Goal: Task Accomplishment & Management: Use online tool/utility

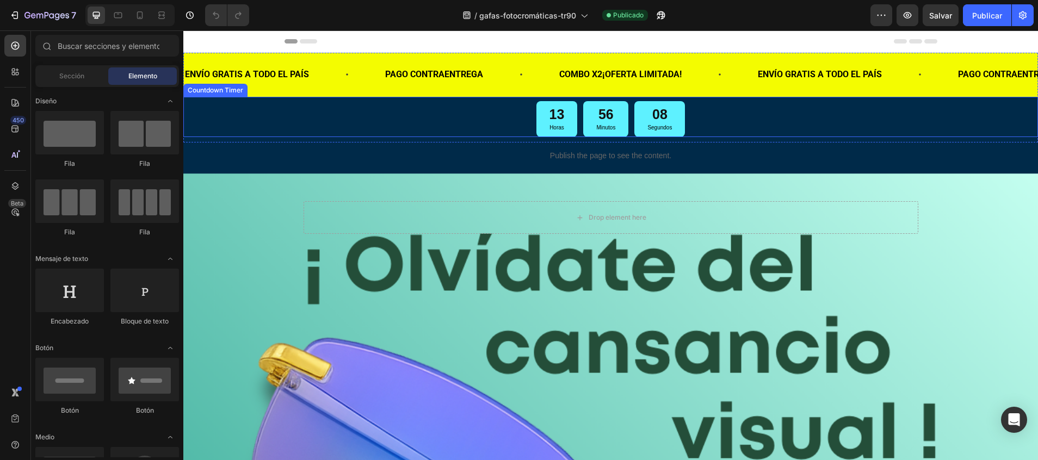
click at [549, 122] on div "13" at bounding box center [556, 115] width 15 height 18
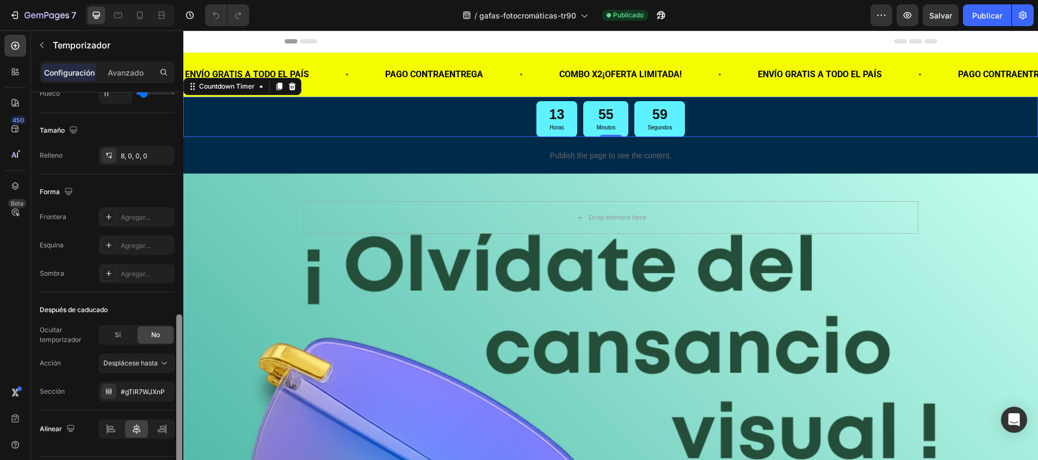
drag, startPoint x: 178, startPoint y: 119, endPoint x: 177, endPoint y: 331, distance: 212.1
click at [177, 331] on div at bounding box center [179, 398] width 6 height 169
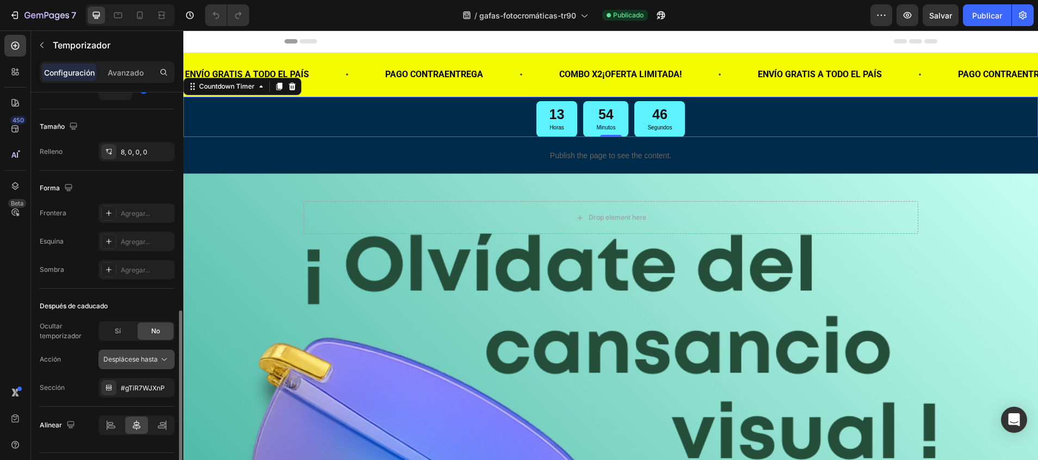
click at [163, 358] on icon at bounding box center [164, 359] width 11 height 11
click at [60, 379] on div "Sección #gTiR7WJXnP" at bounding box center [107, 388] width 135 height 20
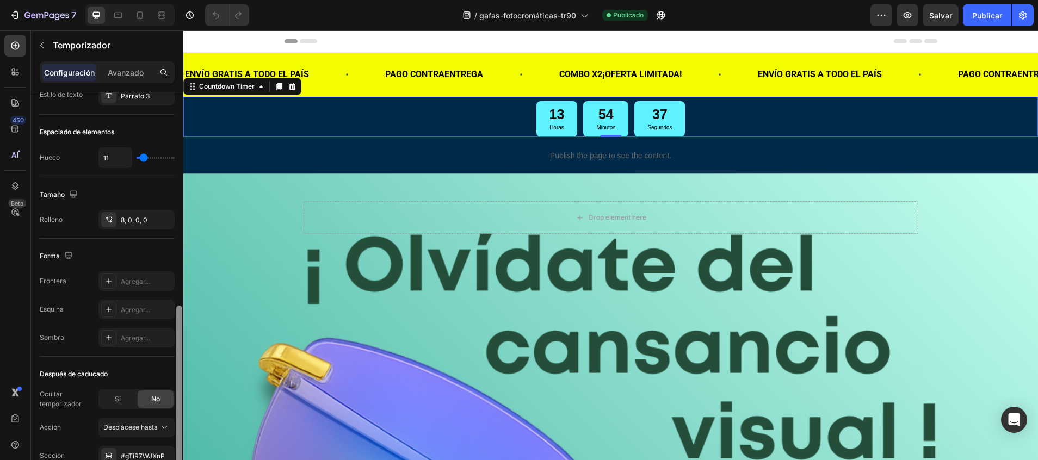
scroll to position [438, 0]
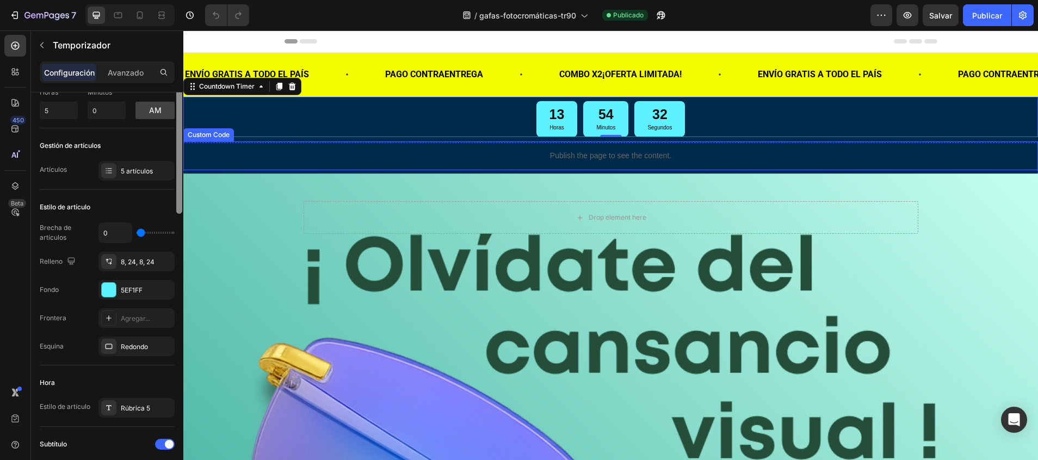
drag, startPoint x: 179, startPoint y: 350, endPoint x: 183, endPoint y: 138, distance: 212.1
click at [183, 138] on div at bounding box center [179, 238] width 8 height 399
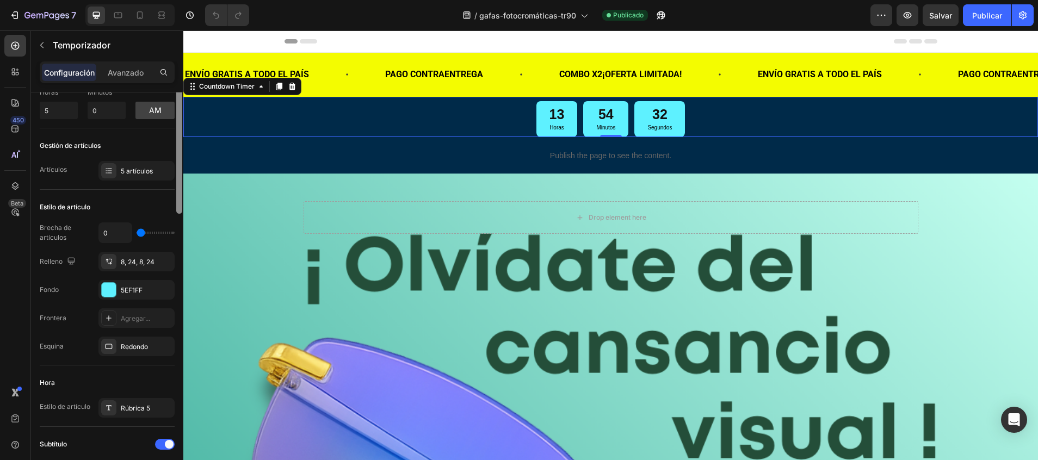
scroll to position [15, 0]
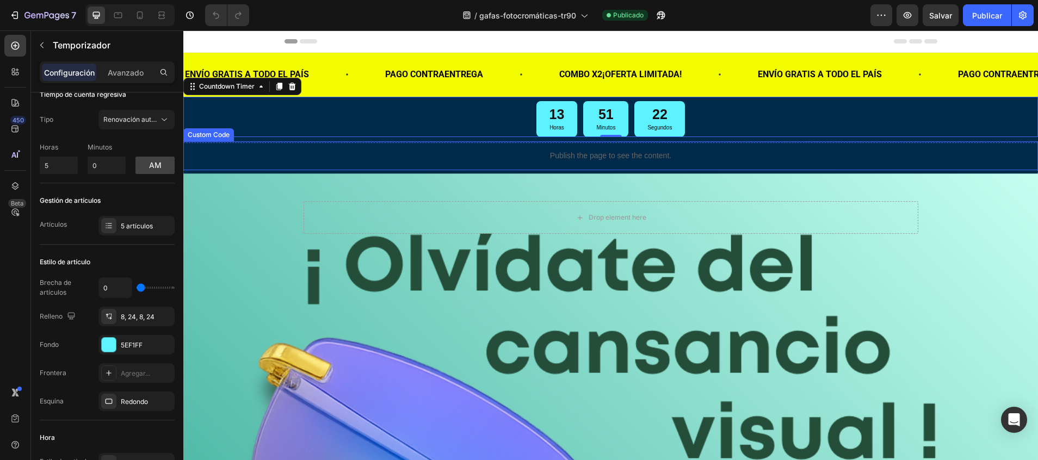
click at [620, 162] on div "Publish the page to see the content." at bounding box center [610, 155] width 854 height 29
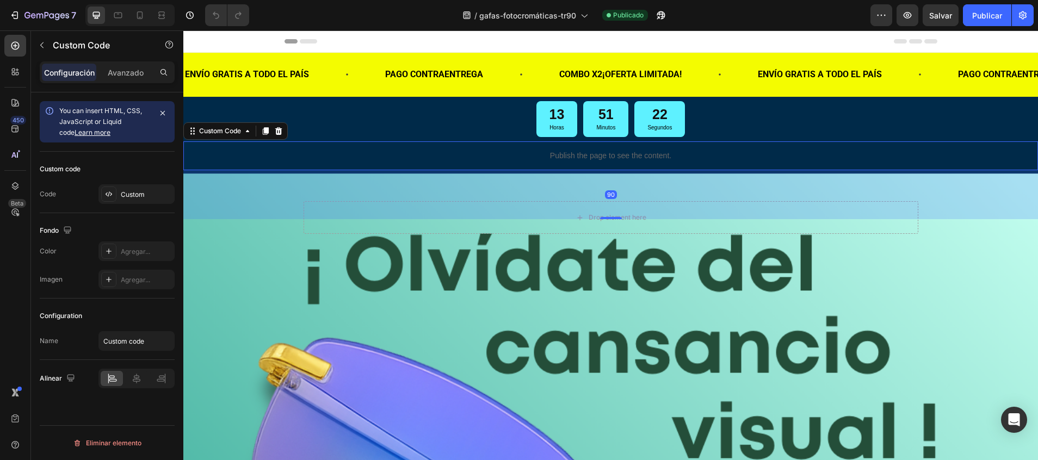
scroll to position [0, 0]
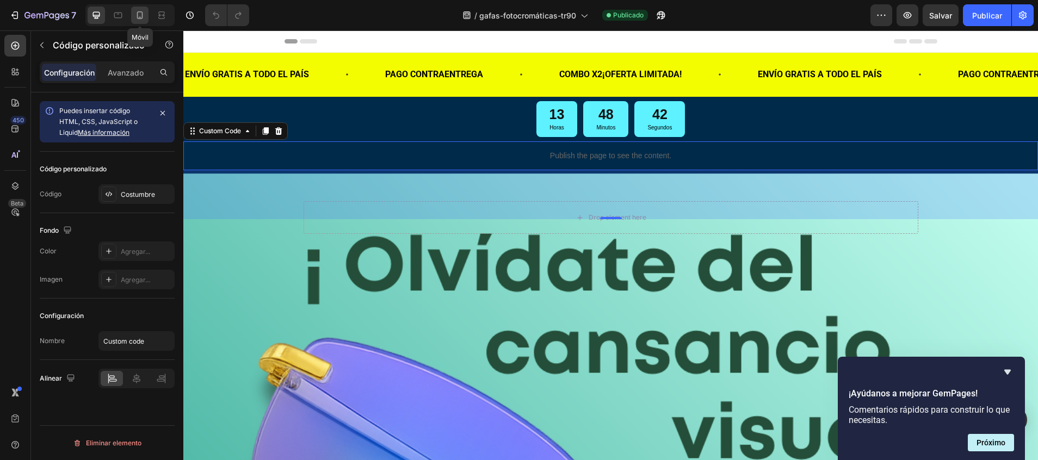
click at [138, 13] on icon at bounding box center [140, 15] width 6 height 8
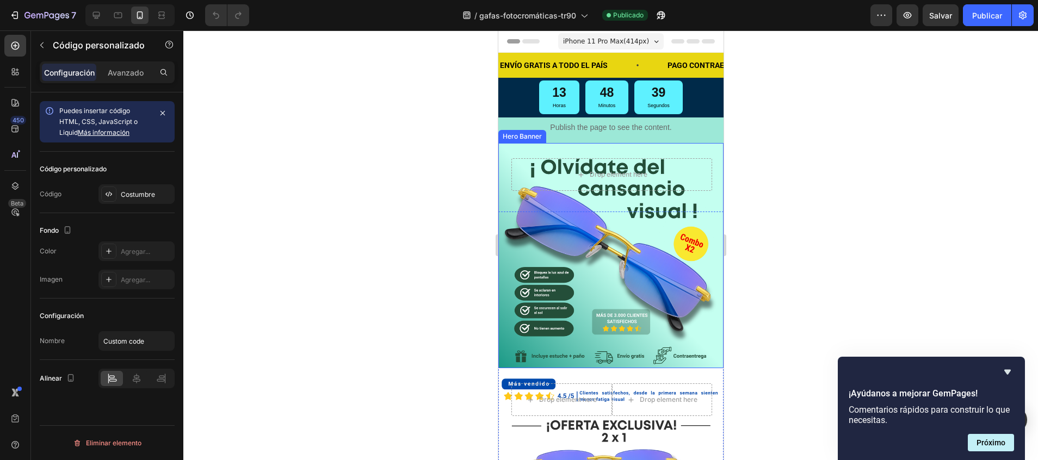
click at [507, 253] on div "Background Image" at bounding box center [610, 255] width 225 height 225
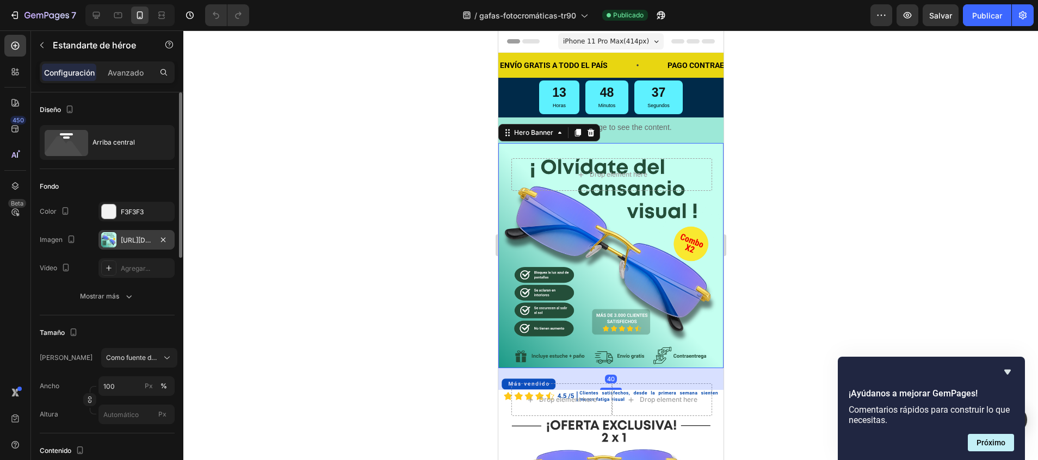
click at [127, 239] on div "https://cdn.shopify.com/s/files/1/0747/5517/8715/files/gempages_585141558085419…" at bounding box center [137, 240] width 32 height 10
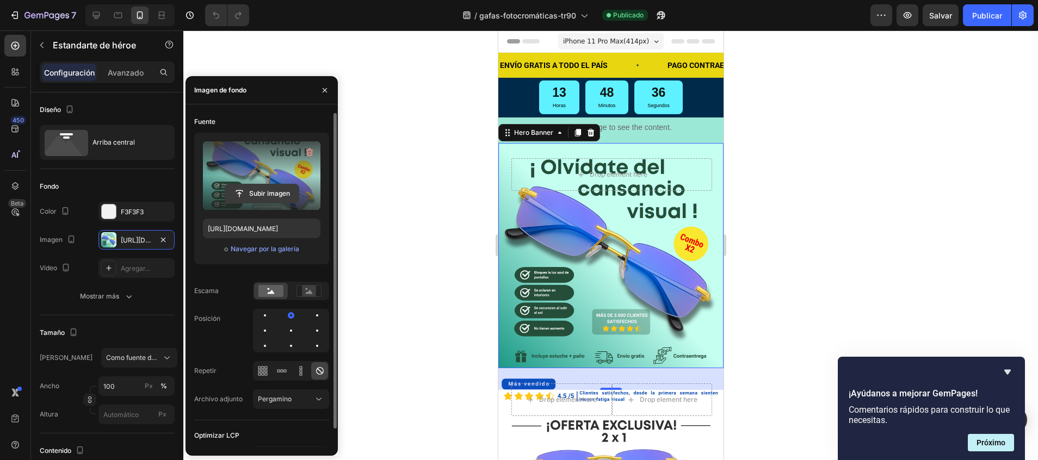
click at [251, 193] on input "file" at bounding box center [261, 193] width 73 height 18
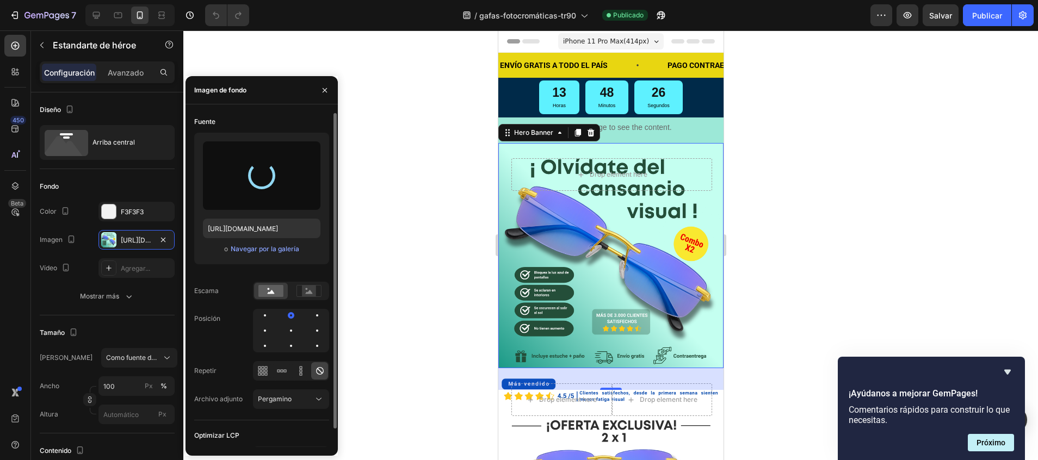
type input "https://cdn.shopify.com/s/files/1/0747/5517/8715/files/gempages_585141558085419…"
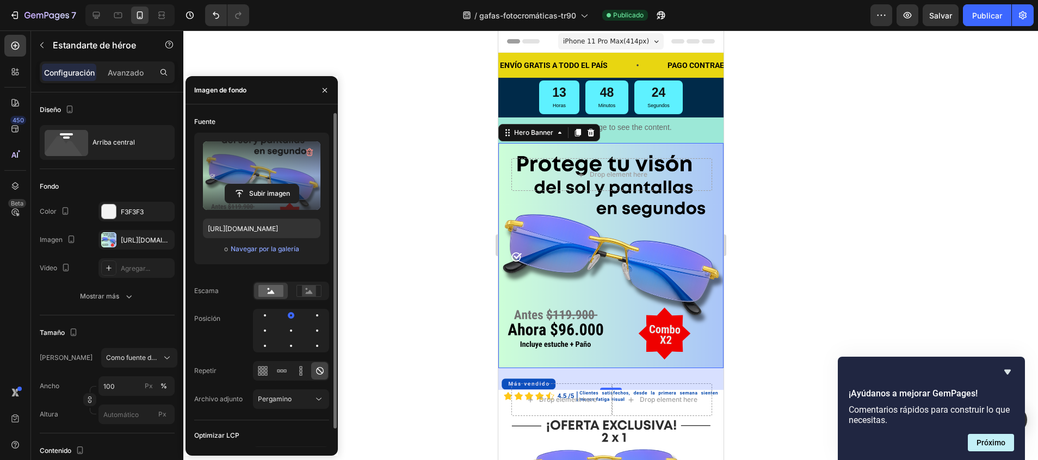
click at [738, 203] on div at bounding box center [610, 245] width 854 height 430
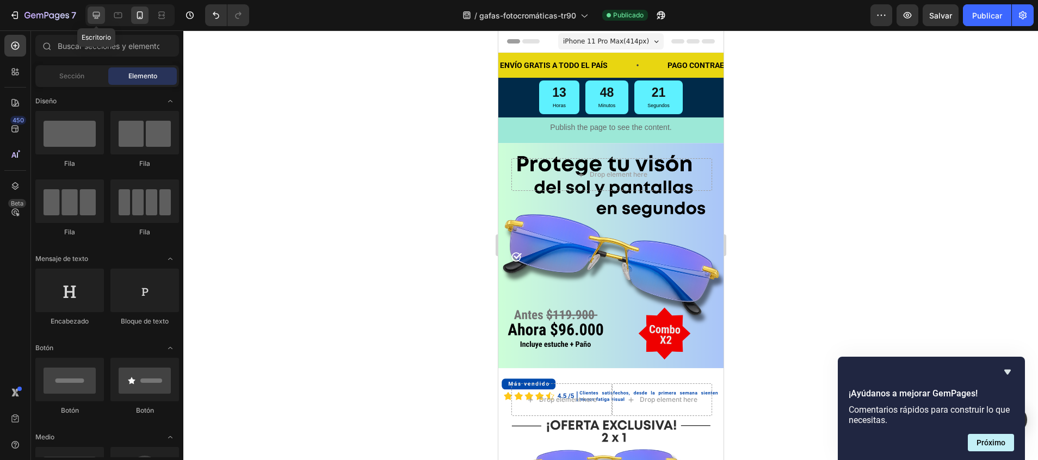
click at [101, 22] on div at bounding box center [96, 15] width 17 height 17
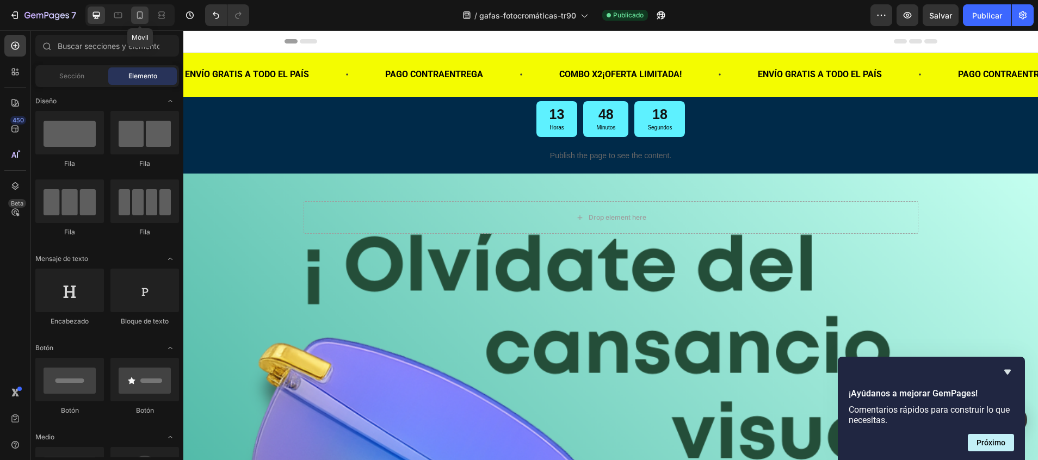
click at [137, 16] on icon at bounding box center [139, 15] width 11 height 11
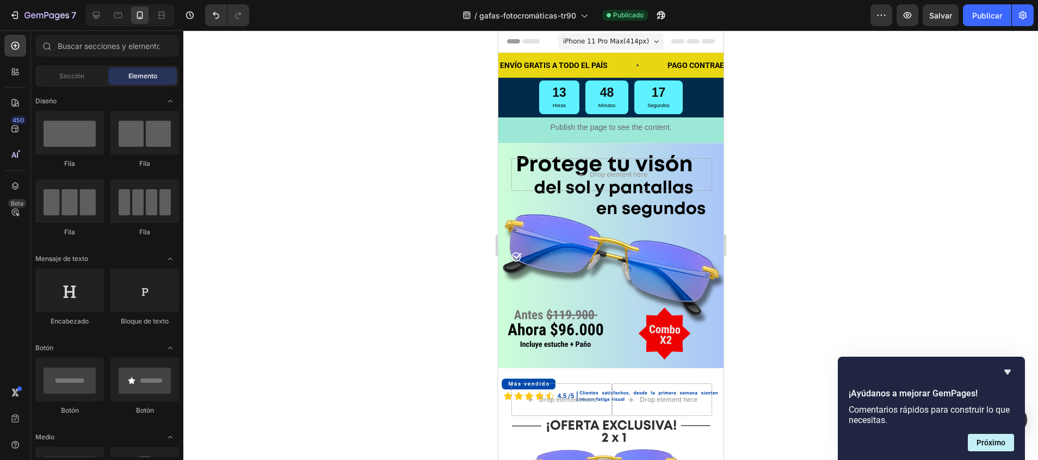
click at [355, 177] on div at bounding box center [610, 245] width 854 height 430
click at [994, 16] on font "Publicar" at bounding box center [987, 15] width 30 height 11
click at [562, 241] on div "Background Image" at bounding box center [610, 255] width 225 height 225
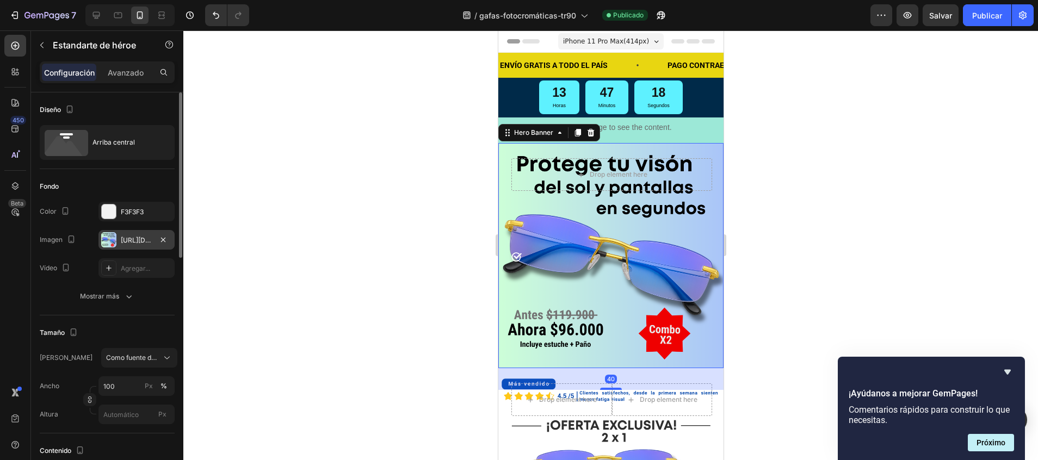
click at [143, 233] on div "https://cdn.shopify.com/s/files/1/0747/5517/8715/files/gempages_585141558085419…" at bounding box center [136, 240] width 76 height 20
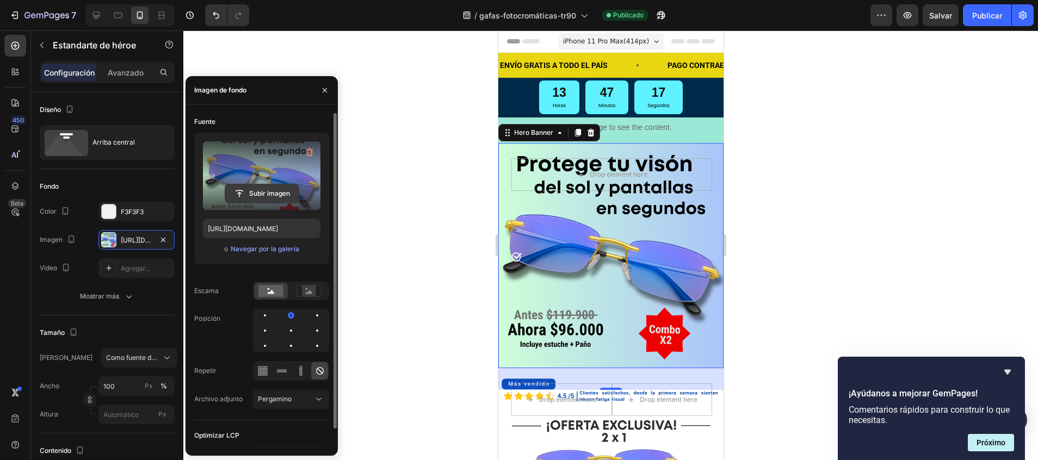
click at [249, 192] on input "file" at bounding box center [261, 193] width 73 height 18
type input "[URL][DOMAIN_NAME]"
click at [996, 10] on font "Publicar" at bounding box center [987, 15] width 30 height 11
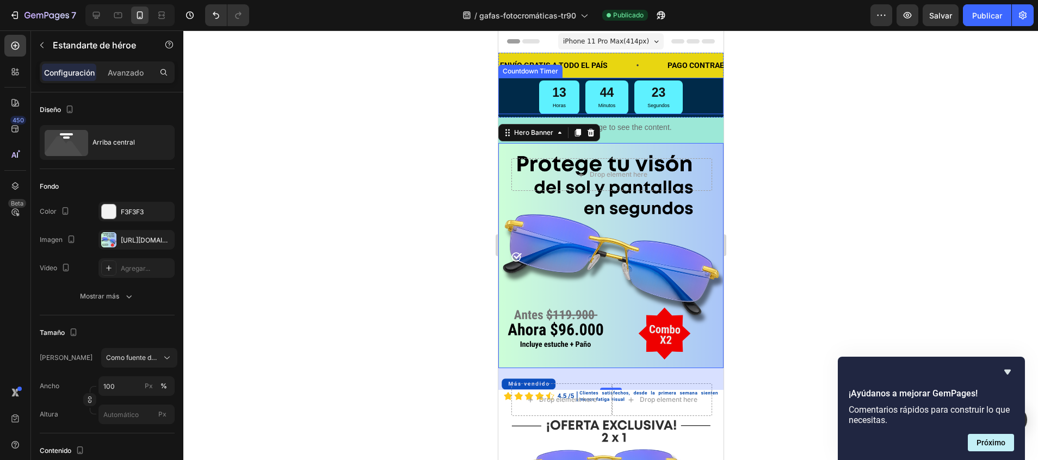
click at [520, 95] on div "13 Horas 44 Minutos 23 Segundos" at bounding box center [610, 97] width 221 height 34
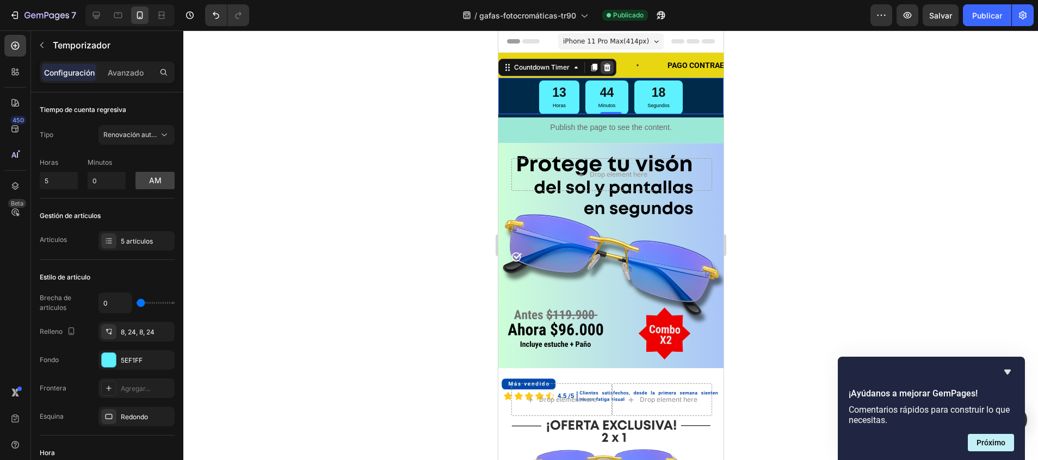
click at [608, 68] on icon at bounding box center [606, 68] width 7 height 8
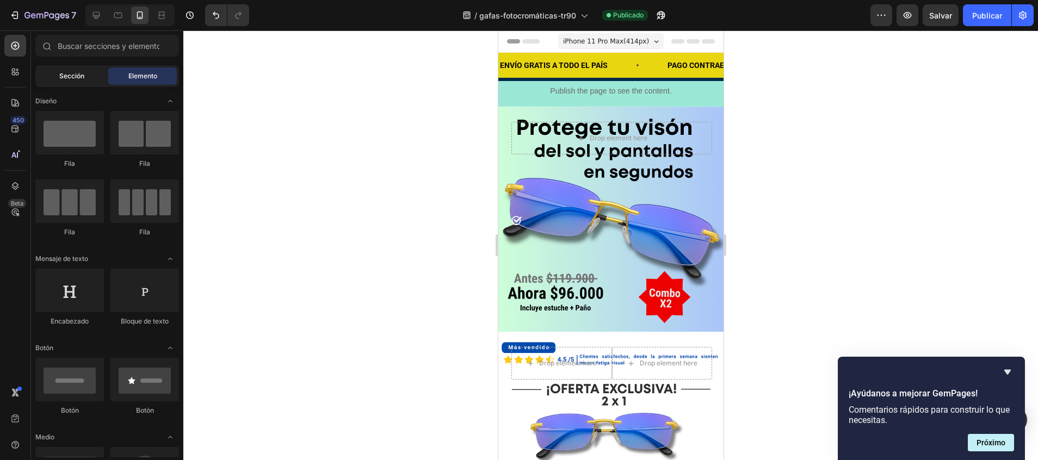
click at [64, 67] on div "Sección" at bounding box center [72, 75] width 69 height 17
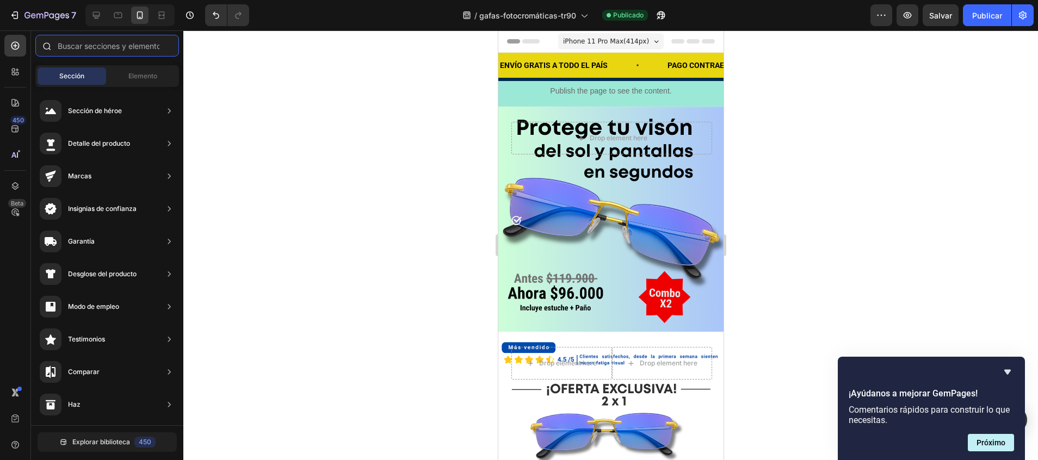
click at [104, 49] on input "text" at bounding box center [107, 46] width 144 height 22
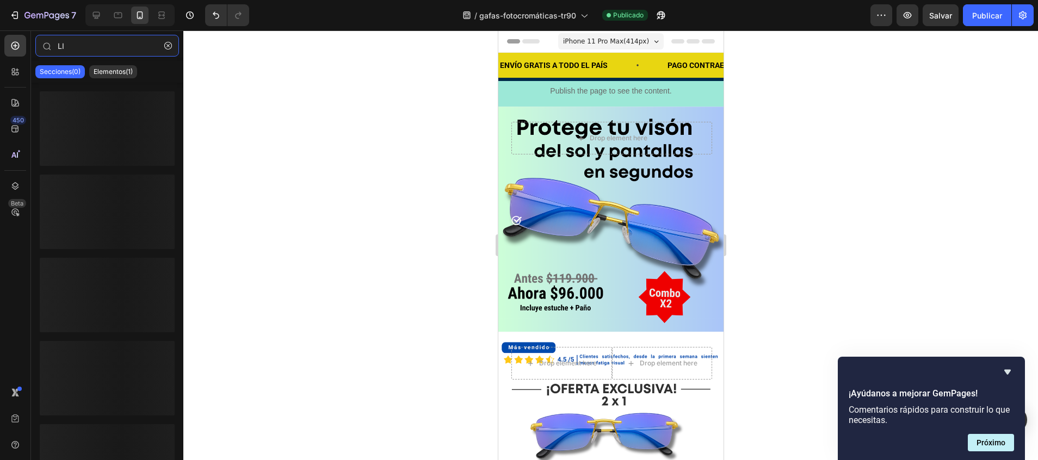
type input "L"
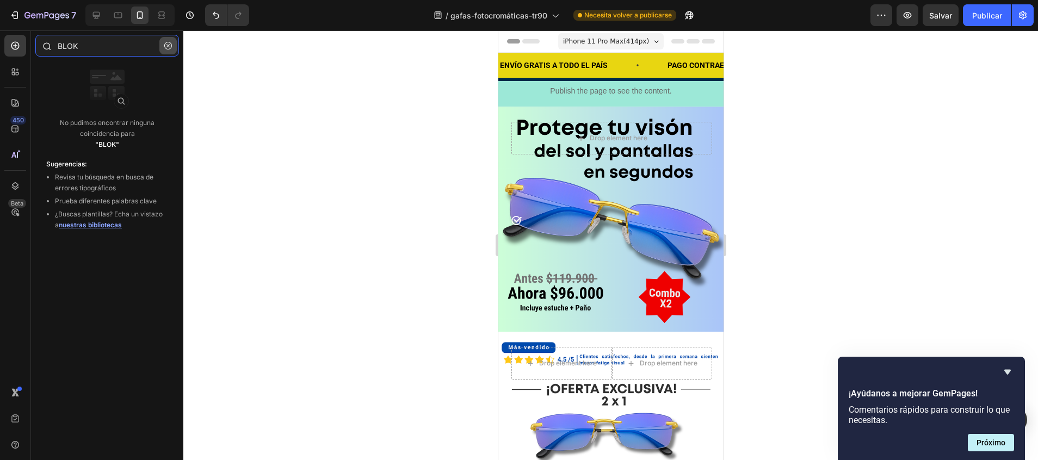
type input "BLOK"
click at [166, 47] on icon "button" at bounding box center [168, 46] width 8 height 8
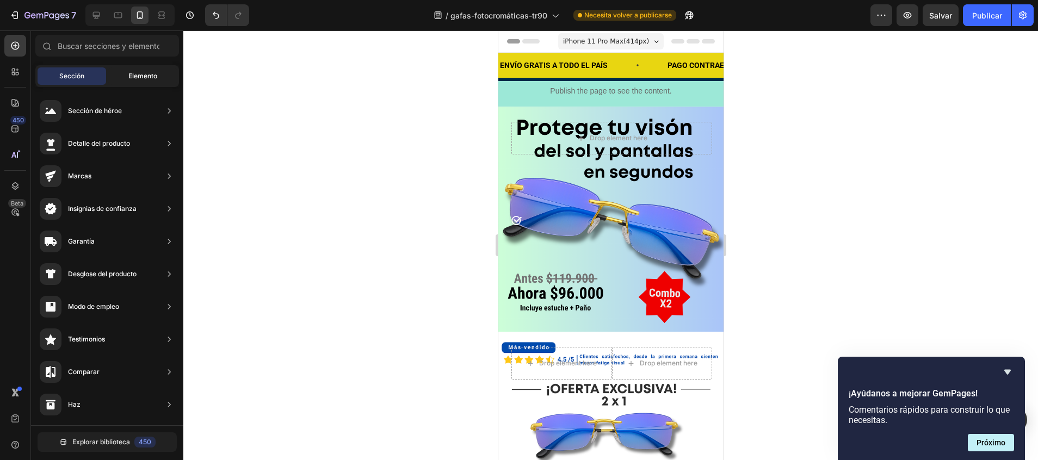
click at [147, 75] on span "Elemento" at bounding box center [142, 76] width 29 height 10
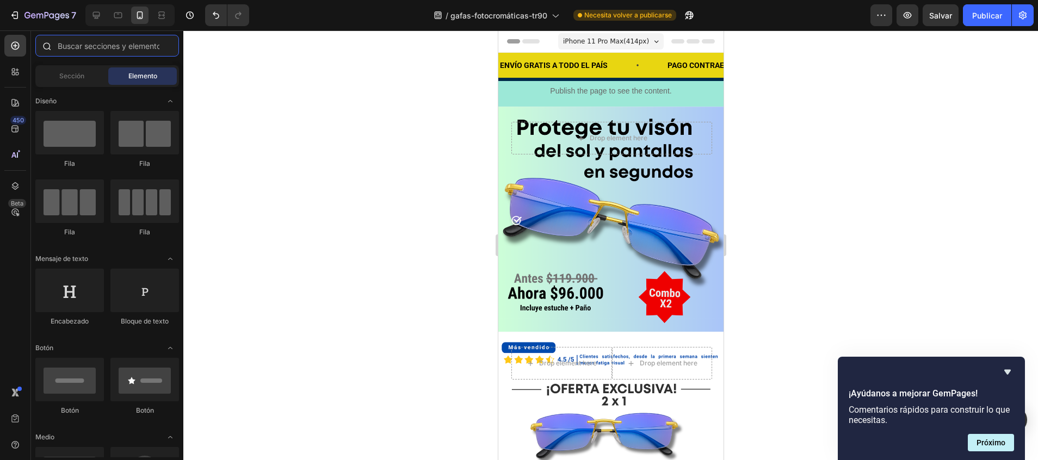
click at [113, 48] on input "text" at bounding box center [107, 46] width 144 height 22
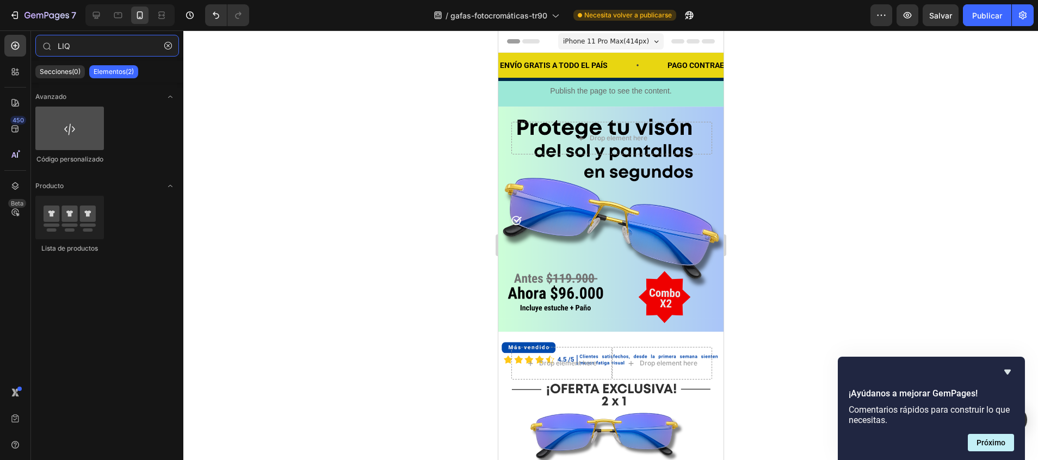
type input "LIQ"
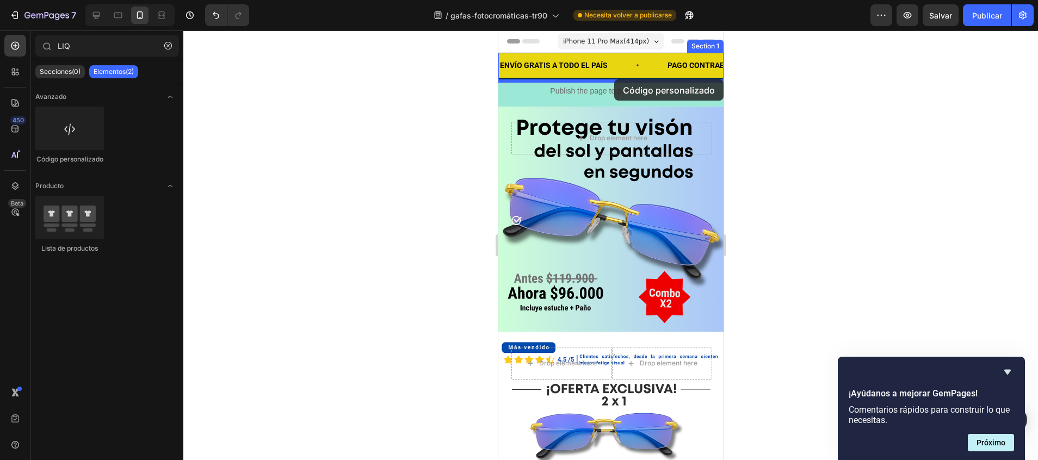
drag, startPoint x: 555, startPoint y: 166, endPoint x: 613, endPoint y: 79, distance: 104.7
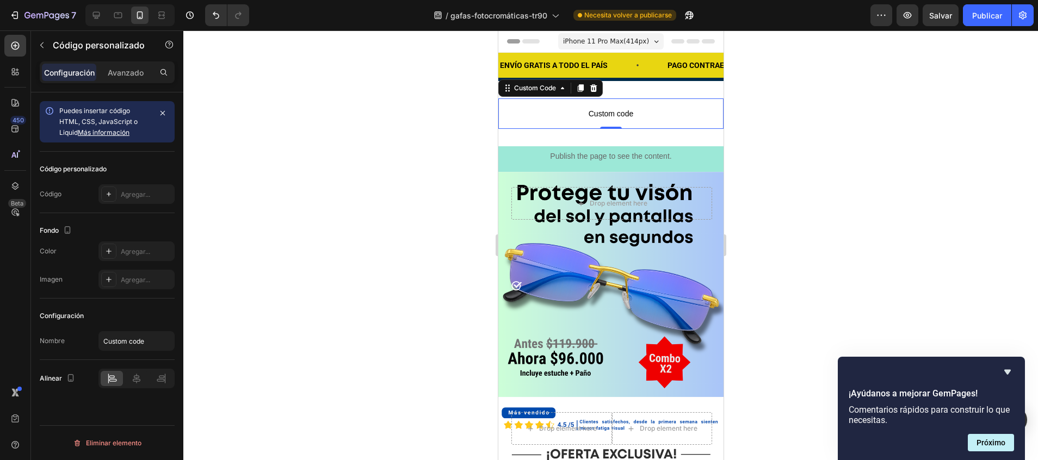
click at [608, 113] on span "Custom code" at bounding box center [610, 113] width 225 height 13
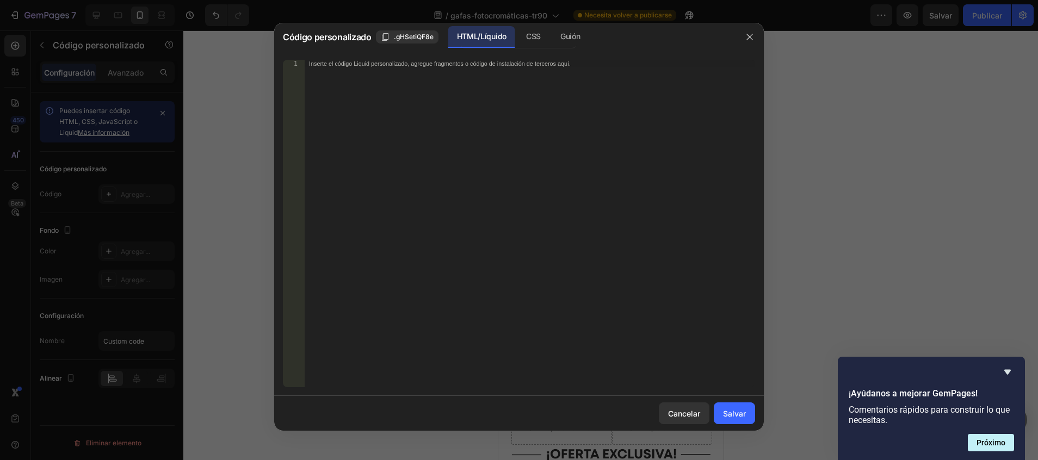
click at [431, 80] on div "Inserte el código Liquid personalizado, agregue fragmentos o código de instalac…" at bounding box center [530, 231] width 450 height 343
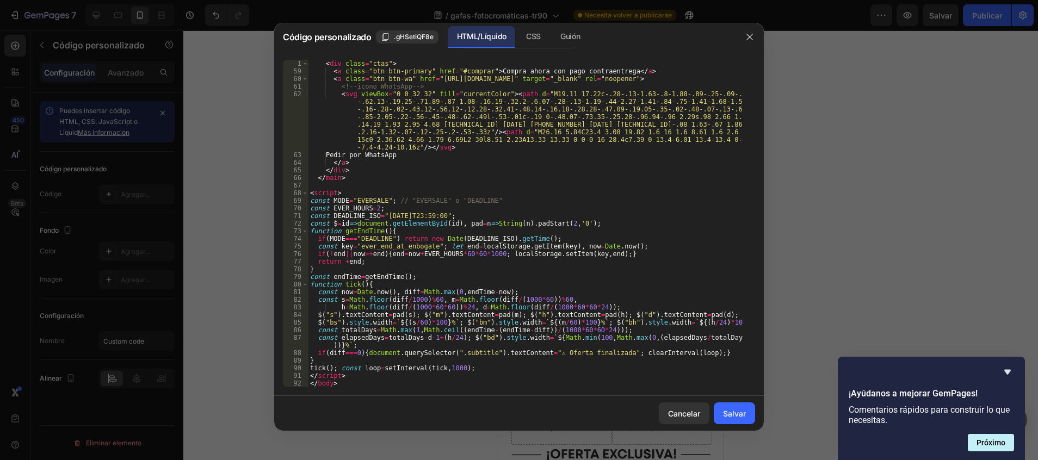
scroll to position [495, 0]
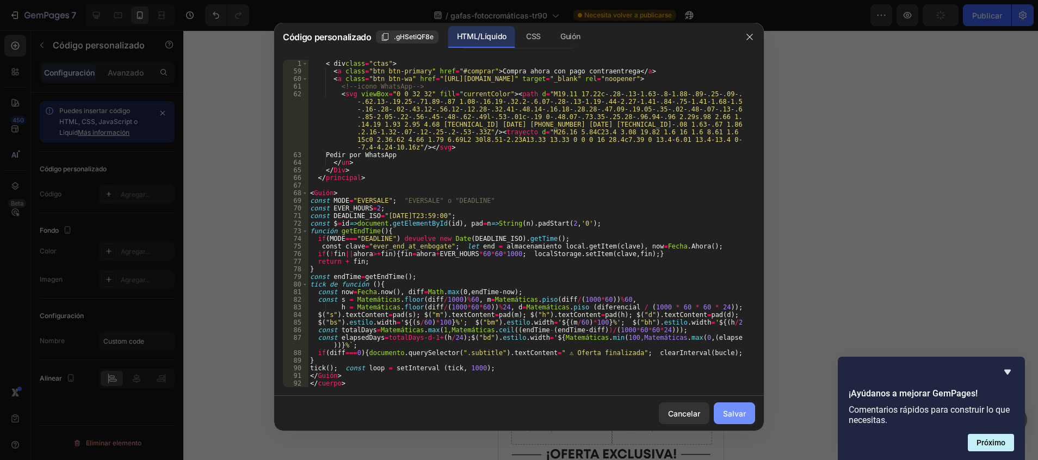
click at [734, 414] on font "Salvar" at bounding box center [734, 413] width 23 height 11
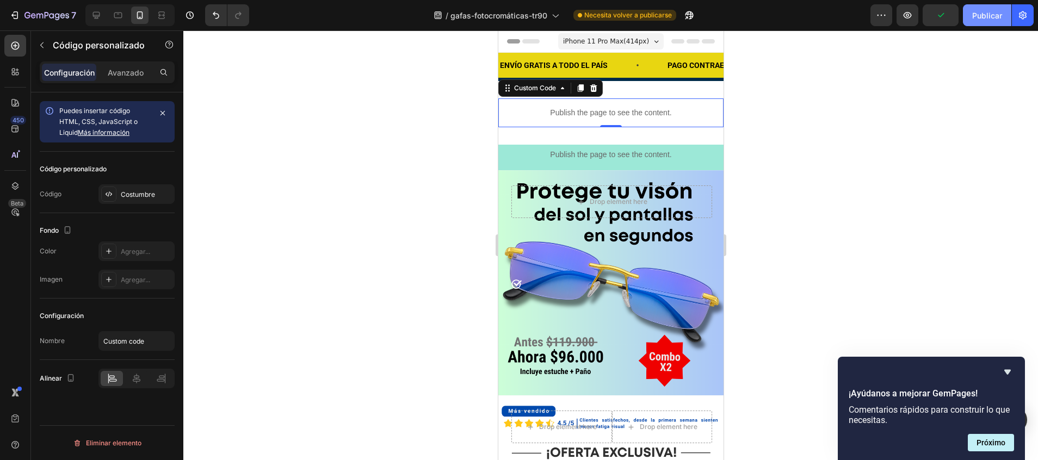
click at [996, 16] on font "Publicar" at bounding box center [987, 15] width 30 height 11
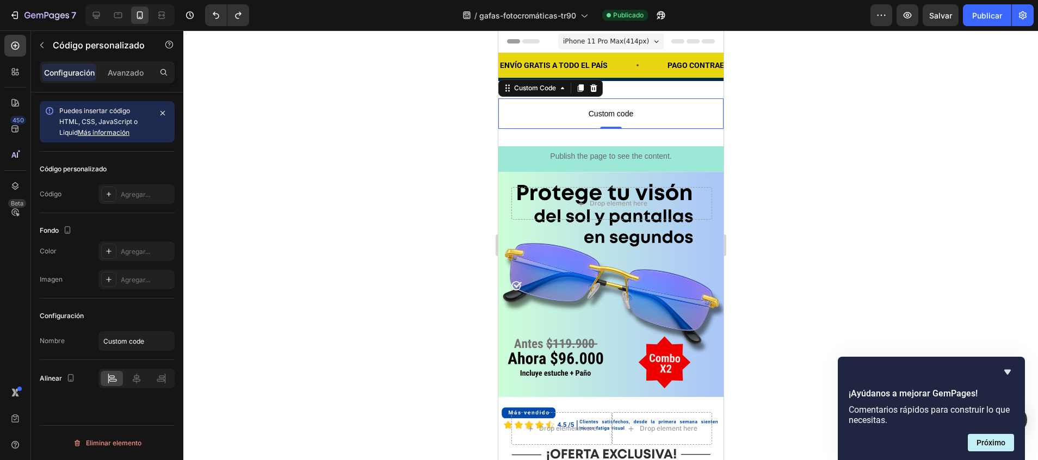
click at [613, 110] on span "Custom code" at bounding box center [610, 113] width 225 height 13
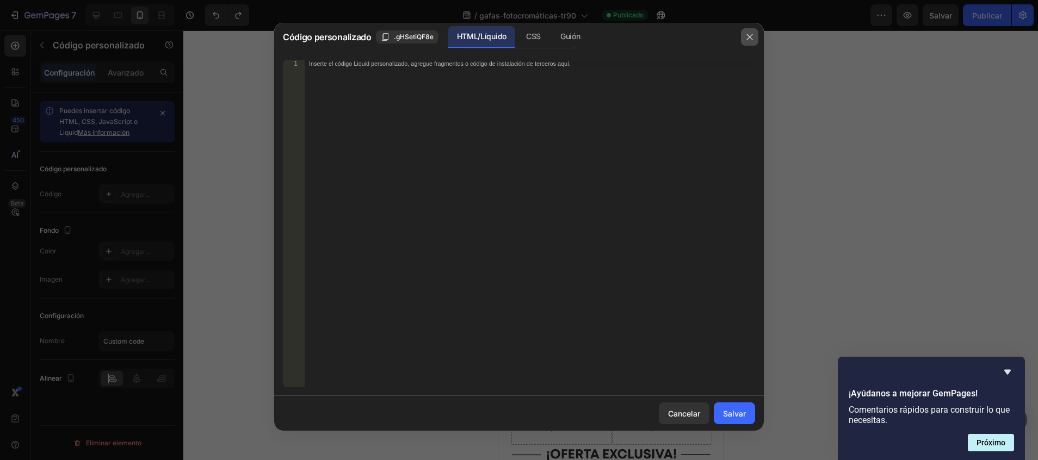
click at [753, 36] on icon "button" at bounding box center [749, 37] width 9 height 9
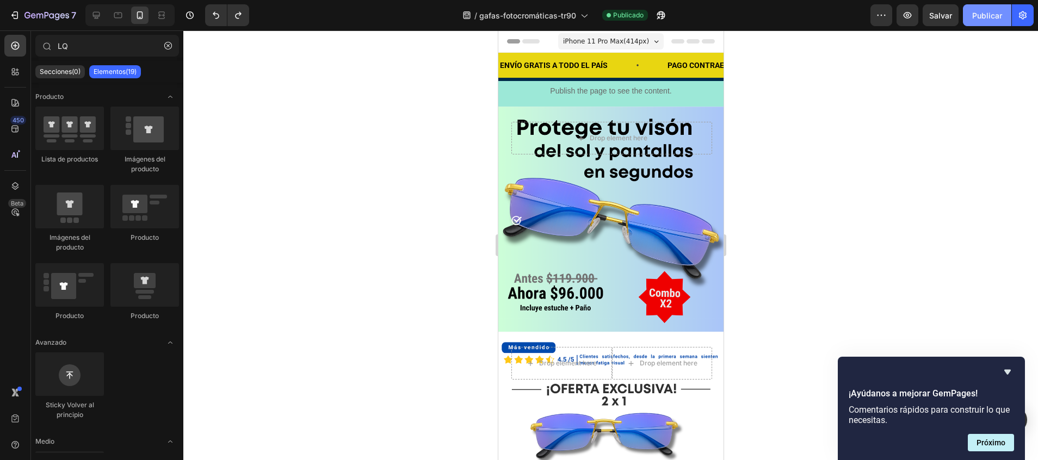
click at [994, 15] on font "Publicar" at bounding box center [987, 15] width 30 height 11
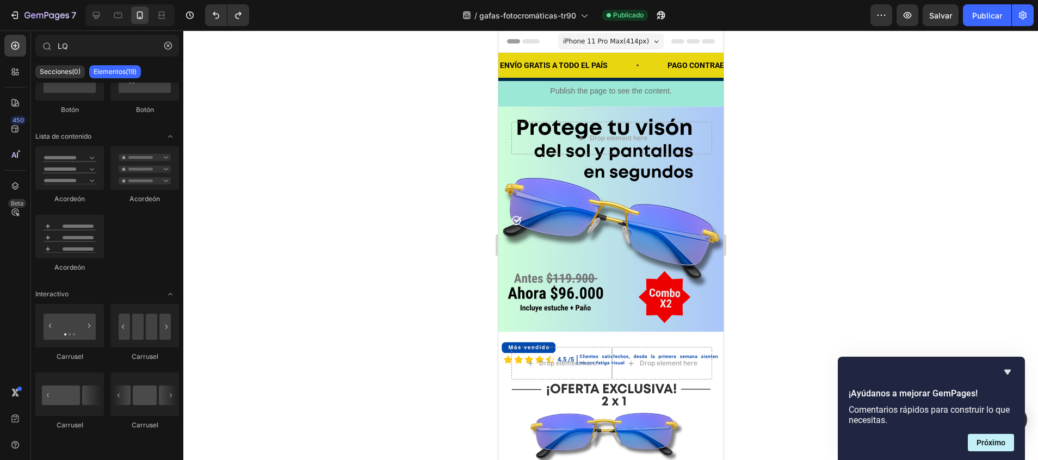
scroll to position [0, 0]
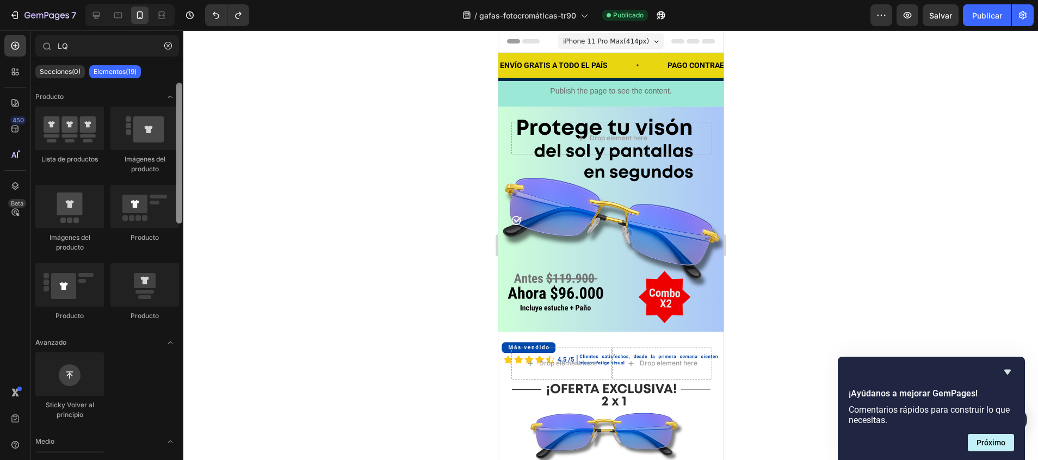
drag, startPoint x: 179, startPoint y: 131, endPoint x: 155, endPoint y: 76, distance: 59.9
click at [155, 76] on div "LQ Secciones(0) Elementos(19) We couldn’t find any matches for “LQ” Suggestions…" at bounding box center [107, 244] width 152 height 418
click at [72, 36] on input "LQ" at bounding box center [107, 46] width 144 height 22
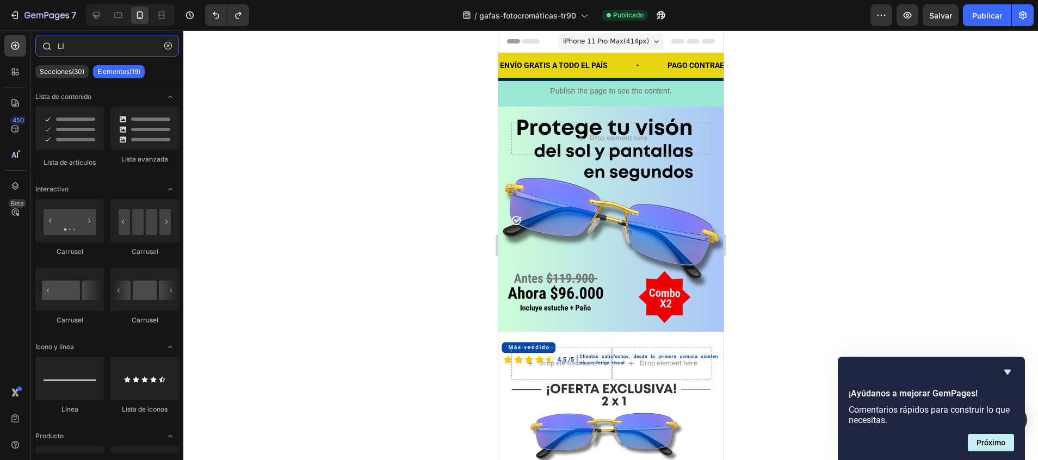
type input "LIQ"
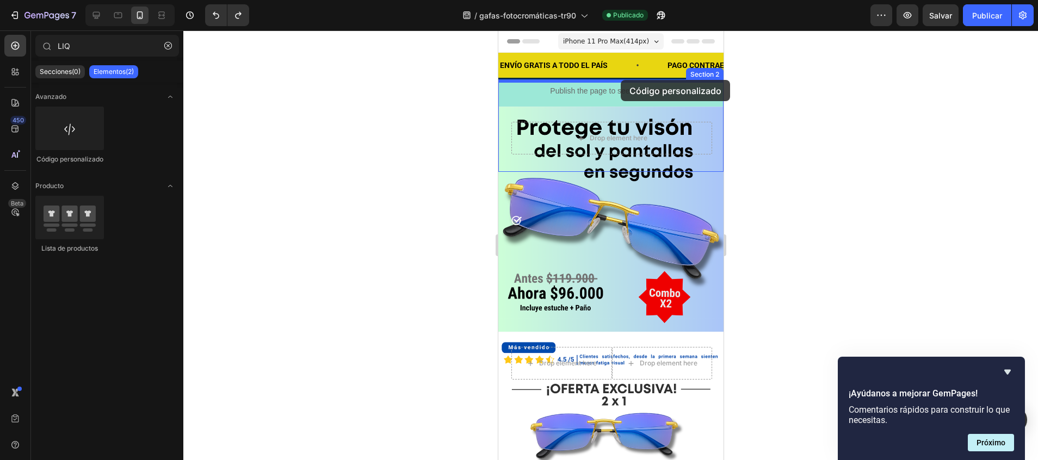
drag, startPoint x: 575, startPoint y: 173, endPoint x: 620, endPoint y: 84, distance: 100.5
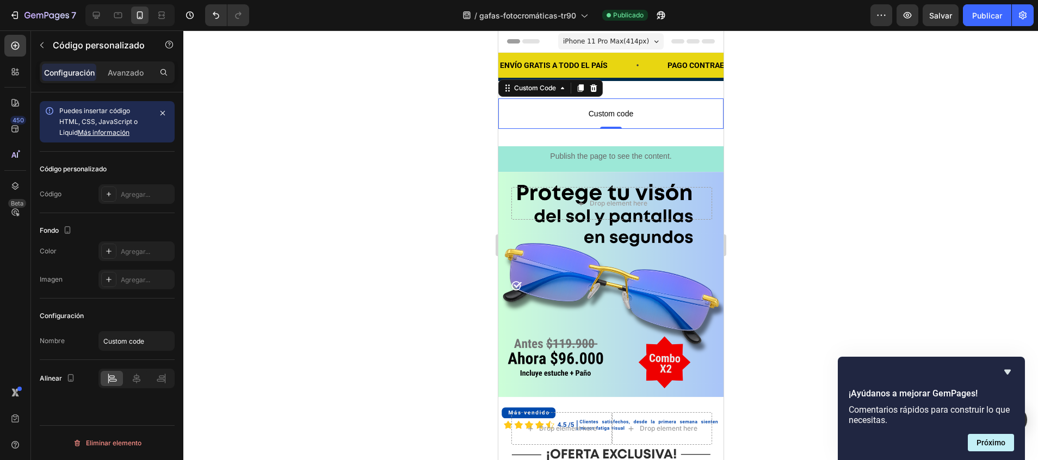
click at [604, 111] on span "Custom code" at bounding box center [610, 113] width 225 height 13
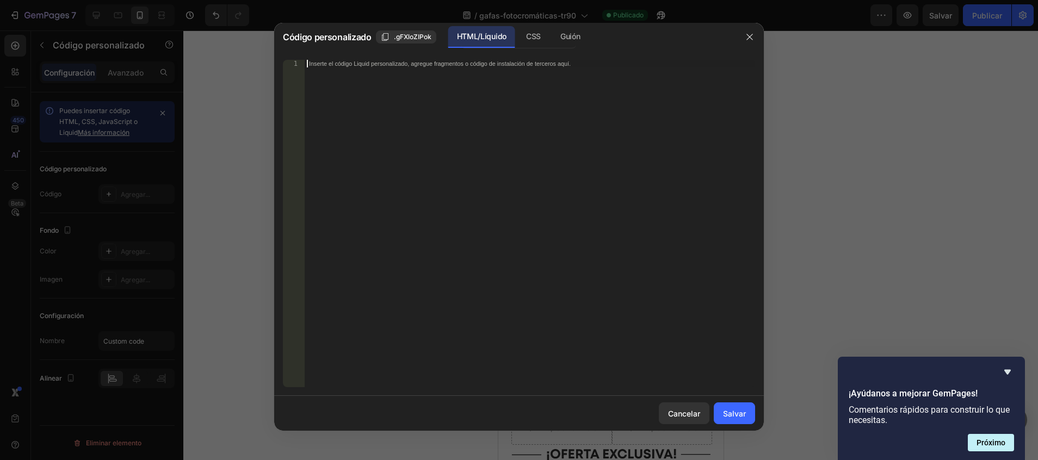
click at [540, 109] on div "Inserte el código Liquid personalizado, agregue fragmentos o código de instalac…" at bounding box center [530, 231] width 450 height 343
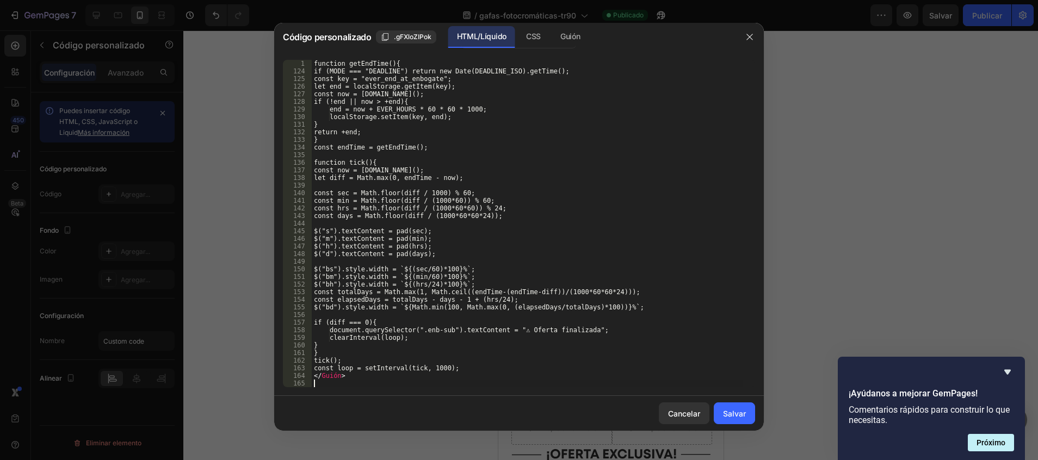
scroll to position [929, 0]
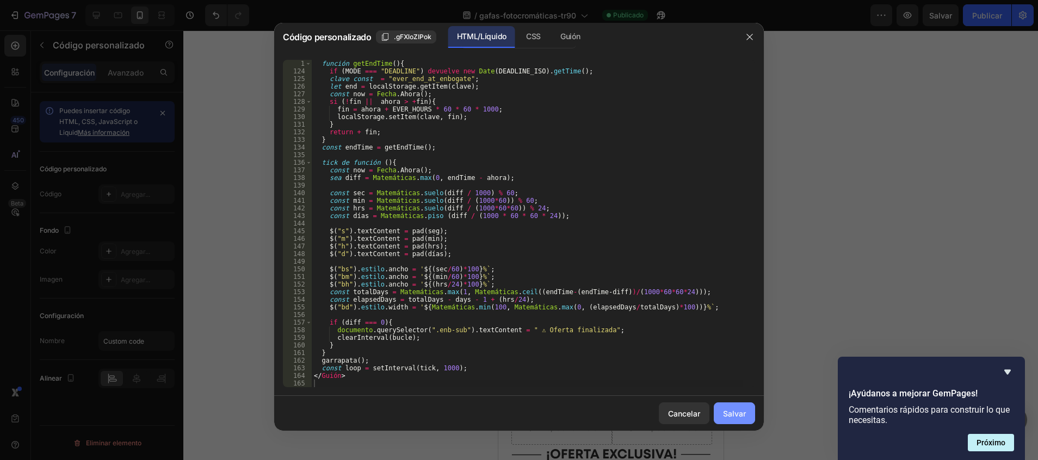
click at [728, 414] on font "Salvar" at bounding box center [734, 413] width 23 height 11
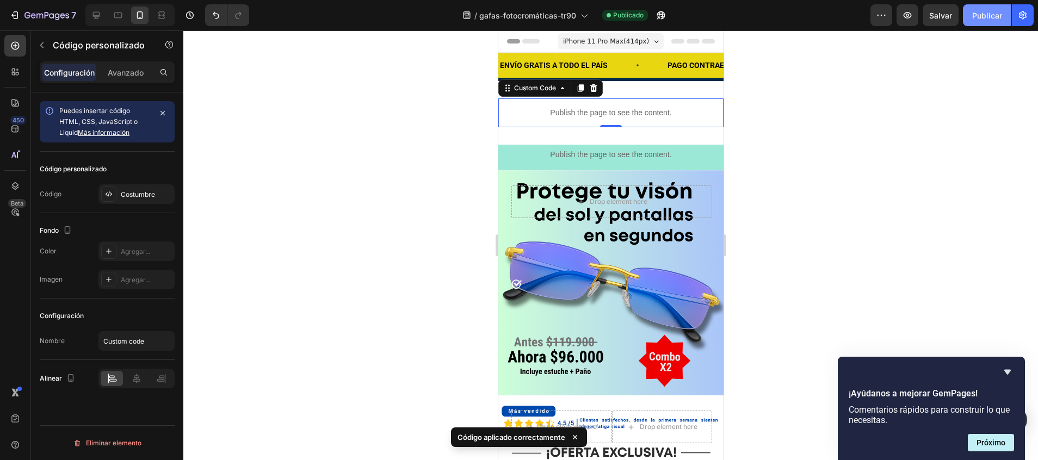
click at [992, 15] on font "Publicar" at bounding box center [987, 15] width 30 height 11
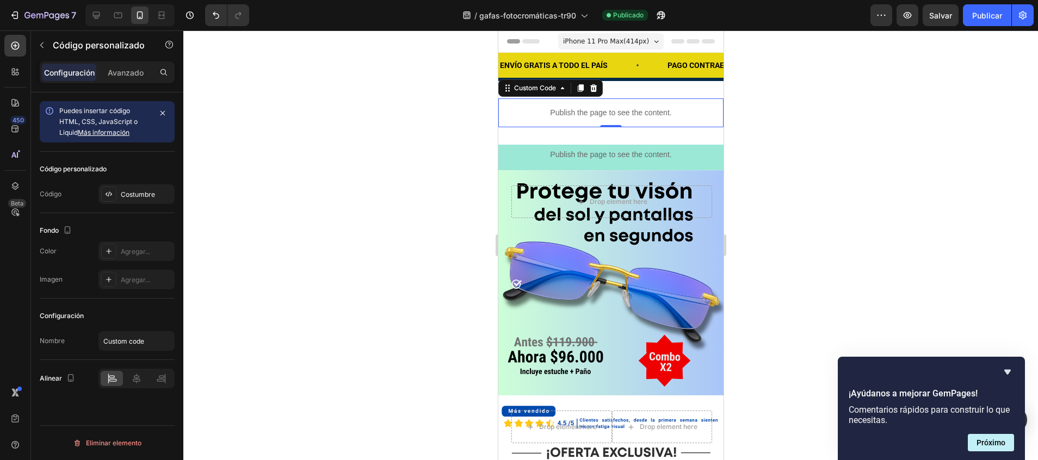
click at [599, 110] on p "Publish the page to see the content." at bounding box center [610, 112] width 225 height 11
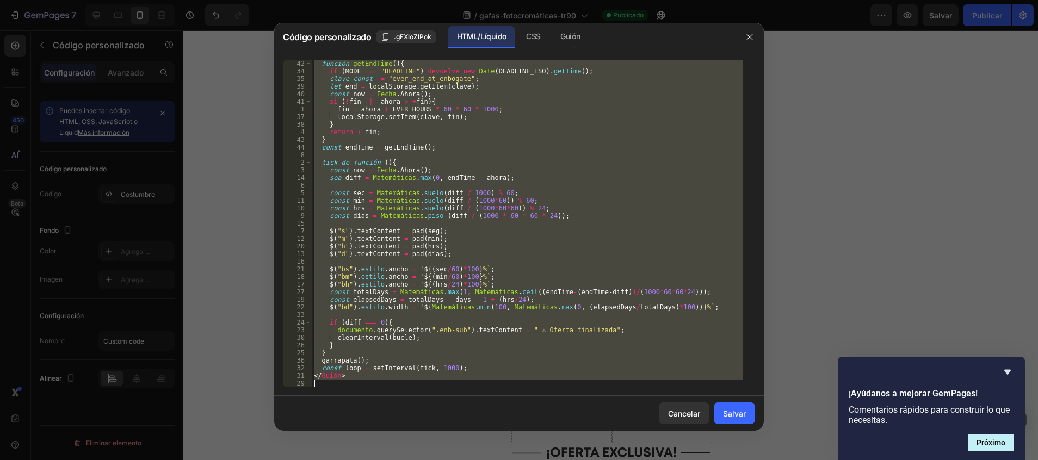
drag, startPoint x: 316, startPoint y: 66, endPoint x: 511, endPoint y: 409, distance: 394.8
click at [511, 409] on div "Código personalizado .gFXloZIPok HTML/Líquido CSS Guión <style> 42 34 35 39 40 …" at bounding box center [518, 227] width 489 height 408
type textarea "<"
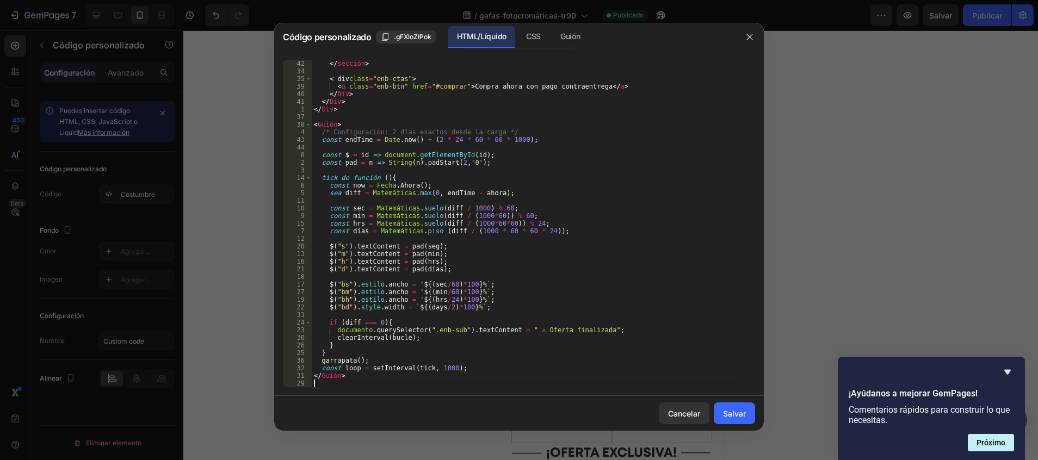
scroll to position [708, 0]
click at [729, 417] on font "Salvar" at bounding box center [734, 413] width 23 height 11
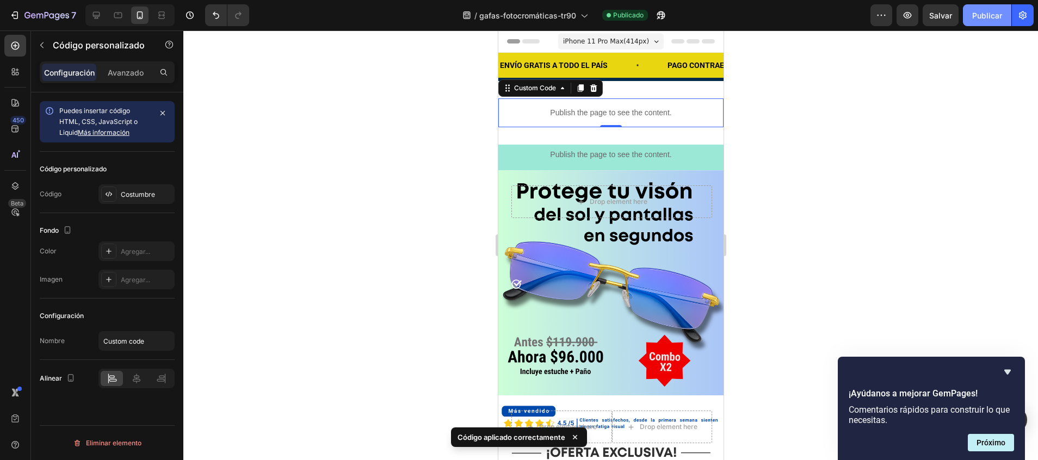
click at [988, 22] on button "Publicar" at bounding box center [987, 15] width 48 height 22
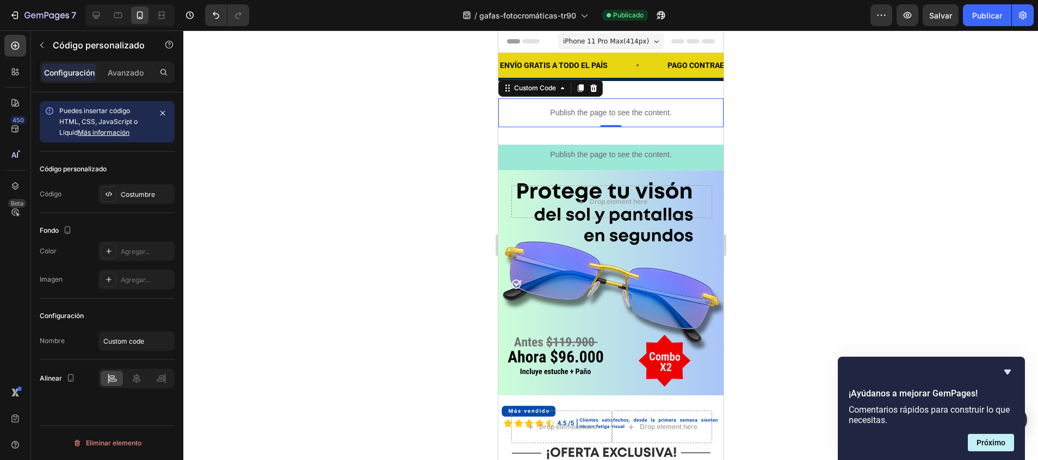
click at [674, 112] on p "Publish the page to see the content." at bounding box center [610, 112] width 225 height 11
click at [137, 72] on p "Avanzado" at bounding box center [126, 72] width 36 height 11
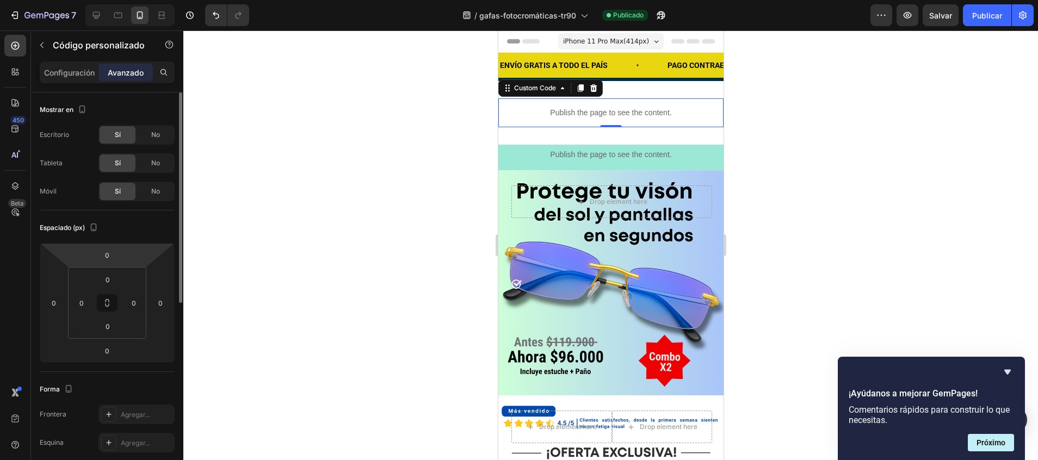
drag, startPoint x: 114, startPoint y: 244, endPoint x: 114, endPoint y: 266, distance: 22.8
click at [114, 266] on icon at bounding box center [107, 303] width 135 height 120
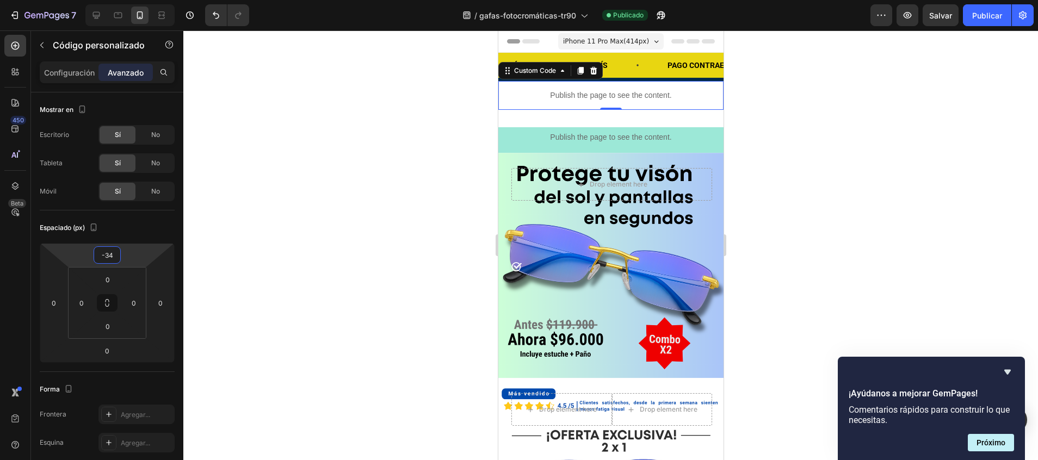
type input "-36"
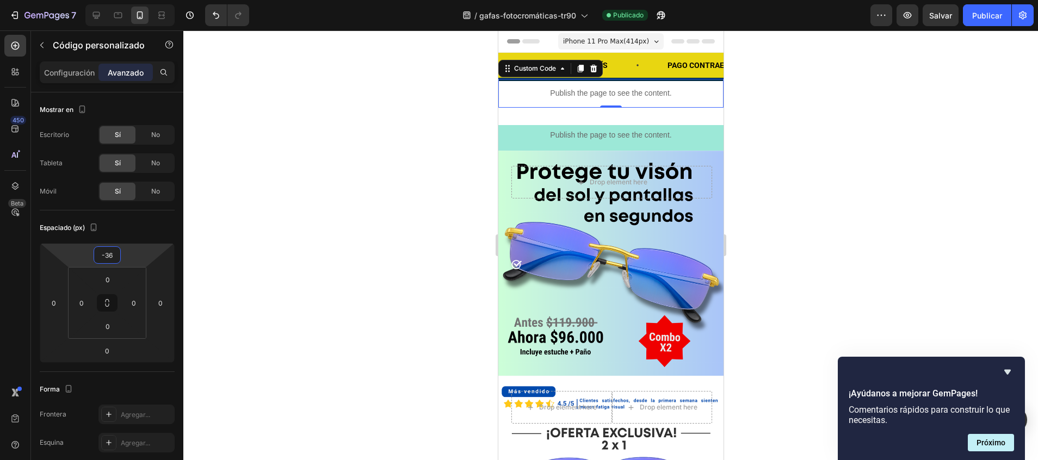
drag, startPoint x: 115, startPoint y: 244, endPoint x: 115, endPoint y: 259, distance: 14.7
click at [115, 0] on html "7 / gafas-fotocromáticas-tr90 Publicado Preview Salvar Publicar 450 Beta LIQ Se…" at bounding box center [519, 0] width 1038 height 0
click at [534, 132] on p "Publish the page to see the content." at bounding box center [610, 134] width 225 height 11
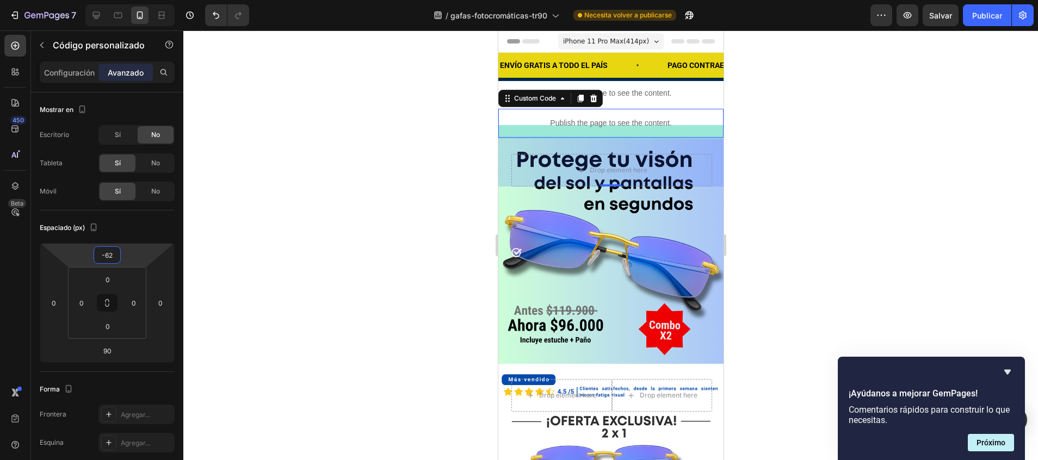
type input "-64"
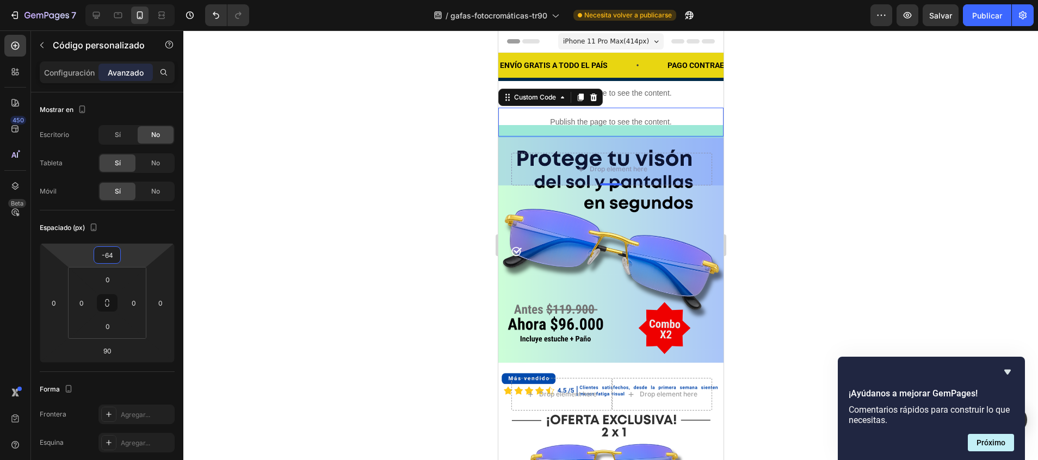
drag, startPoint x: 125, startPoint y: 245, endPoint x: 126, endPoint y: 255, distance: 9.8
click at [126, 0] on html "7 / gafas-fotocromáticas-tr90 Necesita volver a publicarse Preview Salvar Publi…" at bounding box center [519, 0] width 1038 height 0
click at [675, 90] on p "Publish the page to see the content." at bounding box center [610, 93] width 225 height 11
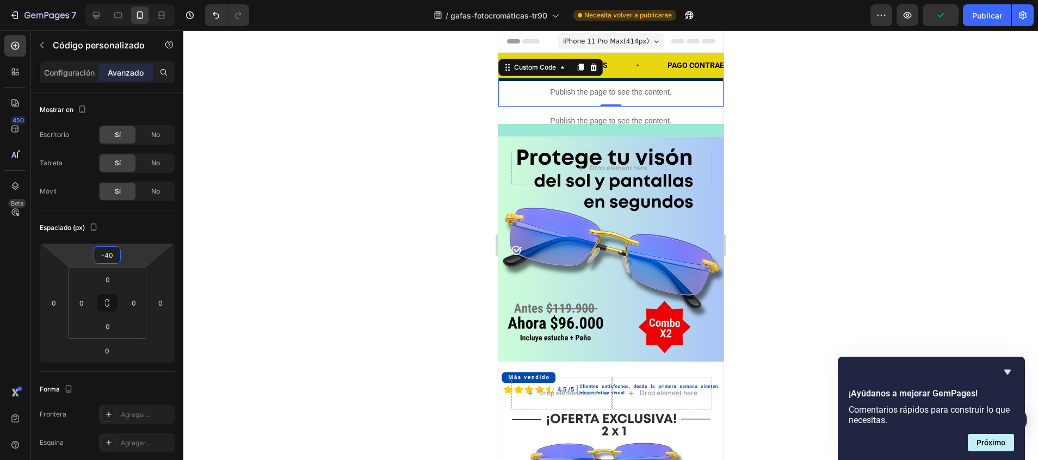
type input "-42"
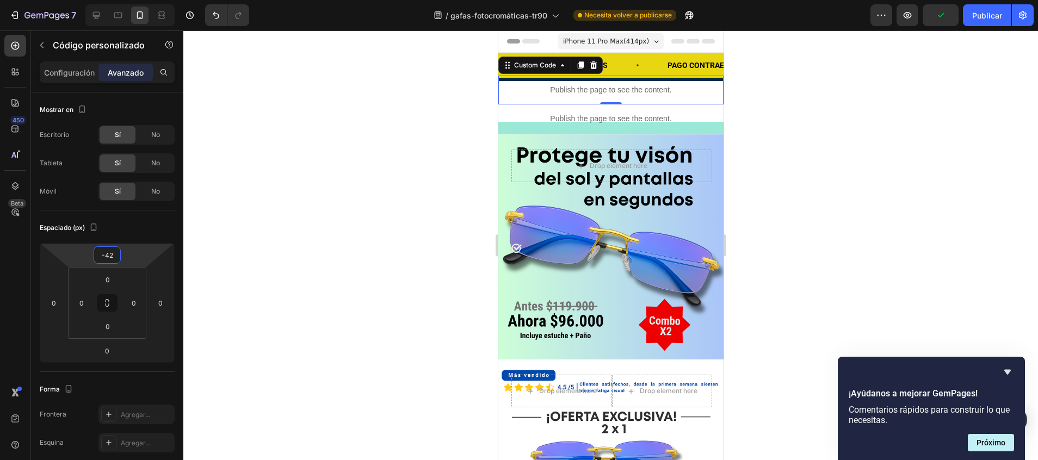
click at [120, 0] on html "7 / gafas-fotocromáticas-tr90 Necesita volver a publicarse Preview Publicar 450…" at bounding box center [519, 0] width 1038 height 0
click at [310, 224] on div at bounding box center [610, 245] width 854 height 430
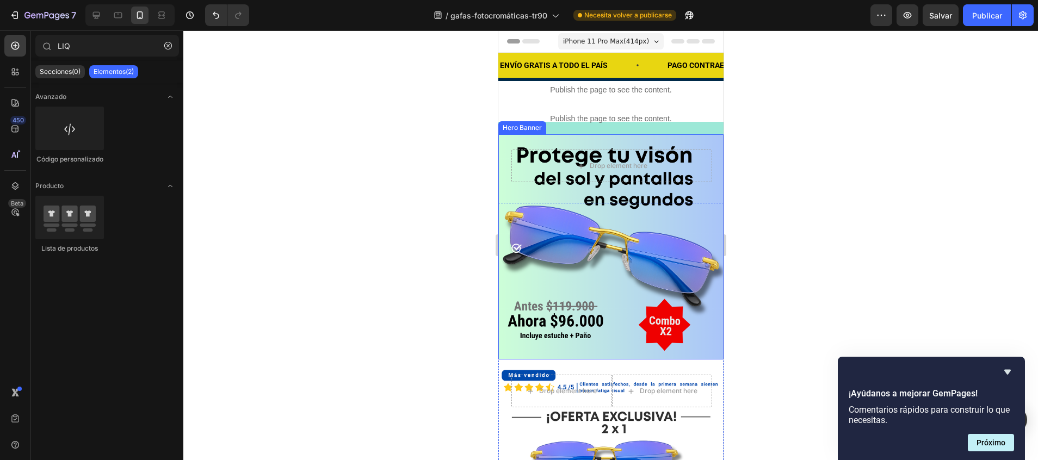
click at [701, 224] on div "Background Image" at bounding box center [610, 246] width 225 height 225
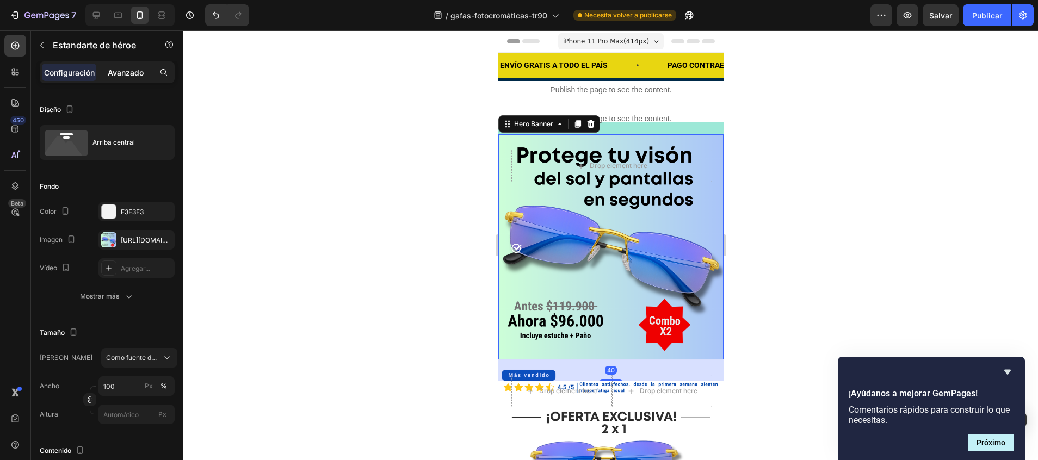
click at [116, 75] on p "Avanzado" at bounding box center [126, 72] width 36 height 11
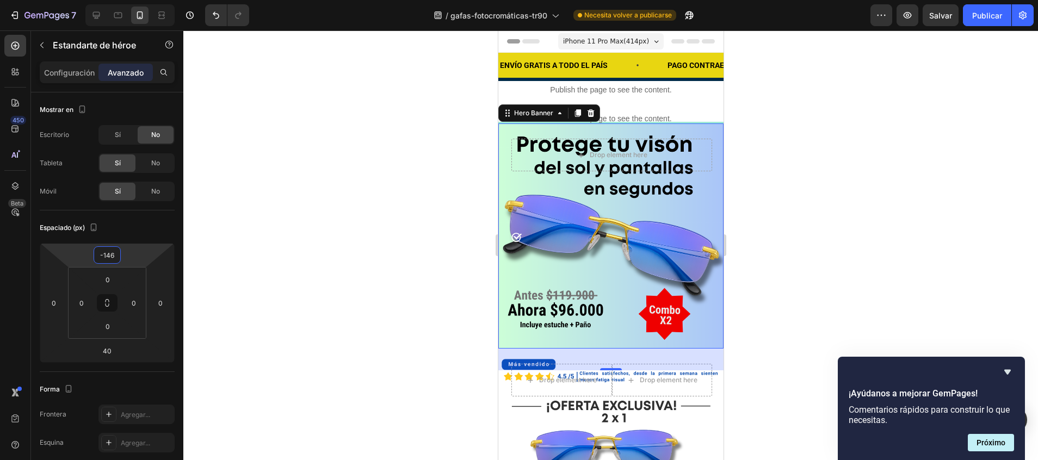
type input "-148"
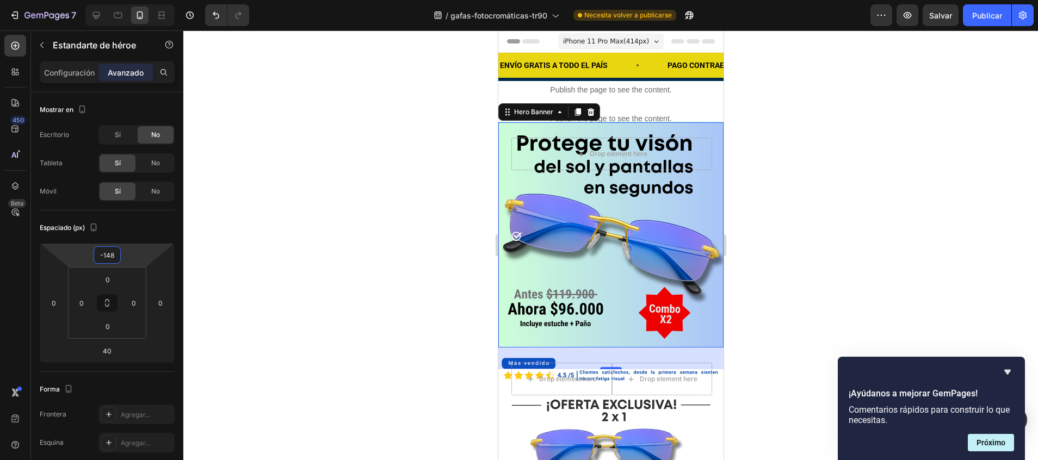
drag, startPoint x: 124, startPoint y: 247, endPoint x: 125, endPoint y: 256, distance: 8.7
click at [125, 0] on html "7 / gafas-fotocromáticas-tr90 Necesita volver a publicarse Preview Salvar Publi…" at bounding box center [519, 0] width 1038 height 0
click at [328, 219] on div at bounding box center [610, 245] width 854 height 430
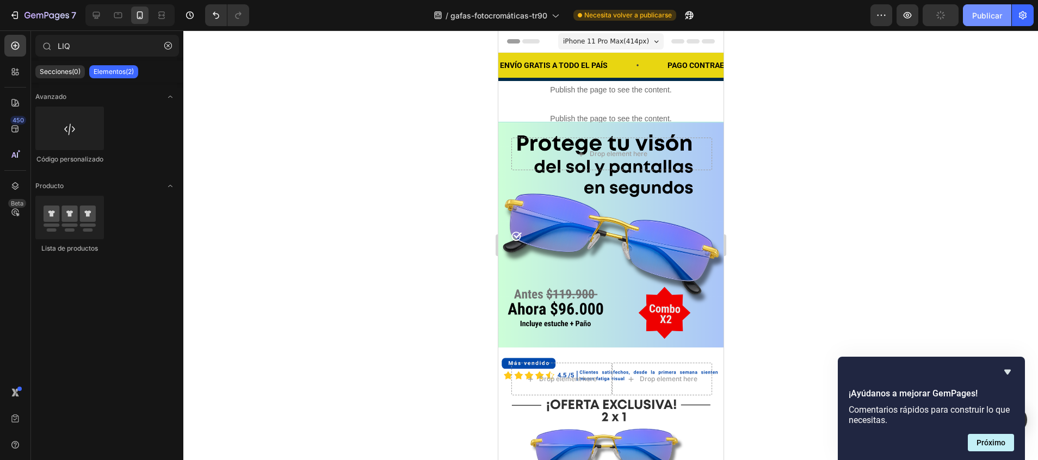
click at [996, 14] on font "Publicar" at bounding box center [987, 15] width 30 height 11
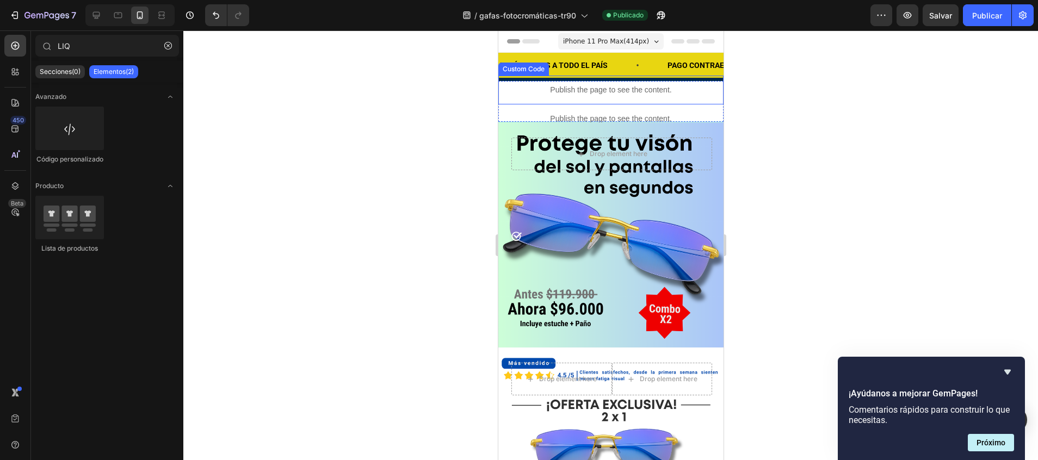
click at [679, 100] on div "Publish the page to see the content." at bounding box center [610, 90] width 225 height 29
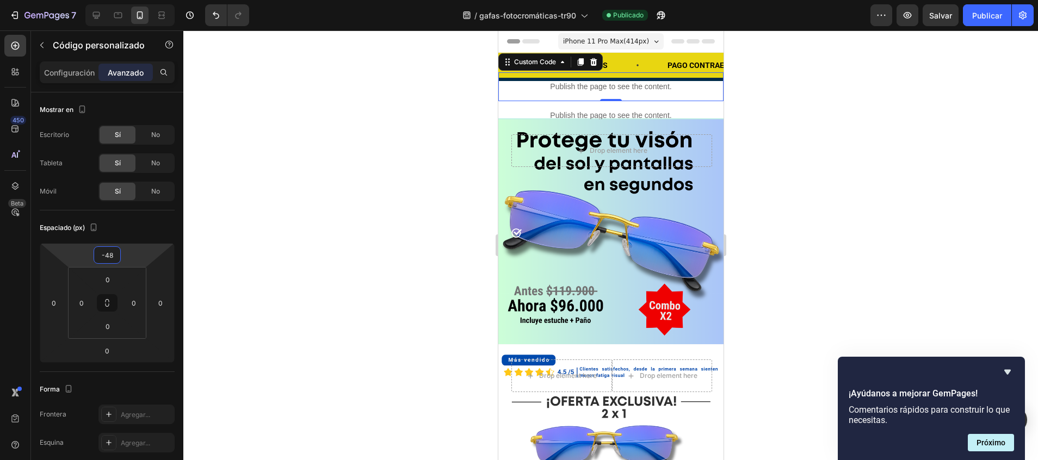
type input "-46"
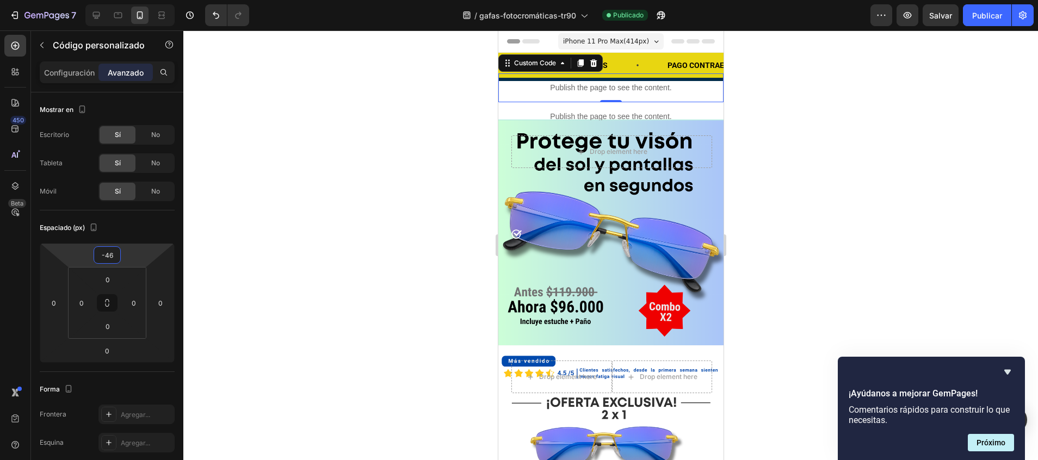
click at [115, 0] on html "7 / gafas-fotocromáticas-tr90 Publicado Preview Salvar Publicar 450 Beta LIQ Se…" at bounding box center [519, 0] width 1038 height 0
click at [356, 198] on div at bounding box center [610, 245] width 854 height 430
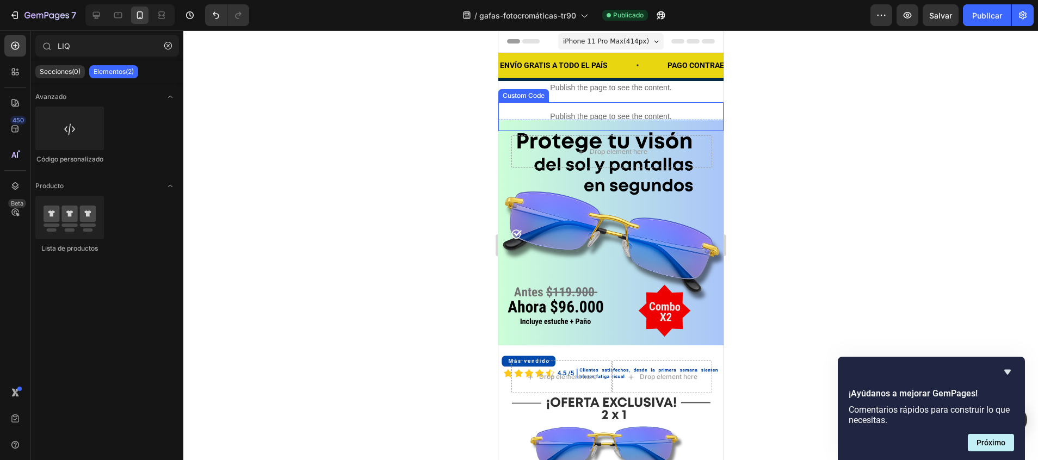
click at [518, 110] on div "Publish the page to see the content." at bounding box center [610, 116] width 225 height 29
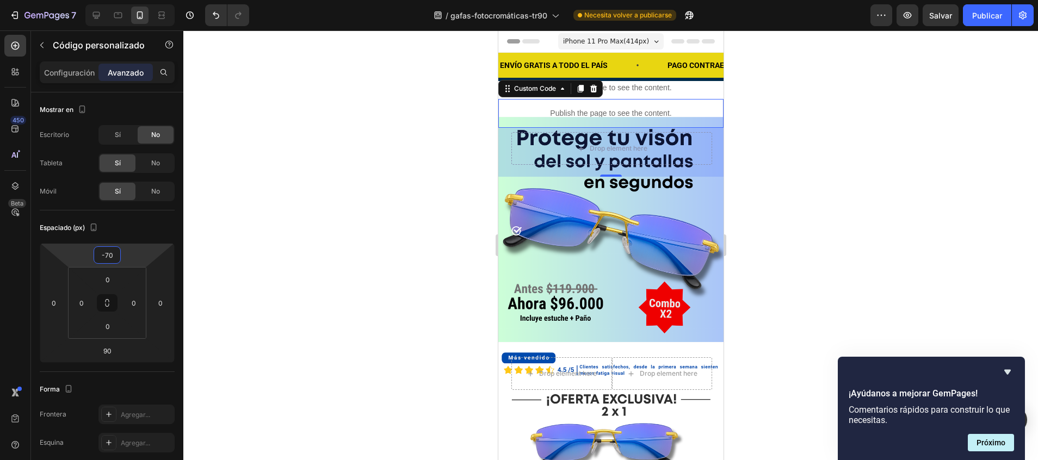
type input "-72"
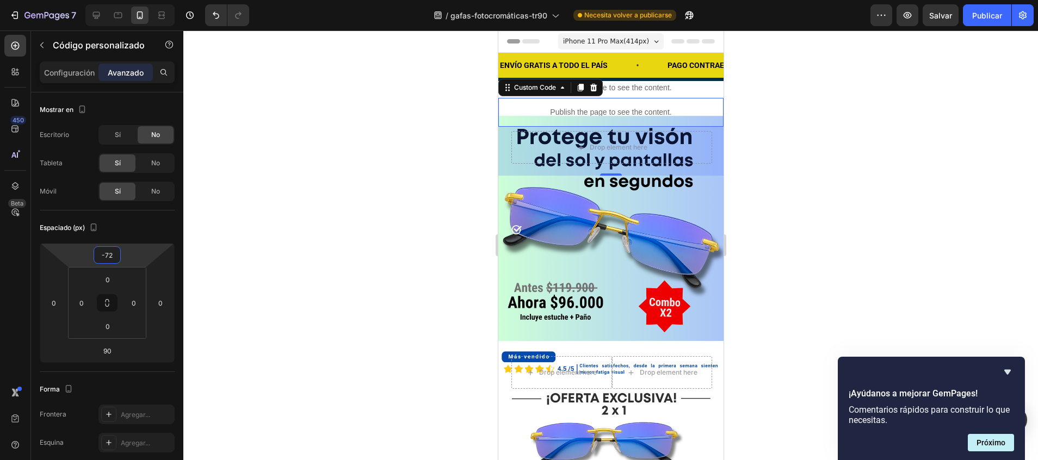
click at [111, 0] on html "7 / gafas-fotocromáticas-tr90 Necesita volver a publicarse Preview Salvar Publi…" at bounding box center [519, 0] width 1038 height 0
click at [699, 199] on div "Background Image" at bounding box center [610, 228] width 225 height 225
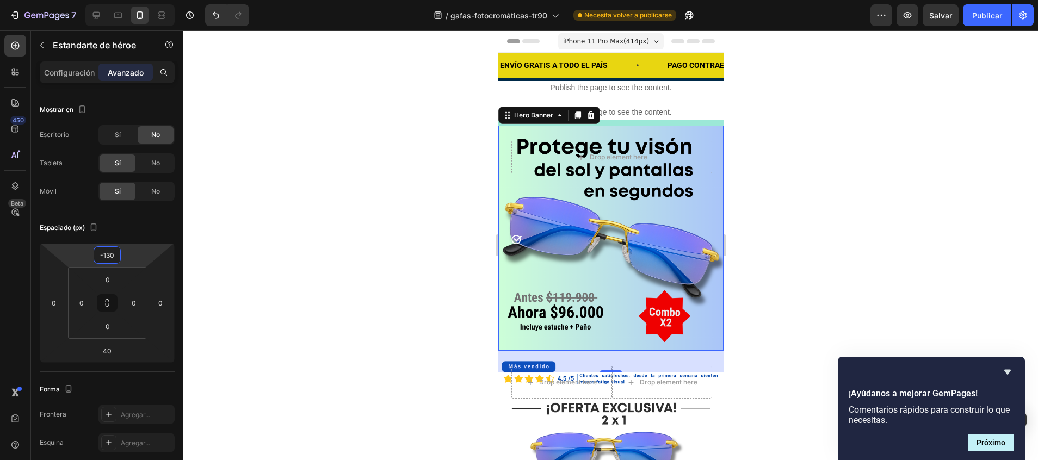
type input "-128"
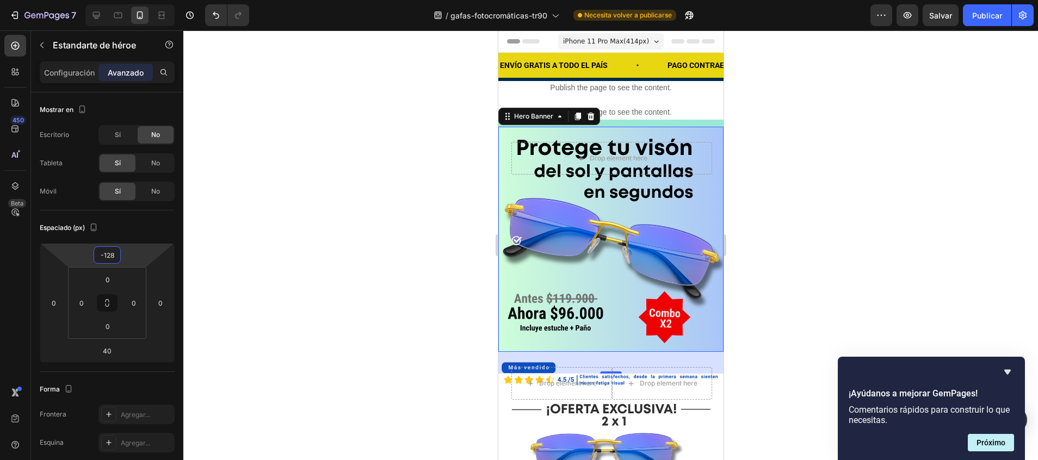
drag, startPoint x: 106, startPoint y: 245, endPoint x: 109, endPoint y: 237, distance: 8.6
click at [109, 0] on html "7 / gafas-fotocromáticas-tr90 Necesita volver a publicarse Preview Salvar Publi…" at bounding box center [519, 0] width 1038 height 0
click at [317, 145] on div at bounding box center [610, 245] width 854 height 430
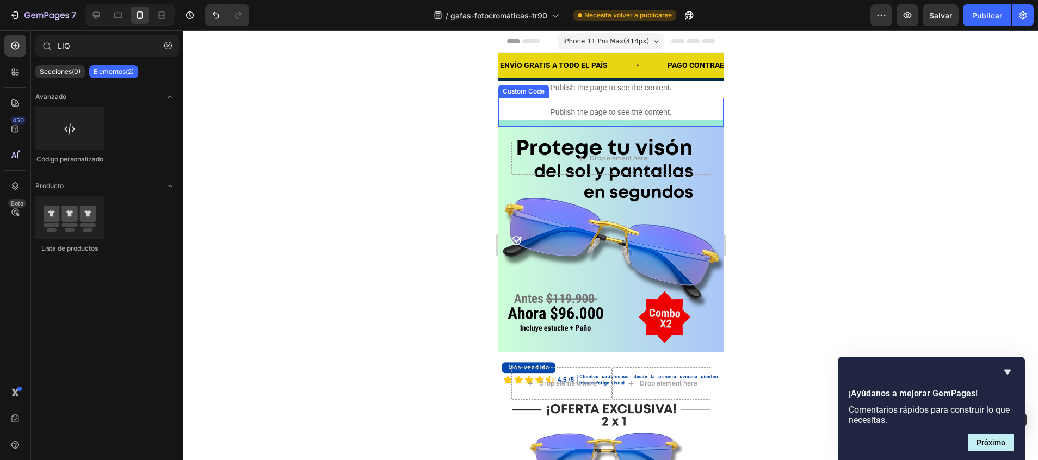
click at [695, 124] on div "Publish the page to see the content." at bounding box center [610, 112] width 225 height 29
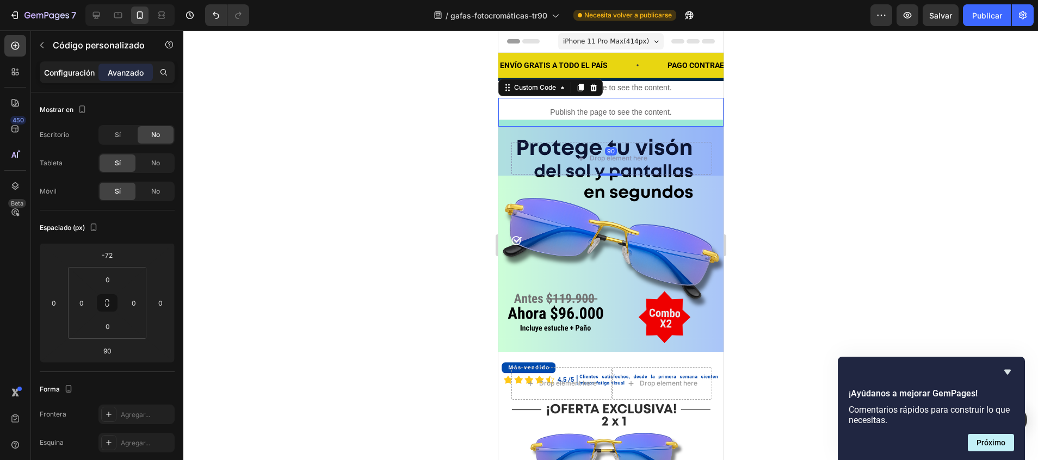
click at [66, 71] on p "Configuración" at bounding box center [69, 72] width 51 height 11
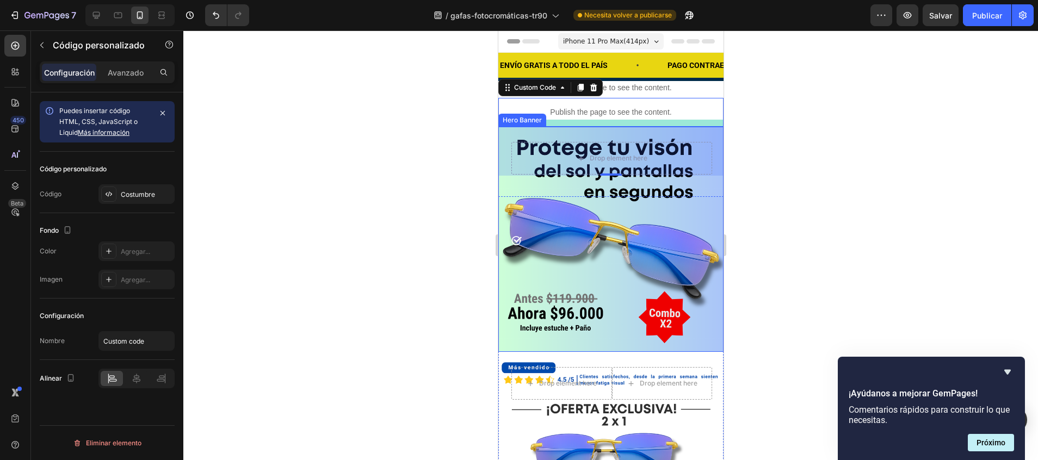
click at [547, 256] on div "Background Image" at bounding box center [610, 239] width 225 height 225
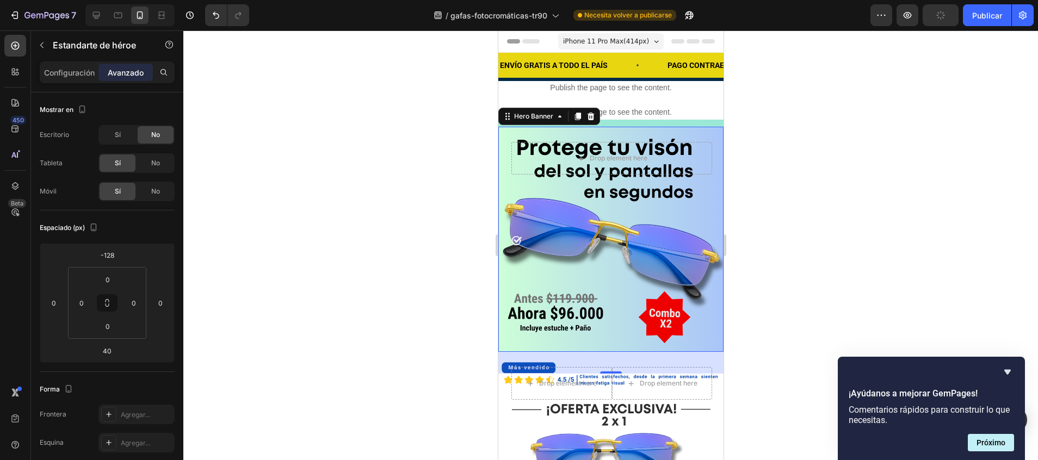
click at [699, 133] on div "Drop element here" at bounding box center [610, 155] width 225 height 57
click at [701, 125] on div "Publish the page to see the content." at bounding box center [610, 112] width 225 height 29
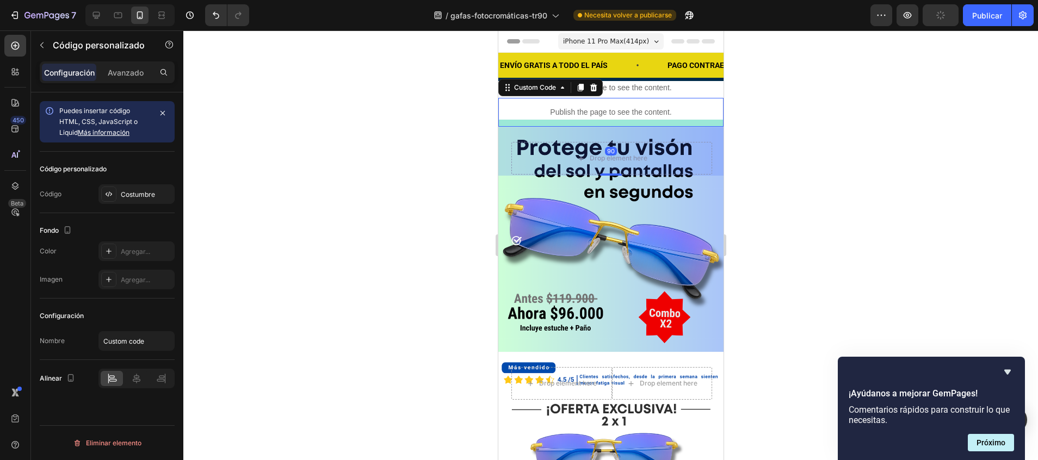
click at [510, 121] on div "Publish the page to see the content." at bounding box center [610, 112] width 225 height 29
click at [991, 15] on font "Publicar" at bounding box center [987, 15] width 30 height 11
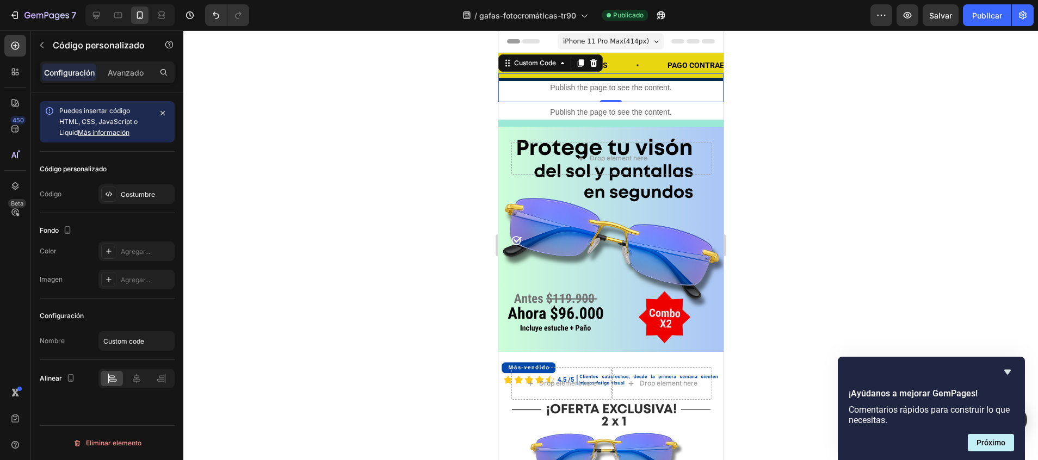
click at [683, 84] on p "Publish the page to see the content." at bounding box center [610, 87] width 225 height 11
click at [131, 74] on p "Avanzado" at bounding box center [126, 72] width 36 height 11
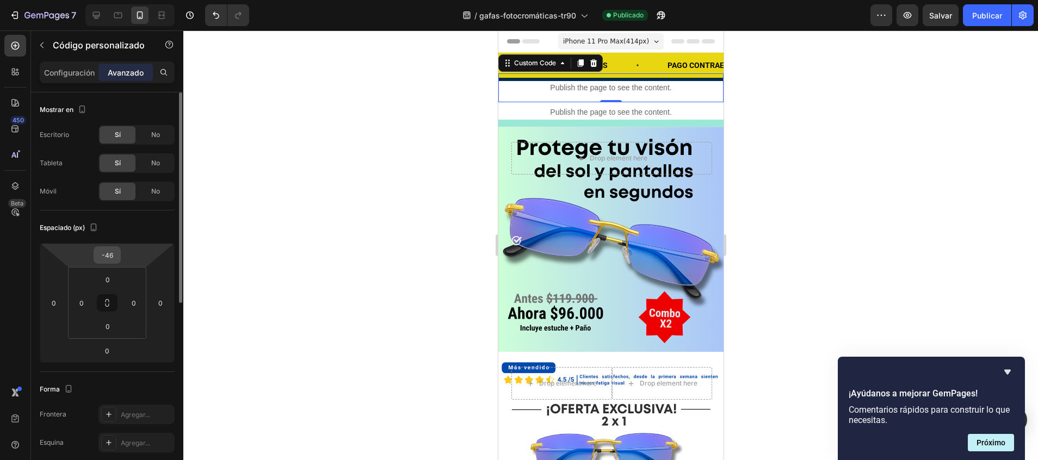
click at [118, 246] on div "-46" at bounding box center [107, 254] width 27 height 17
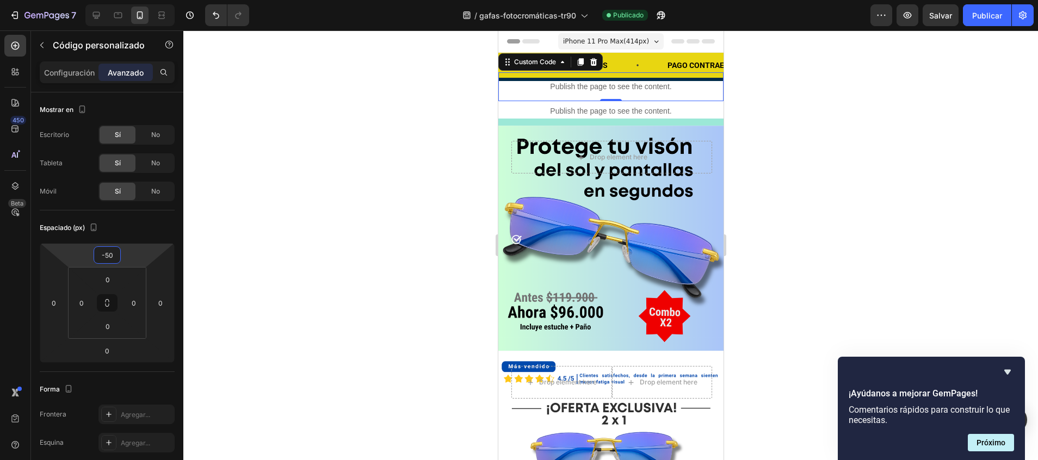
type input "-52"
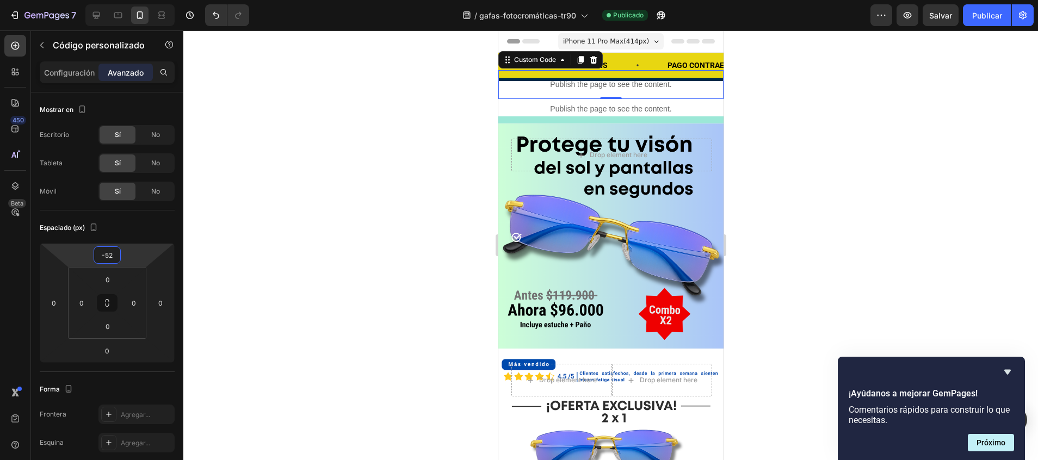
click at [119, 0] on html "7 / gafas-fotocromáticas-tr90 Publicado Preview Salvar Publicar 450 Beta LIQ Se…" at bounding box center [519, 0] width 1038 height 0
click at [306, 195] on div at bounding box center [610, 245] width 854 height 430
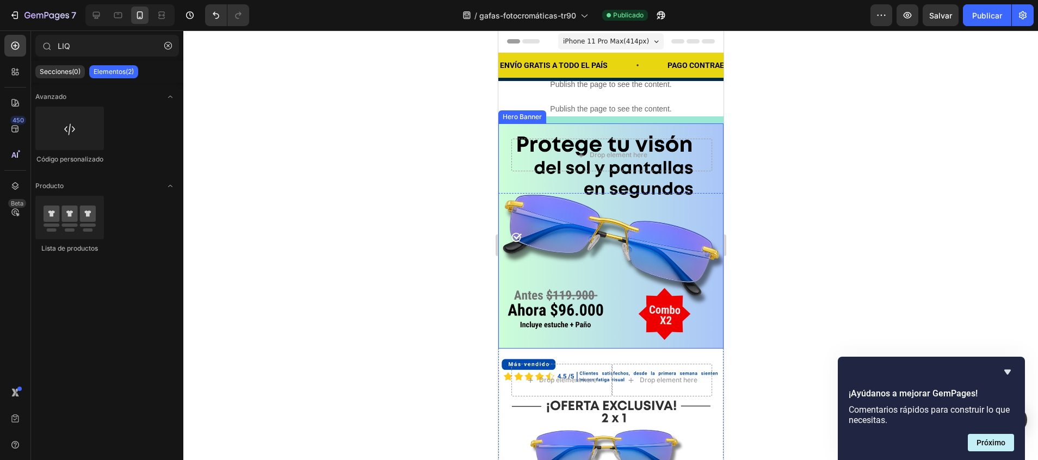
click at [705, 182] on div "Background Image" at bounding box center [610, 235] width 225 height 225
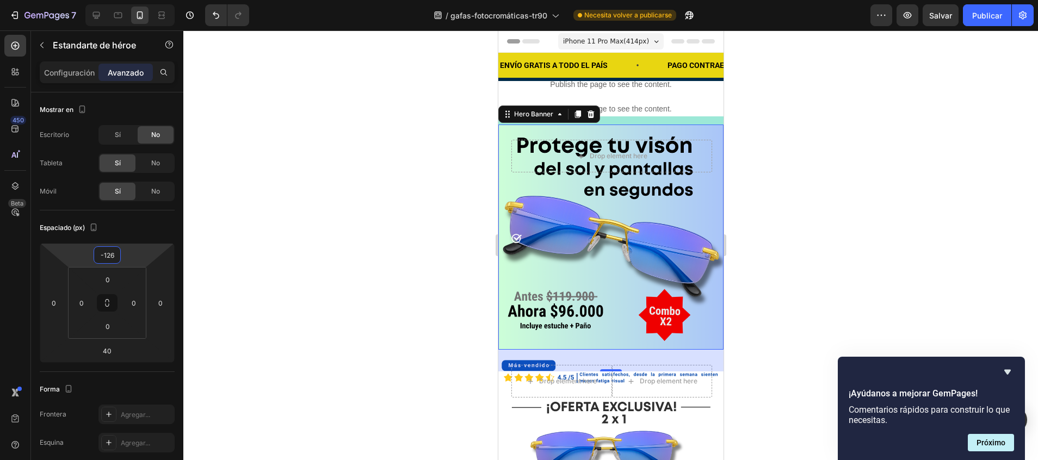
type input "-124"
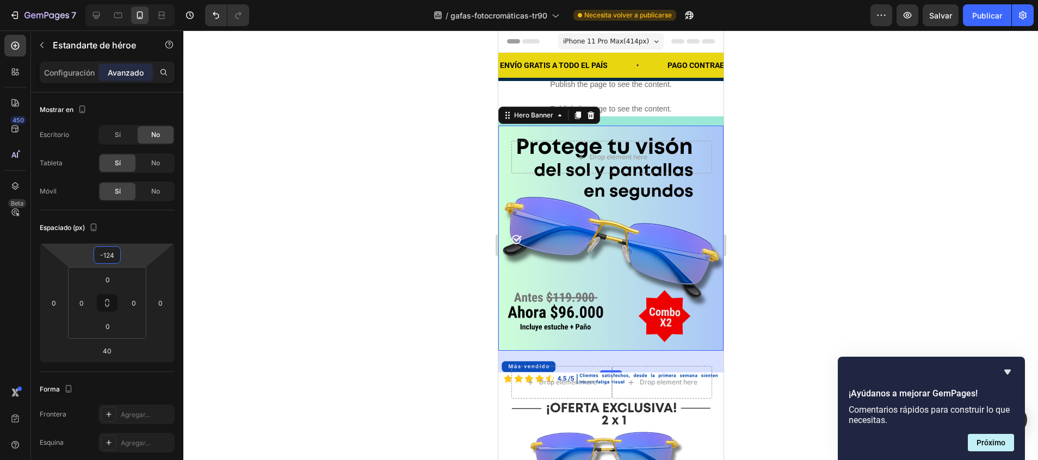
click at [124, 0] on html "7 / gafas-fotocromáticas-tr90 Necesita volver a publicarse Preview Salvar Publi…" at bounding box center [519, 0] width 1038 height 0
click at [314, 193] on div at bounding box center [610, 245] width 854 height 430
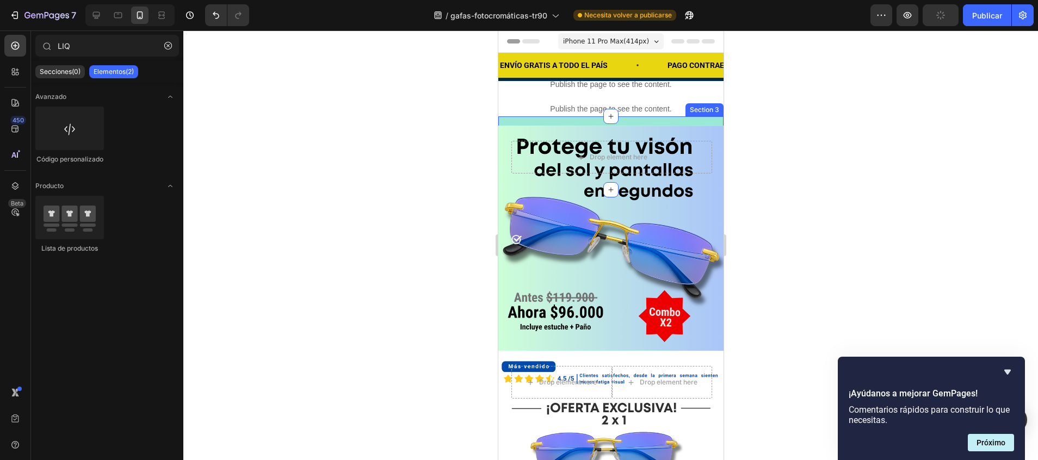
click at [708, 125] on div "Publish the page to see the content. Custom Code Publish the page to see the co…" at bounding box center [610, 152] width 225 height 73
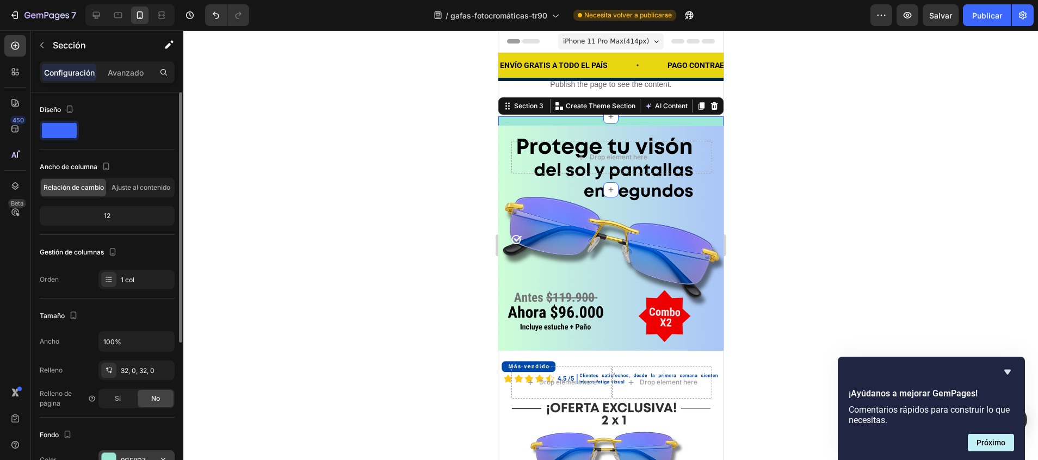
click at [121, 455] on div "9CE8D7" at bounding box center [136, 460] width 76 height 20
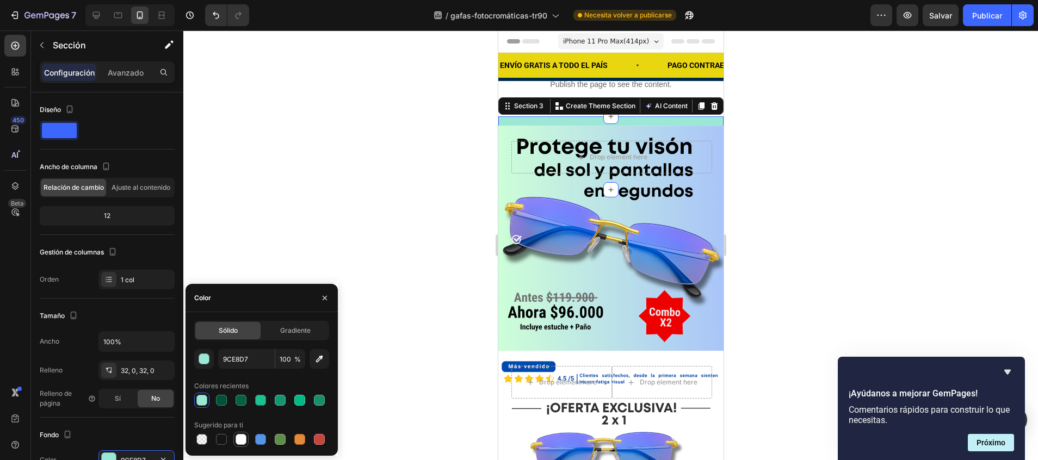
click at [239, 439] on div at bounding box center [240, 439] width 11 height 11
type input "FFFFFF"
click at [310, 231] on div at bounding box center [610, 245] width 854 height 430
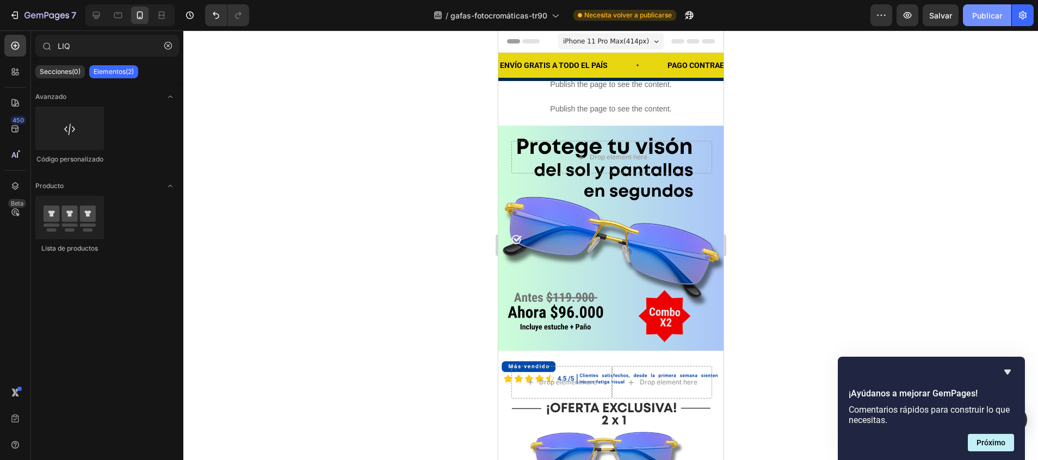
click at [995, 13] on font "Publicar" at bounding box center [987, 15] width 30 height 11
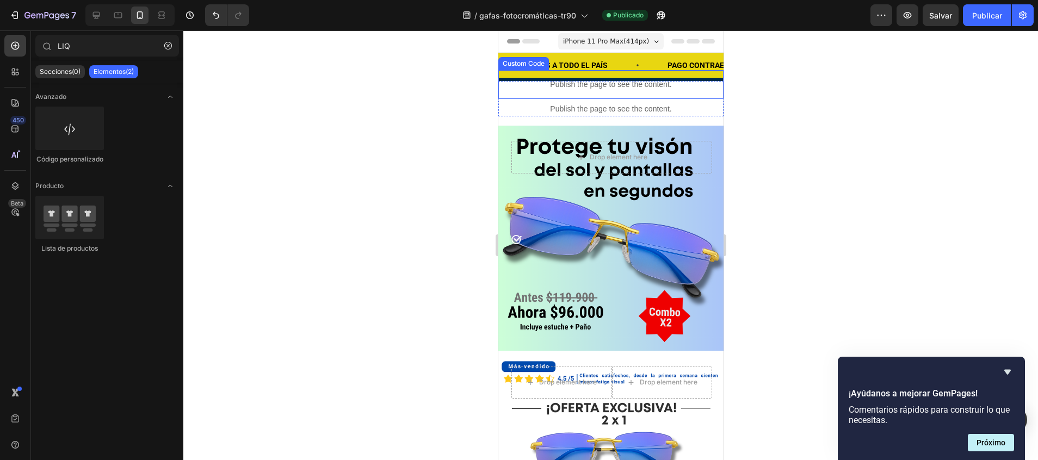
click at [686, 91] on div "Publish the page to see the content." at bounding box center [610, 84] width 225 height 29
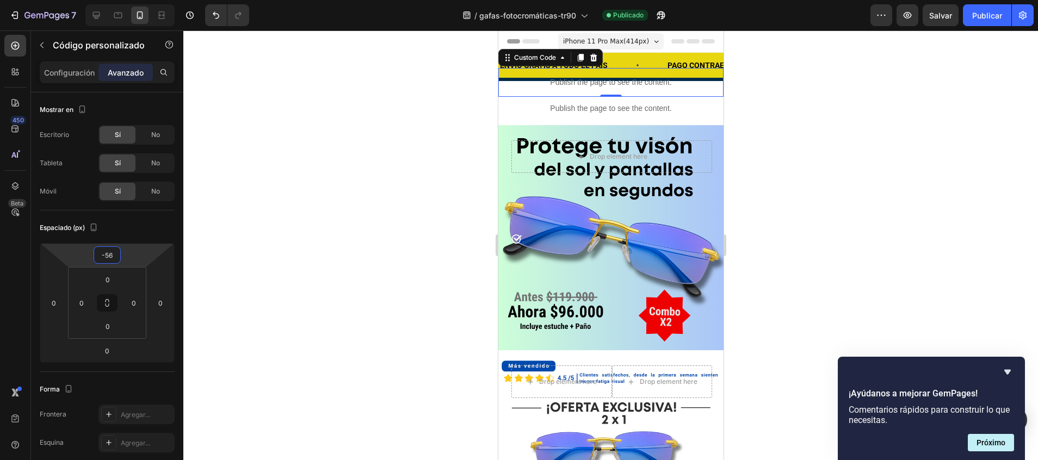
type input "-58"
click at [108, 0] on html "7 / gafas-fotocromáticas-tr90 Publicado Preview Salvar Publicar 450 Beta LIQ Se…" at bounding box center [519, 0] width 1038 height 0
click at [988, 17] on font "Publicar" at bounding box center [987, 15] width 30 height 11
click at [649, 72] on div "ENVÍO GRATIS A TODO EL PAÍS Text Block" at bounding box center [582, 65] width 168 height 24
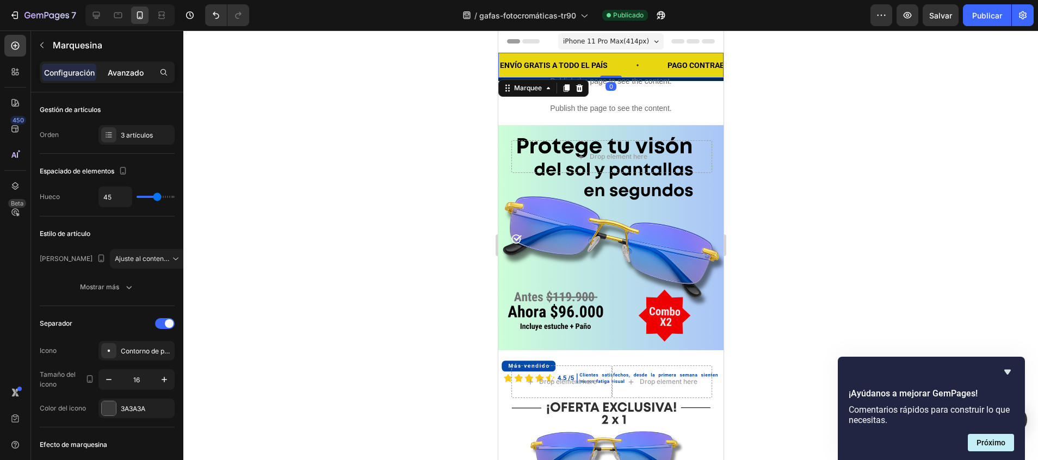
click at [124, 77] on p "Avanzado" at bounding box center [126, 72] width 36 height 11
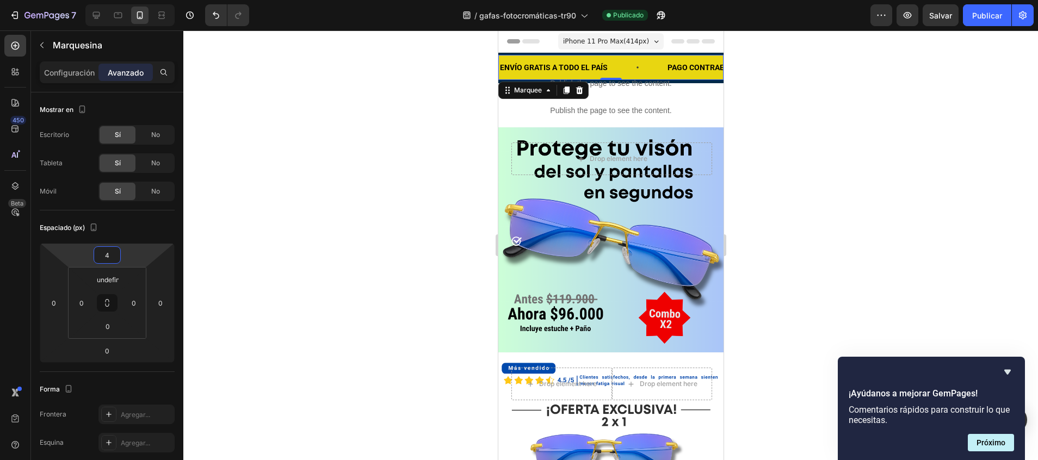
click at [119, 0] on html "7 / gafas-fotocromáticas-tr90 Publicado Preview Salvar Publicar 450 Beta LIQ Se…" at bounding box center [519, 0] width 1038 height 0
type input "0"
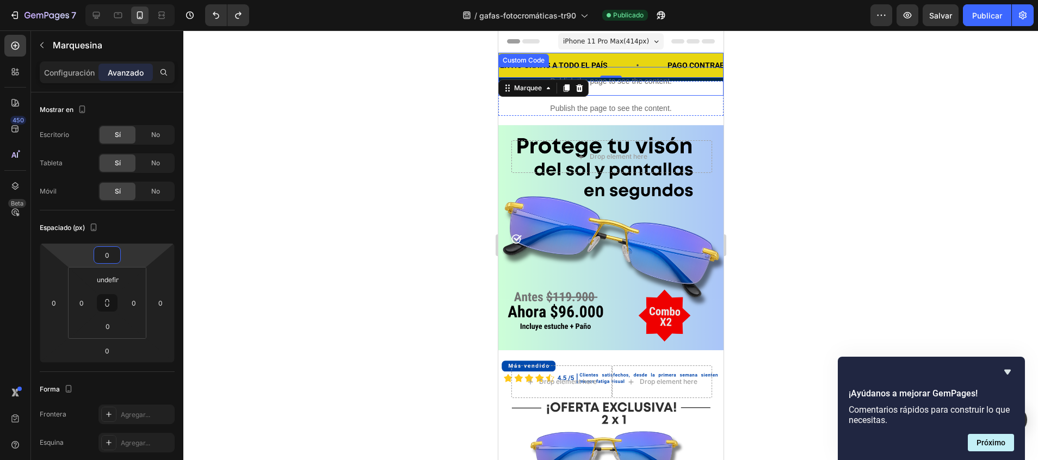
click at [673, 91] on div "Publish the page to see the content." at bounding box center [610, 81] width 225 height 29
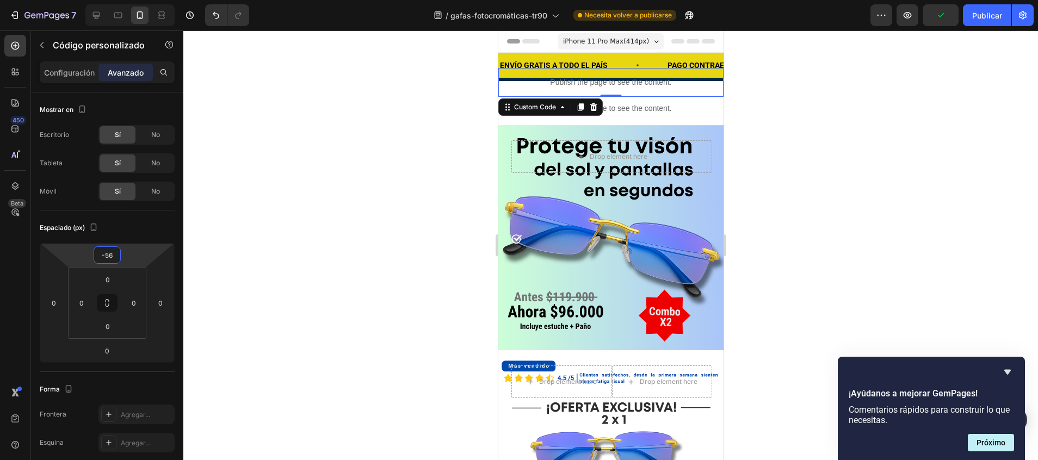
type input "-52"
click at [106, 0] on html "7 / gafas-fotocromáticas-tr90 Necesita volver a publicarse Preview Publicar 450…" at bounding box center [519, 0] width 1038 height 0
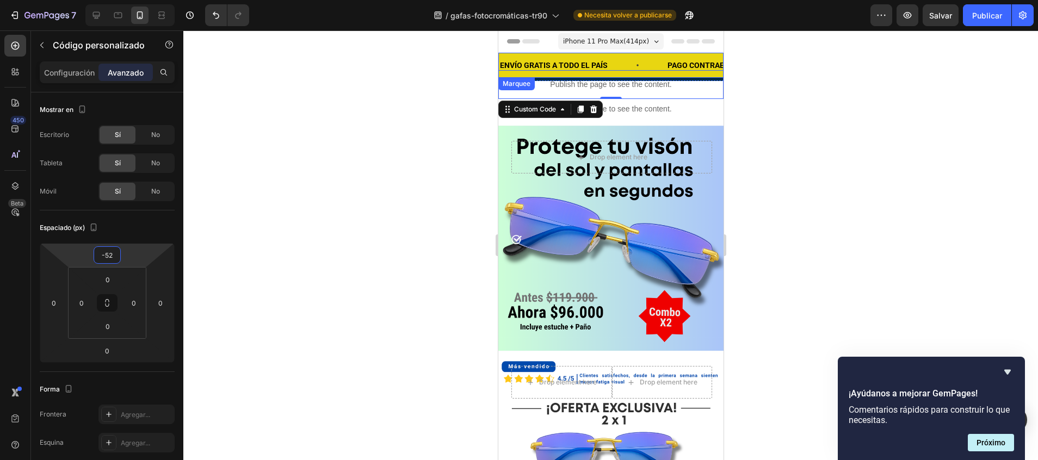
click at [640, 60] on div "ENVÍO GRATIS A TODO EL PAÍS Text Block" at bounding box center [582, 65] width 168 height 24
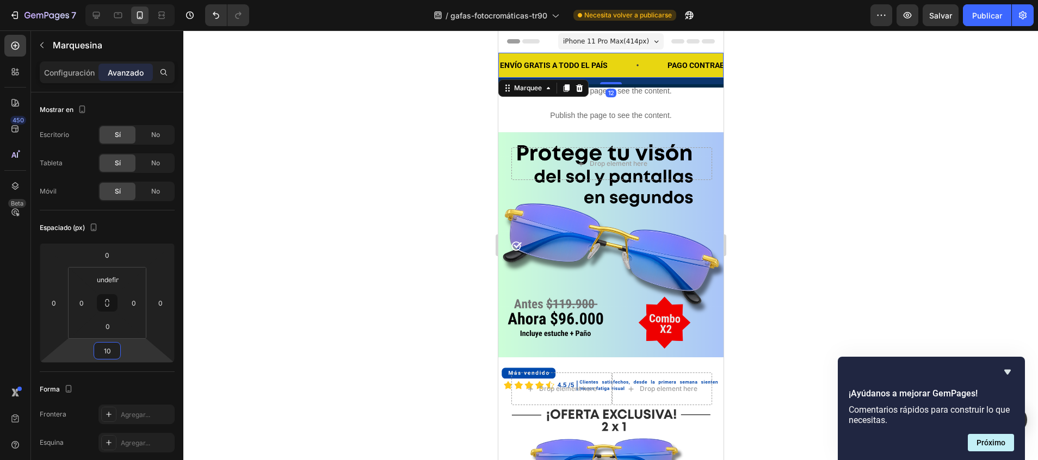
click at [119, 0] on html "7 / gafas-fotocromáticas-tr90 Necesita volver a publicarse Preview Salvar Publi…" at bounding box center [519, 0] width 1038 height 0
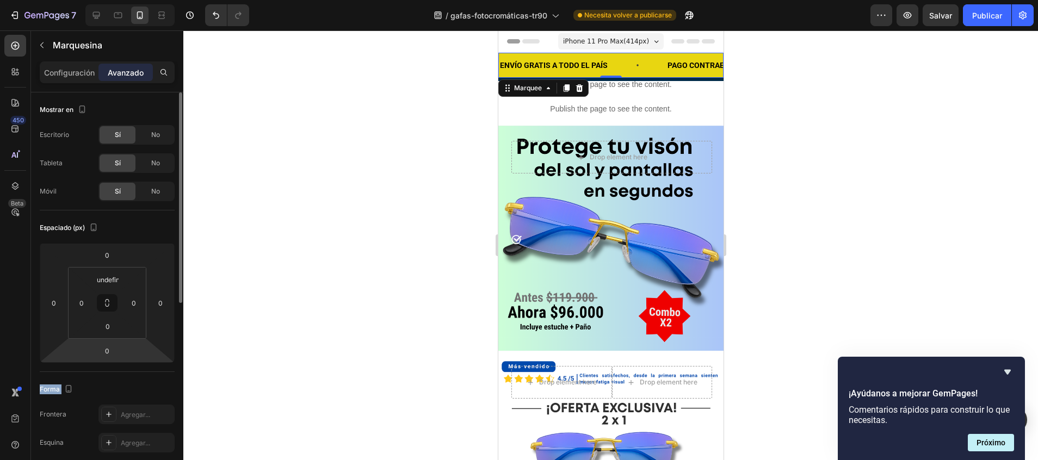
drag, startPoint x: 119, startPoint y: 362, endPoint x: 117, endPoint y: 374, distance: 11.5
click at [117, 374] on div "Mostrar en Escritorio Sí No Tableta Sí No Móvil Sí No Espaciado (px) 0 0 0 0 un…" at bounding box center [107, 432] width 135 height 680
drag, startPoint x: 117, startPoint y: 374, endPoint x: 109, endPoint y: 361, distance: 14.9
click at [109, 0] on html "7 / gafas-fotocromáticas-tr90 Necesita volver a publicarse Preview Salvar Publi…" at bounding box center [519, 0] width 1038 height 0
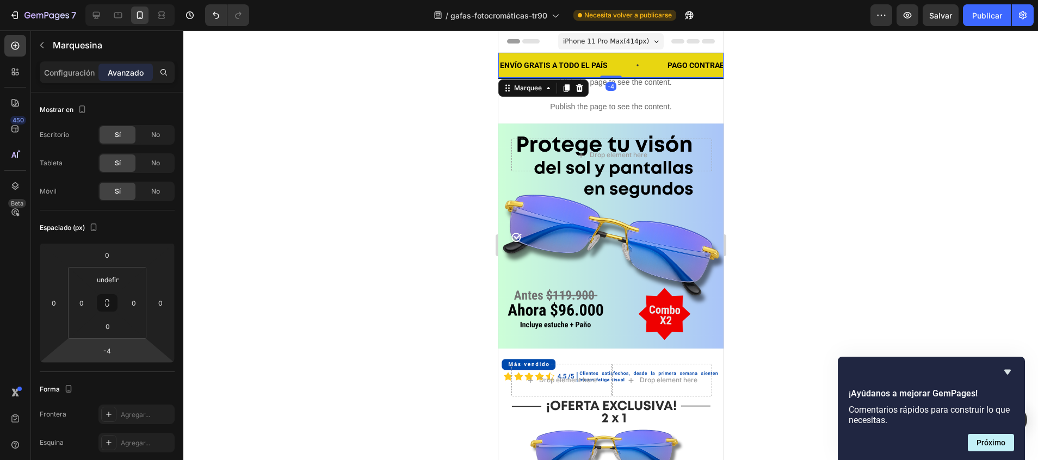
type input "-6"
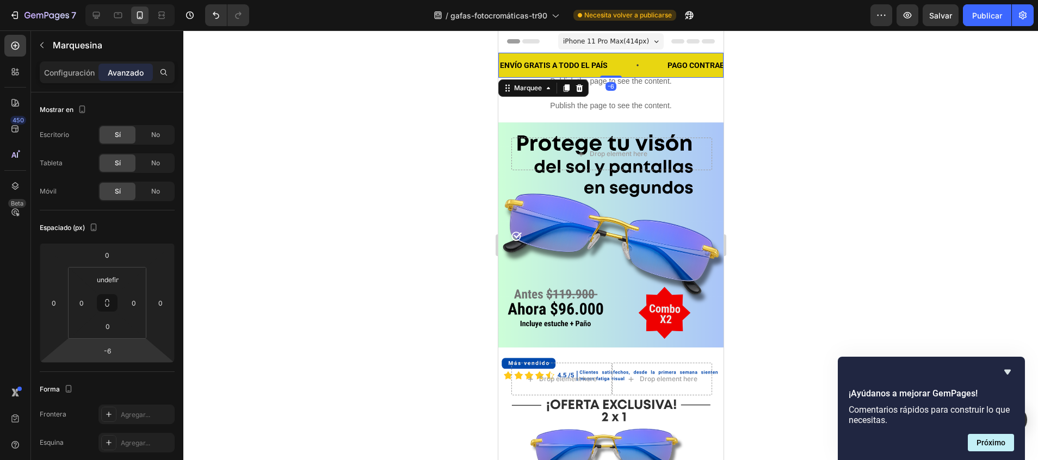
click at [109, 0] on html "7 / gafas-fotocromáticas-tr90 Necesita volver a publicarse Preview Salvar Publi…" at bounding box center [519, 0] width 1038 height 0
click at [261, 281] on div at bounding box center [610, 245] width 854 height 430
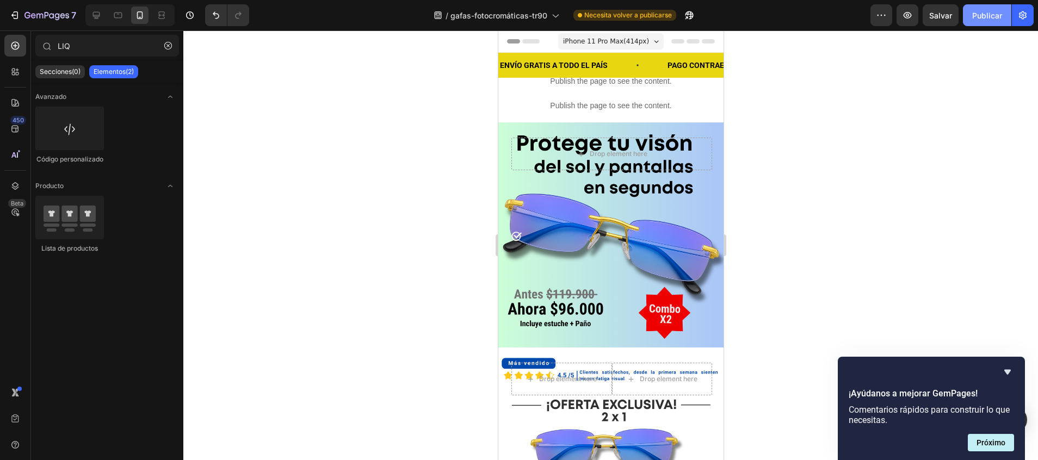
click at [987, 24] on button "Publicar" at bounding box center [987, 15] width 48 height 22
click at [701, 66] on p "PAGO CONTRAENTREGA" at bounding box center [710, 66] width 86 height 14
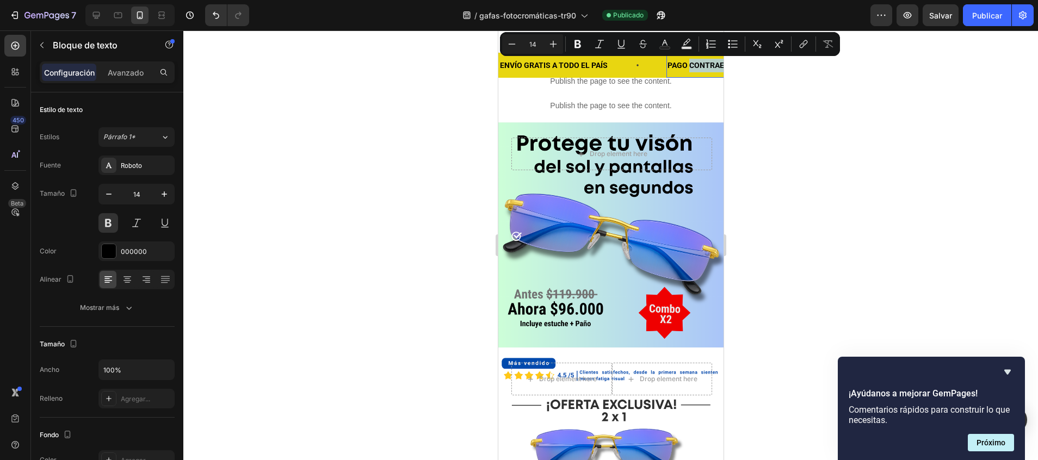
click at [692, 67] on p "PAGO CONTRAENTREGA" at bounding box center [710, 66] width 86 height 14
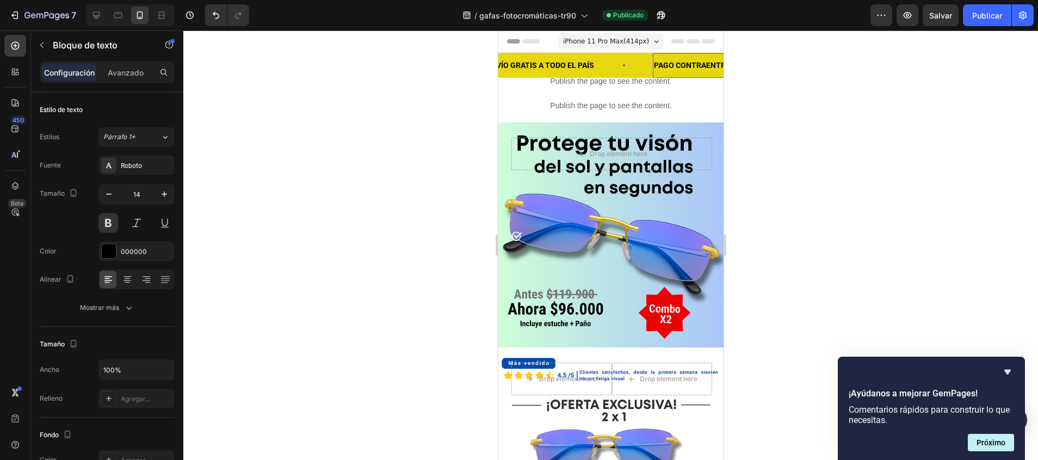
scroll to position [0, 42]
click at [809, 120] on div at bounding box center [610, 245] width 854 height 430
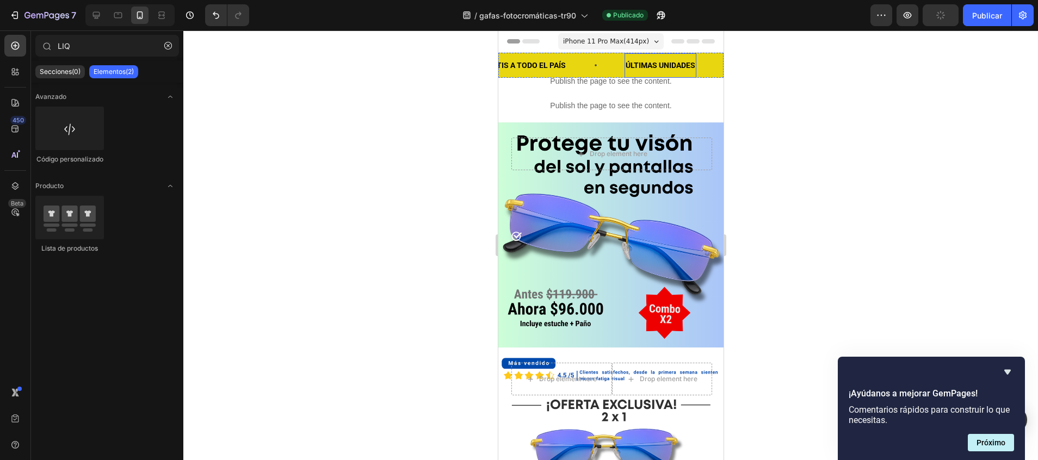
click at [688, 67] on p "ÚLTIMAS UNIDADES" at bounding box center [660, 66] width 70 height 14
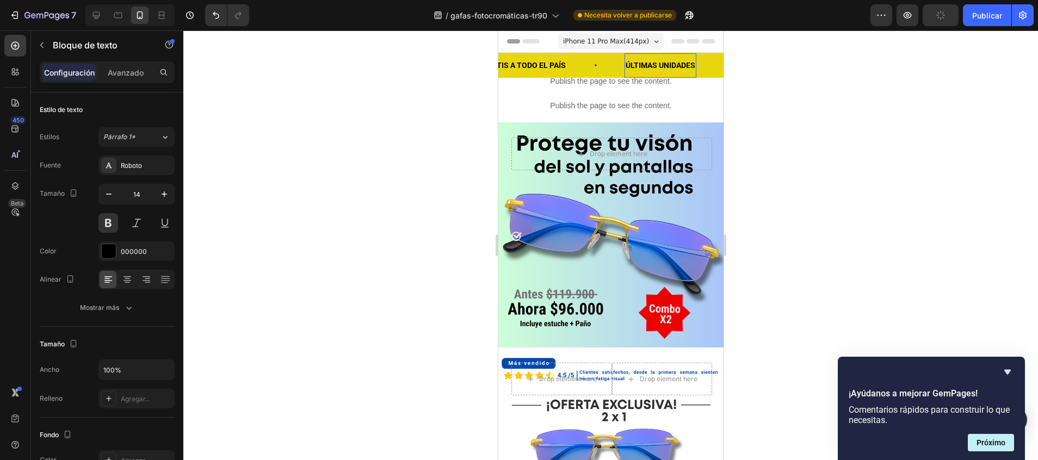
click at [691, 63] on p "ÚLTIMAS UNIDADES" at bounding box center [660, 66] width 70 height 14
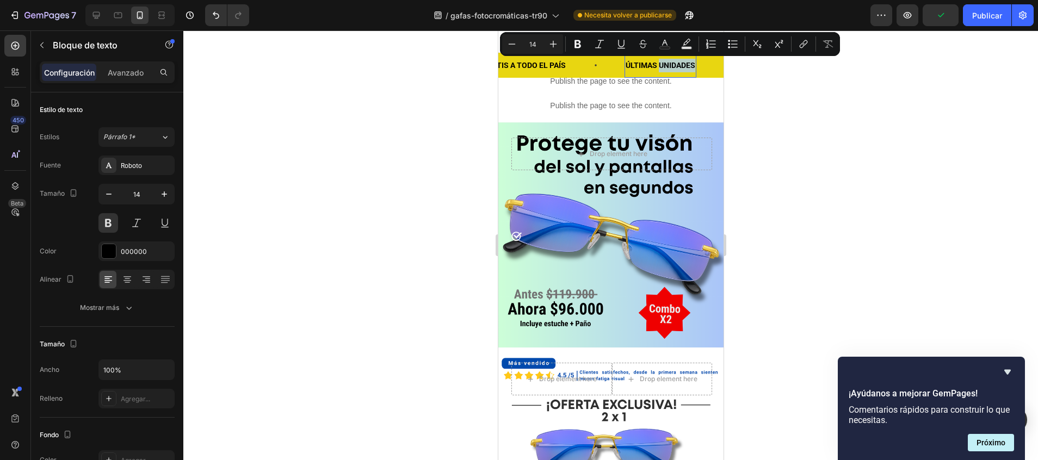
click at [686, 70] on p "ÚLTIMAS UNIDADES" at bounding box center [660, 66] width 70 height 14
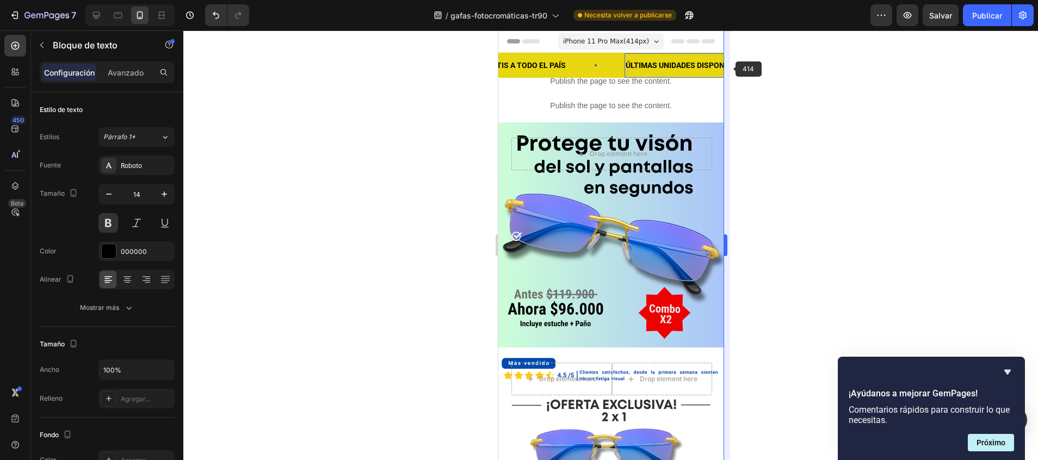
scroll to position [0, 82]
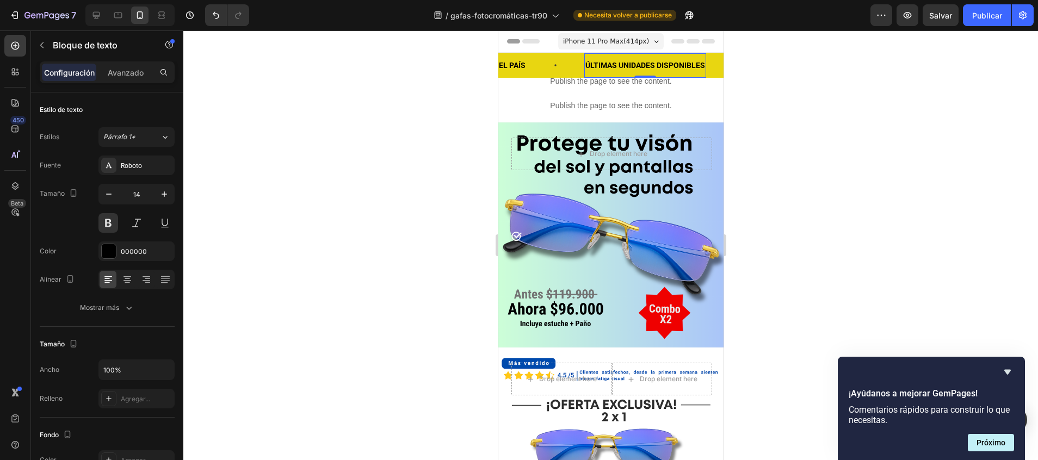
click at [835, 132] on div at bounding box center [610, 245] width 854 height 430
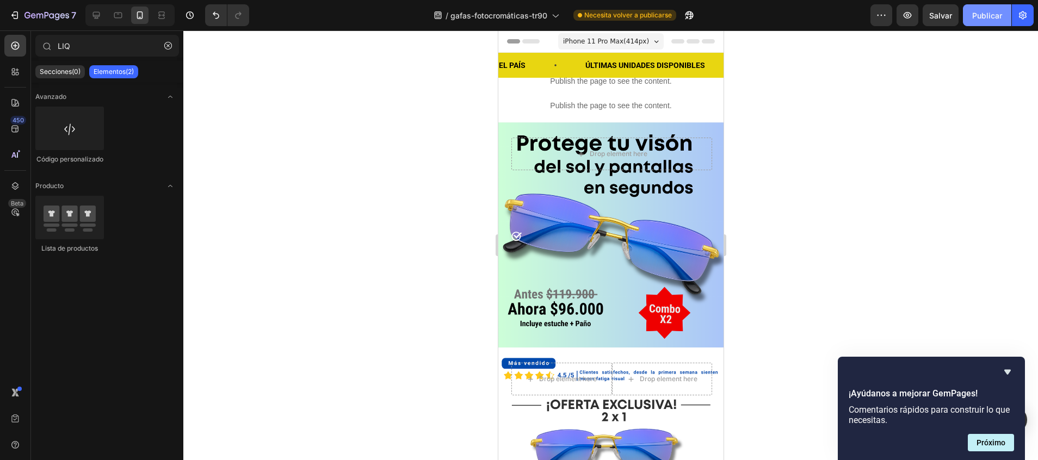
click at [985, 17] on font "Publicar" at bounding box center [987, 15] width 30 height 11
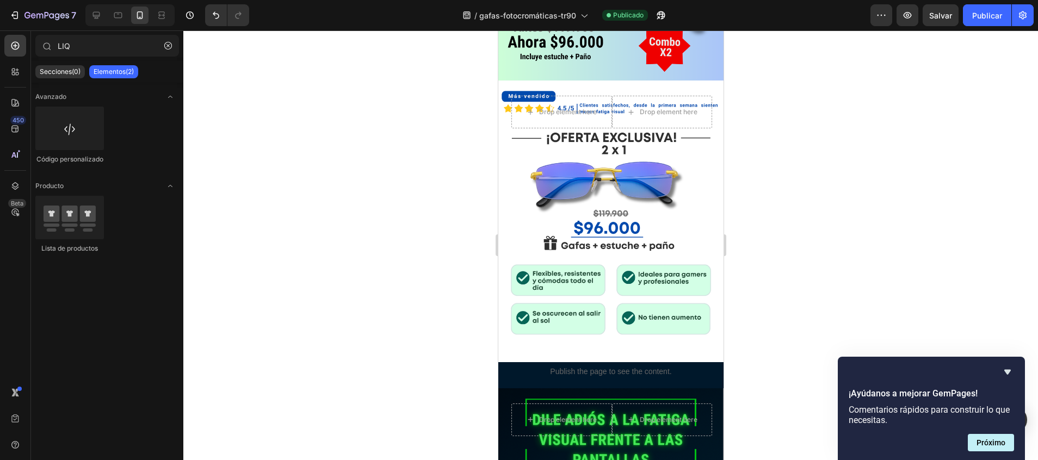
scroll to position [326, 0]
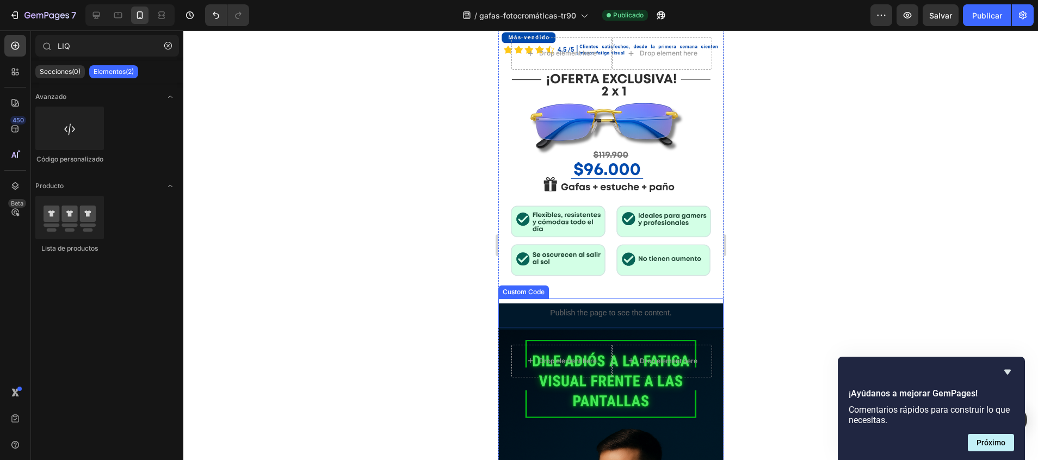
click at [682, 307] on p "Publish the page to see the content." at bounding box center [610, 312] width 225 height 11
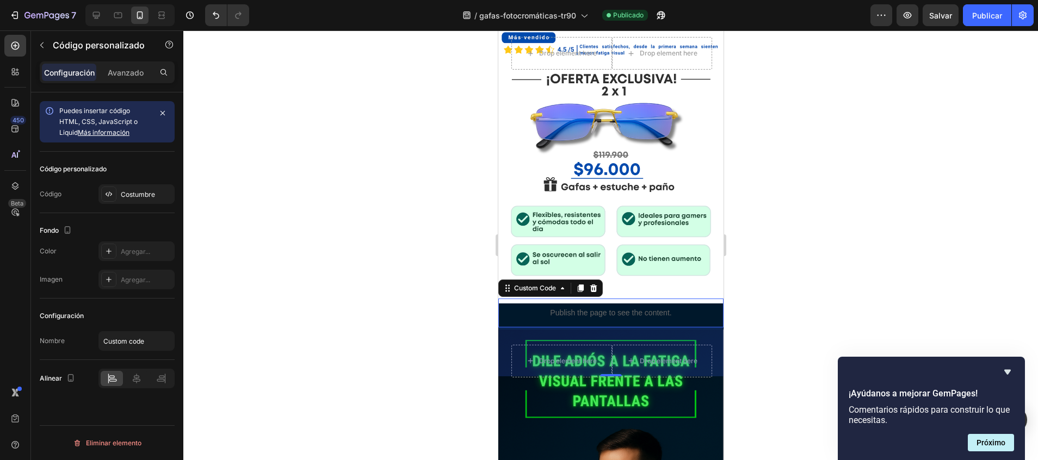
click at [682, 307] on p "Publish the page to see the content." at bounding box center [610, 312] width 225 height 11
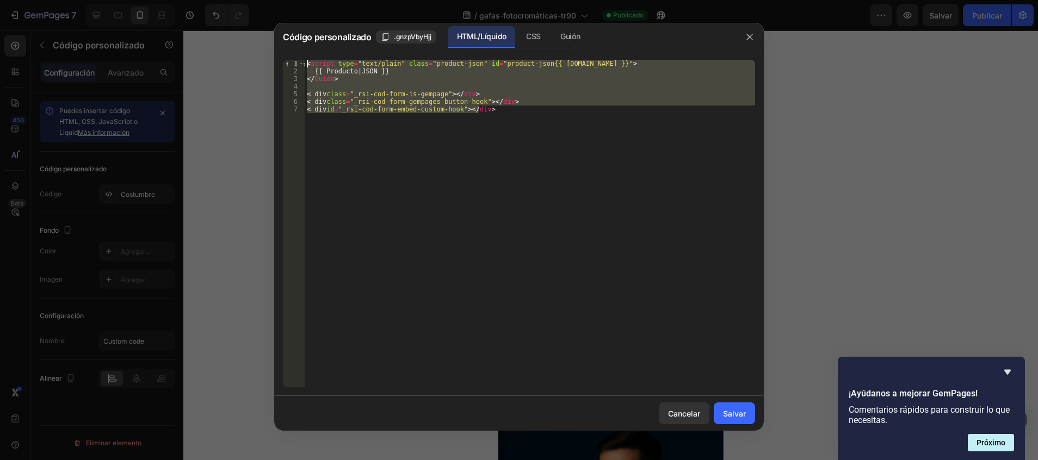
drag, startPoint x: 555, startPoint y: 122, endPoint x: 313, endPoint y: 49, distance: 252.8
click at [313, 49] on div "Código personalizado .gnzpVbyHjj HTML/Líquido CSS Guión <div id="_rsi-cod-form-…" at bounding box center [518, 227] width 489 height 408
click at [524, 119] on div "< script type = "text/plain" class = "product-json" id = "product-json{{ produc…" at bounding box center [530, 223] width 450 height 327
drag, startPoint x: 506, startPoint y: 119, endPoint x: 306, endPoint y: 53, distance: 211.4
click at [306, 53] on div "<div id="_rsi-cod-form-embed-custom-hook"></div> 1 2 3 4 5 6 7 < script type = …" at bounding box center [518, 223] width 489 height 345
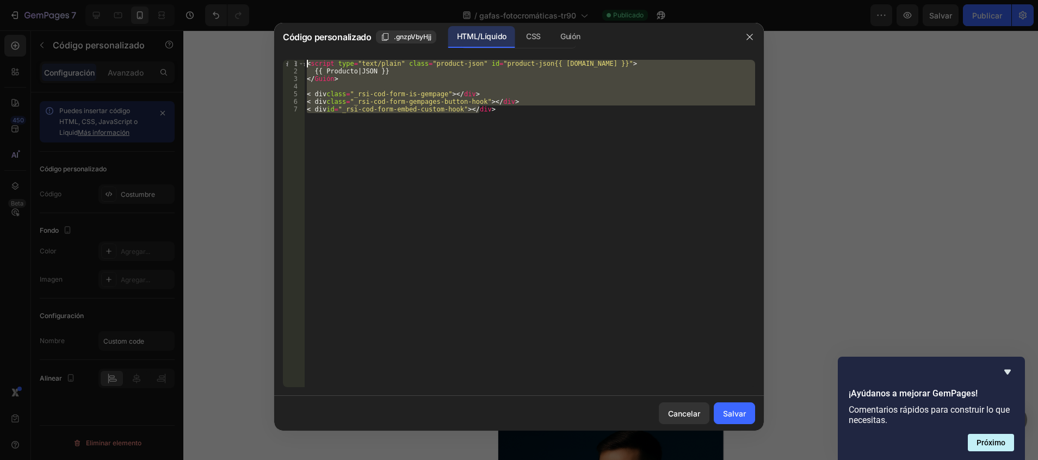
type textarea "<script type="text/plain" class="product-json" id="product-json{{ product.id }}…"
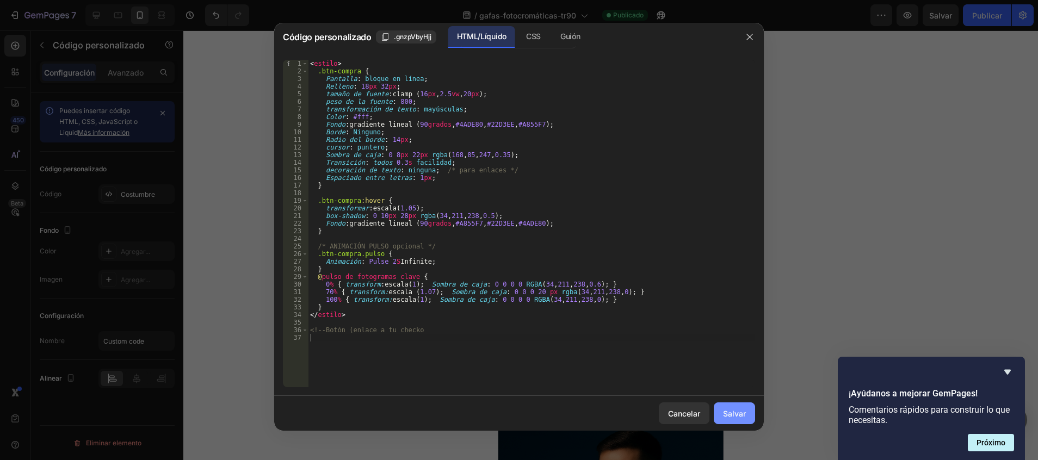
click at [744, 418] on font "Salvar" at bounding box center [734, 413] width 23 height 11
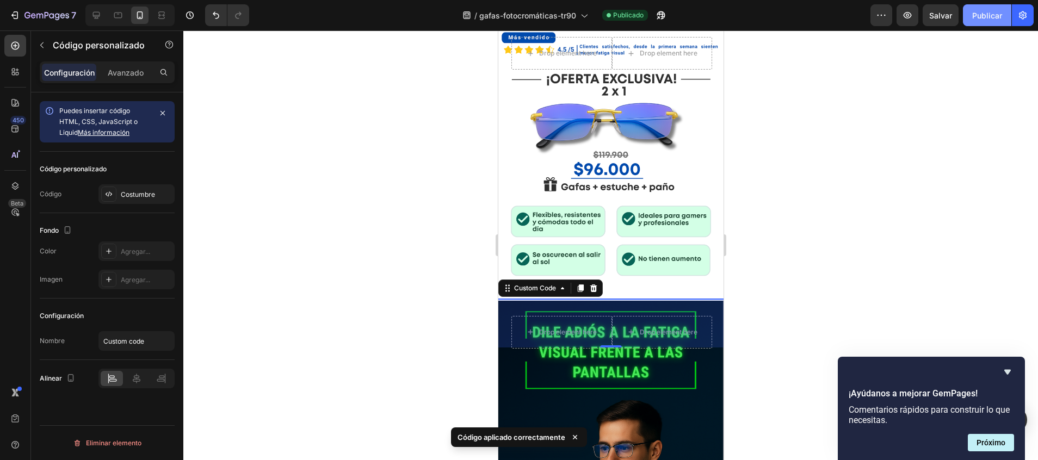
click at [989, 17] on font "Publicar" at bounding box center [987, 15] width 30 height 11
click at [456, 275] on div at bounding box center [610, 245] width 854 height 430
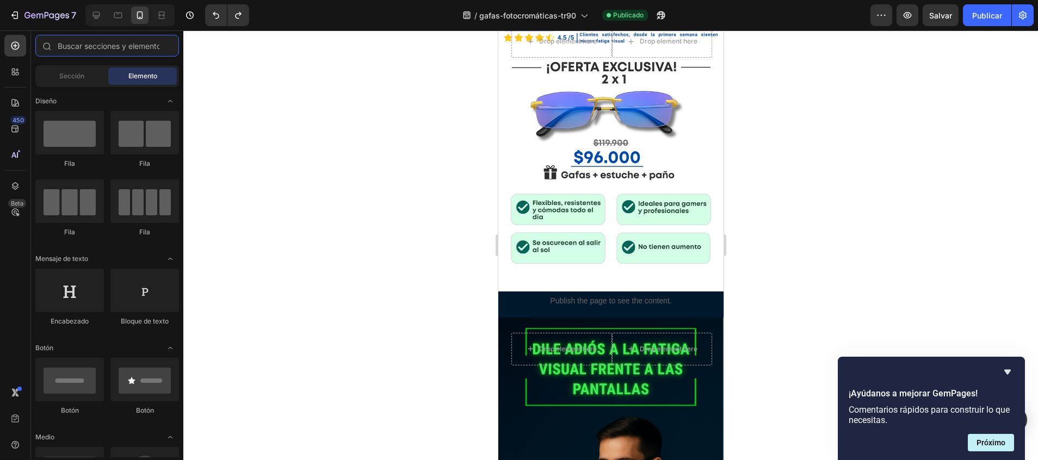
scroll to position [377, 0]
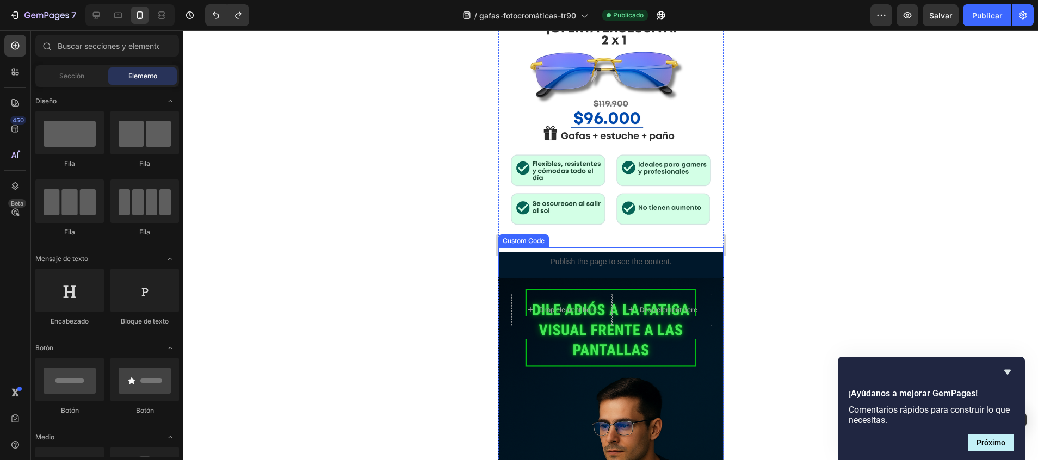
click at [617, 256] on p "Publish the page to see the content." at bounding box center [610, 261] width 225 height 11
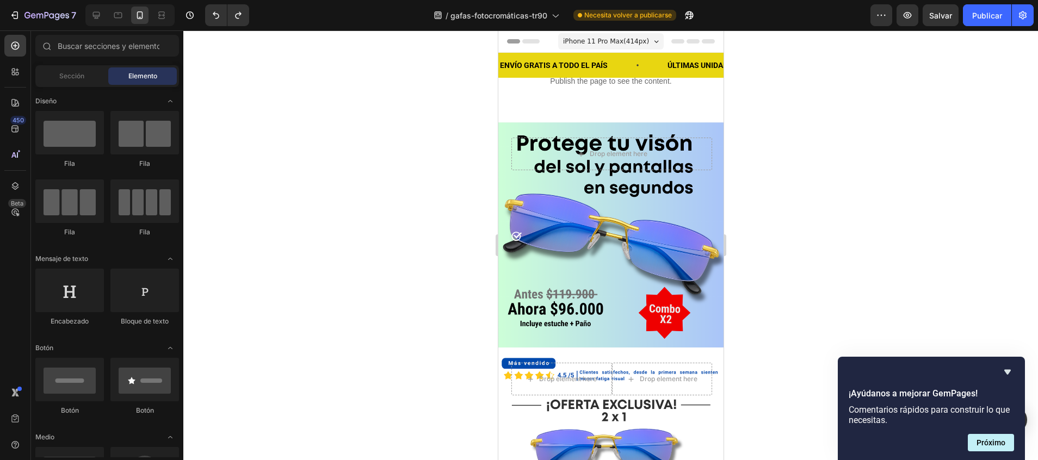
scroll to position [16, 0]
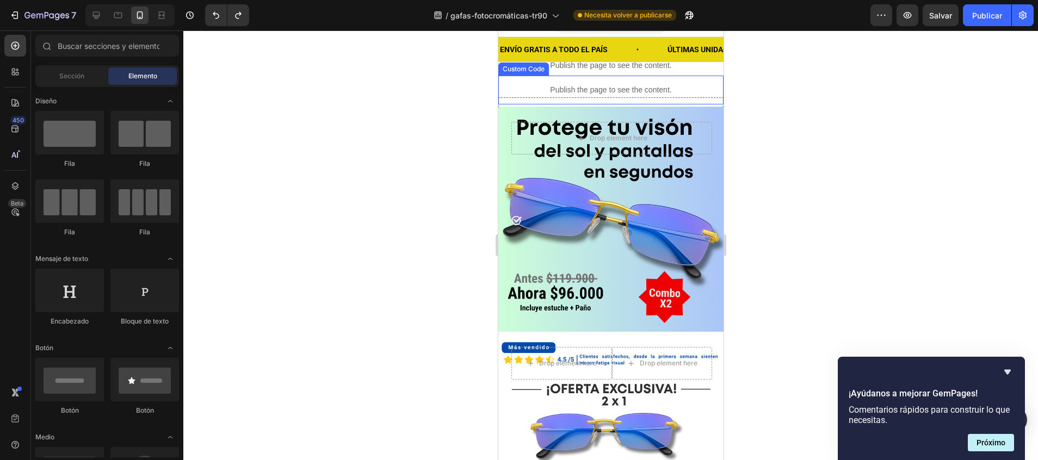
click at [642, 93] on p "Publish the page to see the content." at bounding box center [610, 89] width 225 height 11
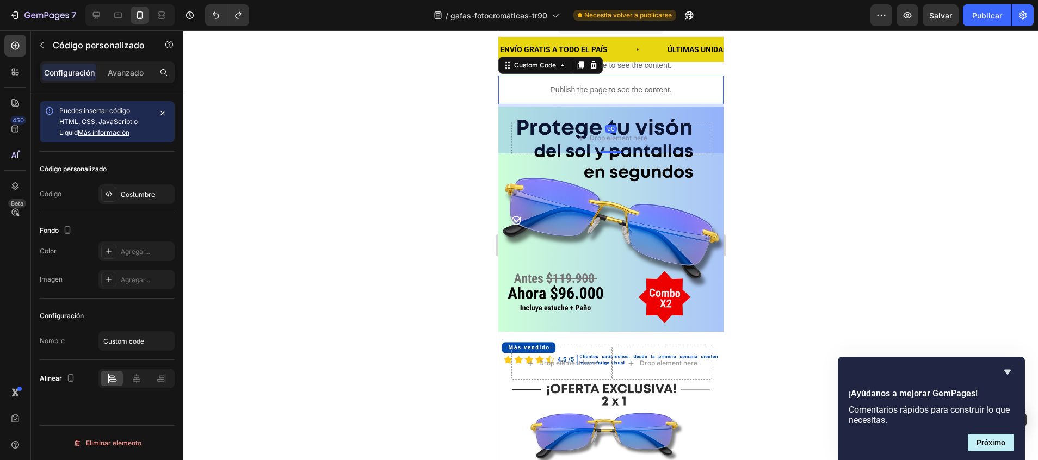
click at [642, 93] on p "Publish the page to see the content." at bounding box center [610, 89] width 225 height 11
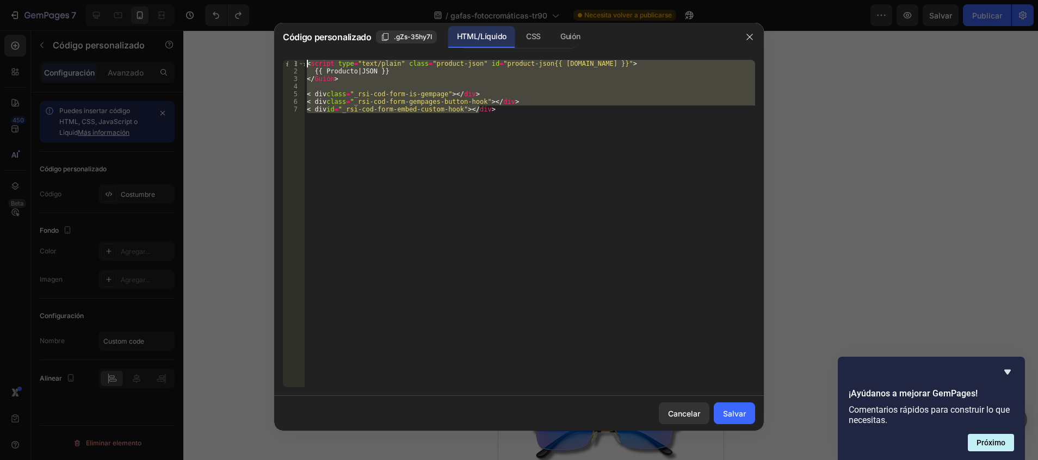
drag, startPoint x: 549, startPoint y: 121, endPoint x: 297, endPoint y: 59, distance: 259.5
click at [297, 59] on div "<div id="_rsi-cod-form-embed-custom-hook"></div> 1 2 3 4 5 6 7 < script type = …" at bounding box center [518, 223] width 489 height 345
type textarea "<script type="text/plain" class="product-json" id="product-json{{ product.id }}…"
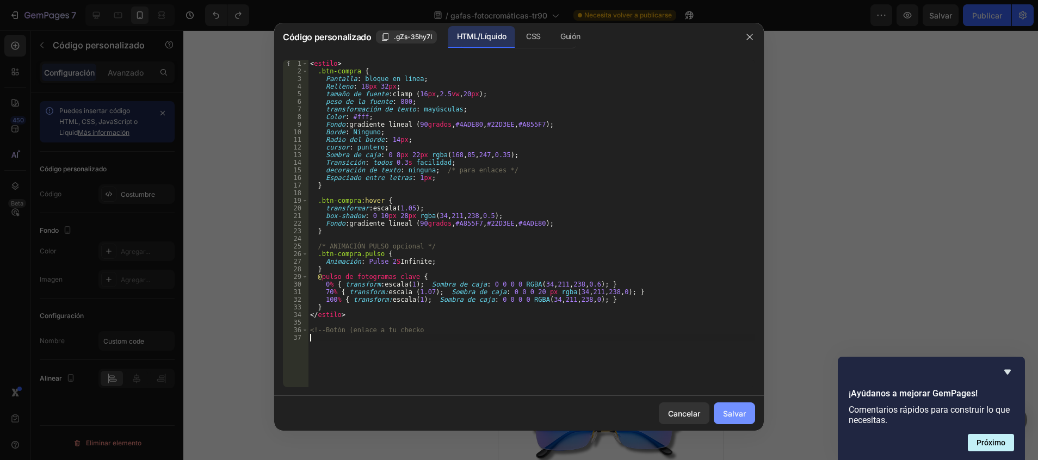
click at [747, 416] on button "Salvar" at bounding box center [734, 413] width 41 height 22
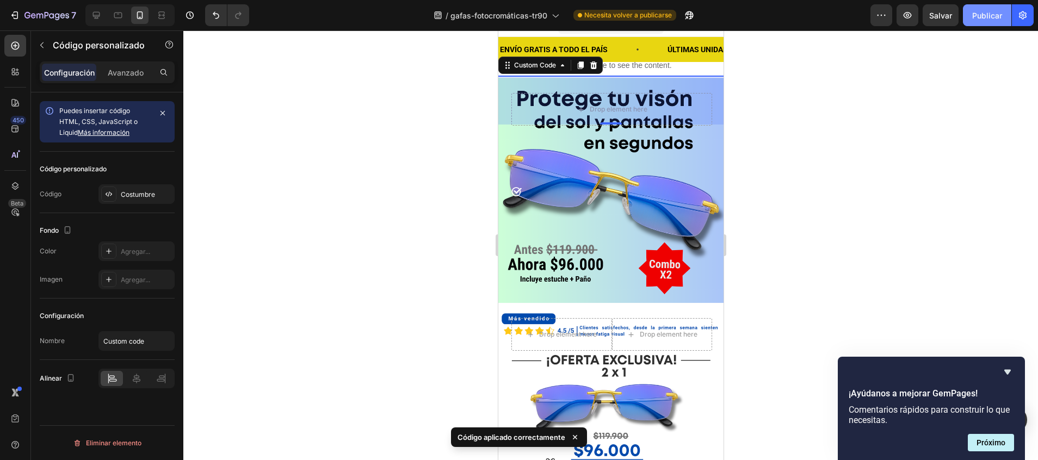
click at [981, 22] on button "Publicar" at bounding box center [987, 15] width 48 height 22
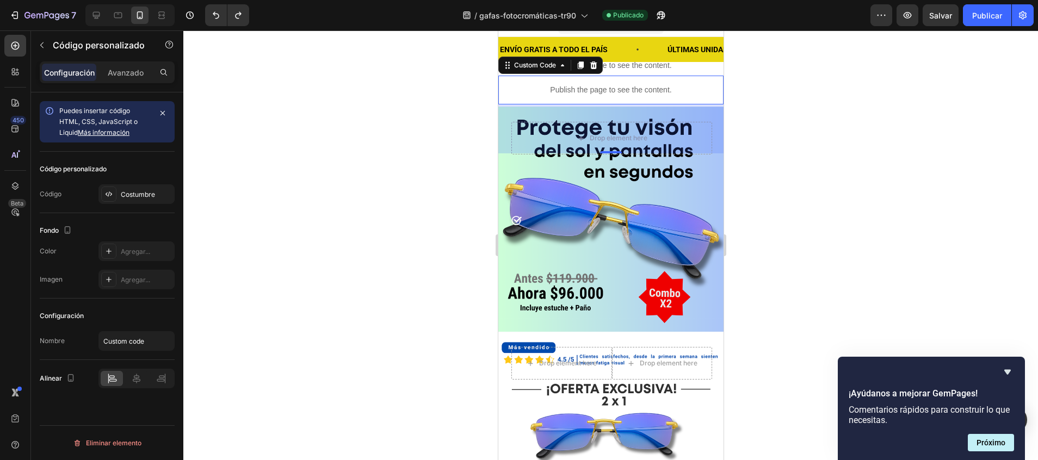
click at [652, 88] on p "Publish the page to see the content." at bounding box center [610, 89] width 225 height 11
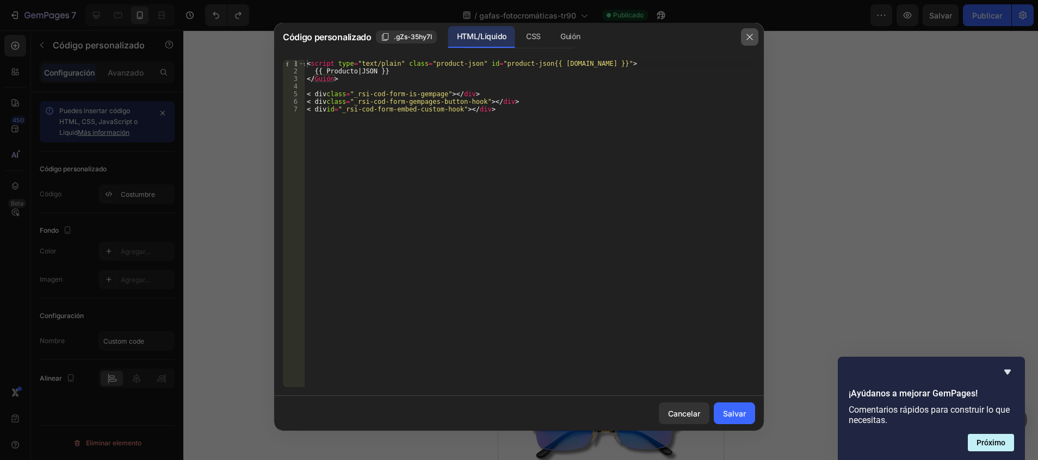
click at [746, 44] on button "button" at bounding box center [749, 36] width 17 height 17
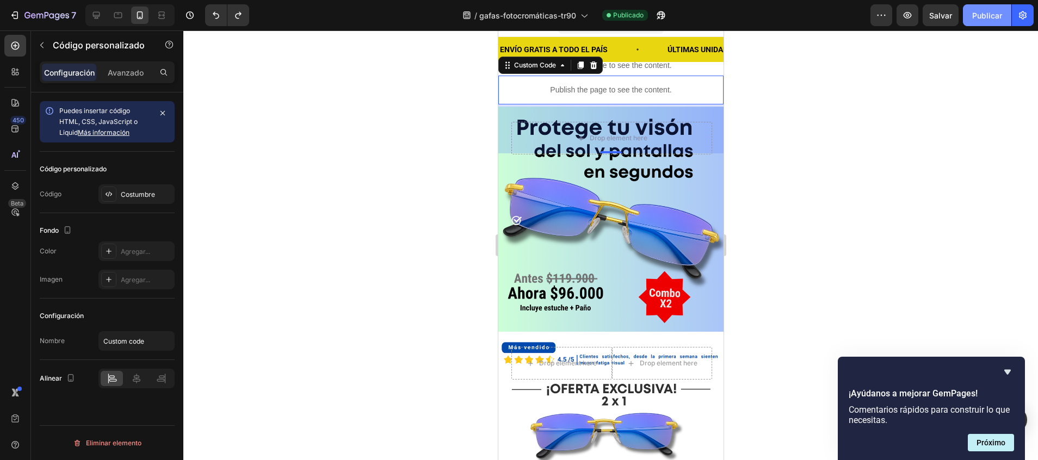
click at [976, 16] on font "Publicar" at bounding box center [987, 15] width 30 height 11
click at [579, 90] on p "Publish the page to see the content." at bounding box center [610, 89] width 225 height 11
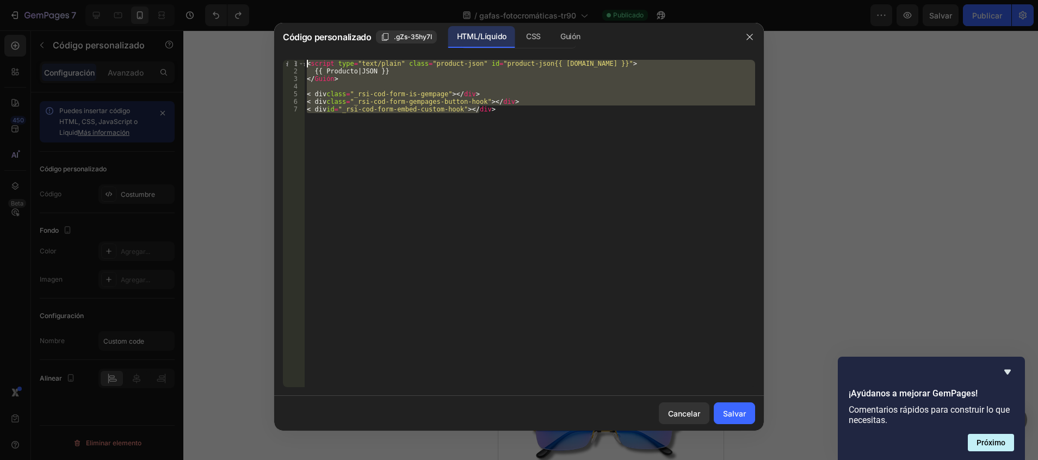
drag, startPoint x: 513, startPoint y: 132, endPoint x: 296, endPoint y: 64, distance: 227.6
click at [296, 64] on div "<div id="_rsi-cod-form-embed-custom-hook"></div> 1 2 3 4 5 6 7 < script type = …" at bounding box center [519, 223] width 472 height 327
click at [580, 218] on div "< script type = "text/plain" class = "product-json" id = "product-json{{ produc…" at bounding box center [530, 223] width 450 height 327
drag, startPoint x: 523, startPoint y: 115, endPoint x: 300, endPoint y: 55, distance: 230.7
click at [300, 55] on div "<div id="_rsi-cod-form-embed-custom-hook"></div> 1 2 3 4 5 6 7 < script type = …" at bounding box center [518, 223] width 489 height 345
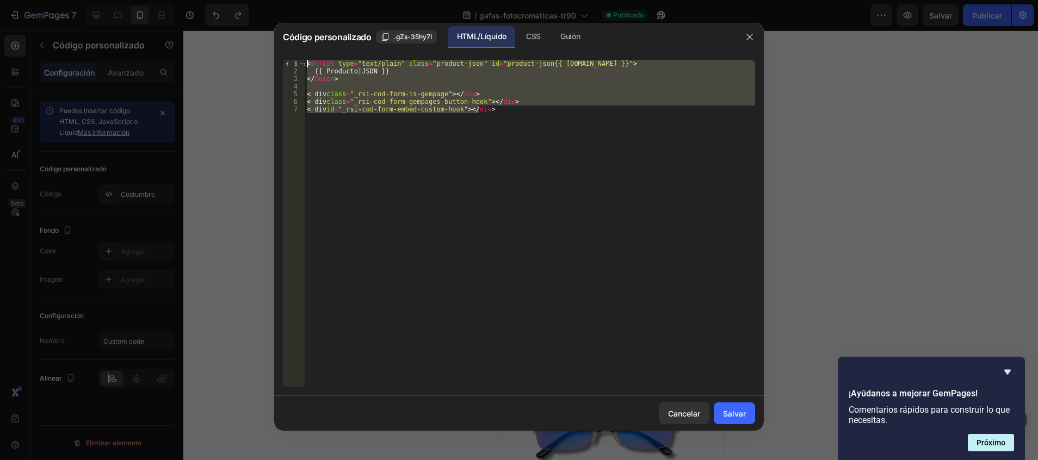
type textarea "<script type="text/plain" class="product-json" id="product-json{{ product.id }}…"
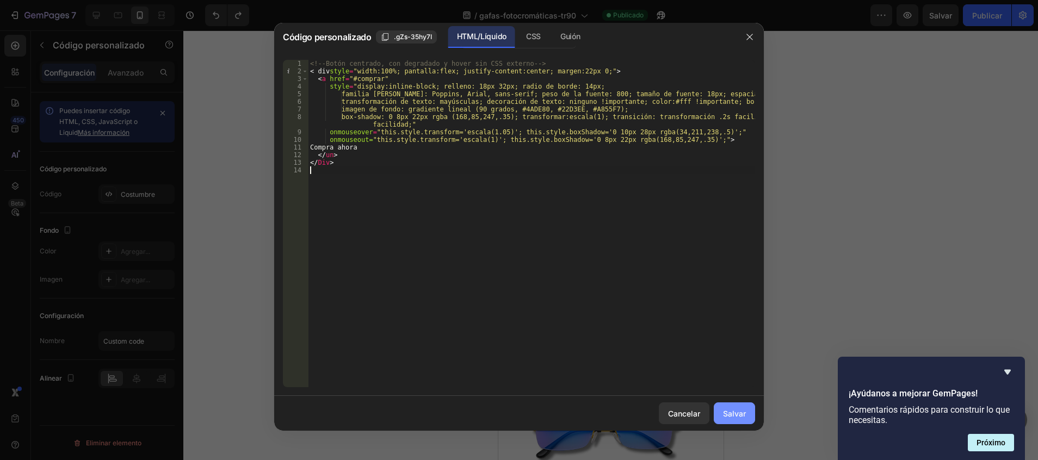
click at [736, 420] on button "Salvar" at bounding box center [734, 413] width 41 height 22
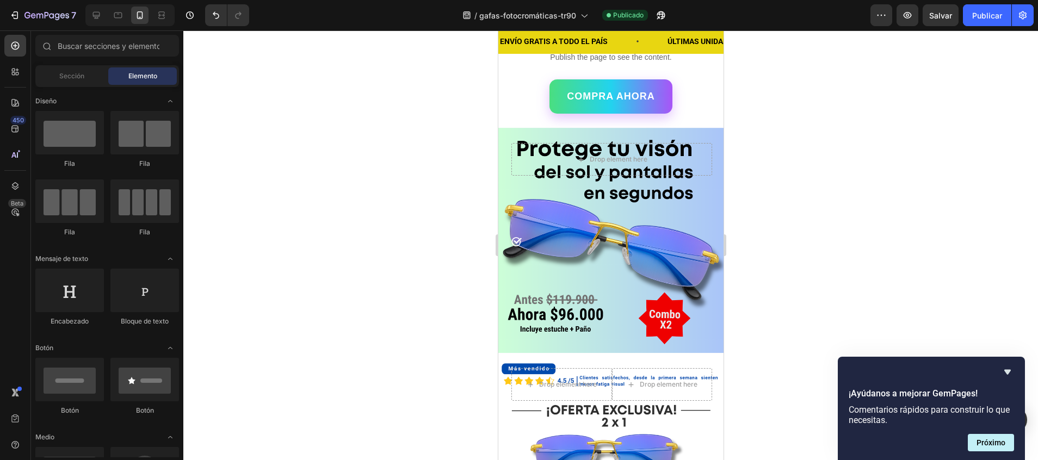
scroll to position [0, 0]
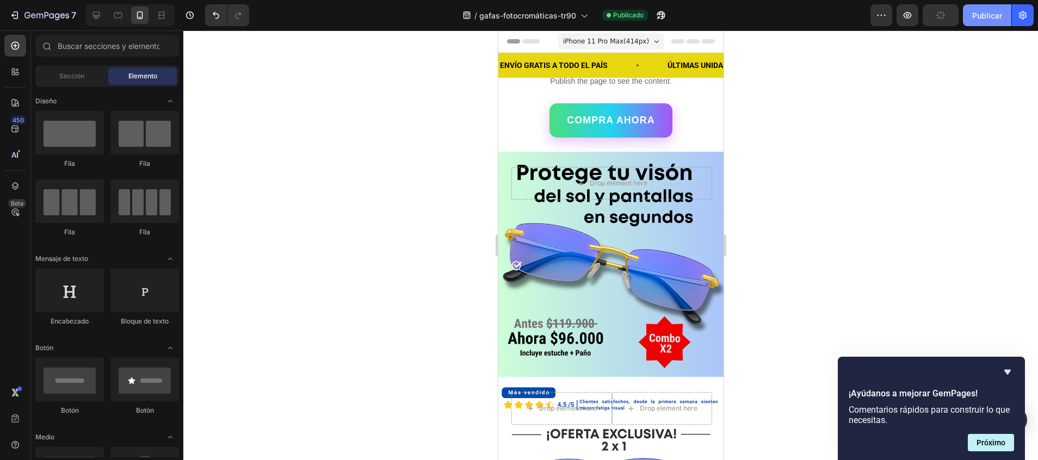
click at [984, 16] on font "Publicar" at bounding box center [987, 15] width 30 height 11
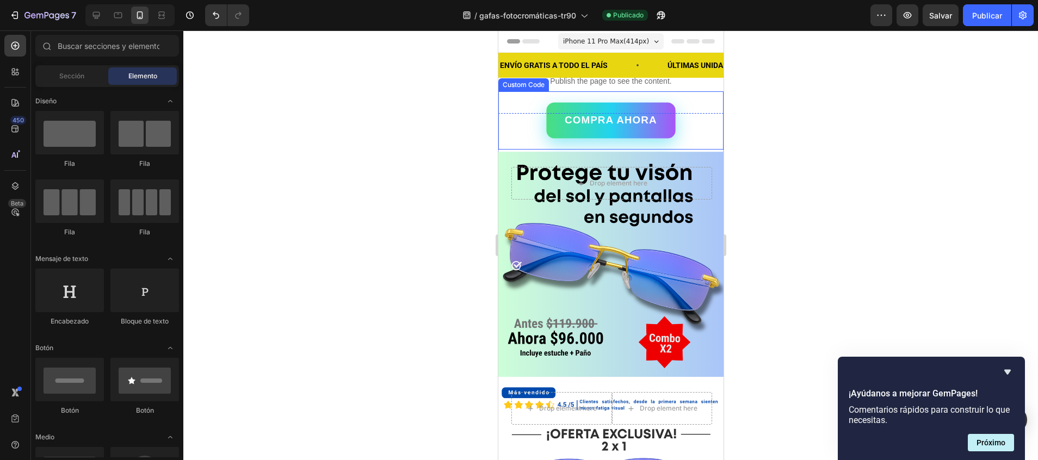
click at [614, 110] on link "Compra ahora" at bounding box center [610, 121] width 129 height 36
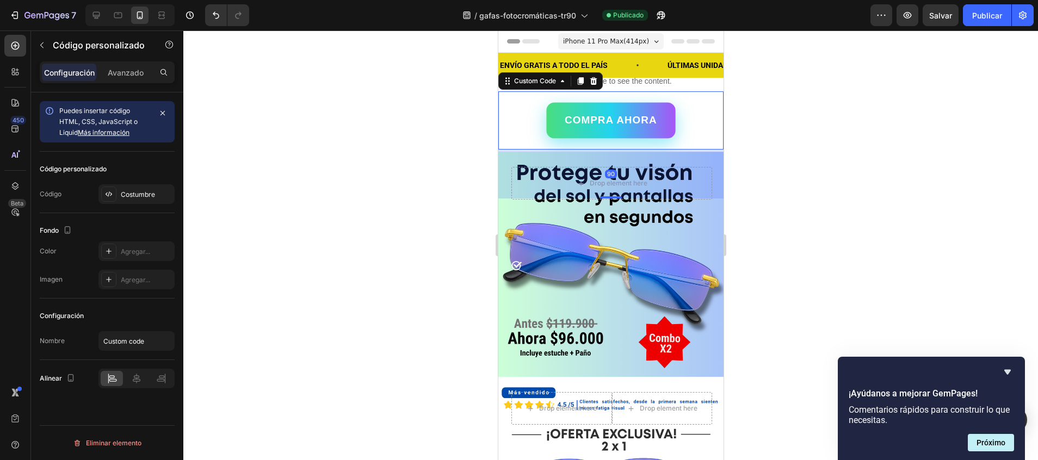
click at [614, 110] on link "Compra ahora" at bounding box center [610, 121] width 129 height 36
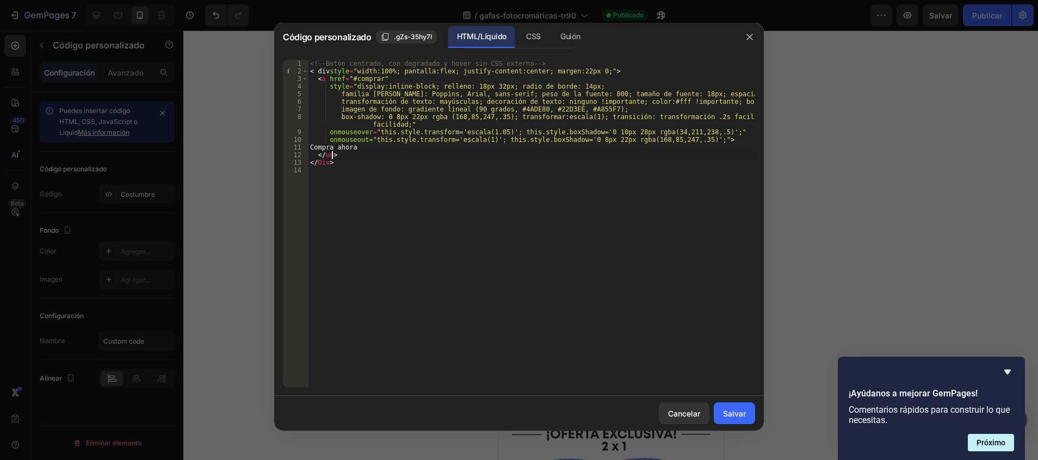
drag, startPoint x: 457, startPoint y: 154, endPoint x: 346, endPoint y: 87, distance: 129.8
click at [346, 87] on div "<!-- Botón centrado, con degradado y hover sin CSS externo --> < div style = "w…" at bounding box center [531, 231] width 447 height 343
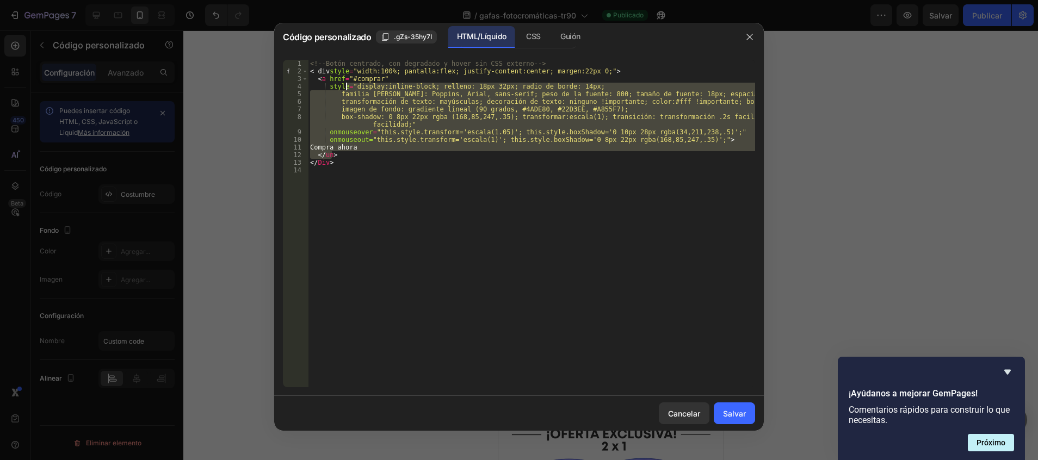
click at [349, 157] on div "<!-- Botón centrado, con degradado y hover sin CSS externo --> < div style = "w…" at bounding box center [531, 223] width 447 height 327
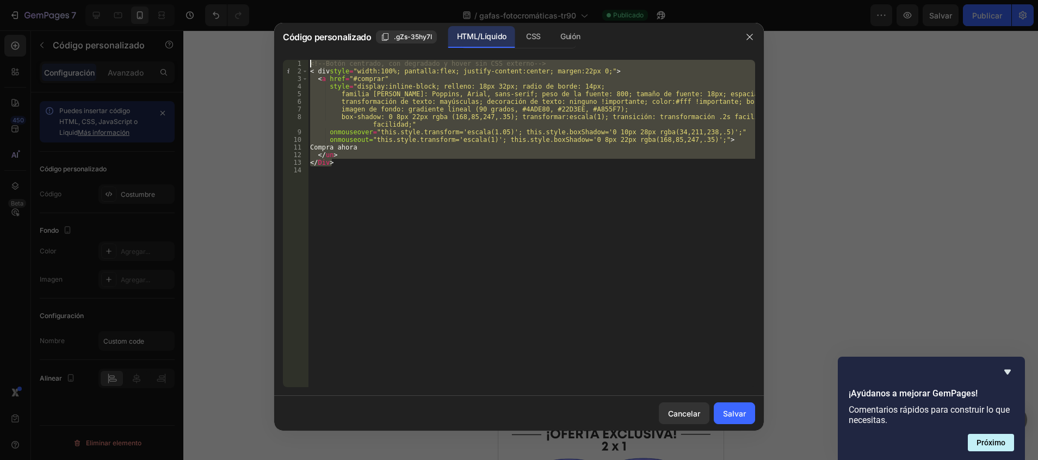
drag, startPoint x: 349, startPoint y: 161, endPoint x: 297, endPoint y: 50, distance: 122.6
click at [297, 50] on div "Código personalizado .gZs-35hy7I HTML/Líquido CSS Guión </a> 1 2 3 4 5 6 7 8 9 …" at bounding box center [518, 227] width 489 height 408
type textarea "<!-- Botón centrado, con degradado y hover sin CSS externo --> <div style="widt…"
paste textarea
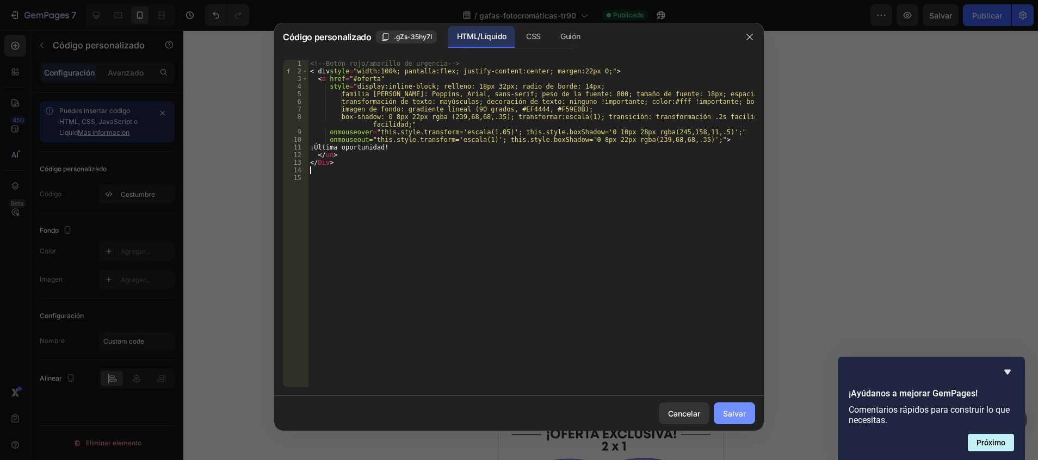
click at [727, 413] on font "Salvar" at bounding box center [734, 413] width 23 height 11
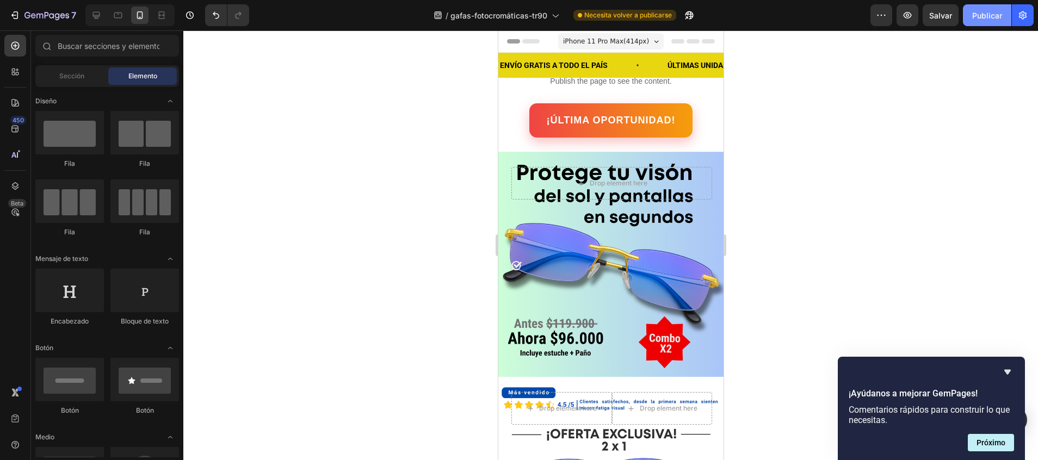
click at [998, 21] on font "Publicar" at bounding box center [987, 15] width 30 height 11
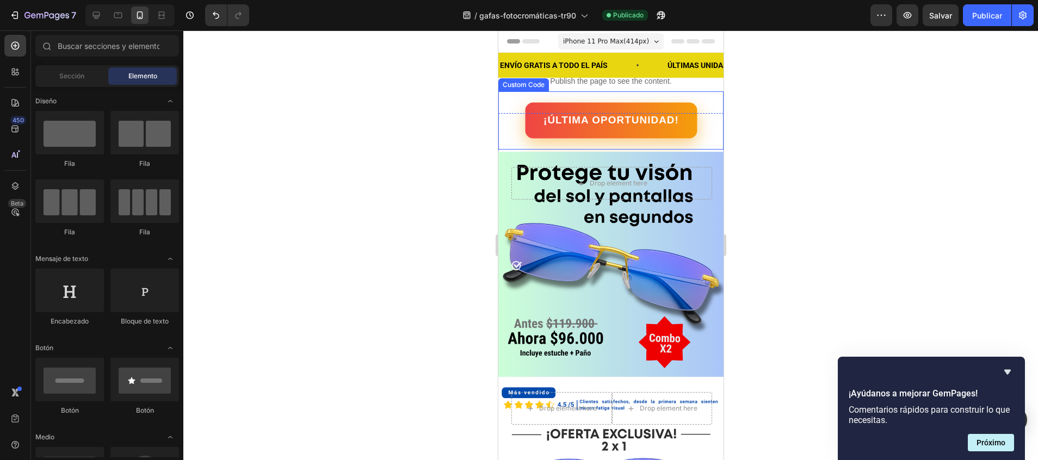
click at [643, 120] on link "¡Última oportunidad!" at bounding box center [610, 121] width 172 height 36
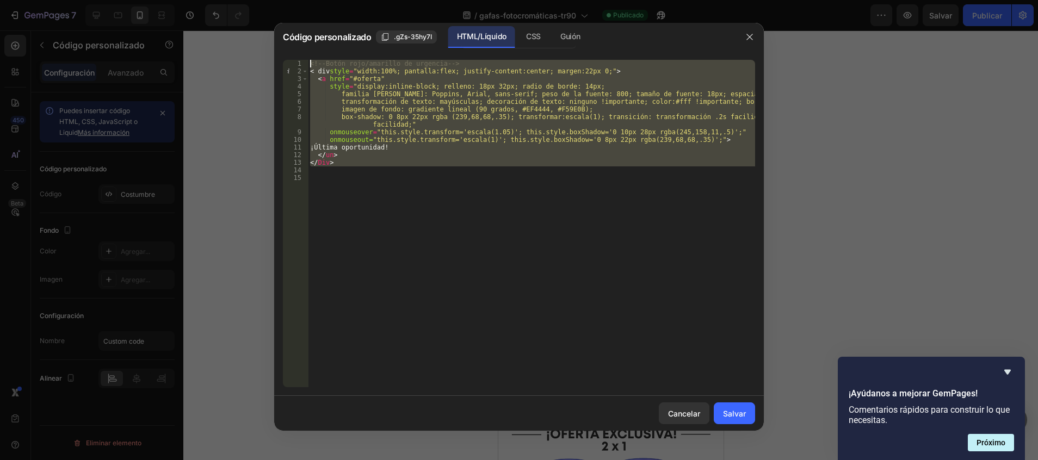
drag, startPoint x: 401, startPoint y: 173, endPoint x: 309, endPoint y: 59, distance: 147.0
click at [309, 59] on div "1 2 3 4 5 6 7 8 9 10 11 12 13 14 15 <!-- Botón rojo/amarillo de urgencia --> < …" at bounding box center [518, 223] width 489 height 345
type textarea "<!-- Botón rojo/amarillo de urgencia --> <div style="width:100%; display:flex; …"
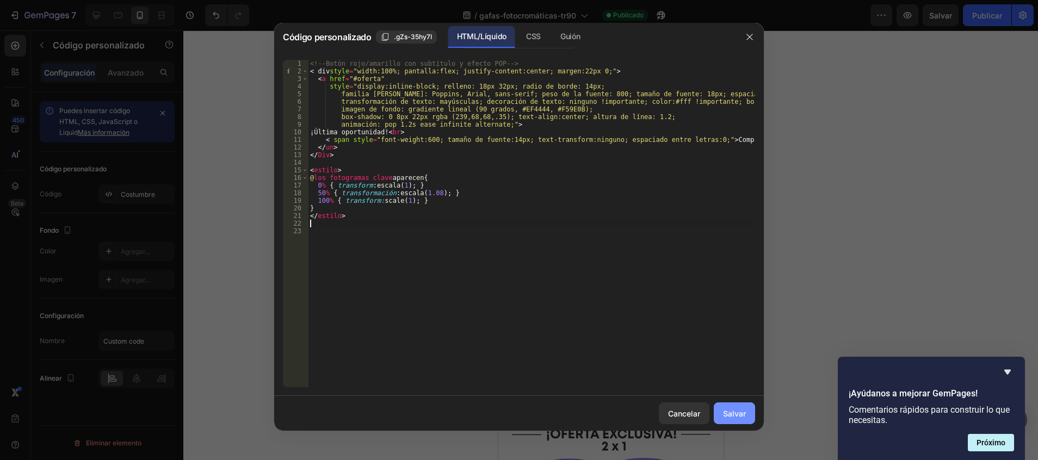
click at [736, 412] on font "Salvar" at bounding box center [734, 413] width 23 height 11
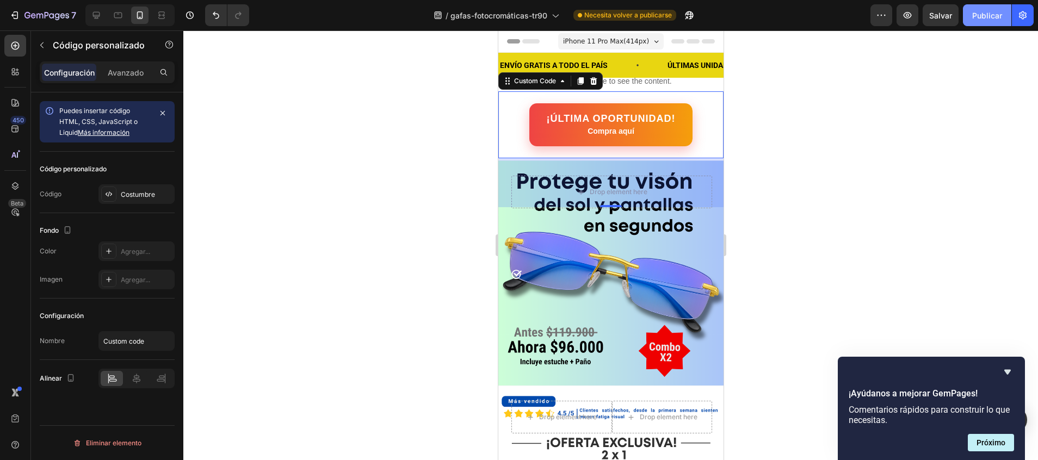
click at [993, 17] on font "Publicar" at bounding box center [987, 15] width 30 height 11
click at [651, 123] on link "¡Última oportunidad! Compra aquí" at bounding box center [610, 125] width 165 height 44
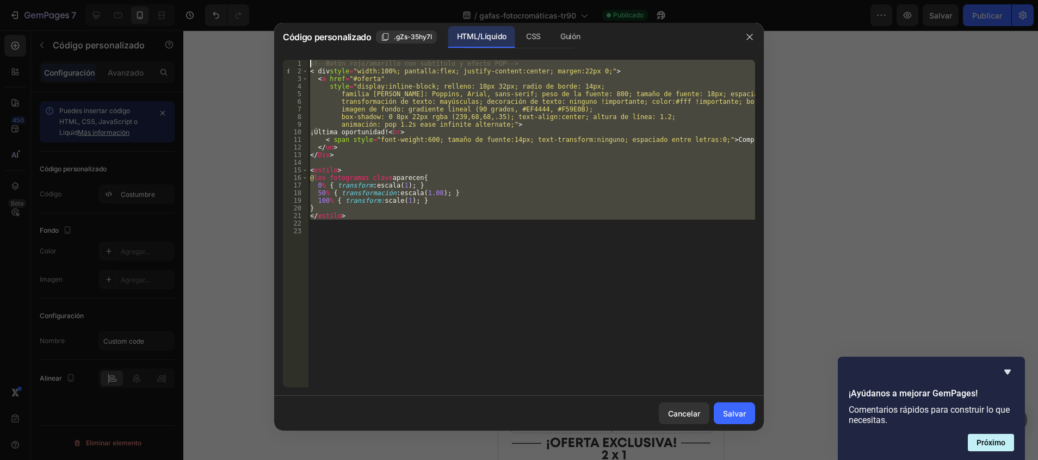
drag, startPoint x: 364, startPoint y: 221, endPoint x: 297, endPoint y: 48, distance: 184.9
click at [297, 48] on div "Código personalizado .gZs-35hy7I HTML/Líquido CSS Guión 1 2 3 4 5 6 7 8 9 10 11…" at bounding box center [518, 227] width 489 height 408
type textarea "<!-- Botón rojo/amarillo con subtítulo y efecto POP --> <div style="width:100%;…"
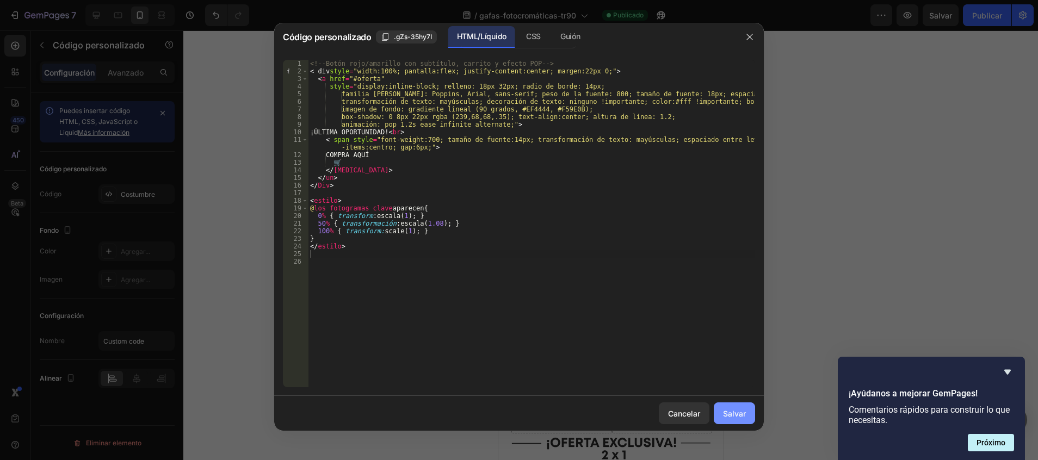
click at [726, 419] on font "Salvar" at bounding box center [734, 413] width 23 height 11
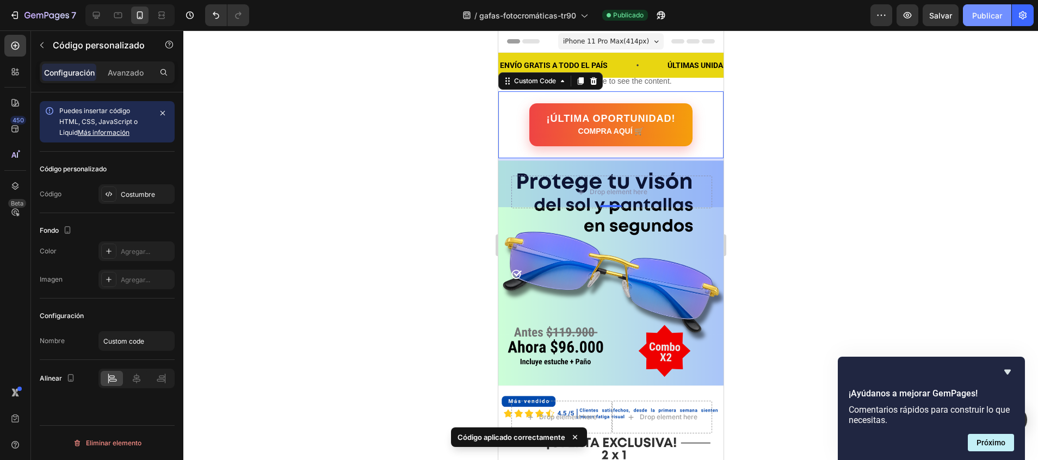
click at [985, 16] on font "Publicar" at bounding box center [987, 15] width 30 height 11
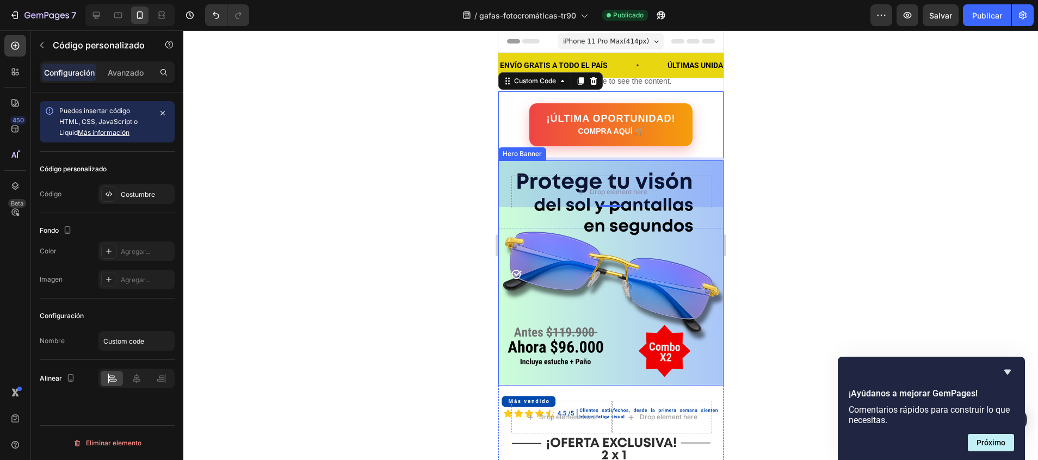
click at [706, 252] on div "Background Image" at bounding box center [610, 272] width 225 height 225
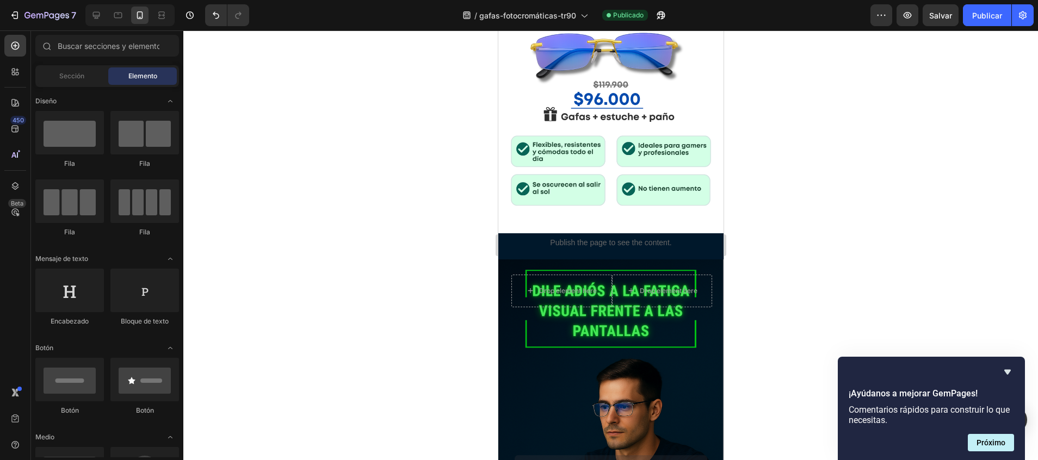
scroll to position [466, 0]
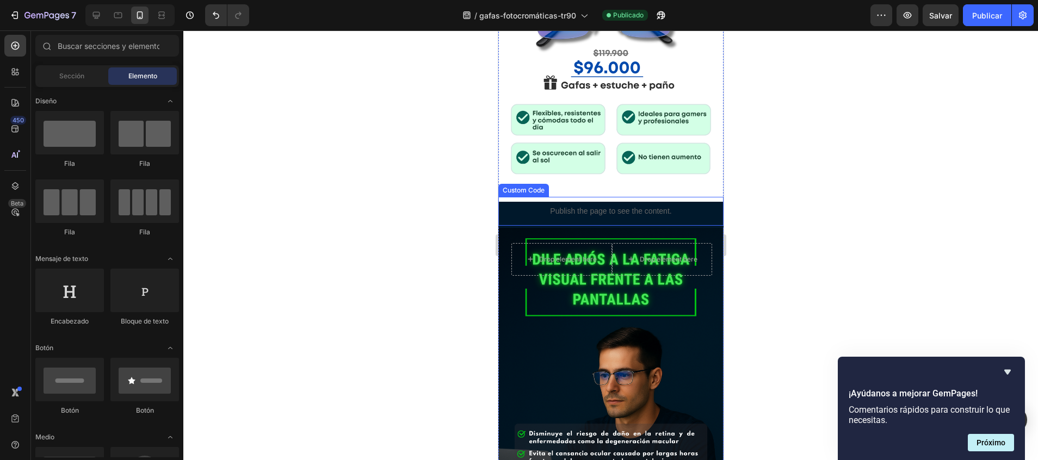
click at [683, 206] on p "Publish the page to see the content." at bounding box center [610, 211] width 225 height 11
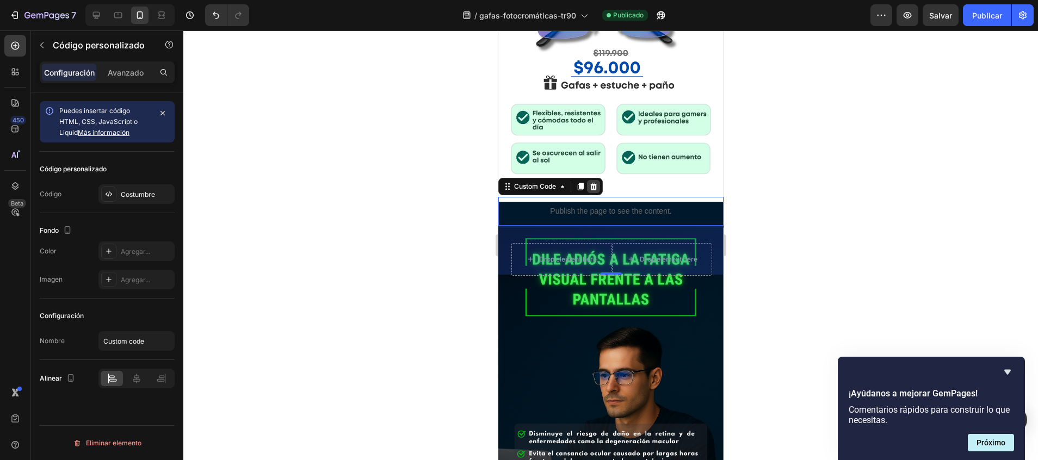
click at [593, 182] on icon at bounding box center [592, 186] width 9 height 9
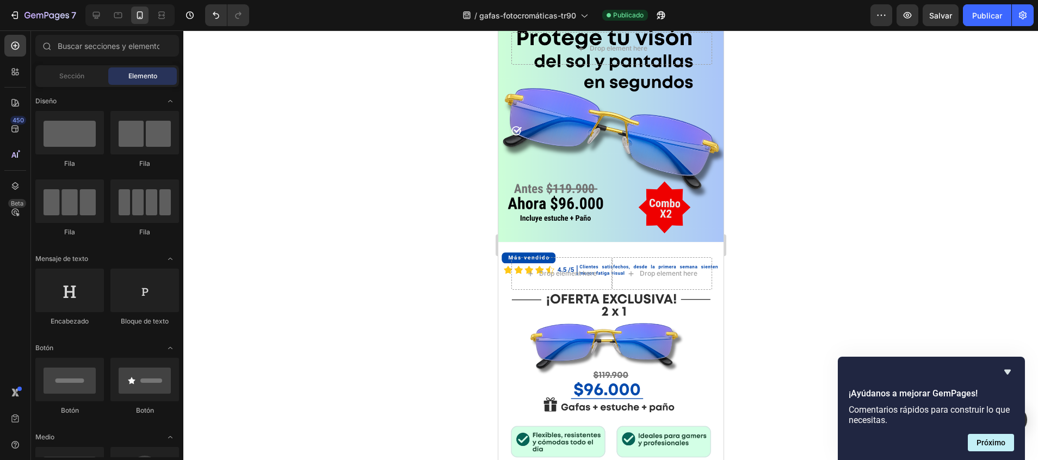
scroll to position [0, 0]
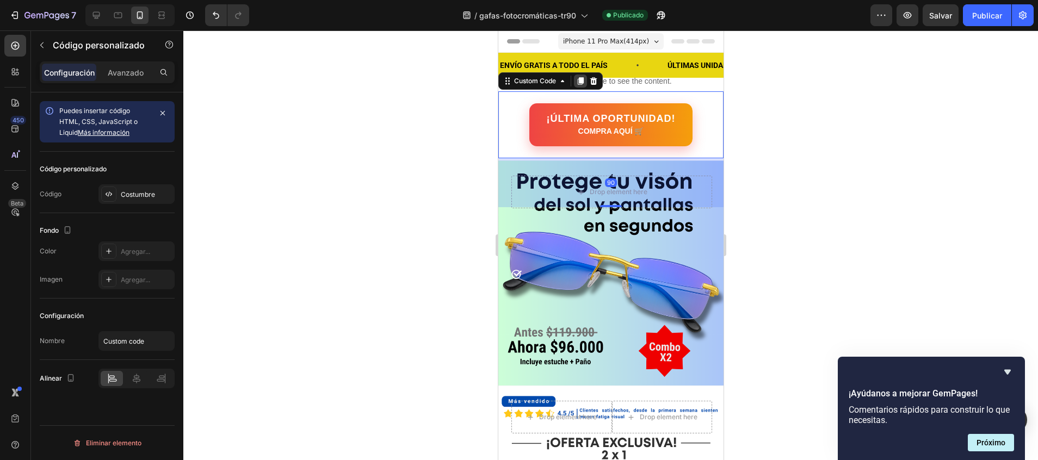
click at [581, 78] on icon at bounding box center [580, 81] width 6 height 8
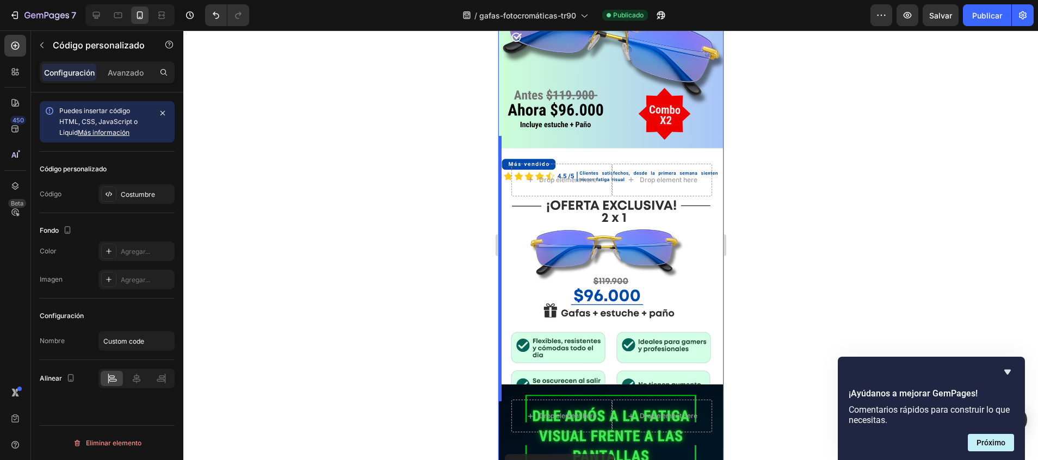
scroll to position [438, 0]
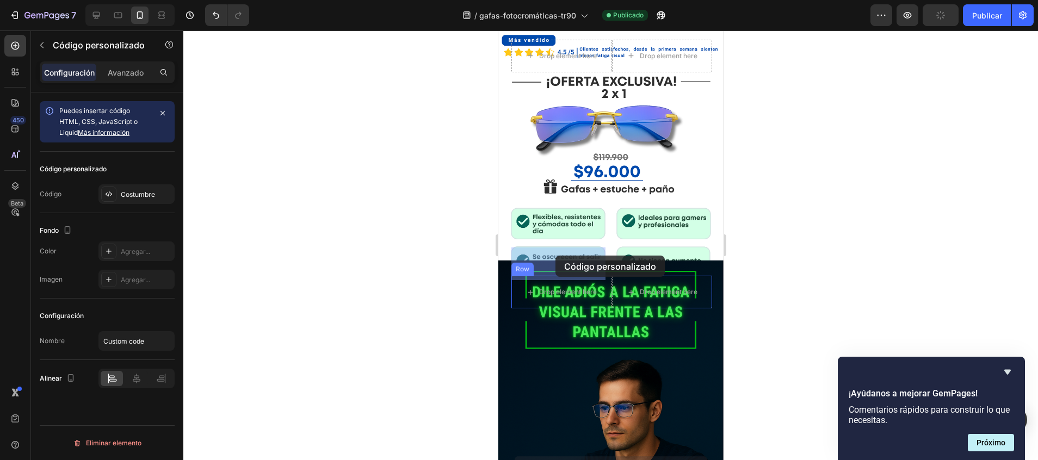
drag, startPoint x: 507, startPoint y: 162, endPoint x: 555, endPoint y: 259, distance: 107.8
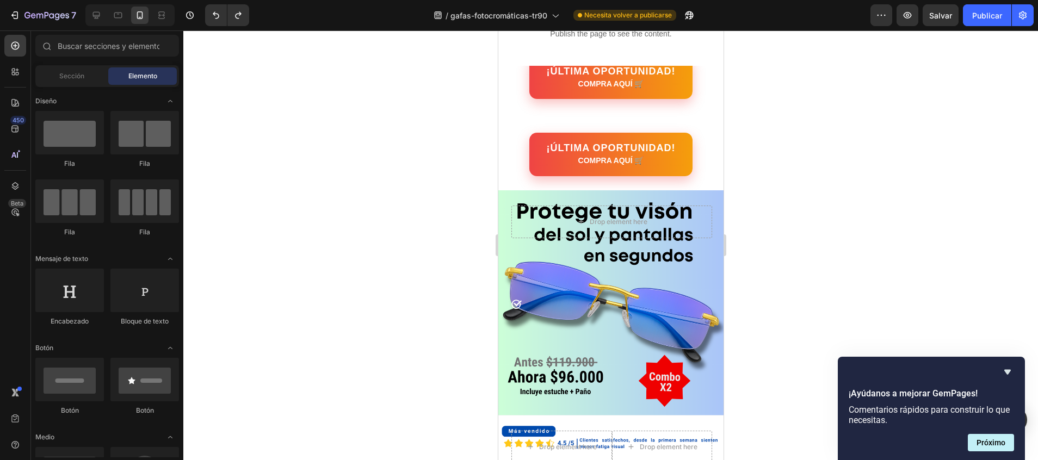
scroll to position [44, 0]
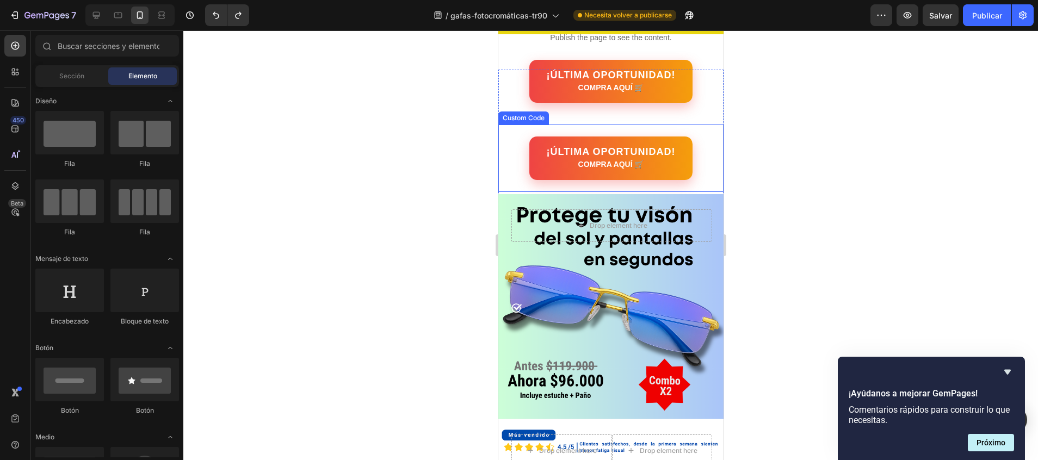
click at [506, 140] on div "¡ÚLTIMA OPORTUNIDAD! COMPRA AQUÍ 🛒" at bounding box center [610, 158] width 225 height 43
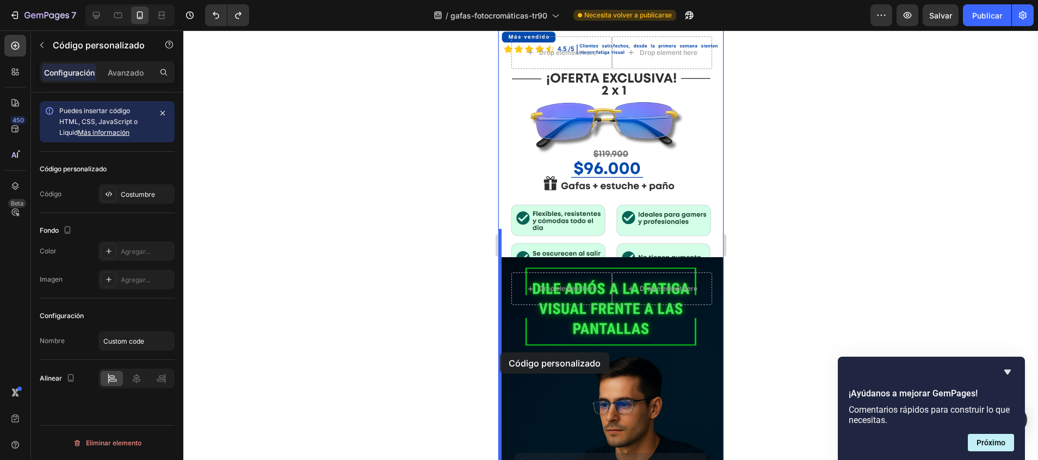
scroll to position [478, 0]
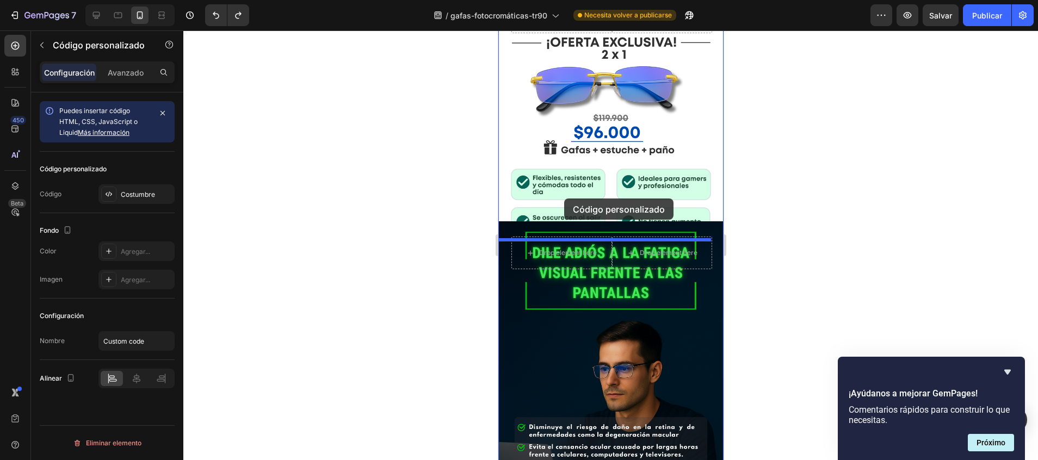
drag, startPoint x: 505, startPoint y: 109, endPoint x: 563, endPoint y: 199, distance: 107.3
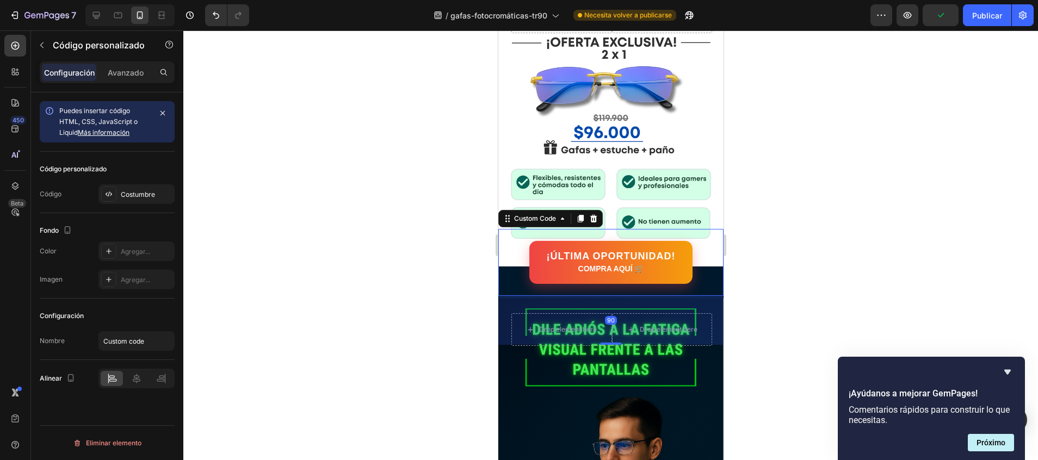
click at [769, 162] on div at bounding box center [610, 245] width 854 height 430
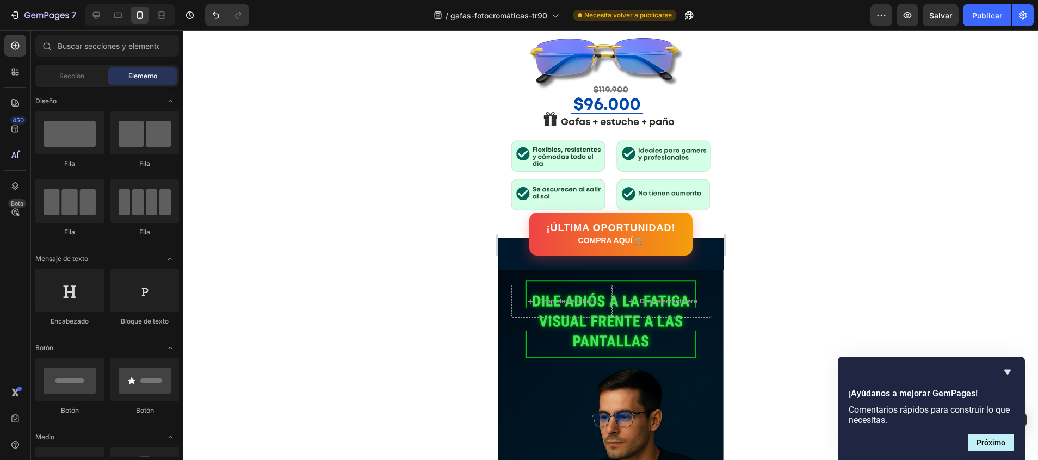
scroll to position [444, 0]
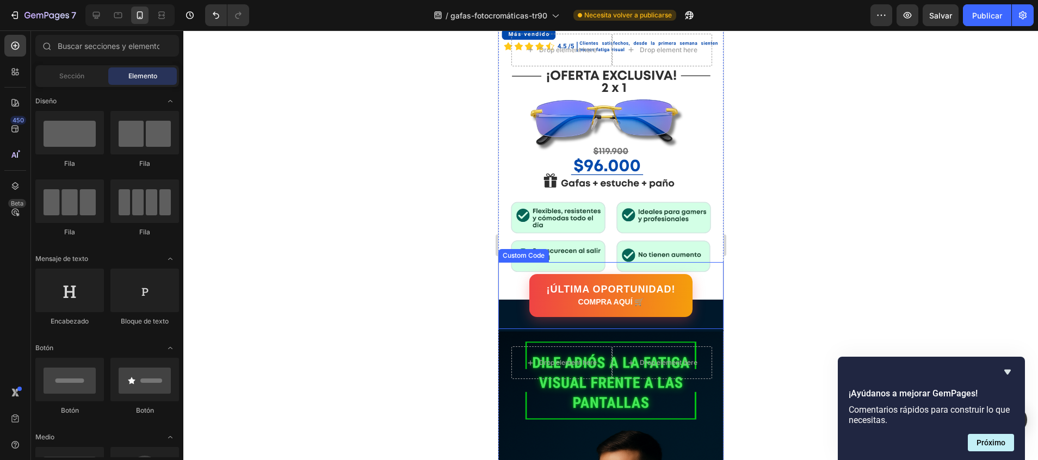
click at [705, 283] on div "¡ÚLTIMA OPORTUNIDAD! COMPRA AQUÍ 🛒" at bounding box center [610, 295] width 225 height 43
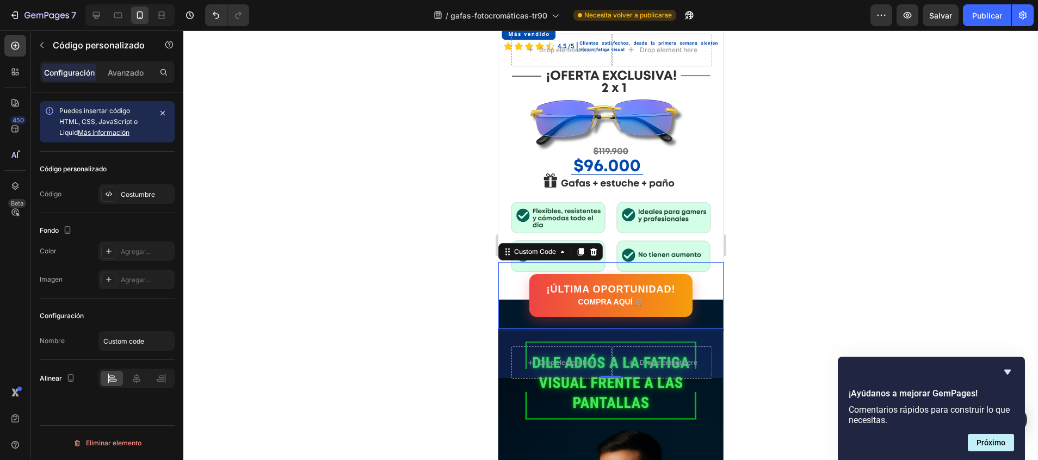
click at [296, 308] on div at bounding box center [610, 245] width 854 height 430
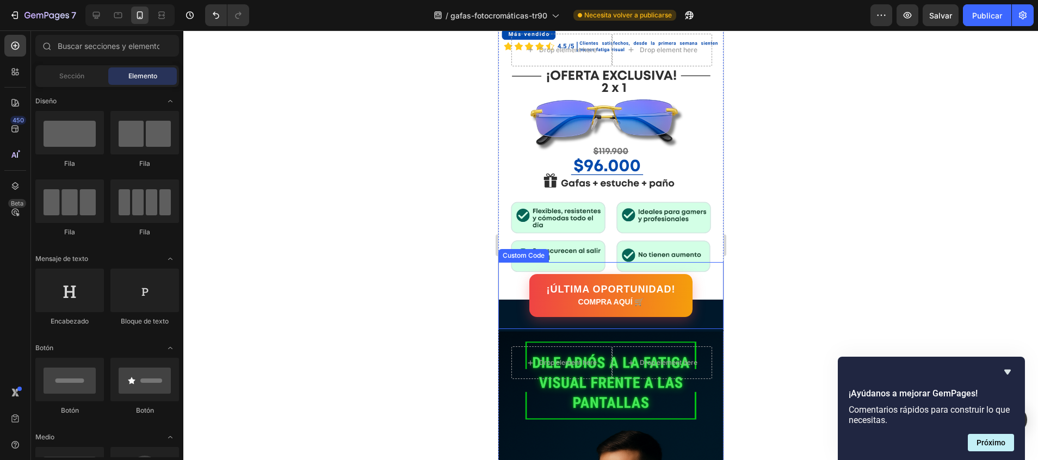
click at [506, 274] on div "¡ÚLTIMA OPORTUNIDAD! COMPRA AQUÍ 🛒" at bounding box center [610, 295] width 225 height 43
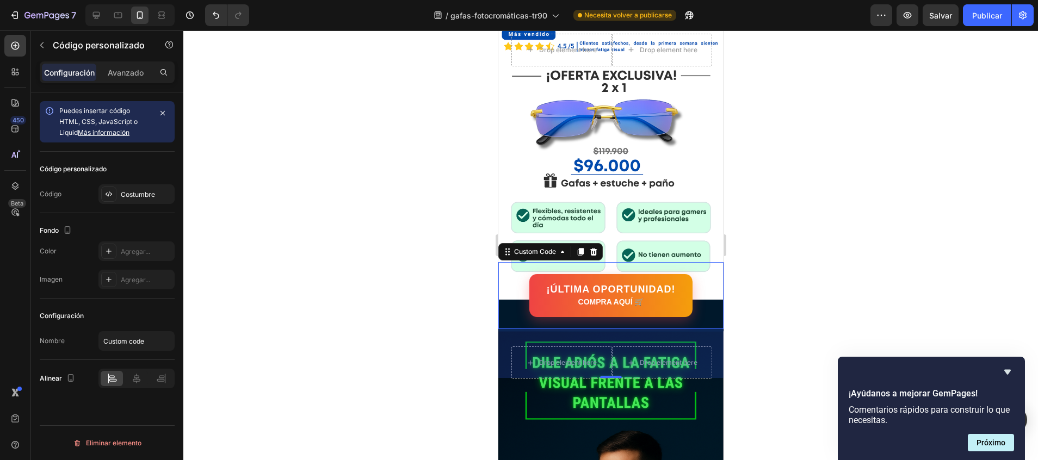
click at [792, 271] on div at bounding box center [610, 245] width 854 height 430
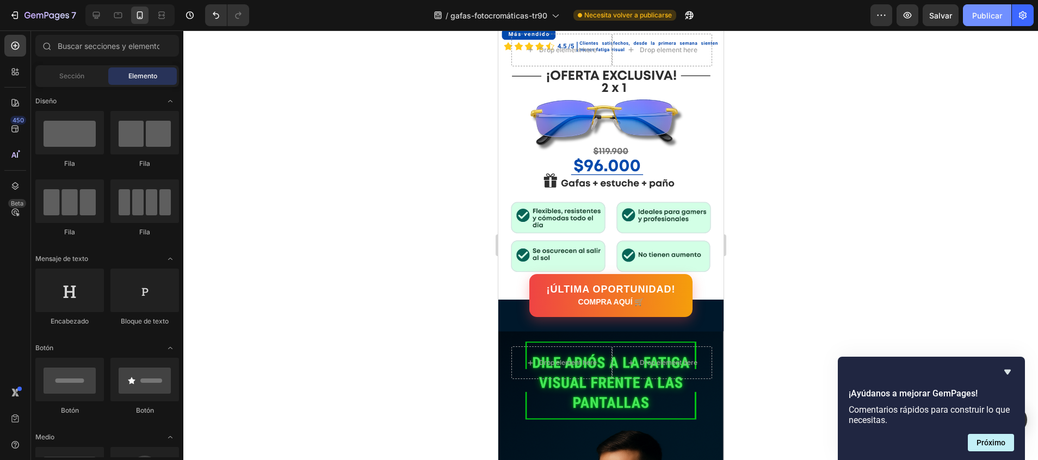
click at [991, 21] on font "Publicar" at bounding box center [987, 15] width 30 height 11
click at [690, 274] on link "¡ÚLTIMA OPORTUNIDAD! COMPRA AQUÍ 🛒" at bounding box center [610, 296] width 165 height 44
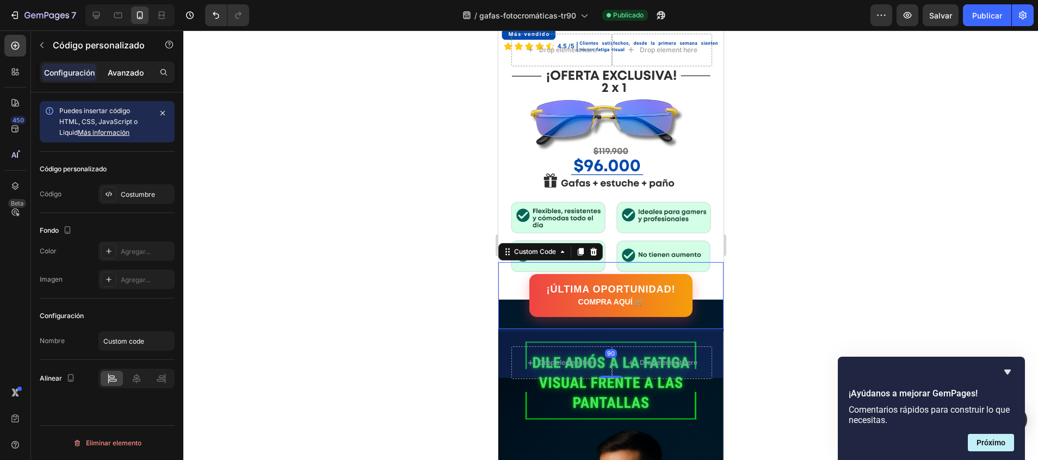
click at [142, 69] on p "Avanzado" at bounding box center [126, 72] width 36 height 11
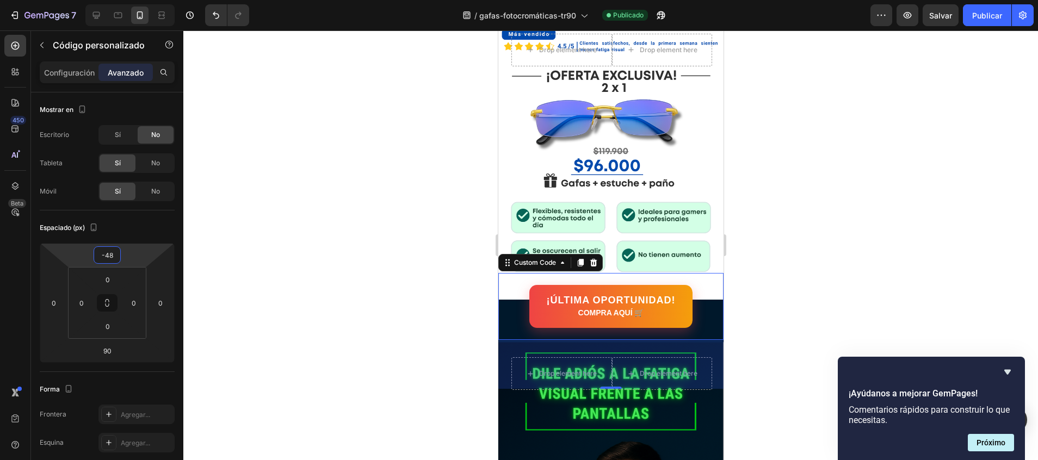
type input "-46"
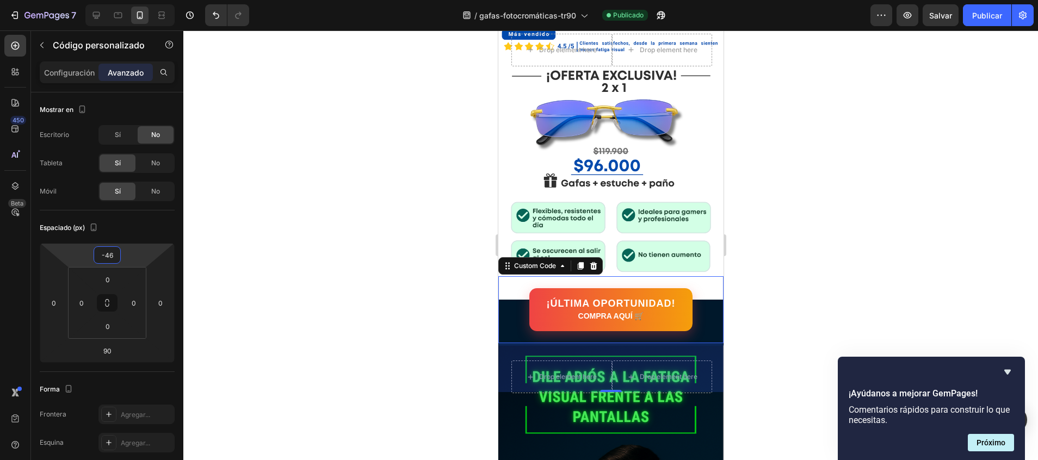
drag, startPoint x: 106, startPoint y: 245, endPoint x: 106, endPoint y: 234, distance: 10.3
click at [106, 0] on html "7 / gafas-fotocromáticas-tr90 Publicado Preview Salvar Publicar 450 Beta Sectio…" at bounding box center [519, 0] width 1038 height 0
click at [704, 403] on div "Drop element here Drop element here Row" at bounding box center [610, 388] width 225 height 86
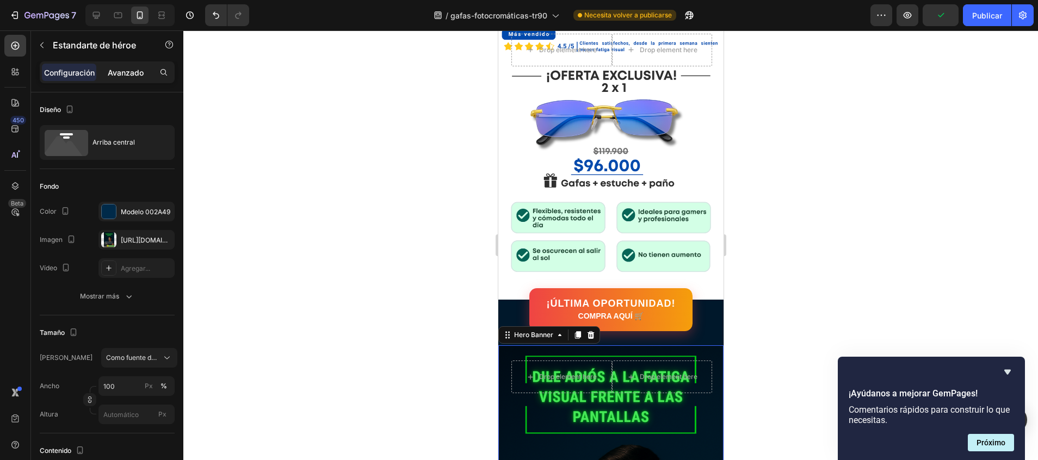
click at [133, 76] on p "Avanzado" at bounding box center [126, 72] width 36 height 11
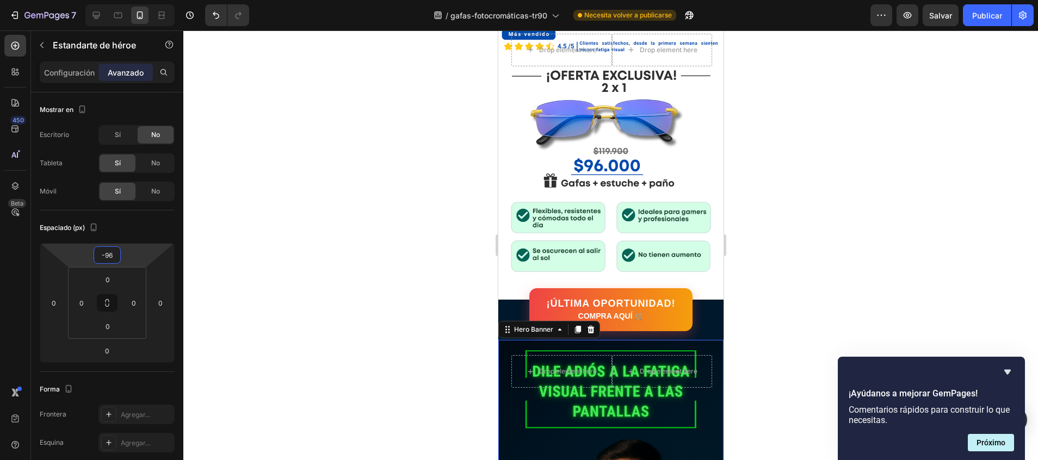
type input "-98"
click at [113, 0] on html "7 / gafas-fotocromáticas-tr90 Necesita volver a publicarse Preview Salvar Publi…" at bounding box center [519, 0] width 1038 height 0
click at [369, 293] on div at bounding box center [610, 245] width 854 height 430
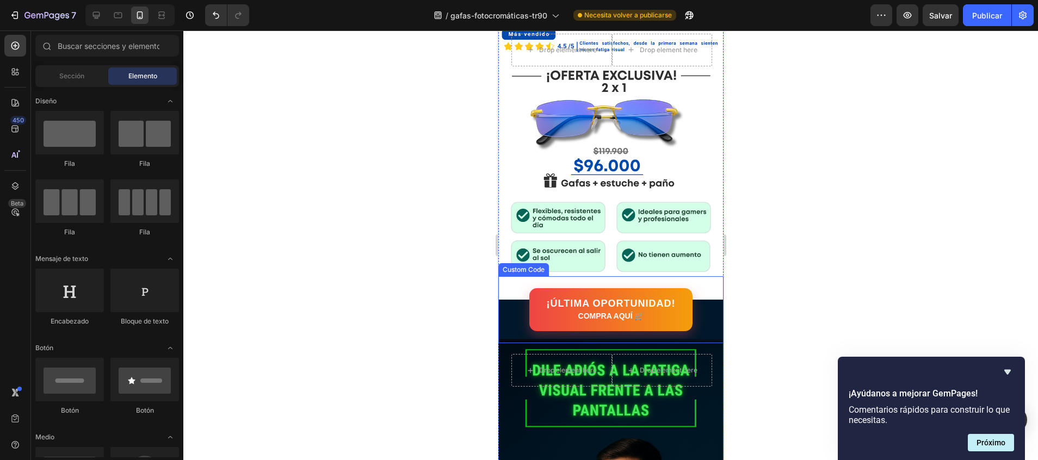
click at [701, 302] on div "¡ÚLTIMA OPORTUNIDAD! COMPRA AQUÍ 🛒" at bounding box center [610, 309] width 225 height 43
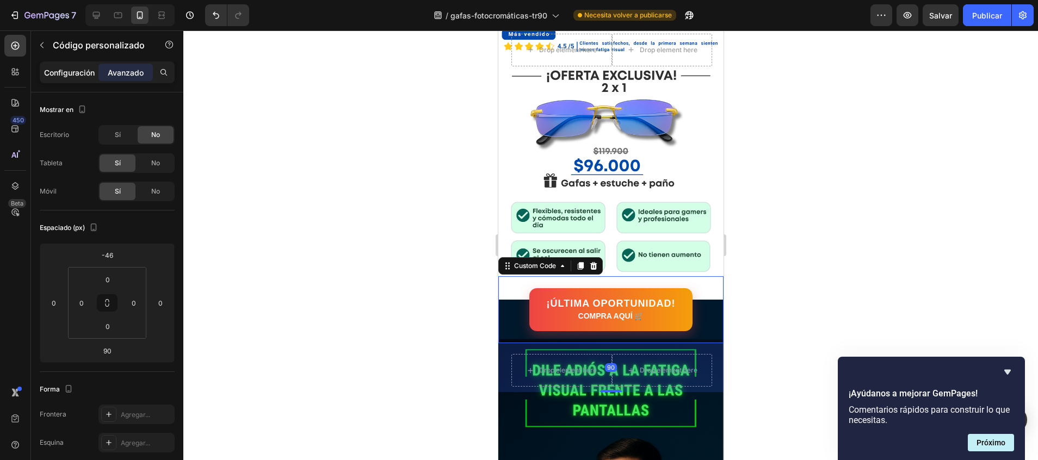
click at [83, 73] on p "Configuración" at bounding box center [69, 72] width 51 height 11
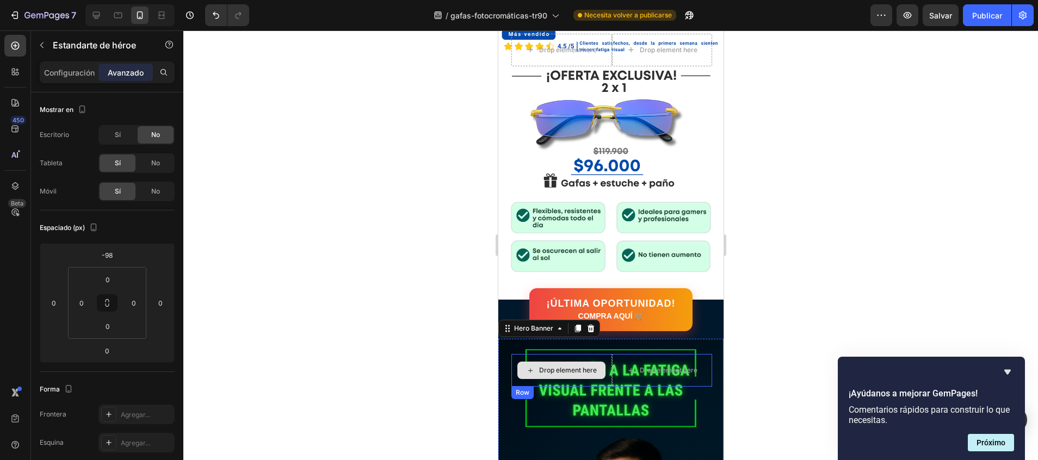
click at [509, 339] on div "Drop element here Drop element here Row" at bounding box center [610, 382] width 225 height 86
click at [507, 339] on div "Drop element here Drop element here Row" at bounding box center [610, 382] width 225 height 86
click at [505, 288] on div "¡ÚLTIMA OPORTUNIDAD! COMPRA AQUÍ 🛒" at bounding box center [610, 309] width 225 height 43
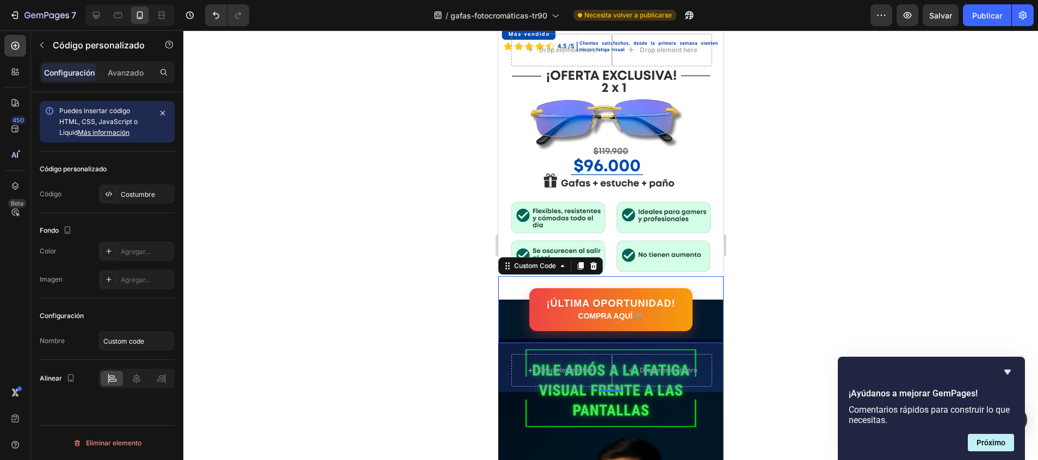
click at [708, 288] on div "¡ÚLTIMA OPORTUNIDAD! COMPRA AQUÍ 🛒" at bounding box center [610, 309] width 225 height 43
click at [699, 343] on div "90" at bounding box center [610, 367] width 225 height 49
click at [732, 311] on div at bounding box center [610, 245] width 854 height 430
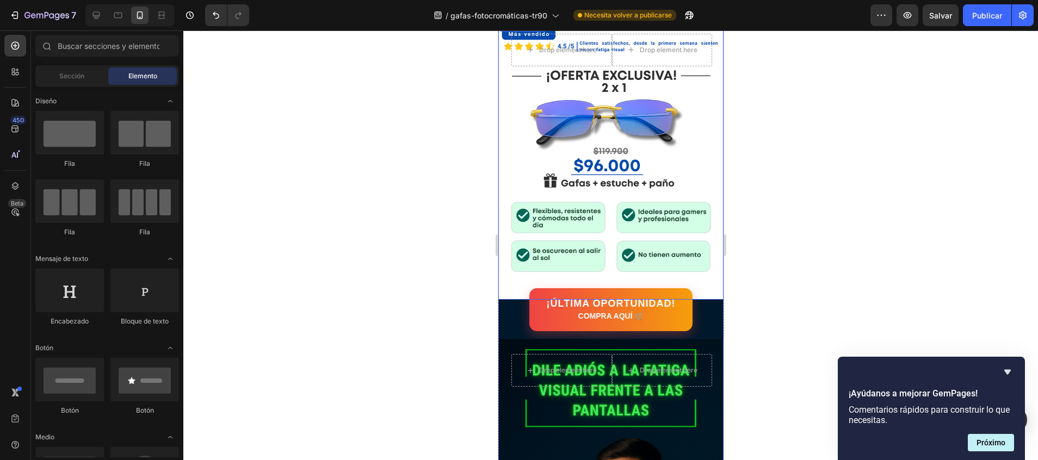
click at [708, 237] on div "Background Image" at bounding box center [610, 159] width 225 height 282
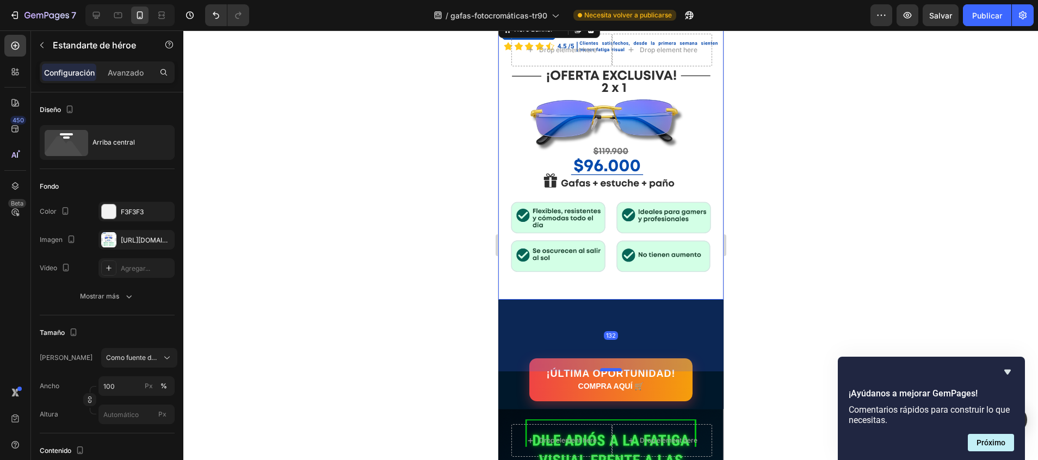
drag, startPoint x: 600, startPoint y: 272, endPoint x: 596, endPoint y: 342, distance: 70.3
click at [599, 368] on div at bounding box center [610, 369] width 22 height 3
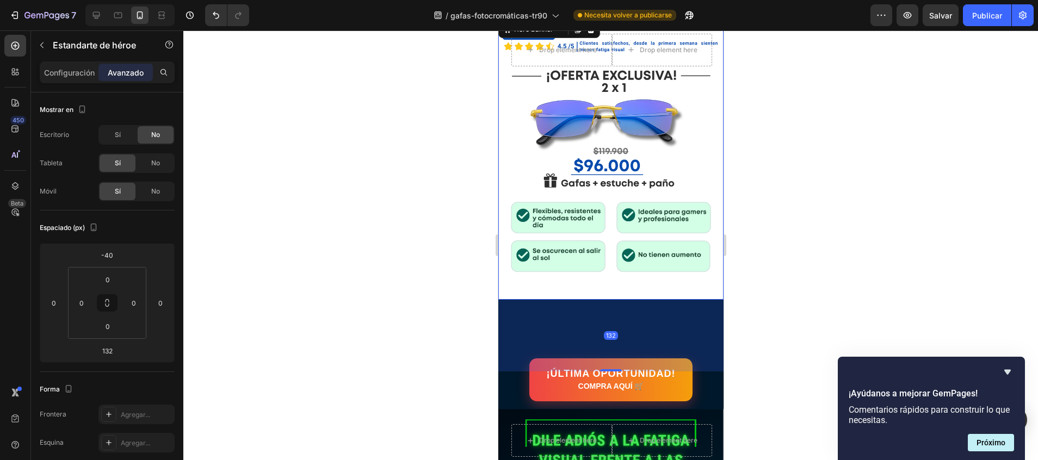
click at [686, 305] on div "132" at bounding box center [610, 336] width 225 height 72
click at [814, 285] on div at bounding box center [610, 245] width 854 height 430
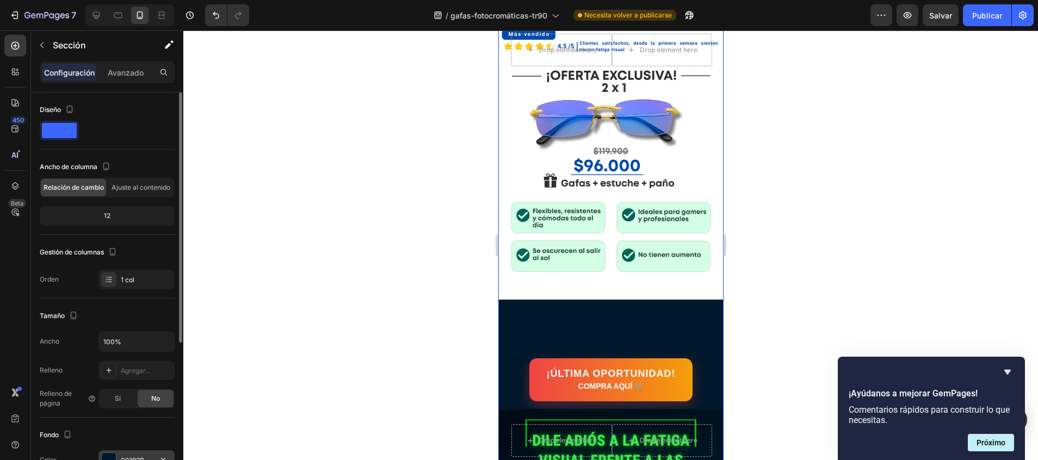
click at [147, 451] on div "00182B" at bounding box center [136, 460] width 76 height 20
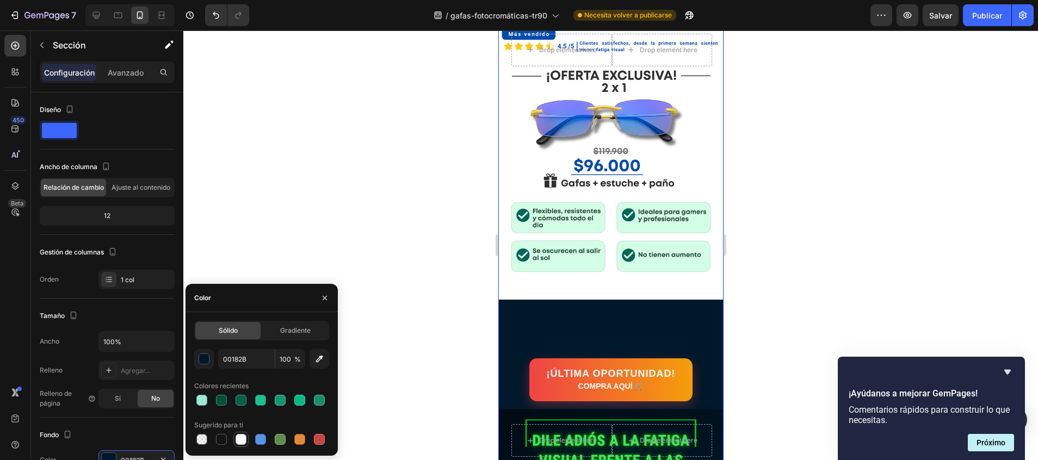
click at [240, 438] on div at bounding box center [240, 439] width 11 height 11
type input "FFFFFF"
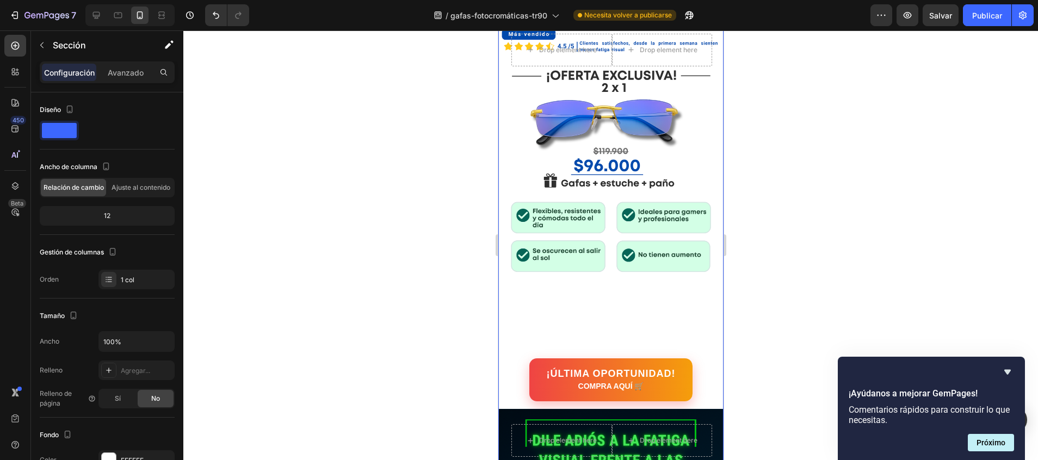
click at [373, 260] on div at bounding box center [610, 245] width 854 height 430
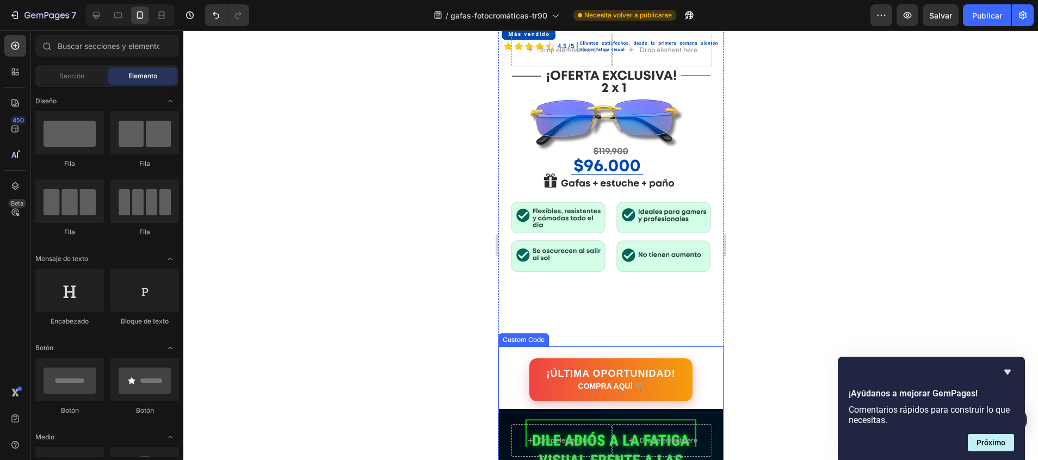
click at [605, 358] on link "¡ÚLTIMA OPORTUNIDAD! COMPRA AQUÍ 🛒" at bounding box center [610, 380] width 165 height 44
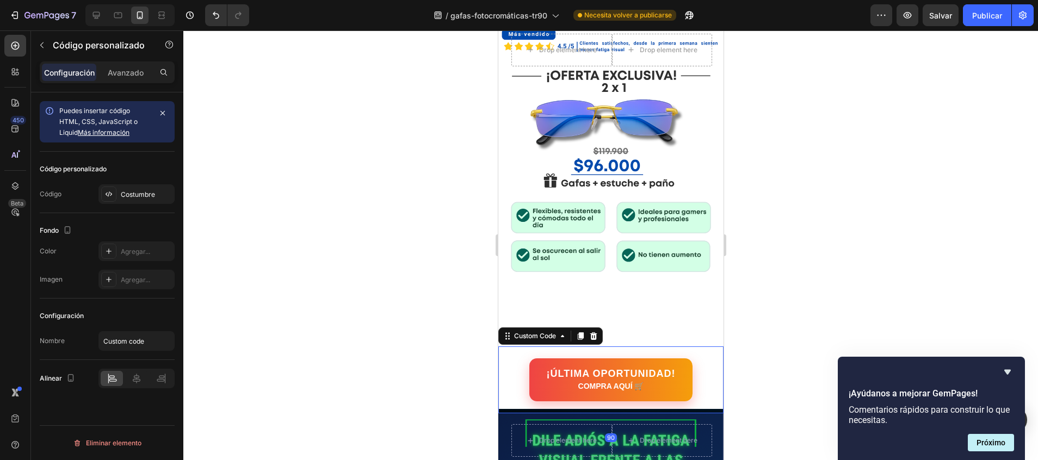
click at [603, 346] on div "¡ÚLTIMA OPORTUNIDAD! COMPRA AQUÍ 🛒 Custom Code 90" at bounding box center [610, 379] width 225 height 67
click at [125, 80] on div "Avanzado" at bounding box center [125, 72] width 54 height 17
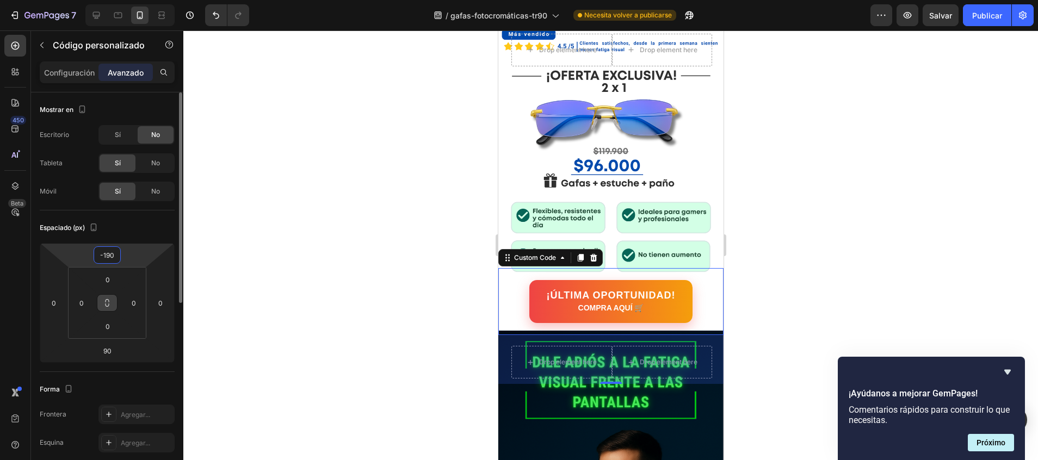
type input "-188"
drag, startPoint x: 115, startPoint y: 245, endPoint x: 115, endPoint y: 303, distance: 57.6
click at [115, 0] on html "7 / gafas-fotocromáticas-tr90 Necesita volver a publicarse Preview Salvar Publi…" at bounding box center [519, 0] width 1038 height 0
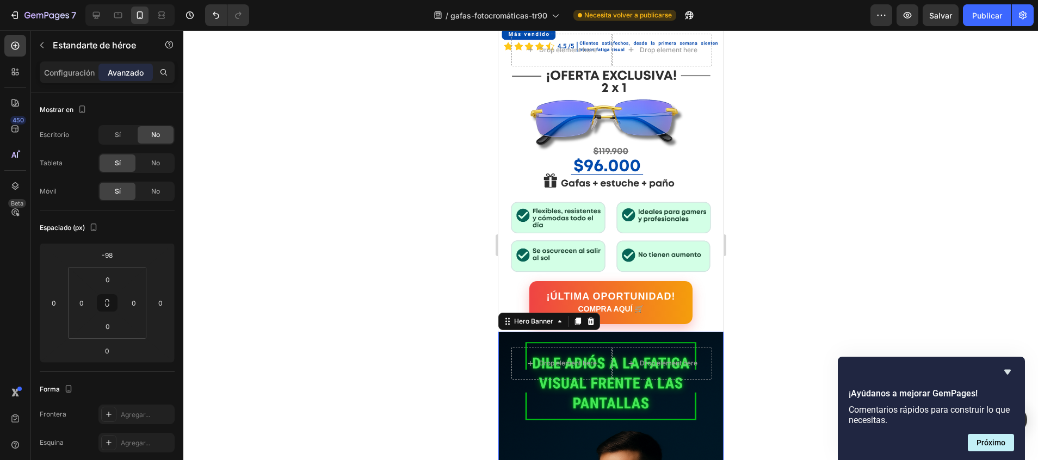
click at [385, 305] on div at bounding box center [610, 245] width 854 height 430
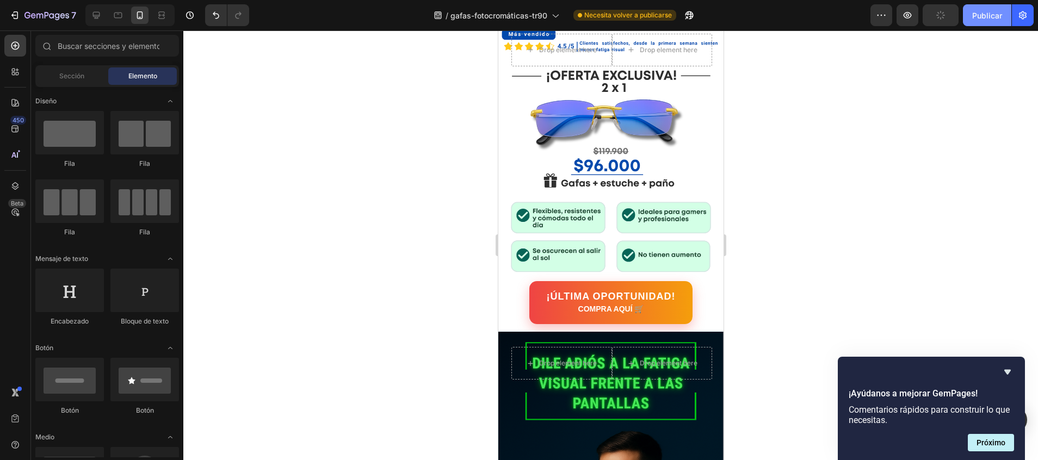
click at [988, 17] on font "Publicar" at bounding box center [987, 15] width 30 height 11
click at [94, 5] on div at bounding box center [129, 15] width 89 height 22
click at [94, 13] on icon at bounding box center [96, 15] width 11 height 11
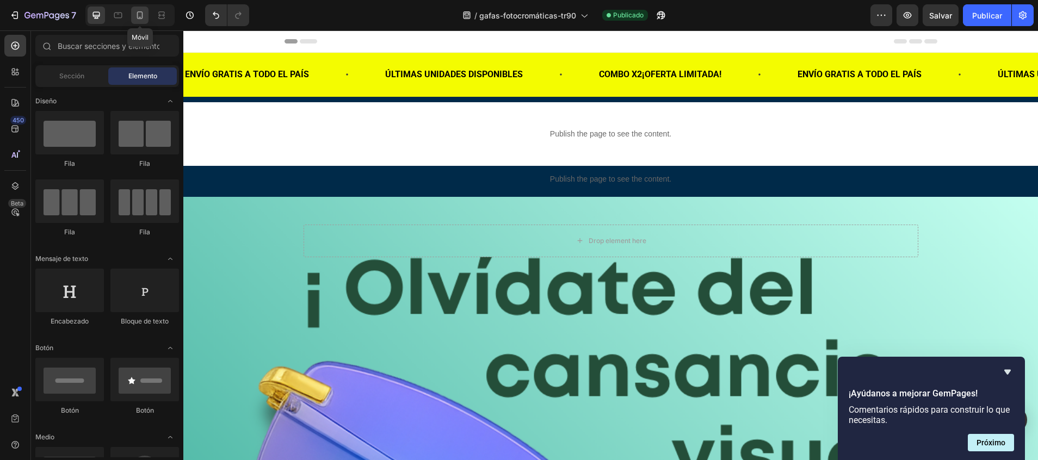
click at [136, 10] on icon at bounding box center [139, 15] width 11 height 11
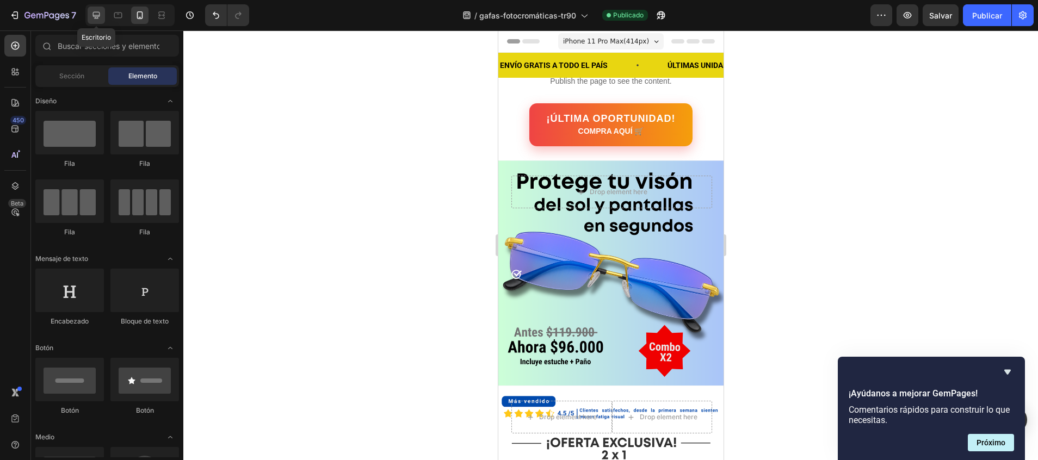
click at [96, 13] on icon at bounding box center [96, 15] width 11 height 11
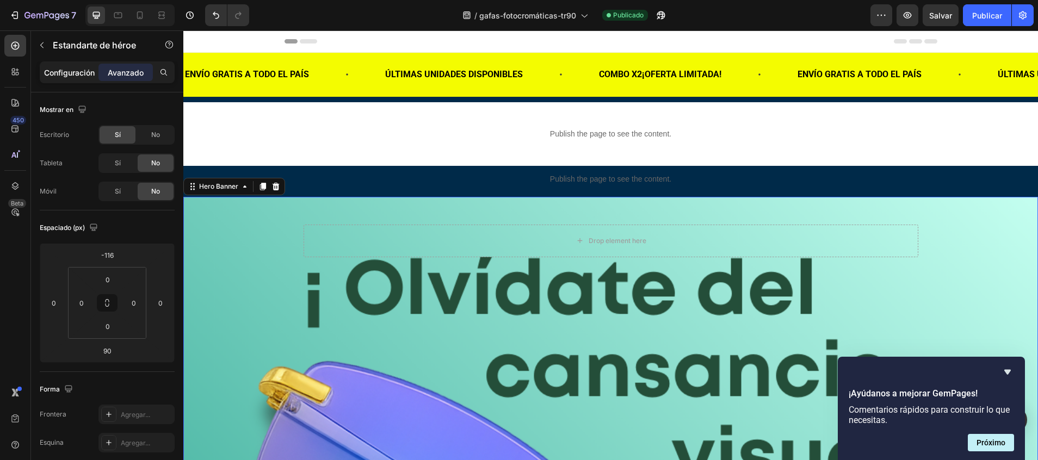
click at [65, 67] on p "Configuración" at bounding box center [69, 72] width 51 height 11
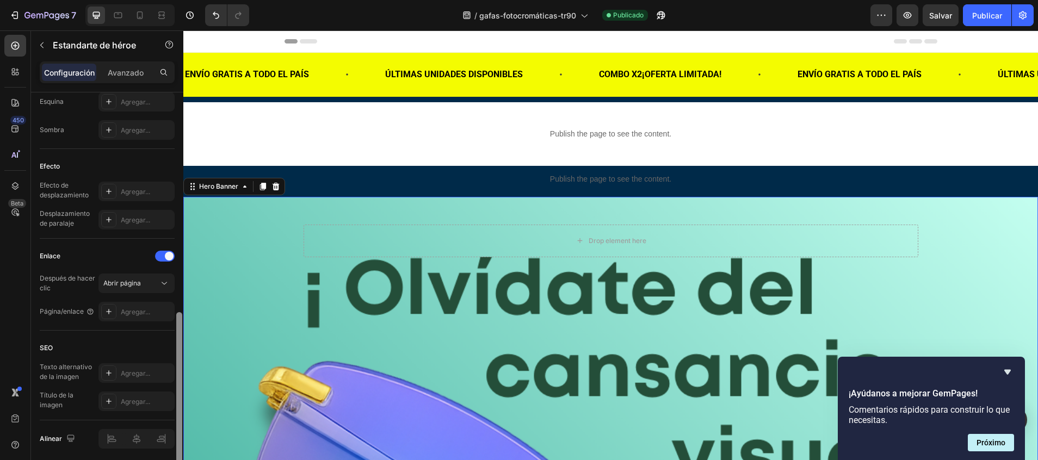
drag, startPoint x: 178, startPoint y: 195, endPoint x: 172, endPoint y: 413, distance: 218.2
click at [172, 413] on div "Diseño Arriba central Fondo The changes might be hidden by the image and the vi…" at bounding box center [107, 291] width 152 height 399
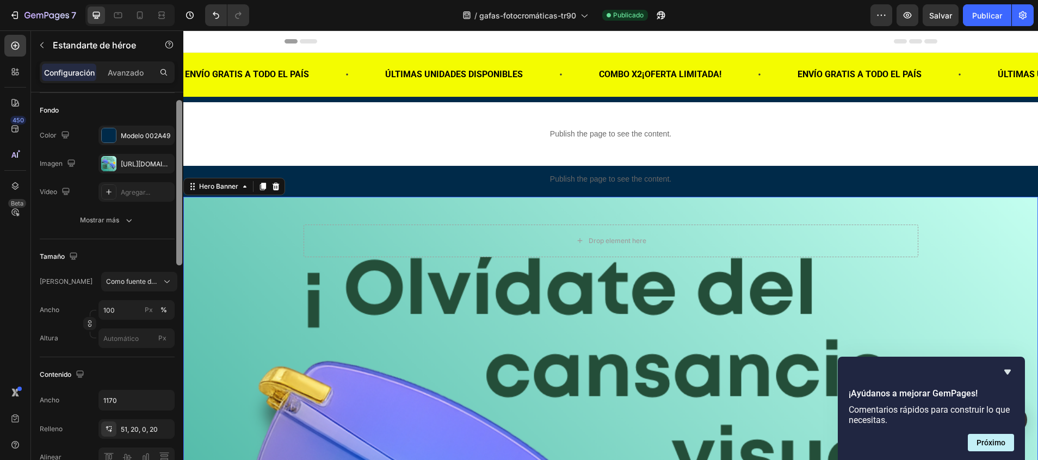
scroll to position [59, 0]
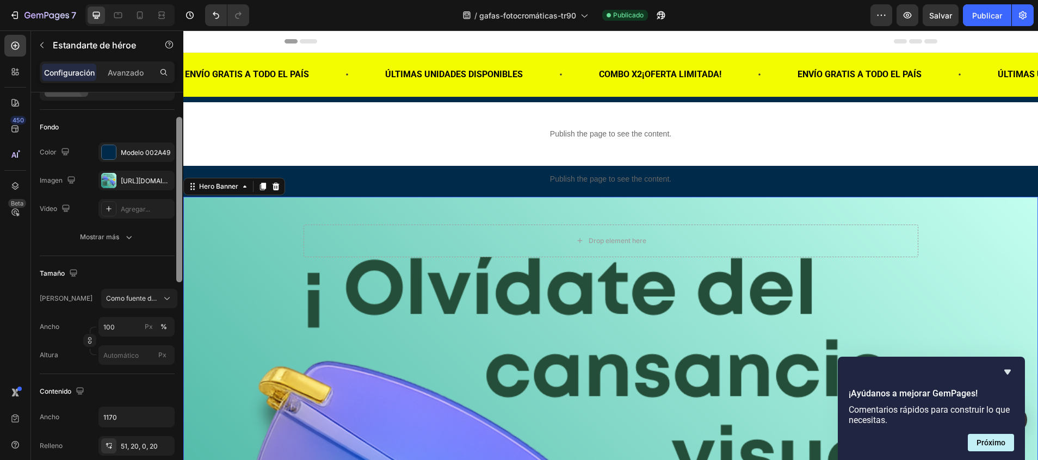
drag, startPoint x: 179, startPoint y: 361, endPoint x: 175, endPoint y: 168, distance: 193.7
click at [175, 168] on div "Diseño Arriba central Fondo The changes might be hidden by the image and the vi…" at bounding box center [107, 291] width 152 height 399
click at [150, 181] on div "https://cdn.shopify.com/s/files/1/0747/5517/8715/files/gempages_585141558085419…" at bounding box center [137, 181] width 32 height 10
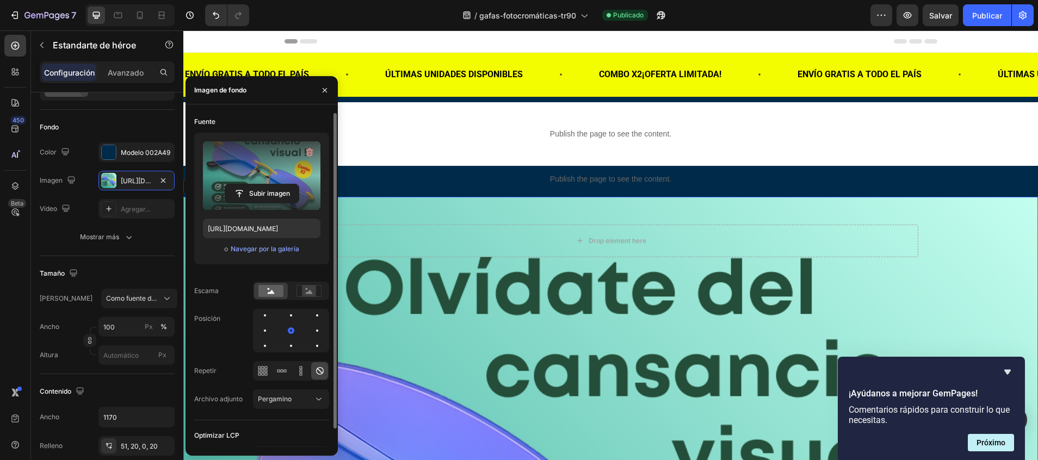
click at [243, 181] on label at bounding box center [261, 175] width 117 height 69
click at [243, 184] on input "file" at bounding box center [261, 193] width 73 height 18
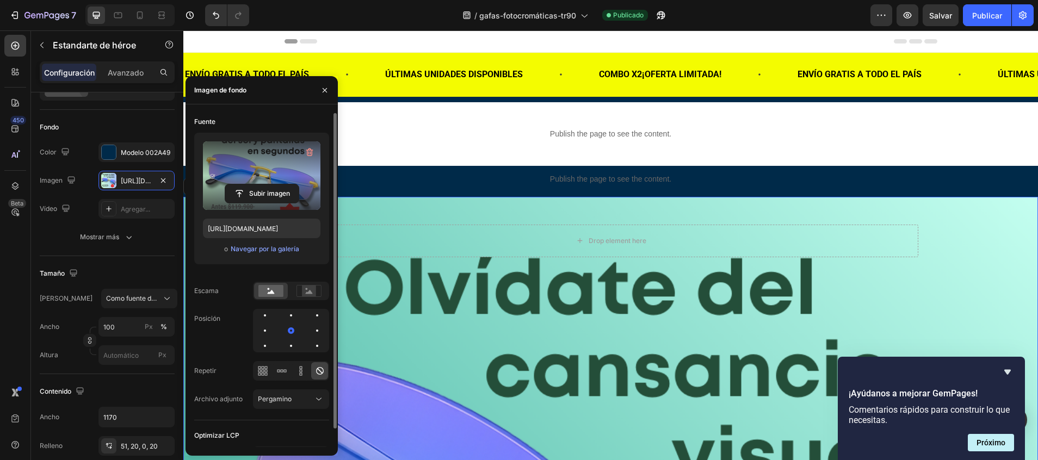
type input "https://cdn.shopify.com/s/files/1/0747/5517/8715/files/gempages_585141558085419…"
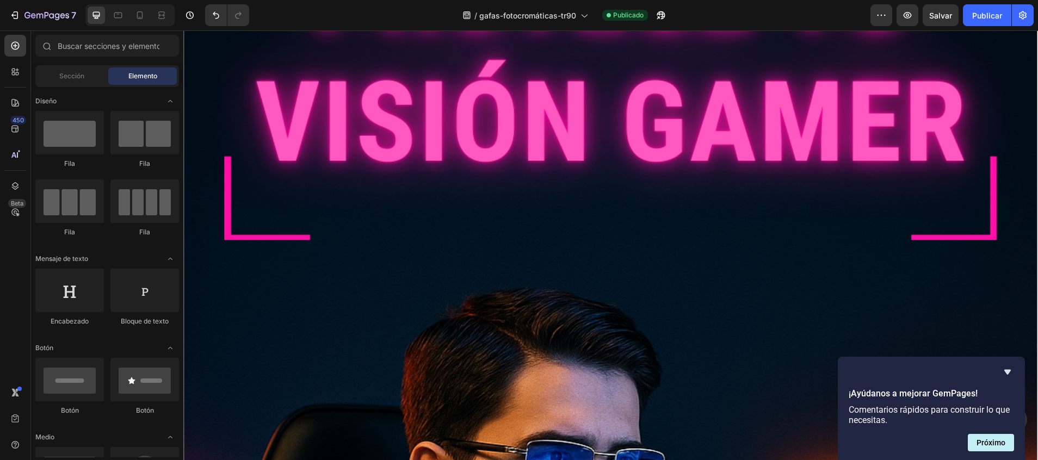
scroll to position [2927, 0]
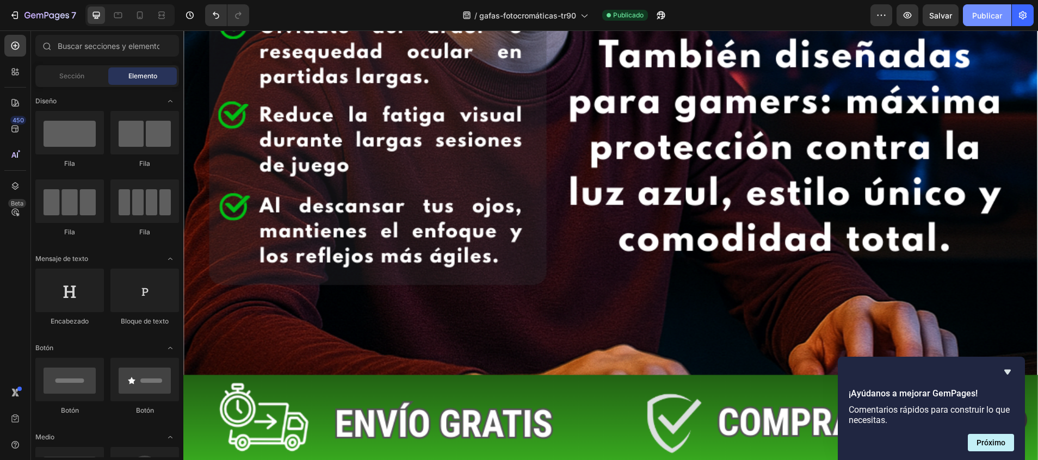
click at [995, 22] on button "Publicar" at bounding box center [987, 15] width 48 height 22
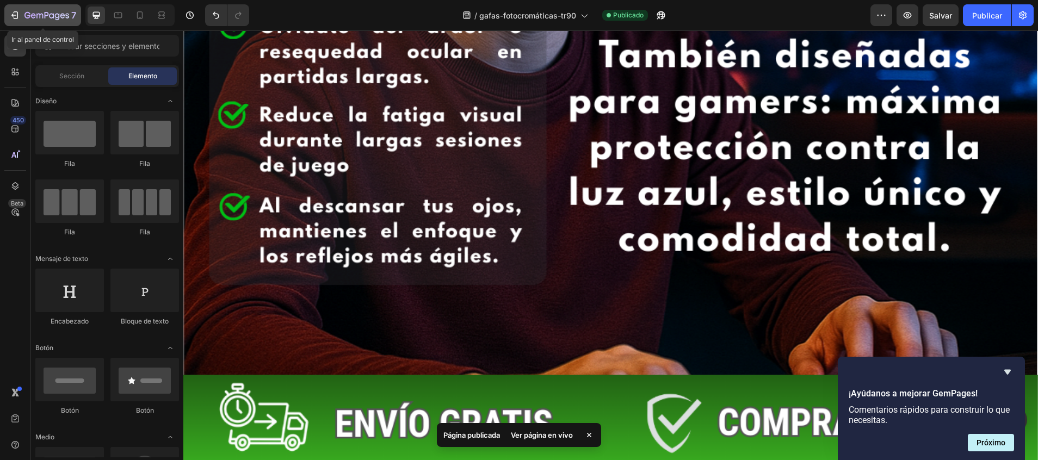
click at [23, 11] on div "7" at bounding box center [42, 15] width 67 height 13
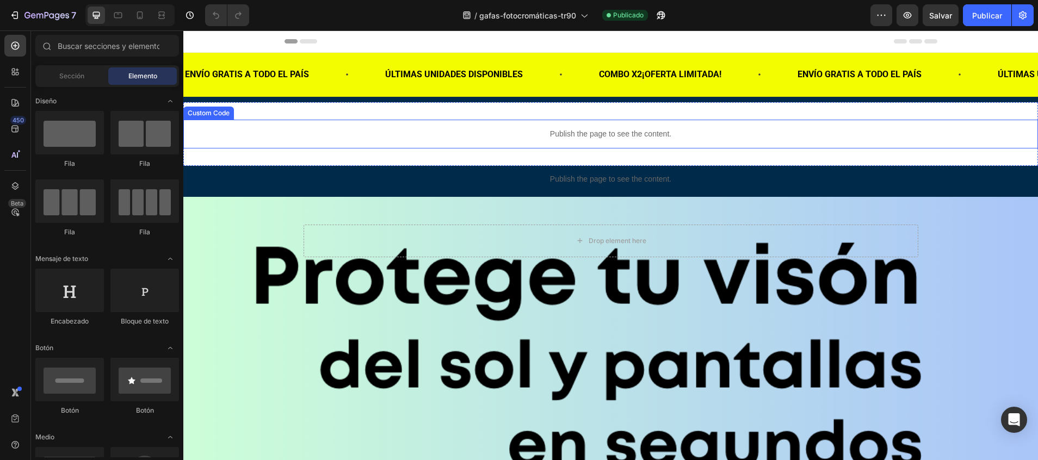
click at [402, 123] on div "Publish the page to see the content." at bounding box center [610, 134] width 854 height 29
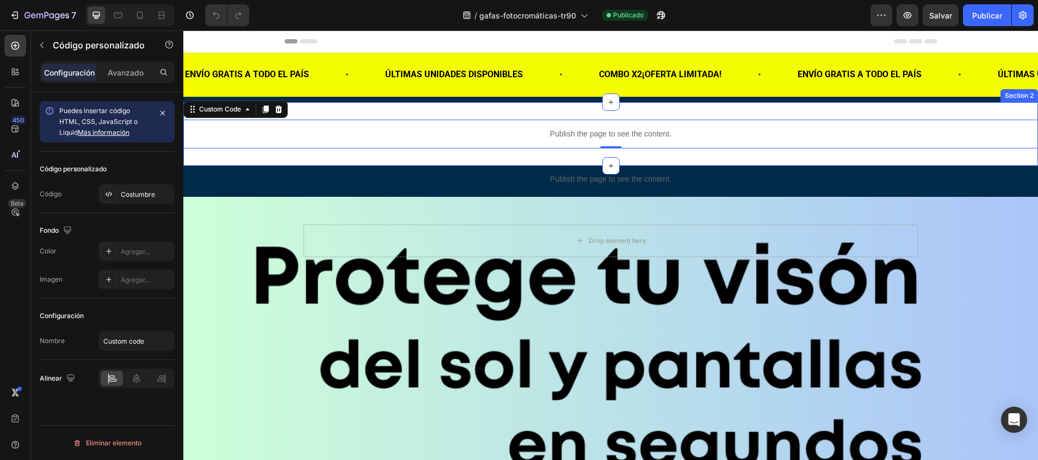
click at [423, 108] on div "Publish the page to see the content. Custom Code 0 Section 2" at bounding box center [610, 134] width 854 height 64
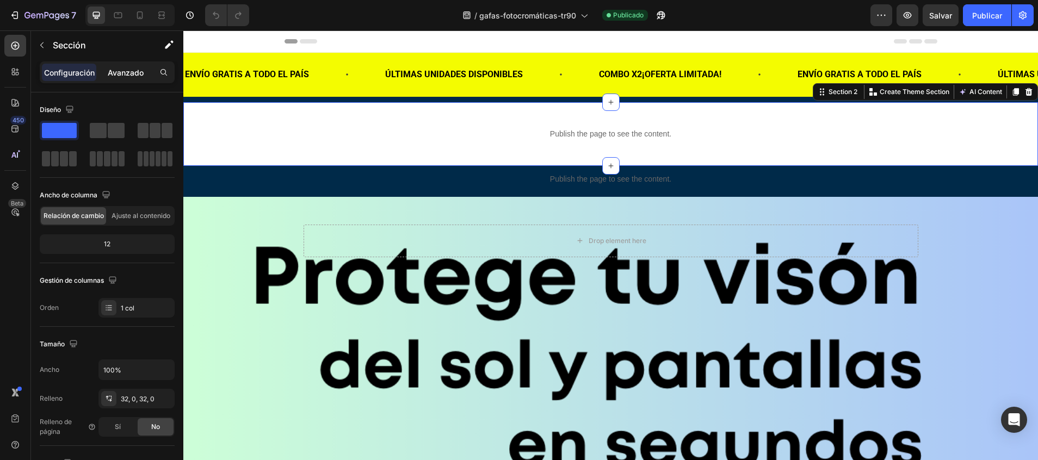
click at [131, 71] on p "Avanzado" at bounding box center [126, 72] width 36 height 11
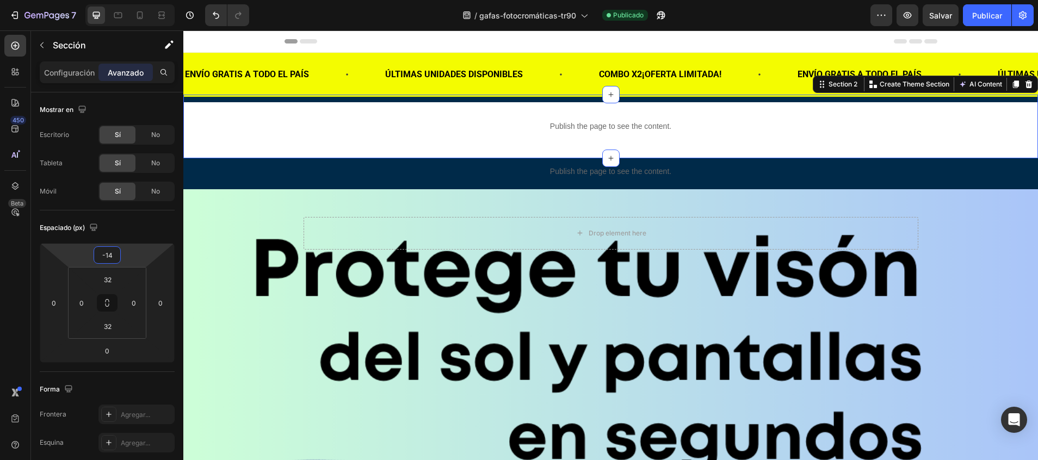
type input "-16"
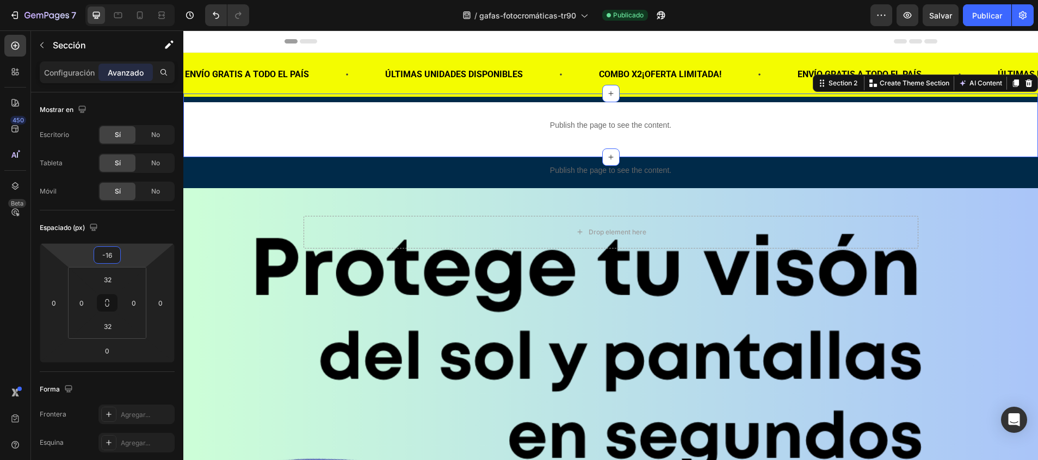
drag, startPoint x: 114, startPoint y: 244, endPoint x: 114, endPoint y: 250, distance: 6.5
click at [114, 0] on html "7 / gafas-fotocromáticas-tr90 Publicado Preview Salvar Publicar 450 Beta Sectio…" at bounding box center [519, 0] width 1038 height 0
click at [786, 163] on div "Publish the page to see the content." at bounding box center [610, 170] width 854 height 29
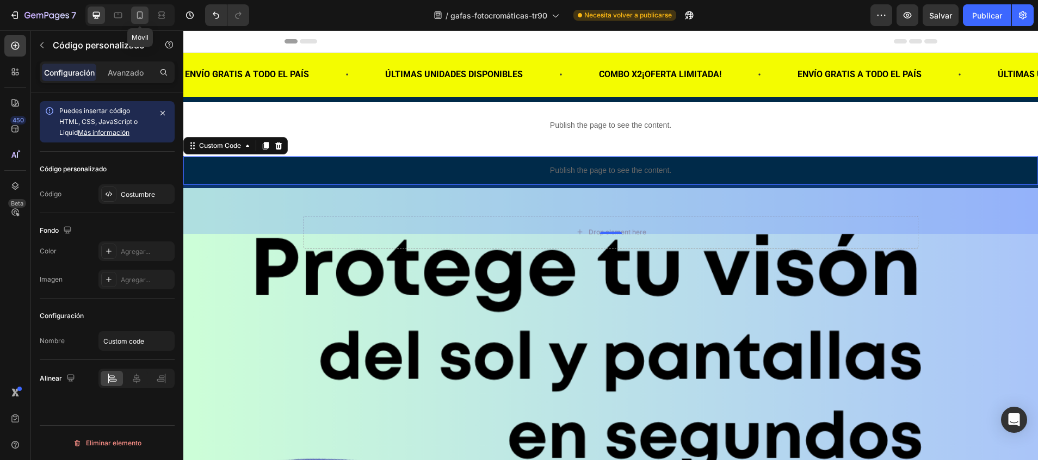
click at [145, 11] on icon at bounding box center [139, 15] width 11 height 11
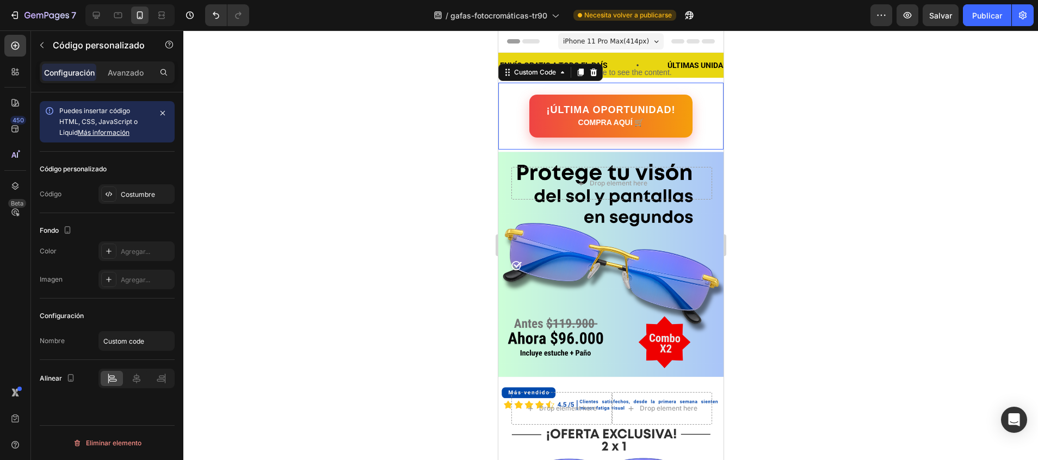
click at [653, 124] on link "¡ÚLTIMA OPORTUNIDAD! COMPRA AQUÍ 🛒" at bounding box center [610, 116] width 164 height 43
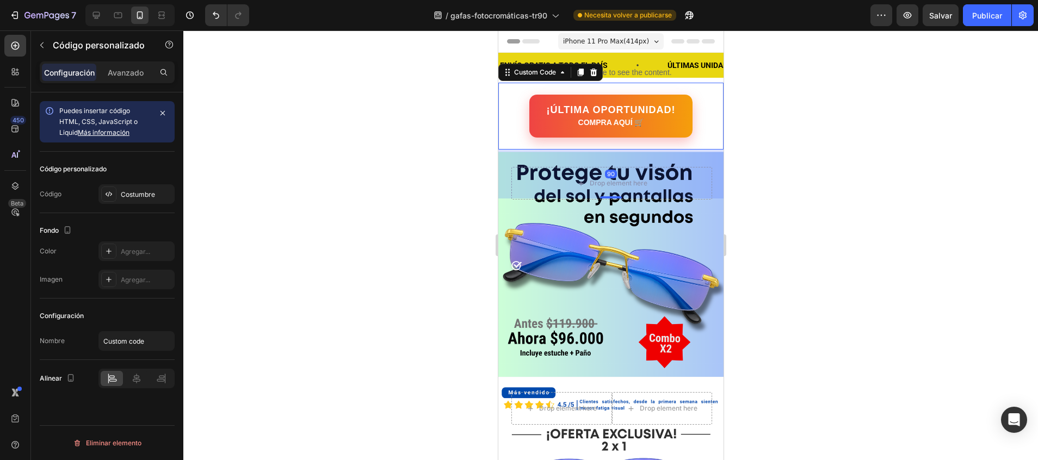
click at [663, 107] on link "¡ÚLTIMA OPORTUNIDAD! COMPRA AQUÍ 🛒" at bounding box center [610, 117] width 165 height 44
click at [141, 71] on p "Avanzado" at bounding box center [126, 72] width 36 height 11
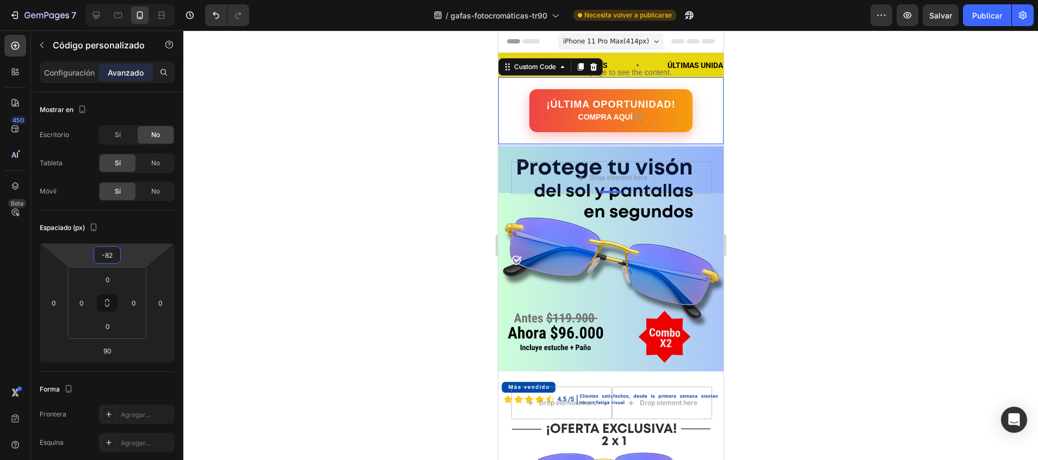
type input "-84"
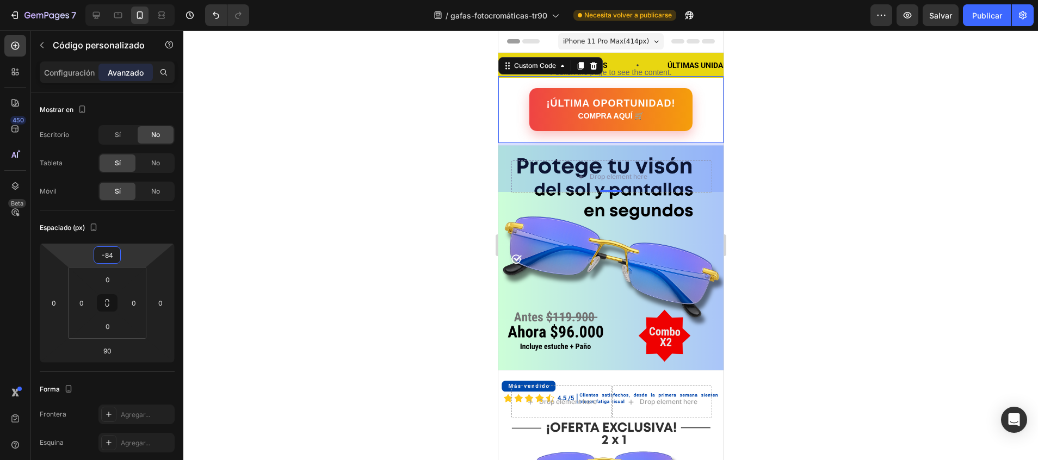
click at [117, 0] on html "7 / gafas-fotocromáticas-tr90 Necesita volver a publicarse Preview Salvar Publi…" at bounding box center [519, 0] width 1038 height 0
click at [317, 177] on div at bounding box center [610, 245] width 854 height 430
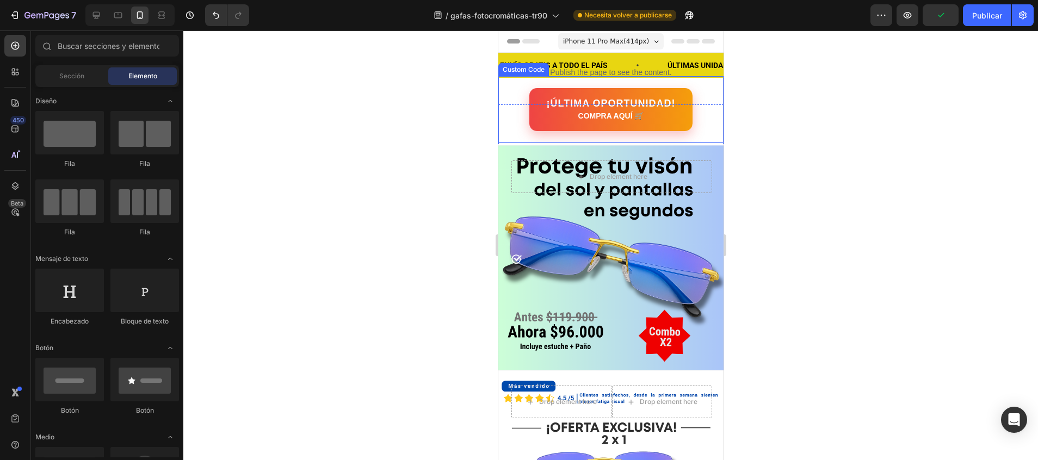
click at [549, 91] on link "¡ÚLTIMA OPORTUNIDAD! COMPRA AQUÍ 🛒" at bounding box center [610, 109] width 164 height 43
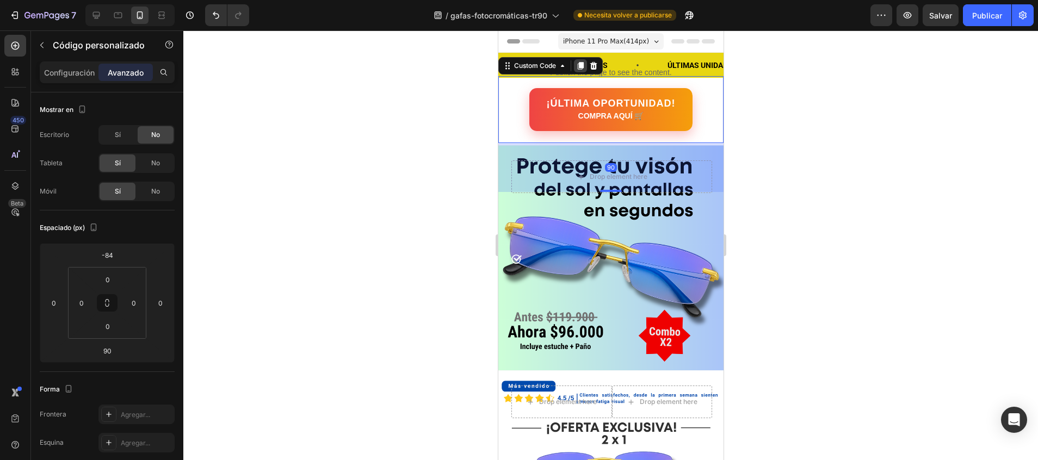
click at [580, 68] on icon at bounding box center [580, 66] width 6 height 8
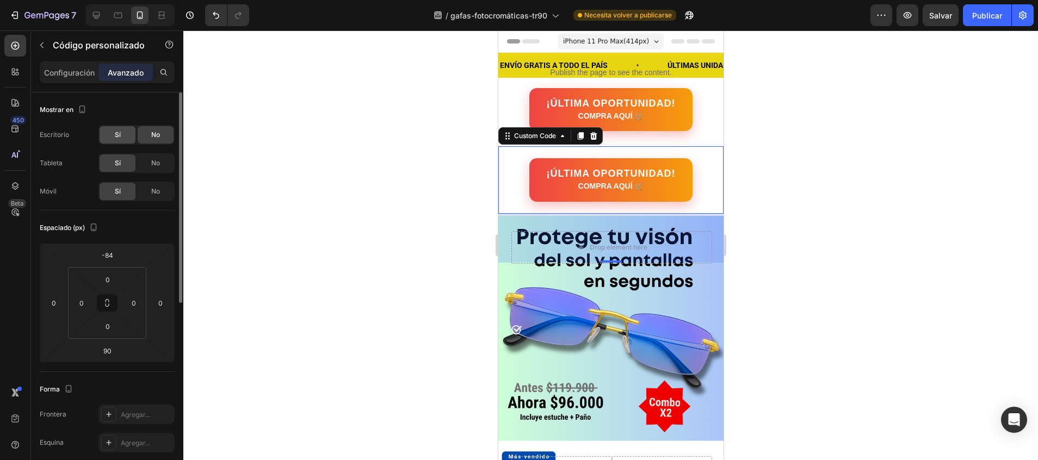
click at [120, 137] on span "Sí" at bounding box center [118, 135] width 6 height 10
click at [156, 163] on span "No" at bounding box center [155, 163] width 9 height 10
click at [156, 191] on span "No" at bounding box center [155, 192] width 9 height 10
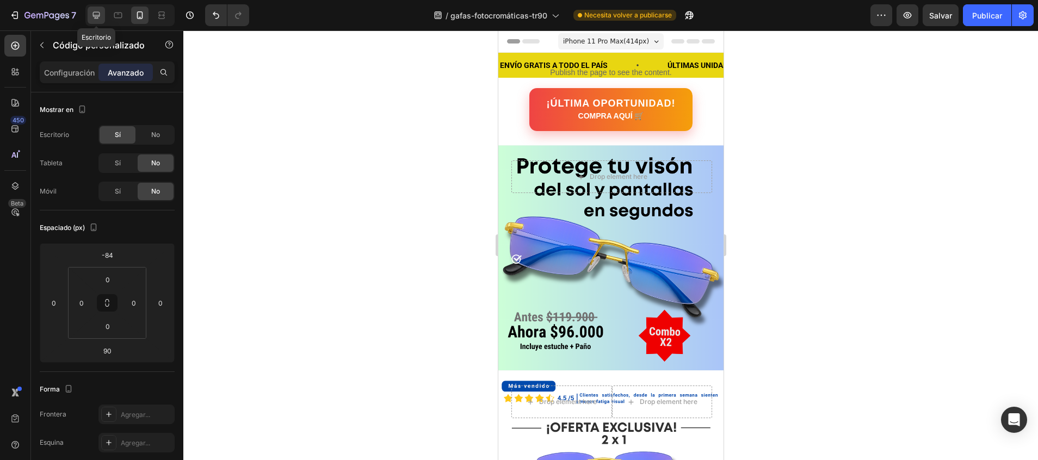
click at [100, 13] on icon at bounding box center [96, 15] width 11 height 11
type input "0"
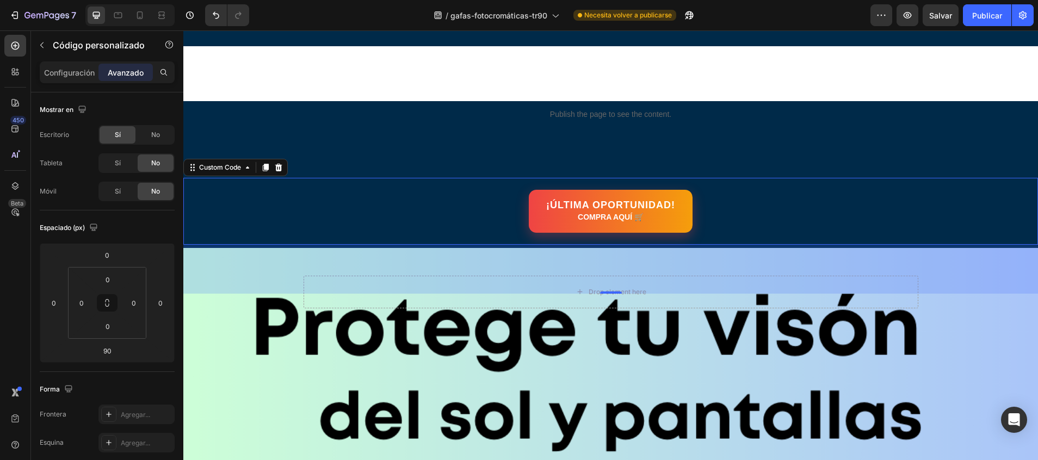
scroll to position [165, 0]
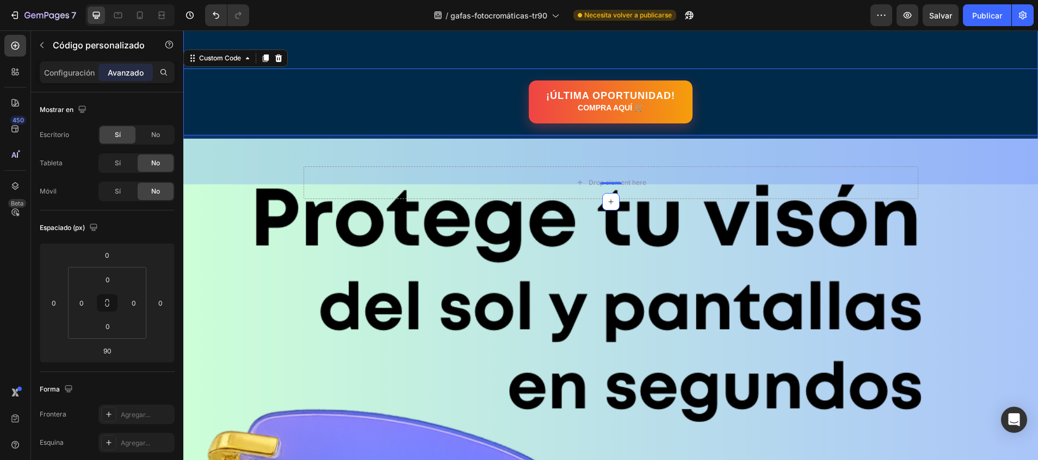
click at [603, 55] on div "Publish the page to see the content. Custom Code ¡ÚLTIMA OPORTUNIDAD! COMPRA AQ…" at bounding box center [610, 96] width 854 height 175
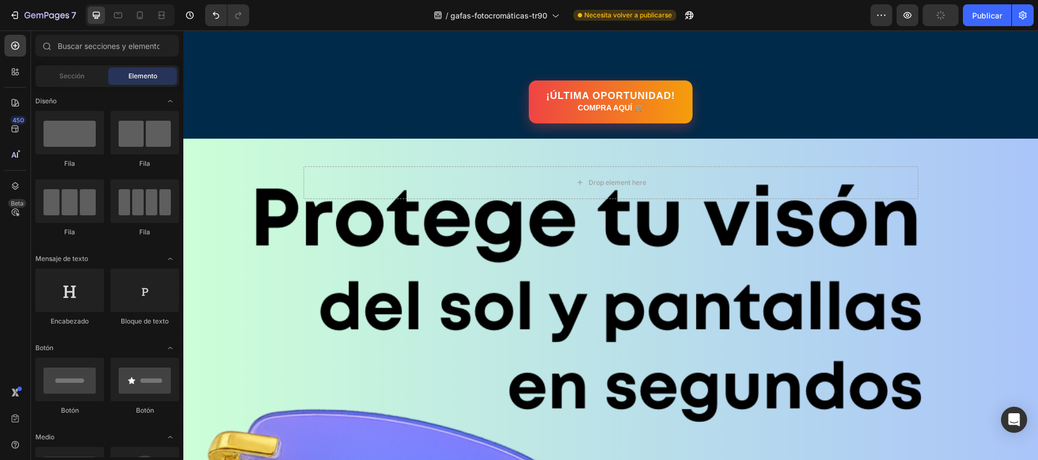
scroll to position [0, 0]
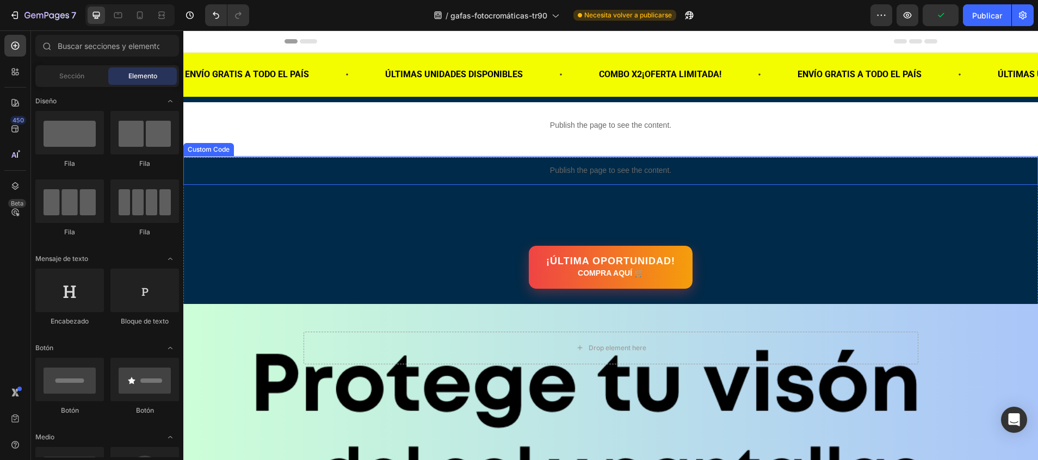
click at [554, 167] on p "Publish the page to see the content." at bounding box center [610, 170] width 854 height 11
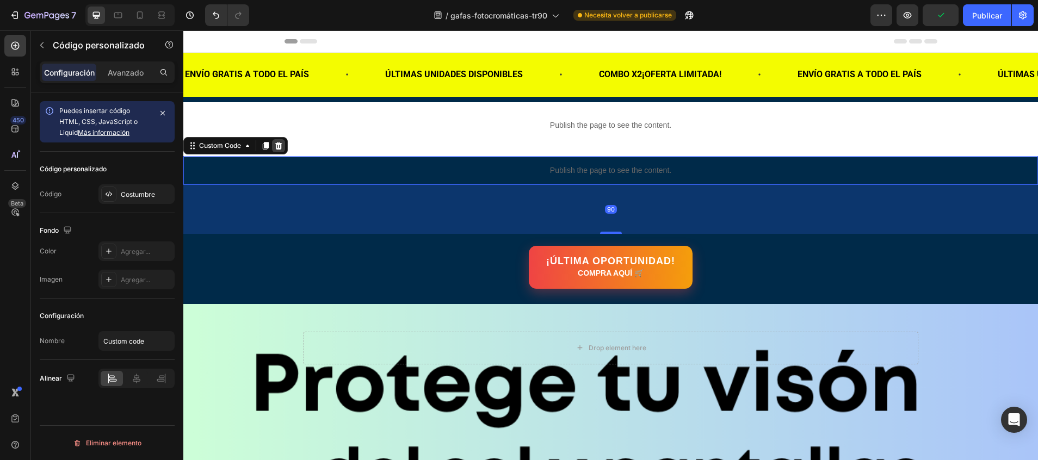
click at [282, 148] on icon at bounding box center [278, 145] width 9 height 9
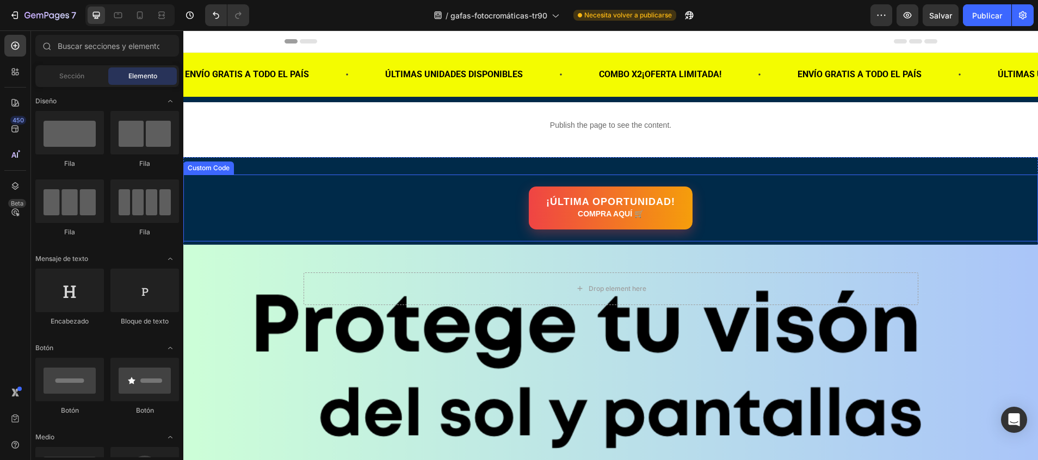
click at [443, 206] on div "¡ÚLTIMA OPORTUNIDAD! COMPRA AQUÍ 🛒" at bounding box center [610, 208] width 854 height 43
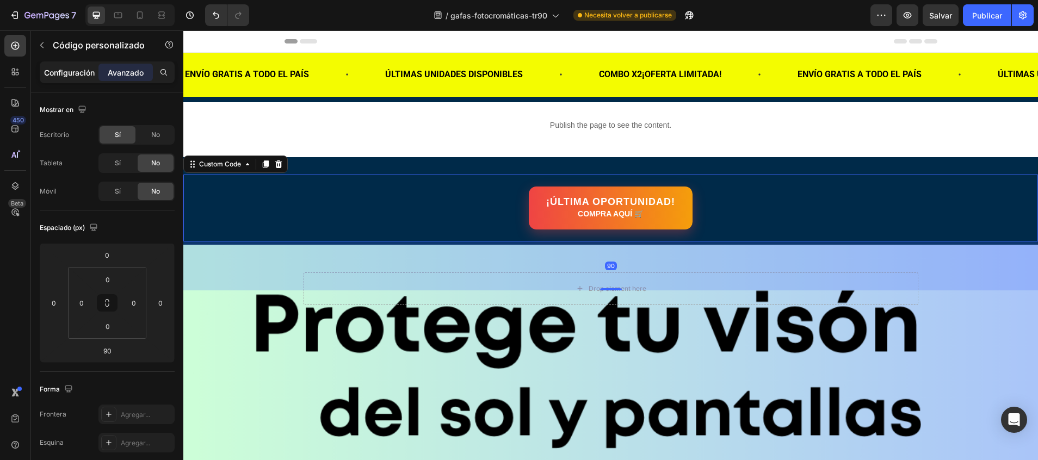
click at [87, 66] on div "Configuración" at bounding box center [69, 72] width 54 height 17
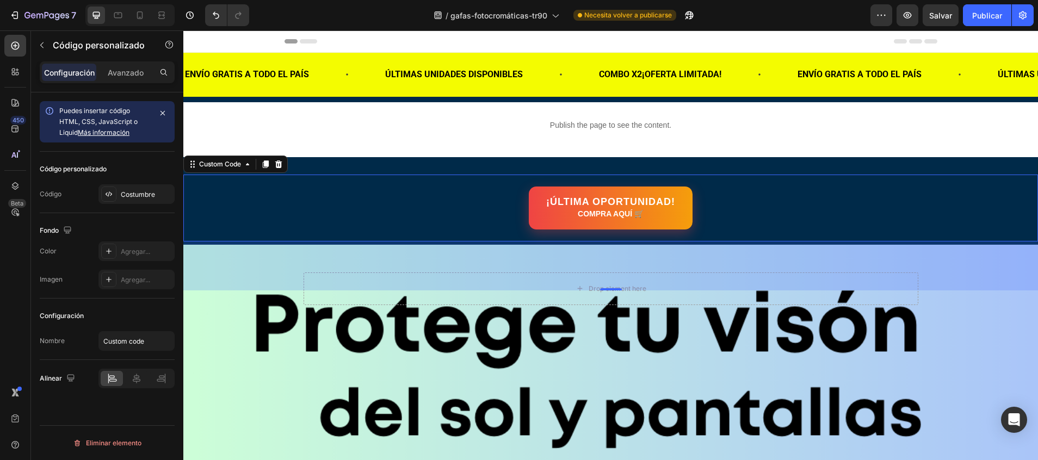
click at [238, 275] on div "90" at bounding box center [610, 265] width 854 height 49
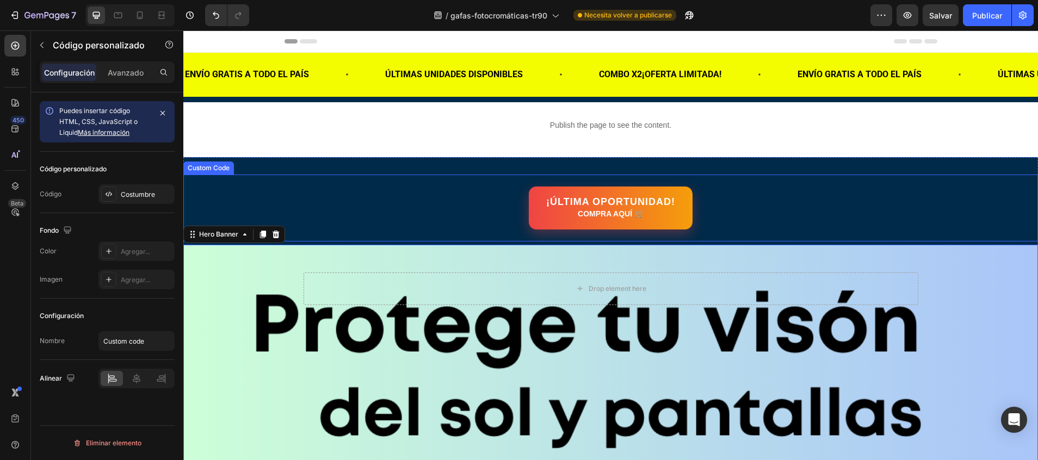
click at [190, 180] on div "¡ÚLTIMA OPORTUNIDAD! COMPRA AQUÍ 🛒 Custom Code" at bounding box center [610, 208] width 854 height 67
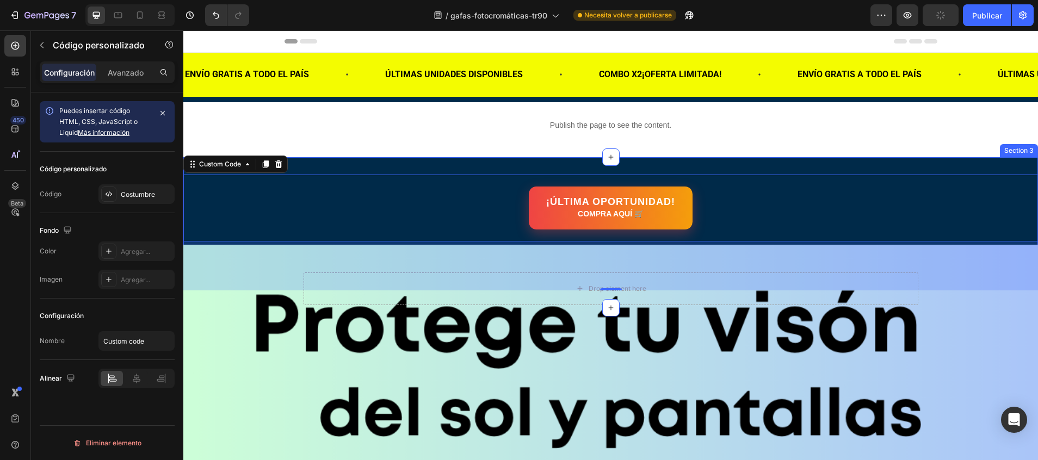
click at [351, 163] on div "¡ÚLTIMA OPORTUNIDAD! COMPRA AQUÍ 🛒 Custom Code ¡ÚLTIMA OPORTUNIDAD! COMPRA AQUÍ…" at bounding box center [610, 232] width 854 height 151
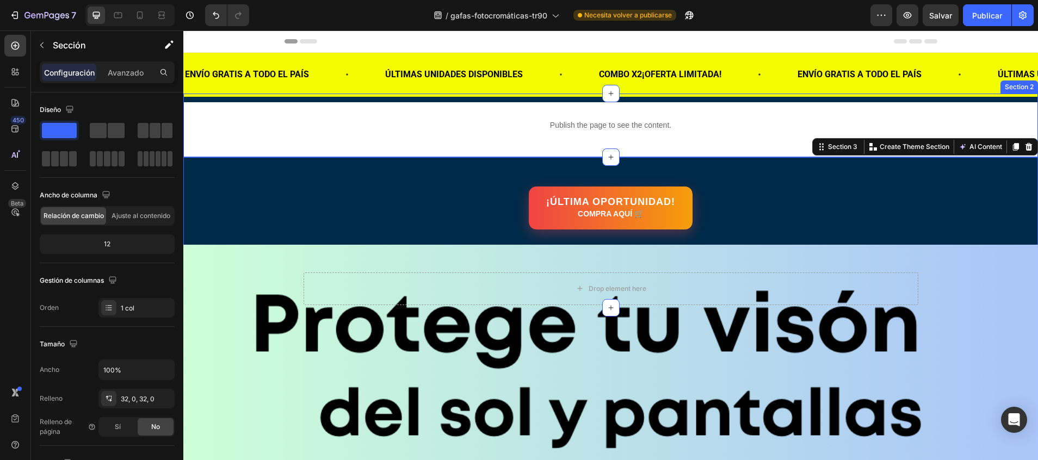
click at [368, 140] on div "Publish the page to see the content. Custom Code Section 2" at bounding box center [610, 126] width 854 height 64
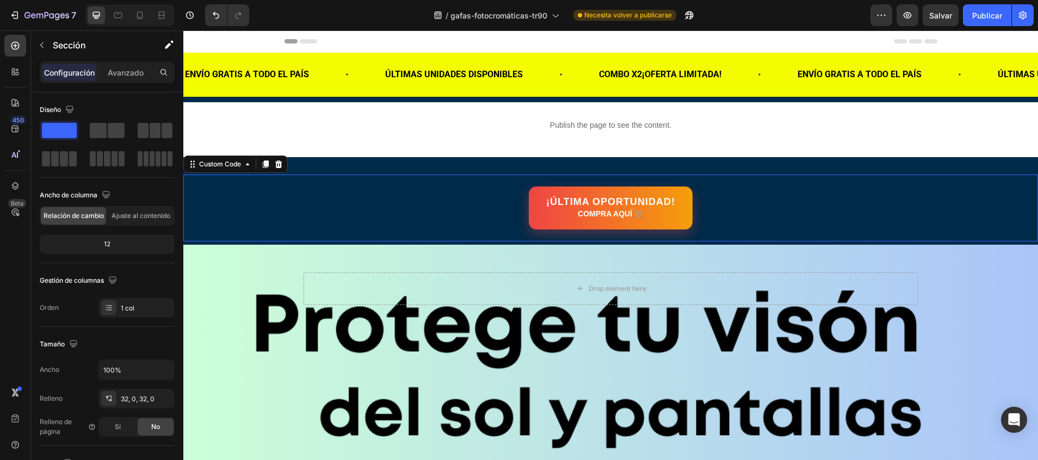
click at [532, 197] on link "¡ÚLTIMA OPORTUNIDAD! COMPRA AQUÍ 🛒" at bounding box center [610, 208] width 165 height 44
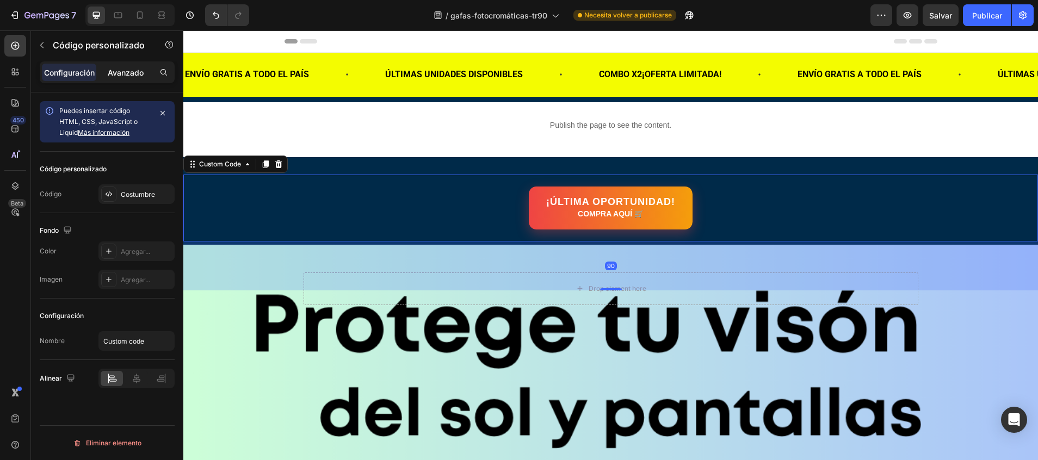
click at [137, 74] on p "Avanzado" at bounding box center [126, 72] width 36 height 11
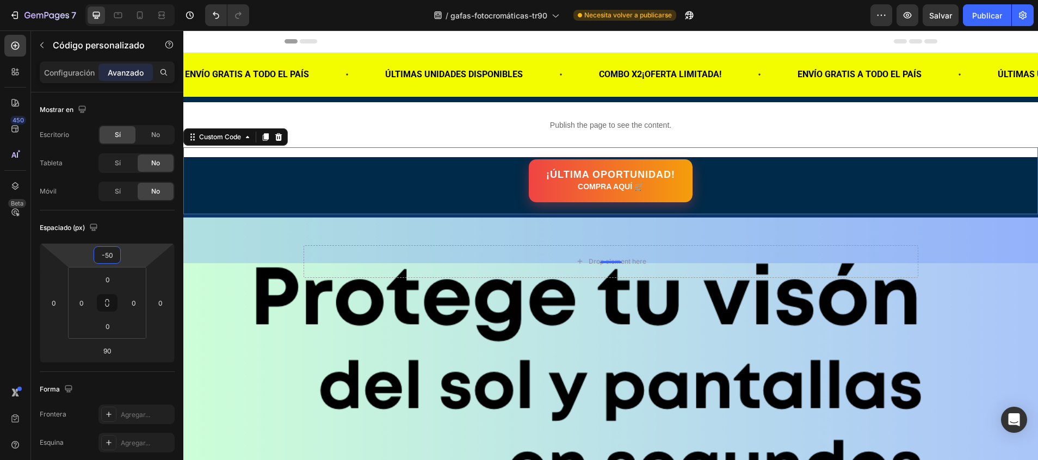
type input "-52"
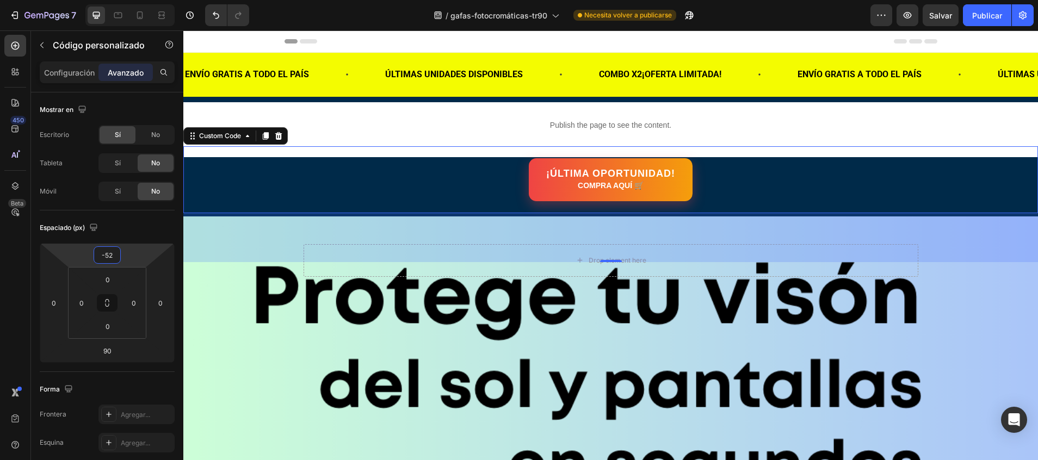
drag, startPoint x: 113, startPoint y: 245, endPoint x: 113, endPoint y: 266, distance: 20.7
click at [113, 0] on html "7 / gafas-fotocromáticas-tr90 Necesita volver a publicarse Preview Salvar Publi…" at bounding box center [519, 0] width 1038 height 0
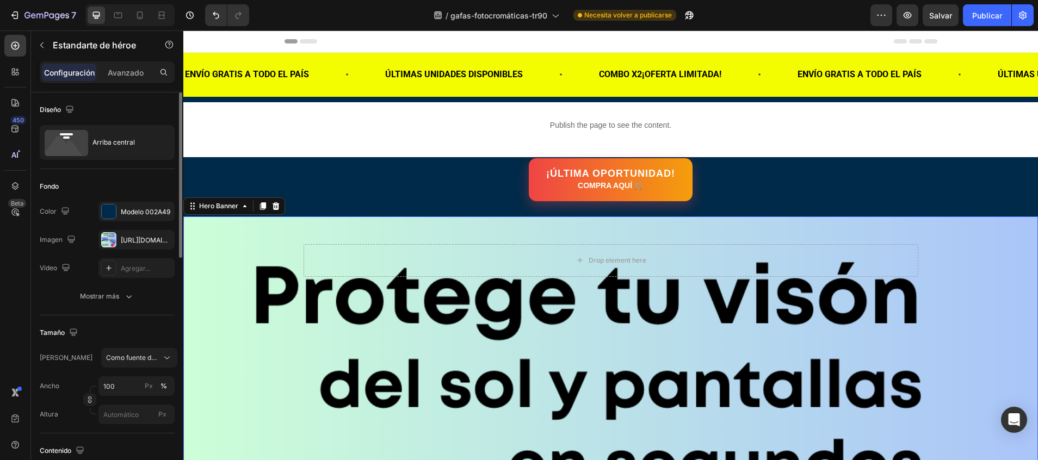
click at [158, 223] on div "The changes might be hidden by the image and the video. Color Modelo 002A49 Ima…" at bounding box center [107, 240] width 135 height 76
click at [153, 218] on div "Modelo 002A49" at bounding box center [136, 212] width 76 height 20
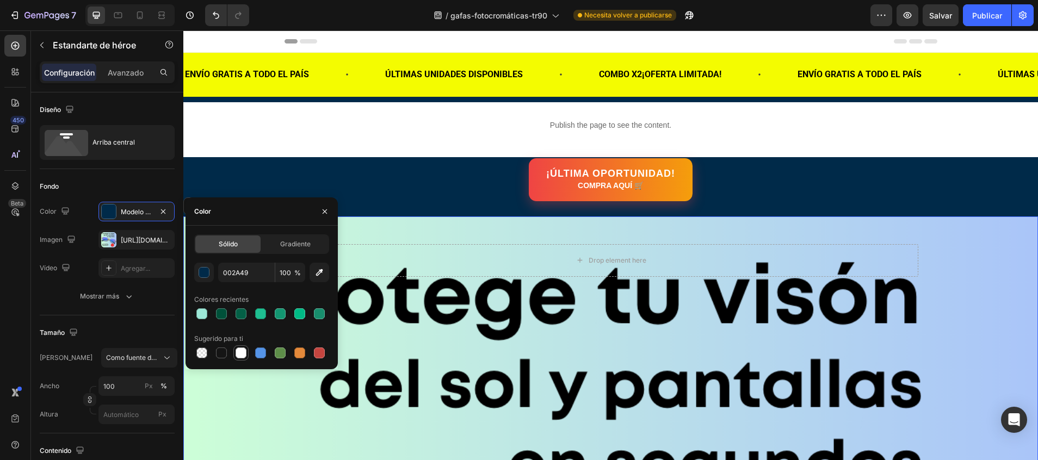
click at [241, 352] on div at bounding box center [240, 353] width 11 height 11
type input "FFFFFF"
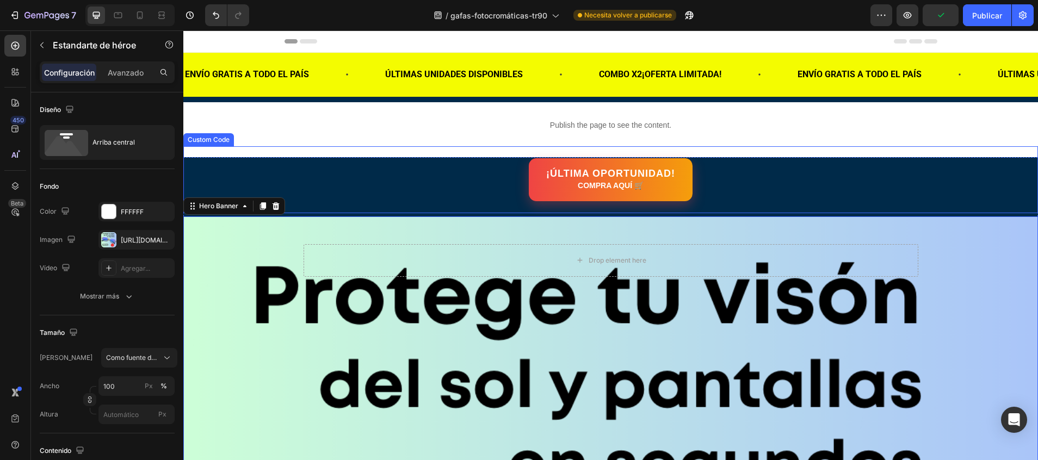
click at [329, 176] on div "¡ÚLTIMA OPORTUNIDAD! COMPRA AQUÍ 🛒" at bounding box center [610, 179] width 854 height 43
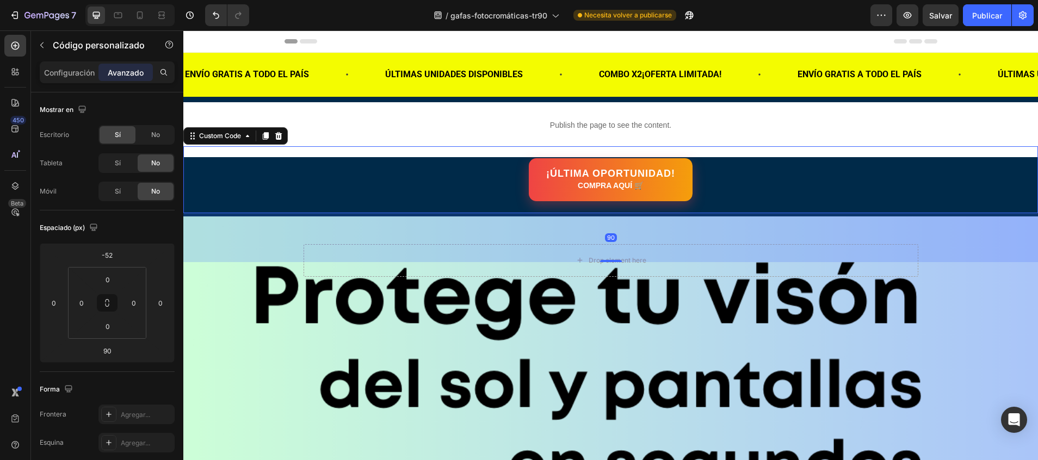
click at [235, 212] on div "¡ÚLTIMA OPORTUNIDAD! COMPRA AQUÍ 🛒 Custom Code 90" at bounding box center [610, 179] width 854 height 67
click at [450, 122] on p "Publish the page to see the content." at bounding box center [610, 125] width 854 height 11
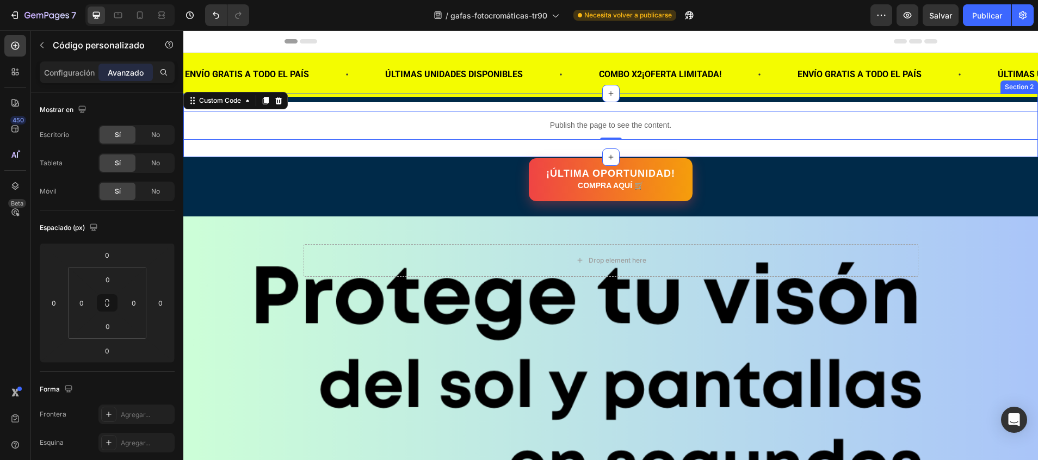
click at [898, 97] on div "Publish the page to see the content. Custom Code 0 Section 2" at bounding box center [610, 126] width 854 height 64
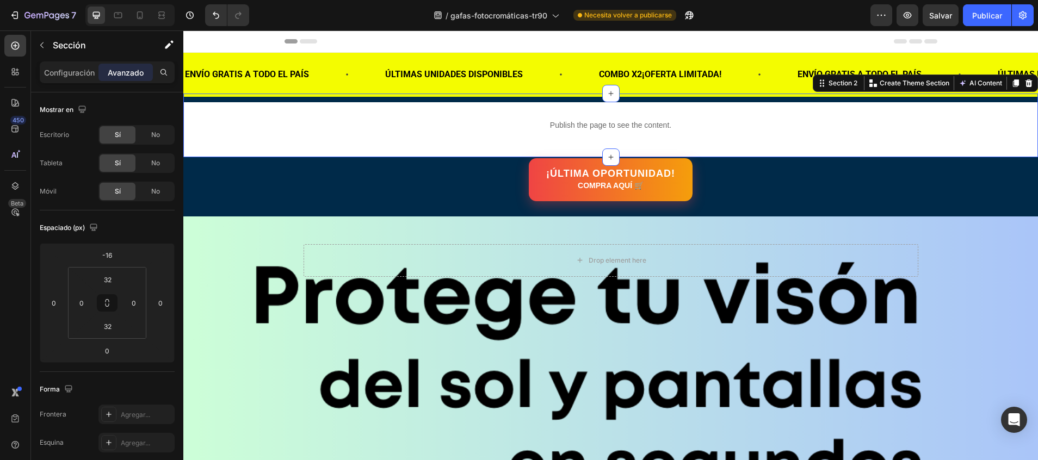
click at [896, 105] on div "Publish the page to see the content. Custom Code Section 2 You can create reusa…" at bounding box center [610, 126] width 854 height 64
click at [892, 102] on div "Publish the page to see the content. Custom Code Section 2 You can create reusa…" at bounding box center [610, 126] width 854 height 64
click at [474, 101] on div "Publish the page to see the content. Custom Code Section 2 You can create reusa…" at bounding box center [610, 126] width 854 height 64
click at [89, 69] on p "Configuración" at bounding box center [69, 72] width 51 height 11
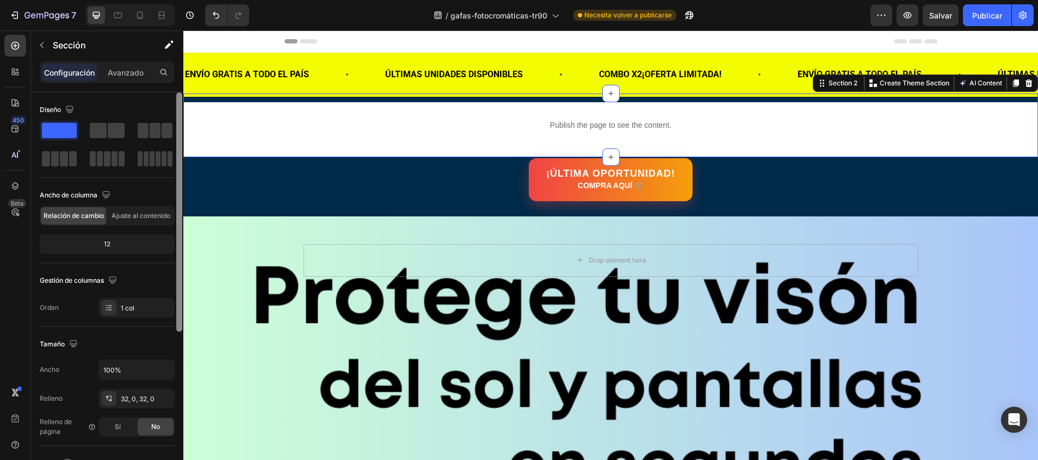
scroll to position [265, 0]
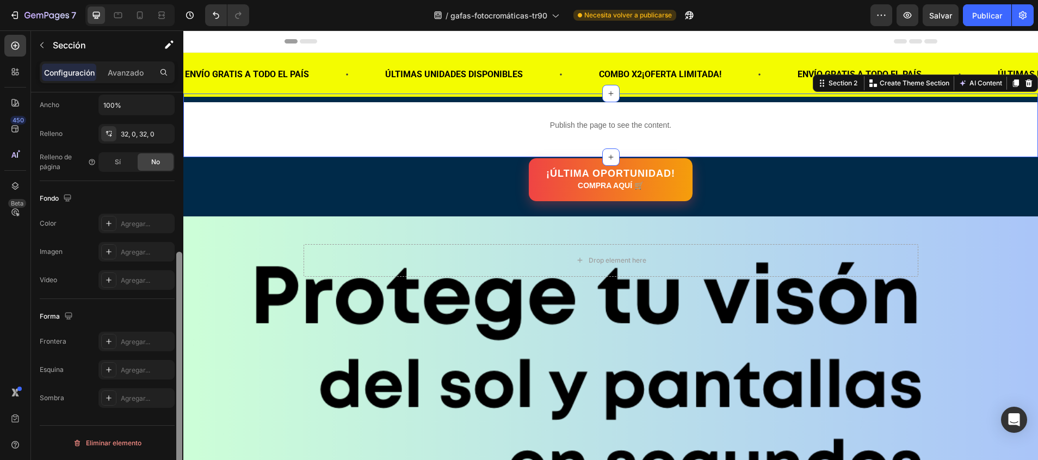
drag, startPoint x: 182, startPoint y: 150, endPoint x: 182, endPoint y: 157, distance: 6.5
click at [182, 157] on div at bounding box center [179, 291] width 8 height 399
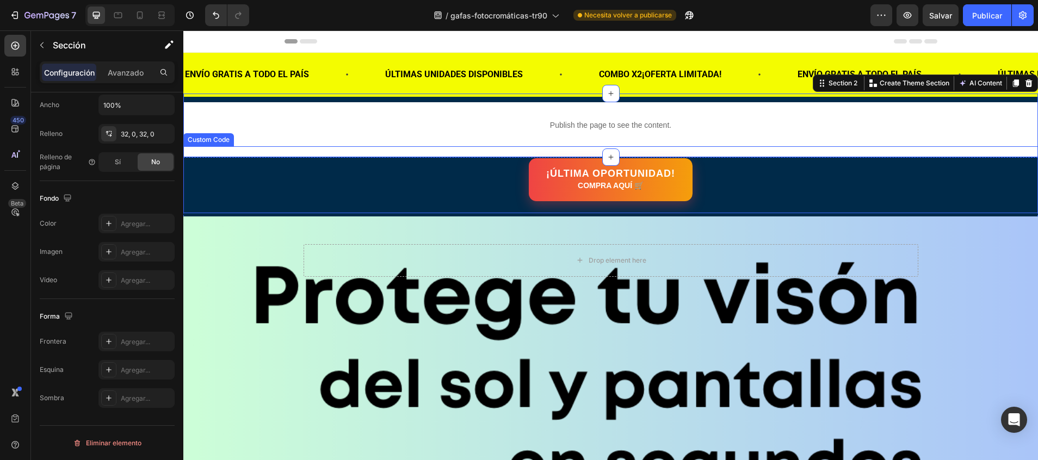
click at [217, 172] on div "¡ÚLTIMA OPORTUNIDAD! COMPRA AQUÍ 🛒" at bounding box center [610, 179] width 854 height 43
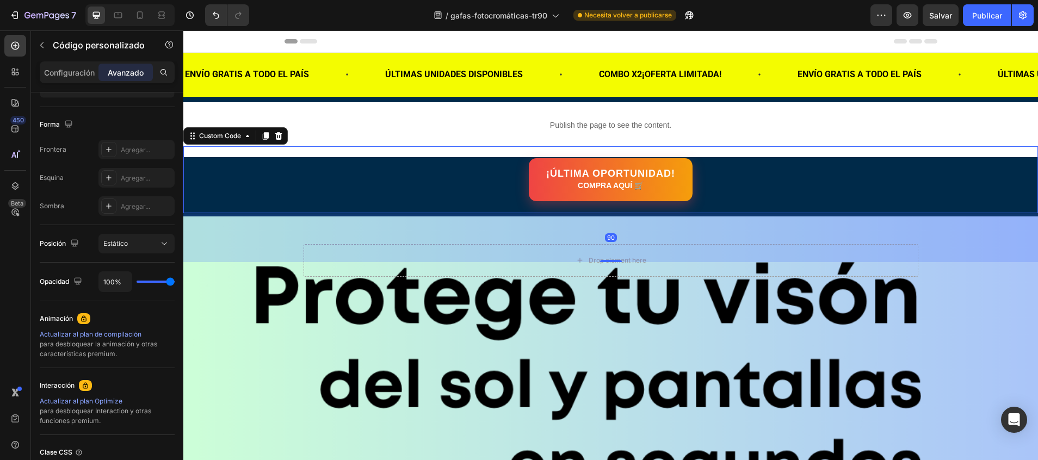
scroll to position [0, 0]
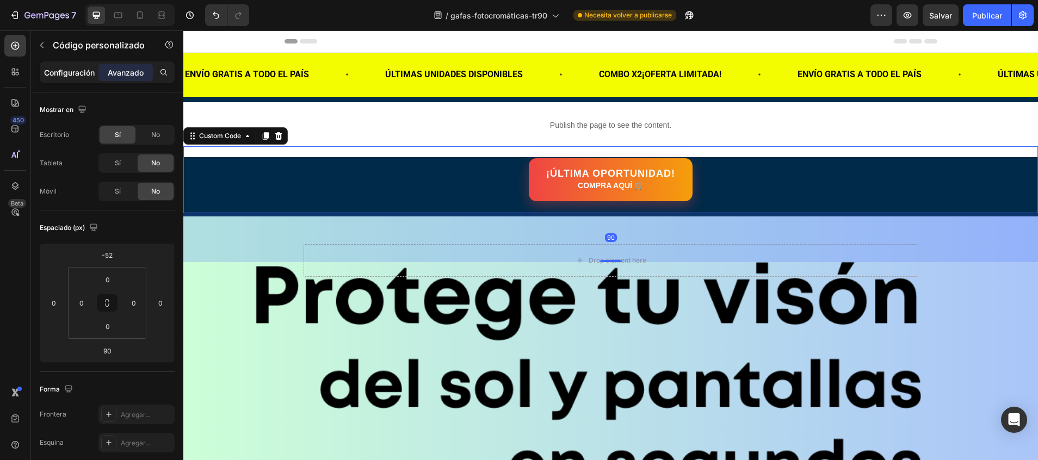
click at [65, 73] on p "Configuración" at bounding box center [69, 72] width 51 height 11
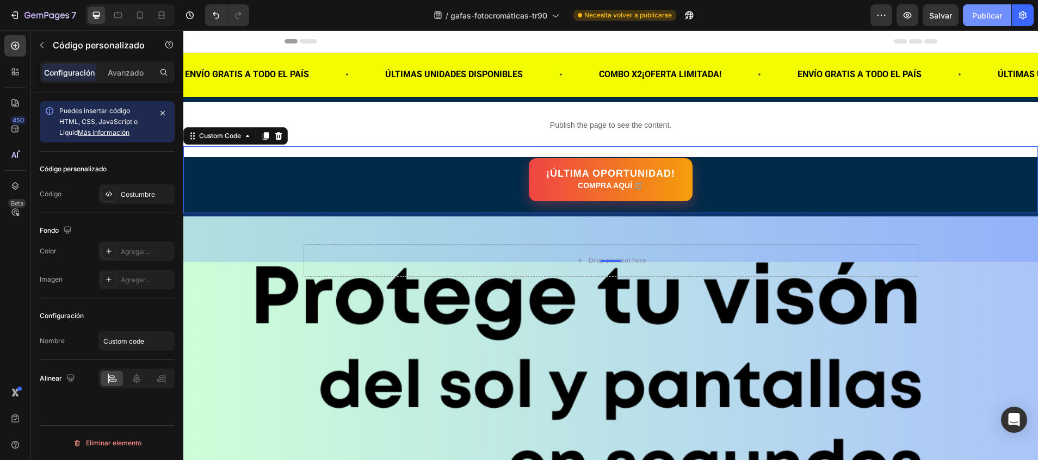
click at [986, 8] on button "Publicar" at bounding box center [987, 15] width 48 height 22
click at [117, 78] on p "Avanzado" at bounding box center [126, 72] width 36 height 11
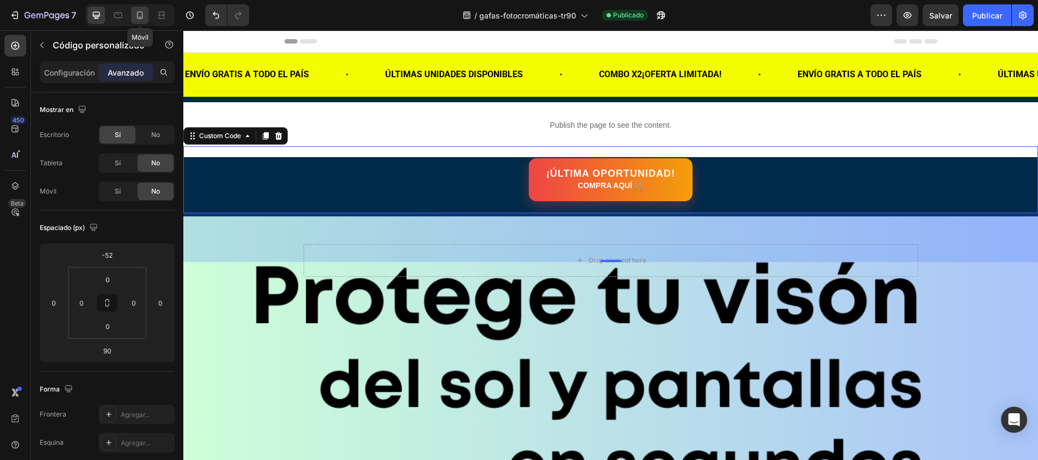
click at [142, 14] on icon at bounding box center [140, 15] width 6 height 8
type input "-84"
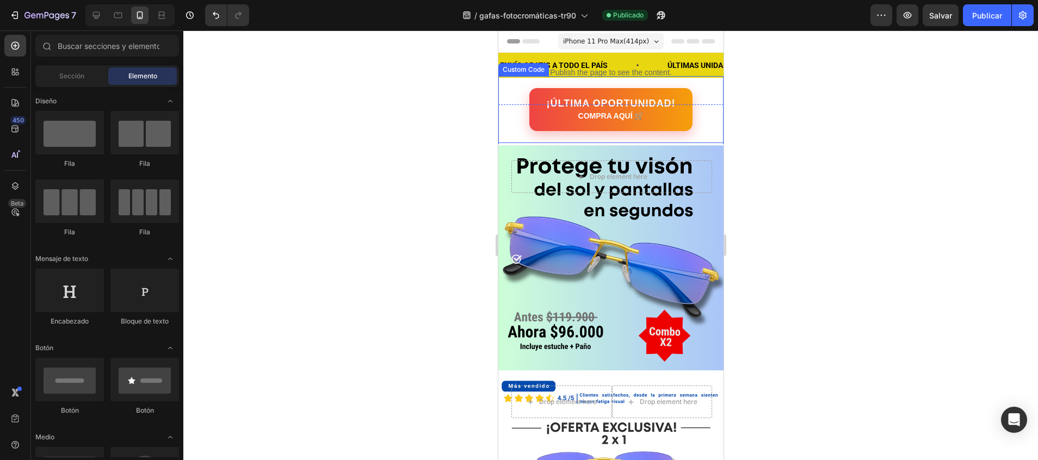
click at [619, 80] on div "¡ÚLTIMA OPORTUNIDAD! COMPRA AQUÍ 🛒 Custom Code" at bounding box center [610, 109] width 225 height 67
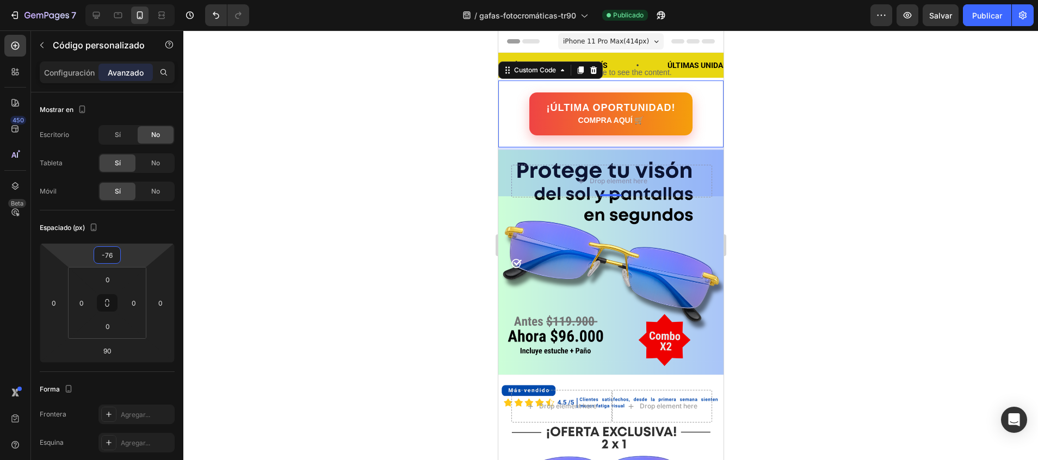
type input "-72"
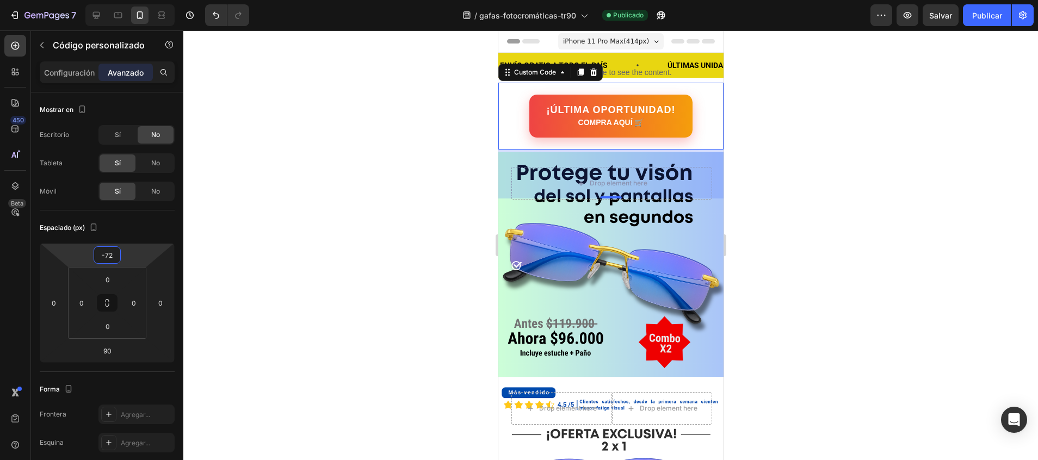
click at [114, 0] on html "7 / gafas-fotocromáticas-tr90 Publicado Preview Salvar Publicar 450 Beta Sectio…" at bounding box center [519, 0] width 1038 height 0
click at [630, 75] on div "ENVÍO GRATIS A TODO EL PAÍS Text Block" at bounding box center [582, 65] width 168 height 24
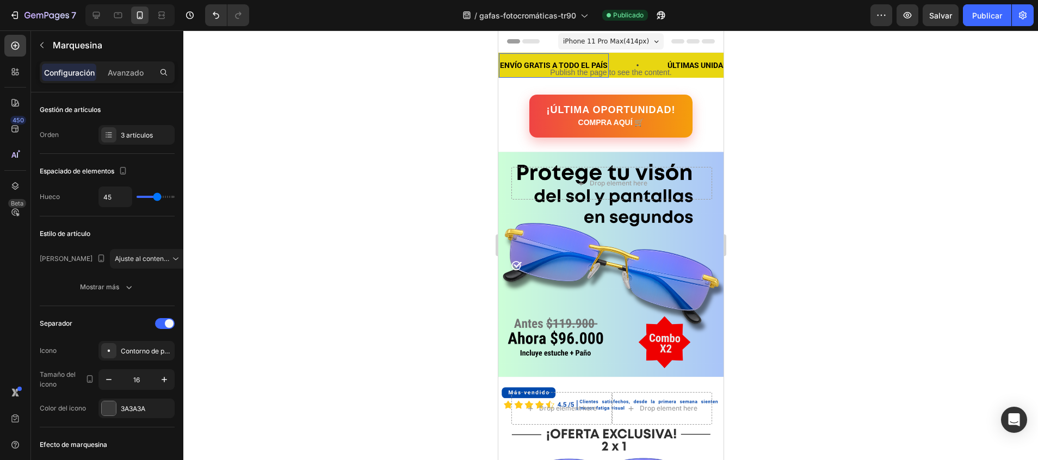
click at [571, 72] on p "ENVÍO GRATIS A TODO EL PAÍS" at bounding box center [553, 66] width 108 height 14
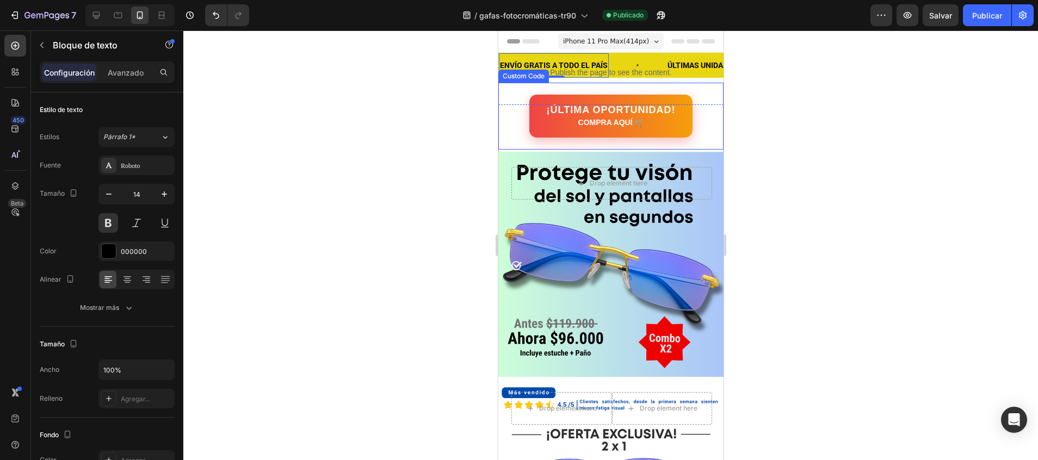
click at [701, 86] on div "¡ÚLTIMA OPORTUNIDAD! COMPRA AQUÍ 🛒 Custom Code" at bounding box center [610, 116] width 225 height 67
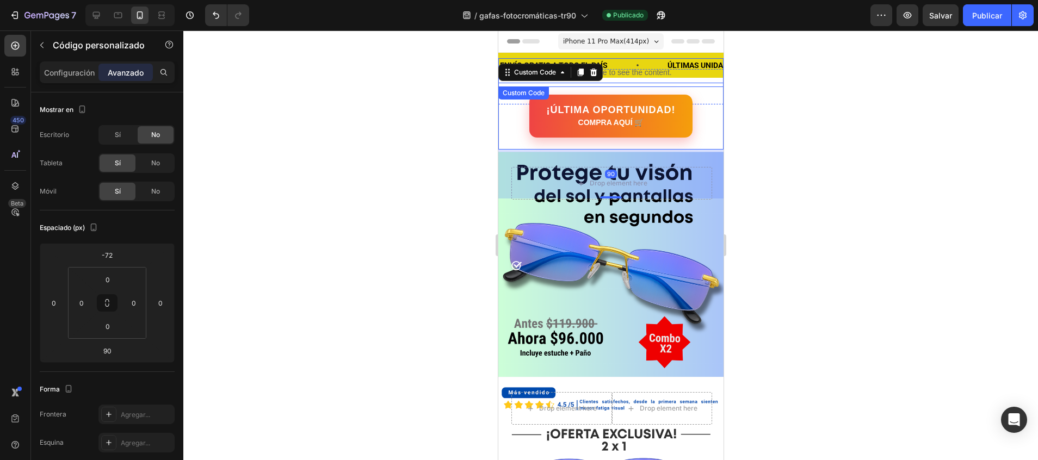
click at [708, 80] on div "Publish the page to see the content." at bounding box center [610, 72] width 225 height 29
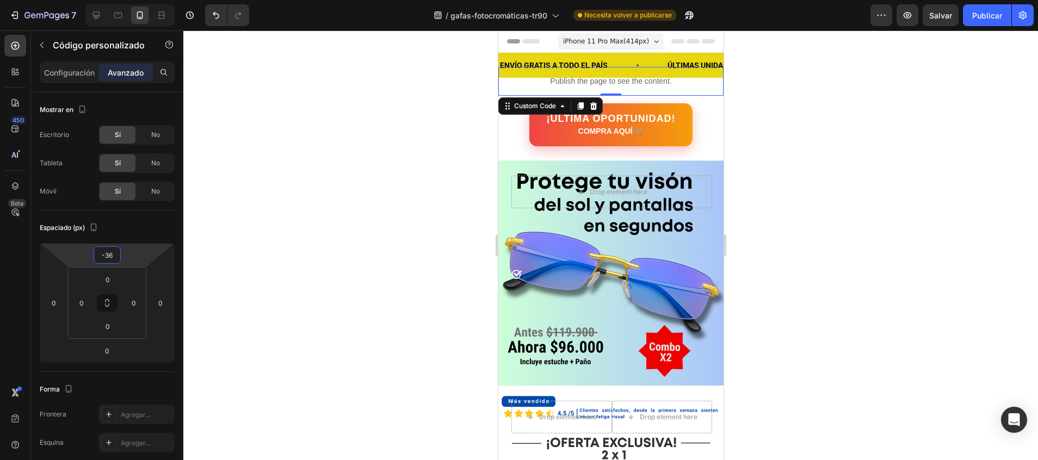
type input "-34"
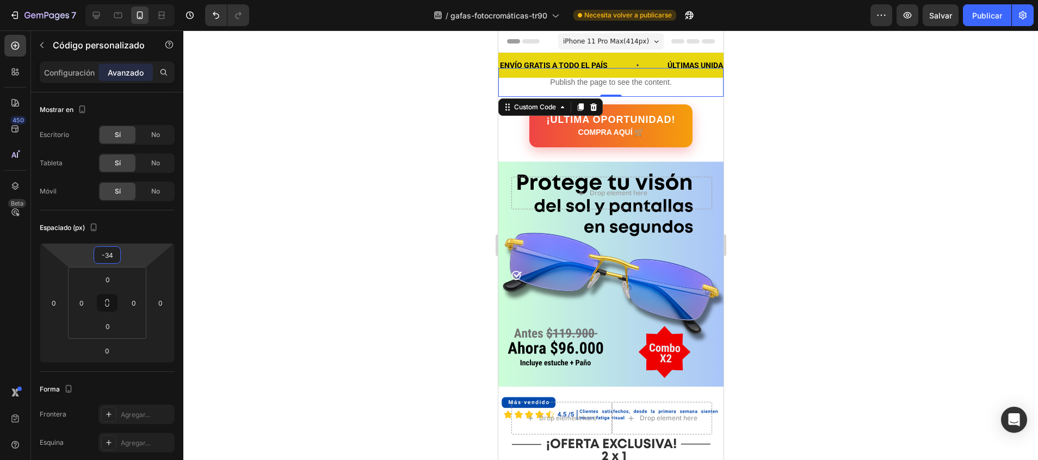
drag, startPoint x: 114, startPoint y: 246, endPoint x: 114, endPoint y: 239, distance: 7.1
click at [114, 0] on html "7 / gafas-fotocromáticas-tr90 Necesita volver a publicarse Preview Salvar Publi…" at bounding box center [519, 0] width 1038 height 0
click at [387, 218] on div at bounding box center [610, 245] width 854 height 430
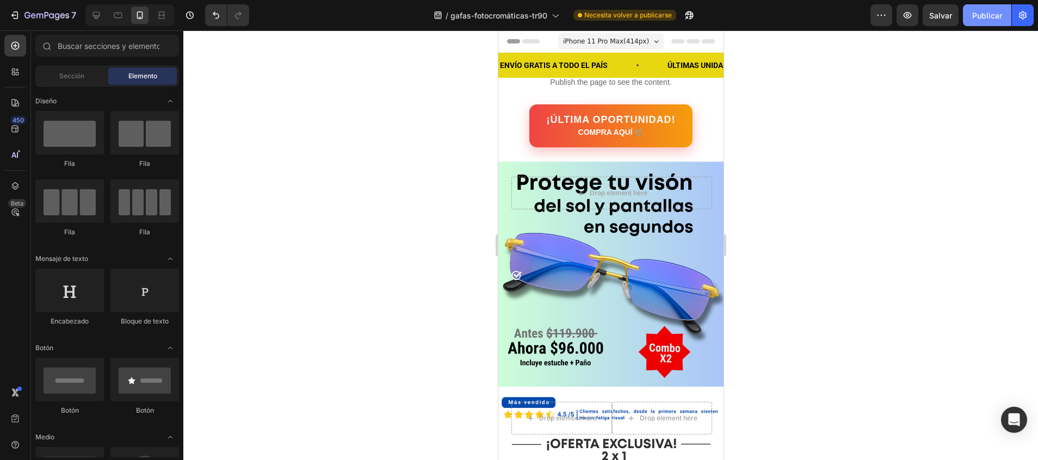
click at [982, 18] on font "Publicar" at bounding box center [987, 15] width 30 height 11
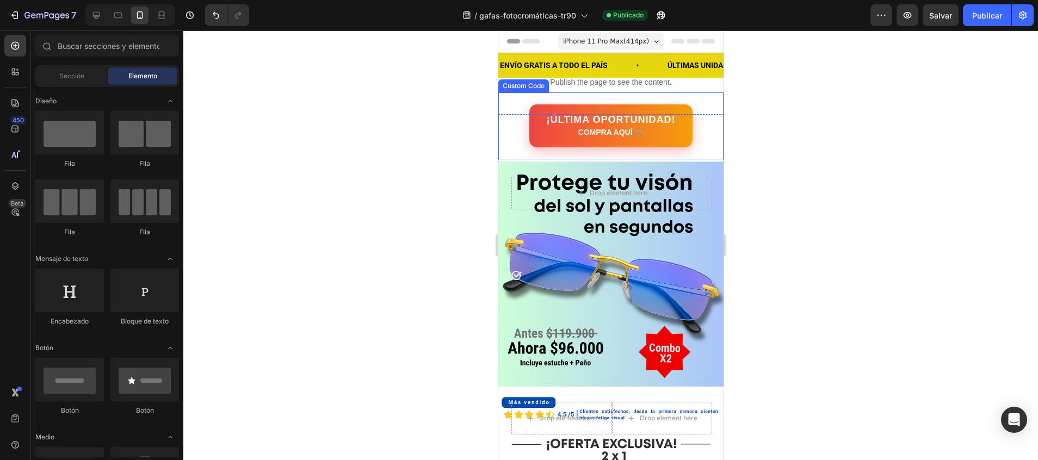
click at [688, 138] on link "¡ÚLTIMA OPORTUNIDAD! COMPRA AQUÍ 🛒" at bounding box center [610, 126] width 165 height 44
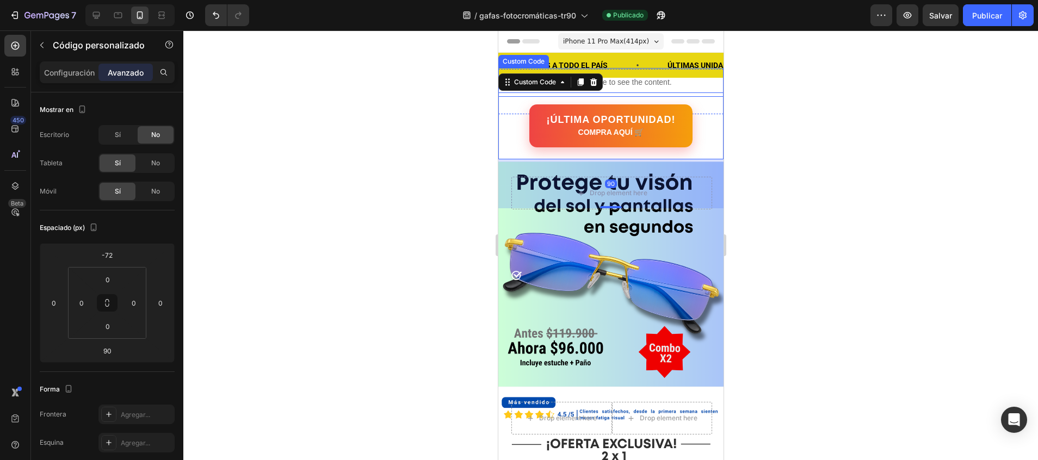
click at [684, 82] on p "Publish the page to see the content." at bounding box center [610, 82] width 225 height 11
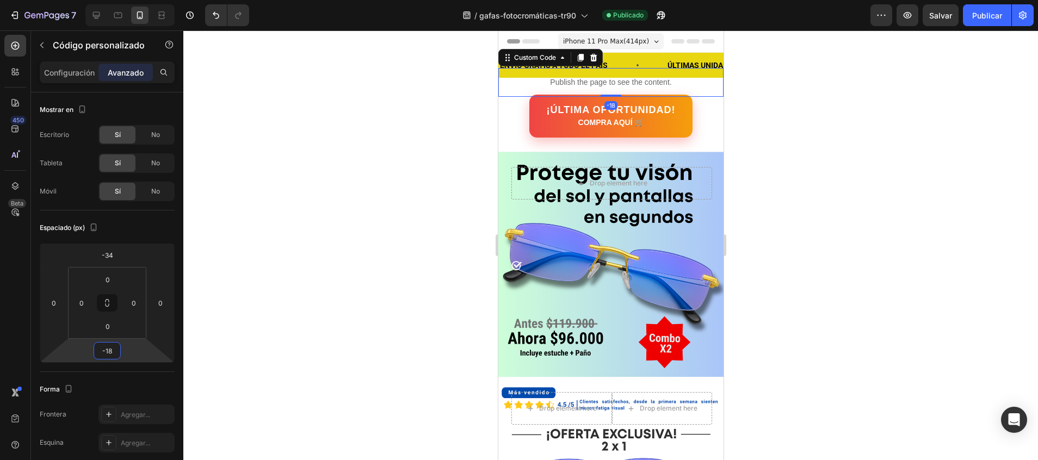
drag, startPoint x: 106, startPoint y: 362, endPoint x: 106, endPoint y: 369, distance: 7.6
click at [106, 0] on html "7 / gafas-fotocromáticas-tr90 Publicado Preview Salvar Publicar 450 Beta Sectio…" at bounding box center [519, 0] width 1038 height 0
click at [981, 19] on font "Publicar" at bounding box center [987, 15] width 30 height 11
drag, startPoint x: 108, startPoint y: 362, endPoint x: 108, endPoint y: 370, distance: 8.7
click at [108, 0] on html "7 / gafas-fotocromáticas-tr90 Publicado Preview Salvar Publicar 450 Beta Sectio…" at bounding box center [519, 0] width 1038 height 0
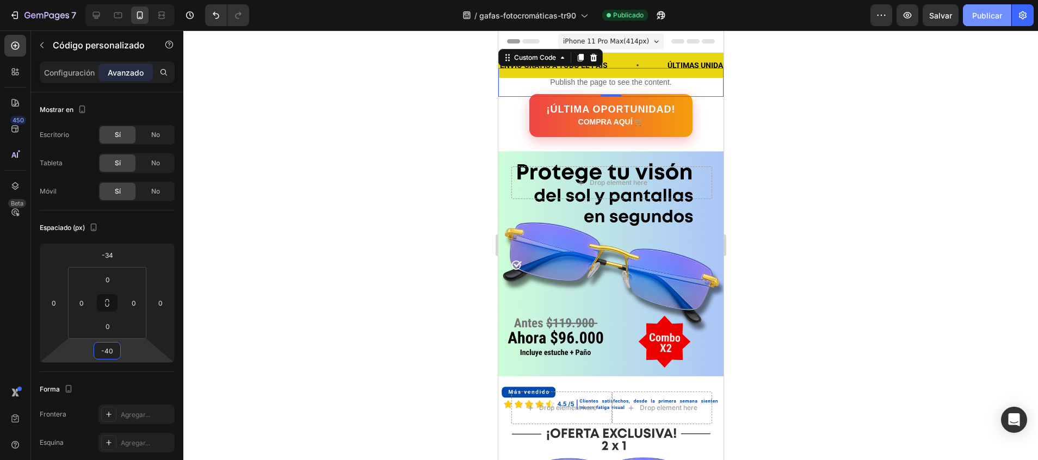
click at [992, 10] on font "Publicar" at bounding box center [987, 15] width 30 height 11
type input "-30"
click at [109, 0] on html "7 / gafas-fotocromáticas-tr90 Publicado Preview Salvar Publicar 450 Beta Sectio…" at bounding box center [519, 0] width 1038 height 0
click at [974, 21] on button "Publicar" at bounding box center [987, 15] width 48 height 22
click at [102, 9] on div at bounding box center [96, 15] width 17 height 17
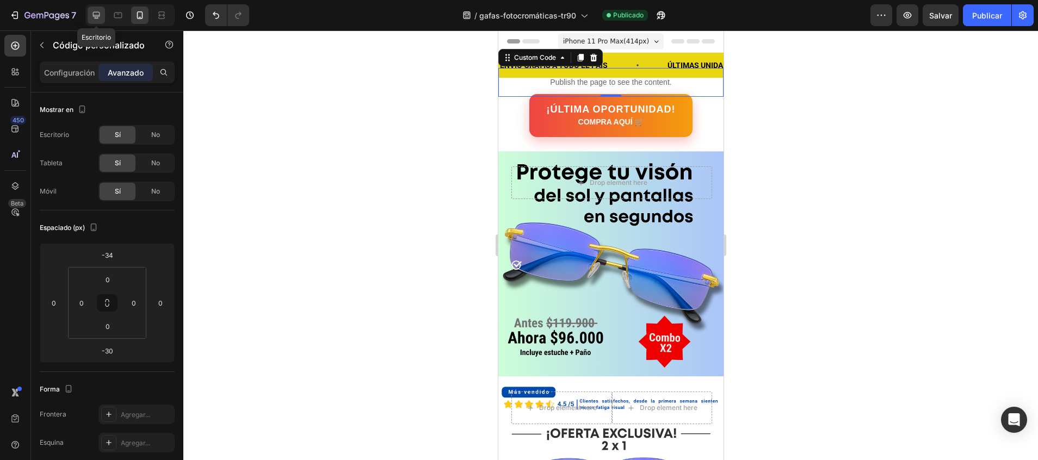
type input "0"
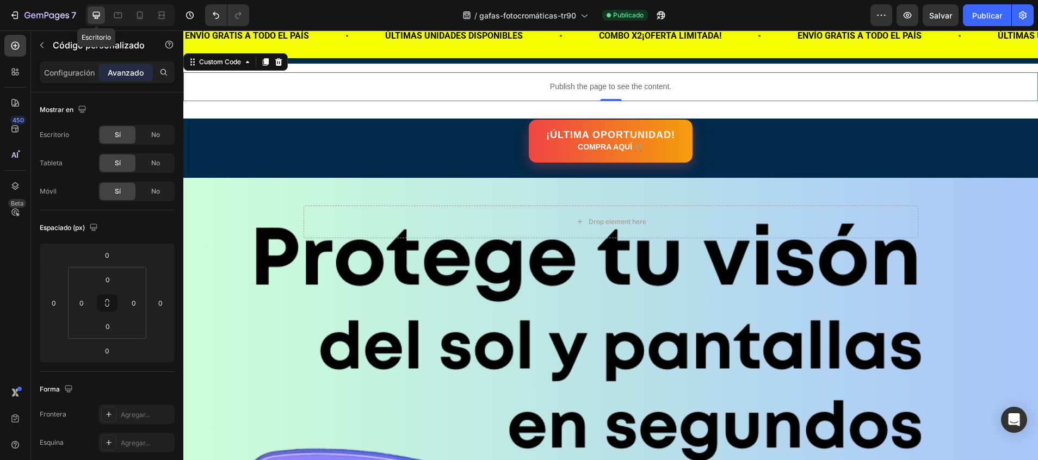
scroll to position [42, 0]
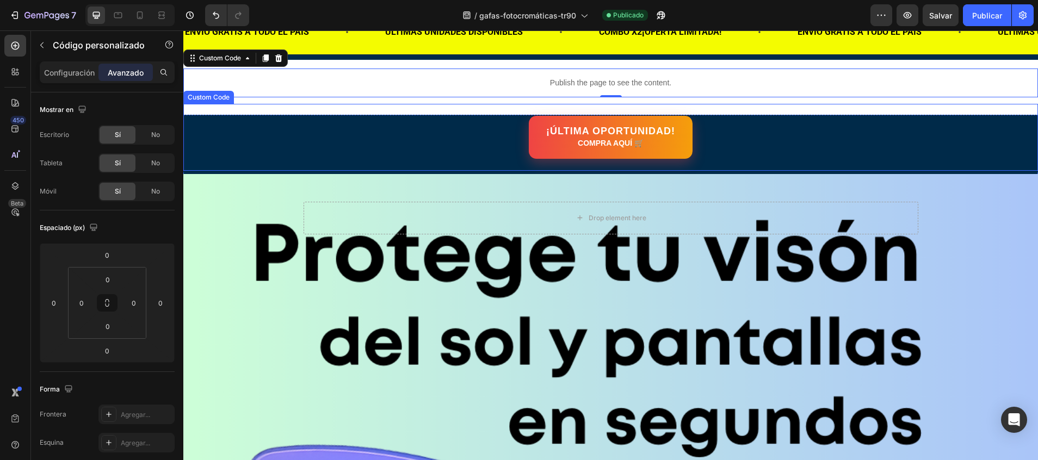
click at [429, 133] on div "¡ÚLTIMA OPORTUNIDAD! COMPRA AQUÍ 🛒" at bounding box center [610, 137] width 854 height 43
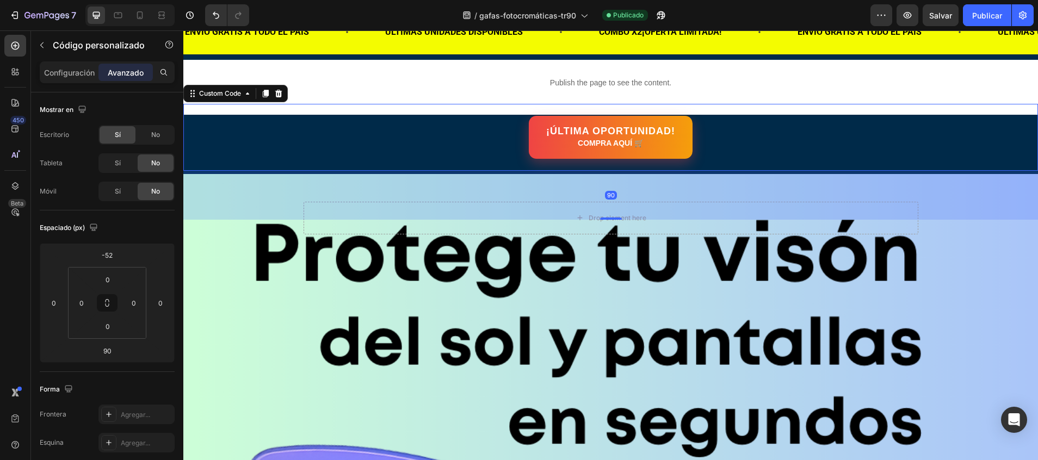
click at [357, 77] on p "Publish the page to see the content." at bounding box center [610, 82] width 854 height 11
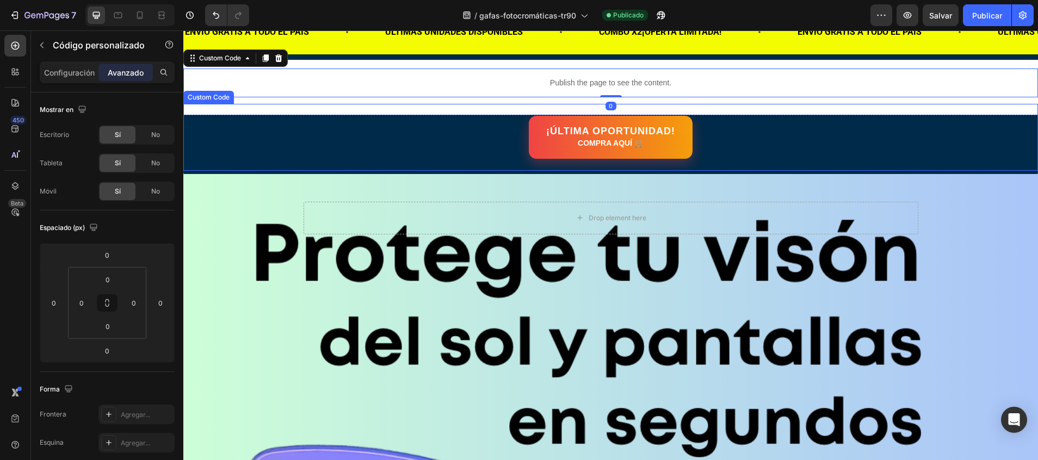
click at [313, 116] on div "¡ÚLTIMA OPORTUNIDAD! COMPRA AQUÍ 🛒" at bounding box center [610, 137] width 854 height 43
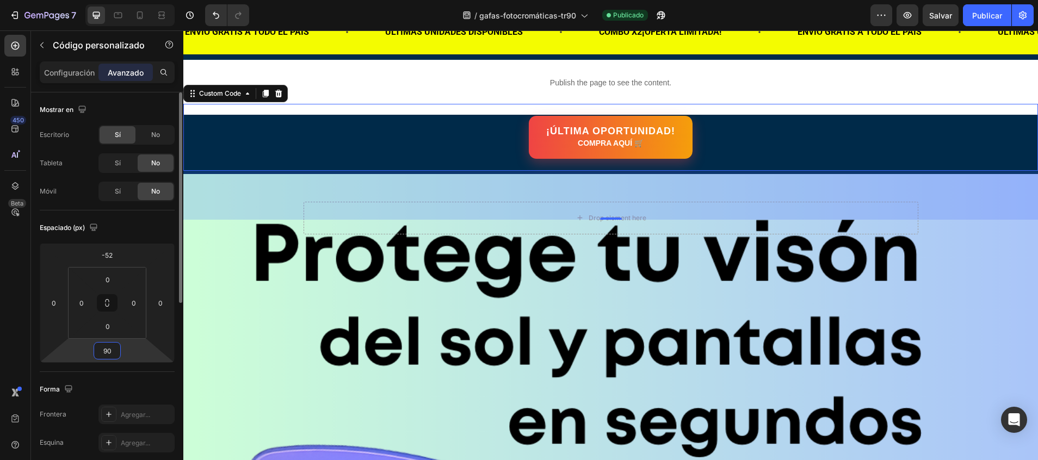
click at [122, 0] on html "7 / gafas-fotocromáticas-tr90 Publicado Preview Salvar Publicar 450 Beta Sectio…" at bounding box center [519, 0] width 1038 height 0
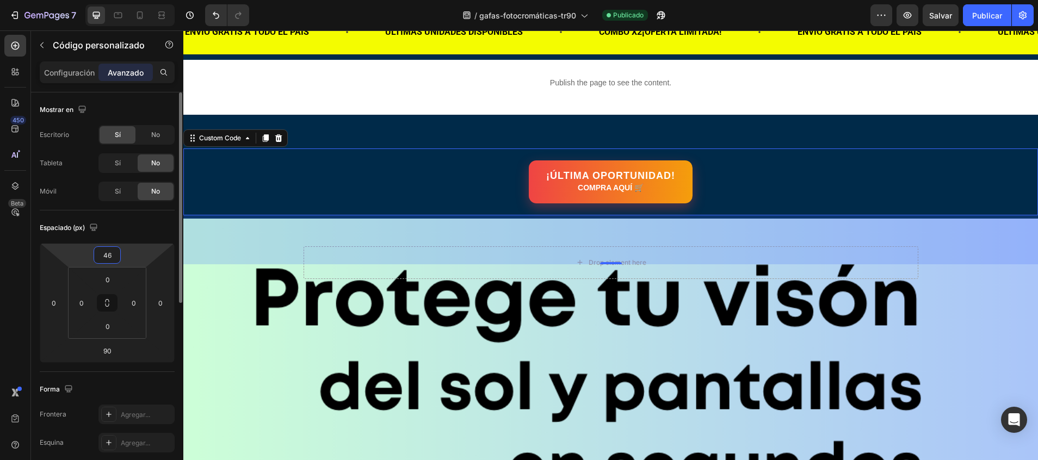
type input "44"
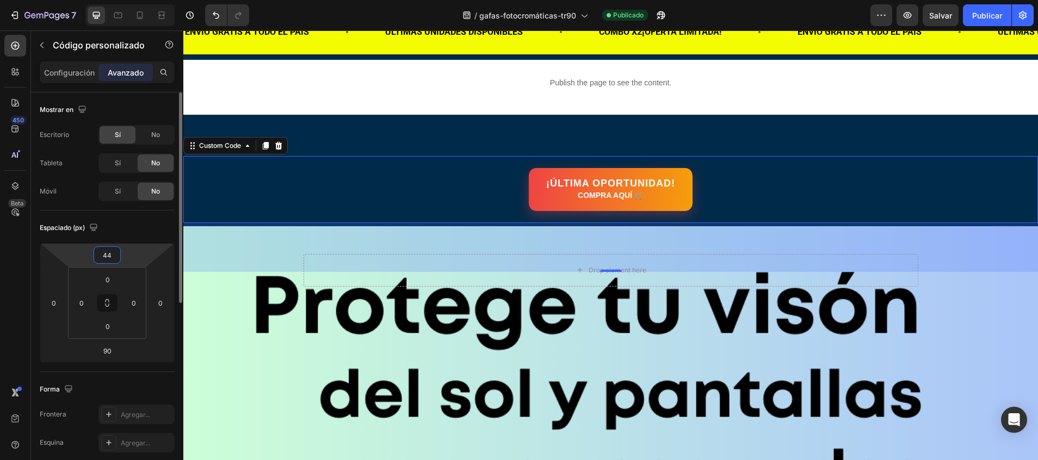
drag, startPoint x: 112, startPoint y: 246, endPoint x: 114, endPoint y: 207, distance: 39.2
click at [114, 0] on html "7 / gafas-fotocromáticas-tr90 Publicado Preview Salvar Publicar 450 Beta Sectio…" at bounding box center [519, 0] width 1038 height 0
click at [423, 134] on div "¡ÚLTIMA OPORTUNIDAD! COMPRA AQUÍ 🛒 Custom Code ¡ÚLTIMA OPORTUNIDAD! COMPRA AQUÍ…" at bounding box center [610, 202] width 854 height 140
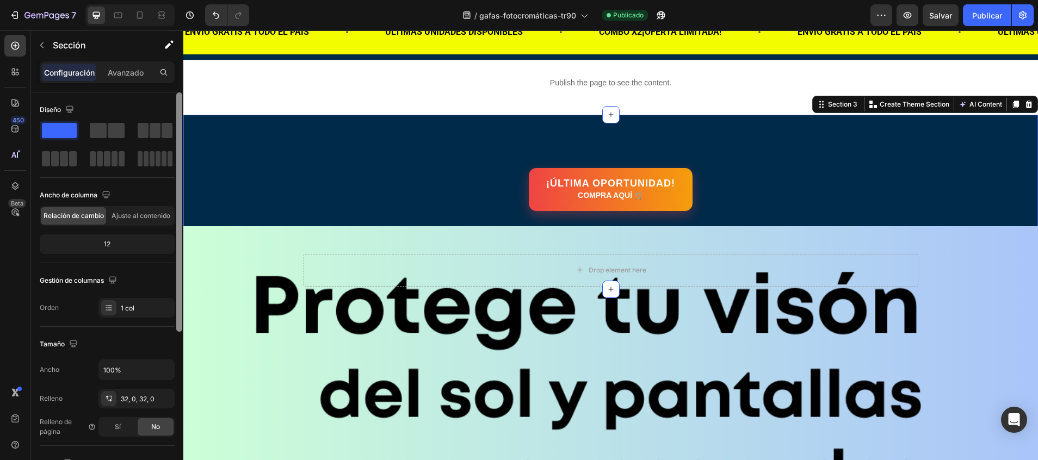
scroll to position [265, 0]
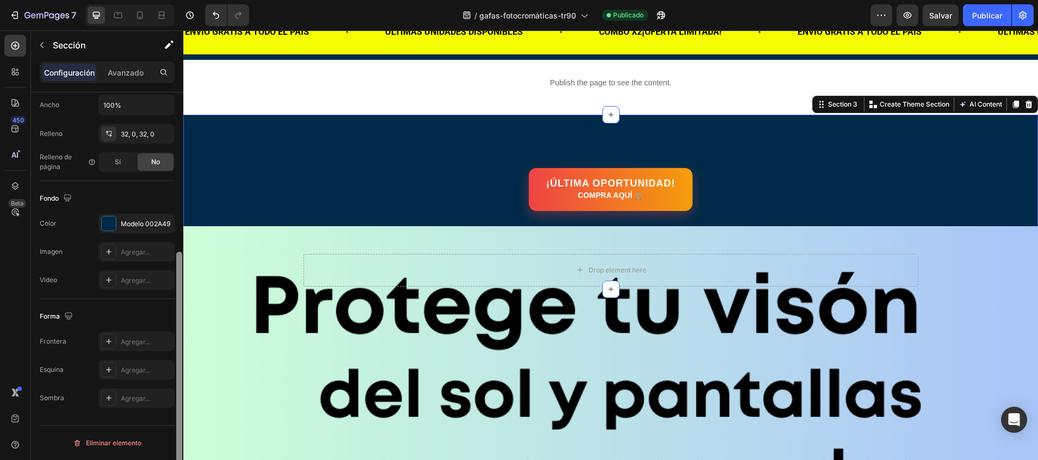
drag, startPoint x: 177, startPoint y: 149, endPoint x: 178, endPoint y: 355, distance: 205.6
click at [178, 355] on div at bounding box center [179, 371] width 6 height 239
click at [154, 237] on div "The changes might be hidden by the video. Color Modelo 002A49 Imagen Agregar...…" at bounding box center [107, 252] width 135 height 76
click at [146, 218] on div "Modelo 002A49" at bounding box center [136, 224] width 76 height 20
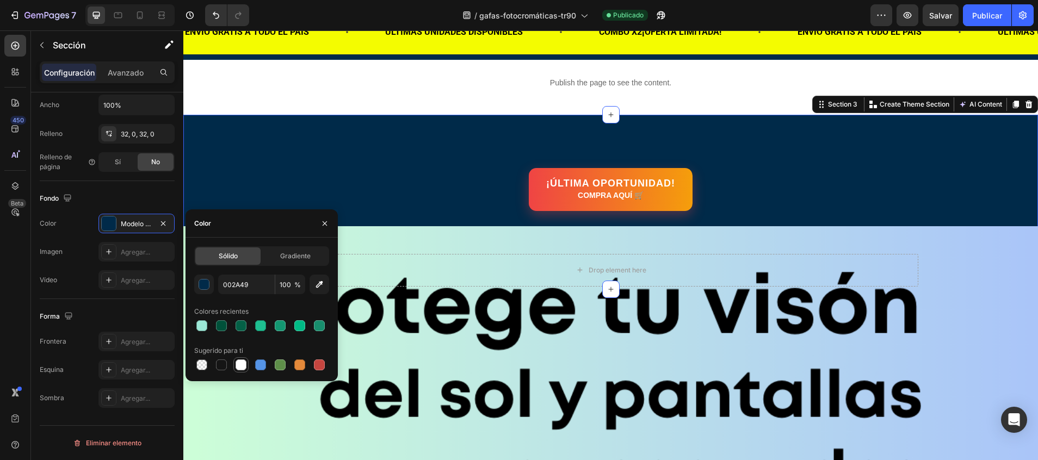
click at [241, 365] on div at bounding box center [240, 364] width 11 height 11
type input "FFFFFF"
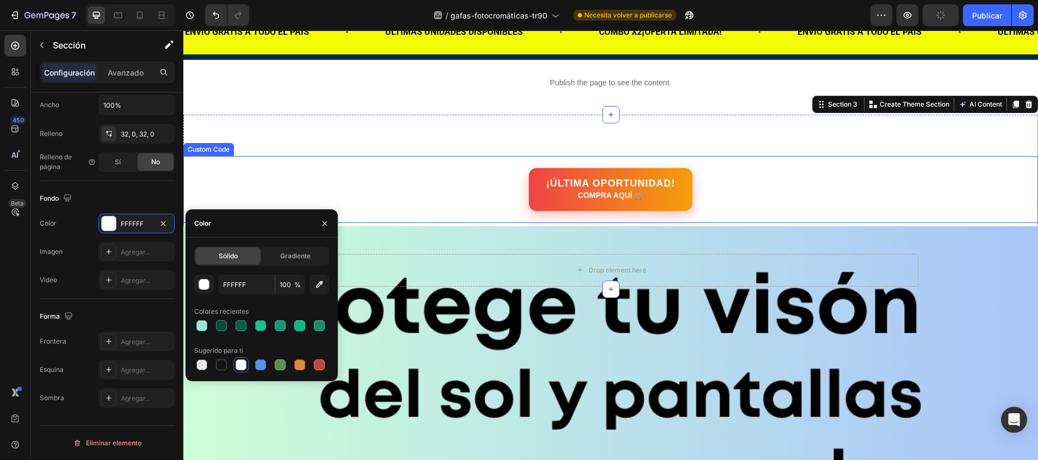
click at [464, 194] on div "¡ÚLTIMA OPORTUNIDAD! COMPRA AQUÍ 🛒" at bounding box center [610, 189] width 854 height 43
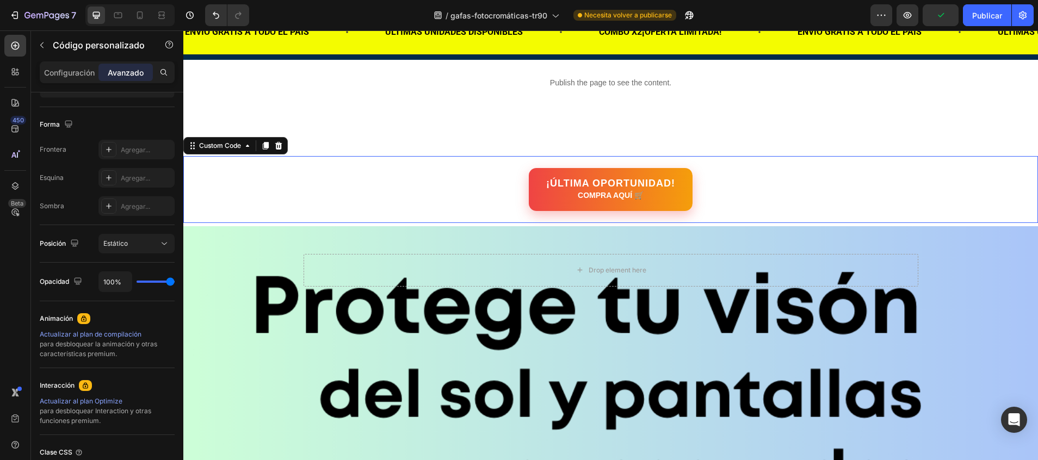
scroll to position [0, 0]
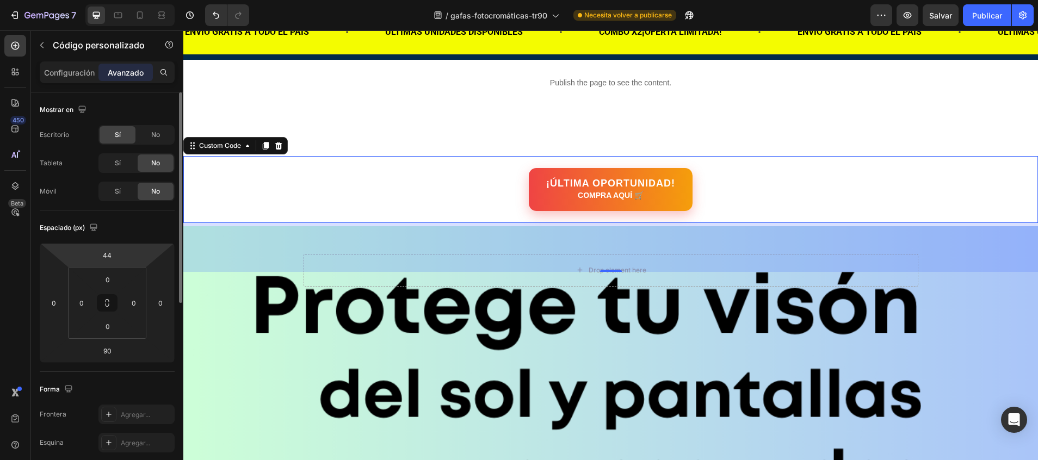
drag, startPoint x: 115, startPoint y: 244, endPoint x: 115, endPoint y: 265, distance: 21.2
click at [115, 265] on icon at bounding box center [107, 303] width 135 height 120
click at [115, 243] on div "Espaciado (px) 44 0 90 0 0 0 0 0" at bounding box center [107, 291] width 135 height 162
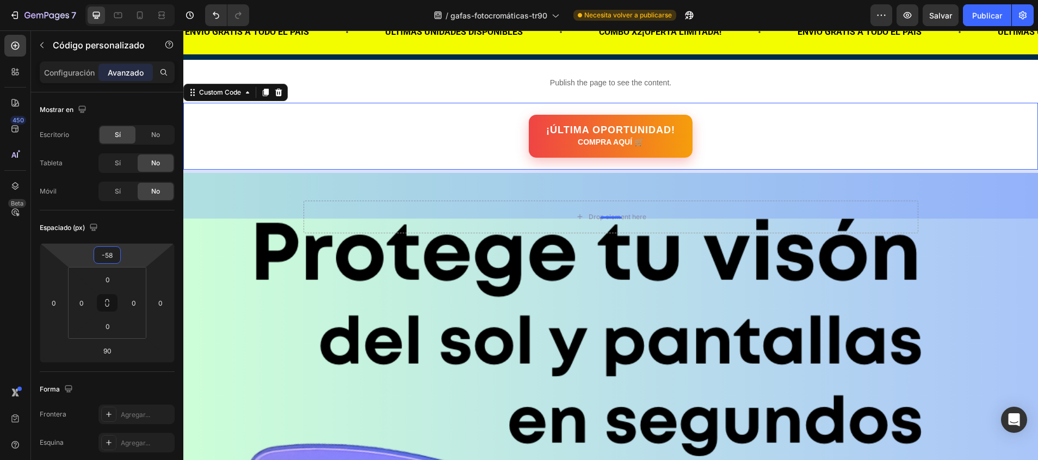
type input "-60"
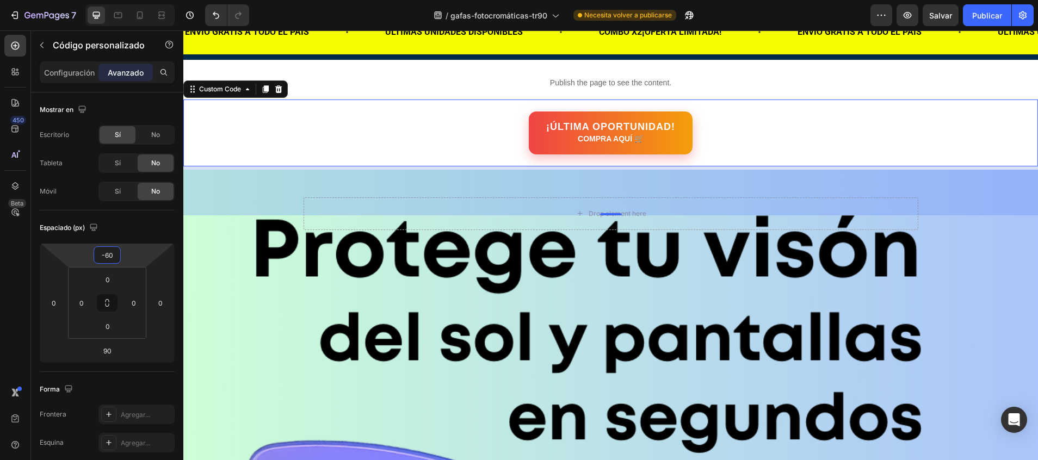
drag, startPoint x: 115, startPoint y: 244, endPoint x: 113, endPoint y: 286, distance: 42.0
click at [113, 0] on html "7 / gafas-fotocromáticas-tr90 Necesita volver a publicarse Preview Salvar Publi…" at bounding box center [519, 0] width 1038 height 0
click at [994, 18] on font "Publicar" at bounding box center [987, 15] width 30 height 11
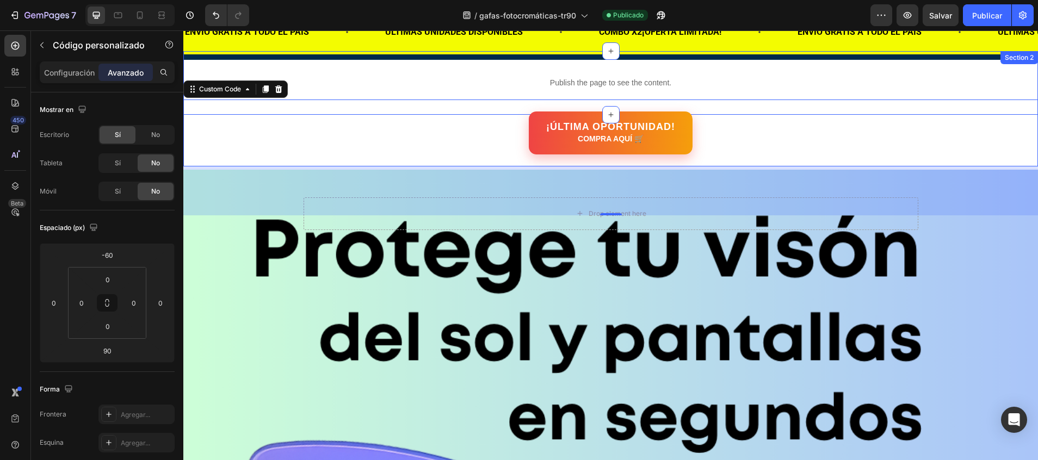
click at [425, 63] on div "Publish the page to see the content. Custom Code Section 2" at bounding box center [610, 83] width 854 height 64
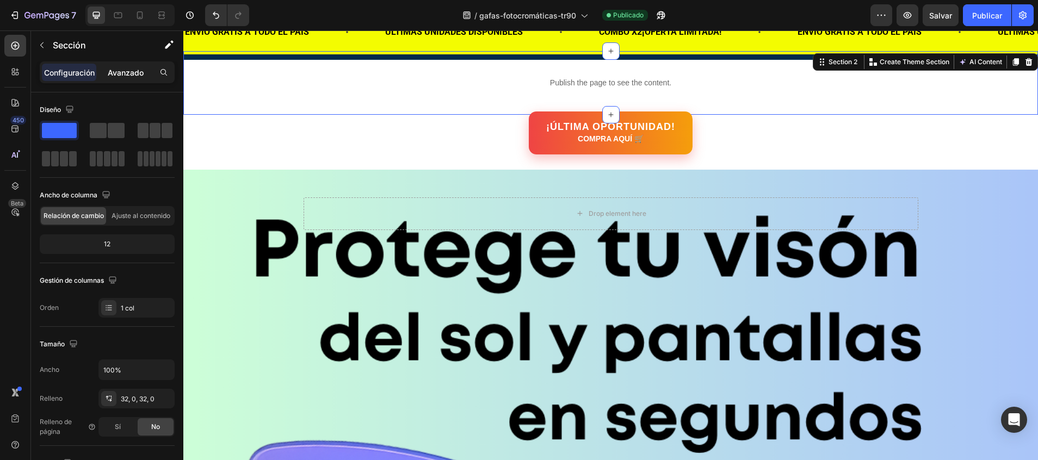
click at [144, 72] on p "Avanzado" at bounding box center [126, 72] width 36 height 11
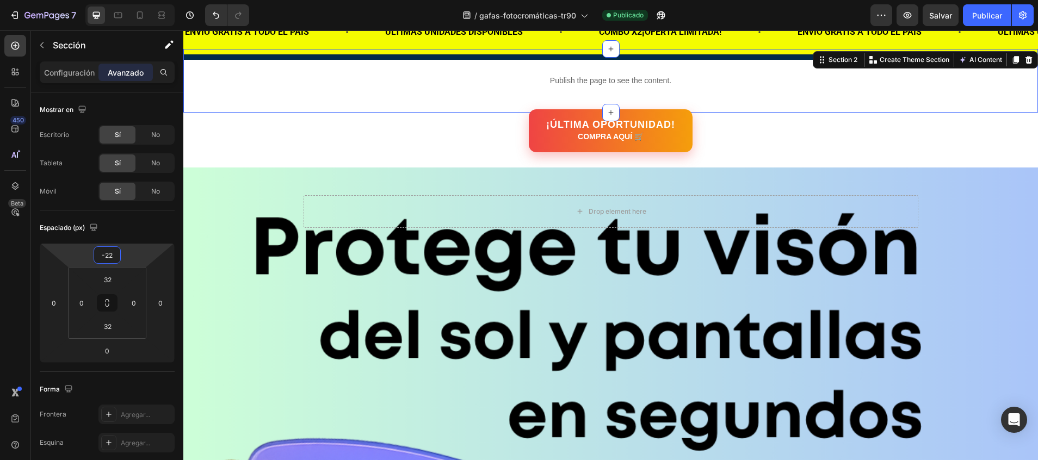
type input "-24"
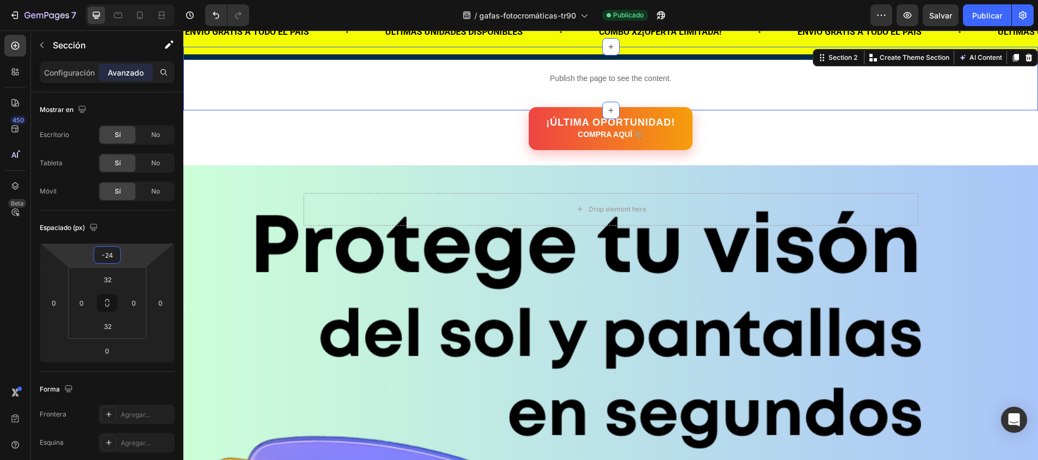
click at [115, 0] on html "7 / gafas-fotocromáticas-tr90 Publicado Preview Salvar Publicar 450 Beta Sectio…" at bounding box center [519, 0] width 1038 height 0
click at [477, 135] on div "¡ÚLTIMA OPORTUNIDAD! COMPRA AQUÍ 🛒" at bounding box center [610, 128] width 854 height 43
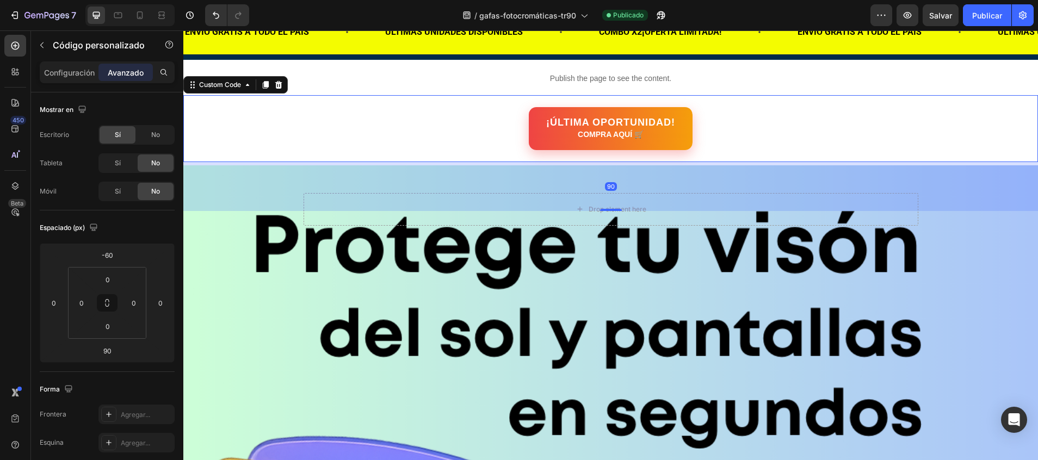
click at [477, 120] on div "¡ÚLTIMA OPORTUNIDAD! COMPRA AQUÍ 🛒" at bounding box center [610, 128] width 854 height 43
type input "-62"
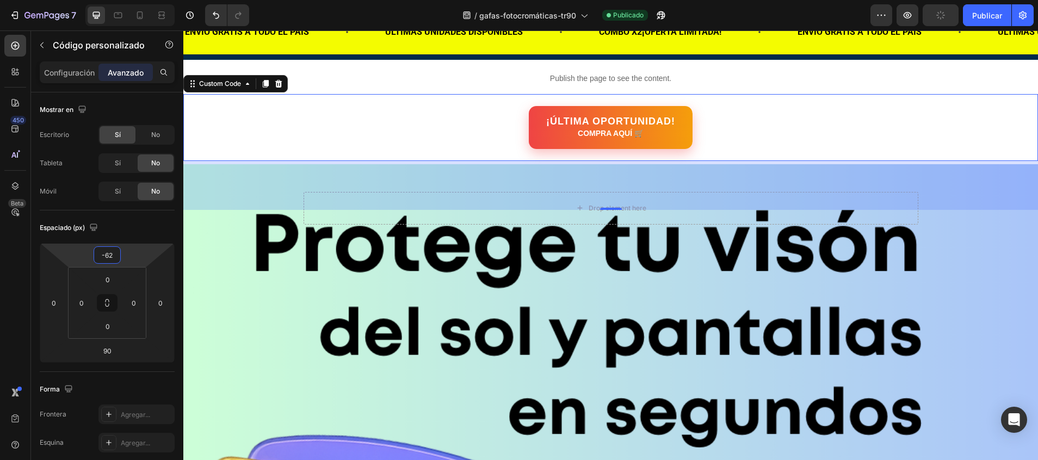
click at [121, 0] on html "7 / gafas-fotocromáticas-tr90 Publicado Preview Publicar 450 Beta Sections(18) …" at bounding box center [519, 0] width 1038 height 0
click at [994, 12] on font "Publicar" at bounding box center [987, 15] width 30 height 11
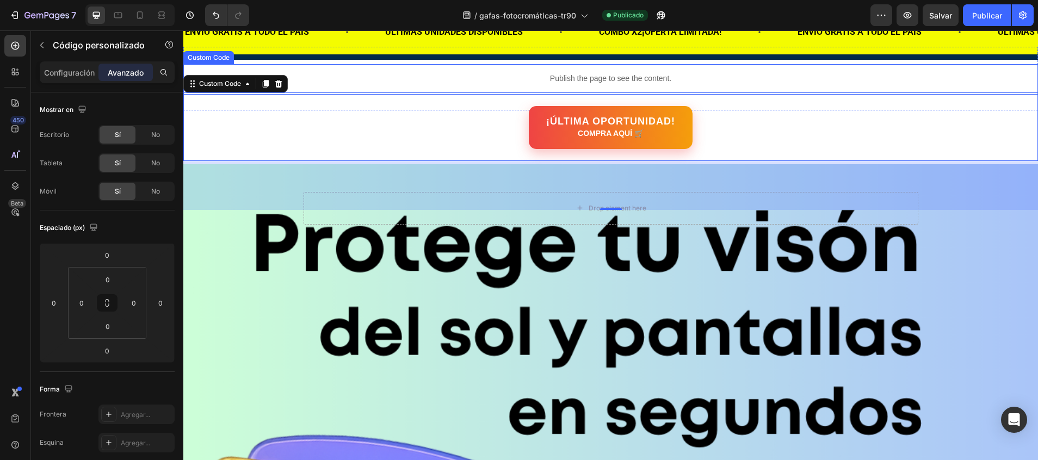
click at [433, 69] on div "Publish the page to see the content." at bounding box center [610, 78] width 854 height 29
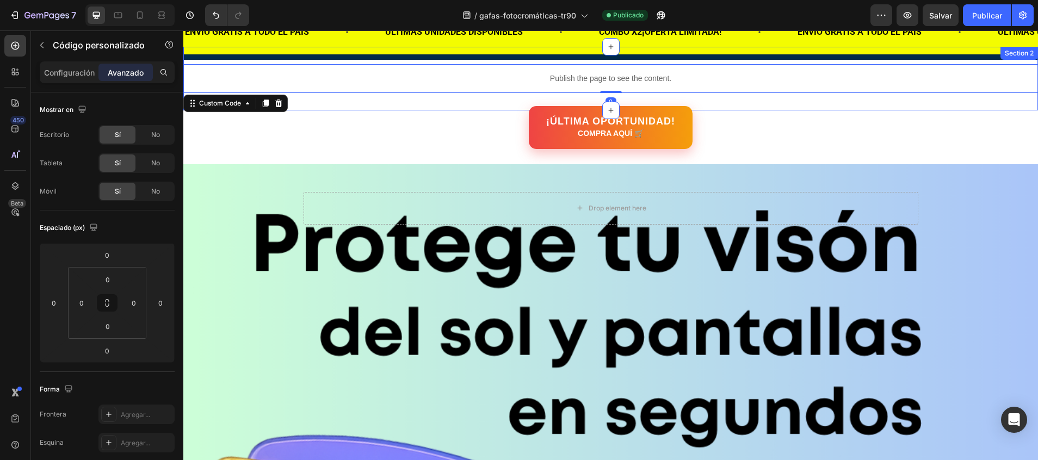
click at [436, 60] on div "Publish the page to see the content. Custom Code 0 Section 2" at bounding box center [610, 79] width 854 height 64
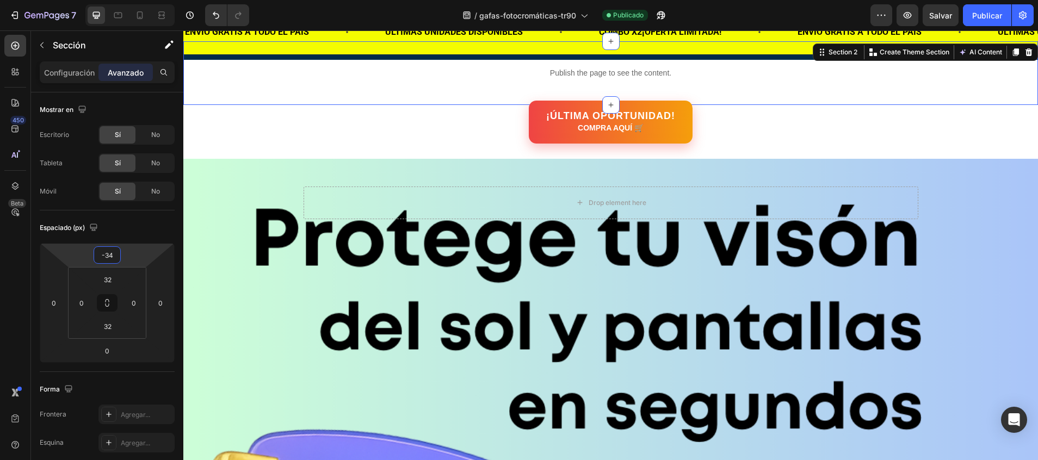
type input "-36"
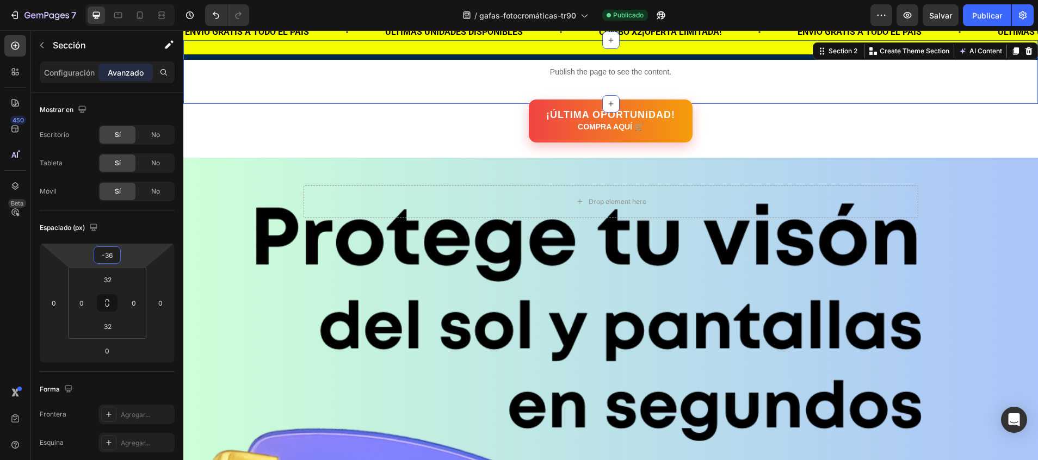
click at [108, 0] on html "7 / gafas-fotocromáticas-tr90 Publicado Preview Salvar Publicar 450 Beta Sectio…" at bounding box center [519, 0] width 1038 height 0
click at [981, 13] on font "Publicar" at bounding box center [987, 15] width 30 height 11
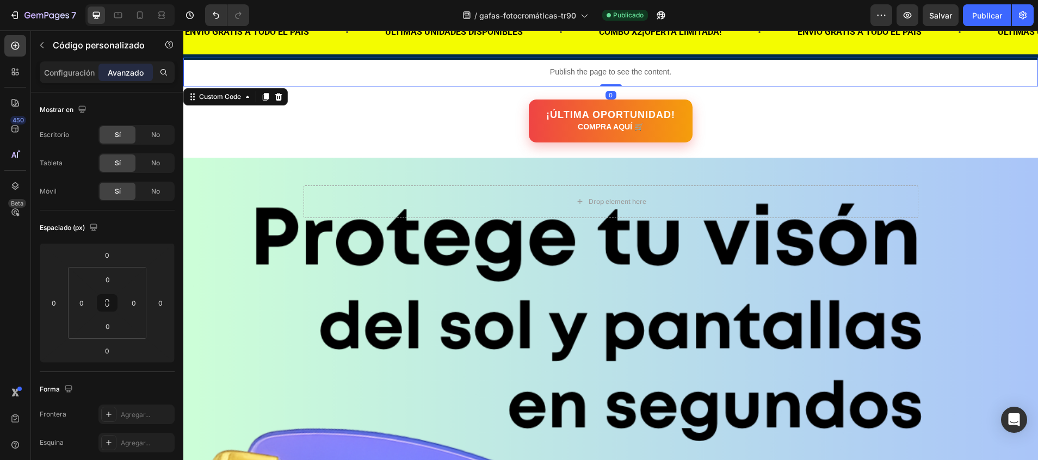
click at [350, 77] on p "Publish the page to see the content." at bounding box center [610, 71] width 854 height 11
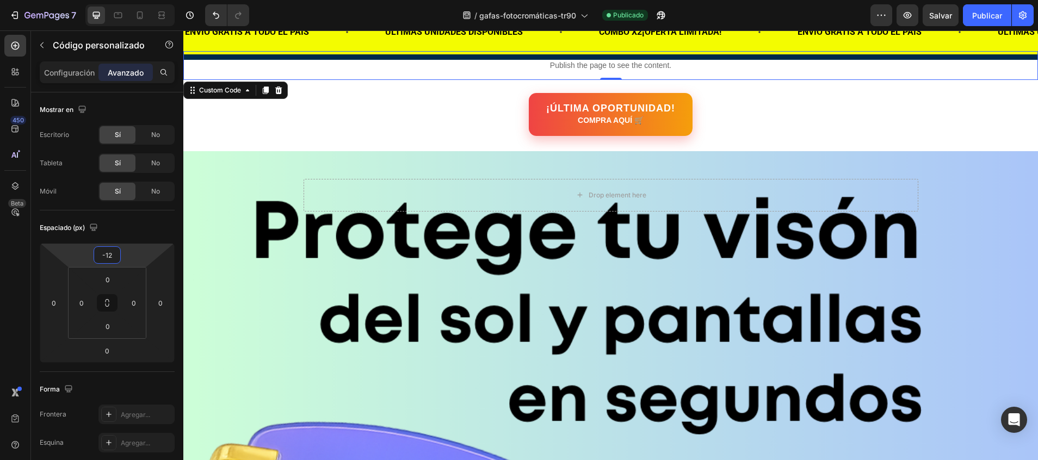
type input "-14"
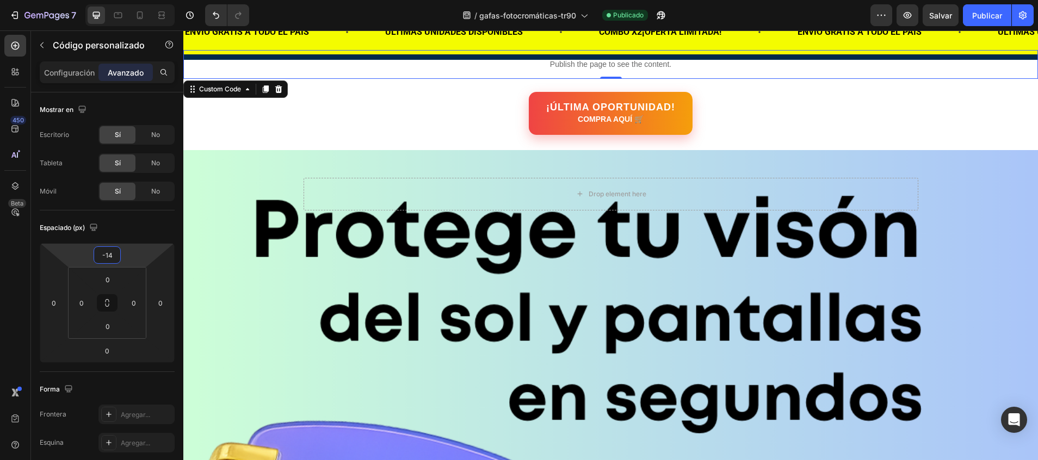
drag, startPoint x: 127, startPoint y: 244, endPoint x: 126, endPoint y: 250, distance: 5.5
click at [126, 0] on html "7 / gafas-fotocromáticas-tr90 Publicado Preview Salvar Publicar 450 Beta Sectio…" at bounding box center [519, 0] width 1038 height 0
click at [988, 17] on font "Publicar" at bounding box center [987, 15] width 30 height 11
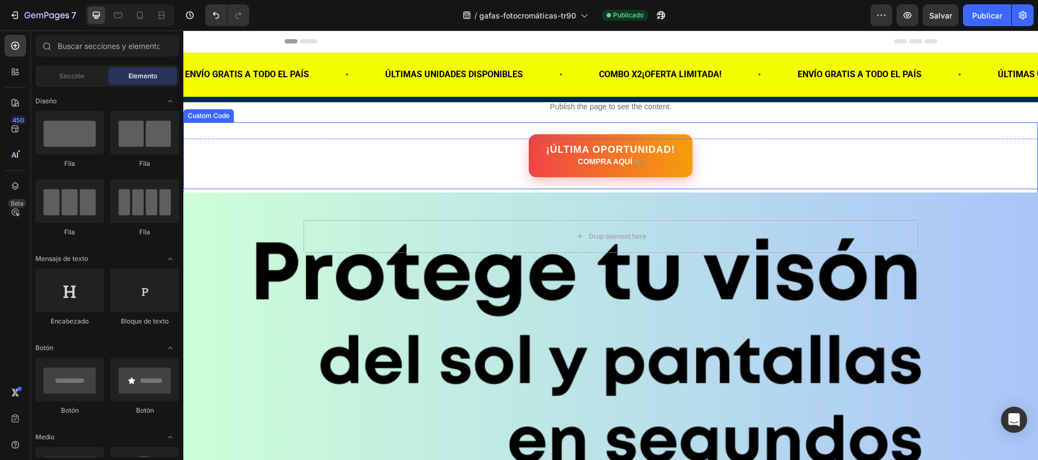
click at [374, 153] on div "¡ÚLTIMA OPORTUNIDAD! COMPRA AQUÍ 🛒" at bounding box center [610, 155] width 854 height 43
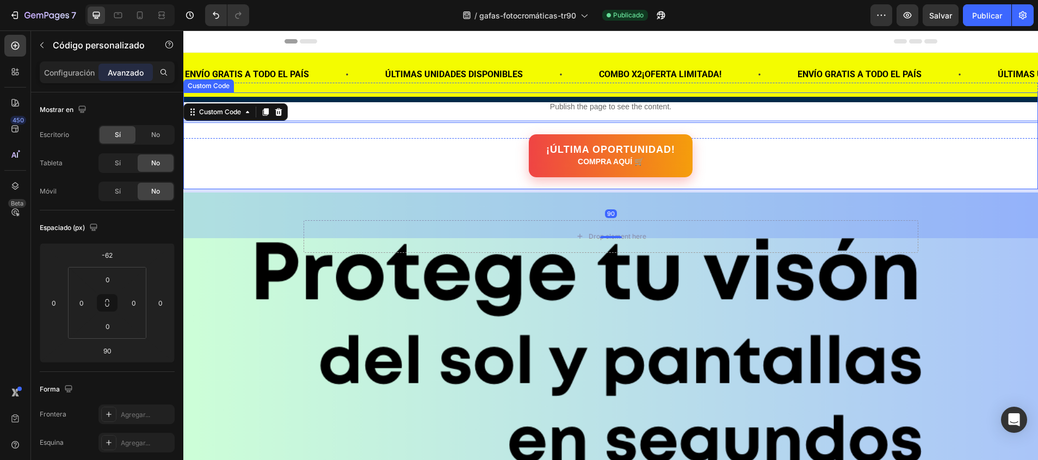
click at [358, 103] on p "Publish the page to see the content." at bounding box center [610, 106] width 854 height 11
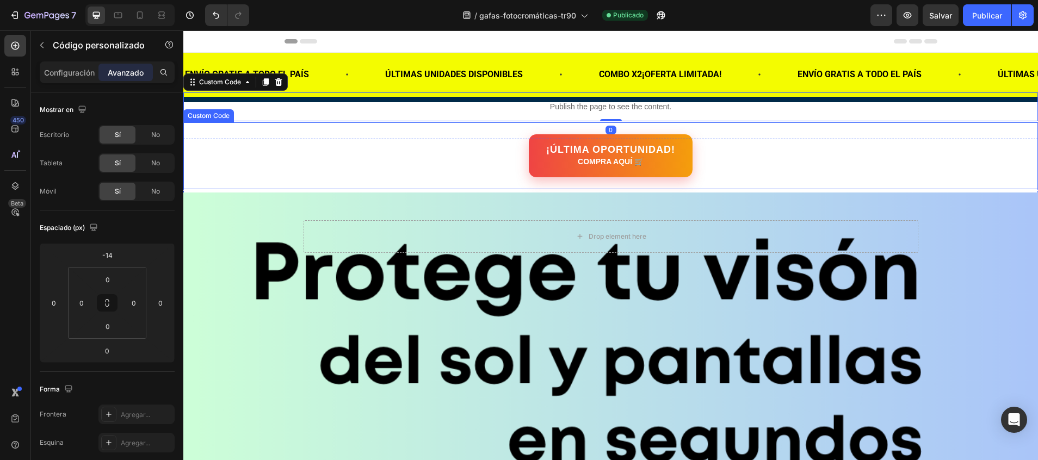
click at [323, 147] on div "¡ÚLTIMA OPORTUNIDAD! COMPRA AQUÍ 🛒" at bounding box center [610, 155] width 854 height 43
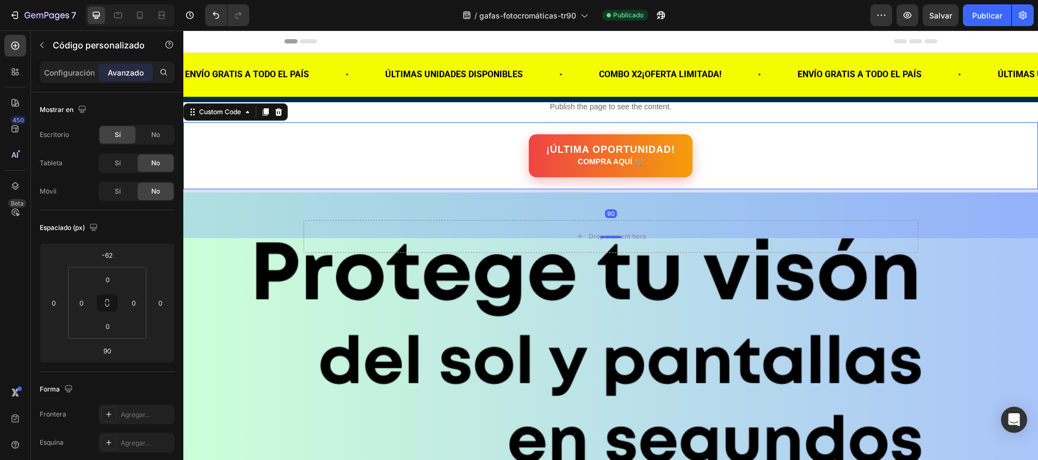
click at [317, 127] on div "¡ÚLTIMA OPORTUNIDAD! COMPRA AQUÍ 🛒 Custom Code 90" at bounding box center [610, 155] width 854 height 67
click at [220, 224] on div "90" at bounding box center [610, 213] width 854 height 49
click at [465, 128] on div "¡ÚLTIMA OPORTUNIDAD! COMPRA AQUÍ 🛒 Custom Code 90" at bounding box center [610, 155] width 854 height 67
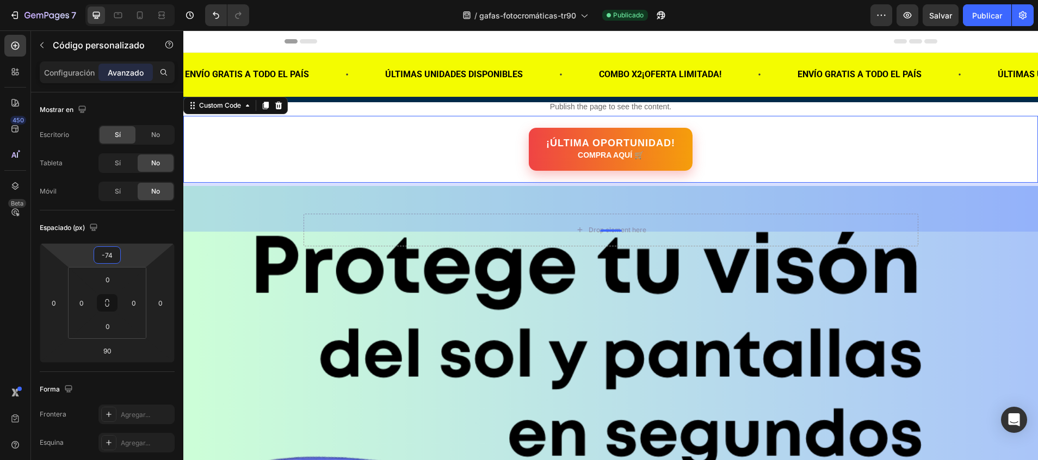
click at [126, 0] on html "7 / gafas-fotocromáticas-tr90 Publicado Preview Salvar Publicar 450 Beta Sectio…" at bounding box center [519, 0] width 1038 height 0
type input "-62"
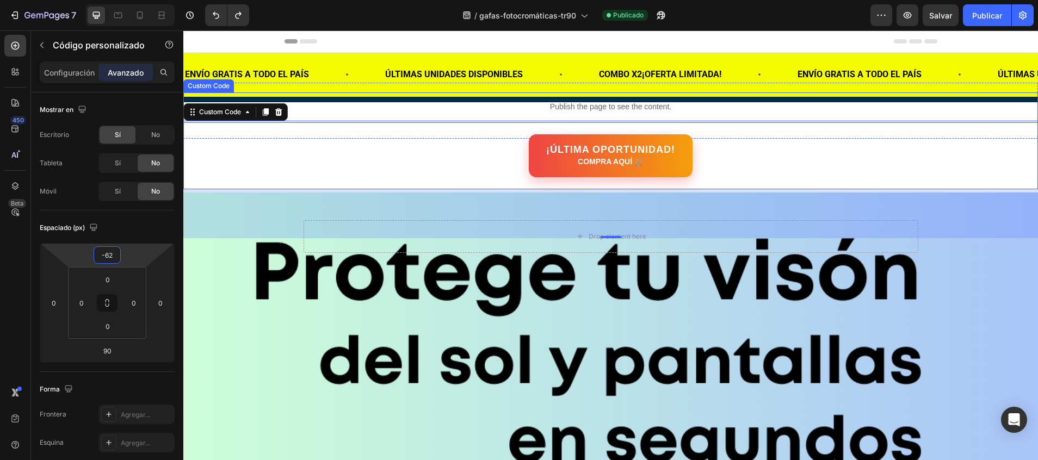
click at [394, 115] on div "Publish the page to see the content." at bounding box center [610, 106] width 854 height 29
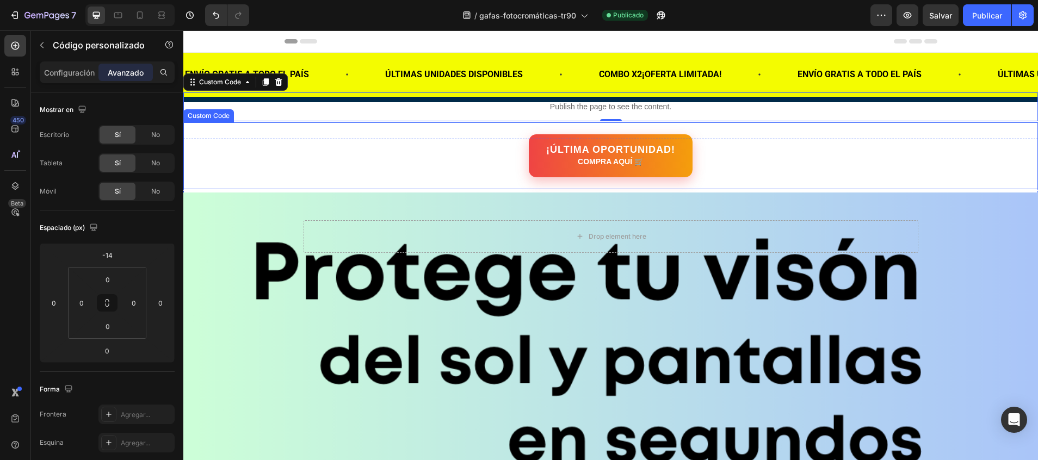
click at [192, 128] on div "¡ÚLTIMA OPORTUNIDAD! COMPRA AQUÍ 🛒 Custom Code" at bounding box center [610, 155] width 854 height 67
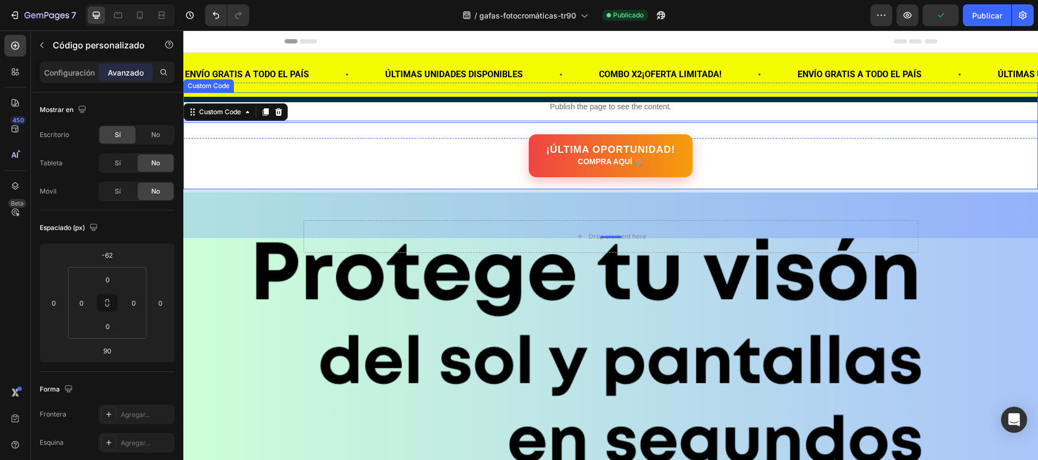
click at [358, 106] on p "Publish the page to see the content." at bounding box center [610, 106] width 854 height 11
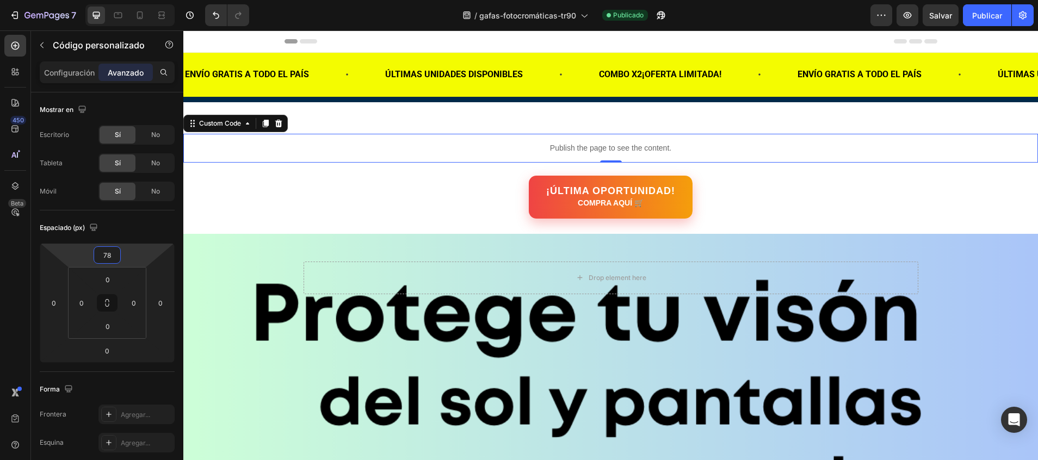
type input "80"
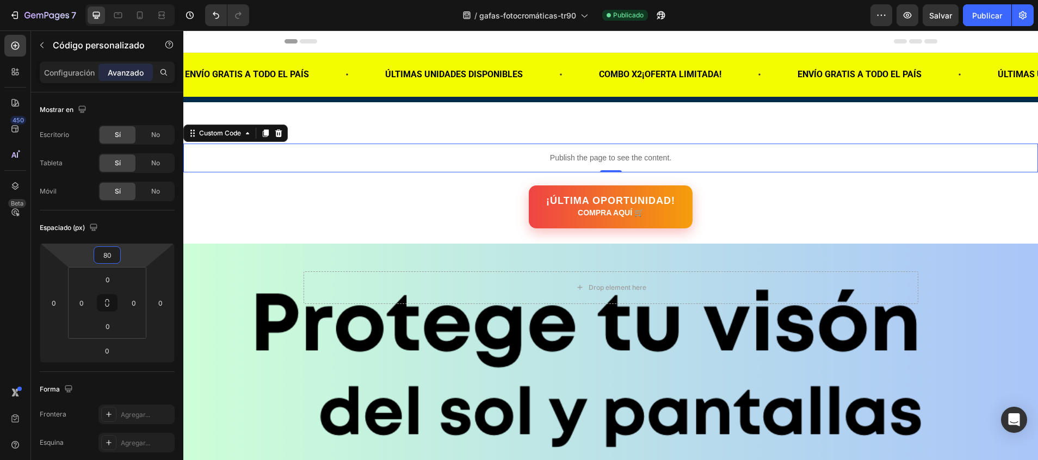
drag, startPoint x: 108, startPoint y: 245, endPoint x: 112, endPoint y: 207, distance: 38.3
click at [112, 0] on html "7 / gafas-fotocromáticas-tr90 Publicado Preview Salvar Publicar 450 Beta Sectio…" at bounding box center [519, 0] width 1038 height 0
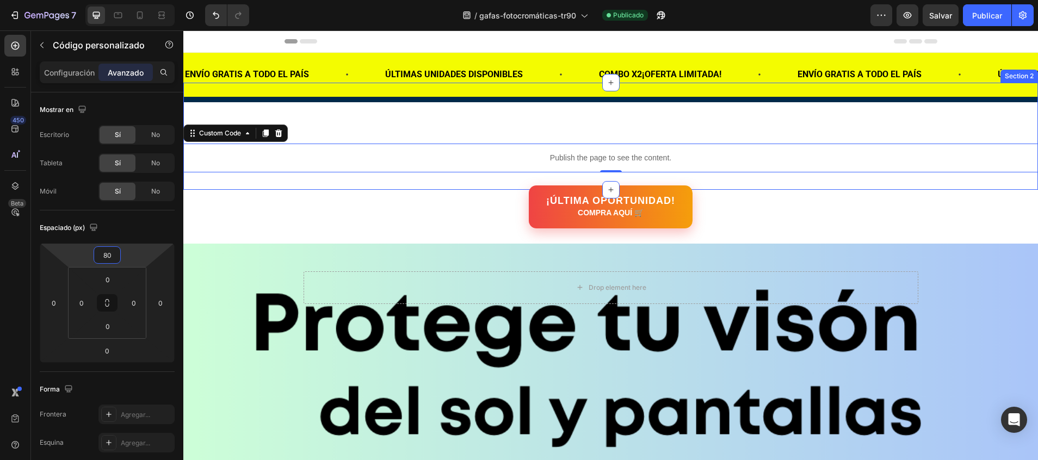
click at [377, 117] on div "Publish the page to see the content. Custom Code 0" at bounding box center [610, 136] width 854 height 72
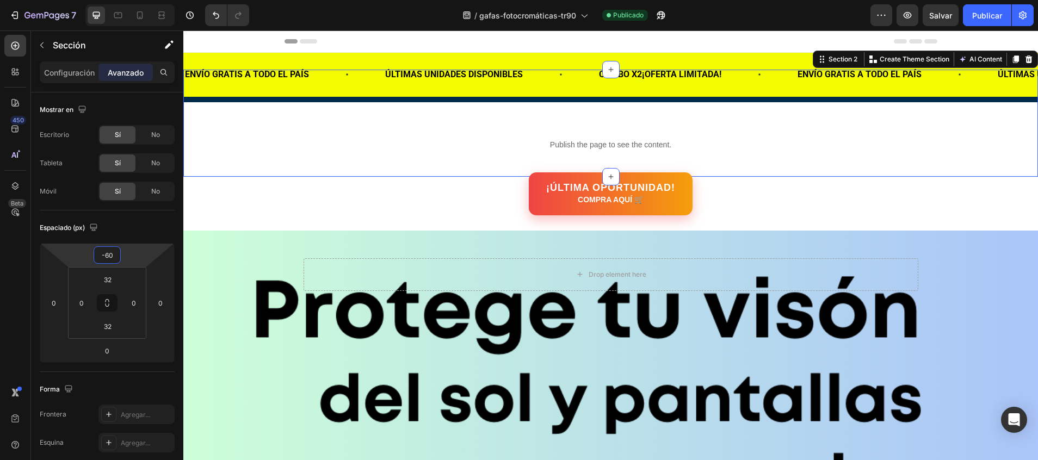
drag, startPoint x: 107, startPoint y: 245, endPoint x: 105, endPoint y: 255, distance: 9.9
click at [105, 0] on html "7 / gafas-fotocromáticas-tr90 Publicado Preview Salvar Publicar 450 Beta Sectio…" at bounding box center [519, 0] width 1038 height 0
type input "-36"
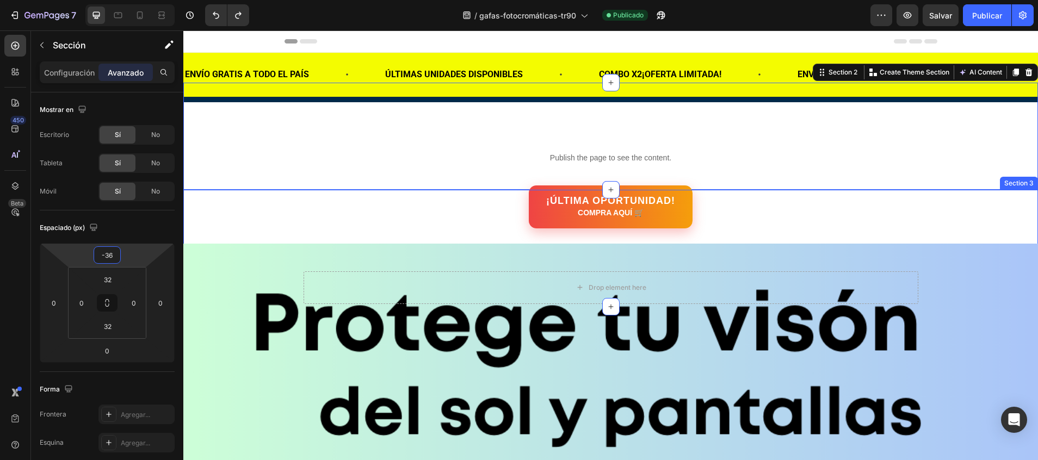
click at [209, 219] on div "¡ÚLTIMA OPORTUNIDAD! COMPRA AQUÍ 🛒" at bounding box center [610, 206] width 854 height 43
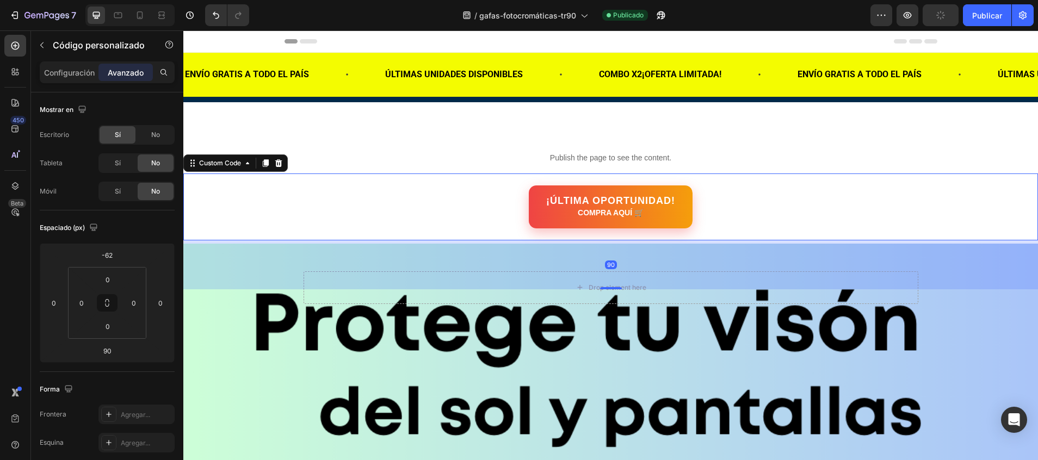
click at [211, 176] on div "¡ÚLTIMA OPORTUNIDAD! COMPRA AQUÍ 🛒 Custom Code 90" at bounding box center [610, 206] width 854 height 67
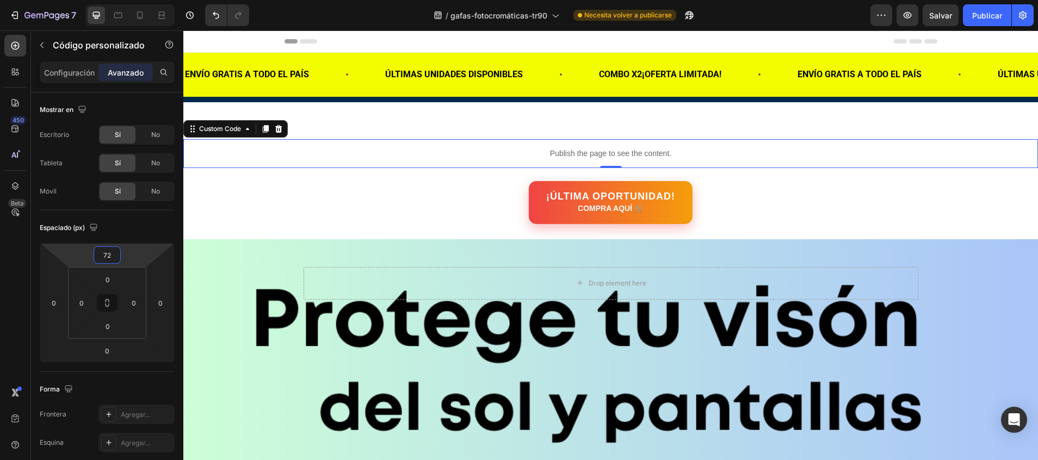
type input "70"
click at [106, 0] on html "7 / gafas-fotocromáticas-tr90 Necesita volver a publicarse Preview Salvar Publi…" at bounding box center [519, 0] width 1038 height 0
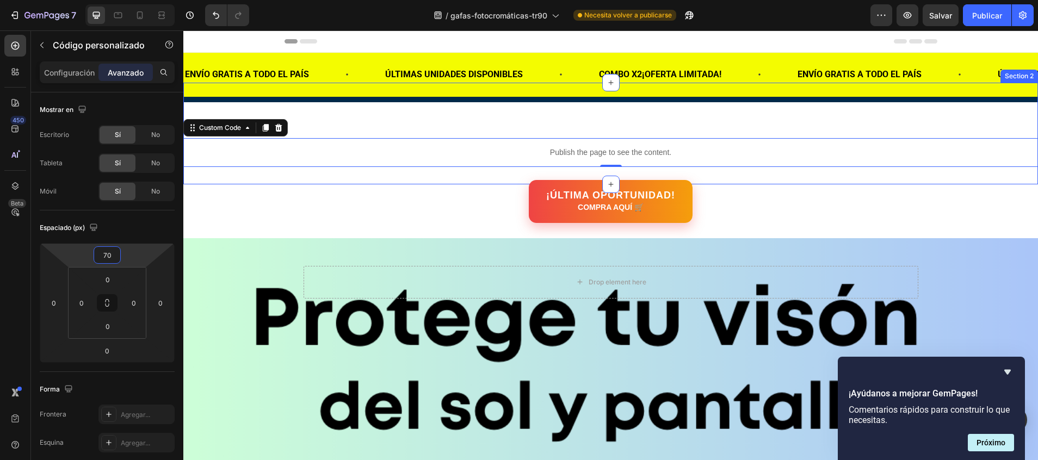
click at [569, 120] on div "Publish the page to see the content. Custom Code 0" at bounding box center [610, 133] width 854 height 67
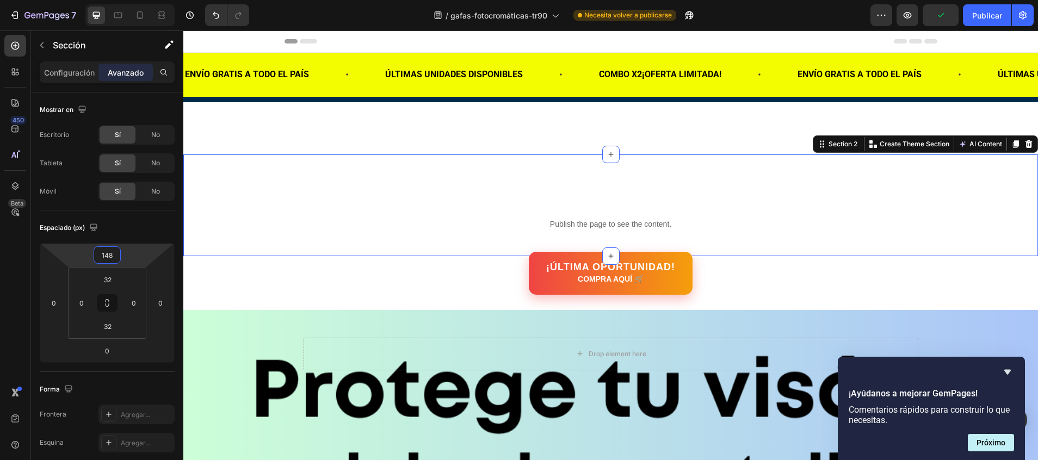
type input "152"
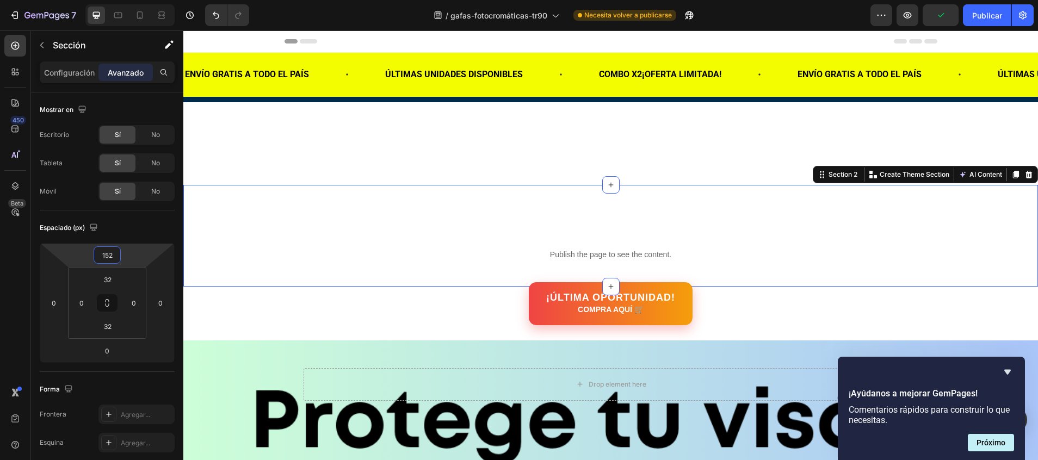
drag, startPoint x: 118, startPoint y: 245, endPoint x: 120, endPoint y: 168, distance: 76.7
click at [120, 0] on html "7 / gafas-fotocromáticas-tr90 Necesita volver a publicarse Preview Publicar 450…" at bounding box center [519, 0] width 1038 height 0
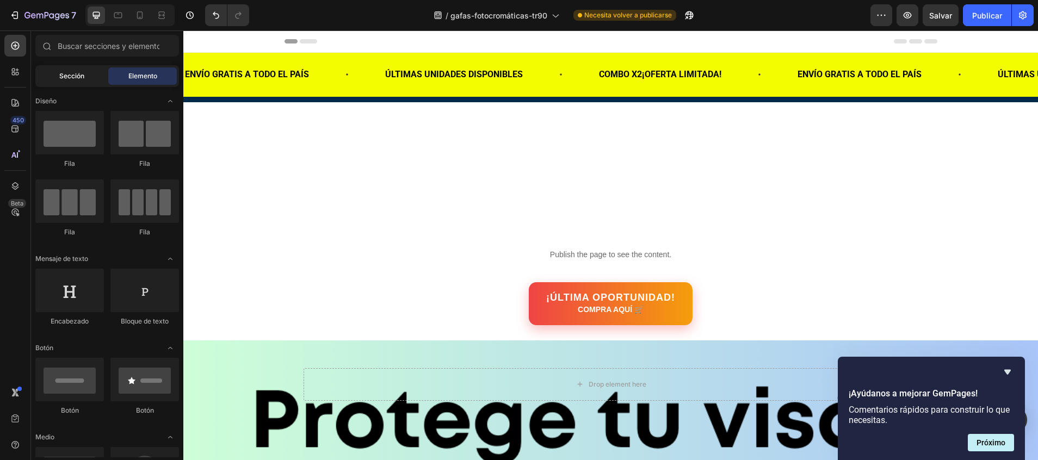
click at [74, 77] on span "Sección" at bounding box center [71, 76] width 25 height 10
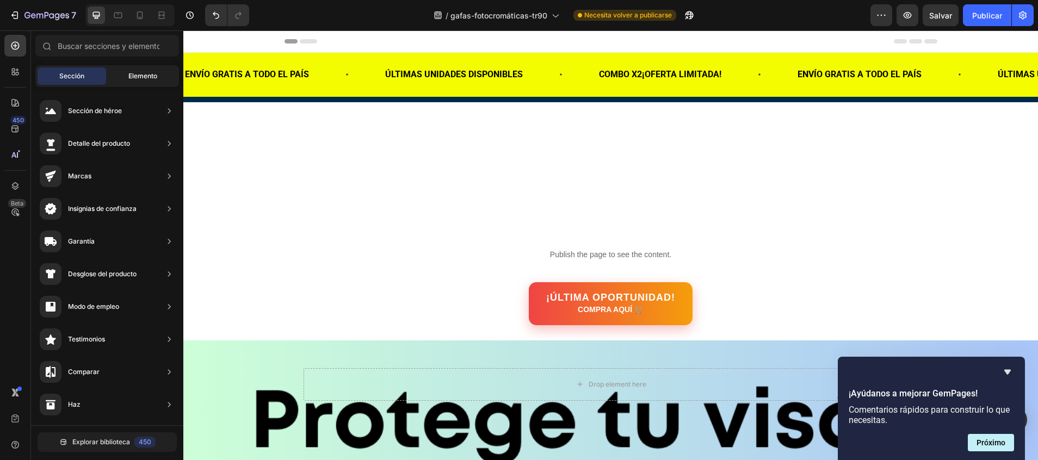
click at [126, 73] on div "Elemento" at bounding box center [142, 75] width 69 height 17
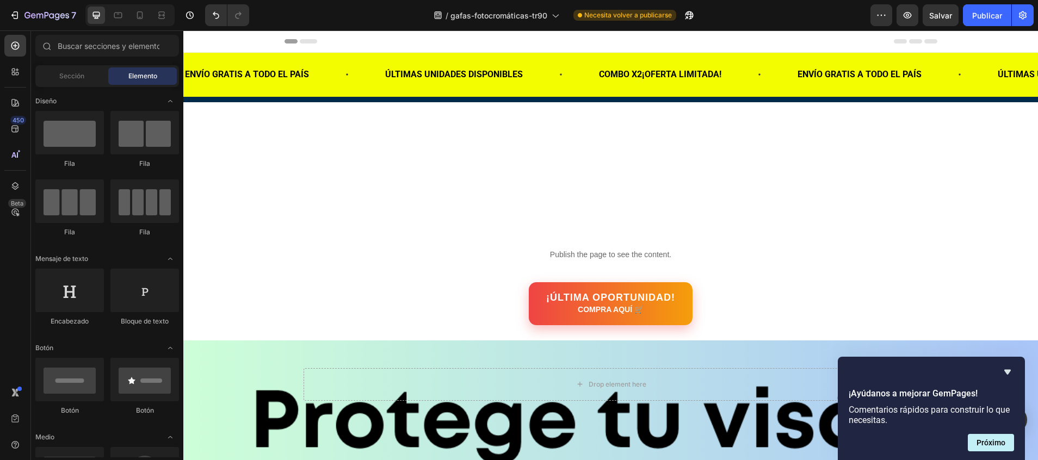
click at [365, 222] on div "Publish the page to see the content. Custom Code" at bounding box center [610, 235] width 854 height 67
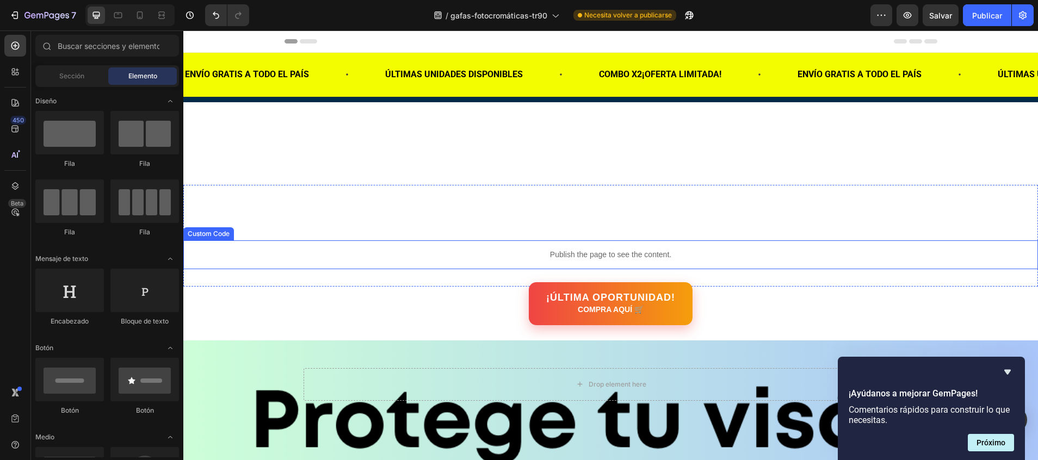
click at [438, 268] on div "Publish the page to see the content." at bounding box center [610, 254] width 854 height 29
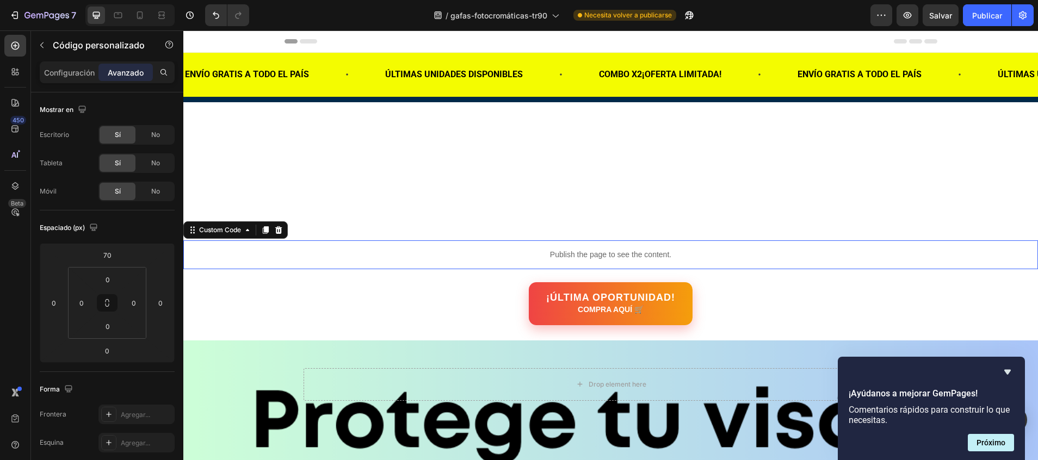
click at [438, 268] on div "Publish the page to see the content." at bounding box center [610, 254] width 854 height 29
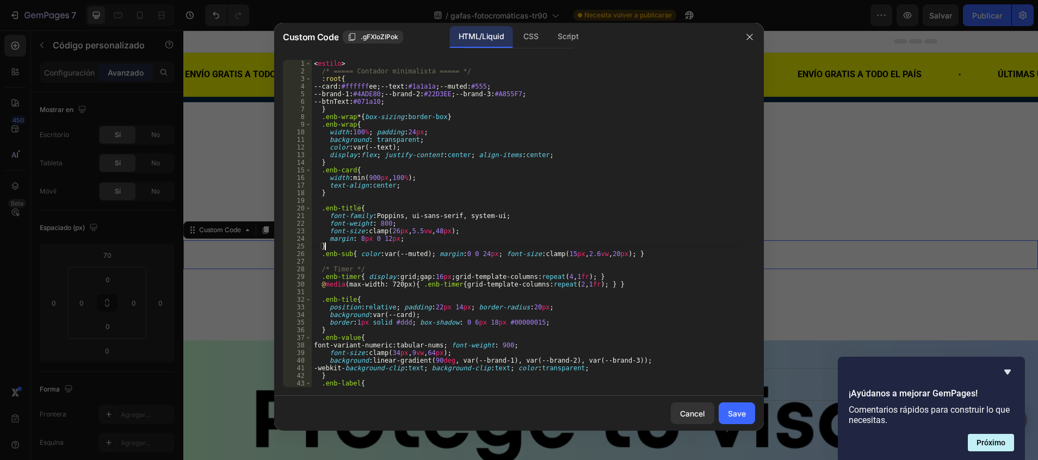
type textarea "}"
click at [433, 244] on div "< estilo > /* ===== Contador minimalista ===== */ :root { --card : #ffffff ee ;…" at bounding box center [527, 231] width 431 height 343
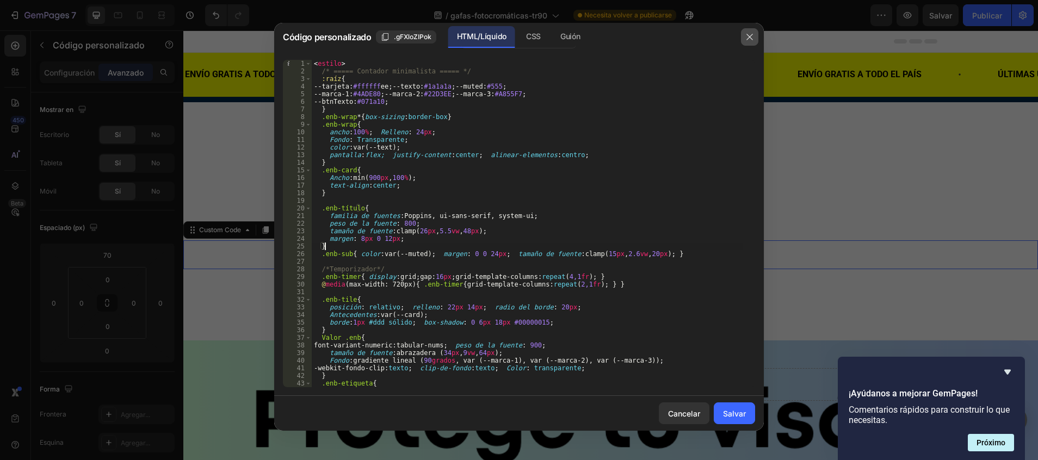
click at [752, 34] on icon "button" at bounding box center [749, 37] width 9 height 9
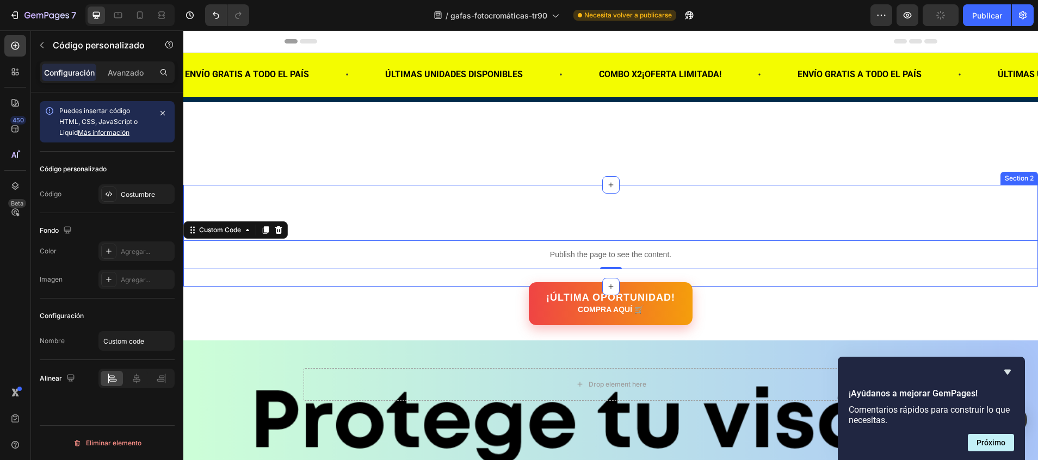
click at [418, 228] on div "Publish the page to see the content. Custom Code 0" at bounding box center [610, 235] width 854 height 67
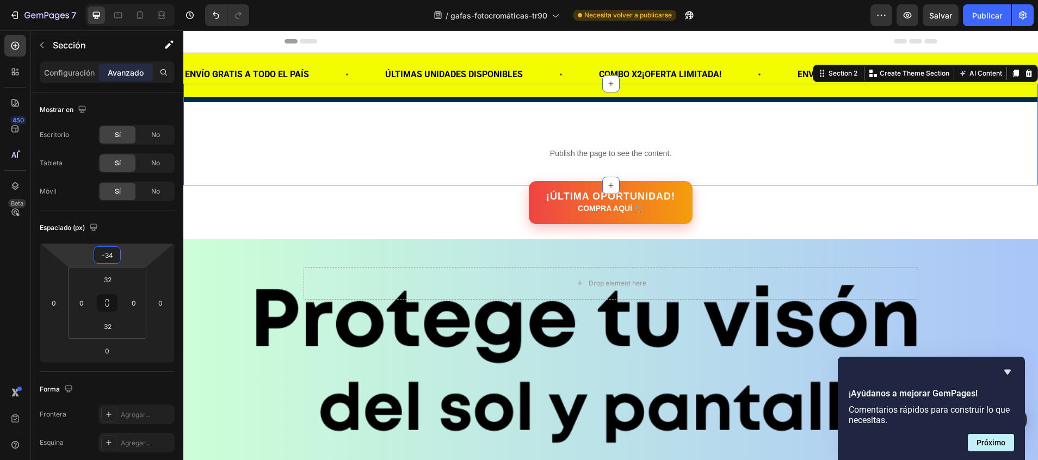
type input "-42"
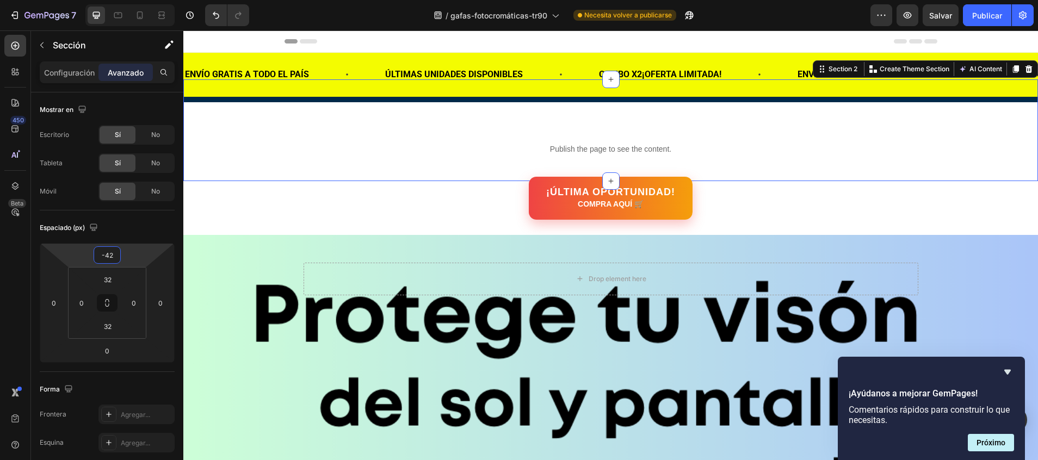
drag, startPoint x: 103, startPoint y: 244, endPoint x: 97, endPoint y: 324, distance: 79.7
click at [97, 0] on html "7 / gafas-fotocromáticas-tr90 Necesita volver a publicarse Preview Salvar Publi…" at bounding box center [519, 0] width 1038 height 0
click at [989, 20] on font "Publicar" at bounding box center [987, 15] width 30 height 11
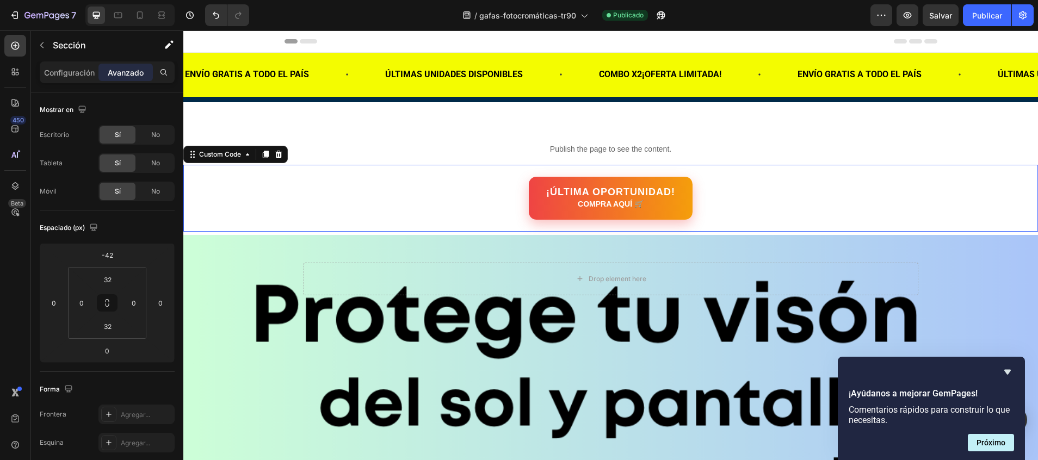
click at [385, 194] on div "¡ÚLTIMA OPORTUNIDAD! COMPRA AQUÍ 🛒" at bounding box center [610, 198] width 854 height 43
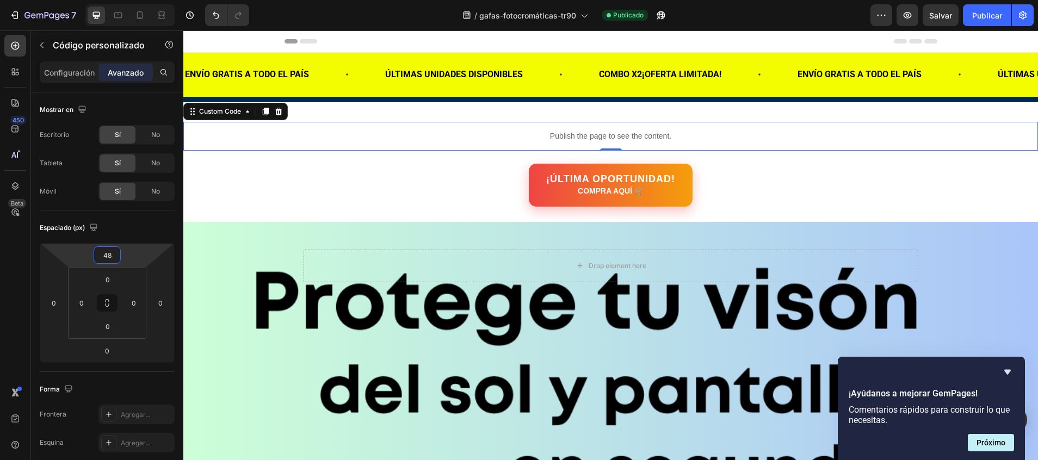
drag, startPoint x: 111, startPoint y: 245, endPoint x: 110, endPoint y: 254, distance: 9.3
click at [110, 0] on html "7 / gafas-fotocromáticas-tr90 Publicado Preview Salvar Publicar 450 Beta Sectio…" at bounding box center [519, 0] width 1038 height 0
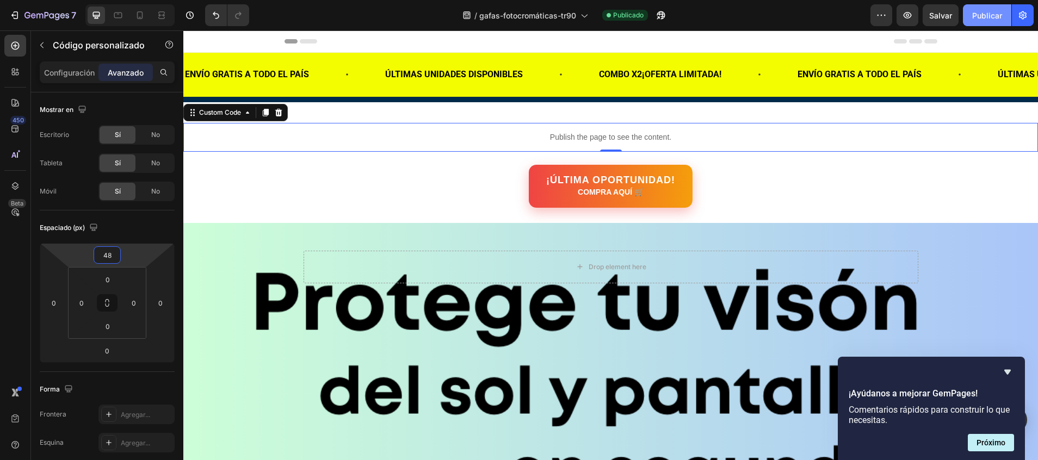
click at [989, 17] on font "Publicar" at bounding box center [987, 15] width 30 height 11
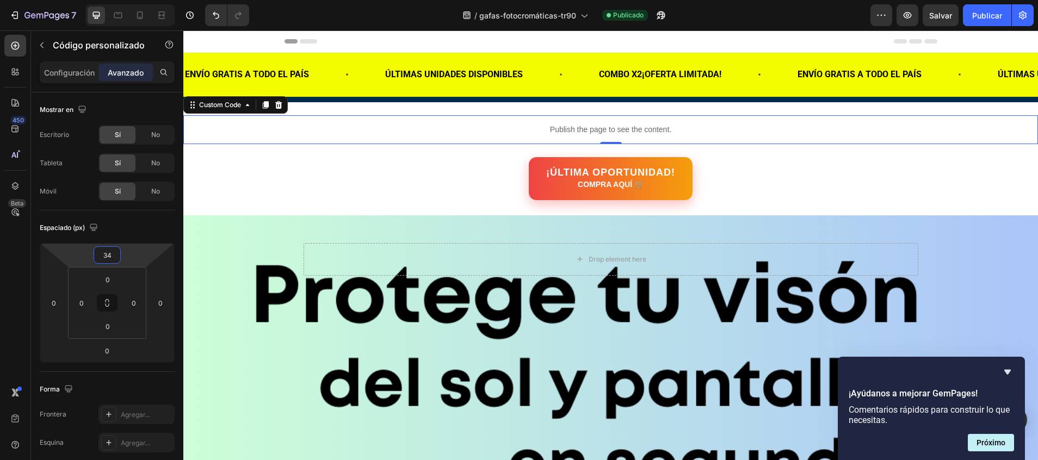
drag, startPoint x: 106, startPoint y: 245, endPoint x: 106, endPoint y: 251, distance: 6.0
click at [106, 0] on html "7 / gafas-fotocromáticas-tr90 Publicado Preview Salvar Publicar 450 Beta Sectio…" at bounding box center [519, 0] width 1038 height 0
click at [139, 16] on icon at bounding box center [139, 15] width 11 height 11
type input "-34"
type input "-30"
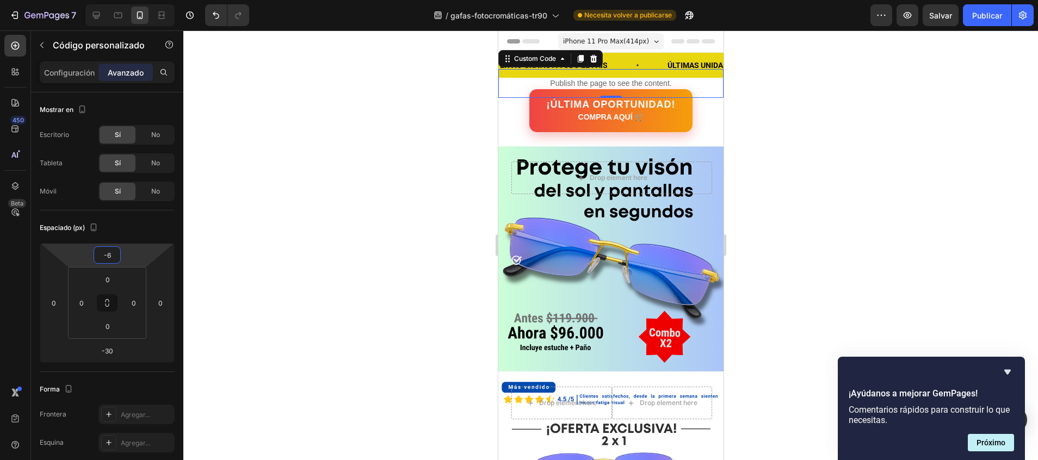
type input "-8"
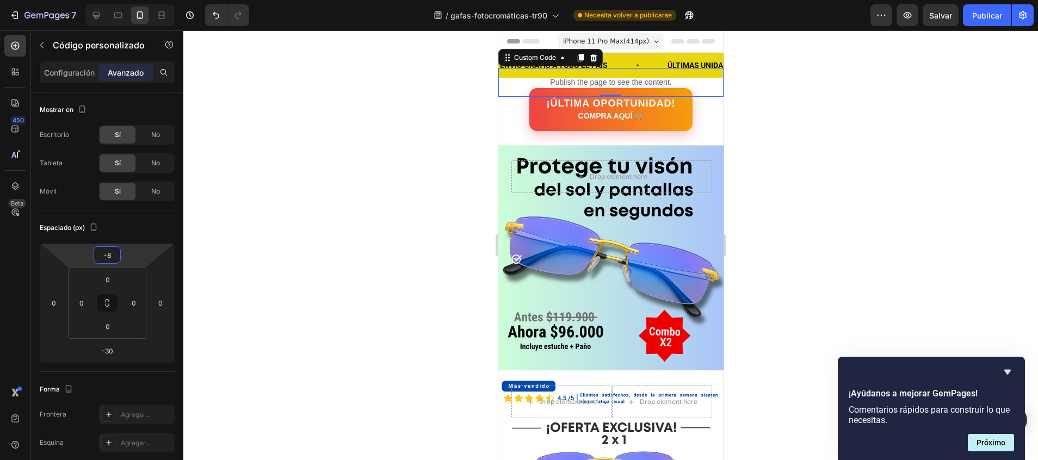
drag, startPoint x: 104, startPoint y: 245, endPoint x: 104, endPoint y: 234, distance: 10.9
click at [104, 0] on html "7 / gafas-fotocromáticas-tr90 Necesita volver a publicarse Preview Salvar Publi…" at bounding box center [519, 0] width 1038 height 0
click at [985, 14] on font "Publicar" at bounding box center [987, 15] width 30 height 11
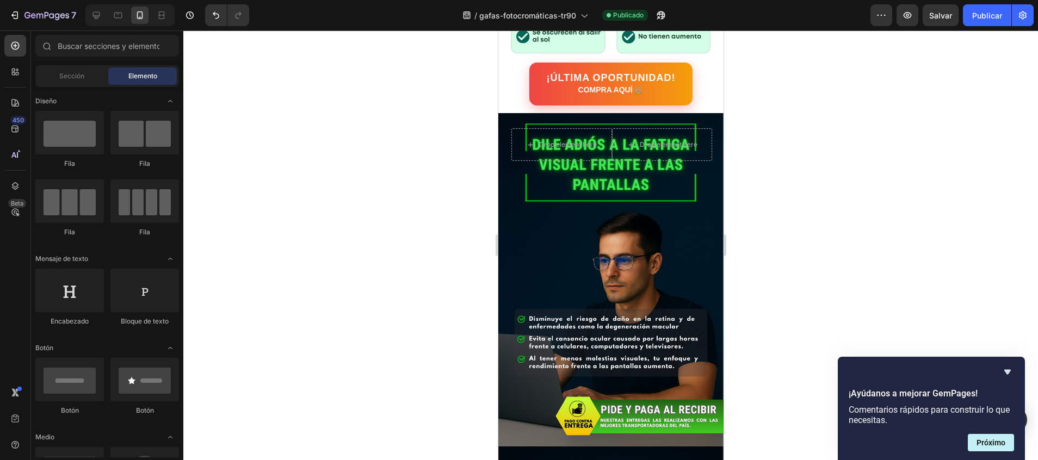
scroll to position [579, 0]
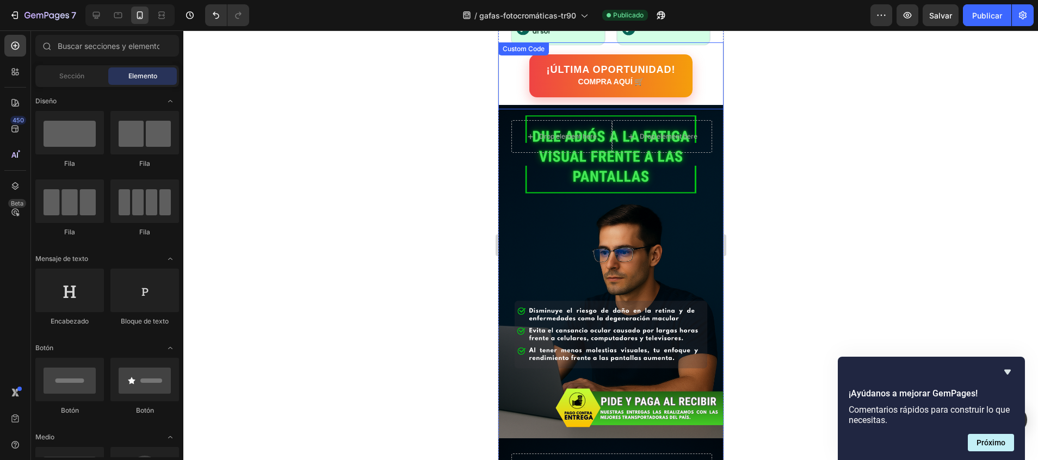
click at [670, 54] on link "¡ÚLTIMA OPORTUNIDAD! COMPRA AQUÍ 🛒" at bounding box center [610, 76] width 165 height 44
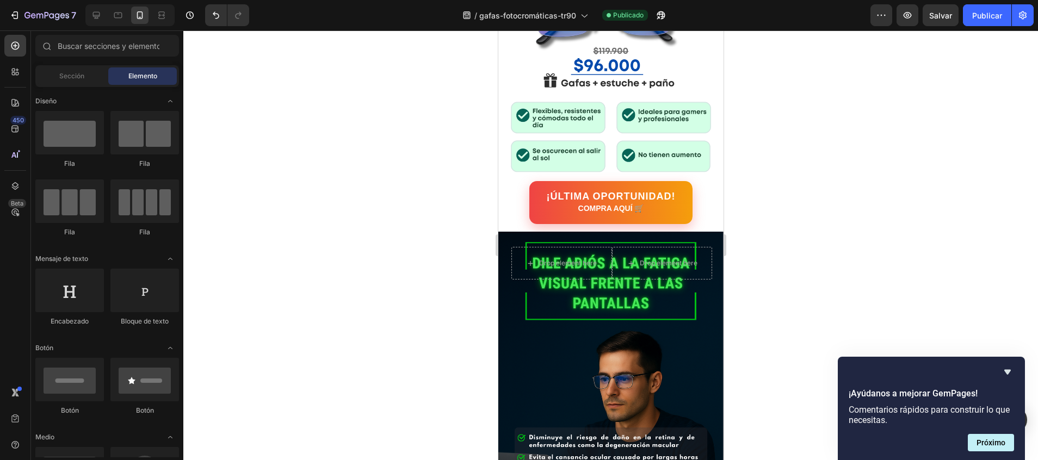
scroll to position [441, 0]
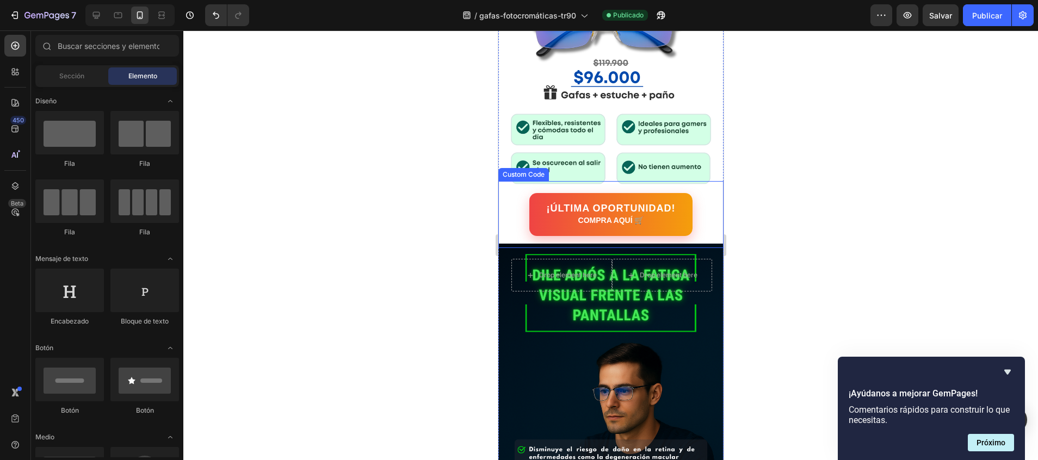
click at [530, 200] on link "¡ÚLTIMA OPORTUNIDAD! COMPRA AQUÍ 🛒" at bounding box center [610, 215] width 168 height 44
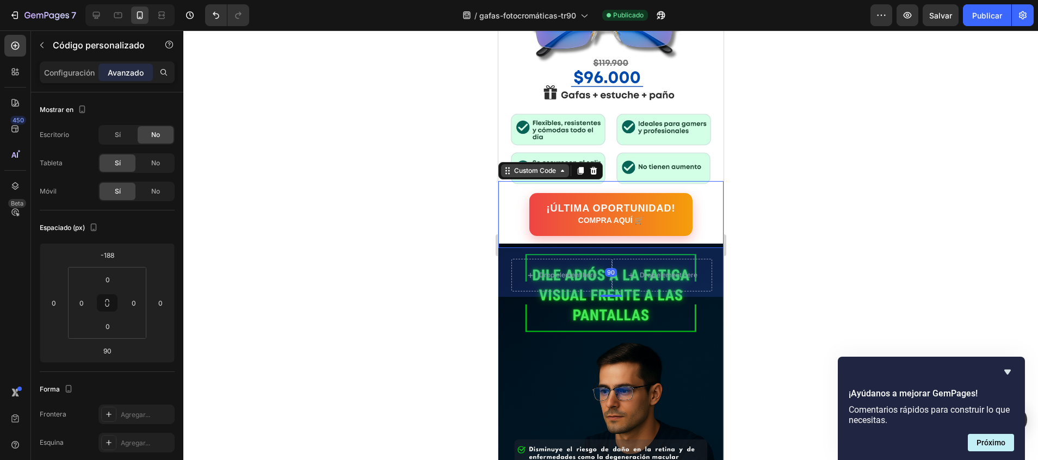
click at [505, 166] on icon at bounding box center [507, 170] width 9 height 9
click at [578, 164] on div at bounding box center [579, 170] width 13 height 13
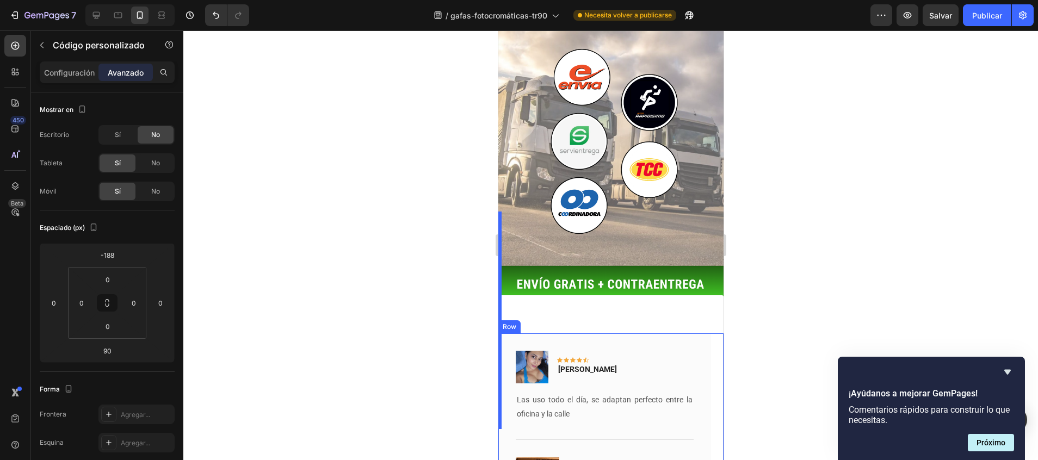
scroll to position [2348, 0]
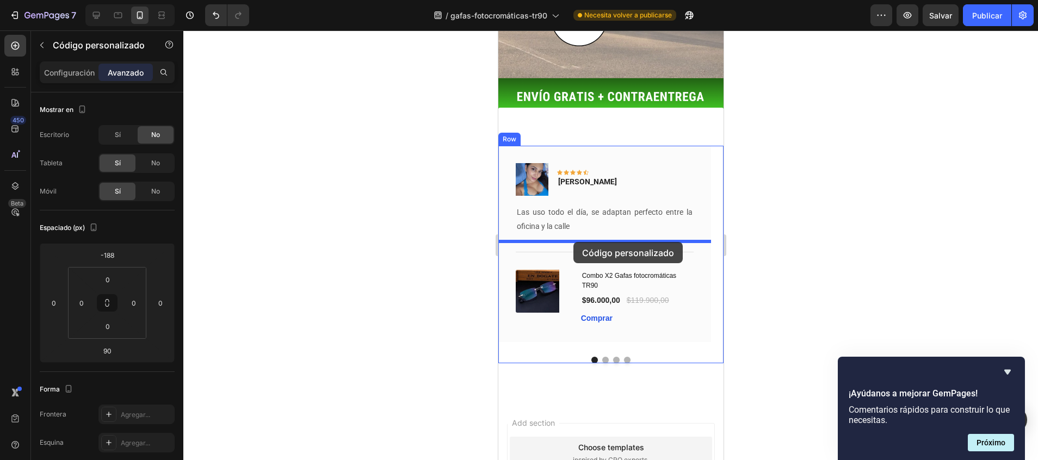
drag, startPoint x: 503, startPoint y: 158, endPoint x: 573, endPoint y: 242, distance: 109.7
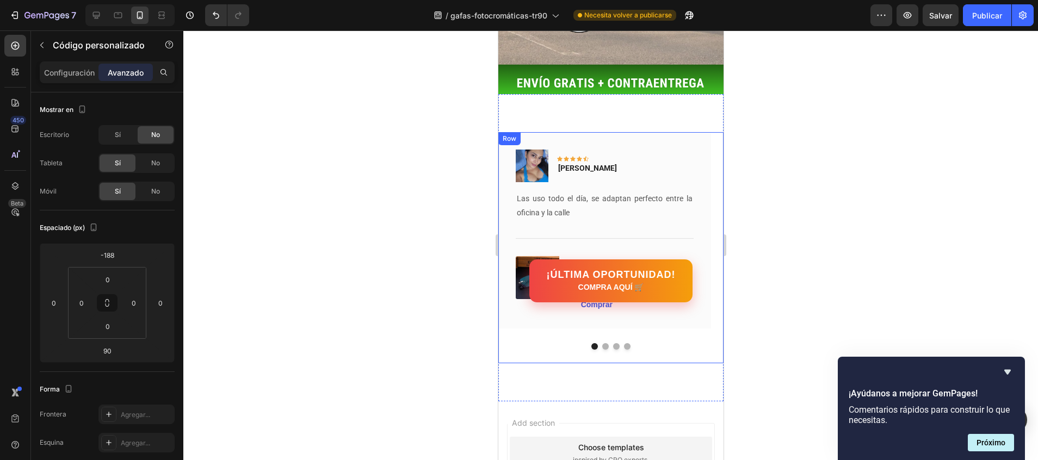
scroll to position [2335, 0]
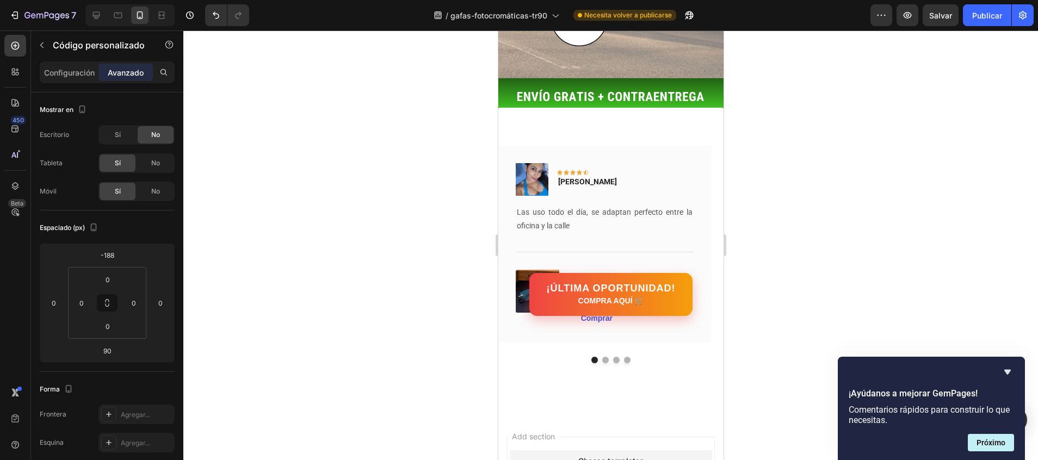
click at [684, 272] on link "¡ÚLTIMA OPORTUNIDAD! COMPRA AQUÍ 🛒" at bounding box center [610, 294] width 169 height 45
click at [681, 273] on link "¡ÚLTIMA OPORTUNIDAD! COMPRA AQUÍ 🛒" at bounding box center [610, 295] width 165 height 44
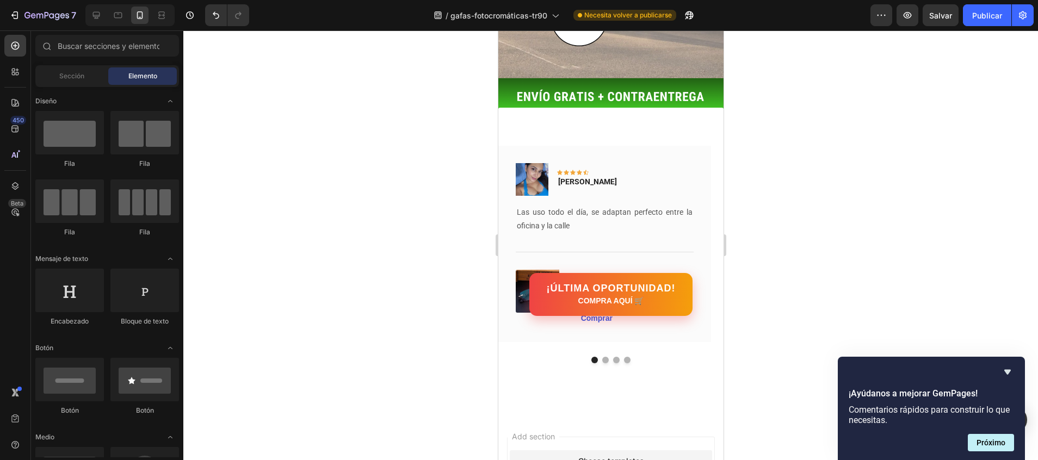
scroll to position [2130, 0]
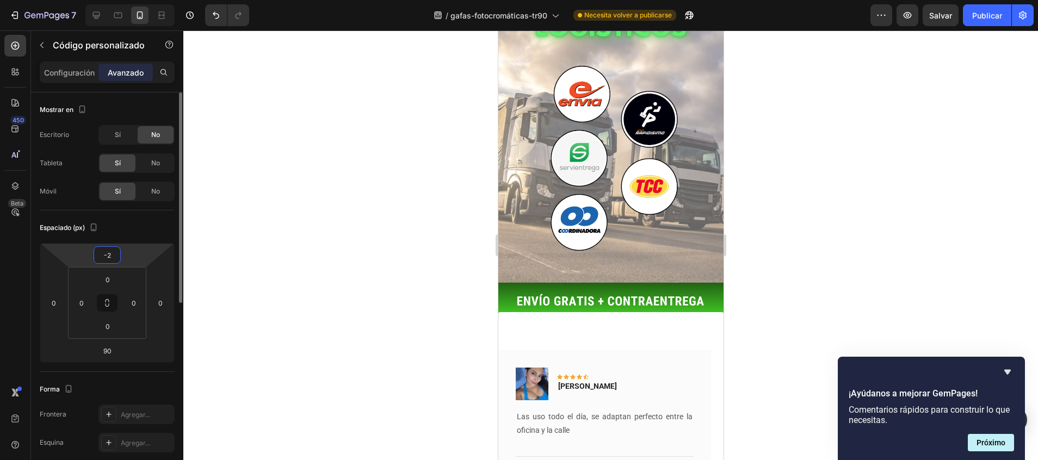
type input "-4"
drag, startPoint x: 126, startPoint y: 245, endPoint x: 131, endPoint y: 170, distance: 75.2
click at [131, 0] on html "7 / gafas-fotocromáticas-tr90 Necesita volver a publicarse Preview Salvar Publi…" at bounding box center [519, 0] width 1038 height 0
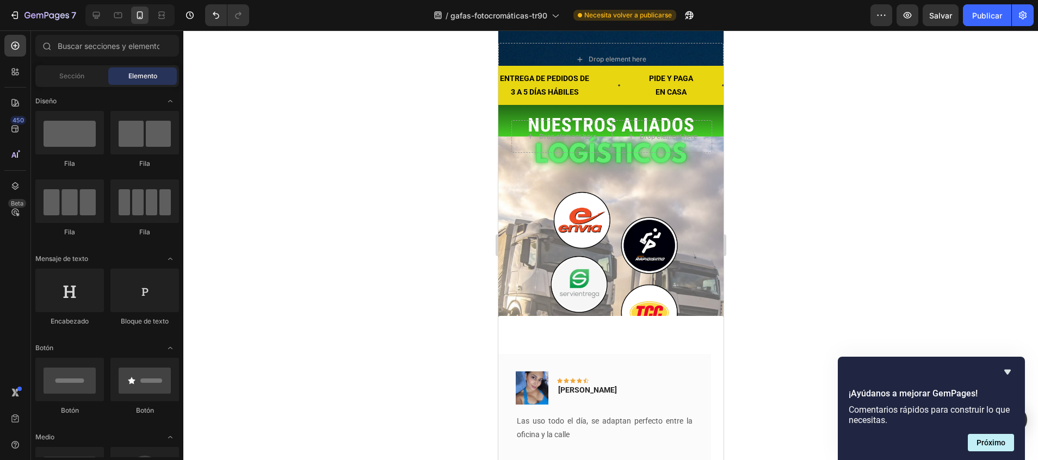
scroll to position [2248, 0]
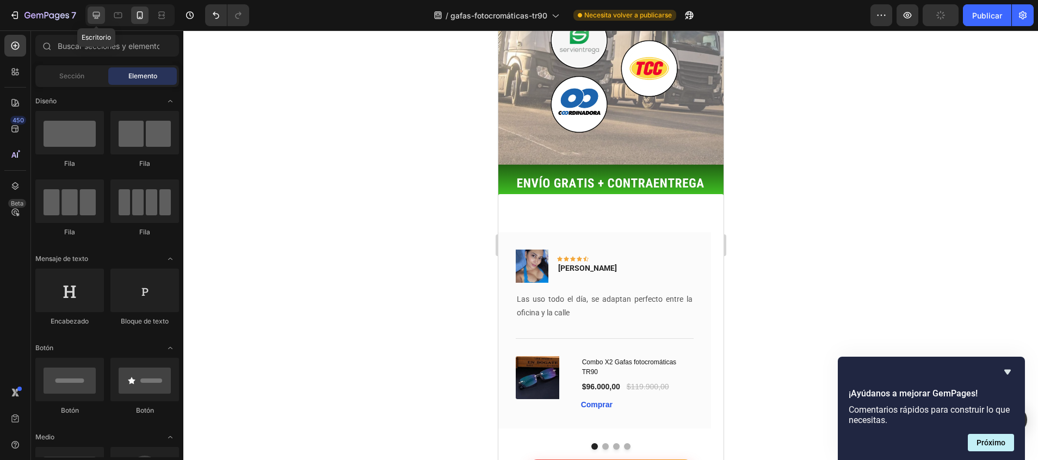
click at [101, 18] on icon at bounding box center [96, 15] width 11 height 11
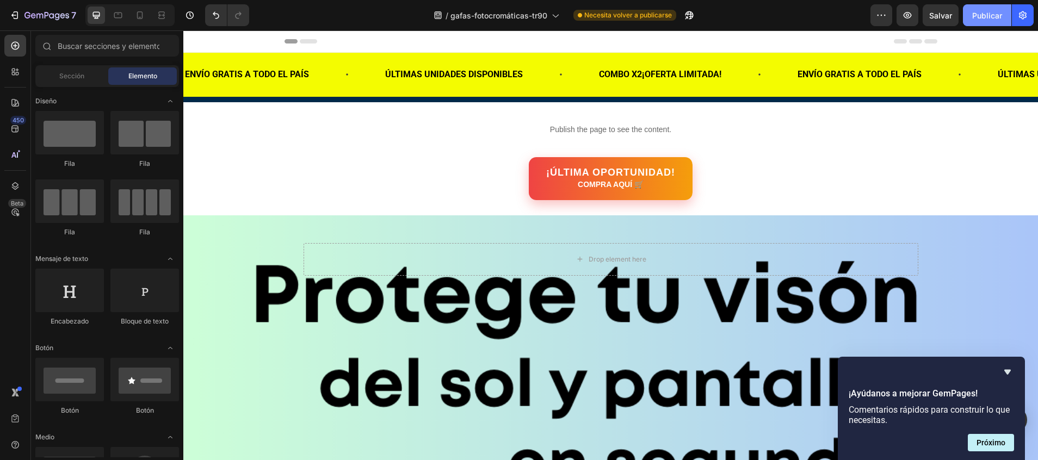
click at [995, 13] on font "Publicar" at bounding box center [987, 15] width 30 height 11
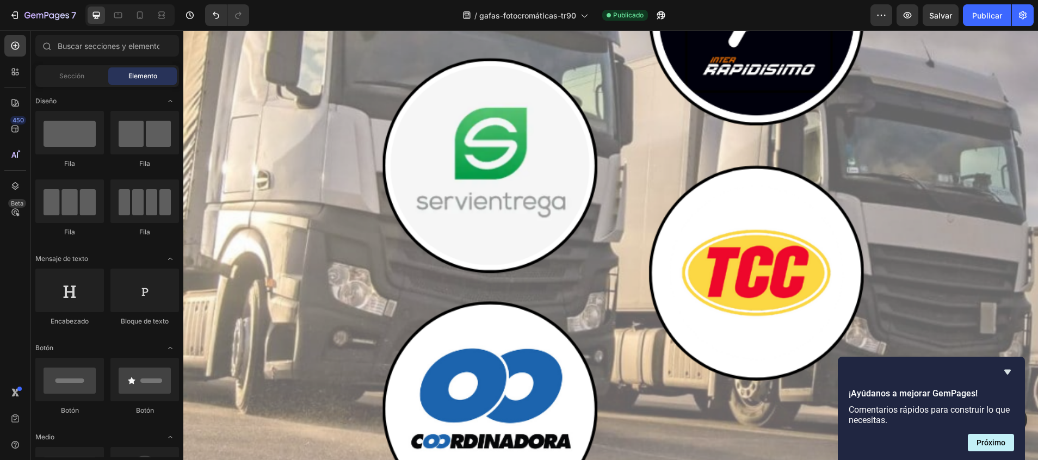
scroll to position [8271, 0]
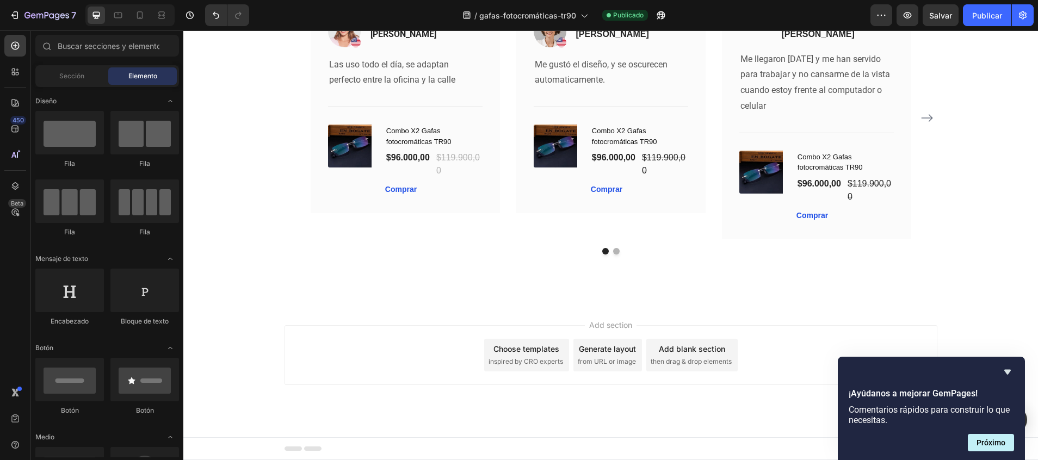
click at [735, 340] on div "Add section Choose templates inspired by CRO experts Generate layout from URL o…" at bounding box center [610, 355] width 653 height 60
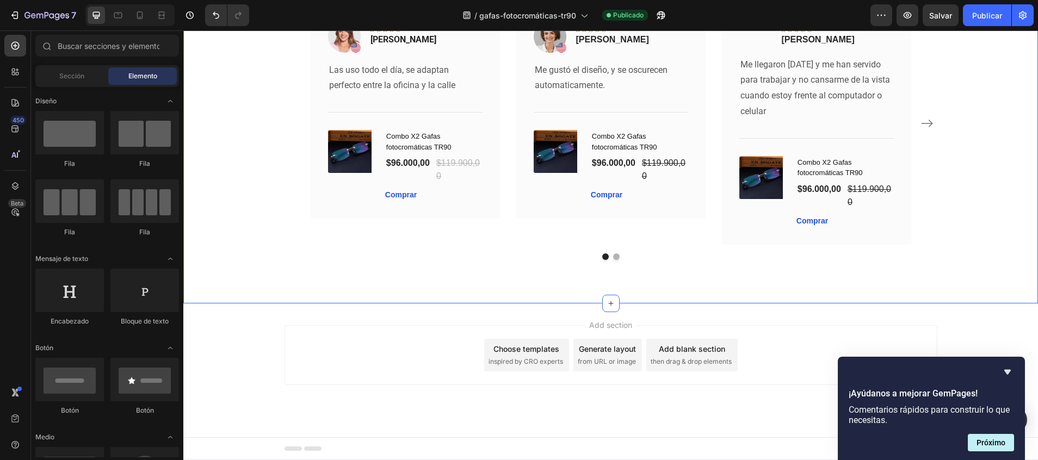
click at [691, 273] on div "Image Icon Icon Icon Icon Icon Row Vanessa R. Text block Row Las uso todo el dí…" at bounding box center [610, 131] width 854 height 344
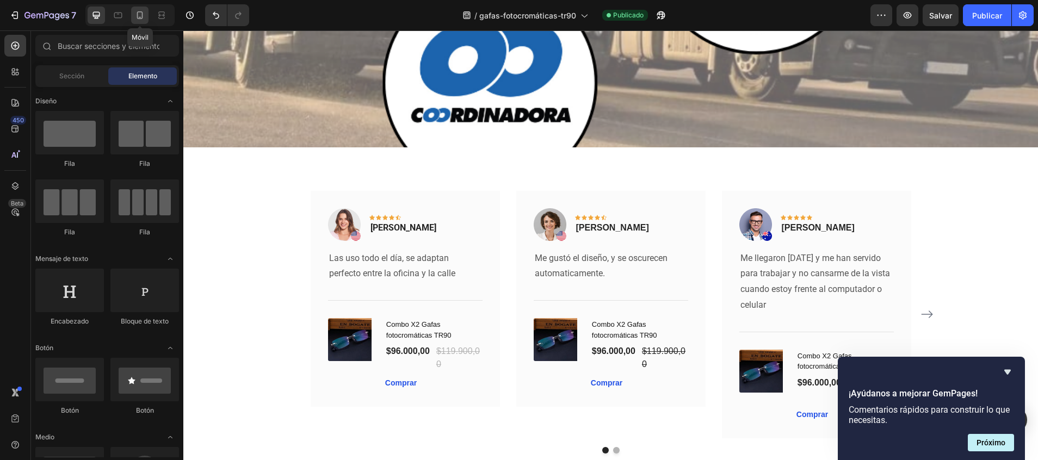
click at [141, 15] on icon at bounding box center [139, 15] width 11 height 11
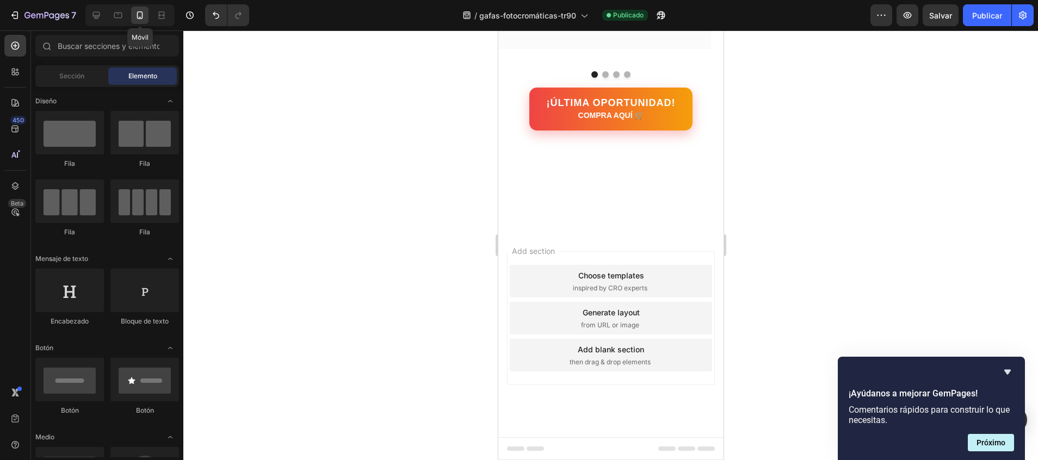
scroll to position [5225, 0]
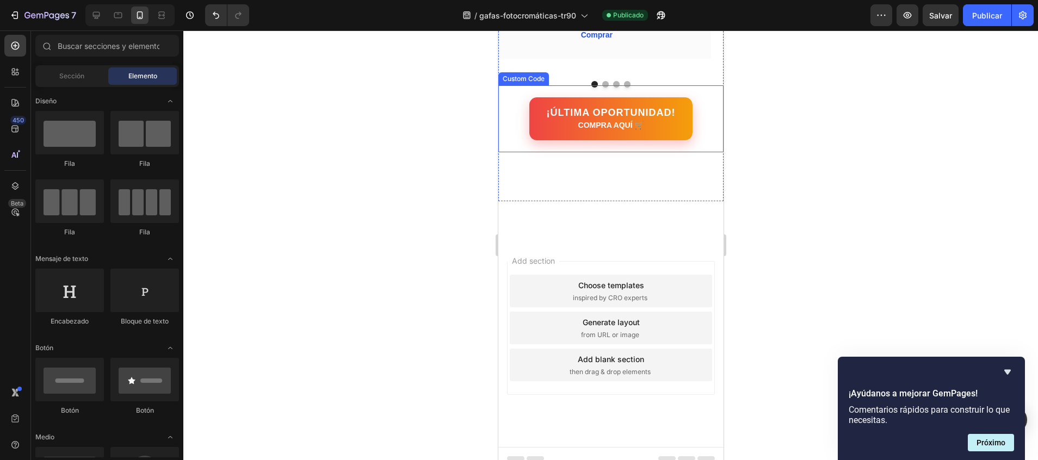
click at [684, 129] on link "¡ÚLTIMA OPORTUNIDAD! COMPRA AQUÍ 🛒" at bounding box center [610, 119] width 171 height 45
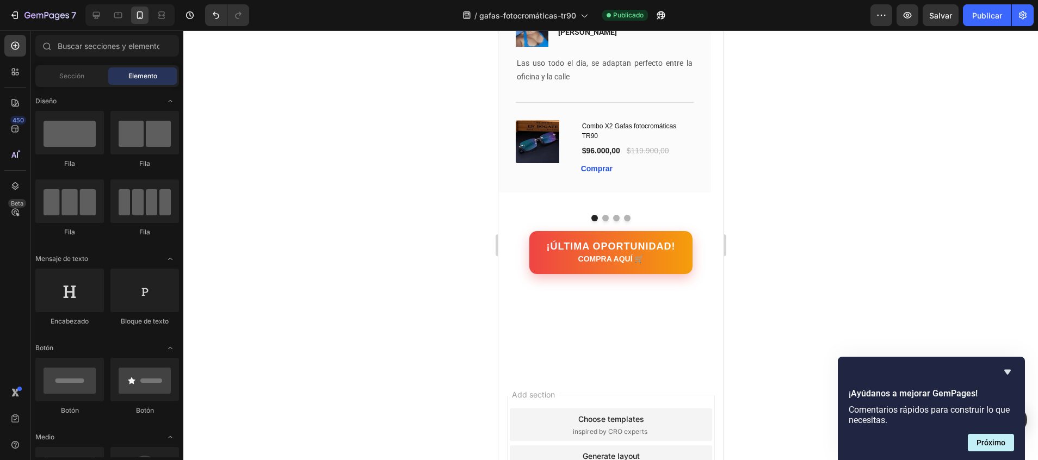
scroll to position [4957, 0]
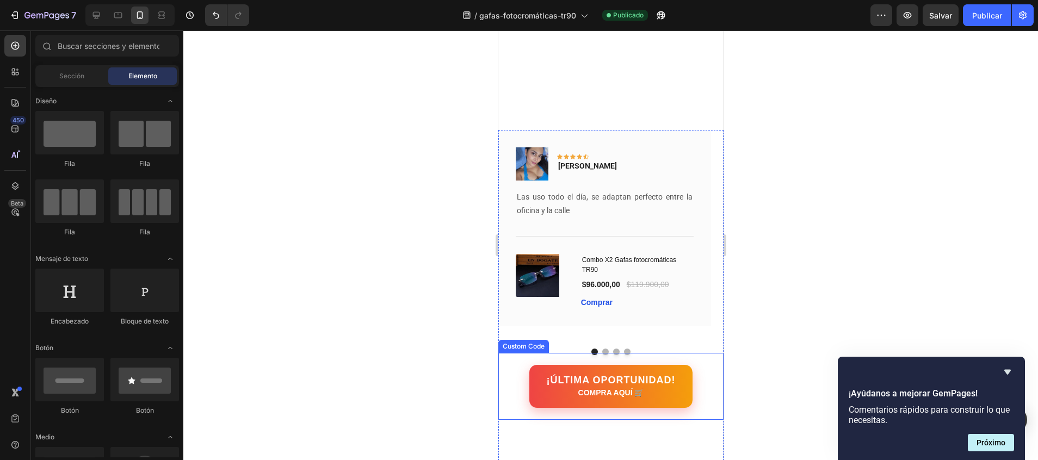
click at [677, 390] on link "¡ÚLTIMA OPORTUNIDAD! COMPRA AQUÍ 🛒" at bounding box center [611, 387] width 166 height 44
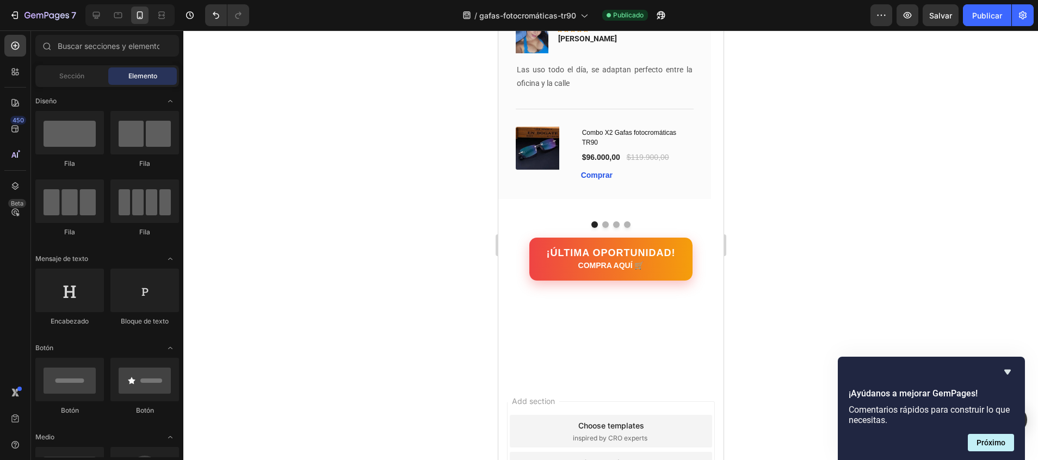
scroll to position [2378, 0]
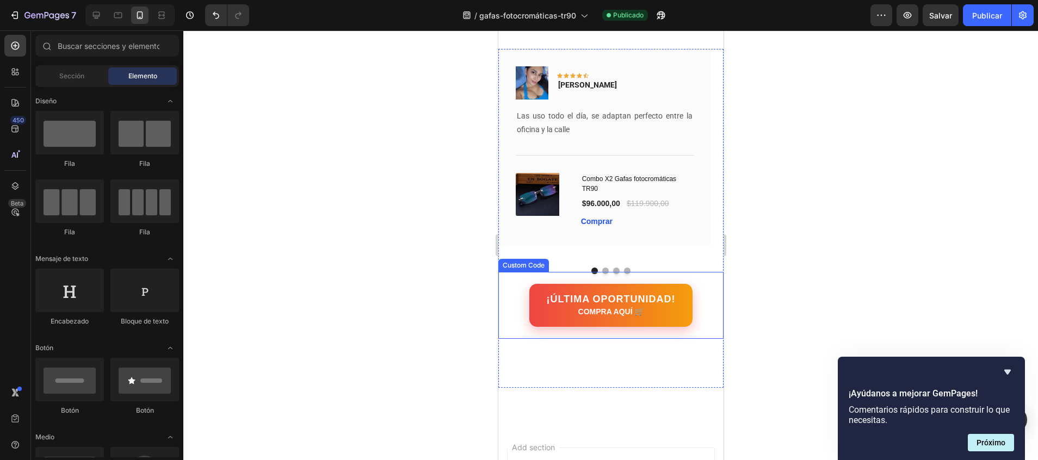
click at [674, 309] on link "¡ÚLTIMA OPORTUNIDAD! COMPRA AQUÍ 🛒" at bounding box center [610, 305] width 170 height 45
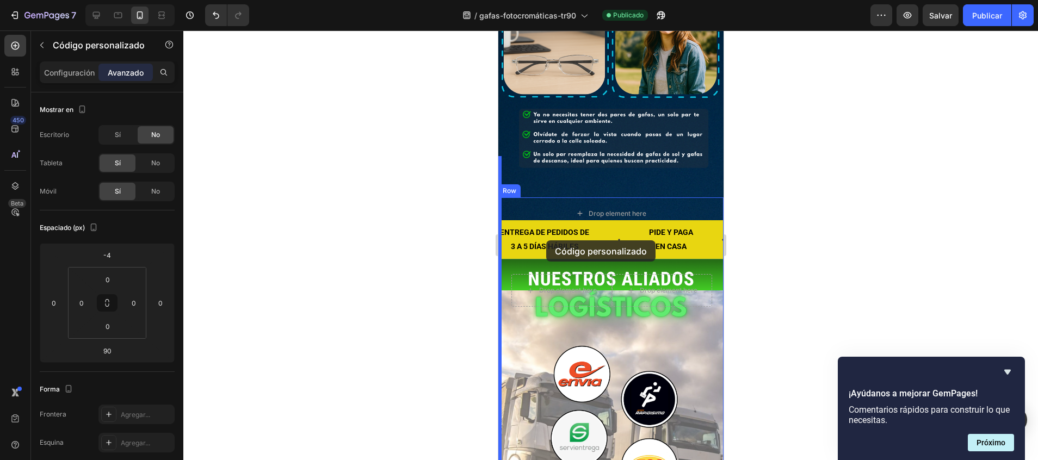
scroll to position [1888, 0]
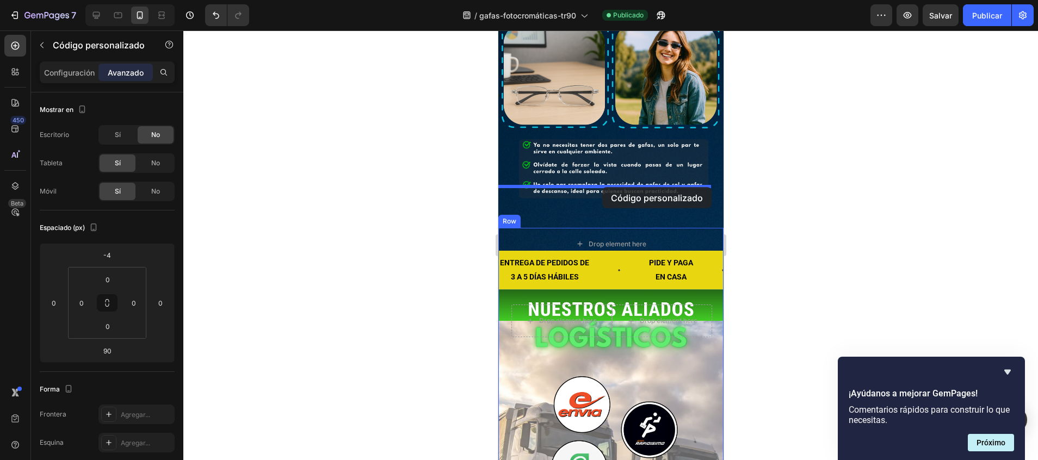
drag, startPoint x: 509, startPoint y: 263, endPoint x: 602, endPoint y: 187, distance: 119.4
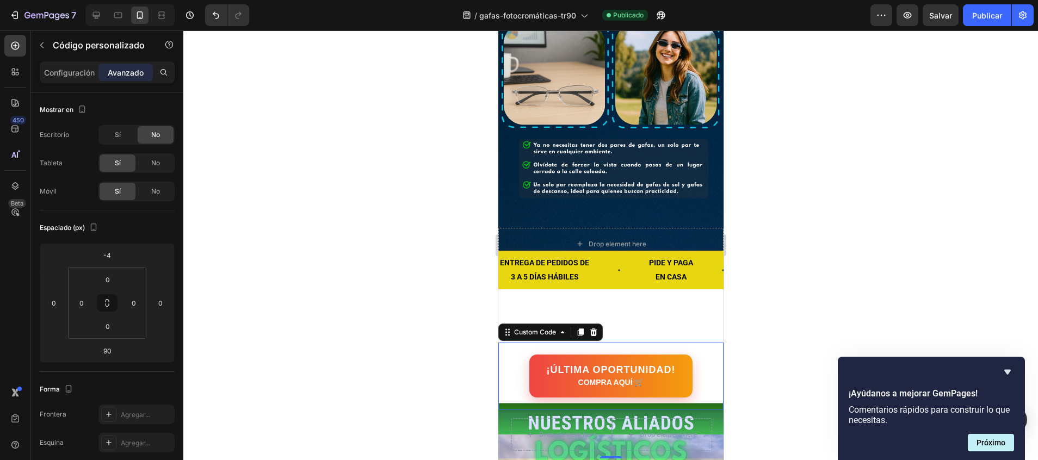
click at [696, 355] on div "¡ÚLTIMA OPORTUNIDAD! COMPRA AQUÍ 🛒" at bounding box center [610, 376] width 225 height 43
drag, startPoint x: 119, startPoint y: 244, endPoint x: 123, endPoint y: 262, distance: 18.5
click at [123, 262] on icon at bounding box center [107, 303] width 135 height 120
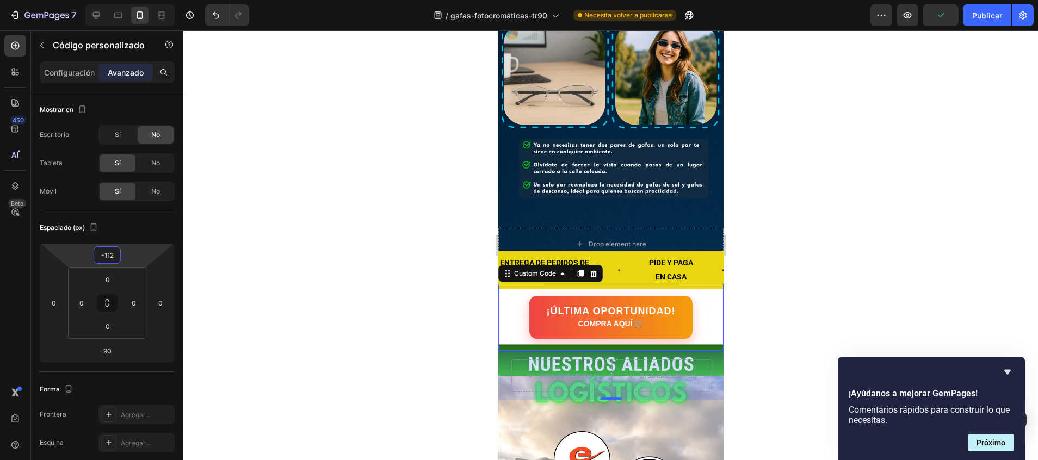
drag, startPoint x: 119, startPoint y: 244, endPoint x: 120, endPoint y: 288, distance: 44.1
click at [120, 0] on html "7 / gafas-fotocromáticas-tr90 Necesita volver a publicarse Preview Publicar 450…" at bounding box center [519, 0] width 1038 height 0
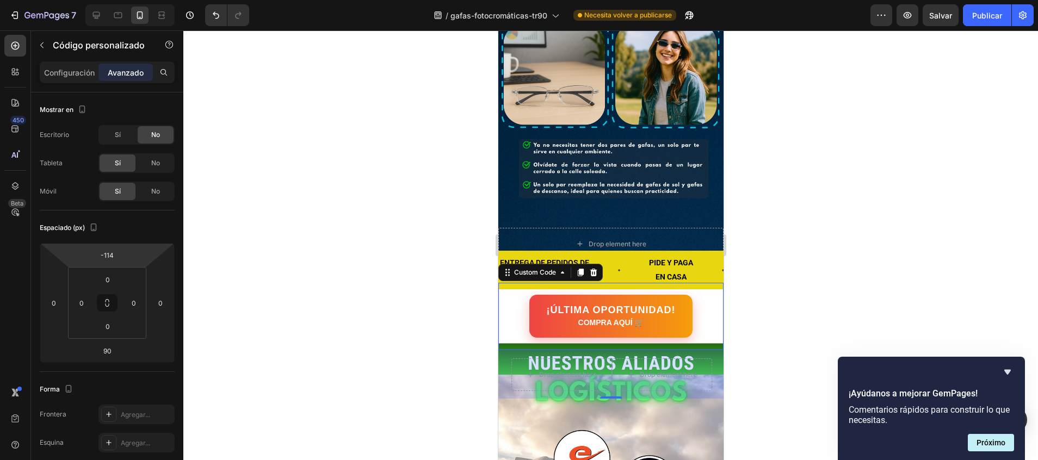
type input "-116"
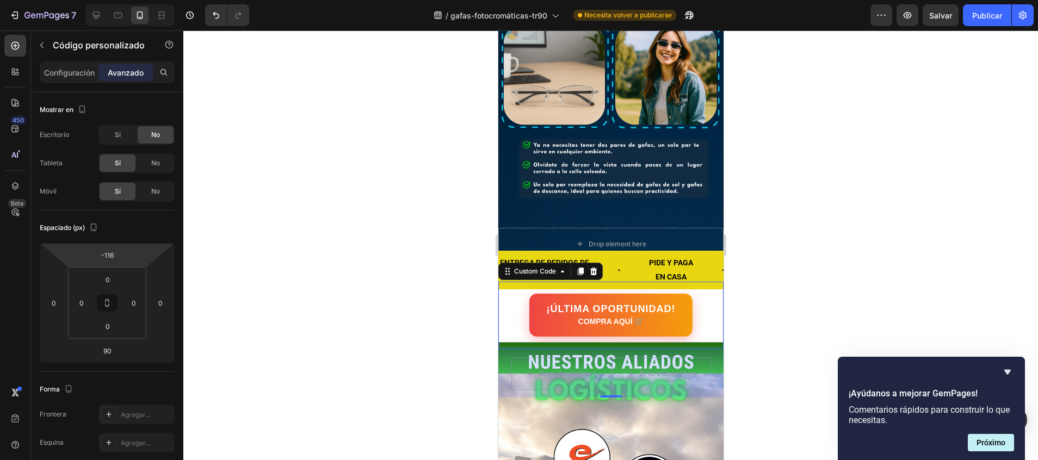
click at [115, 0] on html "7 / gafas-fotocromáticas-tr90 Necesita volver a publicarse Preview Salvar Publi…" at bounding box center [519, 0] width 1038 height 0
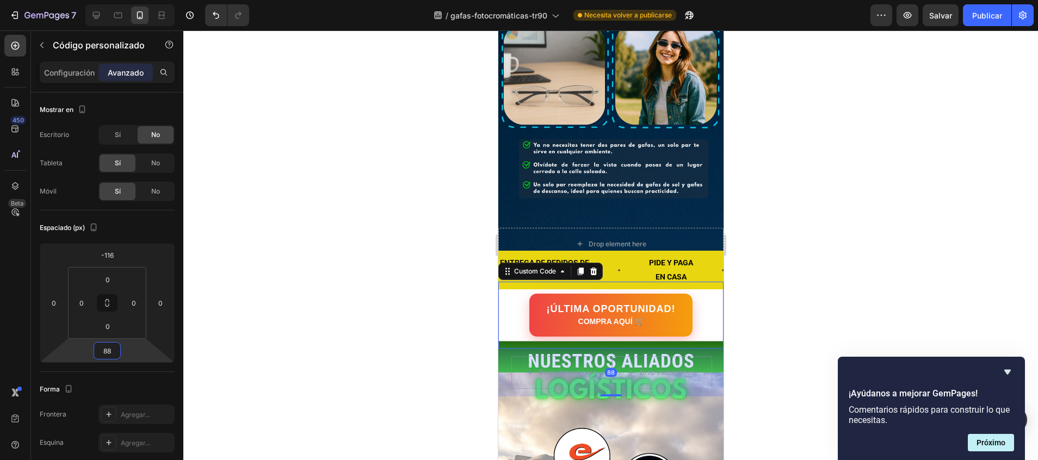
type input "90"
click at [102, 0] on html "7 / gafas-fotocromáticas-tr90 Necesita volver a publicarse Preview Salvar Publi…" at bounding box center [519, 0] width 1038 height 0
click at [363, 212] on div at bounding box center [610, 245] width 854 height 430
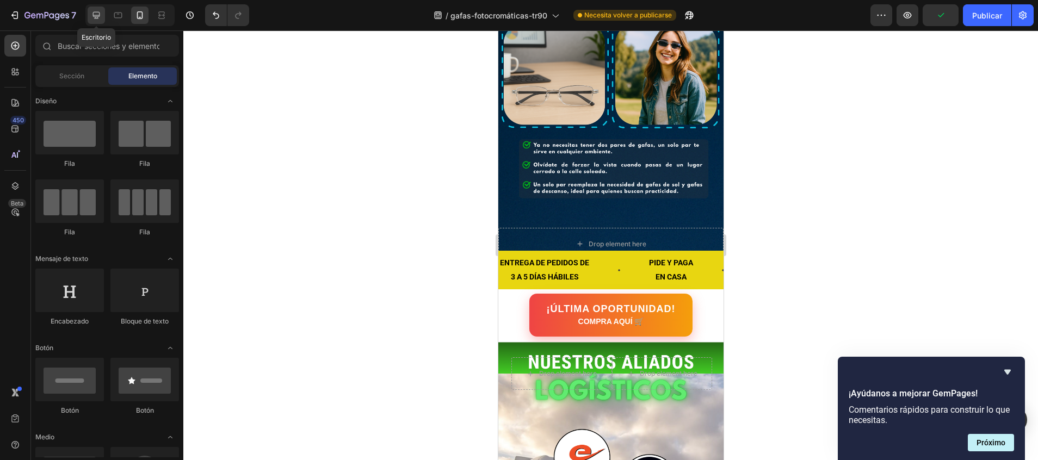
click at [98, 12] on icon at bounding box center [96, 15] width 7 height 7
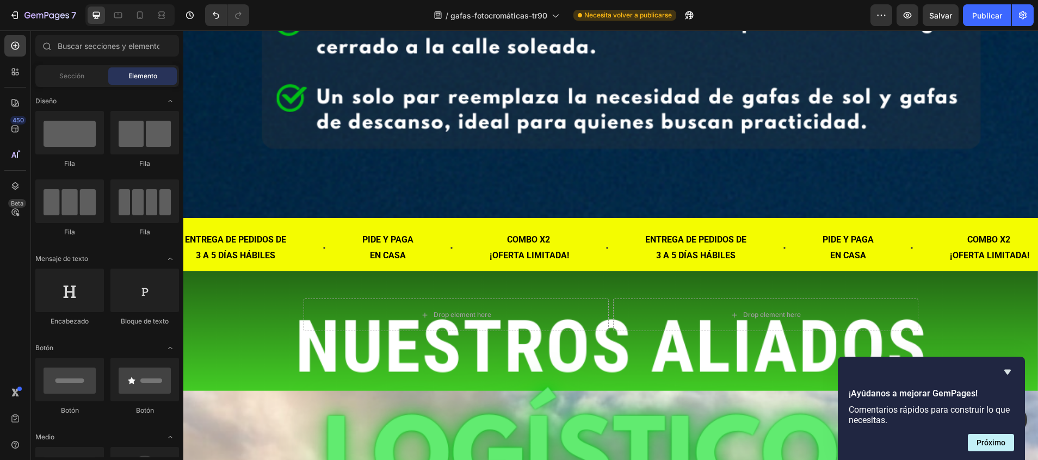
scroll to position [6526, 0]
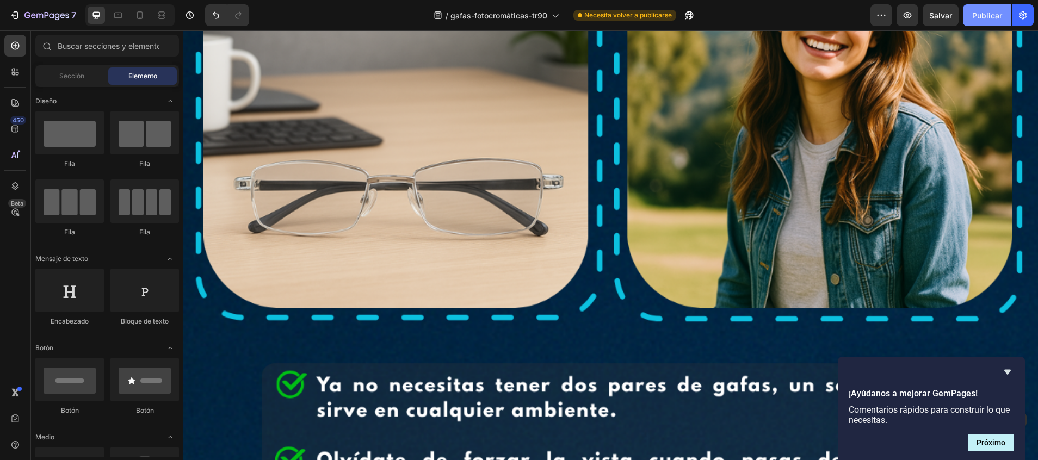
click at [995, 19] on font "Publicar" at bounding box center [987, 15] width 30 height 11
click at [138, 11] on icon at bounding box center [139, 15] width 11 height 11
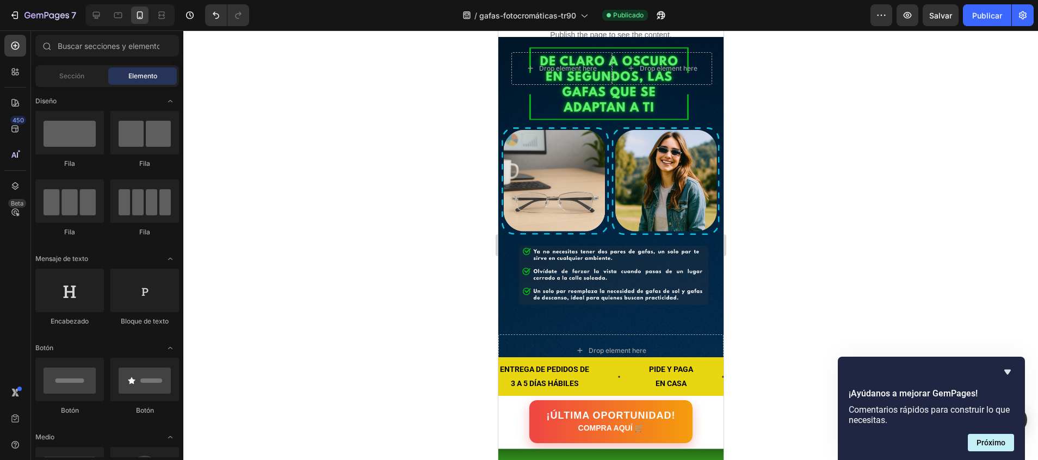
scroll to position [1799, 0]
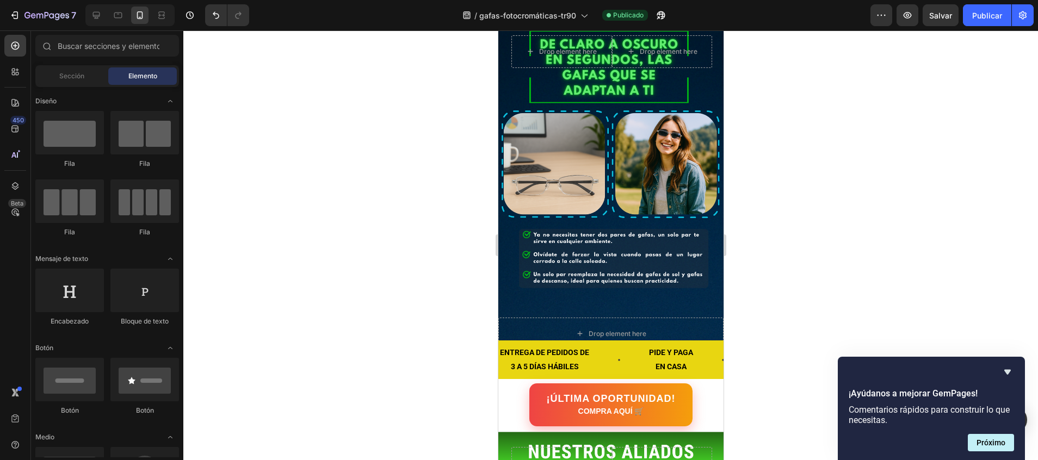
drag, startPoint x: 716, startPoint y: 421, endPoint x: 1228, endPoint y: 280, distance: 530.6
click at [503, 383] on div "¡ÚLTIMA OPORTUNIDAD! COMPRA AQUÍ 🛒" at bounding box center [610, 404] width 225 height 43
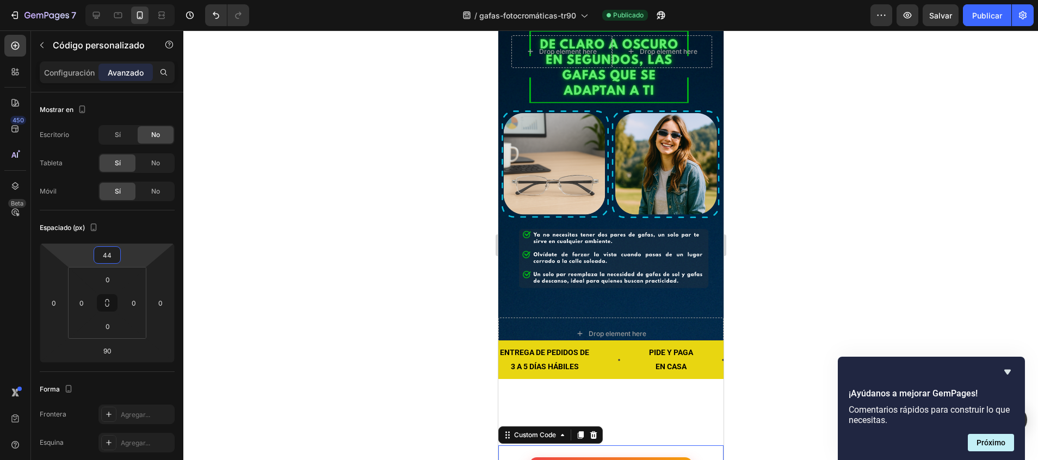
type input "46"
drag, startPoint x: 110, startPoint y: 245, endPoint x: 119, endPoint y: 179, distance: 66.5
click at [119, 0] on html "7 / gafas-fotocromáticas-tr90 Publicado Preview Salvar Publicar 450 Beta Sectio…" at bounding box center [519, 0] width 1038 height 0
click at [569, 359] on div "ENTREGA DE PEDIDOS DE 3 A 5 DÍAS HÁBILES Text Block PIDE Y PAGA EN CASA Text Bl…" at bounding box center [610, 397] width 225 height 76
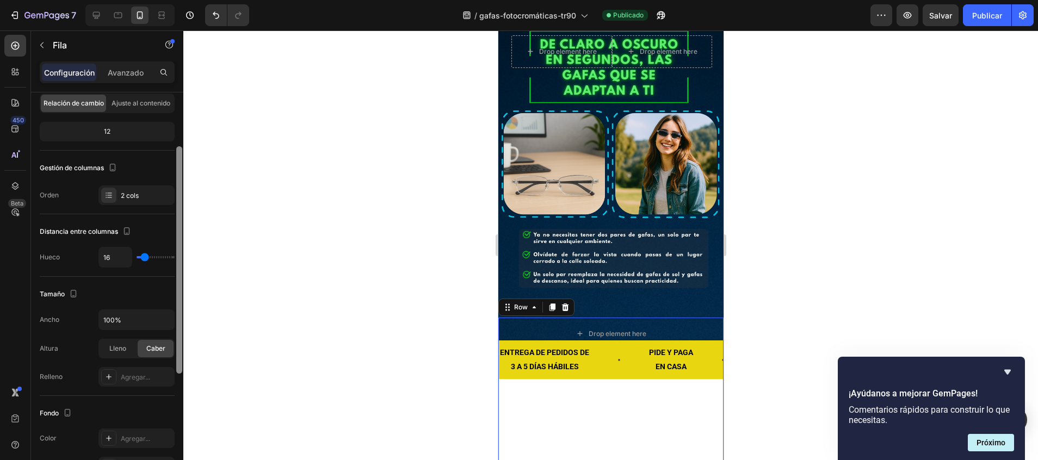
scroll to position [88, 0]
drag, startPoint x: 179, startPoint y: 207, endPoint x: 194, endPoint y: 257, distance: 52.7
click at [194, 0] on div "7 / gafas-fotocromáticas-tr90 Publicado Preview Salvar Publicar 450 Beta Sectio…" at bounding box center [519, 0] width 1038 height 0
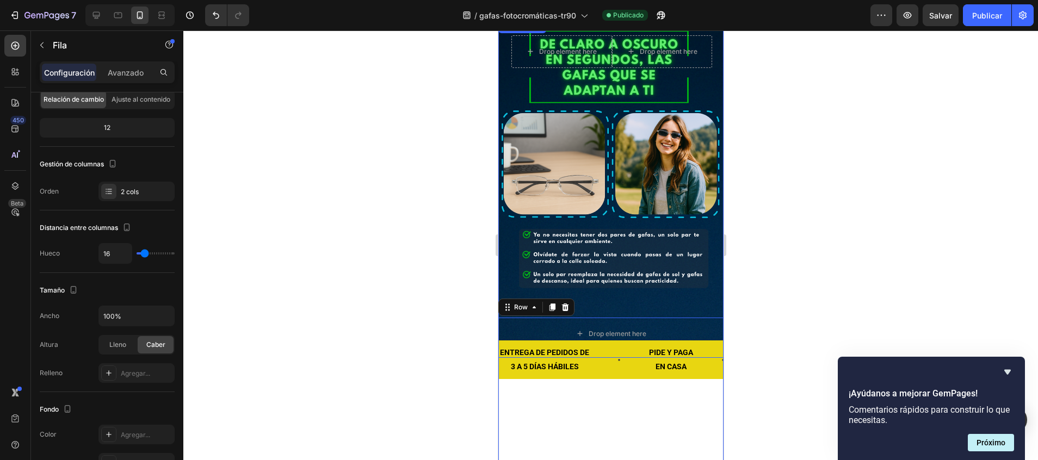
click at [640, 200] on div "Background Image" at bounding box center [610, 189] width 225 height 338
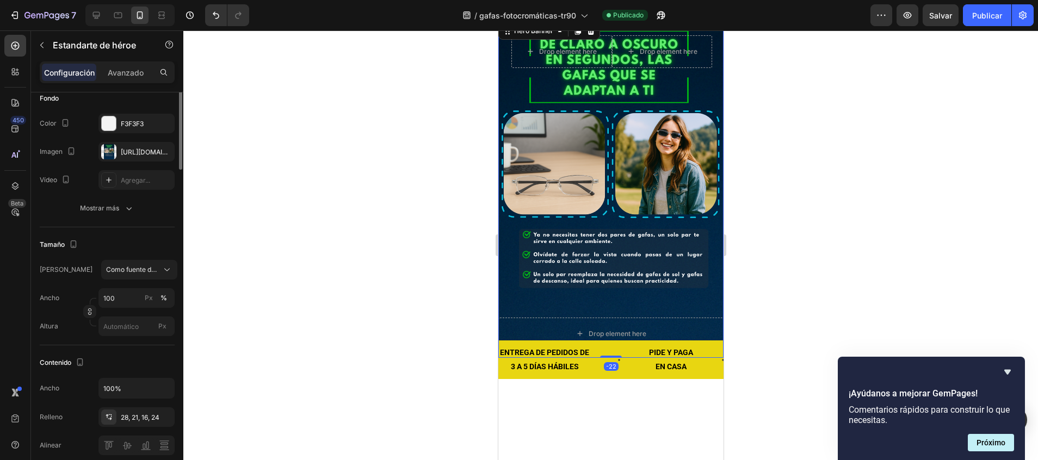
scroll to position [0, 0]
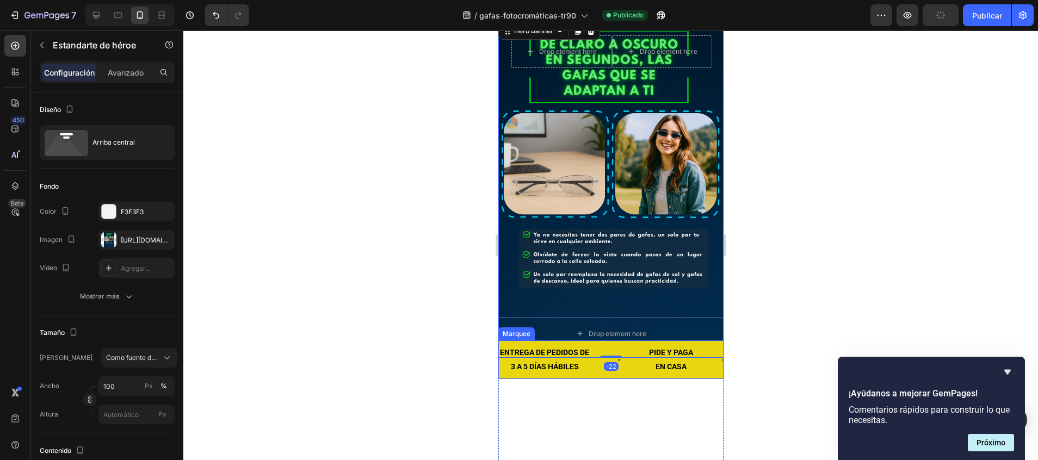
click at [608, 340] on div "ENTREGA DE PEDIDOS DE 3 A 5 DÍAS HÁBILES Text Block" at bounding box center [572, 359] width 149 height 38
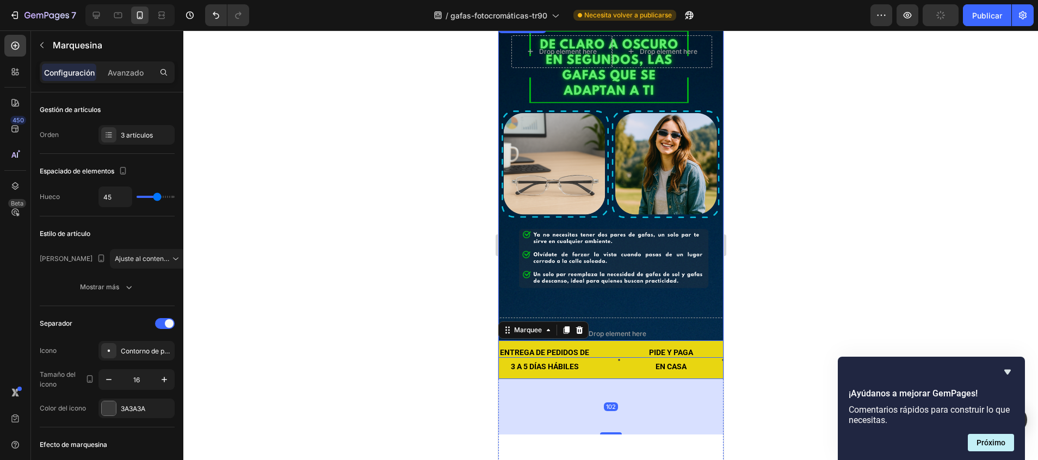
click at [627, 196] on div "Background Image" at bounding box center [610, 189] width 225 height 338
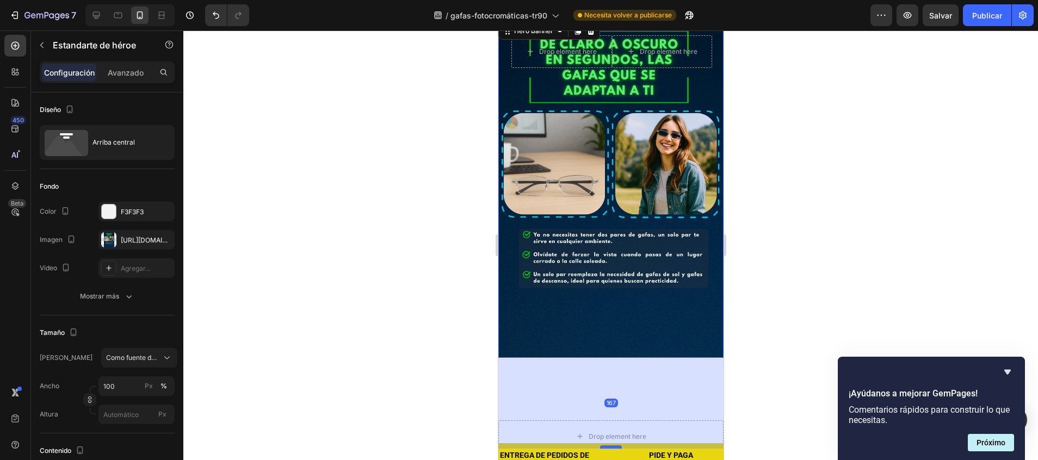
drag, startPoint x: 606, startPoint y: 253, endPoint x: 611, endPoint y: 344, distance: 90.9
click at [611, 445] on div at bounding box center [610, 446] width 22 height 3
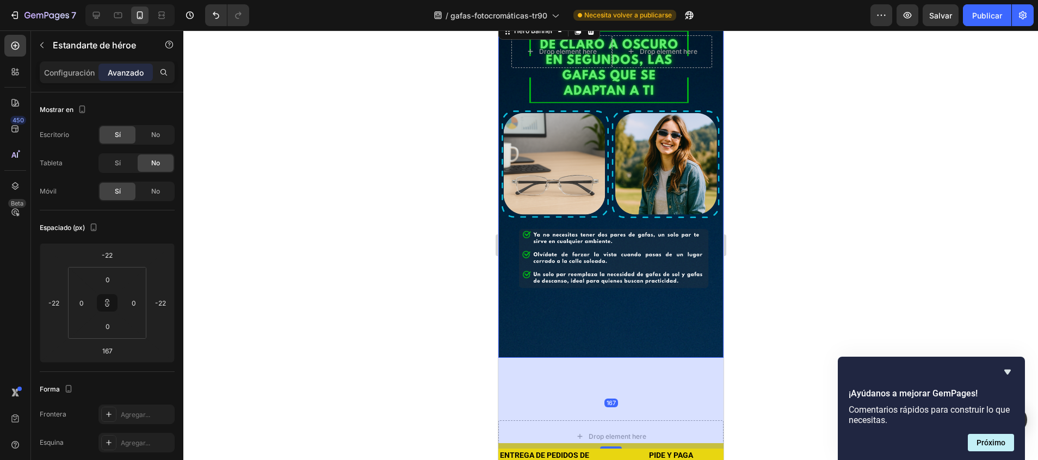
click at [650, 358] on div "167" at bounding box center [610, 403] width 225 height 91
click at [766, 332] on div at bounding box center [610, 245] width 854 height 430
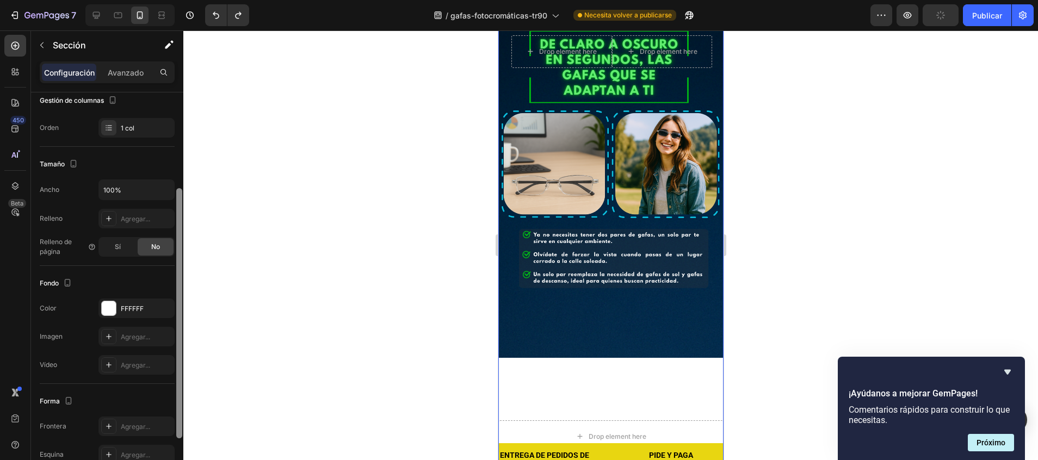
scroll to position [152, 0]
drag, startPoint x: 179, startPoint y: 320, endPoint x: 181, endPoint y: 416, distance: 95.7
click at [181, 416] on div at bounding box center [179, 313] width 6 height 250
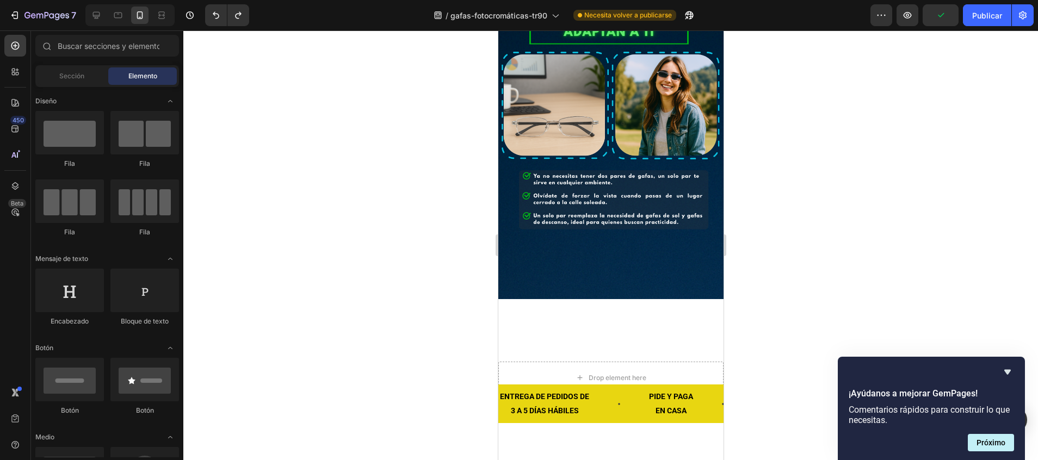
scroll to position [1849, 0]
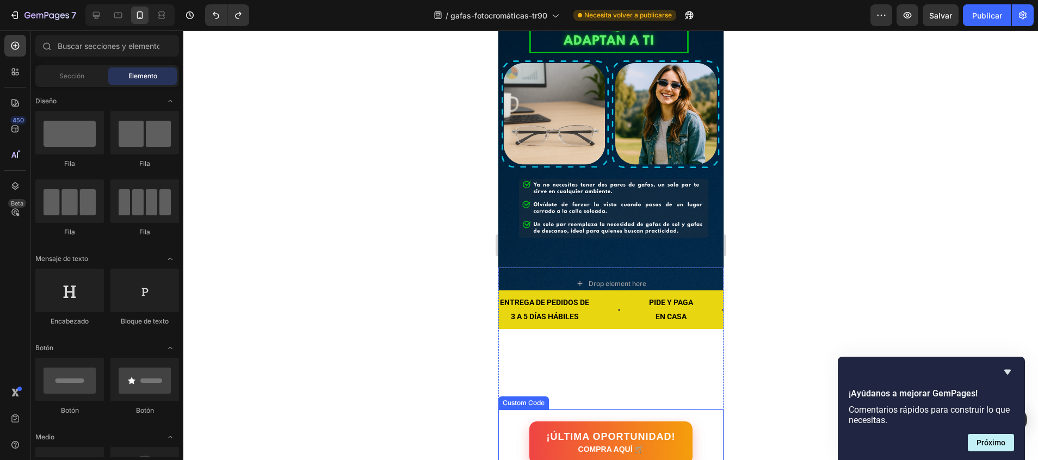
click at [596, 410] on div "¡ÚLTIMA OPORTUNIDAD! COMPRA AQUÍ 🛒 Custom Code" at bounding box center [610, 443] width 225 height 67
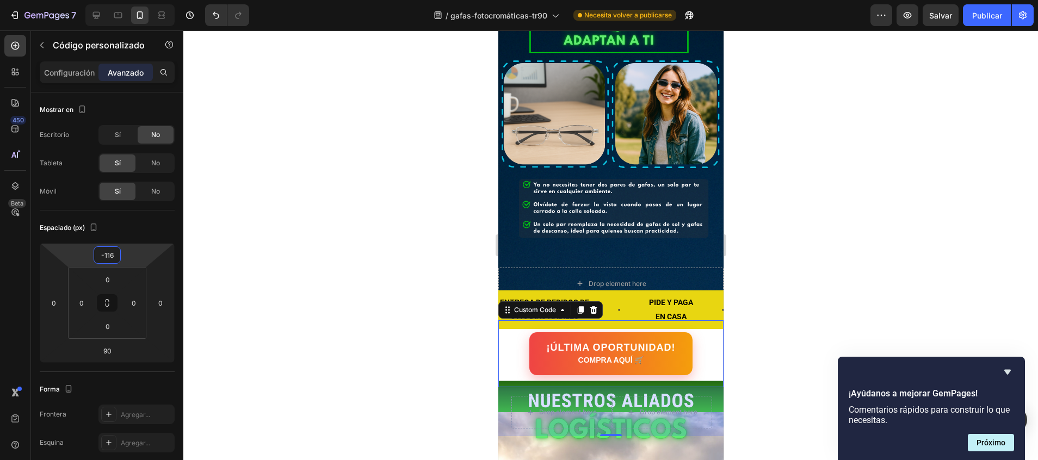
type input "-118"
drag, startPoint x: 121, startPoint y: 244, endPoint x: 122, endPoint y: 311, distance: 66.9
click at [122, 0] on html "7 / gafas-fotocromáticas-tr90 Necesita volver a publicarse Preview Salvar Publi…" at bounding box center [519, 0] width 1038 height 0
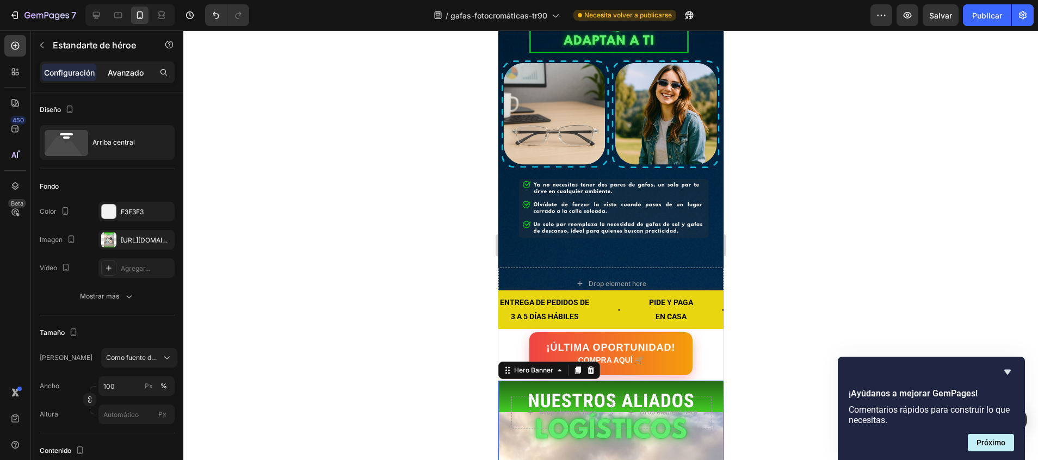
click at [121, 77] on p "Avanzado" at bounding box center [126, 72] width 36 height 11
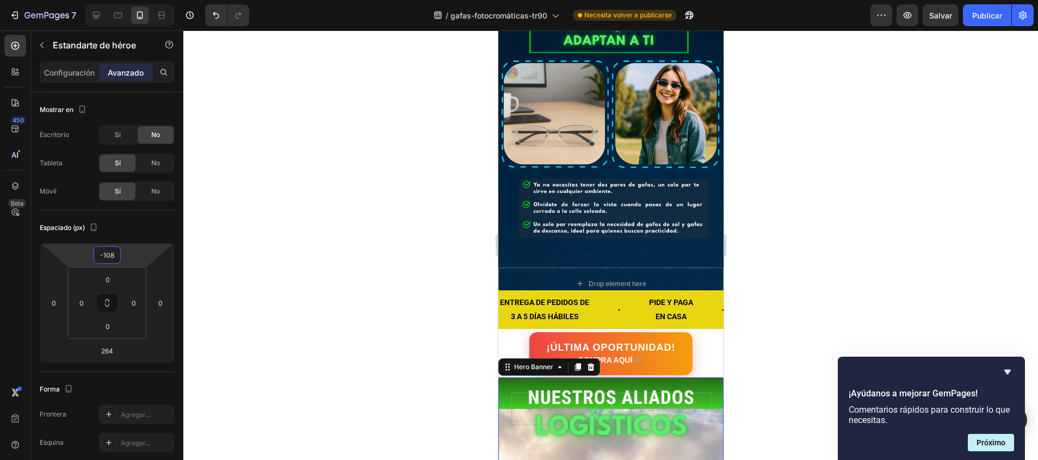
type input "-104"
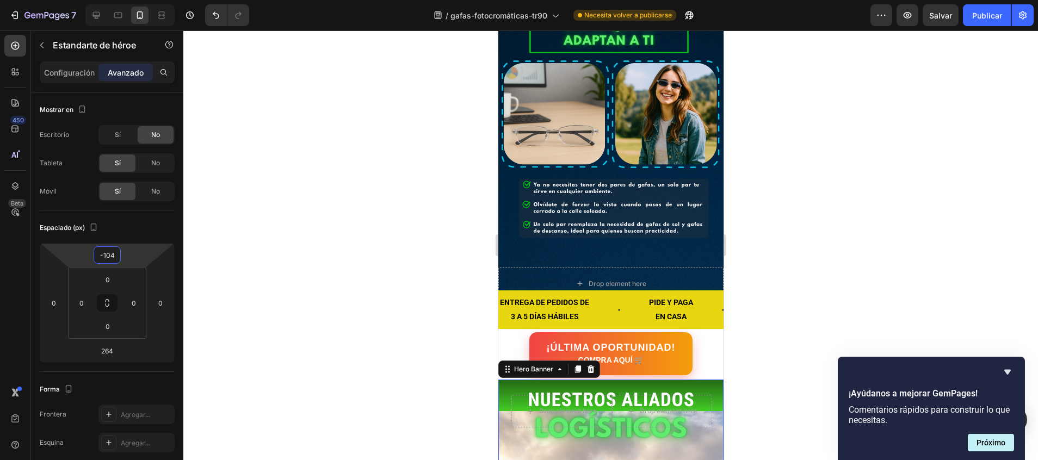
click at [111, 0] on html "7 / gafas-fotocromáticas-tr90 Necesita volver a publicarse Preview Salvar Publi…" at bounding box center [519, 0] width 1038 height 0
click at [525, 146] on div "Background Image" at bounding box center [610, 139] width 225 height 338
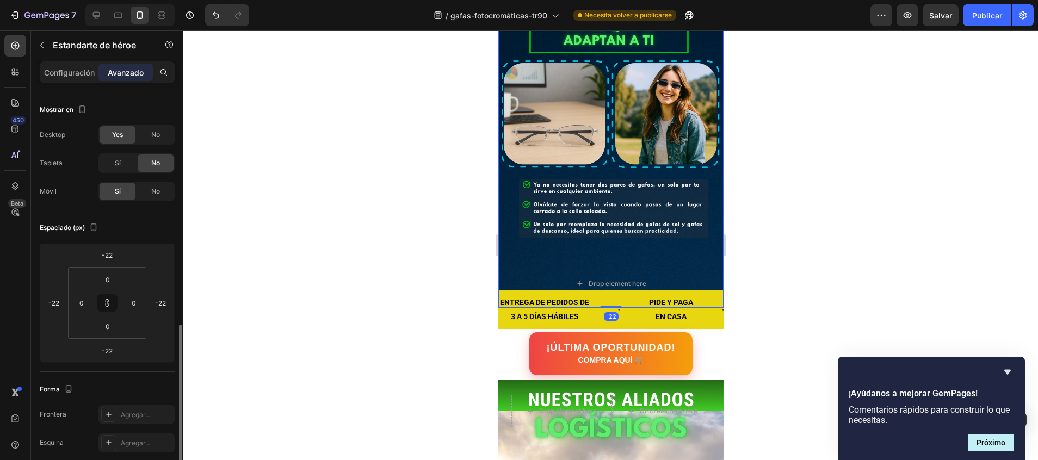
scroll to position [152, 0]
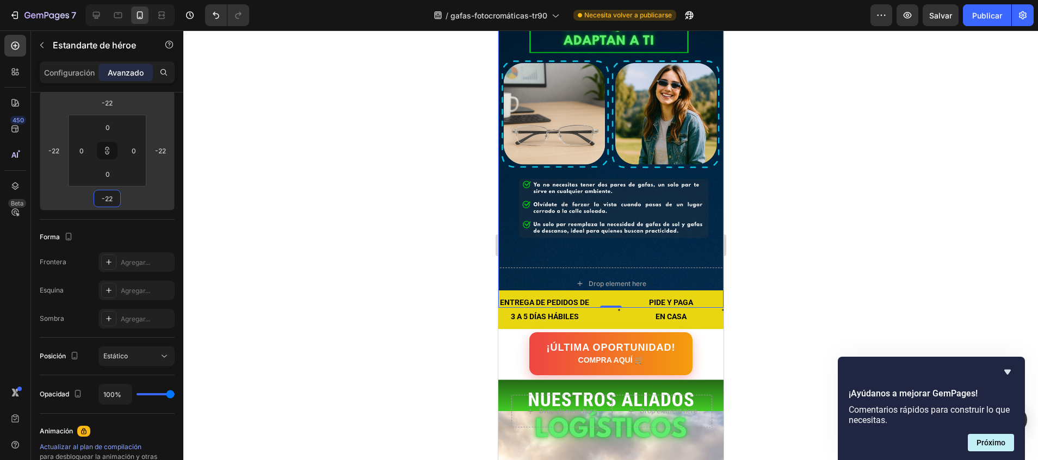
type input "-4"
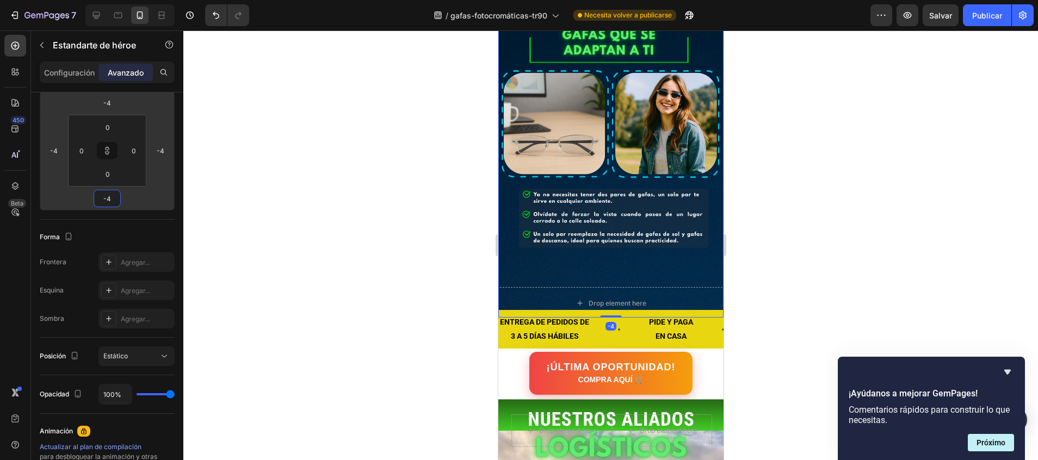
type input "-6"
click at [107, 0] on html "7 / gafas-fotocromáticas-tr90 Necesita volver a publicarse Preview Salvar Publi…" at bounding box center [519, 0] width 1038 height 0
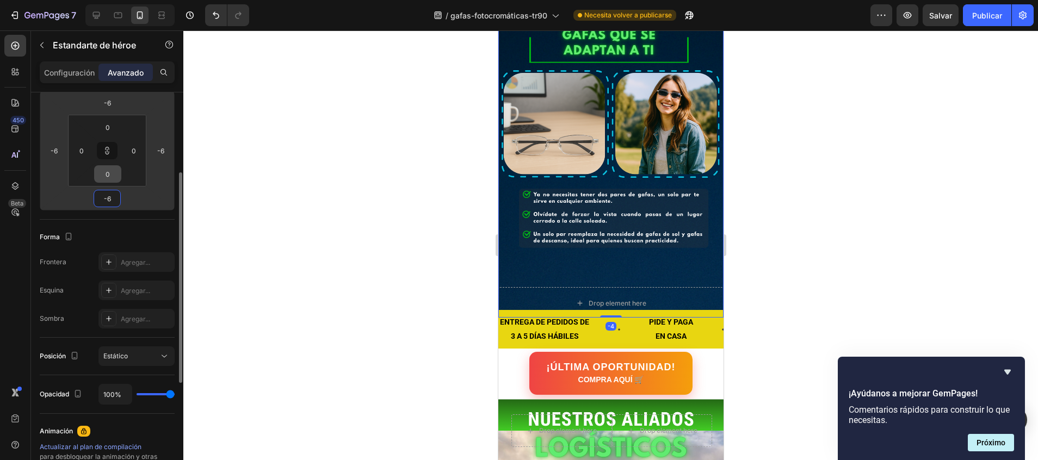
type input "-10"
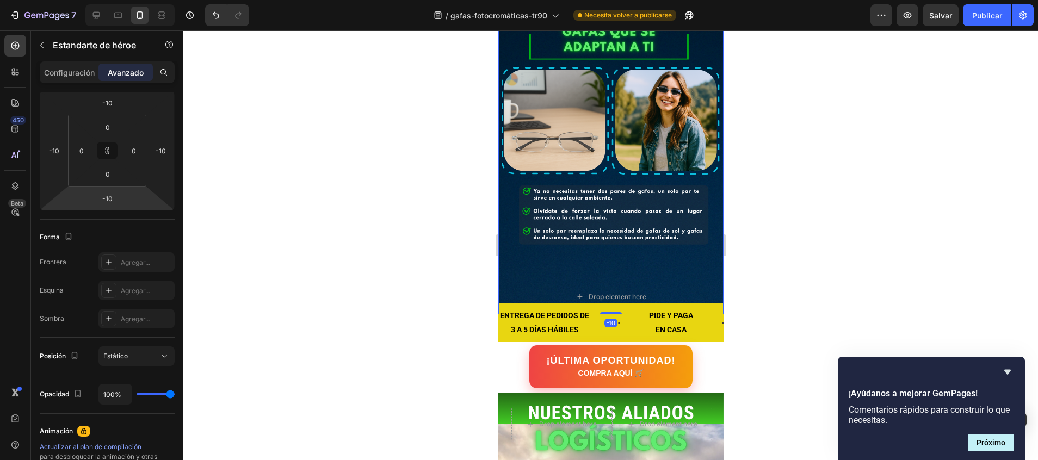
type input "-2"
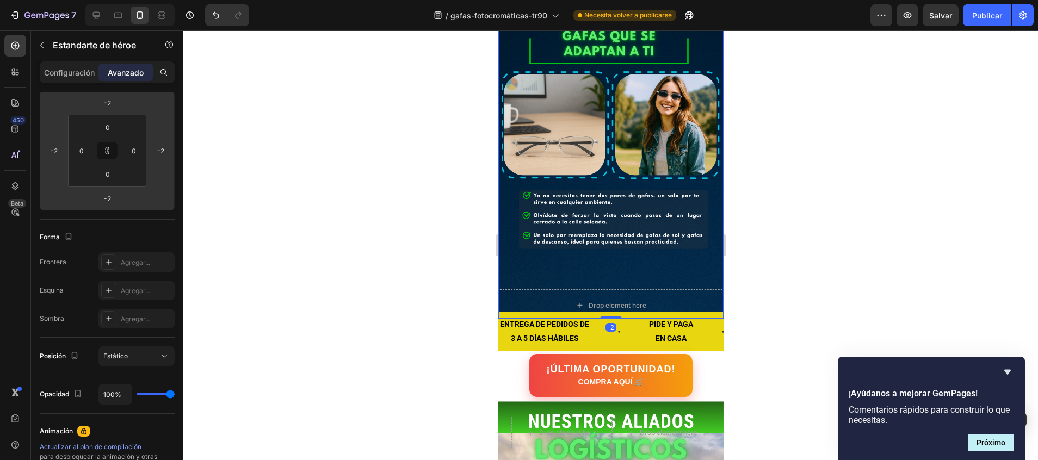
click at [104, 0] on html "7 / gafas-fotocromáticas-tr90 Necesita volver a publicarse Preview Salvar Publi…" at bounding box center [519, 0] width 1038 height 0
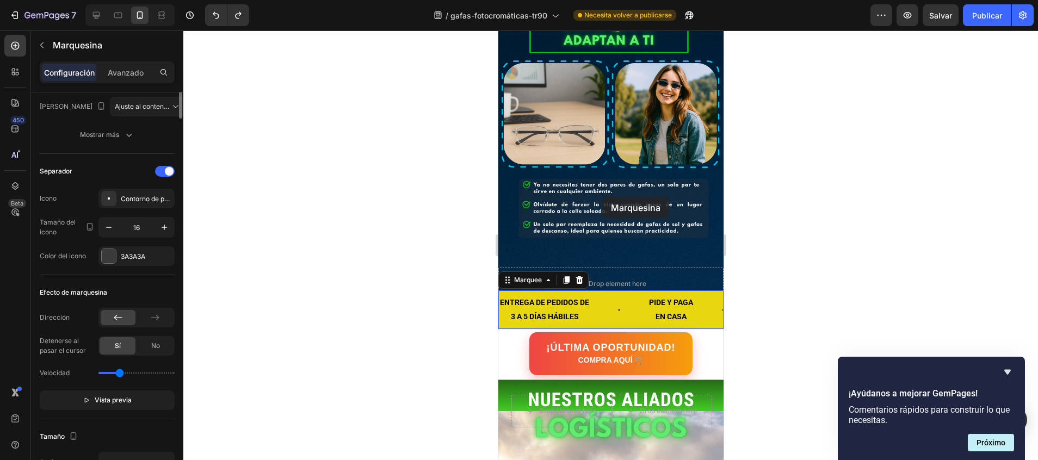
scroll to position [0, 0]
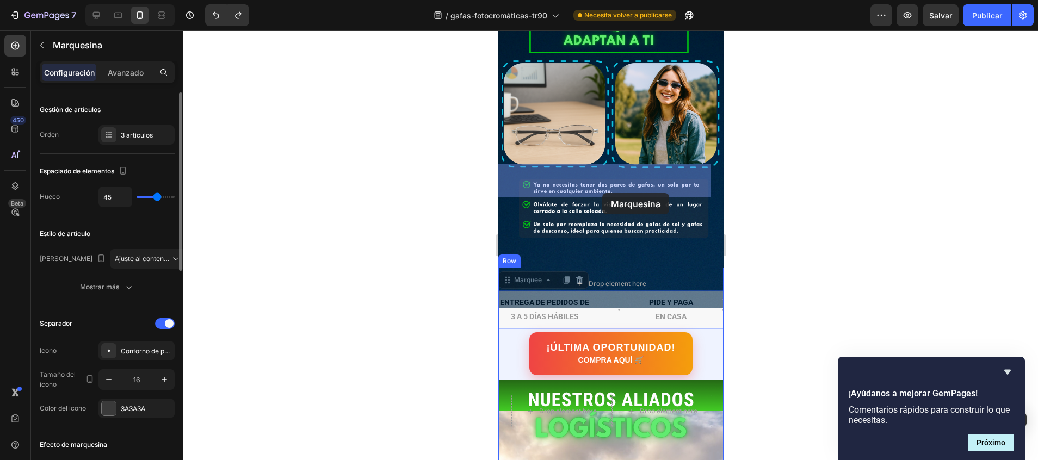
drag, startPoint x: 602, startPoint y: 205, endPoint x: 602, endPoint y: 193, distance: 12.0
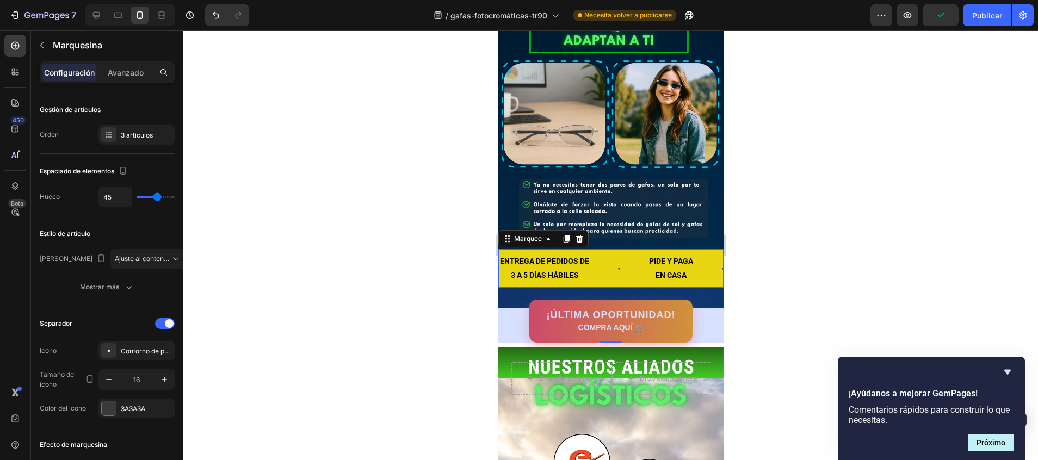
click at [341, 146] on div at bounding box center [610, 245] width 854 height 430
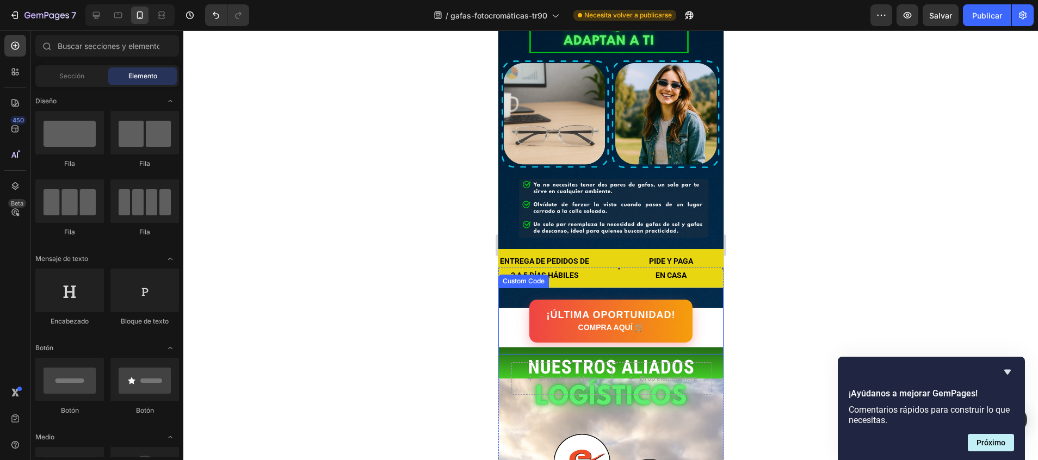
click at [704, 300] on div "¡ÚLTIMA OPORTUNIDAD! COMPRA AQUÍ 🛒" at bounding box center [610, 321] width 225 height 43
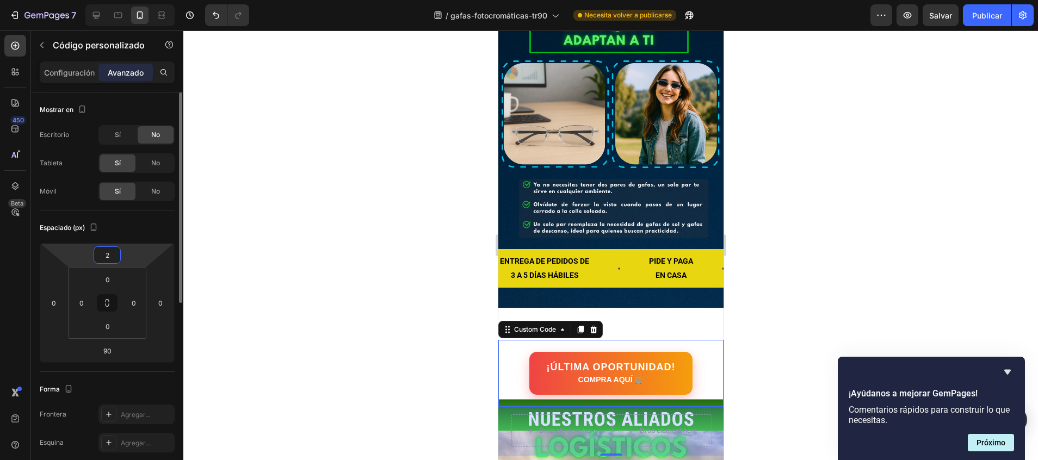
drag, startPoint x: 106, startPoint y: 245, endPoint x: 106, endPoint y: 195, distance: 49.5
click at [106, 0] on html "7 / gafas-fotocromáticas-tr90 Necesita volver a publicarse Preview Salvar Publi…" at bounding box center [519, 0] width 1038 height 0
type input "4"
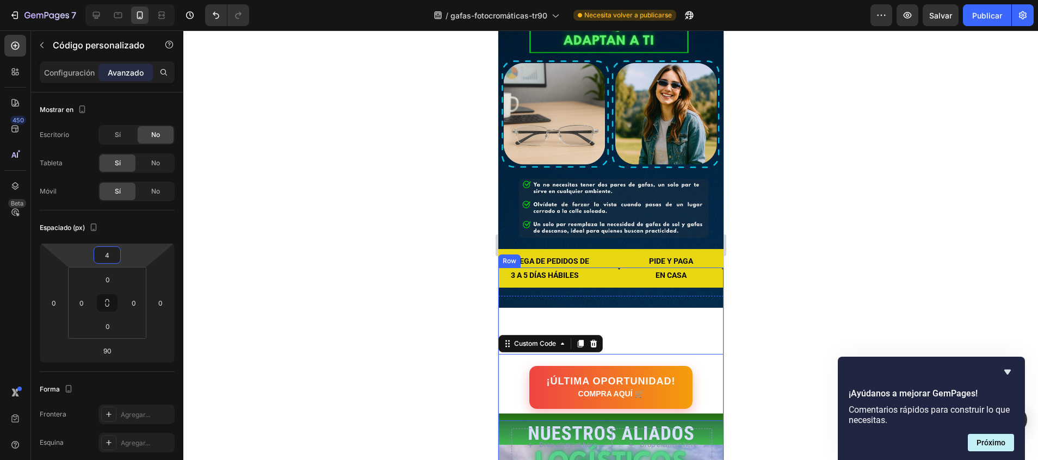
click at [639, 268] on div "ENTREGA DE PEDIDOS DE 3 A 5 DÍAS HÁBILES Text Block PIDE Y PAGA EN CASA Text Bl…" at bounding box center [610, 306] width 225 height 76
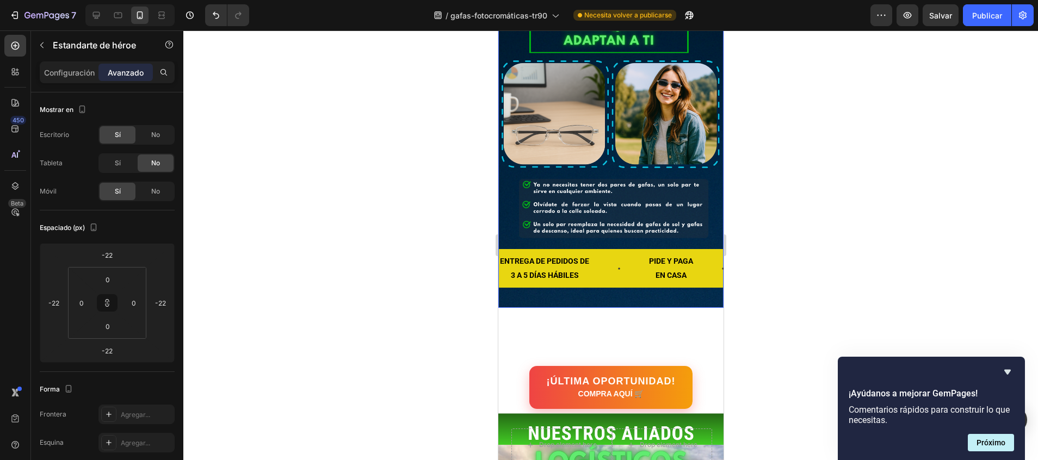
click at [637, 144] on div "Background Image" at bounding box center [610, 139] width 225 height 338
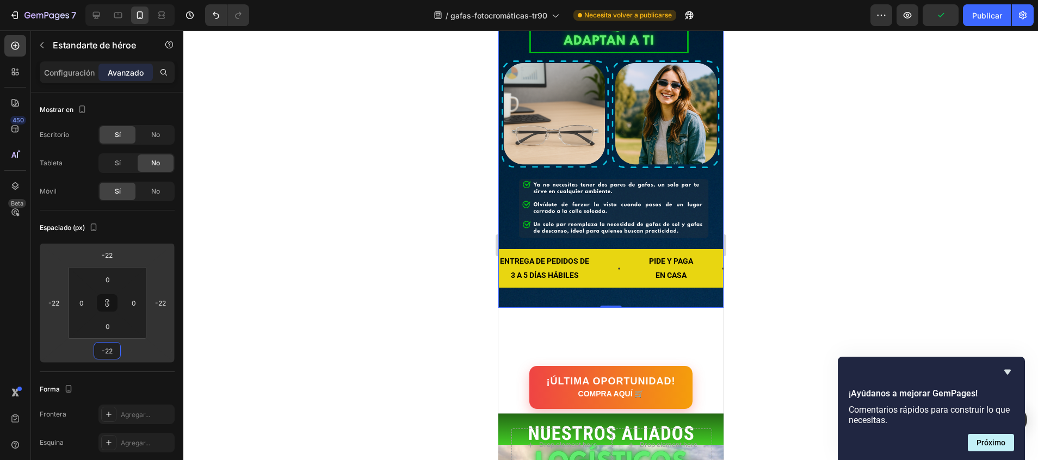
type input "-14"
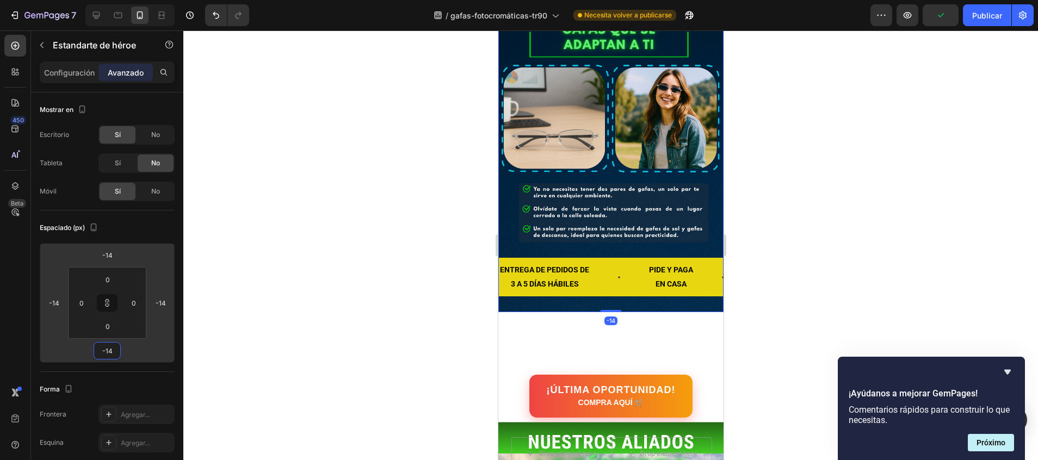
type input "-8"
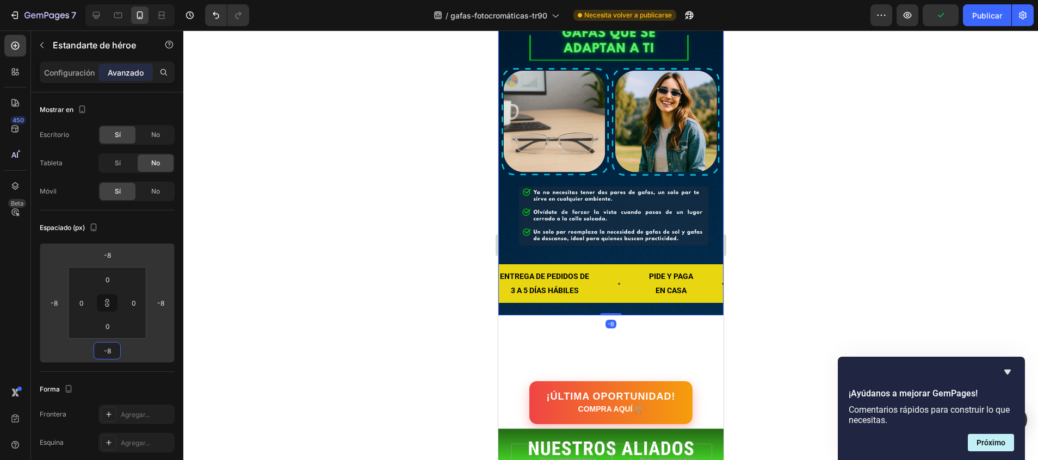
type input "-6"
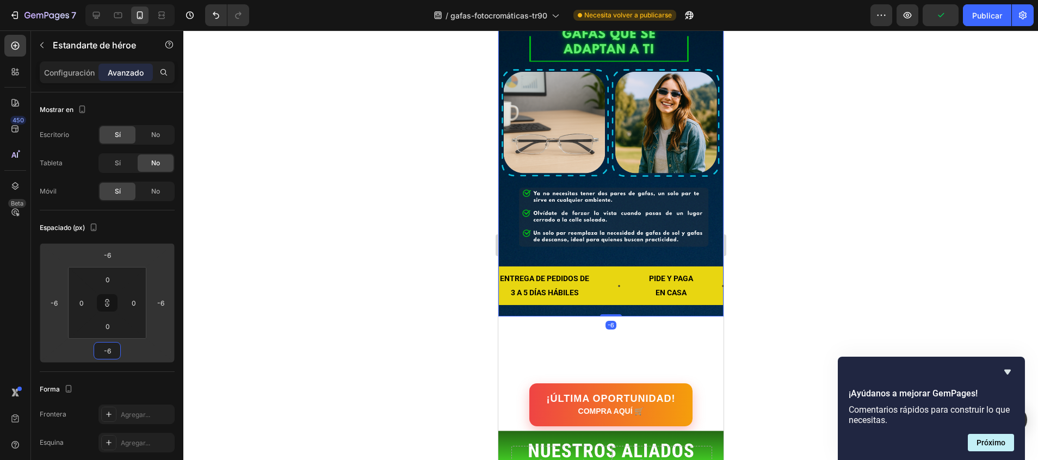
type input "-2"
type input "0"
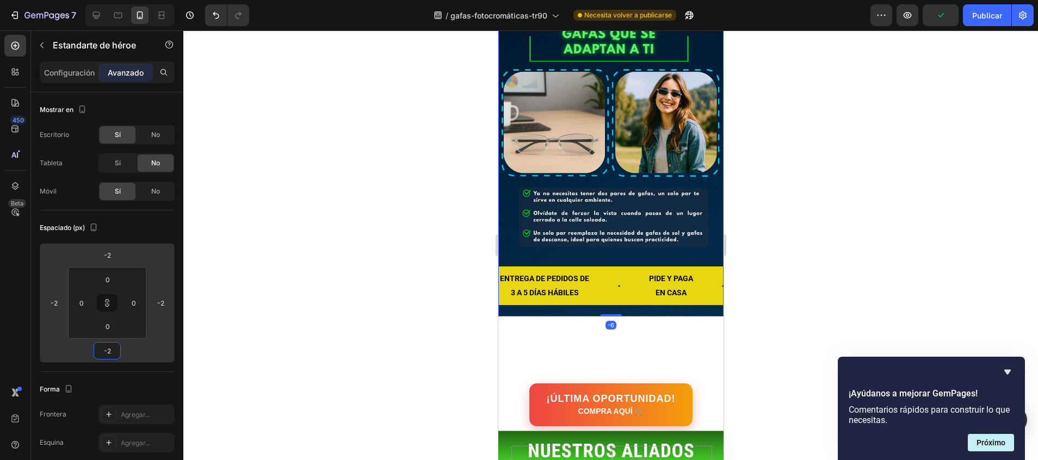
type input "0"
type input "2"
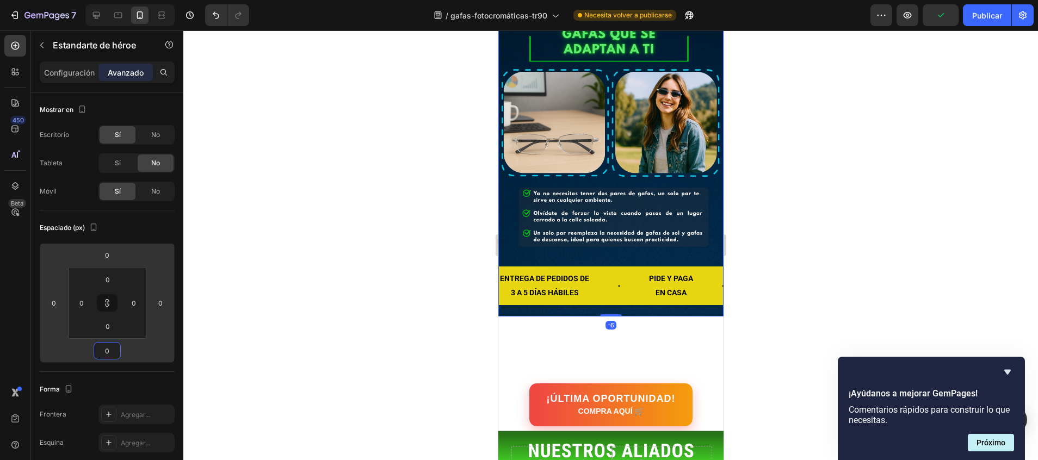
type input "2"
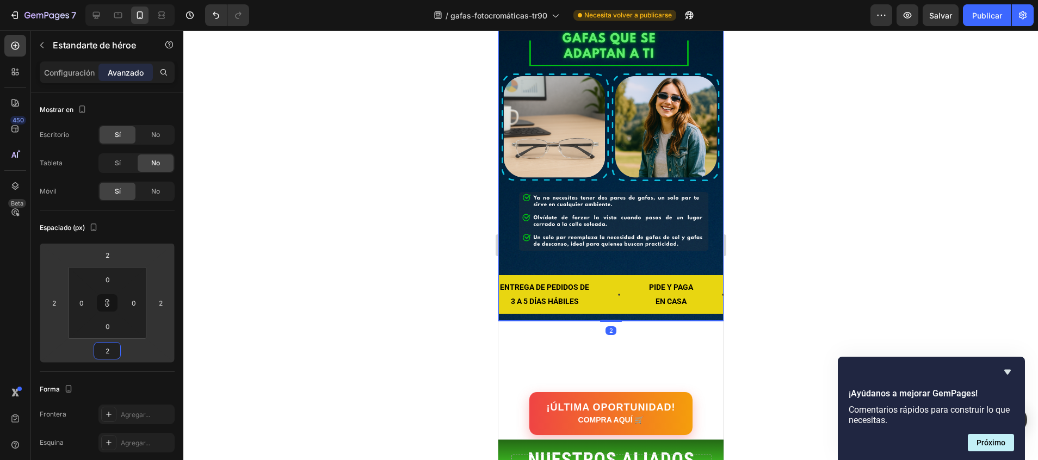
type input "6"
type input "8"
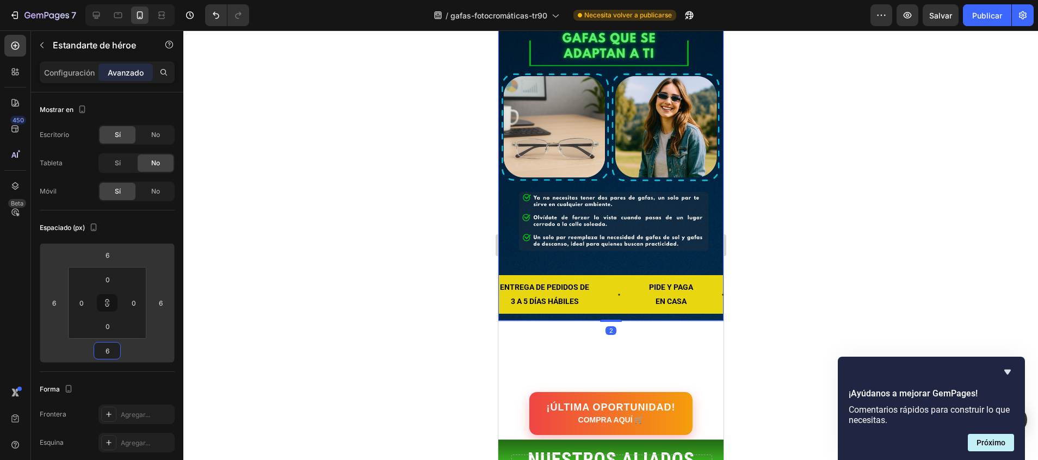
type input "8"
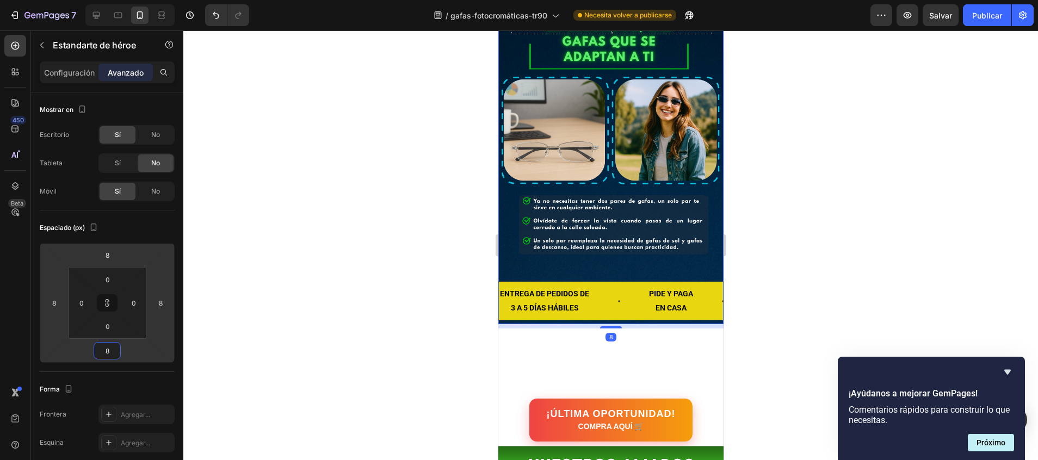
type input "10"
type input "14"
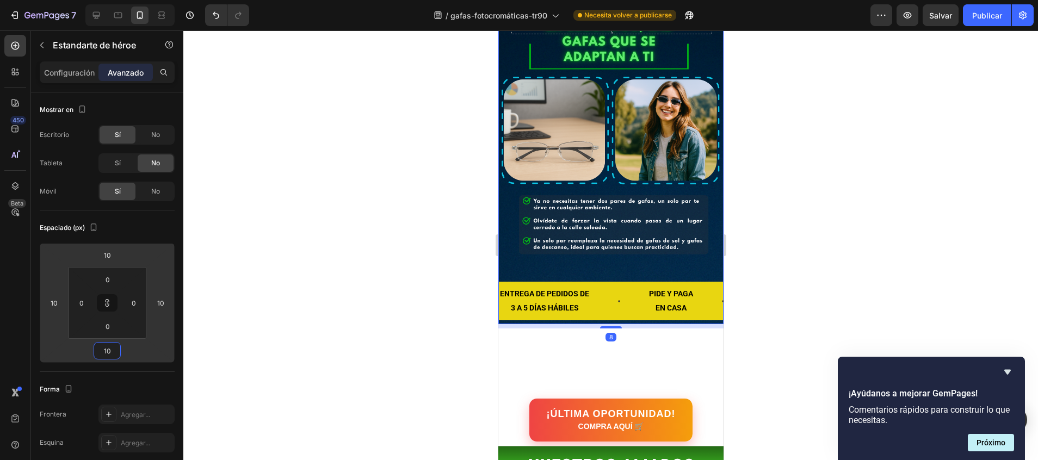
type input "14"
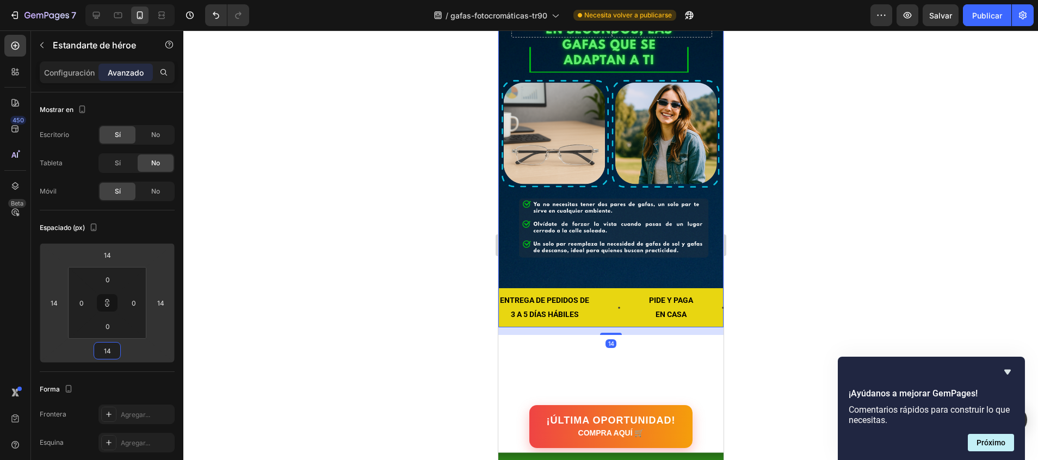
type input "16"
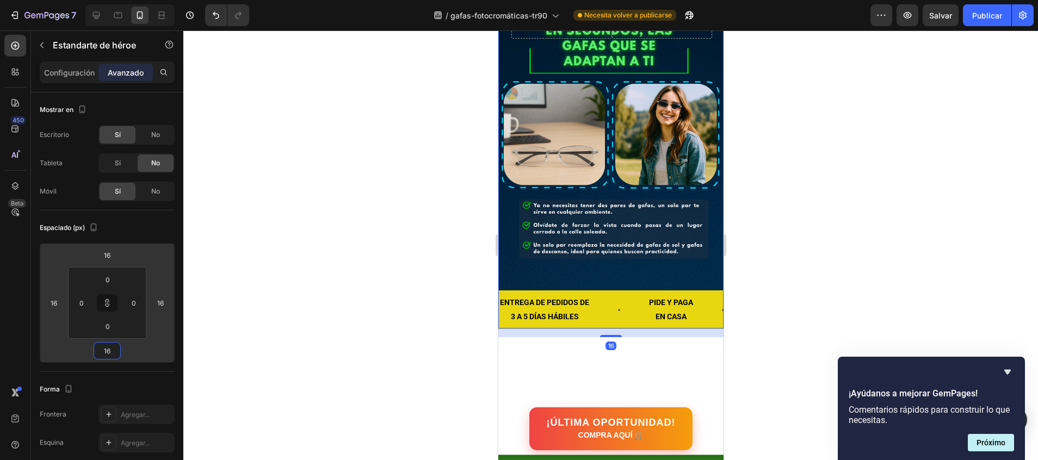
type input "18"
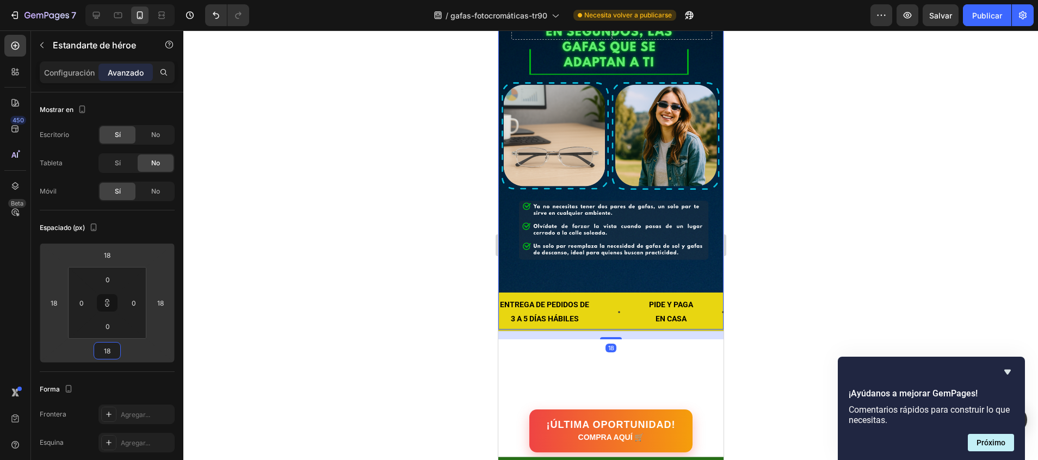
drag, startPoint x: 111, startPoint y: 361, endPoint x: 113, endPoint y: 345, distance: 16.4
click at [113, 0] on html "7 / gafas-fotocromáticas-tr90 Necesita volver a publicarse Preview Salvar Publi…" at bounding box center [519, 0] width 1038 height 0
click at [266, 318] on div at bounding box center [610, 245] width 854 height 430
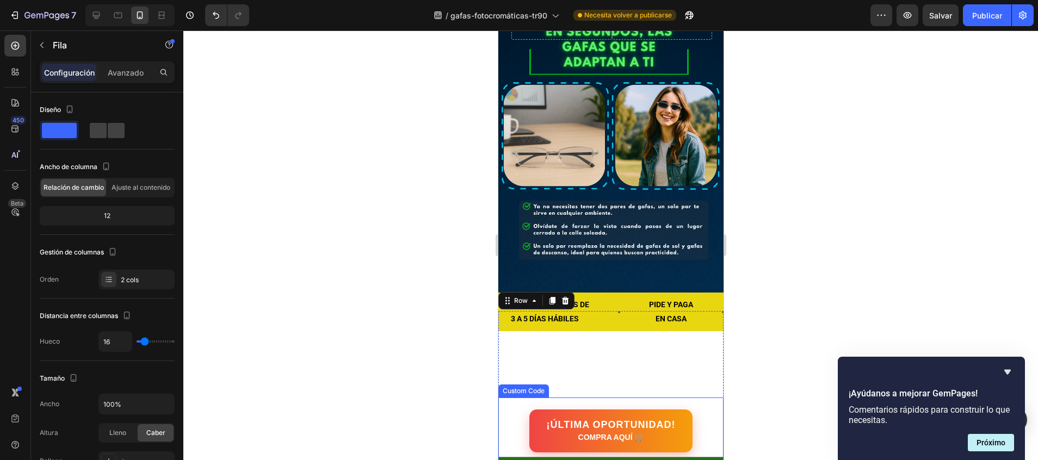
click at [599, 398] on div "¡ÚLTIMA OPORTUNIDAD! COMPRA AQUÍ 🛒 Custom Code" at bounding box center [610, 431] width 225 height 67
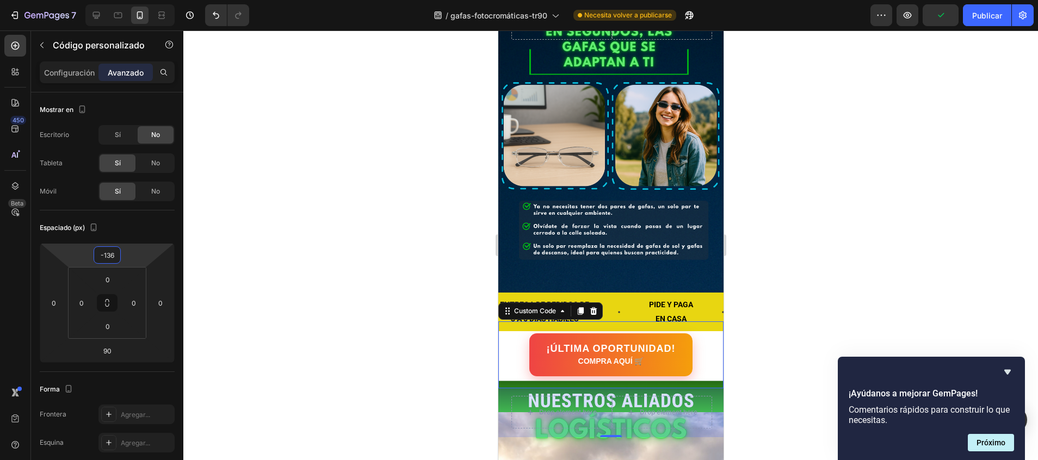
type input "-134"
drag, startPoint x: 121, startPoint y: 244, endPoint x: 125, endPoint y: 300, distance: 56.1
click at [125, 0] on html "7 / gafas-fotocromáticas-tr90 Necesita volver a publicarse Preview Salvar Publi…" at bounding box center [519, 0] width 1038 height 0
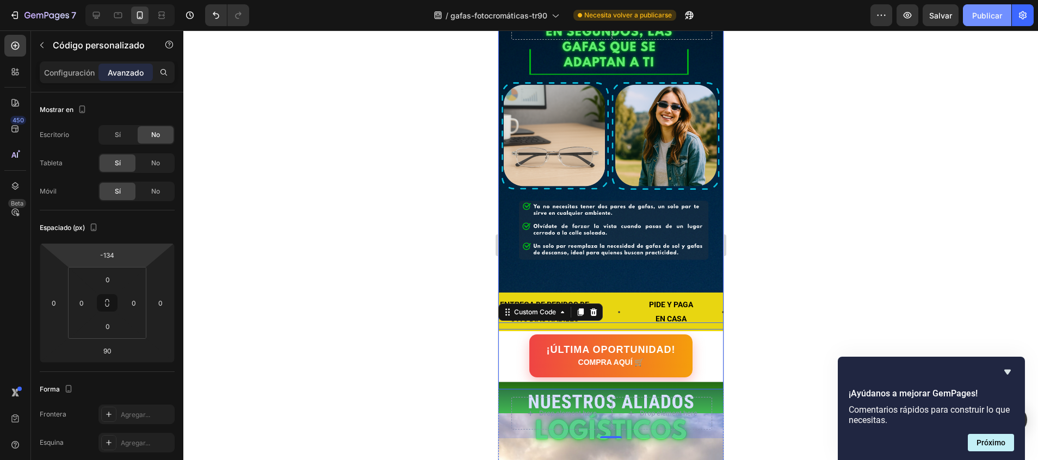
click at [990, 17] on font "Publicar" at bounding box center [987, 15] width 30 height 11
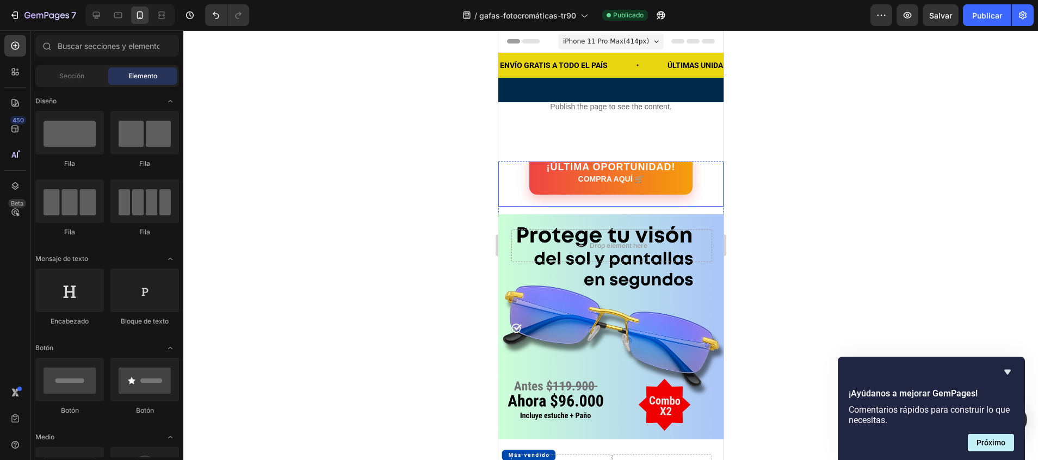
click at [670, 175] on link "¡ÚLTIMA OPORTUNIDAD! COMPRA AQUÍ 🛒" at bounding box center [610, 173] width 168 height 44
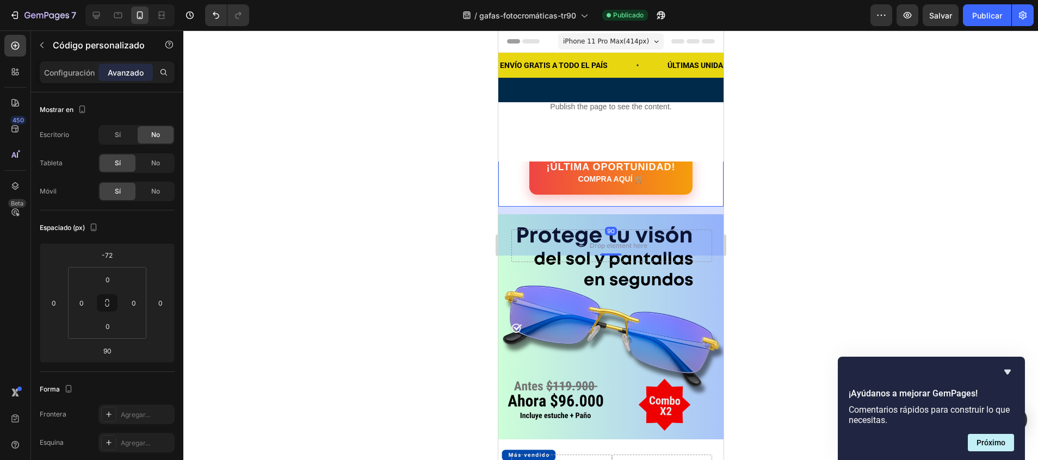
click at [670, 175] on link "¡ÚLTIMA OPORTUNIDAD! COMPRA AQUÍ 🛒" at bounding box center [610, 173] width 168 height 44
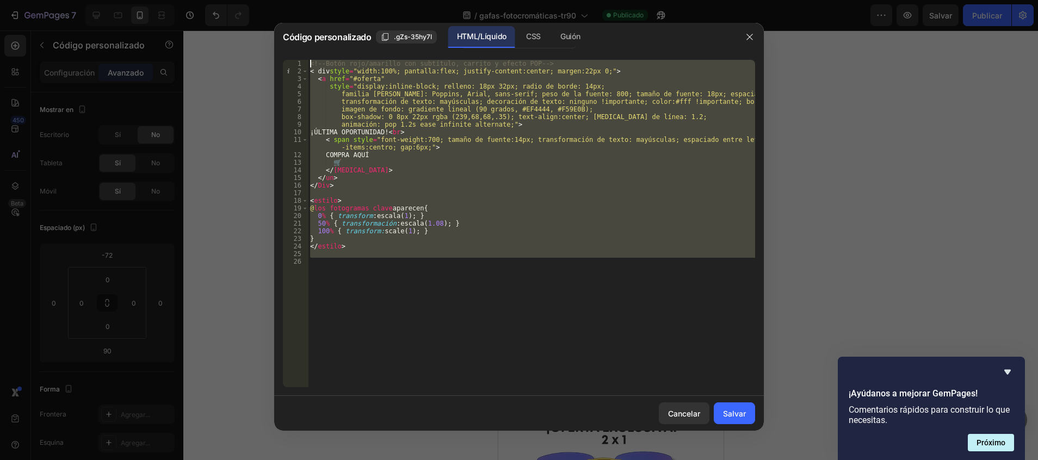
drag, startPoint x: 368, startPoint y: 259, endPoint x: 300, endPoint y: 52, distance: 218.3
click at [300, 52] on div "1 2 3 4 5 6 7 8 9 10 11 12 13 14 15 16 17 18 19 20 21 22 23 24 25 26 <!-- Botón…" at bounding box center [518, 223] width 489 height 345
type textarea "<div id="_rsi-cod-form-embed-custom-hook"></div>"
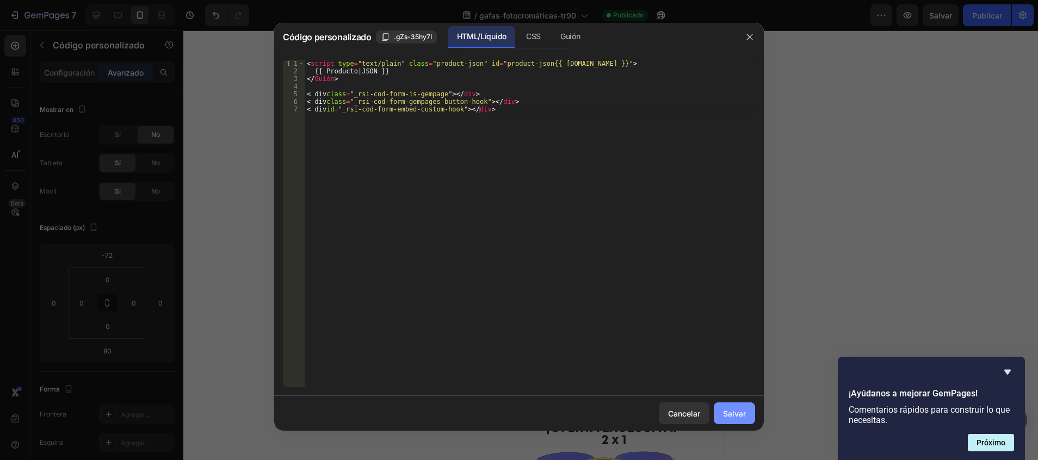
click at [739, 411] on font "Salvar" at bounding box center [734, 413] width 23 height 11
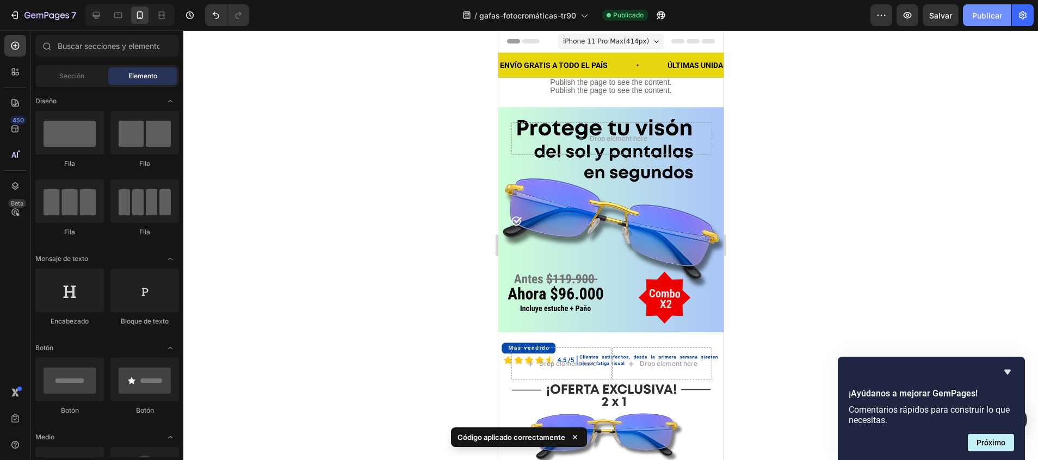
click at [983, 17] on font "Publicar" at bounding box center [987, 15] width 30 height 11
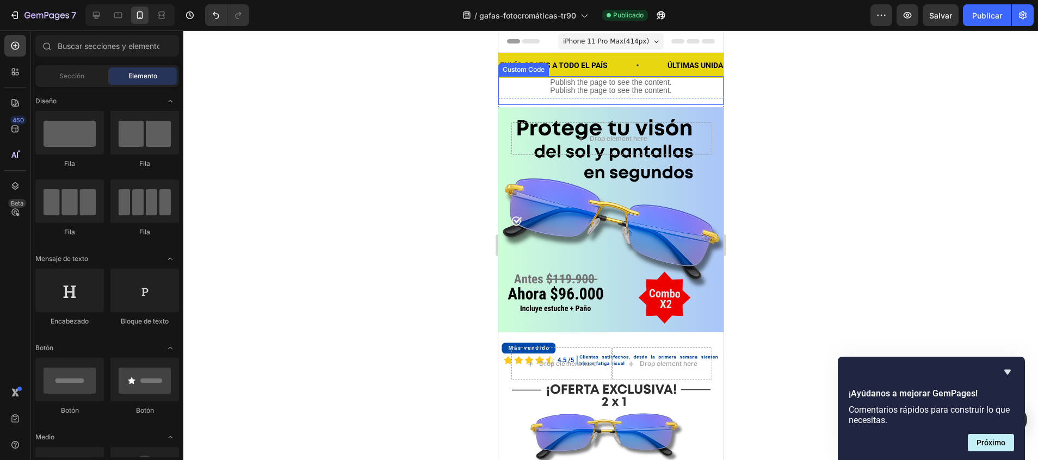
click at [531, 82] on div "Publish the page to see the content." at bounding box center [610, 90] width 225 height 29
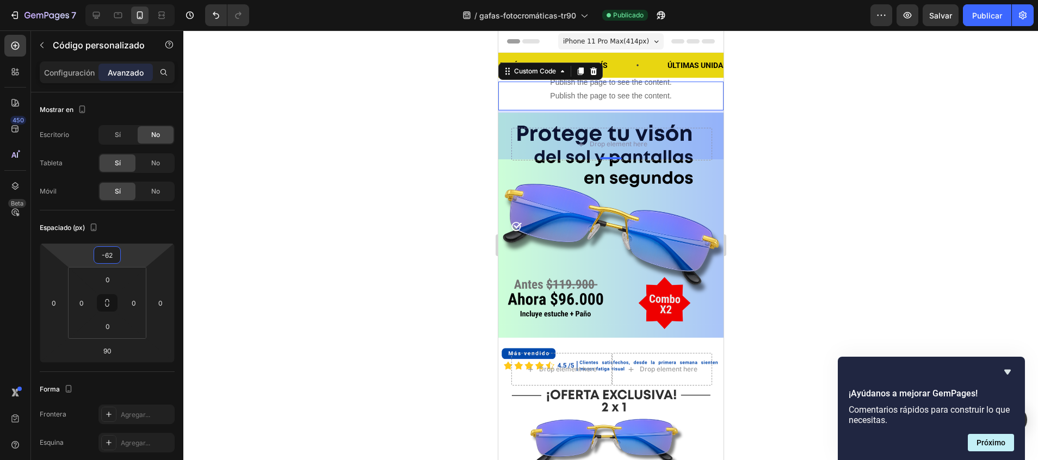
type input "-60"
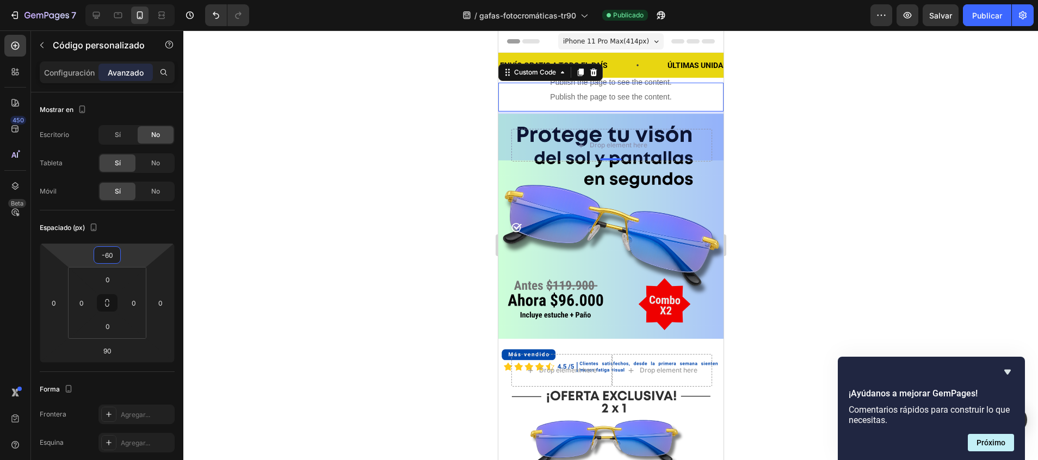
click at [111, 0] on html "7 / gafas-fotocromáticas-tr90 Publicado Preview Salvar Publicar 450 Beta Sectio…" at bounding box center [519, 0] width 1038 height 0
click at [963, 12] on button "Publicar" at bounding box center [987, 15] width 48 height 22
click at [983, 18] on font "Publicar" at bounding box center [987, 15] width 30 height 11
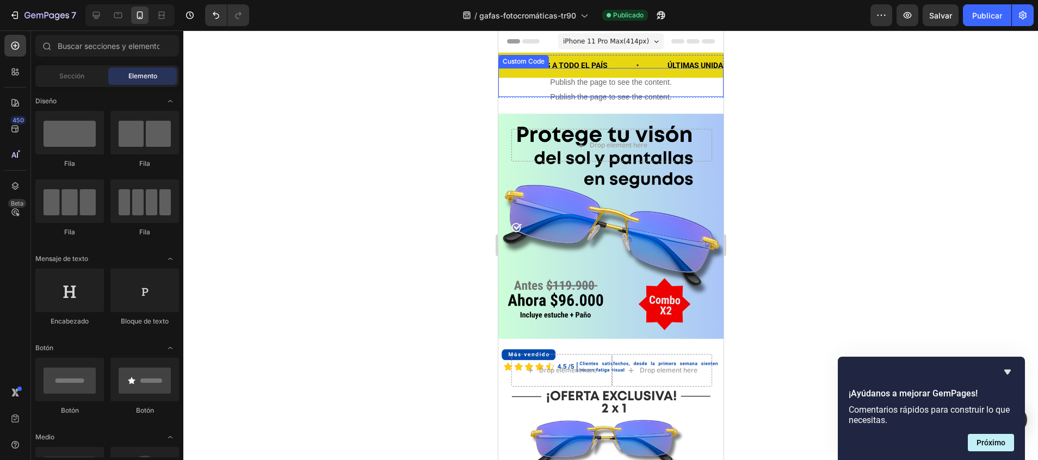
click at [598, 96] on p "Publish the page to see the content." at bounding box center [610, 96] width 225 height 11
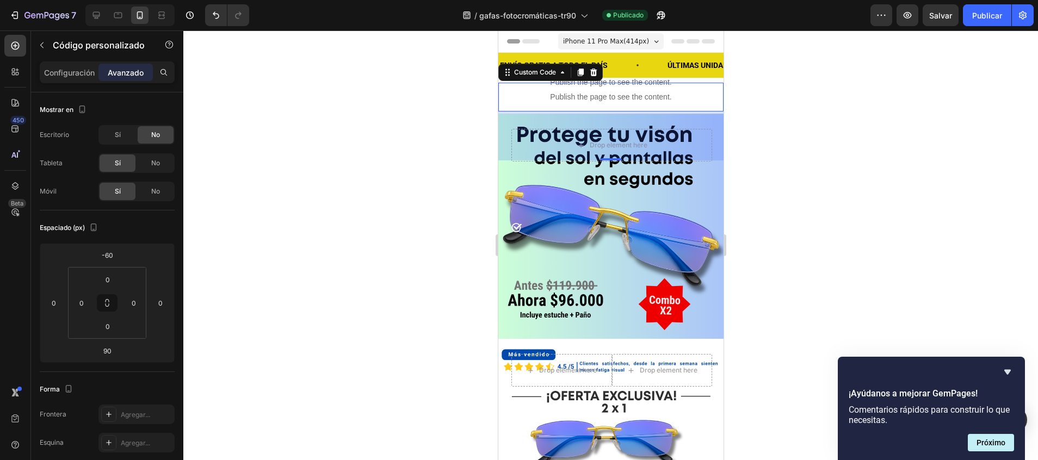
click at [650, 101] on p "Publish the page to see the content." at bounding box center [610, 96] width 225 height 11
click at [584, 72] on icon at bounding box center [579, 72] width 9 height 9
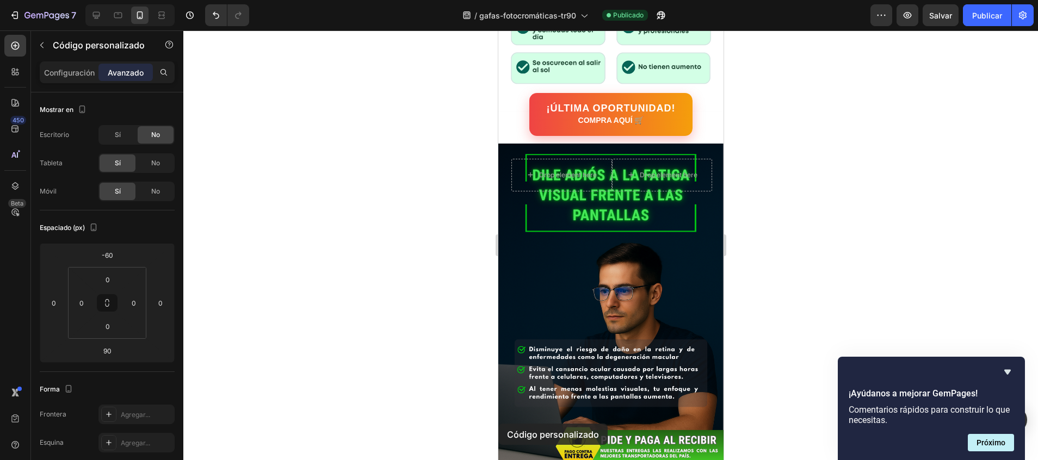
scroll to position [584, 0]
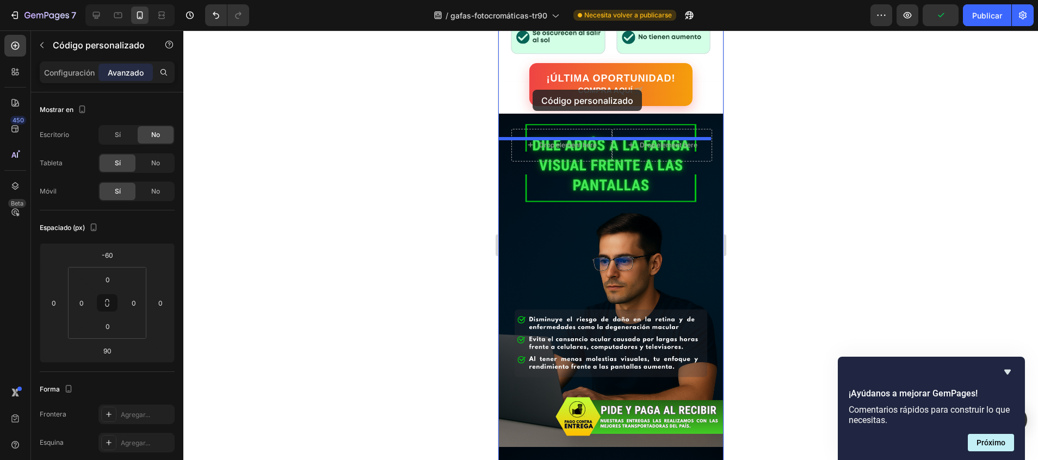
drag, startPoint x: 506, startPoint y: 119, endPoint x: 532, endPoint y: 90, distance: 38.5
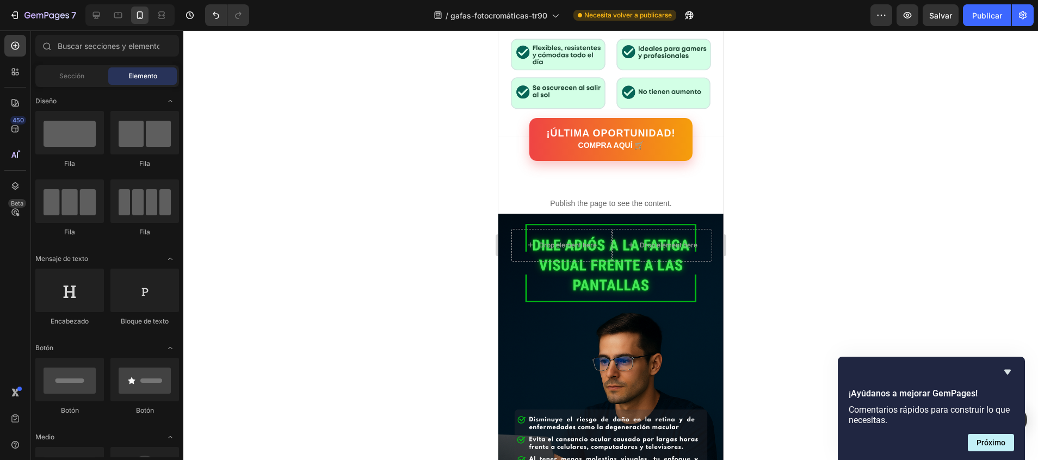
scroll to position [474, 0]
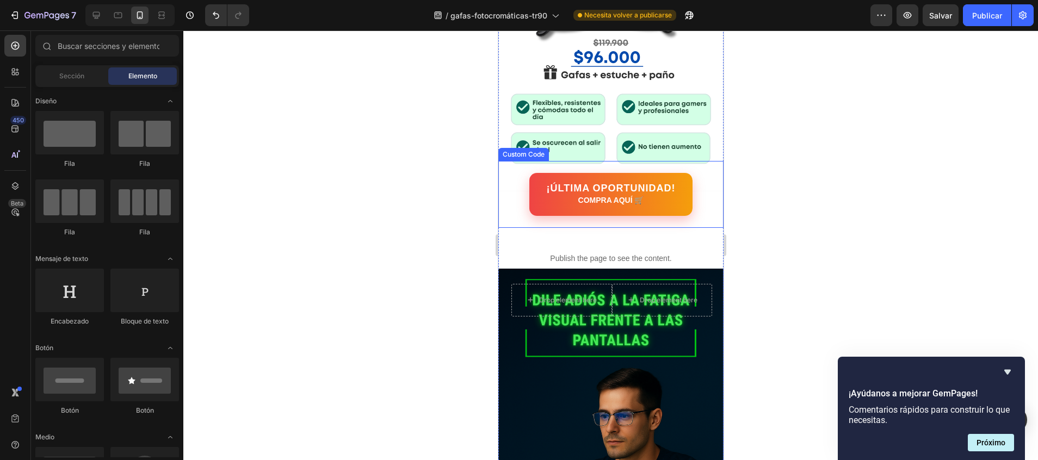
click at [679, 173] on link "¡ÚLTIMA OPORTUNIDAD! COMPRA AQUÍ 🛒" at bounding box center [611, 194] width 164 height 43
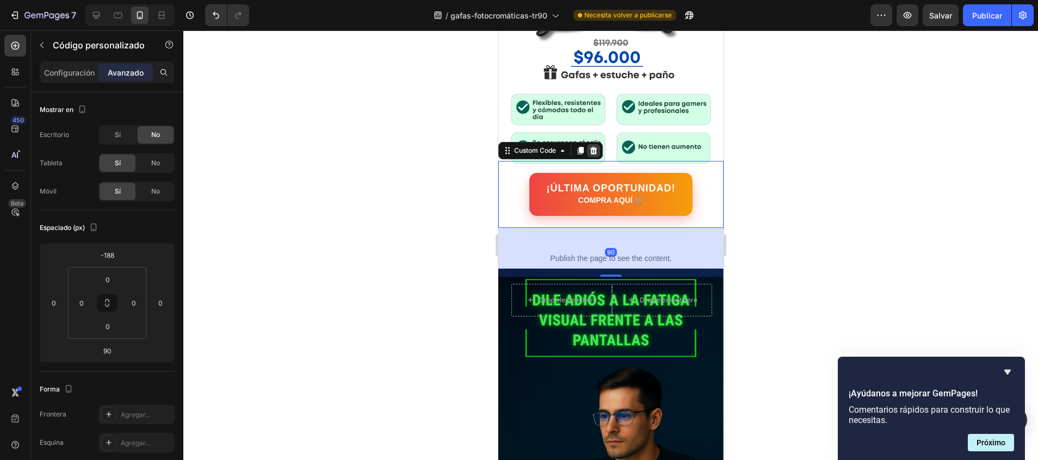
click at [594, 147] on icon at bounding box center [593, 151] width 7 height 8
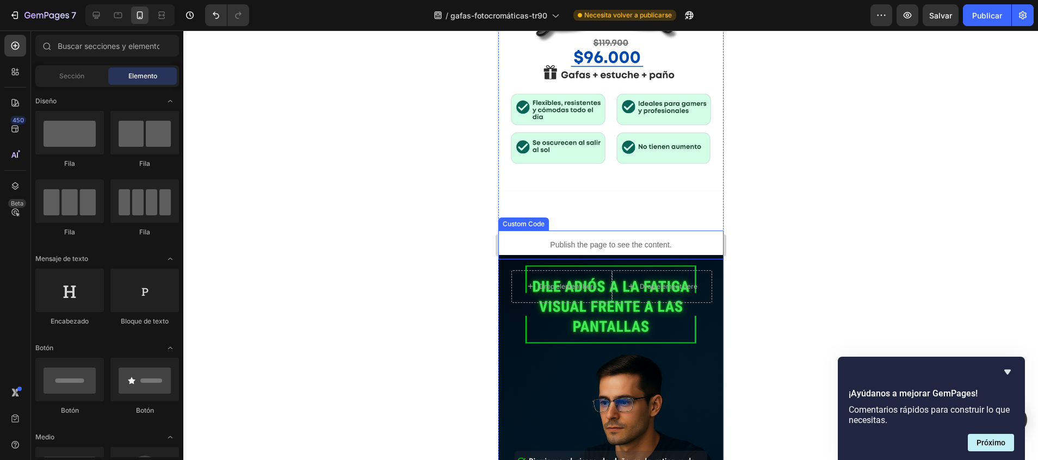
click at [571, 231] on div "Publish the page to see the content." at bounding box center [610, 245] width 225 height 29
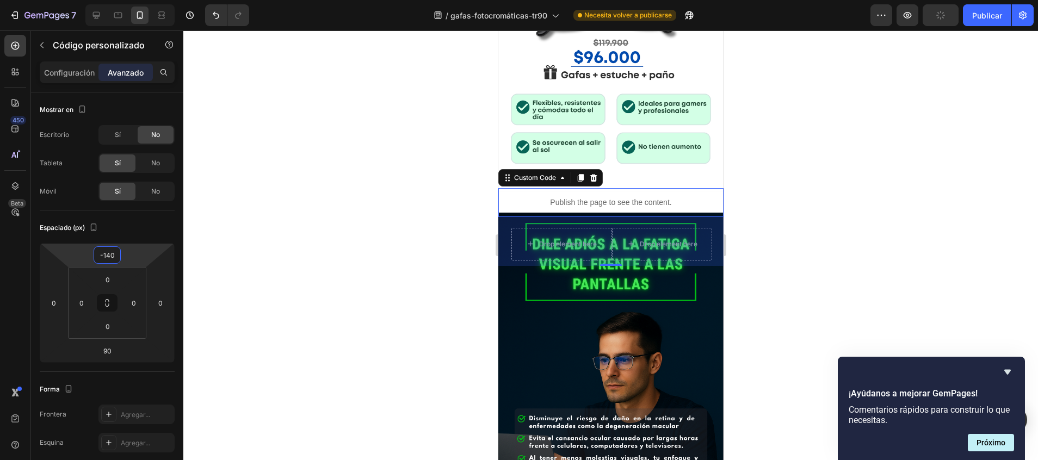
type input "-142"
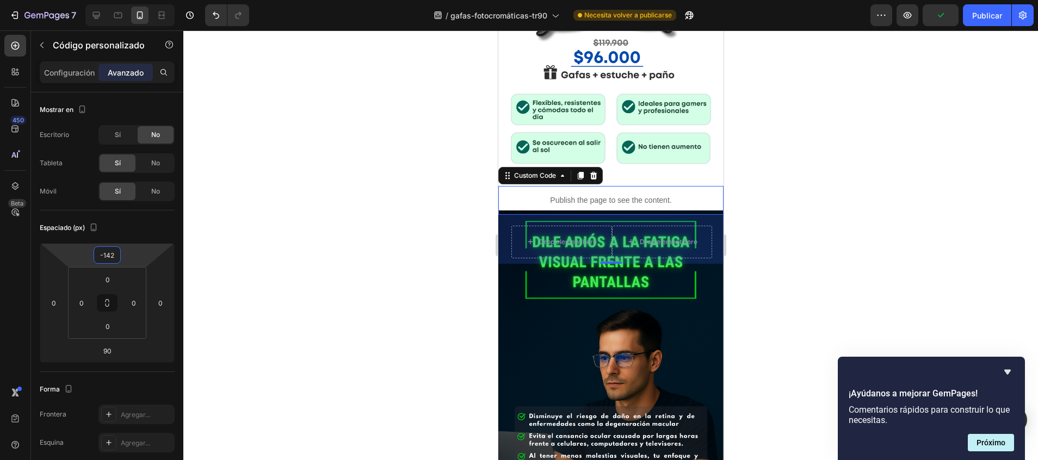
drag, startPoint x: 113, startPoint y: 244, endPoint x: 118, endPoint y: 278, distance: 34.2
click at [118, 0] on html "7 / gafas-fotocromáticas-tr90 Necesita volver a publicarse Preview Publicar 450…" at bounding box center [519, 0] width 1038 height 0
click at [767, 183] on div at bounding box center [610, 245] width 854 height 430
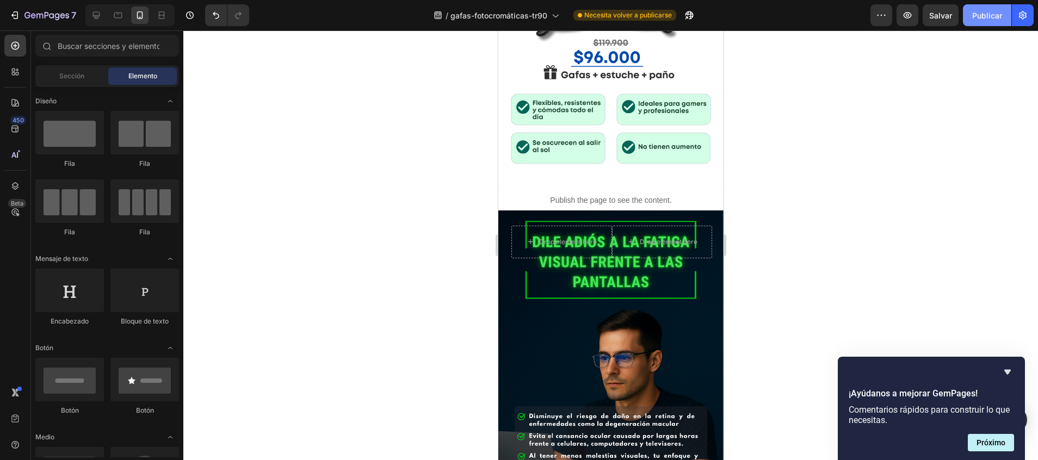
click at [992, 12] on font "Publicar" at bounding box center [987, 15] width 30 height 11
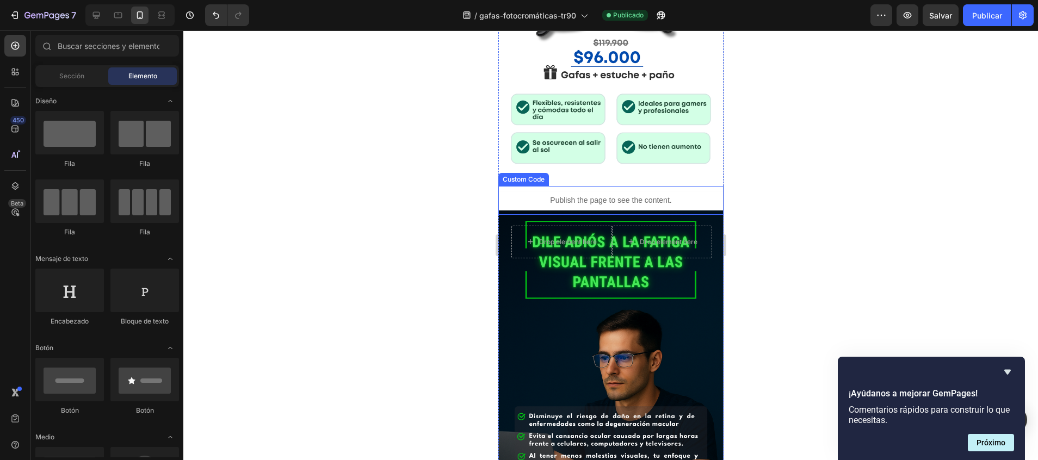
click at [629, 195] on p "Publish the page to see the content." at bounding box center [610, 200] width 225 height 11
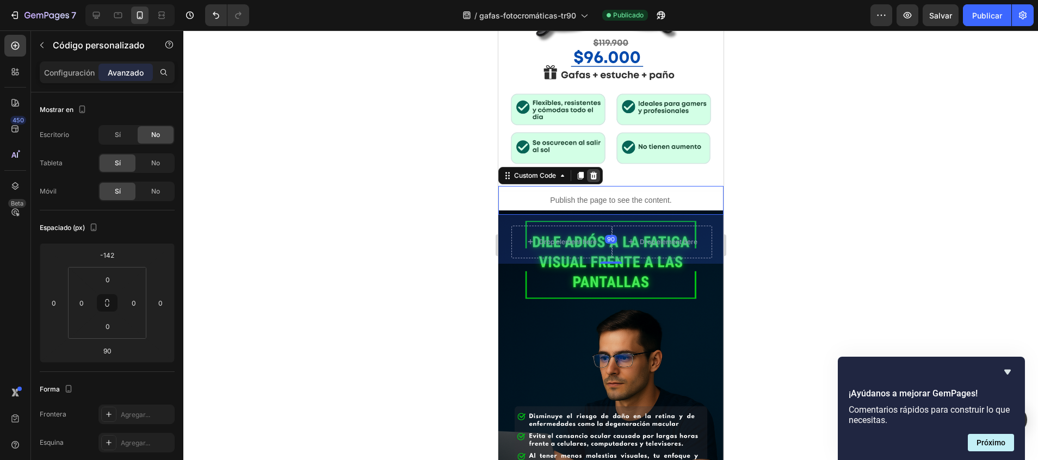
click at [594, 172] on icon at bounding box center [593, 176] width 7 height 8
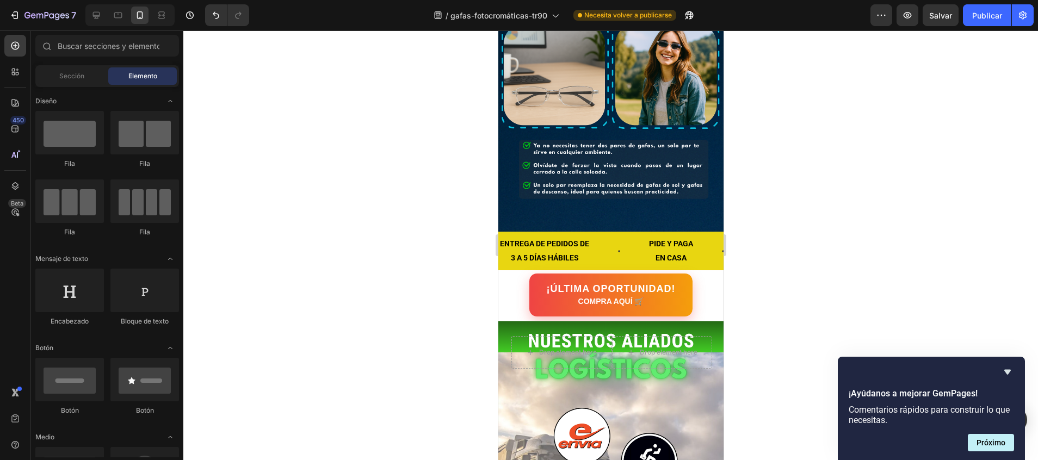
scroll to position [1878, 0]
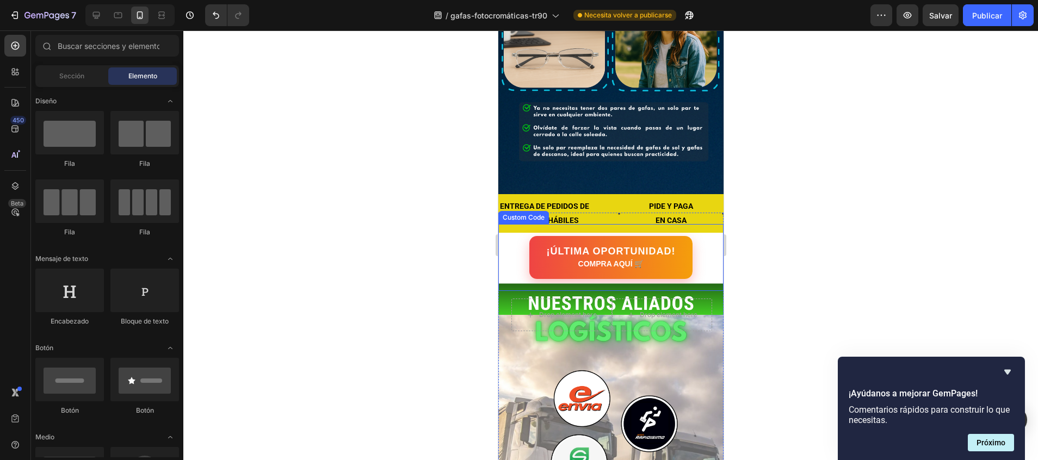
click at [695, 236] on div "¡ÚLTIMA OPORTUNIDAD! COMPRA AQUÍ 🛒" at bounding box center [610, 257] width 225 height 43
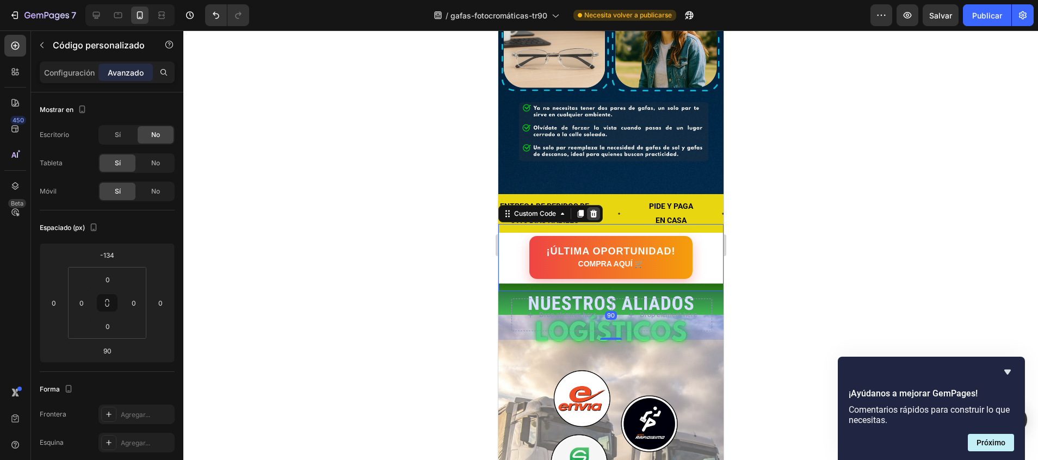
click at [592, 210] on icon at bounding box center [593, 214] width 7 height 8
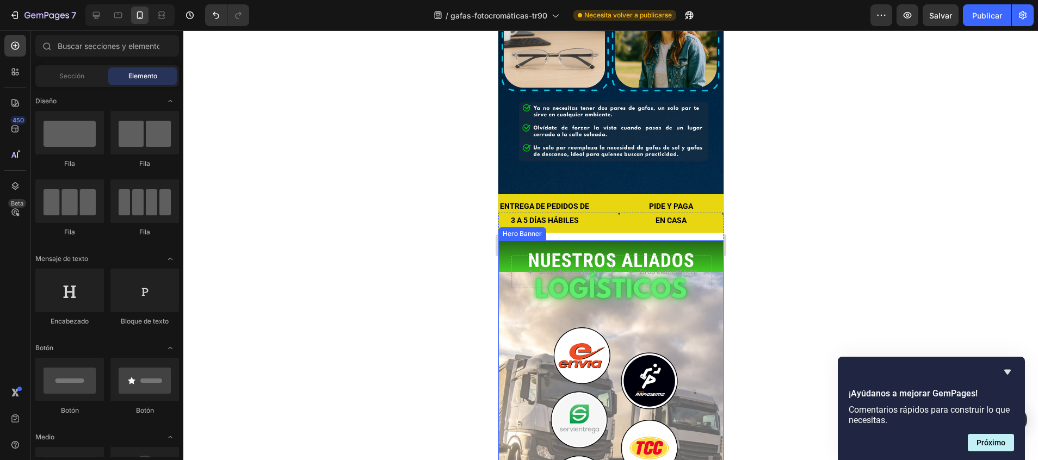
click at [526, 264] on div "Background Image" at bounding box center [610, 409] width 225 height 338
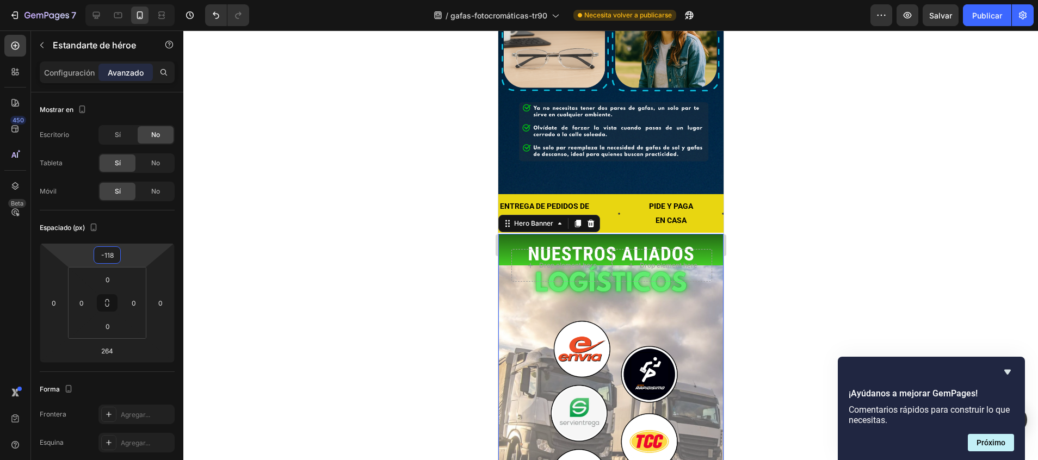
type input "-120"
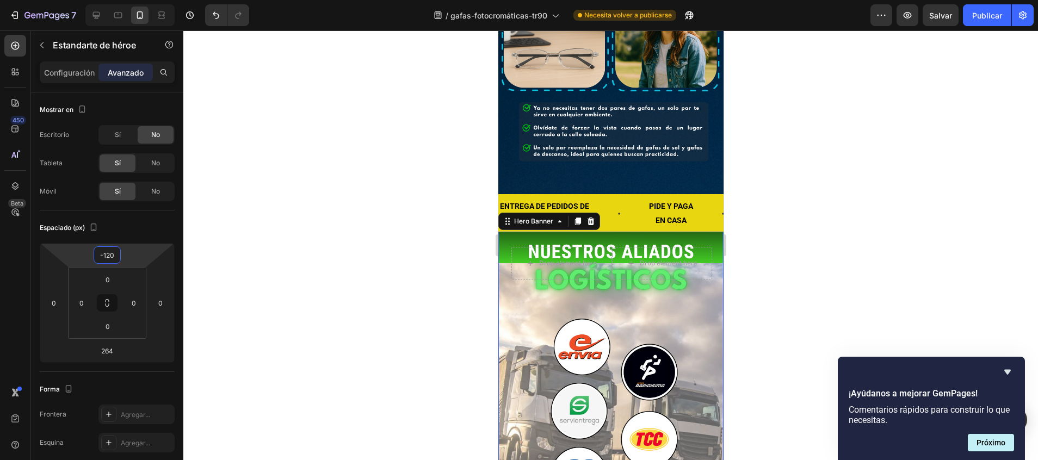
drag, startPoint x: 125, startPoint y: 245, endPoint x: 125, endPoint y: 251, distance: 6.5
click at [125, 0] on html "7 / gafas-fotocromáticas-tr90 Necesita volver a publicarse Preview Salvar Publi…" at bounding box center [519, 0] width 1038 height 0
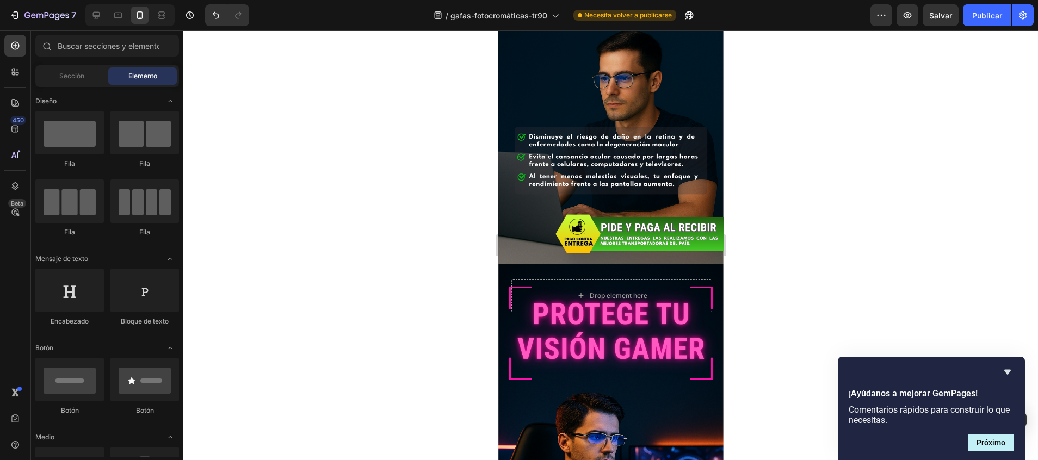
scroll to position [0, 0]
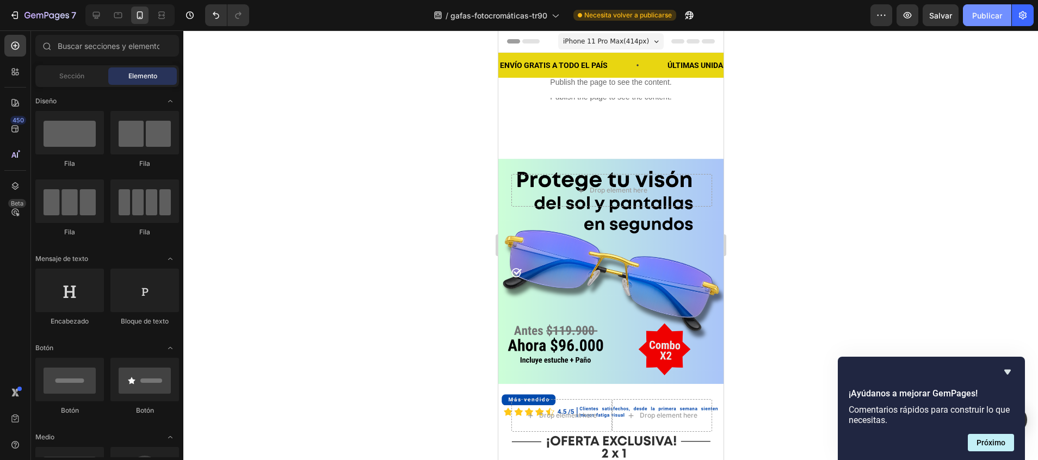
click at [995, 20] on font "Publicar" at bounding box center [987, 15] width 30 height 11
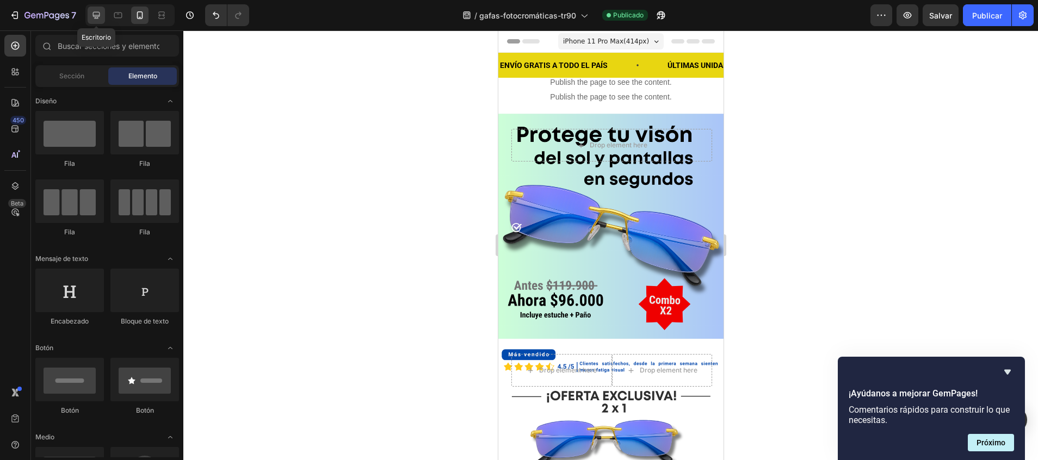
click at [95, 15] on icon at bounding box center [96, 15] width 11 height 11
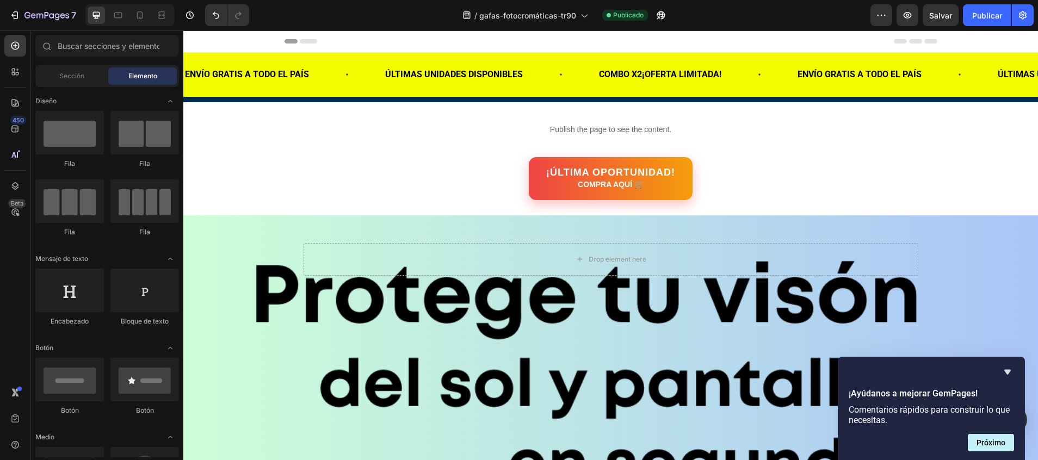
drag, startPoint x: 1032, startPoint y: 60, endPoint x: 1220, endPoint y: 53, distance: 188.9
click at [142, 16] on icon at bounding box center [140, 15] width 6 height 8
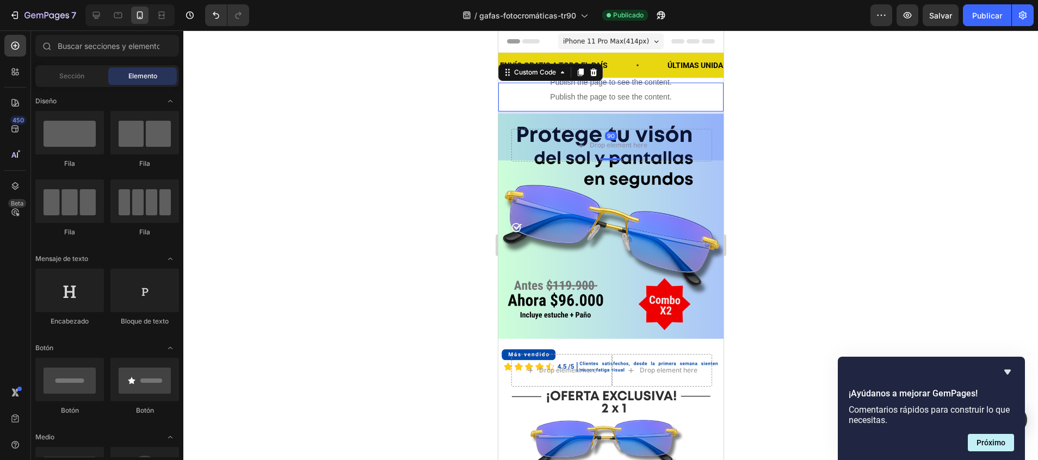
click at [620, 97] on p "Publish the page to see the content." at bounding box center [610, 96] width 225 height 11
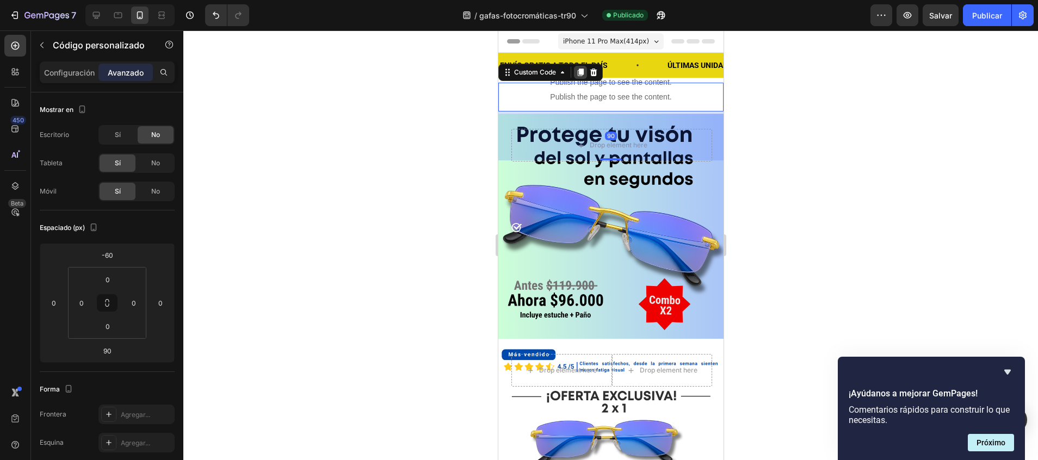
click at [581, 73] on icon at bounding box center [580, 73] width 6 height 8
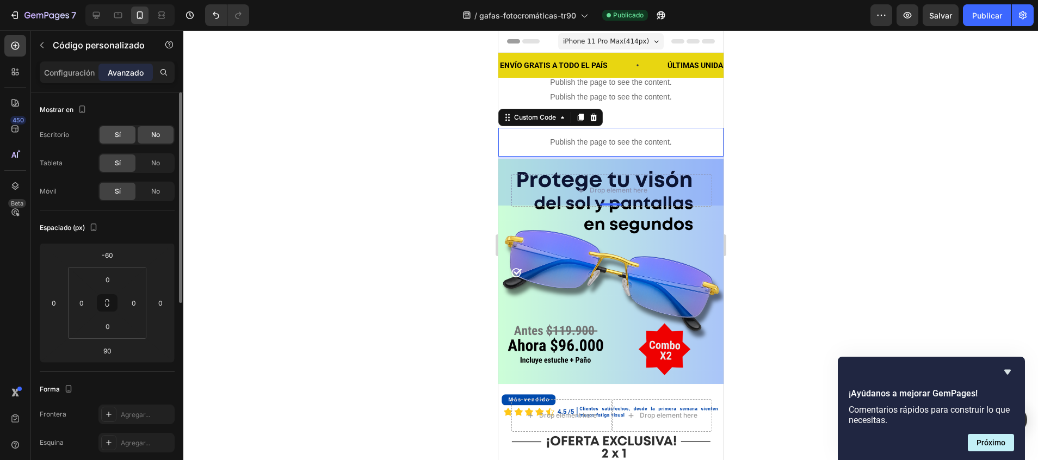
click at [115, 134] on span "Sí" at bounding box center [118, 135] width 6 height 10
click at [147, 161] on div "No" at bounding box center [156, 162] width 36 height 17
click at [152, 181] on div "Escritorio Sí No Tableta Sí No Móvil Sí No" at bounding box center [107, 163] width 135 height 76
click at [153, 184] on div "No" at bounding box center [156, 191] width 36 height 17
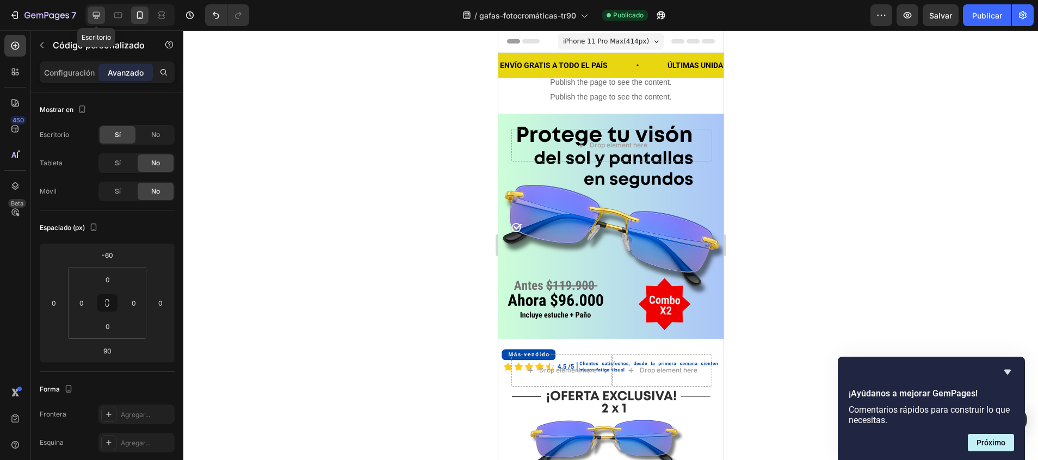
click at [96, 18] on icon at bounding box center [96, 15] width 7 height 7
type input "0"
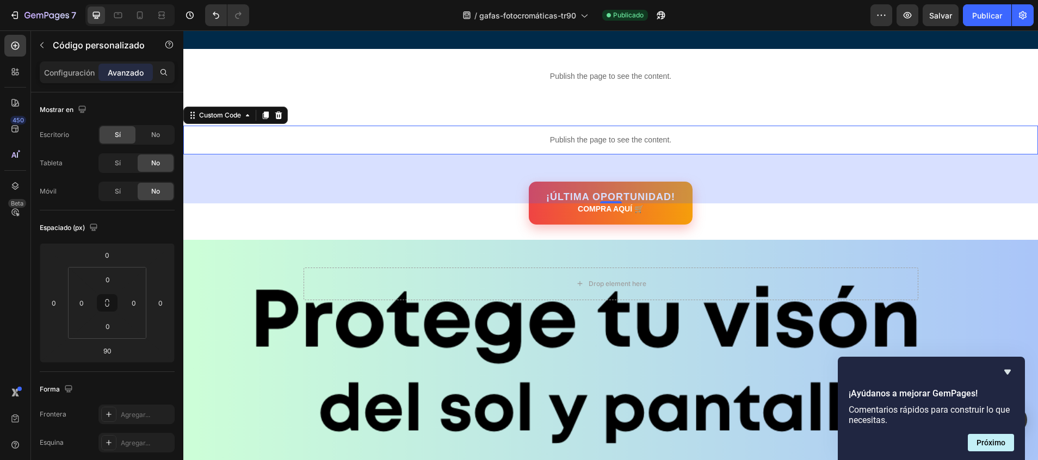
scroll to position [110, 0]
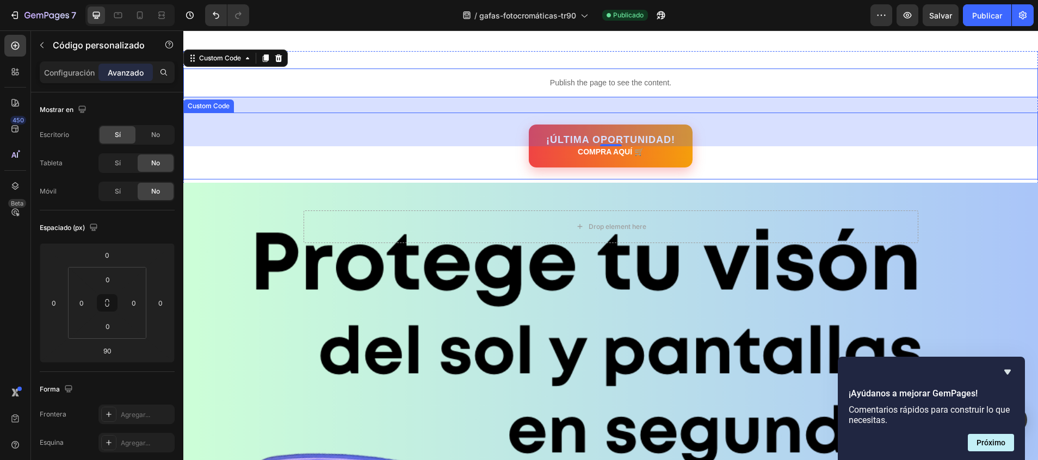
click at [541, 157] on link "¡ÚLTIMA OPORTUNIDAD! COMPRA AQUÍ 🛒" at bounding box center [611, 146] width 164 height 43
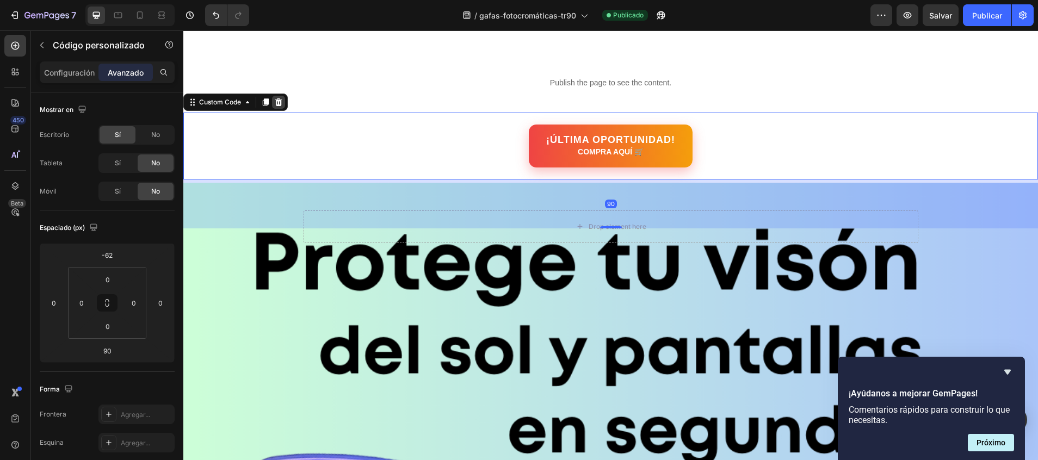
click at [277, 104] on icon at bounding box center [278, 102] width 7 height 8
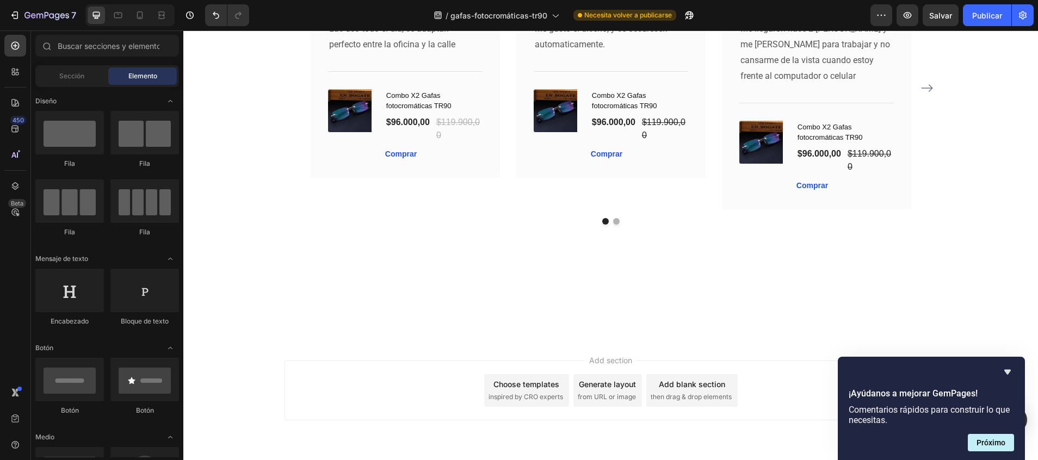
scroll to position [8267, 0]
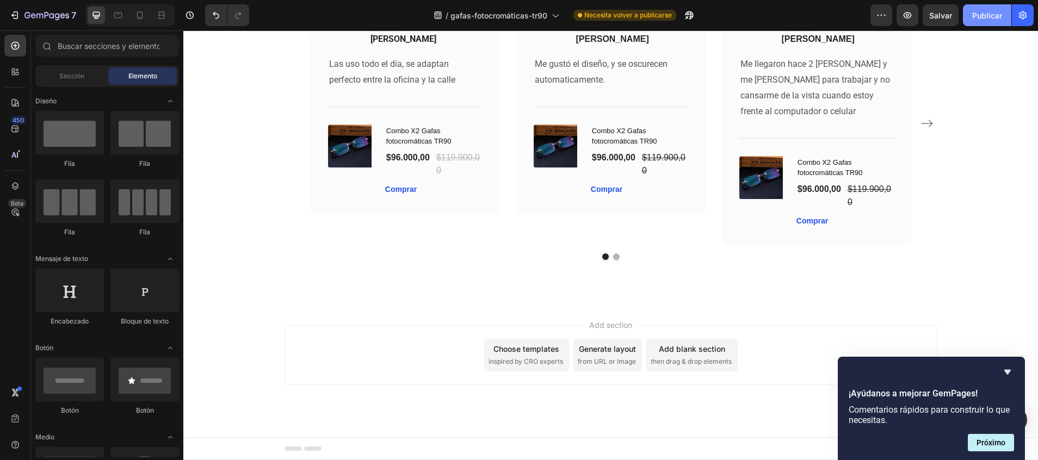
click at [984, 17] on font "Publicar" at bounding box center [987, 15] width 30 height 11
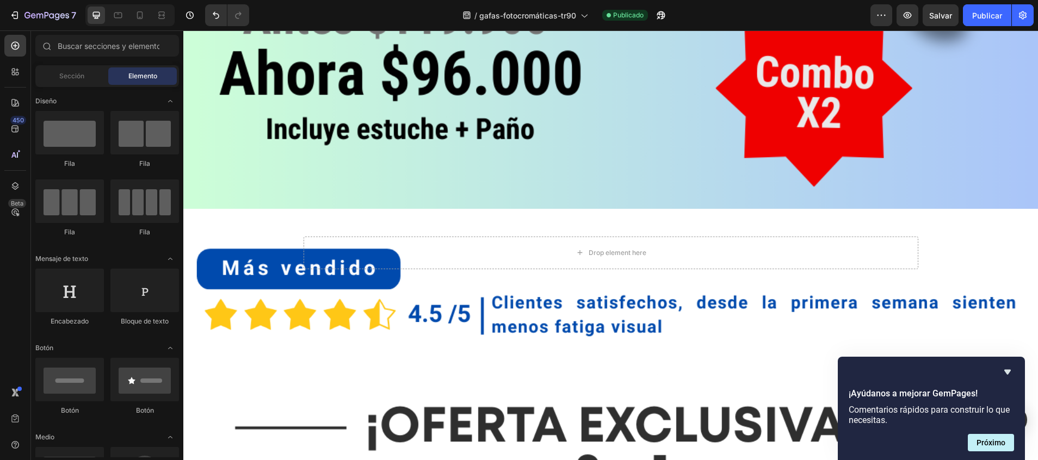
scroll to position [701, 0]
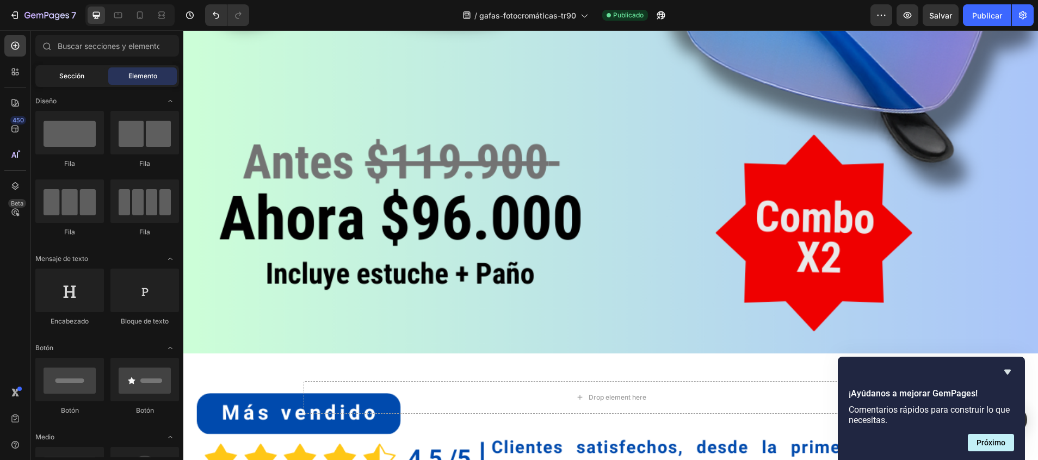
click at [77, 71] on span "Sección" at bounding box center [71, 76] width 25 height 10
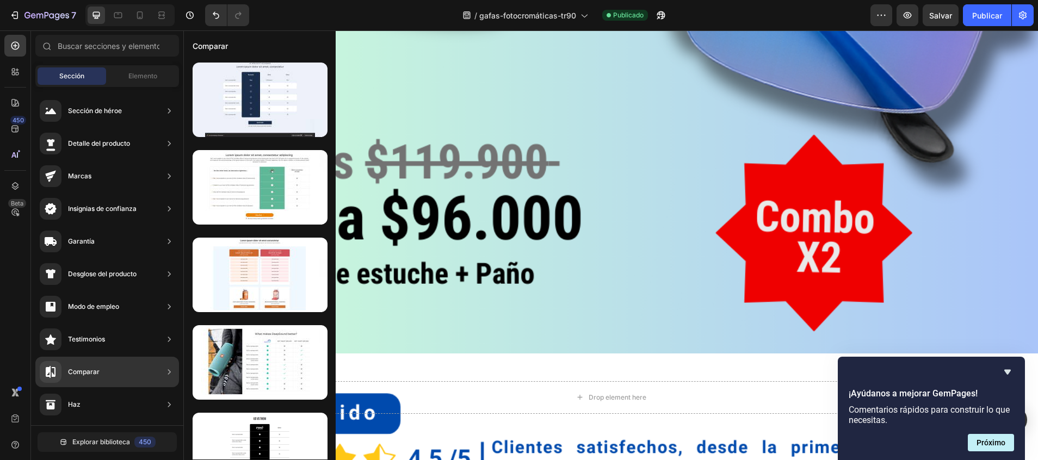
click at [104, 359] on div "Comparar" at bounding box center [107, 372] width 144 height 30
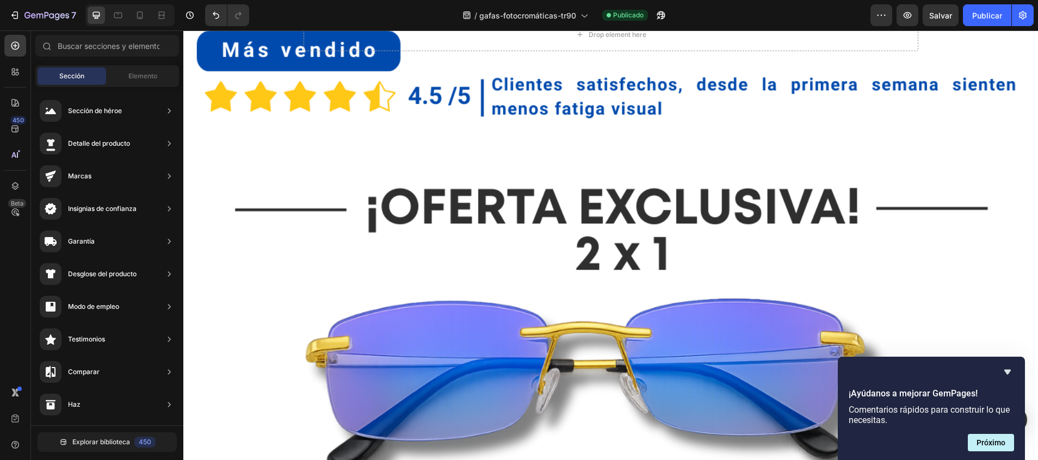
scroll to position [979, 0]
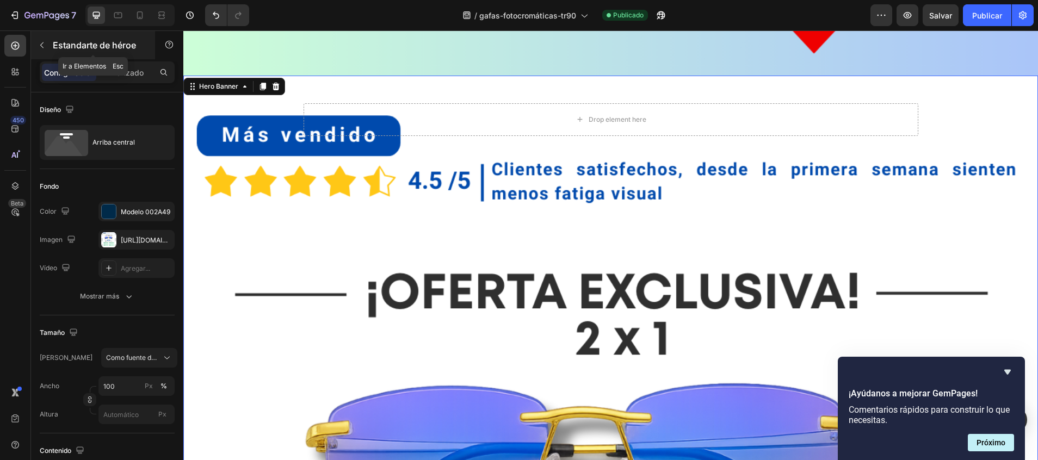
click at [44, 50] on button "button" at bounding box center [41, 44] width 17 height 17
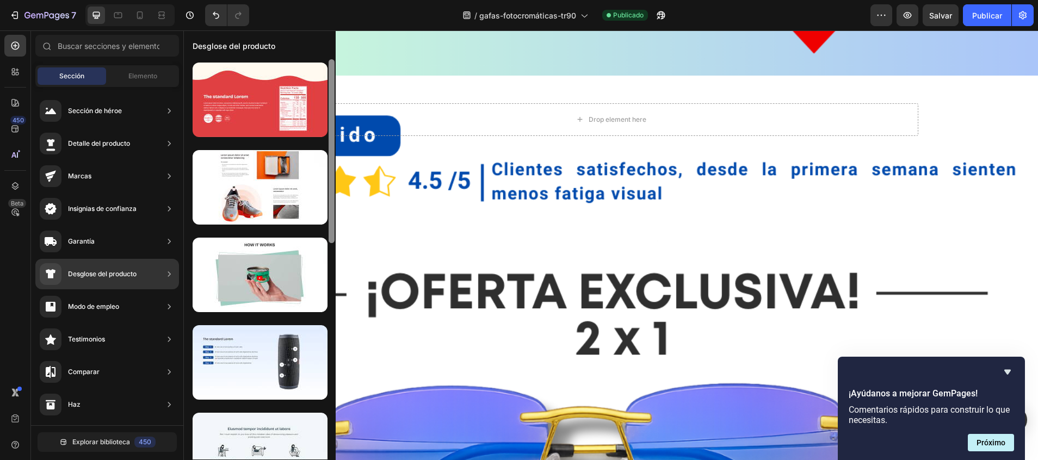
scroll to position [0, 0]
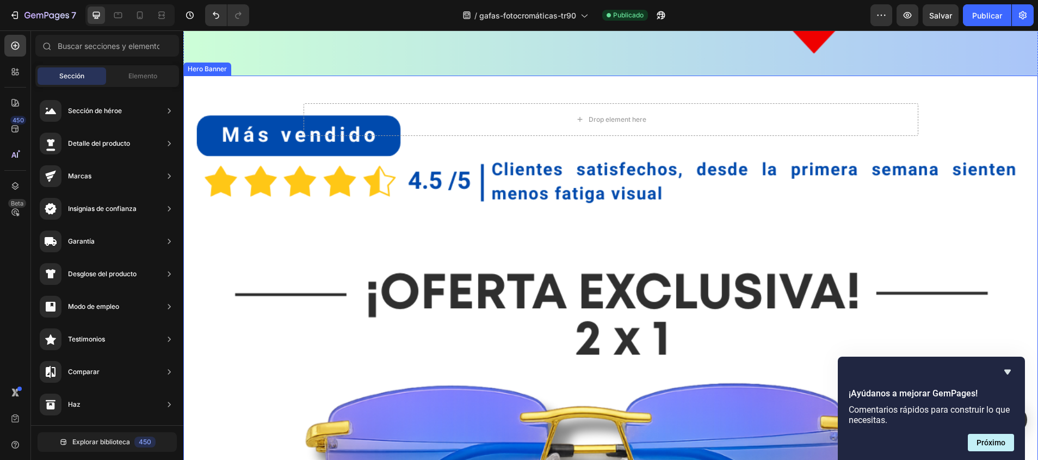
drag, startPoint x: 517, startPoint y: 253, endPoint x: 337, endPoint y: 285, distance: 182.9
drag, startPoint x: 514, startPoint y: 137, endPoint x: 337, endPoint y: 266, distance: 218.8
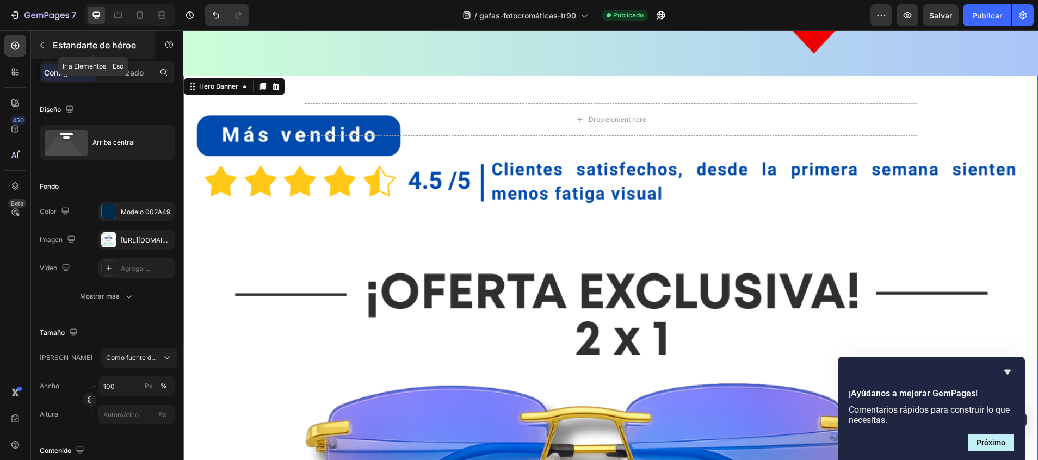
click at [42, 44] on icon "button" at bounding box center [41, 45] width 3 height 6
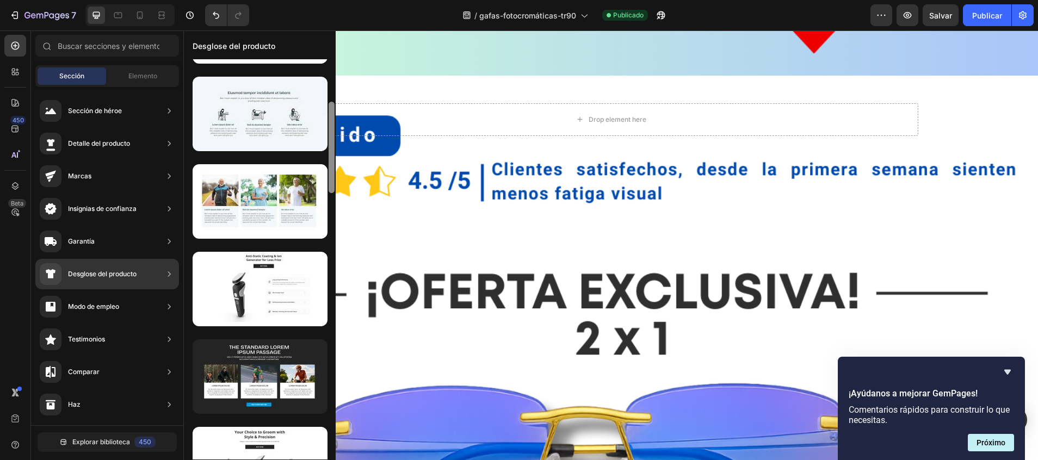
scroll to position [343, 0]
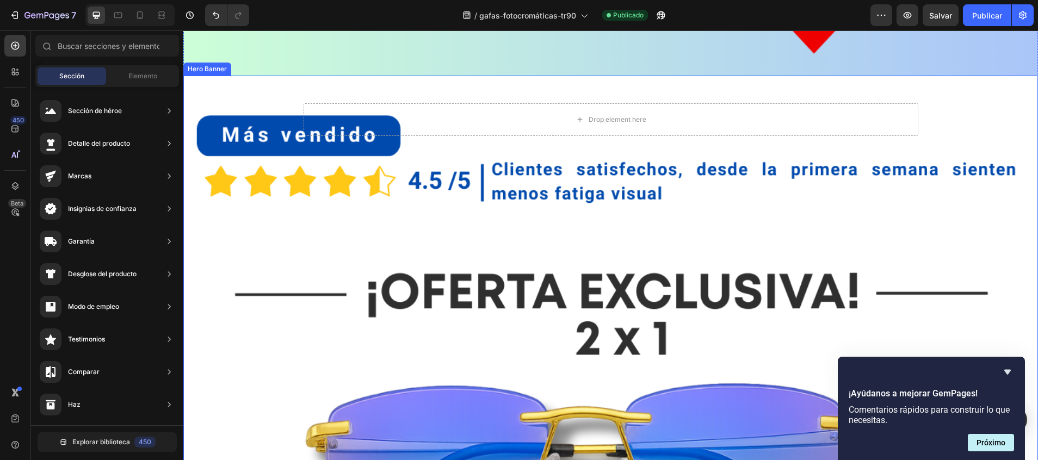
drag, startPoint x: 515, startPoint y: 97, endPoint x: 336, endPoint y: 148, distance: 185.9
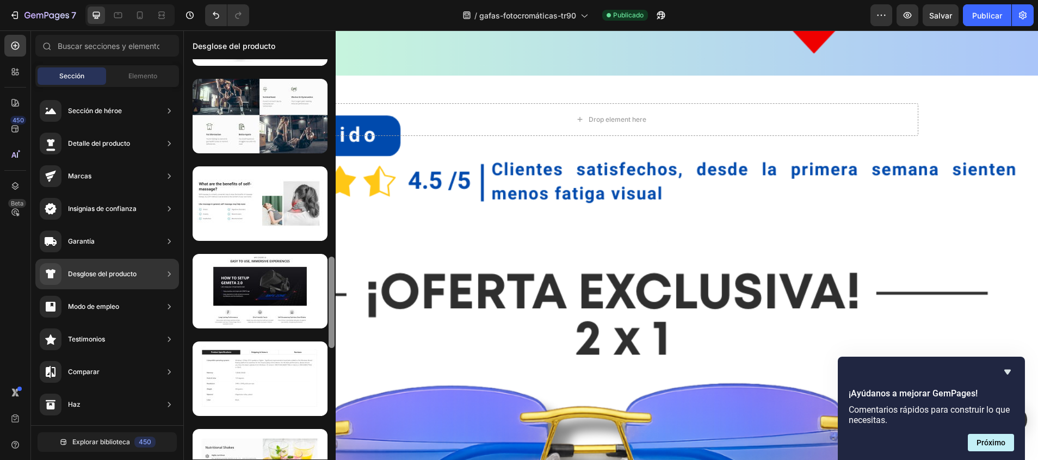
scroll to position [866, 0]
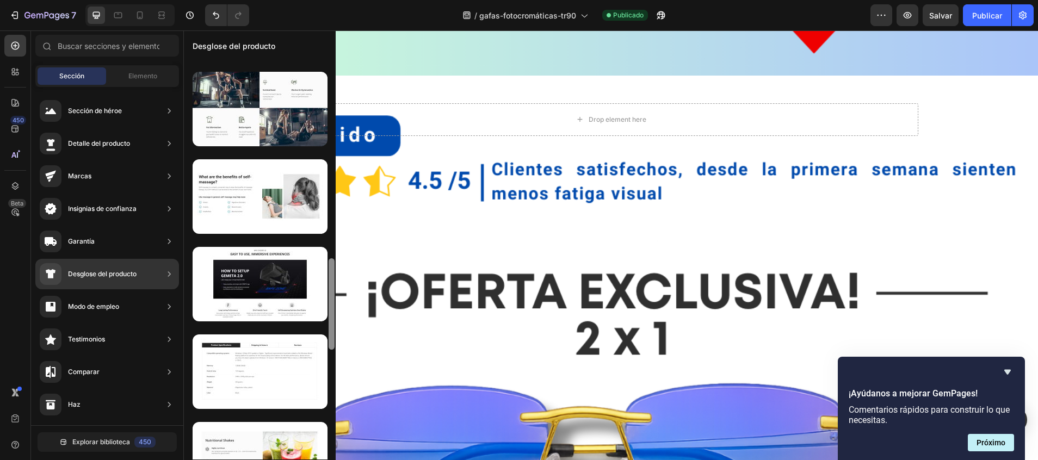
click at [137, 266] on div "Desglose del producto" at bounding box center [88, 274] width 97 height 22
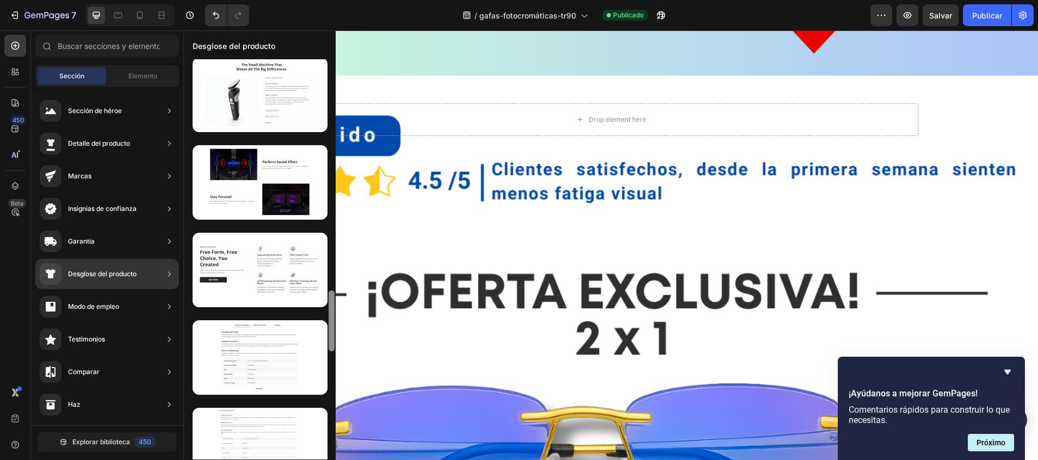
scroll to position [1498, 0]
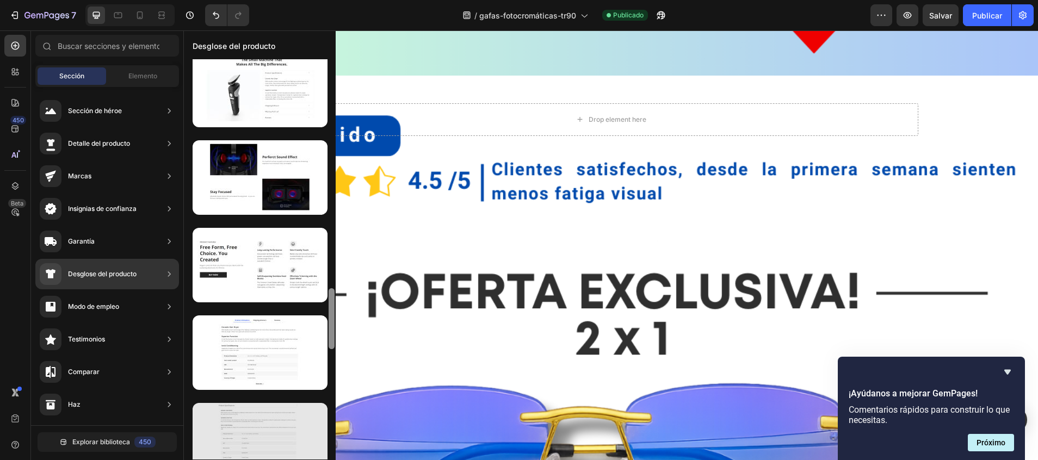
drag, startPoint x: 333, startPoint y: 283, endPoint x: 327, endPoint y: 429, distance: 145.3
click at [327, 429] on div at bounding box center [260, 259] width 152 height 400
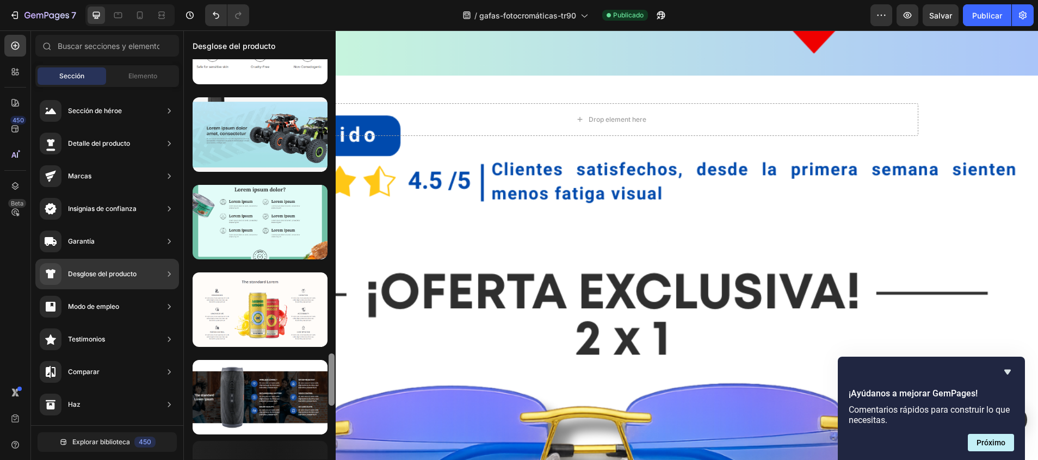
scroll to position [2246, 0]
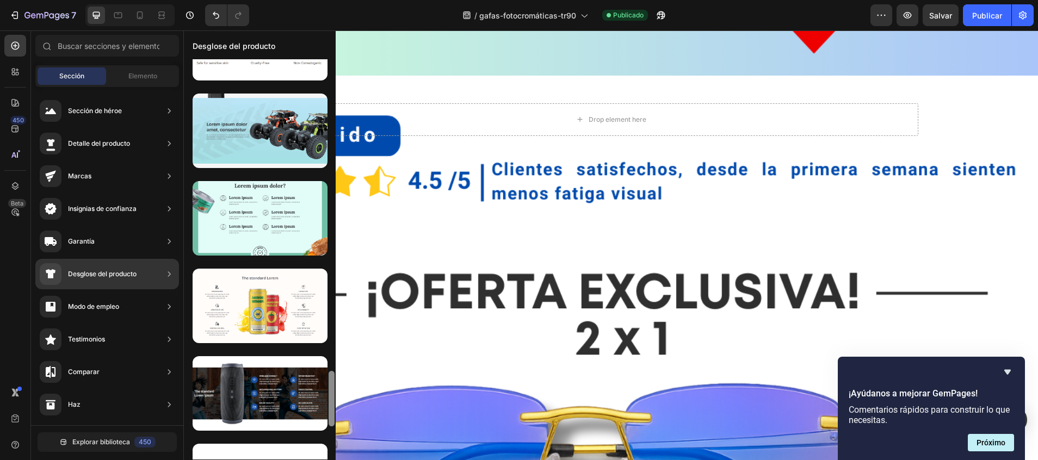
drag, startPoint x: 332, startPoint y: 319, endPoint x: 332, endPoint y: 433, distance: 114.2
click at [332, 433] on div at bounding box center [331, 259] width 8 height 400
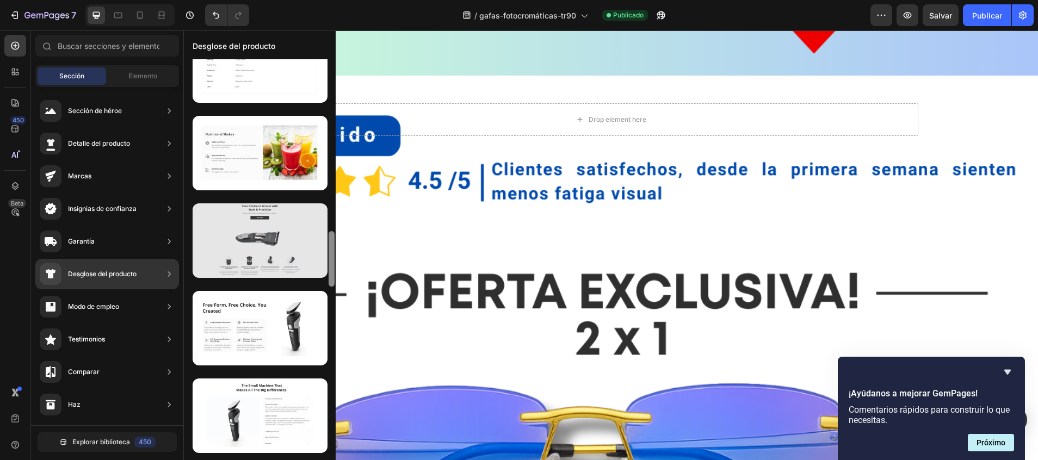
scroll to position [1185, 0]
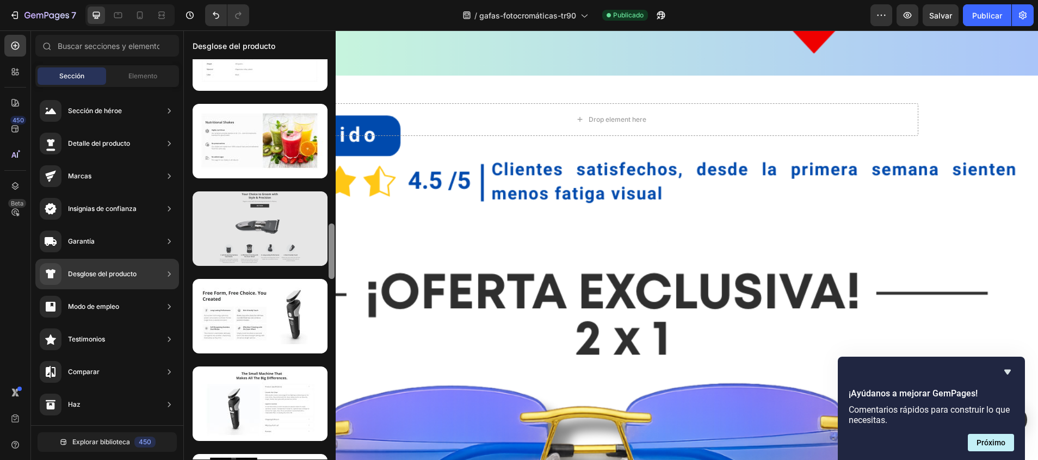
drag, startPoint x: 332, startPoint y: 401, endPoint x: 308, endPoint y: 253, distance: 149.3
click at [308, 253] on div at bounding box center [260, 259] width 152 height 400
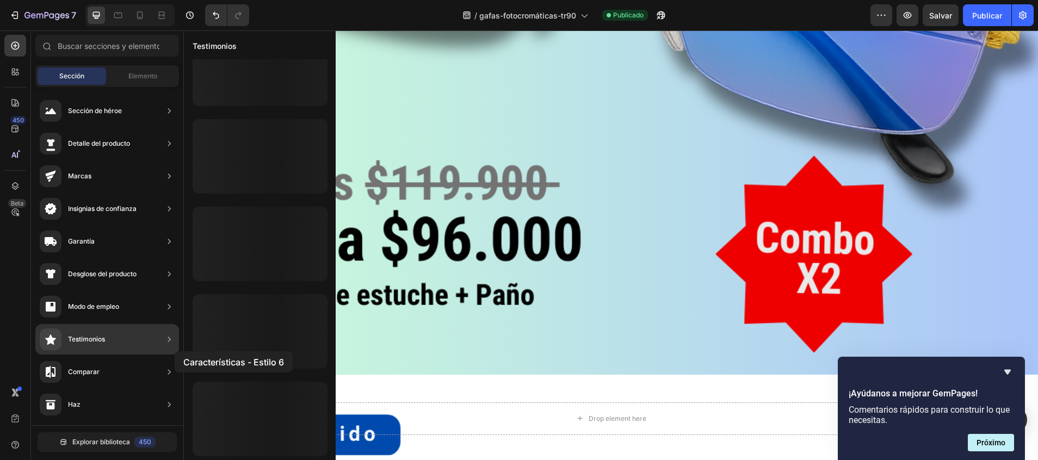
scroll to position [469, 0]
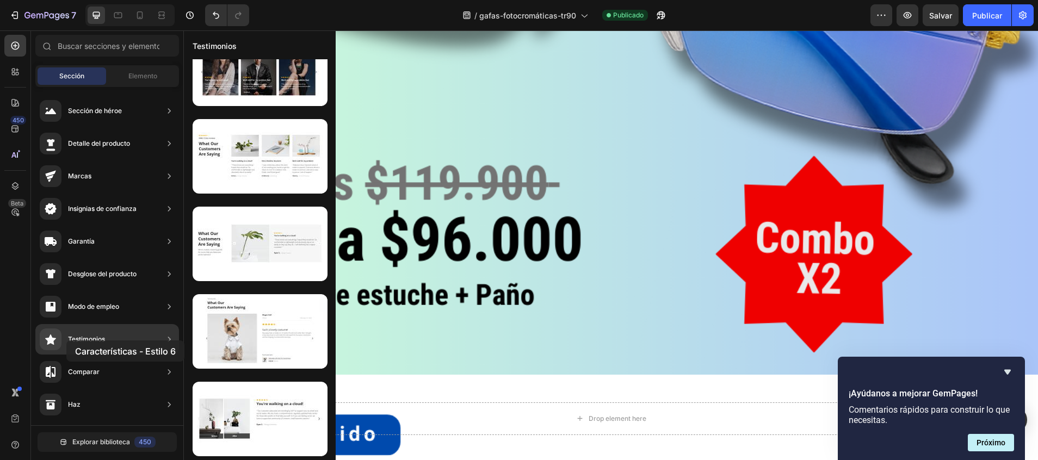
drag, startPoint x: 246, startPoint y: 250, endPoint x: 66, endPoint y: 340, distance: 201.1
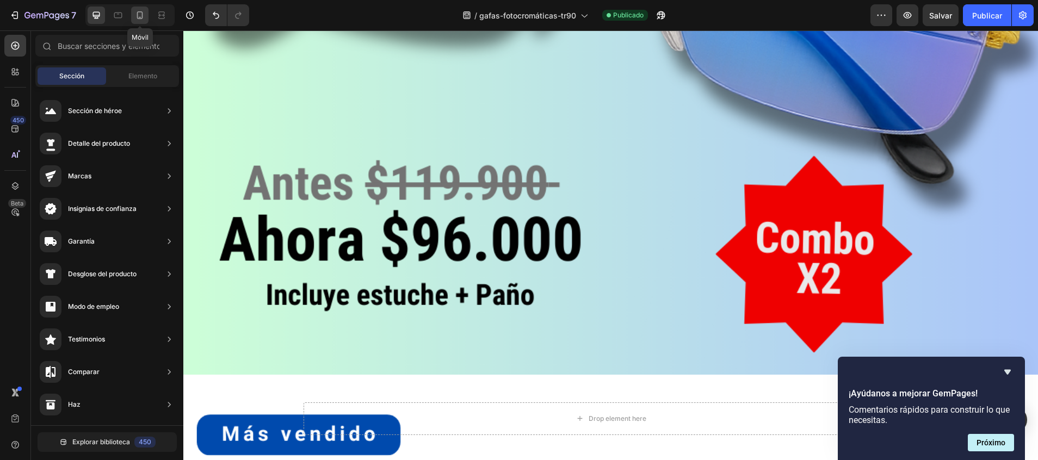
click at [139, 14] on icon at bounding box center [139, 15] width 11 height 11
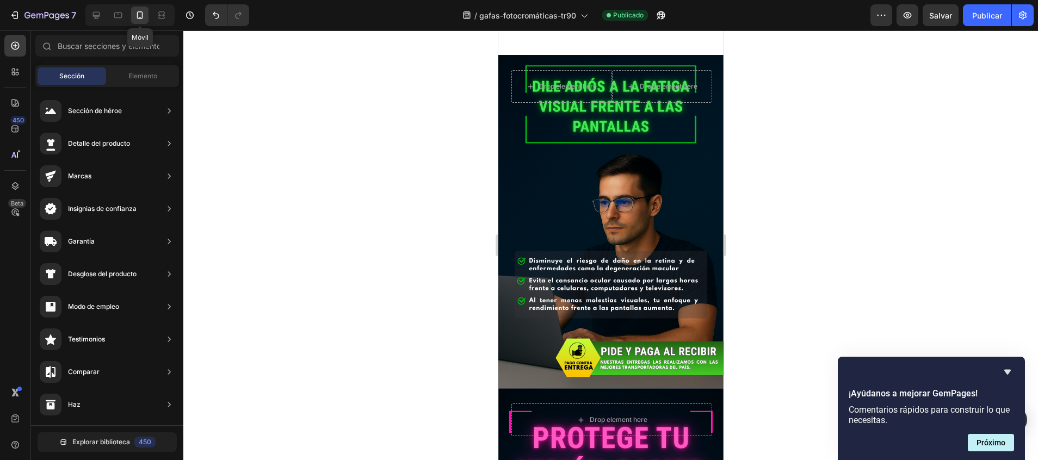
scroll to position [1087, 0]
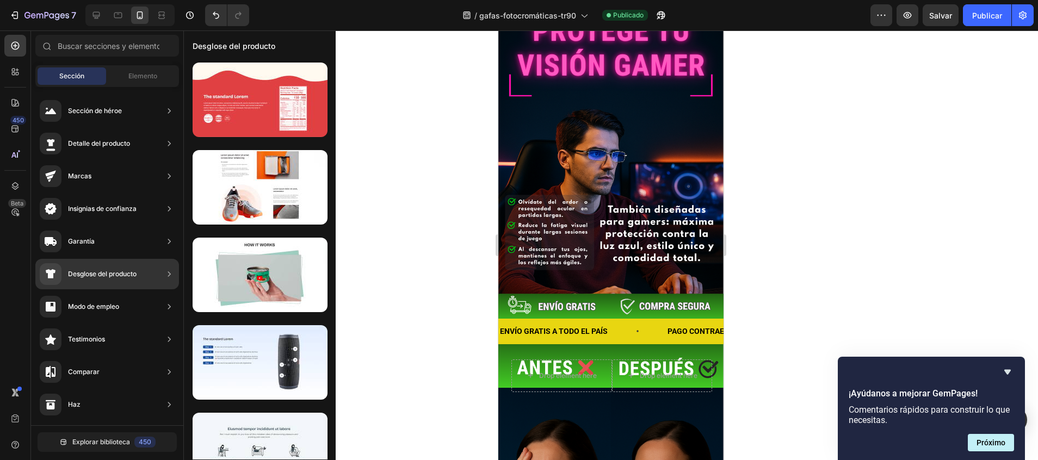
click at [173, 272] on icon at bounding box center [169, 274] width 11 height 11
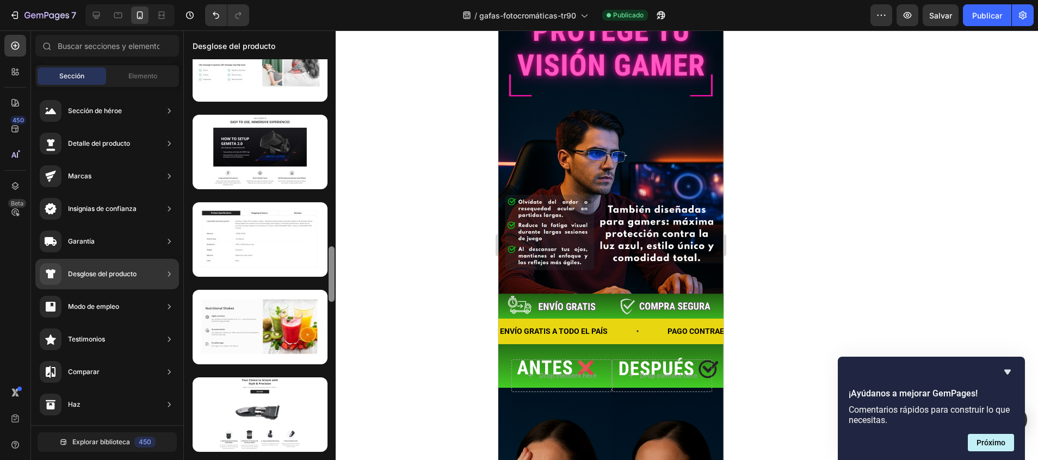
scroll to position [1104, 0]
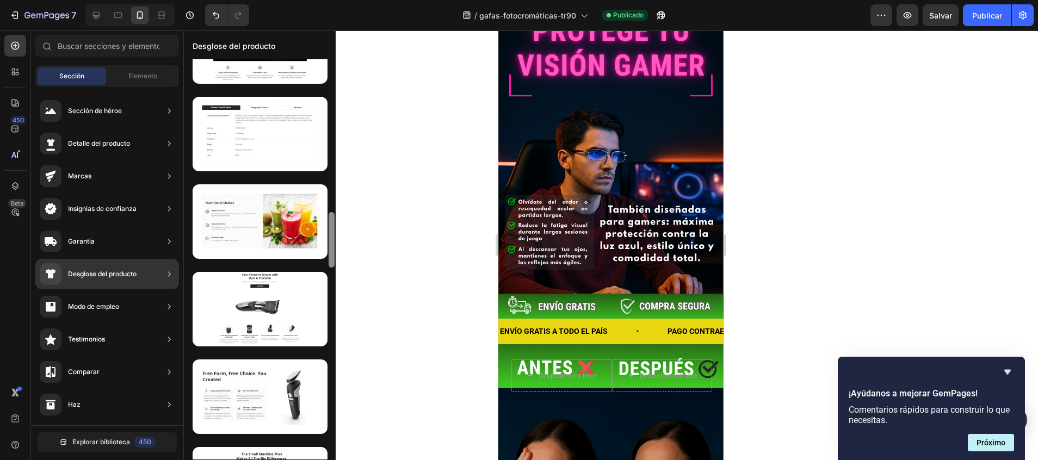
drag, startPoint x: 330, startPoint y: 72, endPoint x: 334, endPoint y: 226, distance: 153.4
click at [334, 226] on div at bounding box center [331, 239] width 6 height 55
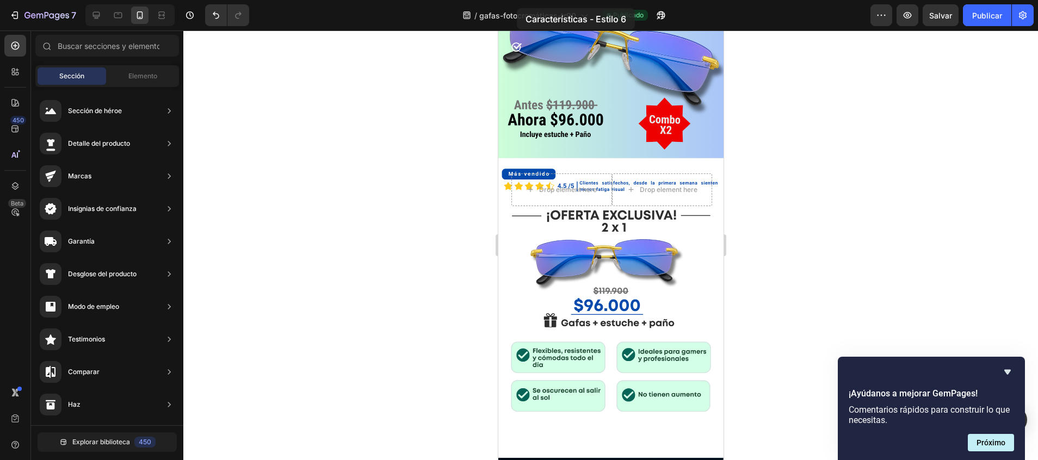
scroll to position [214, 0]
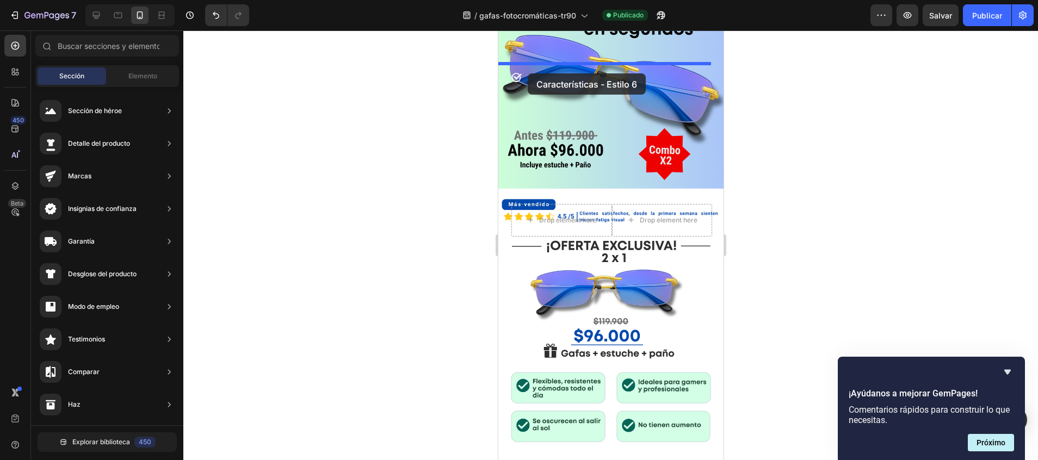
drag, startPoint x: 776, startPoint y: 337, endPoint x: 527, endPoint y: 73, distance: 362.8
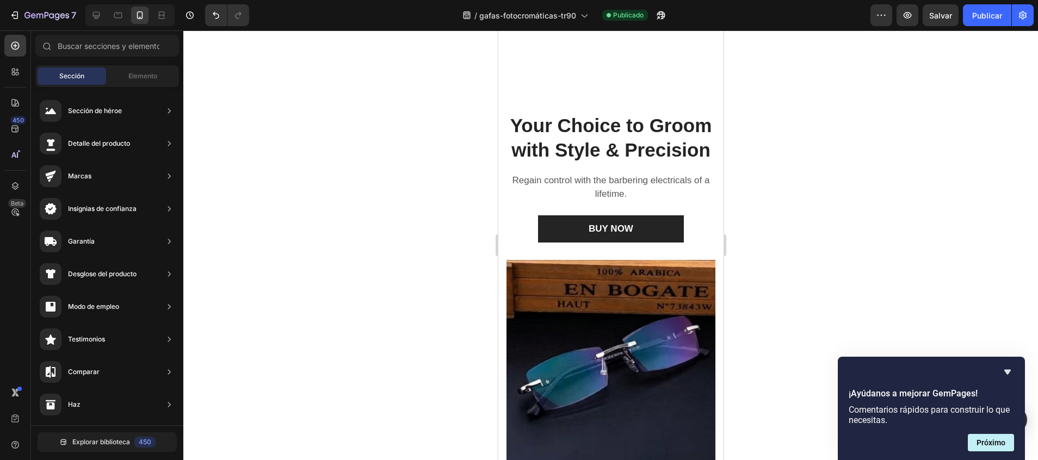
scroll to position [0, 0]
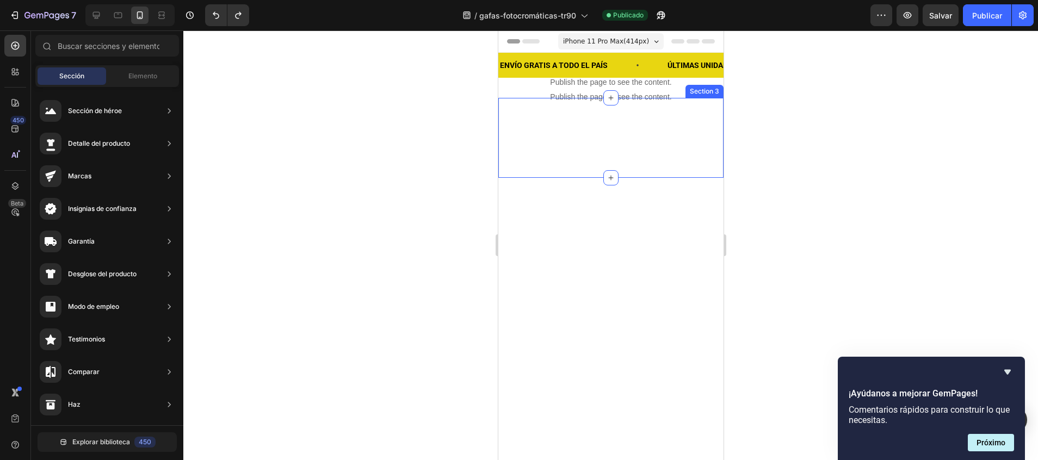
click at [763, 151] on div at bounding box center [610, 245] width 854 height 430
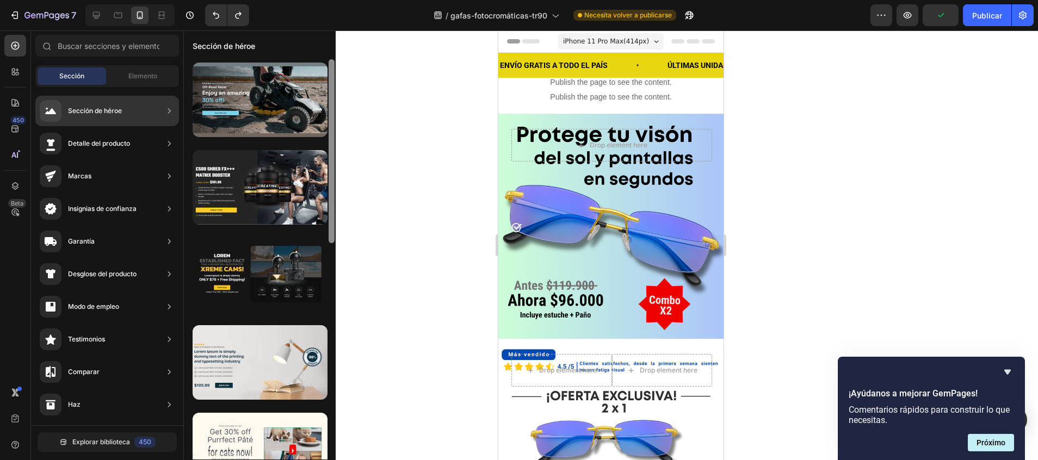
drag, startPoint x: 333, startPoint y: 194, endPoint x: 328, endPoint y: 63, distance: 130.6
click at [328, 63] on div at bounding box center [331, 151] width 6 height 184
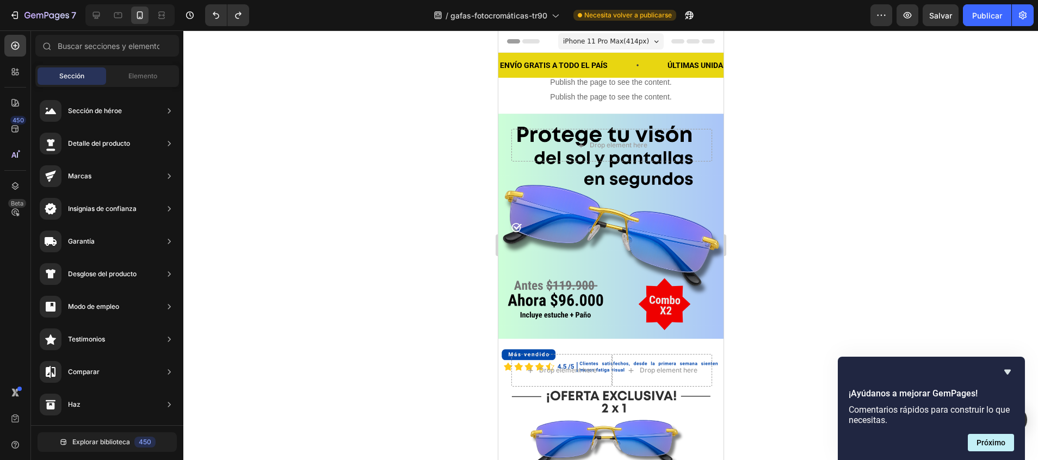
drag, startPoint x: 332, startPoint y: 68, endPoint x: 333, endPoint y: 171, distance: 102.8
click at [333, 0] on div "7 / gafas-fotocromáticas-tr90 Necesita volver a publicarse Preview Salvar Publi…" at bounding box center [519, 0] width 1038 height 0
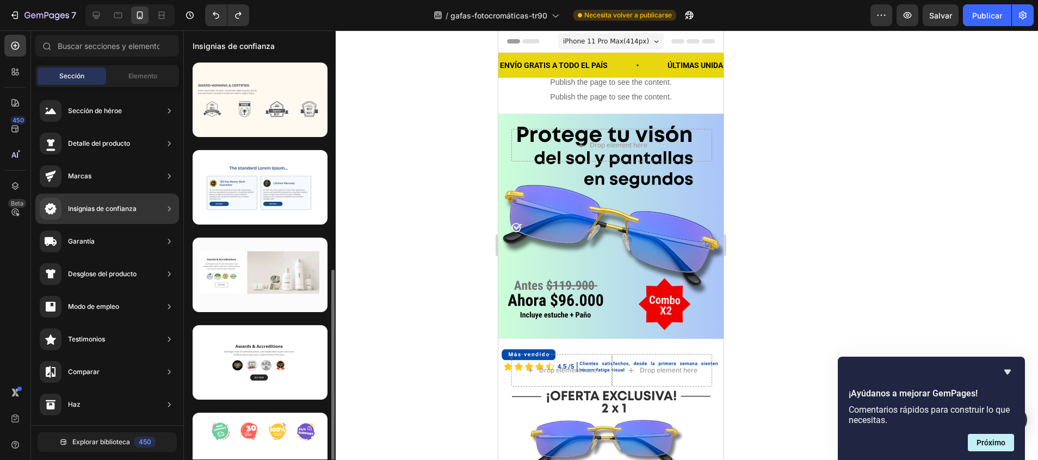
scroll to position [119, 0]
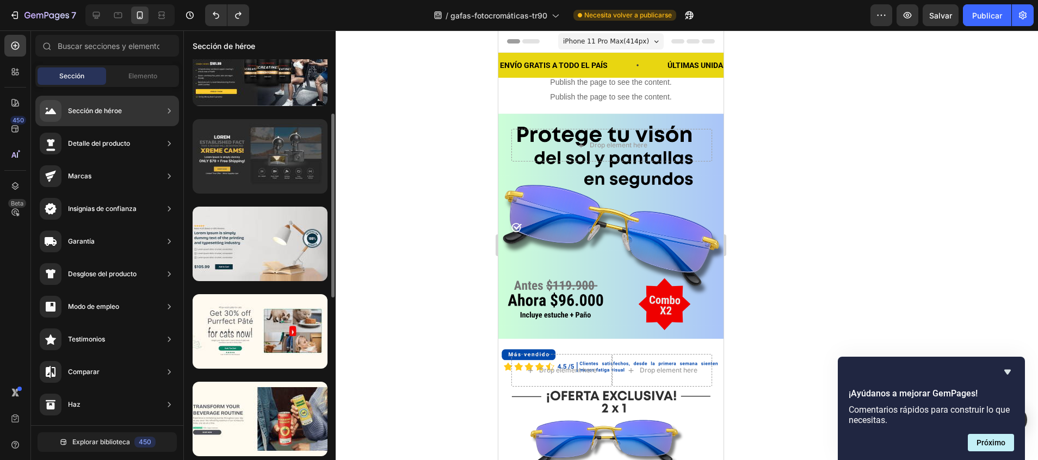
click at [273, 147] on div at bounding box center [260, 156] width 135 height 75
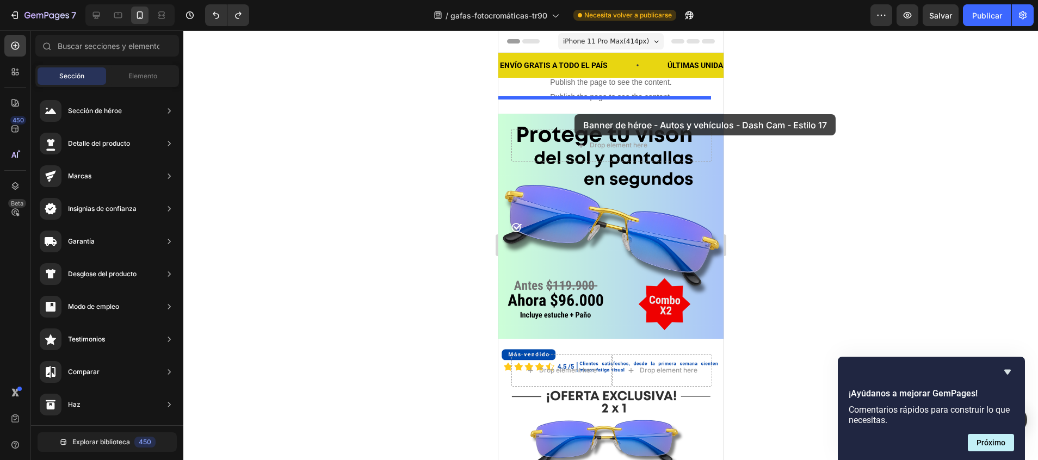
drag, startPoint x: 771, startPoint y: 177, endPoint x: 574, endPoint y: 114, distance: 206.7
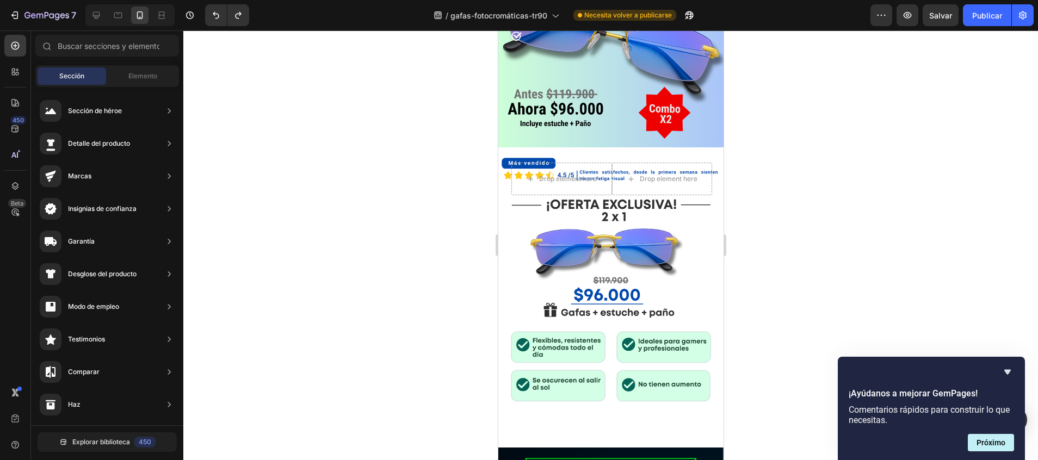
scroll to position [0, 0]
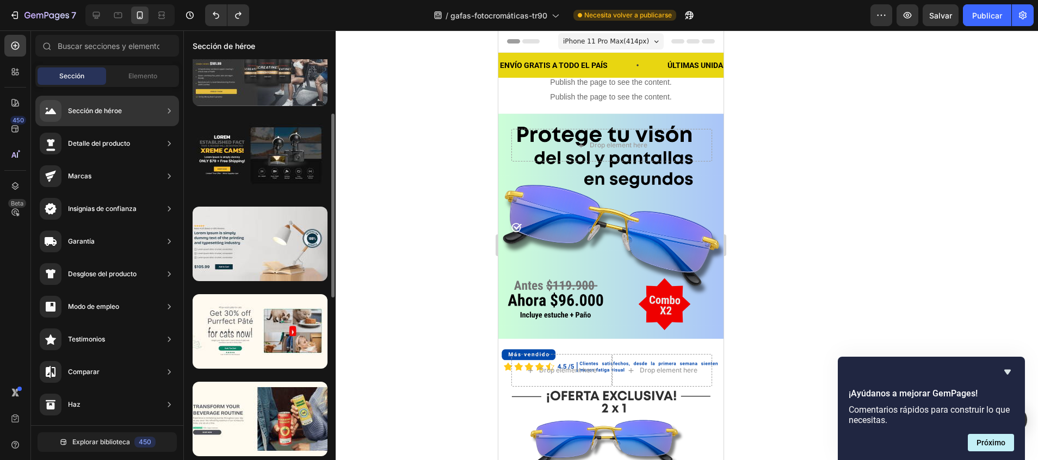
click at [257, 90] on div at bounding box center [260, 69] width 135 height 75
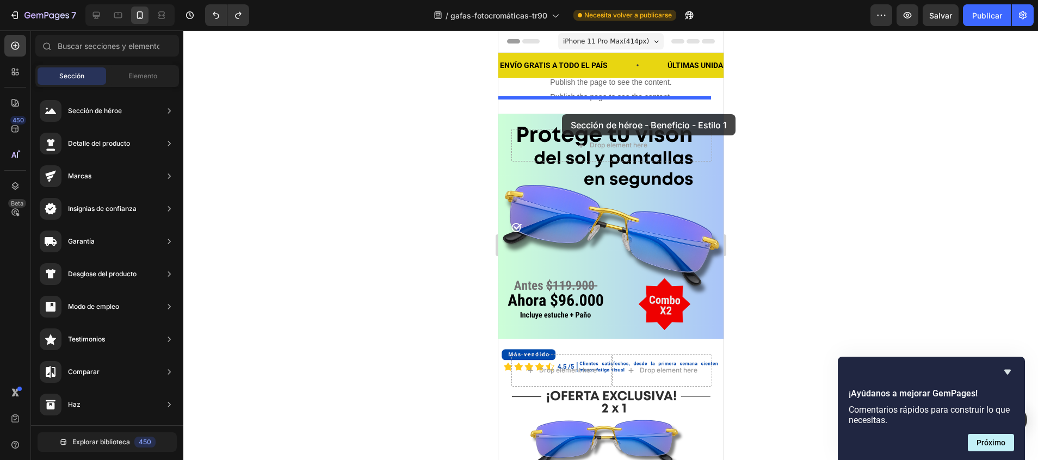
drag, startPoint x: 755, startPoint y: 120, endPoint x: 561, endPoint y: 114, distance: 193.7
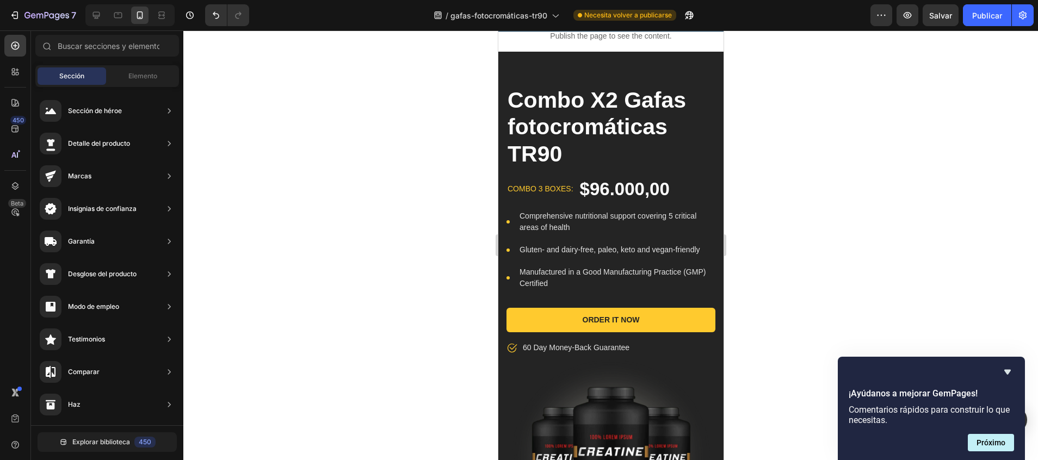
scroll to position [33, 0]
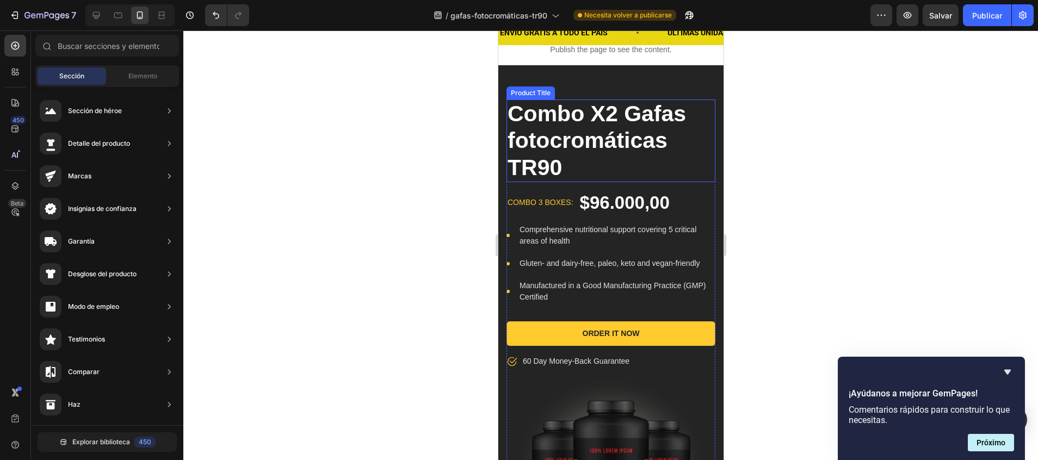
click at [568, 137] on h1 "Combo X2 Gafas fotocromáticas TR90" at bounding box center [610, 141] width 209 height 83
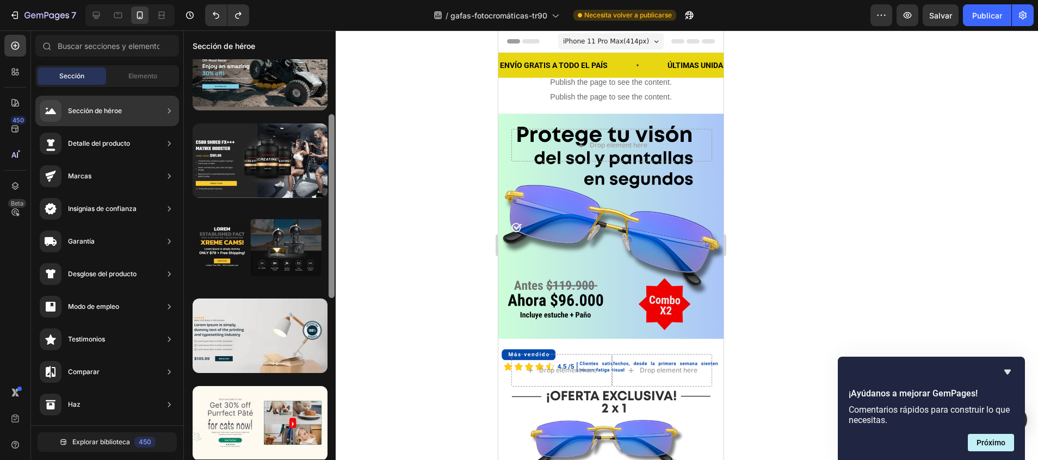
scroll to position [0, 0]
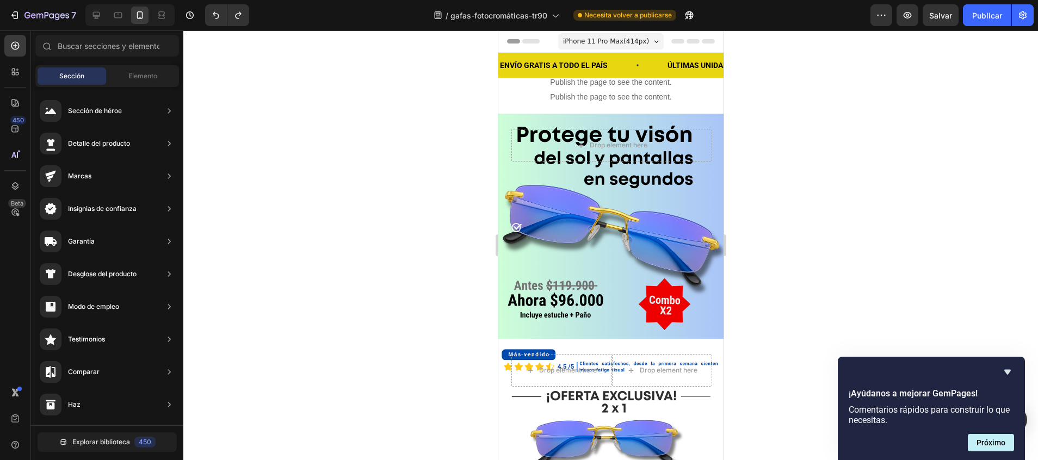
drag, startPoint x: 332, startPoint y: 177, endPoint x: 336, endPoint y: 76, distance: 101.3
click at [336, 0] on div "7 / gafas-fotocromáticas-tr90 Necesita volver a publicarse Preview Salvar Publi…" at bounding box center [519, 0] width 1038 height 0
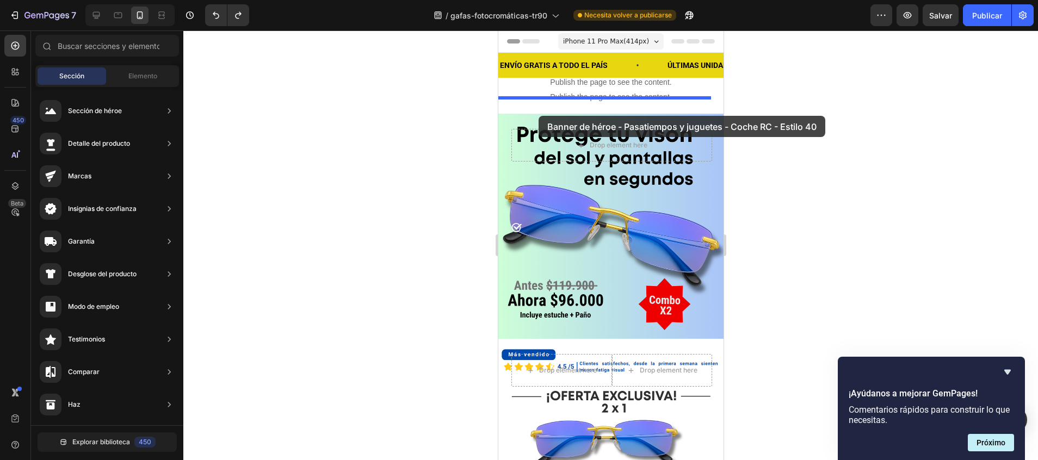
drag, startPoint x: 774, startPoint y: 141, endPoint x: 538, endPoint y: 116, distance: 237.4
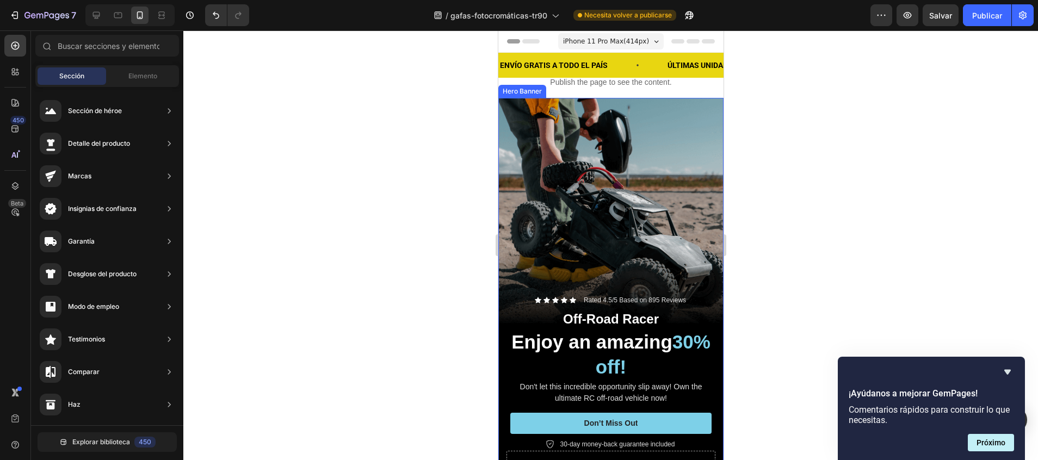
click at [610, 156] on div "Background Image" at bounding box center [610, 298] width 225 height 400
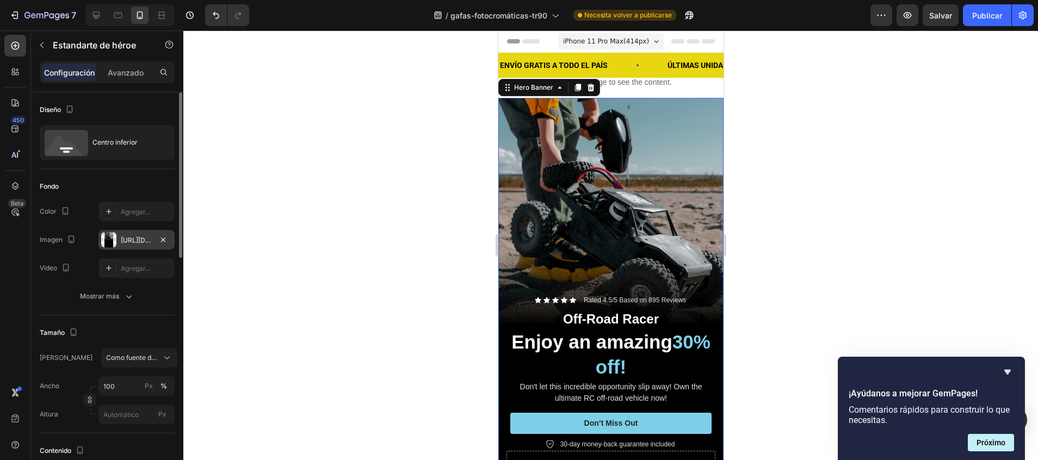
click at [129, 243] on div "https://cdn.shopify.com/s/files/1/2005/9307/files/gempages_432750572815254551-8…" at bounding box center [137, 240] width 32 height 10
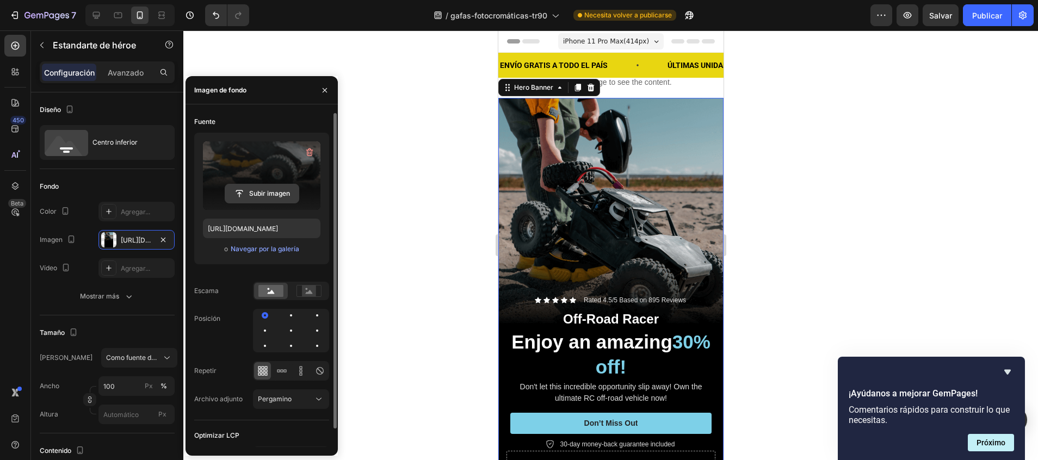
click at [256, 191] on input "file" at bounding box center [261, 193] width 73 height 18
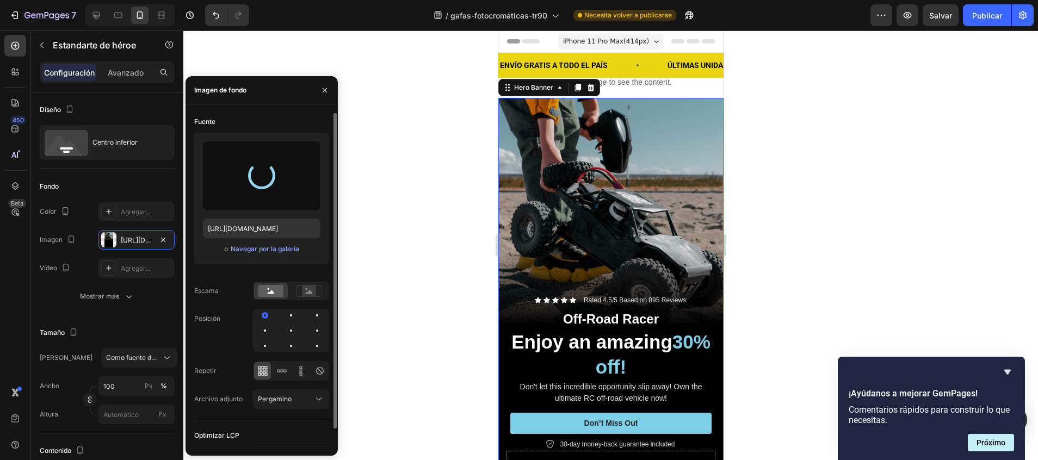
type input "https://cdn.shopify.com/s/files/1/0747/5517/8715/files/gempages_585141558085419…"
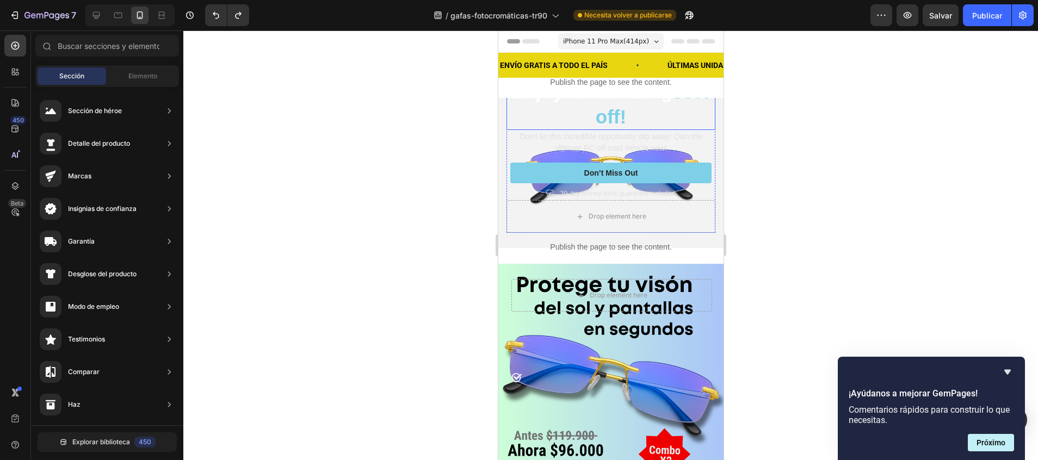
click at [675, 106] on h2 "Enjoy an amazing 30% off!" at bounding box center [610, 104] width 209 height 52
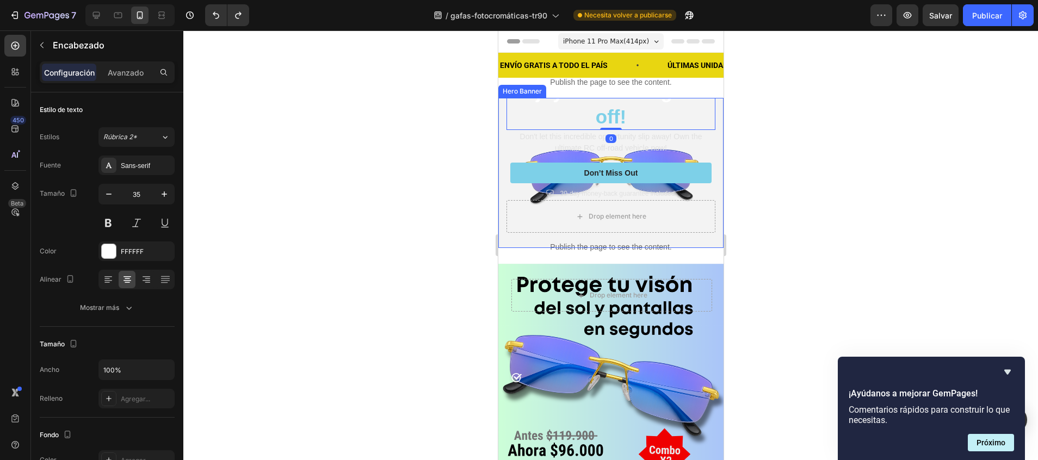
click at [501, 111] on div "Icon Icon Icon Icon Icon Icon List Rated 4.5/5 Based on 895 Reviews Text Block …" at bounding box center [610, 138] width 225 height 219
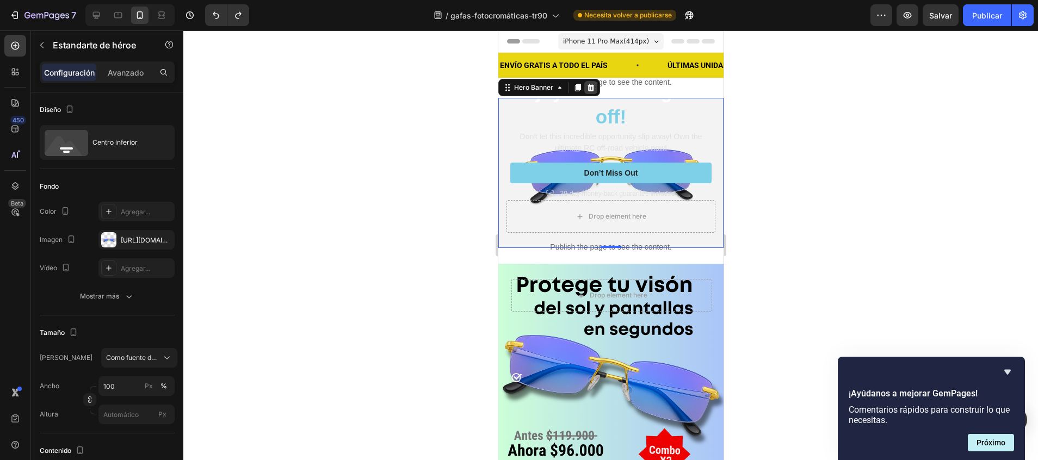
click at [593, 90] on icon at bounding box center [590, 87] width 9 height 9
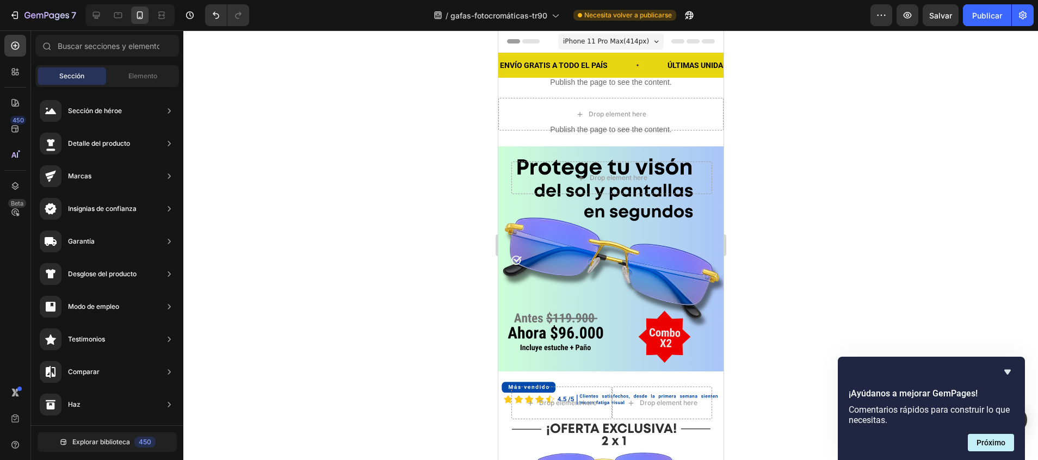
click at [373, 176] on div at bounding box center [610, 245] width 854 height 430
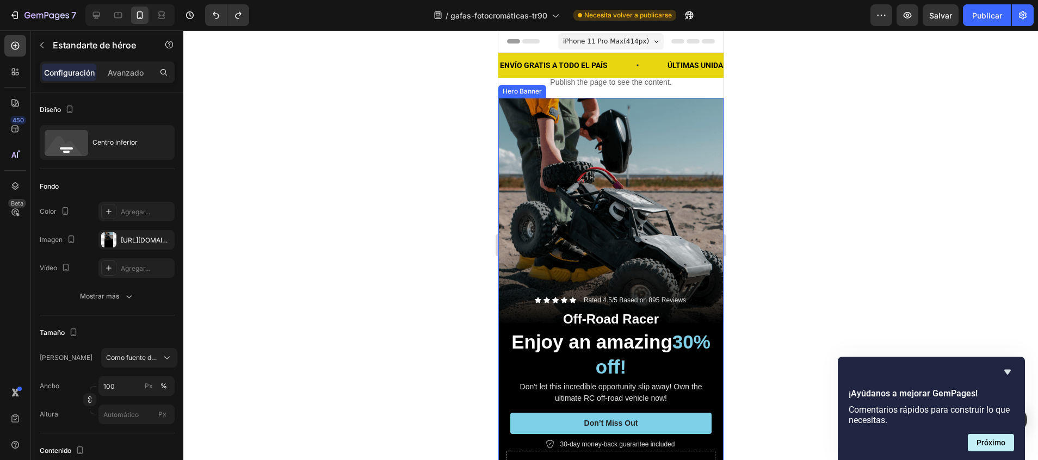
click at [593, 178] on div "Background Image" at bounding box center [610, 298] width 225 height 400
click at [123, 242] on div "https://cdn.shopify.com/s/files/1/0747/5517/8715/files/gempages_585141558085419…" at bounding box center [137, 240] width 32 height 10
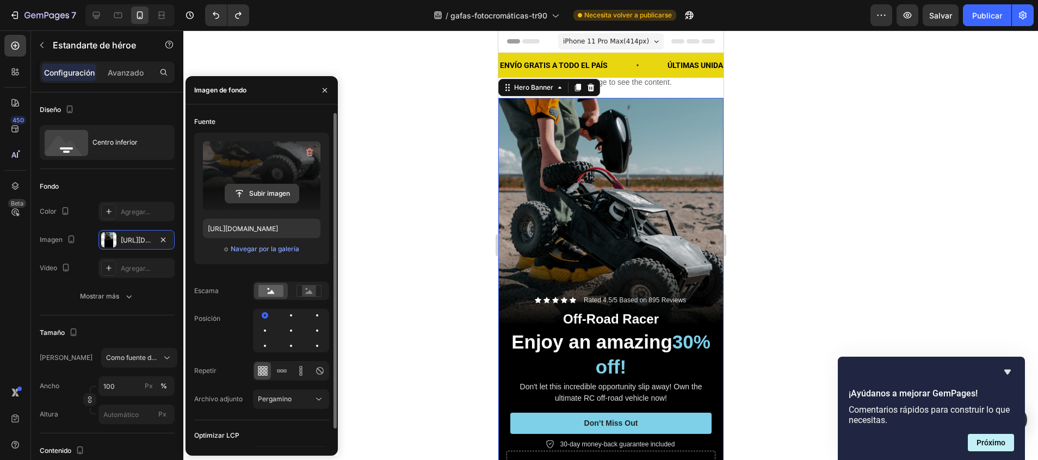
click at [274, 188] on input "file" at bounding box center [261, 193] width 73 height 18
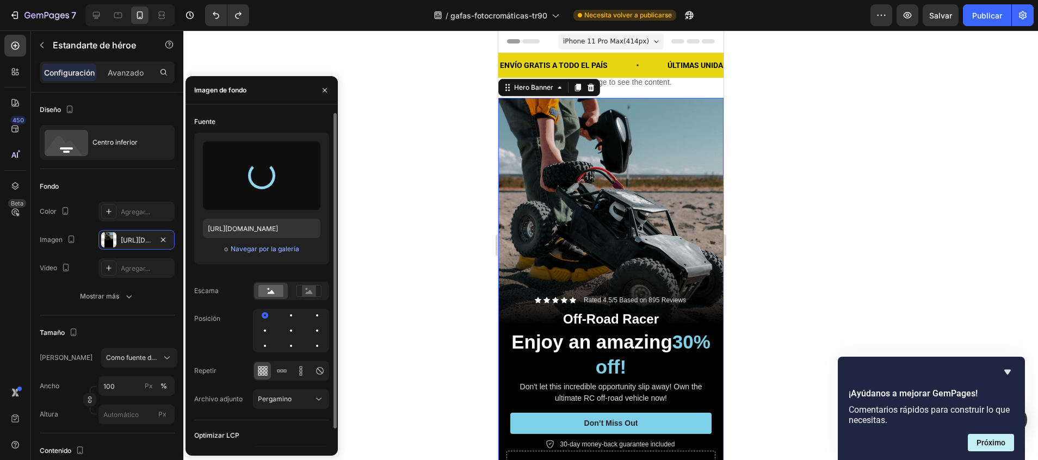
type input "https://cdn.shopify.com/s/files/1/0747/5517/8715/files/gempages_585141558085419…"
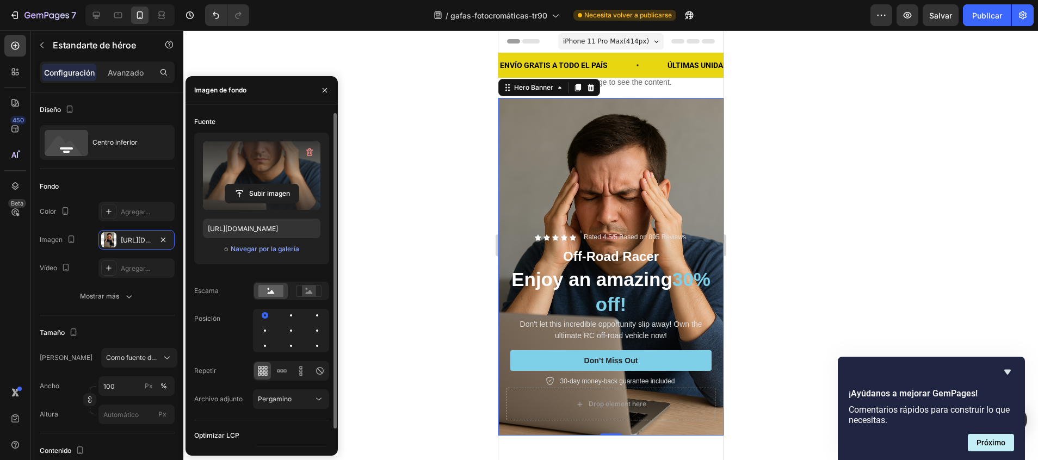
click at [784, 105] on div at bounding box center [610, 245] width 854 height 430
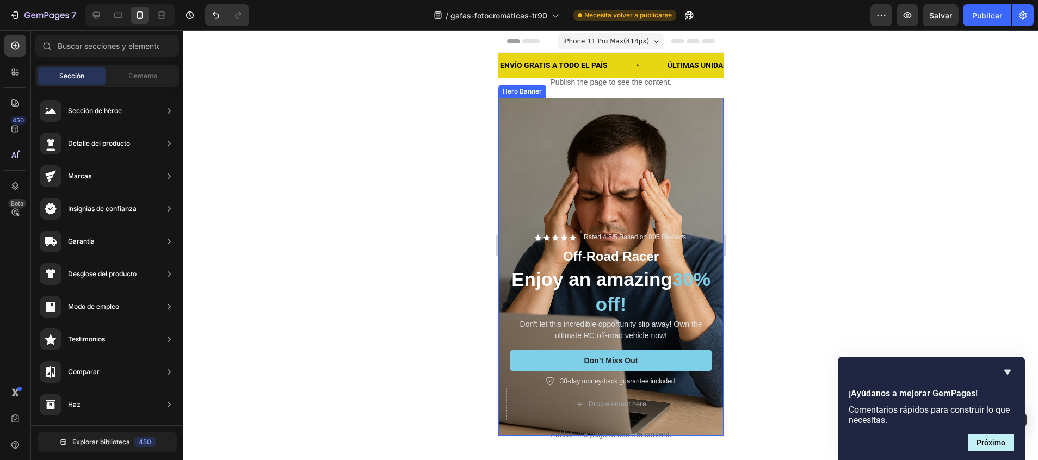
click at [588, 136] on div "Background Image" at bounding box center [610, 267] width 225 height 338
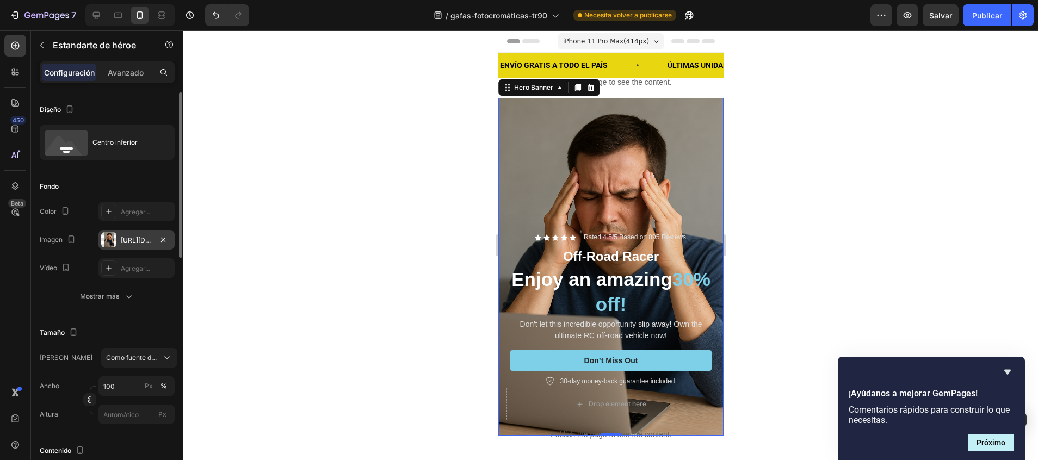
click at [132, 242] on div "https://cdn.shopify.com/s/files/1/0747/5517/8715/files/gempages_585141558085419…" at bounding box center [137, 240] width 32 height 10
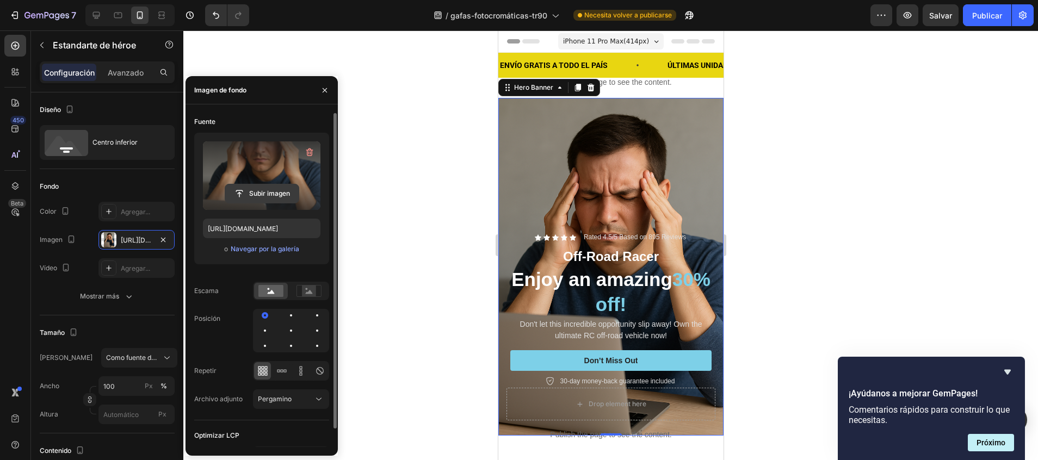
click at [257, 186] on input "file" at bounding box center [261, 193] width 73 height 18
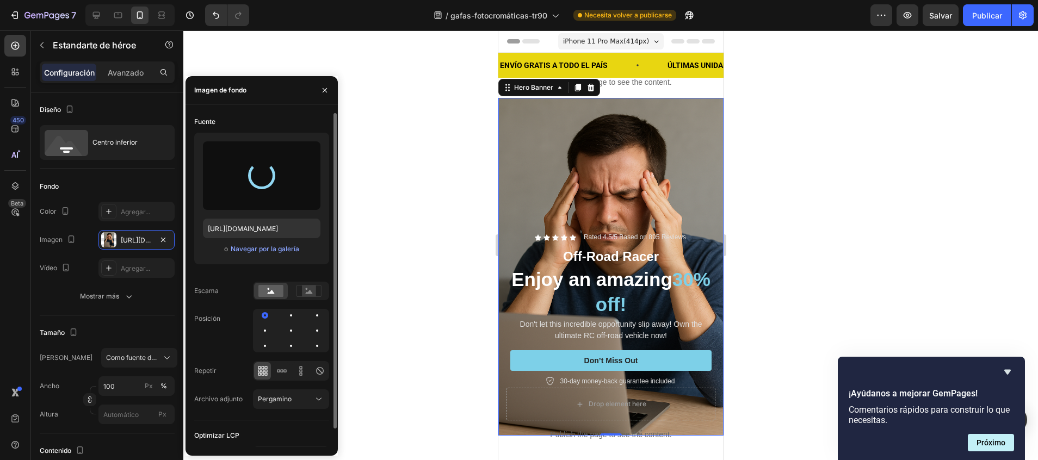
type input "https://cdn.shopify.com/s/files/1/0747/5517/8715/files/gempages_585141558085419…"
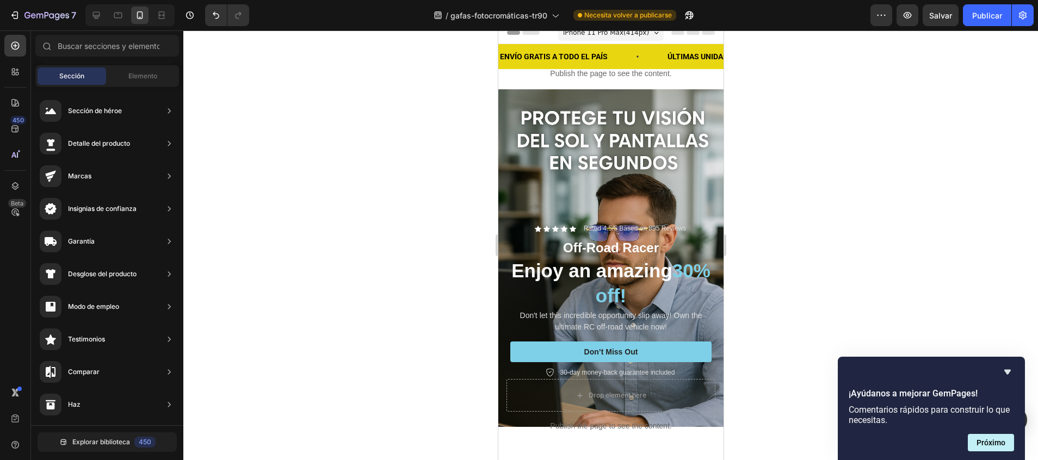
scroll to position [4, 0]
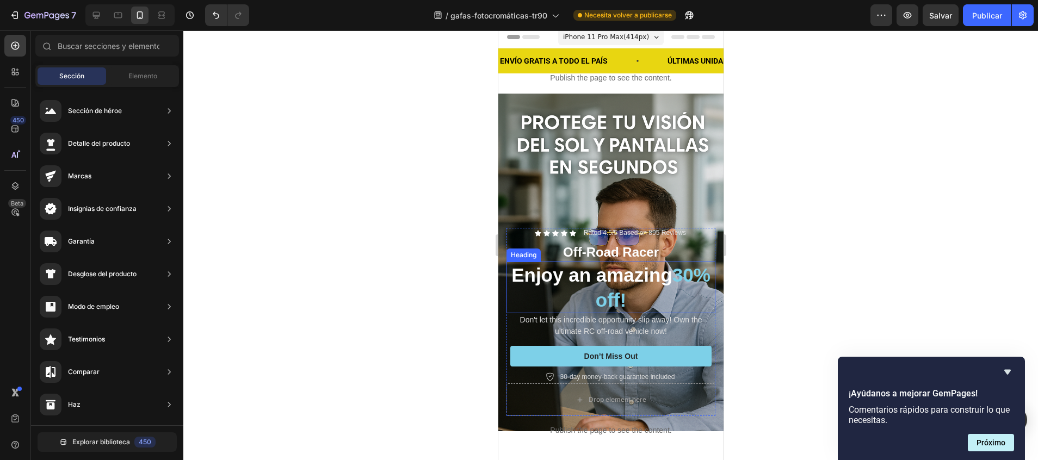
click at [610, 275] on span "30% off!" at bounding box center [652, 287] width 115 height 46
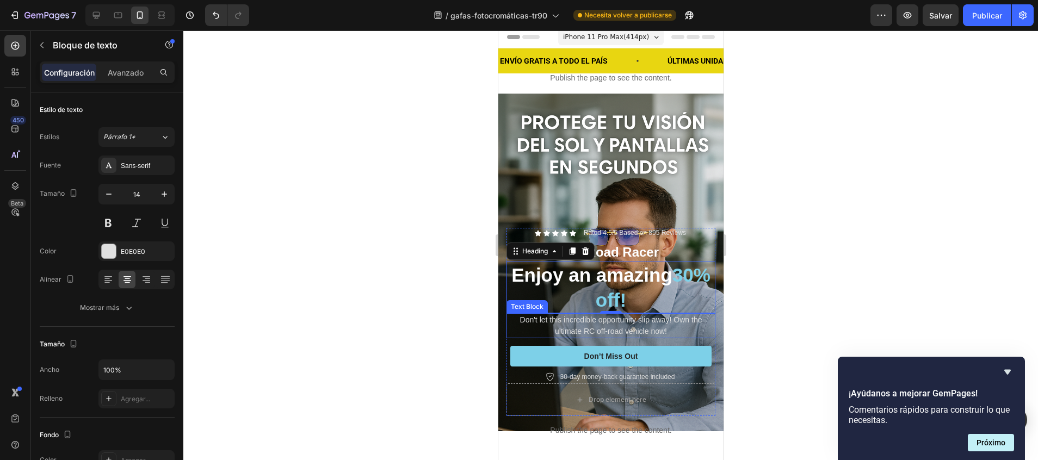
click at [561, 314] on p "Don't let this incredible opportunity slip away! Own the ultimate RC off-road v…" at bounding box center [610, 325] width 207 height 23
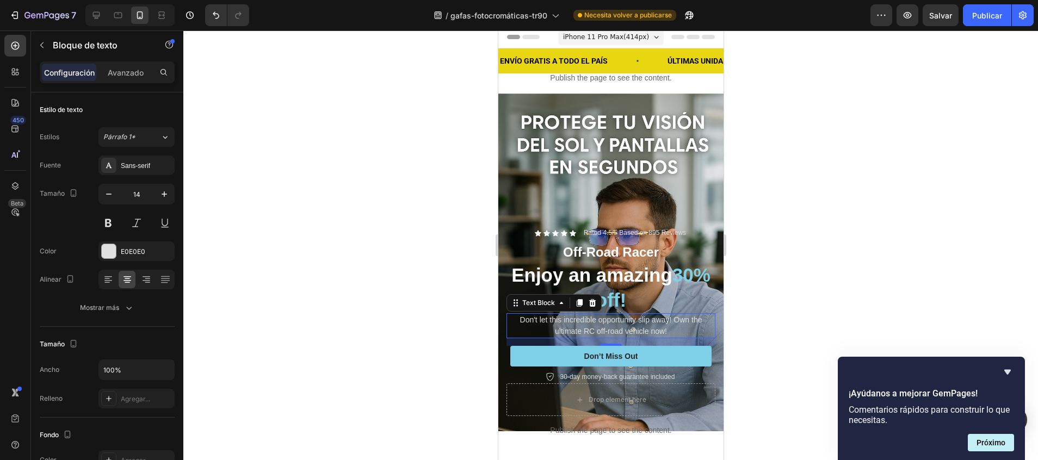
click at [635, 314] on p "Don't let this incredible opportunity slip away! Own the ultimate RC off-road v…" at bounding box center [610, 325] width 207 height 23
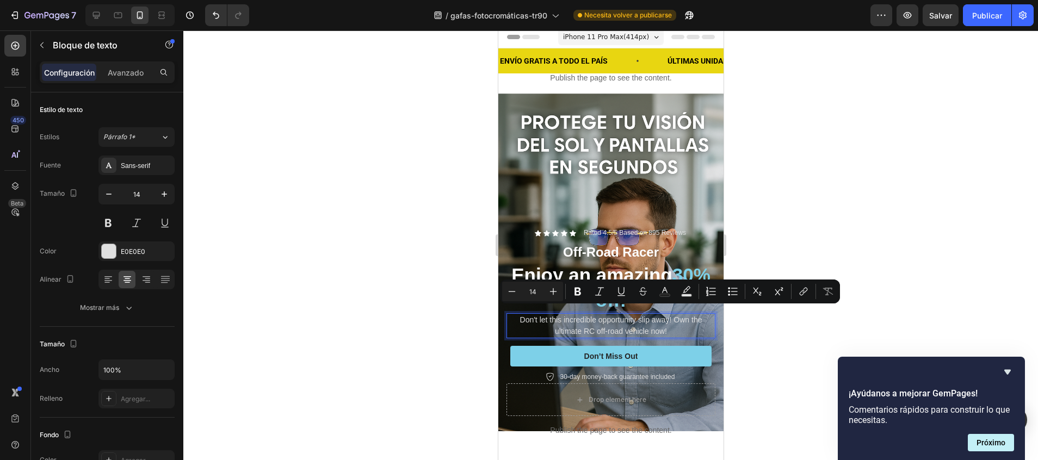
click at [677, 314] on p "Don't let this incredible opportunity slip away! Own the ultimate RC off-road v…" at bounding box center [610, 325] width 207 height 23
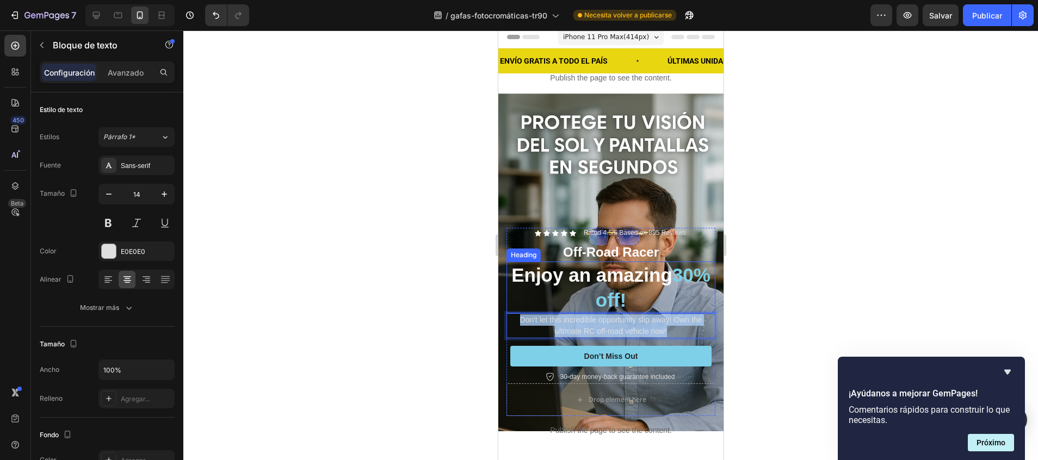
drag, startPoint x: 677, startPoint y: 313, endPoint x: 512, endPoint y: 294, distance: 165.9
click at [512, 294] on div "Icon Icon Icon Icon Icon Icon List Rated 4.5/5 Based on 895 Reviews Text Block …" at bounding box center [610, 306] width 209 height 156
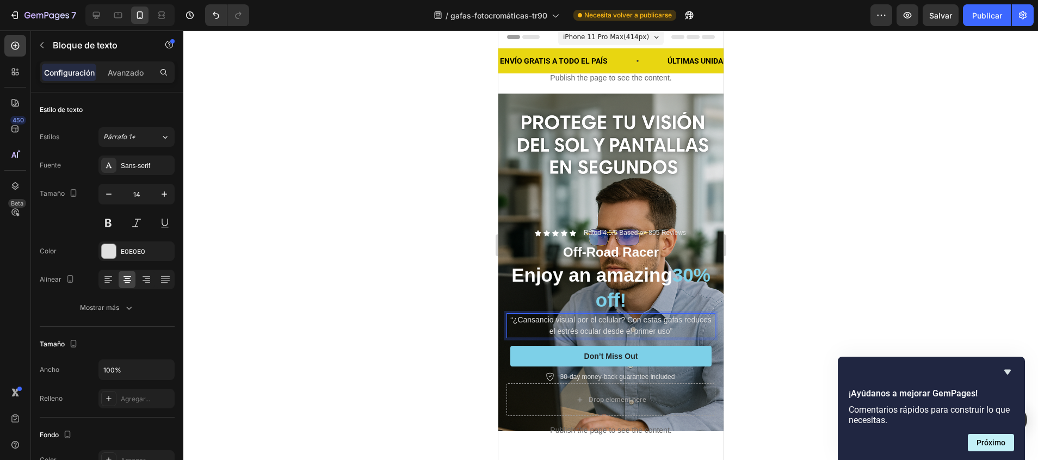
click at [520, 314] on p "“¿Cansancio visual por el celular? Con estas gafas reduces el estrés ocular des…" at bounding box center [610, 325] width 207 height 23
click at [599, 282] on span "30% off!" at bounding box center [652, 287] width 115 height 46
click at [640, 282] on span "30% off!" at bounding box center [652, 287] width 115 height 46
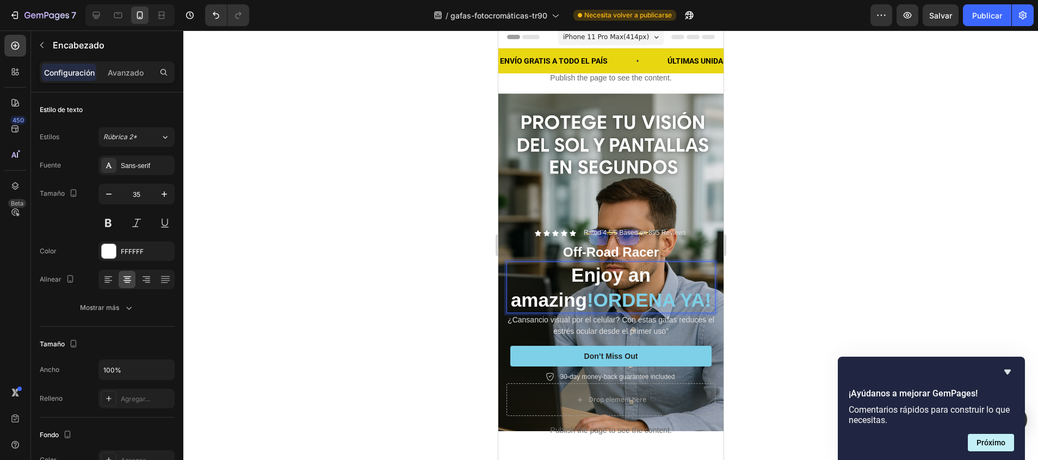
click at [653, 263] on p "Enjoy an amazing !ORDENA YA!" at bounding box center [610, 287] width 207 height 49
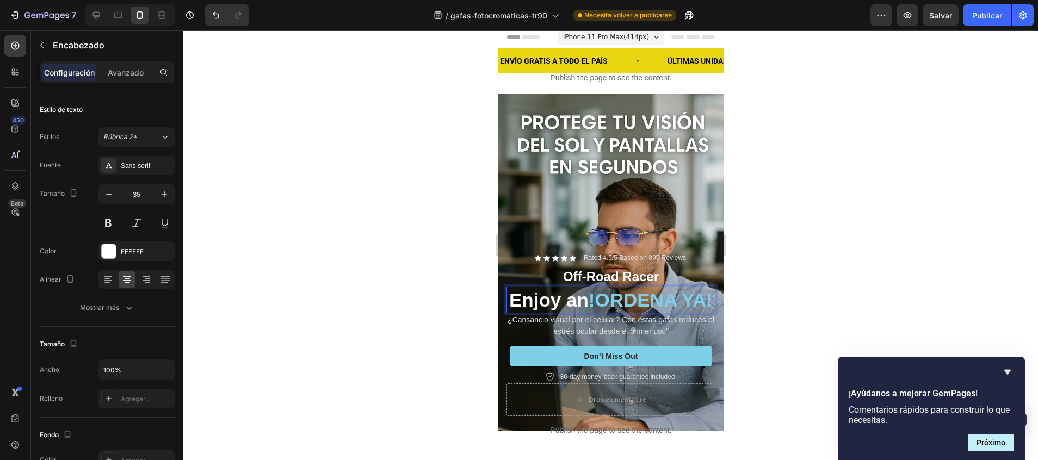
scroll to position [29, 0]
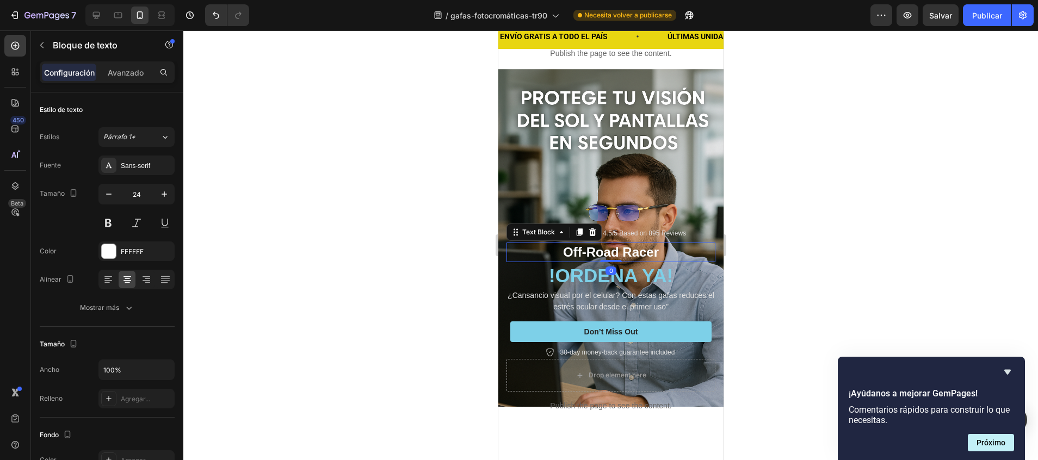
click at [597, 244] on p "Off-Road Racer" at bounding box center [610, 252] width 207 height 17
click at [593, 228] on icon at bounding box center [591, 232] width 7 height 8
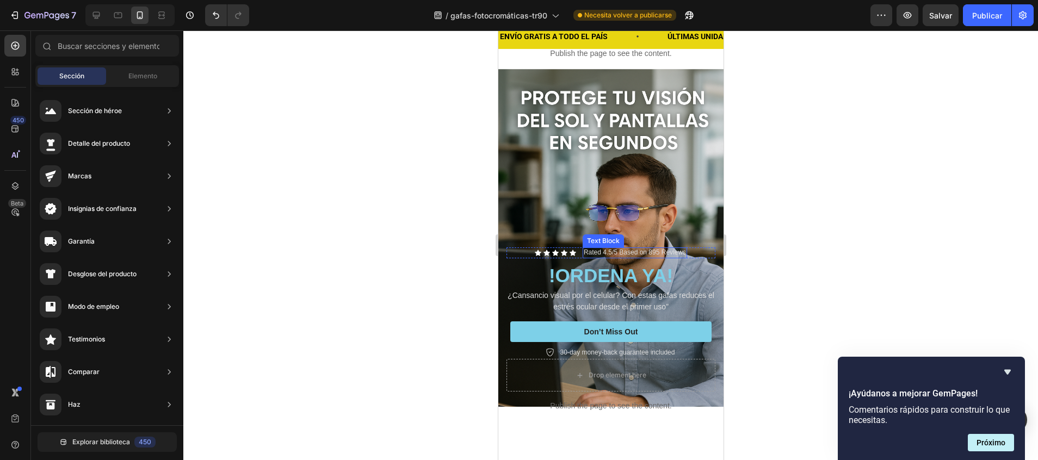
click at [633, 249] on p "Rated 4.5/5 Based on 895 Reviews" at bounding box center [634, 253] width 102 height 9
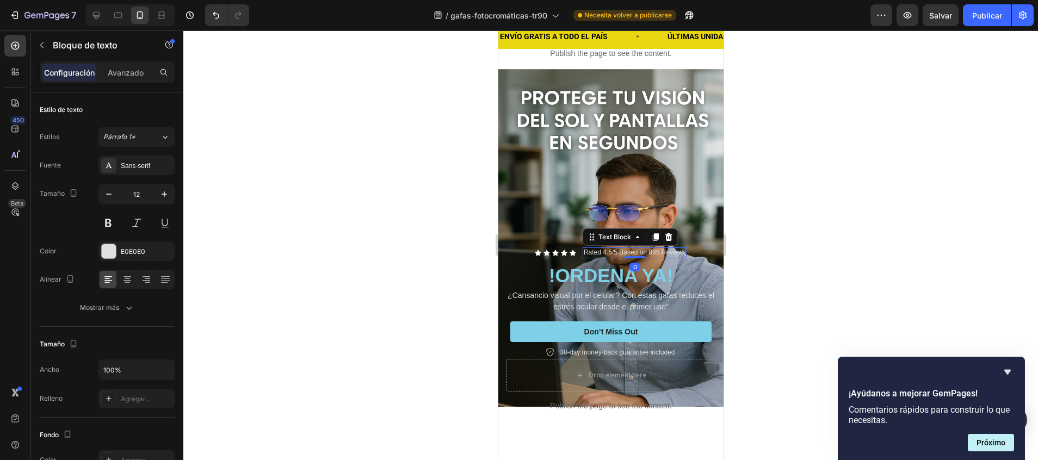
click at [633, 249] on p "Rated 4.5/5 Based on 895 Reviews" at bounding box center [634, 253] width 102 height 9
click at [620, 249] on p "Rated 4.5/5 Based on 895 Reviews" at bounding box center [634, 253] width 102 height 9
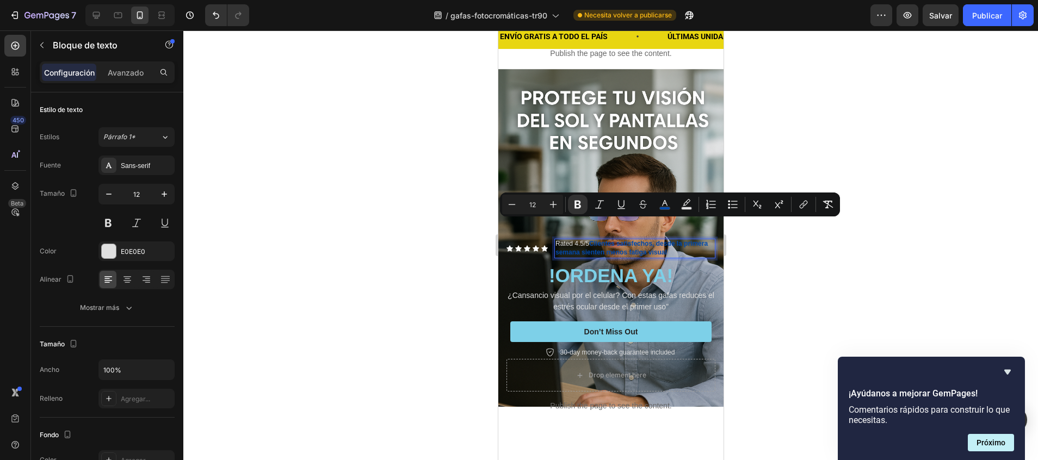
drag, startPoint x: 697, startPoint y: 237, endPoint x: 591, endPoint y: 226, distance: 106.7
click at [591, 240] on p "Rated 4.5/5 Clientes satisfechos, desde la primera semana sienten menos fatiga …" at bounding box center [634, 248] width 159 height 17
click at [668, 209] on rect "Barra de herramientas contextual del editor" at bounding box center [665, 208] width 10 height 3
type input "004AAD"
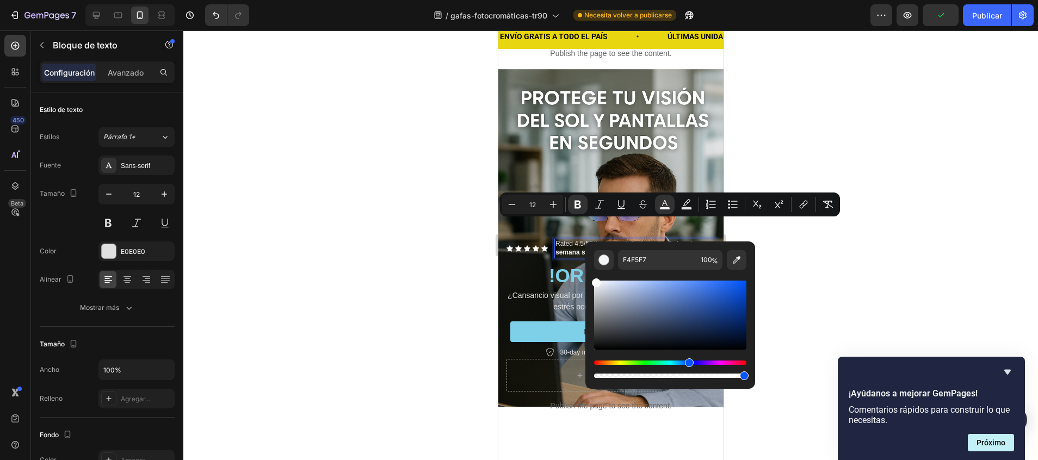
click at [595, 281] on div "Barra de herramientas contextual del editor" at bounding box center [670, 315] width 152 height 69
type input "FFFFFF"
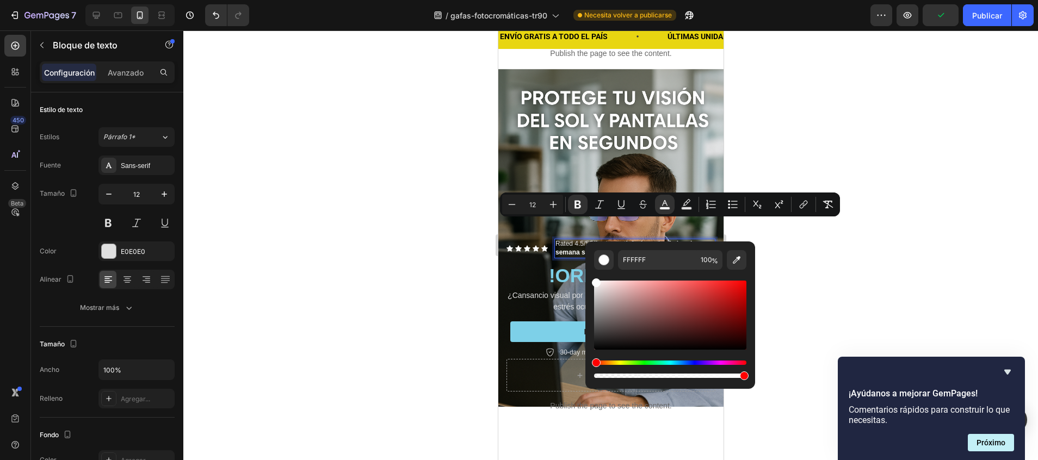
click at [402, 254] on div at bounding box center [610, 245] width 854 height 430
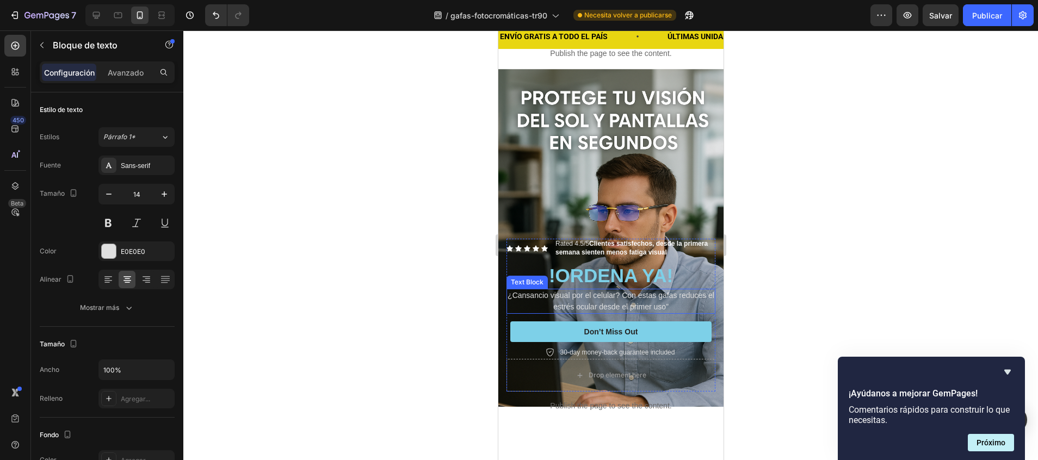
click at [557, 290] on p "¿Cansancio visual por el celular? Con estas gafas reduces el estrés ocular desd…" at bounding box center [610, 301] width 207 height 23
click at [622, 240] on strong "Clientes satisfechos, desde la primera semana sienten menos fatiga visual" at bounding box center [631, 248] width 152 height 16
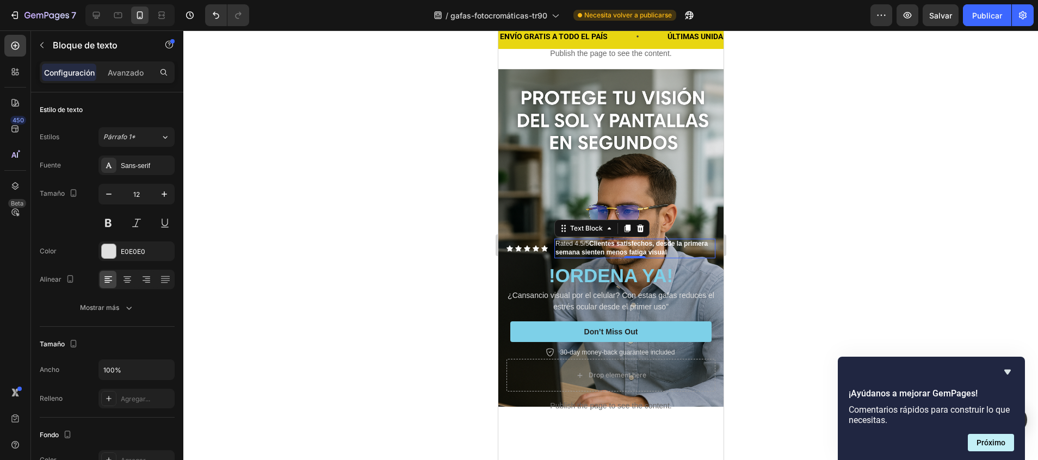
drag, startPoint x: 591, startPoint y: 227, endPoint x: 700, endPoint y: 241, distance: 109.8
click at [700, 241] on div "Icon Icon Icon Icon Icon Icon List Rated 4.5/5 Clientes satisfechos, desde la p…" at bounding box center [610, 299] width 209 height 120
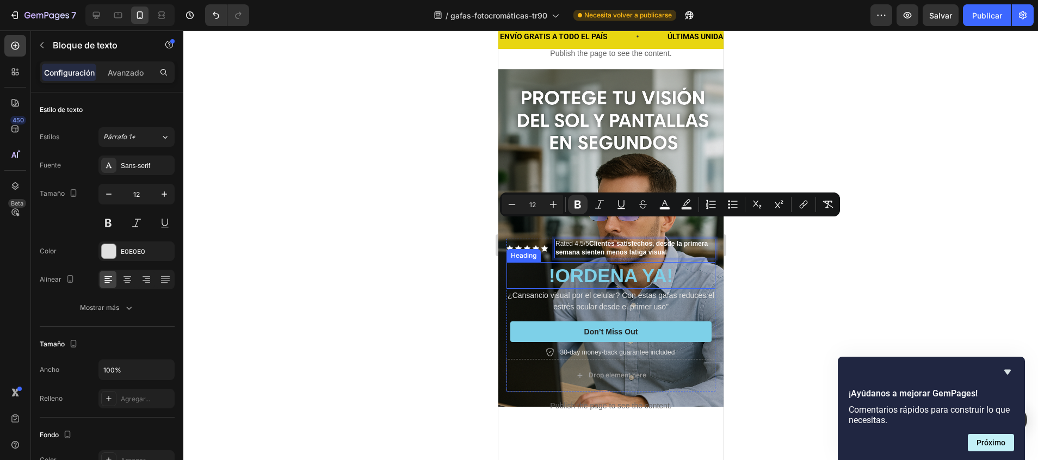
click at [776, 246] on div at bounding box center [610, 245] width 854 height 430
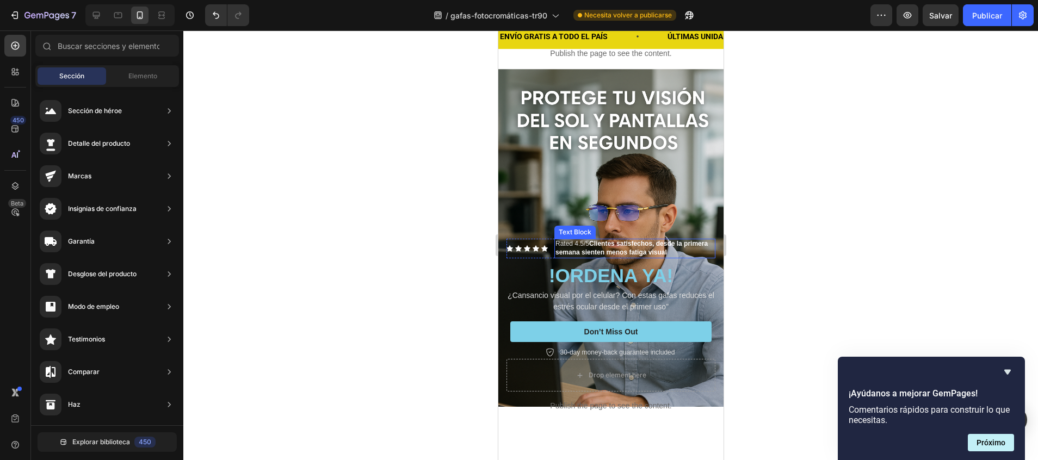
click at [658, 240] on strong "Clientes satisfechos, desde la primera semana sienten menos fatiga visual" at bounding box center [631, 248] width 152 height 16
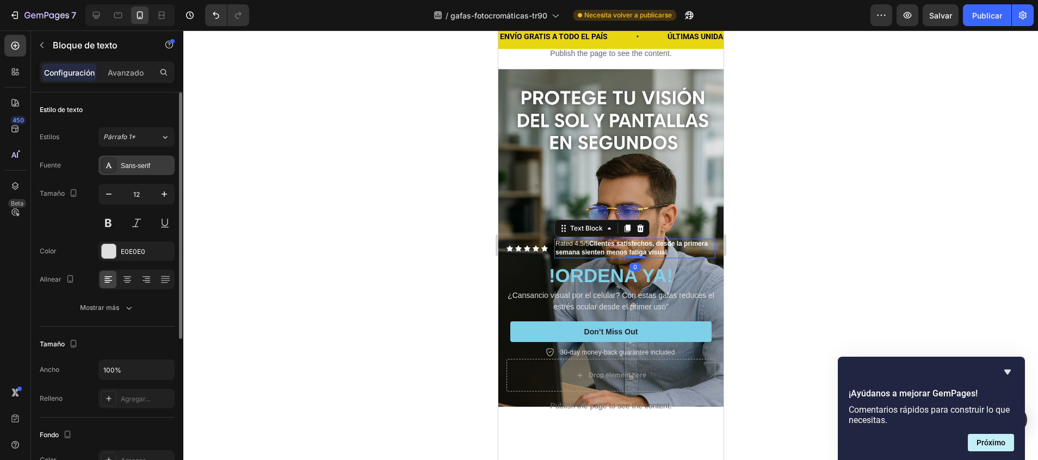
click at [140, 170] on div "Sans-serif" at bounding box center [146, 166] width 51 height 10
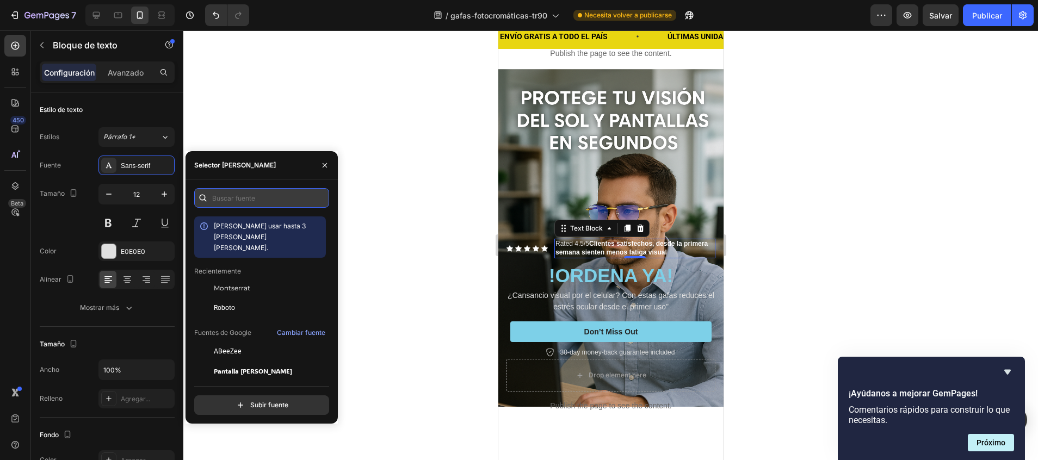
click at [242, 200] on input "text" at bounding box center [261, 198] width 135 height 20
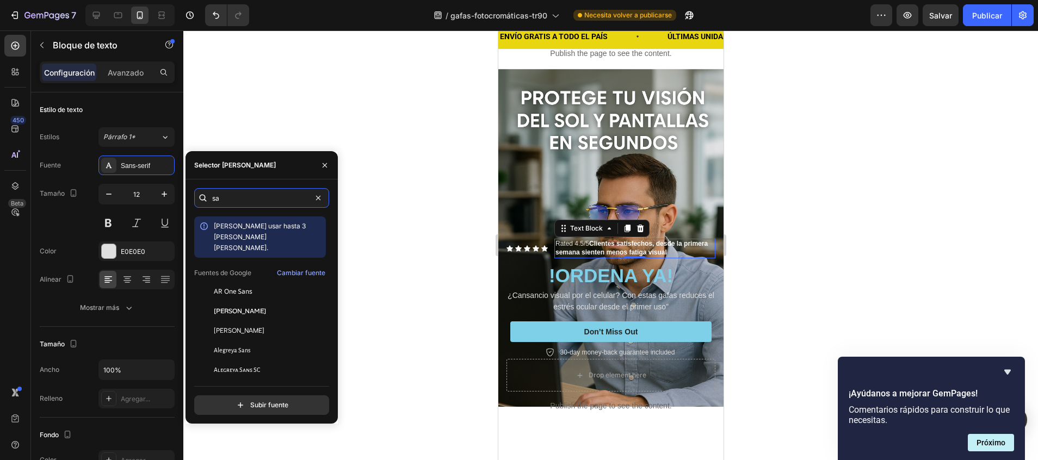
type input "s"
type input "serif"
click at [381, 289] on div at bounding box center [610, 245] width 854 height 430
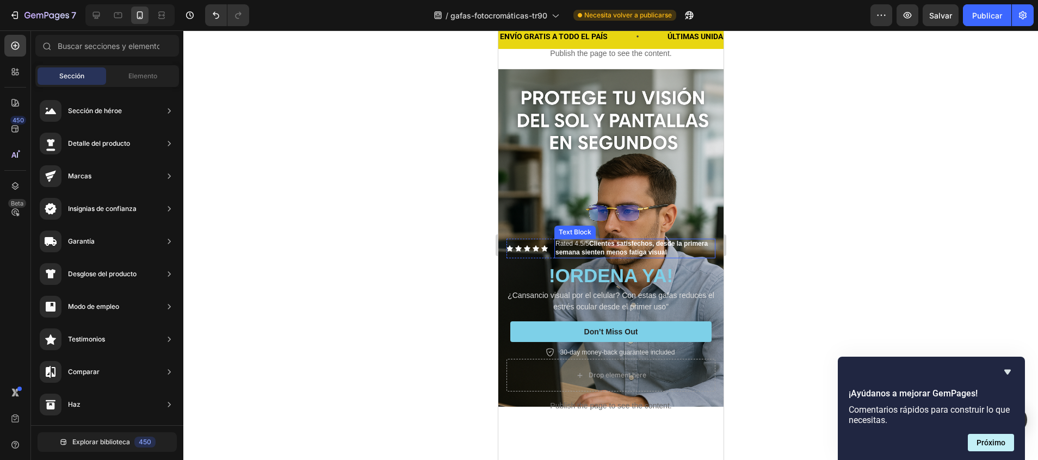
click at [591, 240] on p "Rated 4.5/5 Clientes satisfechos, desde la primera semana sienten menos fatiga …" at bounding box center [634, 248] width 159 height 17
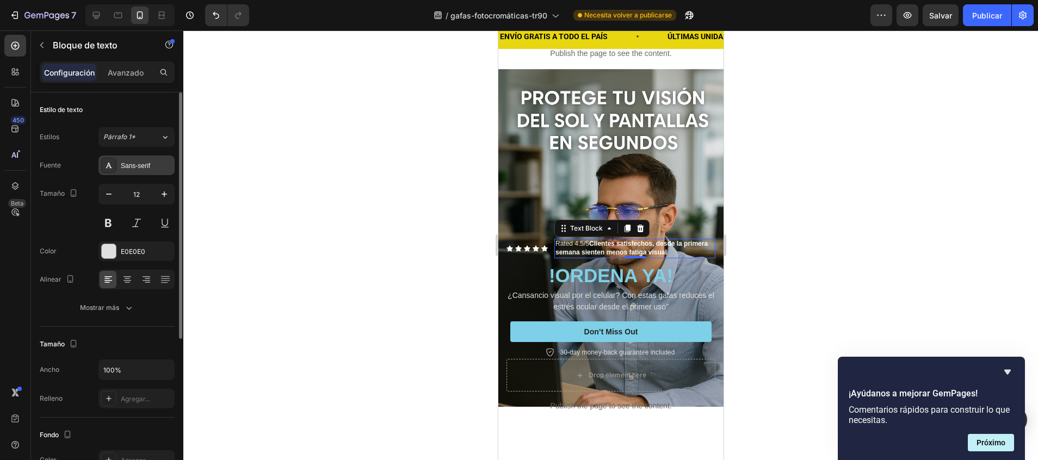
click at [126, 168] on div "Sans-serif" at bounding box center [146, 166] width 51 height 10
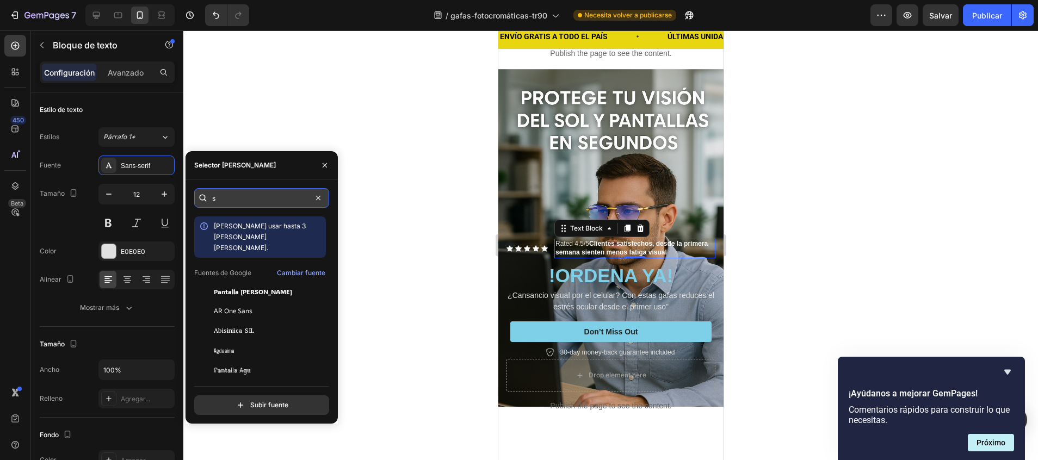
click at [265, 195] on input "s" at bounding box center [261, 198] width 135 height 20
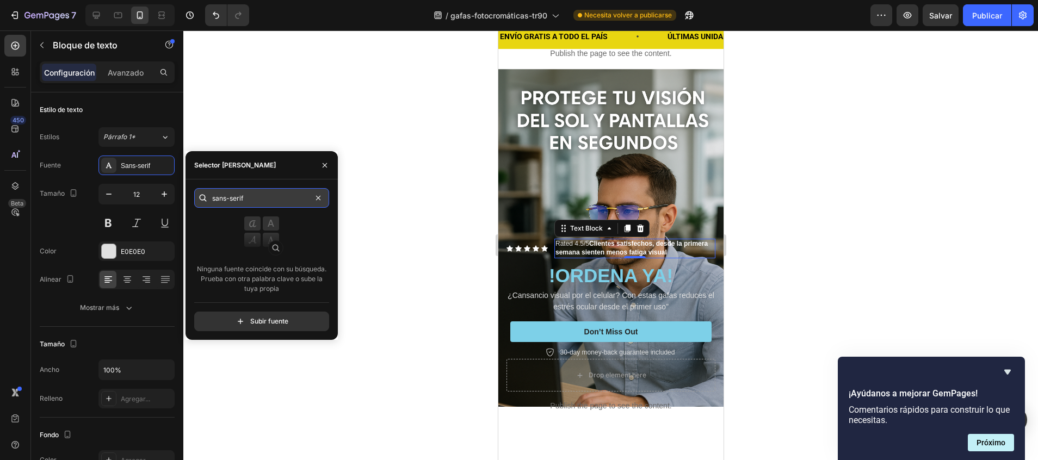
type input "sans-serif"
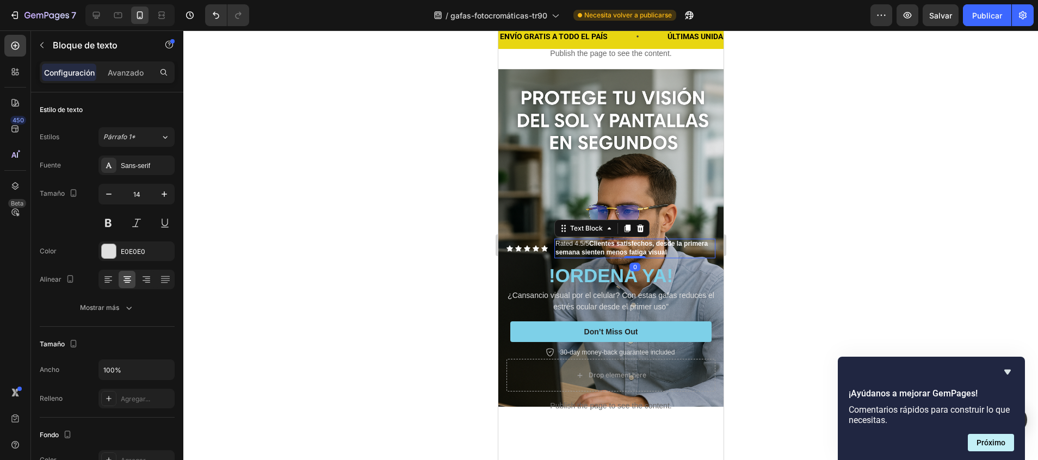
click at [637, 240] on strong "Clientes satisfechos, desde la primera semana sienten menos fatiga visual" at bounding box center [631, 248] width 152 height 16
click at [682, 240] on strong "Clientes satisfechos, desde la primera semana sienten menos fatiga visual" at bounding box center [631, 248] width 152 height 16
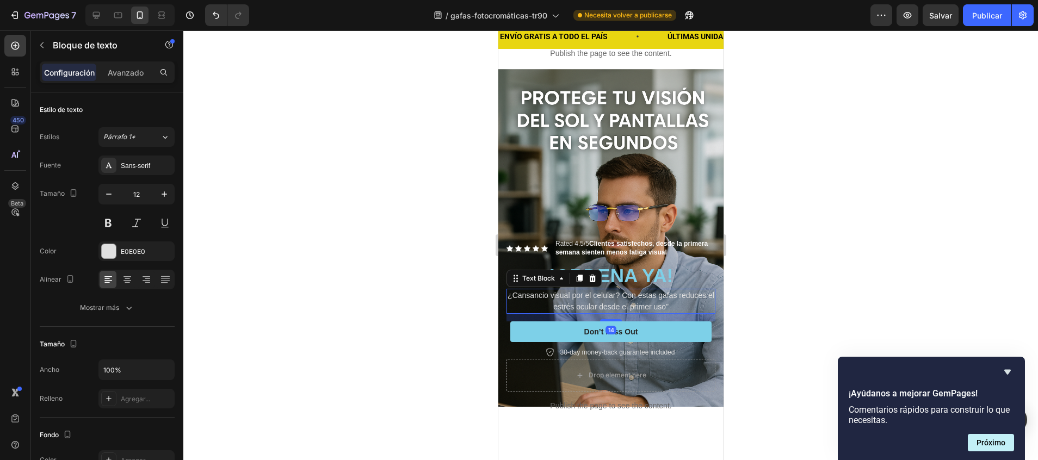
click at [648, 290] on p "¿Cansancio visual por el celular? Con estas gafas reduces el estrés ocular desd…" at bounding box center [610, 301] width 207 height 23
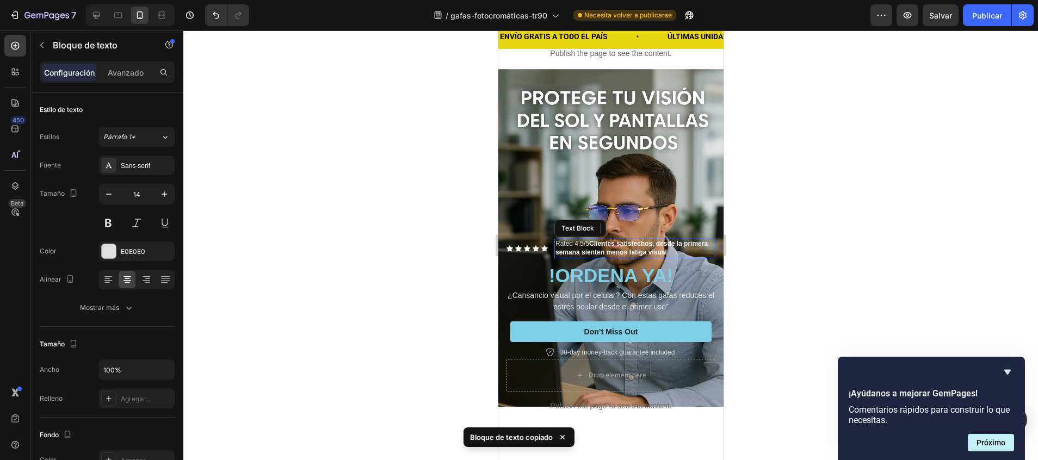
click at [647, 240] on p "Rated 4.5/5 Clientes satisfechos, desde la primera semana sienten menos fatiga …" at bounding box center [634, 248] width 159 height 17
click at [687, 240] on strong "Clientes satisfechos, desde la primera semana sienten menos fatiga visual" at bounding box center [631, 248] width 152 height 16
drag, startPoint x: 686, startPoint y: 236, endPoint x: 642, endPoint y: 234, distance: 44.1
click at [642, 240] on strong "Clientes satisfechos, desde la primera semana sienten menos fatiga visual" at bounding box center [631, 248] width 152 height 16
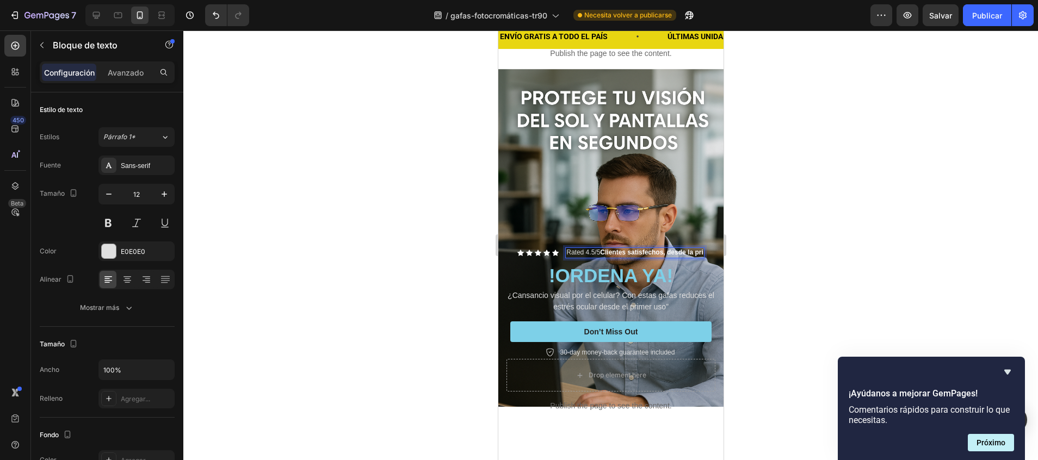
scroll to position [37, 0]
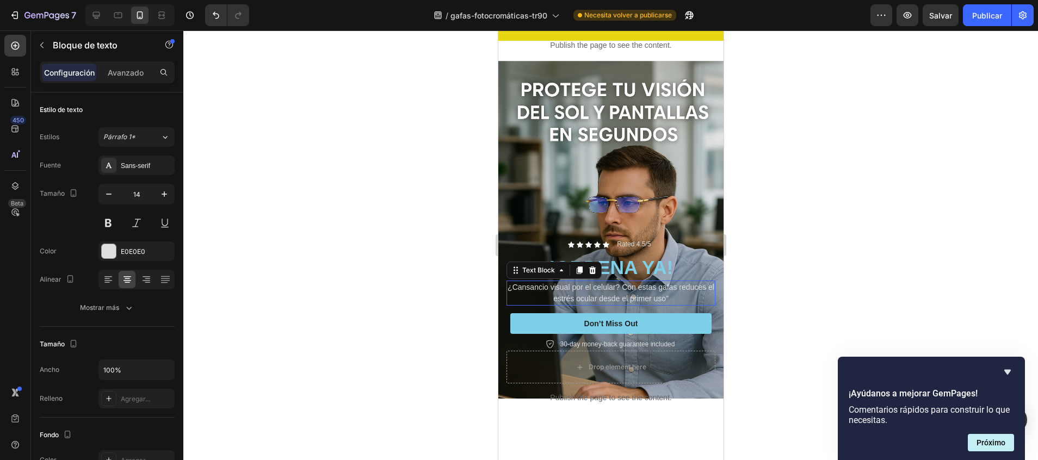
click at [651, 282] on p "¿Cansancio visual por el celular? Con estas gafas reduces el estrés ocular desd…" at bounding box center [610, 293] width 207 height 23
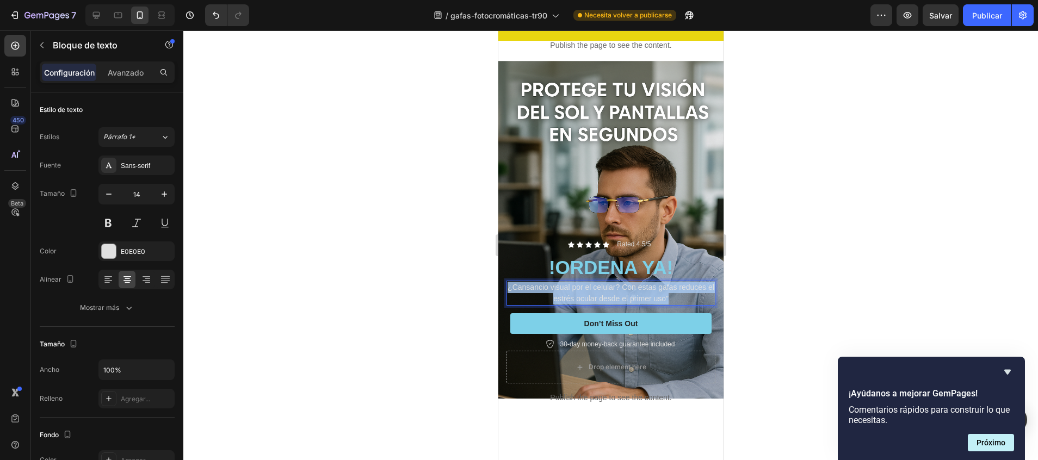
drag, startPoint x: 678, startPoint y: 280, endPoint x: 505, endPoint y: 264, distance: 173.6
click at [506, 281] on div "¿Cansancio visual por el celular? Con estas gafas reduces el estrés ocular desd…" at bounding box center [610, 293] width 209 height 25
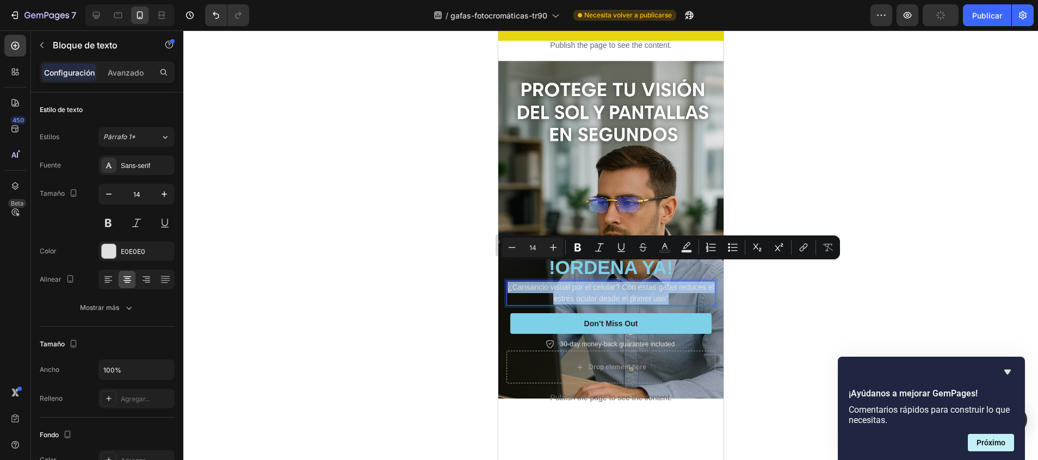
copy p "¿Cansancio visual por el celular? Con estas gafas reduces el estrés ocular desd…"
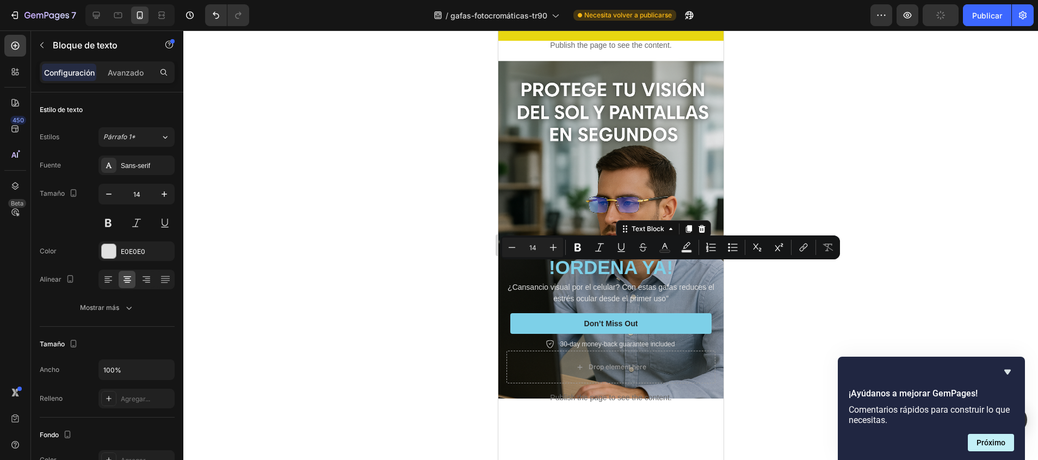
click at [637, 240] on p "Rated 4.5/5" at bounding box center [633, 244] width 35 height 9
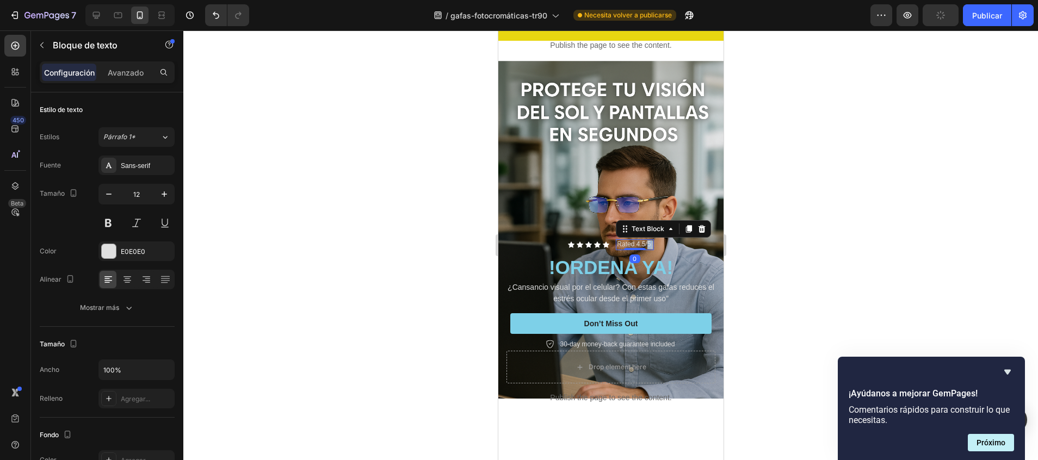
click at [639, 240] on p "Rated 4.5/5" at bounding box center [633, 244] width 35 height 9
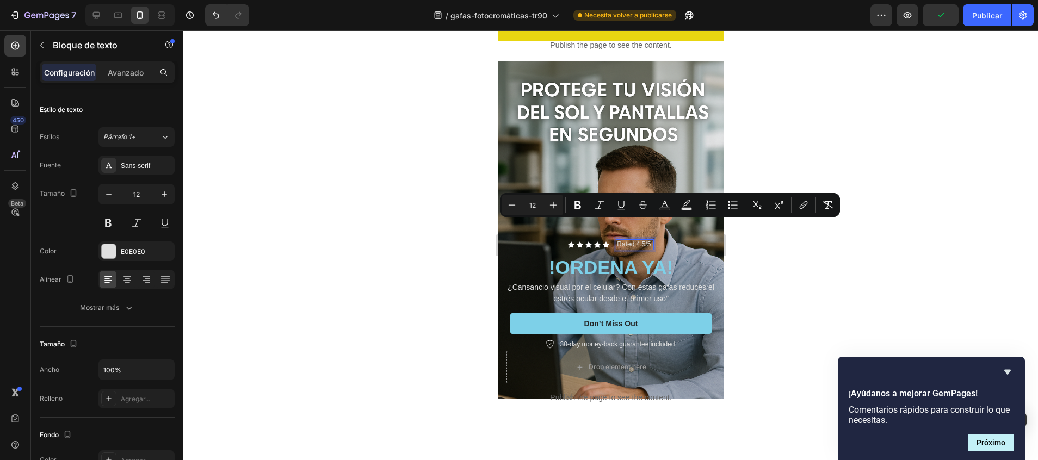
click at [636, 240] on p "Rated 4.5/5" at bounding box center [633, 244] width 35 height 9
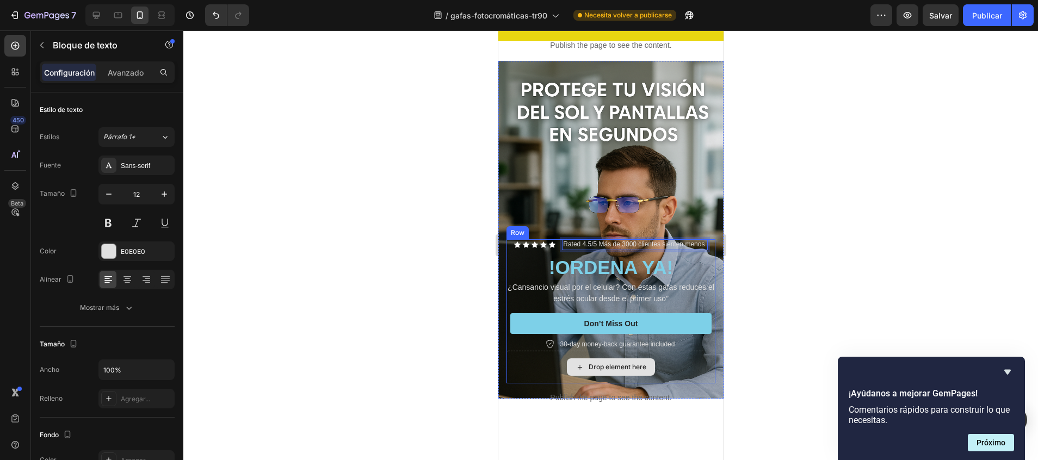
scroll to position [29, 0]
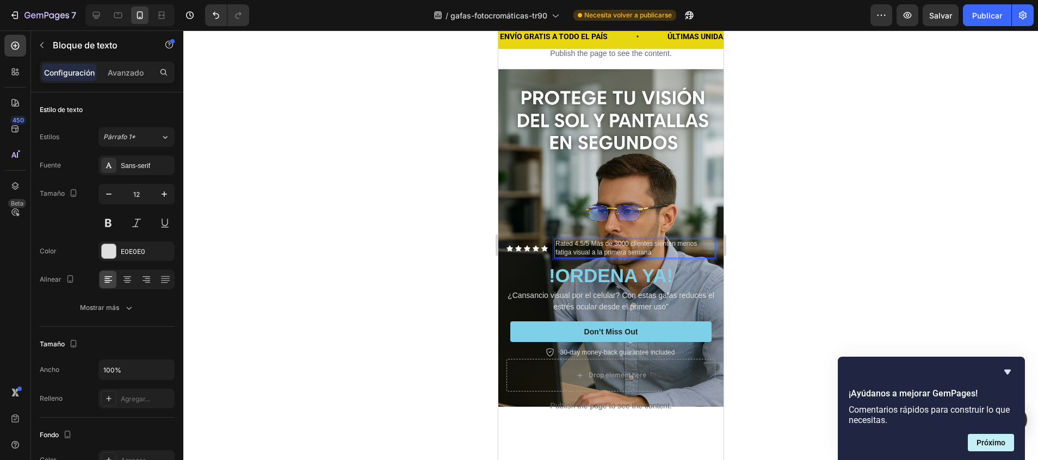
click at [574, 240] on p "Rated 4.5/5 Más de 3000 clientes sienten menos fatiga visual a la primera semana" at bounding box center [634, 248] width 159 height 17
click at [830, 255] on div at bounding box center [610, 245] width 854 height 430
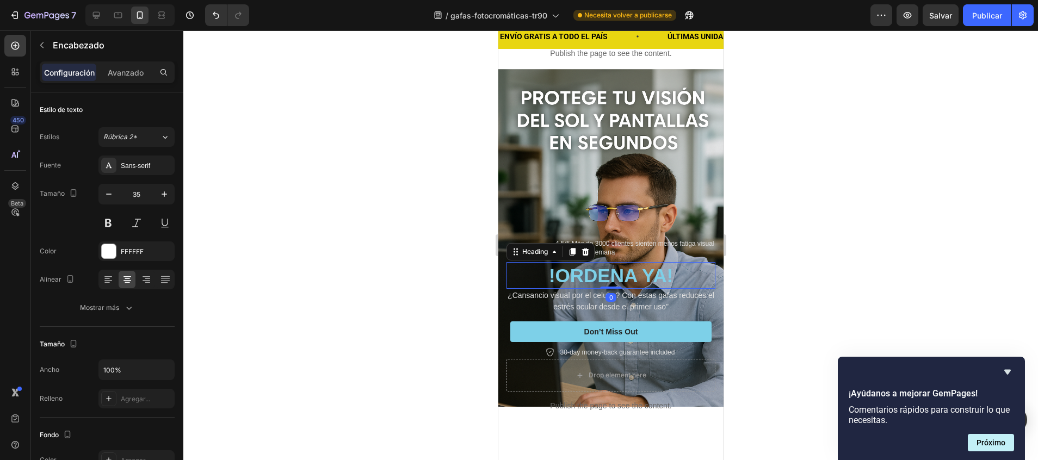
click at [653, 265] on span "!ORDENA YA!" at bounding box center [610, 275] width 124 height 21
click at [110, 251] on div at bounding box center [109, 251] width 14 height 14
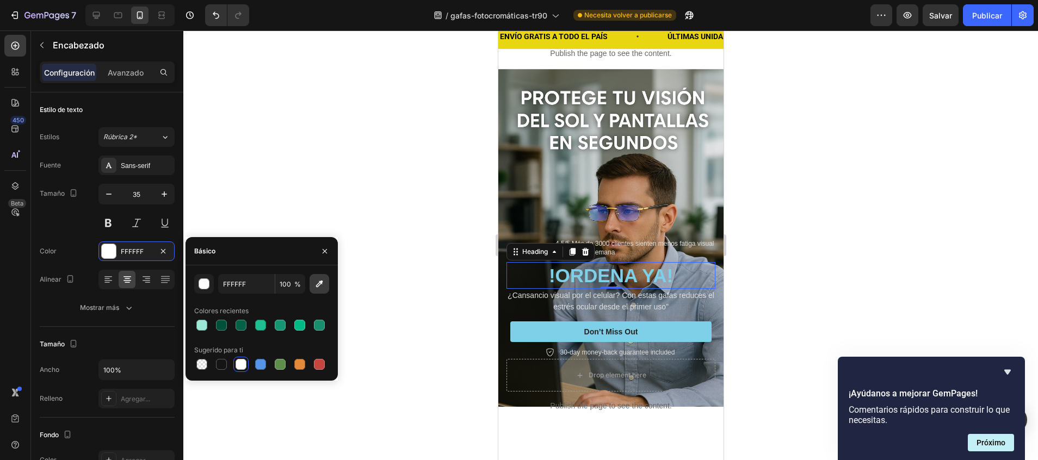
click at [317, 286] on icon "button" at bounding box center [319, 283] width 11 height 11
click at [209, 282] on div "button" at bounding box center [204, 284] width 11 height 11
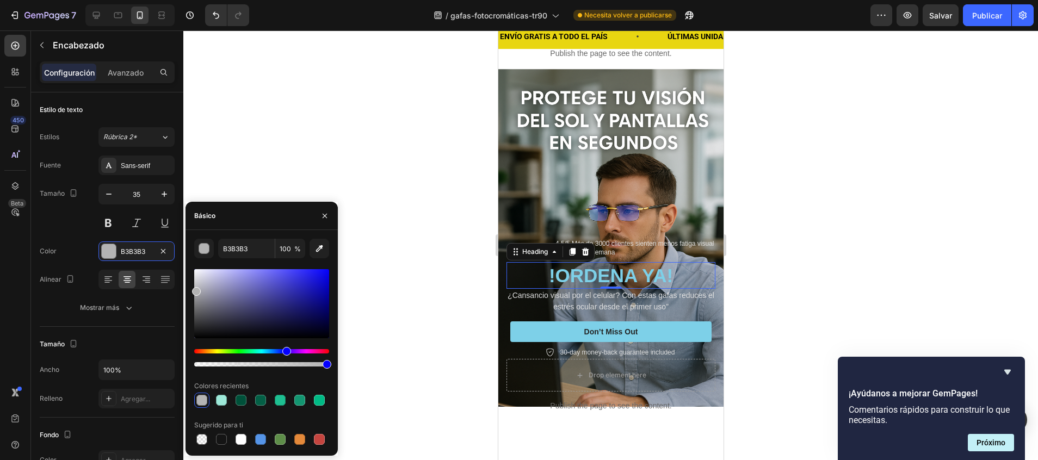
click at [285, 350] on div "Tinte" at bounding box center [261, 351] width 135 height 4
drag, startPoint x: 315, startPoint y: 275, endPoint x: 315, endPoint y: 266, distance: 8.2
click at [315, 266] on div "B3B3B3 100 % Colores recientes Sugerido para ti" at bounding box center [261, 343] width 135 height 208
type input "1F1CFF"
click at [402, 282] on div at bounding box center [610, 245] width 854 height 430
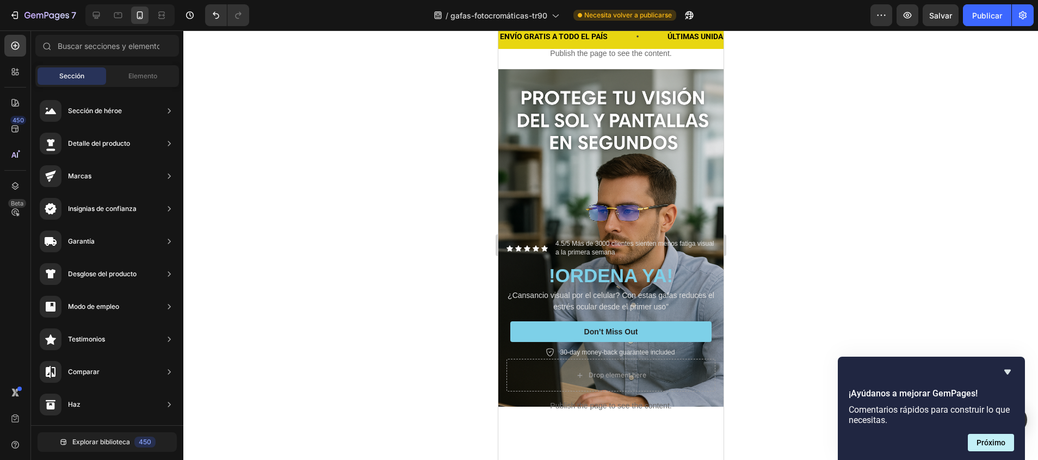
click at [402, 282] on div at bounding box center [610, 245] width 854 height 430
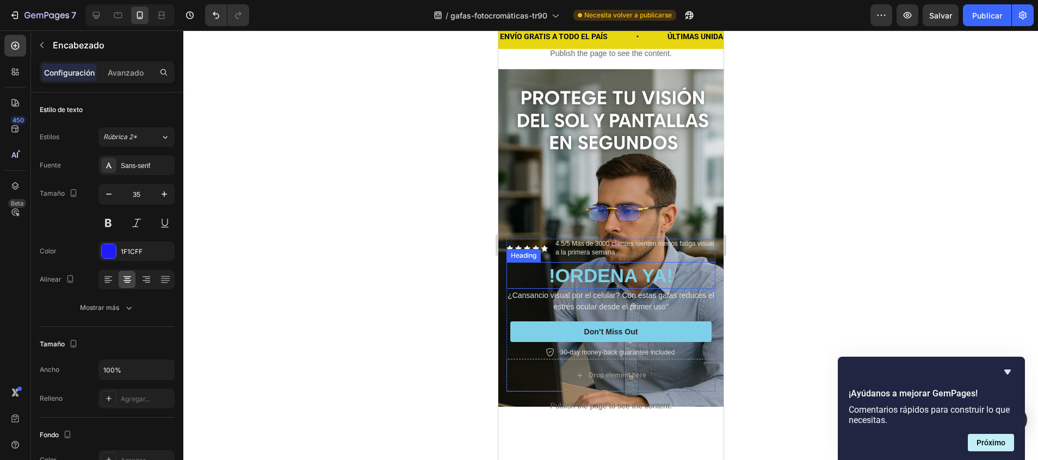
click at [565, 265] on span "!ORDENA YA!" at bounding box center [610, 275] width 124 height 21
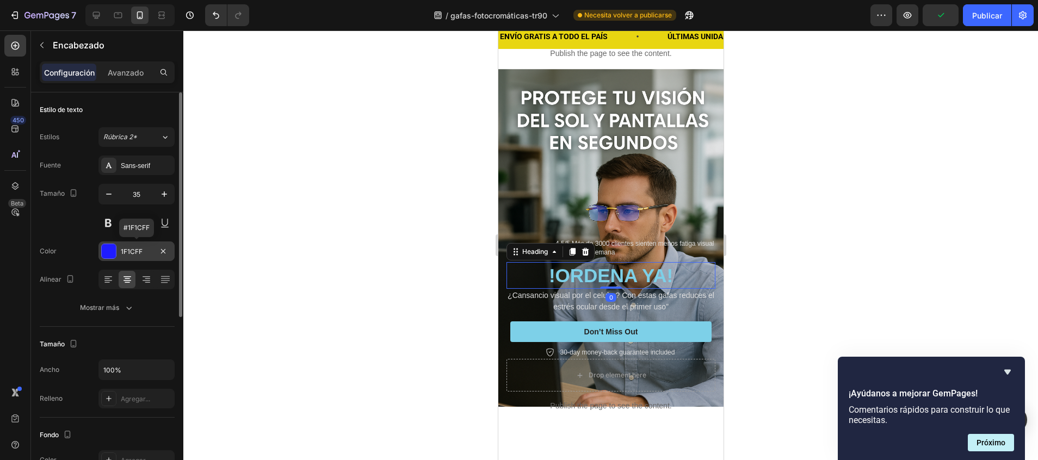
click at [133, 249] on div "1F1CFF" at bounding box center [137, 252] width 32 height 10
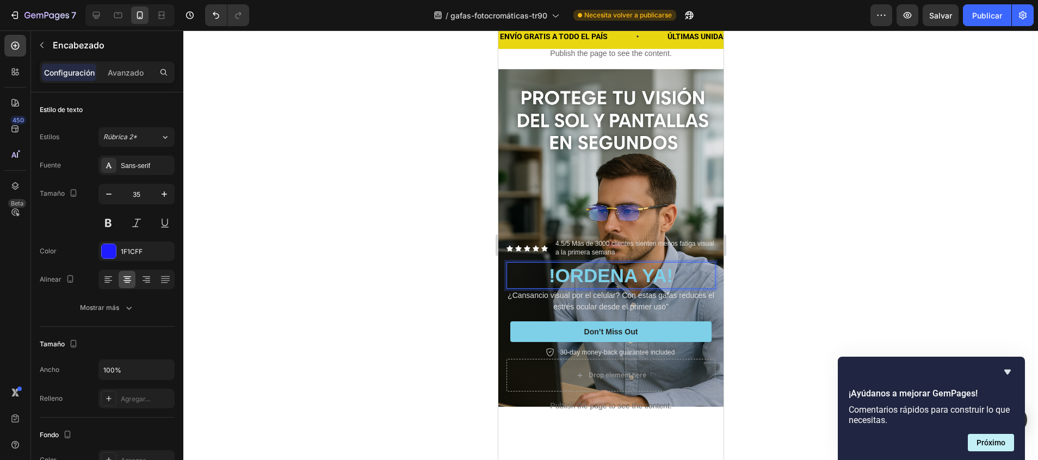
click at [673, 263] on p "!ORDENA YA!" at bounding box center [610, 275] width 207 height 25
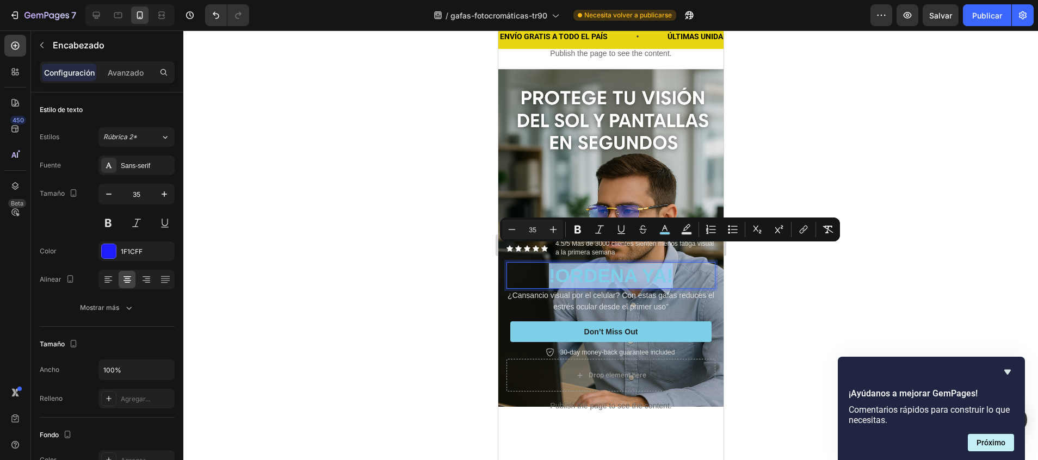
drag, startPoint x: 673, startPoint y: 257, endPoint x: 536, endPoint y: 268, distance: 138.1
click at [536, 268] on p "!ORDENA YA!" at bounding box center [610, 275] width 207 height 25
click at [675, 229] on div "Minus 35 Plus Bold Italic Underline Strikethrough color Text Background Color N…" at bounding box center [670, 230] width 336 height 20
click at [664, 229] on icon "Barra de herramientas contextual del editor" at bounding box center [664, 229] width 11 height 11
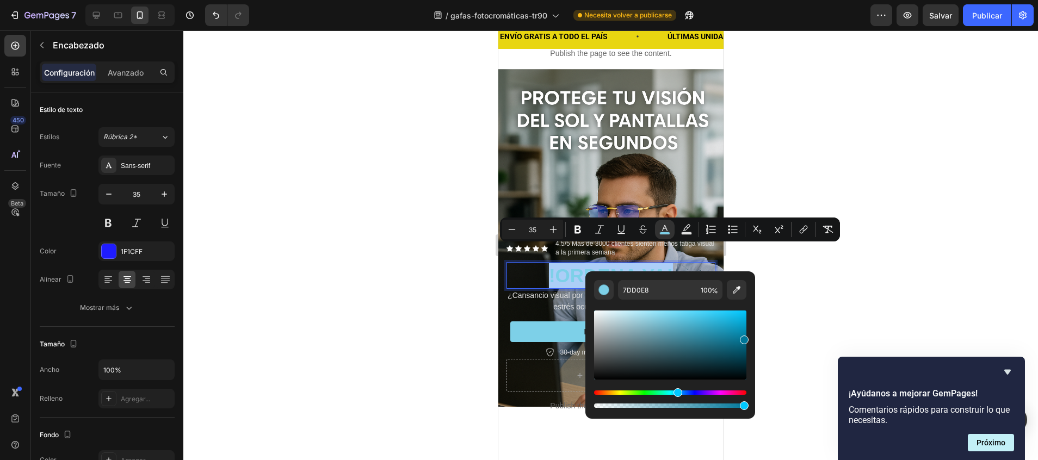
drag, startPoint x: 723, startPoint y: 339, endPoint x: 782, endPoint y: 338, distance: 58.8
click at [782, 0] on body "7 / gafas-fotocromáticas-tr90 Necesita volver a publicarse Preview Salvar Publi…" at bounding box center [519, 0] width 1038 height 0
type input "007799"
click at [782, 338] on div at bounding box center [610, 245] width 854 height 430
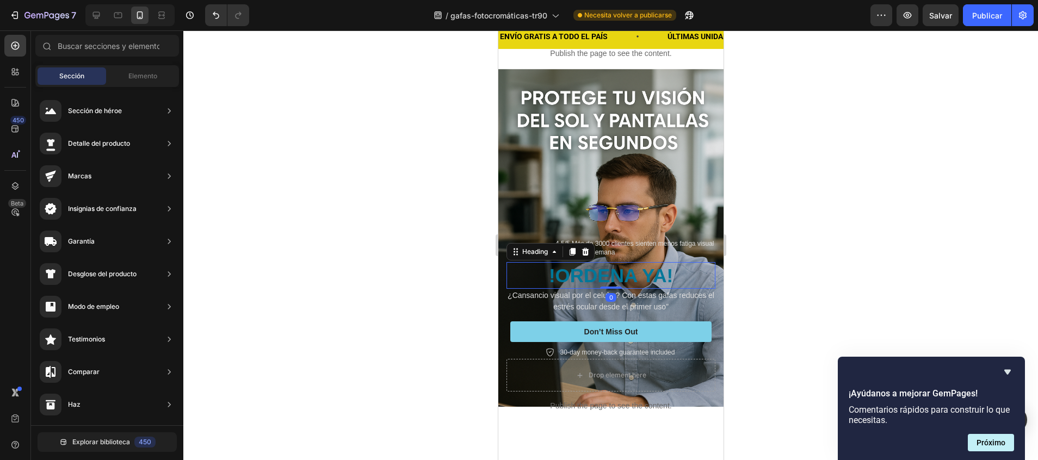
click at [647, 265] on span "!ORDENA YA!" at bounding box center [610, 275] width 124 height 21
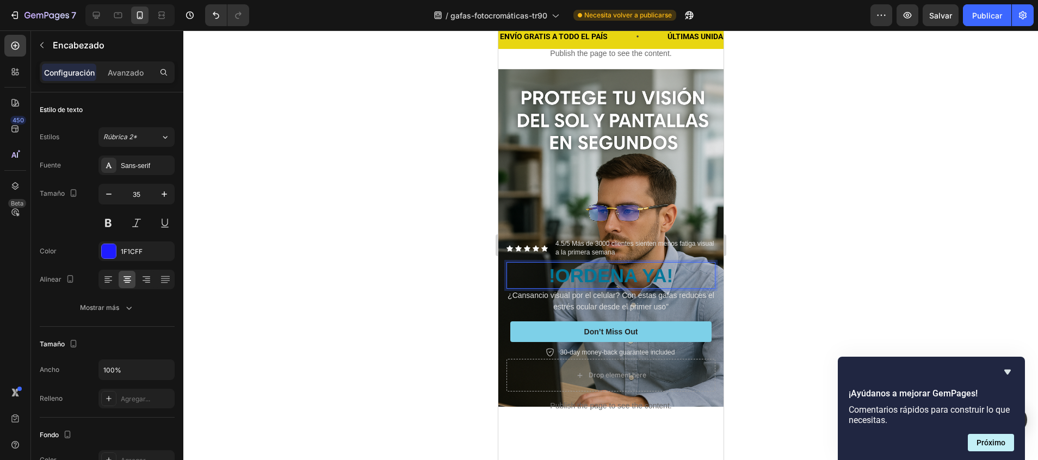
click at [662, 265] on span "!ORDENA YA!" at bounding box center [610, 275] width 124 height 21
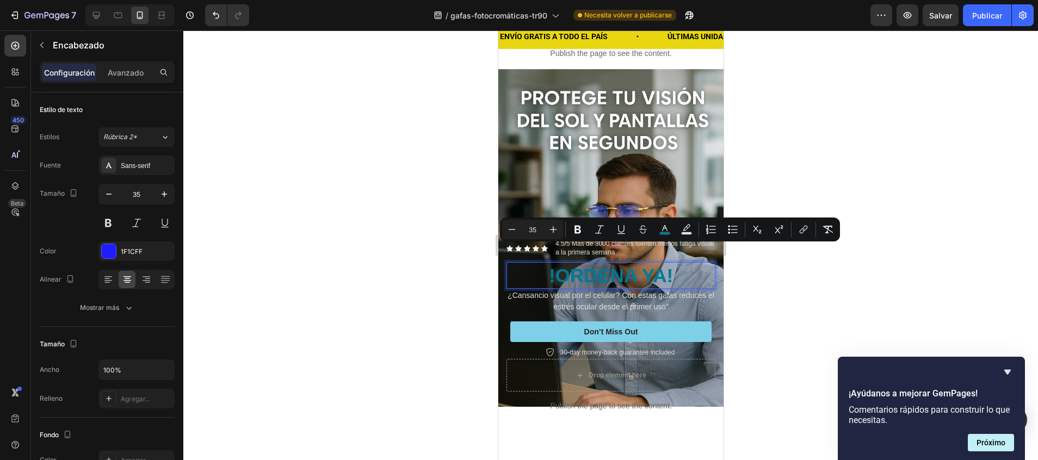
click at [668, 263] on p "!ORDENA YA!" at bounding box center [610, 275] width 207 height 25
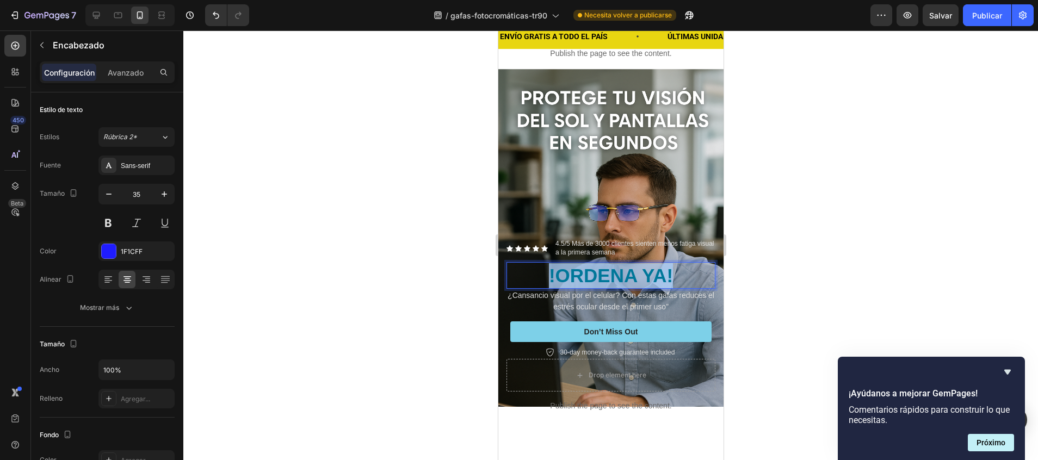
drag, startPoint x: 668, startPoint y: 258, endPoint x: 528, endPoint y: 262, distance: 140.4
click at [528, 263] on p "!ORDENA YA!" at bounding box center [610, 275] width 207 height 25
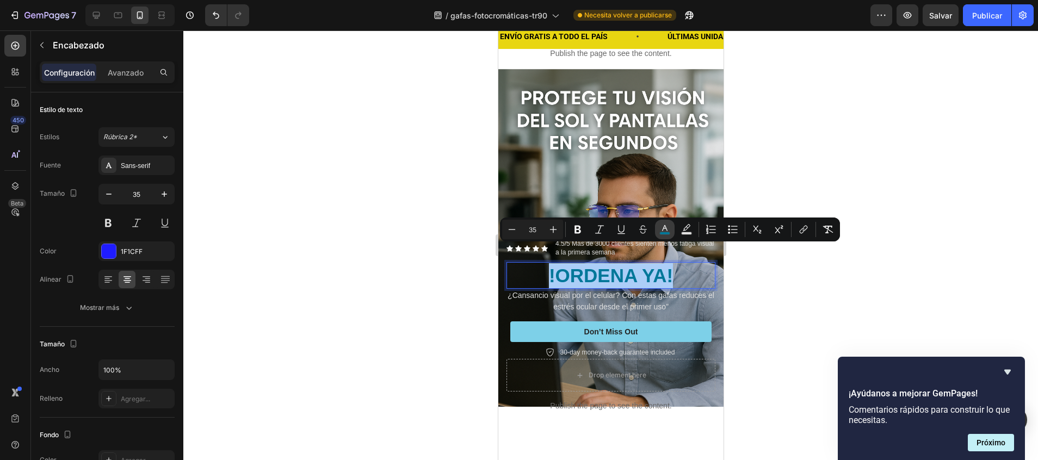
click at [668, 230] on icon "Barra de herramientas contextual del editor" at bounding box center [664, 229] width 11 height 11
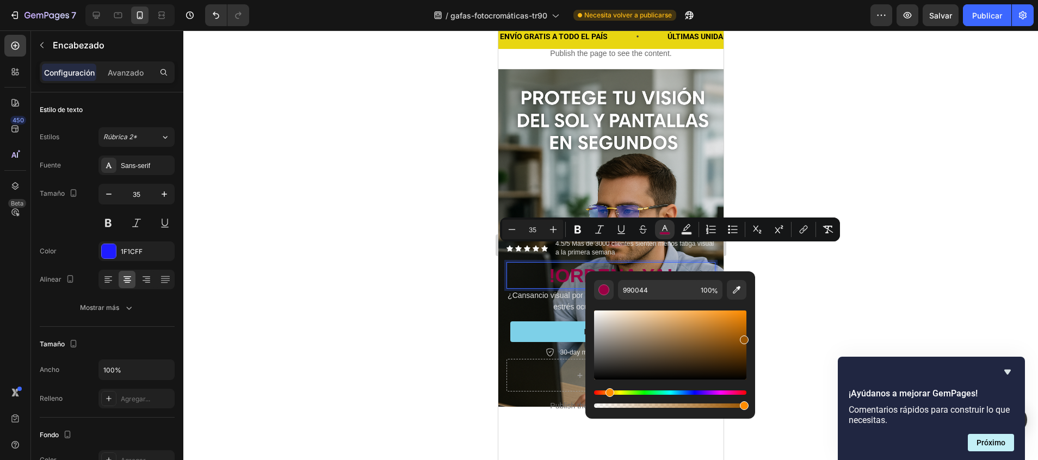
drag, startPoint x: 675, startPoint y: 393, endPoint x: 608, endPoint y: 396, distance: 67.5
click at [608, 396] on div "Tinte" at bounding box center [609, 392] width 9 height 9
drag, startPoint x: 735, startPoint y: 328, endPoint x: 745, endPoint y: 302, distance: 27.9
click at [745, 302] on div "Barra de herramientas contextual del editor" at bounding box center [670, 355] width 152 height 110
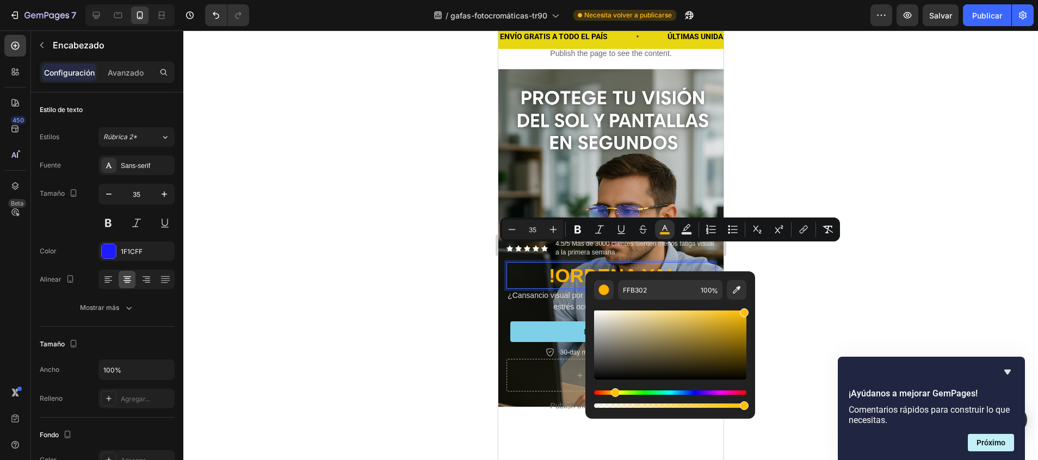
type input "FFBF02"
click at [613, 394] on div "Tinte" at bounding box center [615, 392] width 9 height 9
click at [798, 264] on div at bounding box center [610, 245] width 854 height 430
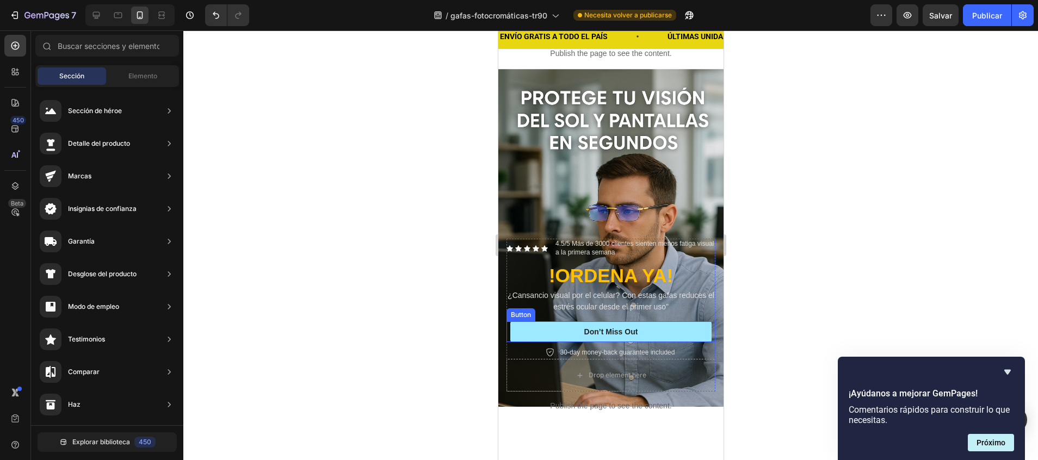
click at [649, 321] on button "Don’t Miss Out" at bounding box center [610, 331] width 201 height 21
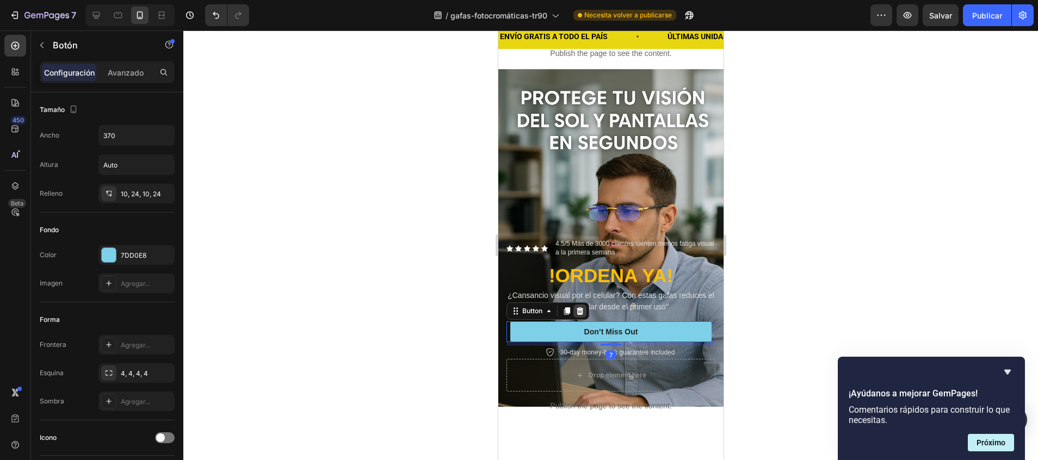
click at [580, 307] on icon at bounding box center [579, 311] width 7 height 8
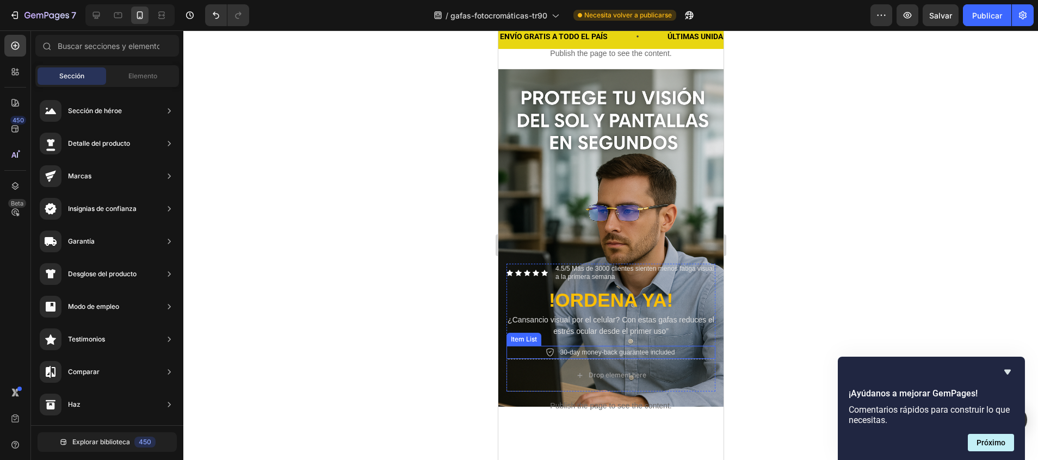
click at [631, 348] on p "30-day money-back guarantee included" at bounding box center [617, 353] width 115 height 10
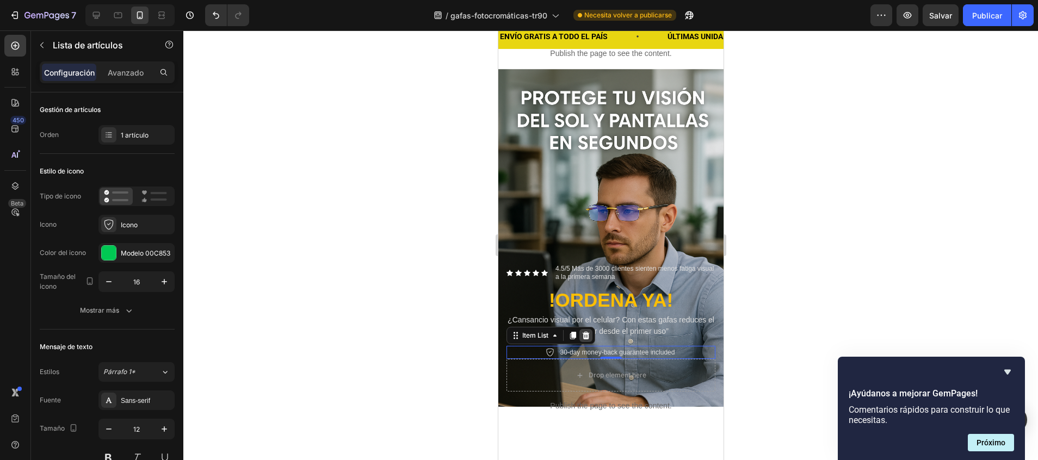
click at [587, 332] on icon at bounding box center [585, 336] width 7 height 8
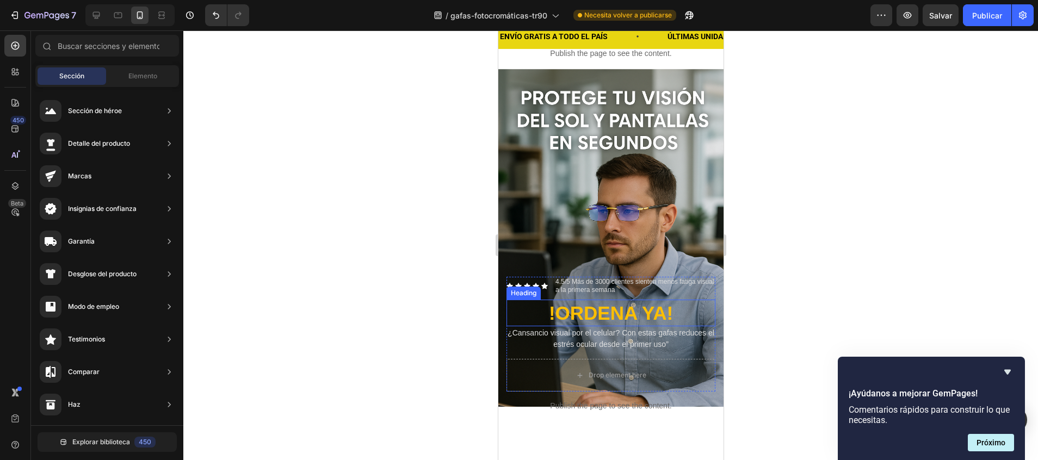
click at [785, 292] on div at bounding box center [610, 245] width 854 height 430
click at [309, 149] on div at bounding box center [610, 245] width 854 height 430
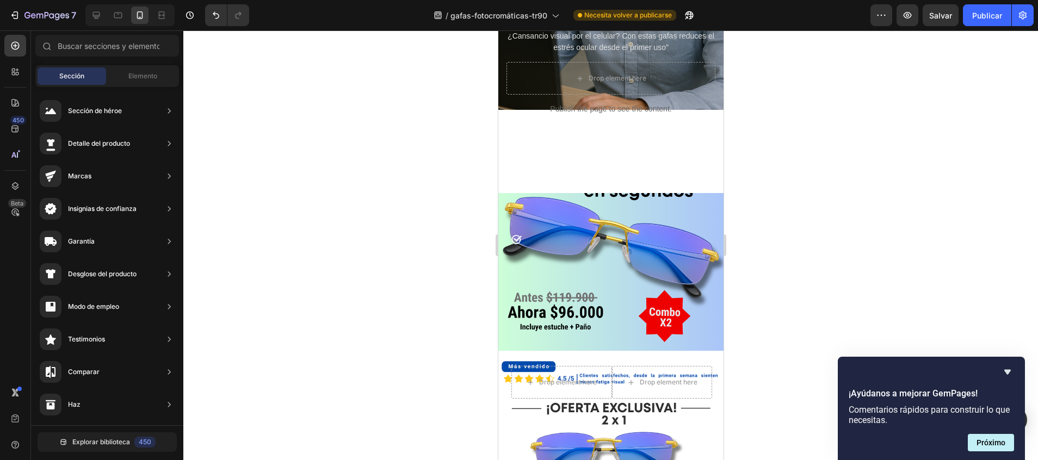
scroll to position [378, 0]
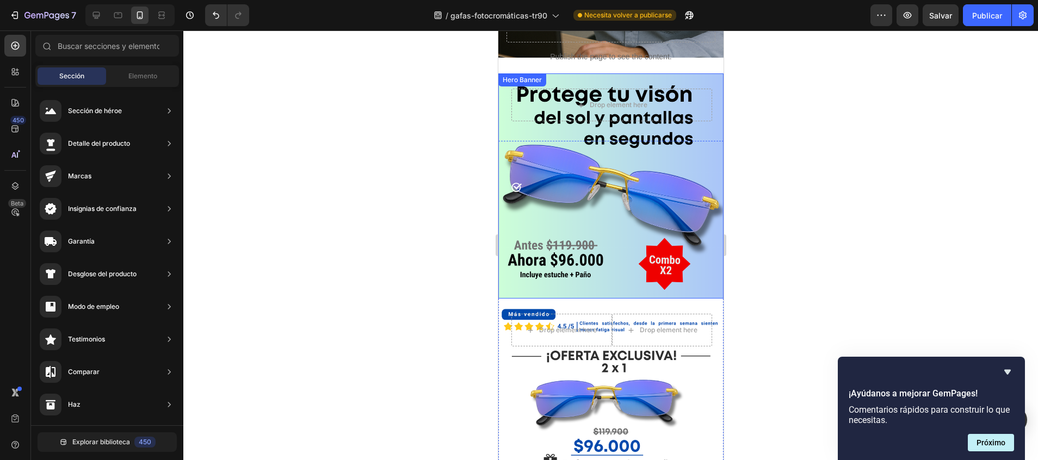
click at [687, 142] on div "Background Image" at bounding box center [610, 185] width 225 height 225
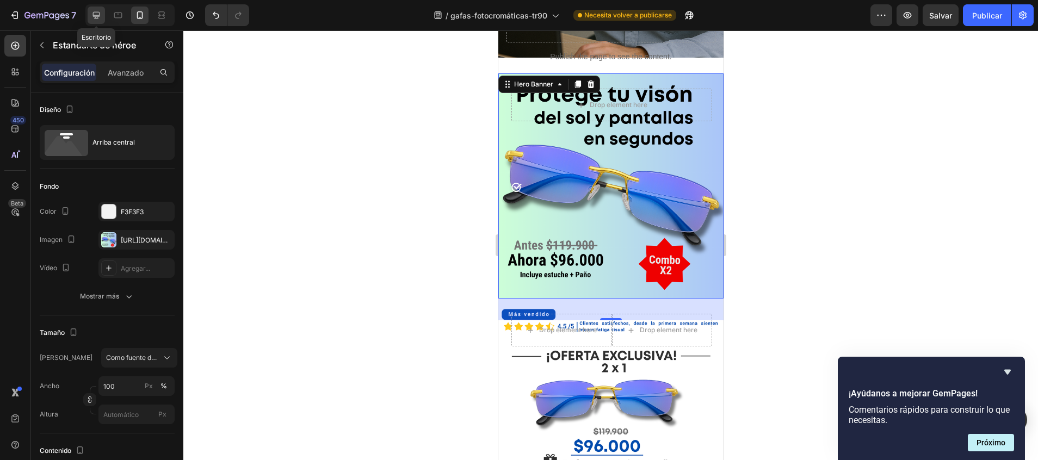
click at [98, 15] on icon at bounding box center [96, 15] width 7 height 7
type input "1170"
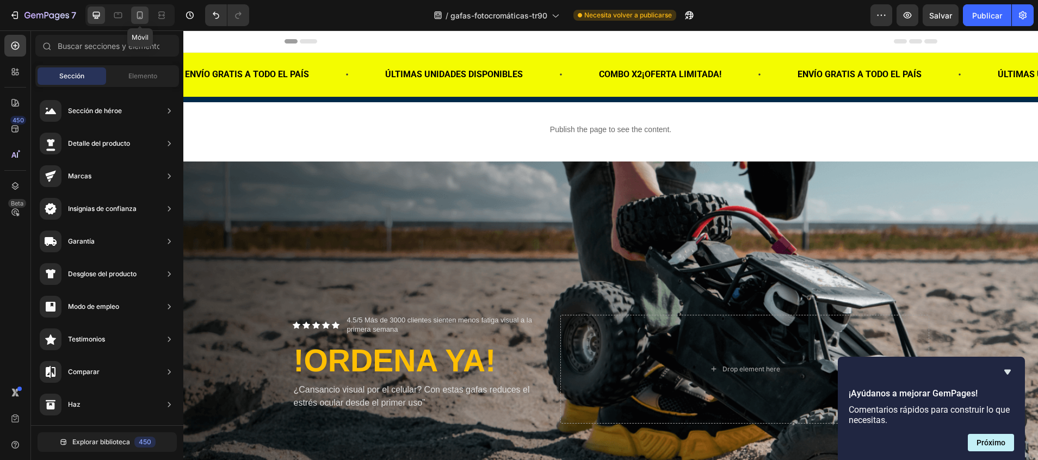
click at [142, 16] on icon at bounding box center [140, 15] width 6 height 8
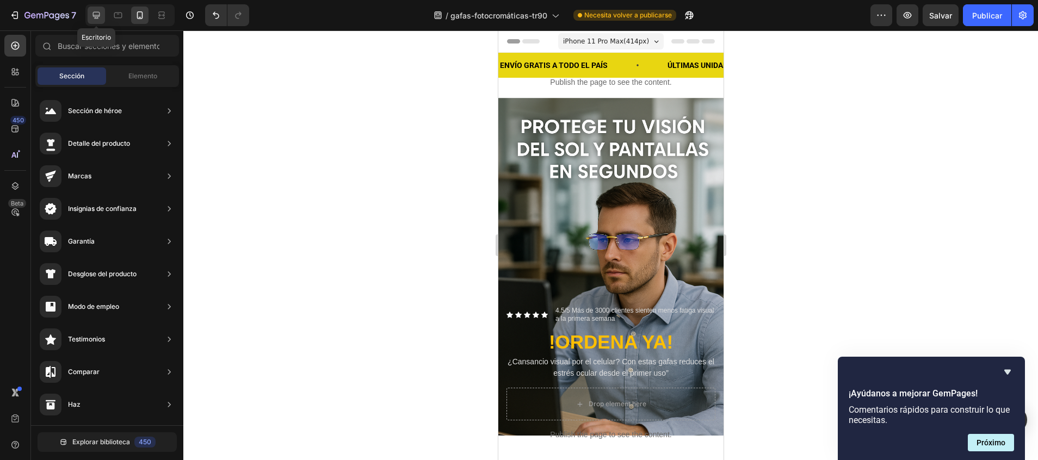
click at [97, 20] on icon at bounding box center [96, 15] width 11 height 11
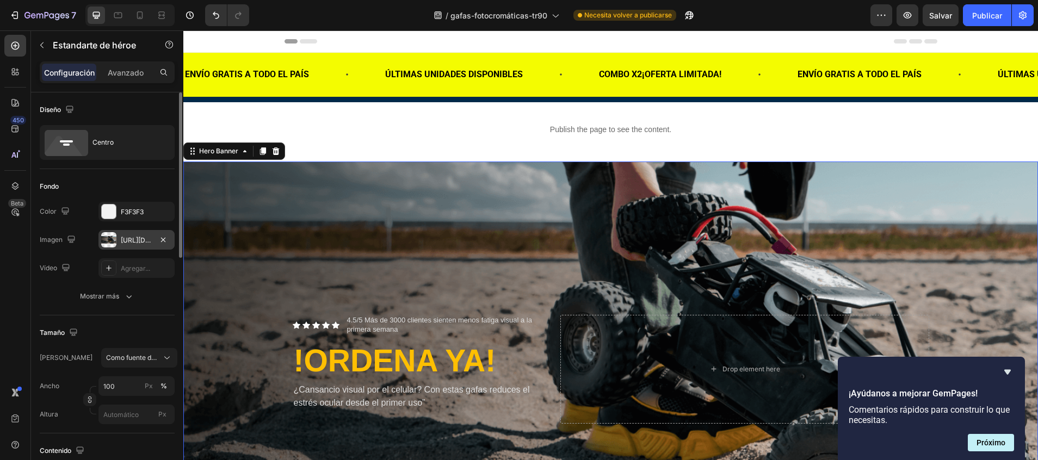
click at [146, 239] on div "https://cdn.shopify.com/s/files/1/0747/5517/8715/files/gempages_585141558085419…" at bounding box center [137, 240] width 32 height 10
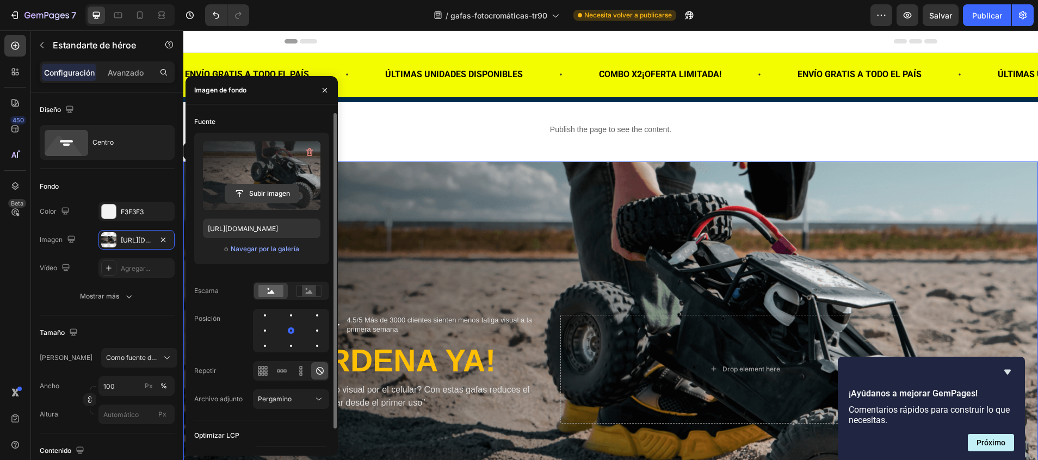
click at [251, 193] on input "file" at bounding box center [261, 193] width 73 height 18
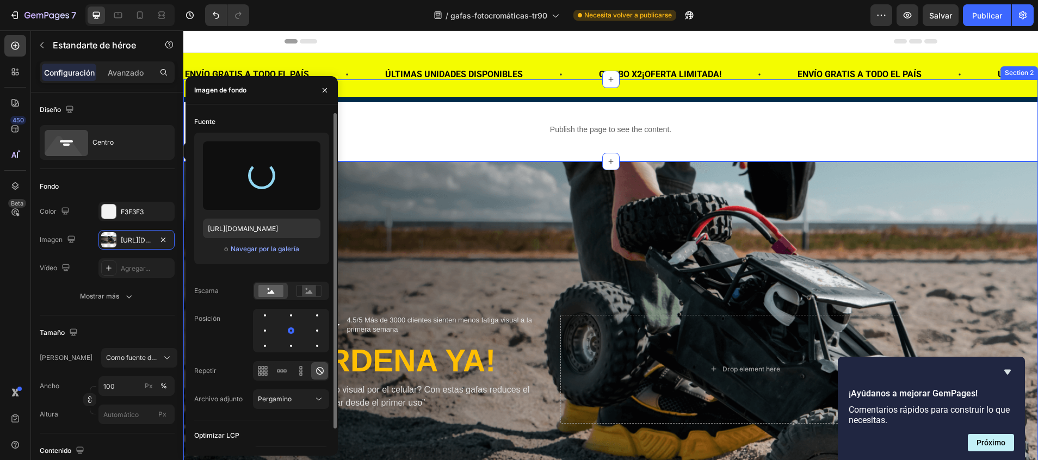
type input "https://cdn.shopify.com/s/files/1/0747/5517/8715/files/gempages_585141558085419…"
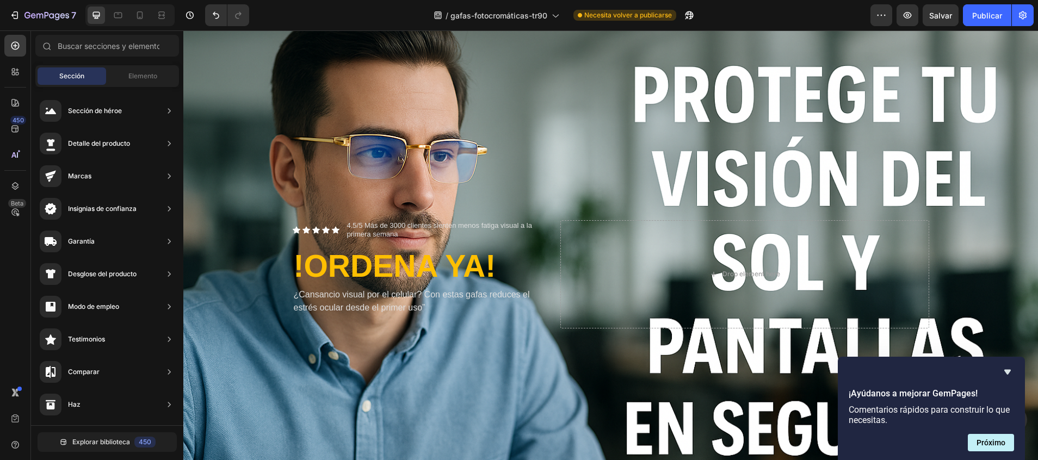
scroll to position [108, 0]
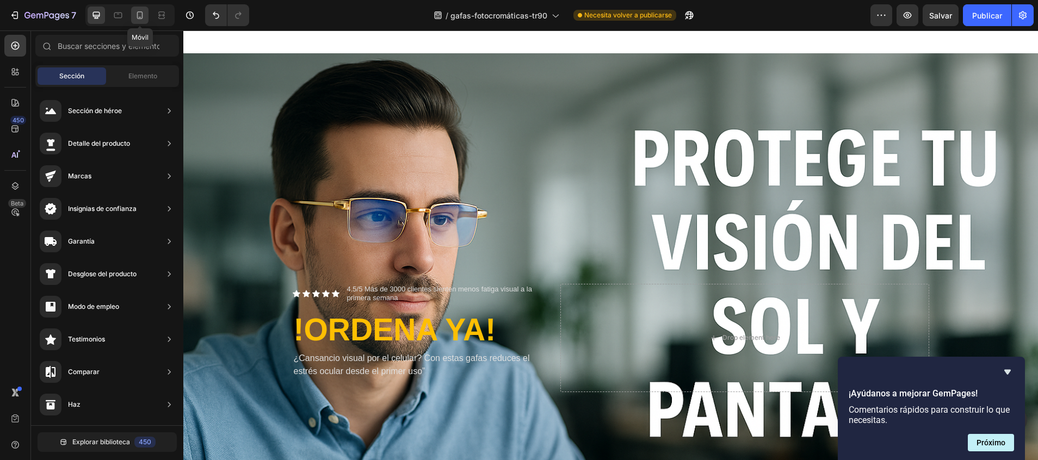
click at [144, 15] on icon at bounding box center [139, 15] width 11 height 11
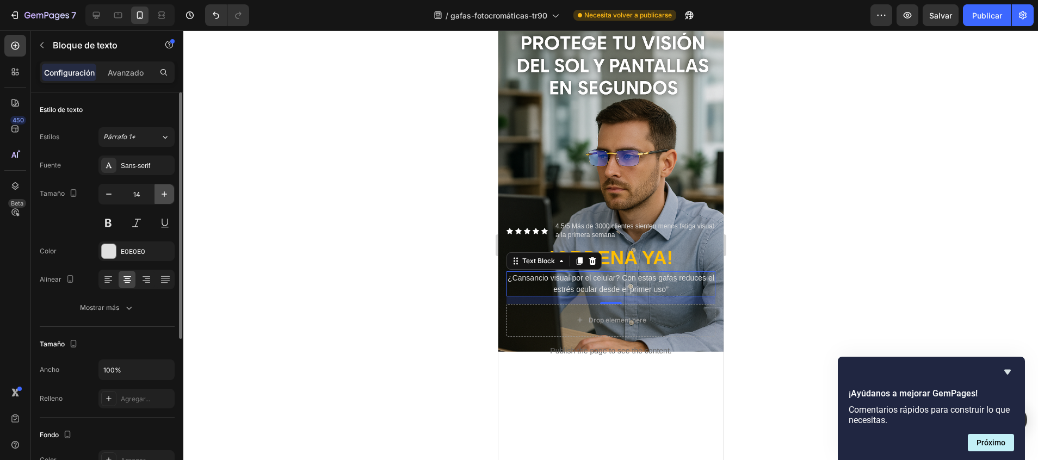
click at [163, 195] on icon "button" at bounding box center [164, 194] width 11 height 11
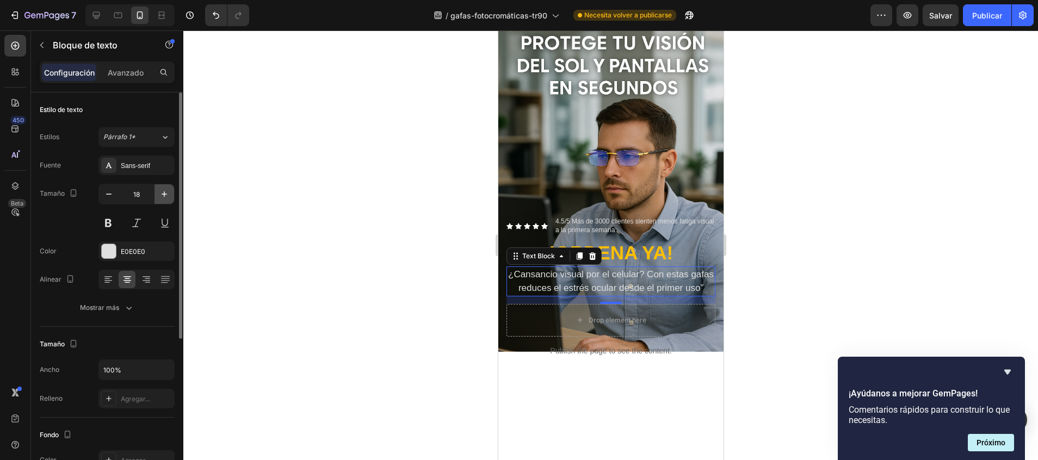
click at [163, 195] on icon "button" at bounding box center [164, 194] width 11 height 11
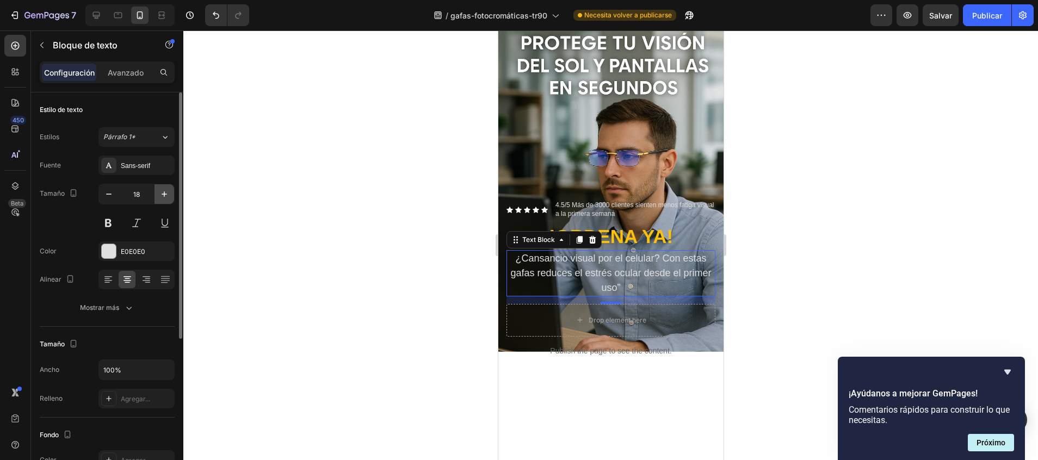
type input "19"
click at [386, 250] on div at bounding box center [610, 245] width 854 height 430
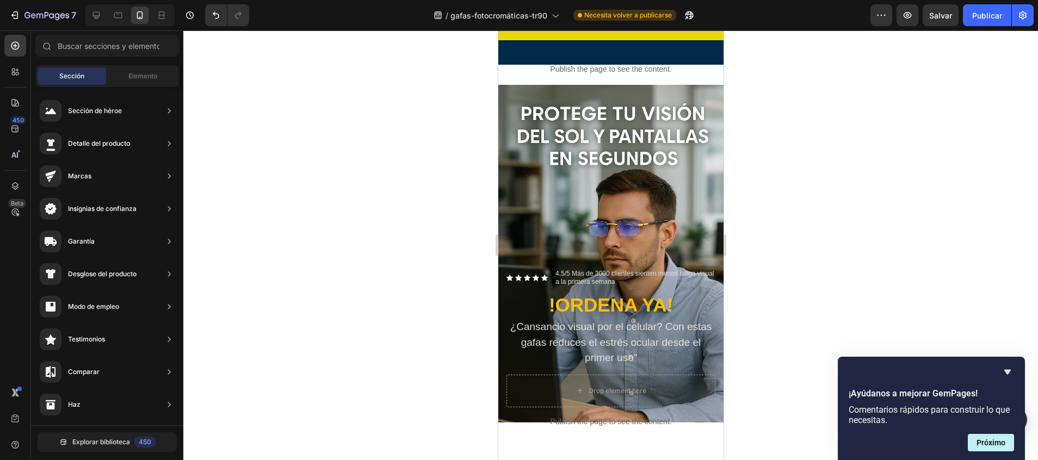
scroll to position [33, 0]
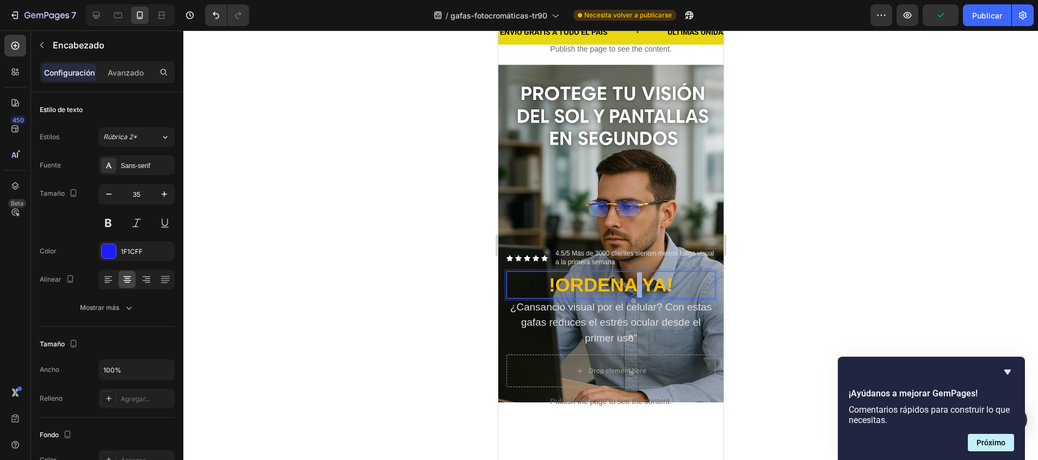
click at [630, 274] on span "!ORDENA YA!" at bounding box center [610, 284] width 124 height 21
drag, startPoint x: 667, startPoint y: 270, endPoint x: 536, endPoint y: 276, distance: 131.2
click at [536, 276] on p "!ORDENA YA!" at bounding box center [610, 284] width 207 height 25
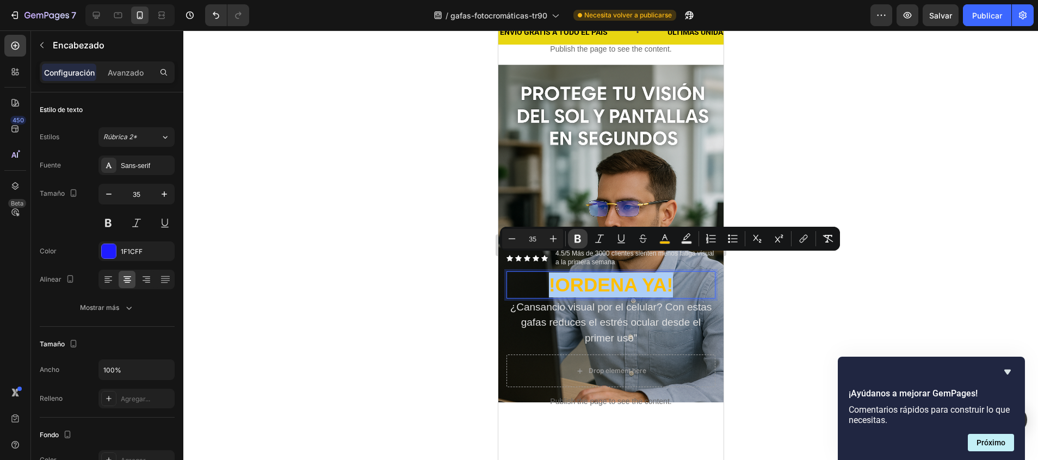
click at [574, 239] on icon "Barra de herramientas contextual del editor" at bounding box center [577, 238] width 11 height 11
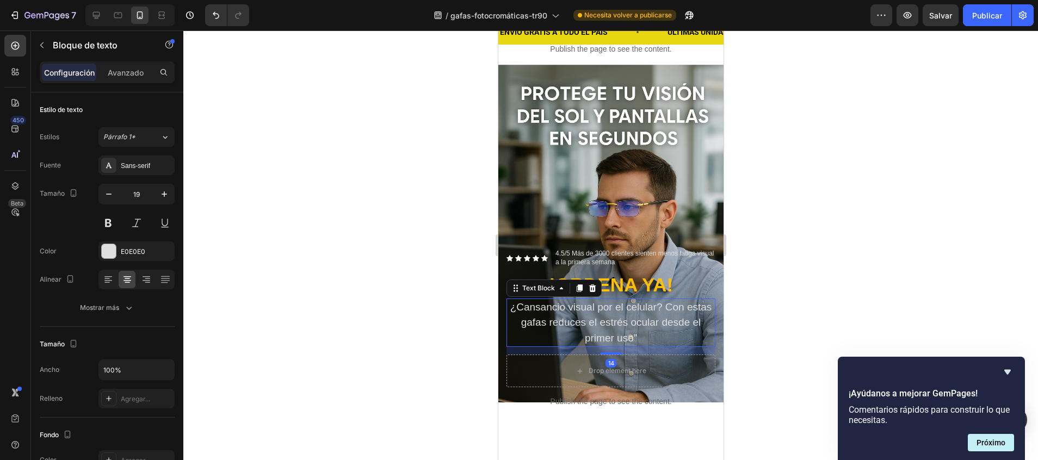
click at [655, 312] on p "¿Cansancio visual por el celular? Con estas gafas reduces el estrés ocular desd…" at bounding box center [610, 323] width 207 height 47
click at [659, 323] on p "¿Cansancio visual por el celular? Con estas gafas reduces el estrés ocular desd…" at bounding box center [610, 323] width 207 height 47
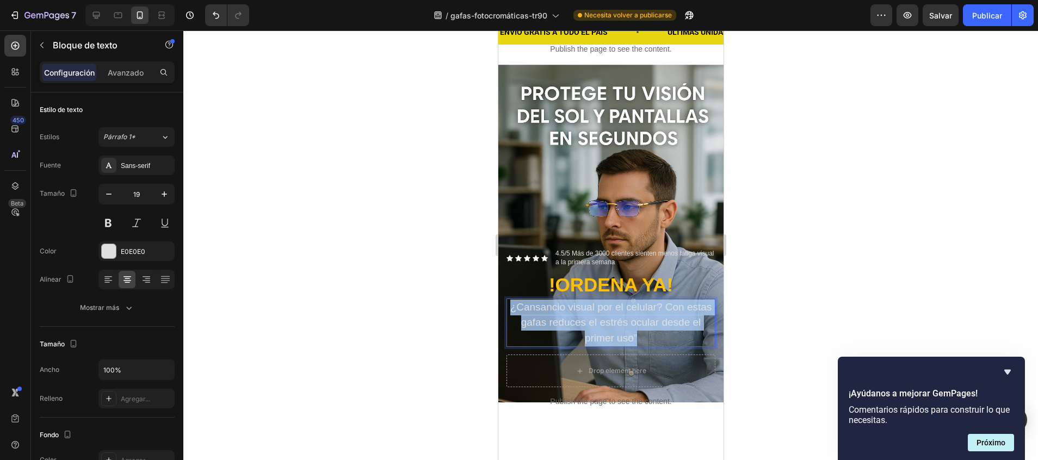
drag, startPoint x: 659, startPoint y: 319, endPoint x: 513, endPoint y: 289, distance: 148.3
click at [513, 300] on p "¿Cansancio visual por el celular? Con estas gafas reduces el estrés ocular desd…" at bounding box center [610, 323] width 207 height 47
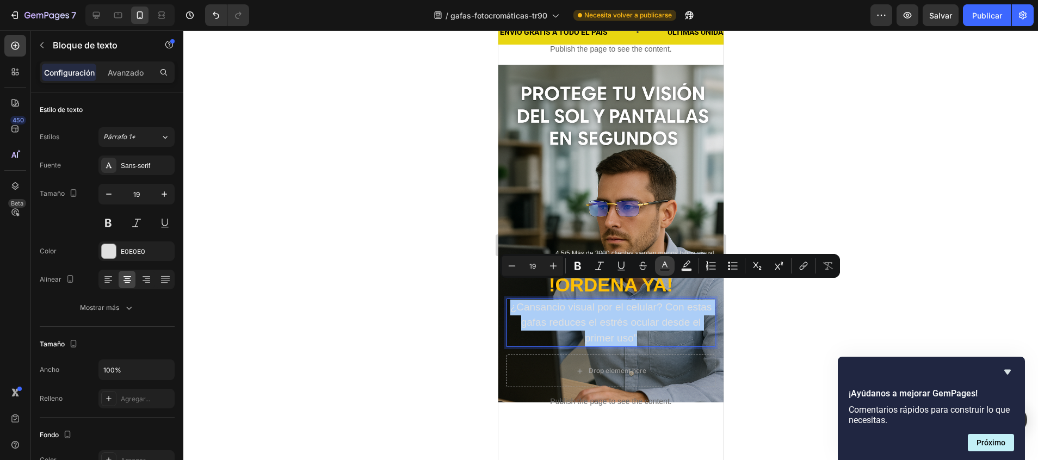
click at [667, 269] on rect "Barra de herramientas contextual del editor" at bounding box center [665, 270] width 10 height 3
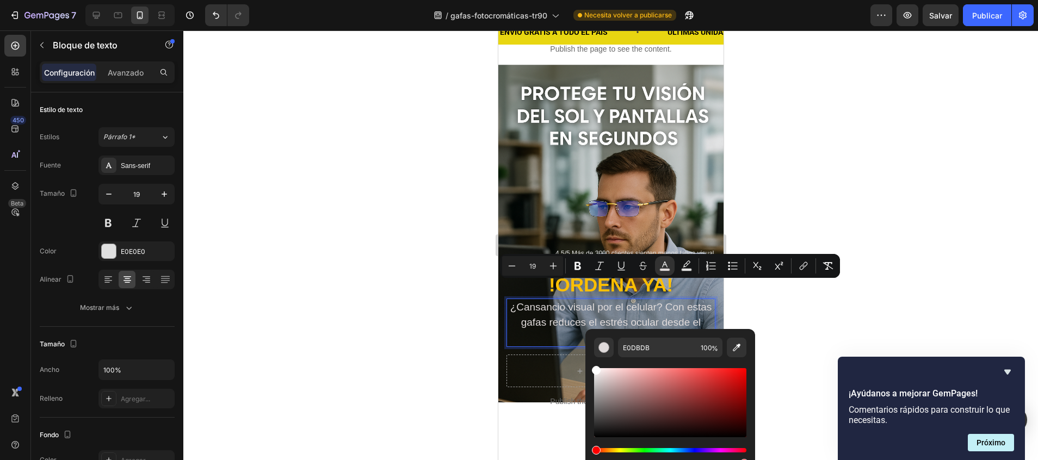
type input "FFFFFF"
drag, startPoint x: 598, startPoint y: 376, endPoint x: 593, endPoint y: 361, distance: 16.5
click at [593, 361] on div "FFFFFF 100 %" at bounding box center [670, 398] width 170 height 139
click at [776, 315] on div at bounding box center [610, 245] width 854 height 430
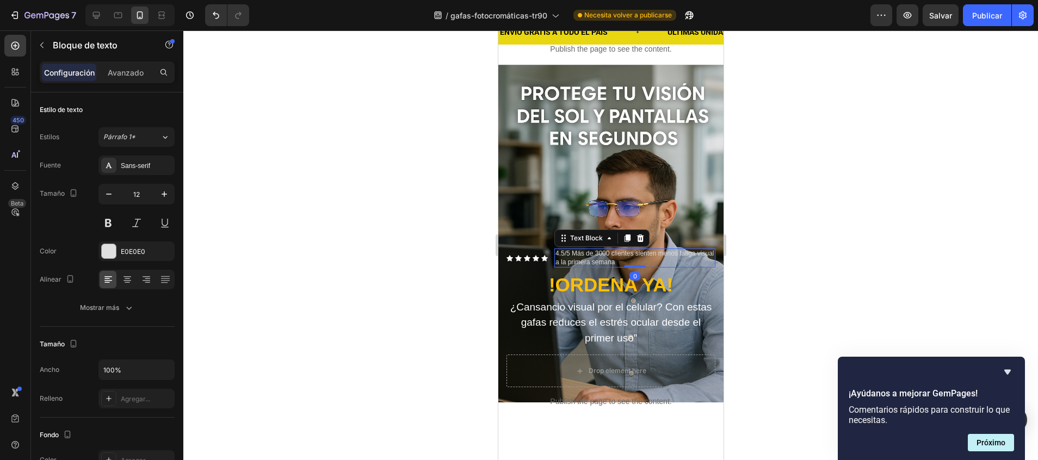
click at [631, 250] on p "4.5/5 Más de 3000 clientes sienten menos fatiga visual a la primera semana" at bounding box center [634, 258] width 159 height 17
drag, startPoint x: 648, startPoint y: 245, endPoint x: 554, endPoint y: 235, distance: 94.5
click at [555, 250] on p "4.5/5 Más de 3000 clientes sienten menos fatiga visual a la primera semana" at bounding box center [634, 258] width 159 height 17
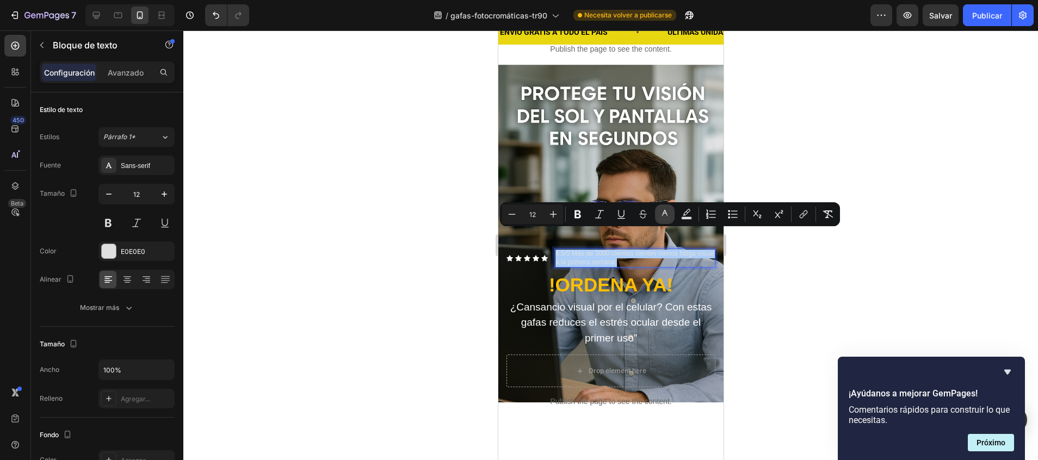
click at [658, 217] on button "color" at bounding box center [665, 214] width 20 height 20
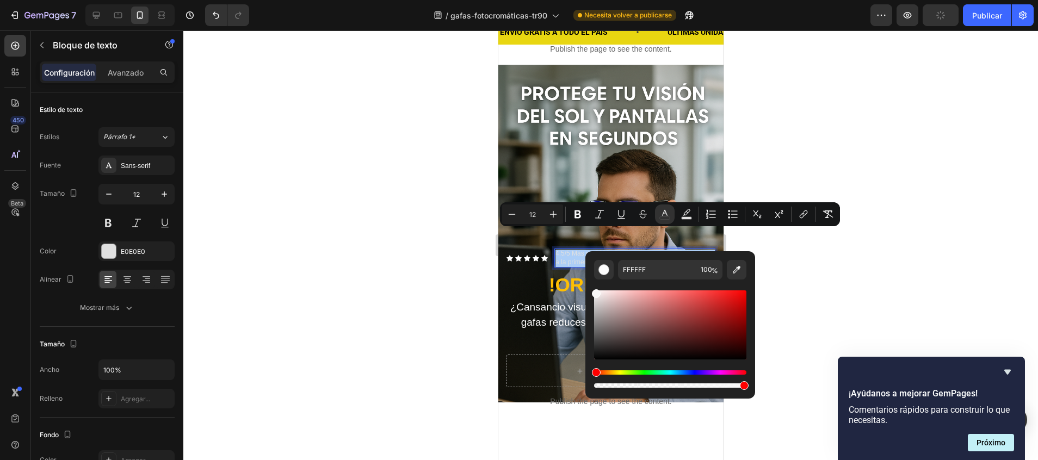
drag, startPoint x: 595, startPoint y: 294, endPoint x: 593, endPoint y: 288, distance: 6.2
click at [594, 288] on div "Barra de herramientas contextual del editor" at bounding box center [670, 339] width 152 height 102
click at [767, 283] on div at bounding box center [610, 245] width 854 height 430
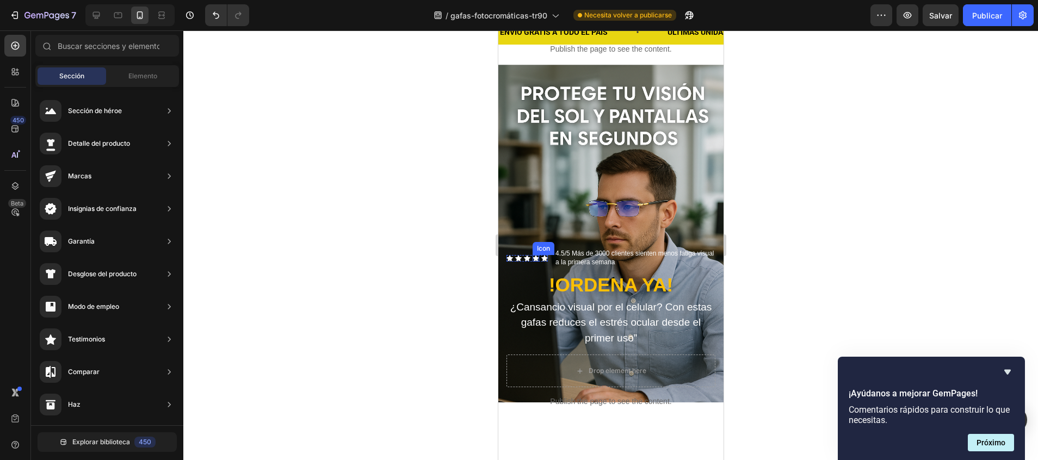
click at [535, 255] on div "Icon" at bounding box center [535, 258] width 7 height 7
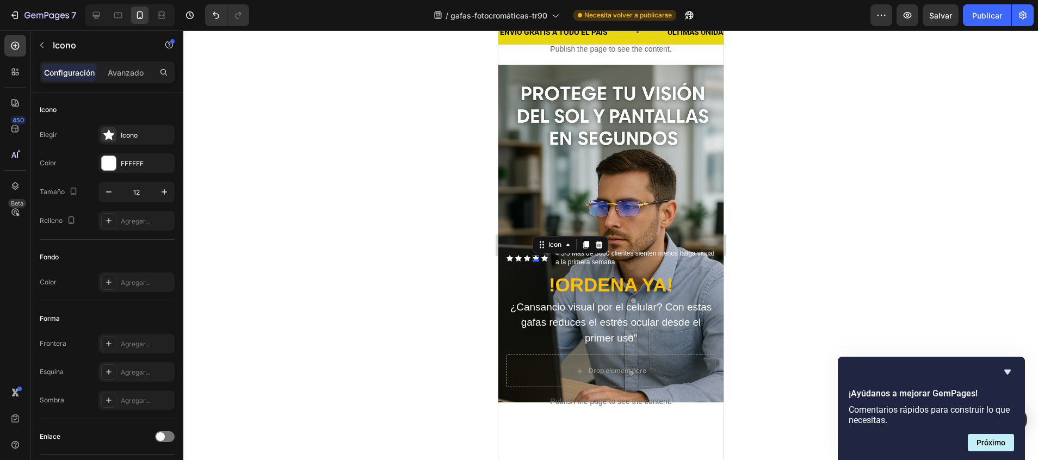
click at [340, 209] on div at bounding box center [610, 245] width 854 height 430
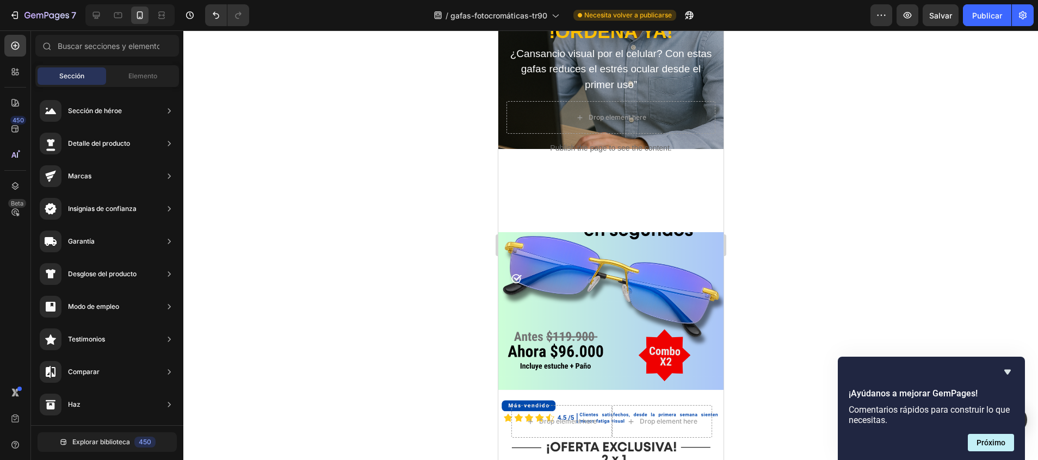
scroll to position [291, 0]
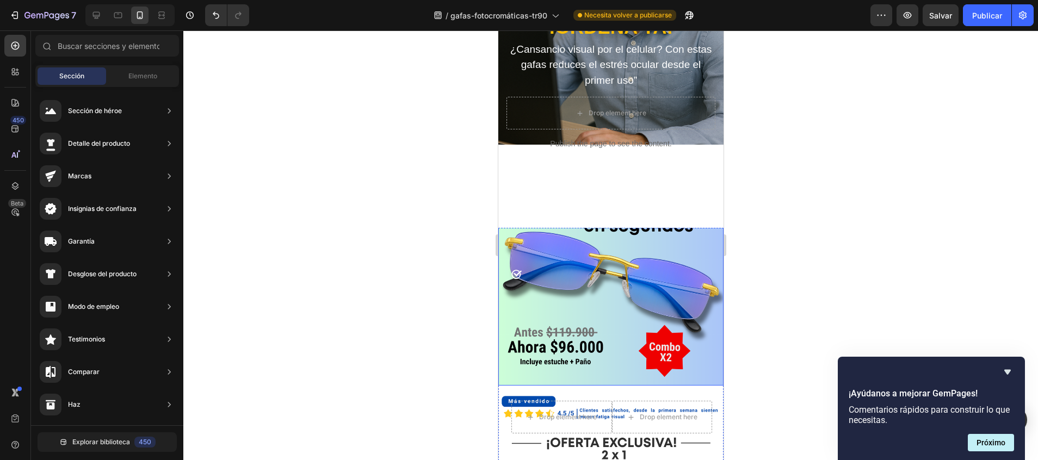
click at [668, 247] on div "Background Image" at bounding box center [610, 272] width 225 height 225
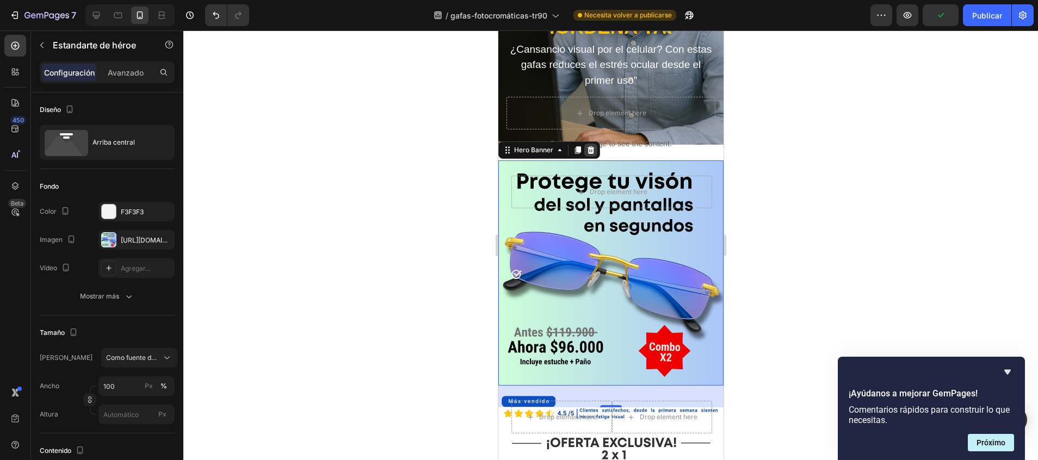
click at [592, 146] on icon at bounding box center [590, 150] width 7 height 8
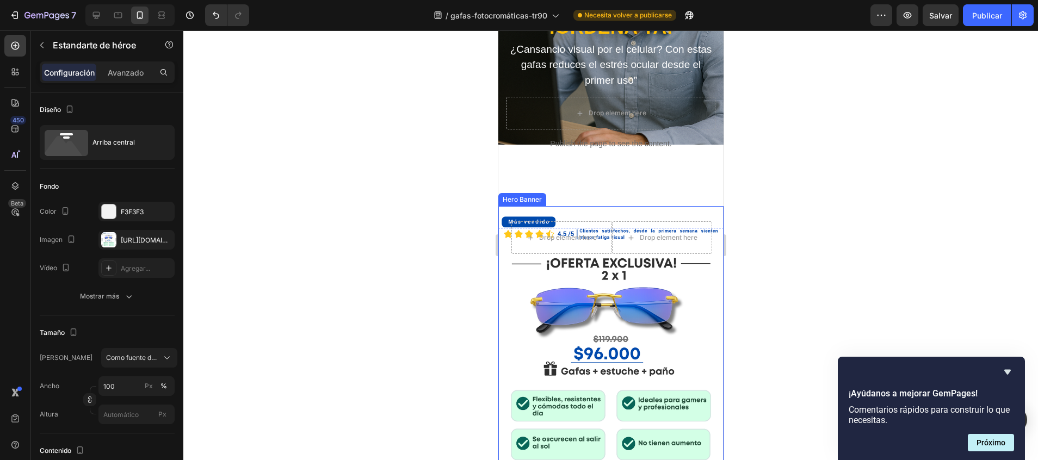
click at [693, 264] on div "Drop element here Drop element here Row" at bounding box center [611, 252] width 201 height 63
click at [122, 75] on p "Avanzado" at bounding box center [126, 72] width 36 height 11
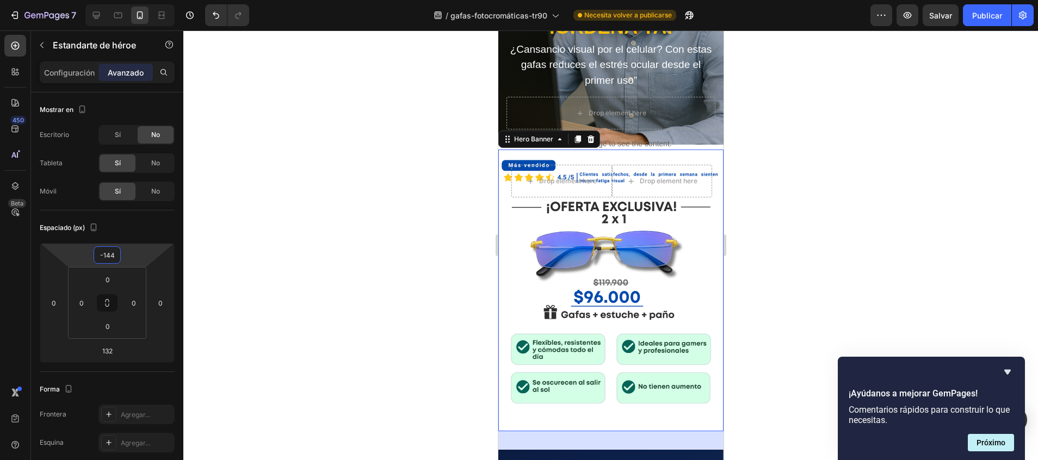
type input "-148"
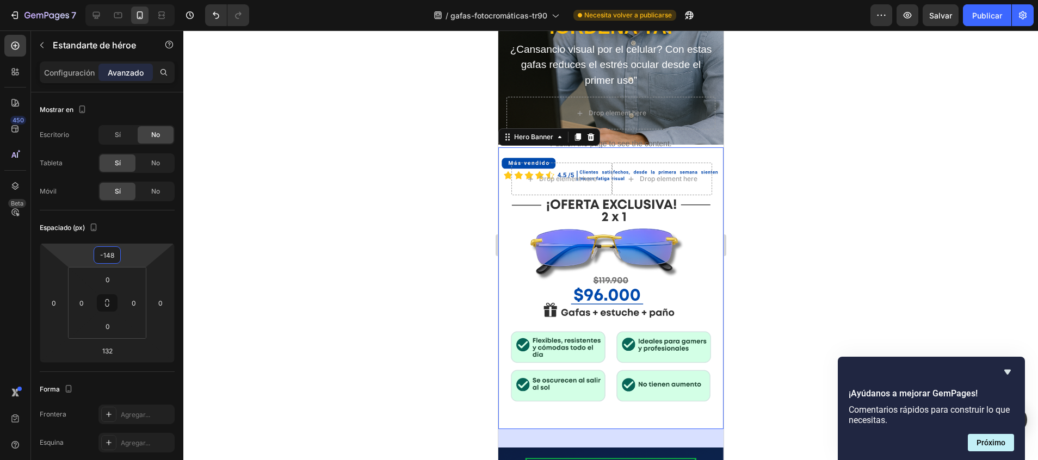
drag, startPoint x: 129, startPoint y: 245, endPoint x: 129, endPoint y: 289, distance: 44.6
click at [129, 0] on html "7 / gafas-fotocromáticas-tr90 Necesita volver a publicarse Preview Salvar Publi…" at bounding box center [519, 0] width 1038 height 0
click at [664, 138] on p "Publish the page to see the content." at bounding box center [610, 143] width 225 height 11
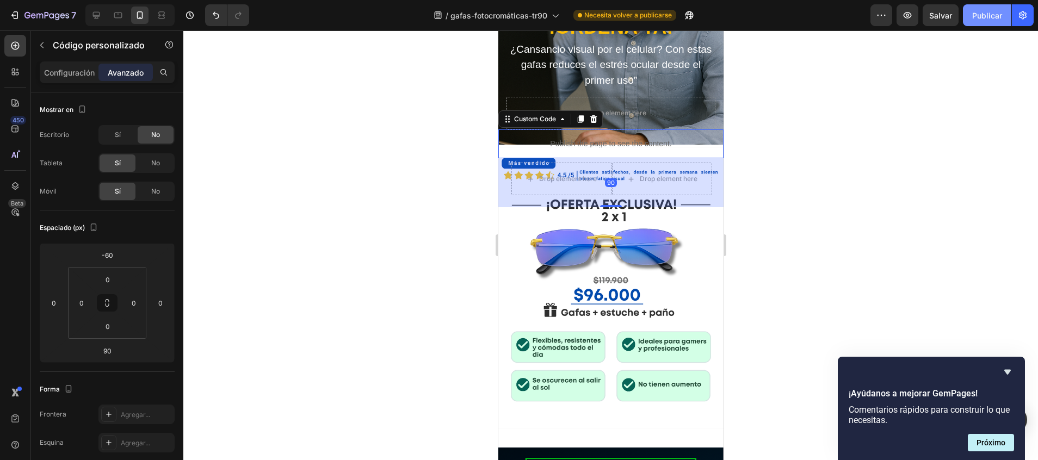
click at [995, 20] on font "Publicar" at bounding box center [987, 15] width 30 height 11
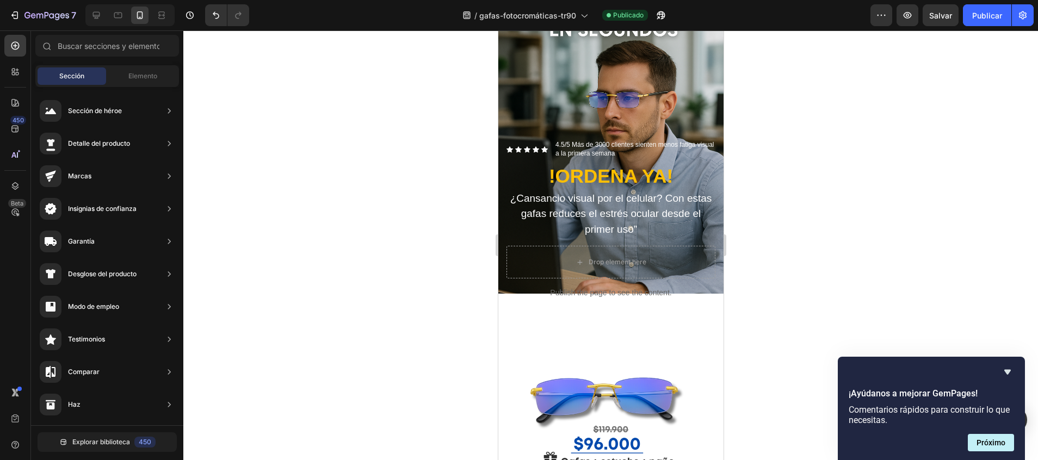
scroll to position [190, 0]
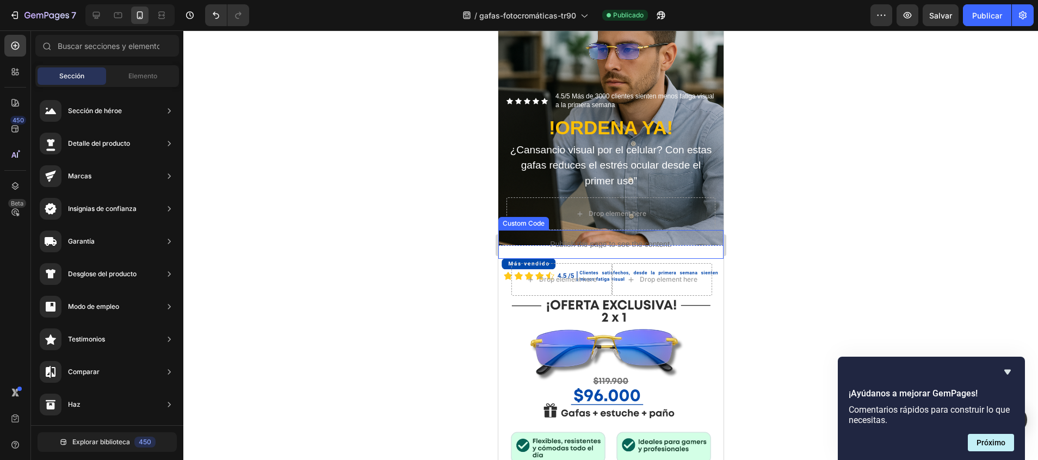
click at [537, 239] on p "Publish the page to see the content." at bounding box center [610, 244] width 225 height 11
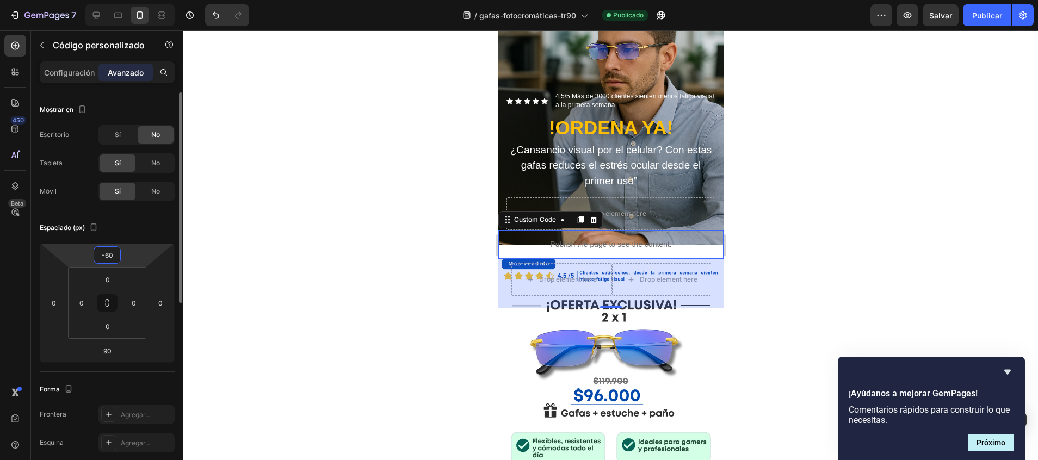
click at [107, 0] on html "7 / gafas-fotocromáticas-tr90 Publicado Preview Salvar Publicar 450 Beta Sectio…" at bounding box center [519, 0] width 1038 height 0
click at [513, 328] on div "Background Image" at bounding box center [610, 389] width 225 height 282
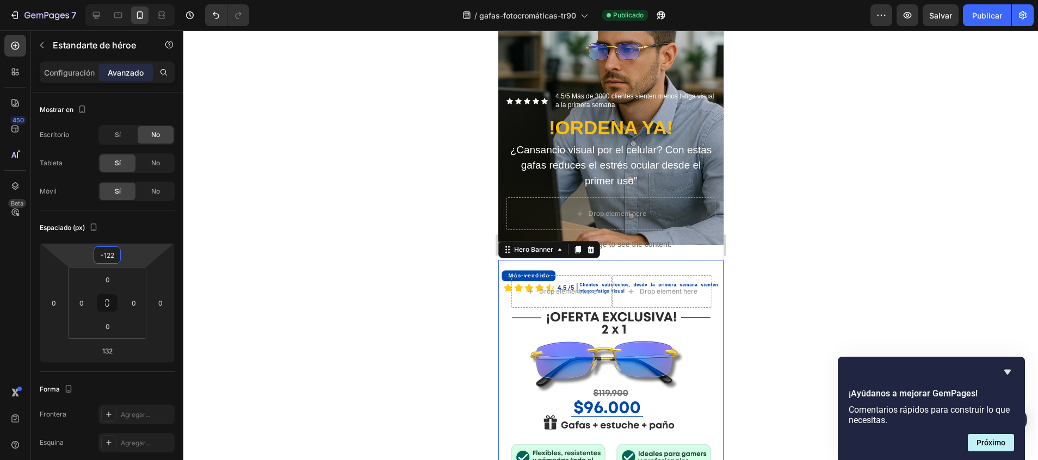
type input "-120"
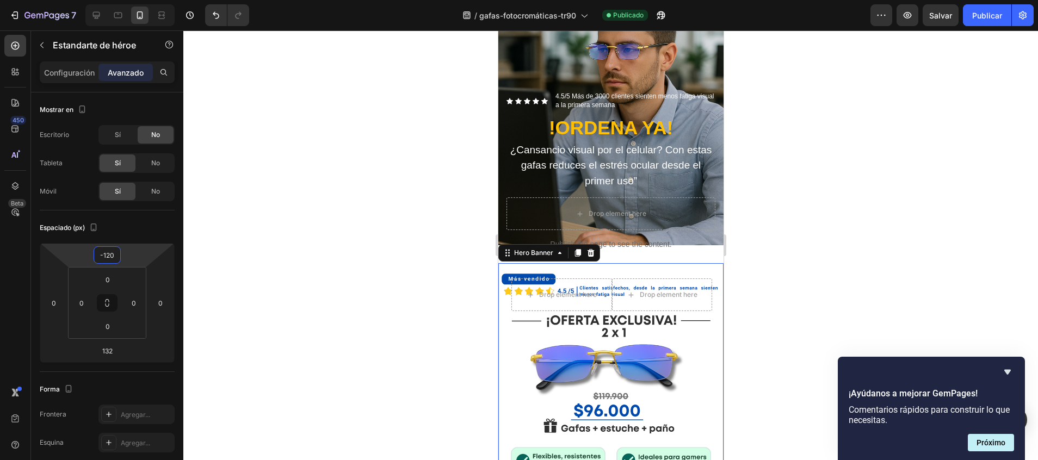
drag, startPoint x: 103, startPoint y: 245, endPoint x: 103, endPoint y: 233, distance: 12.0
click at [103, 0] on html "7 / gafas-fotocromáticas-tr90 Publicado Preview Salvar Publicar 450 Beta Sectio…" at bounding box center [519, 0] width 1038 height 0
click at [997, 10] on font "Publicar" at bounding box center [987, 15] width 30 height 11
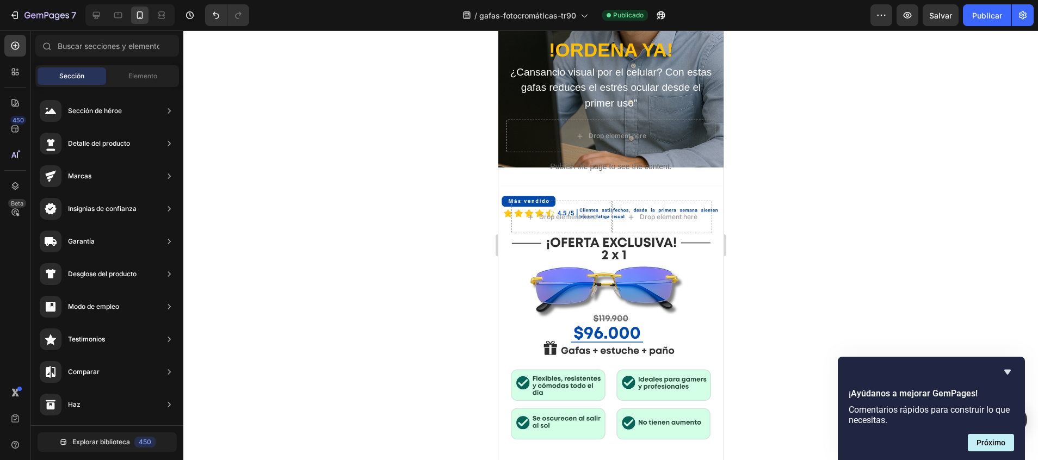
scroll to position [276, 0]
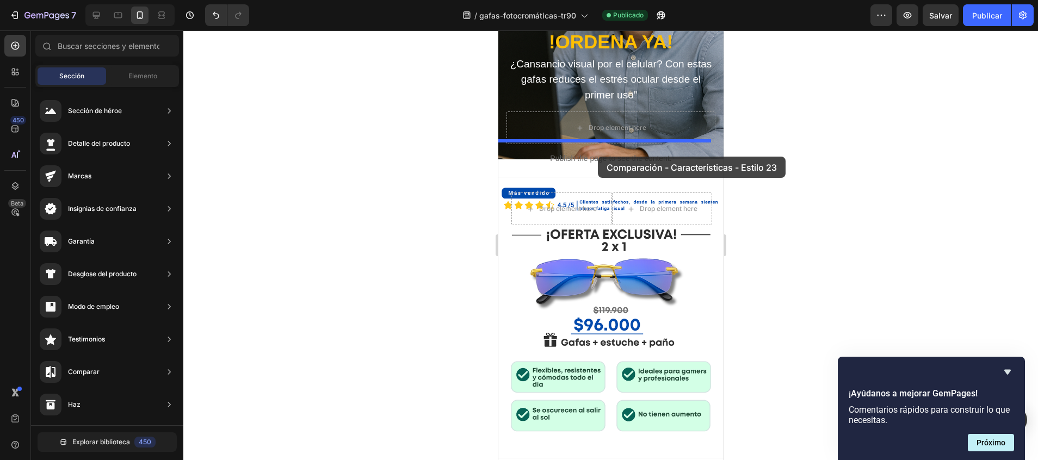
drag, startPoint x: 730, startPoint y: 204, endPoint x: 598, endPoint y: 154, distance: 140.8
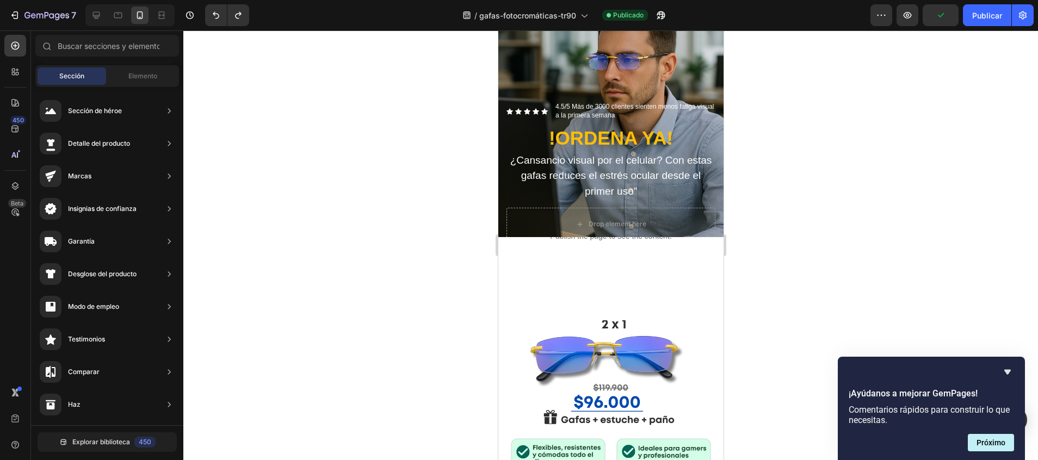
scroll to position [176, 0]
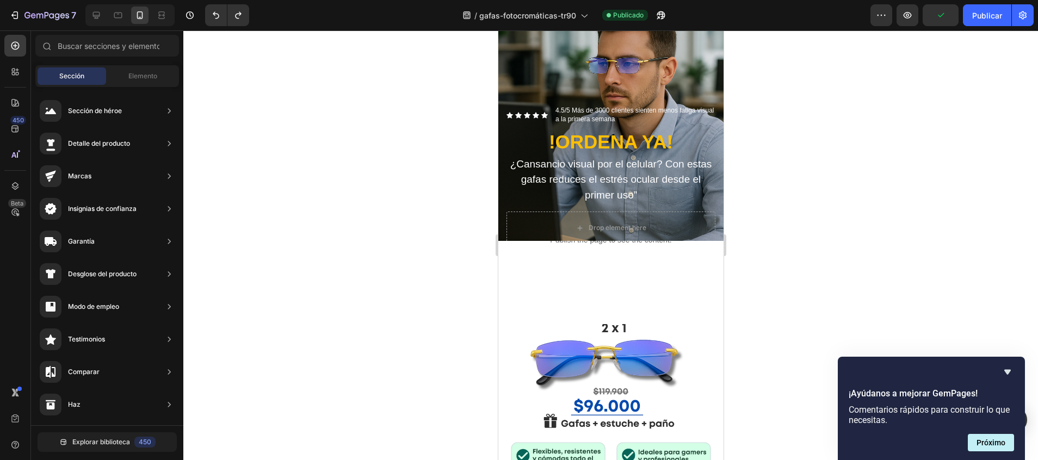
drag, startPoint x: 716, startPoint y: 113, endPoint x: 1222, endPoint y: 135, distance: 506.3
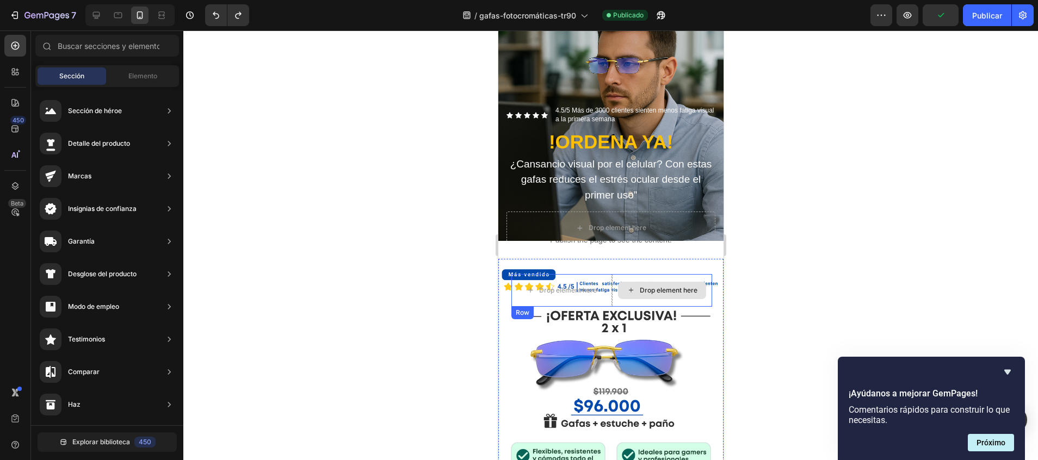
click at [642, 285] on div "Drop element here" at bounding box center [661, 290] width 88 height 17
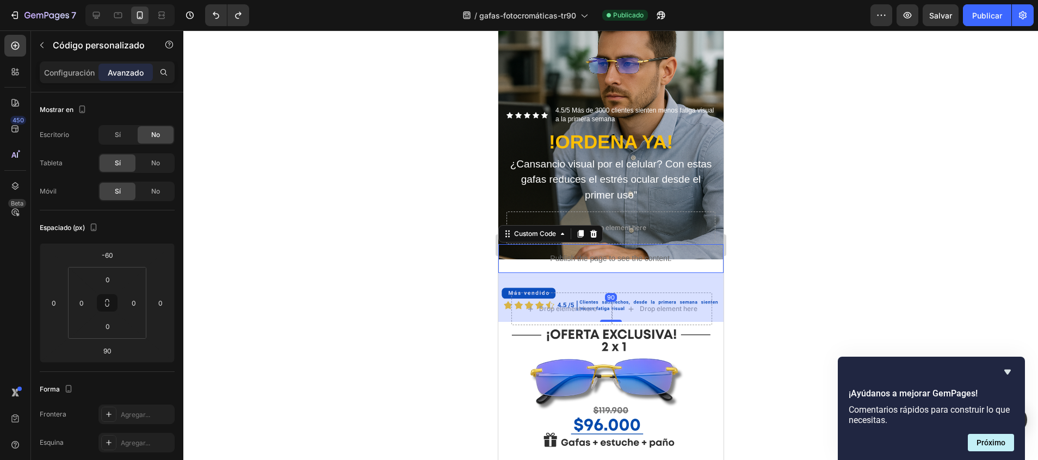
click at [701, 250] on div "Publish the page to see the content." at bounding box center [610, 258] width 225 height 29
click at [708, 273] on div "90" at bounding box center [610, 297] width 225 height 49
click at [709, 317] on div "Drop element here Drop element here Row" at bounding box center [610, 320] width 225 height 86
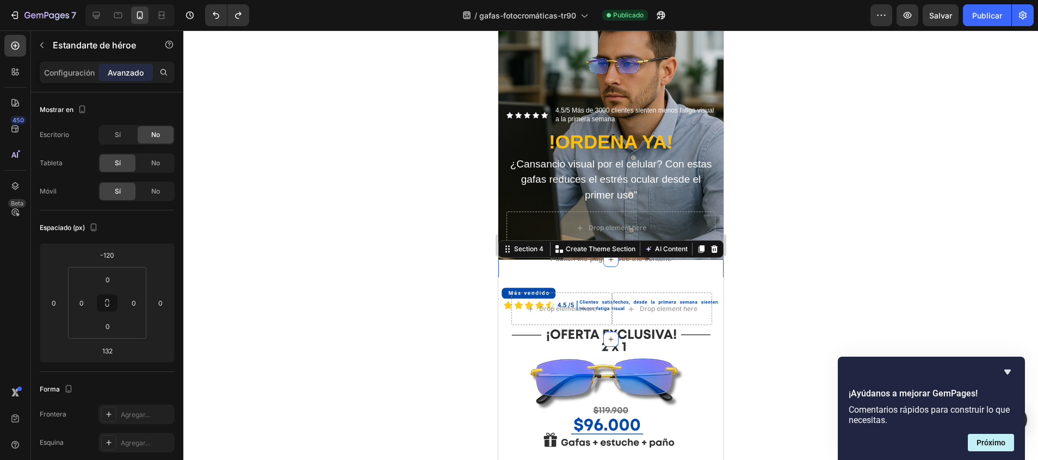
click at [693, 259] on div "Publish the page to see the content. Custom Code Publish the page to see the co…" at bounding box center [610, 299] width 225 height 80
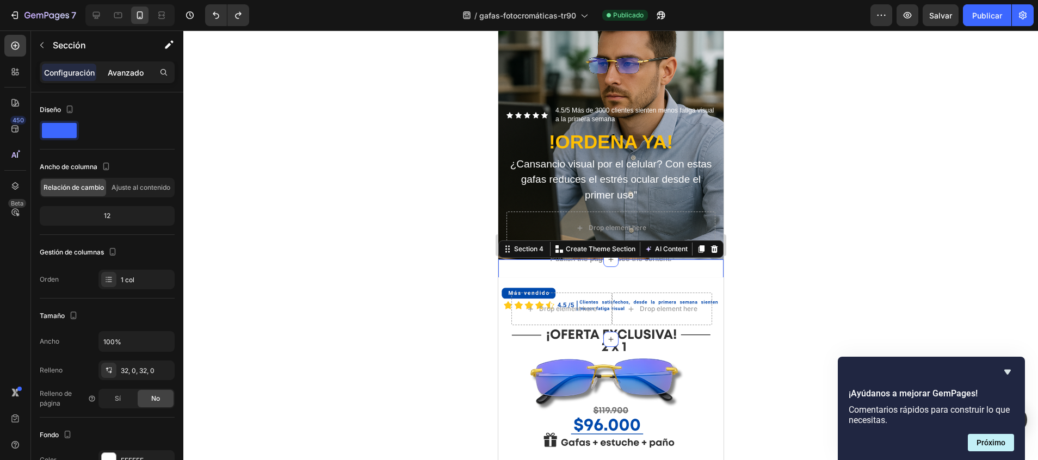
click at [127, 76] on p "Avanzado" at bounding box center [126, 72] width 36 height 11
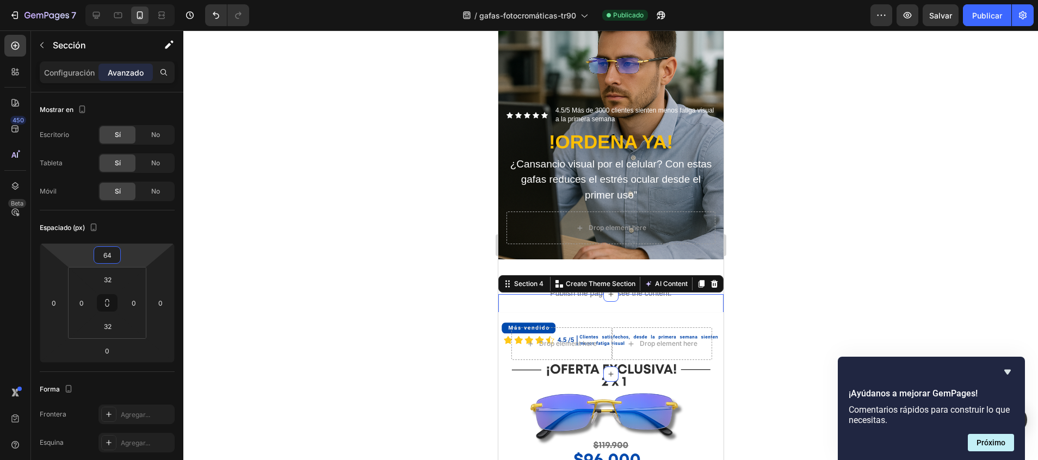
drag, startPoint x: 108, startPoint y: 245, endPoint x: 108, endPoint y: 219, distance: 26.1
click at [108, 0] on html "7 / gafas-fotocromáticas-tr90 Publicado Preview Salvar Publicar 450 Beta Sectio…" at bounding box center [519, 0] width 1038 height 0
type input "0"
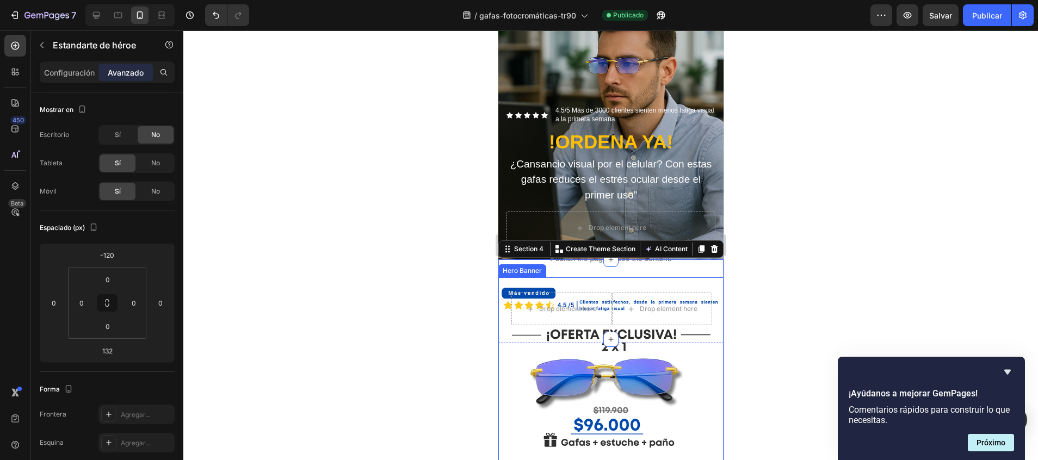
click at [522, 381] on div "Background Image" at bounding box center [610, 418] width 225 height 282
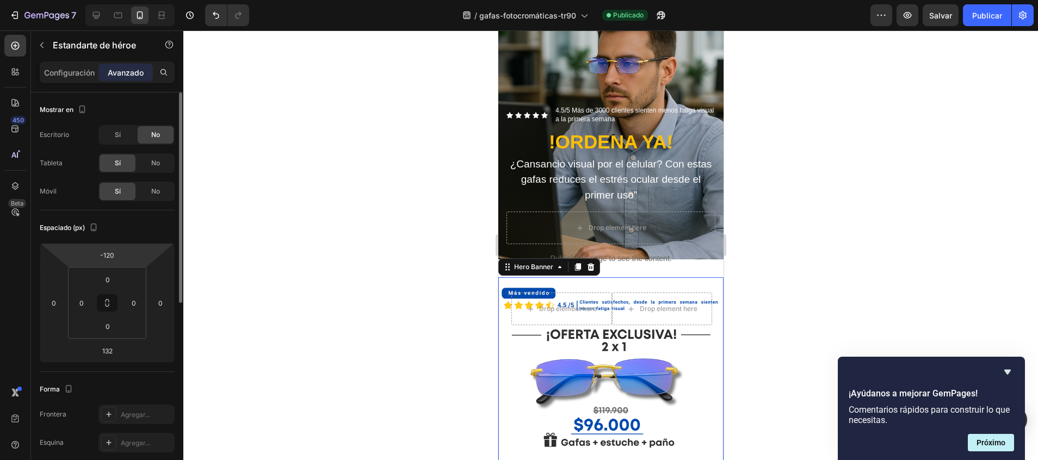
click at [122, 244] on div "-120 0 132 0" at bounding box center [107, 303] width 135 height 120
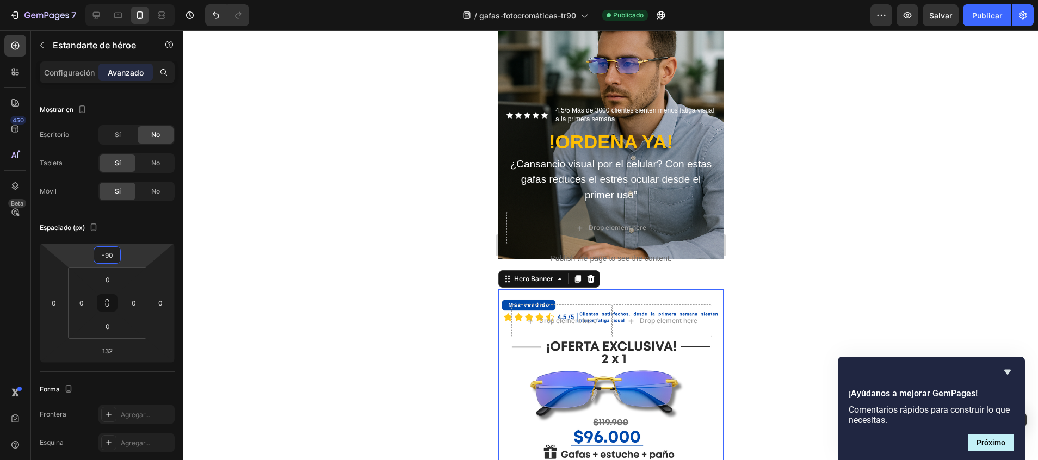
type input "-86"
drag, startPoint x: 122, startPoint y: 244, endPoint x: 120, endPoint y: 231, distance: 13.8
click at [120, 0] on html "7 / gafas-fotocromáticas-tr90 Publicado Preview Salvar Publicar 450 Beta Sectio…" at bounding box center [519, 0] width 1038 height 0
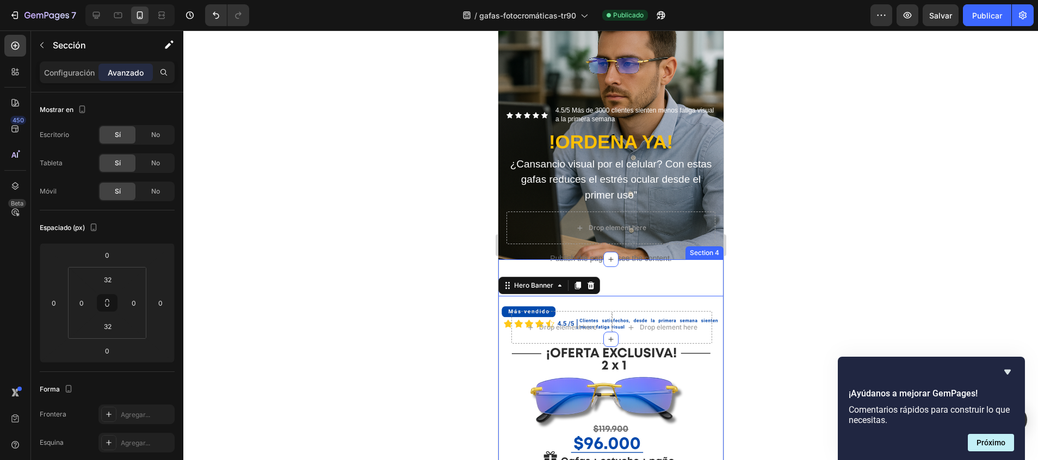
click at [653, 277] on div "Publish the page to see the content. Custom Code Publish the page to see the co…" at bounding box center [610, 299] width 225 height 45
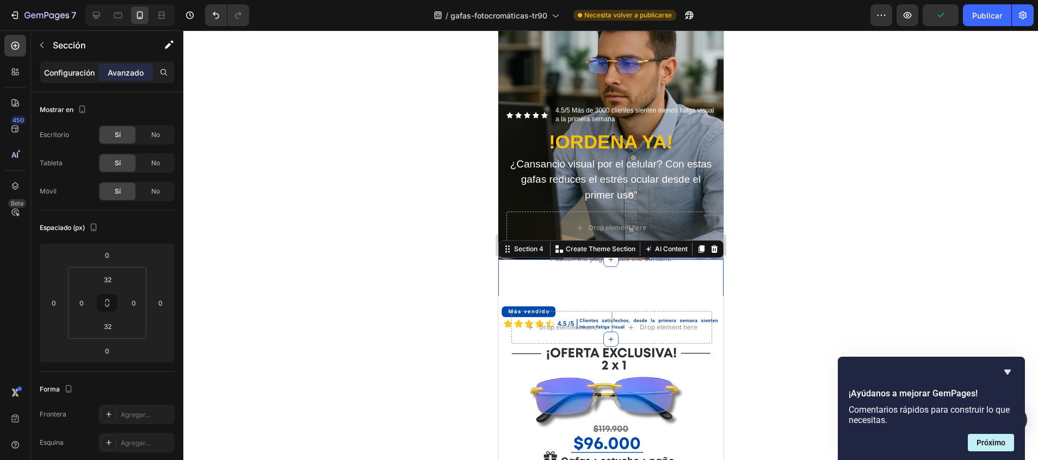
click at [83, 75] on p "Configuración" at bounding box center [69, 72] width 51 height 11
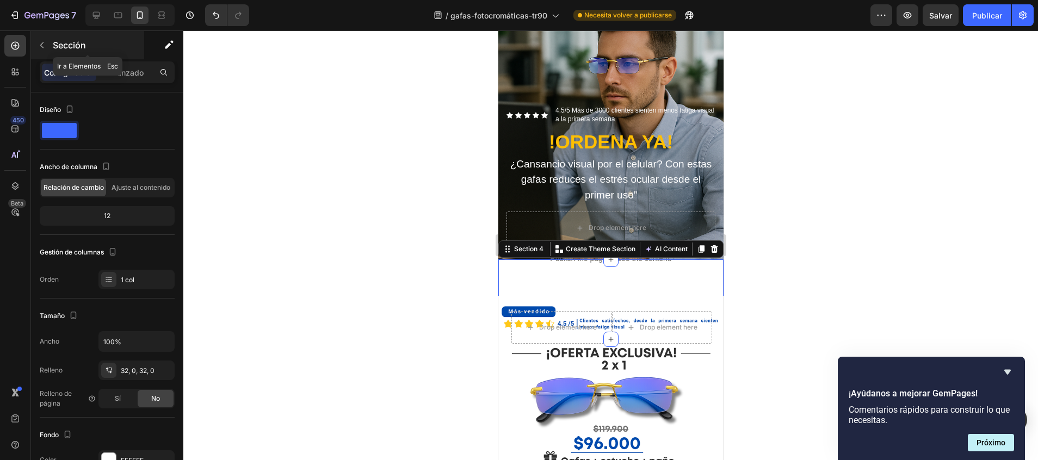
click at [42, 41] on icon "button" at bounding box center [42, 45] width 9 height 9
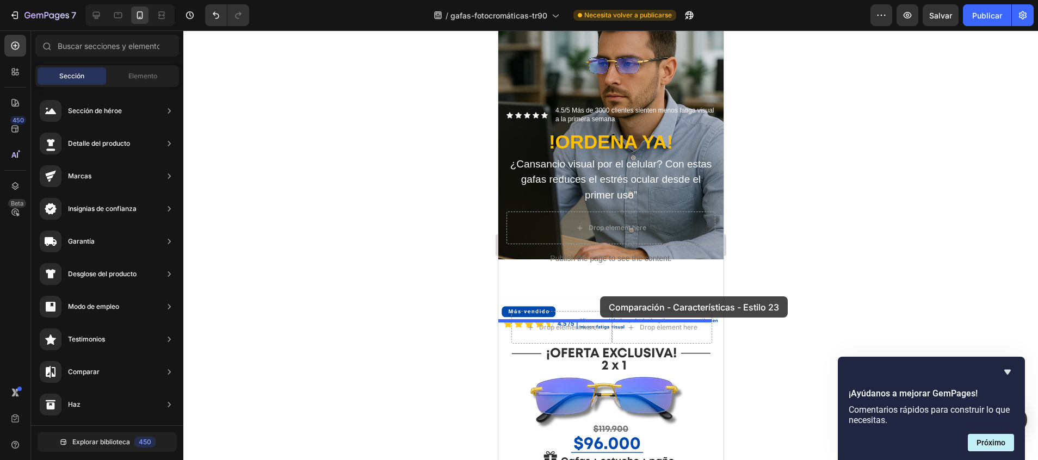
drag, startPoint x: 752, startPoint y: 217, endPoint x: 599, endPoint y: 296, distance: 172.2
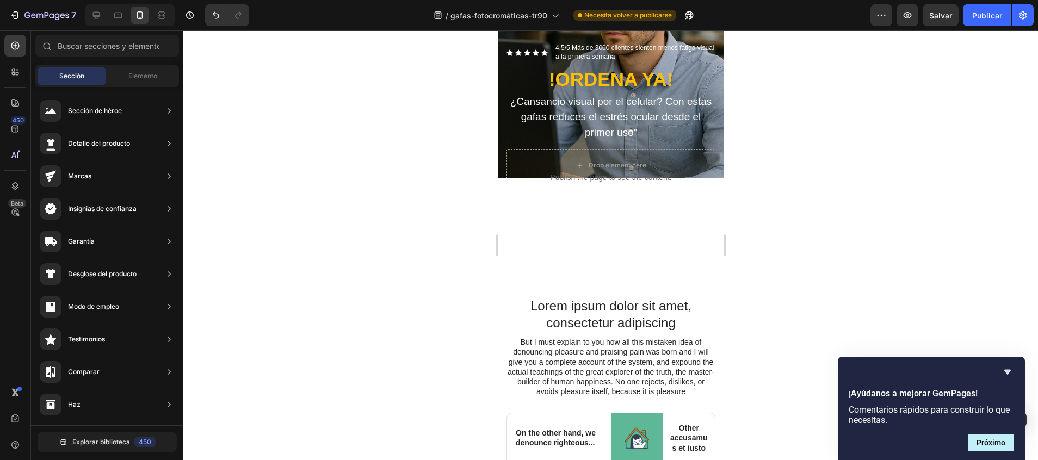
scroll to position [277, 0]
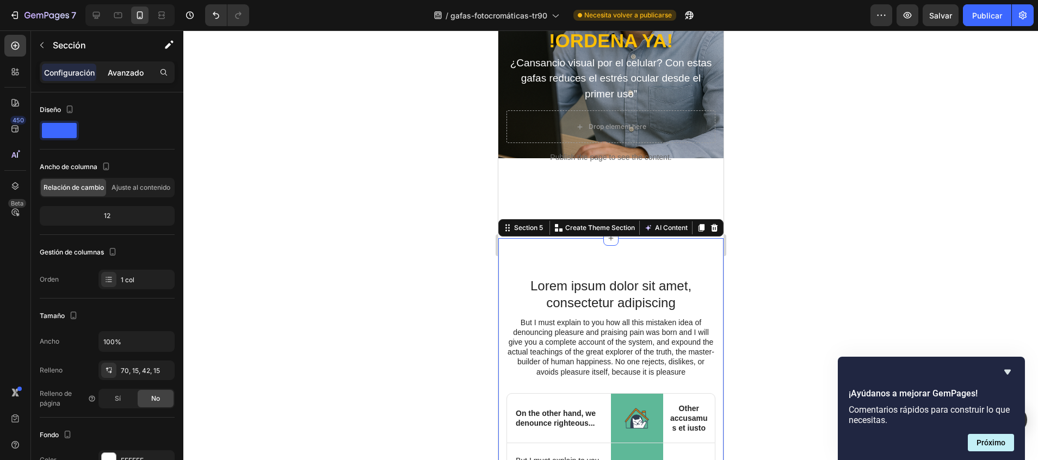
click at [144, 80] on div "Avanzado" at bounding box center [125, 72] width 54 height 17
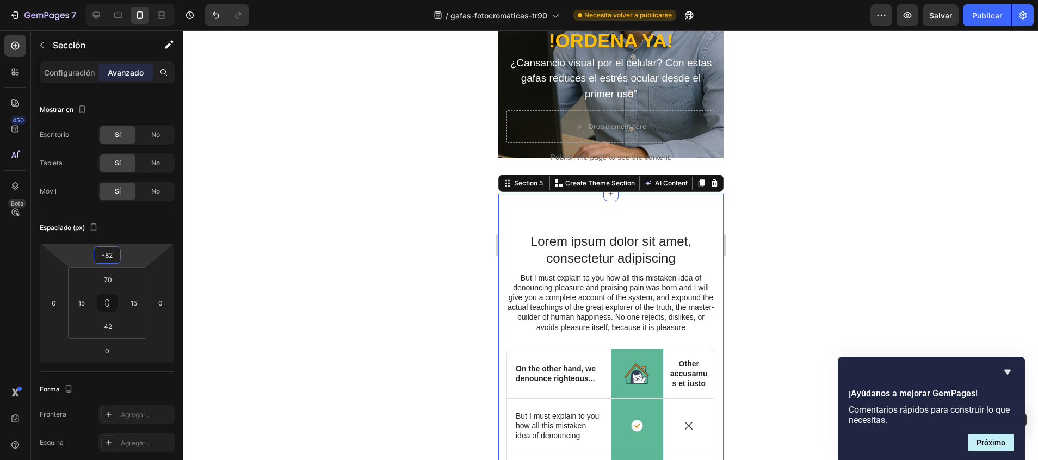
type input "-84"
drag, startPoint x: 127, startPoint y: 246, endPoint x: 128, endPoint y: 280, distance: 34.3
click at [128, 0] on html "7 / gafas-fotocromáticas-tr90 Necesita volver a publicarse Preview Salvar Publi…" at bounding box center [519, 0] width 1038 height 0
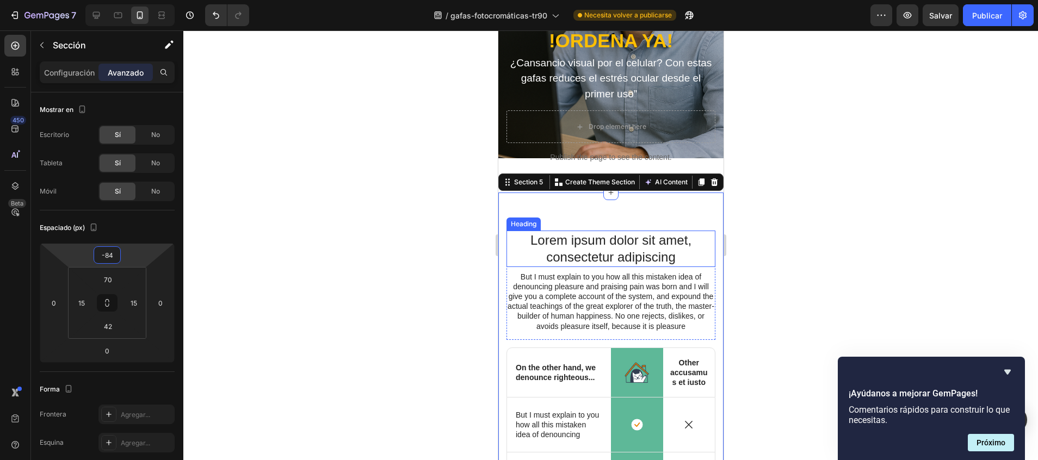
click at [598, 237] on h2 "Lorem ipsum dolor sit amet, consectetur adipiscing" at bounding box center [610, 249] width 209 height 36
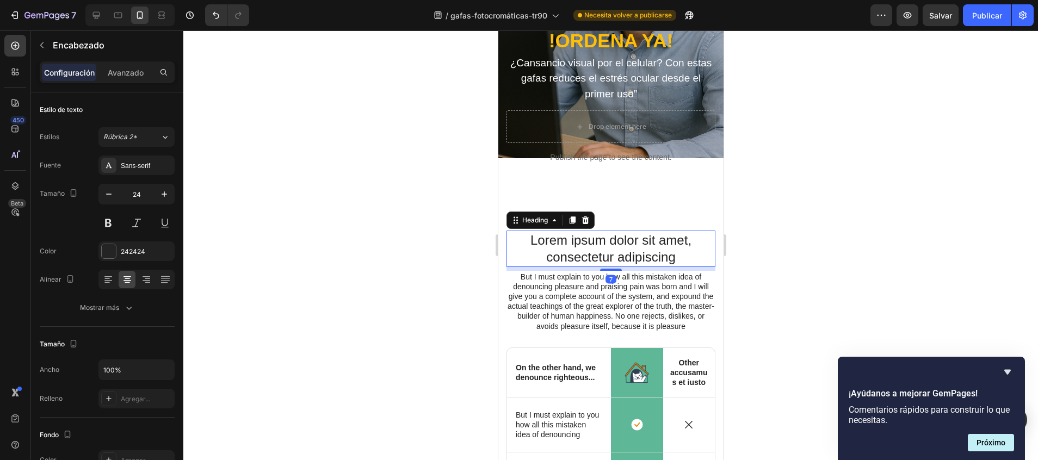
click at [598, 237] on h2 "Lorem ipsum dolor sit amet, consectetur adipiscing" at bounding box center [610, 249] width 209 height 36
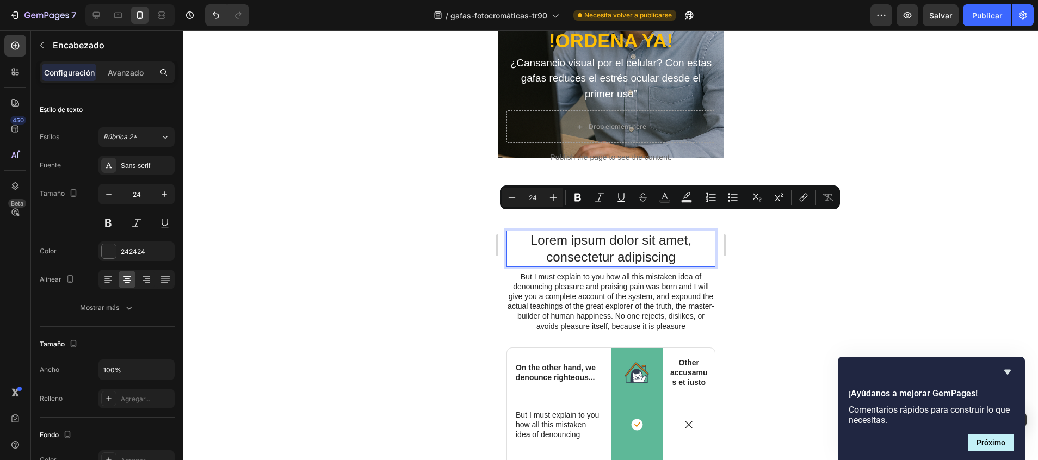
drag, startPoint x: 670, startPoint y: 238, endPoint x: 522, endPoint y: 219, distance: 149.7
click at [522, 232] on p "Lorem ipsum dolor sit amet, consectetur adipiscing" at bounding box center [610, 249] width 207 height 34
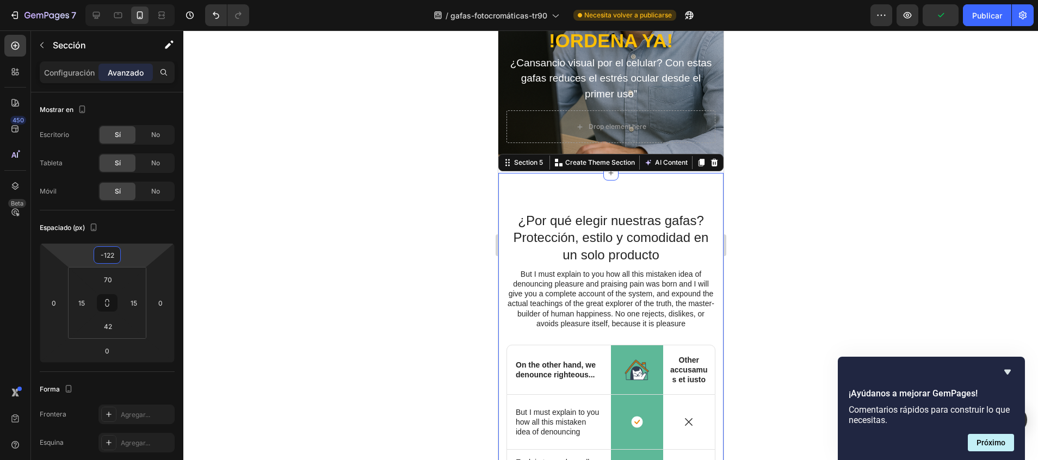
type input "-124"
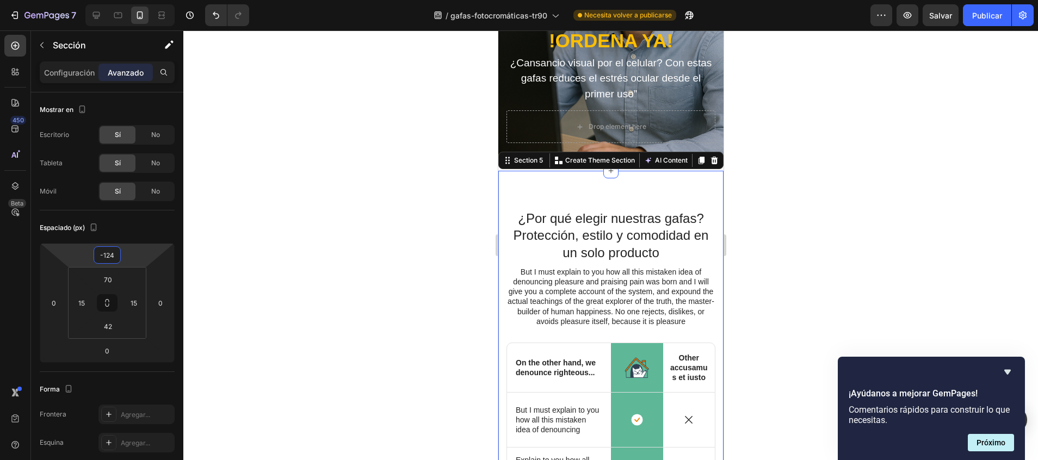
drag, startPoint x: 108, startPoint y: 245, endPoint x: 111, endPoint y: 262, distance: 16.6
click at [111, 0] on html "7 / gafas-fotocromáticas-tr90 Necesita volver a publicarse Preview Salvar Publi…" at bounding box center [519, 0] width 1038 height 0
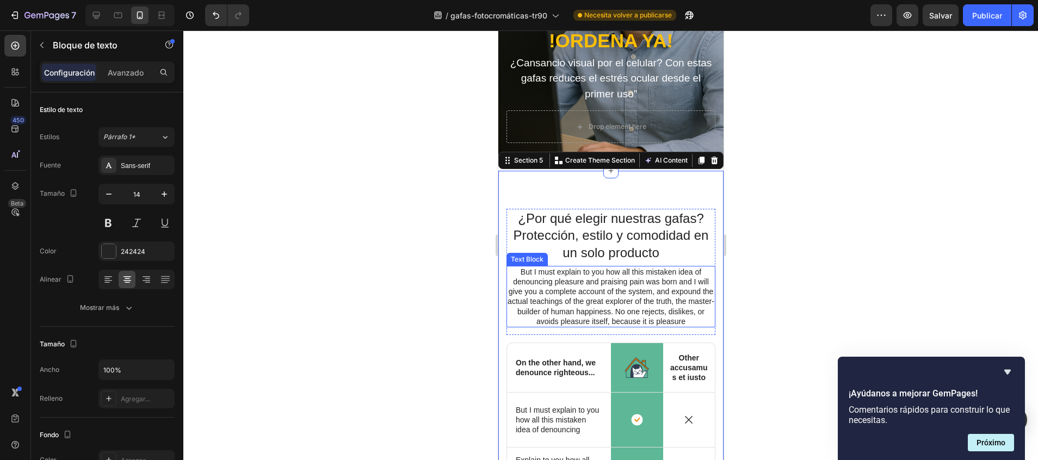
click at [563, 296] on p "But I must explain to you how all this mistaken idea of denouncing pleasure and…" at bounding box center [610, 296] width 207 height 59
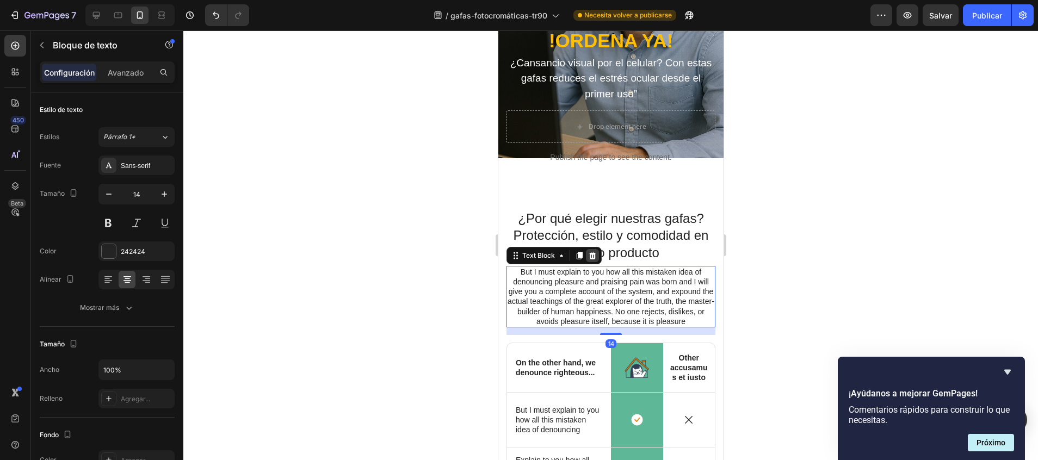
click at [591, 249] on div at bounding box center [591, 255] width 13 height 13
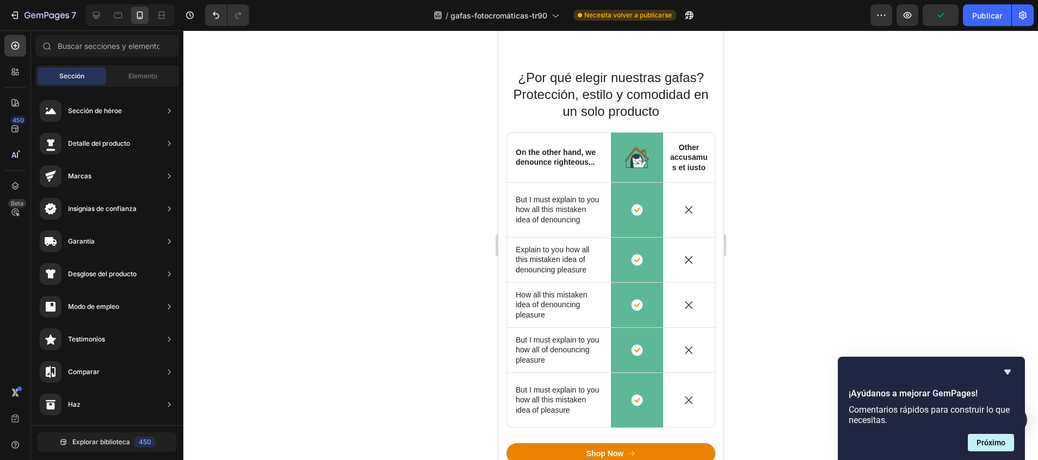
scroll to position [404, 0]
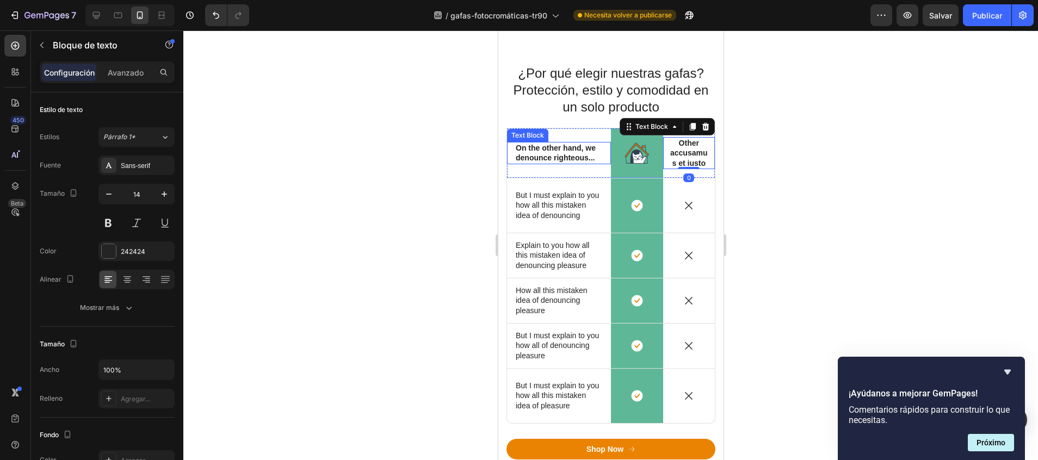
click at [560, 156] on p "On the other hand, we denounce righteous..." at bounding box center [558, 153] width 86 height 20
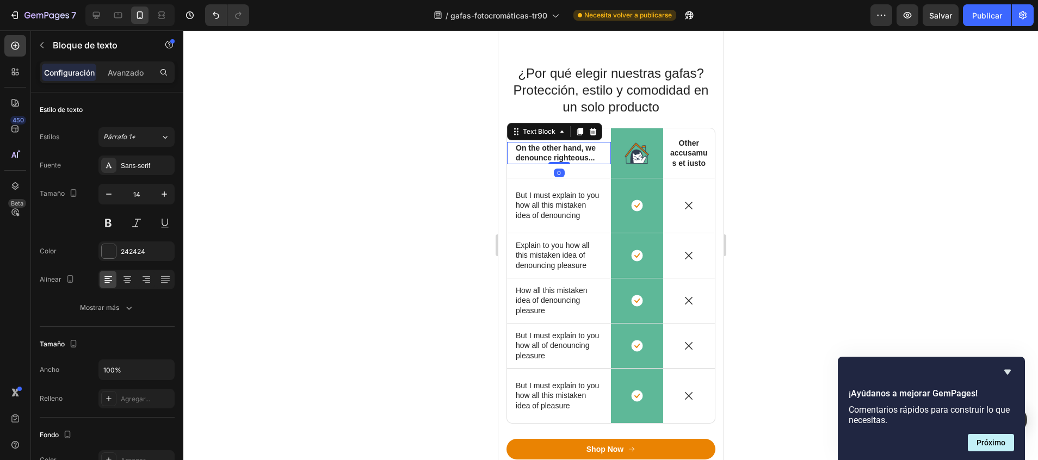
click at [599, 129] on div "Text Block" at bounding box center [553, 131] width 95 height 17
click at [592, 131] on icon at bounding box center [592, 132] width 7 height 8
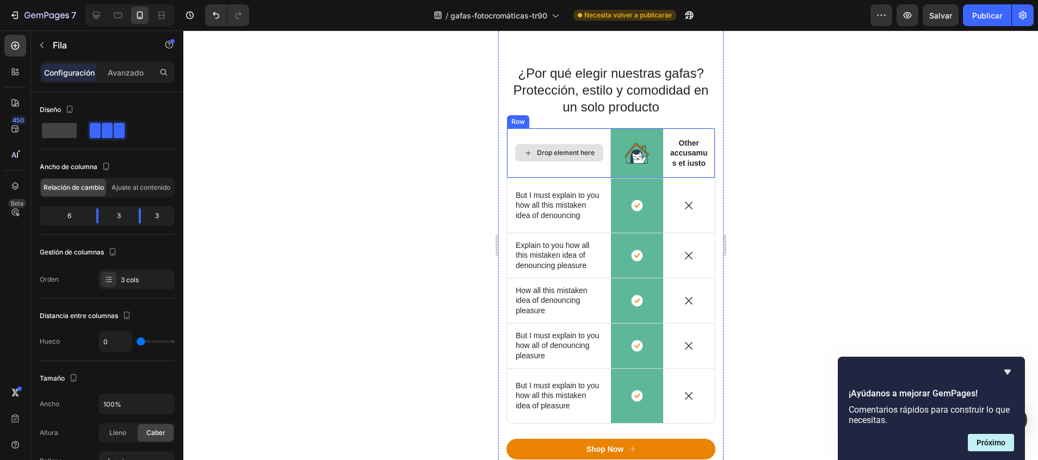
click at [597, 133] on div "Drop element here" at bounding box center [558, 152] width 104 height 49
click at [578, 119] on div at bounding box center [573, 117] width 13 height 13
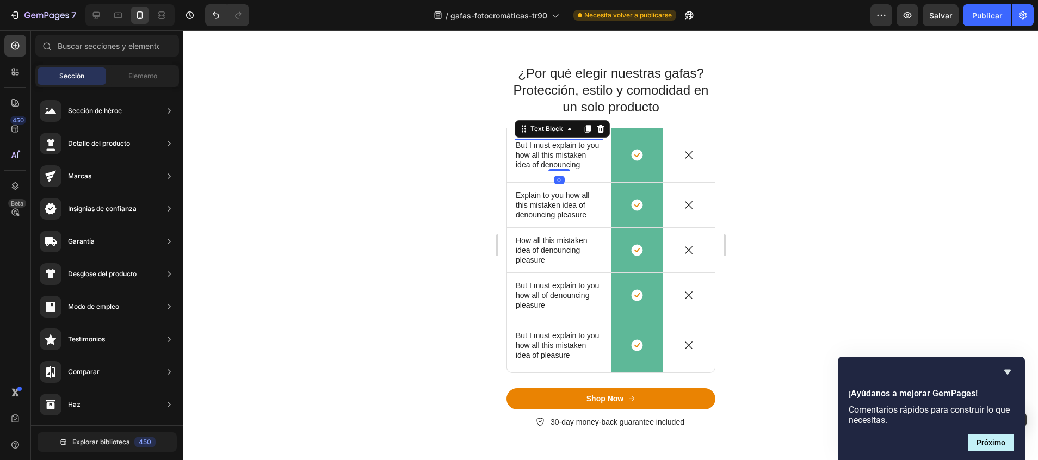
click at [562, 157] on p "But I must explain to you how all this mistaken idea of denouncing" at bounding box center [558, 155] width 86 height 30
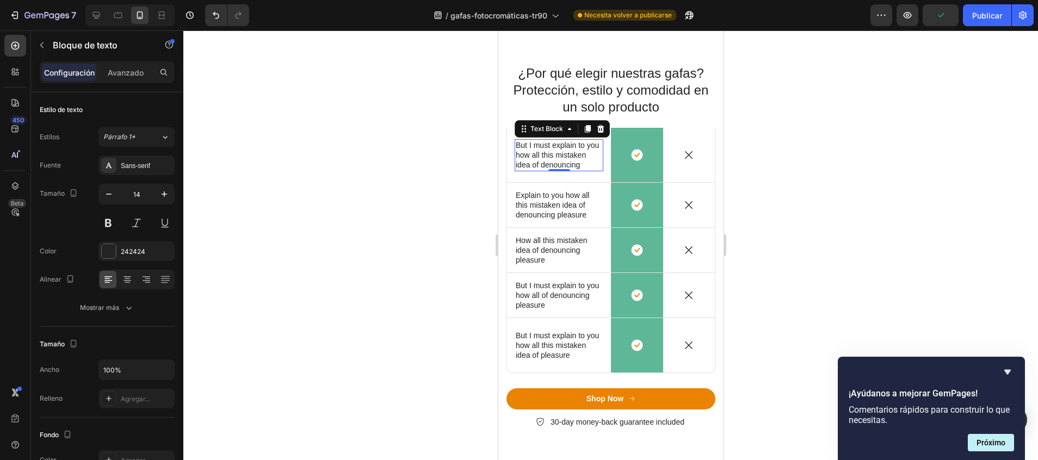
click at [570, 163] on p "But I must explain to you how all this mistaken idea of denouncing" at bounding box center [558, 155] width 86 height 30
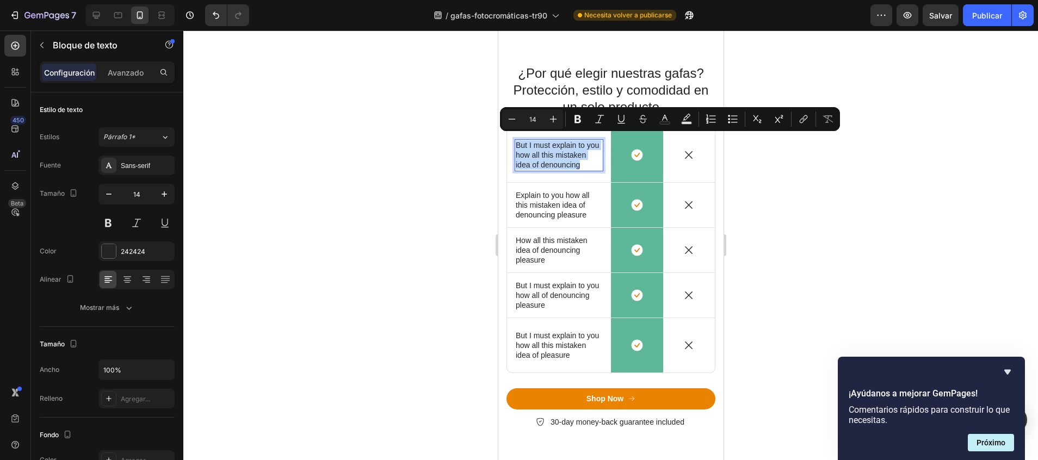
drag, startPoint x: 570, startPoint y: 173, endPoint x: 515, endPoint y: 139, distance: 64.5
click at [515, 140] on p "But I must explain to you how all this mistaken idea of denouncing" at bounding box center [558, 155] width 86 height 30
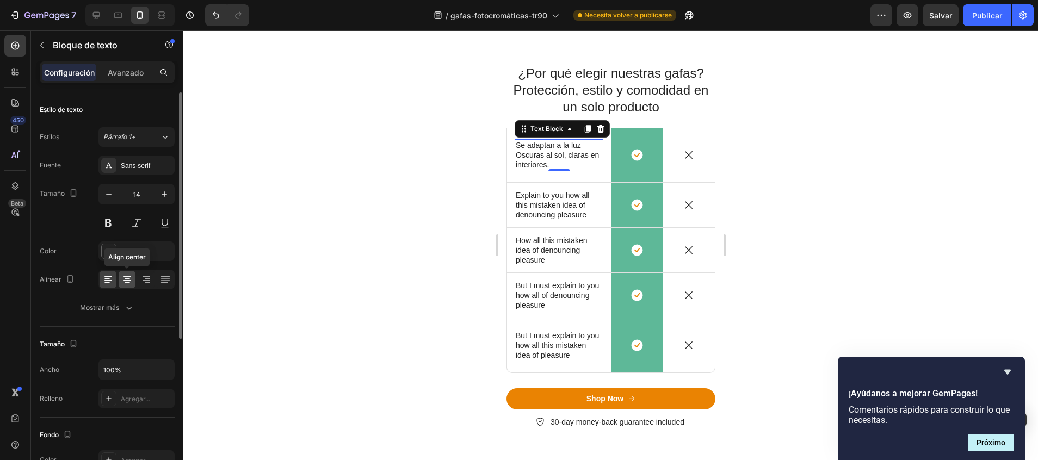
click at [127, 276] on icon at bounding box center [127, 279] width 11 height 11
click at [366, 196] on div at bounding box center [610, 245] width 854 height 430
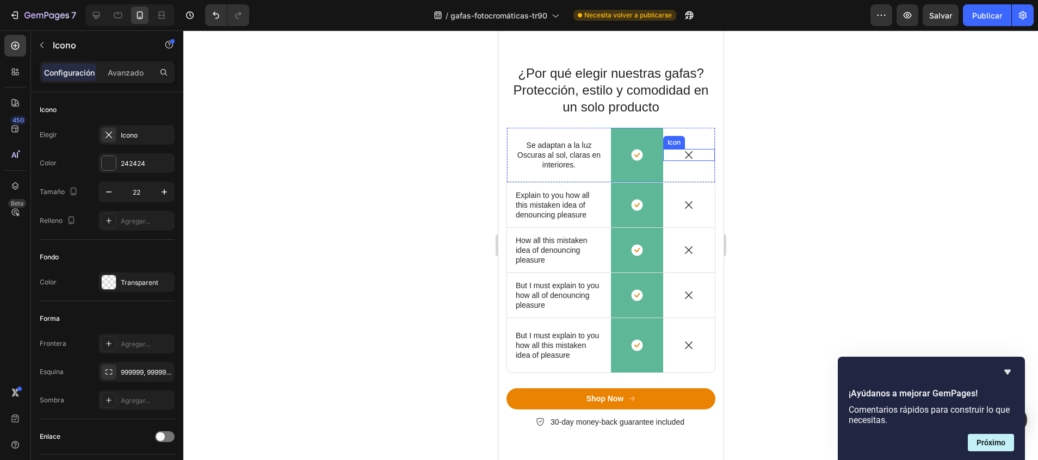
click at [686, 155] on div "Icon" at bounding box center [688, 155] width 52 height 12
click at [712, 139] on icon at bounding box center [715, 139] width 6 height 8
click at [797, 124] on div at bounding box center [610, 245] width 854 height 430
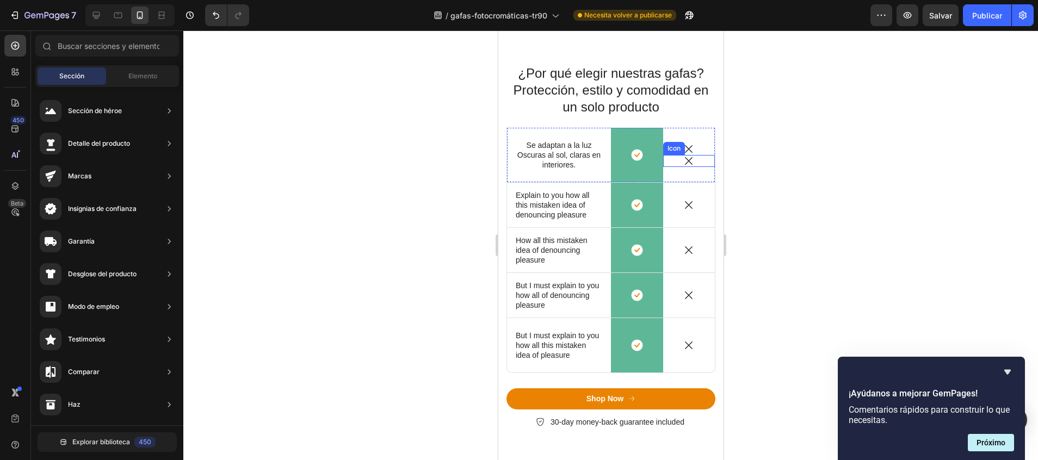
click at [682, 159] on icon at bounding box center [688, 161] width 12 height 12
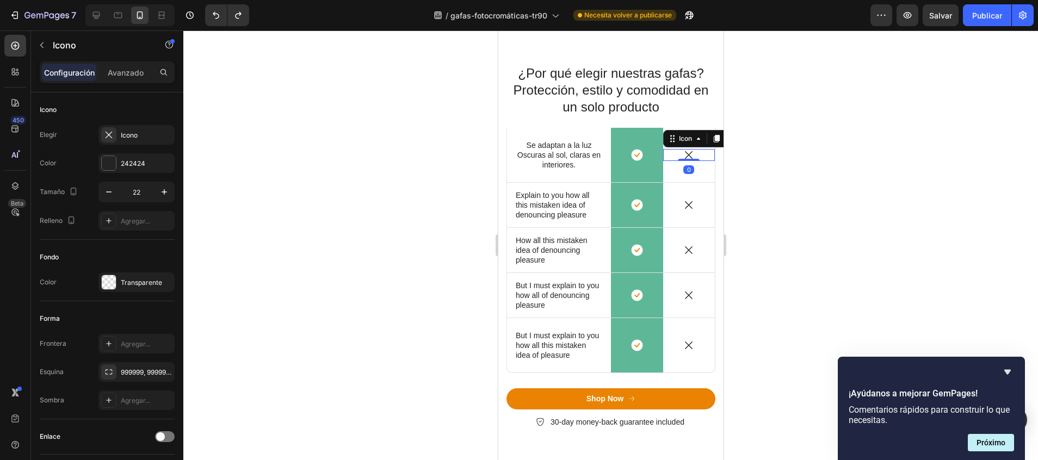
click at [682, 155] on icon at bounding box center [688, 155] width 12 height 12
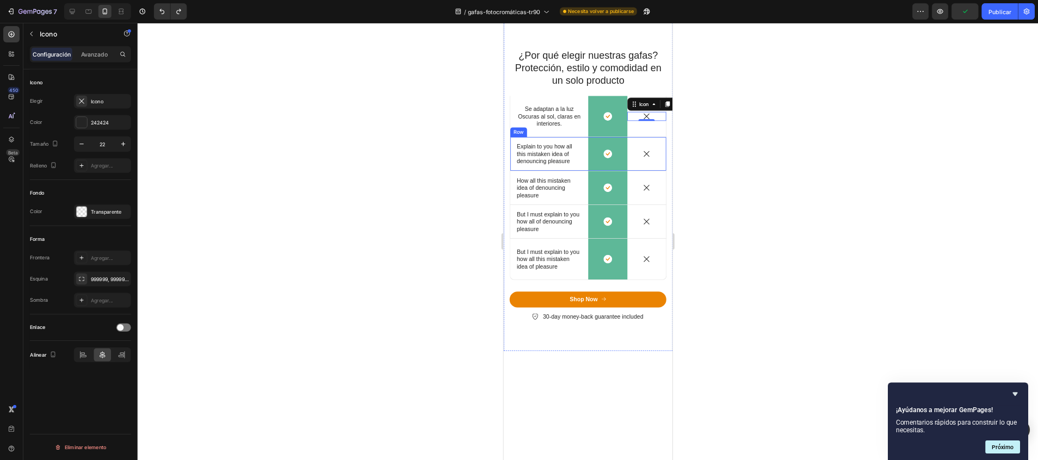
scroll to position [404, 0]
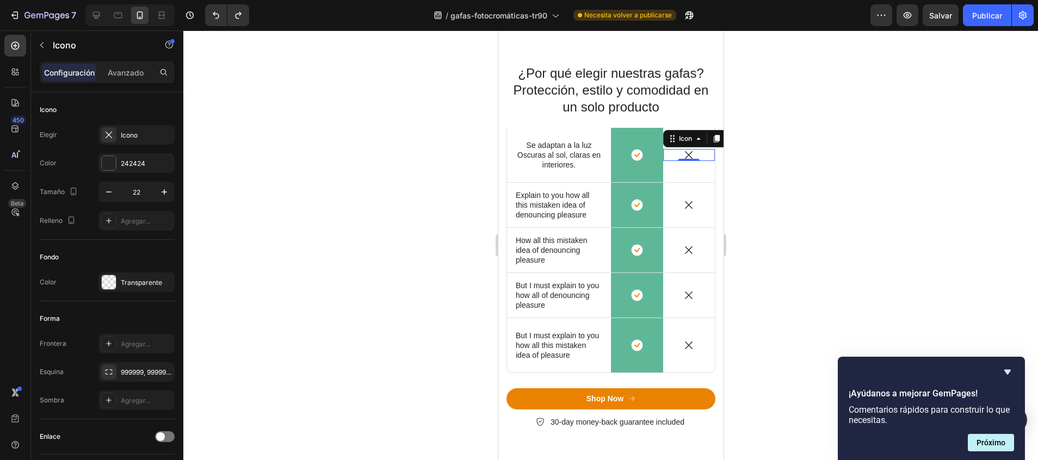
click at [666, 154] on div "Icon 0" at bounding box center [688, 155] width 52 height 12
click at [701, 138] on icon at bounding box center [705, 138] width 9 height 9
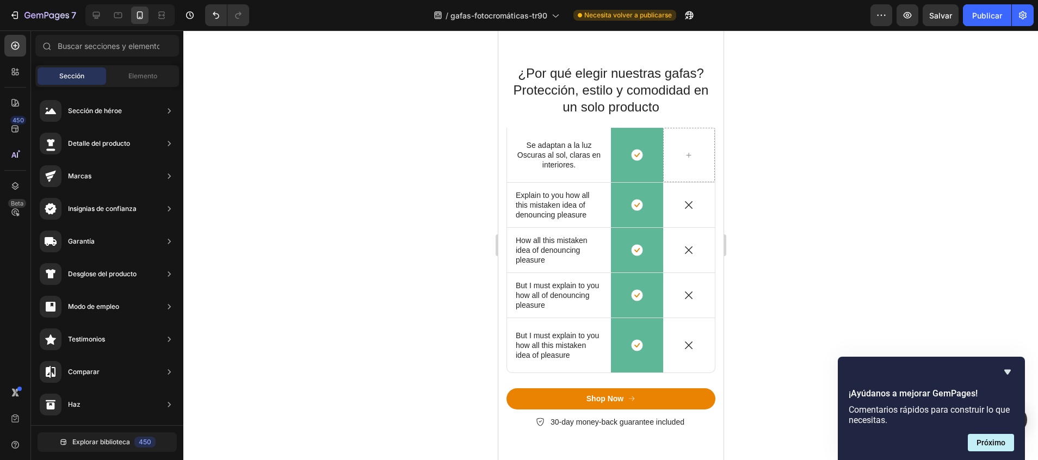
click at [768, 170] on div at bounding box center [610, 245] width 854 height 430
click at [764, 160] on div at bounding box center [610, 245] width 854 height 430
click at [590, 158] on p "Oscuras al sol, claras en interiores" at bounding box center [558, 160] width 86 height 20
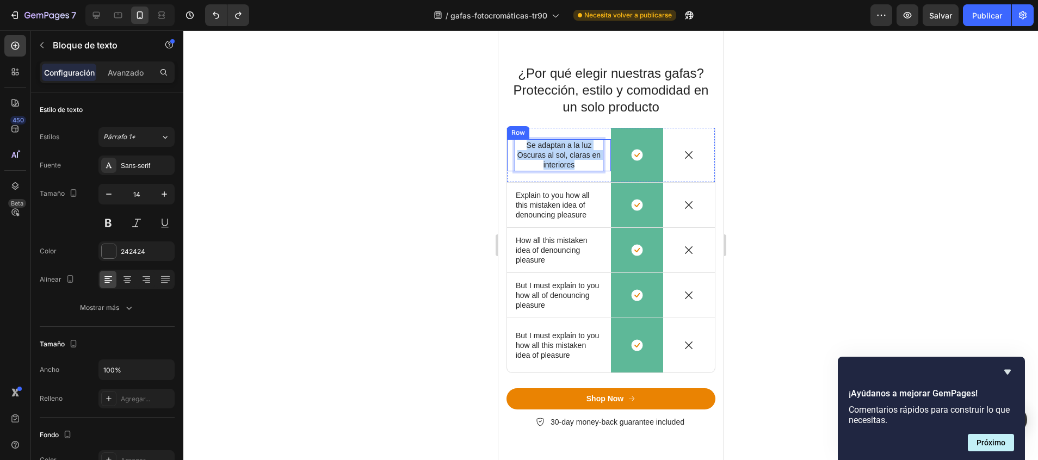
drag, startPoint x: 583, startPoint y: 166, endPoint x: 507, endPoint y: 148, distance: 78.1
click at [507, 148] on div "Icon Se adaptan a la luz Oscuras al sol, claras en interiores Text Block 0 Row" at bounding box center [558, 155] width 104 height 32
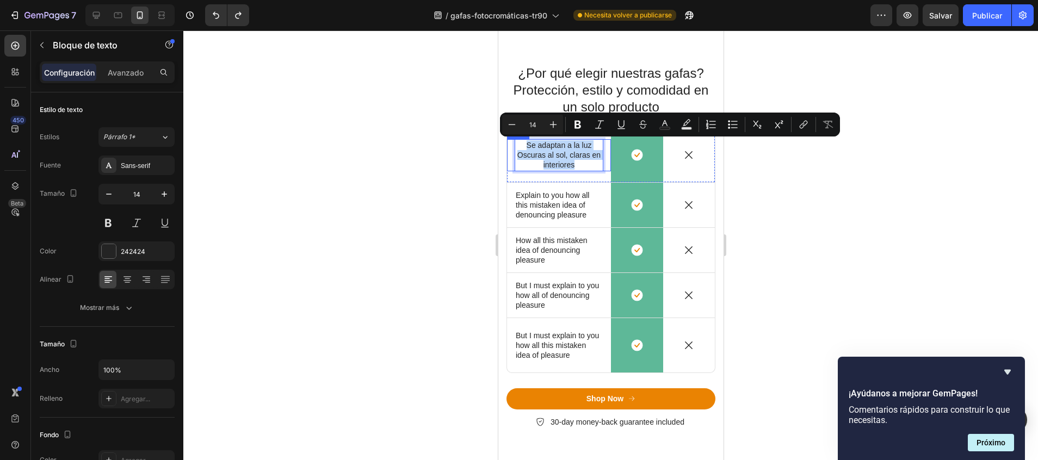
copy div "Se adaptan a la luz Oscuras al sol, claras en interiores"
click at [457, 173] on div at bounding box center [610, 245] width 854 height 430
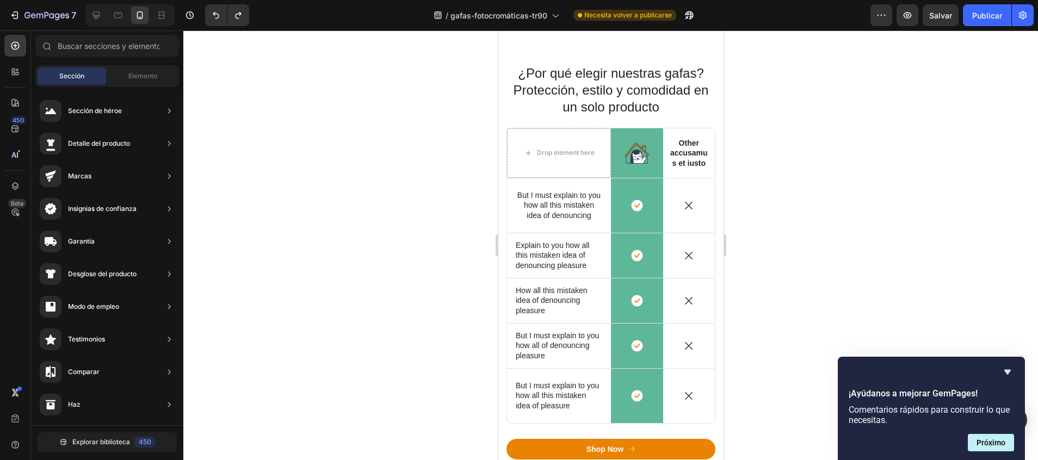
click at [834, 151] on div at bounding box center [610, 245] width 854 height 430
click at [568, 200] on p "But I must explain to you how all this mistaken idea of denouncing" at bounding box center [558, 205] width 86 height 30
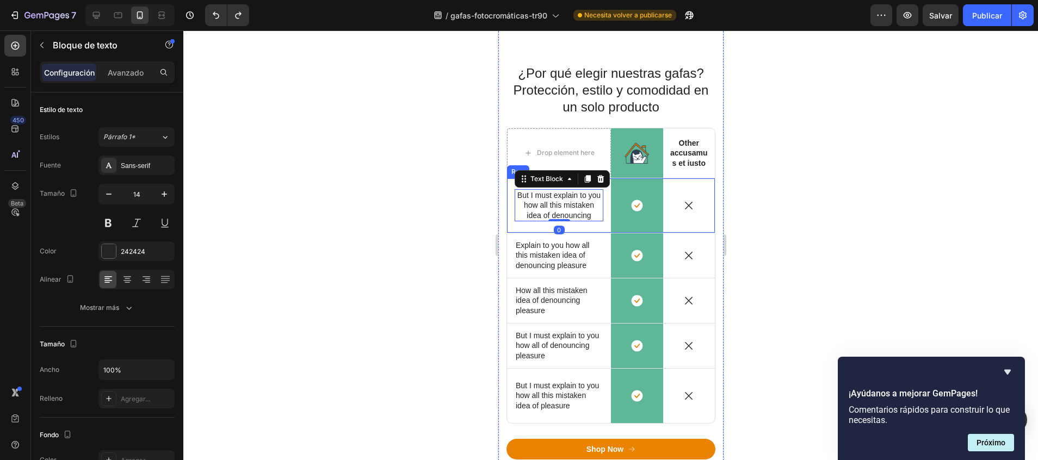
click at [599, 229] on div "Icon But I must explain to you how all this mistaken idea of denouncing Text Bl…" at bounding box center [558, 205] width 104 height 54
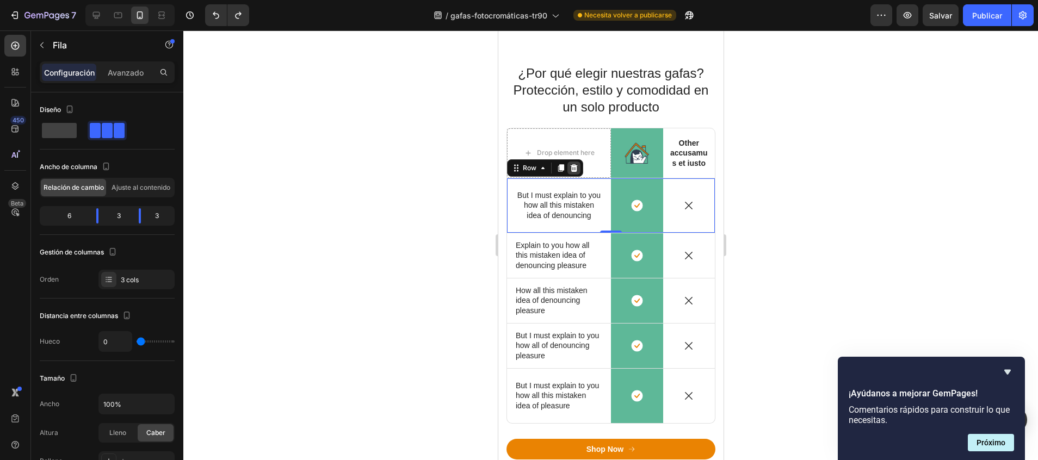
click at [577, 172] on icon at bounding box center [573, 168] width 9 height 9
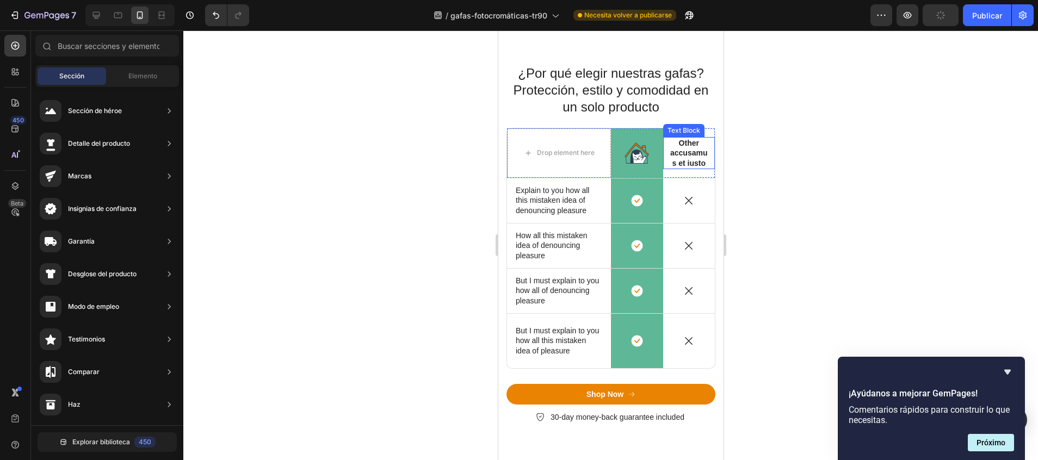
click at [681, 155] on p "Other accusamus et iusto" at bounding box center [688, 153] width 39 height 30
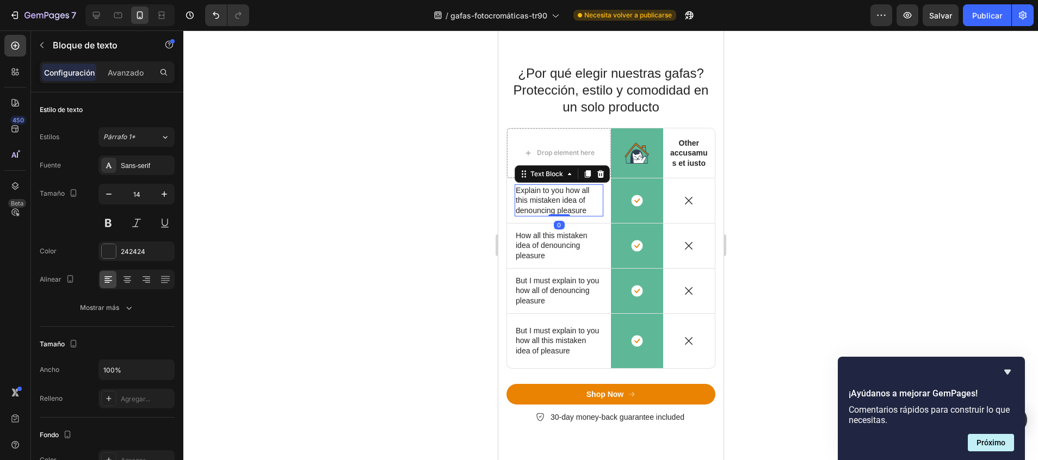
click at [561, 194] on p "Explain to you how all this mistaken idea of denouncing pleasure" at bounding box center [558, 200] width 86 height 30
click at [592, 170] on div at bounding box center [586, 174] width 13 height 13
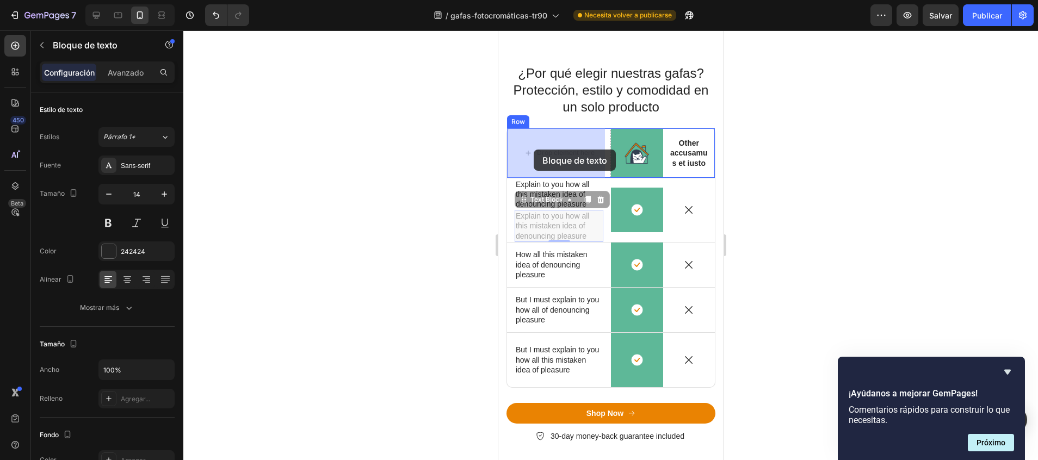
drag, startPoint x: 525, startPoint y: 201, endPoint x: 533, endPoint y: 150, distance: 52.2
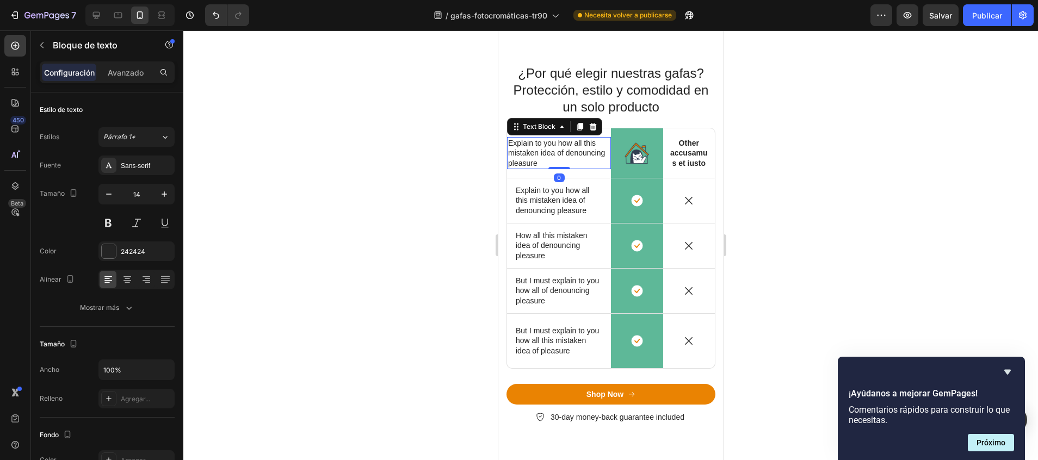
click at [814, 196] on div at bounding box center [610, 245] width 854 height 430
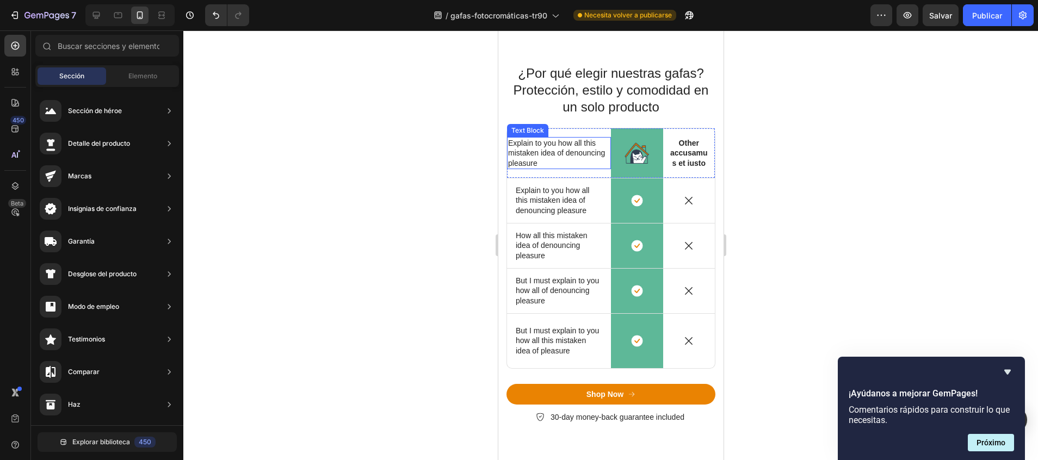
click at [542, 163] on p "Explain to you how all this mistaken idea of denouncing pleasure" at bounding box center [558, 153] width 102 height 30
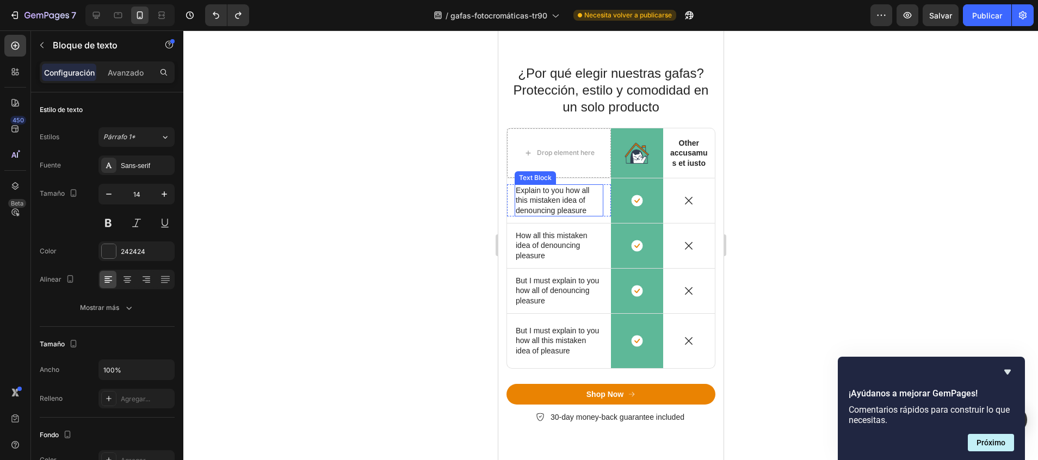
click at [559, 190] on p "Explain to you how all this mistaken idea of denouncing pleasure" at bounding box center [558, 200] width 86 height 30
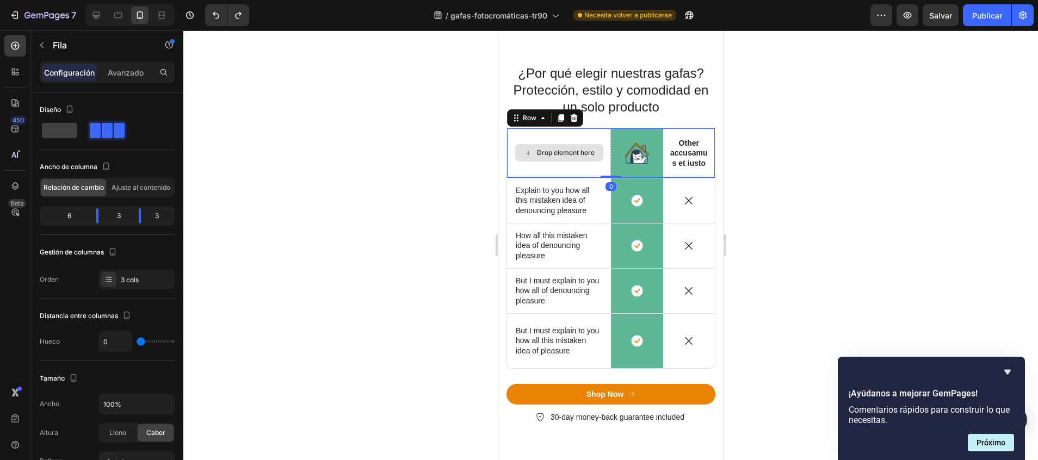
click at [576, 132] on div "Drop element here" at bounding box center [558, 152] width 104 height 49
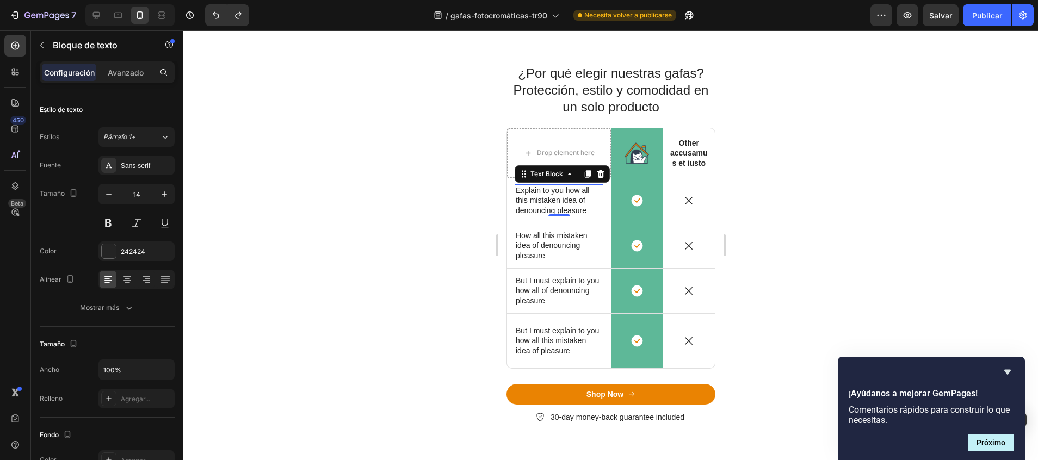
click at [549, 190] on p "Explain to you how all this mistaken idea of denouncing pleasure" at bounding box center [558, 200] width 86 height 30
click at [589, 175] on icon at bounding box center [587, 174] width 6 height 8
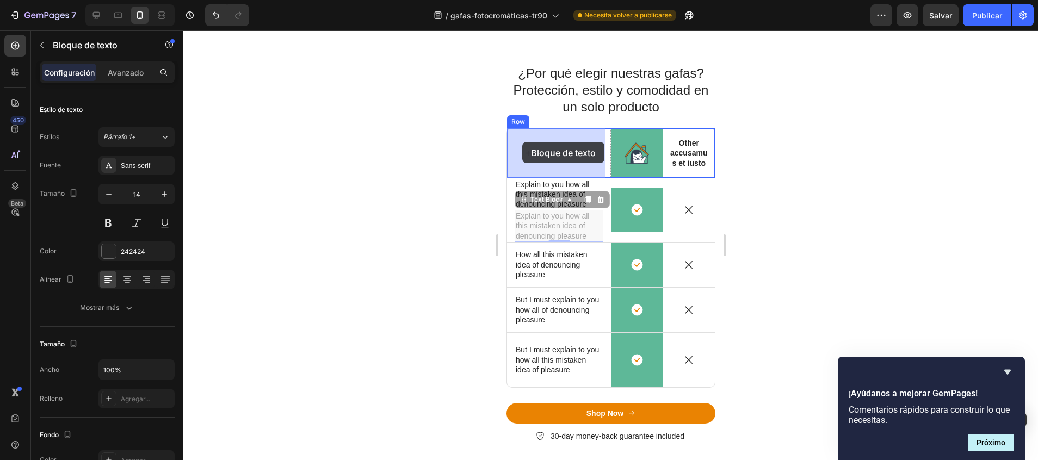
drag, startPoint x: 522, startPoint y: 196, endPoint x: 522, endPoint y: 142, distance: 54.4
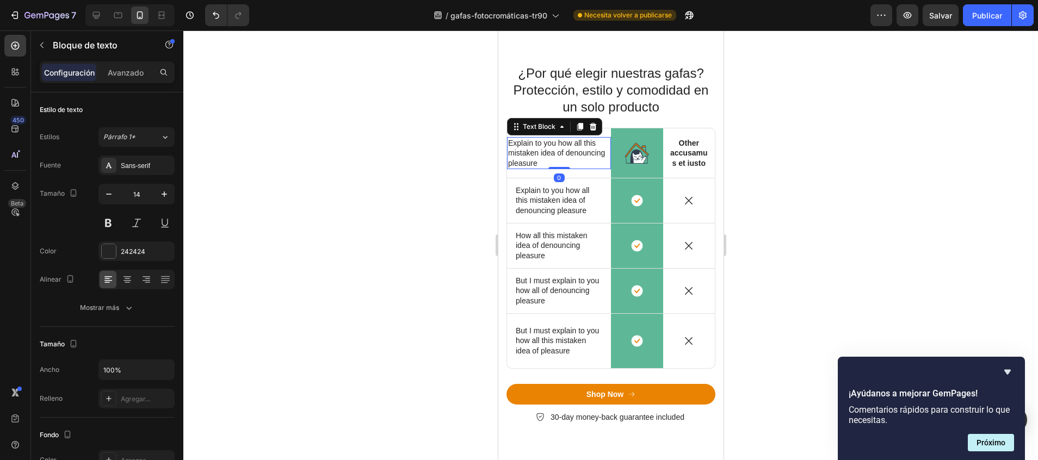
click at [937, 201] on div at bounding box center [610, 245] width 854 height 430
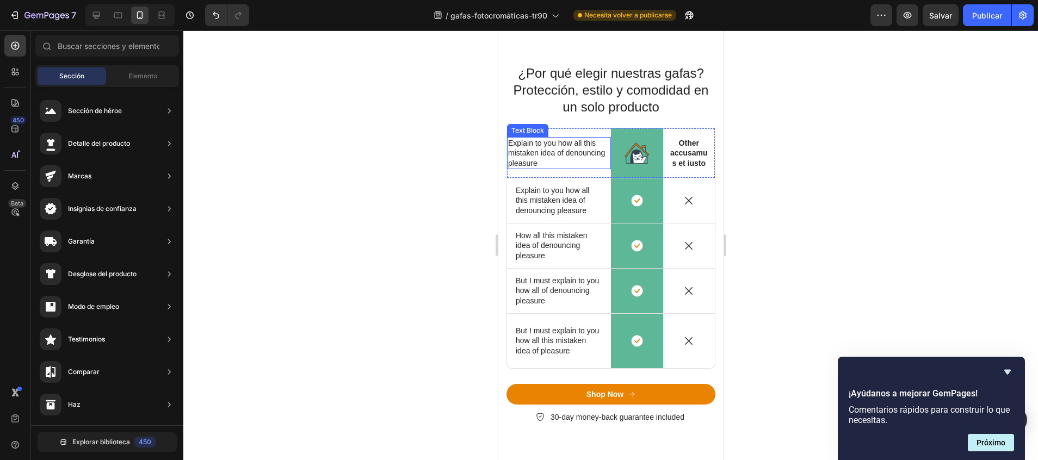
click at [572, 152] on p "Explain to you how all this mistaken idea of denouncing pleasure" at bounding box center [558, 153] width 102 height 30
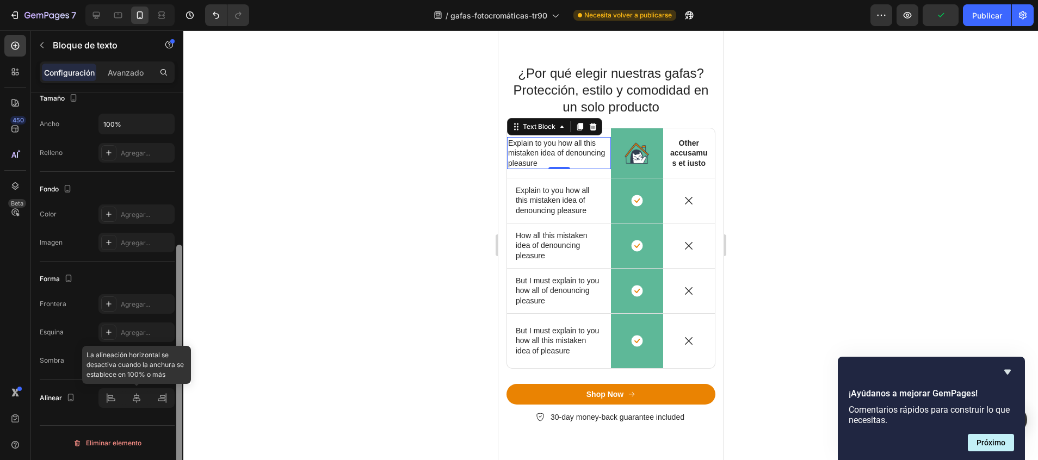
scroll to position [0, 0]
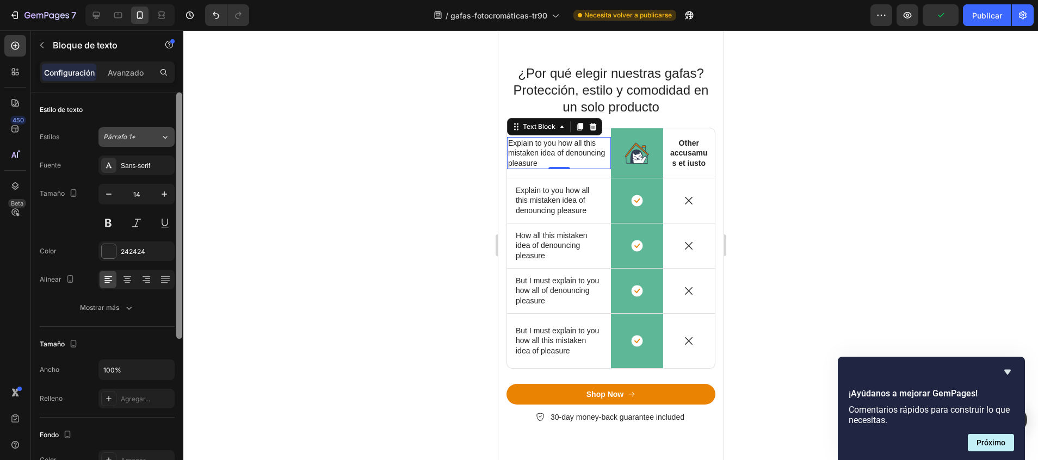
drag, startPoint x: 178, startPoint y: 212, endPoint x: 170, endPoint y: 135, distance: 77.1
click at [170, 135] on div "Estilo de texto Estilos Párrafo 1* Fuente Sans-serif Tamaño 14 Color 242424 Ali…" at bounding box center [107, 291] width 152 height 399
click at [133, 71] on p "Avanzado" at bounding box center [126, 72] width 36 height 11
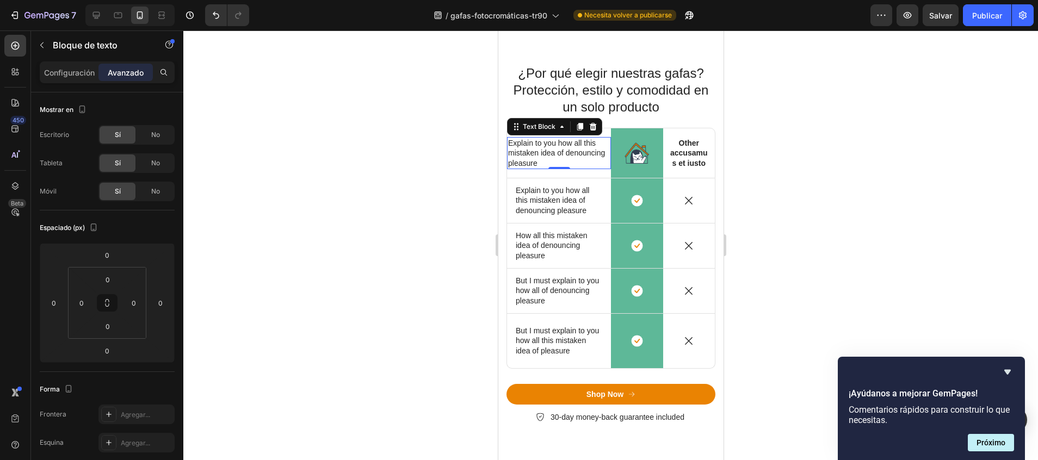
click at [588, 158] on p "Explain to you how all this mistaken idea of denouncing pleasure" at bounding box center [558, 153] width 102 height 30
click at [586, 175] on div "Explain to you how all this mistaken idea of denouncing pleasure Text Block" at bounding box center [558, 152] width 104 height 49
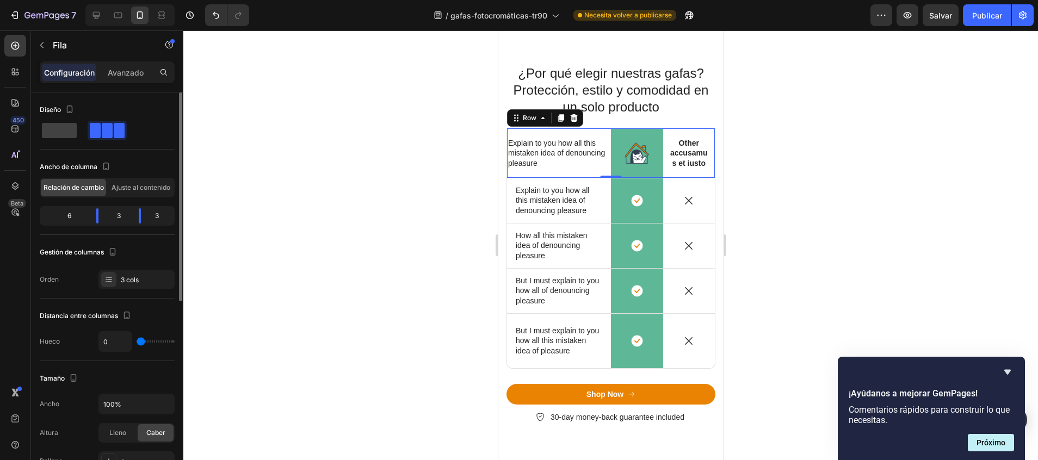
type input "9"
type input "11"
type input "13"
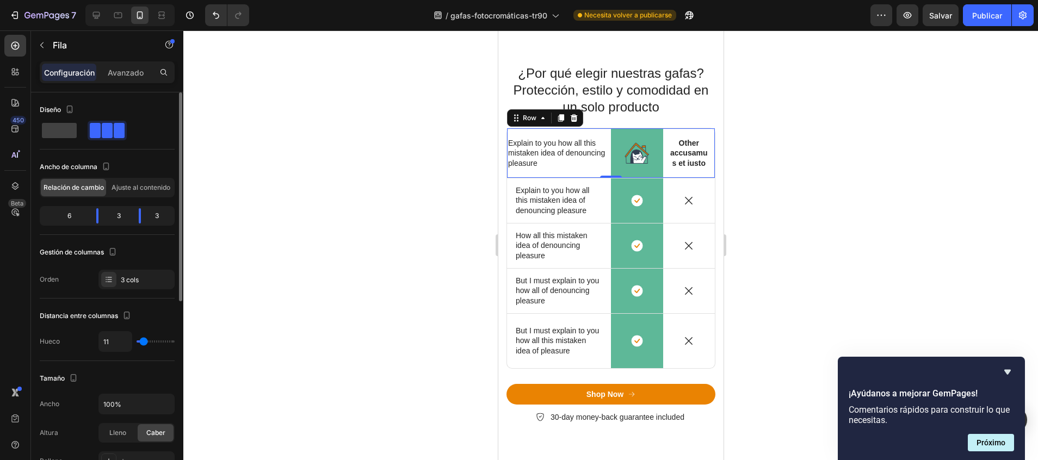
type input "13"
type input "16"
type input "18"
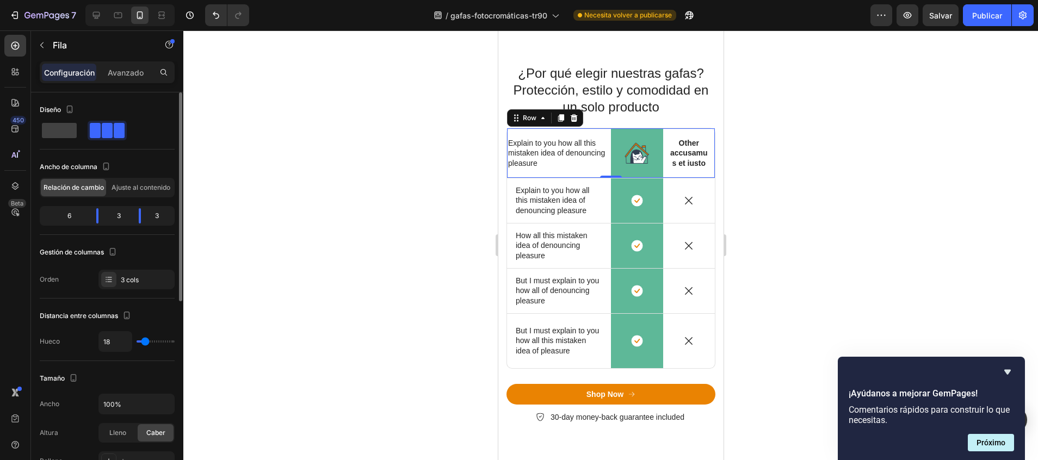
type input "20"
type input "22"
type input "24"
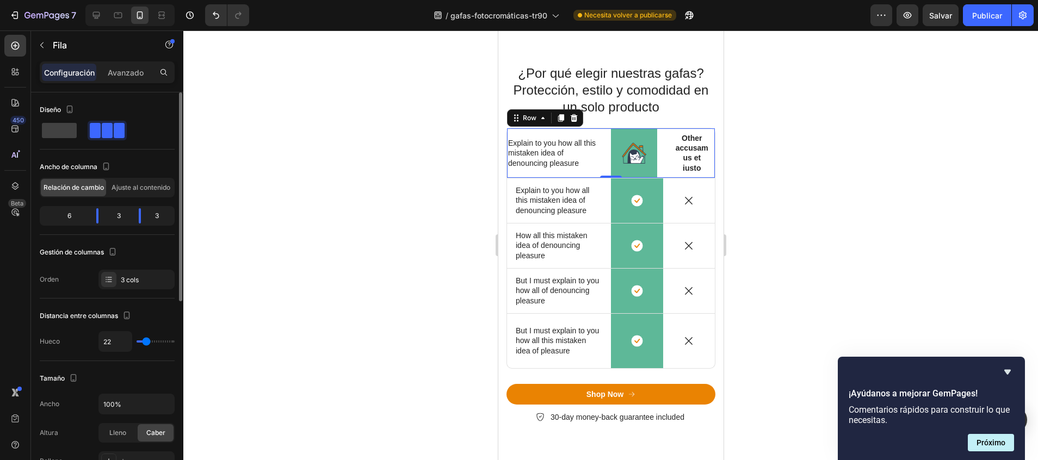
type input "24"
type input "27"
type input "29"
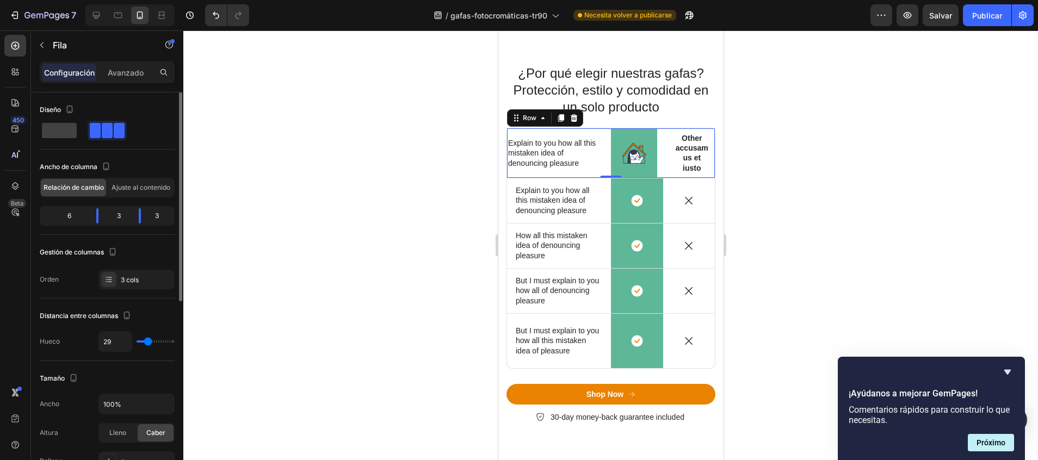
type input "31"
type input "33"
type input "36"
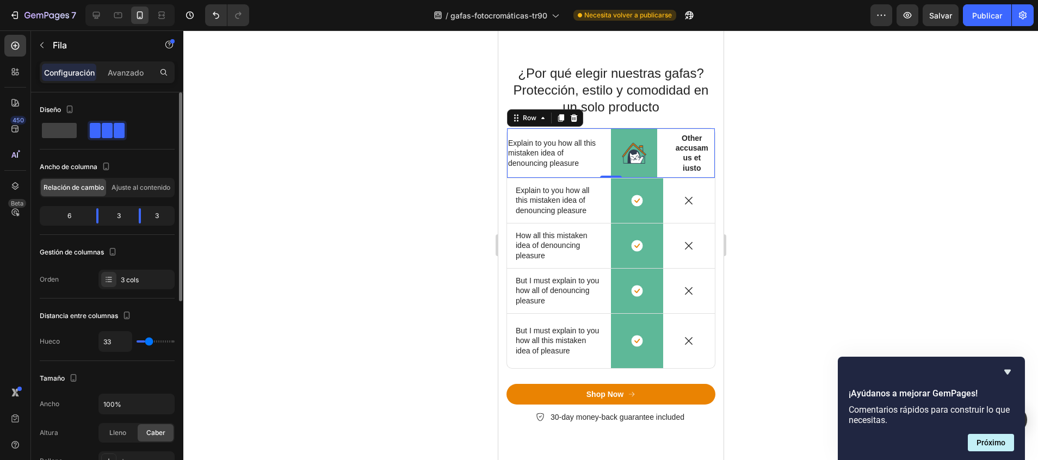
type input "36"
type input "38"
drag, startPoint x: 142, startPoint y: 339, endPoint x: 150, endPoint y: 339, distance: 7.6
type input "38"
click at [150, 340] on input "range" at bounding box center [156, 341] width 38 height 2
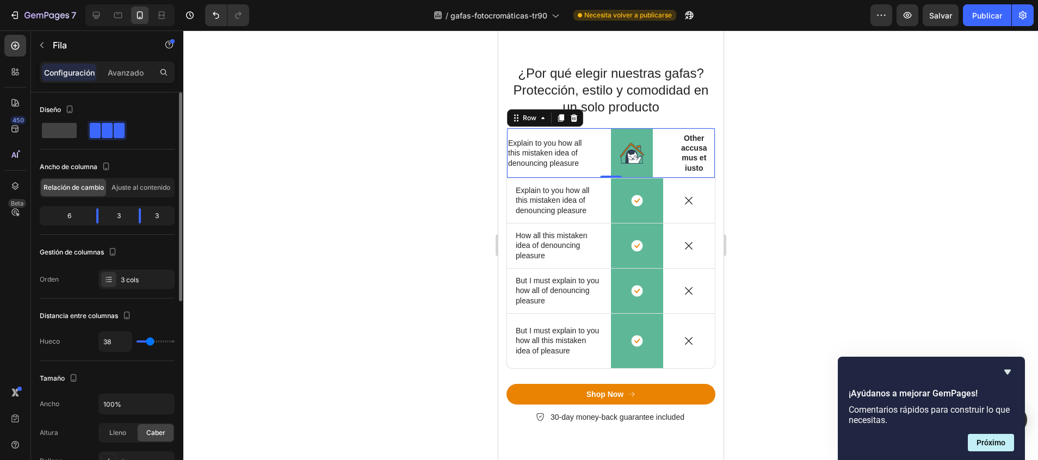
type input "0"
click at [95, 220] on div at bounding box center [98, 215] width 20 height 15
click at [54, 216] on div "6" at bounding box center [65, 215] width 46 height 15
click at [71, 216] on div "6" at bounding box center [65, 215] width 46 height 15
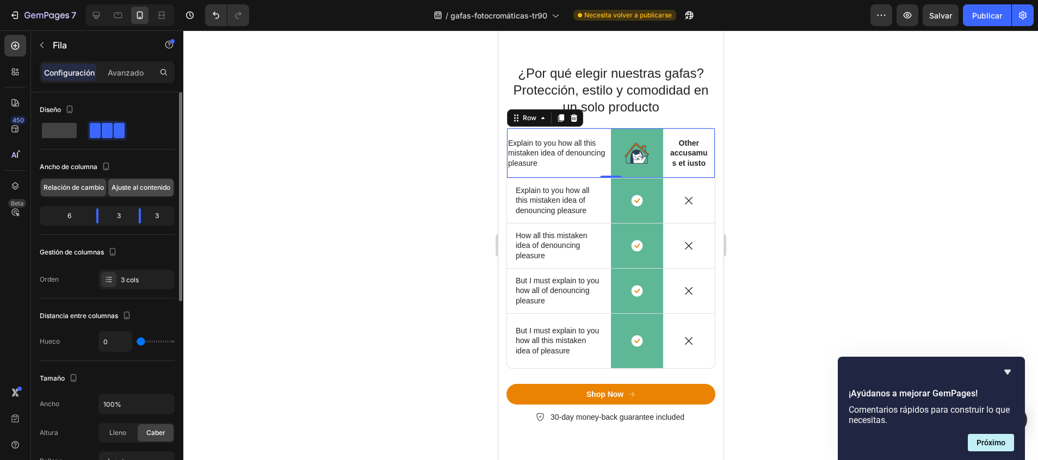
click at [137, 192] on span "Ajuste al contenido" at bounding box center [140, 188] width 59 height 10
click at [69, 219] on div "6" at bounding box center [65, 215] width 46 height 15
click at [70, 209] on div "6" at bounding box center [65, 215] width 46 height 15
click at [69, 213] on div "6" at bounding box center [65, 215] width 46 height 15
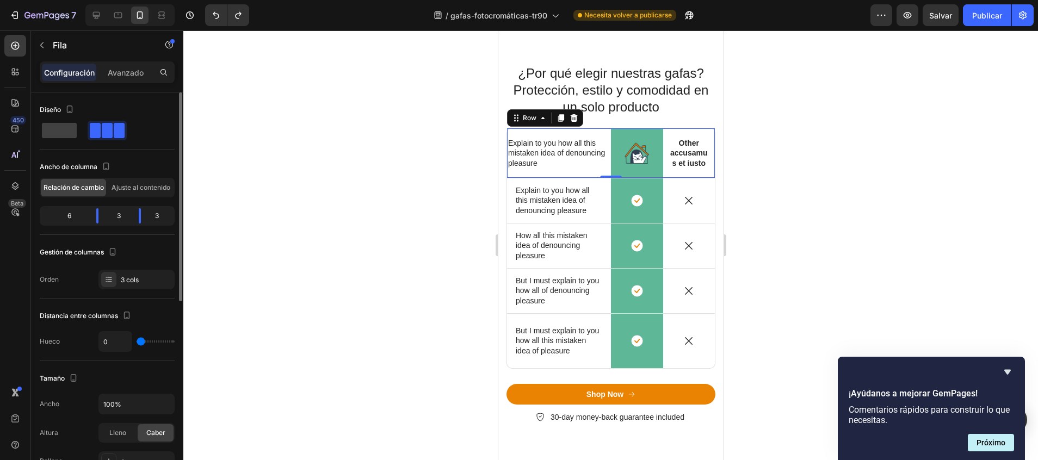
click at [69, 213] on div "6" at bounding box center [65, 215] width 46 height 15
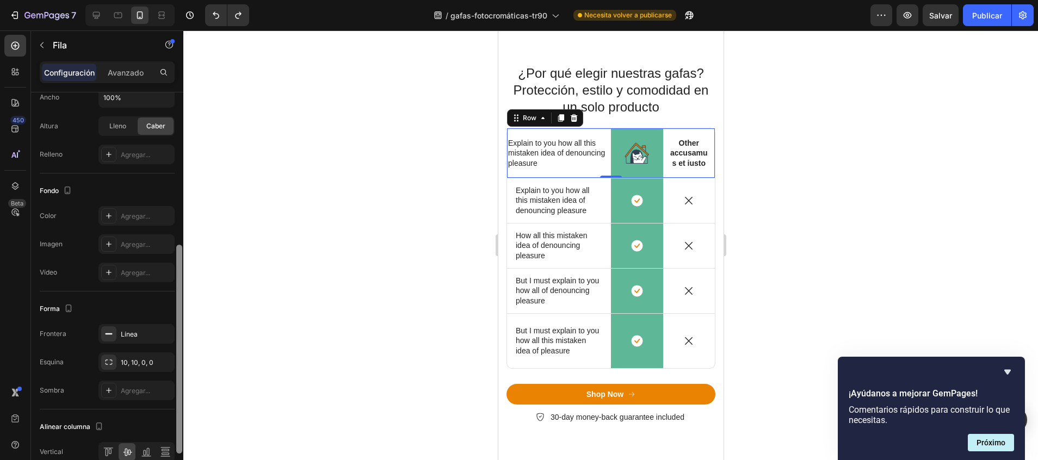
scroll to position [319, 0]
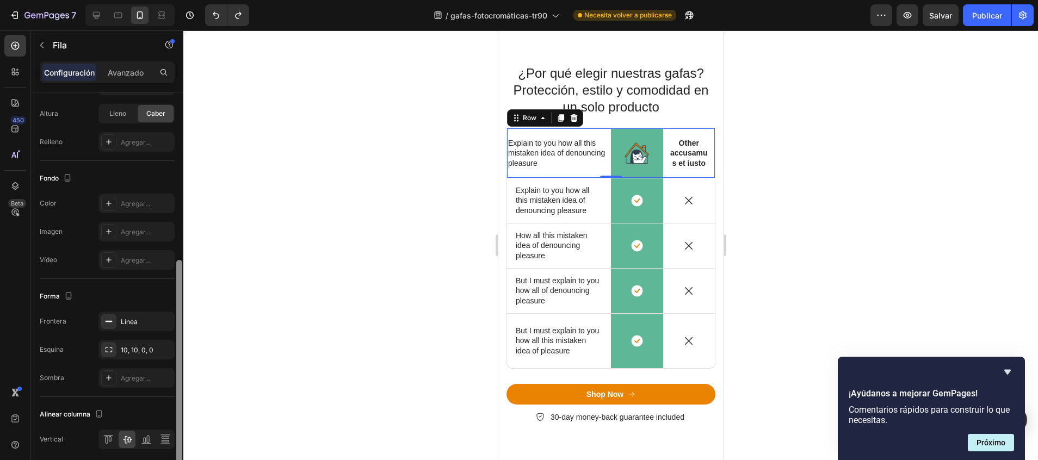
drag, startPoint x: 178, startPoint y: 284, endPoint x: 179, endPoint y: 452, distance: 168.1
click at [179, 452] on div at bounding box center [179, 364] width 6 height 209
click at [126, 356] on div "10, 10, 0, 0" at bounding box center [136, 350] width 76 height 20
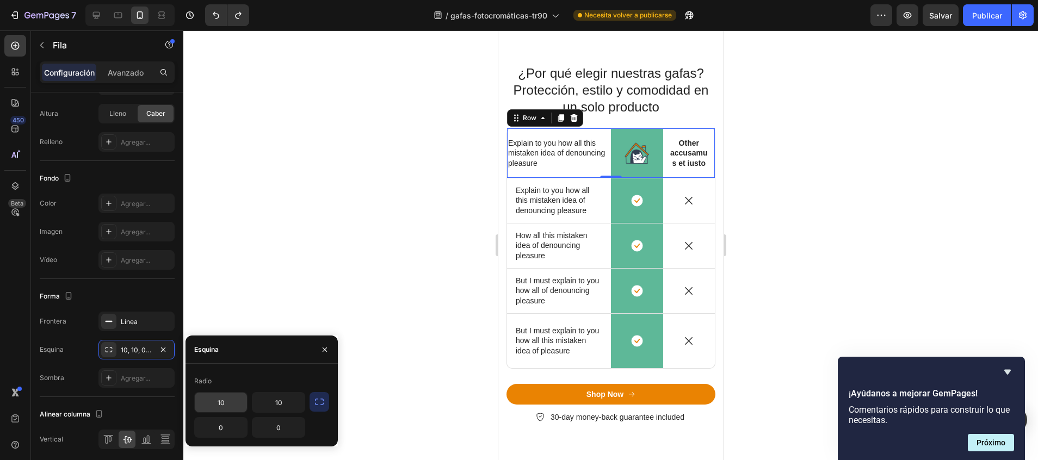
click at [229, 404] on input "10" at bounding box center [221, 403] width 52 height 20
type input "5"
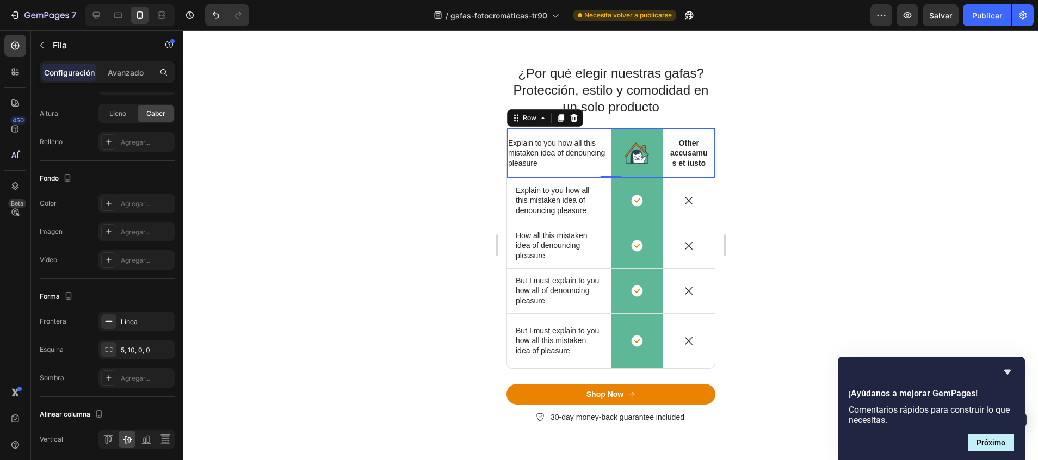
click at [290, 217] on div at bounding box center [610, 245] width 854 height 430
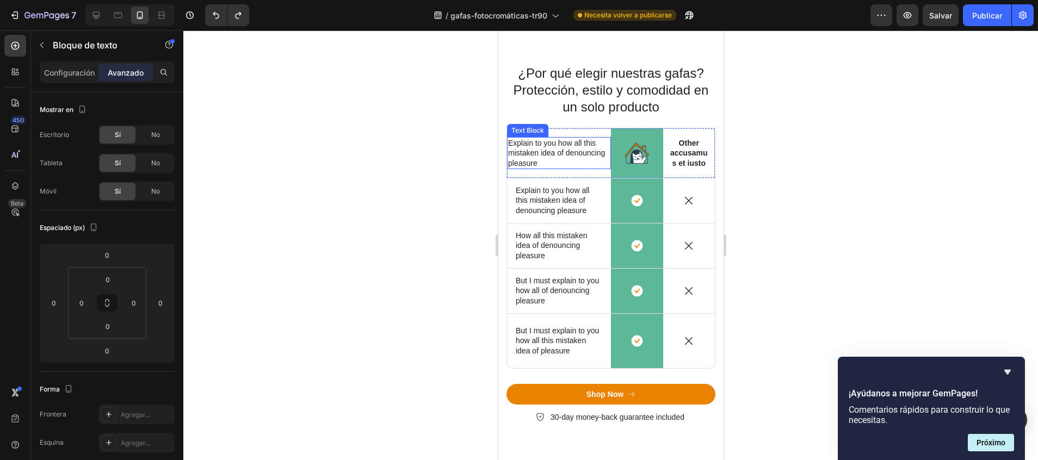
click at [555, 158] on p "Explain to you how all this mistaken idea of denouncing pleasure" at bounding box center [558, 153] width 102 height 30
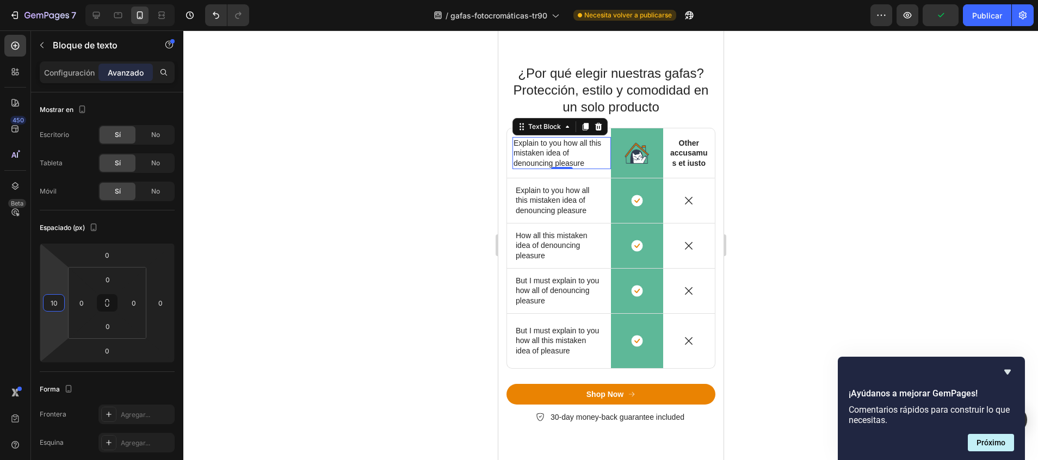
drag, startPoint x: 40, startPoint y: 296, endPoint x: 129, endPoint y: 293, distance: 88.7
click at [129, 0] on html "7 / gafas-fotocromáticas-tr90 Necesita volver a publicarse Preview Publicar 450…" at bounding box center [519, 0] width 1038 height 0
click at [66, 0] on html "7 / gafas-fotocromáticas-tr90 Necesita volver a publicarse Preview Salvar Publi…" at bounding box center [519, 0] width 1038 height 0
type input "12"
drag, startPoint x: 67, startPoint y: 303, endPoint x: 80, endPoint y: 302, distance: 13.1
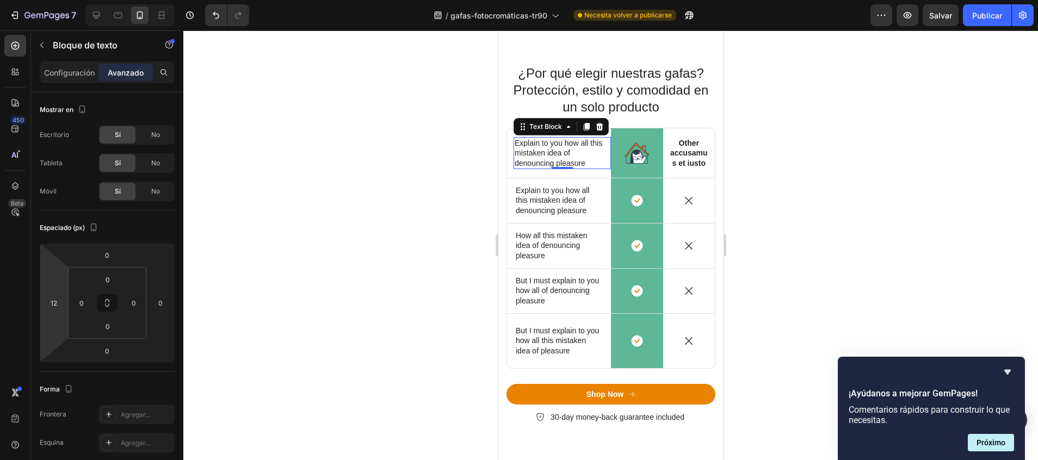
click at [80, 0] on html "7 / gafas-fotocromáticas-tr90 Necesita volver a publicarse Preview Salvar Publi…" at bounding box center [519, 0] width 1038 height 0
click at [603, 157] on div "Explain to you how all this mistaken idea of denouncing pleasure" at bounding box center [561, 153] width 97 height 32
click at [578, 164] on p "Explain to you how all this mistaken idea of denouncing pleasure" at bounding box center [561, 153] width 95 height 30
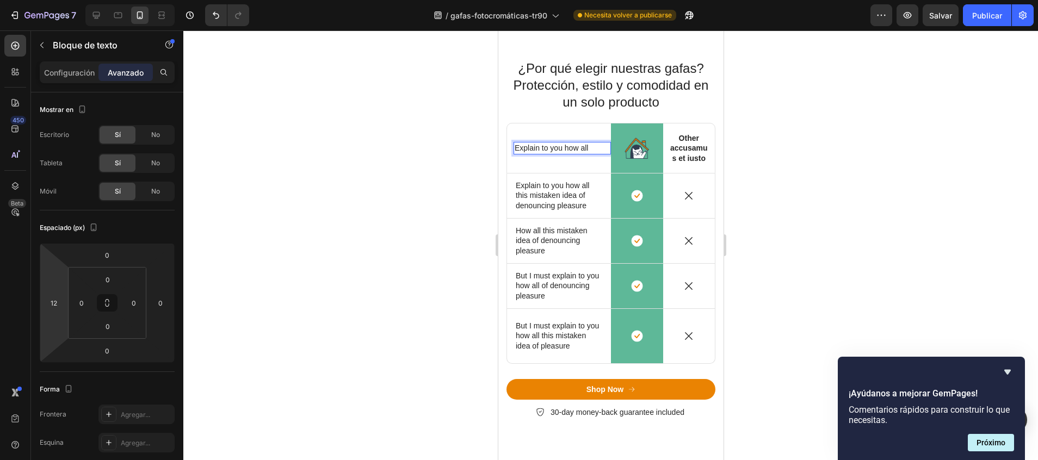
scroll to position [414, 0]
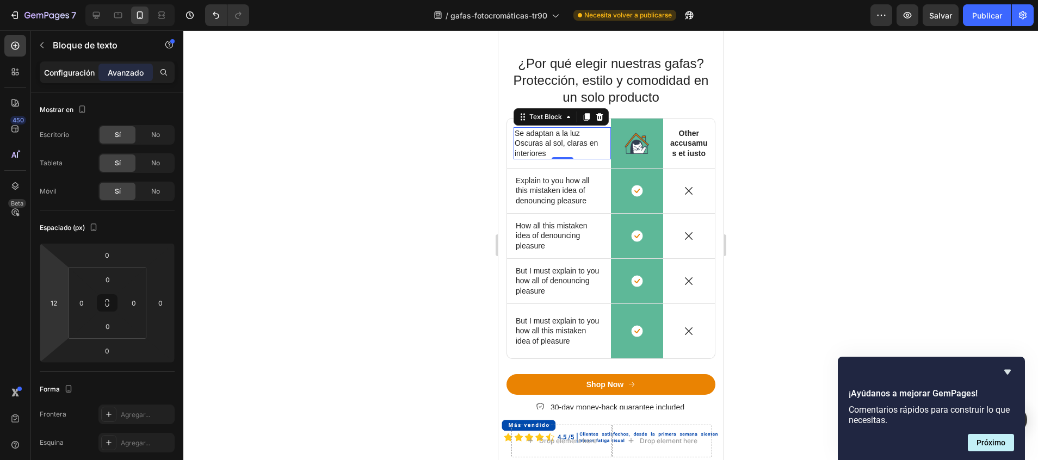
click at [75, 68] on p "Configuración" at bounding box center [69, 72] width 51 height 11
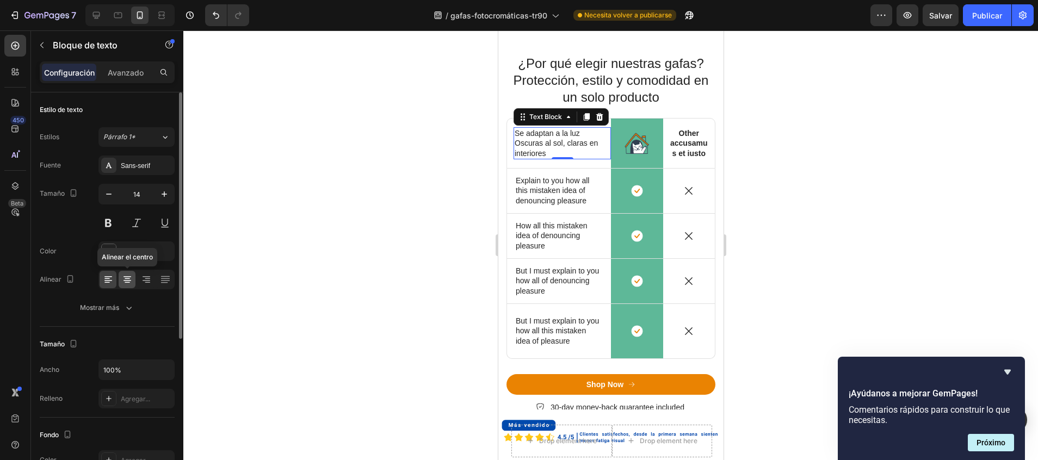
click at [131, 274] on div at bounding box center [127, 279] width 17 height 17
click at [414, 219] on div at bounding box center [610, 245] width 854 height 430
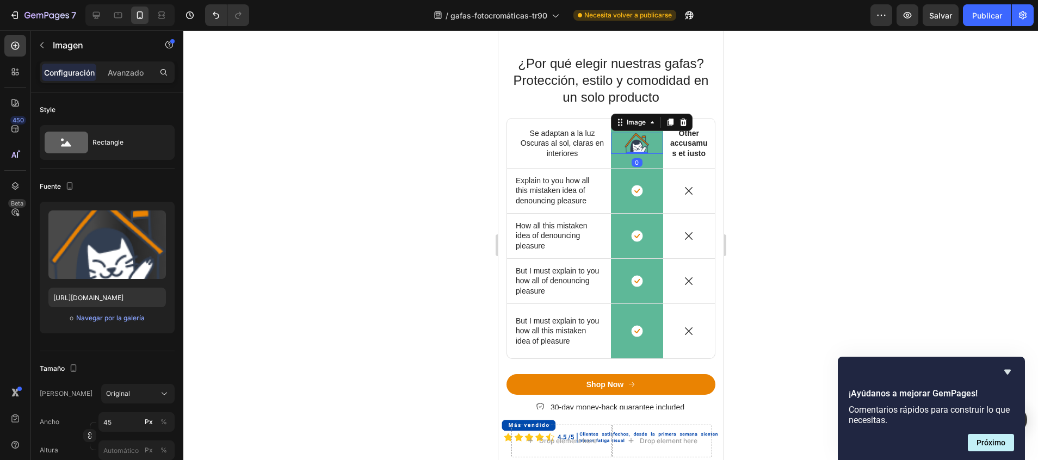
click at [626, 146] on img at bounding box center [636, 143] width 24 height 21
click at [680, 121] on icon at bounding box center [682, 122] width 9 height 9
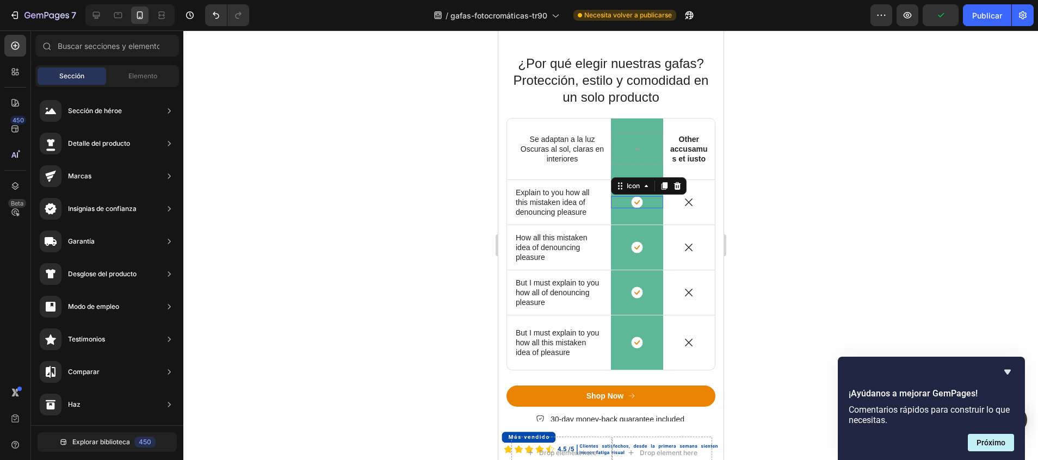
click at [630, 205] on rect at bounding box center [635, 202] width 11 height 11
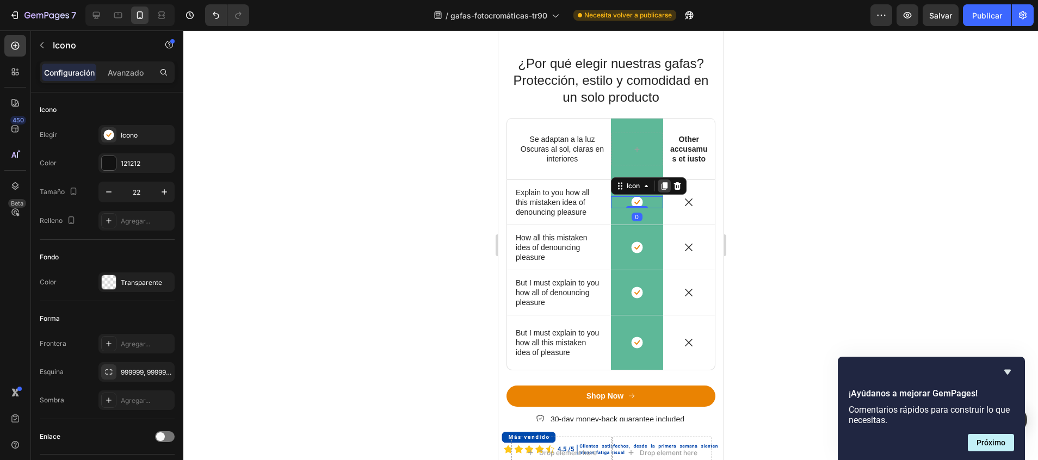
click at [659, 186] on icon at bounding box center [663, 186] width 9 height 9
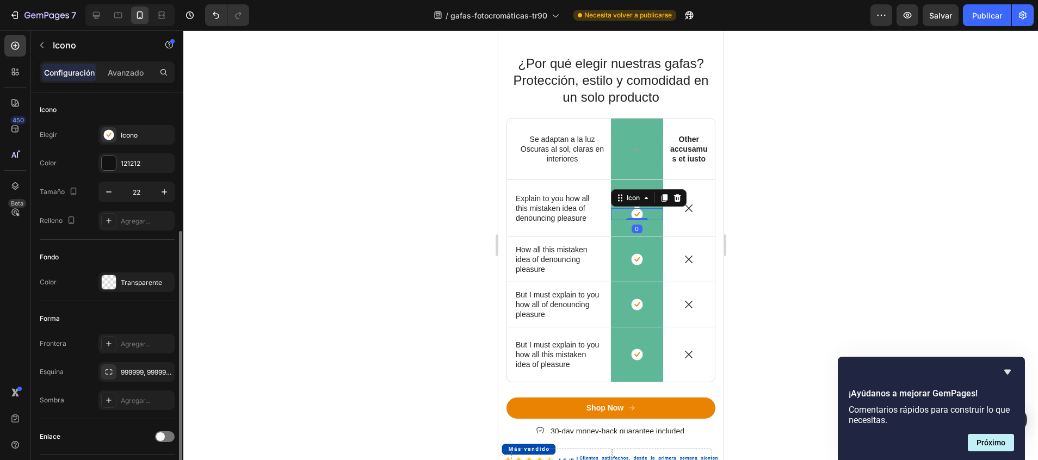
scroll to position [75, 0]
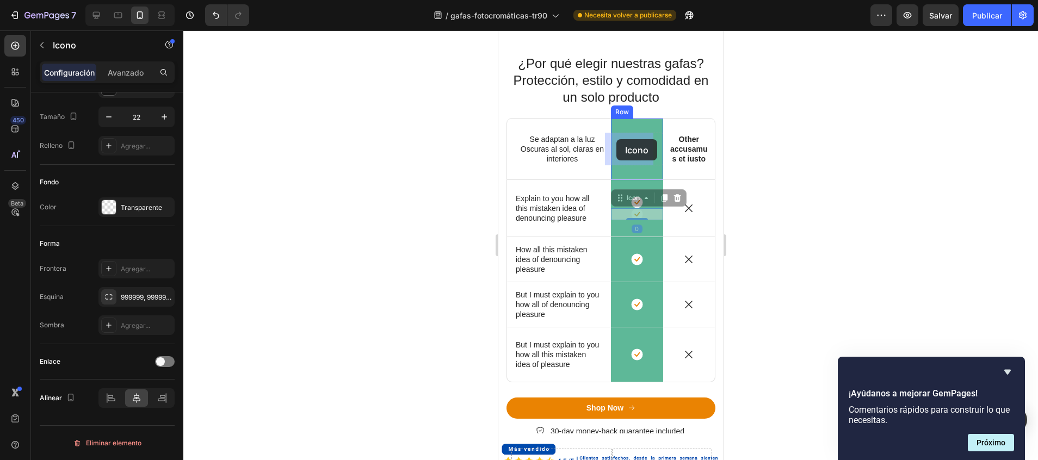
drag, startPoint x: 611, startPoint y: 196, endPoint x: 616, endPoint y: 139, distance: 56.7
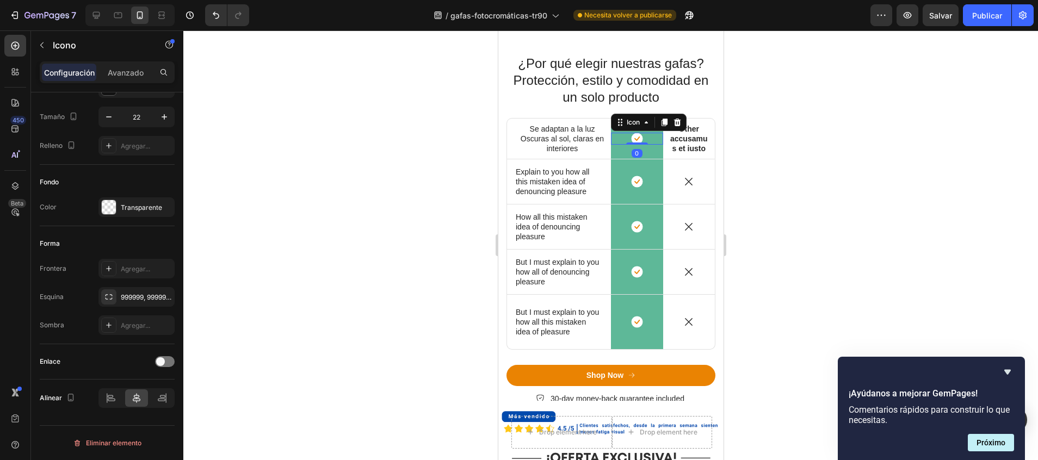
click at [848, 172] on div at bounding box center [610, 245] width 854 height 430
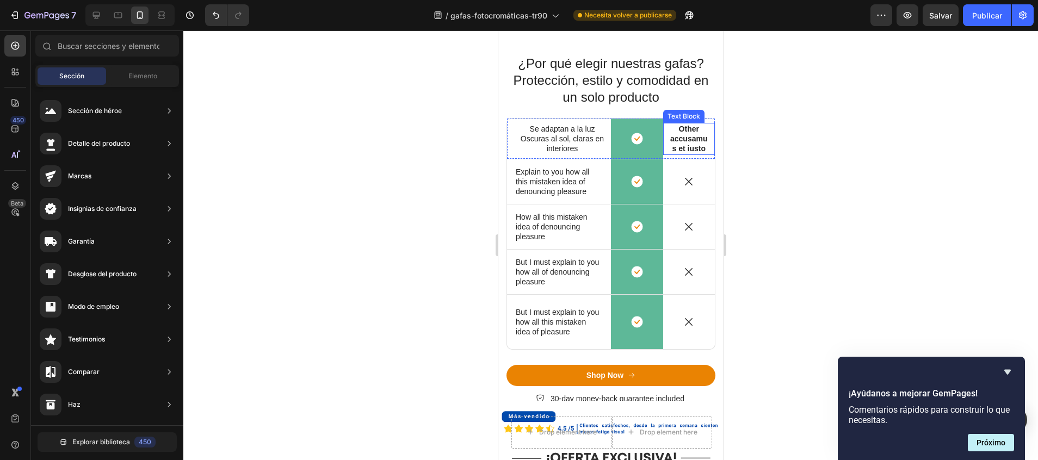
click at [681, 148] on p "Other accusamus et iusto" at bounding box center [688, 139] width 39 height 30
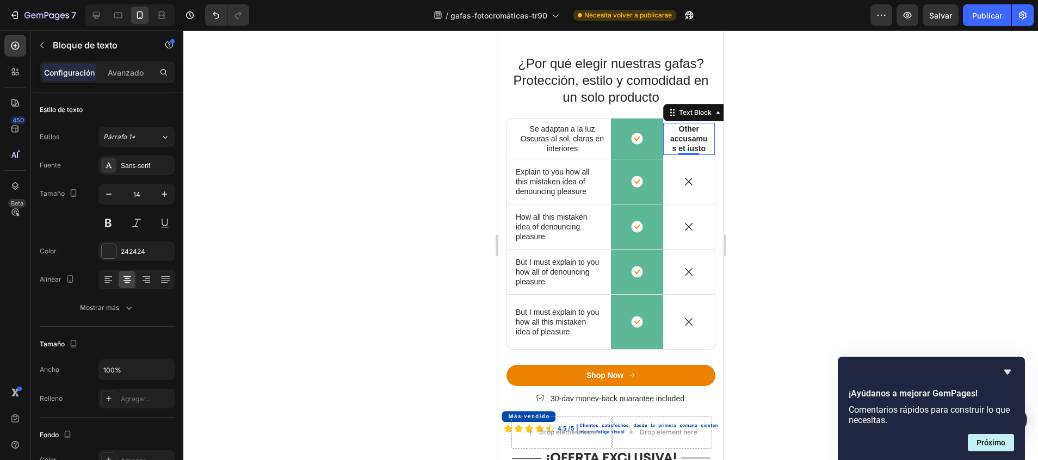
click at [685, 136] on p "Other accusamus et iusto" at bounding box center [688, 139] width 39 height 30
drag, startPoint x: 689, startPoint y: 154, endPoint x: 667, endPoint y: 126, distance: 36.4
click at [669, 126] on p "Other accusamus et iusto" at bounding box center [688, 139] width 39 height 30
click at [774, 183] on div at bounding box center [610, 245] width 854 height 430
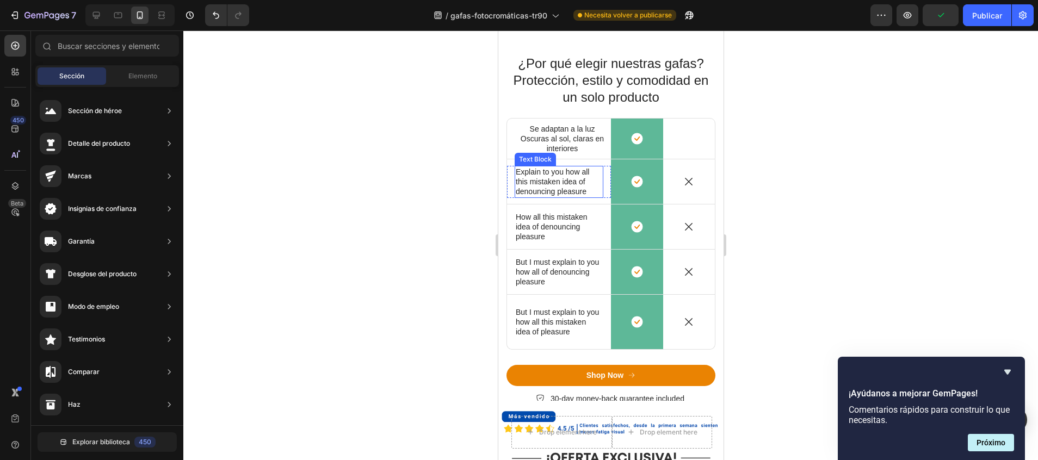
click at [588, 186] on p "Explain to you how all this mistaken idea of denouncing pleasure" at bounding box center [558, 182] width 86 height 30
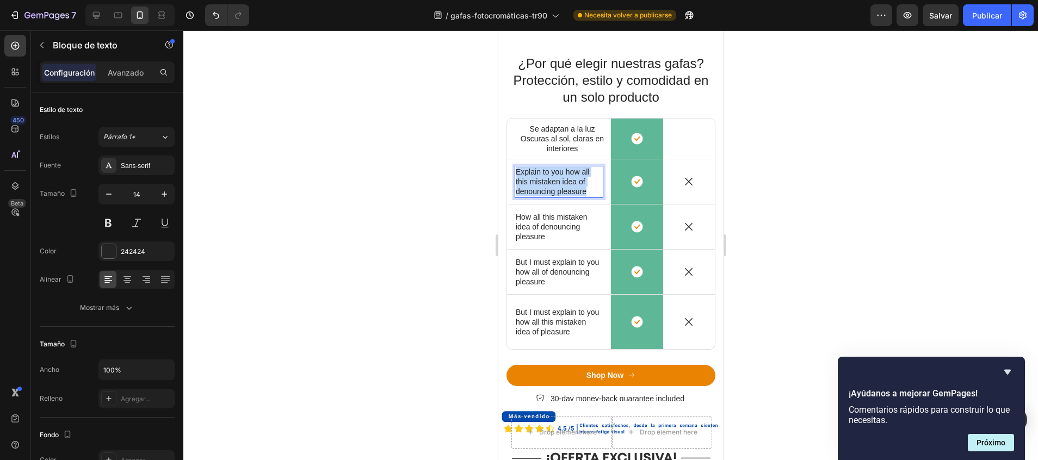
drag, startPoint x: 588, startPoint y: 193, endPoint x: 516, endPoint y: 175, distance: 73.9
click at [516, 175] on p "Explain to you how all this mistaken idea of denouncing pleasure" at bounding box center [558, 182] width 86 height 30
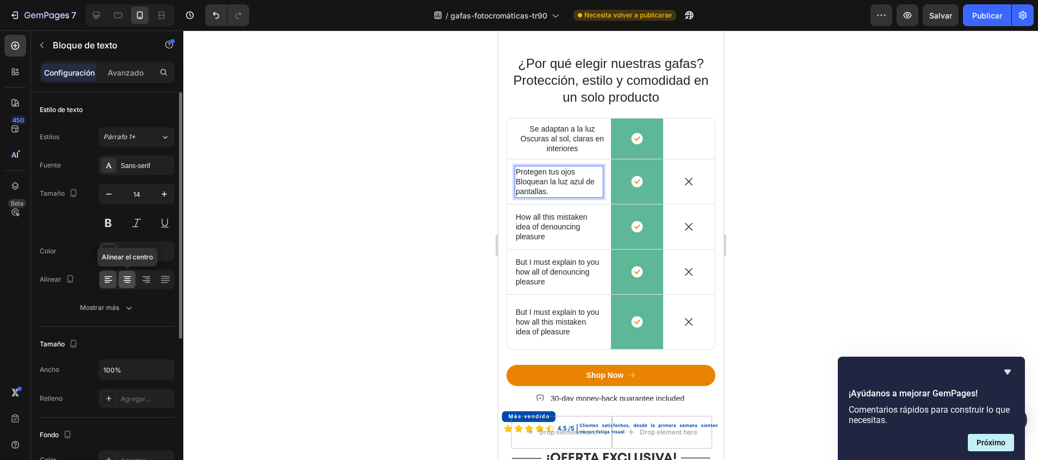
click at [124, 277] on icon at bounding box center [127, 276] width 8 height 1
click at [536, 185] on p "Protegen tus ojos Bloquean la luz azul de pantallas." at bounding box center [558, 182] width 86 height 30
click at [351, 250] on div at bounding box center [610, 245] width 854 height 430
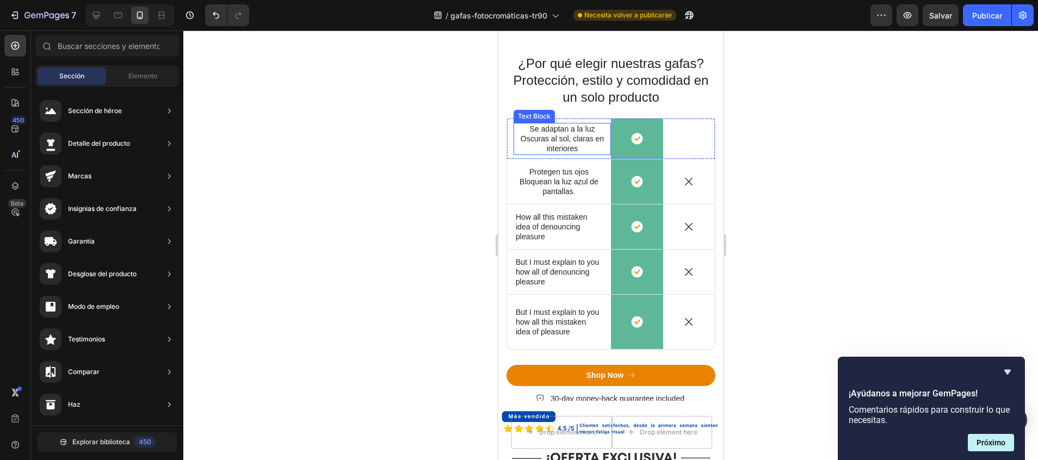
click at [591, 127] on p "Se adaptan a la luz" at bounding box center [561, 129] width 95 height 10
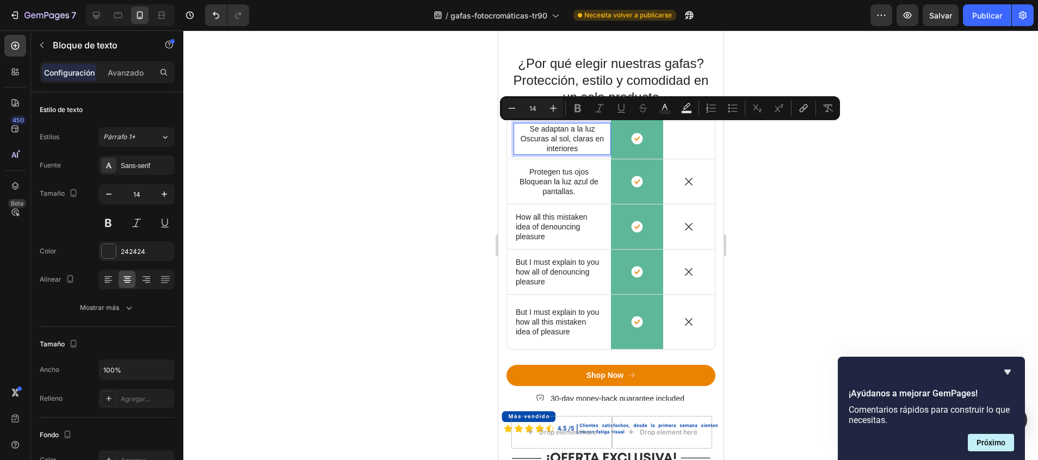
click at [592, 129] on p "Se adaptan a la luz" at bounding box center [561, 129] width 95 height 10
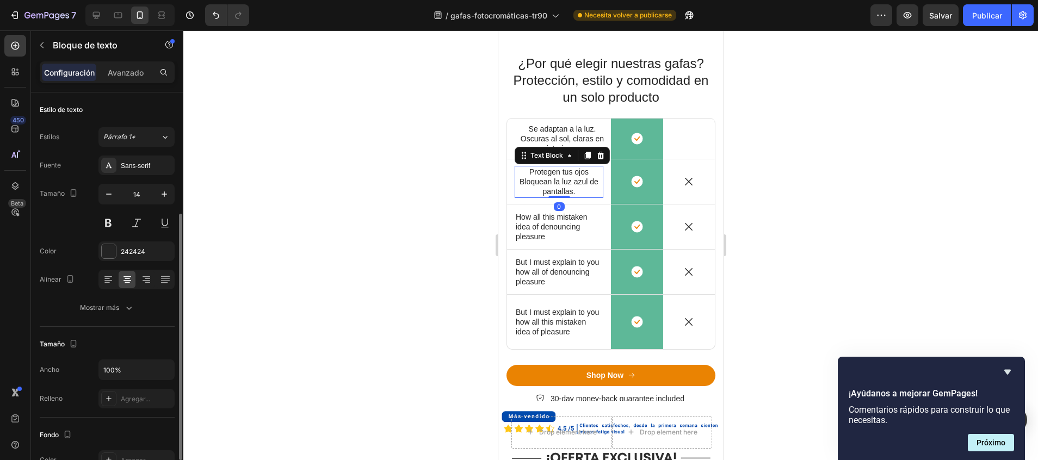
click at [572, 175] on p "Protegen tus ojos Bloquean la luz azul de pantallas." at bounding box center [558, 182] width 86 height 30
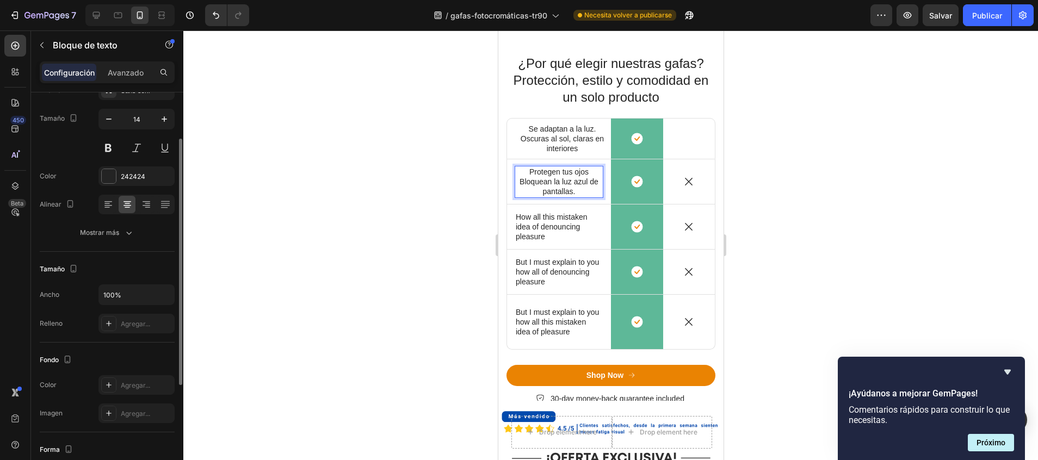
click at [585, 173] on p "Protegen tus ojos Bloquean la luz azul de pantallas." at bounding box center [558, 182] width 86 height 30
click at [549, 233] on p "How all this mistaken idea of denouncing pleasure" at bounding box center [558, 227] width 86 height 30
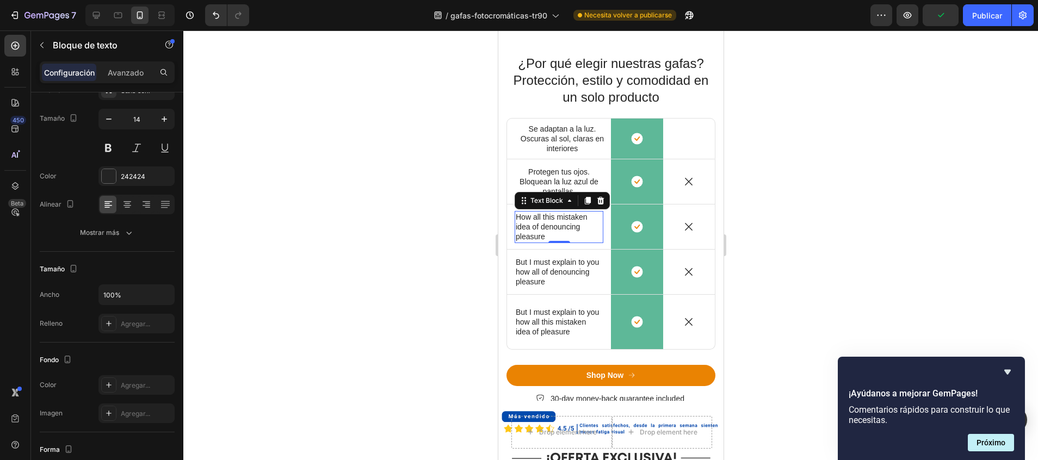
click at [552, 230] on p "How all this mistaken idea of denouncing pleasure" at bounding box center [558, 227] width 86 height 30
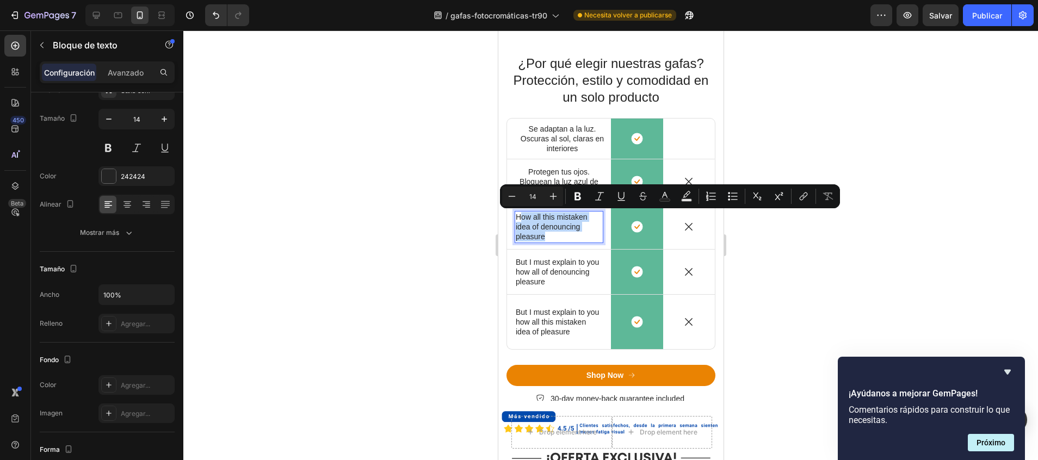
drag, startPoint x: 552, startPoint y: 238, endPoint x: 520, endPoint y: 216, distance: 38.5
click at [520, 216] on p "How all this mistaken idea of denouncing pleasure" at bounding box center [558, 227] width 86 height 30
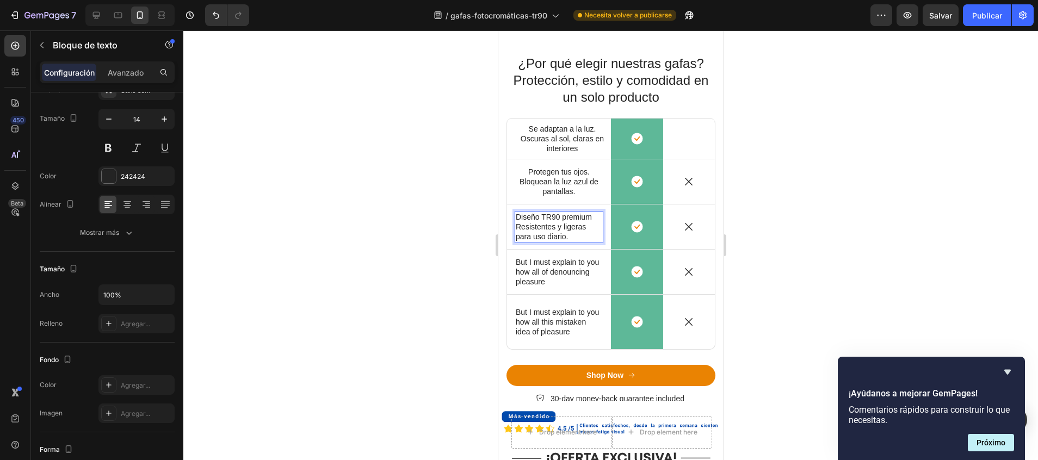
click at [525, 227] on p "Diseño TR90 premium Resistentes y ligeras para uso diario." at bounding box center [558, 227] width 86 height 30
click at [388, 254] on div at bounding box center [610, 245] width 854 height 430
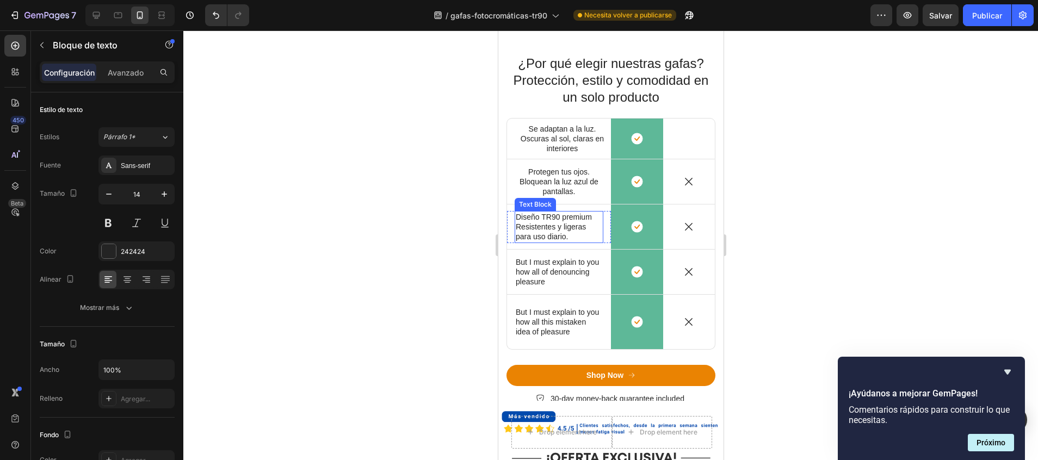
click at [556, 227] on p "Diseño TR90 premium Resistentes y ligeras para uso diario." at bounding box center [558, 227] width 86 height 30
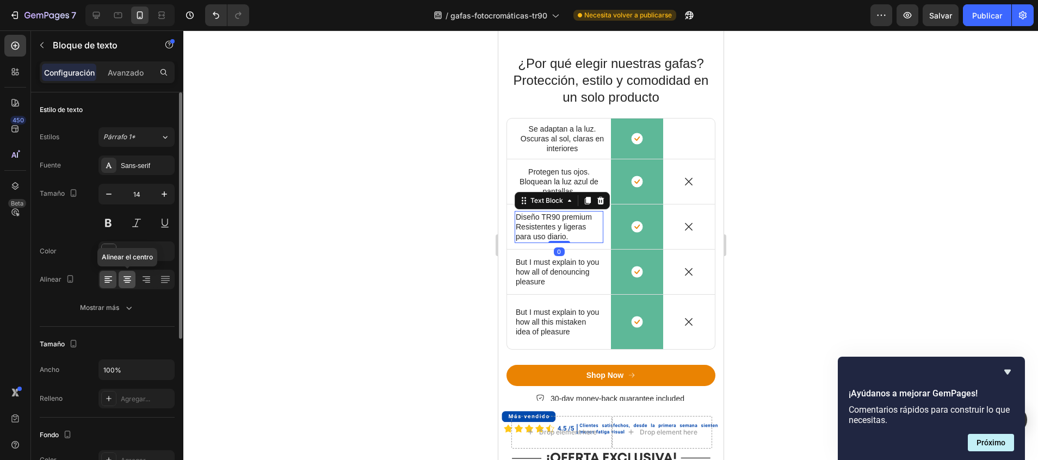
click at [128, 280] on icon at bounding box center [127, 280] width 8 height 1
click at [309, 269] on div at bounding box center [610, 245] width 854 height 430
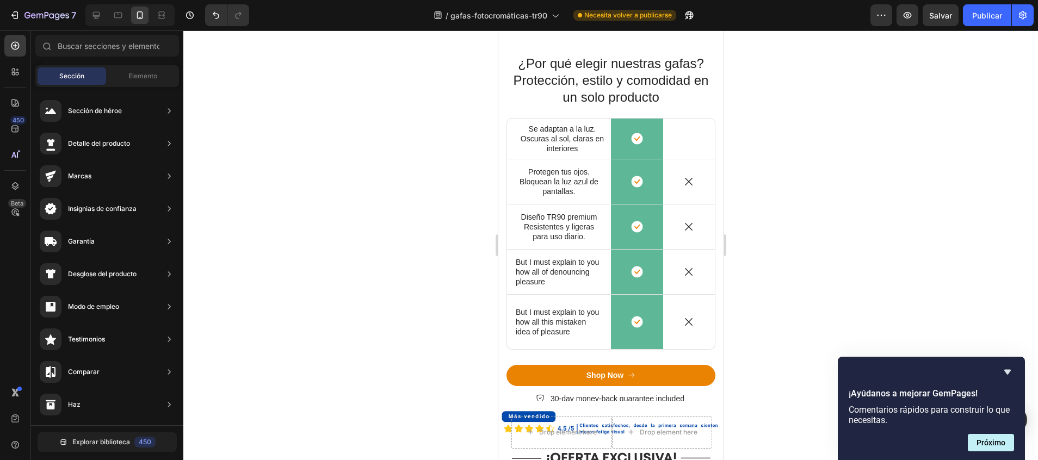
scroll to position [437, 0]
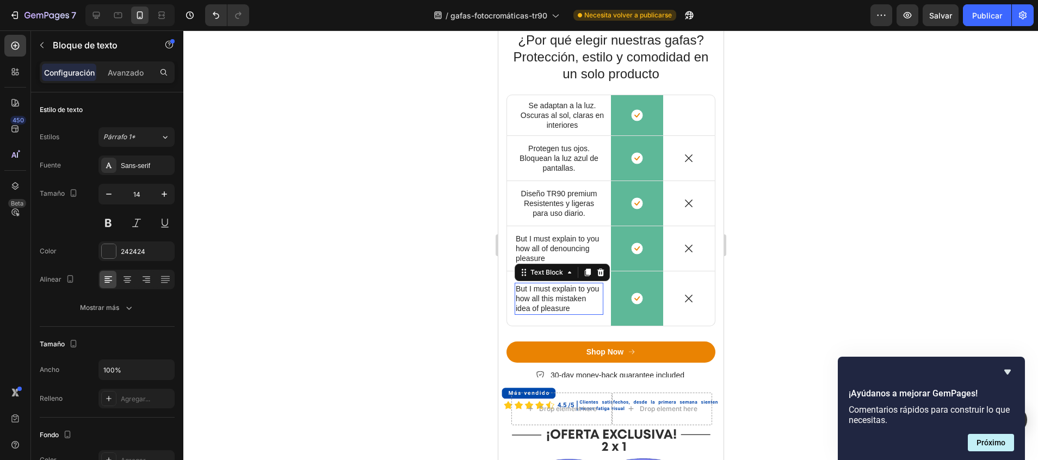
click at [556, 303] on p "But I must explain to you how all this mistaken idea of pleasure" at bounding box center [558, 299] width 86 height 30
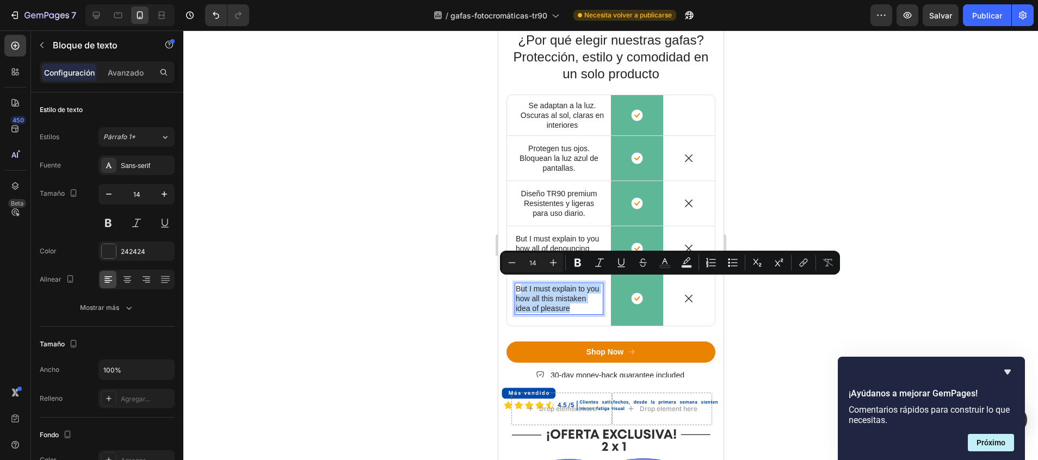
drag, startPoint x: 553, startPoint y: 311, endPoint x: 518, endPoint y: 286, distance: 42.9
click at [518, 286] on p "But I must explain to you how all this mistaken idea of pleasure" at bounding box center [558, 299] width 86 height 30
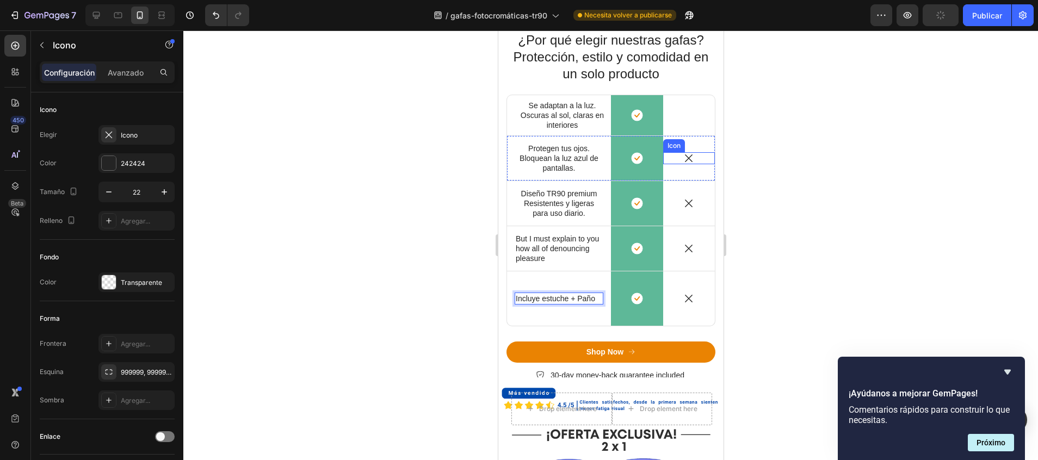
click at [681, 162] on div "Icon" at bounding box center [688, 158] width 52 height 12
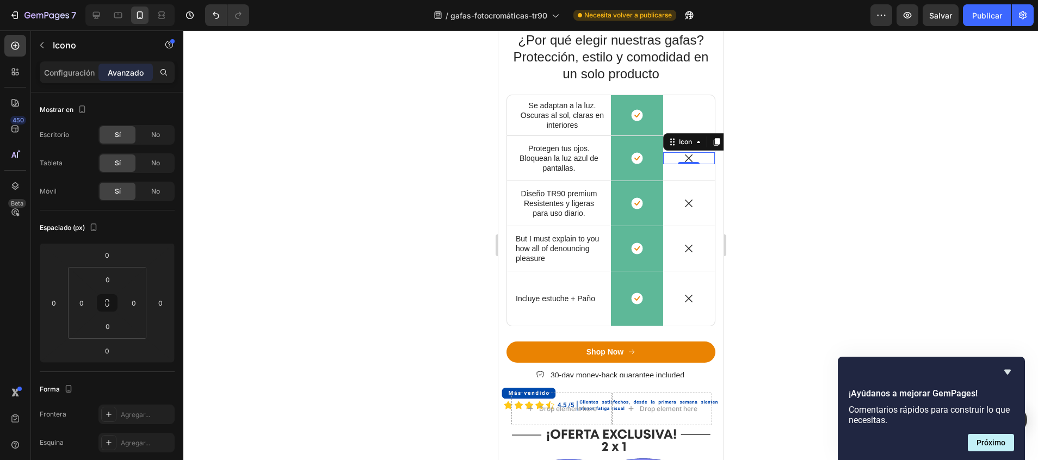
click at [689, 160] on div "Icon 0" at bounding box center [688, 158] width 52 height 12
click at [682, 157] on icon at bounding box center [688, 158] width 12 height 12
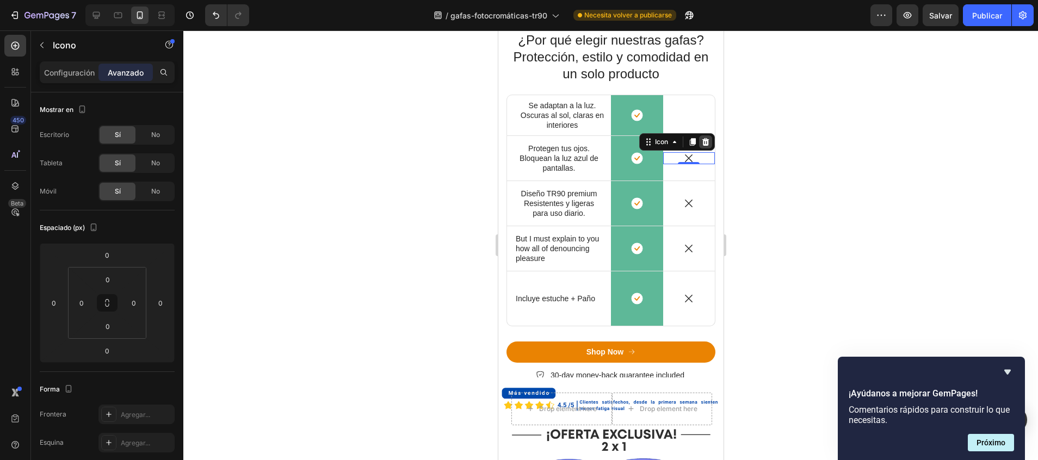
click at [702, 145] on icon at bounding box center [705, 142] width 7 height 8
click at [684, 204] on icon at bounding box center [688, 204] width 8 height 8
click at [682, 203] on icon at bounding box center [688, 203] width 12 height 12
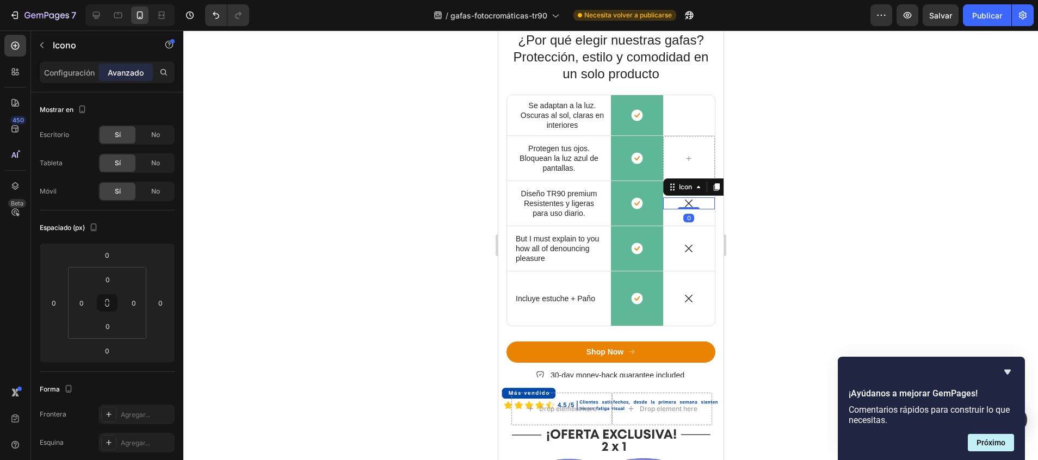
click at [784, 215] on div at bounding box center [610, 245] width 854 height 430
click at [698, 187] on div at bounding box center [704, 187] width 13 height 13
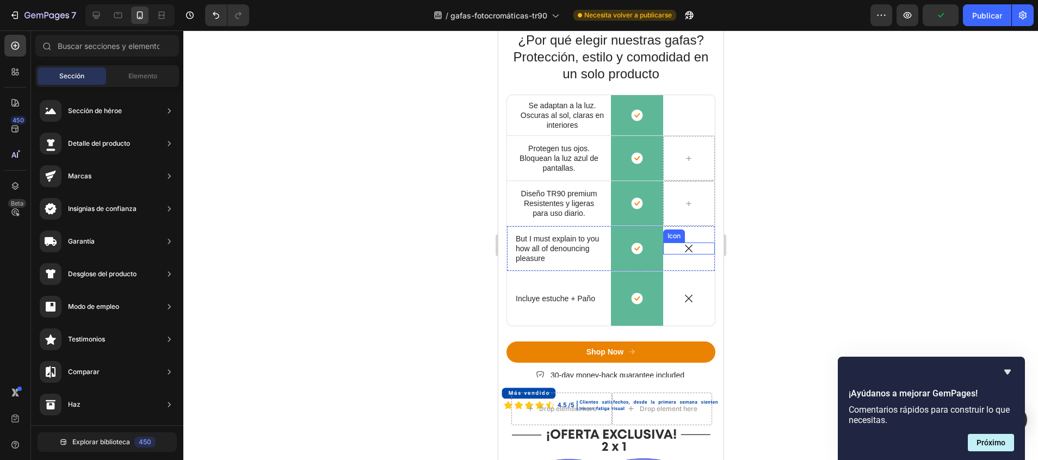
click at [684, 247] on icon at bounding box center [688, 249] width 8 height 8
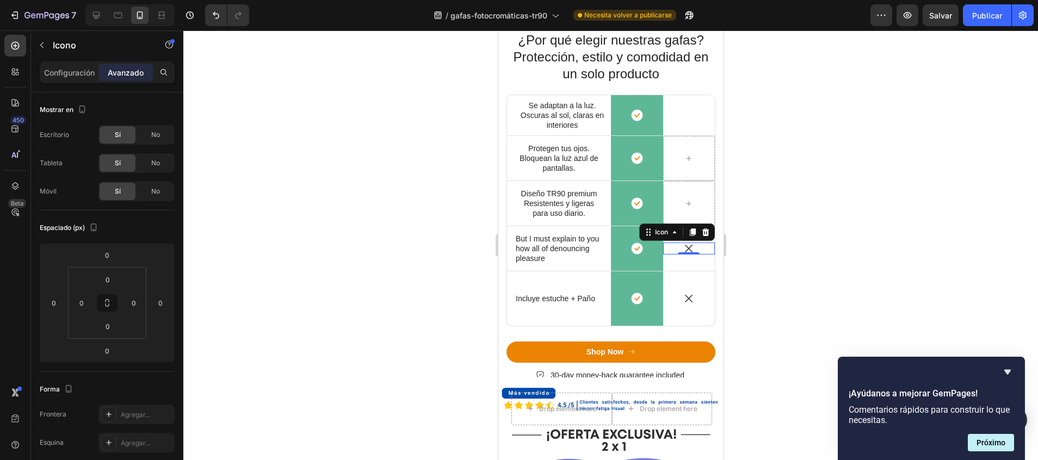
click at [682, 250] on icon at bounding box center [688, 249] width 12 height 12
click at [701, 231] on icon at bounding box center [705, 232] width 9 height 9
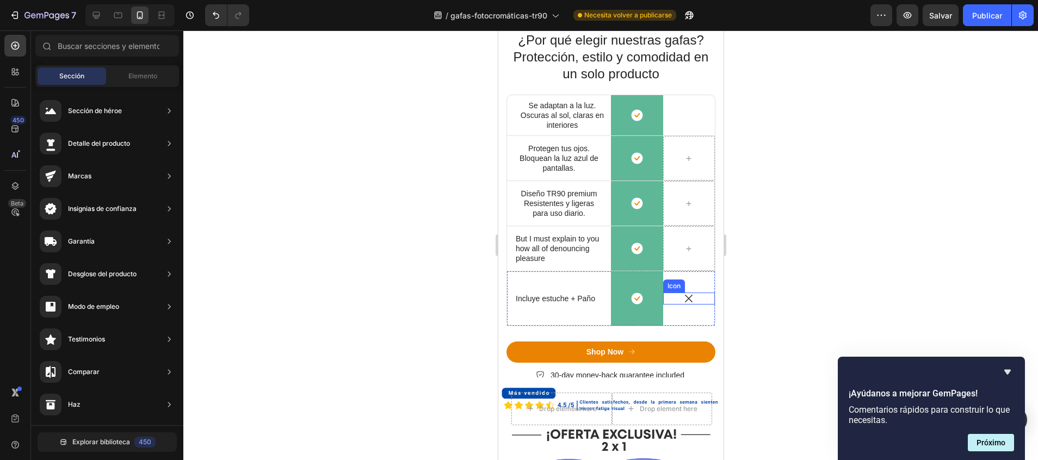
click at [682, 301] on icon at bounding box center [688, 299] width 12 height 12
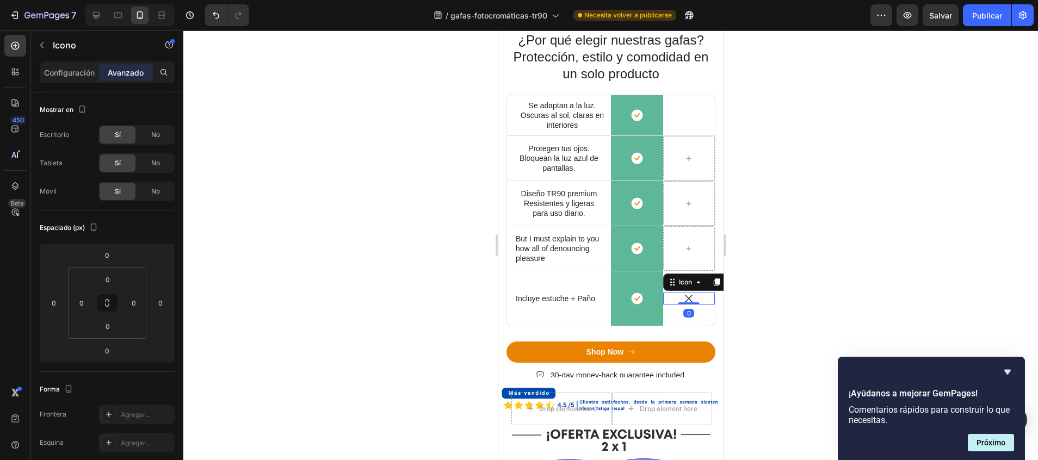
click at [682, 301] on icon at bounding box center [688, 299] width 12 height 12
click at [682, 300] on icon at bounding box center [688, 299] width 12 height 12
click at [682, 294] on icon at bounding box center [688, 299] width 12 height 12
click at [693, 300] on div "Icon 0" at bounding box center [688, 299] width 52 height 12
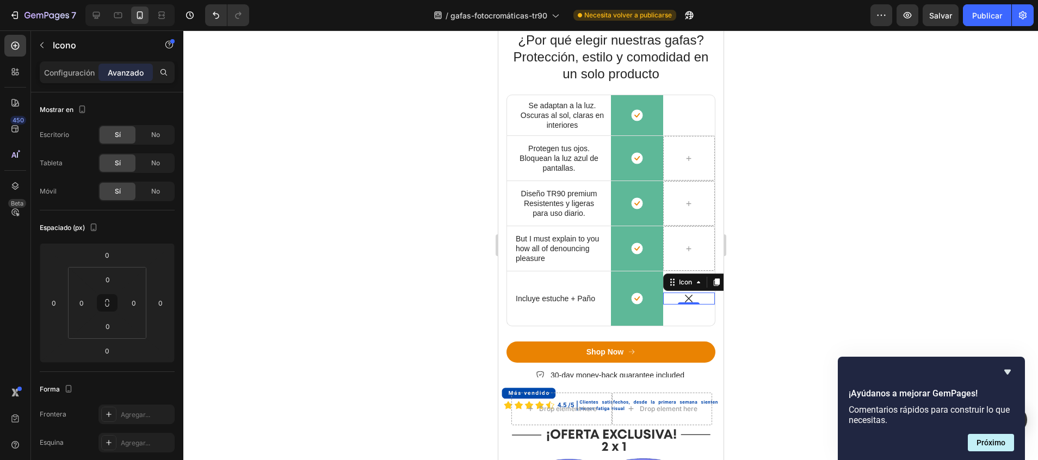
click at [668, 299] on div "Icon 0" at bounding box center [688, 299] width 52 height 12
drag, startPoint x: 788, startPoint y: 309, endPoint x: 203, endPoint y: 269, distance: 585.5
click at [788, 309] on div at bounding box center [610, 245] width 854 height 430
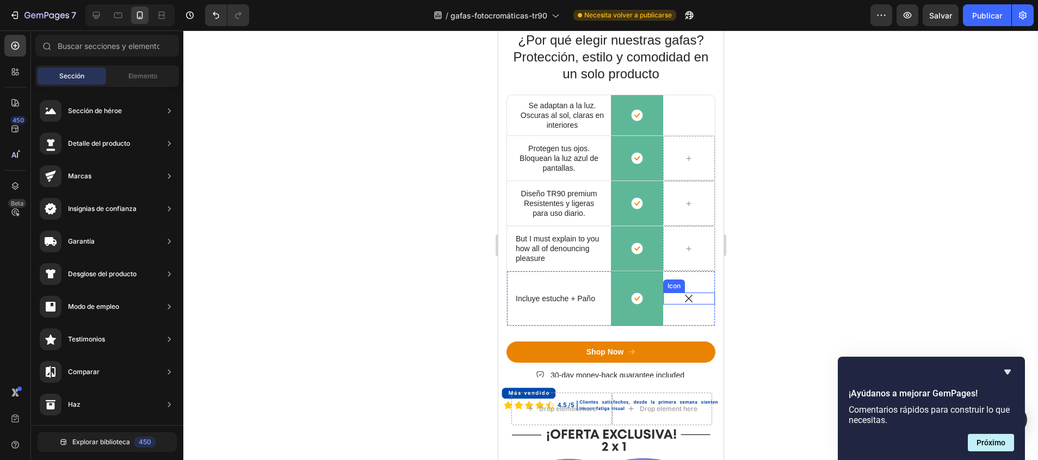
click at [682, 297] on icon at bounding box center [688, 299] width 12 height 12
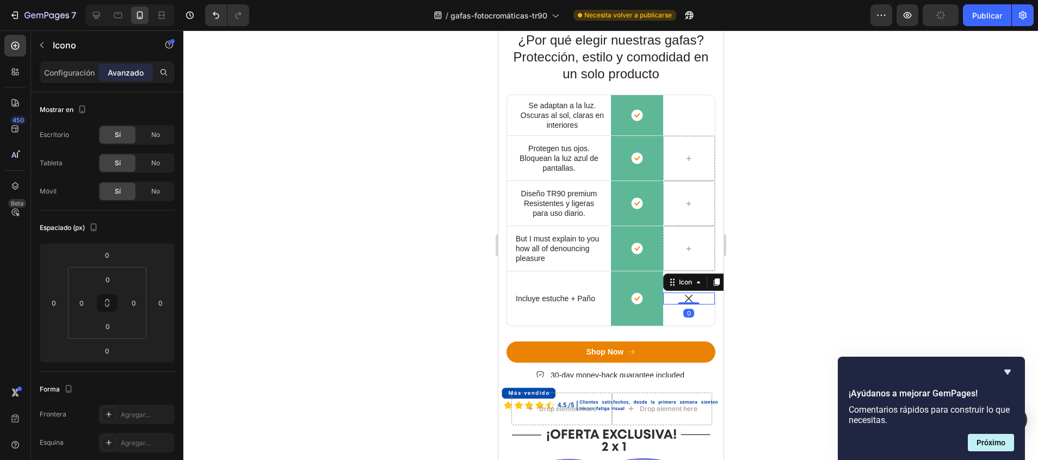
click at [682, 297] on icon at bounding box center [688, 299] width 12 height 12
click at [664, 298] on div "Icon 0" at bounding box center [688, 299] width 52 height 12
click at [662, 296] on div "Icon 0" at bounding box center [688, 299] width 52 height 12
click at [662, 309] on div "Icon 0" at bounding box center [688, 298] width 52 height 54
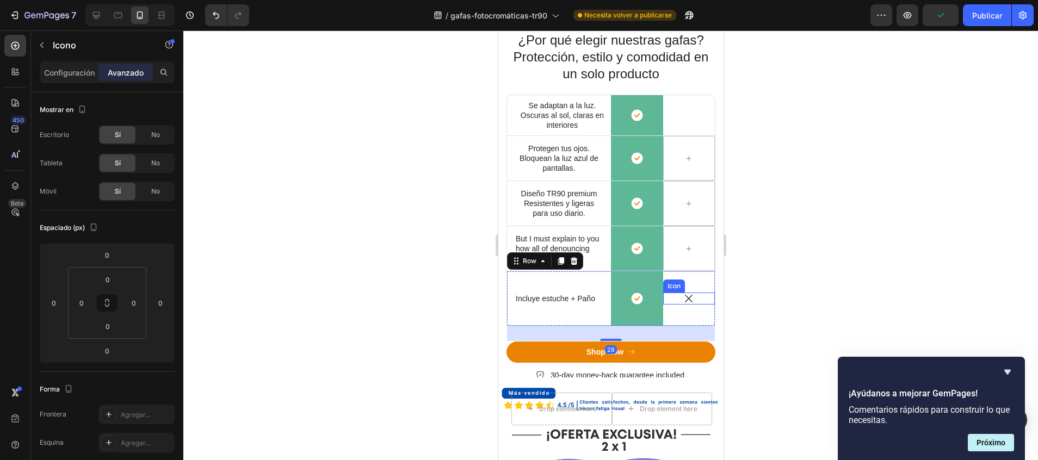
click at [682, 295] on icon at bounding box center [688, 299] width 12 height 12
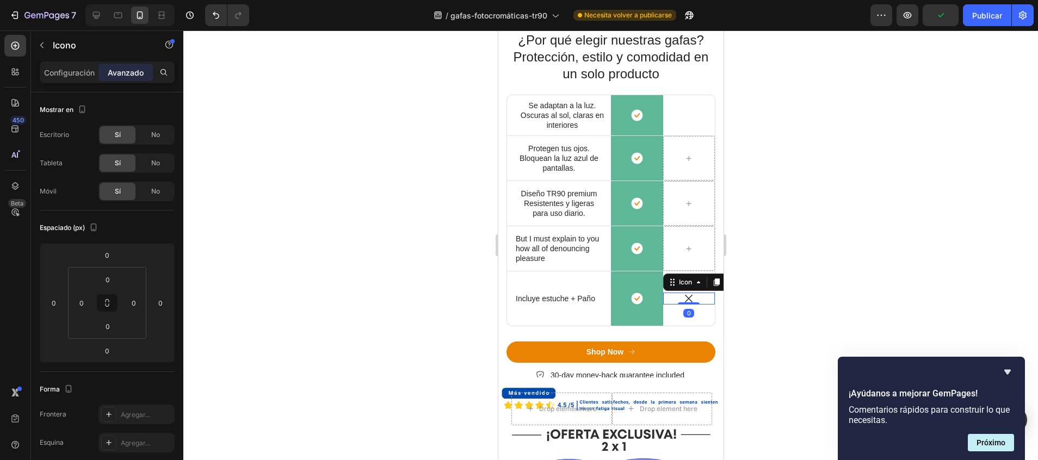
click at [682, 295] on icon at bounding box center [688, 299] width 12 height 12
click at [665, 280] on div "Icon" at bounding box center [684, 282] width 39 height 13
click at [837, 294] on div at bounding box center [610, 245] width 854 height 430
click at [701, 282] on icon at bounding box center [705, 282] width 9 height 9
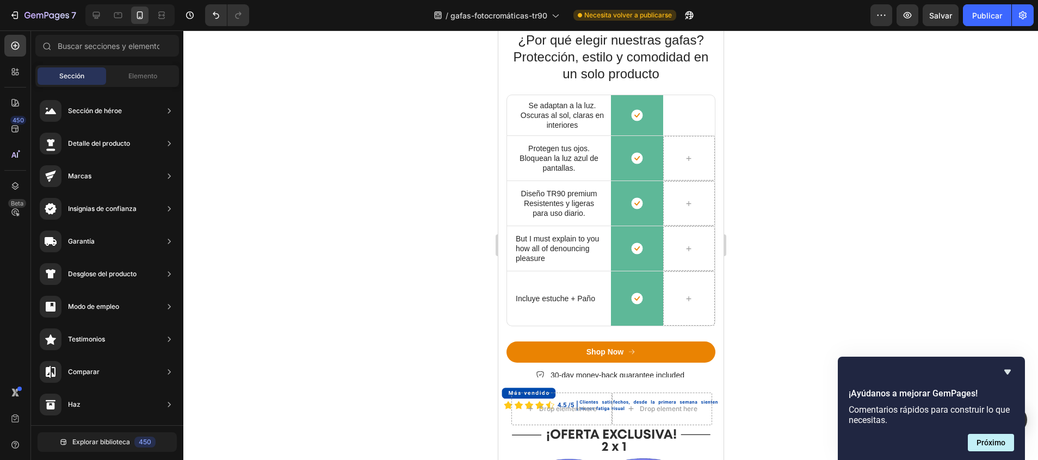
click at [804, 279] on div at bounding box center [610, 245] width 854 height 430
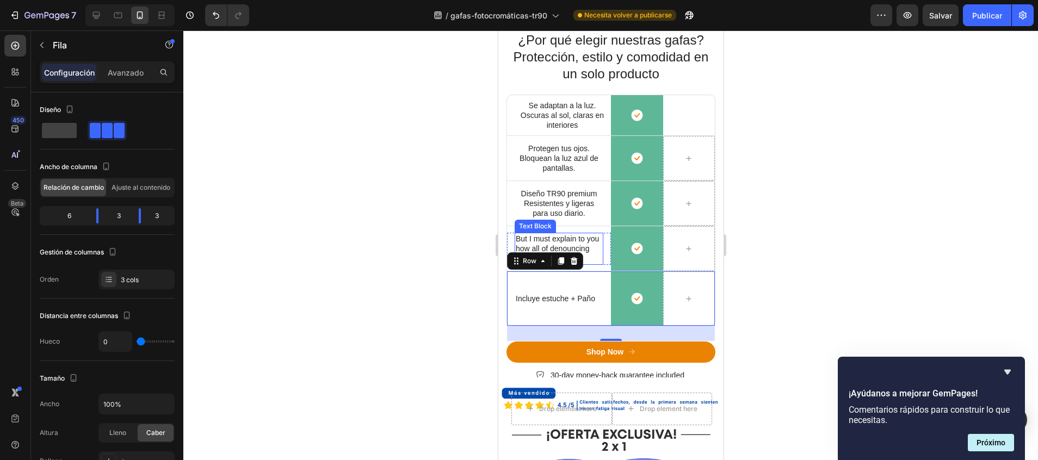
click at [560, 236] on p "But I must explain to you how all of denouncing pleasure" at bounding box center [558, 249] width 86 height 30
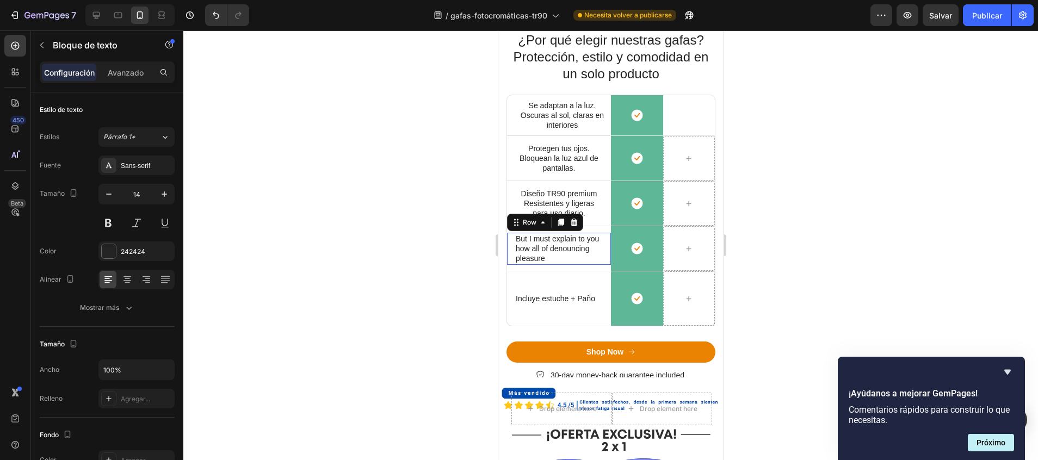
click at [599, 234] on div "Icon But I must explain to you how all of denouncing pleasure Text Block Row 0" at bounding box center [558, 249] width 104 height 32
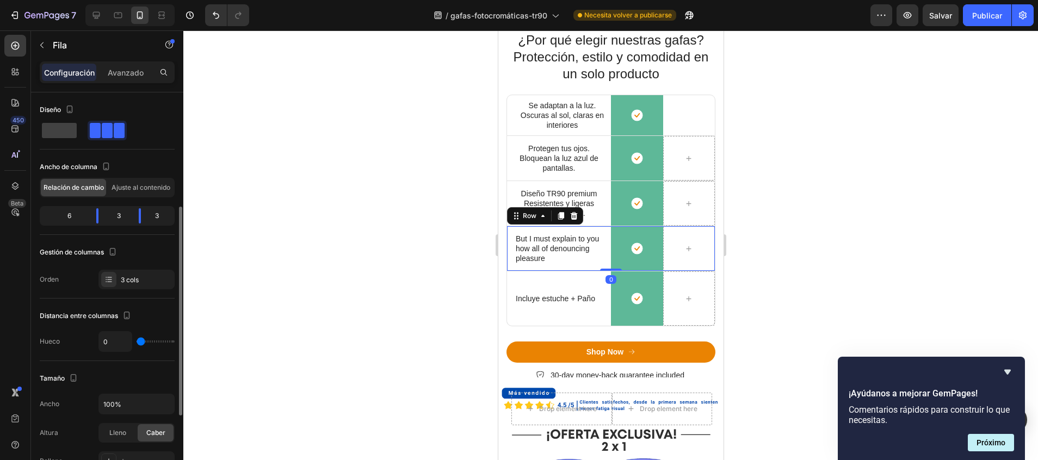
scroll to position [75, 0]
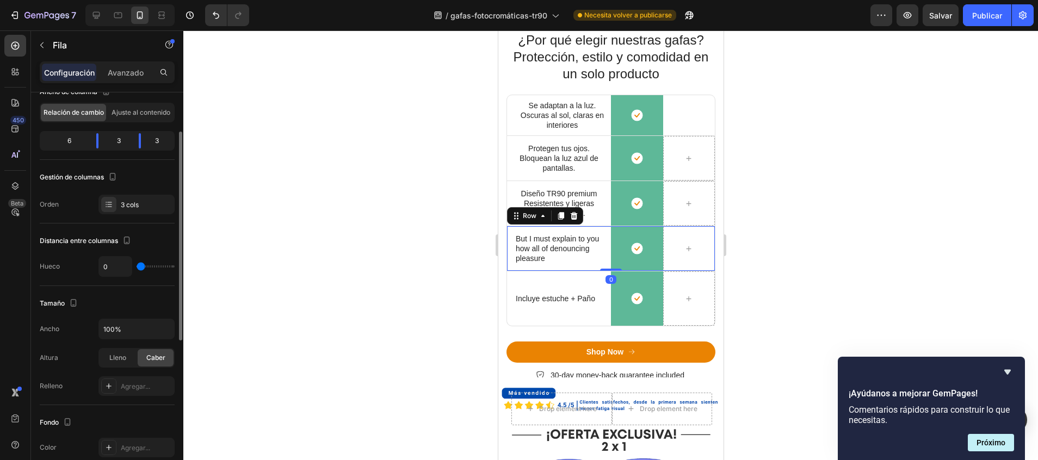
click at [590, 230] on div "Icon But I must explain to you how all of denouncing pleasure Text Block Row" at bounding box center [558, 248] width 104 height 45
click at [562, 216] on icon at bounding box center [560, 217] width 6 height 8
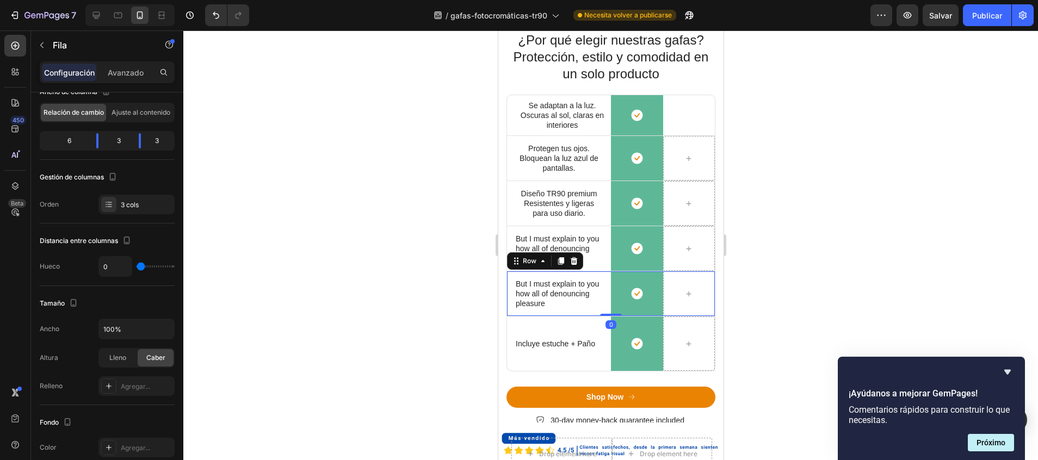
click at [797, 278] on div at bounding box center [610, 245] width 854 height 430
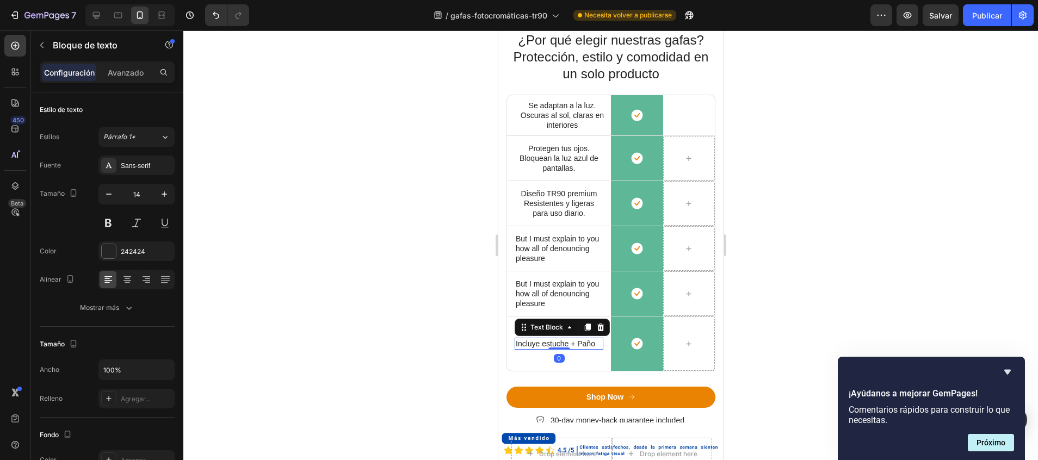
click at [582, 343] on p "Incluye estuche + Paño" at bounding box center [558, 344] width 86 height 10
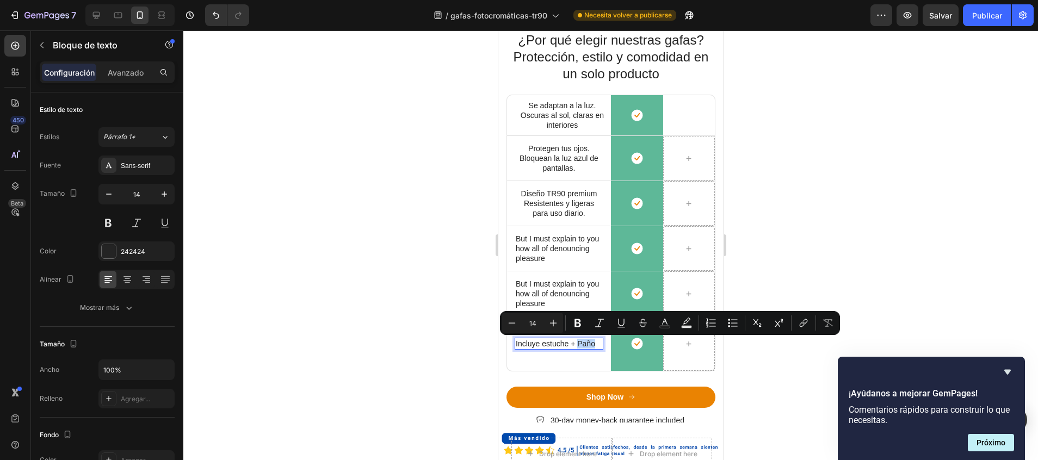
click at [591, 343] on p "Incluye estuche + Paño" at bounding box center [558, 344] width 86 height 10
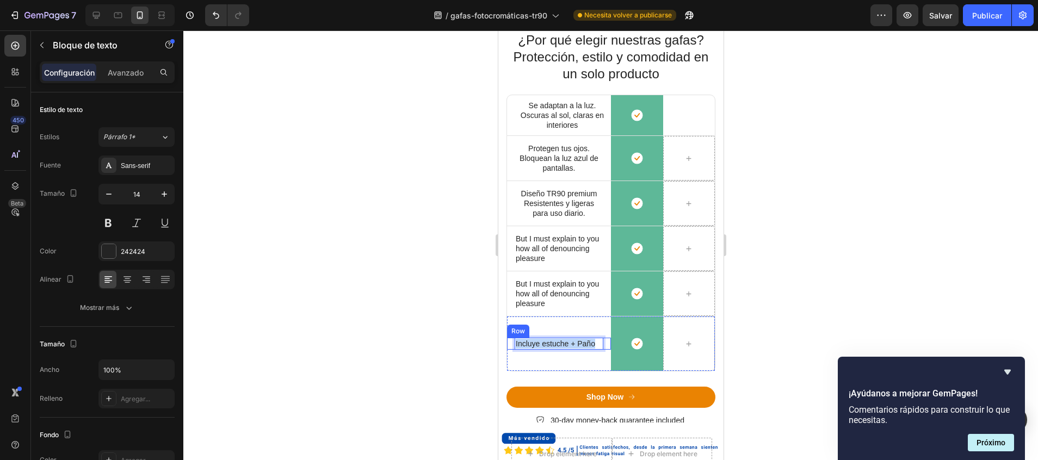
drag, startPoint x: 592, startPoint y: 344, endPoint x: 511, endPoint y: 348, distance: 81.7
click at [511, 348] on div "Icon Incluye estuche + Paño Text Block 0 Row" at bounding box center [558, 344] width 104 height 12
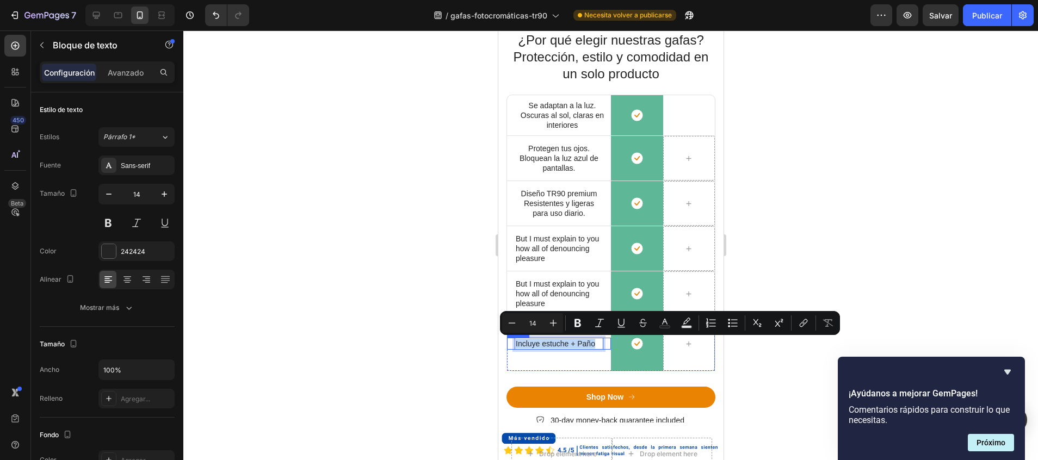
copy p "Incluye estuche + Paño"
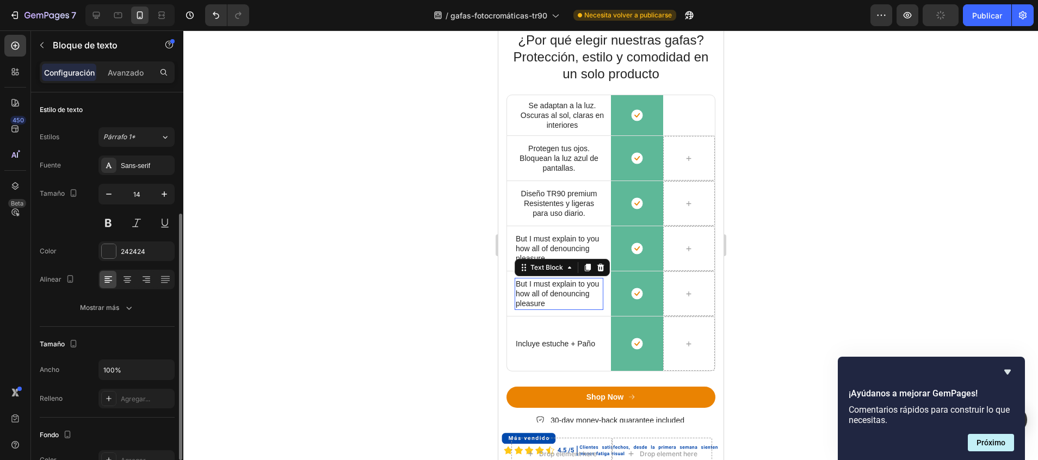
click at [556, 293] on p "But I must explain to you how all of denouncing pleasure" at bounding box center [558, 294] width 86 height 30
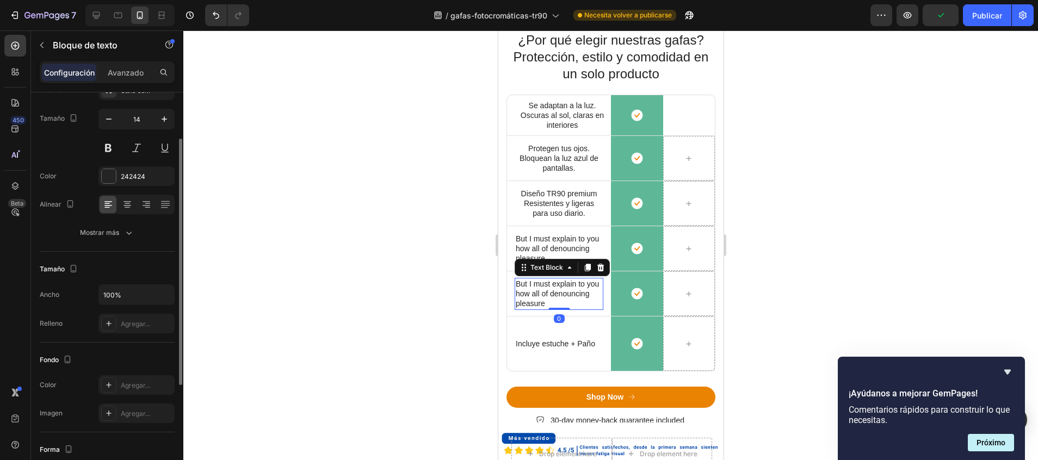
click at [556, 293] on p "But I must explain to you how all of denouncing pleasure" at bounding box center [558, 294] width 86 height 30
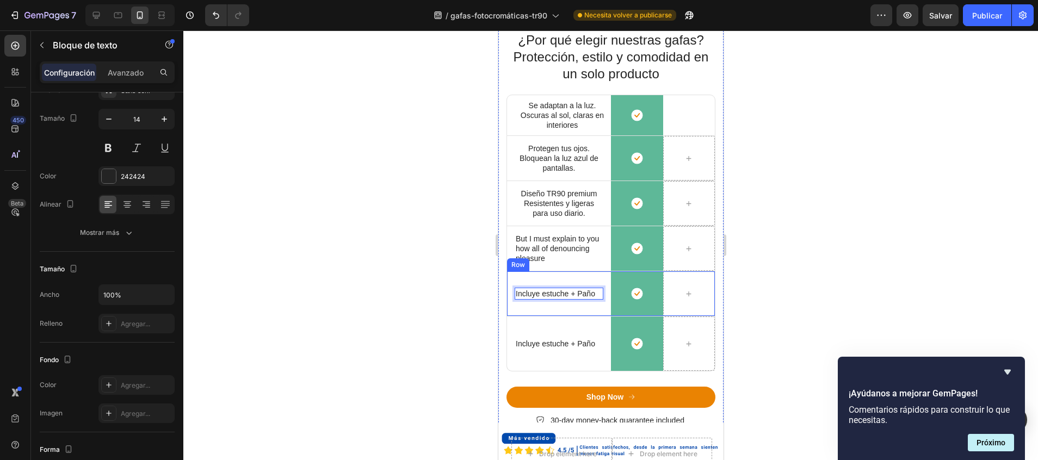
click at [429, 301] on div at bounding box center [610, 245] width 854 height 430
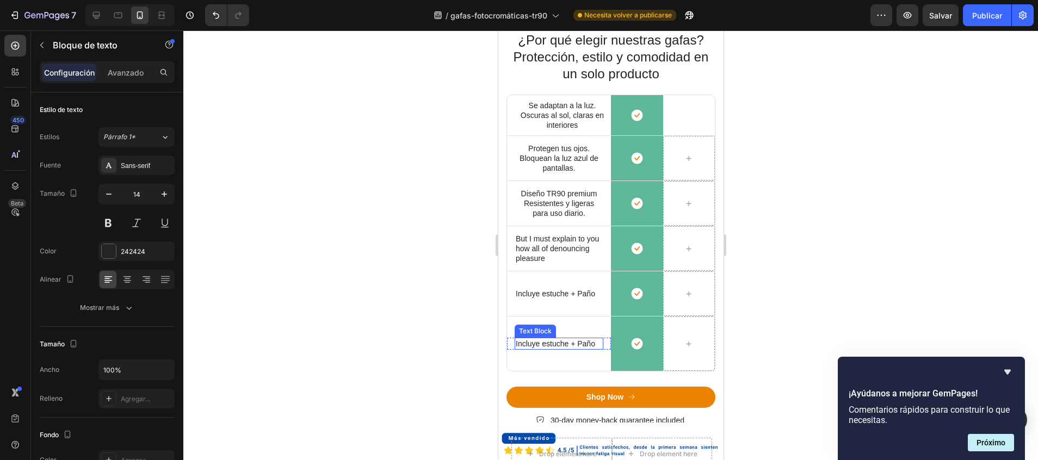
click at [543, 347] on p "Incluye estuche + Paño" at bounding box center [558, 344] width 86 height 10
click at [581, 348] on p "Incluye estuche + Paño" at bounding box center [558, 344] width 86 height 10
click at [427, 337] on div at bounding box center [610, 245] width 854 height 430
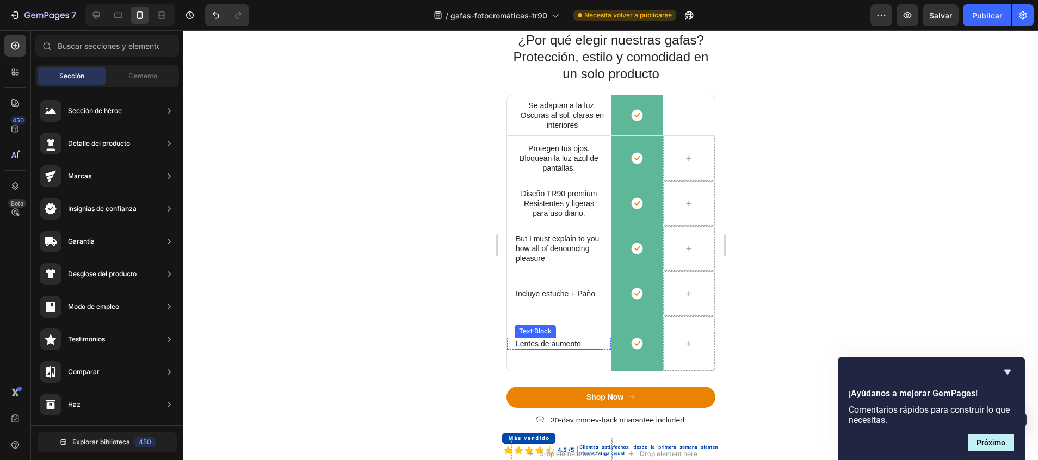
click at [575, 347] on p "Lentes de aumento" at bounding box center [558, 344] width 86 height 10
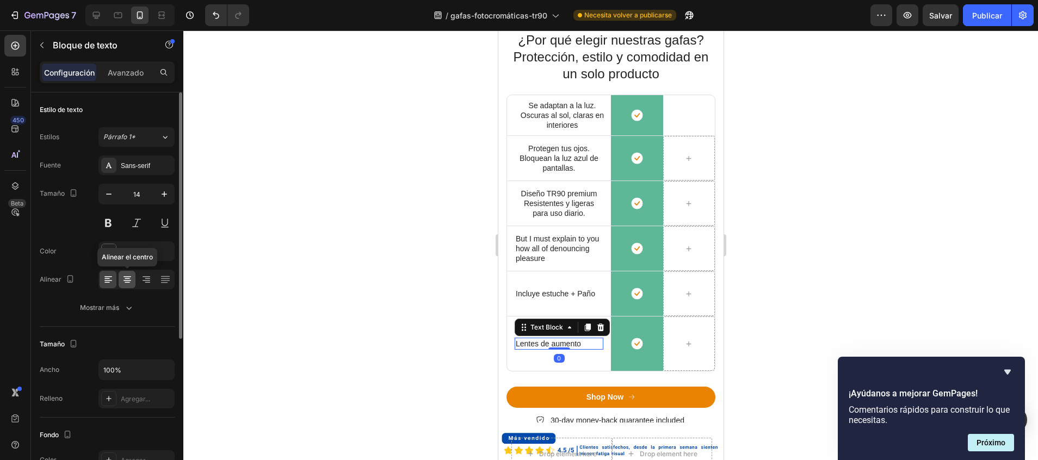
click at [132, 278] on icon at bounding box center [127, 279] width 11 height 11
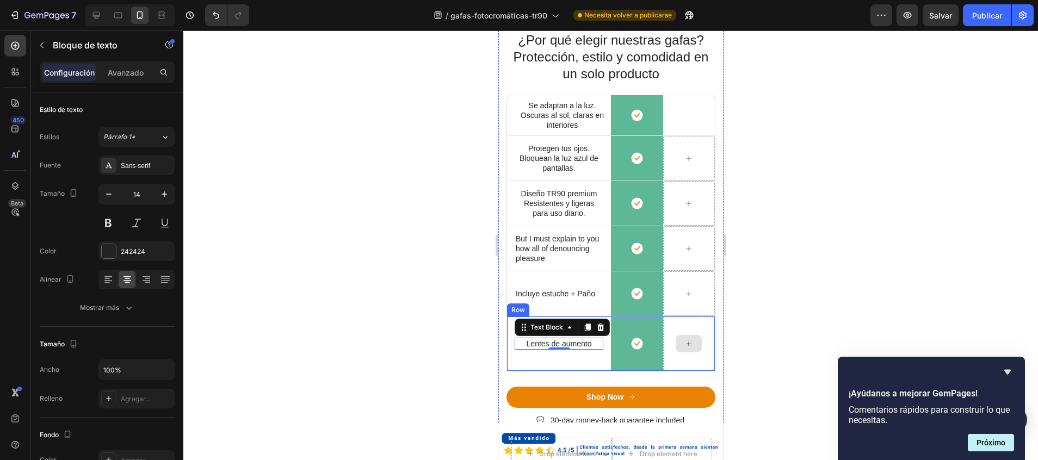
click at [684, 346] on icon at bounding box center [688, 343] width 9 height 9
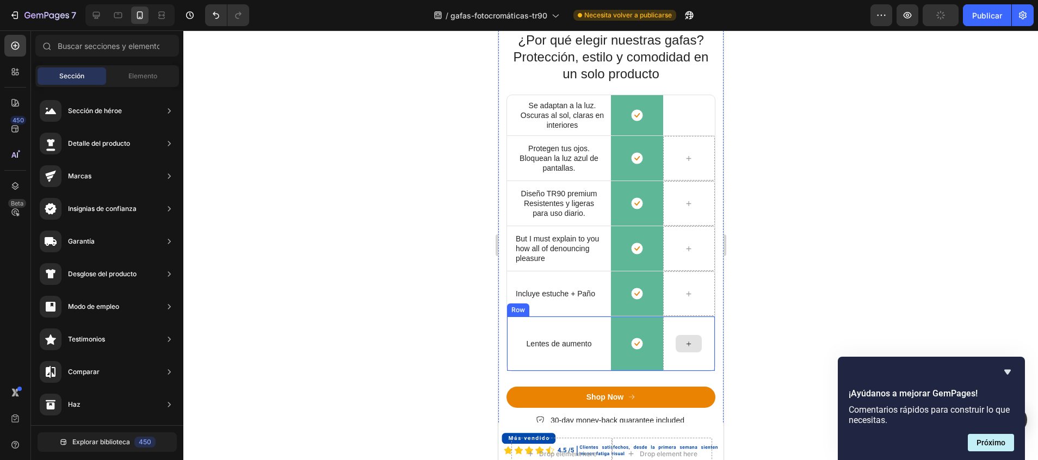
click at [684, 346] on icon at bounding box center [688, 343] width 9 height 9
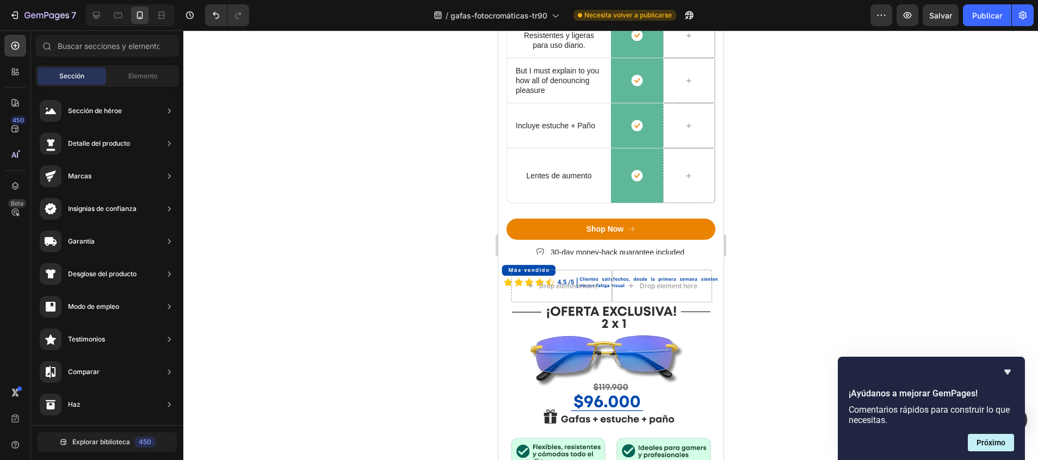
scroll to position [573, 0]
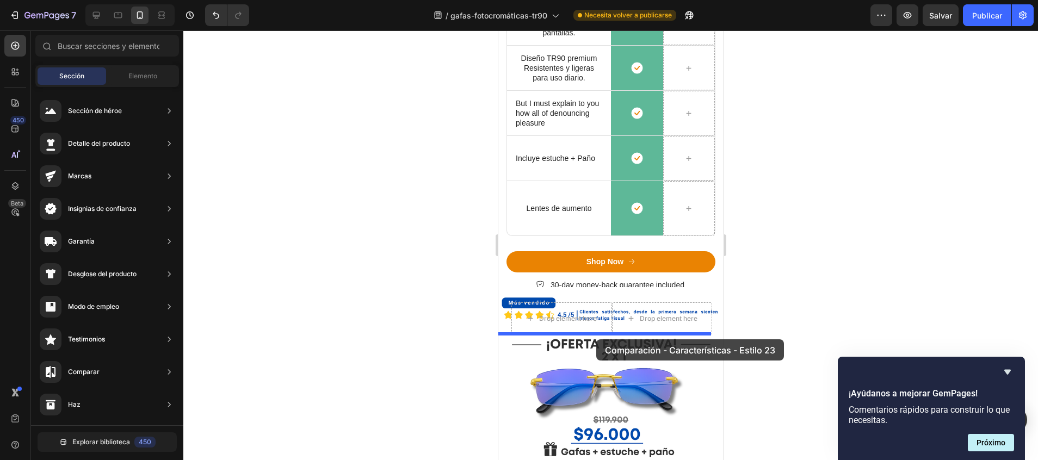
drag, startPoint x: 750, startPoint y: 205, endPoint x: 596, endPoint y: 339, distance: 204.7
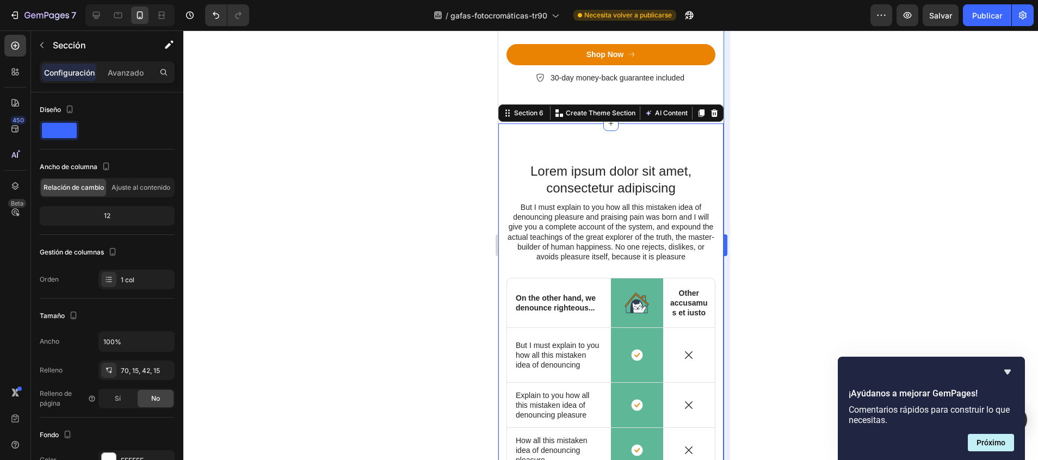
scroll to position [835, 0]
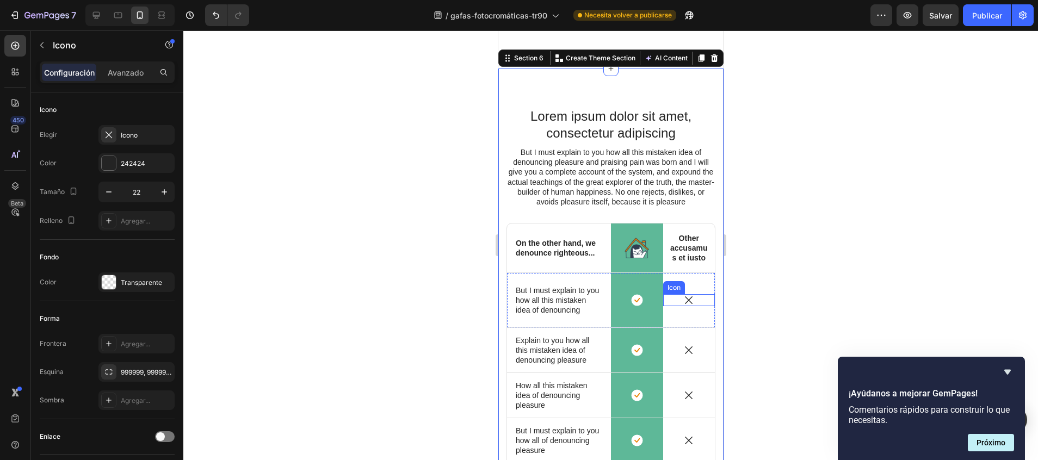
click at [682, 306] on icon at bounding box center [688, 300] width 12 height 12
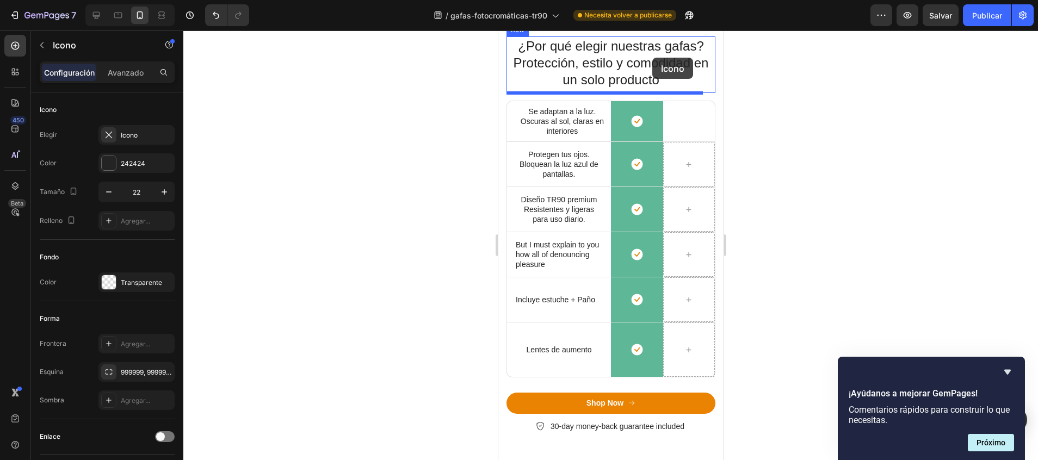
scroll to position [413, 0]
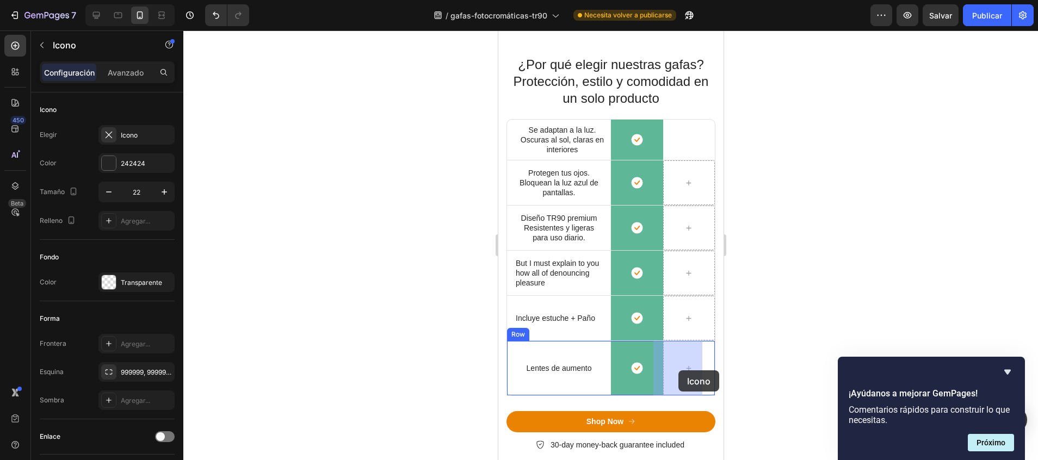
drag, startPoint x: 662, startPoint y: 296, endPoint x: 678, endPoint y: 370, distance: 75.5
click at [824, 295] on div at bounding box center [610, 245] width 854 height 430
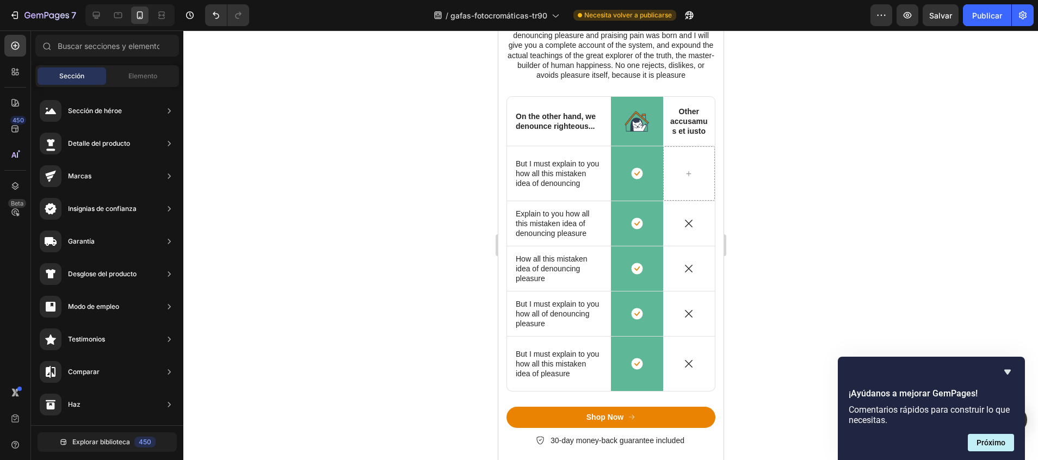
scroll to position [728, 0]
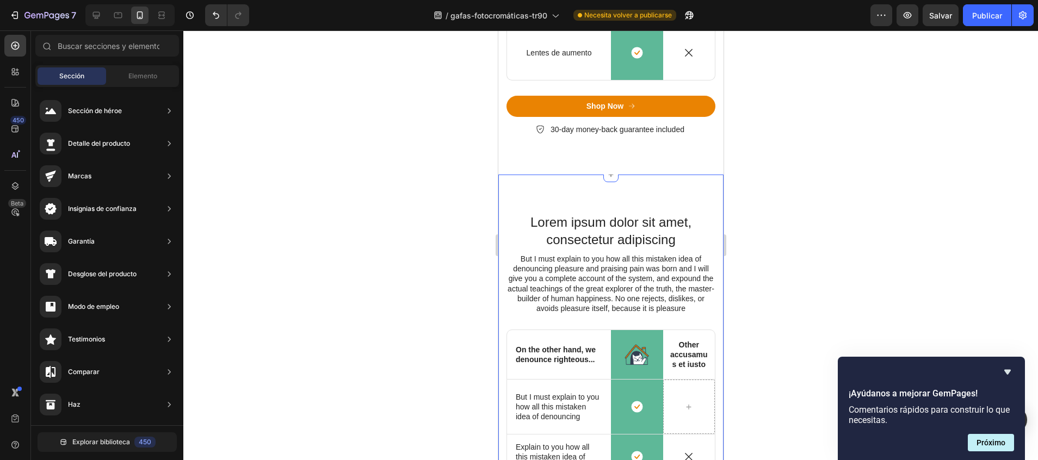
click at [698, 210] on div "Lorem ipsum dolor sit amet, consectetur adipiscing Heading But I must explain t…" at bounding box center [610, 452] width 225 height 554
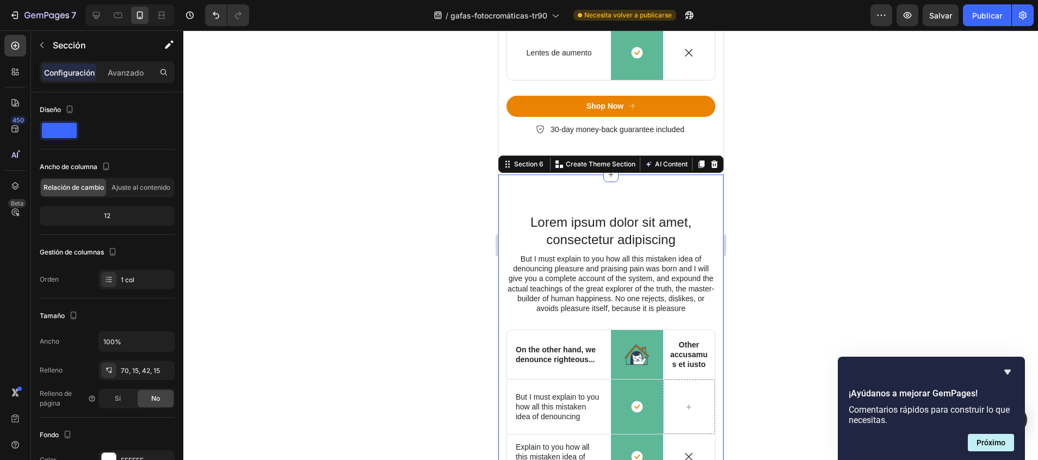
click at [699, 157] on div "Section 6 You can create reusable sections Create Theme Section AI Content Writ…" at bounding box center [610, 164] width 225 height 17
click at [710, 163] on icon at bounding box center [713, 164] width 7 height 8
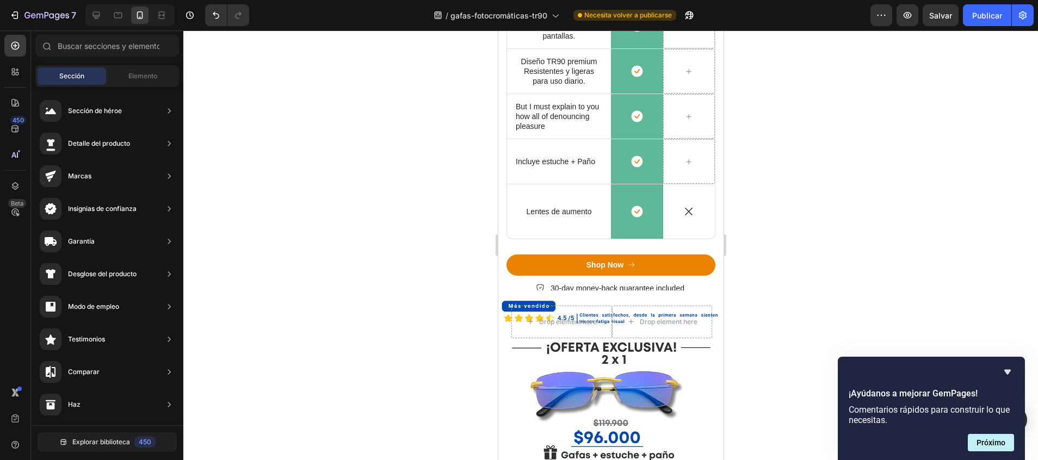
scroll to position [523, 0]
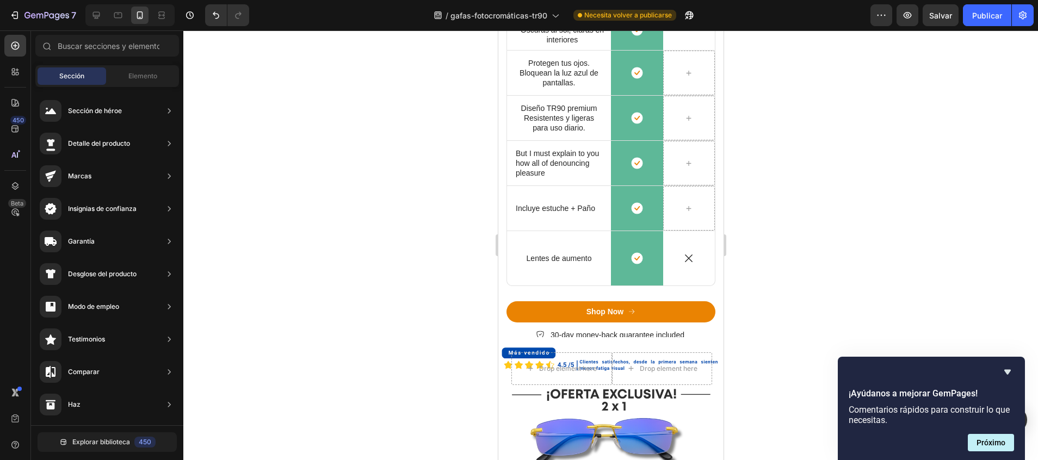
drag, startPoint x: 712, startPoint y: 111, endPoint x: 1223, endPoint y: 160, distance: 513.0
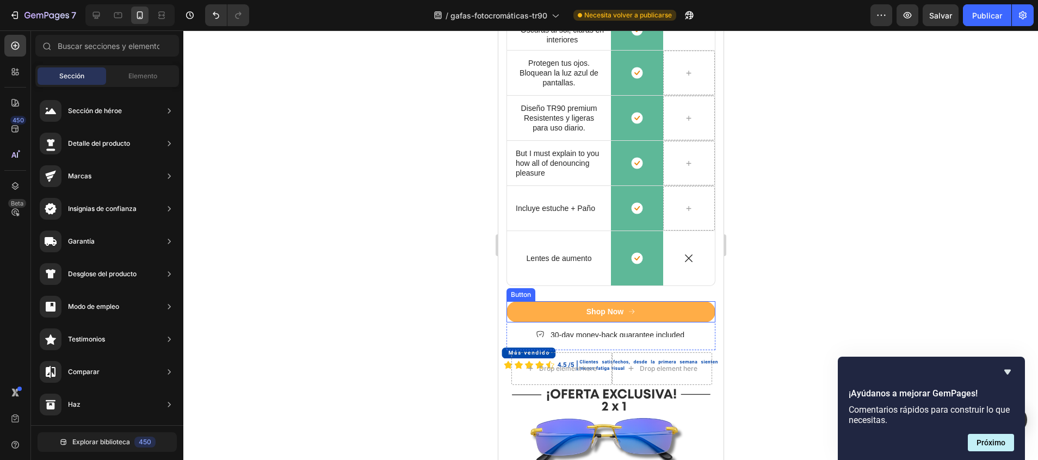
click at [674, 310] on button "Shop Now" at bounding box center [610, 311] width 209 height 21
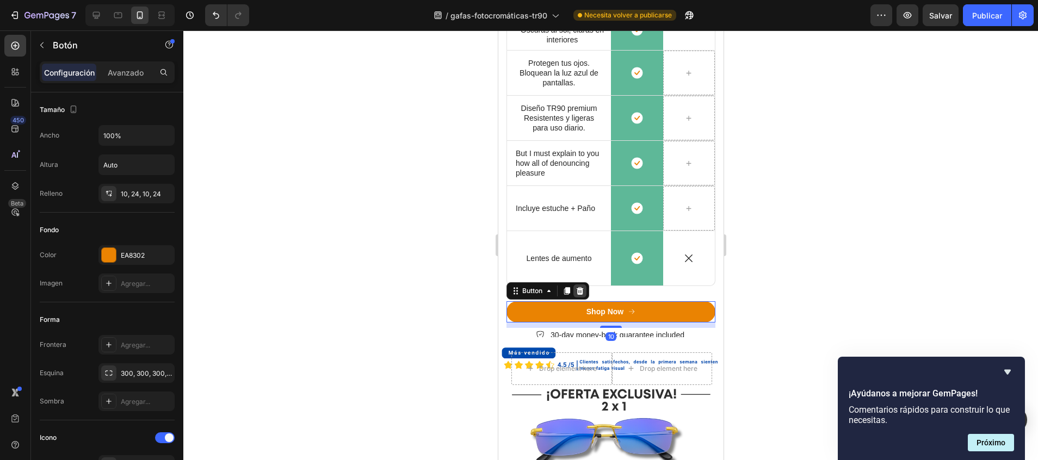
click at [583, 288] on icon at bounding box center [579, 291] width 9 height 9
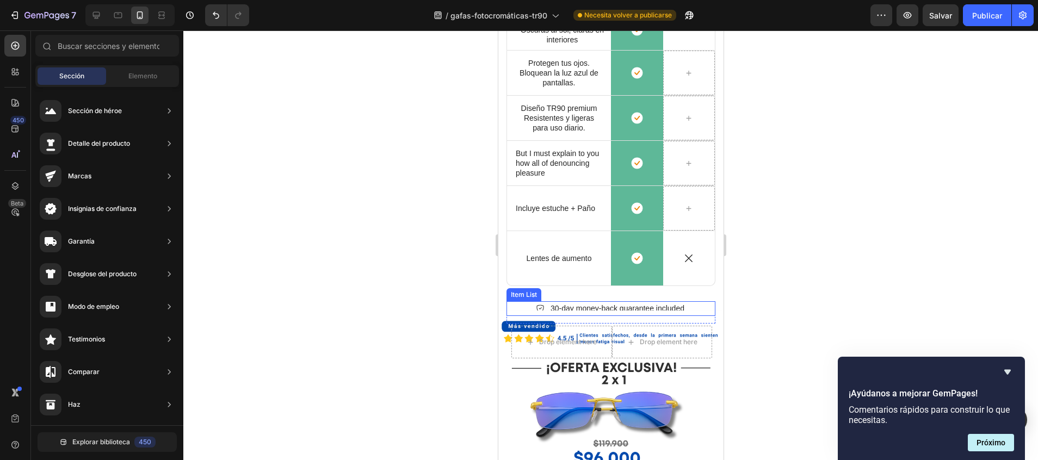
click at [623, 305] on p "30-day money-back guarantee included" at bounding box center [617, 308] width 134 height 11
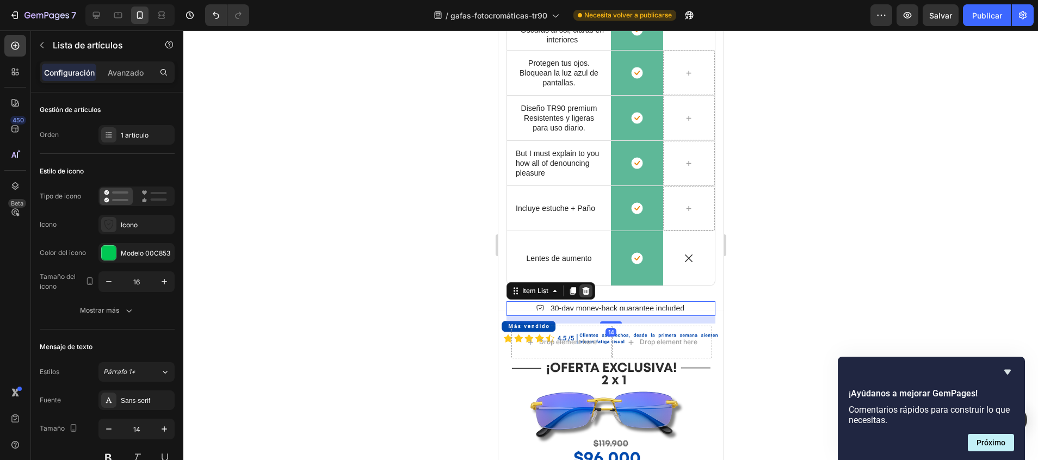
click at [585, 288] on icon at bounding box center [585, 291] width 9 height 9
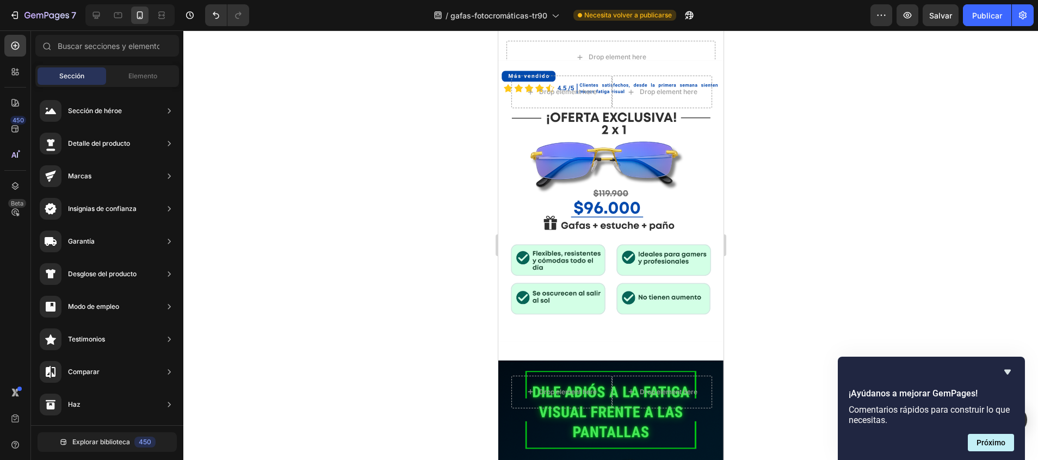
scroll to position [797, 0]
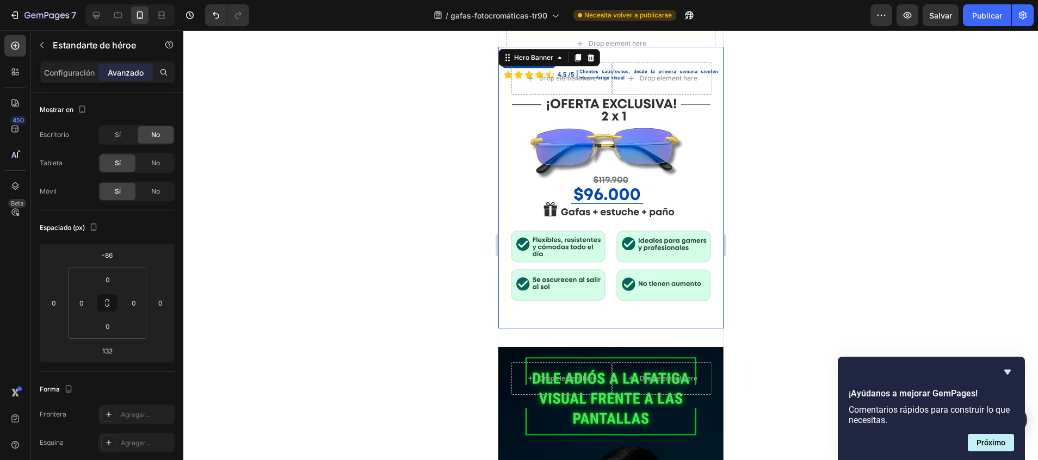
click at [697, 300] on div "Background Image" at bounding box center [610, 188] width 225 height 282
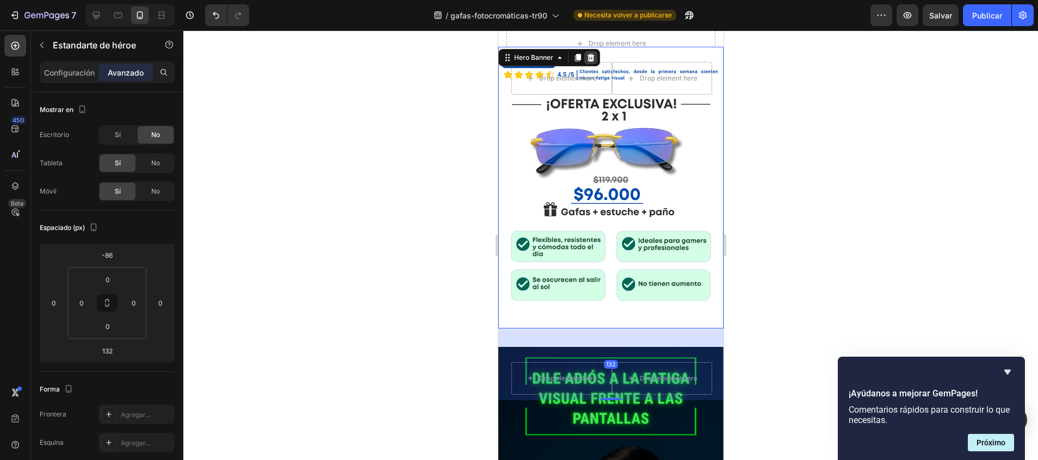
click at [590, 55] on icon at bounding box center [590, 58] width 7 height 8
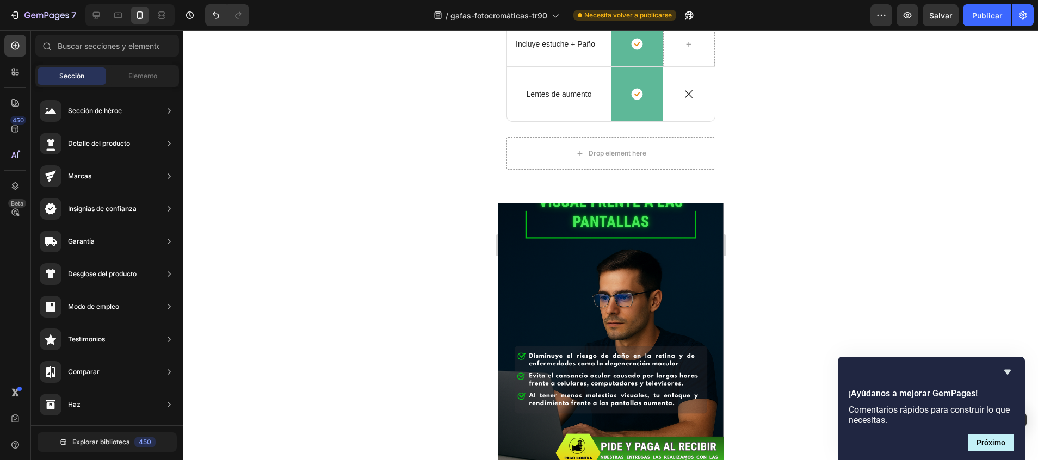
scroll to position [695, 0]
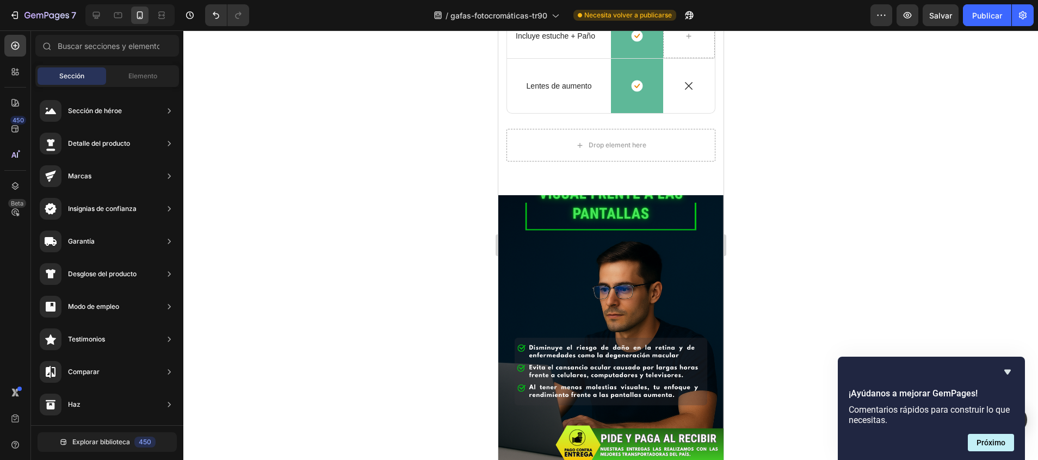
drag, startPoint x: 716, startPoint y: 193, endPoint x: 1231, endPoint y: 211, distance: 514.8
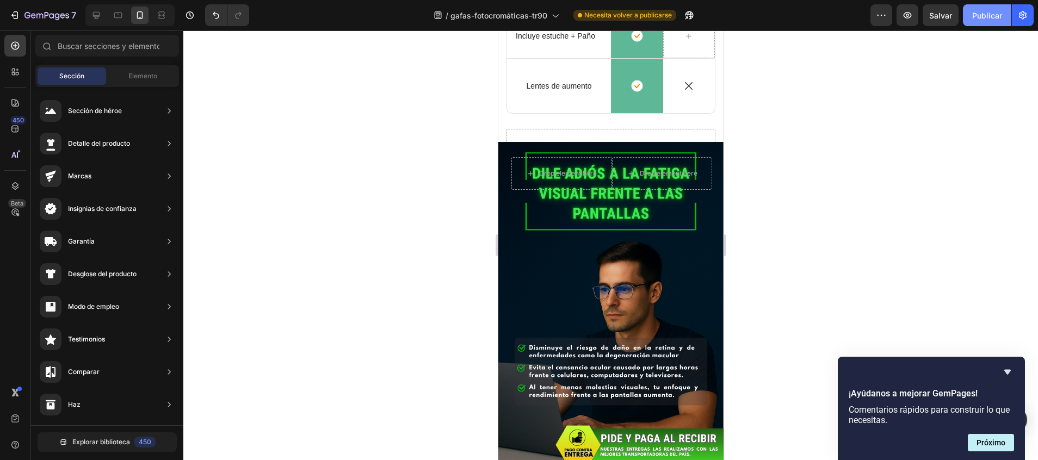
click at [984, 17] on font "Publicar" at bounding box center [987, 15] width 30 height 11
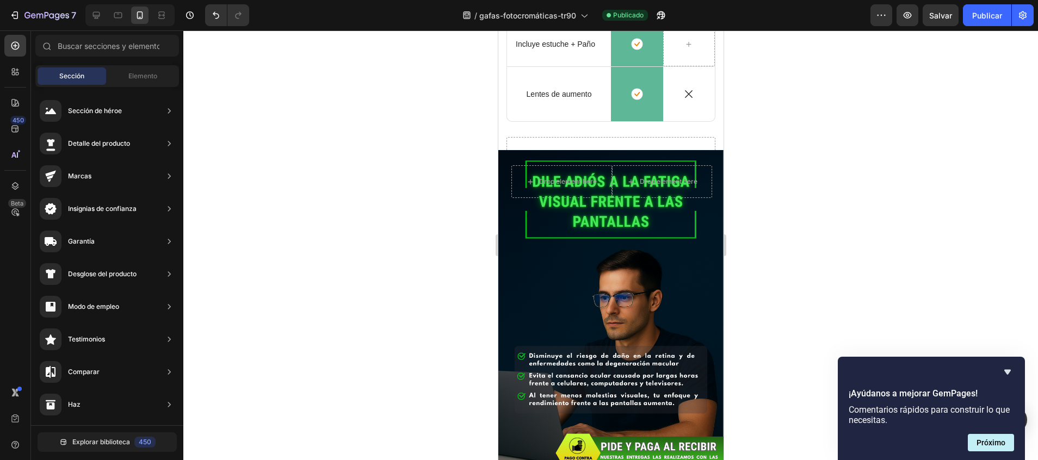
scroll to position [0, 0]
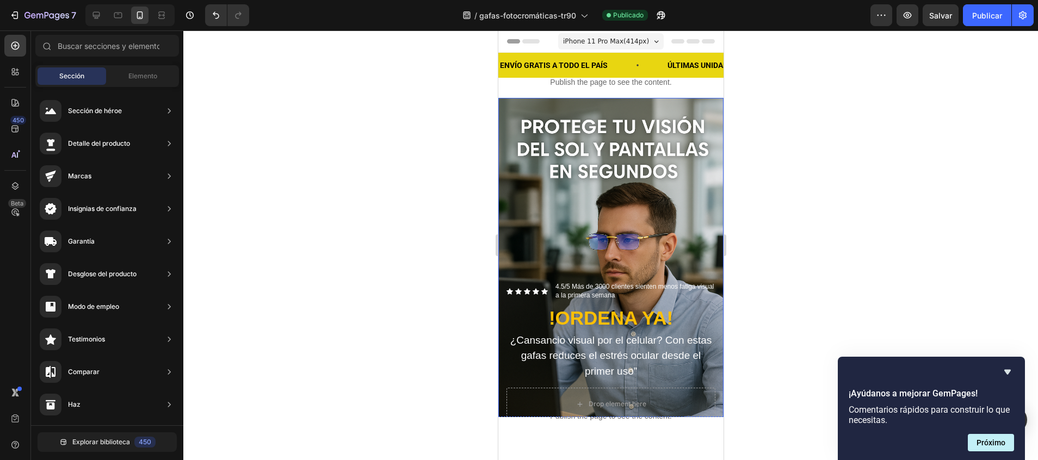
click at [671, 109] on div "Background Image" at bounding box center [610, 267] width 225 height 338
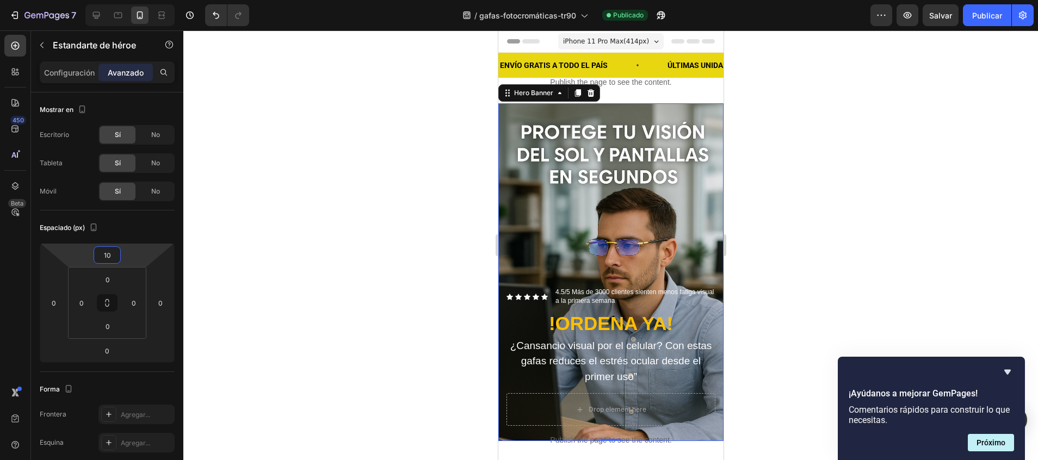
type input "12"
click at [139, 0] on html "7 / gafas-fotocromáticas-tr90 Publicado Preview Salvar Publicar 450 Beta Sectio…" at bounding box center [519, 0] width 1038 height 0
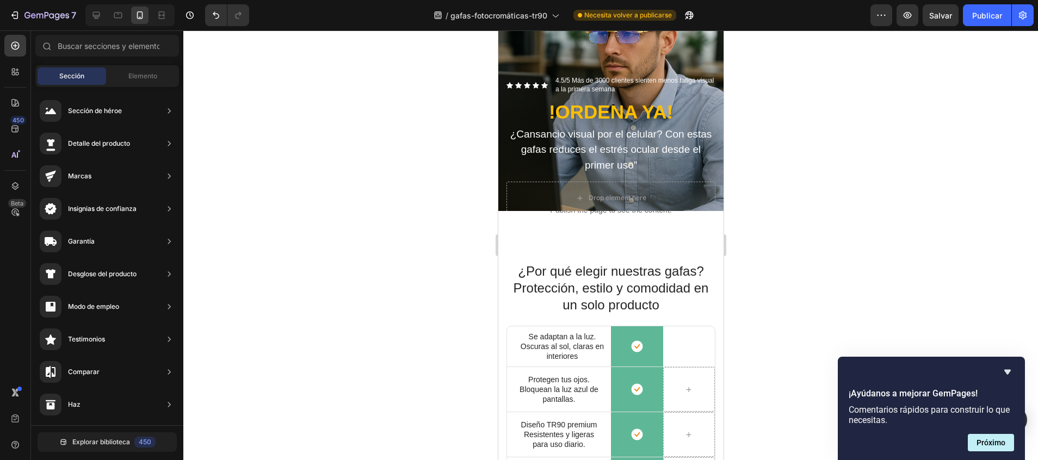
scroll to position [200, 0]
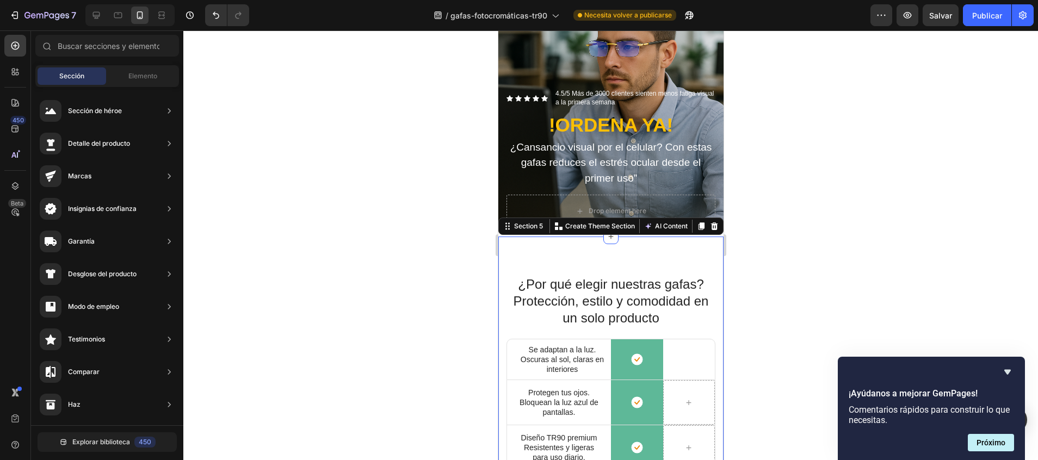
click at [591, 252] on div "¿Por qué elegir nuestras gafas? Protección, estilo y comodidad en un solo produ…" at bounding box center [610, 466] width 225 height 458
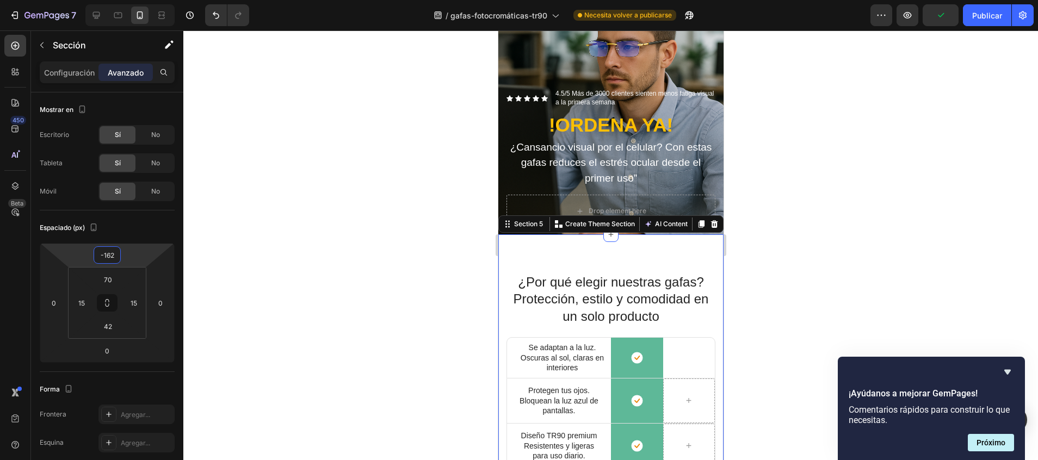
type input "-160"
drag, startPoint x: 116, startPoint y: 245, endPoint x: 116, endPoint y: 260, distance: 15.2
click at [116, 0] on html "7 / gafas-fotocromáticas-tr90 Necesita volver a publicarse Preview Publicar 450…" at bounding box center [519, 0] width 1038 height 0
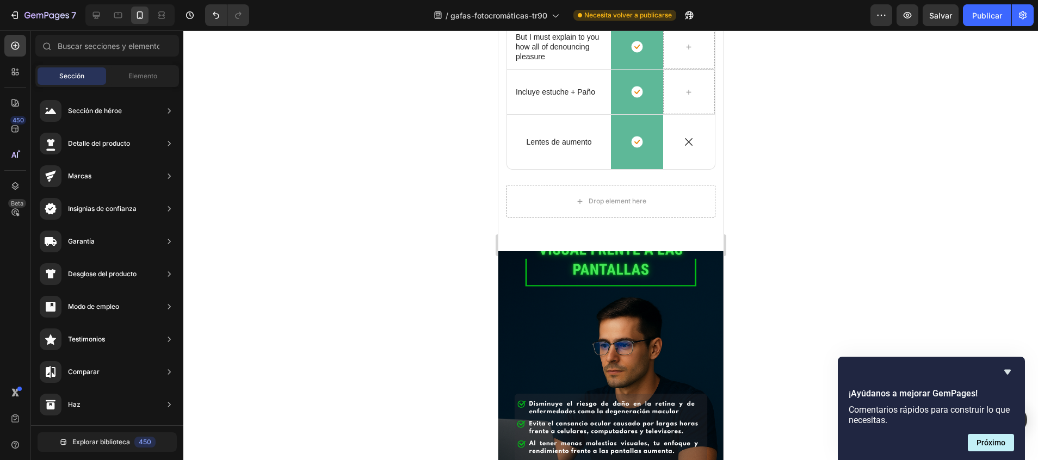
scroll to position [635, 0]
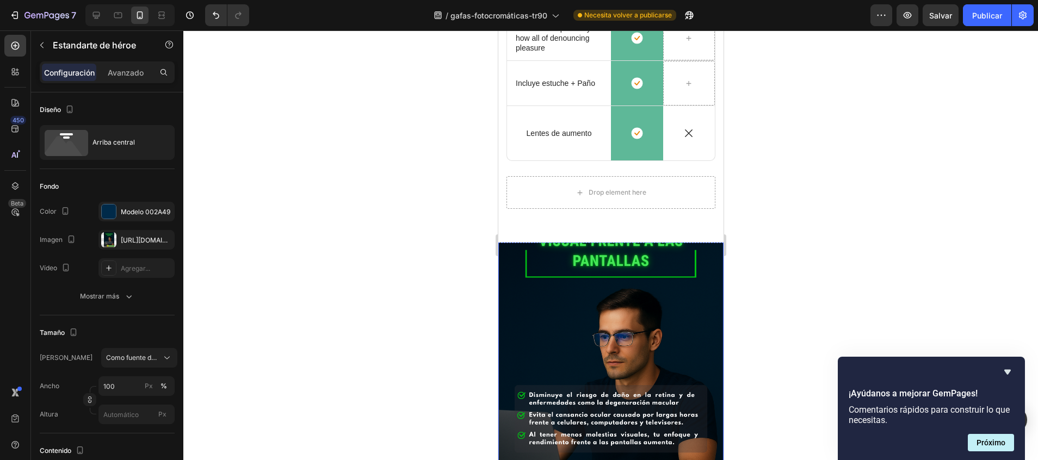
click at [692, 305] on div "Background Image" at bounding box center [610, 358] width 225 height 338
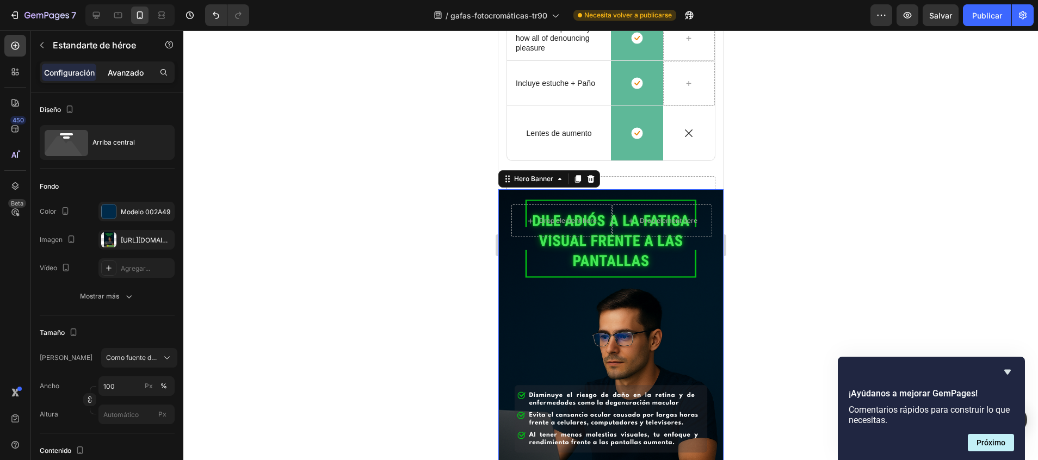
click at [131, 75] on p "Avanzado" at bounding box center [126, 72] width 36 height 11
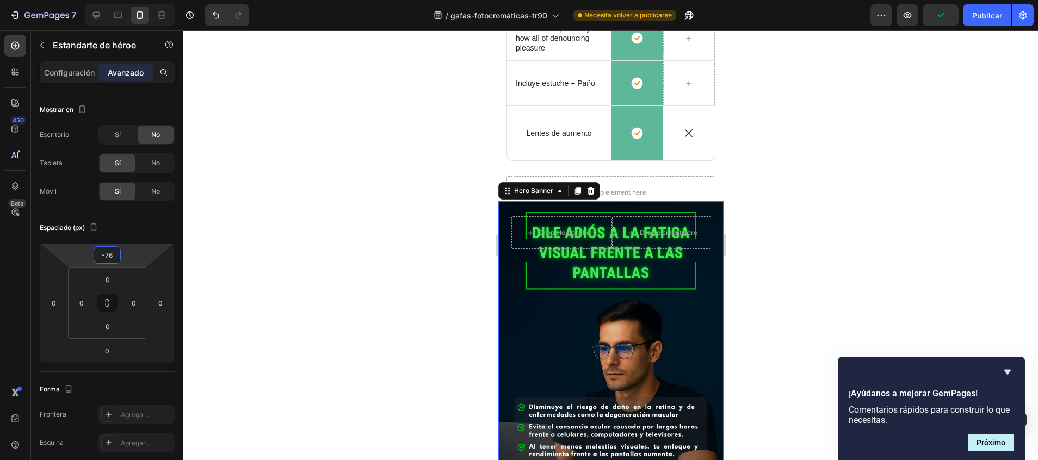
type input "-78"
drag, startPoint x: 108, startPoint y: 246, endPoint x: 108, endPoint y: 238, distance: 8.2
click at [108, 0] on html "7 / gafas-fotocromáticas-tr90 Necesita volver a publicarse Preview Publicar 450…" at bounding box center [519, 0] width 1038 height 0
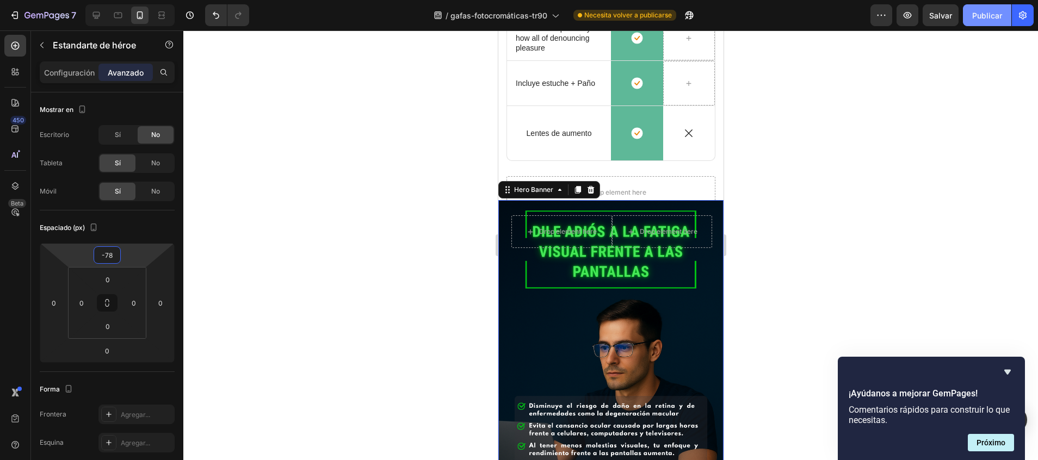
click at [977, 10] on font "Publicar" at bounding box center [987, 15] width 30 height 11
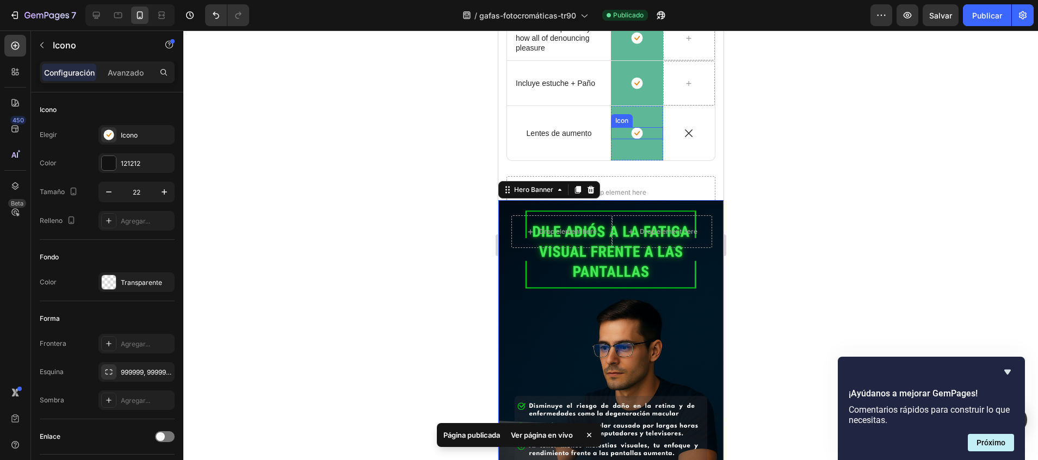
click at [634, 134] on icon at bounding box center [636, 133] width 5 height 4
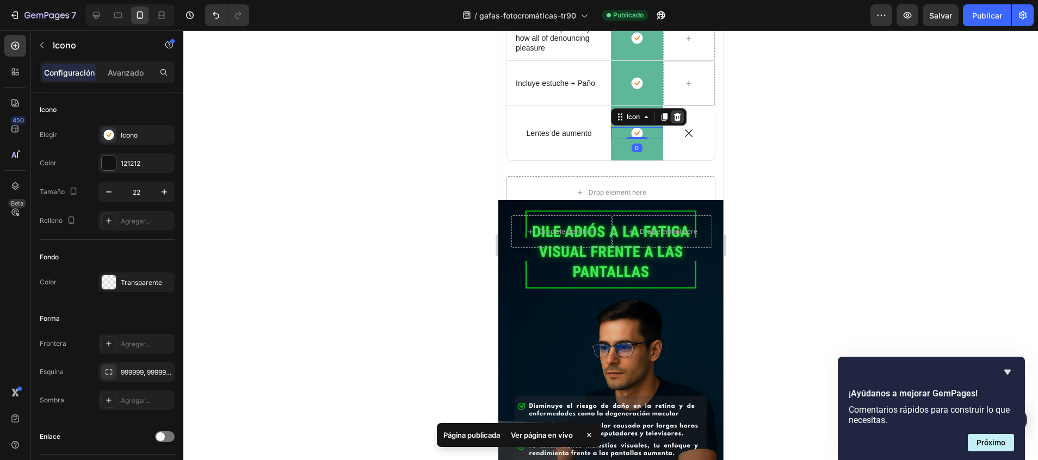
click at [674, 117] on icon at bounding box center [676, 117] width 9 height 9
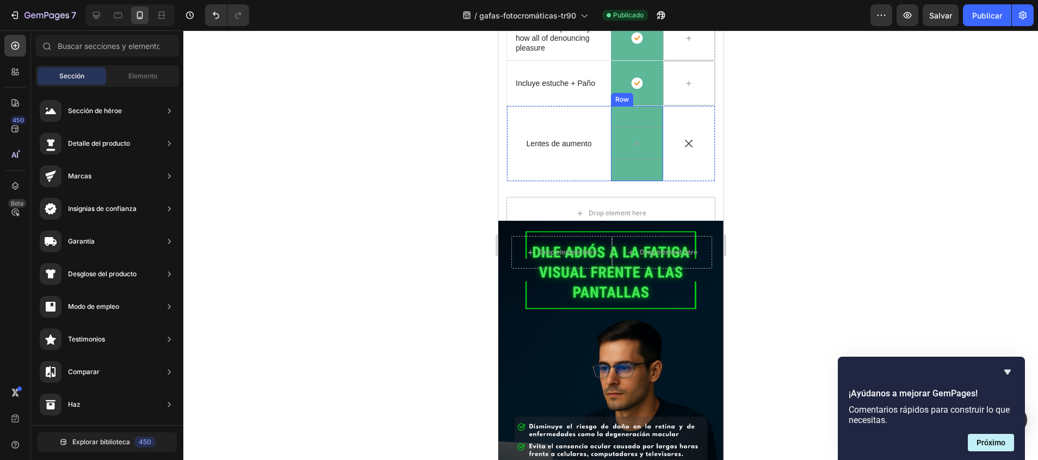
click at [610, 177] on div "Row" at bounding box center [636, 143] width 52 height 75
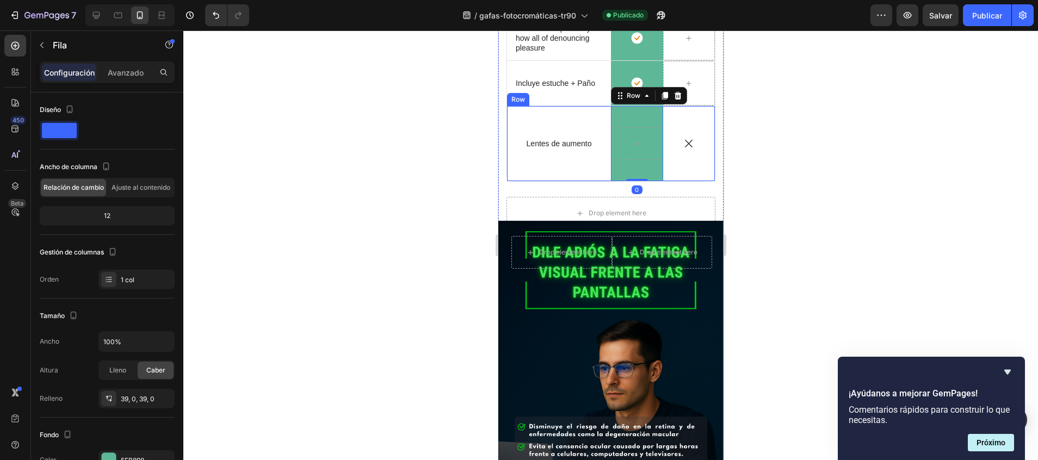
scroll to position [75, 0]
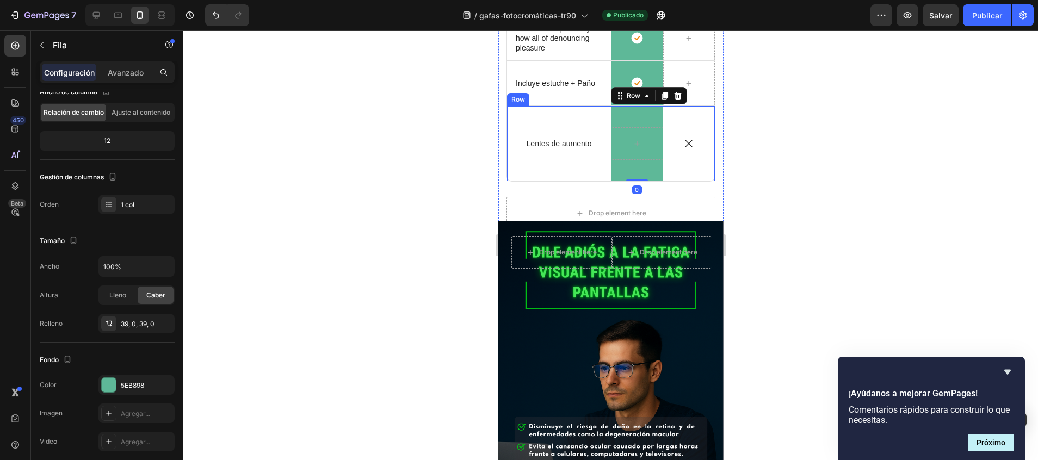
click at [588, 176] on div "Icon Lentes de aumento Text Block Row" at bounding box center [558, 143] width 104 height 75
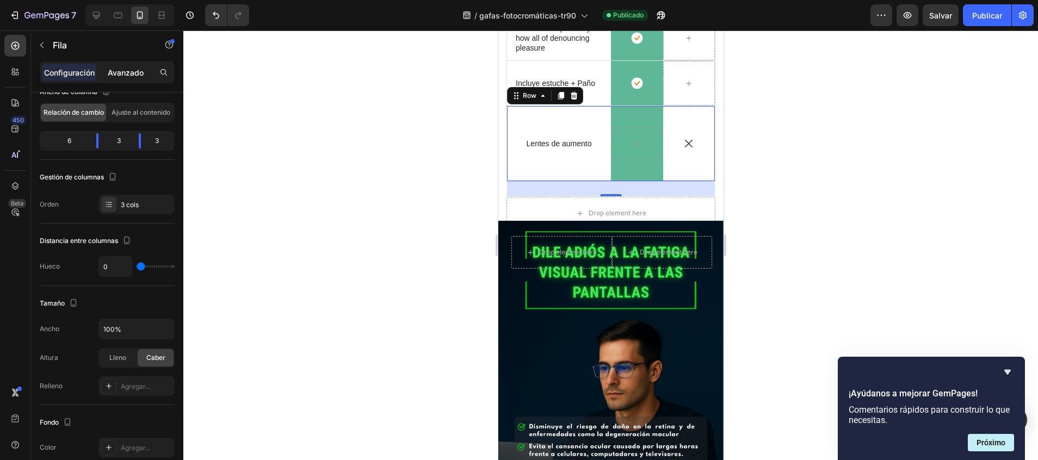
click at [134, 71] on p "Avanzado" at bounding box center [126, 72] width 36 height 11
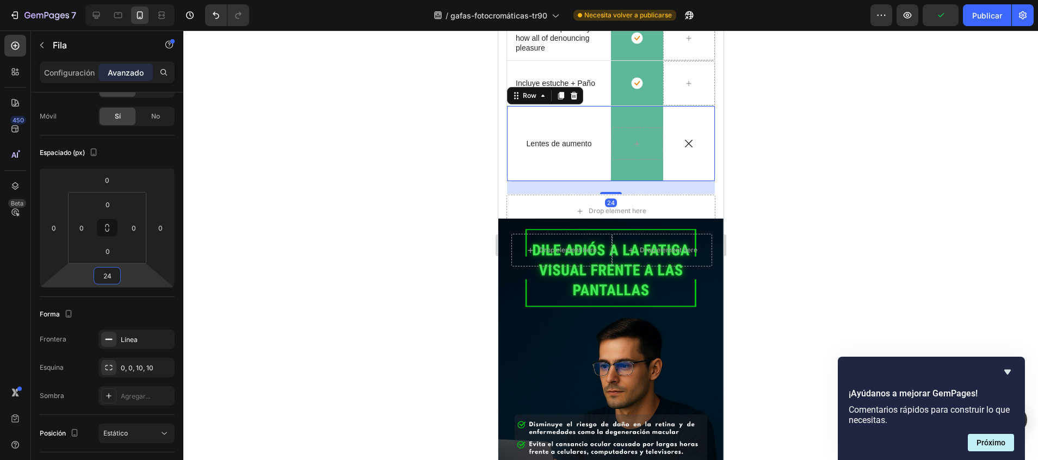
click at [107, 0] on html "7 / gafas-fotocromáticas-tr90 Necesita volver a publicarse Preview Publicar 450…" at bounding box center [519, 0] width 1038 height 0
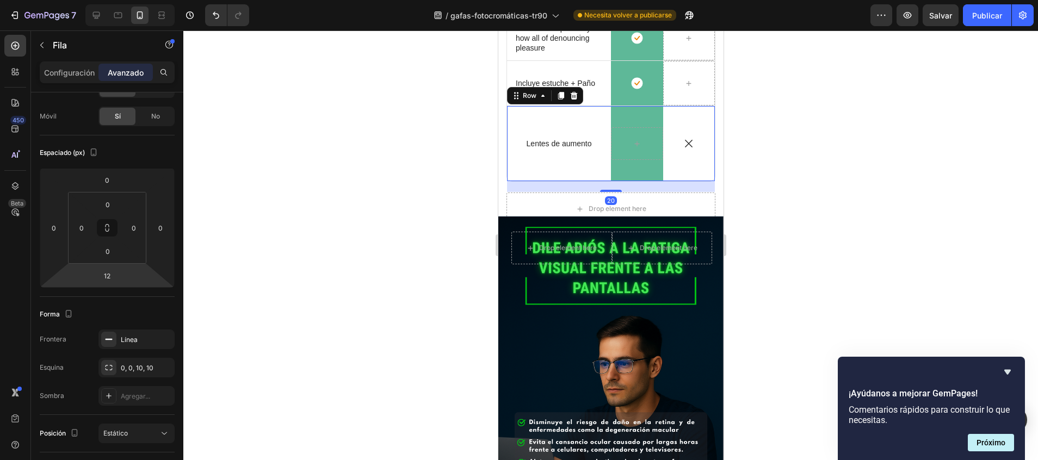
type input "10"
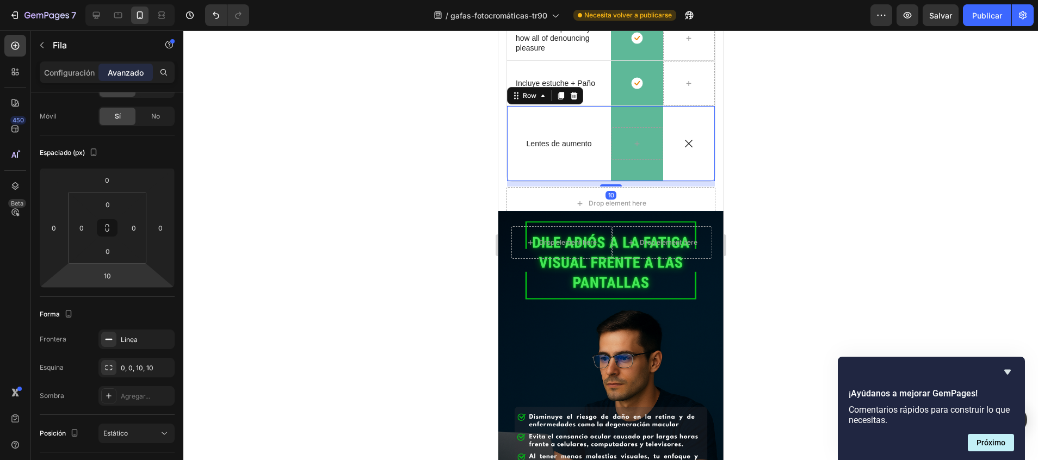
drag, startPoint x: 107, startPoint y: 287, endPoint x: 107, endPoint y: 293, distance: 6.0
click at [107, 0] on html "7 / gafas-fotocromáticas-tr90 Necesita volver a publicarse Preview Salvar Publi…" at bounding box center [519, 0] width 1038 height 0
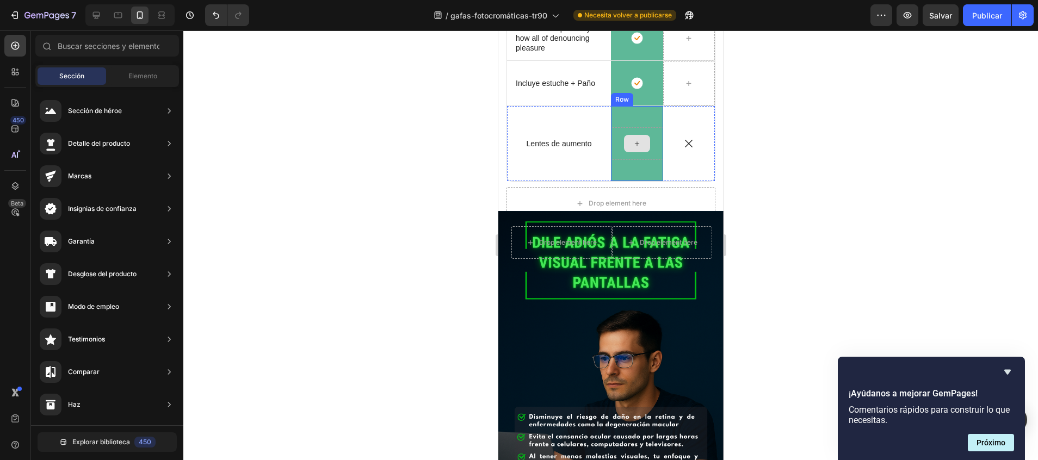
click at [623, 145] on div at bounding box center [636, 143] width 26 height 17
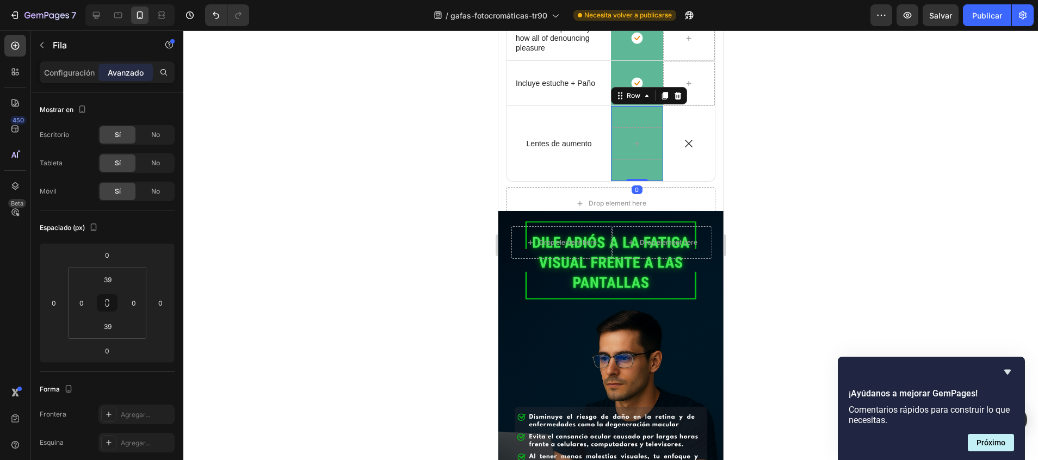
click at [637, 177] on div "Row 0" at bounding box center [636, 143] width 52 height 75
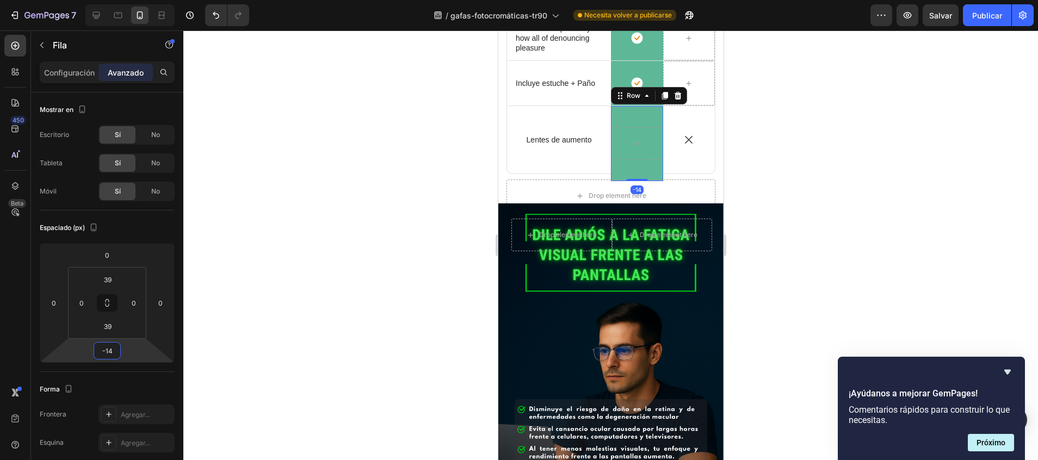
drag, startPoint x: 115, startPoint y: 362, endPoint x: 115, endPoint y: 368, distance: 6.0
click at [115, 0] on html "7 / gafas-fotocromáticas-tr90 Necesita volver a publicarse Preview Salvar Publi…" at bounding box center [519, 0] width 1038 height 0
type input "0"
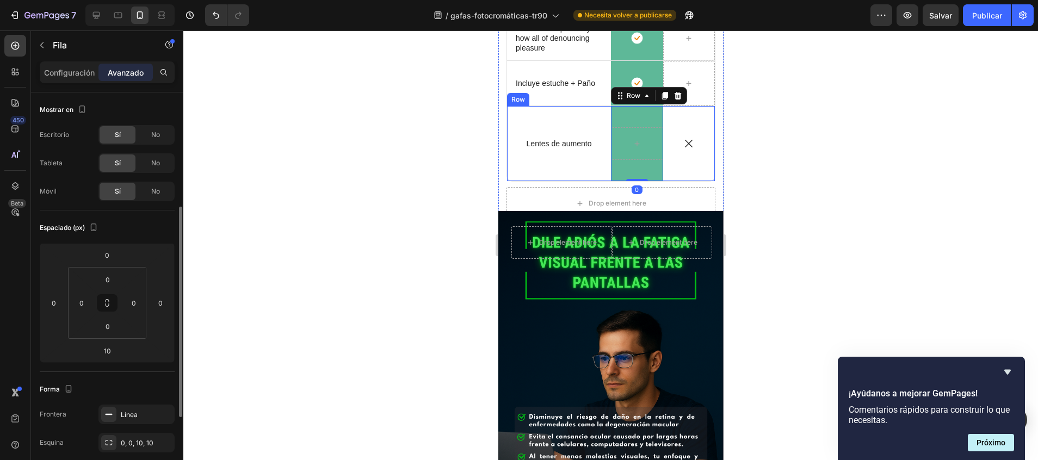
click at [569, 173] on div "Icon Lentes de aumento Text Block Row" at bounding box center [558, 143] width 104 height 75
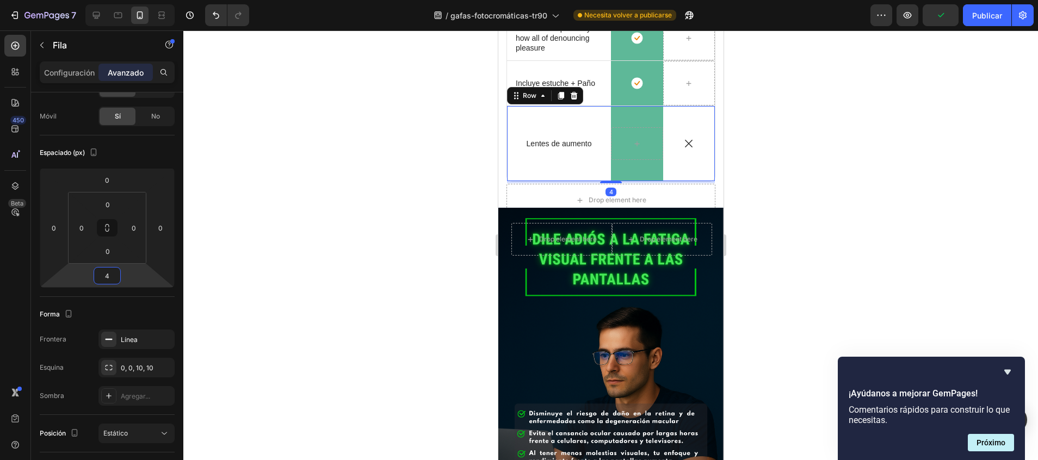
type input "6"
click at [102, 0] on html "7 / gafas-fotocromáticas-tr90 Necesita volver a publicarse Preview Publicar 450…" at bounding box center [519, 0] width 1038 height 0
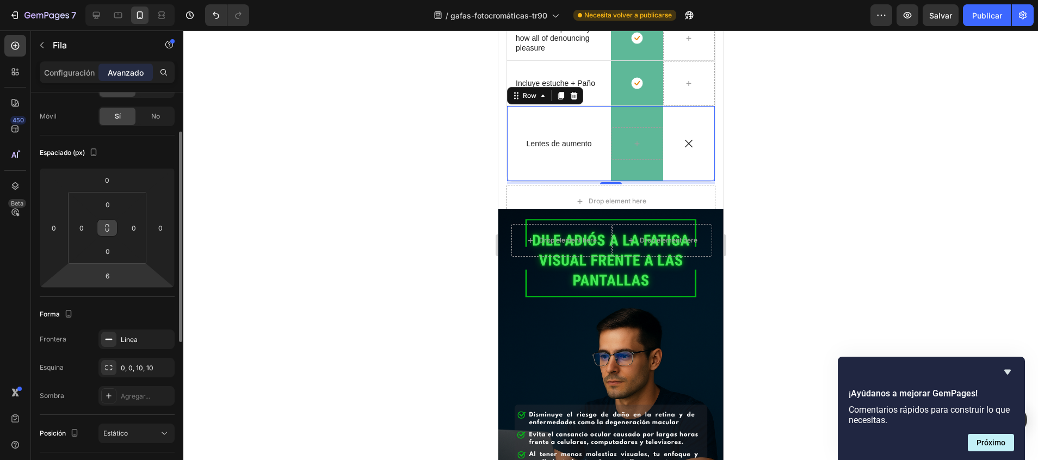
click at [109, 234] on button at bounding box center [107, 227] width 21 height 17
type input "20"
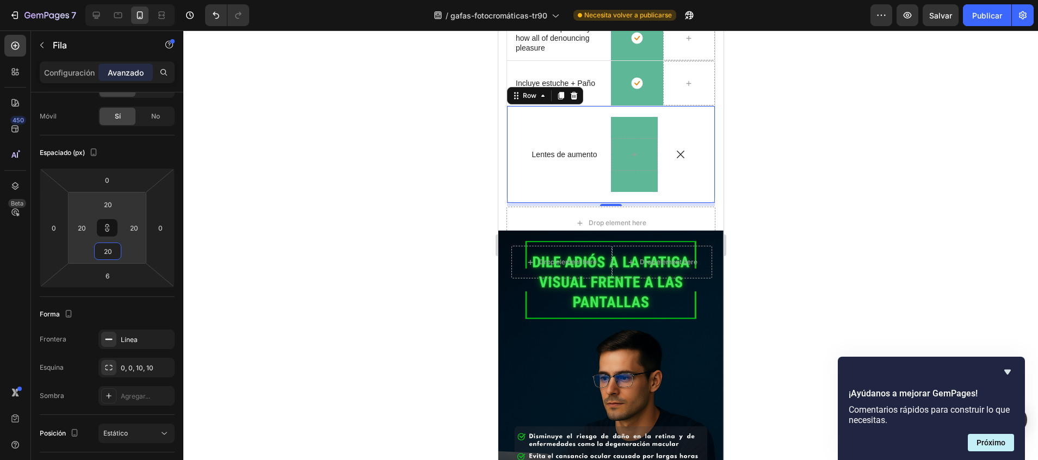
type input "24"
type input "26"
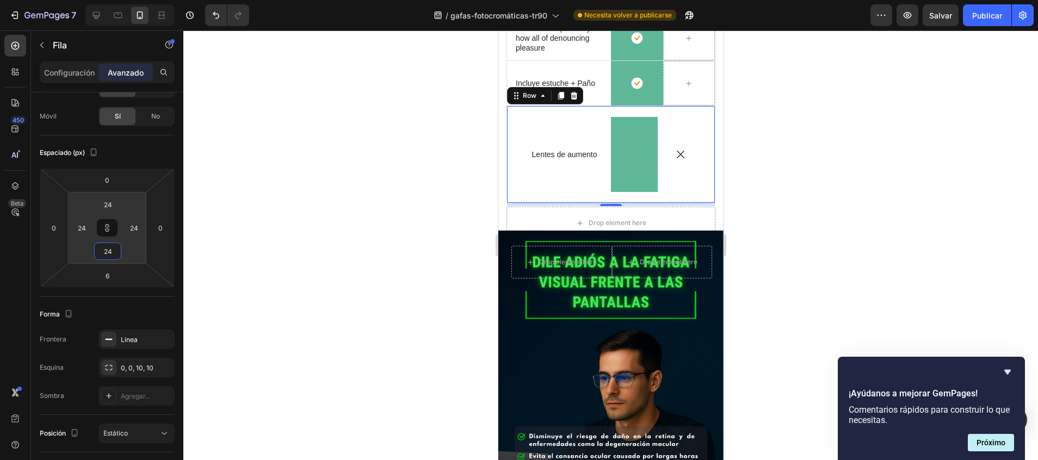
type input "26"
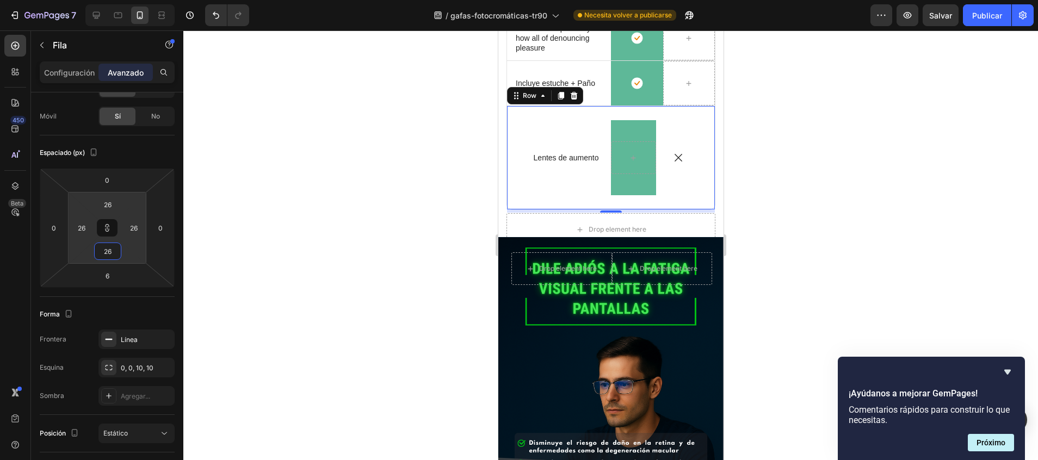
type input "24"
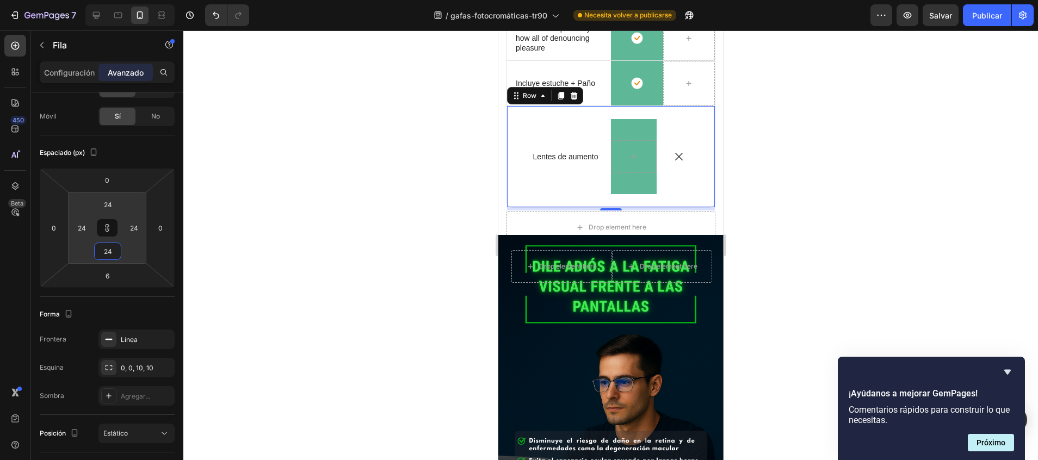
type input "22"
type input "20"
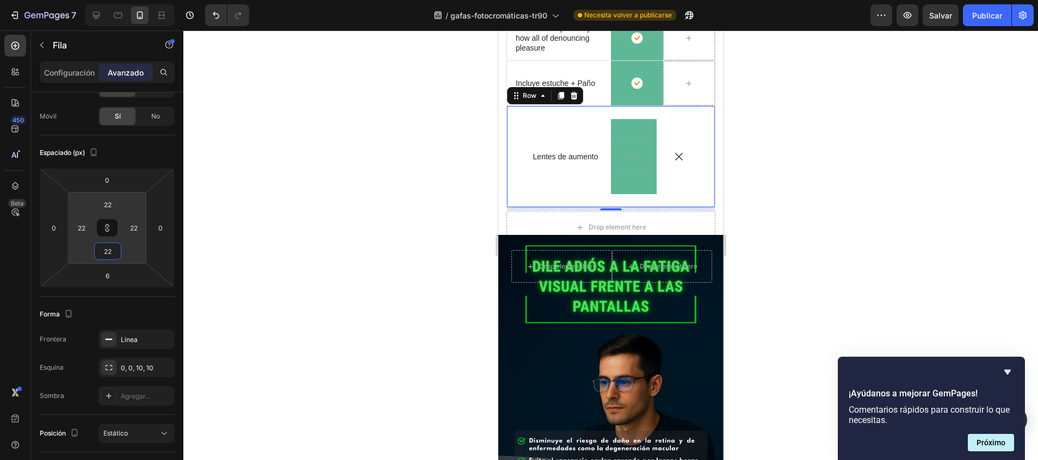
type input "20"
type input "10"
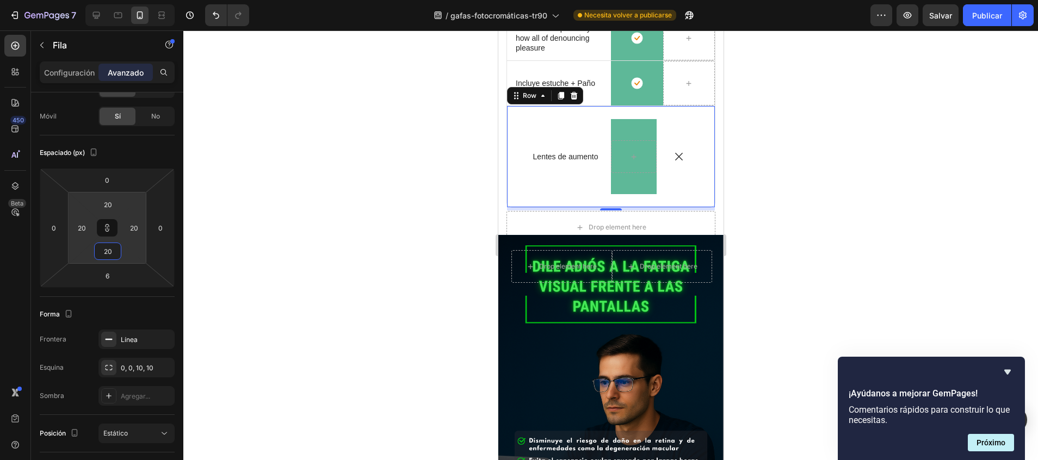
type input "10"
type input "8"
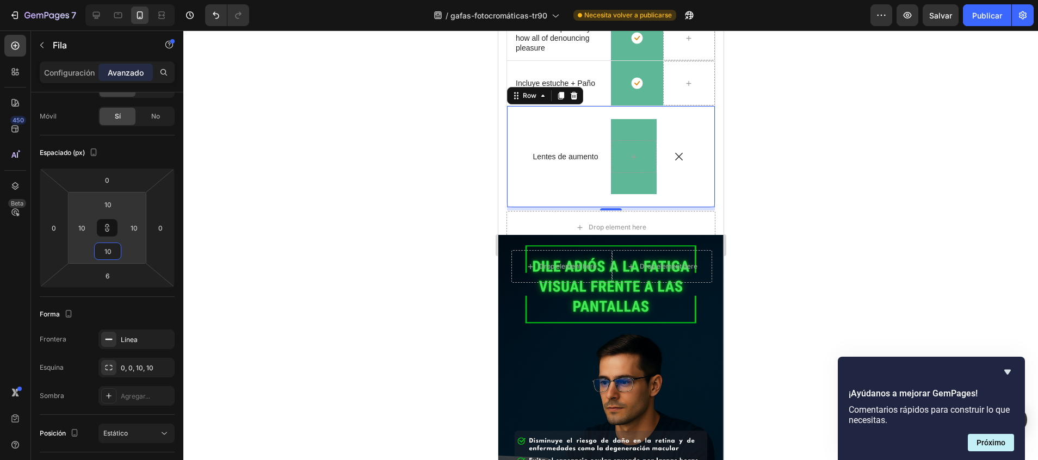
type input "8"
type input "6"
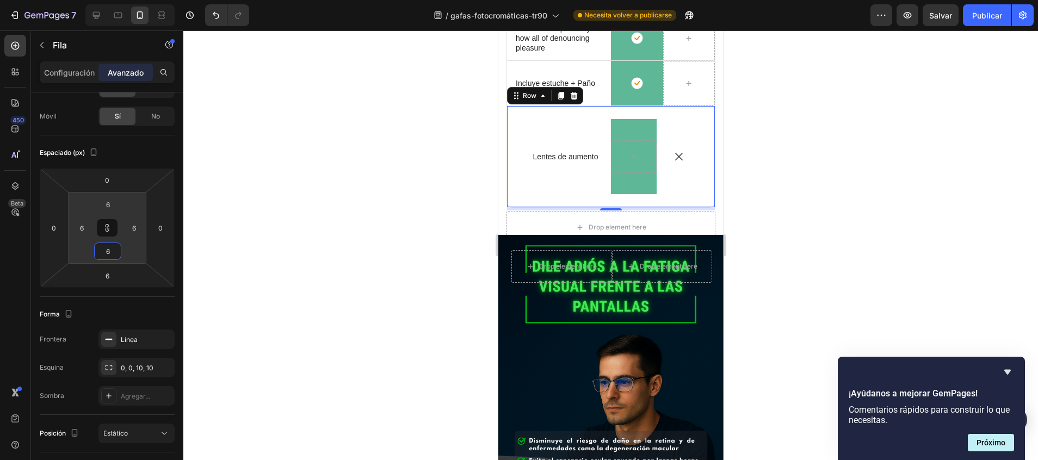
type input "4"
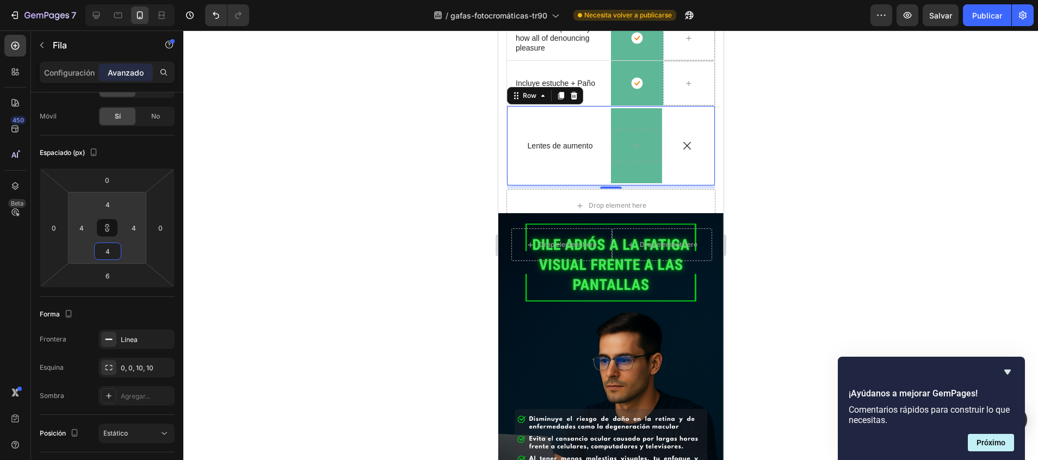
type input "2"
type input "0"
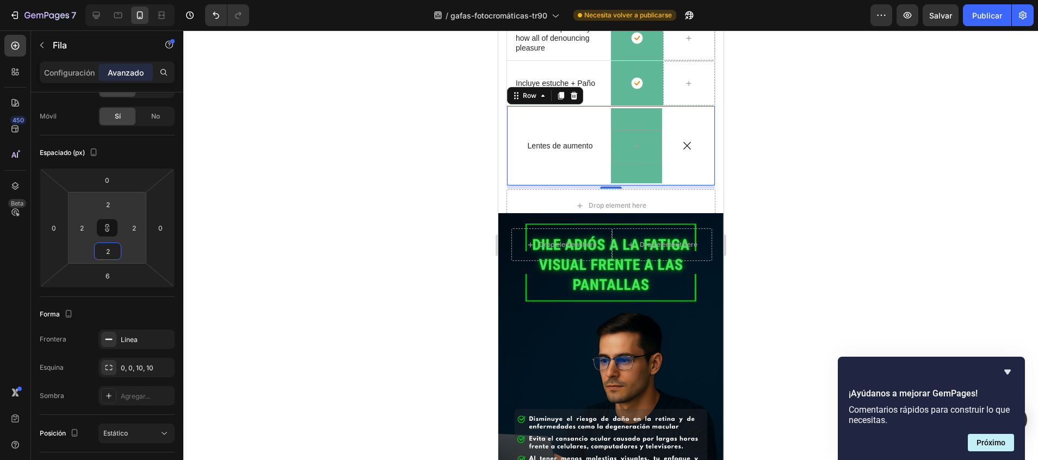
type input "0"
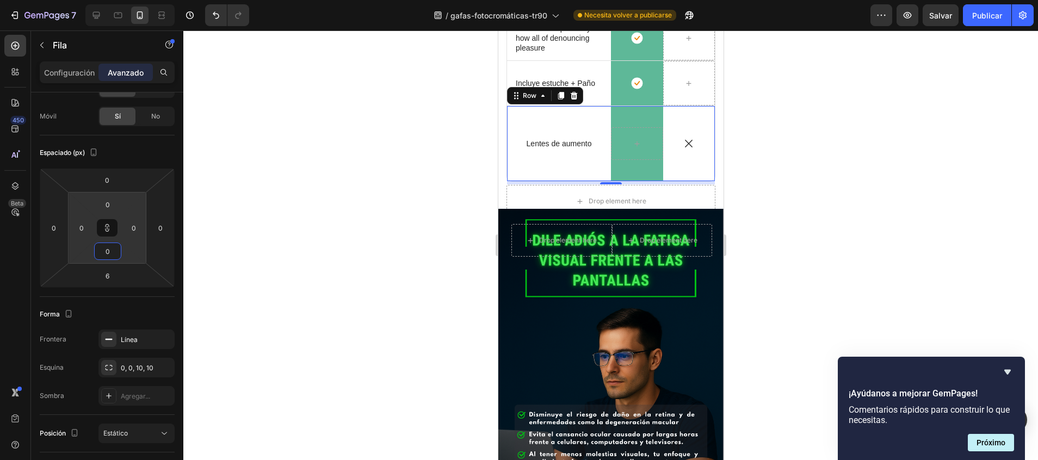
click at [109, 0] on html "7 / gafas-fotocromáticas-tr90 Necesita volver a publicarse Preview Salvar Publi…" at bounding box center [519, 0] width 1038 height 0
click at [354, 158] on div at bounding box center [610, 245] width 854 height 430
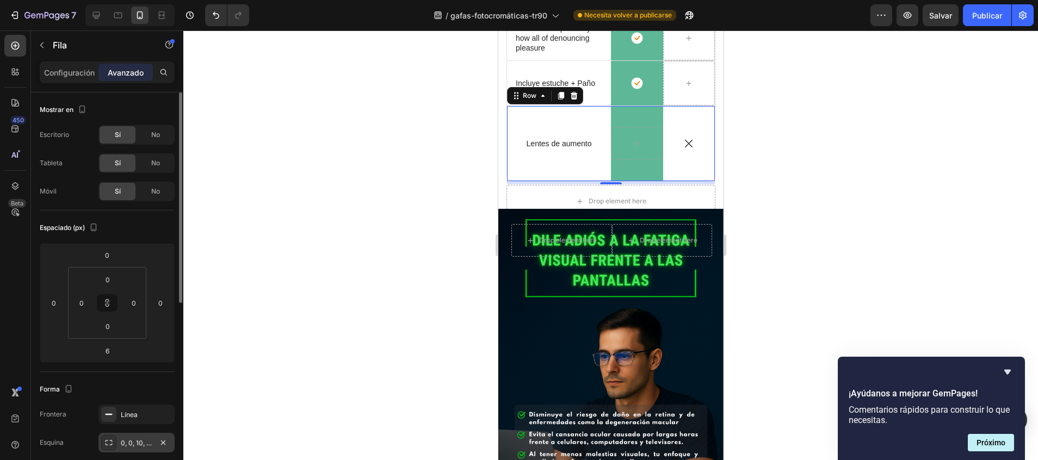
click at [132, 446] on div "0, 0, 10, 10" at bounding box center [137, 443] width 32 height 10
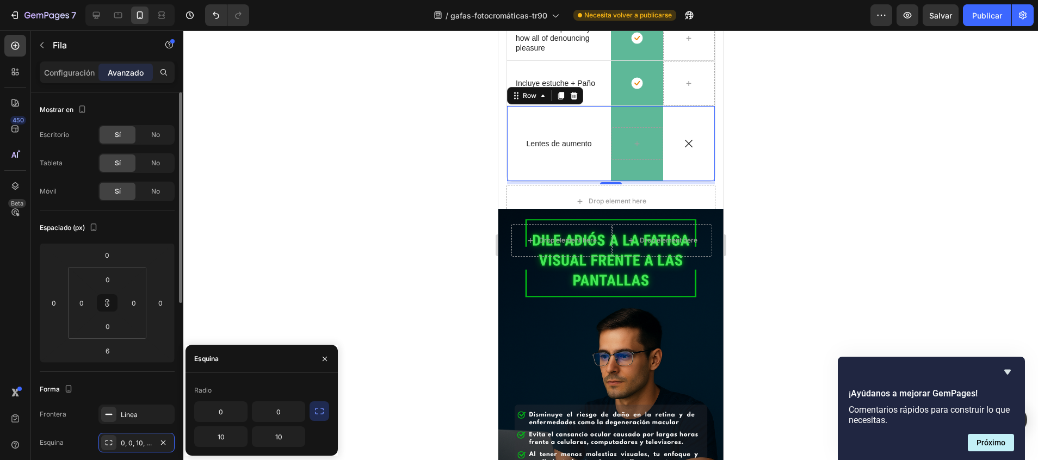
click at [145, 378] on div "Forma Frontera Línea Esquina 0, 0, 10, 10 Sombra Agregar..." at bounding box center [107, 431] width 135 height 118
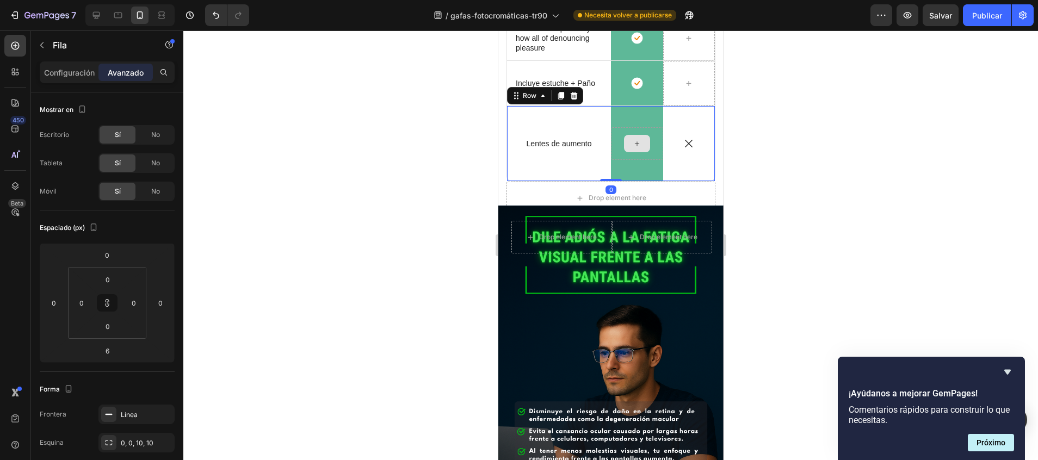
drag, startPoint x: 606, startPoint y: 182, endPoint x: 606, endPoint y: 152, distance: 29.4
click at [606, 152] on div "Icon Lentes de aumento Text Block Row Row Icon Row 0" at bounding box center [610, 144] width 209 height 76
type input "0"
click at [993, 11] on font "Publicar" at bounding box center [987, 15] width 30 height 11
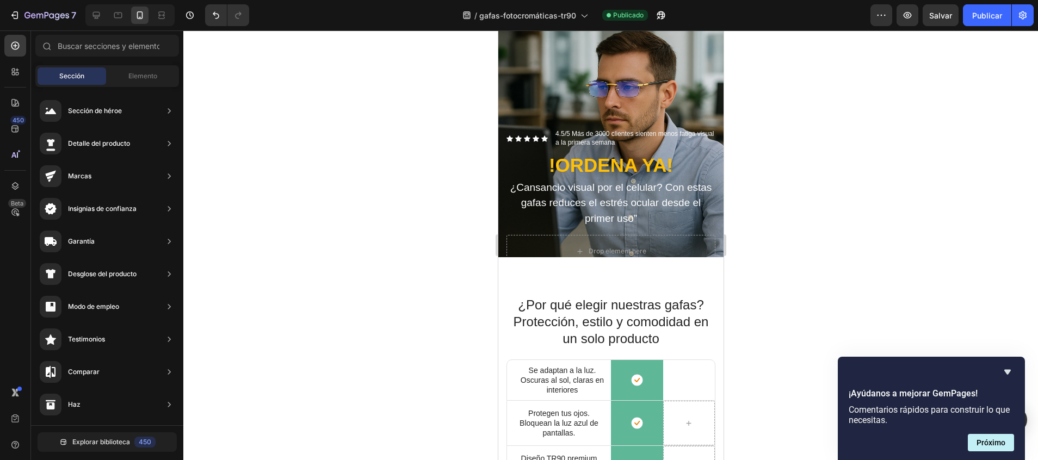
scroll to position [83, 0]
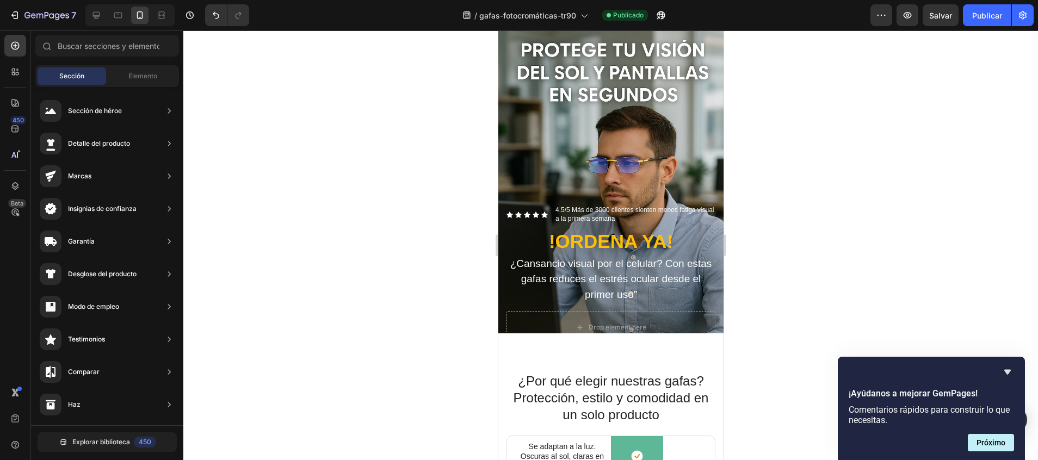
drag, startPoint x: 717, startPoint y: 173, endPoint x: 1225, endPoint y: 133, distance: 509.6
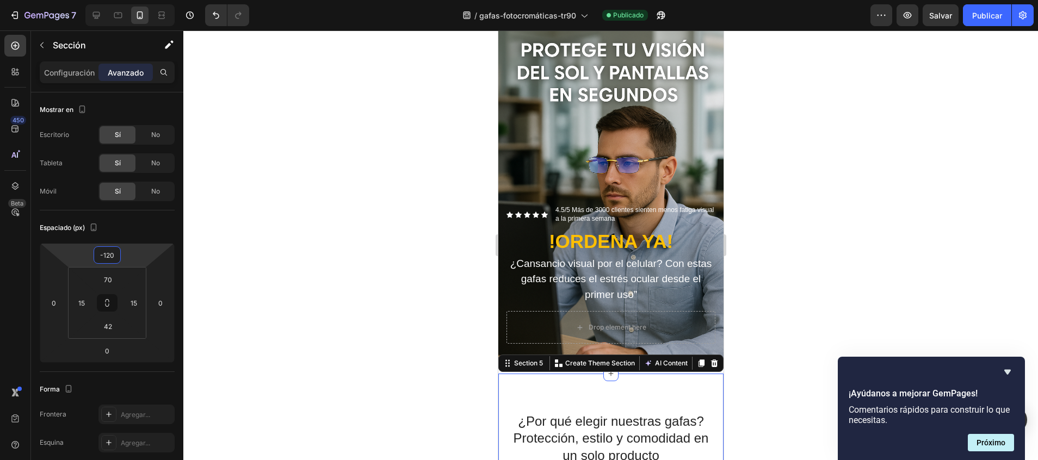
type input "-118"
drag, startPoint x: 106, startPoint y: 245, endPoint x: 106, endPoint y: 228, distance: 16.9
click at [106, 0] on html "7 / gafas-fotocromáticas-tr90 Publicado Preview Salvar Publicar 450 Beta Sectio…" at bounding box center [519, 0] width 1038 height 0
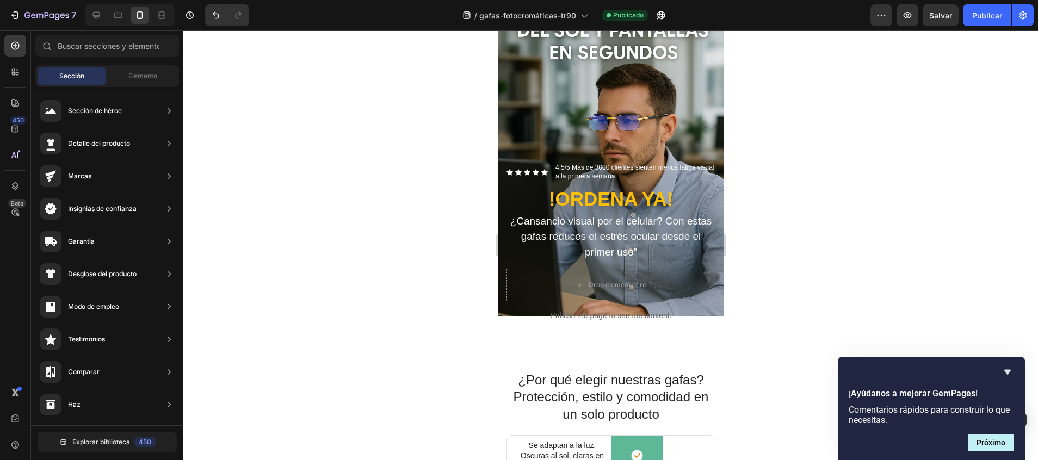
scroll to position [263, 0]
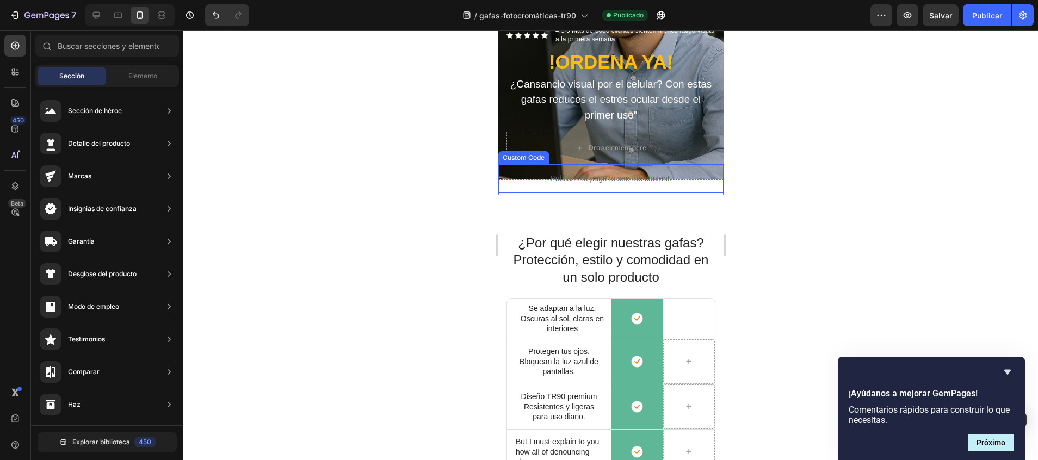
click at [541, 195] on div "¿Por qué elegir nuestras gafas? Protección, estilo y comodidad en un solo produ…" at bounding box center [610, 426] width 225 height 463
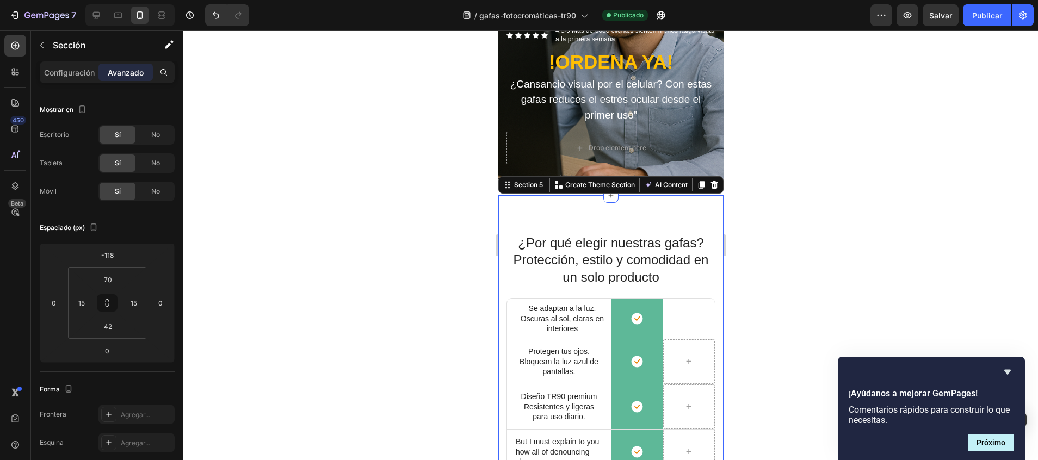
click at [373, 169] on div at bounding box center [610, 245] width 854 height 430
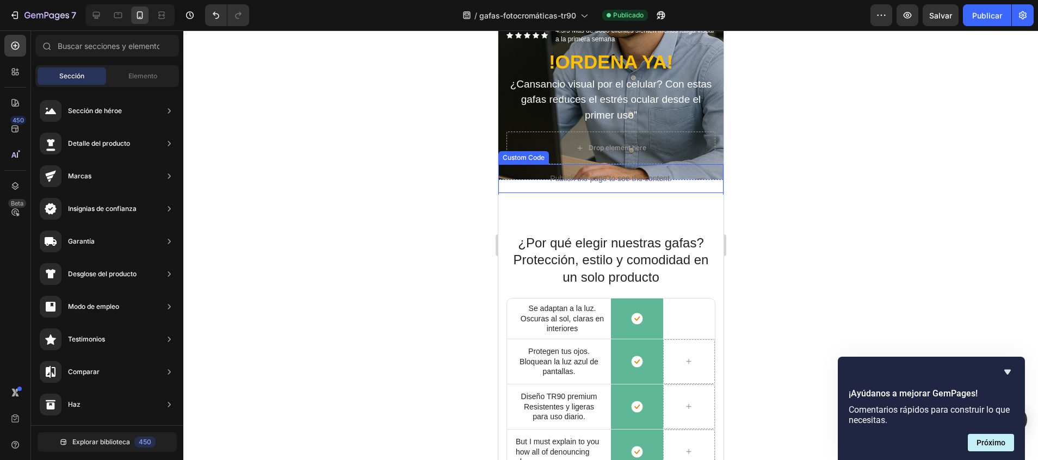
click at [516, 171] on div "Publish the page to see the content." at bounding box center [610, 178] width 225 height 29
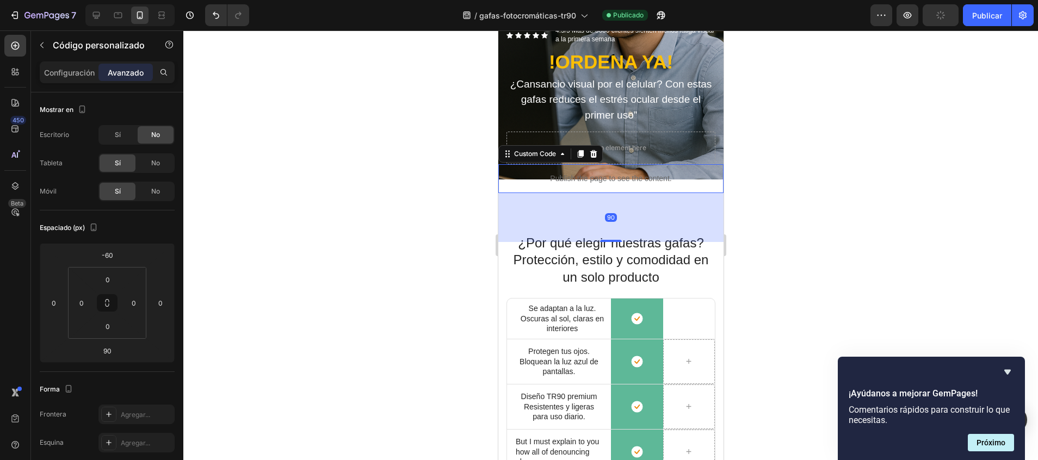
click at [754, 210] on div at bounding box center [610, 245] width 854 height 430
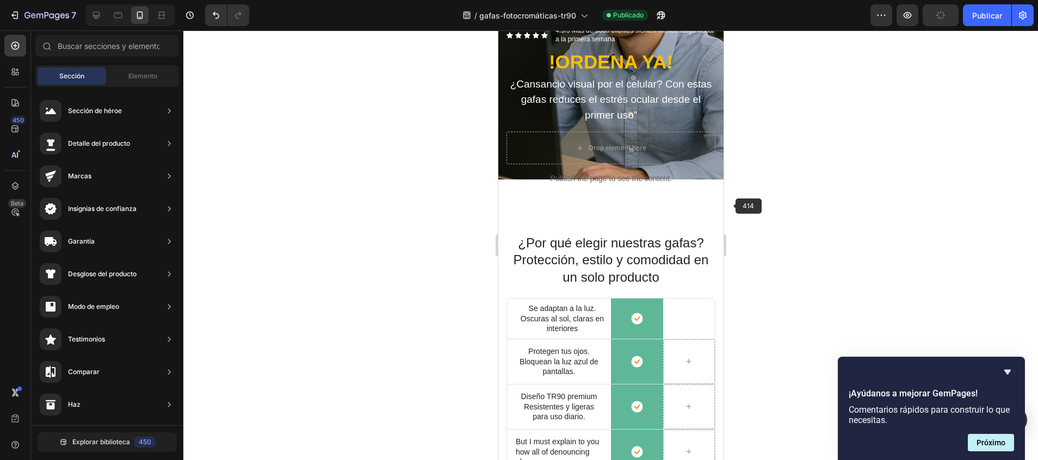
click at [698, 206] on div "¿Por qué elegir nuestras gafas? Protección, estilo y comodidad en un solo produ…" at bounding box center [610, 426] width 225 height 463
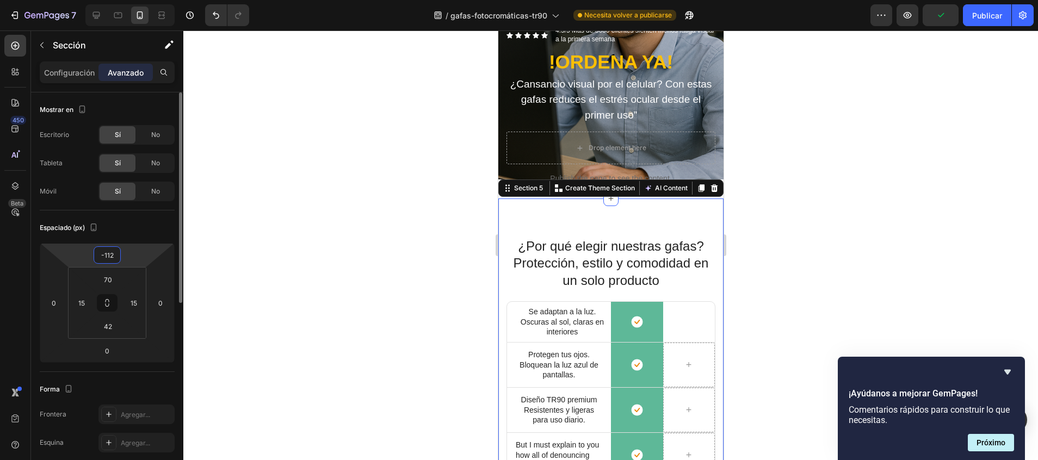
type input "-110"
click at [120, 0] on html "7 / gafas-fotocromáticas-tr90 Necesita volver a publicarse Preview Publicar 450…" at bounding box center [519, 0] width 1038 height 0
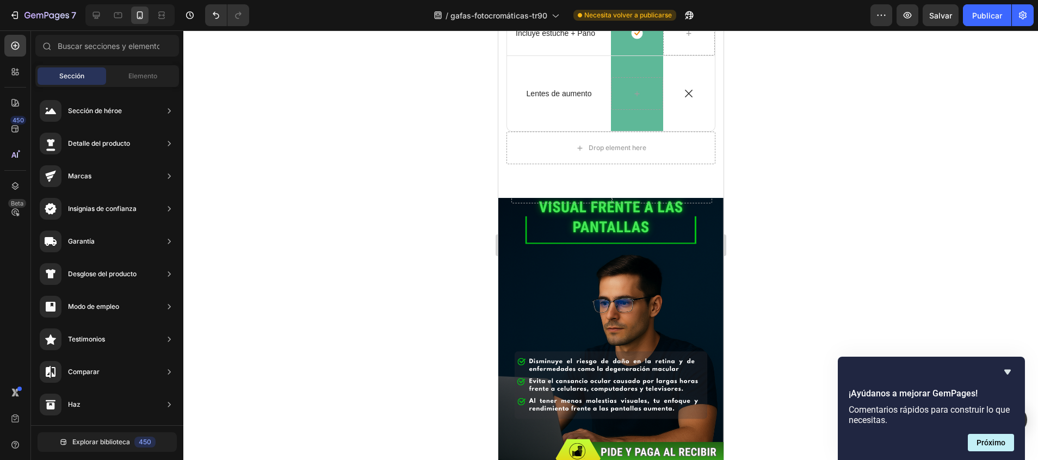
scroll to position [737, 0]
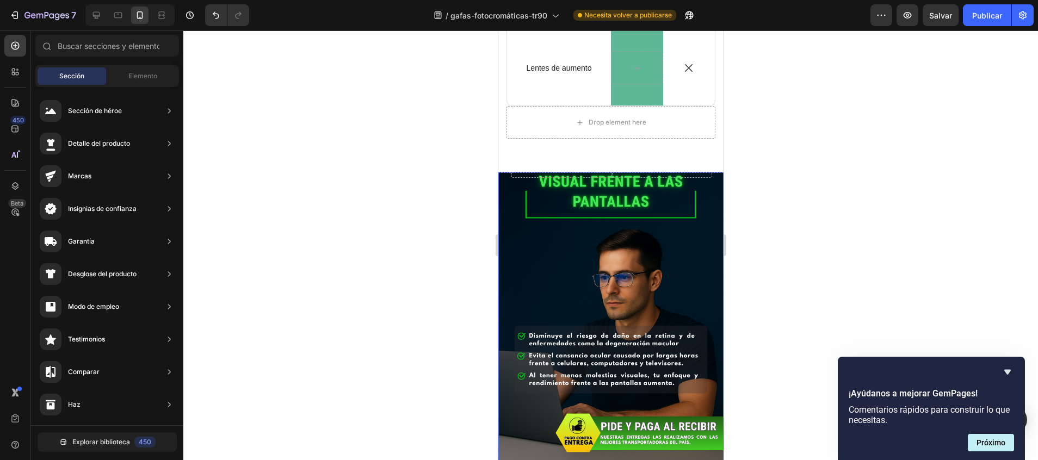
click at [699, 235] on div "Background Image" at bounding box center [610, 299] width 225 height 338
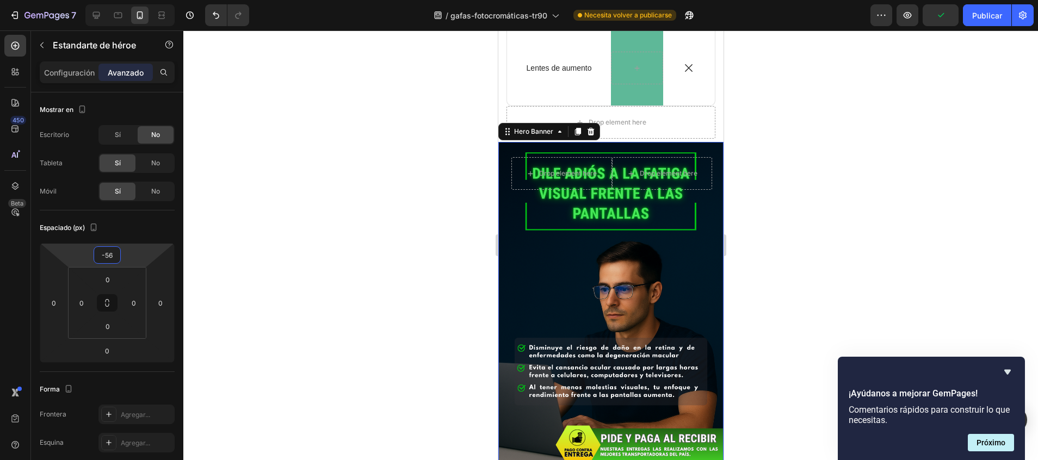
type input "-50"
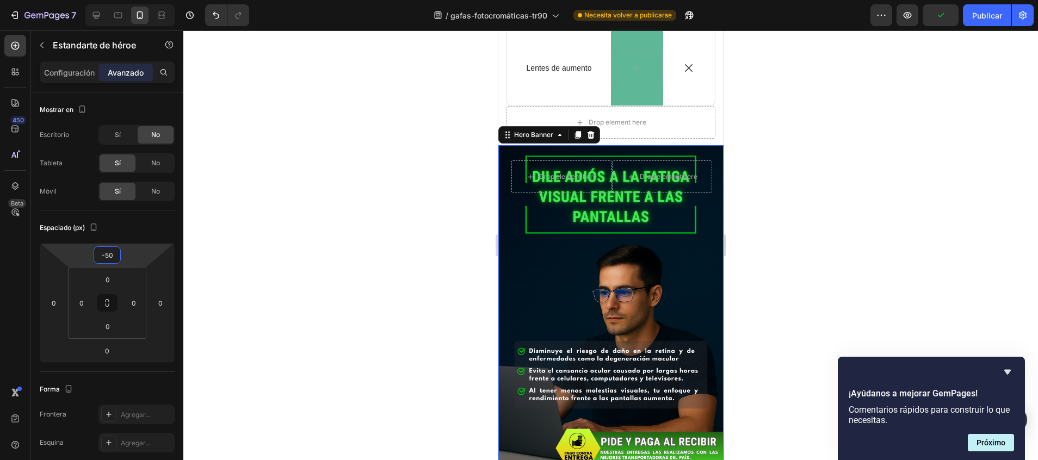
drag, startPoint x: 107, startPoint y: 245, endPoint x: 327, endPoint y: 160, distance: 236.5
click at [106, 0] on html "7 / gafas-fotocromáticas-tr90 Necesita volver a publicarse Preview Publicar 450…" at bounding box center [519, 0] width 1038 height 0
click at [996, 13] on font "Publicar" at bounding box center [987, 15] width 30 height 11
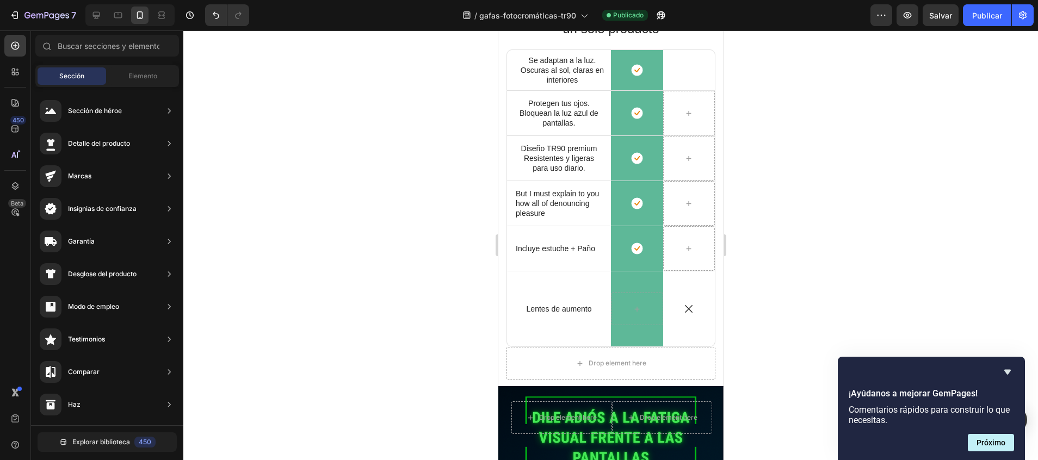
scroll to position [462, 0]
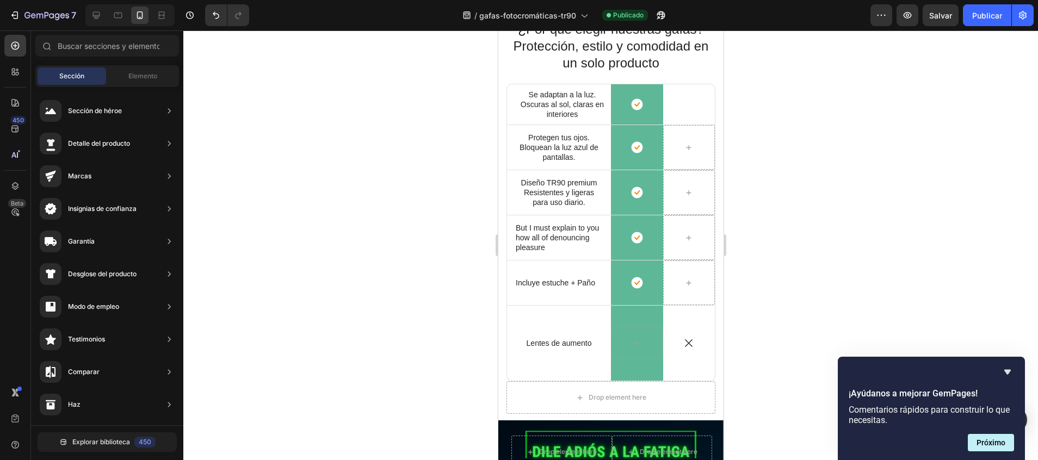
drag, startPoint x: 717, startPoint y: 185, endPoint x: 1229, endPoint y: 181, distance: 511.8
click at [554, 238] on p "But I must explain to you how all of denouncing pleasure" at bounding box center [558, 238] width 86 height 30
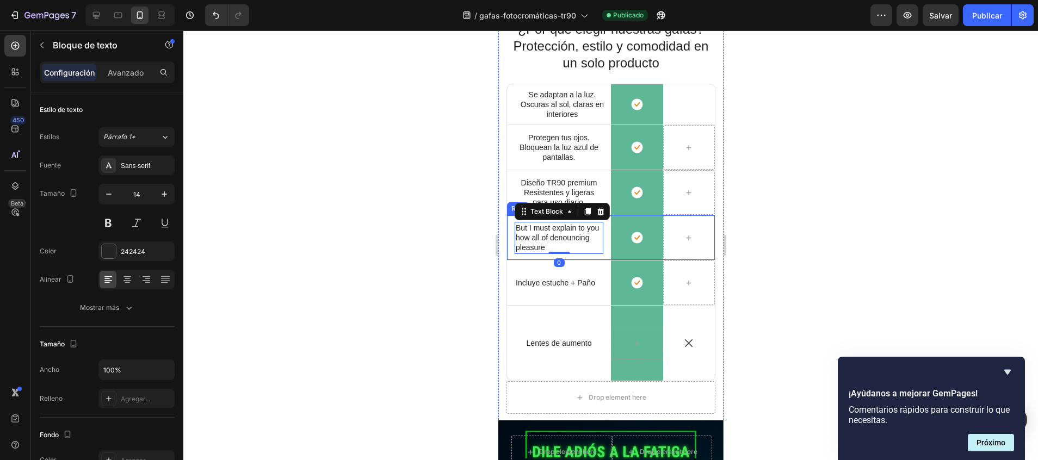
click at [603, 256] on div "Icon But I must explain to you how all of denouncing pleasure Text Block 0 Row" at bounding box center [558, 237] width 104 height 45
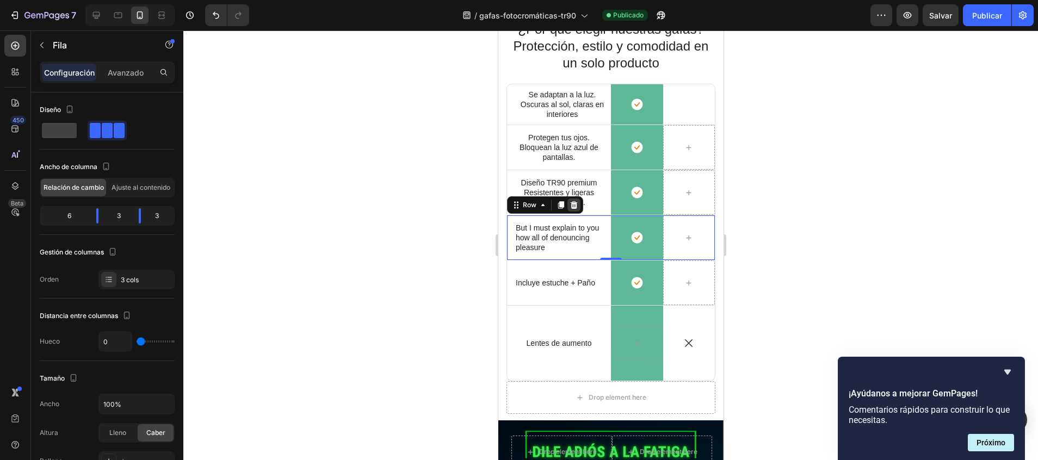
click at [578, 206] on div at bounding box center [573, 205] width 13 height 13
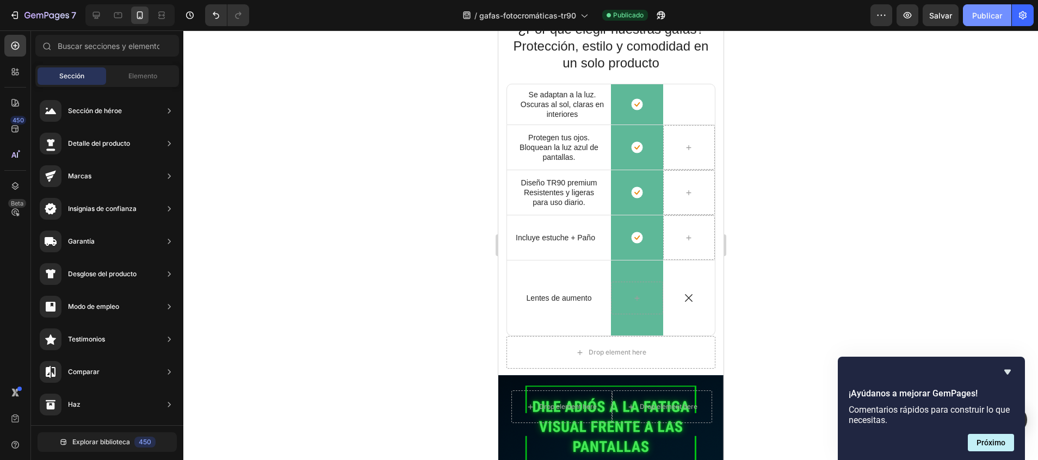
click at [991, 18] on font "Publicar" at bounding box center [987, 15] width 30 height 11
click at [95, 13] on icon at bounding box center [96, 15] width 11 height 11
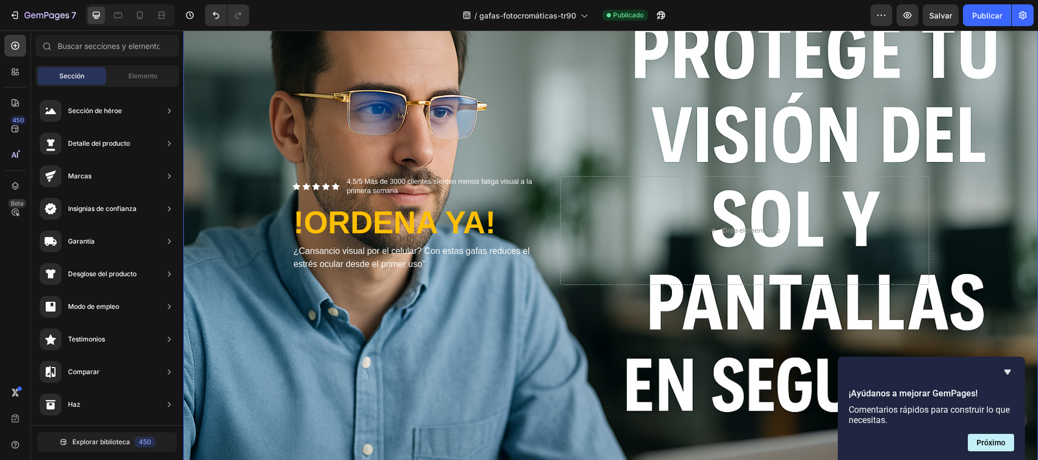
scroll to position [220, 0]
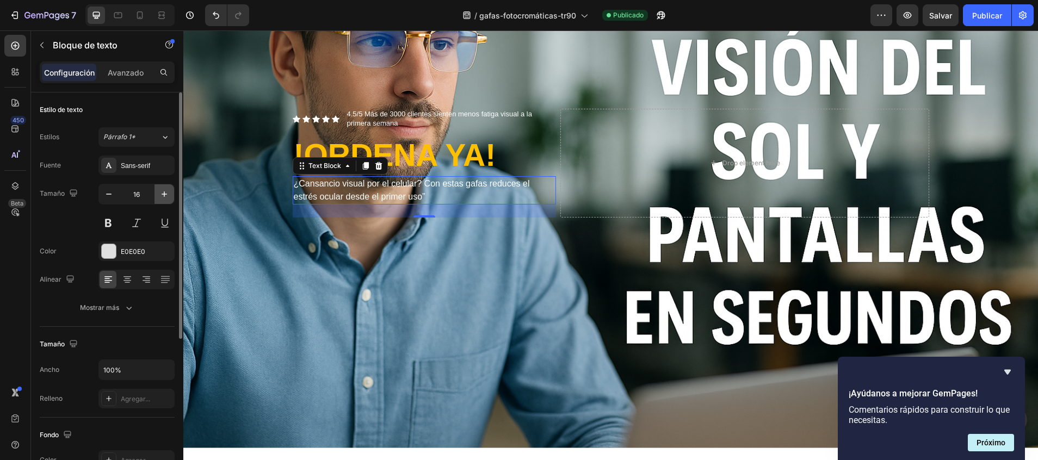
click at [169, 200] on button "button" at bounding box center [164, 194] width 20 height 20
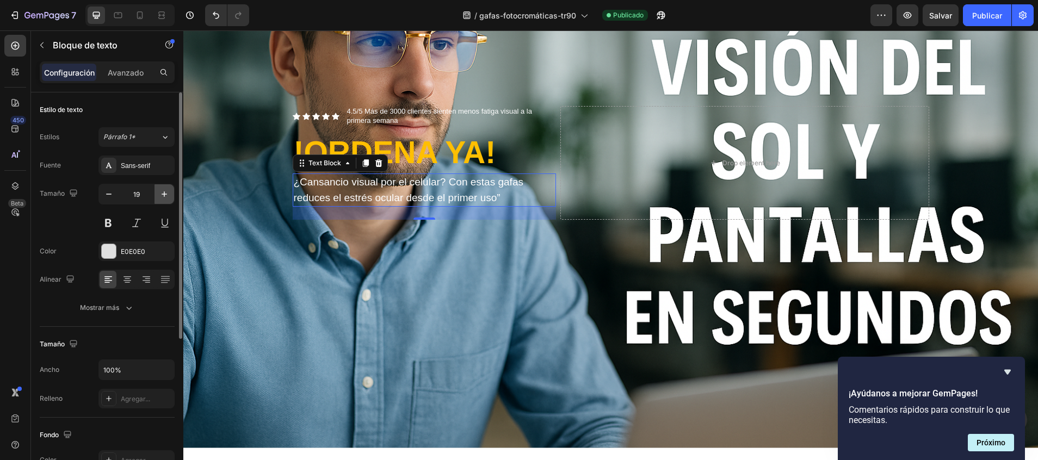
click at [169, 200] on button "button" at bounding box center [164, 194] width 20 height 20
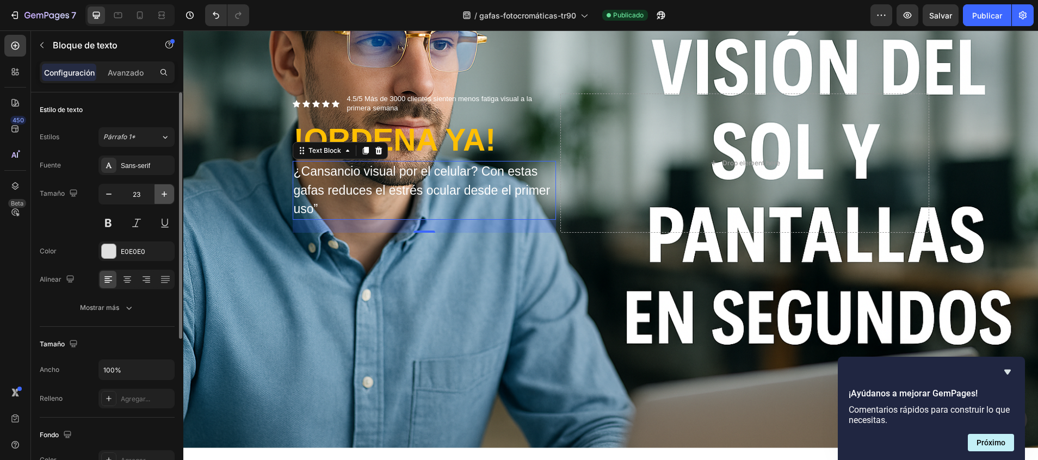
click at [169, 200] on button "button" at bounding box center [164, 194] width 20 height 20
type input "24"
click at [128, 279] on icon at bounding box center [127, 278] width 5 height 1
click at [110, 257] on div at bounding box center [109, 251] width 14 height 14
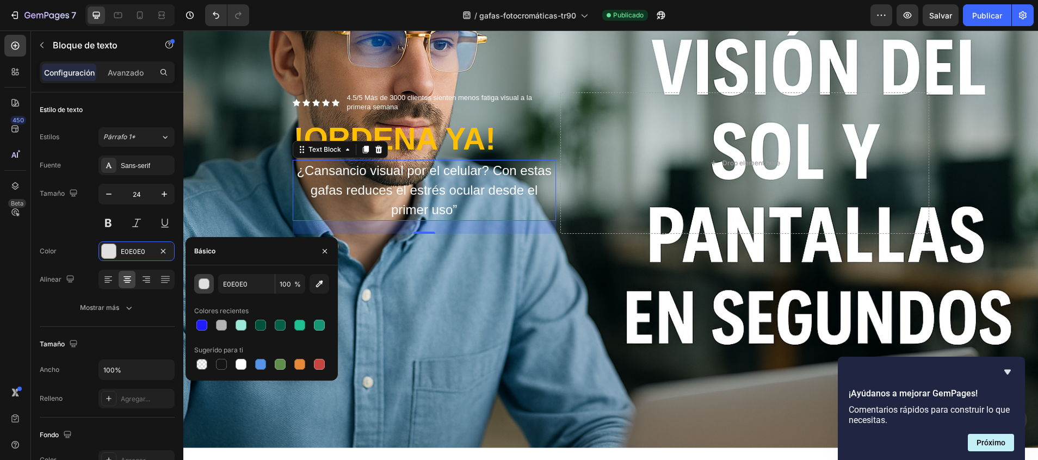
click at [199, 281] on div "button" at bounding box center [204, 284] width 11 height 11
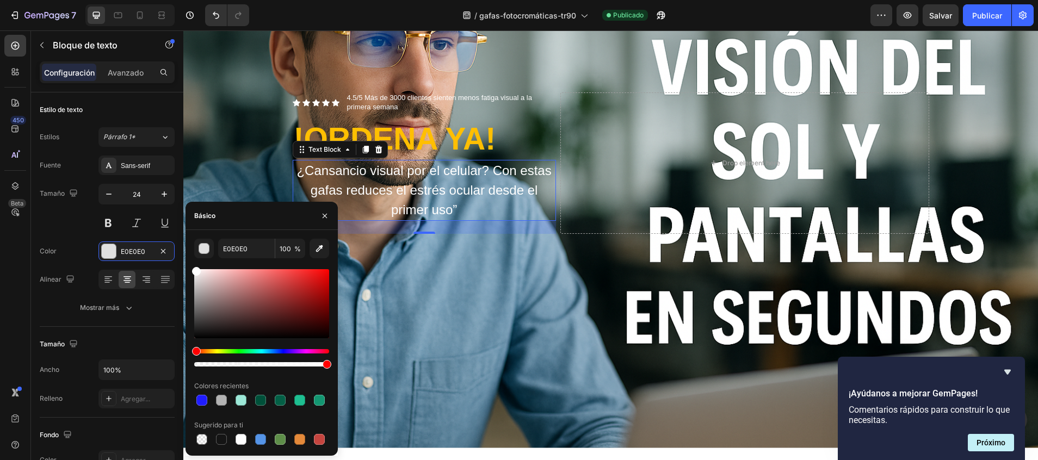
drag, startPoint x: 196, startPoint y: 280, endPoint x: 194, endPoint y: 268, distance: 12.7
click at [194, 268] on div at bounding box center [196, 271] width 9 height 9
type input "FFFFFF"
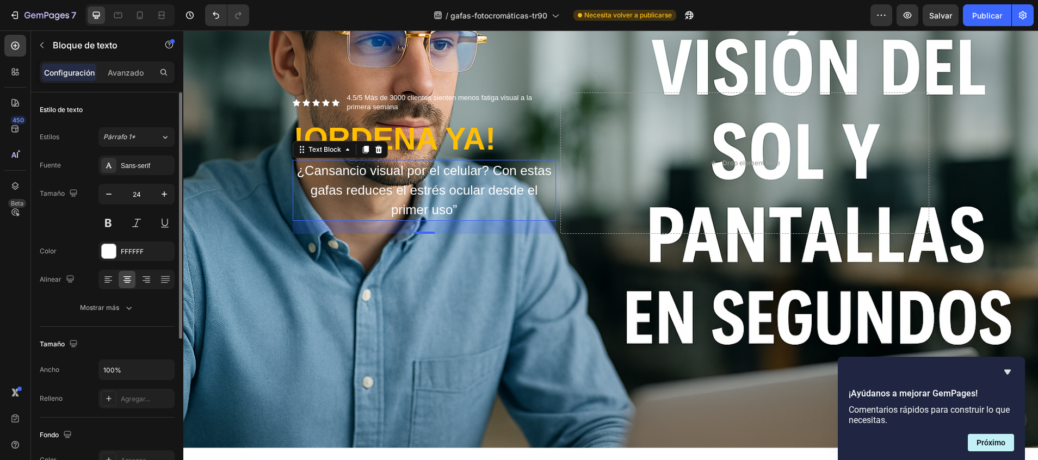
click at [58, 235] on div "Fuente Sans-serif Tamaño 24 Color FFFFFF Alinear Mostrar más" at bounding box center [107, 237] width 135 height 162
click at [329, 187] on span "¿Cansancio visual por el celular? Con estas gafas reduces el estrés ocular desd…" at bounding box center [423, 190] width 255 height 54
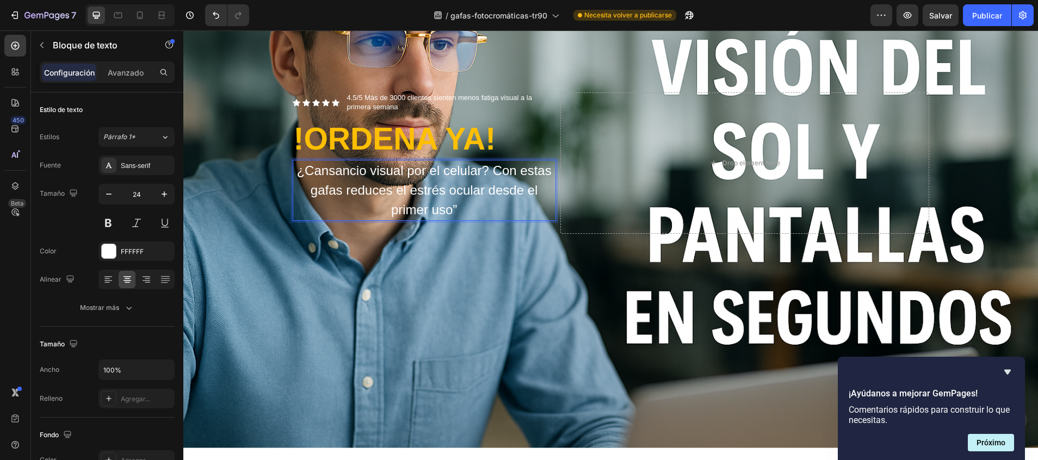
click at [455, 197] on p "¿Cansancio visual por el celular? Con estas gafas reduces el estrés ocular desd…" at bounding box center [424, 190] width 261 height 59
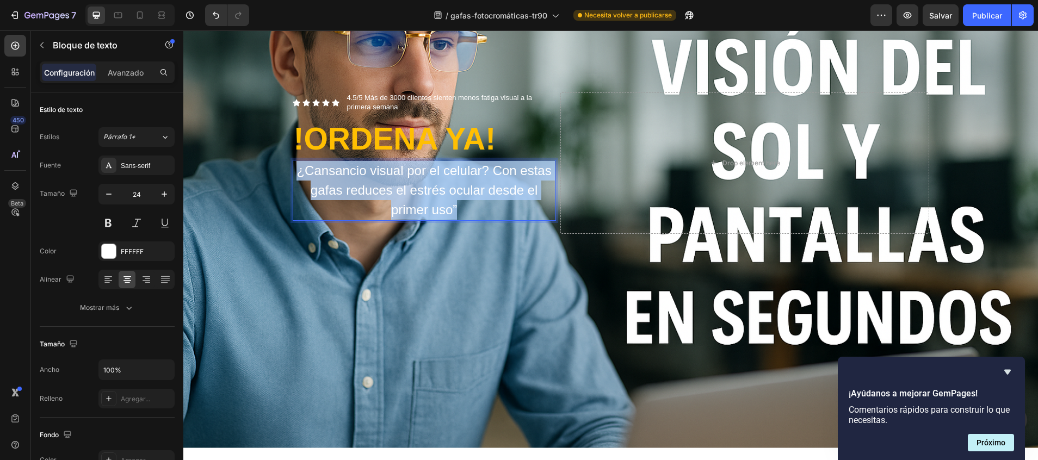
drag, startPoint x: 462, startPoint y: 206, endPoint x: 279, endPoint y: 157, distance: 189.0
click at [284, 157] on div "Icon Icon Icon Icon Icon Icon List 4.5/5 Más de 3000 clientes sienten menos fat…" at bounding box center [610, 163] width 653 height 176
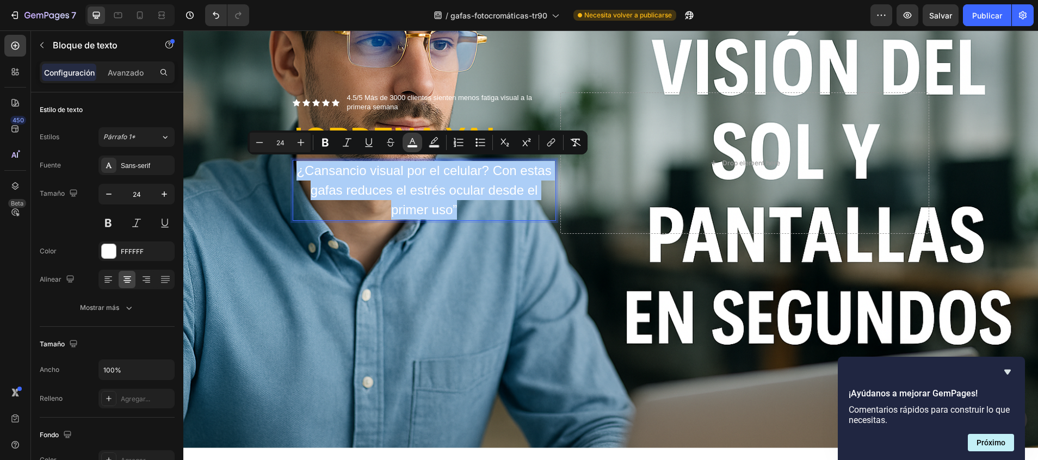
click at [412, 147] on rect "Barra de herramientas contextual del editor" at bounding box center [412, 146] width 10 height 3
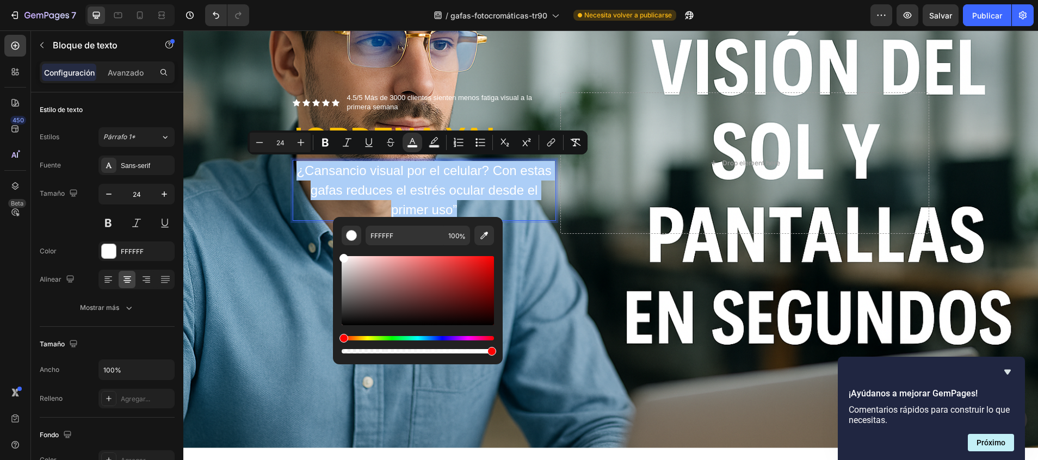
drag, startPoint x: 344, startPoint y: 259, endPoint x: 338, endPoint y: 246, distance: 14.4
click at [338, 246] on div "FFFFFF 100 %" at bounding box center [418, 286] width 170 height 139
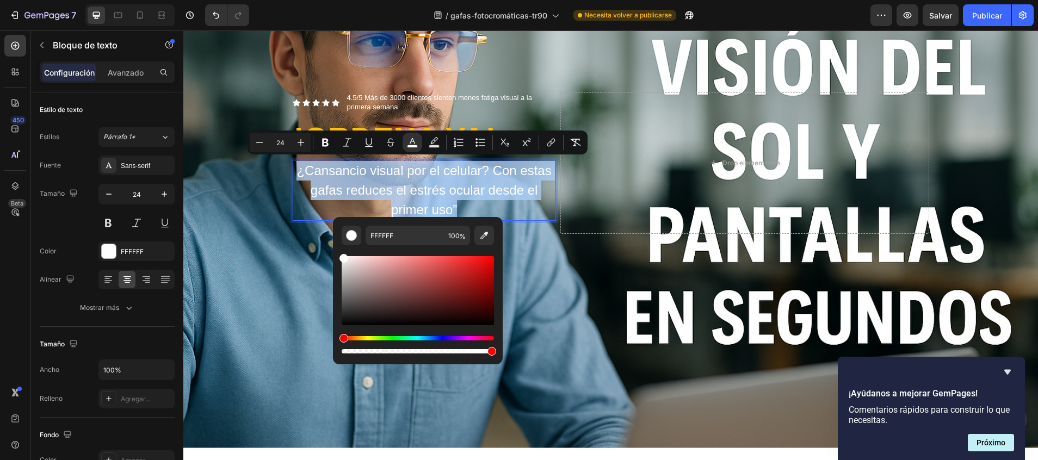
click at [290, 269] on div "Background Image" at bounding box center [610, 162] width 854 height 569
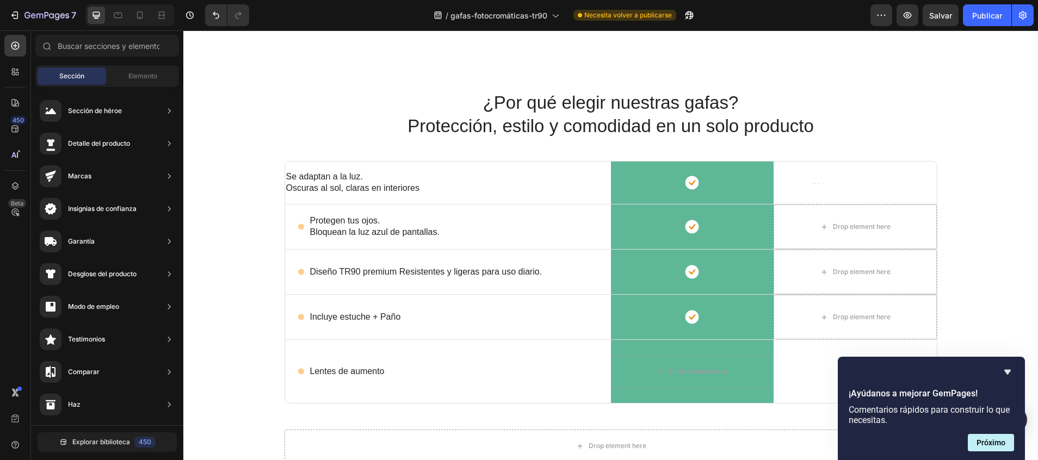
scroll to position [864, 0]
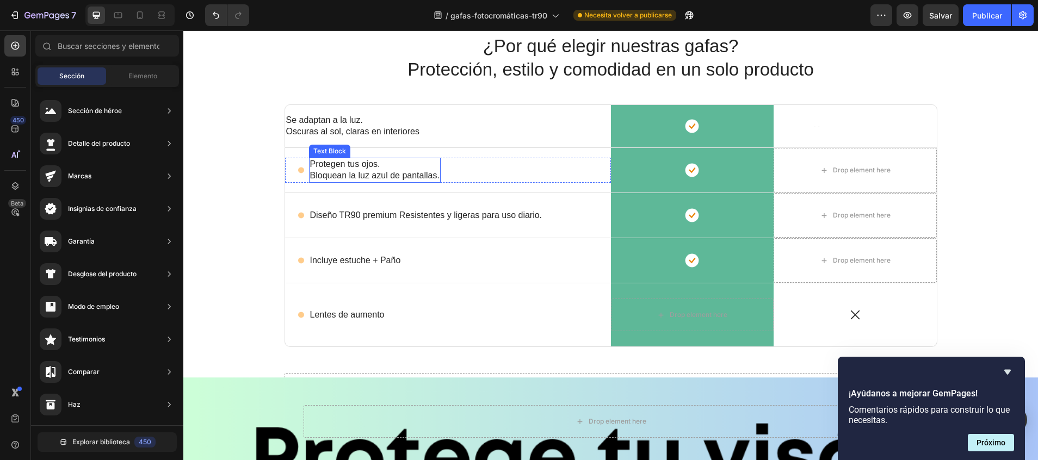
click at [312, 175] on p "Protegen tus ojos. Bloquean la luz azul de pantallas." at bounding box center [374, 170] width 129 height 23
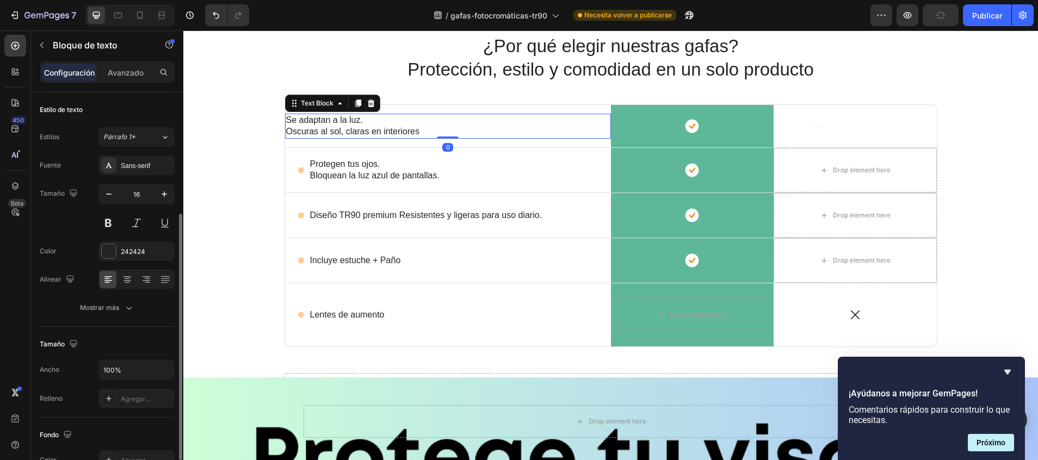
scroll to position [75, 0]
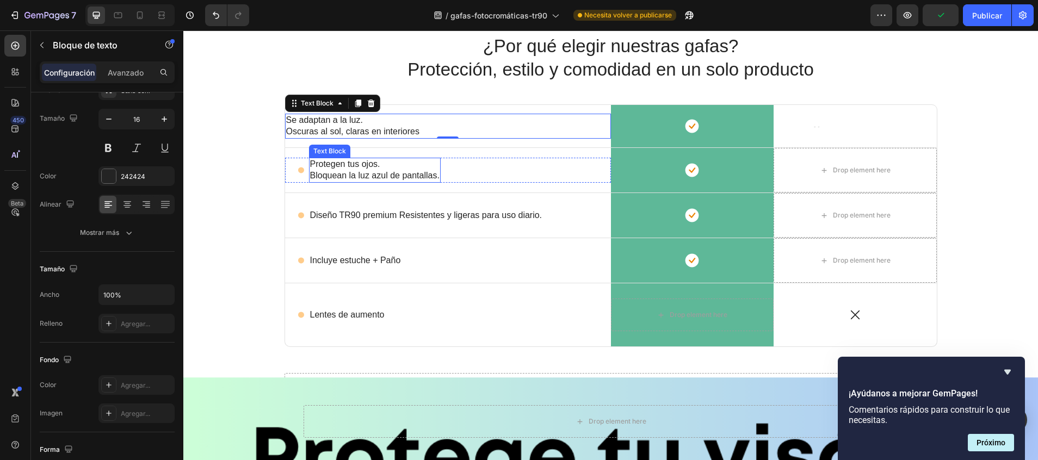
click at [317, 169] on p "Protegen tus ojos. Bloquean la luz azul de pantallas." at bounding box center [374, 170] width 129 height 23
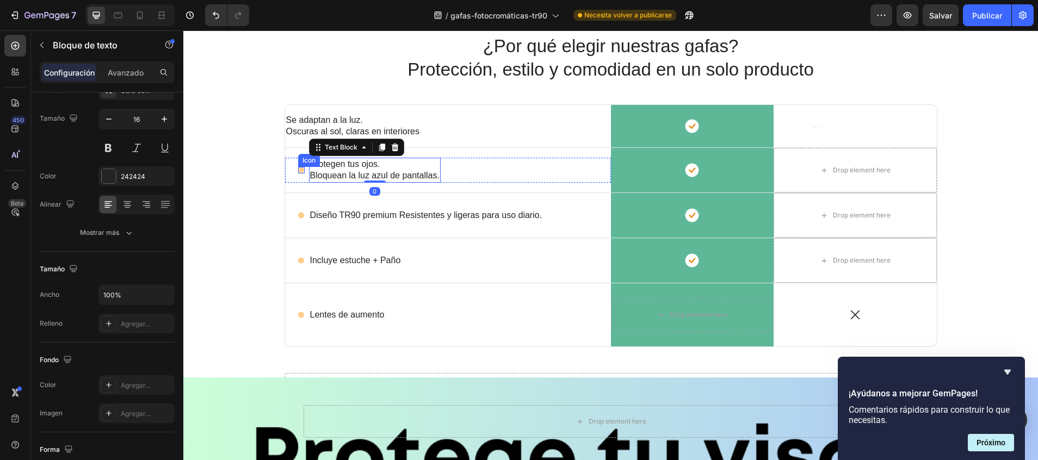
click at [298, 172] on circle at bounding box center [301, 171] width 6 height 6
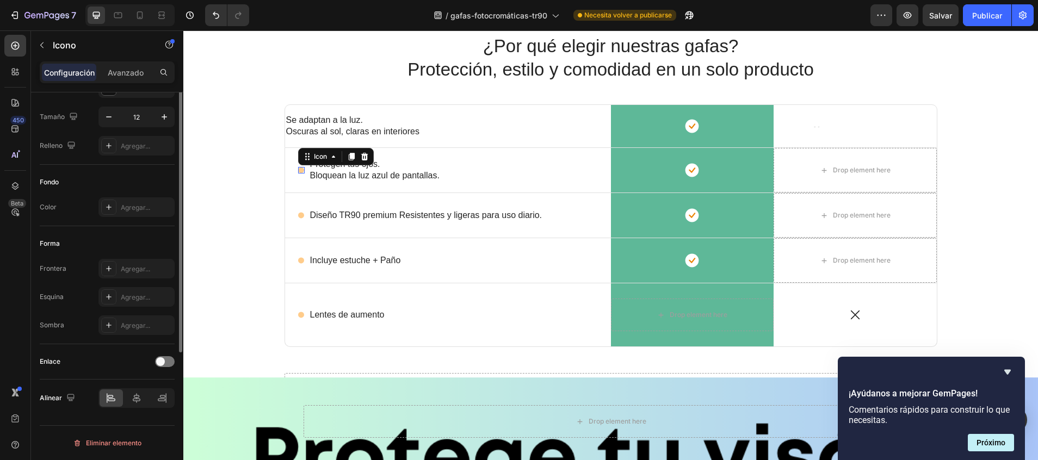
scroll to position [0, 0]
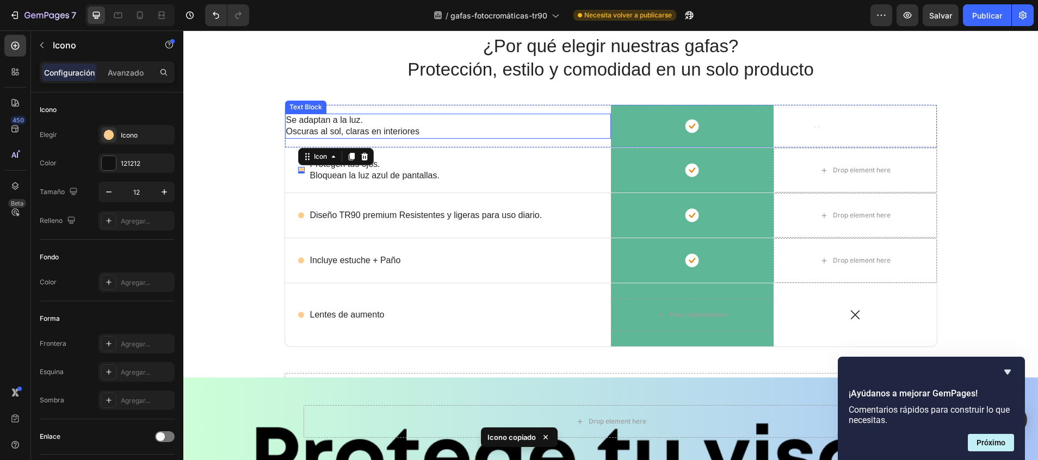
click at [286, 121] on p "Se adaptan a la luz." at bounding box center [448, 120] width 324 height 11
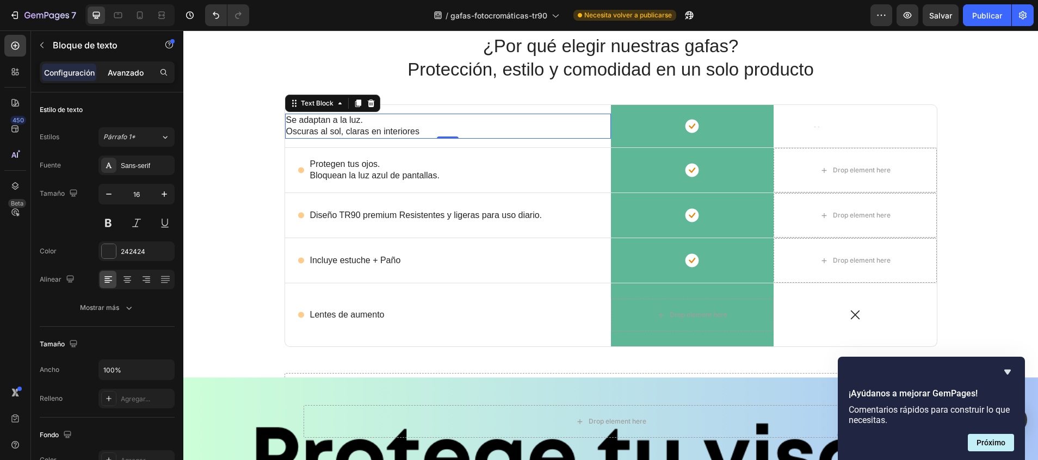
click at [139, 70] on p "Avanzado" at bounding box center [126, 72] width 36 height 11
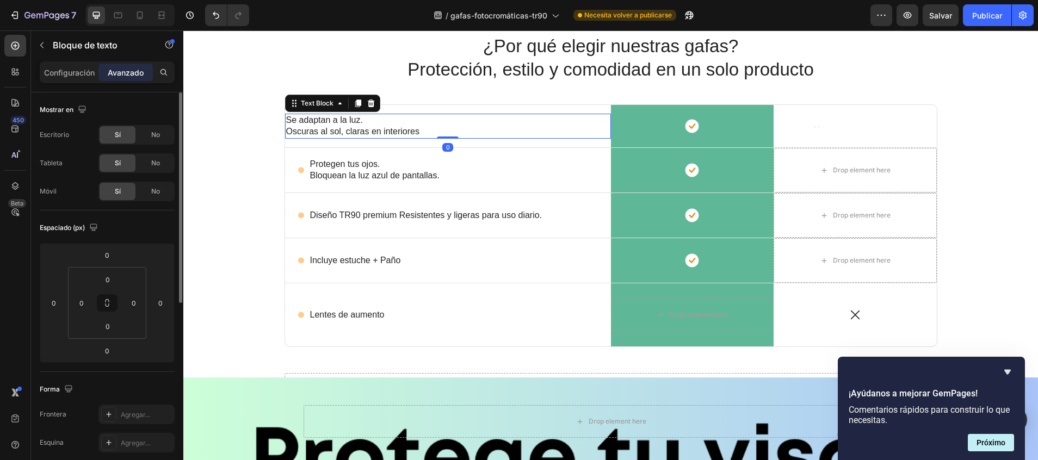
click at [69, 295] on icon at bounding box center [108, 304] width 78 height 72
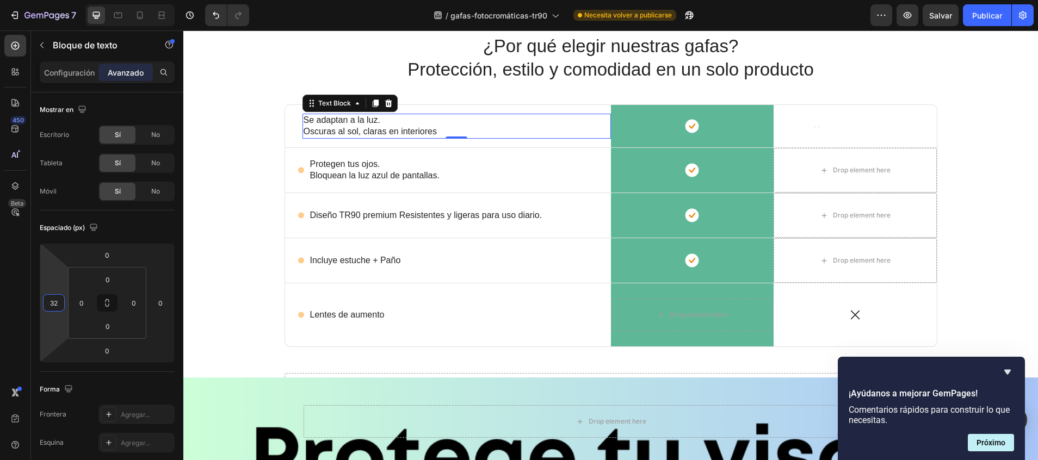
drag, startPoint x: 66, startPoint y: 295, endPoint x: -3, endPoint y: 282, distance: 70.3
click at [0, 0] on html "7 / gafas-fotocromáticas-tr90 Necesita volver a publicarse Preview Salvar Publi…" at bounding box center [519, 0] width 1038 height 0
drag, startPoint x: 40, startPoint y: 307, endPoint x: -3, endPoint y: 307, distance: 43.5
click at [0, 0] on html "7 / gafas-fotocromáticas-tr90 Necesita volver a publicarse Preview Salvar Publi…" at bounding box center [519, 0] width 1038 height 0
drag, startPoint x: 41, startPoint y: 300, endPoint x: 25, endPoint y: 300, distance: 16.3
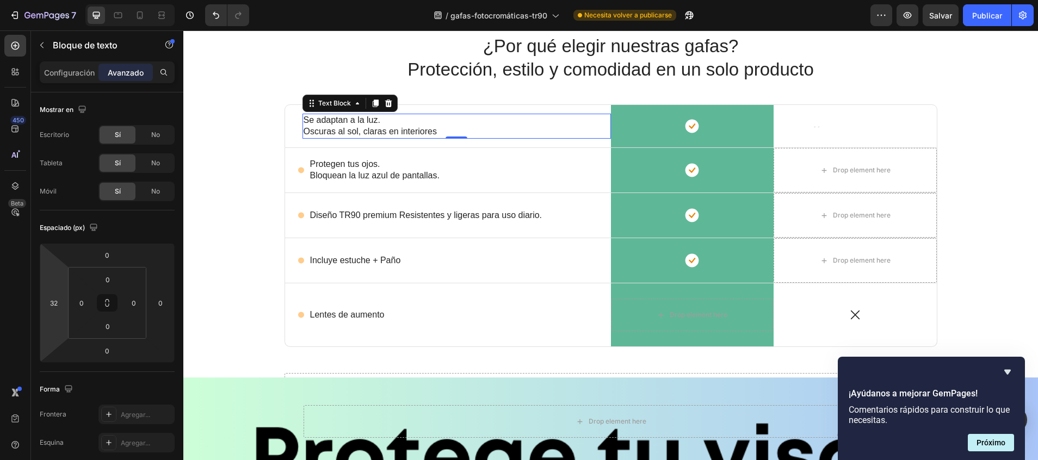
click at [25, 0] on html "7 / gafas-fotocromáticas-tr90 Necesita volver a publicarse Preview Salvar Publi…" at bounding box center [519, 0] width 1038 height 0
click at [56, 301] on input "32" at bounding box center [54, 303] width 16 height 16
type input "3"
type input "42"
click at [230, 121] on div "¿Por qué elegir nuestras gafas? Protección, estilo y comodidad en un solo produ…" at bounding box center [610, 224] width 838 height 381
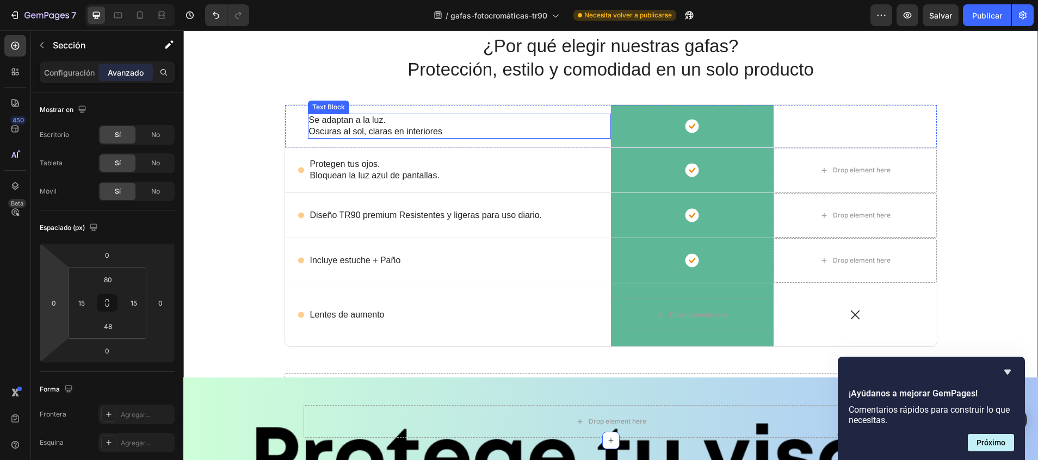
click at [313, 116] on p "Se adaptan a la luz." at bounding box center [459, 120] width 301 height 11
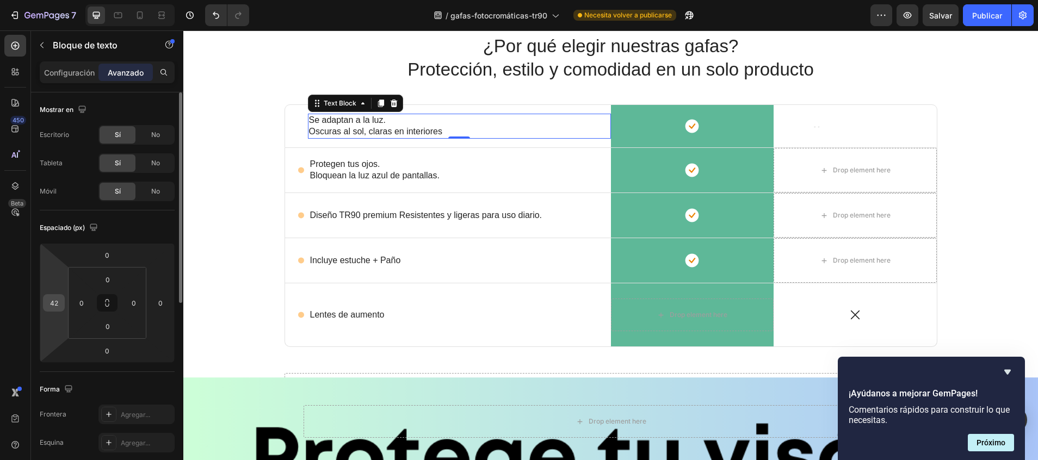
click at [58, 304] on input "42" at bounding box center [54, 303] width 16 height 16
type input "47"
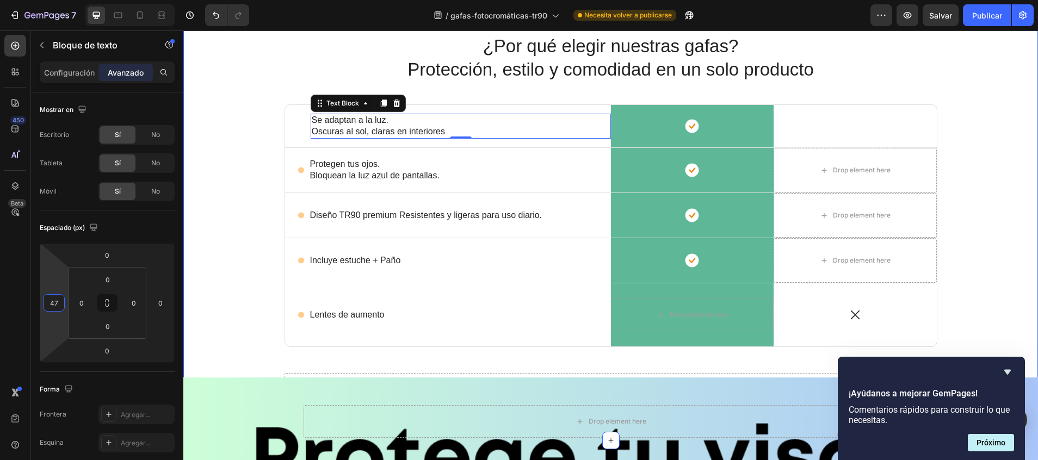
click at [214, 191] on div "¿Por qué elegir nuestras gafas? Protección, estilo y comodidad en un solo produ…" at bounding box center [610, 224] width 838 height 381
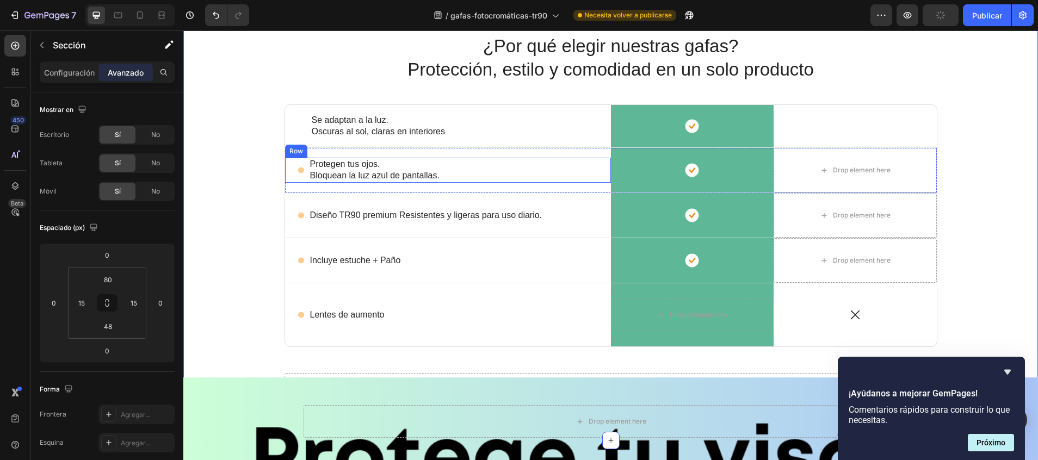
click at [298, 172] on circle at bounding box center [301, 171] width 6 height 6
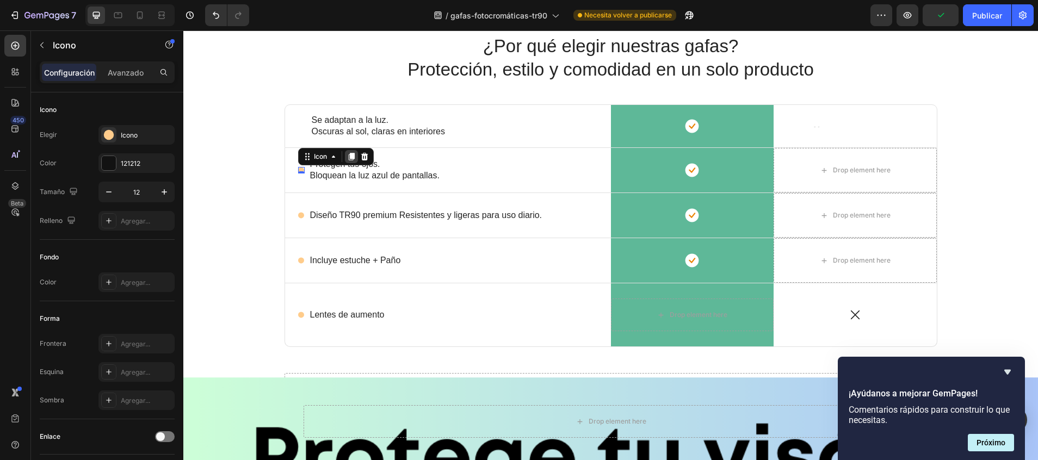
click at [348, 155] on icon at bounding box center [351, 157] width 6 height 8
drag, startPoint x: 300, startPoint y: 162, endPoint x: 330, endPoint y: 125, distance: 47.6
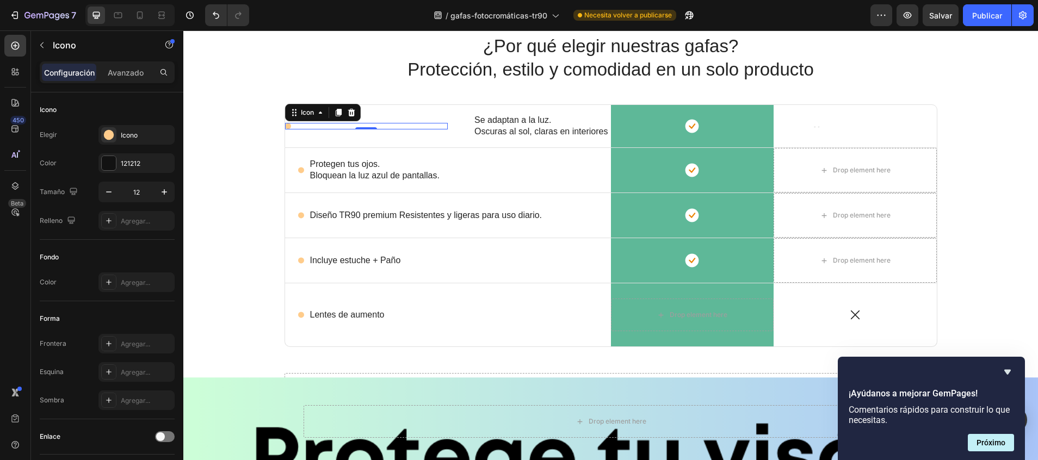
click at [430, 128] on div "Icon 0" at bounding box center [366, 126] width 163 height 7
click at [140, 77] on p "Avanzado" at bounding box center [126, 72] width 36 height 11
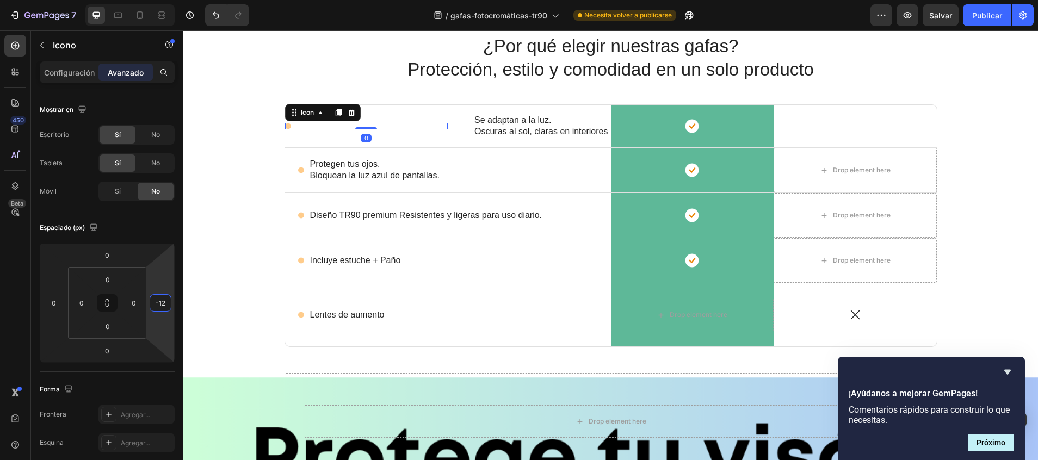
drag, startPoint x: 173, startPoint y: 299, endPoint x: 70, endPoint y: 304, distance: 102.9
click at [70, 0] on html "7 / gafas-fotocromáticas-tr90 Necesita volver a publicarse Preview Salvar Publi…" at bounding box center [519, 0] width 1038 height 0
type input "-20"
drag, startPoint x: 146, startPoint y: 297, endPoint x: 59, endPoint y: 301, distance: 87.1
click at [59, 0] on html "7 / gafas-fotocromáticas-tr90 Necesita volver a publicarse Preview Salvar Publi…" at bounding box center [519, 0] width 1038 height 0
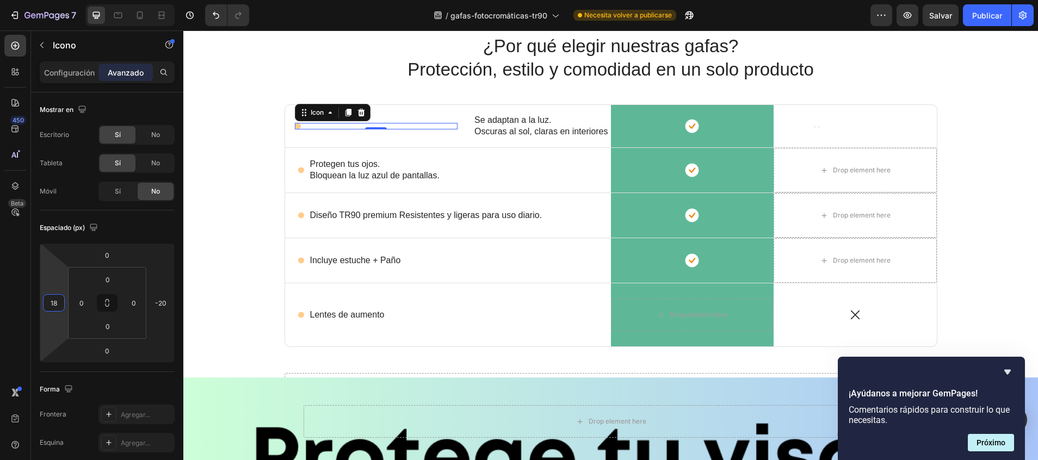
drag, startPoint x: 41, startPoint y: 301, endPoint x: 182, endPoint y: 294, distance: 140.5
click at [182, 0] on html "7 / gafas-fotocromáticas-tr90 Necesita volver a publicarse Preview Salvar Publi…" at bounding box center [519, 0] width 1038 height 0
click at [43, 297] on div "18" at bounding box center [54, 302] width 22 height 17
drag, startPoint x: 40, startPoint y: 297, endPoint x: 102, endPoint y: 300, distance: 61.5
click at [102, 0] on html "7 / gafas-fotocromáticas-tr90 Necesita volver a publicarse Preview Publicar 450…" at bounding box center [519, 0] width 1038 height 0
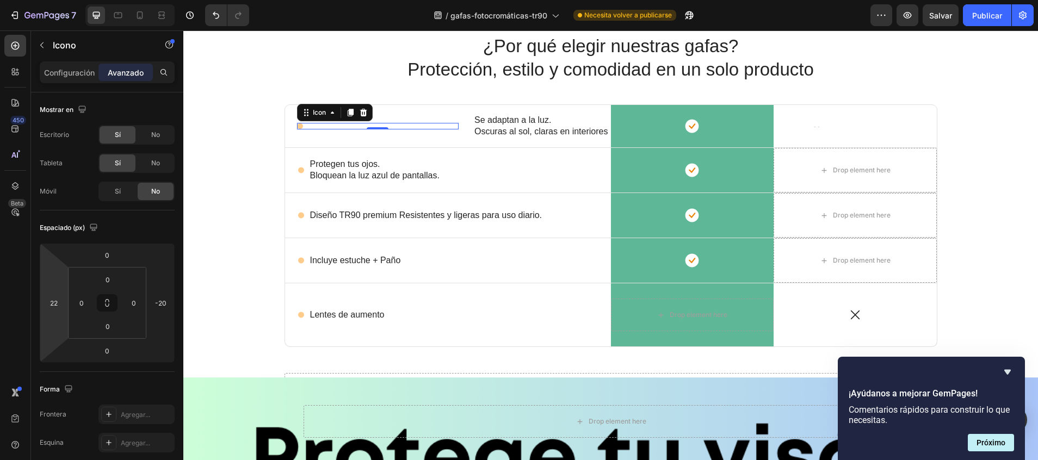
type input "24"
drag, startPoint x: 41, startPoint y: 303, endPoint x: 114, endPoint y: 298, distance: 73.0
click at [114, 0] on html "7 / gafas-fotocromáticas-tr90 Necesita volver a publicarse Preview Salvar Publi…" at bounding box center [519, 0] width 1038 height 0
drag, startPoint x: 330, startPoint y: 332, endPoint x: 326, endPoint y: 305, distance: 27.0
type input "2"
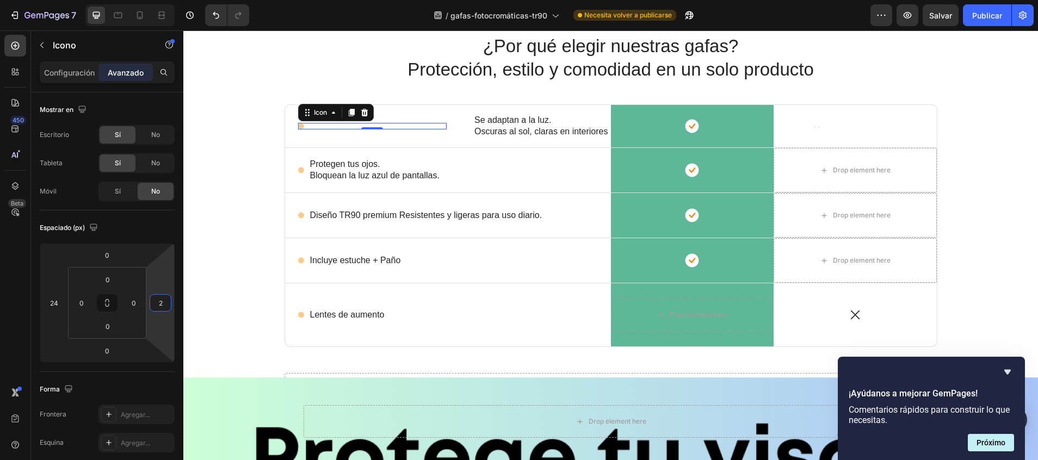
click at [176, 0] on html "7 / gafas-fotocromáticas-tr90 Necesita volver a publicarse Preview Salvar Publi…" at bounding box center [519, 0] width 1038 height 0
click at [166, 303] on input "2" at bounding box center [160, 303] width 16 height 16
type input "-2"
type input "2"
type input "260"
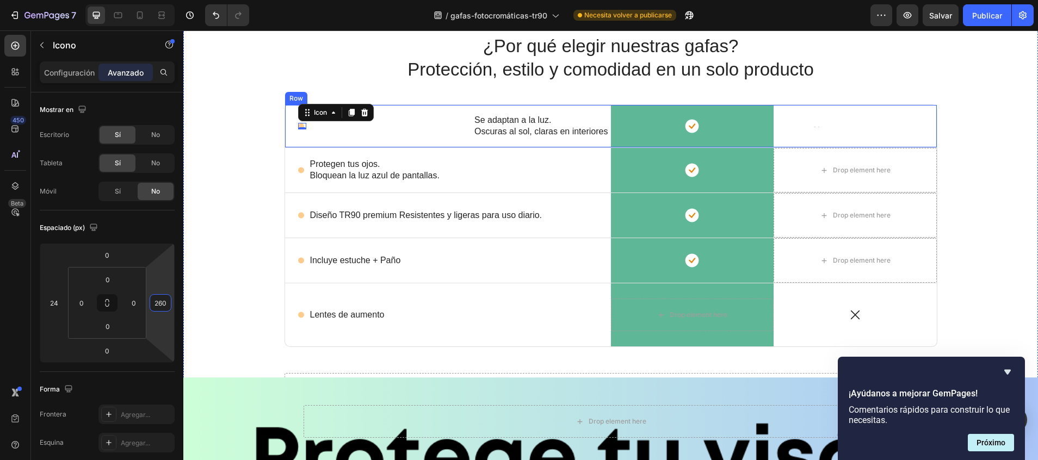
click at [483, 124] on p "Se adaptan a la luz." at bounding box center [541, 120] width 135 height 11
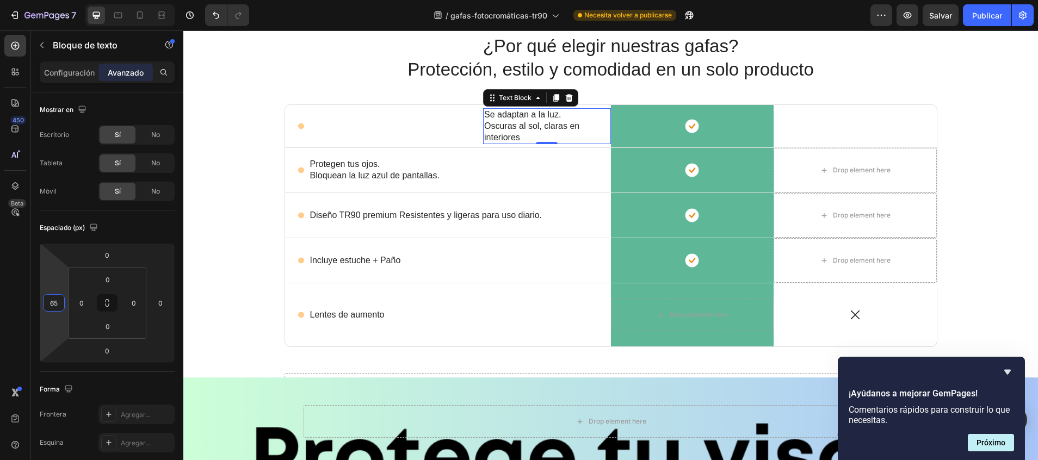
drag, startPoint x: 40, startPoint y: 300, endPoint x: -3, endPoint y: 293, distance: 44.1
click at [0, 0] on html "7 / gafas-fotocromáticas-tr90 Necesita volver a publicarse Preview Salvar Publi…" at bounding box center [519, 0] width 1038 height 0
drag, startPoint x: 67, startPoint y: 303, endPoint x: 0, endPoint y: 299, distance: 67.1
click at [0, 0] on html "7 / gafas-fotocromáticas-tr90 Necesita volver a publicarse Preview Salvar Publi…" at bounding box center [519, 0] width 1038 height 0
click at [53, 301] on input "77" at bounding box center [54, 303] width 16 height 16
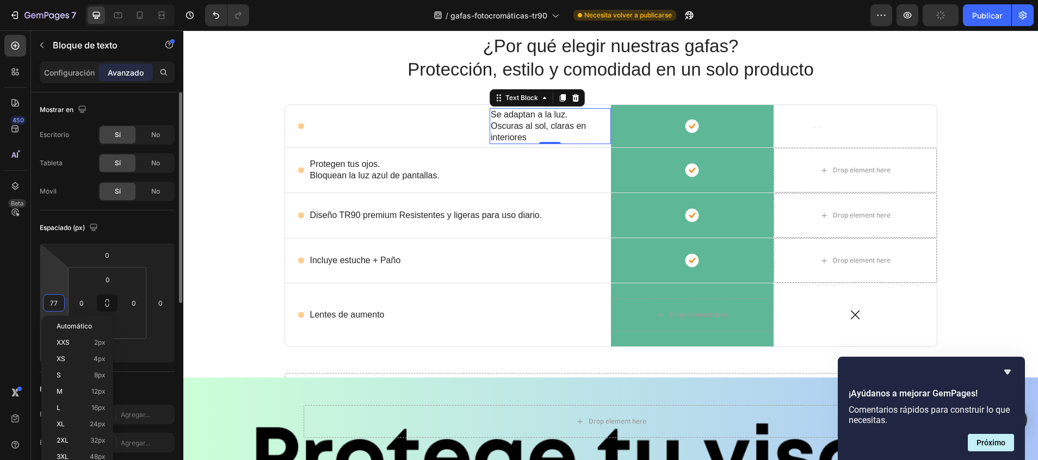
type input "7"
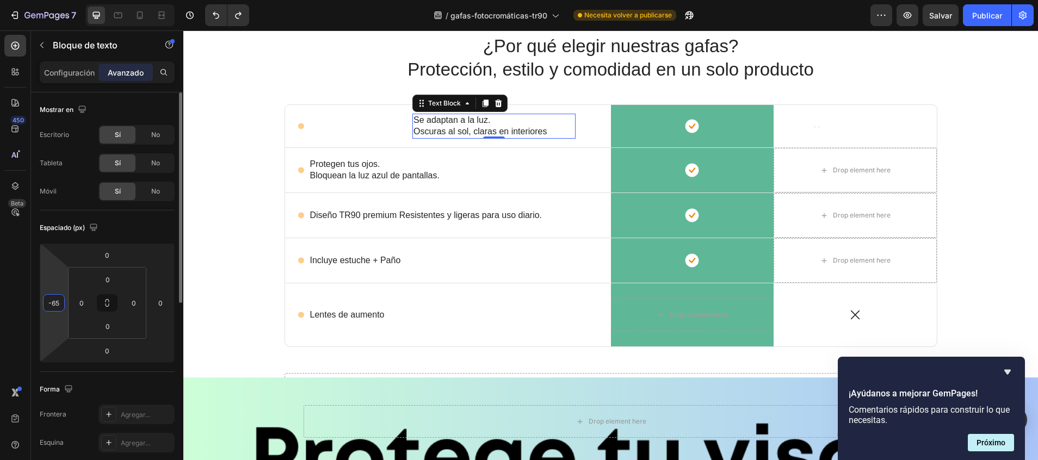
type input "-6"
type input "-1"
type input "-255"
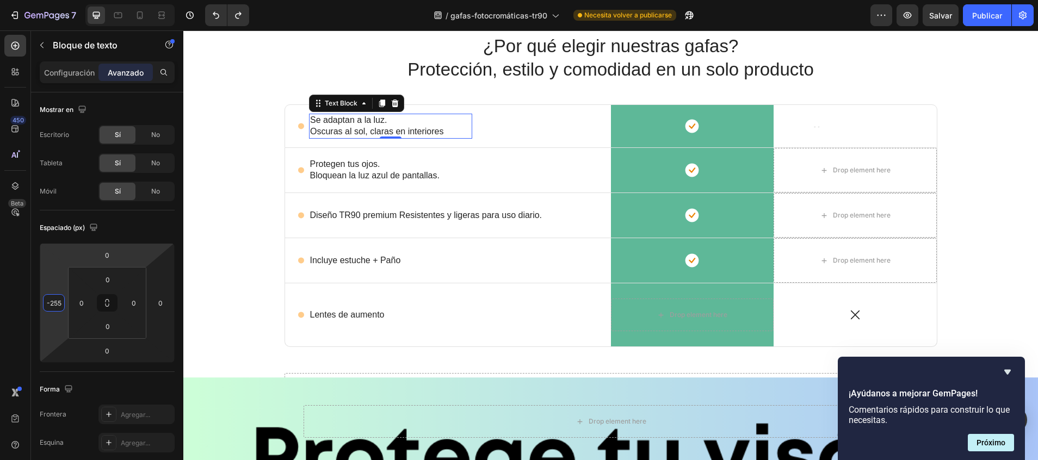
click at [237, 166] on div "¿Por qué elegir nuestras gafas? Protección, estilo y comodidad en un solo produ…" at bounding box center [610, 224] width 838 height 381
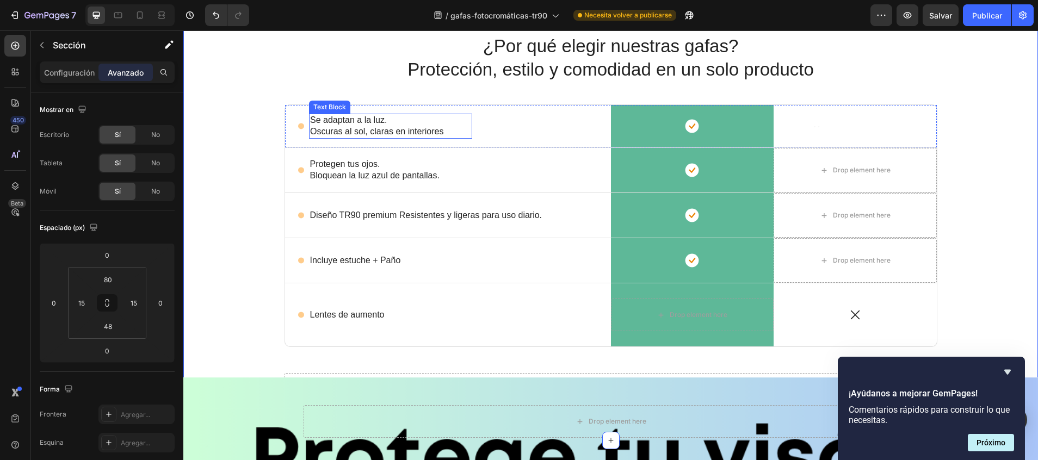
click at [323, 127] on p "Oscuras al sol, claras en interiores" at bounding box center [390, 131] width 161 height 11
click at [77, 71] on p "Configuración" at bounding box center [69, 72] width 51 height 11
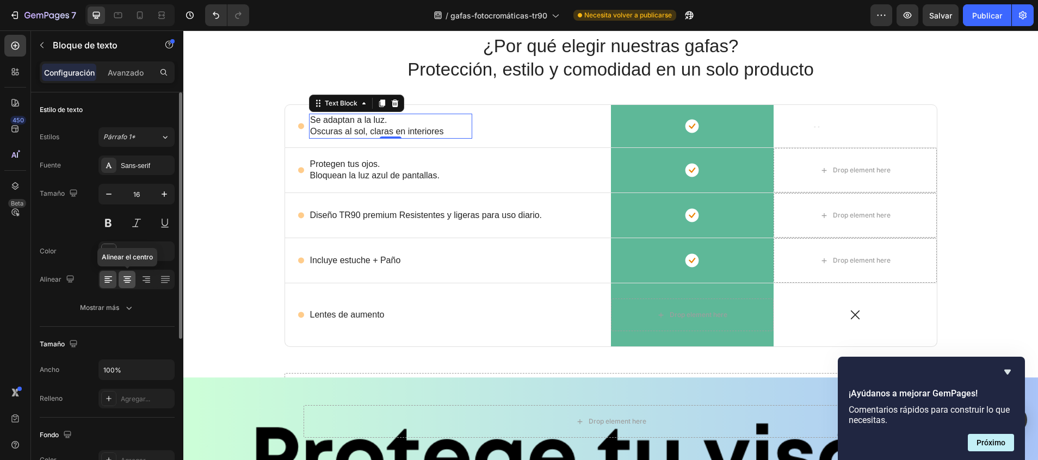
click at [127, 284] on icon at bounding box center [127, 279] width 11 height 11
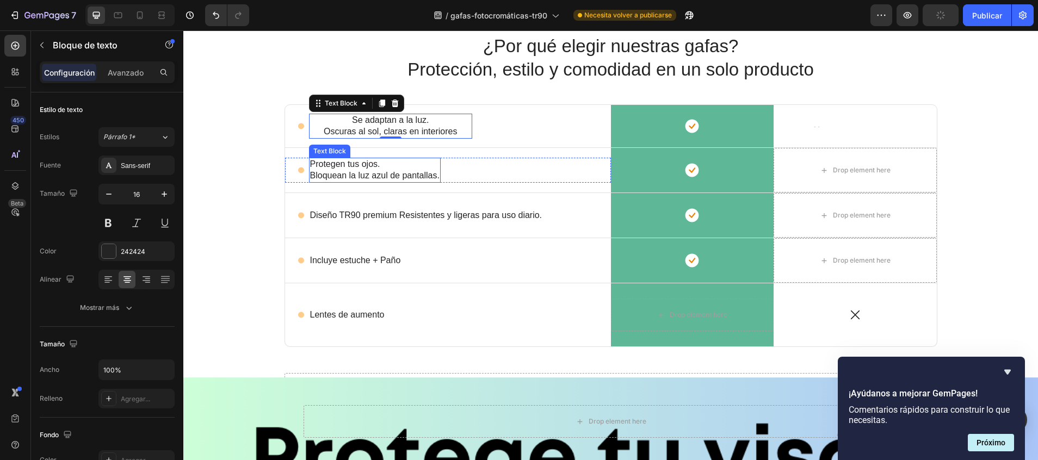
click at [368, 168] on p "Protegen tus ojos. Bloquean la luz azul de pantallas." at bounding box center [374, 170] width 129 height 23
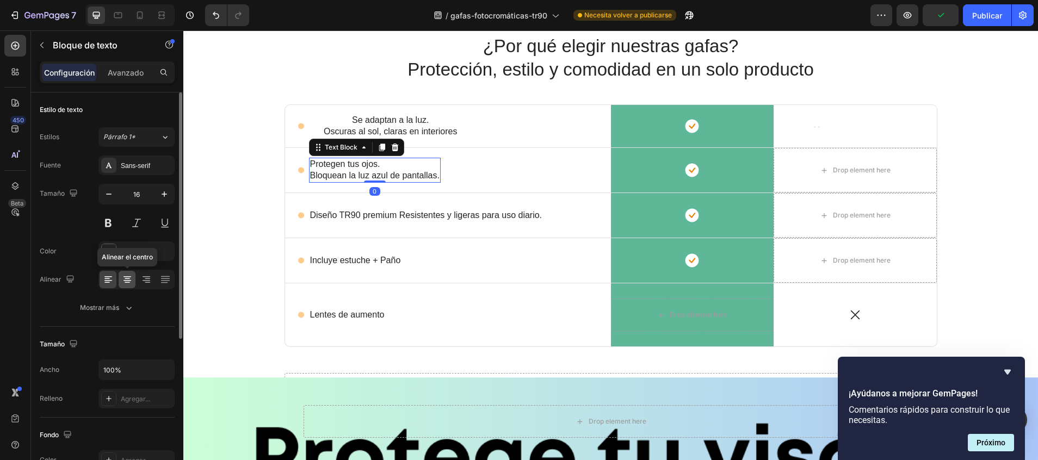
click at [132, 278] on icon at bounding box center [127, 279] width 11 height 11
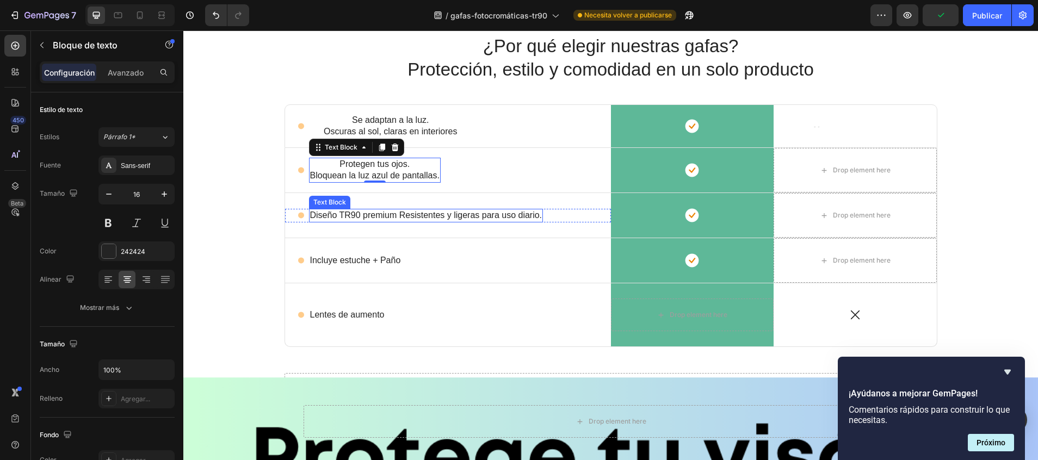
click at [408, 210] on p "Diseño TR90 premium Resistentes y ligeras para uso diario." at bounding box center [426, 215] width 232 height 11
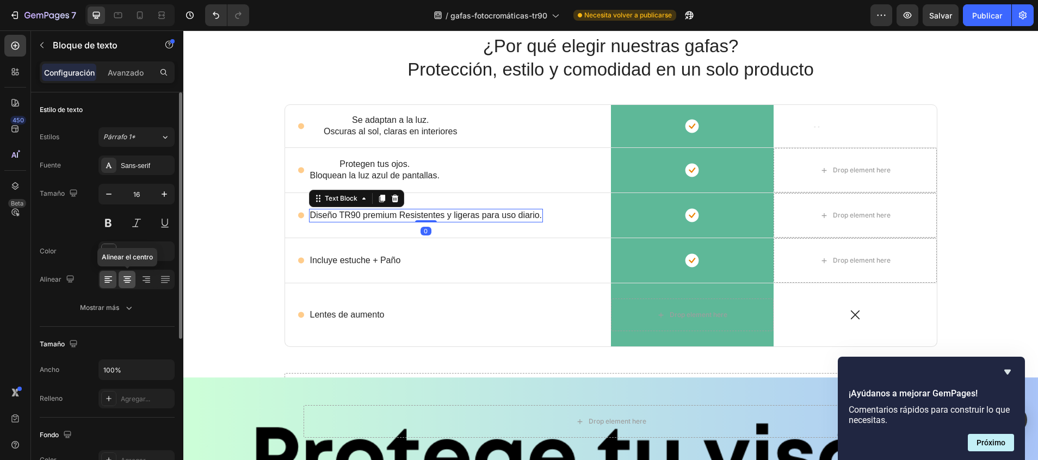
click at [125, 282] on icon at bounding box center [127, 279] width 11 height 11
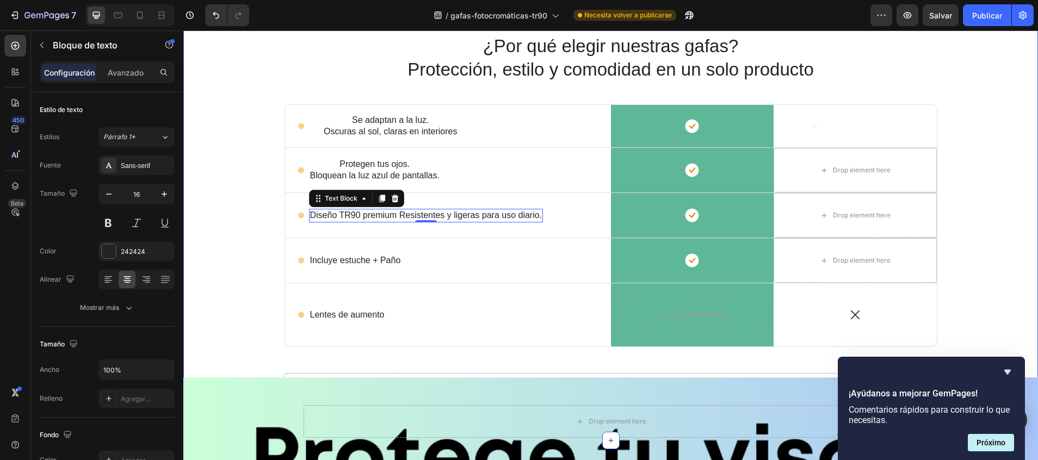
click at [227, 260] on div "¿Por qué elegir nuestras gafas? Protección, estilo y comodidad en un solo produ…" at bounding box center [610, 224] width 838 height 381
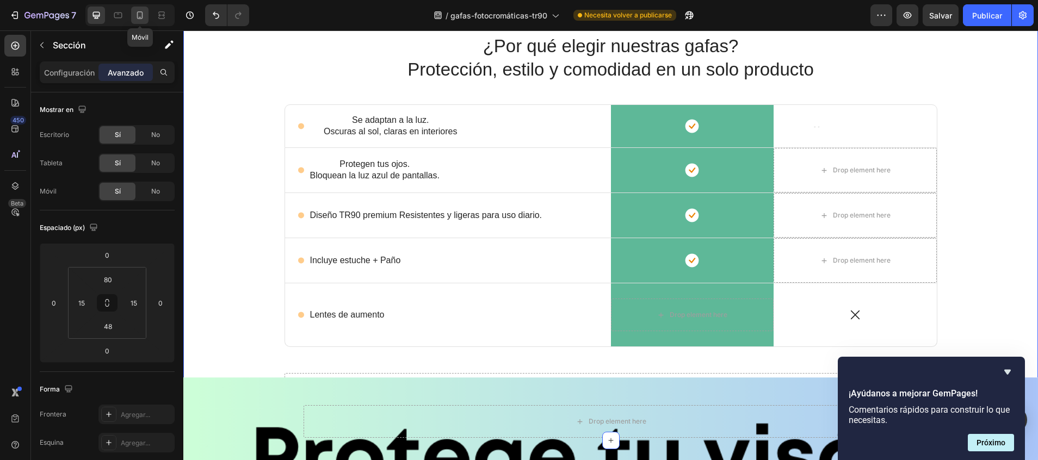
click at [140, 16] on icon at bounding box center [139, 15] width 11 height 11
type input "-110"
type input "70"
type input "42"
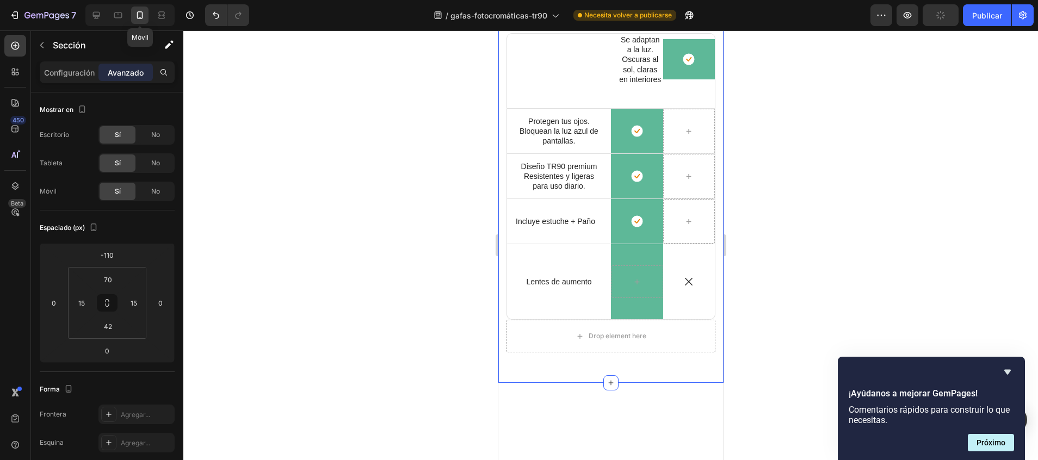
scroll to position [726, 0]
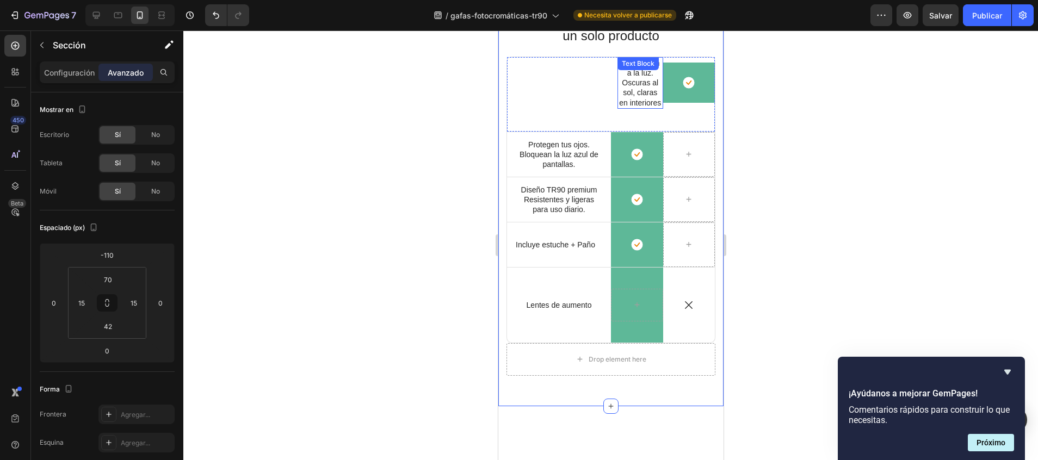
click at [631, 85] on p "Oscuras al sol, claras en interiores" at bounding box center [640, 93] width 44 height 30
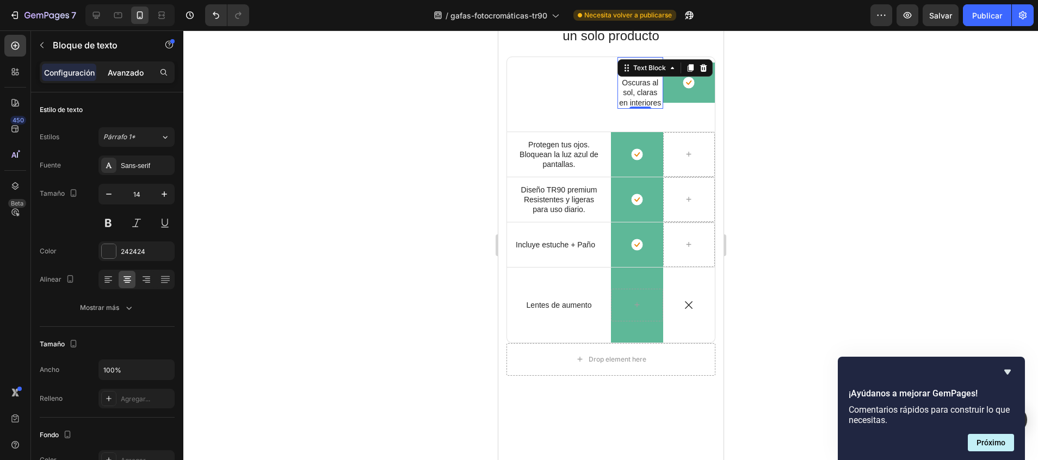
click at [110, 76] on p "Avanzado" at bounding box center [126, 72] width 36 height 11
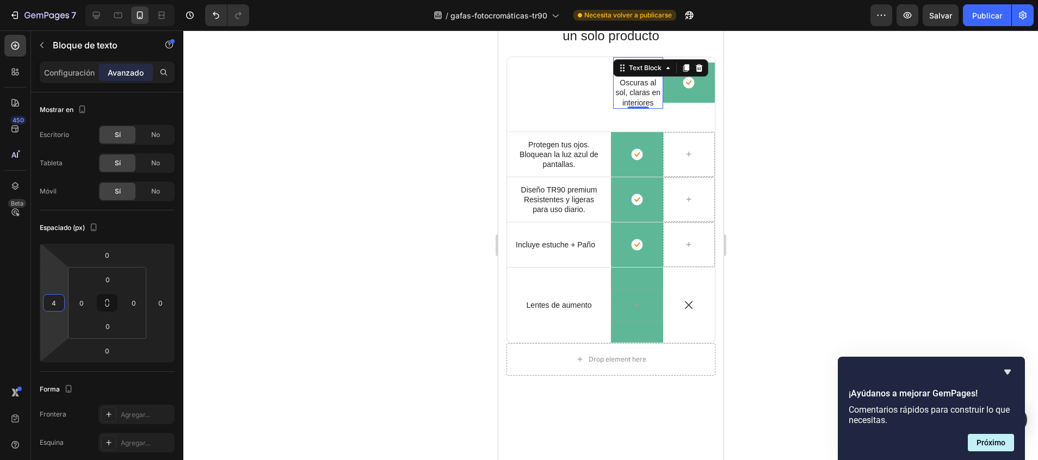
type input "2"
drag, startPoint x: 40, startPoint y: 294, endPoint x: -3, endPoint y: 298, distance: 43.7
click at [0, 0] on html "7 / gafas-fotocromáticas-tr90 Necesita volver a publicarse Preview Salvar Publi…" at bounding box center [519, 0] width 1038 height 0
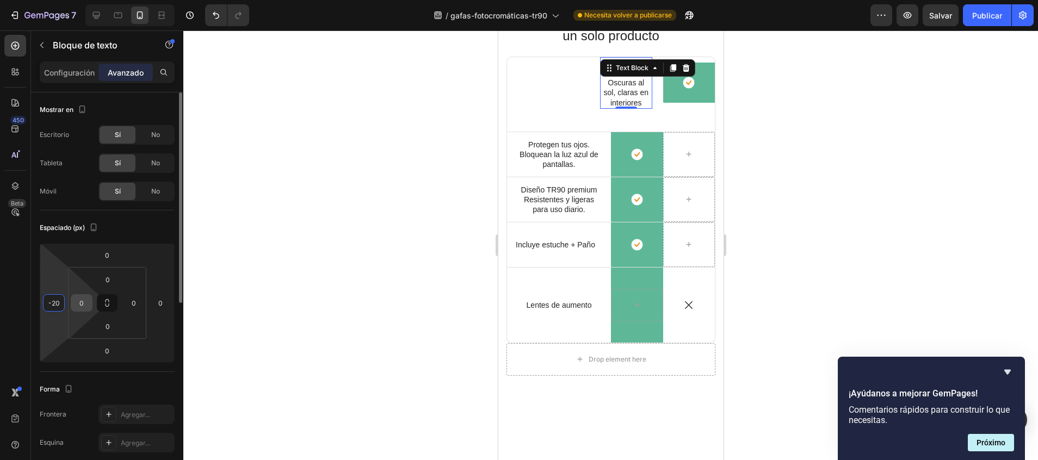
type input "-2"
type input "-130"
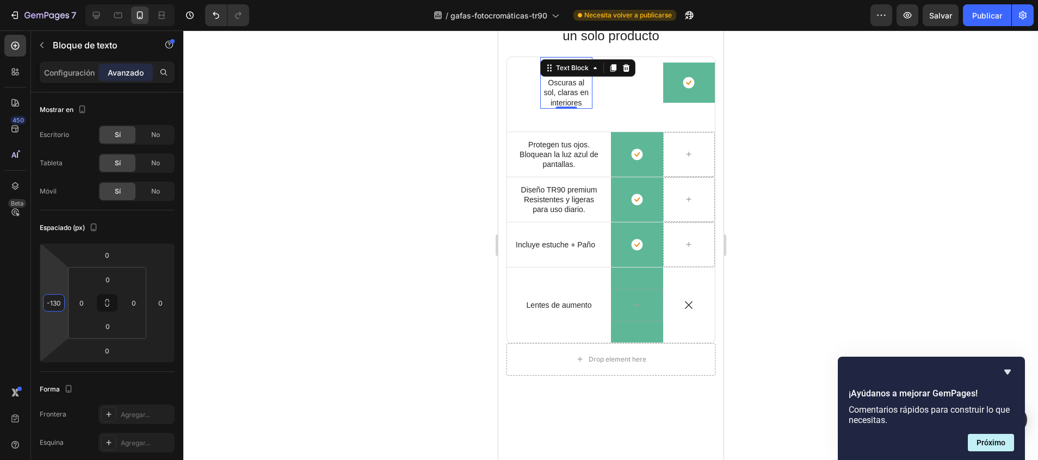
click at [299, 181] on div at bounding box center [610, 245] width 854 height 430
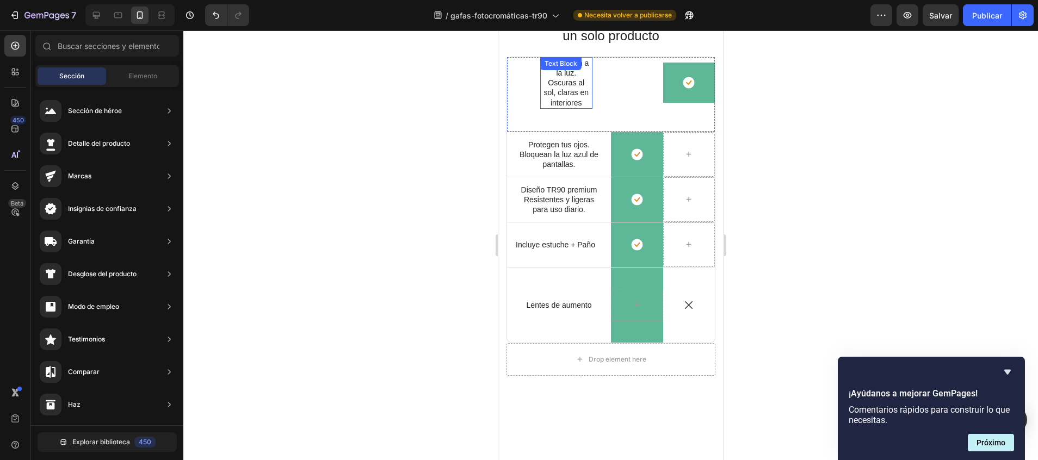
click at [561, 79] on p "Oscuras al sol, claras en interiores" at bounding box center [566, 93] width 50 height 30
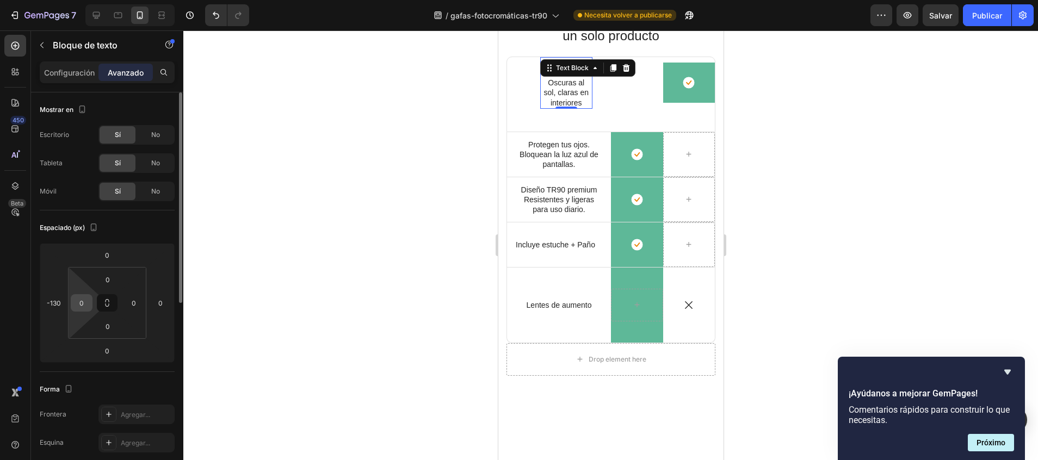
drag, startPoint x: 175, startPoint y: 305, endPoint x: 72, endPoint y: 298, distance: 103.0
click at [312, 243] on div at bounding box center [610, 245] width 854 height 430
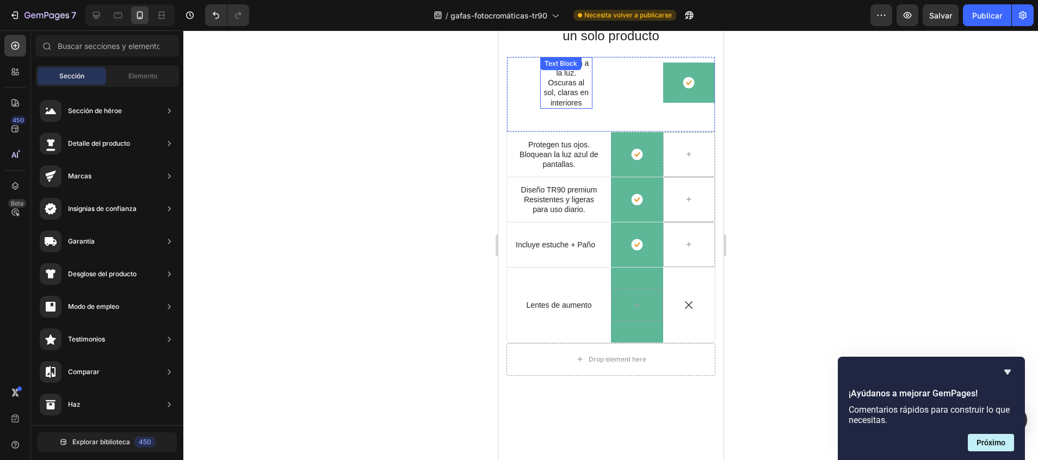
click at [554, 82] on p "Oscuras al sol, claras en interiores" at bounding box center [566, 93] width 50 height 30
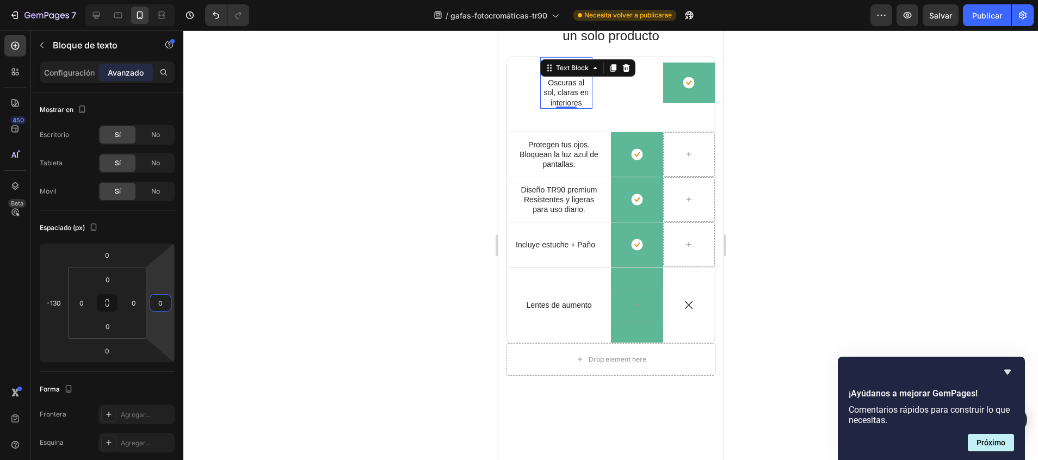
type input "2"
drag, startPoint x: 171, startPoint y: 290, endPoint x: 205, endPoint y: 289, distance: 33.7
click at [205, 0] on div "7 / gafas-fotocromáticas-tr90 Necesita volver a publicarse Preview Salvar Publi…" at bounding box center [519, 0] width 1038 height 0
type input "30"
click at [205, 289] on div at bounding box center [610, 245] width 854 height 430
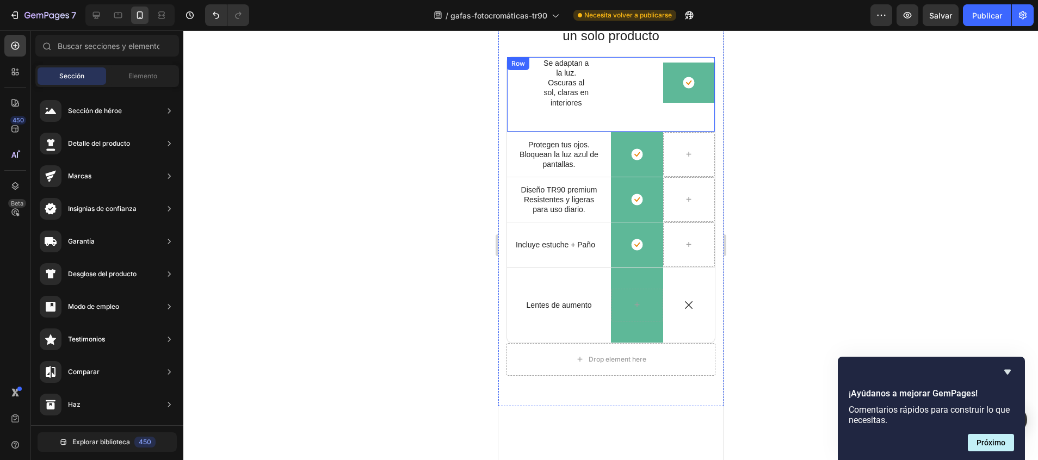
click at [594, 91] on div "Icon" at bounding box center [558, 83] width 104 height 52
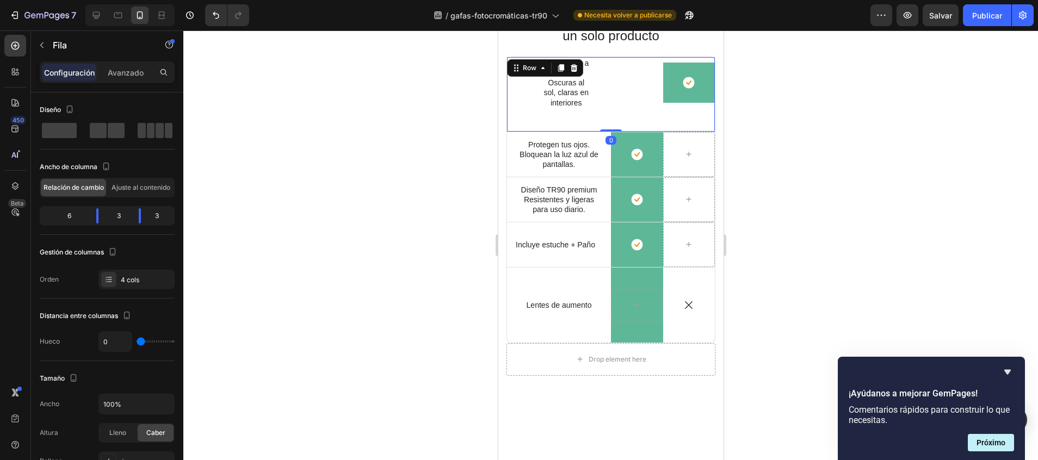
click at [567, 87] on p "Oscuras al sol, claras en interiores" at bounding box center [566, 93] width 50 height 30
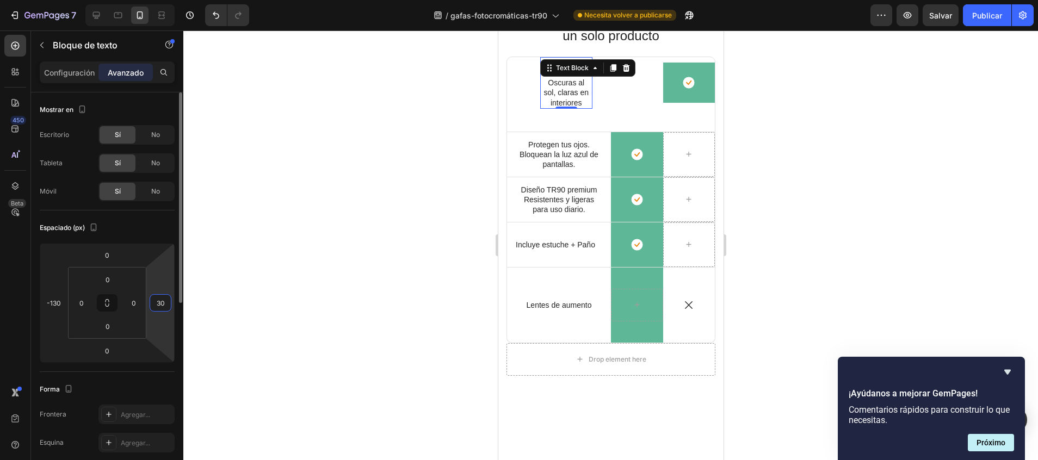
click at [163, 302] on input "30" at bounding box center [160, 303] width 16 height 16
type input "10"
click at [262, 284] on div at bounding box center [610, 245] width 854 height 430
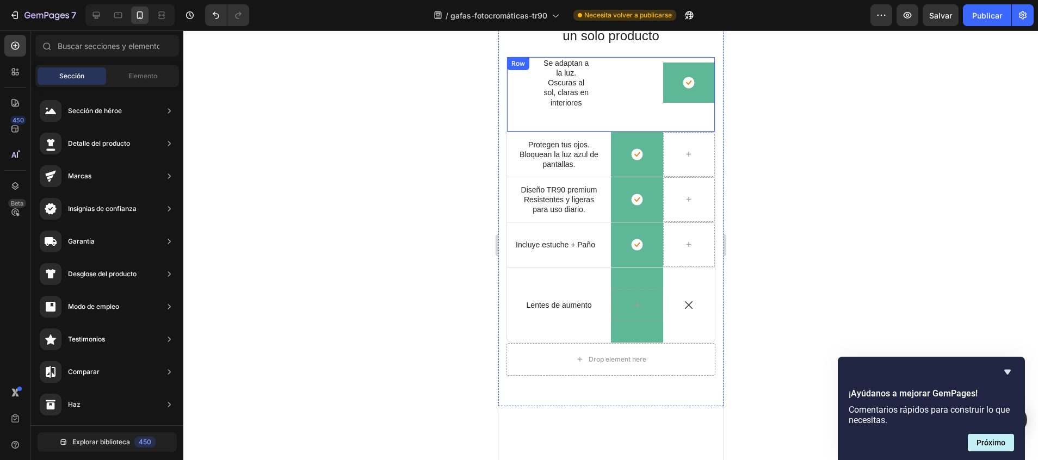
click at [559, 79] on p "Oscuras al sol, claras en interiores" at bounding box center [566, 93] width 50 height 30
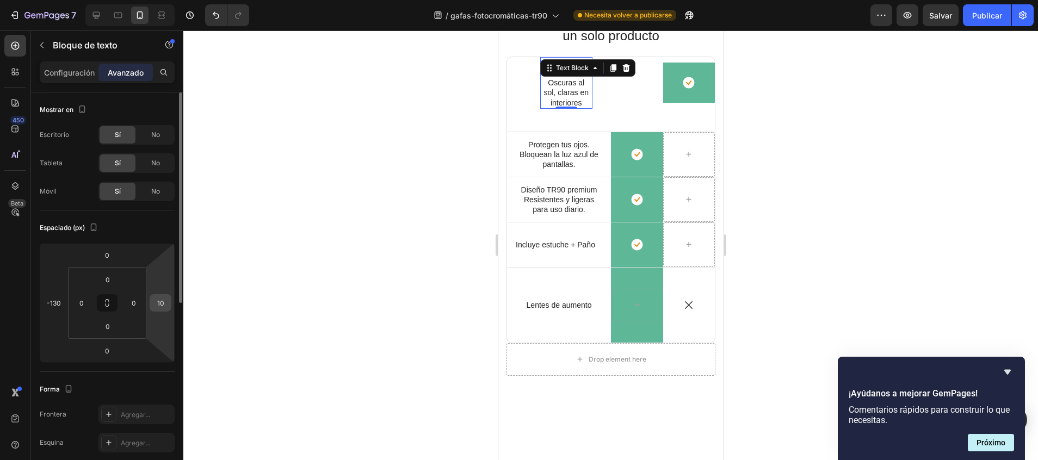
click at [166, 303] on input "10" at bounding box center [160, 303] width 16 height 16
type input "0"
click at [61, 303] on input "-130" at bounding box center [54, 303] width 16 height 16
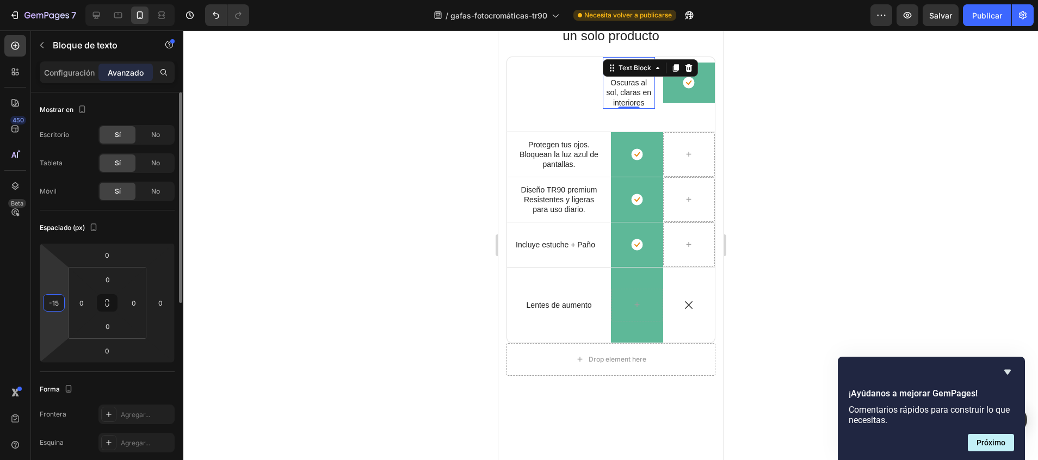
type input "-150"
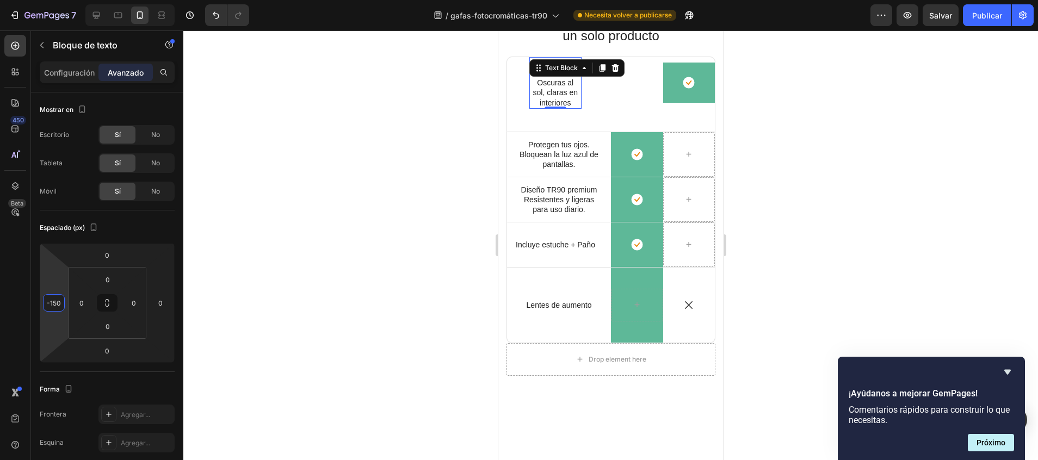
click at [275, 283] on div at bounding box center [610, 245] width 854 height 430
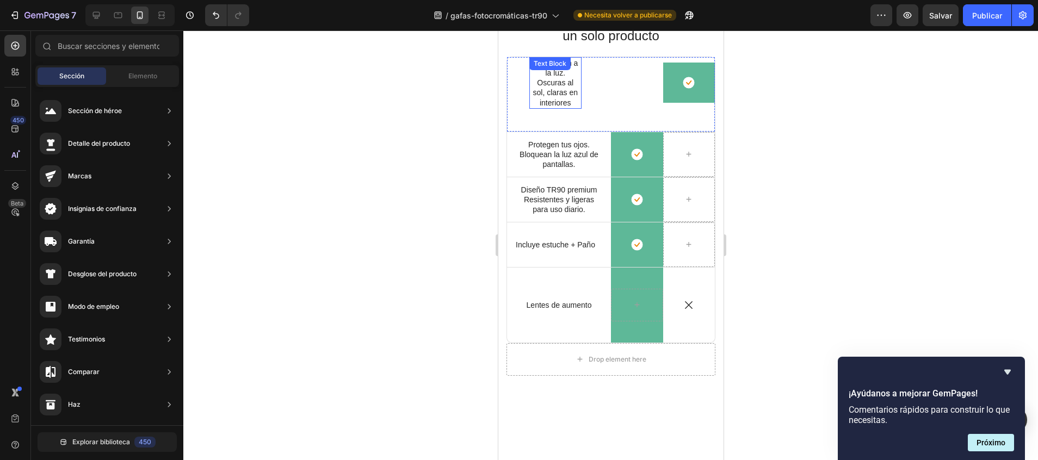
click at [539, 76] on div "Se adaptan a la luz. Oscuras al sol, claras en interiores Text Block" at bounding box center [555, 83] width 52 height 52
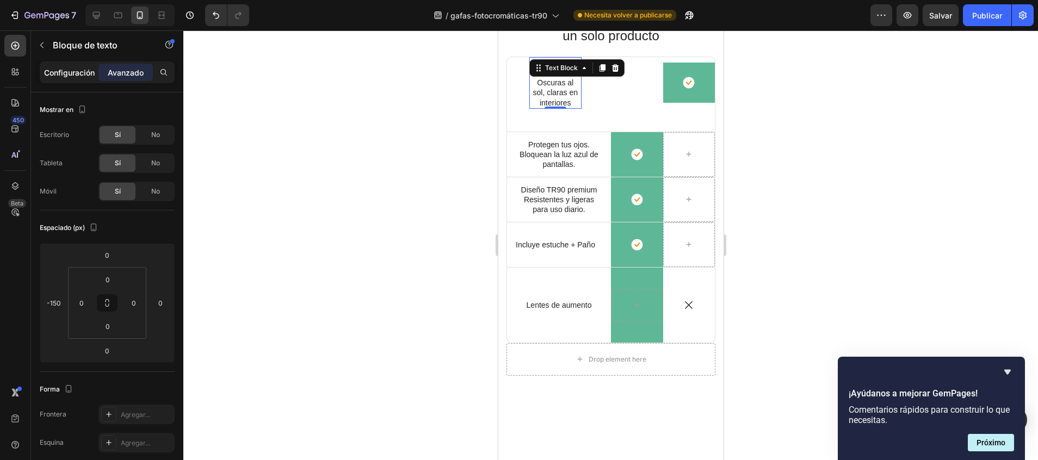
click at [63, 65] on div "Configuración" at bounding box center [69, 72] width 54 height 17
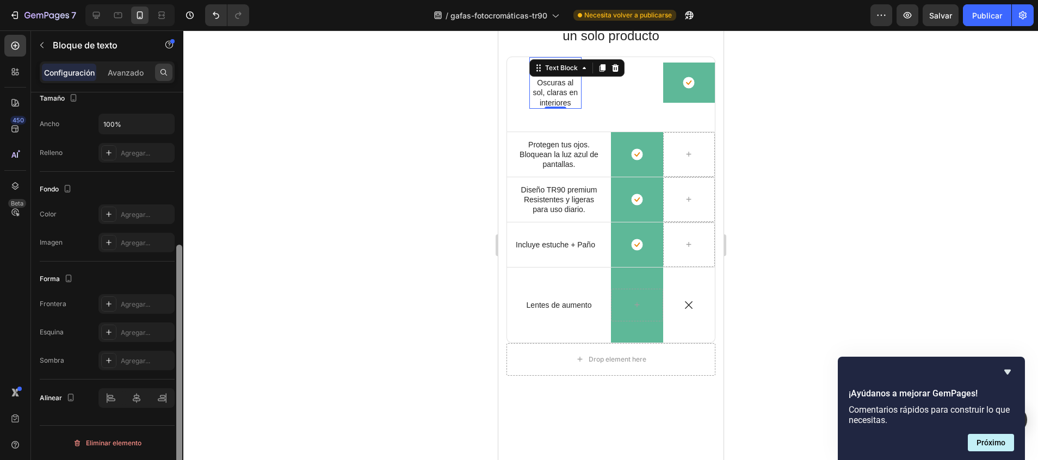
scroll to position [0, 0]
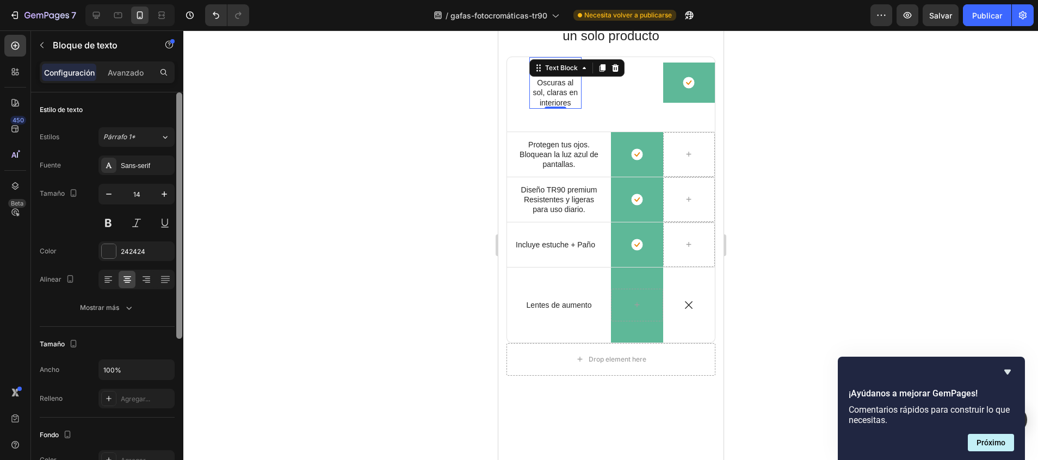
drag, startPoint x: 179, startPoint y: 109, endPoint x: 160, endPoint y: 53, distance: 59.5
click at [160, 53] on div "Sections(18) Elements(83) Sección Elemento Sección de héroe Detalle del product…" at bounding box center [107, 245] width 152 height 430
click at [132, 71] on p "Avanzado" at bounding box center [126, 72] width 36 height 11
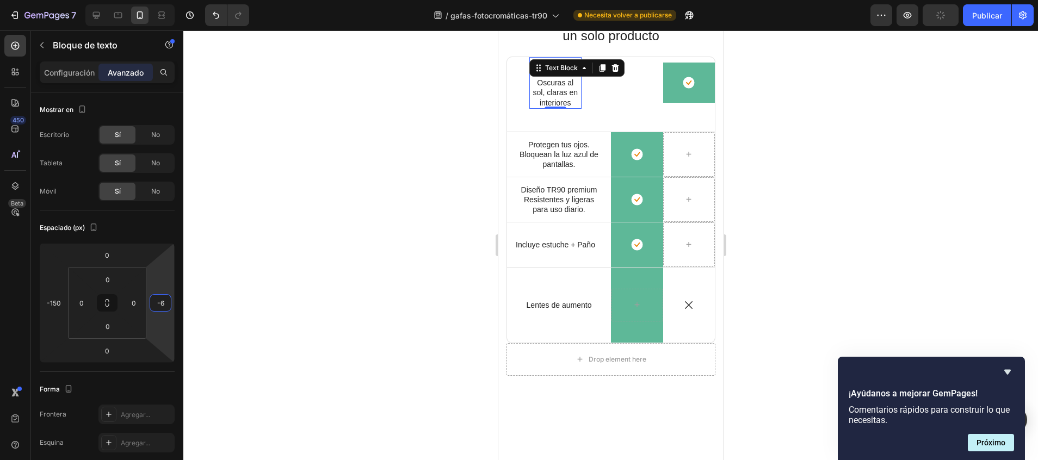
click at [151, 0] on html "7 / gafas-fotocromáticas-tr90 Necesita volver a publicarse Preview Publicar 450…" at bounding box center [519, 0] width 1038 height 0
type input "14"
drag, startPoint x: 147, startPoint y: 297, endPoint x: 79, endPoint y: 289, distance: 68.5
click at [79, 0] on html "7 / gafas-fotocromáticas-tr90 Necesita volver a publicarse Preview Salvar Publi…" at bounding box center [519, 0] width 1038 height 0
type input "4"
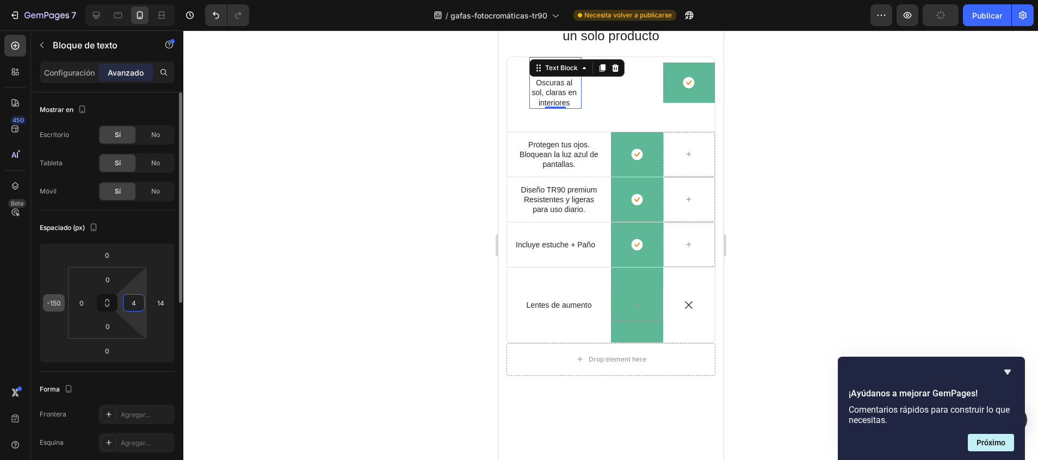
drag, startPoint x: 119, startPoint y: 302, endPoint x: 58, endPoint y: 301, distance: 60.9
click at [58, 0] on html "7 / gafas-fotocromáticas-tr90 Necesita volver a publicarse Preview Publicar 450…" at bounding box center [519, 0] width 1038 height 0
type input "0"
click at [792, 77] on div at bounding box center [610, 245] width 854 height 430
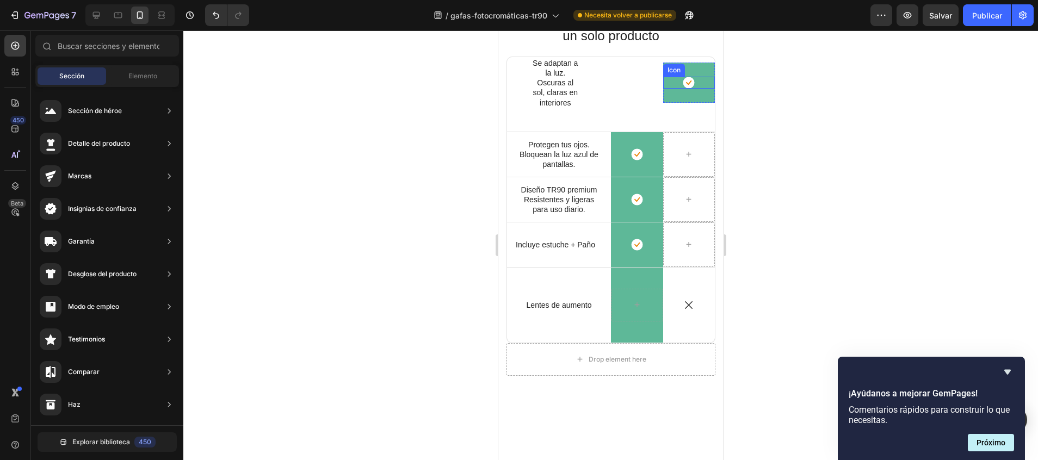
click at [619, 85] on div "Se adaptan a la luz. Oscuras al sol, claras en interiores Text Block" at bounding box center [636, 83] width 52 height 52
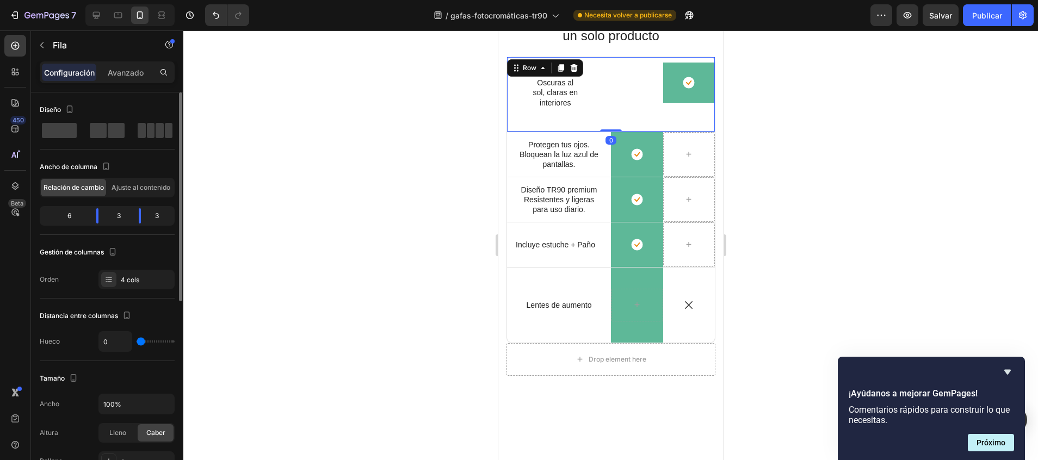
type input "33"
type input "47"
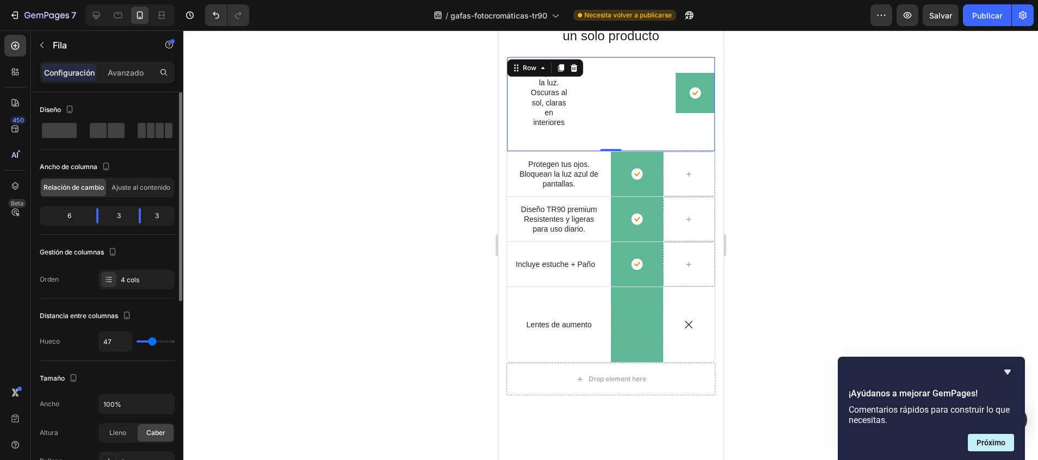
type input "51"
type input "53"
type input "60"
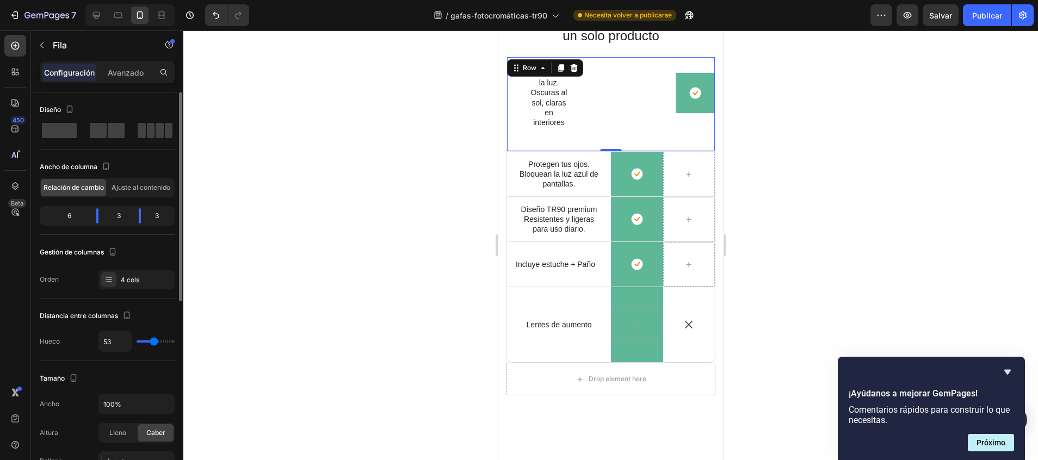
type input "60"
type input "58"
type input "0"
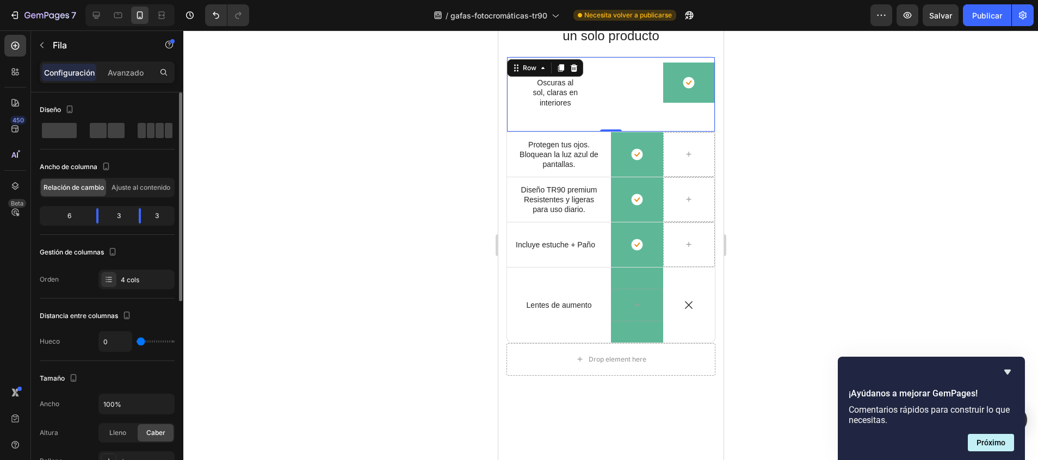
drag, startPoint x: 141, startPoint y: 342, endPoint x: 100, endPoint y: 346, distance: 42.1
click at [137, 343] on input "range" at bounding box center [156, 341] width 38 height 2
click at [630, 88] on div "Se adaptan a la luz. Oscuras al sol, claras en interiores Text Block" at bounding box center [636, 83] width 52 height 52
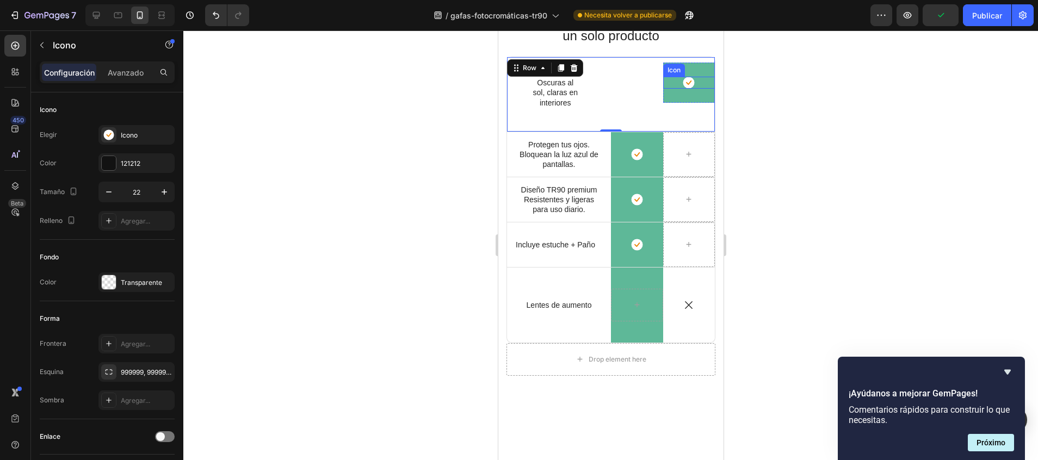
click at [662, 82] on div "Icon" at bounding box center [688, 83] width 52 height 12
click at [662, 94] on div "Icon 0 Row" at bounding box center [688, 83] width 52 height 40
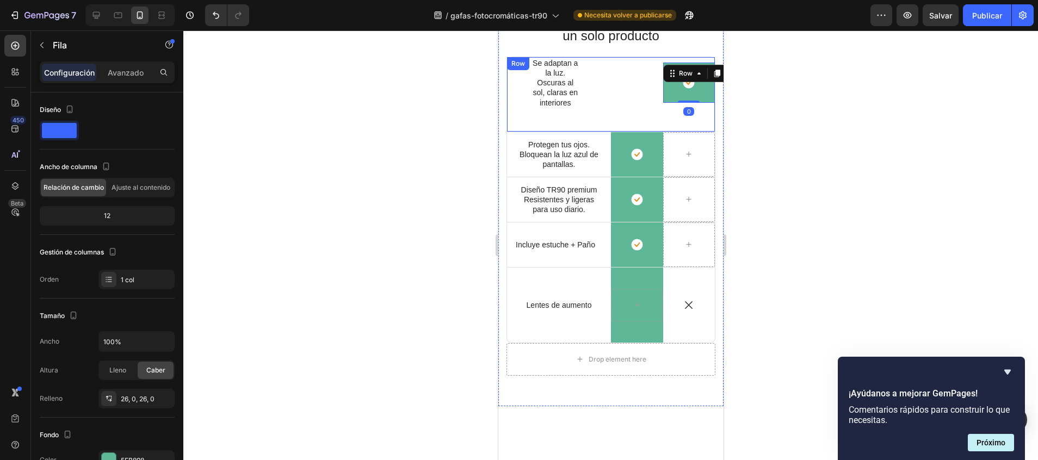
click at [659, 116] on div "Icon Se adaptan a la luz. Oscuras al sol, claras en interiores Text Block Icon …" at bounding box center [610, 95] width 209 height 76
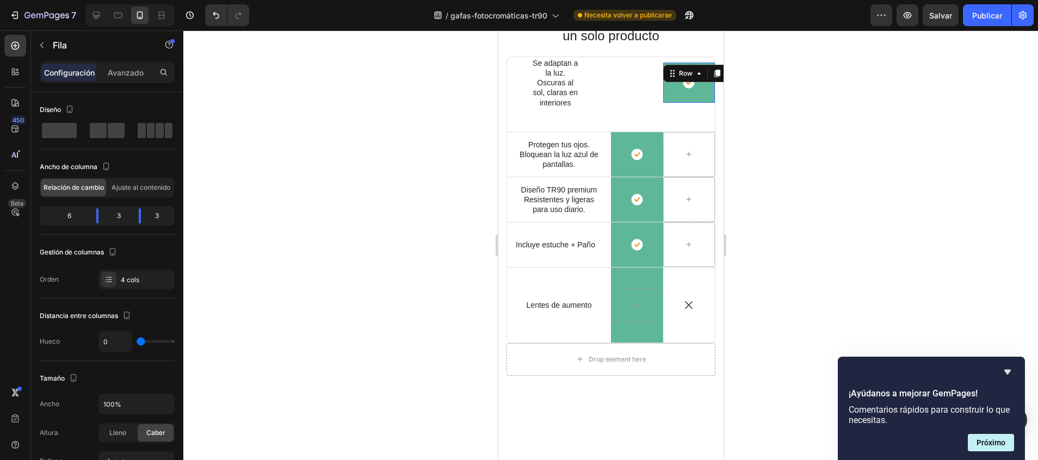
click at [664, 101] on div "Icon Row 0" at bounding box center [688, 83] width 52 height 40
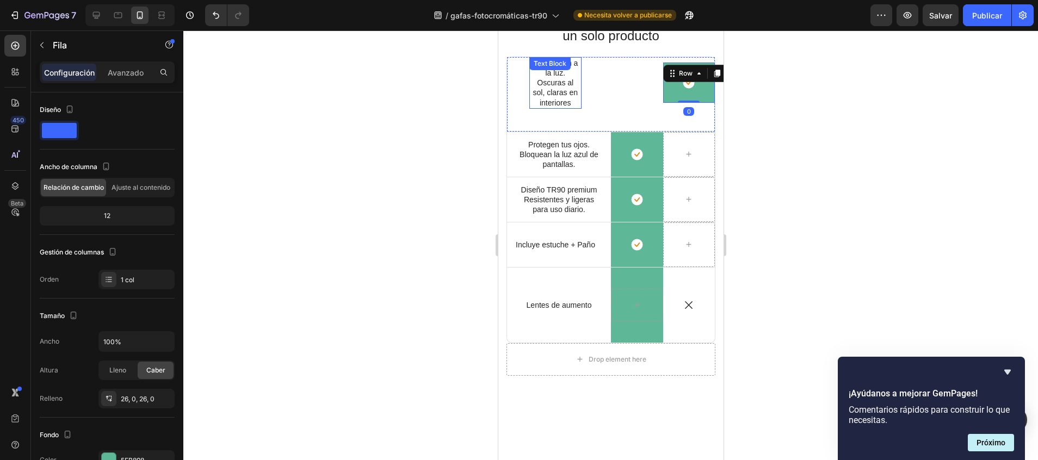
click at [542, 81] on p "Oscuras al sol, claras en interiores" at bounding box center [555, 93] width 50 height 30
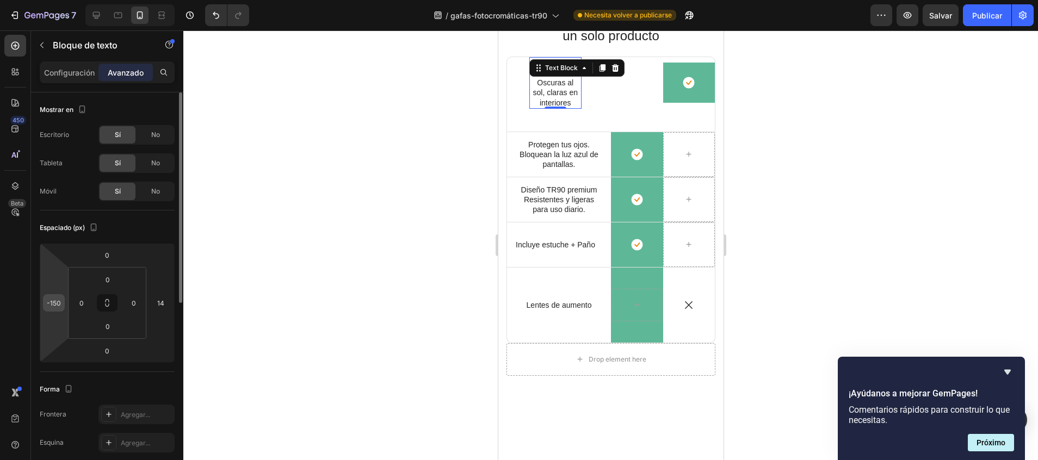
drag, startPoint x: 96, startPoint y: 302, endPoint x: 55, endPoint y: 311, distance: 42.2
click at [41, 313] on div "0 -150 0 14 0 0 0 0" at bounding box center [107, 303] width 135 height 120
type input "0"
drag, startPoint x: 95, startPoint y: 305, endPoint x: 46, endPoint y: 308, distance: 48.5
click at [46, 0] on html "7 / gafas-fotocromáticas-tr90 Necesita volver a publicarse Preview Salvar Publi…" at bounding box center [519, 0] width 1038 height 0
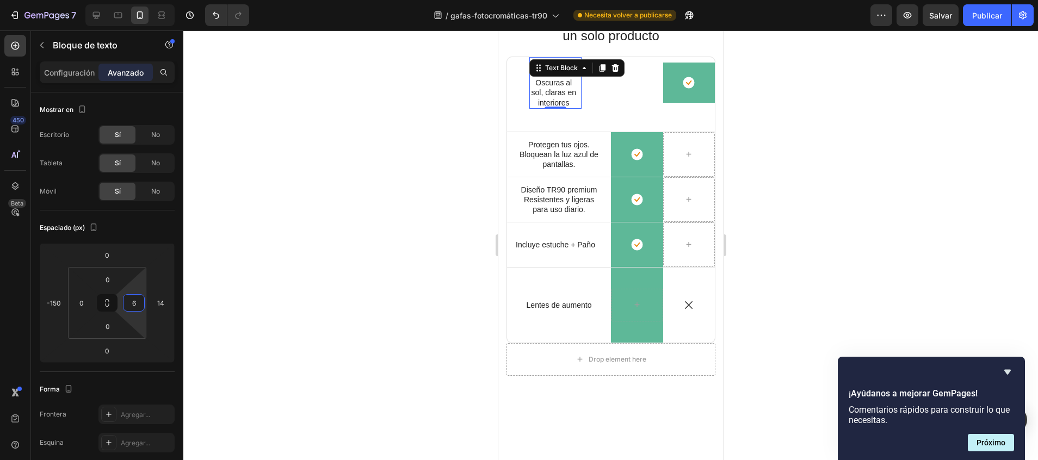
type input "8"
drag, startPoint x: 119, startPoint y: 304, endPoint x: 60, endPoint y: 300, distance: 59.4
click at [60, 0] on html "7 / gafas-fotocromáticas-tr90 Necesita volver a publicarse Preview Salvar Publi…" at bounding box center [519, 0] width 1038 height 0
type input "0"
drag, startPoint x: 147, startPoint y: 301, endPoint x: 172, endPoint y: 301, distance: 25.6
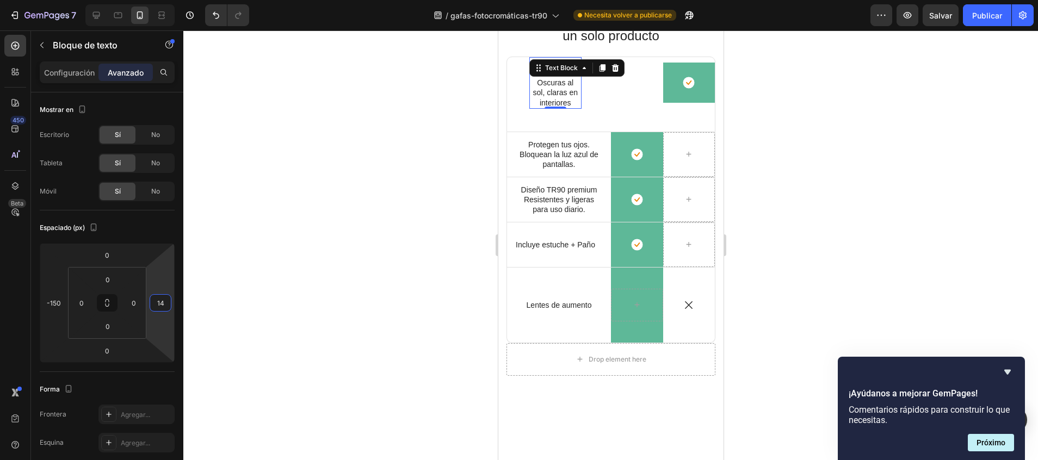
click at [172, 0] on html "7 / gafas-fotocromáticas-tr90 Necesita volver a publicarse Preview Salvar Publi…" at bounding box center [519, 0] width 1038 height 0
type input "14"
drag, startPoint x: 173, startPoint y: 302, endPoint x: 101, endPoint y: 302, distance: 72.9
click at [101, 0] on html "7 / gafas-fotocromáticas-tr90 Necesita volver a publicarse Preview Publicar 450…" at bounding box center [519, 0] width 1038 height 0
click at [241, 241] on div at bounding box center [610, 245] width 854 height 430
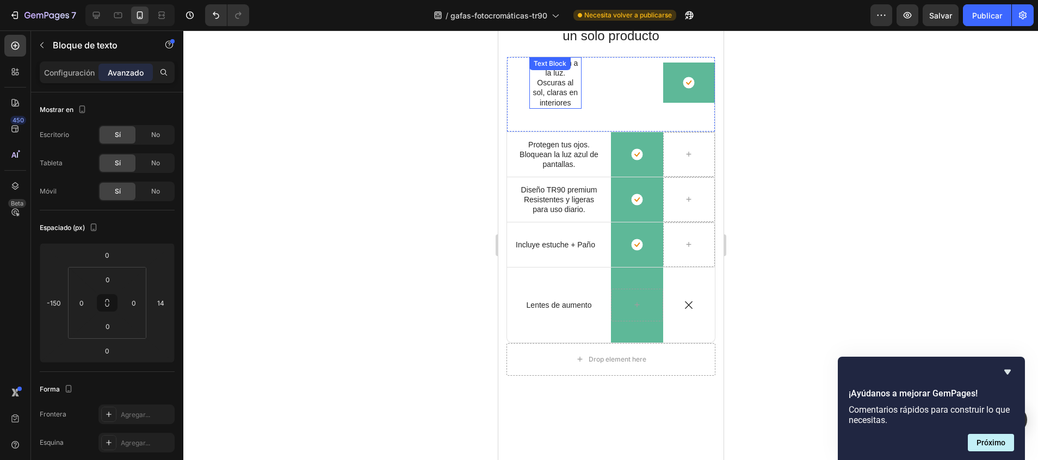
click at [556, 88] on p "Oscuras al sol, claras en interiores" at bounding box center [555, 93] width 50 height 30
click at [96, 16] on icon at bounding box center [96, 15] width 7 height 7
type input "-255"
type input "0"
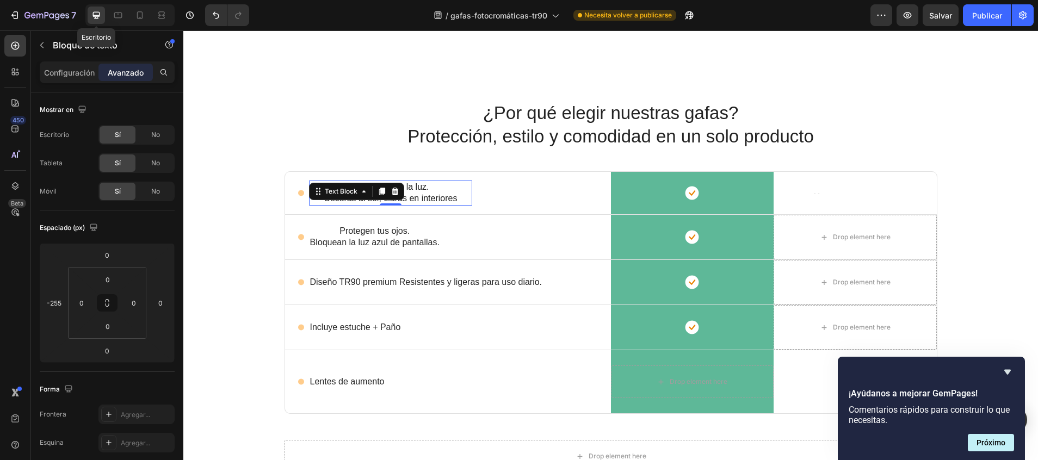
scroll to position [909, 0]
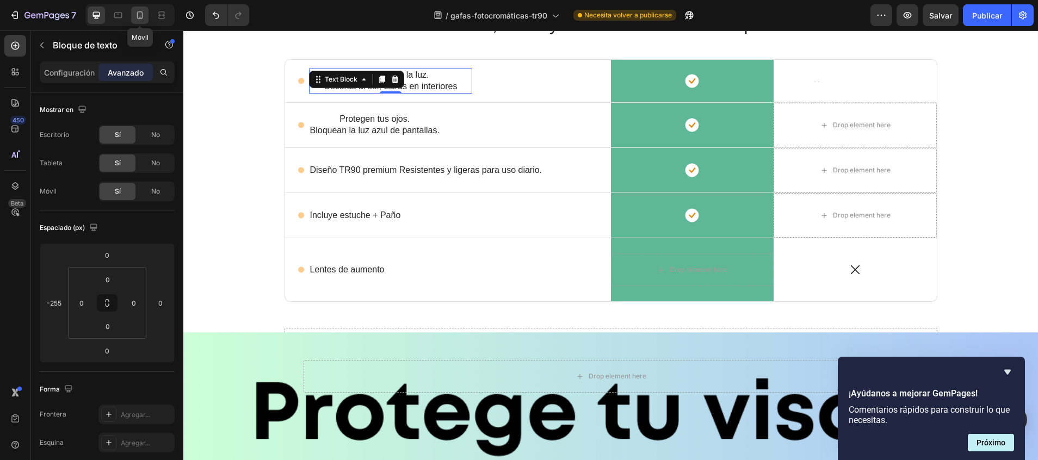
click at [138, 15] on icon at bounding box center [139, 15] width 11 height 11
type input "-150"
type input "14"
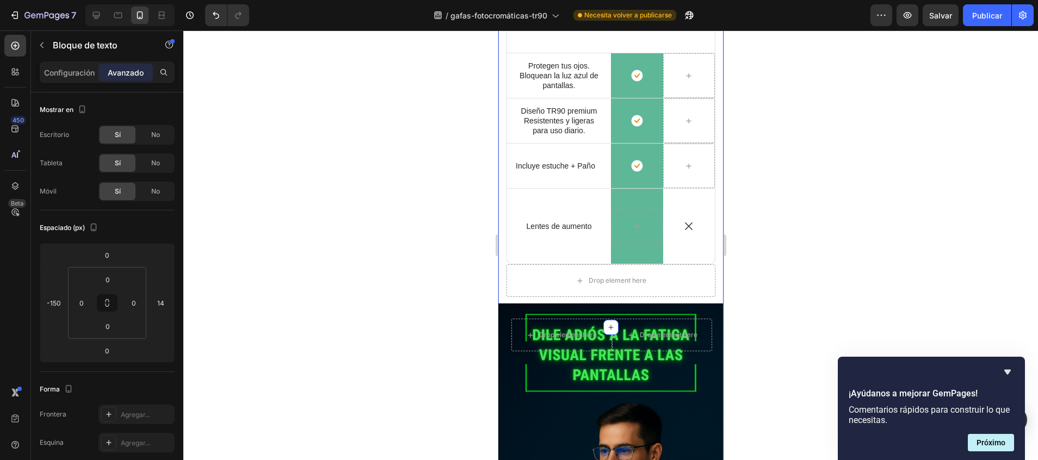
scroll to position [829, 0]
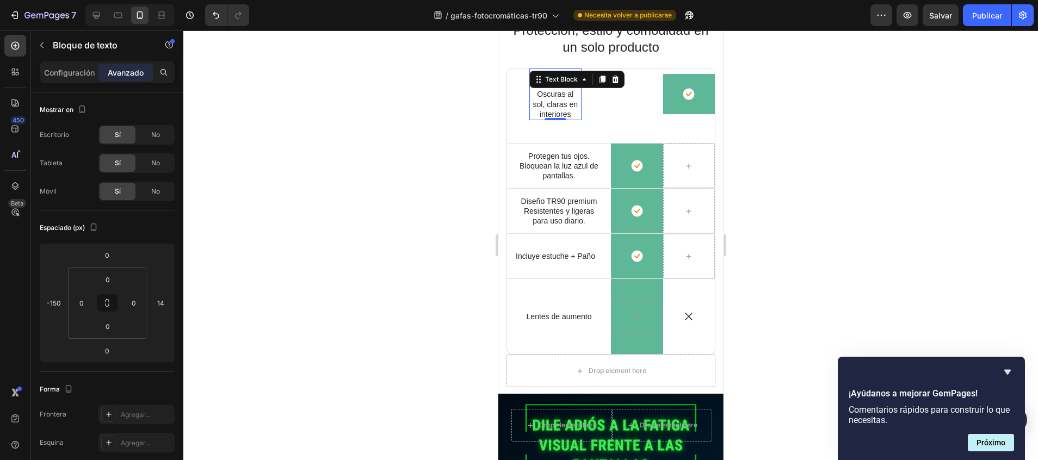
click at [421, 191] on div at bounding box center [610, 245] width 854 height 430
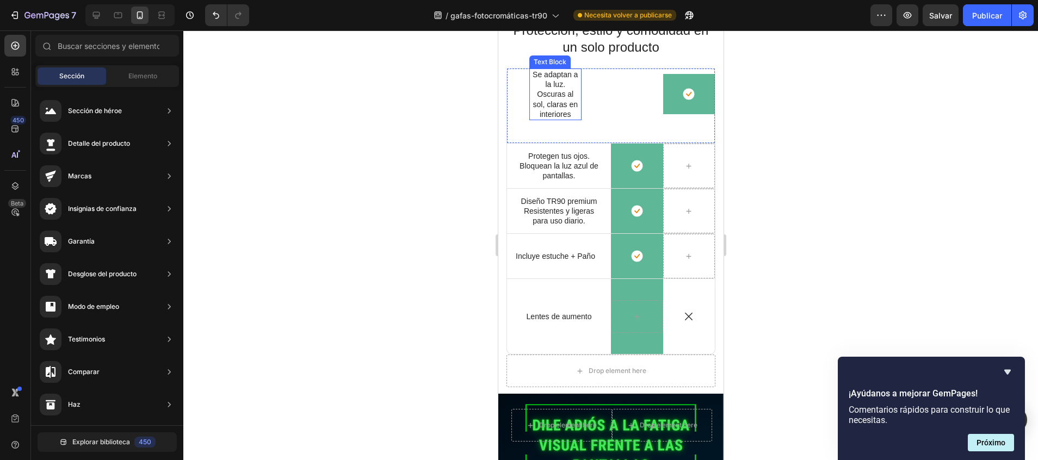
click at [544, 100] on p "Oscuras al sol, claras en interiores" at bounding box center [555, 104] width 50 height 30
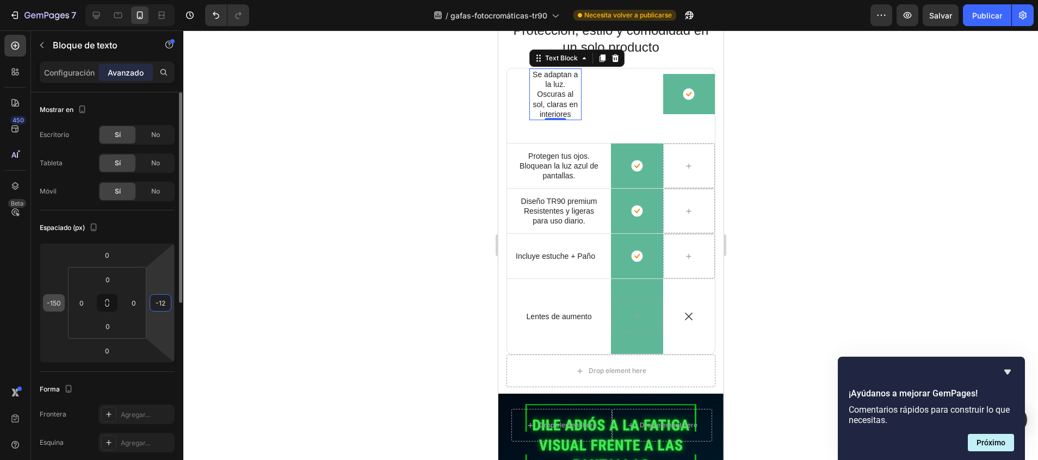
drag, startPoint x: 147, startPoint y: 284, endPoint x: 57, endPoint y: 295, distance: 90.4
click at [57, 0] on html "7 / gafas-fotocromáticas-tr90 Necesita volver a publicarse Preview Salvar Publi…" at bounding box center [519, 0] width 1038 height 0
type input "-8"
drag, startPoint x: 170, startPoint y: 317, endPoint x: 197, endPoint y: 315, distance: 27.3
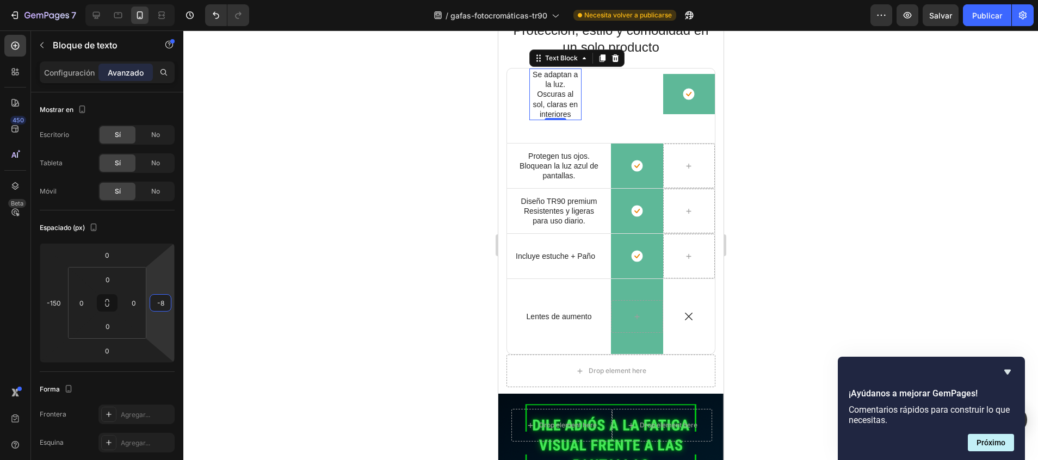
click at [197, 0] on div "7 / gafas-fotocromáticas-tr90 Necesita volver a publicarse Preview Salvar Publi…" at bounding box center [519, 0] width 1038 height 0
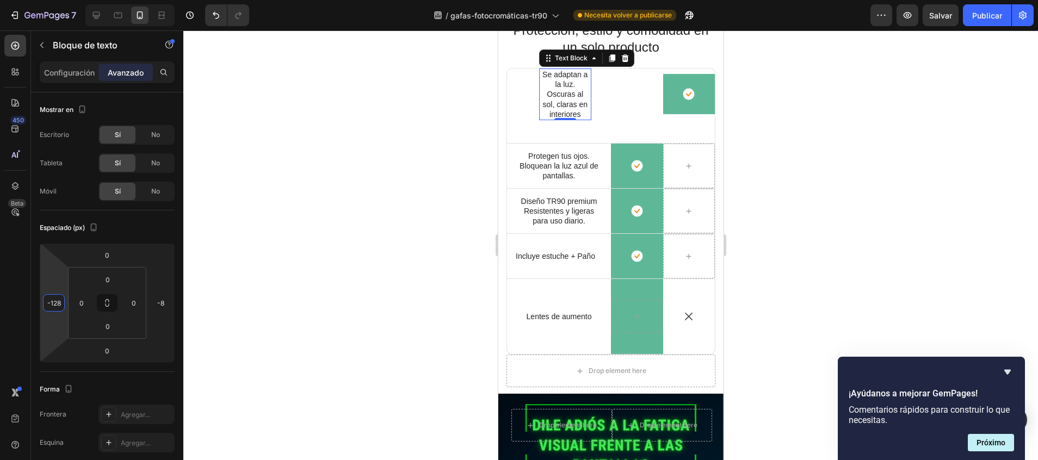
type input "-140"
drag, startPoint x: 66, startPoint y: 318, endPoint x: -3, endPoint y: 313, distance: 69.2
click at [0, 0] on html "7 / gafas-fotocromáticas-tr90 Necesita volver a publicarse Preview Salvar Publi…" at bounding box center [519, 0] width 1038 height 0
click at [574, 89] on p "Se adaptan a la luz." at bounding box center [560, 80] width 50 height 20
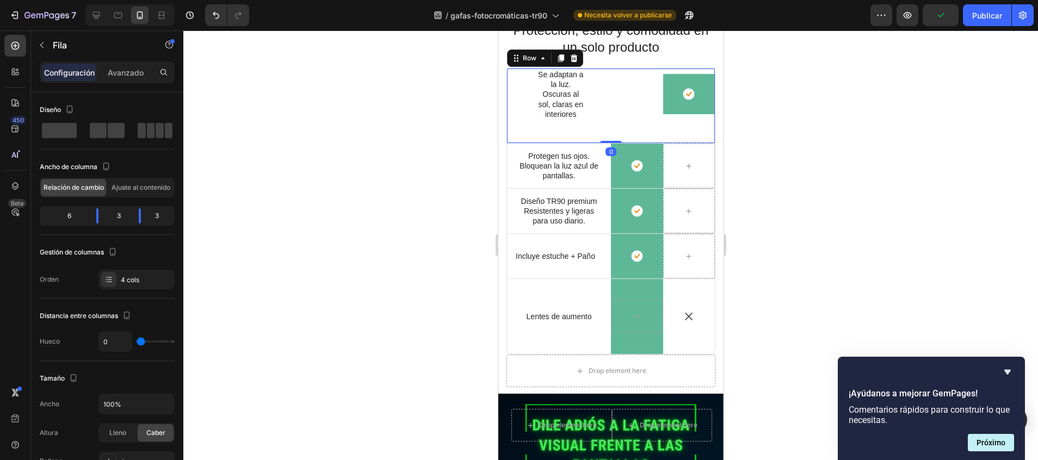
click at [448, 155] on div at bounding box center [610, 245] width 854 height 430
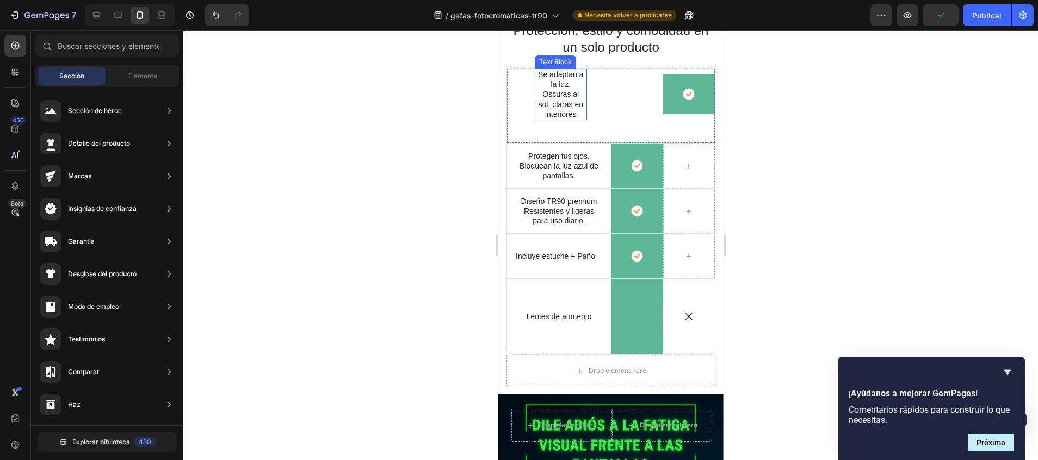
click at [561, 101] on p "Oscuras al sol, claras en interiores" at bounding box center [560, 104] width 50 height 30
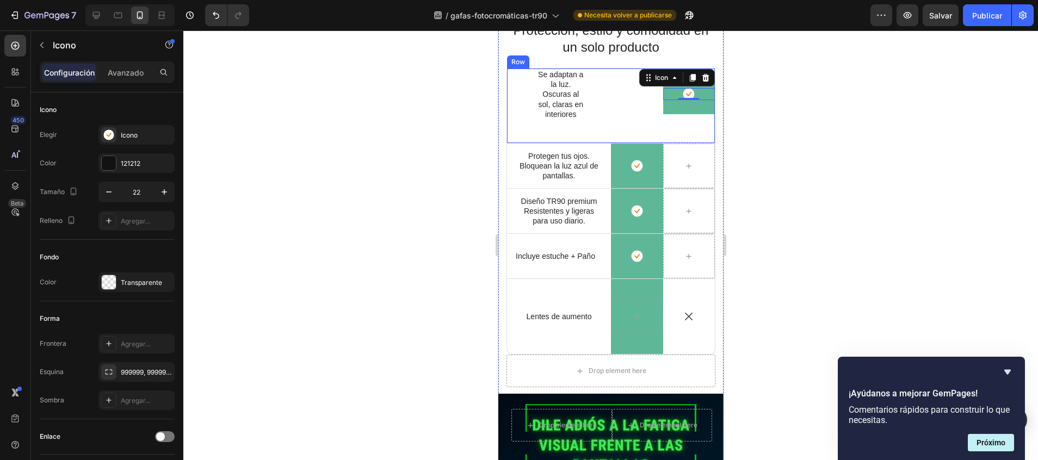
click at [574, 120] on div "Se adaptan a la luz. Oscuras al sol, claras en interiores" at bounding box center [560, 95] width 52 height 52
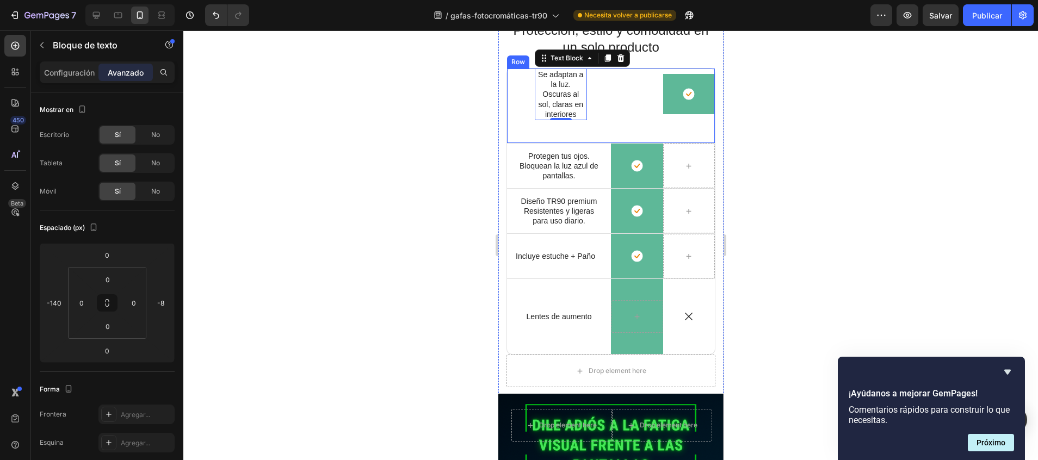
click at [596, 110] on div "Icon" at bounding box center [558, 95] width 104 height 52
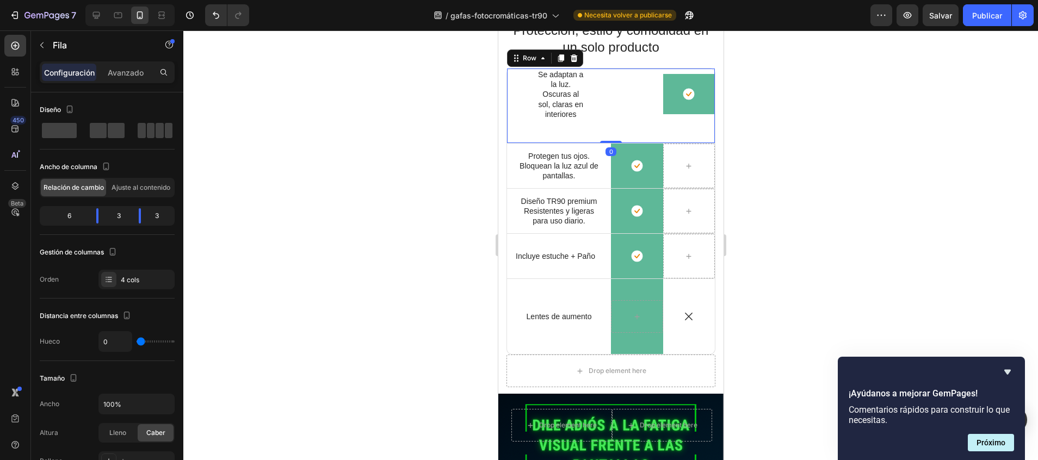
click at [610, 90] on div "Se adaptan a la luz. Oscuras al sol, claras en interiores Text Block" at bounding box center [636, 95] width 52 height 52
click at [572, 86] on p "Se adaptan a la luz." at bounding box center [560, 80] width 50 height 20
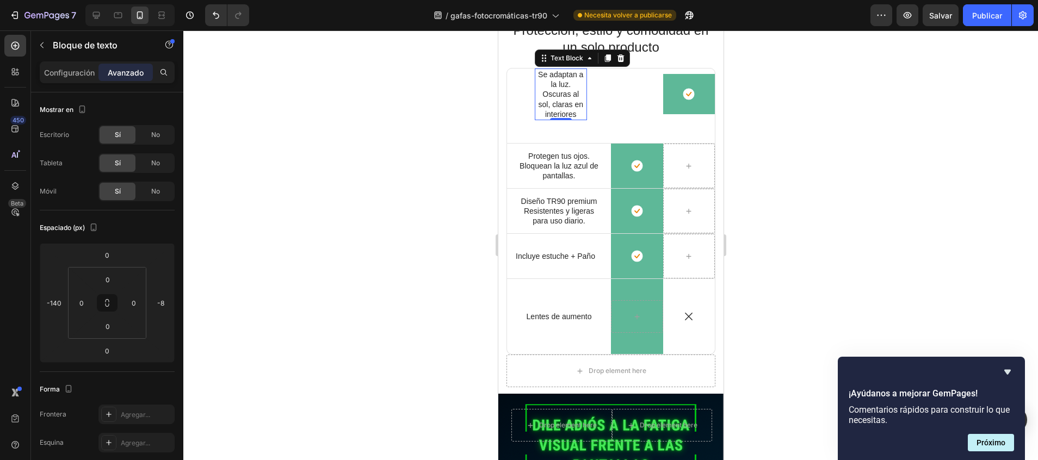
click at [596, 88] on div "Icon" at bounding box center [558, 95] width 104 height 52
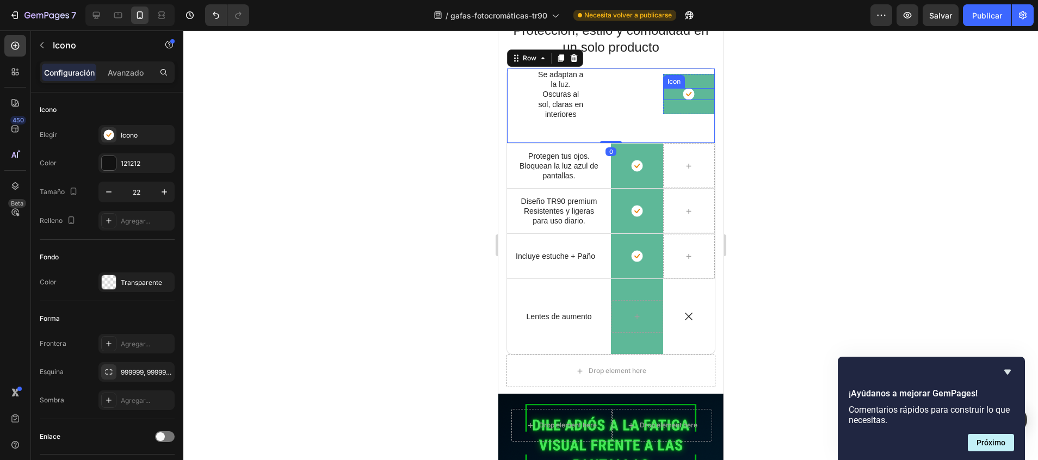
click at [662, 100] on div "Icon" at bounding box center [688, 94] width 52 height 12
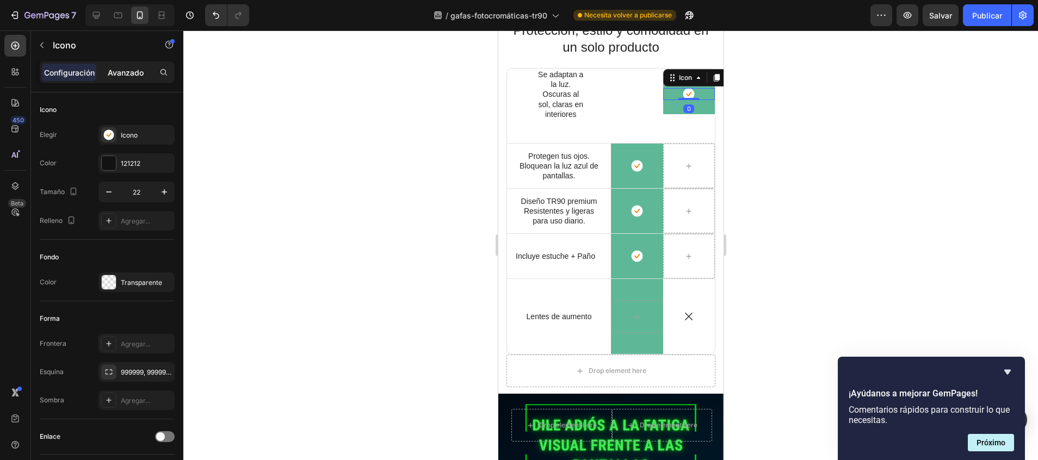
click at [132, 72] on p "Avanzado" at bounding box center [126, 72] width 36 height 11
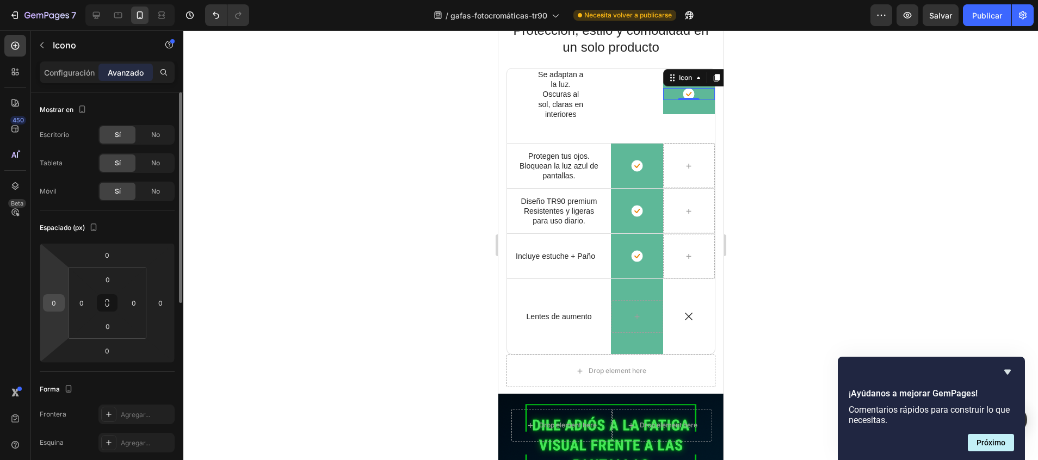
click at [43, 301] on div "0" at bounding box center [54, 302] width 22 height 17
click at [63, 302] on div "0" at bounding box center [54, 302] width 22 height 17
click at [54, 305] on input "0" at bounding box center [54, 303] width 16 height 16
type input "0"
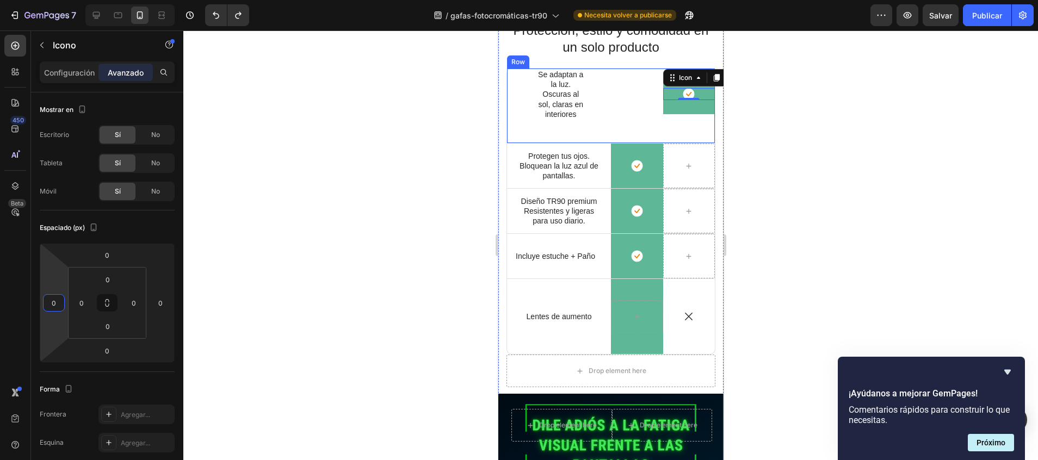
click at [684, 109] on div "Icon 0 Row" at bounding box center [688, 94] width 52 height 40
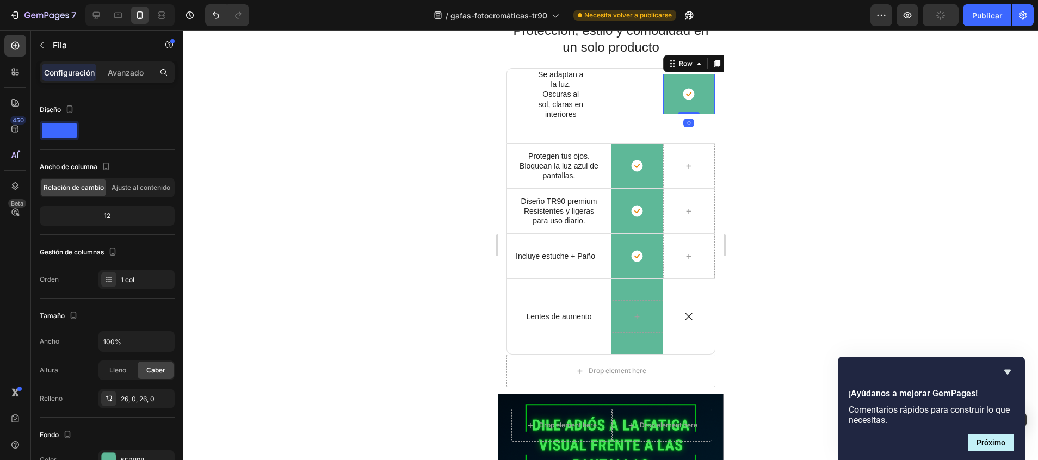
click at [137, 61] on div "Configuración Avanzado" at bounding box center [107, 72] width 135 height 22
click at [137, 68] on p "Avanzado" at bounding box center [126, 72] width 36 height 11
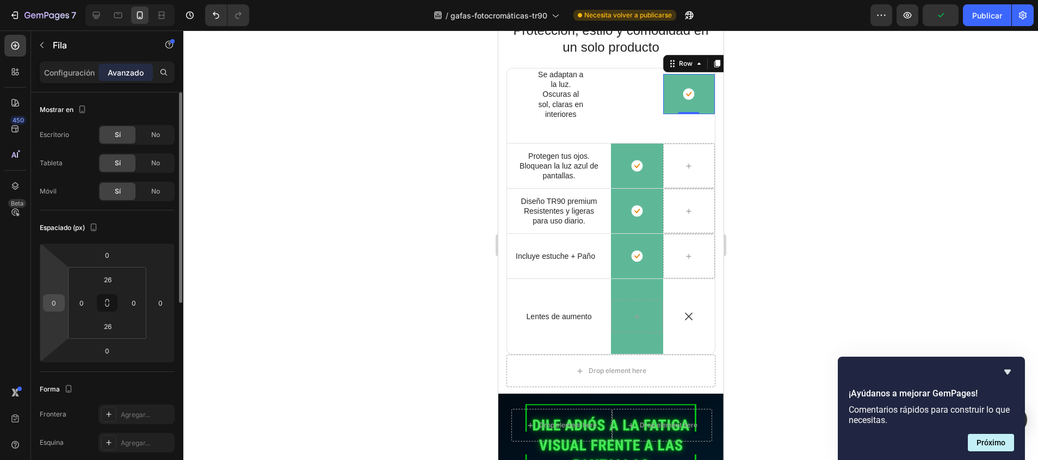
click at [56, 311] on div "0" at bounding box center [54, 302] width 22 height 17
click at [56, 303] on input "0" at bounding box center [54, 303] width 16 height 16
type input "-1"
type input "-90"
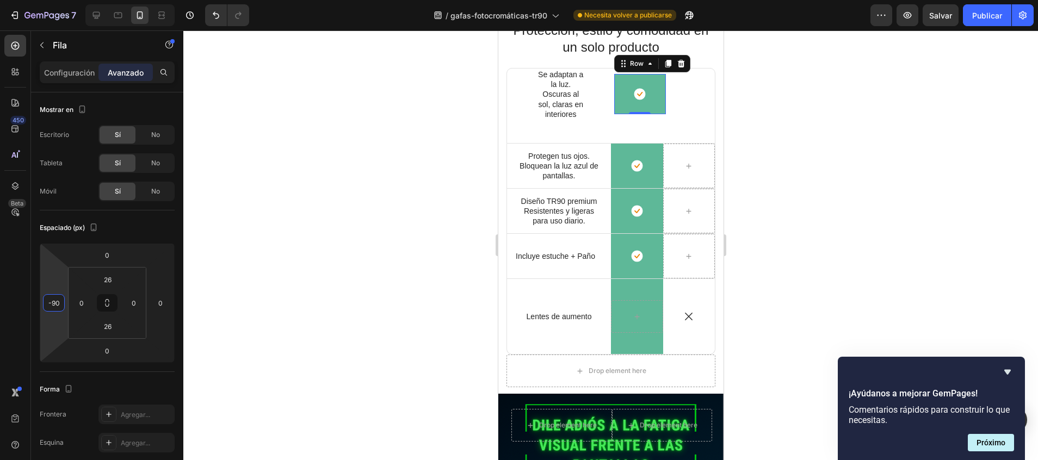
click at [355, 163] on div at bounding box center [610, 245] width 854 height 430
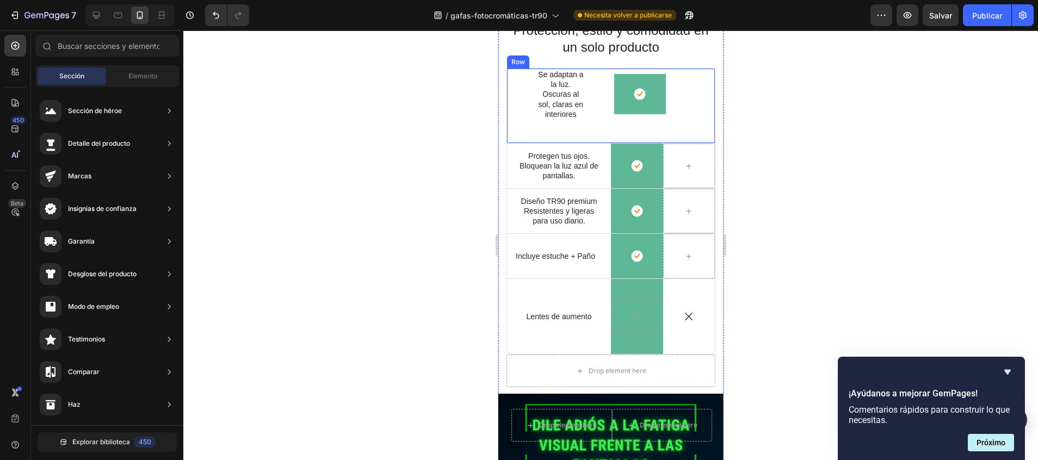
click at [665, 131] on div "Icon Se adaptan a la luz. Oscuras al sol, claras en interiores Text Block Icon …" at bounding box center [610, 106] width 209 height 76
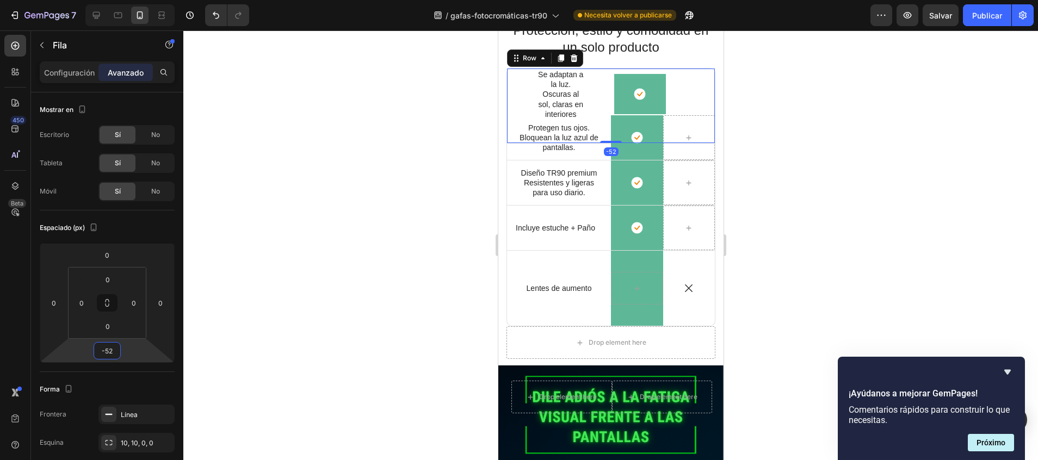
type input "-54"
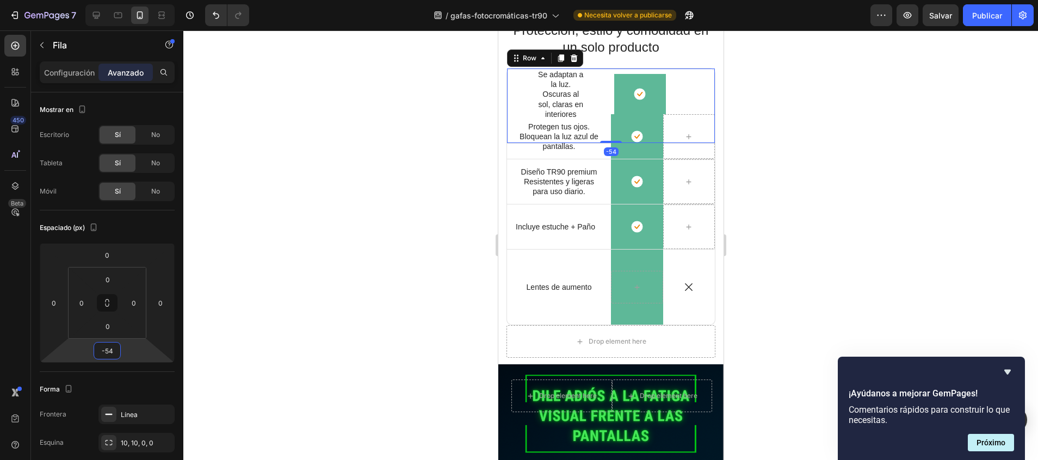
drag, startPoint x: 101, startPoint y: 362, endPoint x: 102, endPoint y: 383, distance: 21.8
click at [102, 0] on html "7 / gafas-fotocromáticas-tr90 Necesita volver a publicarse Preview Salvar Publi…" at bounding box center [519, 0] width 1038 height 0
click at [613, 95] on div "Icon" at bounding box center [639, 94] width 52 height 12
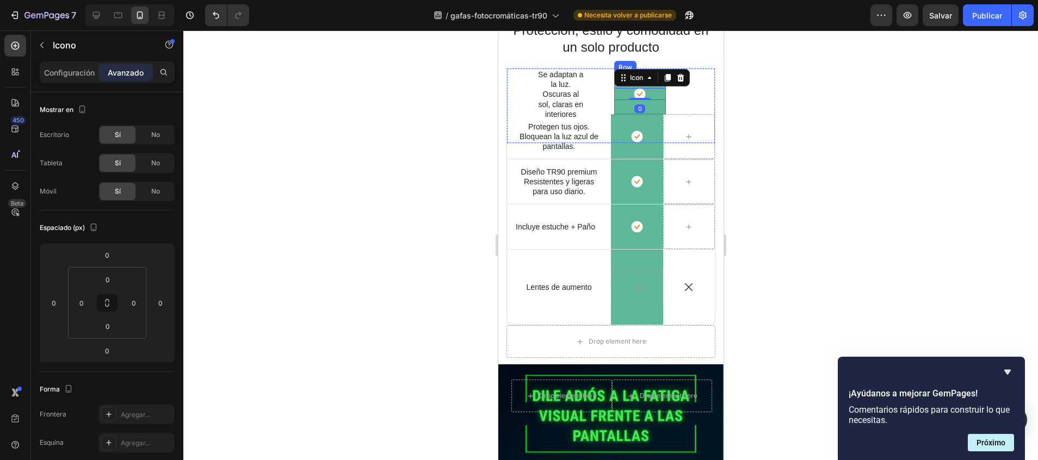
click at [616, 108] on div "Icon 0 Row" at bounding box center [639, 94] width 52 height 40
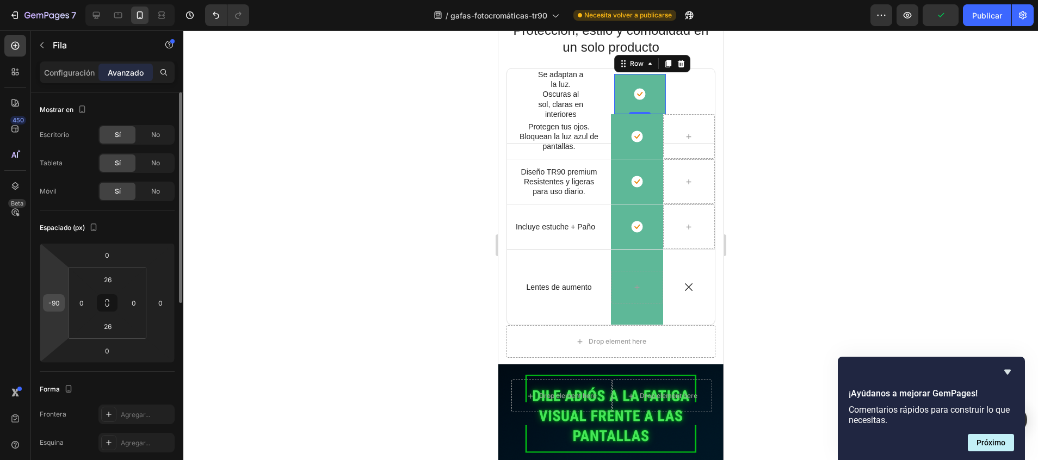
click at [64, 308] on div "-90" at bounding box center [54, 302] width 22 height 17
click at [62, 303] on div "-90" at bounding box center [54, 302] width 22 height 17
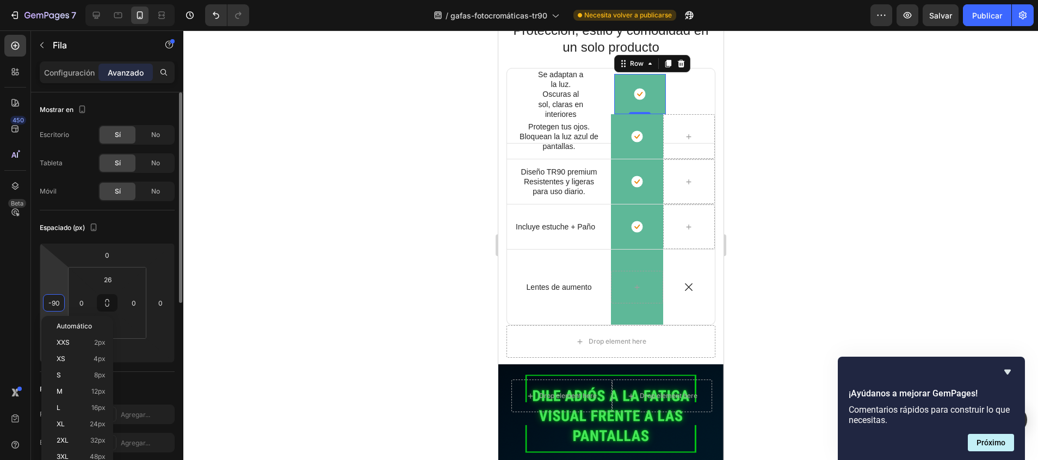
click at [57, 303] on input "-90" at bounding box center [54, 303] width 16 height 16
type input "-9"
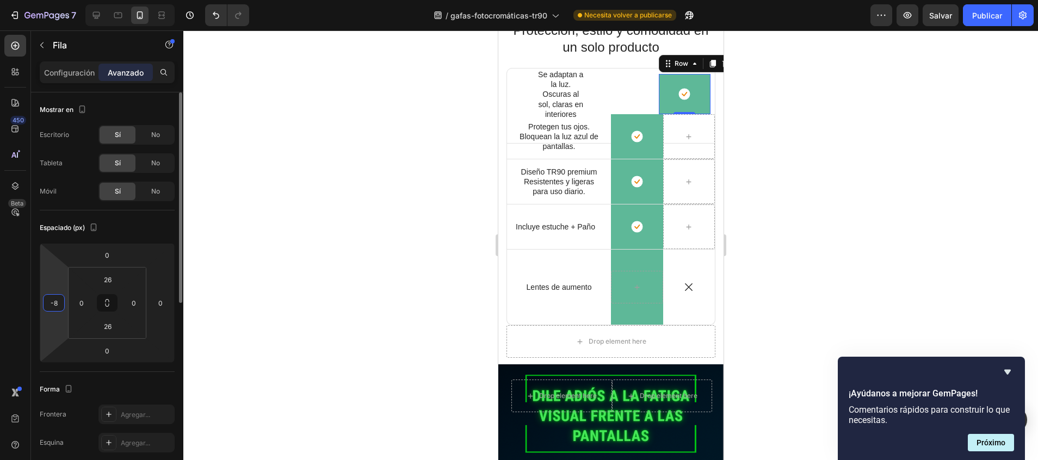
type input "-89"
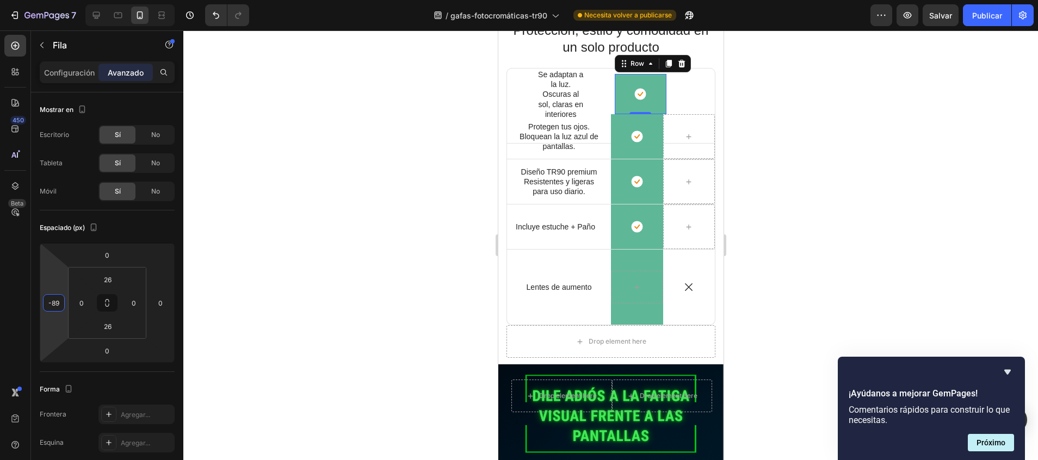
click at [303, 213] on div at bounding box center [610, 245] width 854 height 430
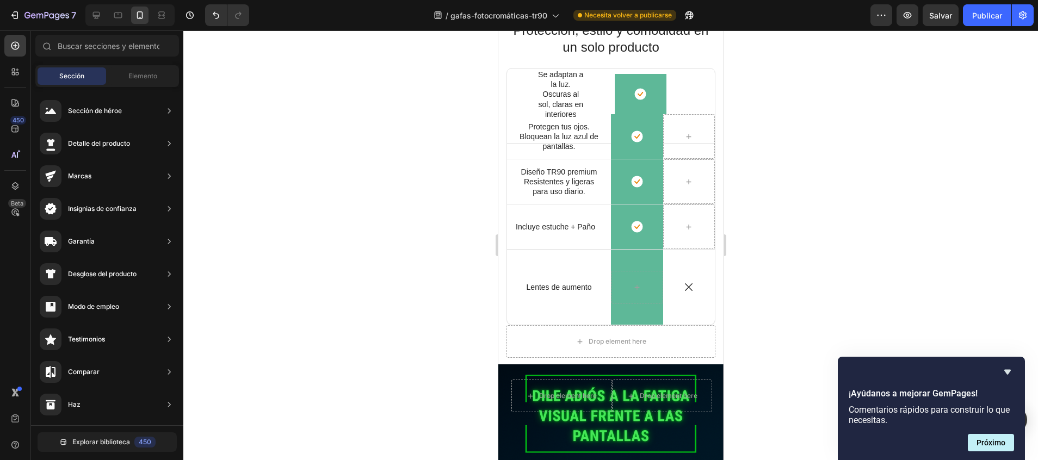
click at [769, 148] on div at bounding box center [610, 245] width 854 height 430
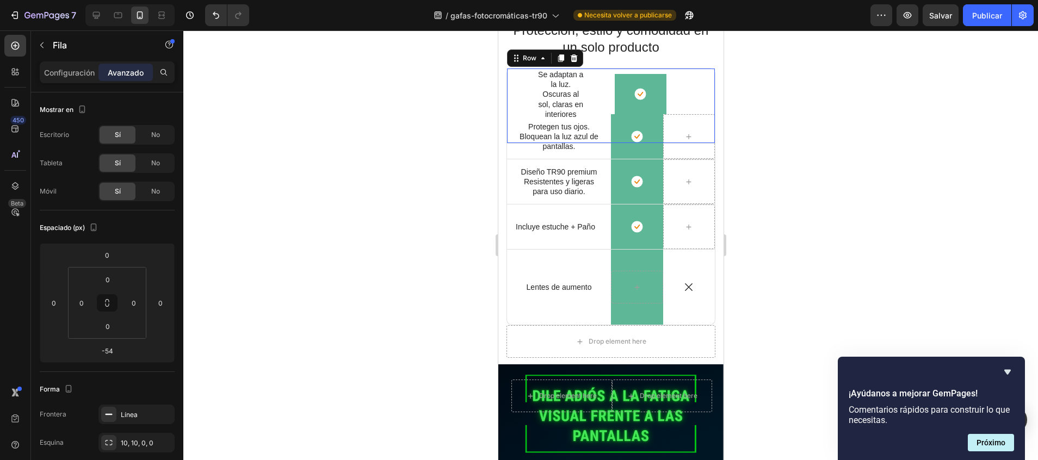
click at [596, 91] on div "Icon" at bounding box center [558, 95] width 104 height 52
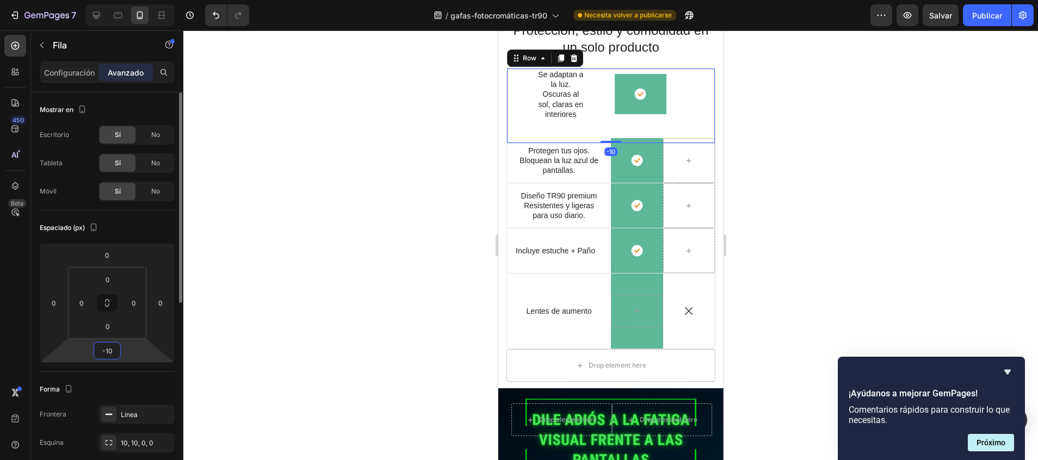
drag, startPoint x: 96, startPoint y: 362, endPoint x: 96, endPoint y: 346, distance: 15.8
click at [96, 0] on html "7 / gafas-fotocromáticas-tr90 Necesita volver a publicarse Preview Salvar Publi…" at bounding box center [519, 0] width 1038 height 0
type input "-16"
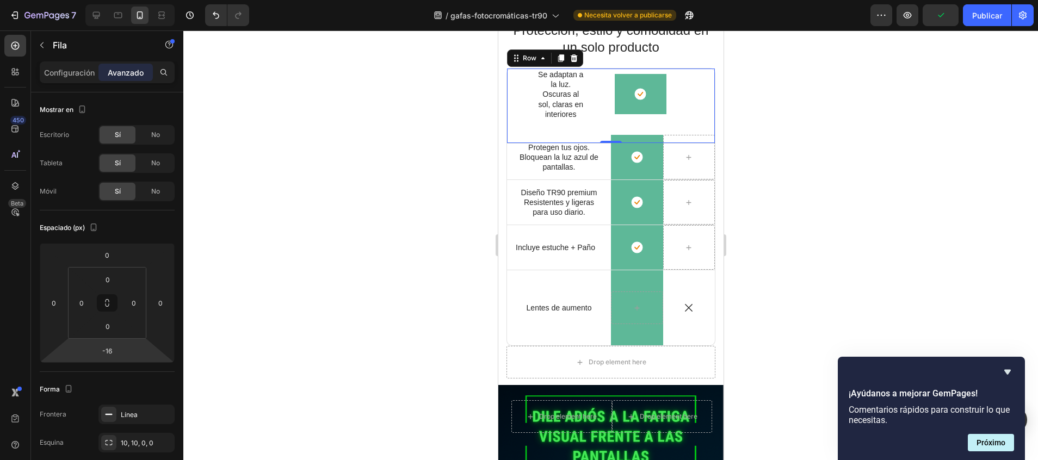
click at [587, 128] on div "Icon Se adaptan a la luz. Oscuras al sol, claras en interiores Text Block Icon …" at bounding box center [610, 106] width 209 height 76
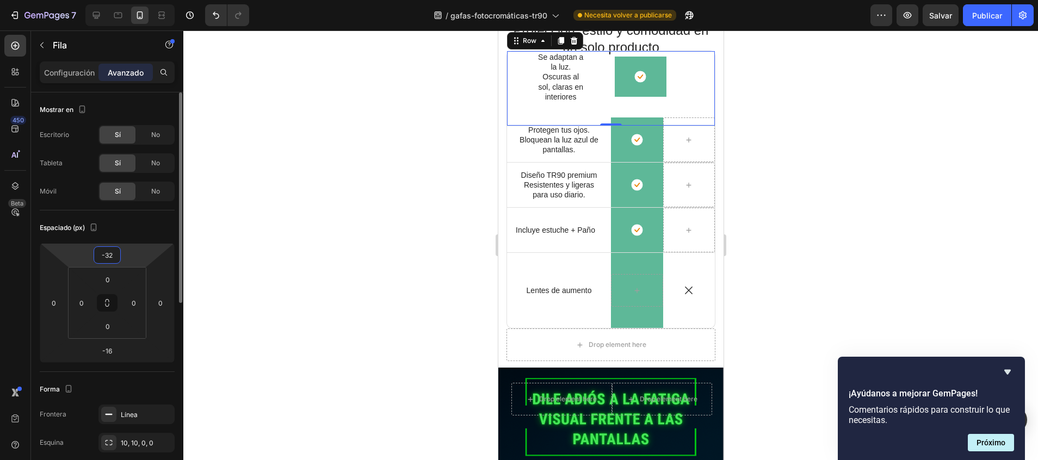
drag, startPoint x: 119, startPoint y: 244, endPoint x: 119, endPoint y: 257, distance: 13.1
click at [119, 0] on html "7 / gafas-fotocromáticas-tr90 Necesita volver a publicarse Preview Salvar Publi…" at bounding box center [519, 0] width 1038 height 0
type input "0"
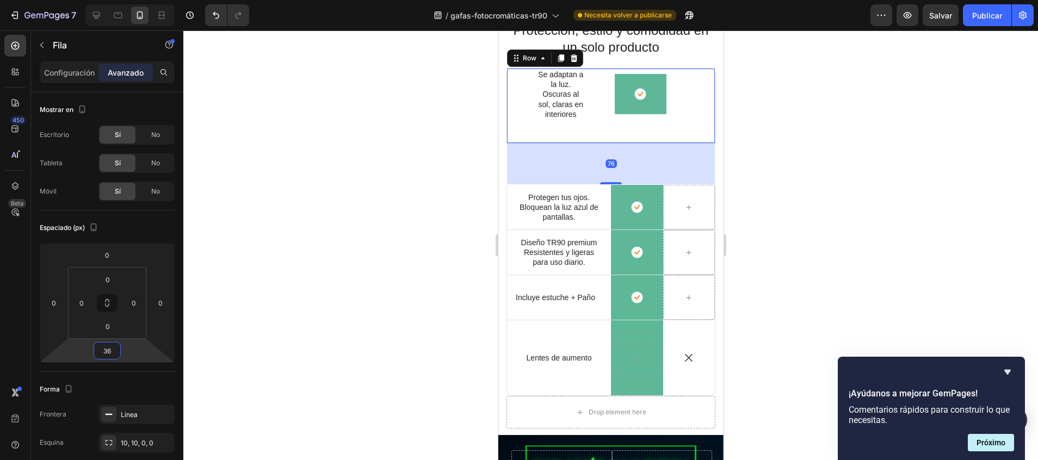
type input "76"
drag, startPoint x: 108, startPoint y: 362, endPoint x: 108, endPoint y: 325, distance: 37.0
click at [108, 0] on html "7 / gafas-fotocromáticas-tr90 Necesita volver a publicarse Preview Salvar Publi…" at bounding box center [519, 0] width 1038 height 0
click at [303, 250] on div at bounding box center [610, 245] width 854 height 430
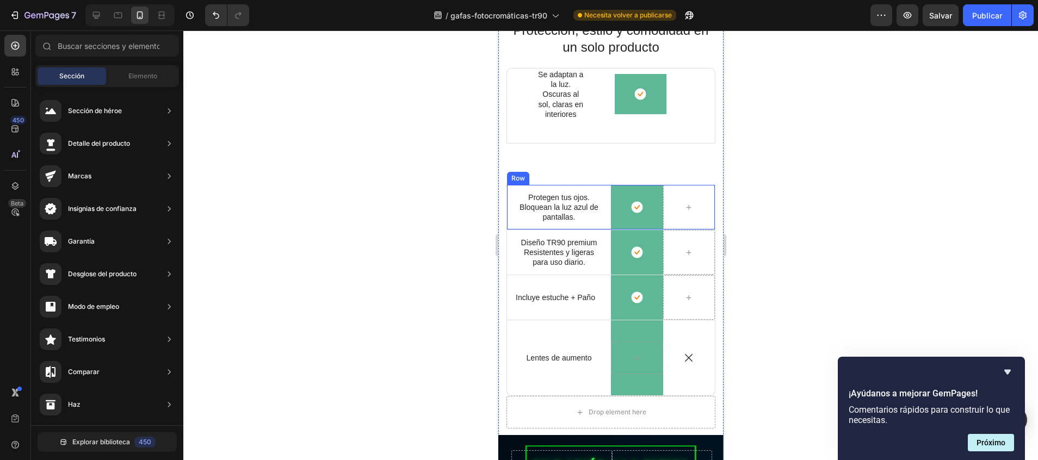
click at [587, 190] on div "Icon Protegen tus ojos. Bloquean la luz azul de pantallas. Text Block Row" at bounding box center [558, 207] width 104 height 45
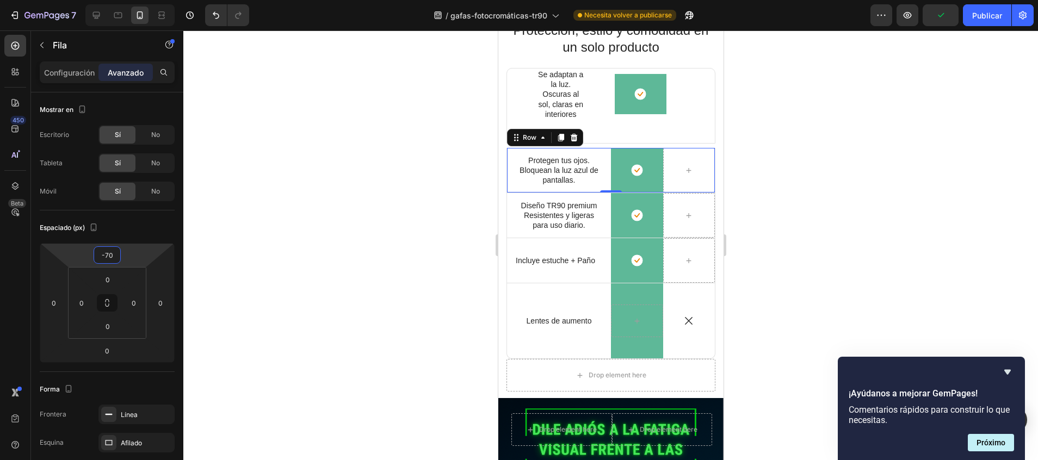
type input "-72"
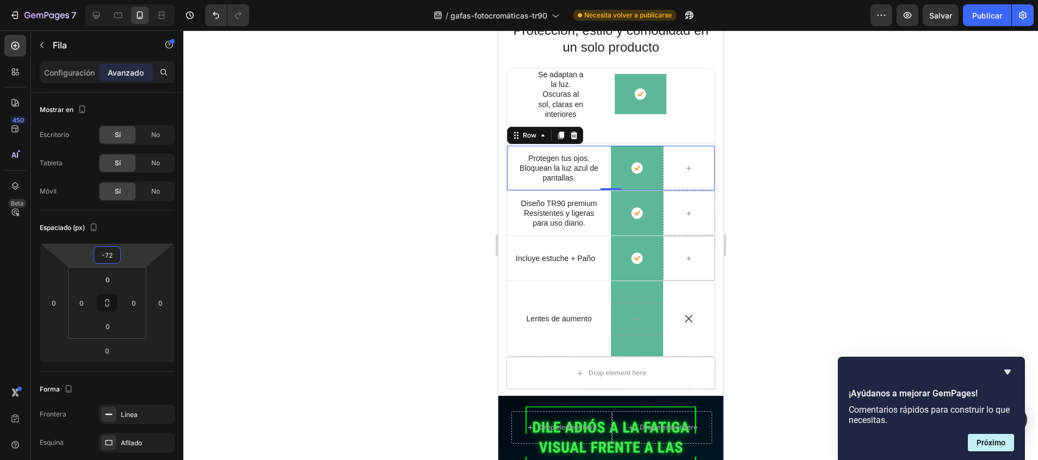
drag, startPoint x: 114, startPoint y: 245, endPoint x: 116, endPoint y: 275, distance: 30.0
click at [116, 0] on html "7 / gafas-fotocromáticas-tr90 Necesita volver a publicarse Preview Salvar Publi…" at bounding box center [519, 0] width 1038 height 0
click at [634, 126] on div "Icon Se adaptan a la luz. Oscuras al sol, claras en interiores Text Block Icon …" at bounding box center [610, 106] width 209 height 76
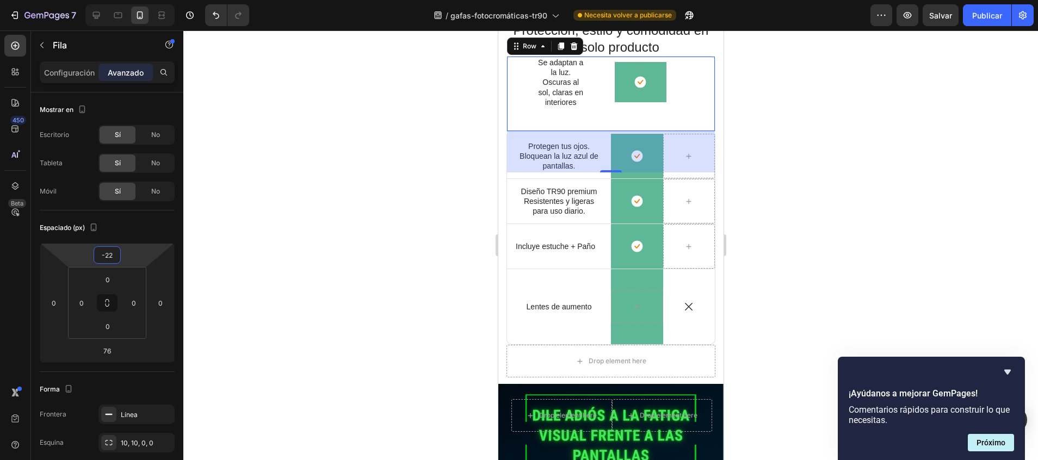
drag, startPoint x: 119, startPoint y: 246, endPoint x: 119, endPoint y: 255, distance: 9.2
click at [119, 0] on html "7 / gafas-fotocromáticas-tr90 Necesita volver a publicarse Preview Salvar Publi…" at bounding box center [519, 0] width 1038 height 0
type input "0"
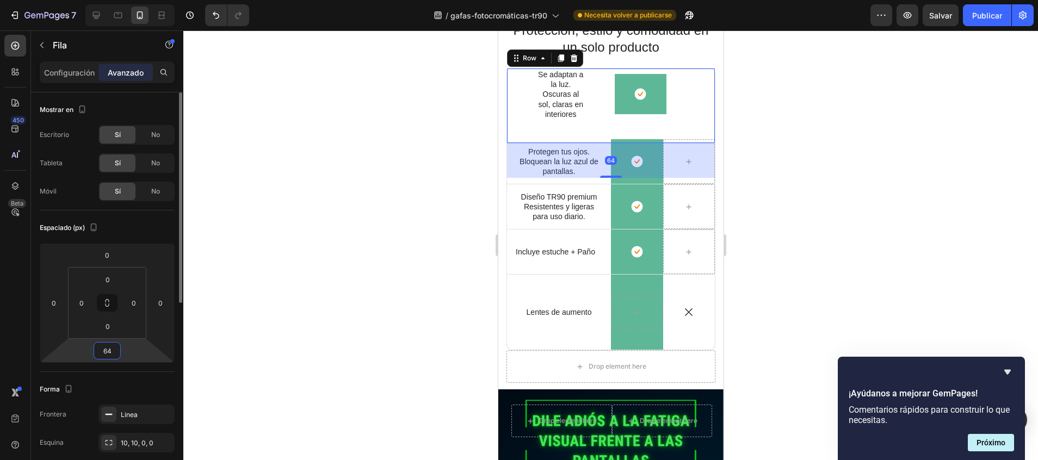
click at [111, 0] on html "7 / gafas-fotocromáticas-tr90 Necesita volver a publicarse Preview Salvar Publi…" at bounding box center [519, 0] width 1038 height 0
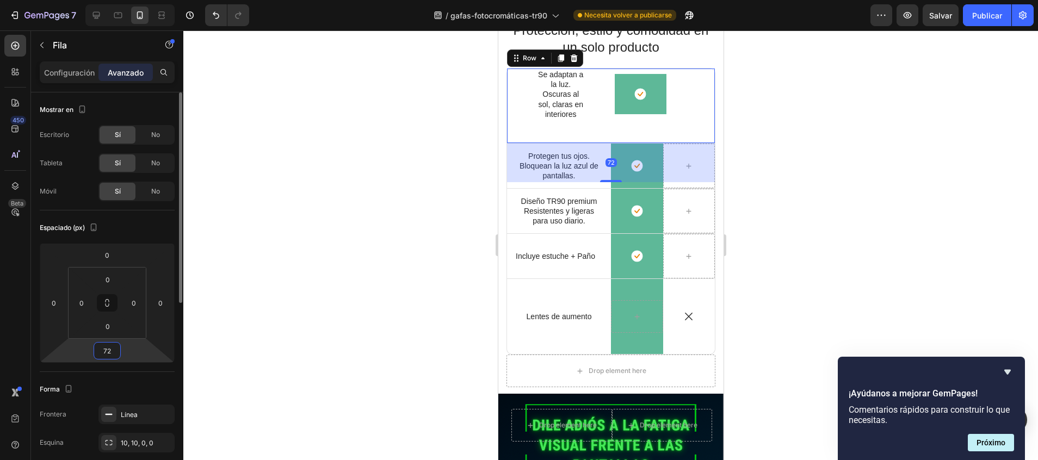
type input "76"
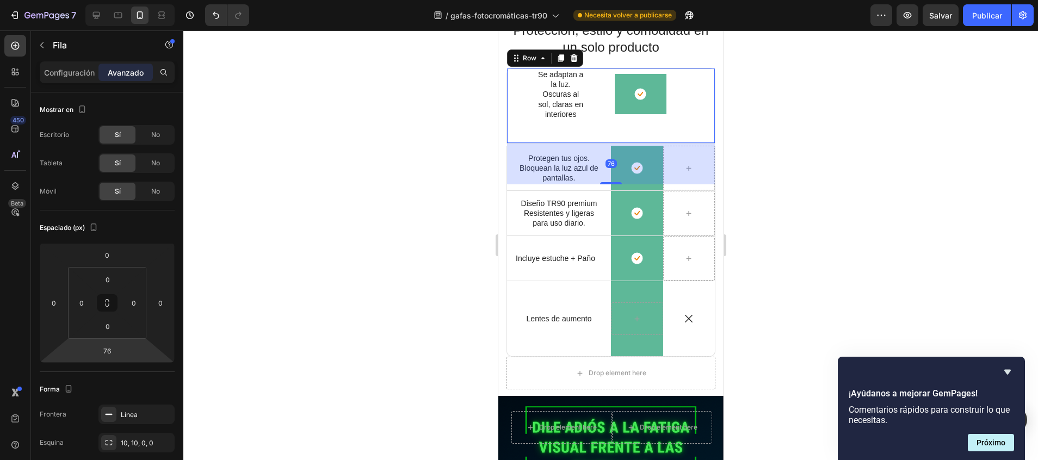
click at [526, 87] on div "Icon" at bounding box center [558, 95] width 104 height 52
click at [522, 122] on div "Icon Se adaptan a la luz. Oscuras al sol, claras en interiores Text Block Icon …" at bounding box center [610, 106] width 209 height 76
click at [835, 145] on div at bounding box center [610, 245] width 854 height 430
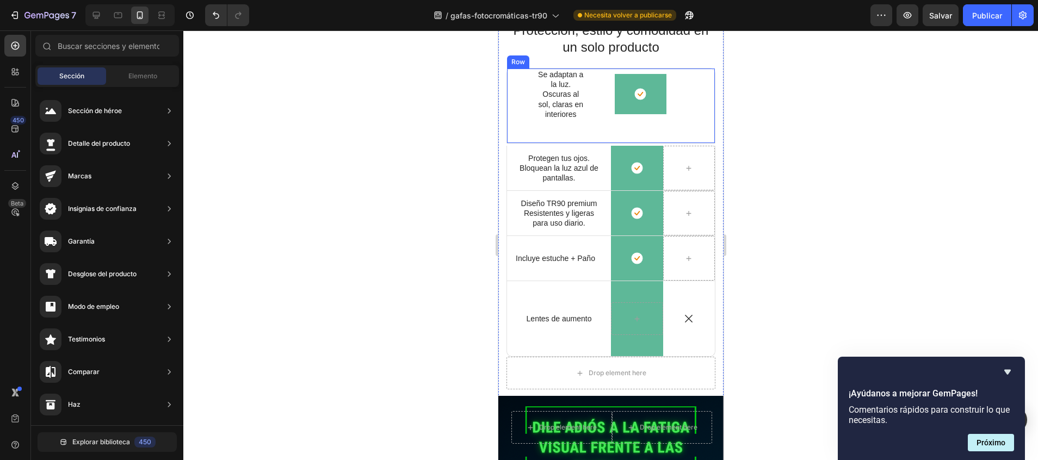
click at [697, 82] on div "Icon Row" at bounding box center [688, 95] width 52 height 52
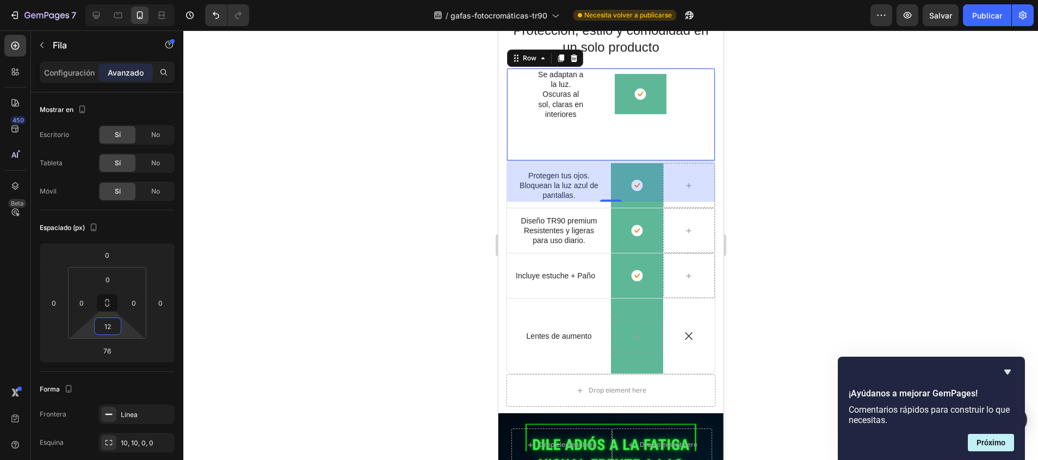
type input "0"
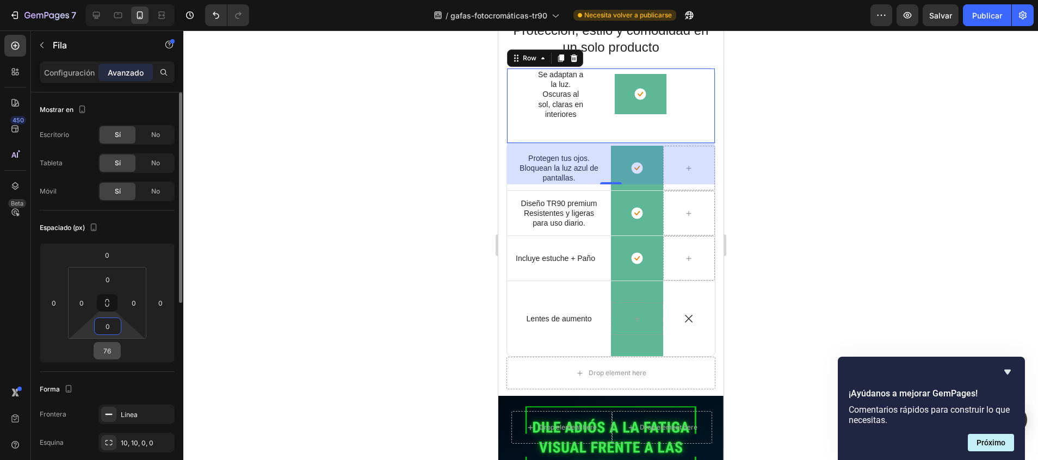
drag, startPoint x: 109, startPoint y: 326, endPoint x: 109, endPoint y: 346, distance: 19.6
click at [109, 0] on html "7 / gafas-fotocromáticas-tr90 Necesita volver a publicarse Preview Salvar Publi…" at bounding box center [519, 0] width 1038 height 0
click at [268, 302] on div at bounding box center [610, 245] width 854 height 430
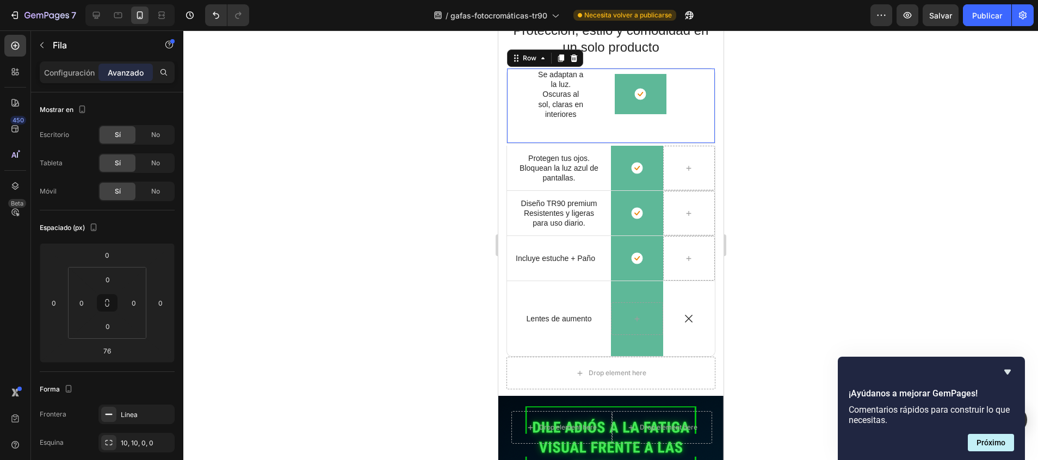
click at [529, 131] on div "Icon Se adaptan a la luz. Oscuras al sol, claras en interiores Text Block Icon …" at bounding box center [610, 106] width 209 height 76
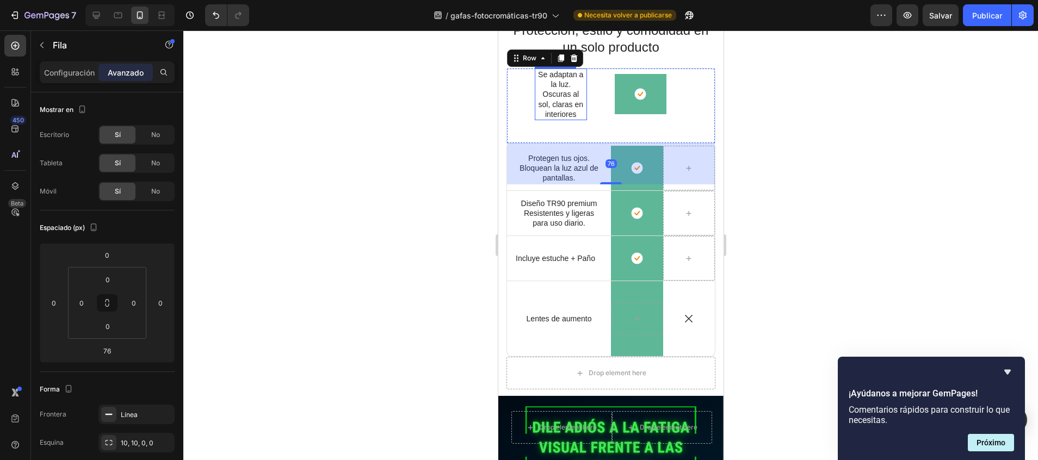
click at [553, 96] on p "Oscuras al sol, claras en interiores" at bounding box center [560, 104] width 50 height 30
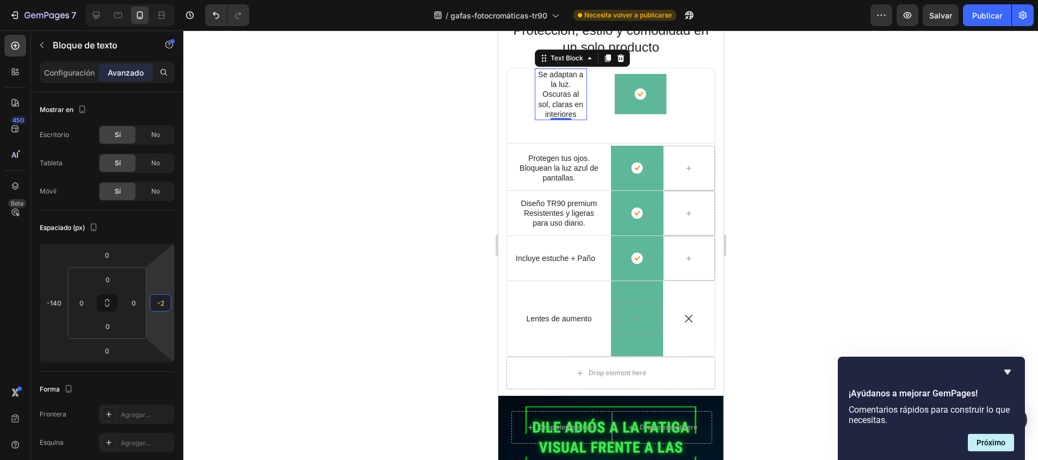
type input "-6"
drag, startPoint x: 146, startPoint y: 303, endPoint x: 84, endPoint y: 302, distance: 62.0
click at [84, 0] on html "7 / gafas-fotocromáticas-tr90 Necesita volver a publicarse Preview Salvar Publi…" at bounding box center [519, 0] width 1038 height 0
click at [564, 154] on p "Protegen tus ojos. Bloquean la luz azul de pantallas." at bounding box center [558, 168] width 86 height 30
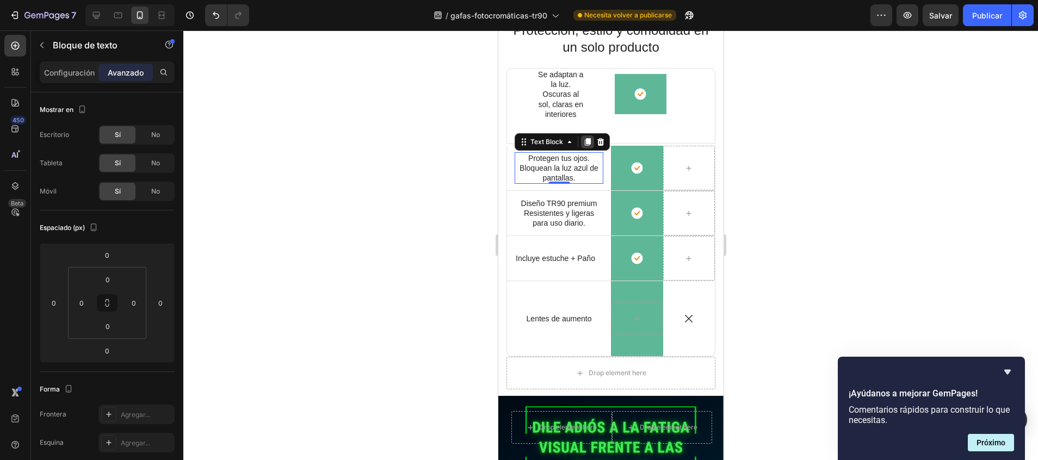
click at [588, 139] on icon at bounding box center [587, 142] width 6 height 8
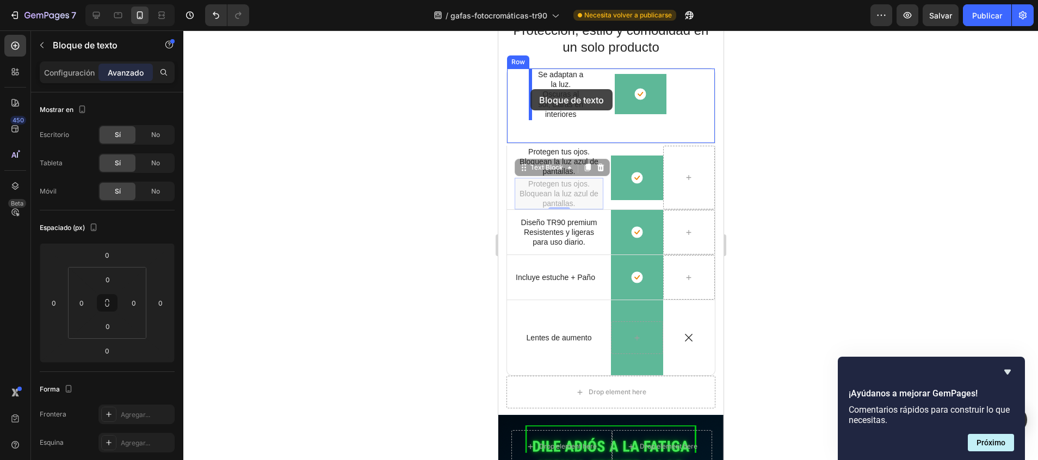
drag, startPoint x: 521, startPoint y: 173, endPoint x: 530, endPoint y: 89, distance: 84.2
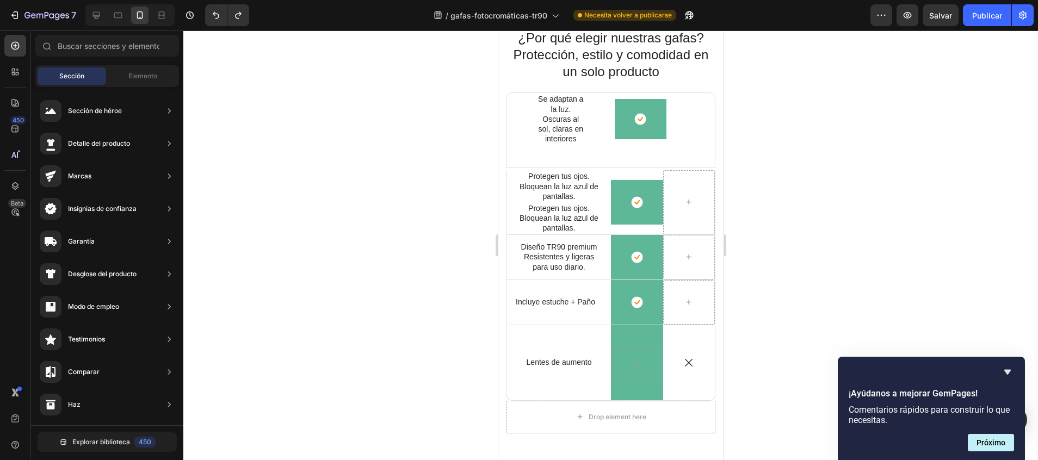
scroll to position [432, 0]
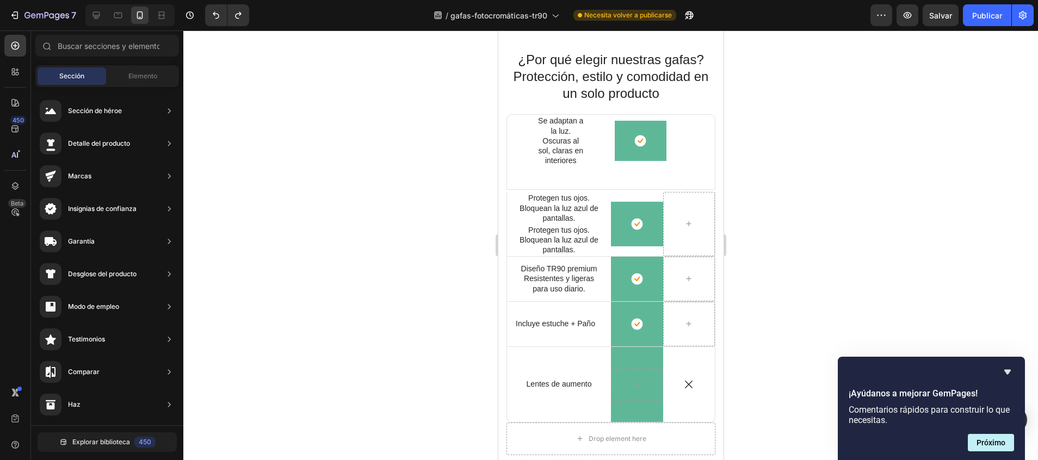
drag, startPoint x: 715, startPoint y: 157, endPoint x: 1228, endPoint y: 166, distance: 512.4
click at [686, 178] on div "Icon Se adaptan a la luz. Oscuras al sol, claras en interiores Text Block Icon …" at bounding box center [610, 152] width 209 height 76
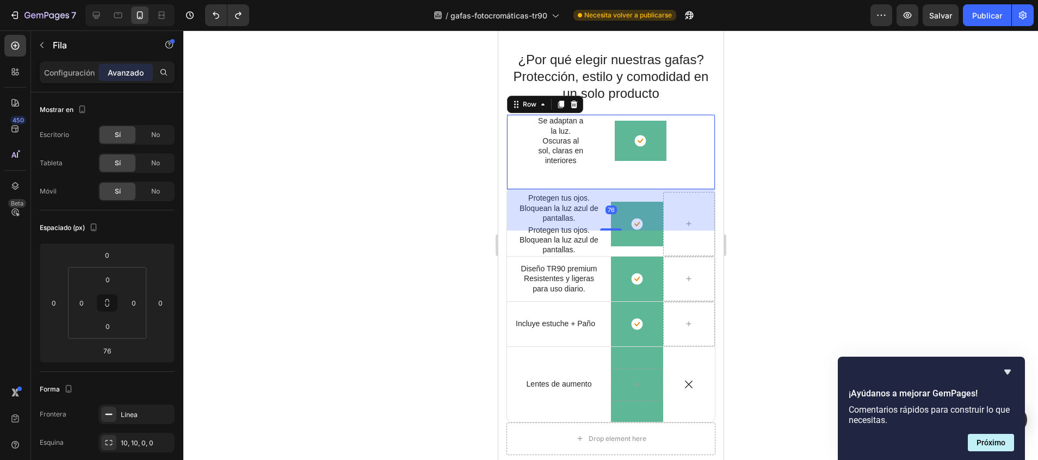
click at [772, 219] on div at bounding box center [610, 245] width 854 height 430
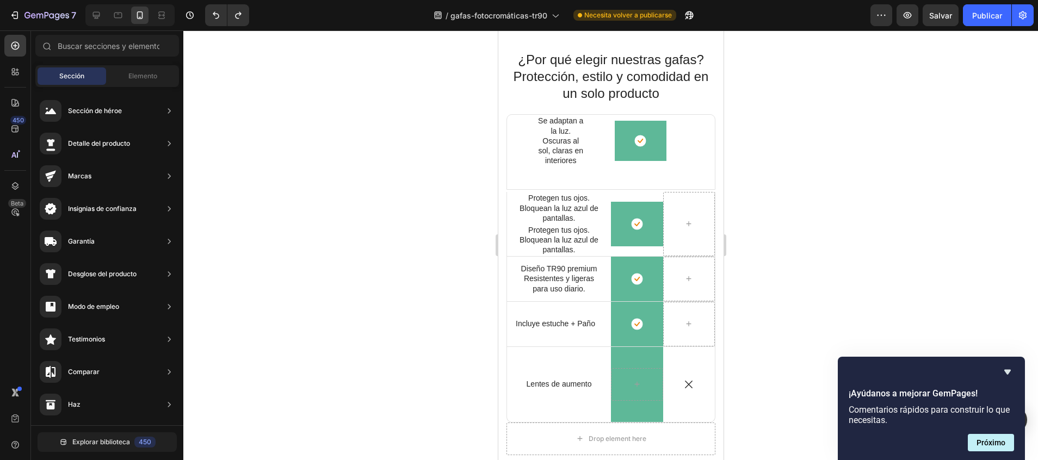
click at [772, 219] on div at bounding box center [610, 245] width 854 height 430
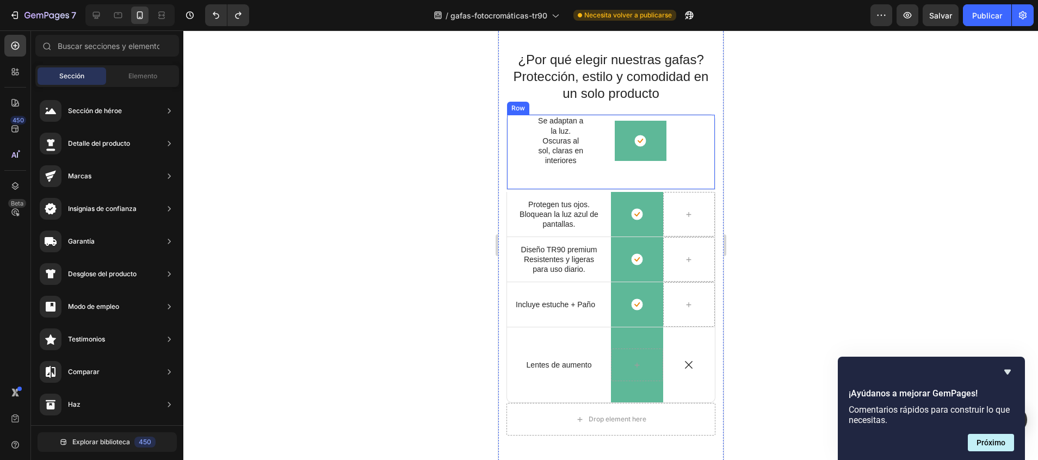
click at [540, 175] on div "Icon Se adaptan a la luz. Oscuras al sol, claras en interiores Text Block Icon …" at bounding box center [610, 152] width 209 height 76
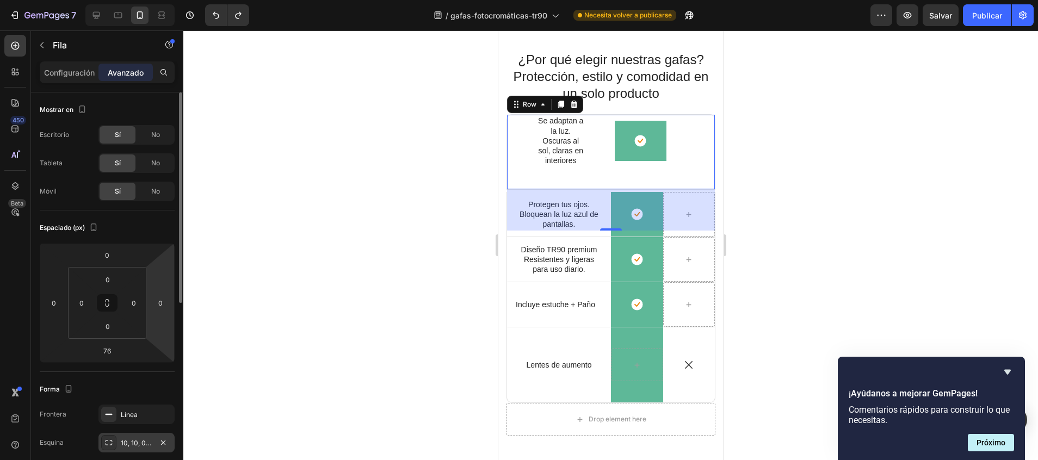
click at [134, 447] on div "10, 10, 0, 0" at bounding box center [137, 443] width 32 height 10
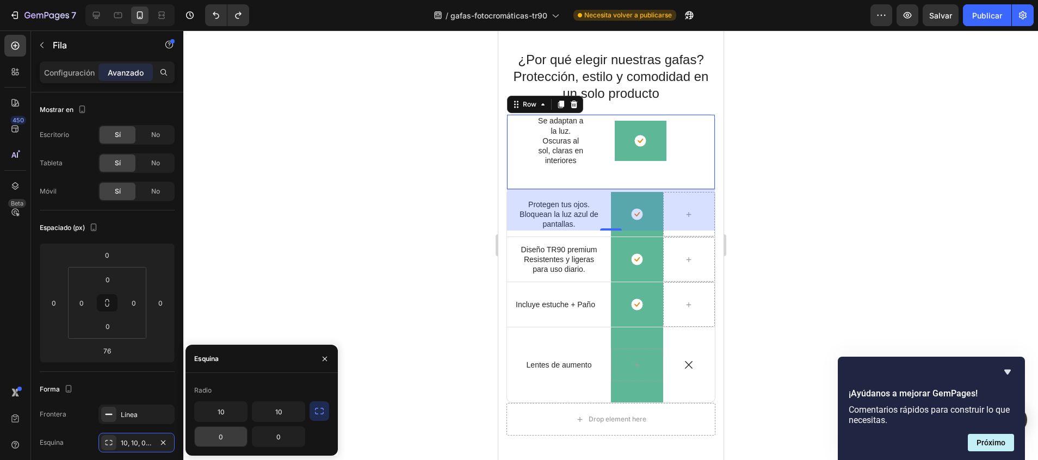
click at [227, 436] on input "0" at bounding box center [221, 437] width 52 height 20
click at [222, 440] on input "10" at bounding box center [221, 437] width 52 height 20
type input "1"
type input "0"
click at [563, 163] on p "Oscuras al sol, claras en interiores" at bounding box center [560, 151] width 50 height 30
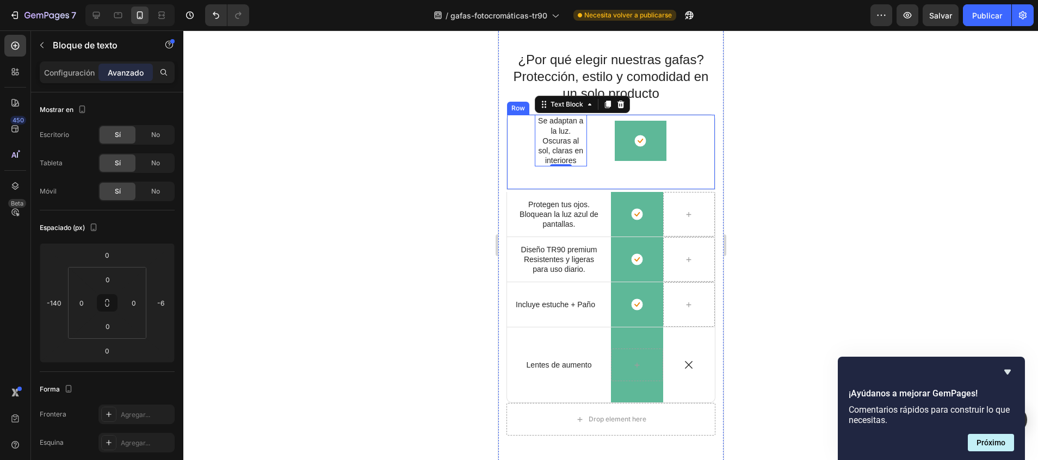
click at [581, 169] on div "Icon Se adaptan a la luz. Oscuras al sol, claras en interiores Text Block 0 Ico…" at bounding box center [610, 152] width 209 height 76
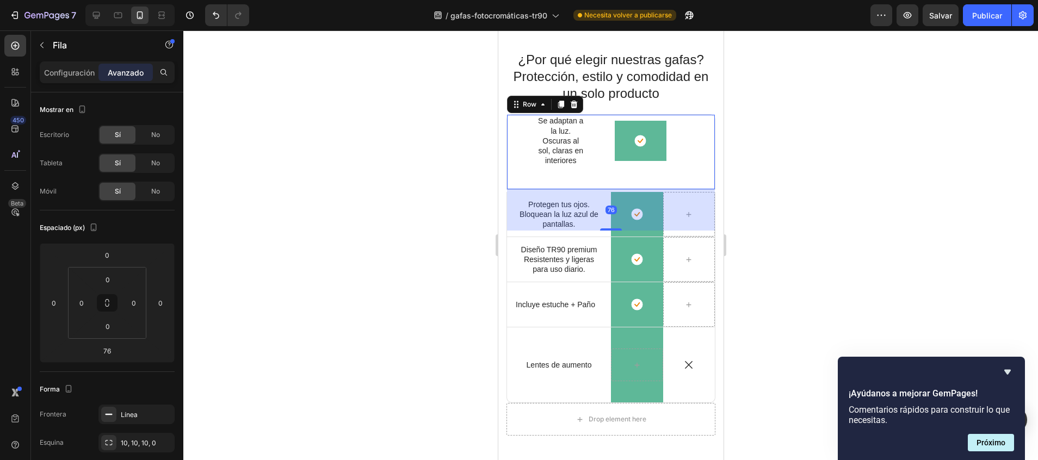
click at [599, 146] on div "Icon" at bounding box center [558, 141] width 104 height 52
click at [551, 257] on p "Diseño TR90 premium Resistentes y ligeras para uso diario." at bounding box center [558, 260] width 86 height 30
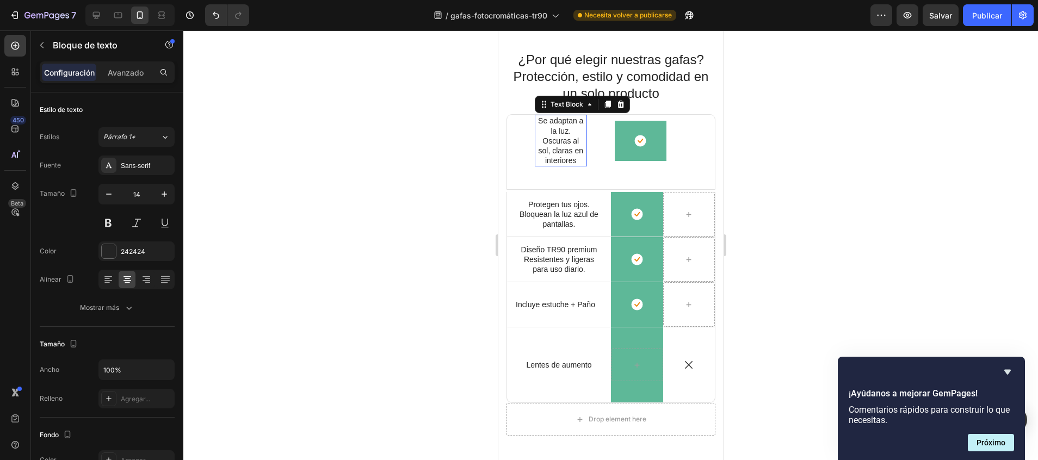
click at [573, 141] on p "Oscuras al sol, claras en interiores" at bounding box center [560, 151] width 50 height 30
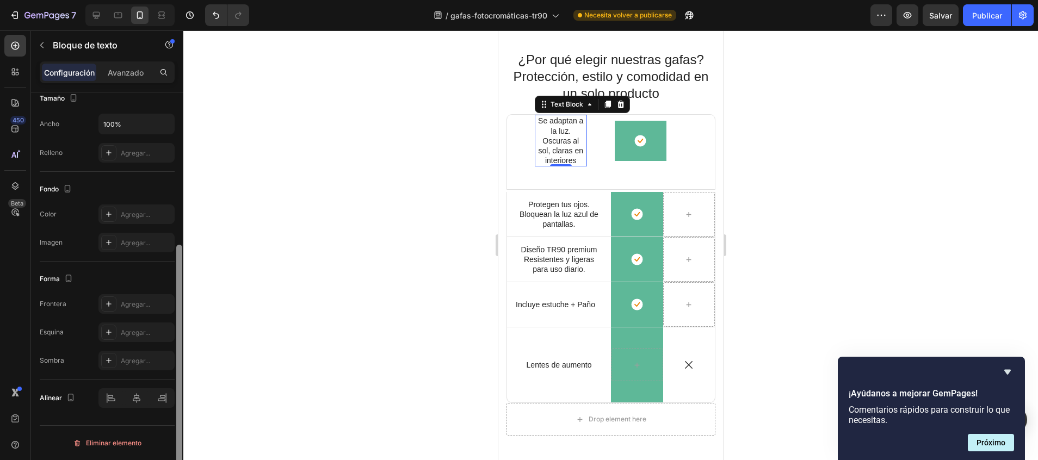
scroll to position [0, 0]
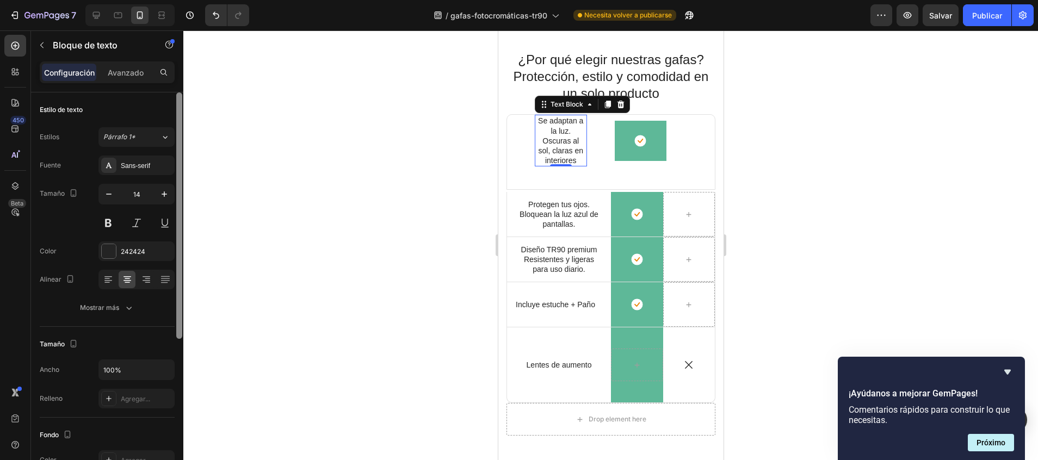
drag, startPoint x: 180, startPoint y: 221, endPoint x: 176, endPoint y: 55, distance: 165.9
click at [176, 55] on div "Sections(18) Elements(83) Sección Elemento Sección de héroe Detalle del product…" at bounding box center [107, 245] width 152 height 430
click at [141, 73] on p "Avanzado" at bounding box center [126, 72] width 36 height 11
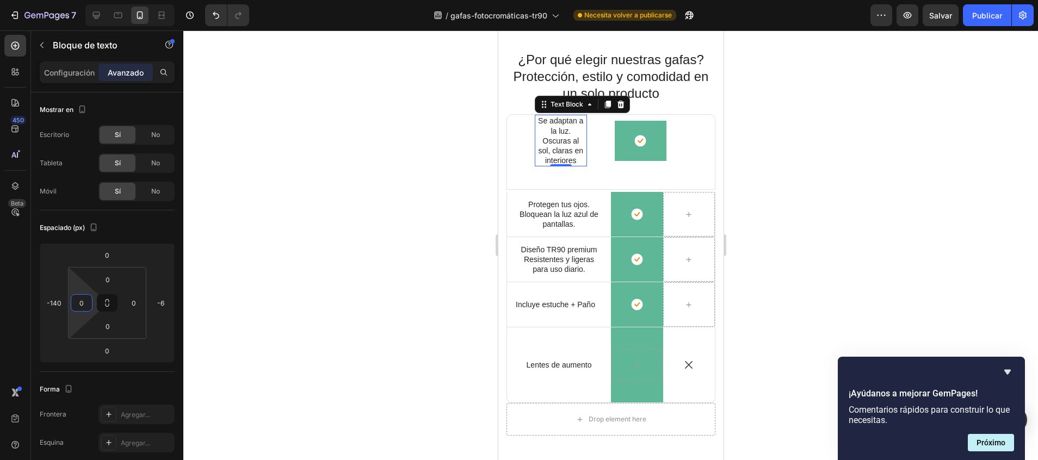
type input "4"
drag, startPoint x: 71, startPoint y: 292, endPoint x: 108, endPoint y: 290, distance: 37.0
click at [108, 0] on html "7 / gafas-fotocromáticas-tr90 Necesita volver a publicarse Preview Salvar Publi…" at bounding box center [519, 0] width 1038 height 0
click at [96, 13] on icon at bounding box center [96, 15] width 11 height 11
type input "-255"
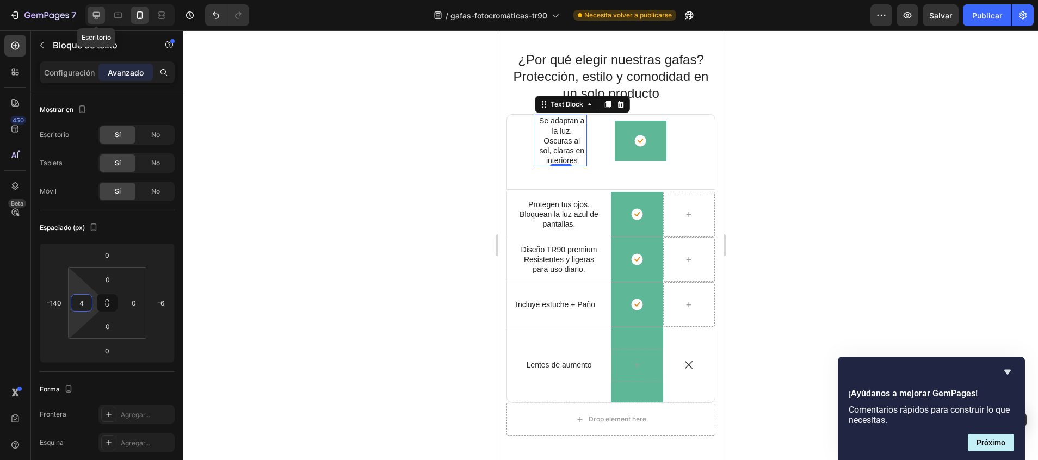
type input "0"
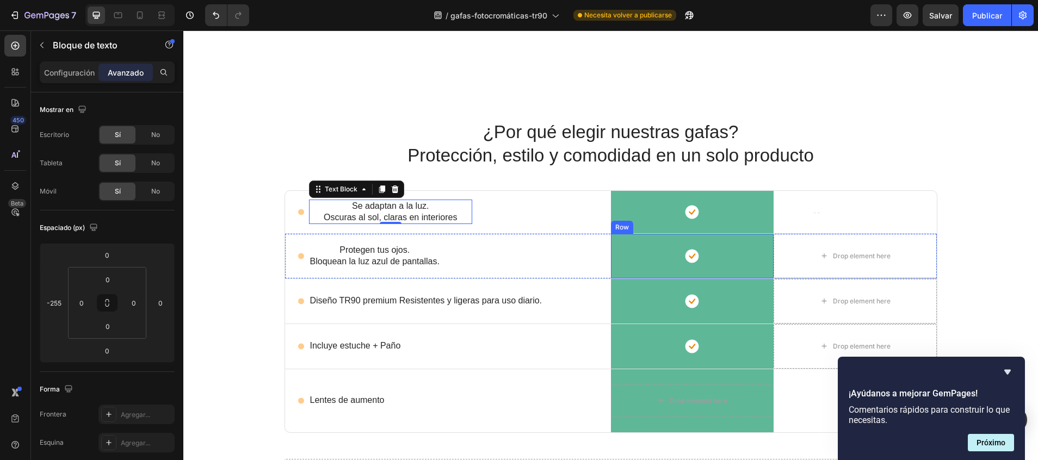
scroll to position [673, 0]
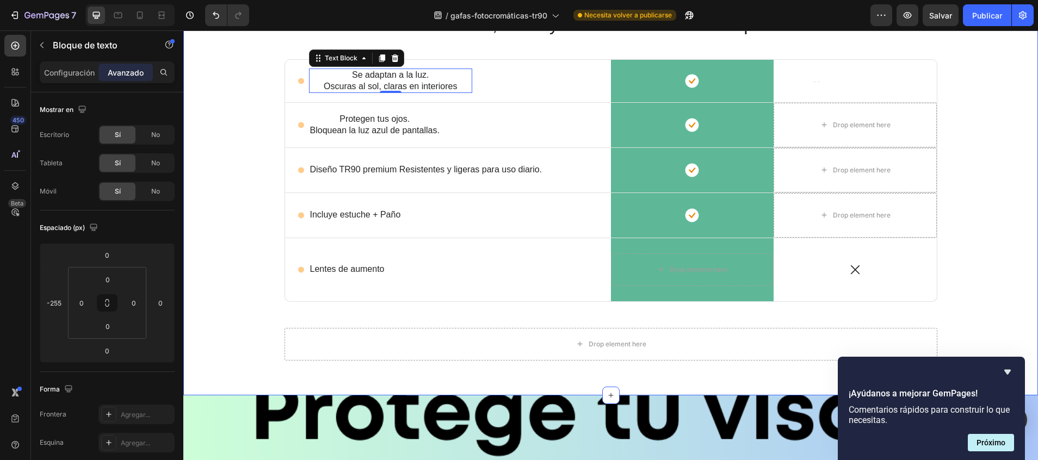
click at [212, 215] on div "¿Por qué elegir nuestras gafas? Protección, estilo y comodidad en un solo produ…" at bounding box center [610, 179] width 838 height 381
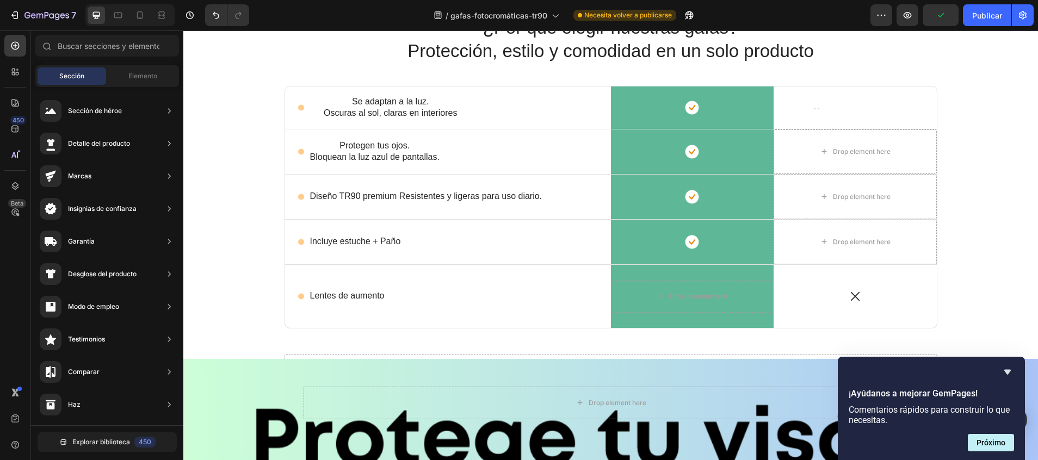
scroll to position [634, 0]
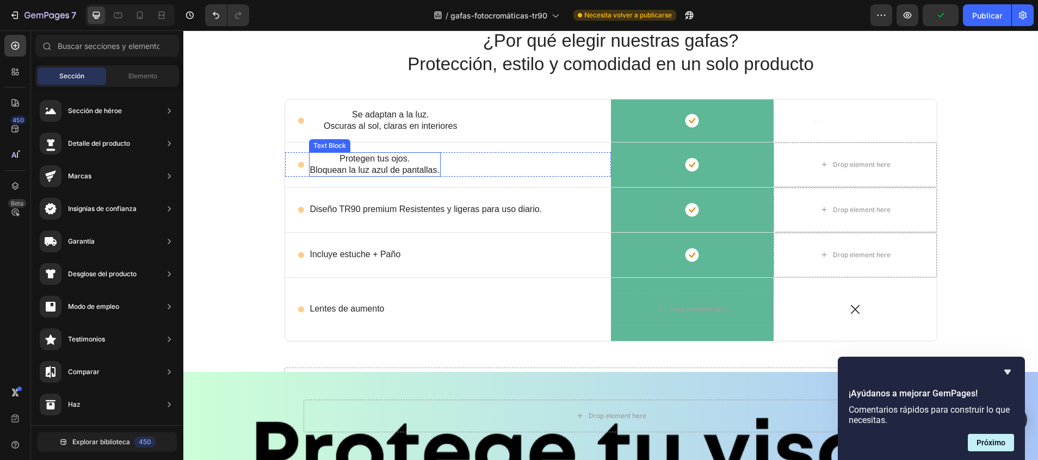
click at [371, 168] on p "Protegen tus ojos. Bloquean la luz azul de pantallas." at bounding box center [374, 164] width 129 height 23
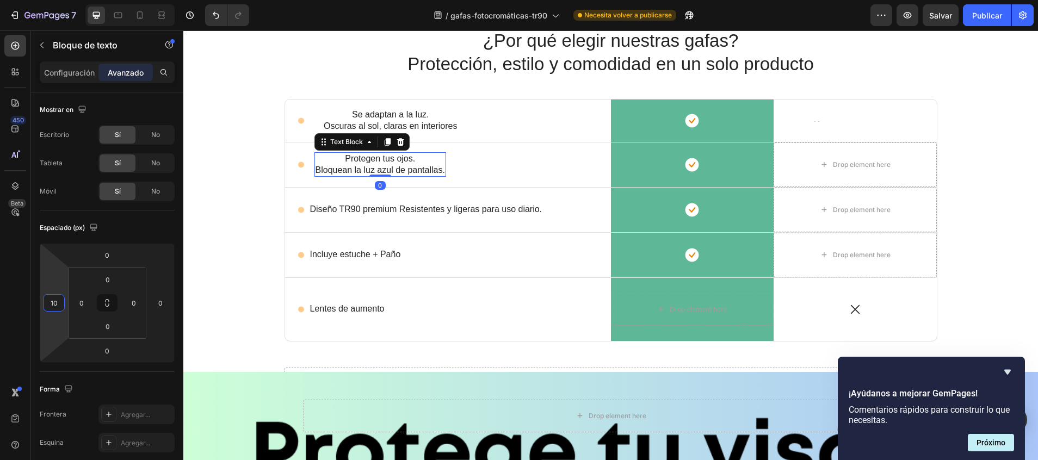
type input "12"
drag, startPoint x: 42, startPoint y: 299, endPoint x: -3, endPoint y: 294, distance: 45.9
click at [0, 0] on html "7 / gafas-fotocromáticas-tr90 Necesita volver a publicarse Preview Salvar Publi…" at bounding box center [519, 0] width 1038 height 0
drag, startPoint x: 41, startPoint y: 303, endPoint x: 24, endPoint y: 303, distance: 16.9
click at [24, 0] on html "7 / gafas-fotocromáticas-tr90 Necesita volver a publicarse Preview Salvar Publi…" at bounding box center [519, 0] width 1038 height 0
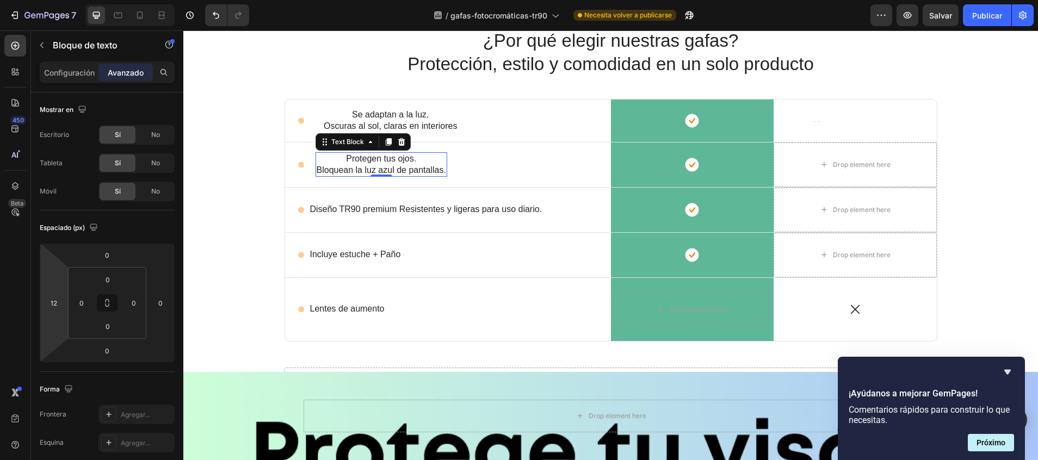
drag, startPoint x: 41, startPoint y: 306, endPoint x: 32, endPoint y: 306, distance: 9.2
click at [32, 0] on html "7 / gafas-fotocromáticas-tr90 Necesita volver a publicarse Preview Salvar Publi…" at bounding box center [519, 0] width 1038 height 0
click at [354, 212] on p "Diseño TR90 premium Resistentes y ligeras para uso diario." at bounding box center [426, 209] width 232 height 11
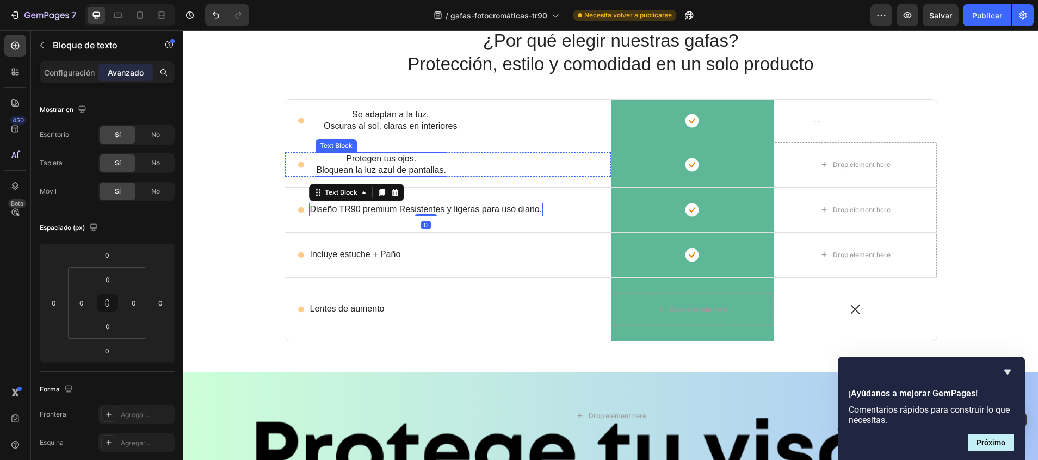
click at [380, 165] on p "Protegen tus ojos. Bloquean la luz azul de pantallas." at bounding box center [381, 164] width 129 height 23
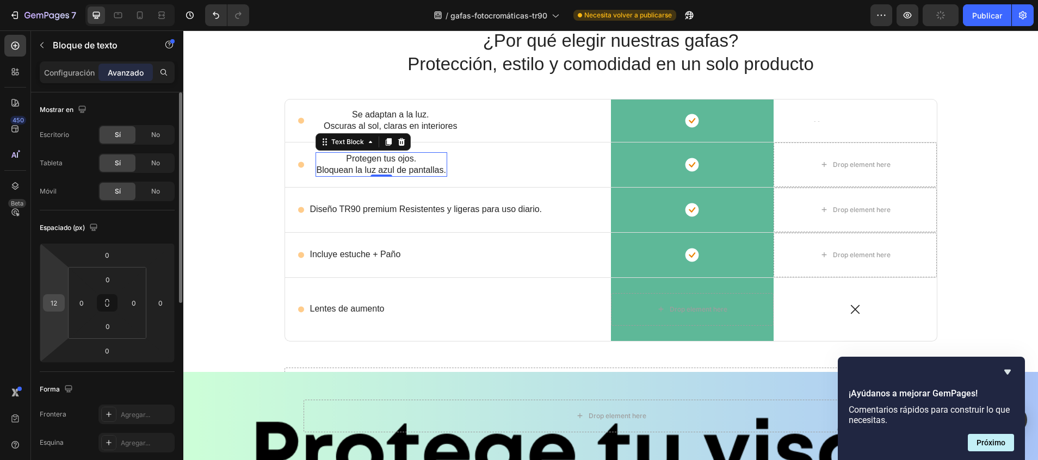
click at [57, 304] on input "12" at bounding box center [54, 303] width 16 height 16
type input "18"
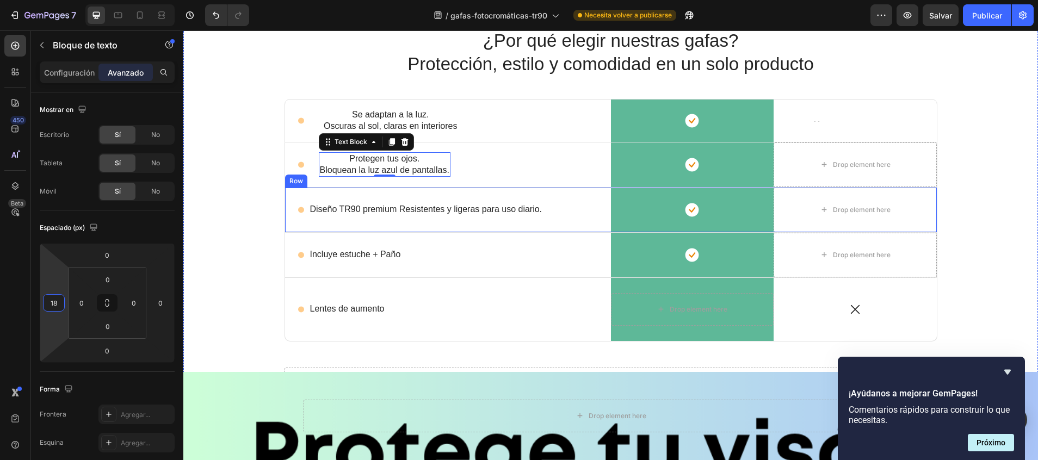
click at [335, 210] on p "Diseño TR90 premium Resistentes y ligeras para uso diario." at bounding box center [426, 209] width 232 height 11
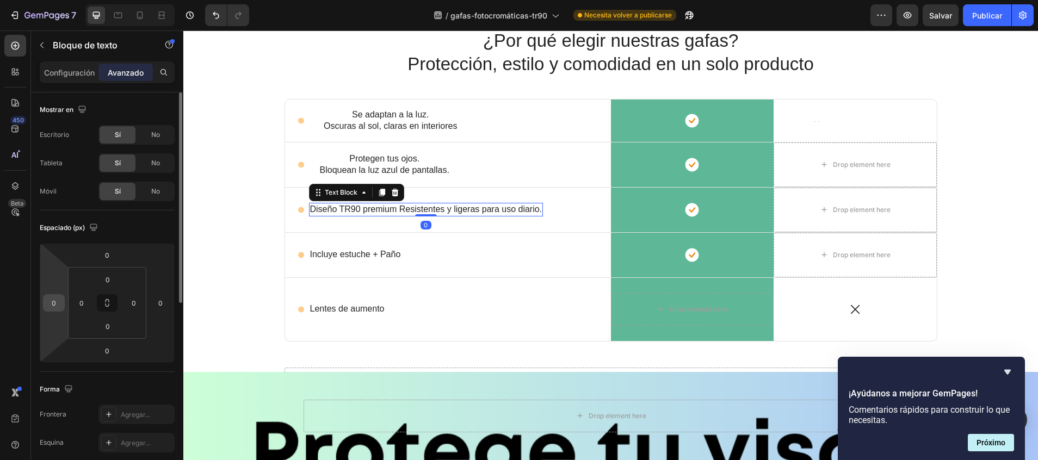
click at [52, 306] on input "0" at bounding box center [54, 303] width 16 height 16
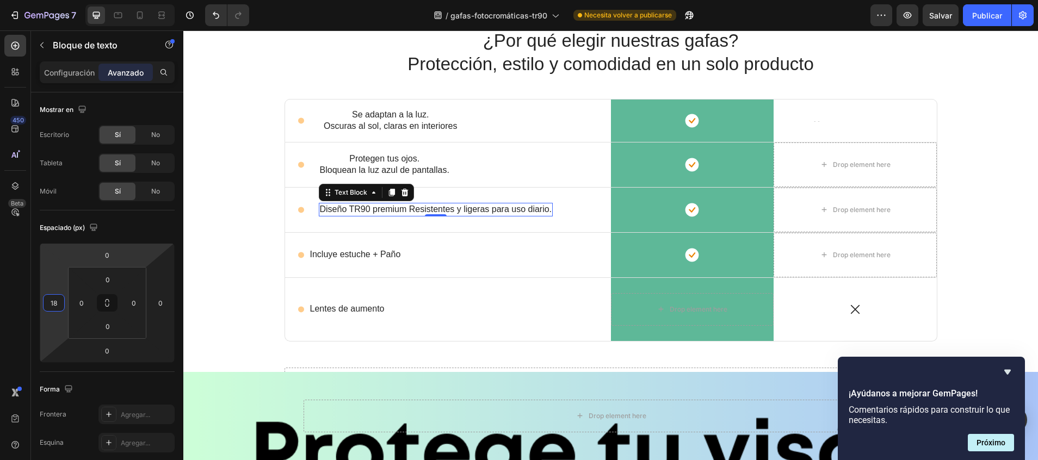
type input "18"
click at [419, 210] on p "Diseño TR90 premium Resistentes y ligeras para uso diario." at bounding box center [436, 209] width 232 height 11
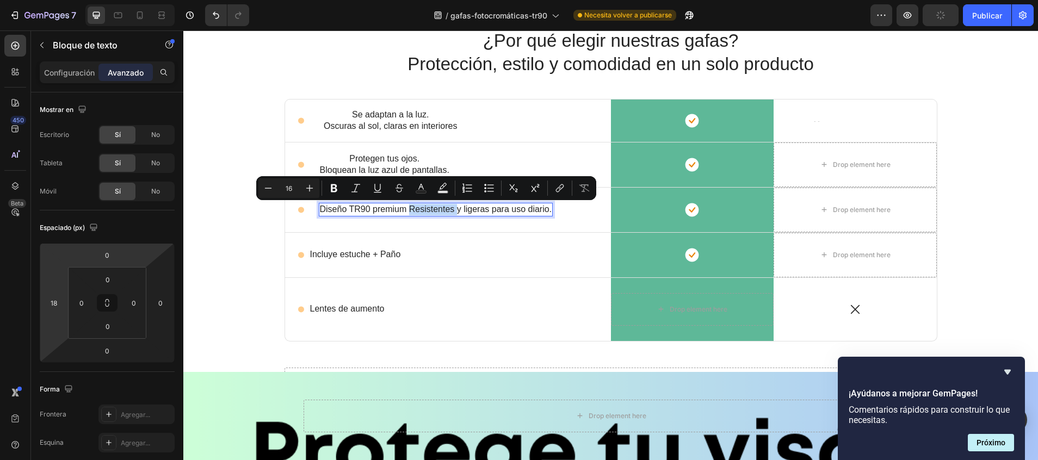
click at [436, 210] on p "Diseño TR90 premium Resistentes y ligeras para uso diario." at bounding box center [436, 209] width 232 height 11
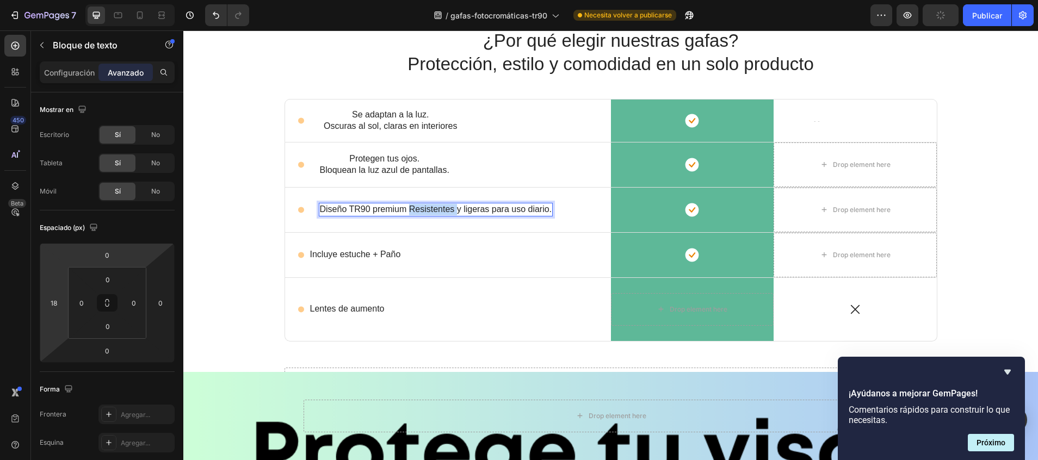
click at [436, 210] on p "Diseño TR90 premium Resistentes y ligeras para uso diario." at bounding box center [436, 209] width 232 height 11
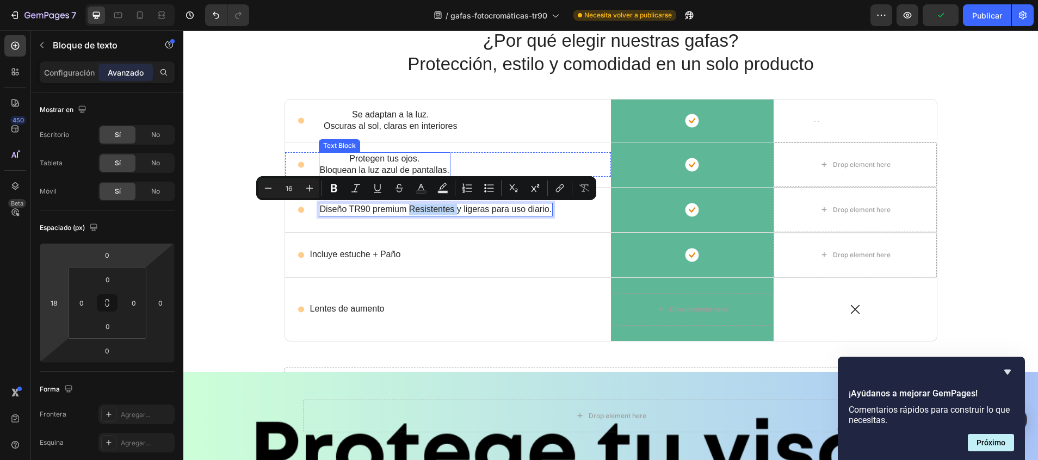
click at [385, 152] on div "Protegen tus ojos. Bloquean la luz azul de pantallas." at bounding box center [385, 164] width 132 height 25
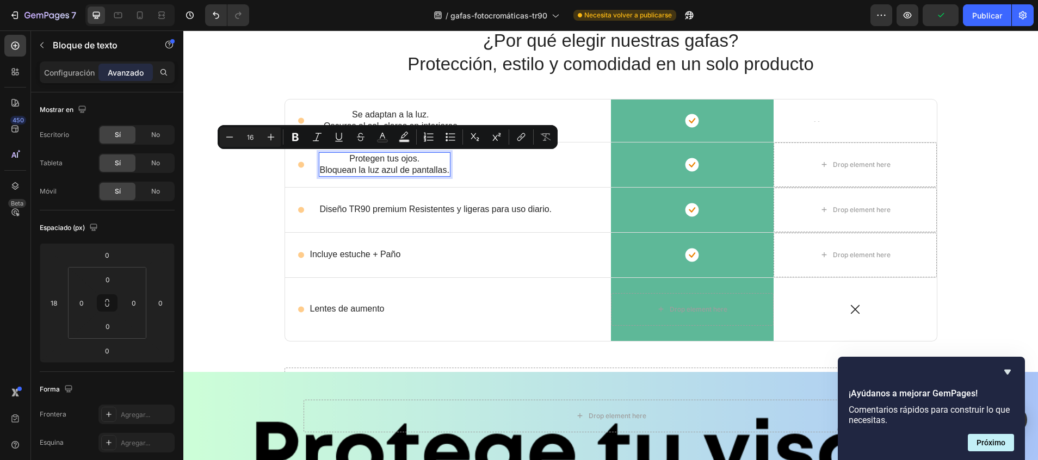
click at [321, 172] on p "Protegen tus ojos. Bloquean la luz azul de pantallas." at bounding box center [384, 164] width 129 height 23
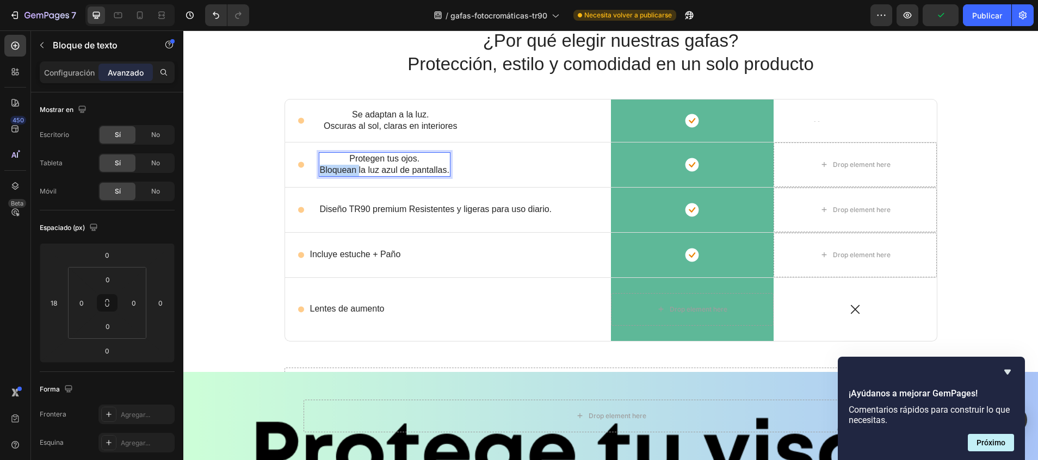
click at [321, 172] on p "Protegen tus ojos. Bloquean la luz azul de pantallas." at bounding box center [384, 164] width 129 height 23
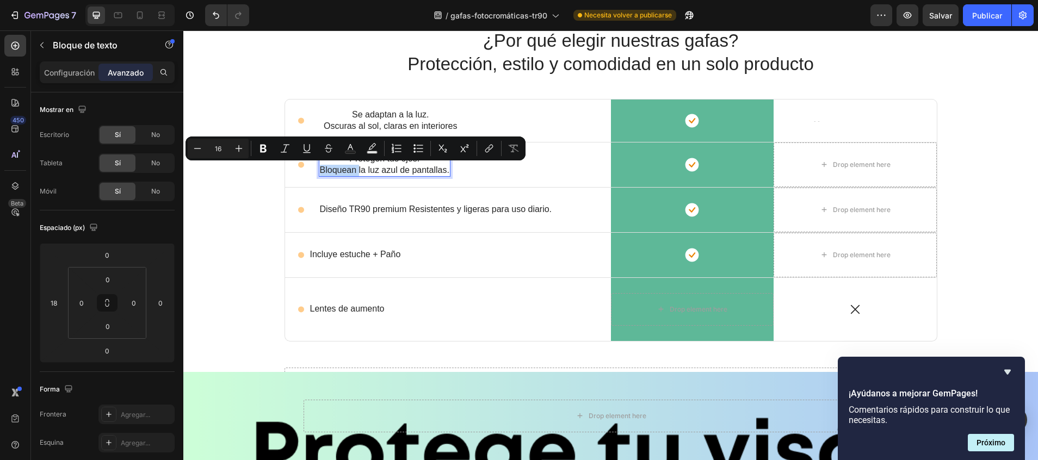
click at [320, 172] on p "Protegen tus ojos. Bloquean la luz azul de pantallas." at bounding box center [384, 164] width 129 height 23
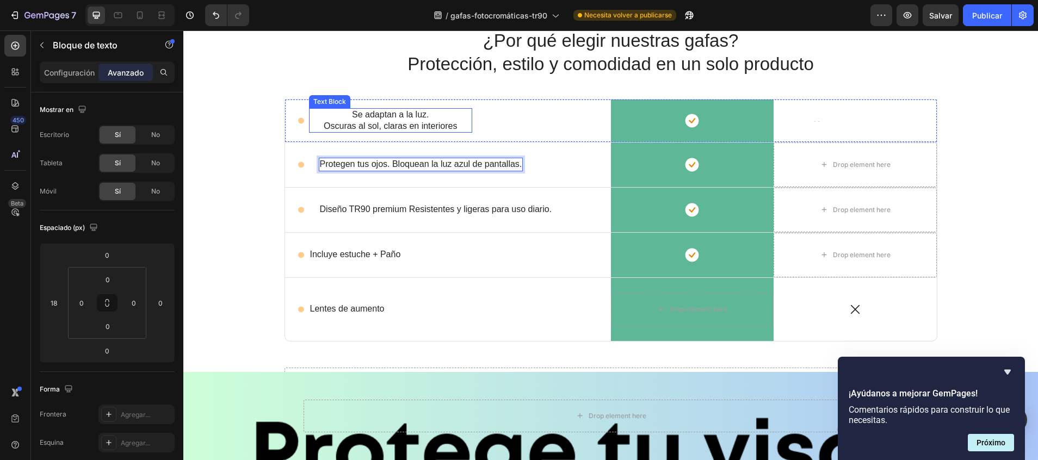
click at [402, 119] on p "Se adaptan a la luz." at bounding box center [390, 114] width 161 height 11
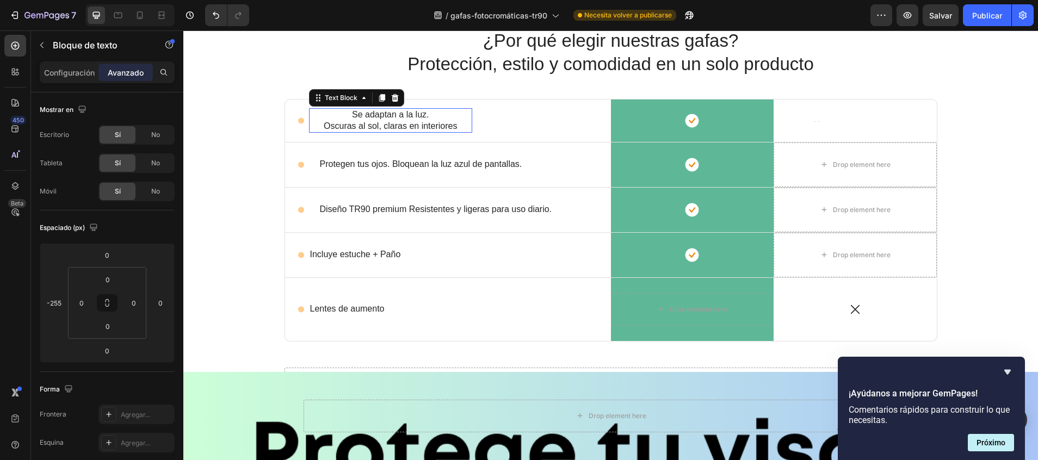
click at [402, 119] on p "Se adaptan a la luz." at bounding box center [390, 114] width 161 height 11
click at [316, 126] on p "Oscuras al sol, claras en interiores" at bounding box center [390, 126] width 161 height 11
drag, startPoint x: 356, startPoint y: 334, endPoint x: 233, endPoint y: 305, distance: 127.0
type input "-20"
drag, startPoint x: 359, startPoint y: 348, endPoint x: 231, endPoint y: 310, distance: 133.9
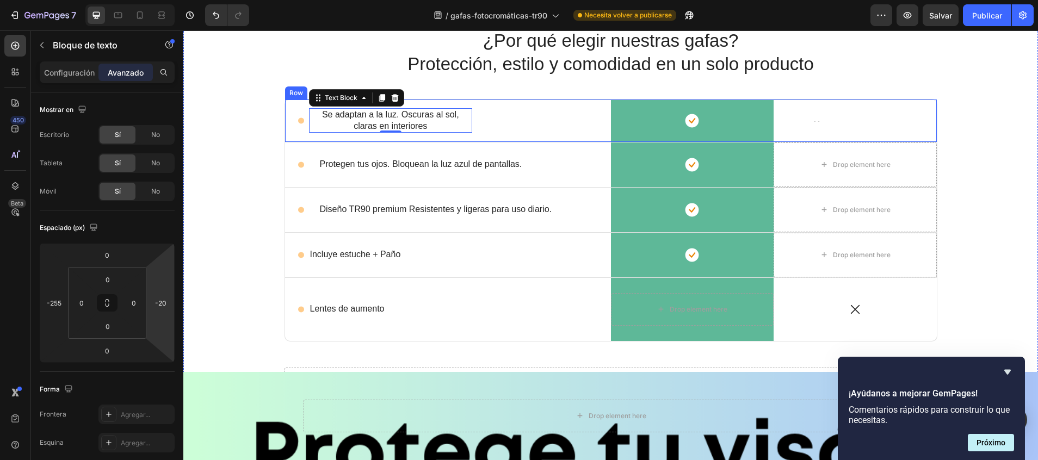
click at [526, 104] on div "Se adaptan a la luz. Oscuras al sol, claras en interiores Text Block 0" at bounding box center [529, 121] width 163 height 42
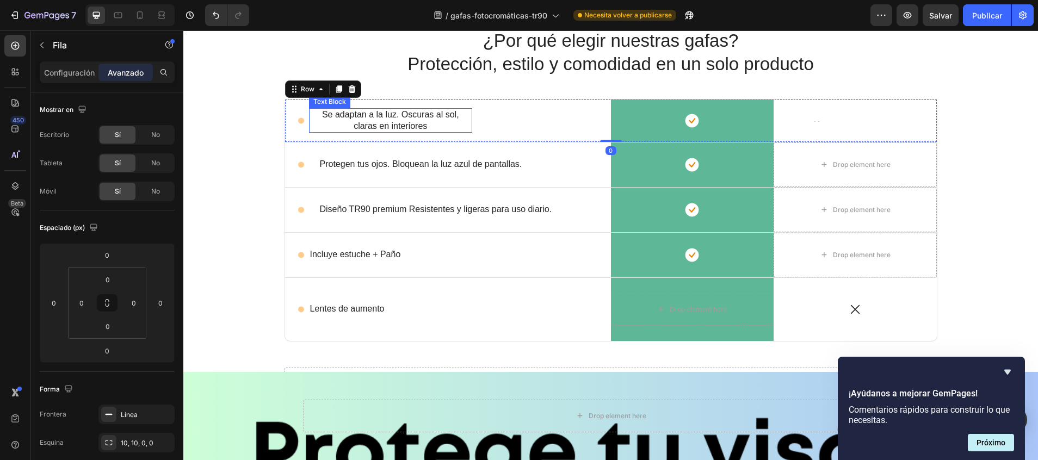
click at [442, 114] on p "Se adaptan a la luz. Oscuras al sol, claras en interiores" at bounding box center [390, 120] width 161 height 23
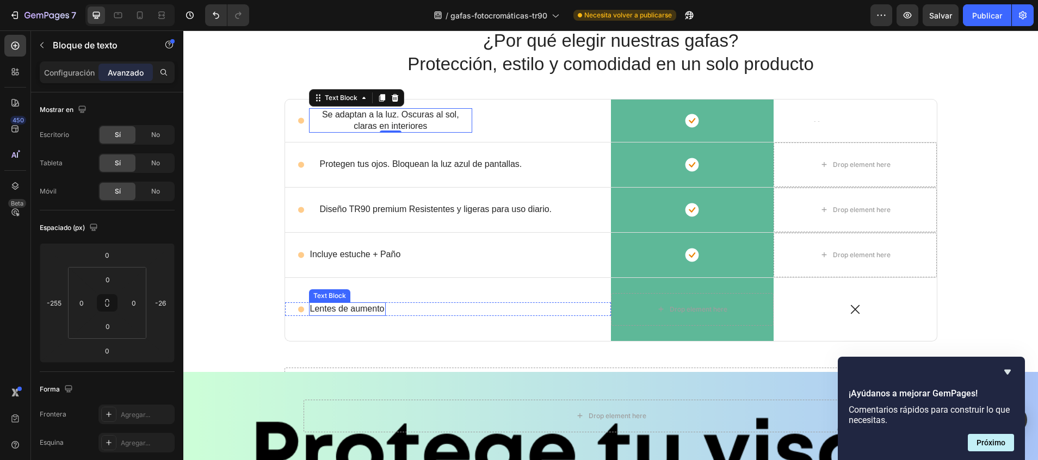
drag, startPoint x: 358, startPoint y: 334, endPoint x: 342, endPoint y: 305, distance: 33.1
drag, startPoint x: 355, startPoint y: 336, endPoint x: 188, endPoint y: 306, distance: 169.6
click at [165, 0] on html "7 / gafas-fotocromáticas-tr90 Necesita volver a publicarse Preview Salvar Publi…" at bounding box center [519, 0] width 1038 height 0
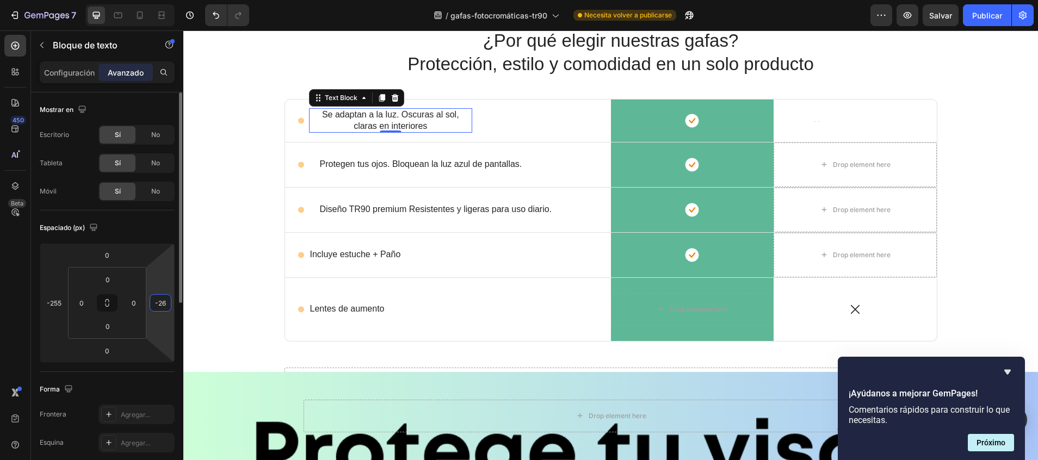
click at [162, 301] on input "-26" at bounding box center [160, 303] width 16 height 16
type input "-50"
click at [499, 168] on p "Protegen tus ojos. Bloquean la luz azul de pantallas." at bounding box center [421, 164] width 202 height 11
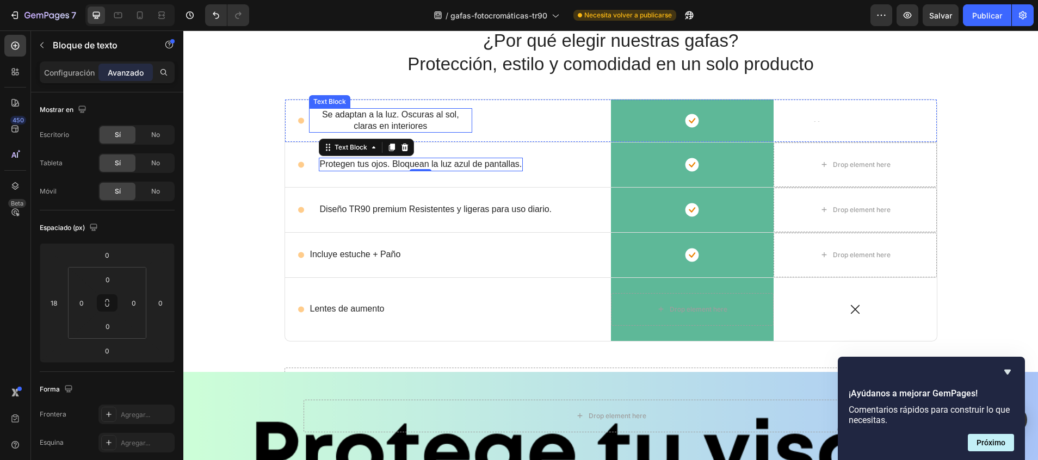
click at [435, 122] on p "Se adaptan a la luz. Oscuras al sol, claras en interiores" at bounding box center [390, 120] width 161 height 23
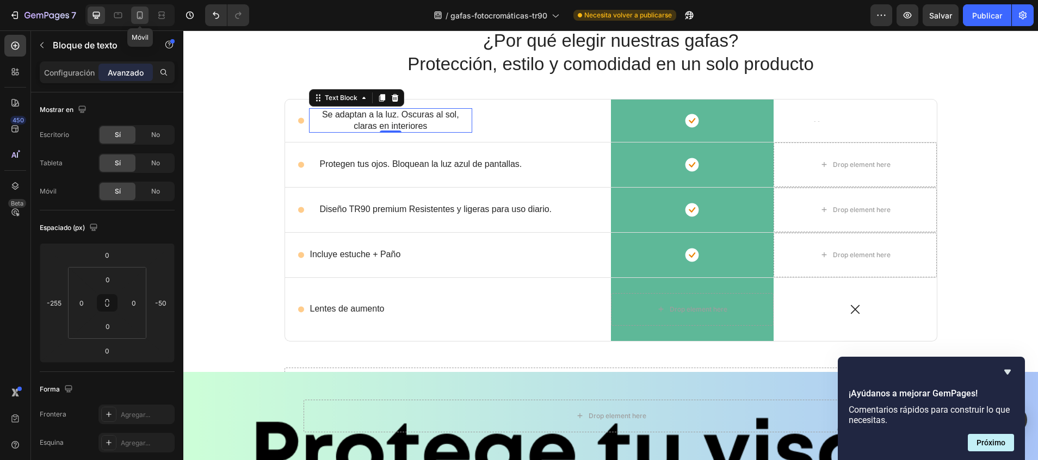
click at [146, 11] on div at bounding box center [139, 15] width 17 height 17
type input "-140"
type input "-6"
type input "4"
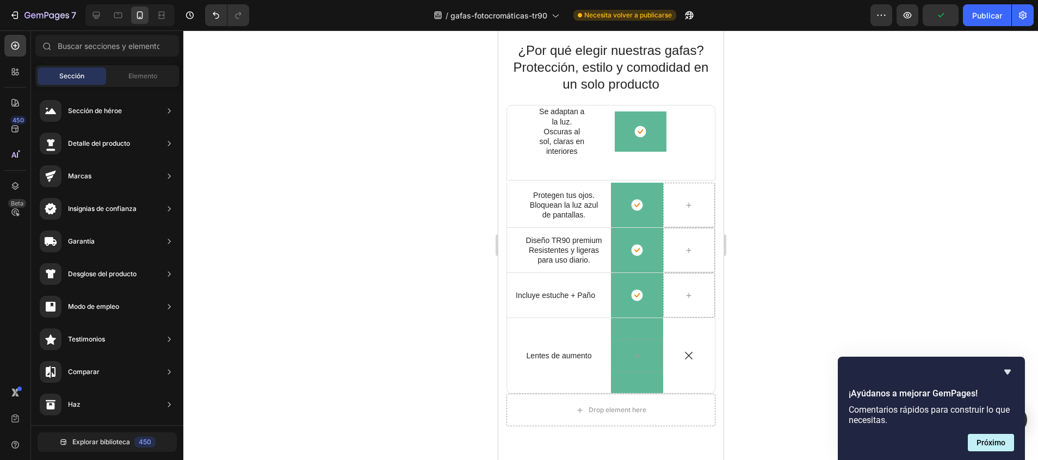
scroll to position [429, 0]
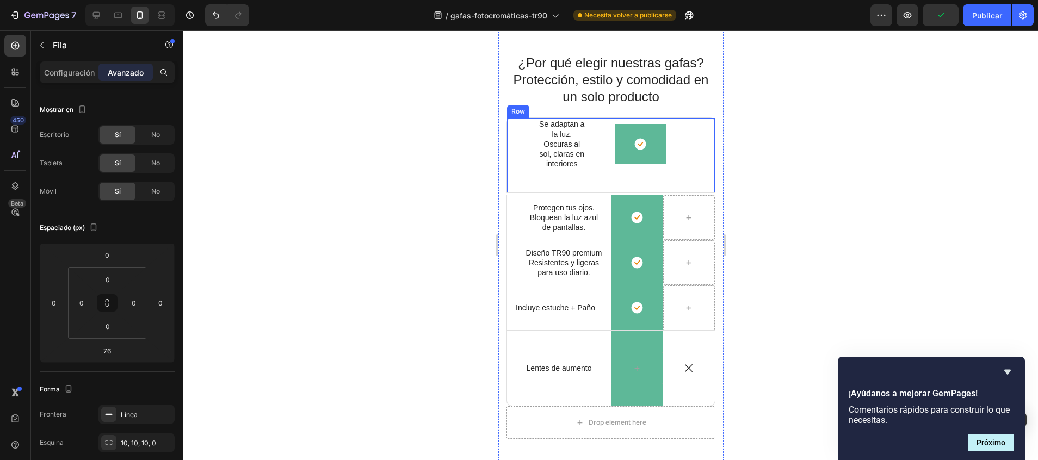
click at [671, 168] on div "Icon Row" at bounding box center [688, 144] width 52 height 52
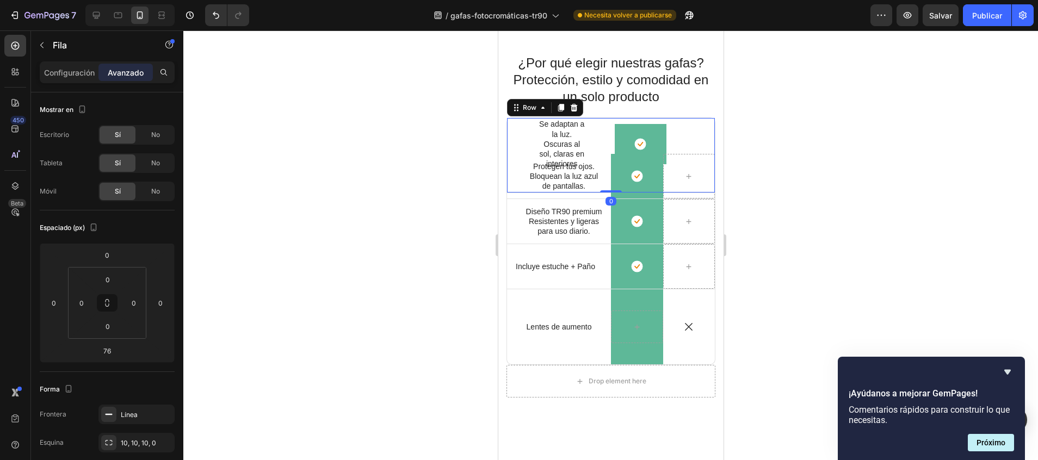
drag, startPoint x: 598, startPoint y: 233, endPoint x: 602, endPoint y: 120, distance: 113.7
click at [602, 120] on div "Icon Se adaptan a la luz. Oscuras al sol, claras en interiores Text Block Icon …" at bounding box center [610, 155] width 209 height 76
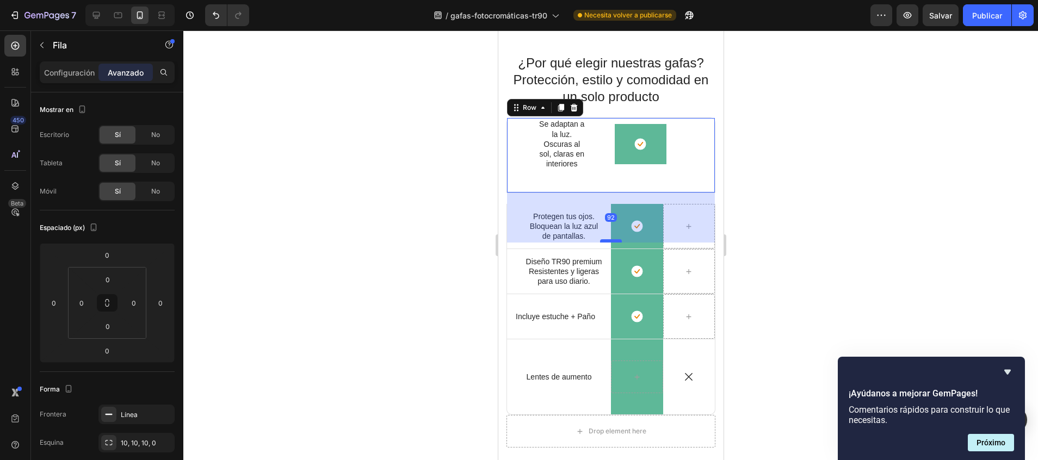
drag, startPoint x: 599, startPoint y: 190, endPoint x: 599, endPoint y: 240, distance: 50.0
click at [599, 240] on div at bounding box center [610, 240] width 22 height 3
type input "92"
click at [747, 168] on div at bounding box center [610, 245] width 854 height 430
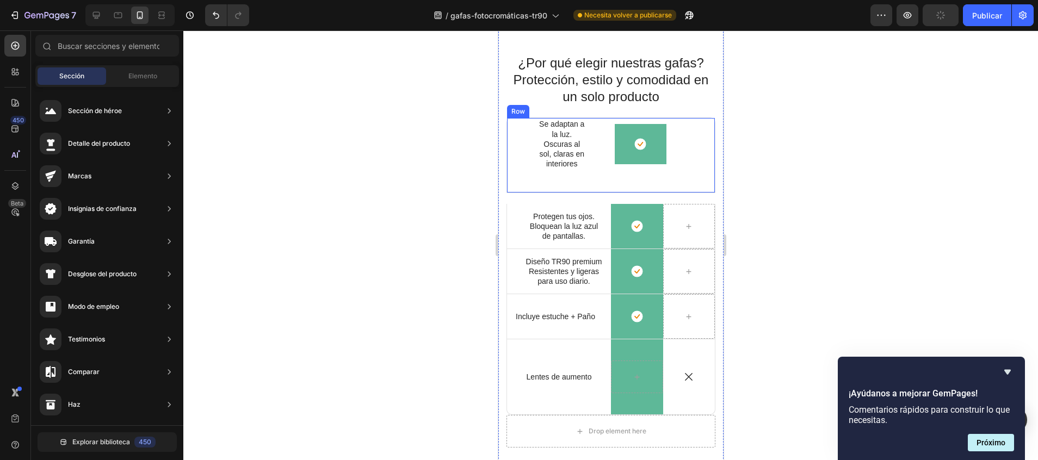
click at [687, 172] on div "Icon Se adaptan a la luz. Oscuras al sol, claras en interiores Text Block Icon …" at bounding box center [610, 155] width 209 height 76
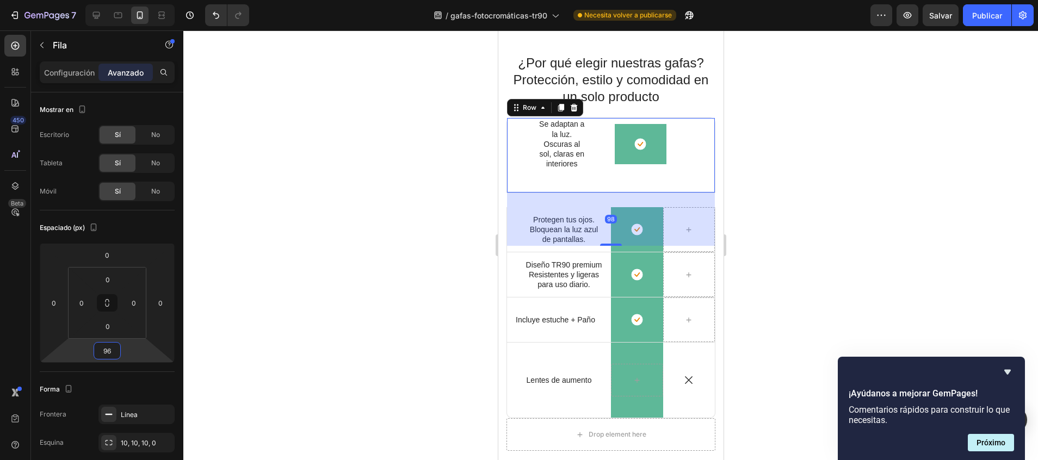
type input "94"
click at [110, 0] on html "7 / gafas-fotocromáticas-tr90 Necesita volver a publicarse Preview Salvar Publi…" at bounding box center [519, 0] width 1038 height 0
click at [501, 202] on div "¿Por qué elegir nuestras gafas? Protección, estilo y comodidad en un solo produ…" at bounding box center [610, 247] width 225 height 464
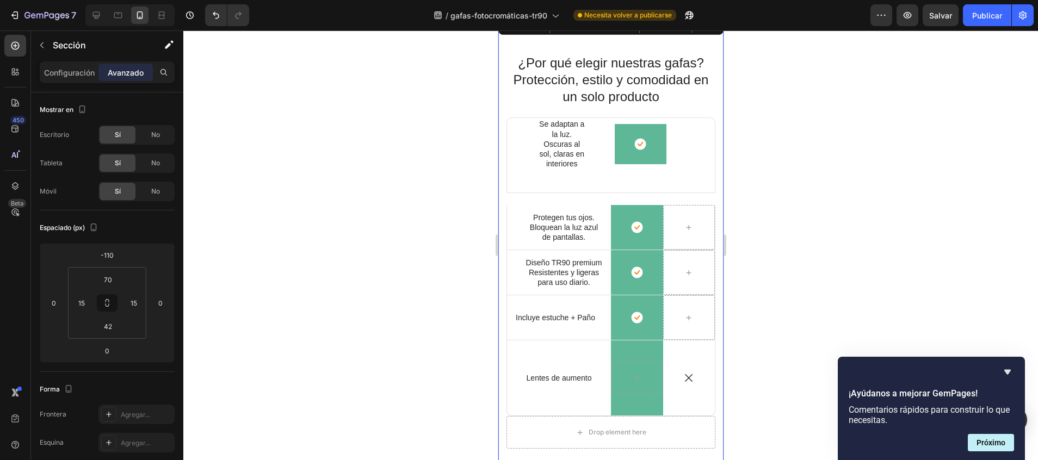
click at [529, 114] on div "¿Por qué elegir nuestras gafas? Protección, estilo y comodidad en un solo produ…" at bounding box center [610, 255] width 209 height 404
click at [534, 121] on div "Se adaptan a la luz. Oscuras al sol, claras en interiores Text Block" at bounding box center [560, 144] width 52 height 52
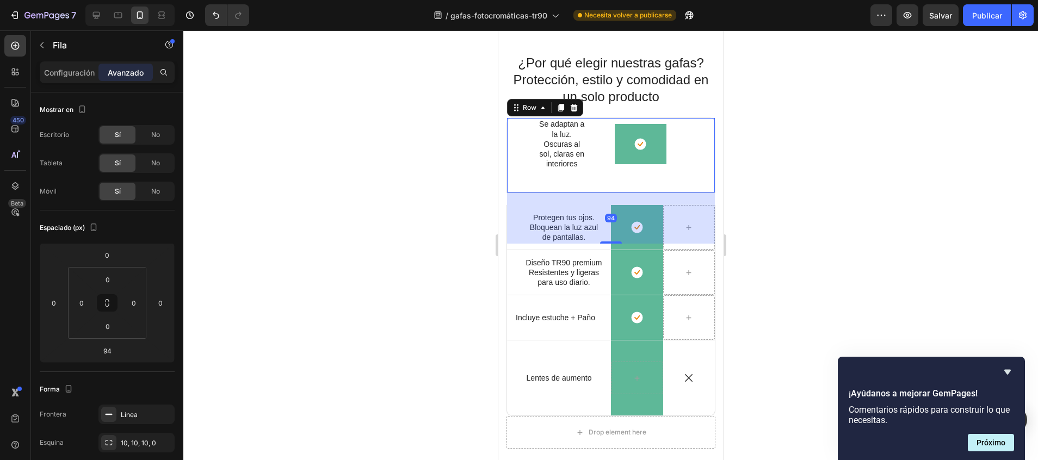
click at [518, 149] on div "Icon" at bounding box center [558, 144] width 104 height 52
click at [578, 235] on div "94" at bounding box center [610, 218] width 208 height 51
click at [873, 239] on div at bounding box center [610, 245] width 854 height 430
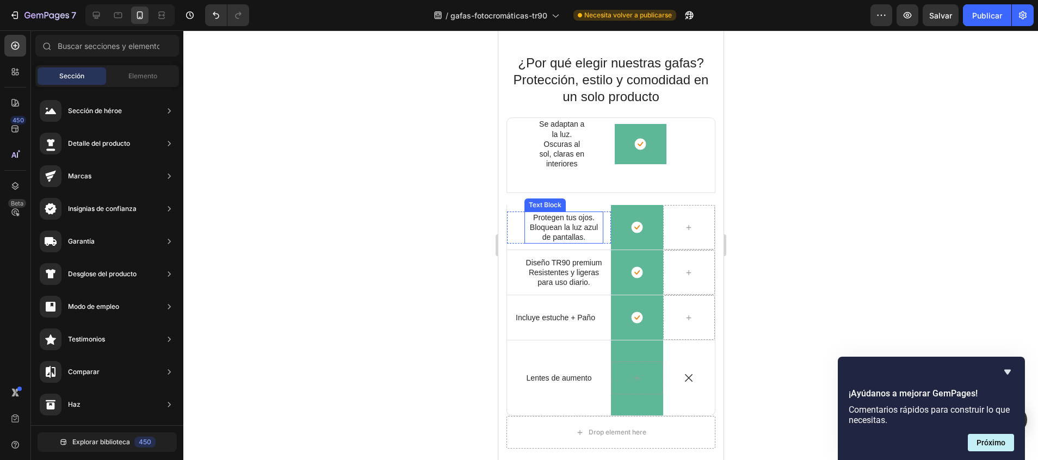
click at [568, 224] on p "Protegen tus ojos. Bloquean la luz azul de pantallas." at bounding box center [563, 228] width 77 height 30
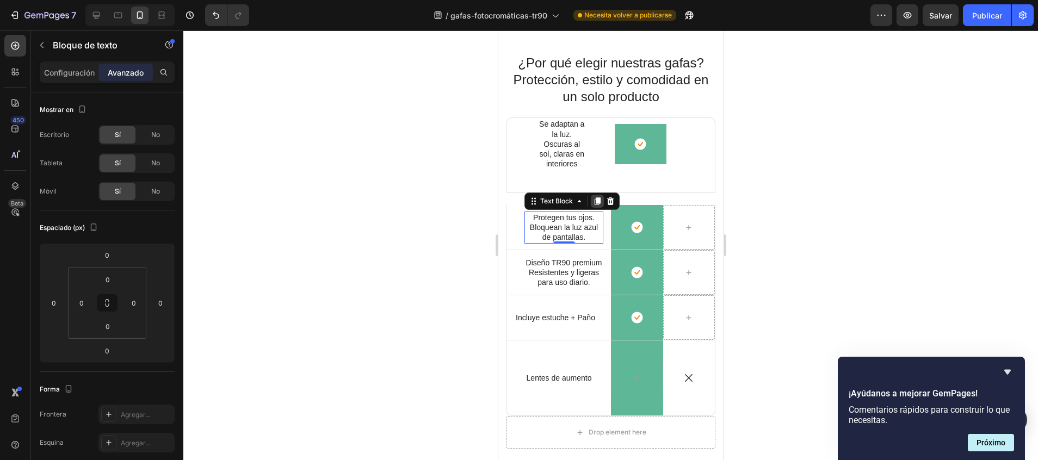
click at [600, 202] on icon at bounding box center [596, 201] width 9 height 9
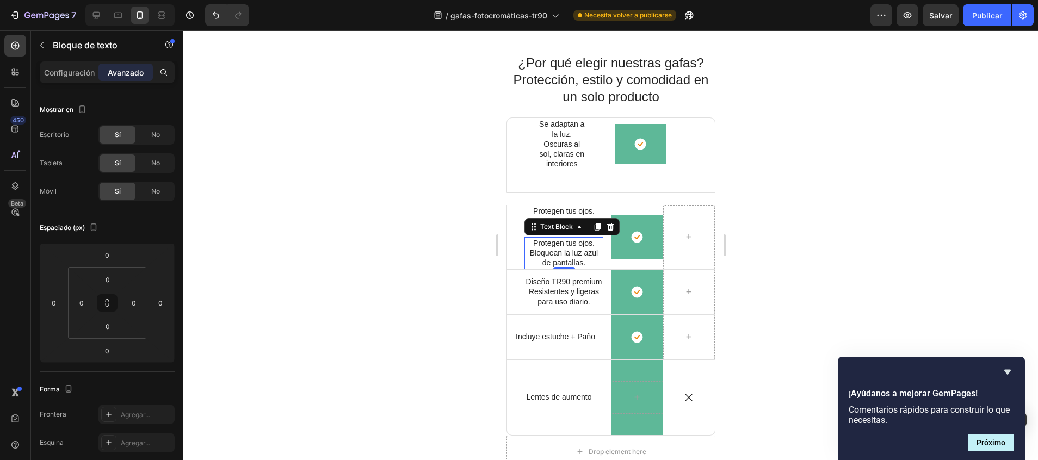
click at [857, 216] on div at bounding box center [610, 245] width 854 height 430
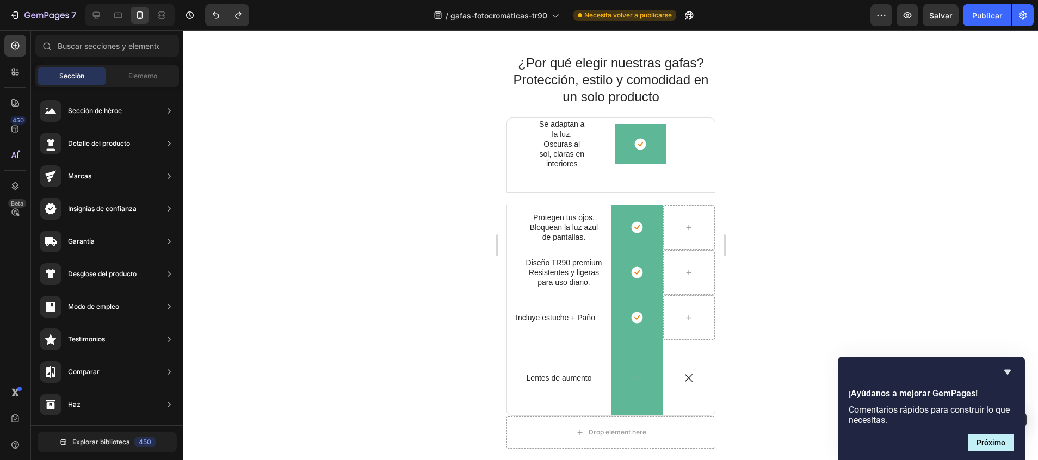
click at [767, 216] on div at bounding box center [610, 245] width 854 height 430
click at [696, 226] on div at bounding box center [688, 227] width 52 height 45
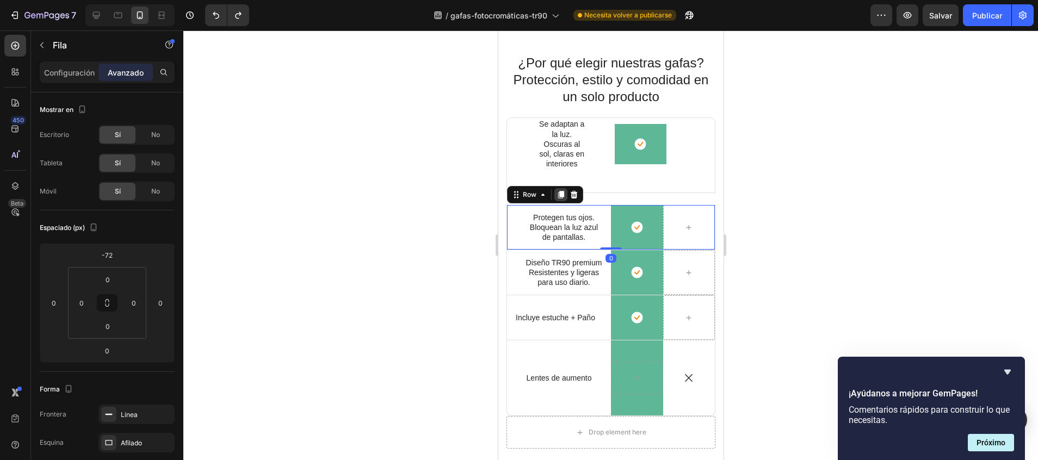
click at [558, 194] on icon at bounding box center [560, 194] width 9 height 9
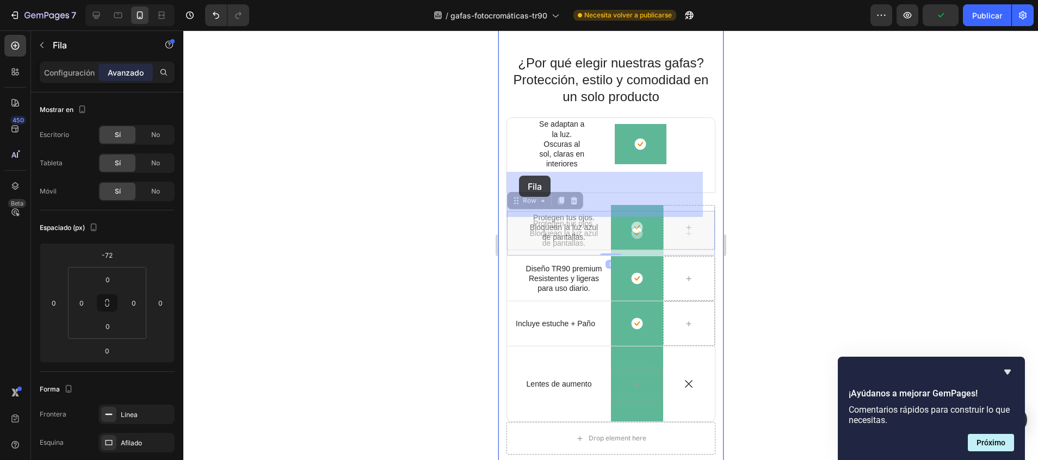
drag, startPoint x: 518, startPoint y: 203, endPoint x: 518, endPoint y: 176, distance: 27.7
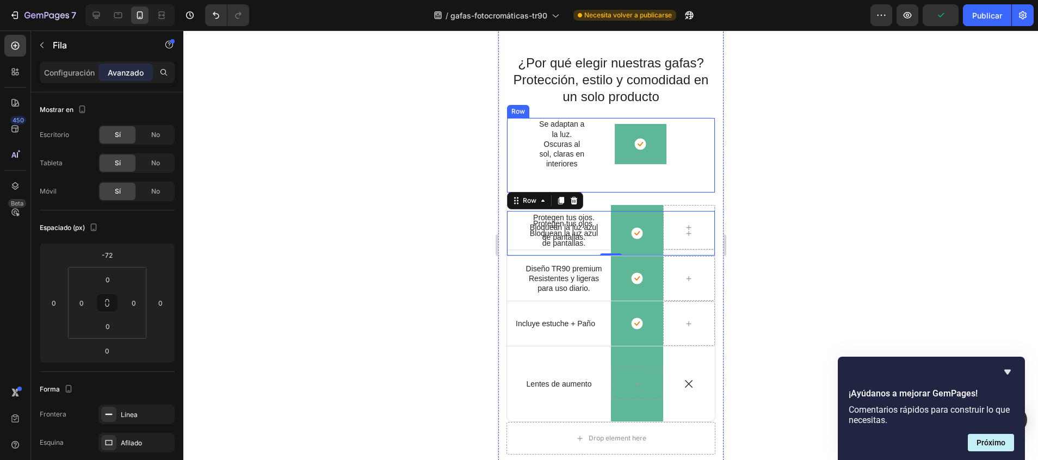
click at [681, 187] on div "Icon Se adaptan a la luz. Oscuras al sol, claras en interiores Text Block Icon …" at bounding box center [610, 155] width 209 height 76
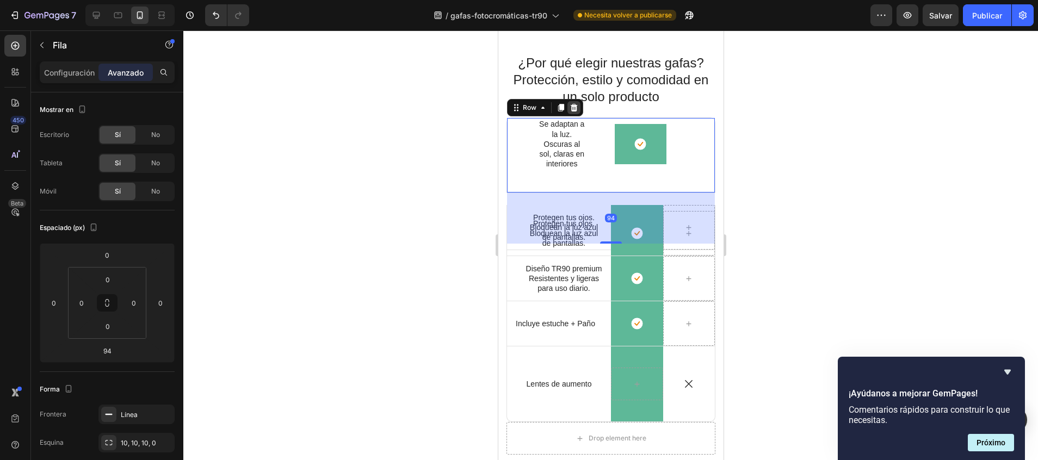
click at [574, 107] on icon at bounding box center [573, 107] width 9 height 9
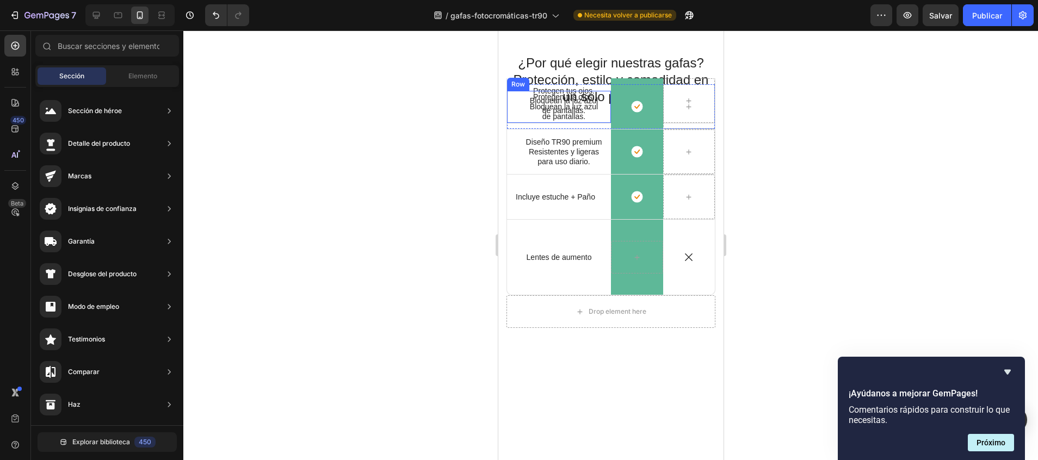
click at [512, 92] on div "Icon Protegen tus ojos. Bloquean la luz azul de pantallas. Text Block Row" at bounding box center [558, 107] width 104 height 32
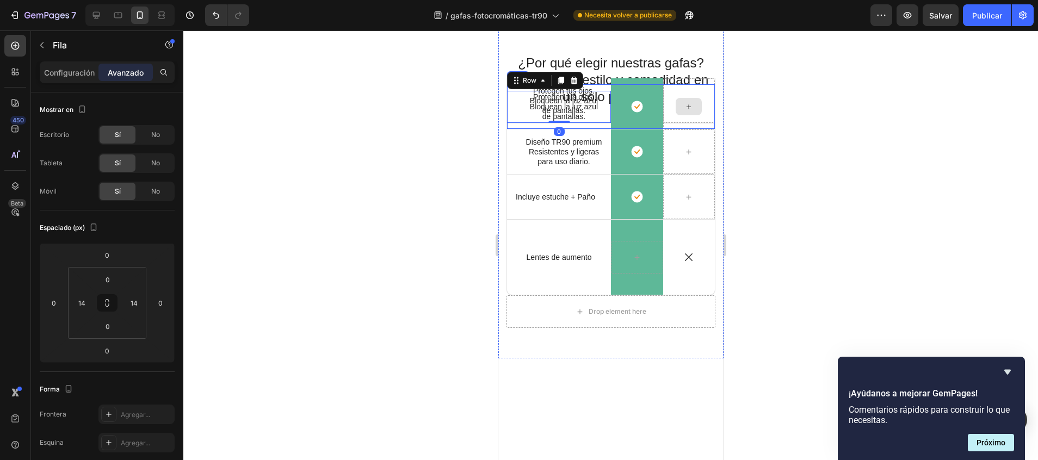
click at [694, 98] on div at bounding box center [688, 106] width 52 height 45
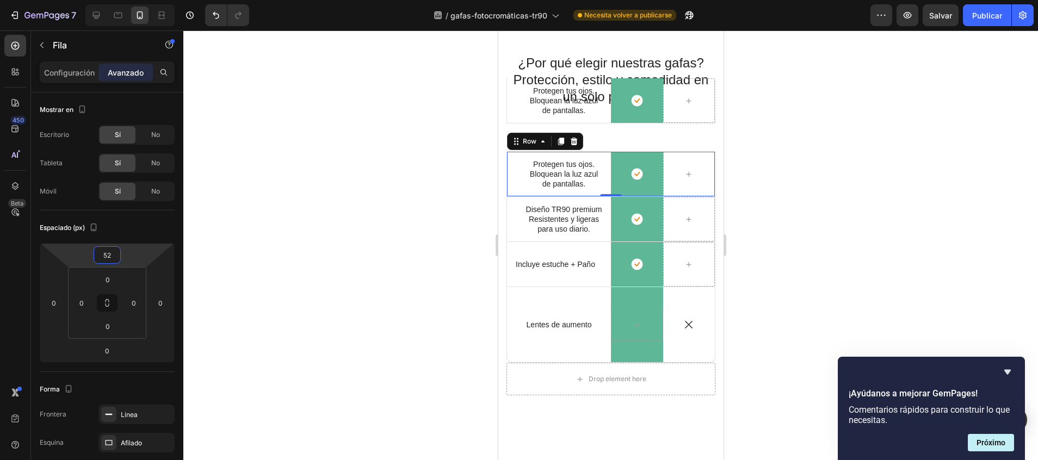
type input "48"
drag, startPoint x: 145, startPoint y: 245, endPoint x: 146, endPoint y: 196, distance: 49.0
click at [146, 0] on html "7 / gafas-fotocromáticas-tr90 Necesita volver a publicarse Preview Salvar Publi…" at bounding box center [519, 0] width 1038 height 0
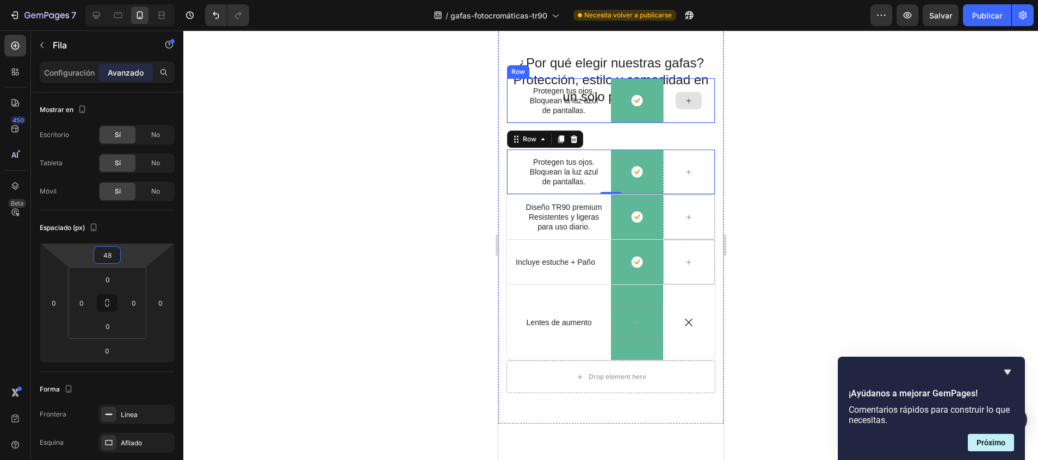
click at [684, 117] on div at bounding box center [688, 100] width 52 height 45
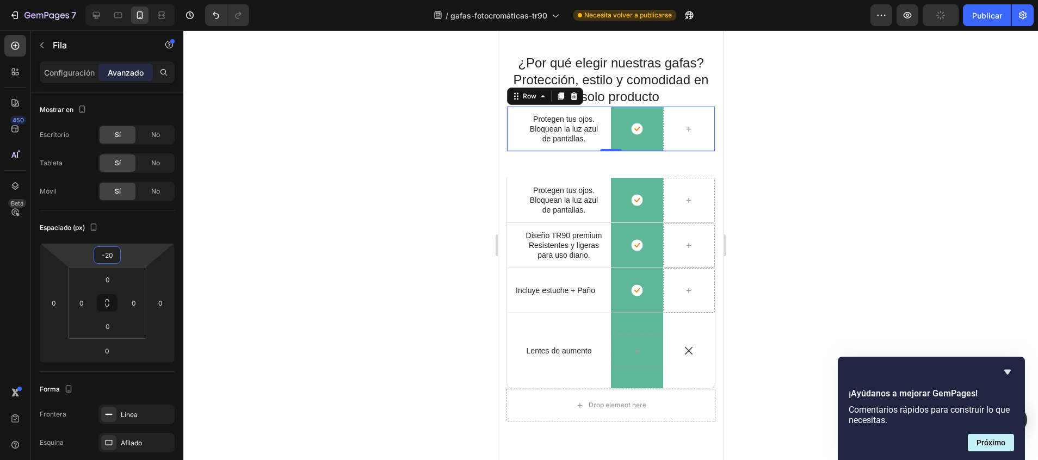
type input "-2"
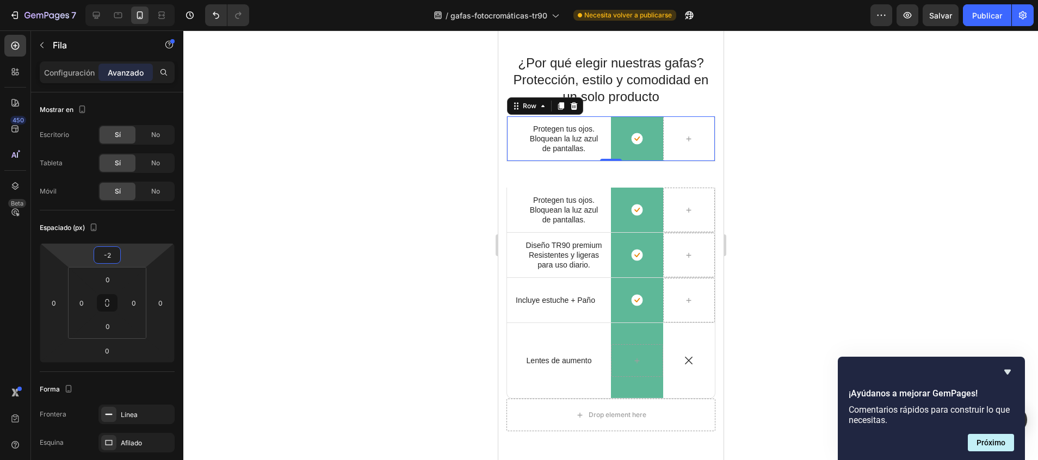
drag, startPoint x: 113, startPoint y: 246, endPoint x: 114, endPoint y: 217, distance: 28.9
click at [114, 0] on html "7 / gafas-fotocromáticas-tr90 Necesita volver a publicarse Preview Salvar Publi…" at bounding box center [519, 0] width 1038 height 0
click at [511, 229] on div "Icon Protegen tus ojos. Bloquean la luz azul de pantallas. Text Block Row" at bounding box center [558, 210] width 104 height 45
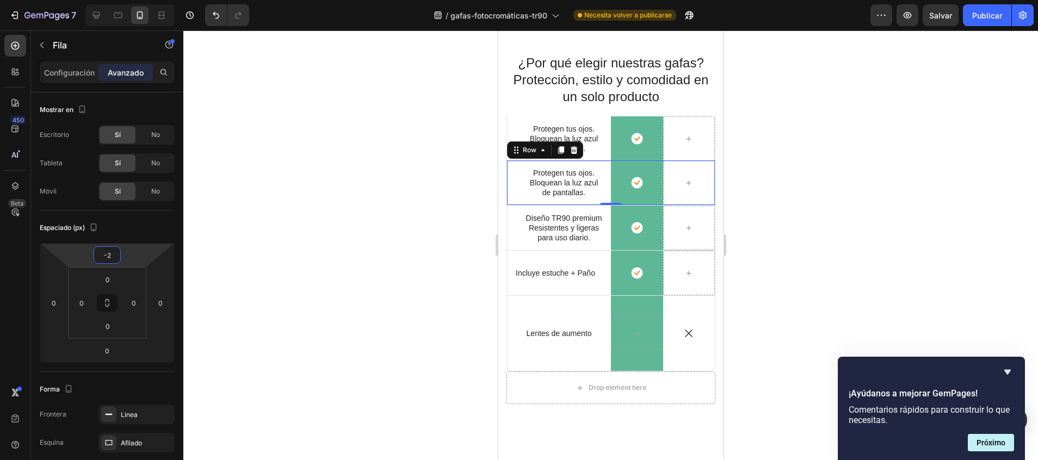
type input "0"
drag, startPoint x: 125, startPoint y: 249, endPoint x: 125, endPoint y: 268, distance: 19.0
click at [125, 0] on html "7 / gafas-fotocromáticas-tr90 Necesita volver a publicarse Preview Salvar Publi…" at bounding box center [519, 0] width 1038 height 0
click at [369, 229] on div at bounding box center [610, 245] width 854 height 430
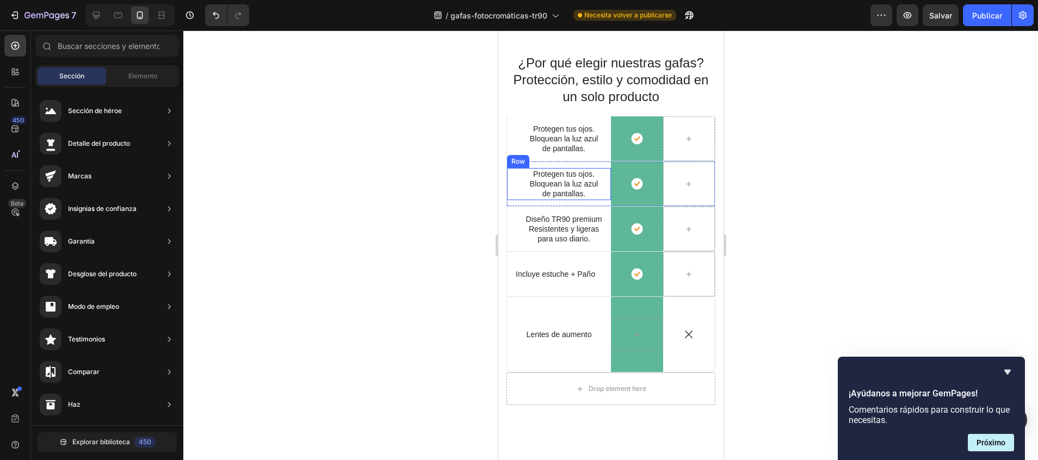
click at [518, 182] on div "Protegen tus ojos. Bloquean la luz azul de pantallas. Text Block" at bounding box center [558, 184] width 89 height 32
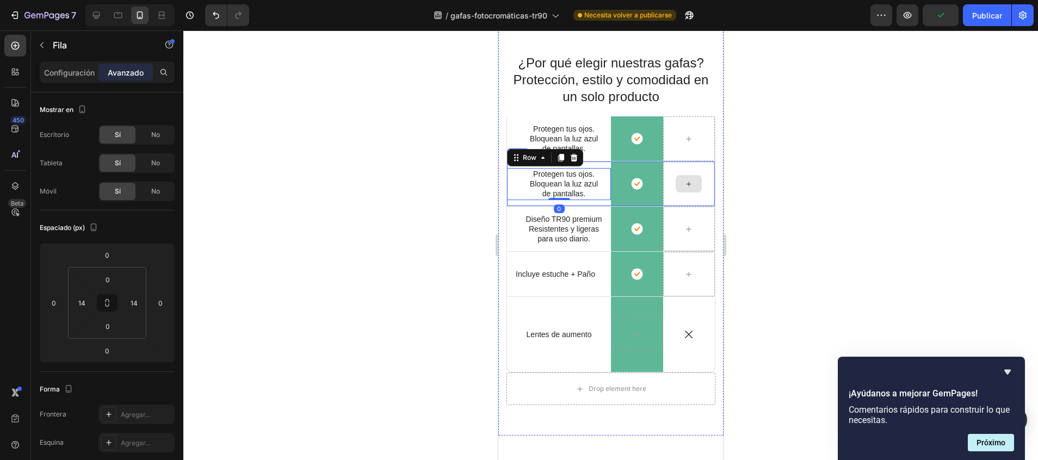
click at [696, 197] on div at bounding box center [688, 184] width 52 height 45
click at [800, 200] on div at bounding box center [610, 245] width 854 height 430
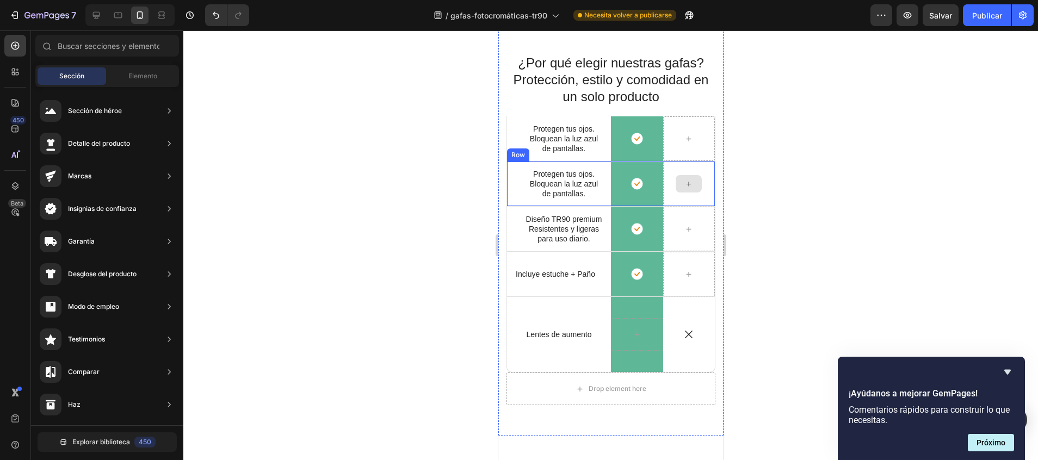
click at [695, 196] on div at bounding box center [688, 184] width 52 height 45
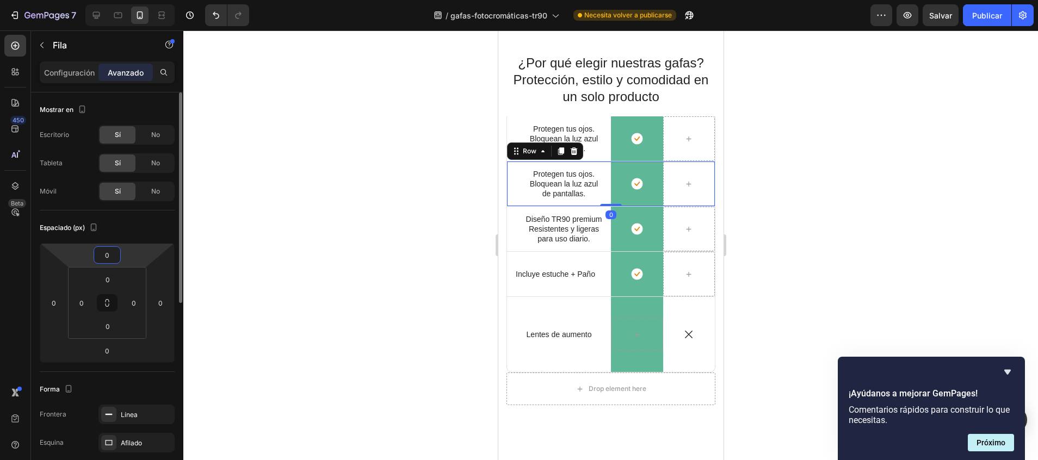
click at [127, 0] on html "7 / gafas-fotocromáticas-tr90 Necesita volver a publicarse Preview Salvar Publi…" at bounding box center [519, 0] width 1038 height 0
type input "-2"
click at [127, 0] on html "7 / gafas-fotocromáticas-tr90 Necesita volver a publicarse Preview Salvar Publi…" at bounding box center [519, 0] width 1038 height 0
click at [276, 209] on div at bounding box center [610, 245] width 854 height 430
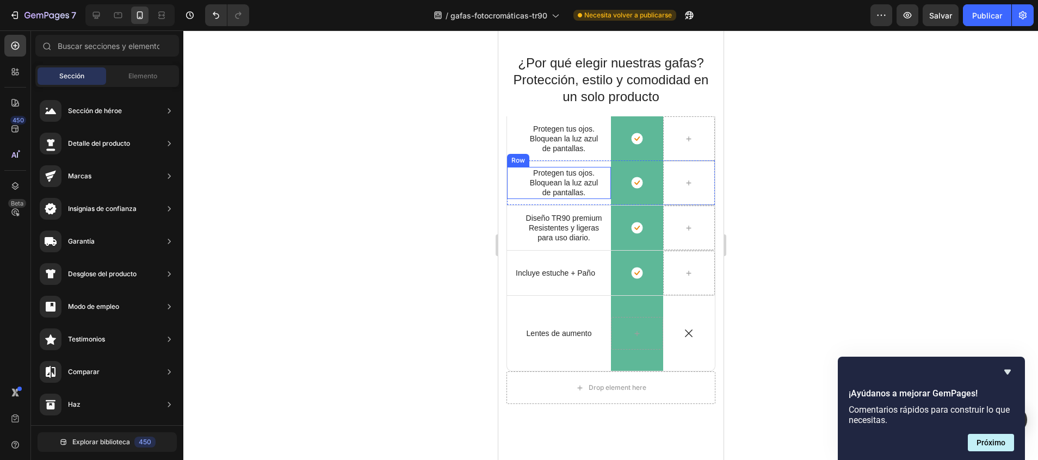
click at [598, 168] on div "Icon Protegen tus ojos. Bloquean la luz azul de pantallas. Text Block Row" at bounding box center [558, 183] width 104 height 32
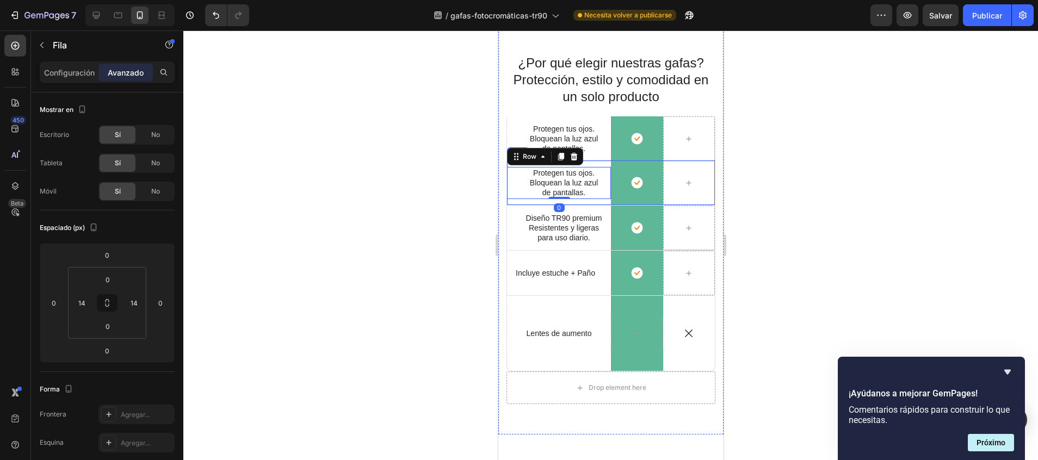
click at [598, 164] on div "Icon Protegen tus ojos. Bloquean la luz azul de pantallas. Text Block Row 0" at bounding box center [558, 182] width 104 height 45
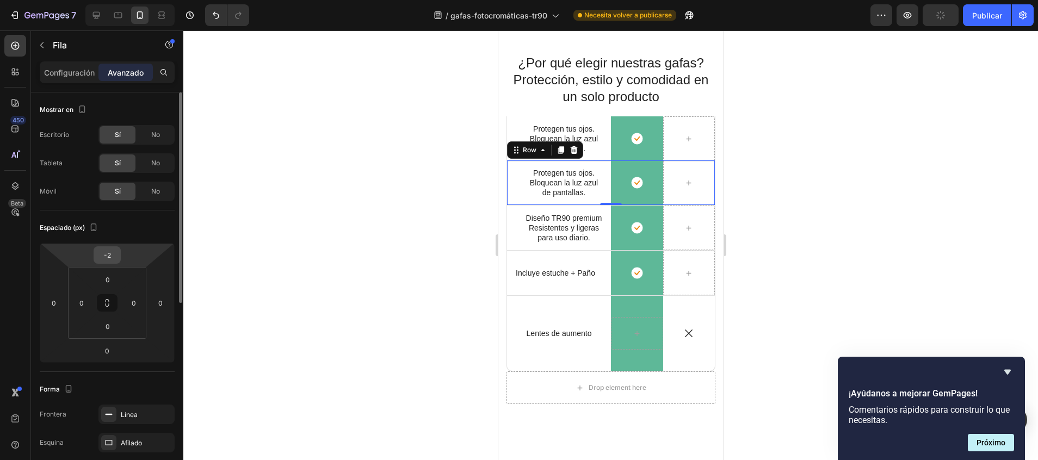
click at [113, 255] on input "-2" at bounding box center [107, 255] width 22 height 16
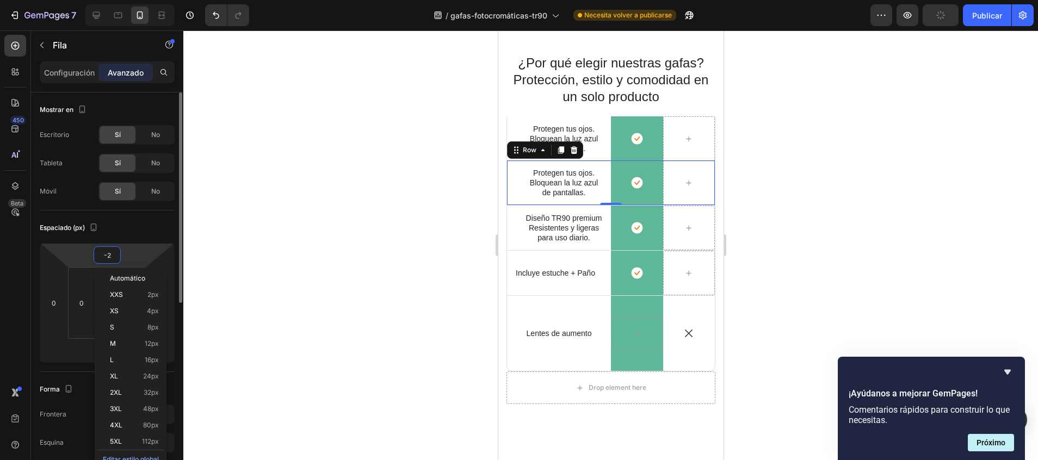
type input "0"
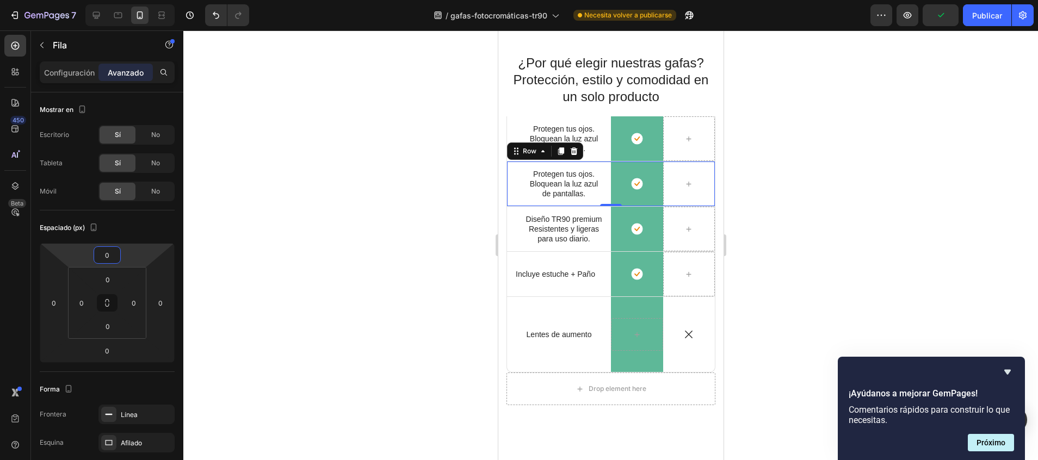
click at [342, 146] on div at bounding box center [610, 245] width 854 height 430
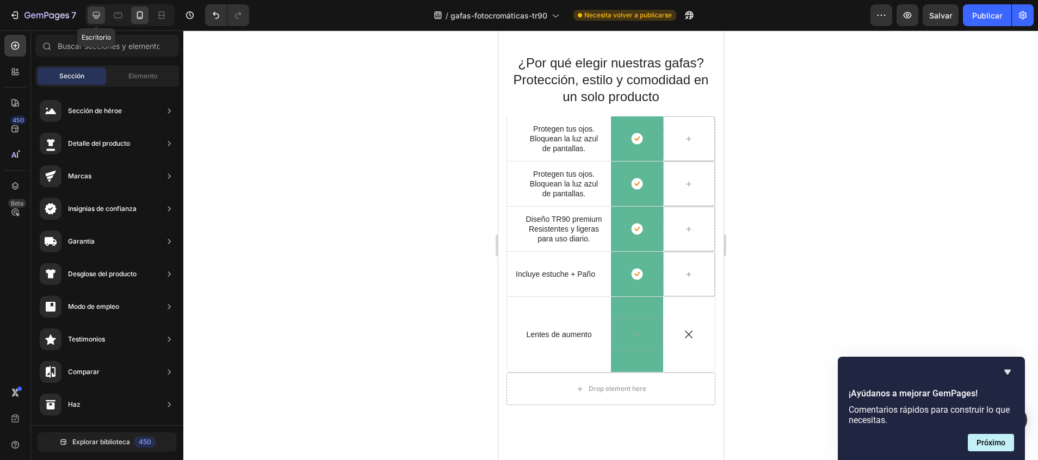
click at [96, 11] on icon at bounding box center [96, 15] width 11 height 11
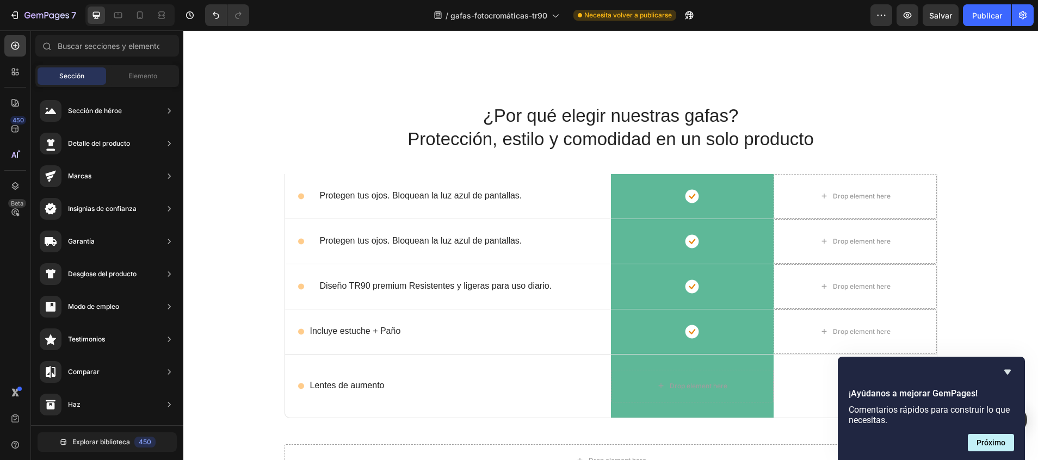
scroll to position [572, 0]
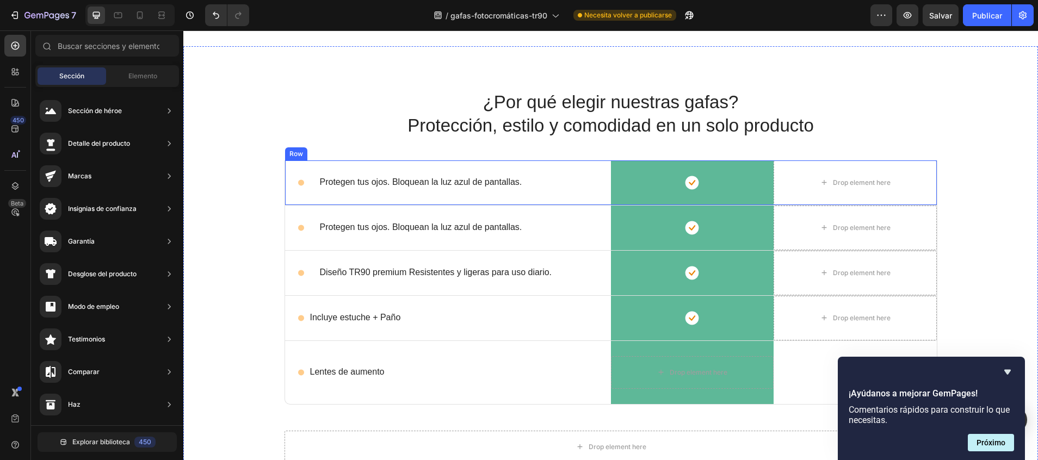
click at [498, 181] on p "Protegen tus ojos. Bloquean la luz azul de pantallas." at bounding box center [421, 182] width 202 height 11
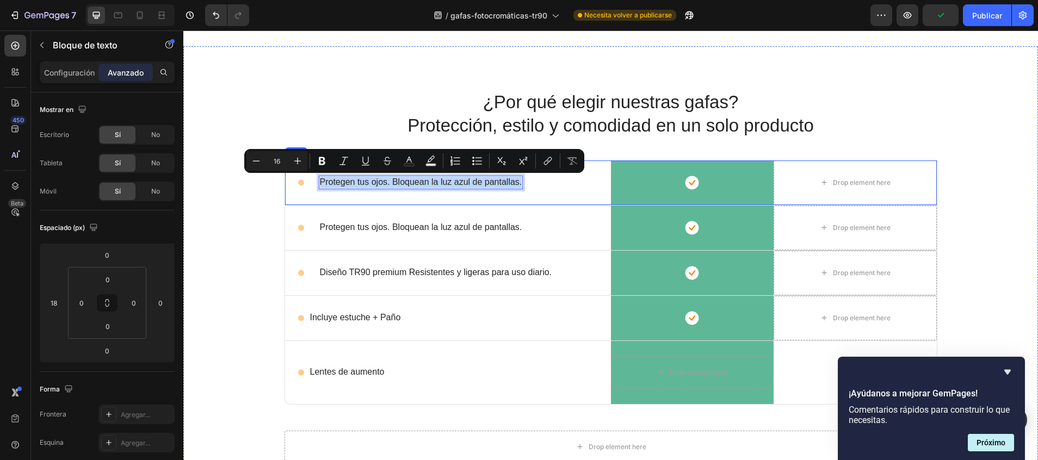
drag, startPoint x: 313, startPoint y: 182, endPoint x: 524, endPoint y: 200, distance: 211.8
click at [524, 200] on div "Icon Protegen tus ojos. Bloquean la luz azul de pantallas. Text Block 0 Row" at bounding box center [448, 182] width 326 height 45
copy p "Protegen tus ojos. Bloquean la luz azul de pantallas."
click at [141, 14] on icon at bounding box center [139, 15] width 11 height 11
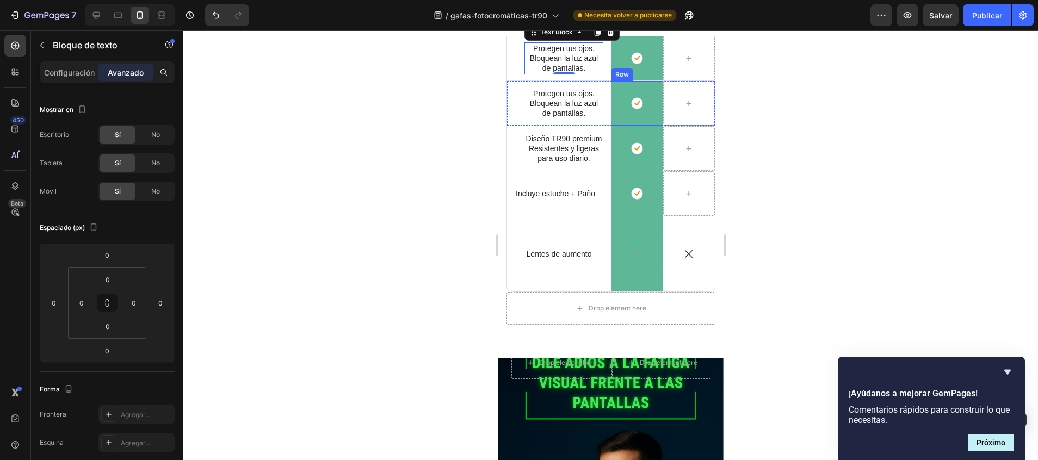
scroll to position [483, 0]
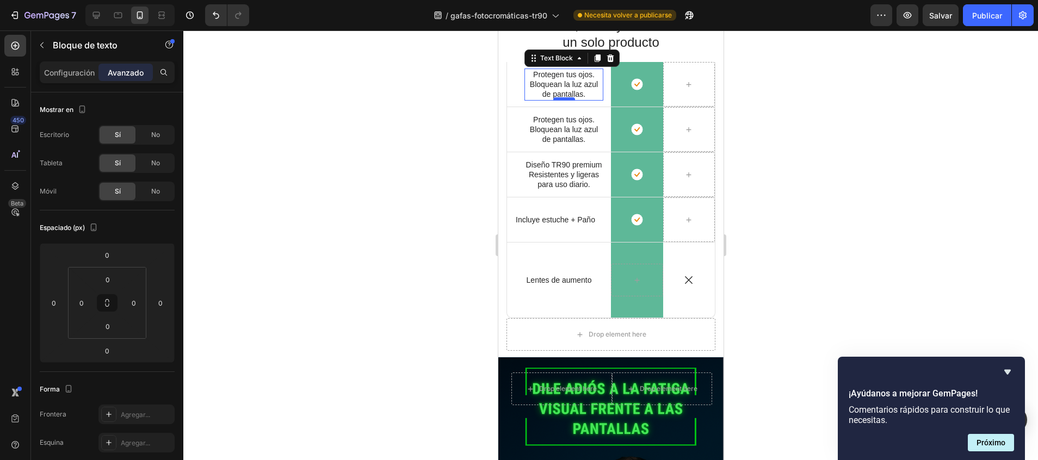
click at [571, 99] on div at bounding box center [564, 98] width 22 height 3
click at [592, 91] on p "Protegen tus ojos. Bloquean la luz azul de pantallas." at bounding box center [563, 85] width 77 height 30
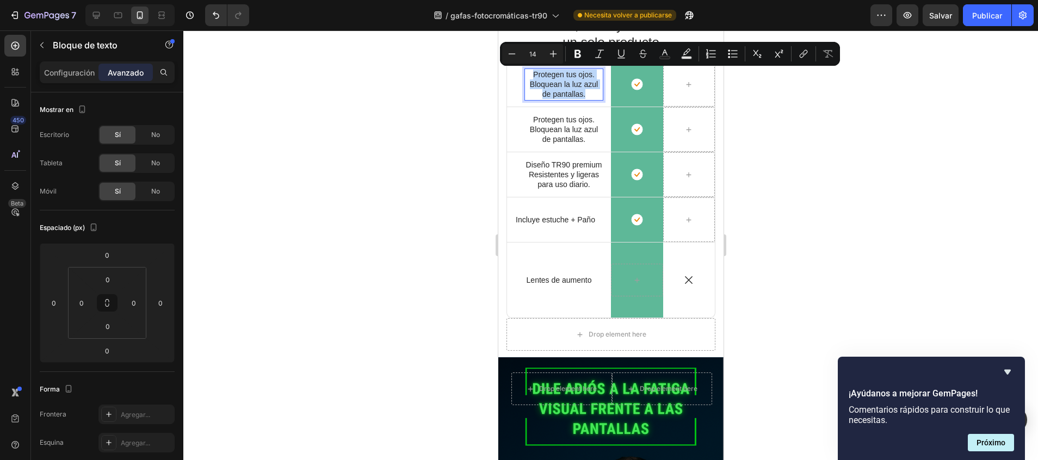
drag, startPoint x: 592, startPoint y: 91, endPoint x: 525, endPoint y: 76, distance: 68.1
click at [525, 76] on p "Protegen tus ojos. Bloquean la luz azul de pantallas." at bounding box center [563, 85] width 77 height 30
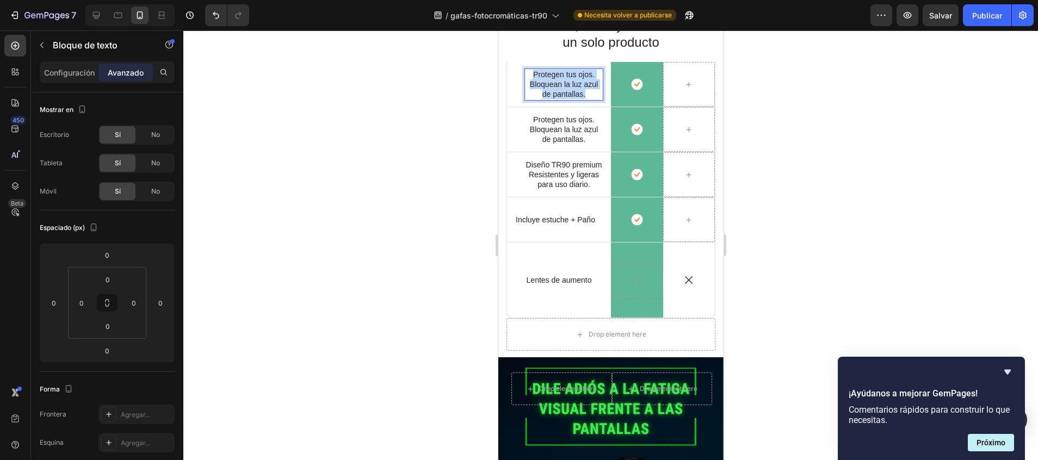
drag, startPoint x: 588, startPoint y: 96, endPoint x: 530, endPoint y: 75, distance: 61.6
click at [530, 75] on p "Protegen tus ojos. Bloquean la luz azul de pantallas." at bounding box center [563, 85] width 77 height 30
click at [95, 14] on icon at bounding box center [96, 15] width 11 height 11
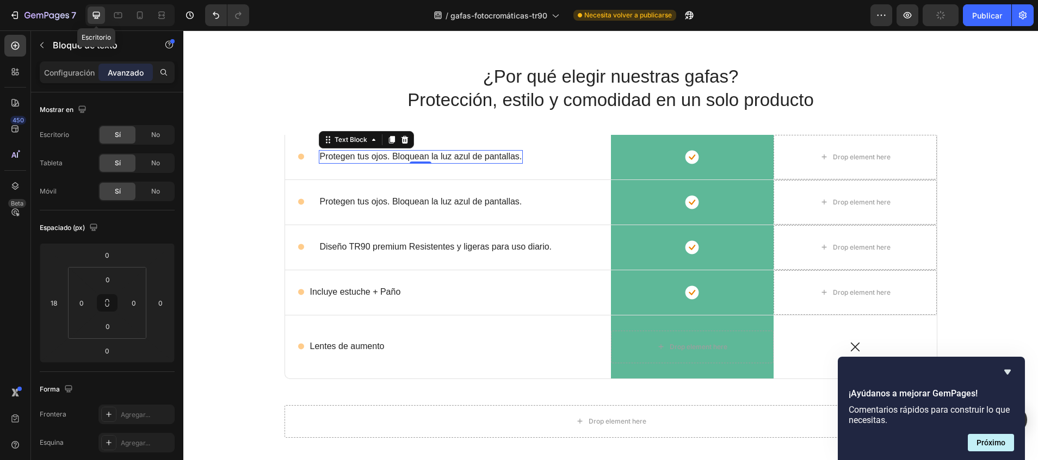
scroll to position [565, 0]
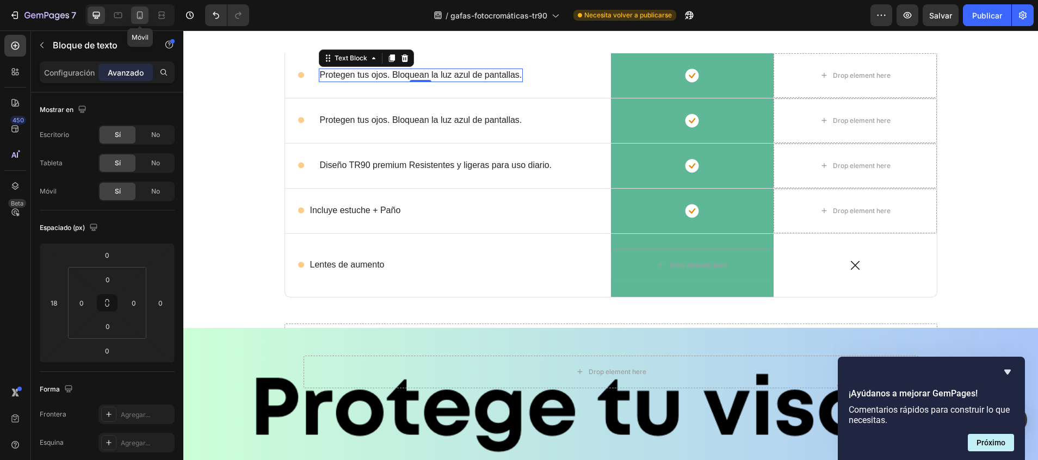
click at [139, 14] on icon at bounding box center [139, 15] width 11 height 11
type input "0"
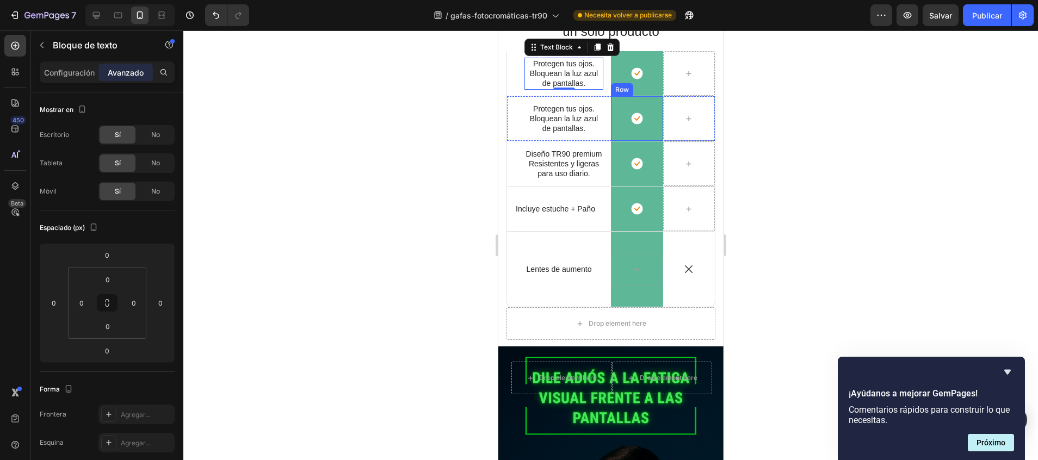
scroll to position [483, 0]
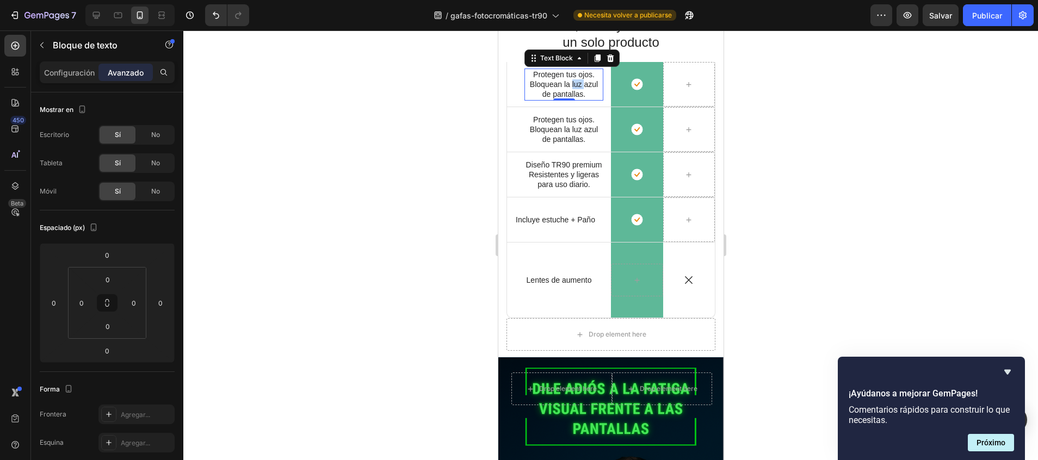
click at [568, 89] on p "Protegen tus ojos. Bloquean la luz azul de pantallas." at bounding box center [563, 85] width 77 height 30
click at [394, 144] on div at bounding box center [610, 245] width 854 height 430
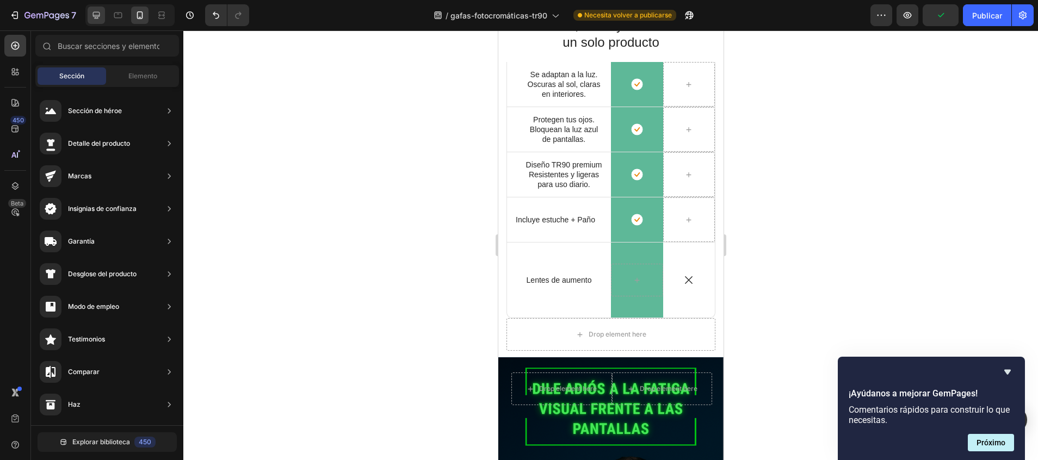
click at [89, 14] on div at bounding box center [96, 15] width 17 height 17
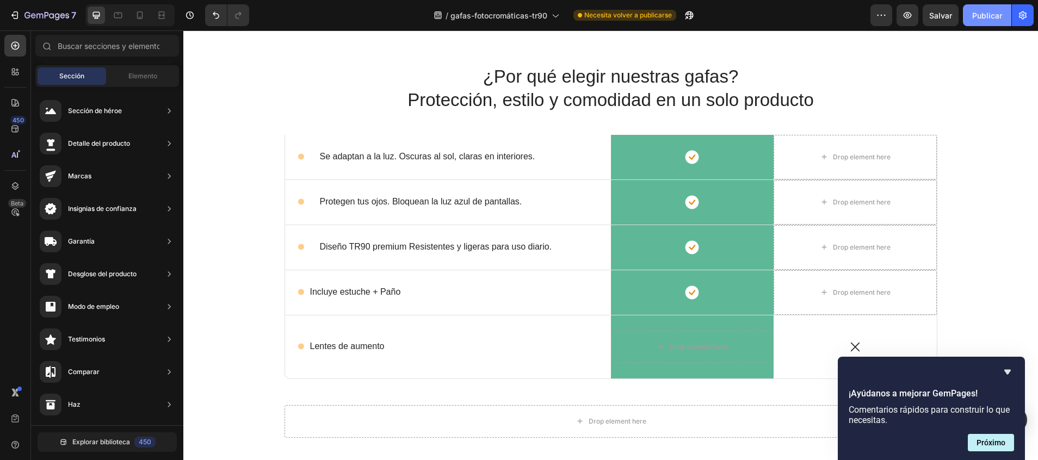
click at [982, 15] on font "Publicar" at bounding box center [987, 15] width 30 height 11
click at [144, 11] on icon at bounding box center [139, 15] width 11 height 11
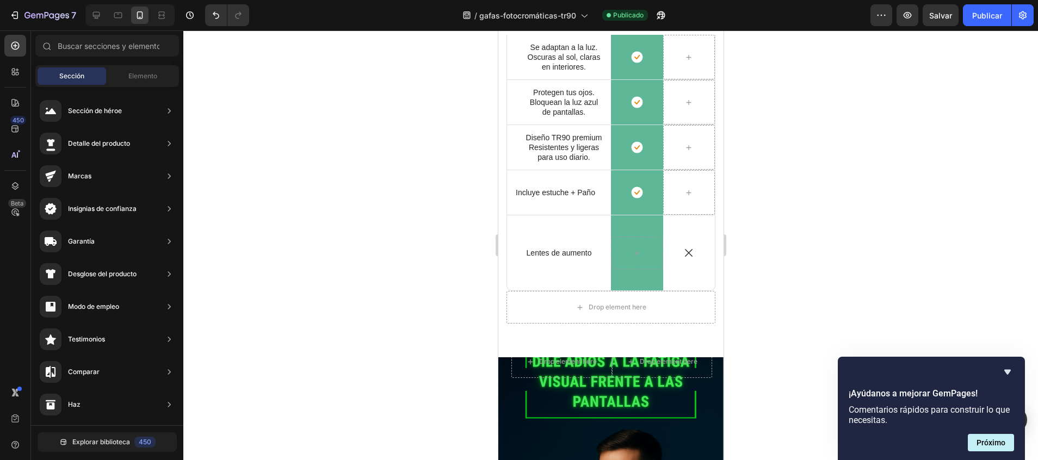
scroll to position [629, 0]
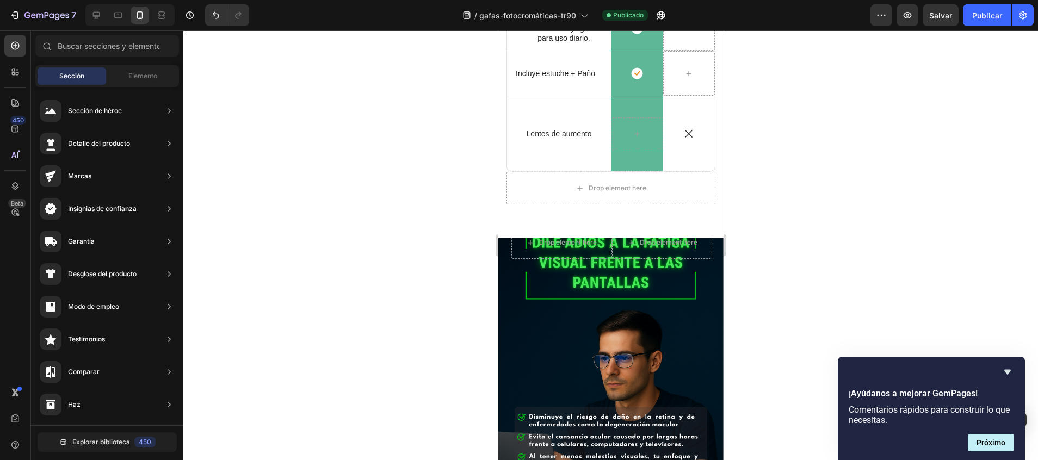
drag, startPoint x: 718, startPoint y: 88, endPoint x: 1228, endPoint y: 185, distance: 518.8
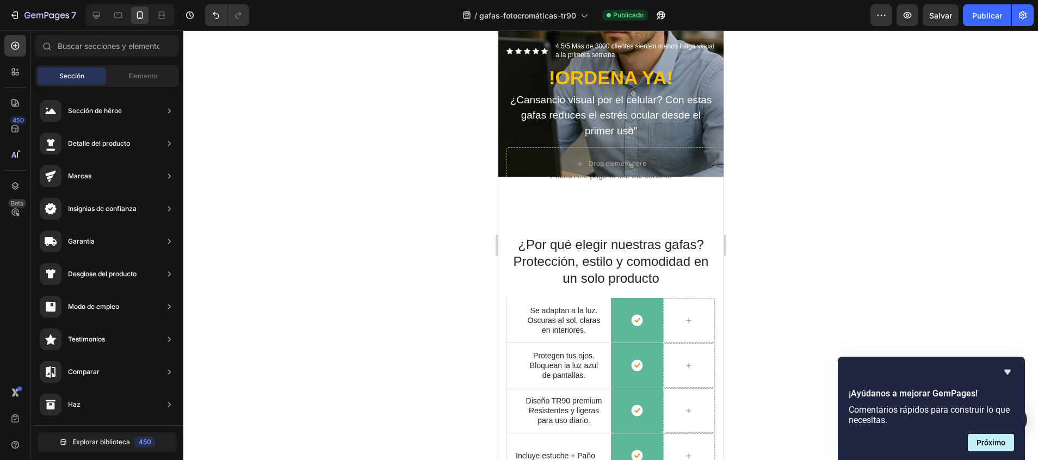
scroll to position [230, 0]
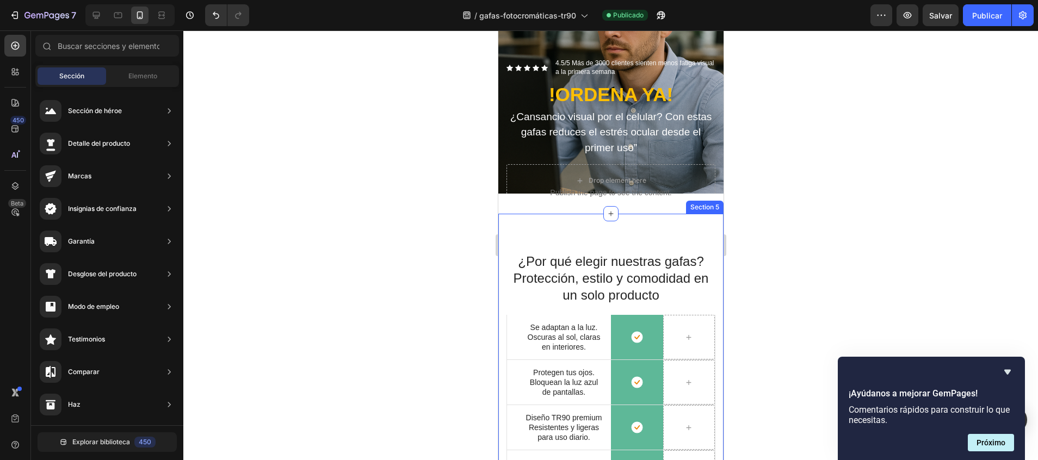
click at [627, 235] on div "¿Por qué elegir nuestras gafas? Protección, estilo y comodidad en un solo produ…" at bounding box center [610, 424] width 225 height 421
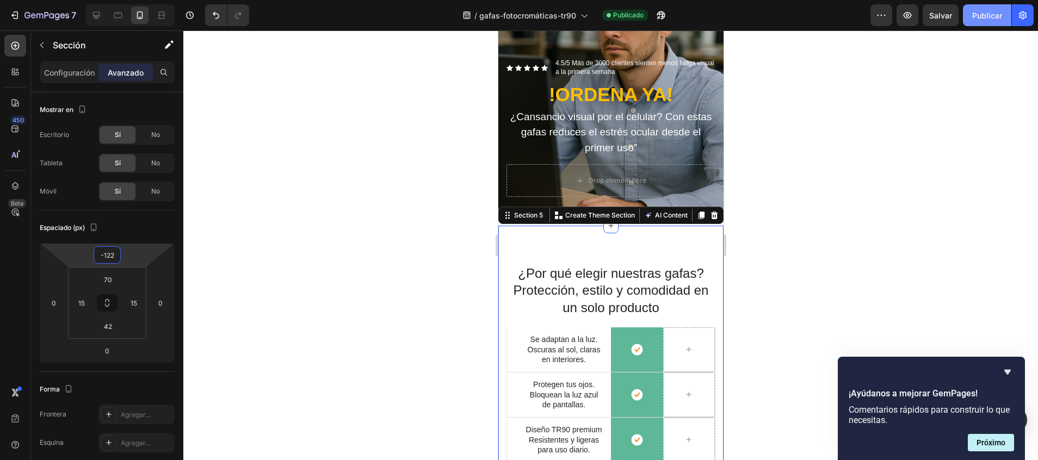
drag, startPoint x: 119, startPoint y: 245, endPoint x: 1007, endPoint y: 21, distance: 915.4
click at [120, 0] on html "7 / gafas-fotocromáticas-tr90 Publicado Preview Salvar Publicar 450 Beta Sectio…" at bounding box center [519, 0] width 1038 height 0
type input "-124"
click at [985, 24] on button "Publicar" at bounding box center [987, 15] width 48 height 22
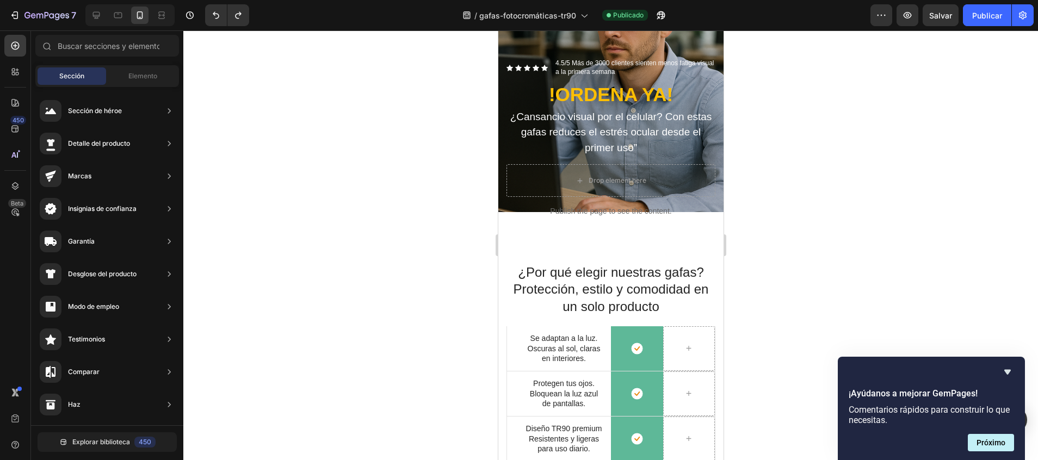
scroll to position [129, 0]
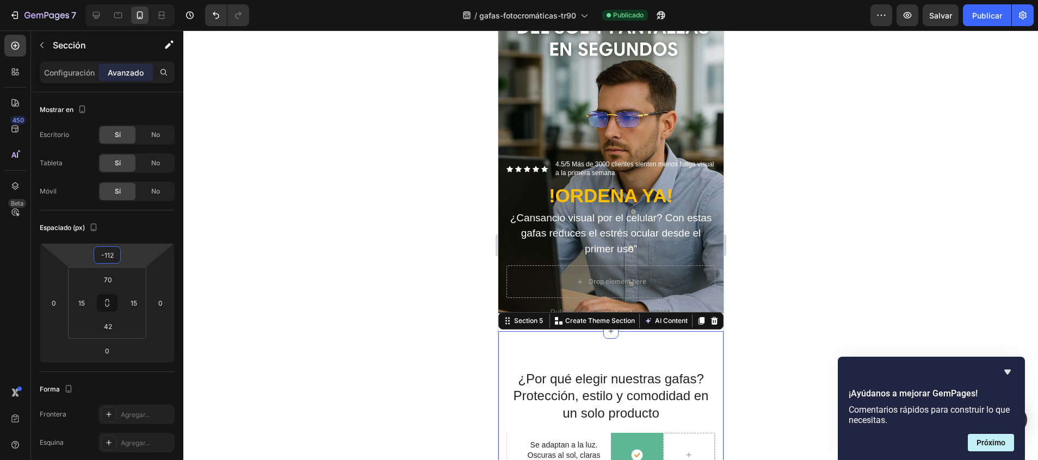
type input "-110"
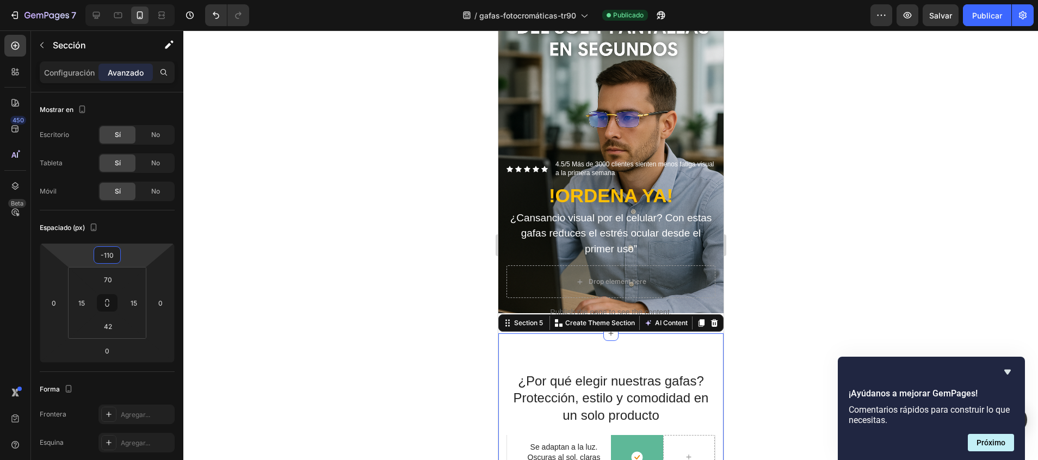
drag, startPoint x: 114, startPoint y: 244, endPoint x: 114, endPoint y: 238, distance: 6.0
click at [114, 0] on html "7 / gafas-fotocromáticas-tr90 Publicado Preview Salvar Publicar 450 Beta Sectio…" at bounding box center [519, 0] width 1038 height 0
click at [998, 3] on div "7 / gafas-fotocromáticas-tr90 Publicado Preview Salvar Publicar" at bounding box center [519, 15] width 1038 height 31
click at [994, 10] on font "Publicar" at bounding box center [987, 15] width 30 height 11
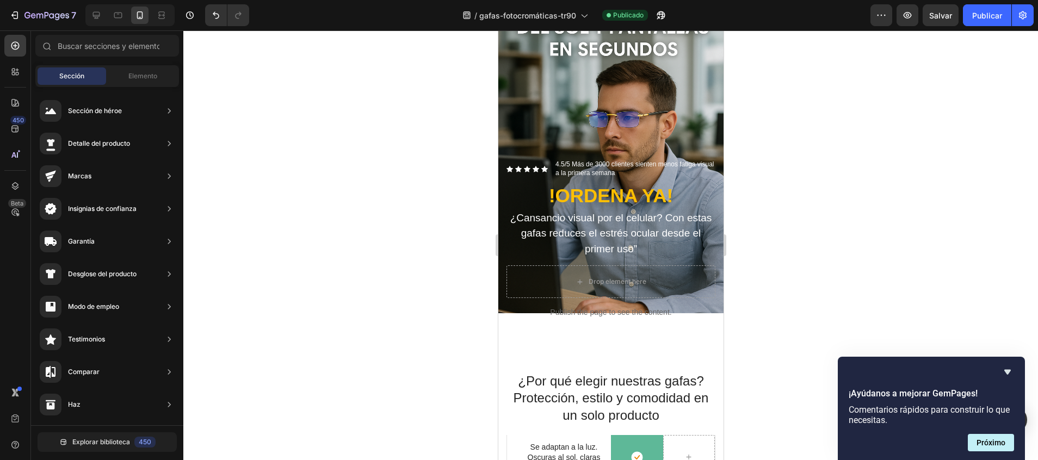
scroll to position [231, 0]
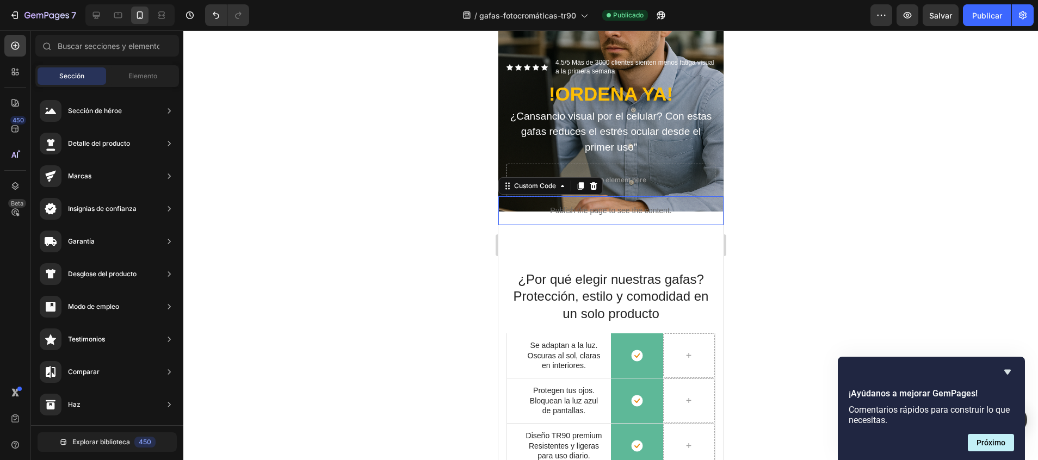
click at [674, 205] on p "Publish the page to see the content." at bounding box center [610, 210] width 225 height 11
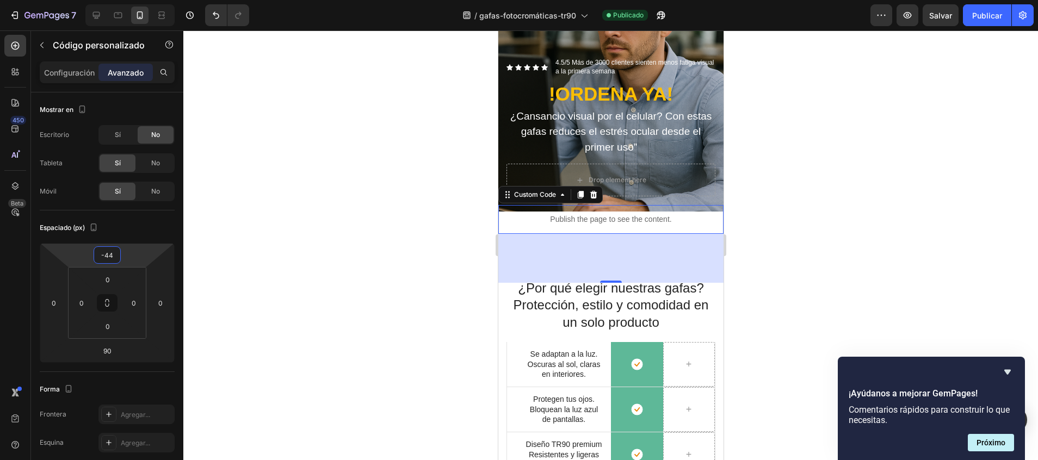
type input "-42"
drag, startPoint x: 121, startPoint y: 246, endPoint x: 120, endPoint y: 238, distance: 7.7
click at [120, 0] on html "7 / gafas-fotocromáticas-tr90 Publicado Preview Salvar Publicar 450 Beta Sectio…" at bounding box center [519, 0] width 1038 height 0
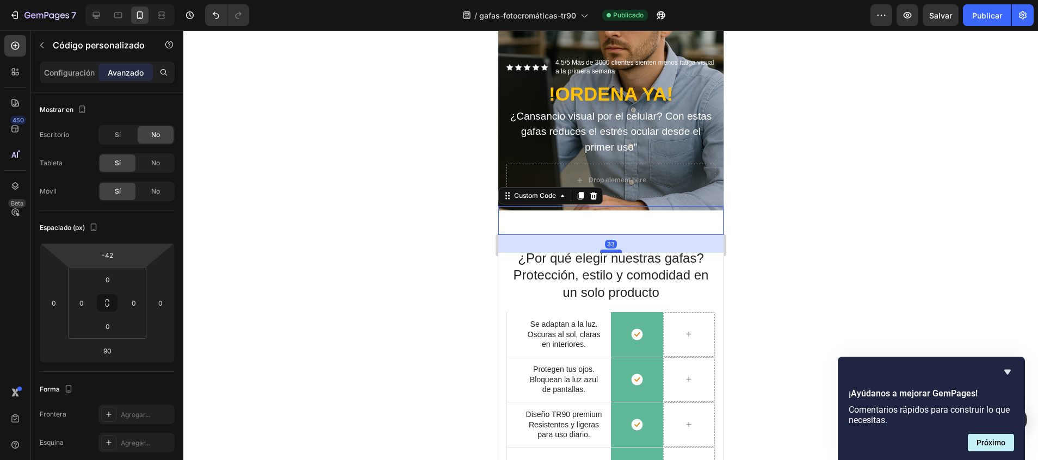
drag, startPoint x: 604, startPoint y: 263, endPoint x: 604, endPoint y: 232, distance: 31.0
click at [604, 250] on div at bounding box center [610, 251] width 22 height 3
type input "33"
click at [987, 18] on font "Publicar" at bounding box center [987, 15] width 30 height 11
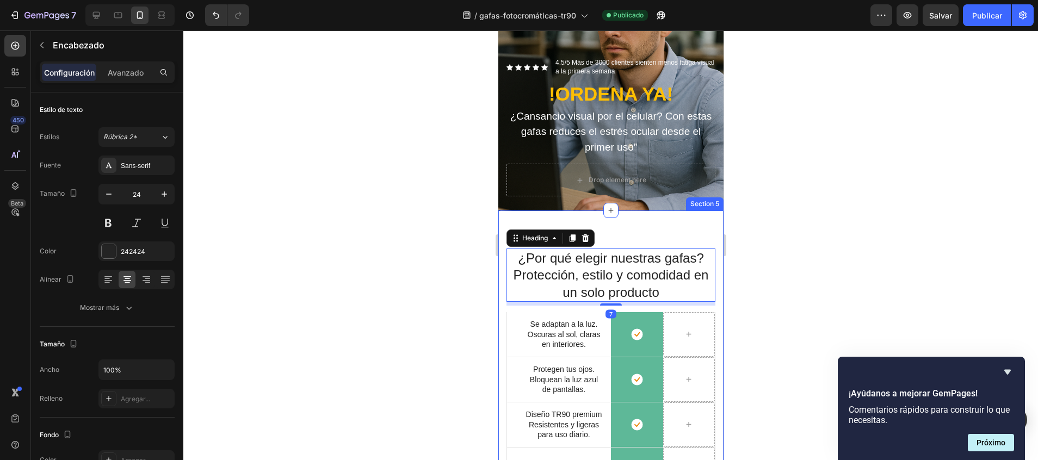
click at [609, 210] on div "¿Por qué elegir nuestras gafas? Protección, estilo y comodidad en un solo produ…" at bounding box center [610, 420] width 225 height 421
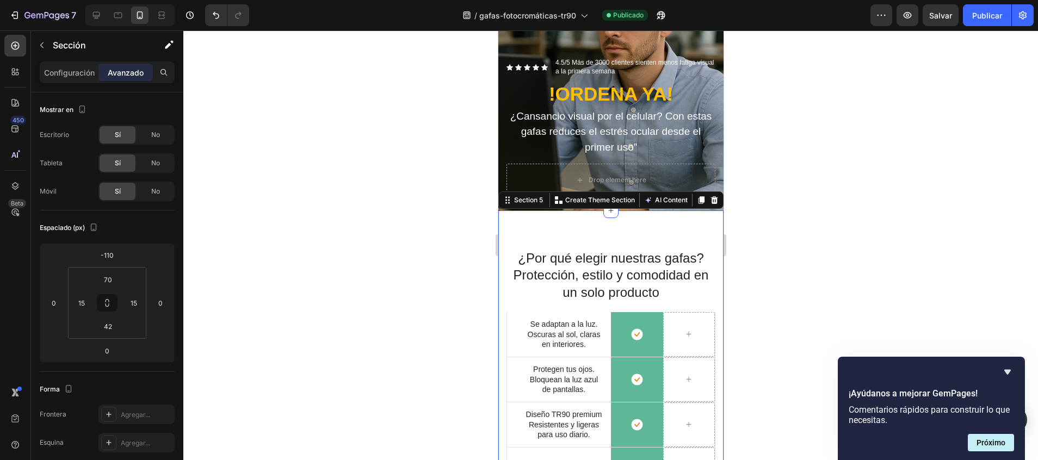
click at [795, 140] on div at bounding box center [610, 245] width 854 height 430
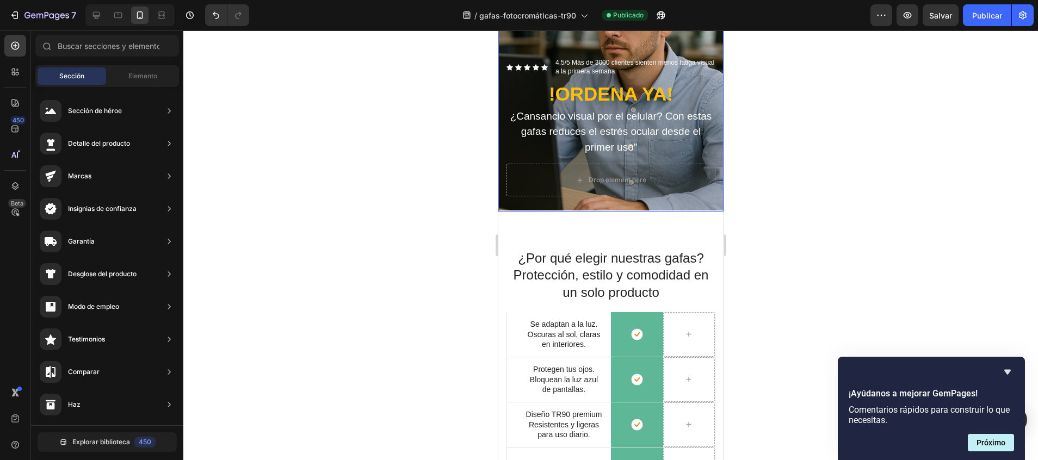
click at [648, 187] on div "Icon Icon Icon Icon Icon Icon List 4.5/5 Más de 3000 clientes sienten menos fat…" at bounding box center [610, 126] width 225 height 169
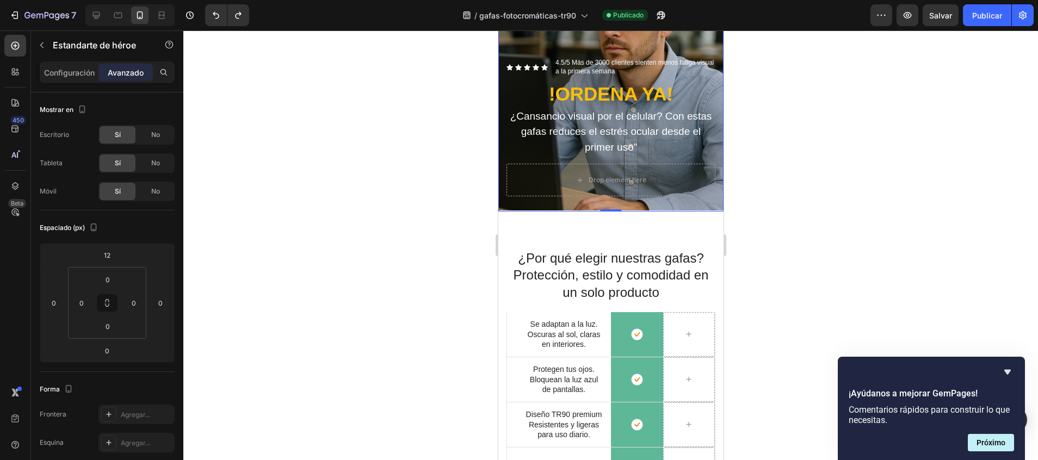
click at [781, 251] on div at bounding box center [610, 245] width 854 height 430
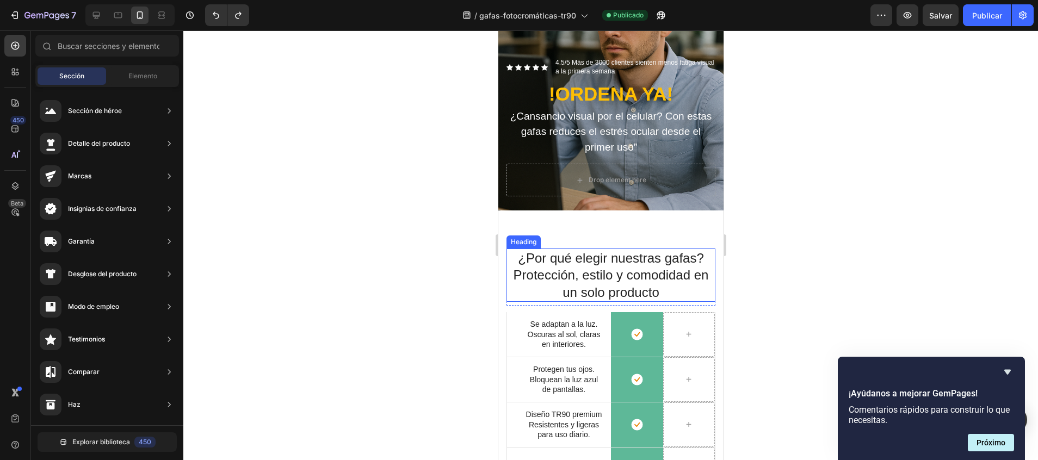
click at [607, 224] on div "¿Por qué elegir nuestras gafas? Protección, estilo y comodidad en un solo produ…" at bounding box center [610, 420] width 225 height 421
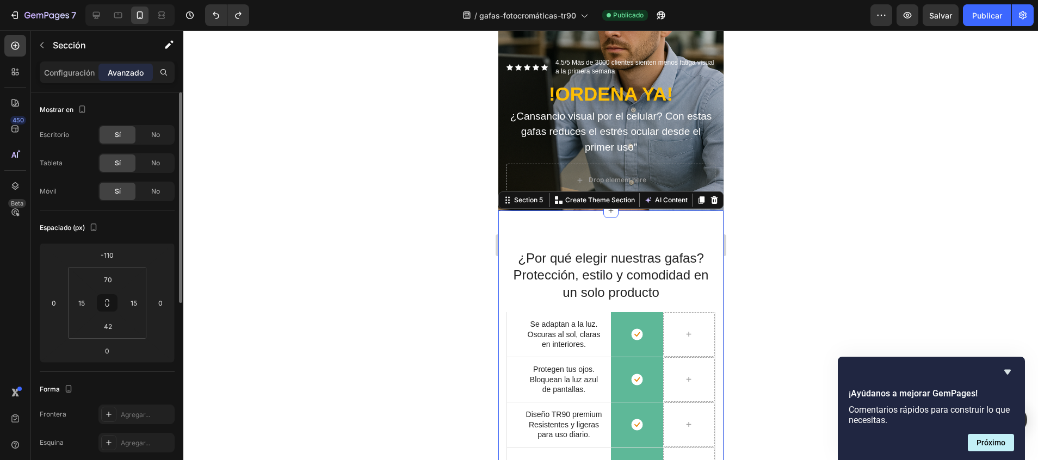
click at [110, 243] on icon at bounding box center [107, 303] width 135 height 120
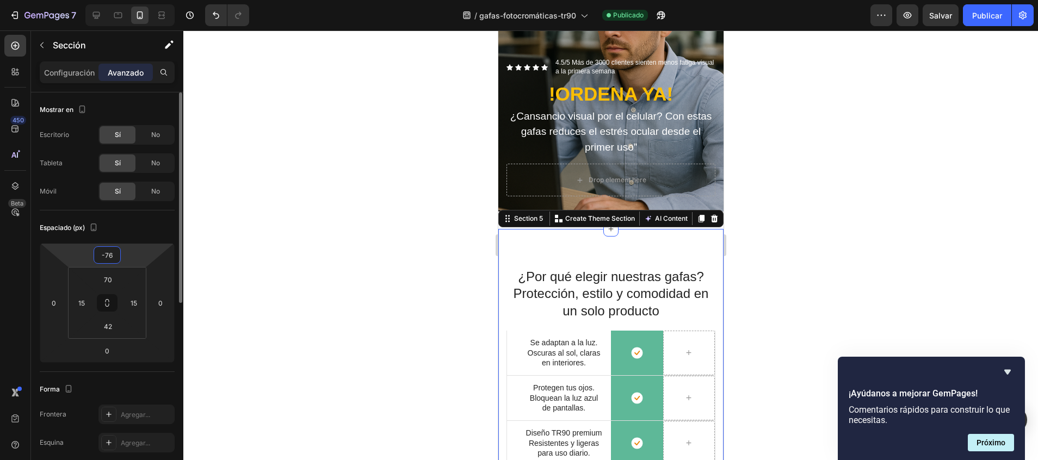
drag, startPoint x: 110, startPoint y: 246, endPoint x: 109, endPoint y: 232, distance: 13.6
click at [109, 0] on html "7 / gafas-fotocromáticas-tr90 Publicado Preview Salvar Publicar 450 Beta Sectio…" at bounding box center [519, 0] width 1038 height 0
click at [987, 17] on font "Publicar" at bounding box center [987, 15] width 30 height 11
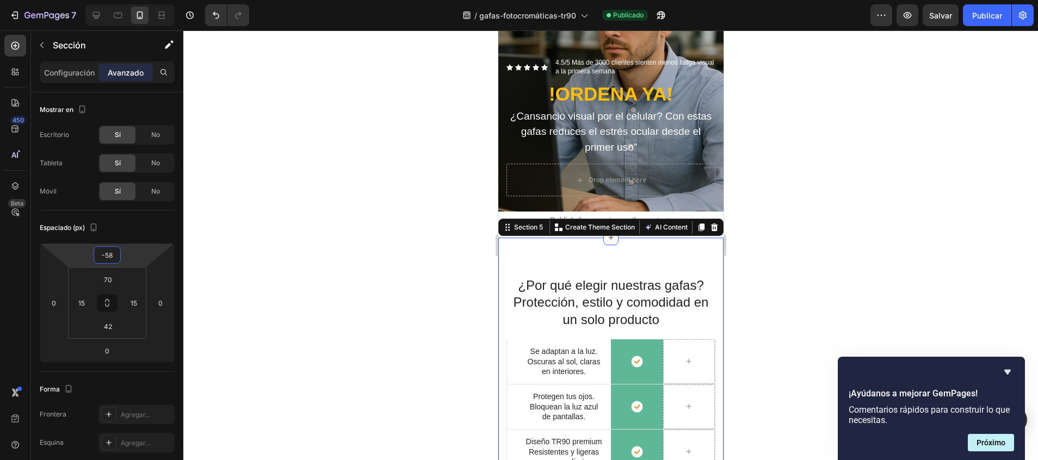
type input "-56"
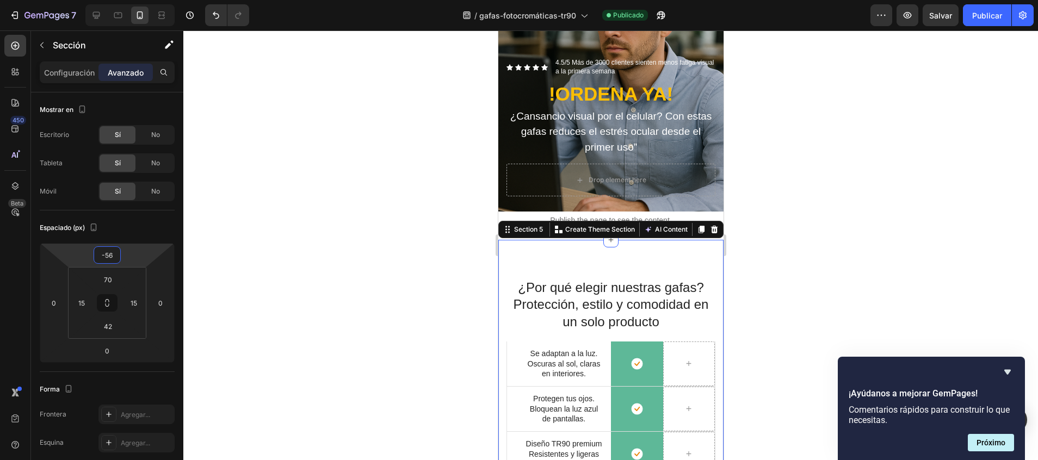
drag, startPoint x: 123, startPoint y: 244, endPoint x: 122, endPoint y: 235, distance: 8.2
click at [122, 0] on html "7 / gafas-fotocromáticas-tr90 Publicado Preview Salvar Publicar 450 Beta Sectio…" at bounding box center [519, 0] width 1038 height 0
click at [524, 206] on div "Publish the page to see the content." at bounding box center [610, 220] width 225 height 29
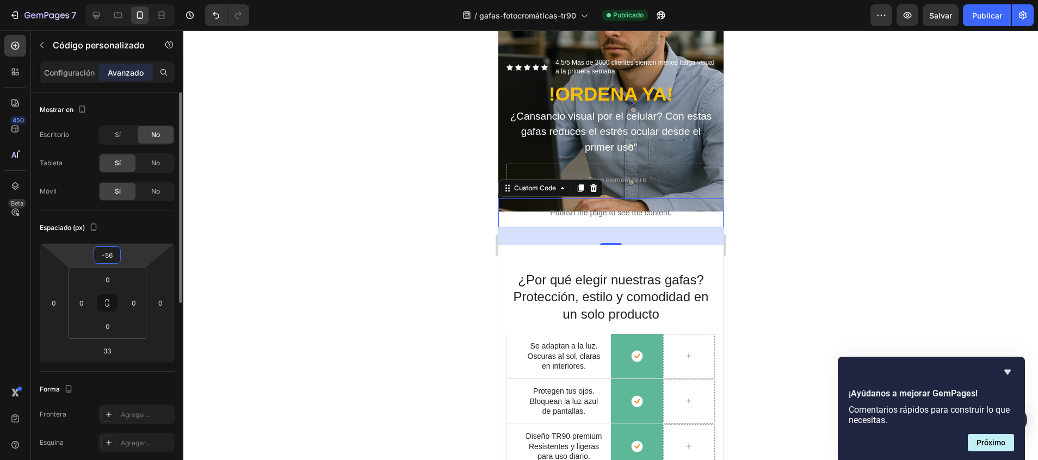
type input "-54"
click at [125, 0] on html "7 / gafas-fotocromáticas-tr90 Publicado Preview Salvar Publicar 450 Beta Sectio…" at bounding box center [519, 0] width 1038 height 0
click at [1006, 7] on button "Publicar" at bounding box center [987, 15] width 48 height 22
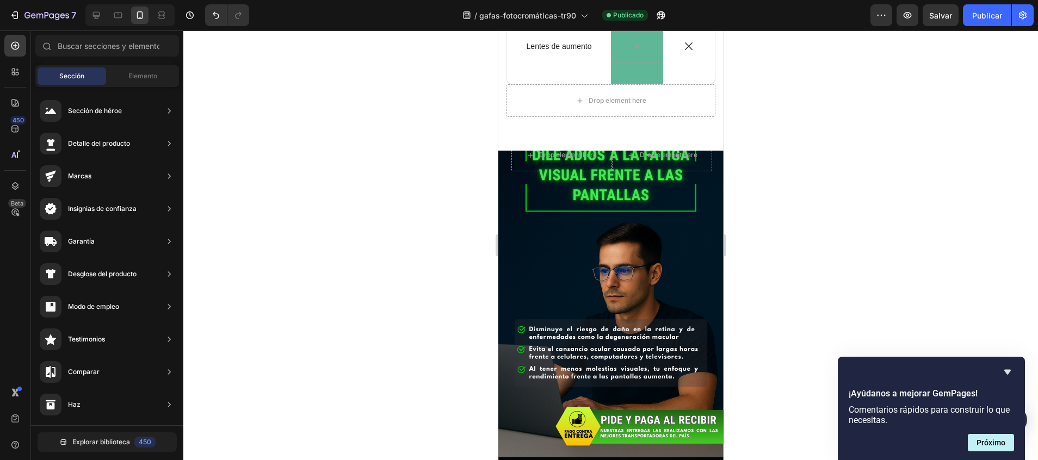
drag, startPoint x: 717, startPoint y: 113, endPoint x: 1225, endPoint y: 213, distance: 517.8
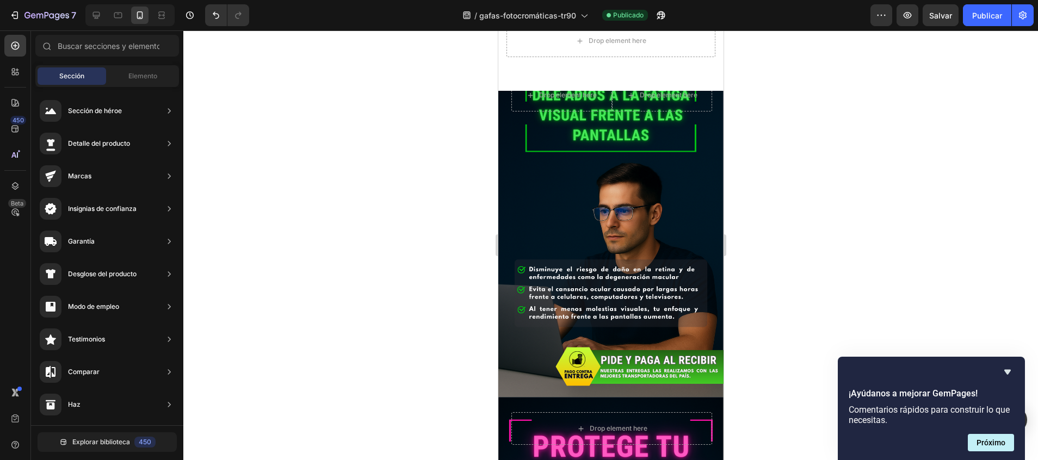
click at [707, 214] on div "Background Image" at bounding box center [610, 233] width 225 height 338
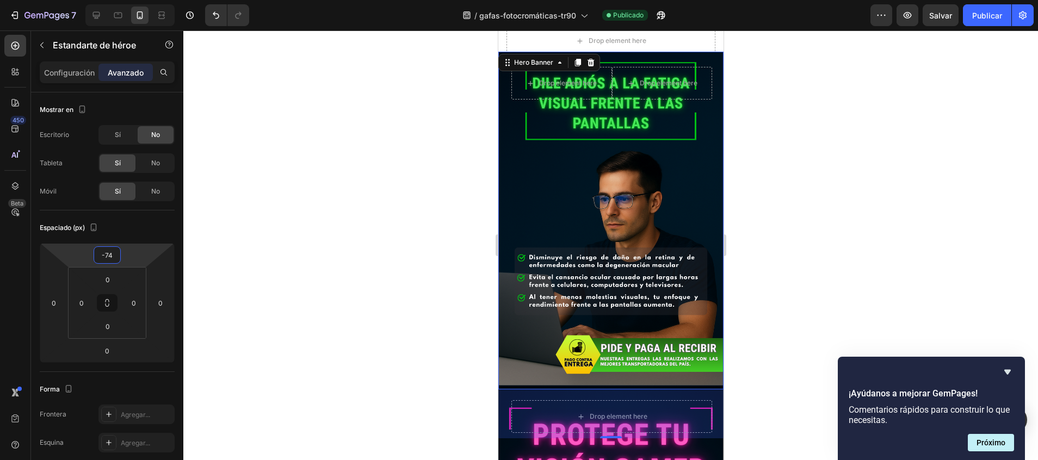
type input "-76"
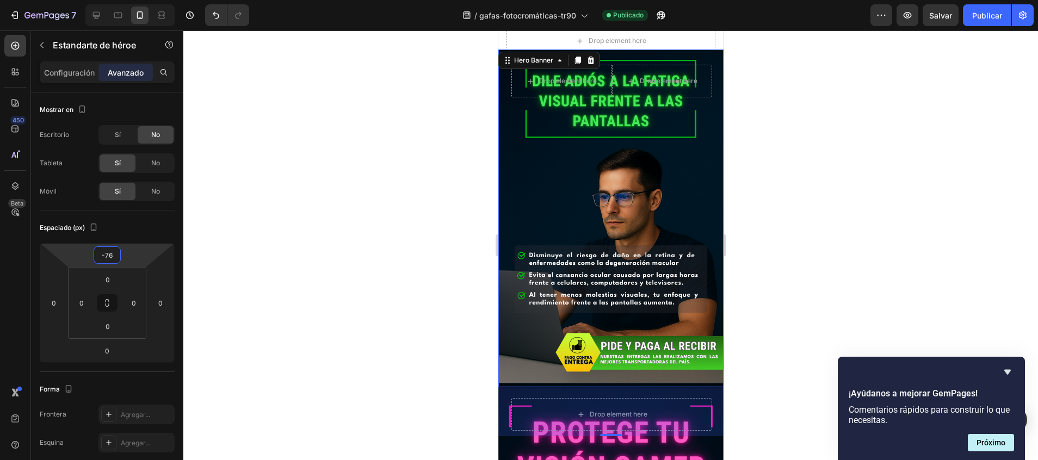
drag, startPoint x: 103, startPoint y: 246, endPoint x: 103, endPoint y: 256, distance: 10.3
click at [103, 0] on html "7 / gafas-fotocromáticas-tr90 Publicado Preview Salvar Publicar 450 Beta Sectio…" at bounding box center [519, 0] width 1038 height 0
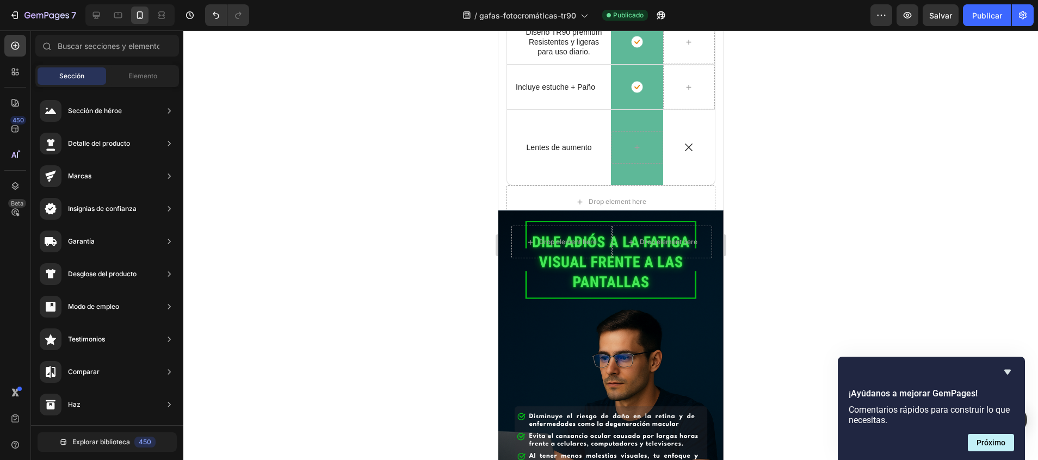
scroll to position [605, 0]
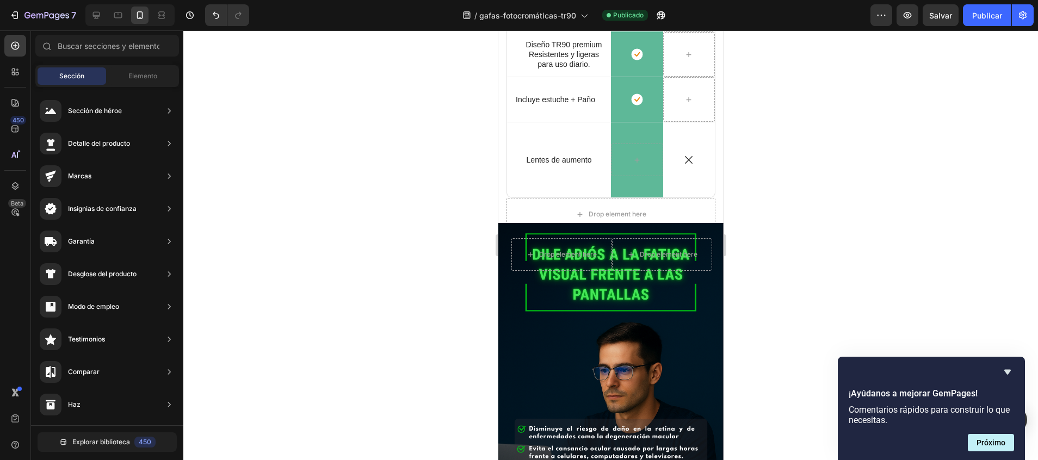
click at [705, 312] on div "Background Image" at bounding box center [610, 392] width 225 height 338
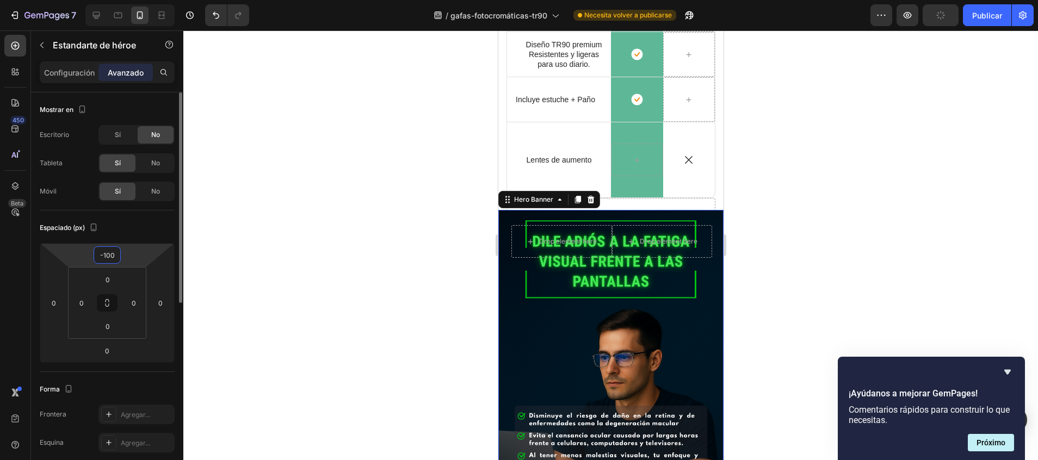
type input "-98"
drag, startPoint x: 108, startPoint y: 246, endPoint x: 108, endPoint y: 255, distance: 9.3
click at [108, 0] on html "7 / gafas-fotocromáticas-tr90 Necesita volver a publicarse Preview Publicar 450…" at bounding box center [519, 0] width 1038 height 0
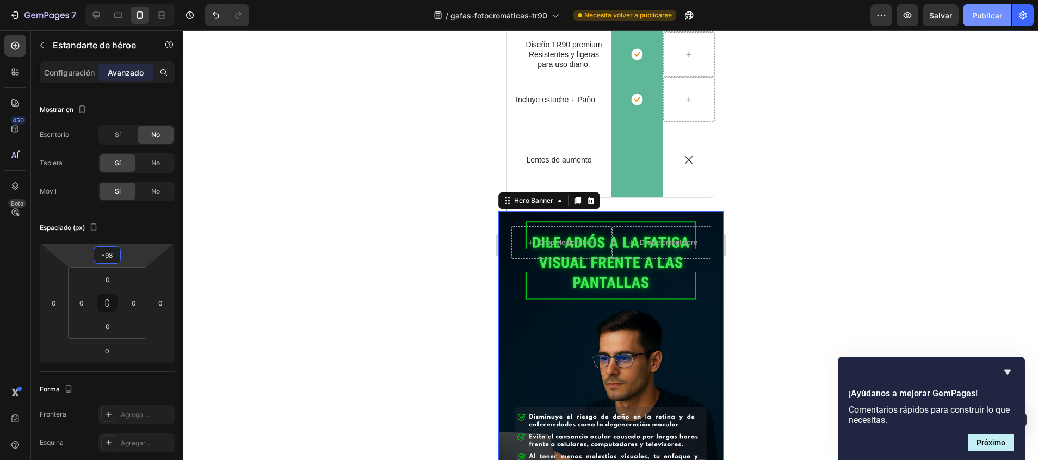
click at [995, 17] on font "Publicar" at bounding box center [987, 15] width 30 height 11
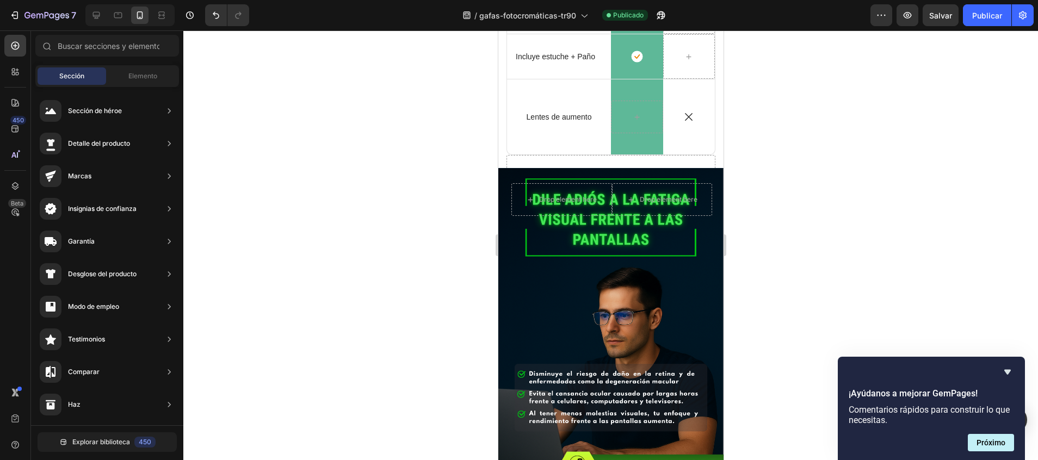
scroll to position [585, 0]
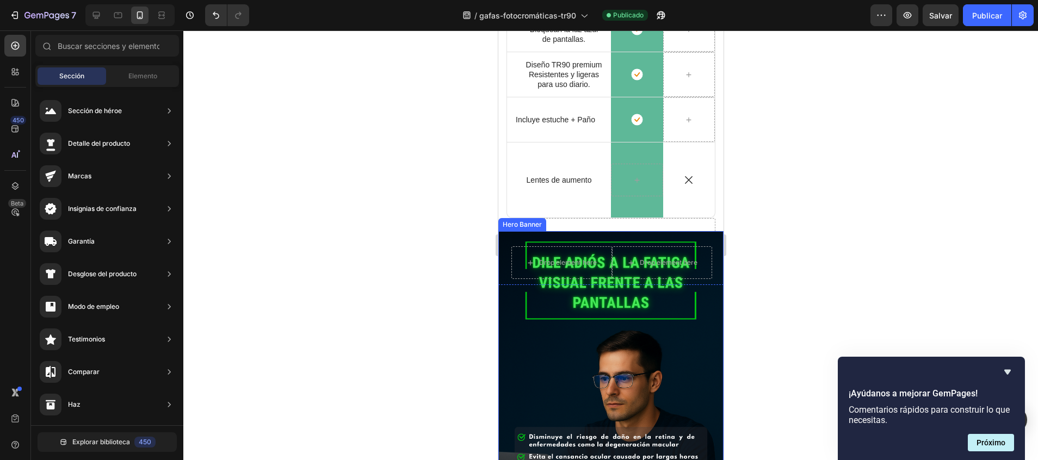
click at [689, 367] on div "Background Image" at bounding box center [610, 400] width 225 height 338
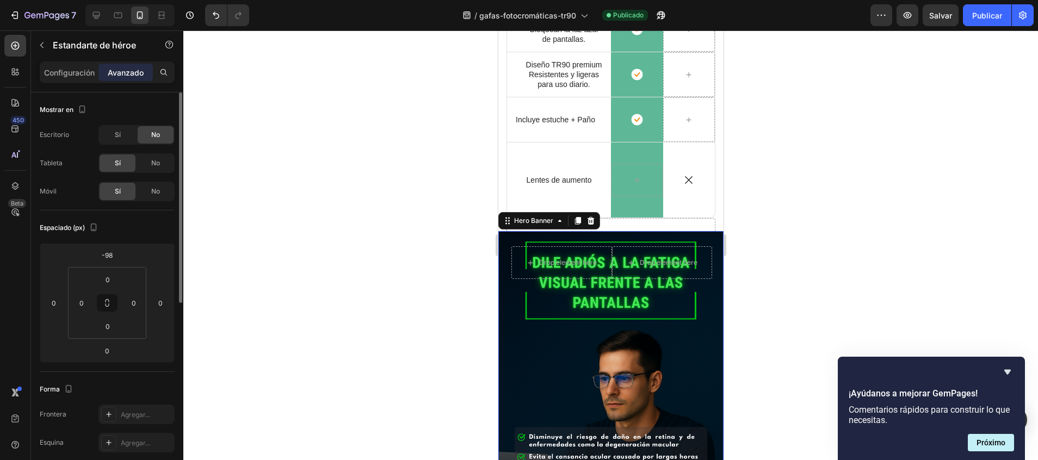
drag, startPoint x: 107, startPoint y: 246, endPoint x: 107, endPoint y: 238, distance: 8.2
click at [107, 238] on div "Espaciado (px) -98 0 0 0 0 0 0 0" at bounding box center [107, 291] width 135 height 162
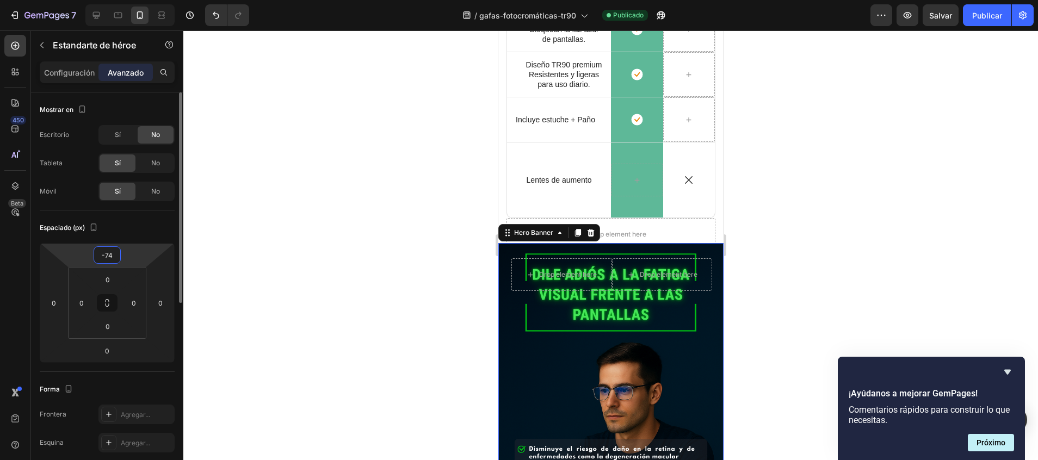
type input "-76"
drag, startPoint x: 108, startPoint y: 244, endPoint x: 108, endPoint y: 235, distance: 9.2
click at [108, 0] on html "7 / gafas-fotocromáticas-tr90 Publicado Preview Salvar Publicar 450 Beta Sectio…" at bounding box center [519, 0] width 1038 height 0
click at [986, 24] on button "Publicar" at bounding box center [987, 15] width 48 height 22
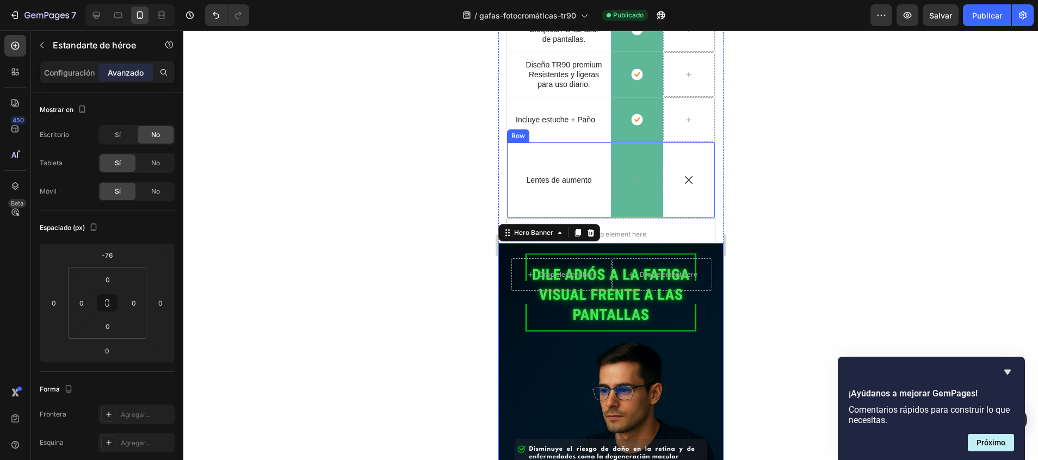
click at [565, 201] on div "Icon Lentes de aumento Text Block Row" at bounding box center [558, 179] width 104 height 75
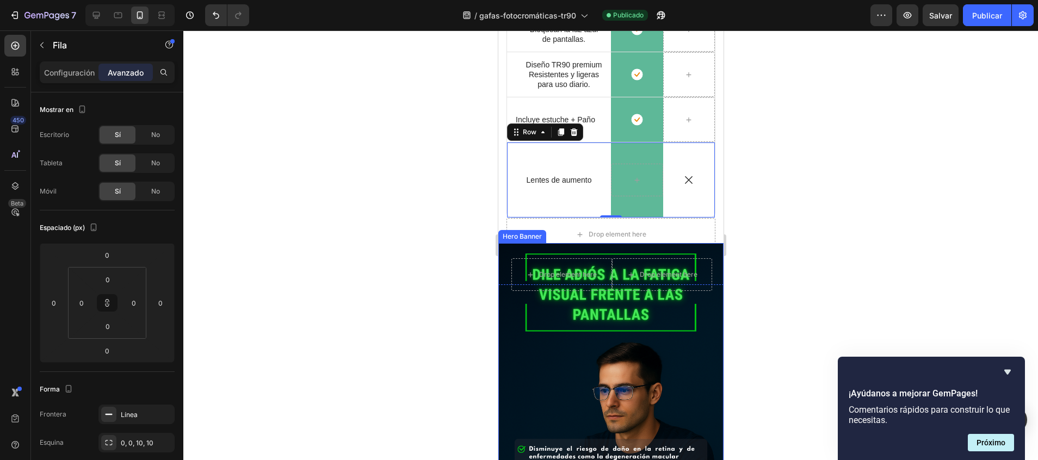
click at [704, 299] on div "Drop element here Drop element here Row" at bounding box center [610, 286] width 225 height 86
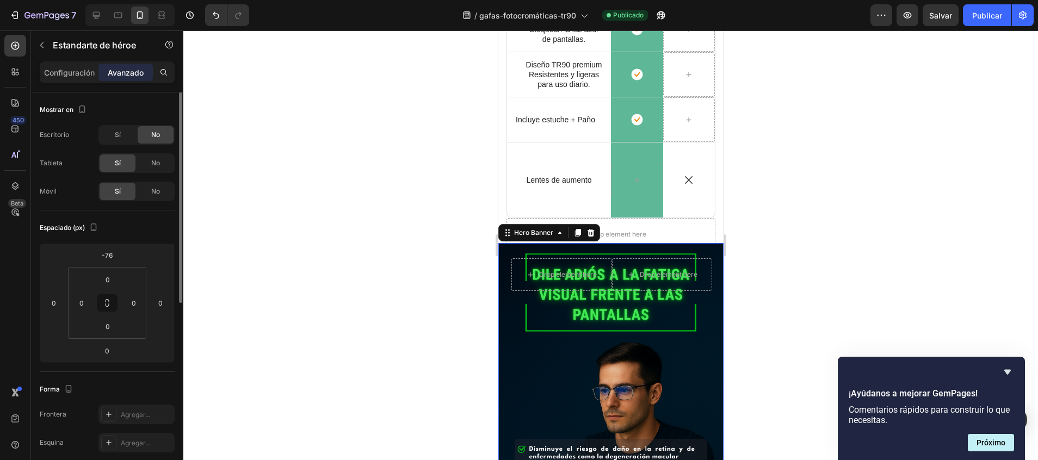
drag, startPoint x: 119, startPoint y: 246, endPoint x: 119, endPoint y: 190, distance: 56.6
click at [119, 190] on div "Mostrar en Escritorio Sí No Tableta Sí No Móvil Sí No Espaciado (px) -76 0 0 0 …" at bounding box center [107, 432] width 135 height 680
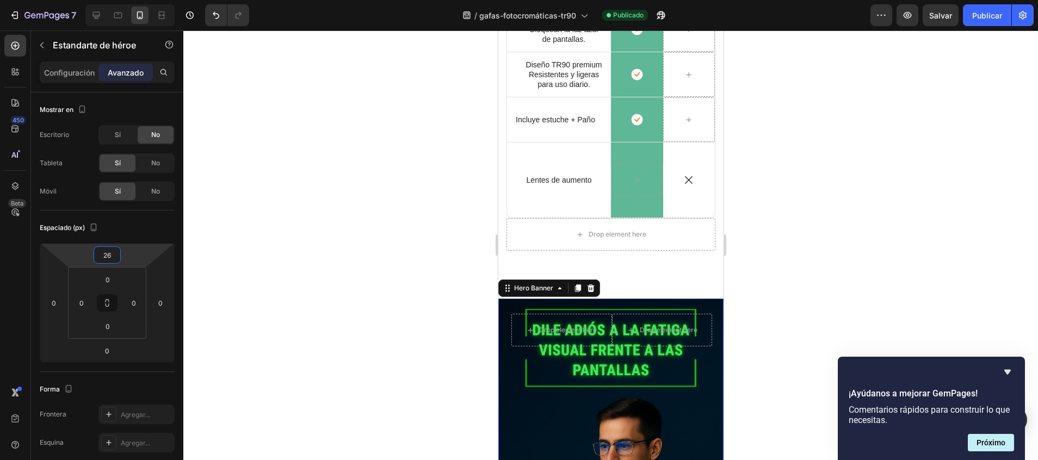
type input "44"
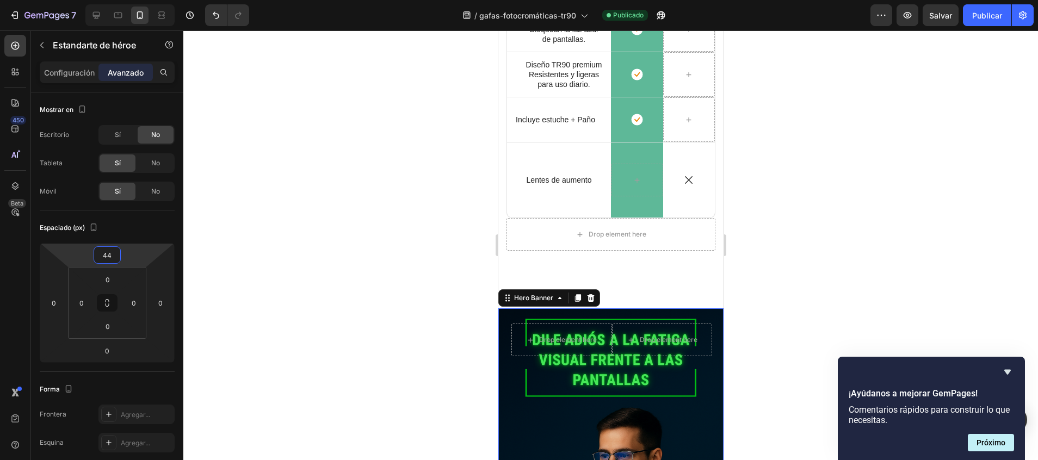
drag, startPoint x: 123, startPoint y: 246, endPoint x: 131, endPoint y: 197, distance: 49.5
click at [131, 0] on html "7 / gafas-fotocromáticas-tr90 Publicado Preview Salvar Publicar 450 Beta Sectio…" at bounding box center [519, 0] width 1038 height 0
click at [530, 238] on div "Drop element here" at bounding box center [610, 234] width 209 height 33
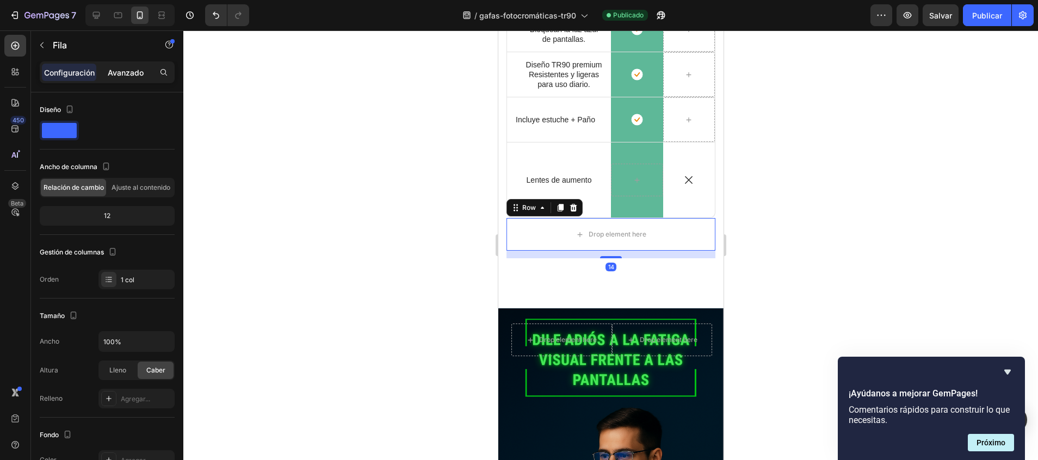
click at [133, 73] on p "Avanzado" at bounding box center [126, 72] width 36 height 11
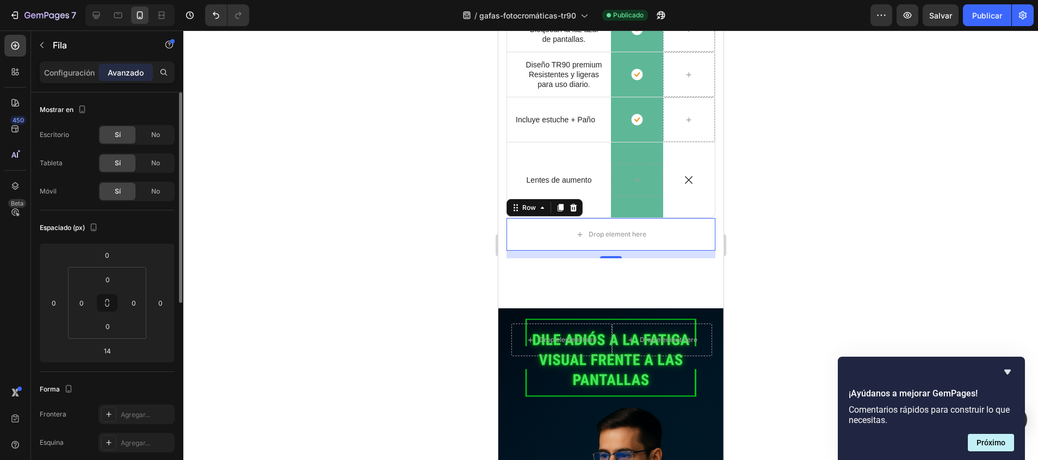
drag, startPoint x: 120, startPoint y: 246, endPoint x: 120, endPoint y: 224, distance: 22.3
click at [120, 224] on div "Espaciado (px) 0 0 14 0 0 0 0 0" at bounding box center [107, 291] width 135 height 162
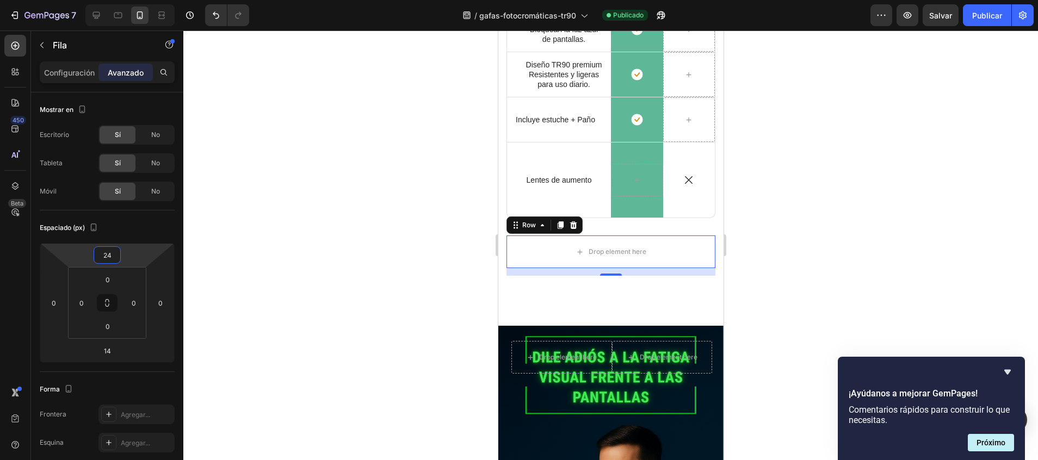
type input "22"
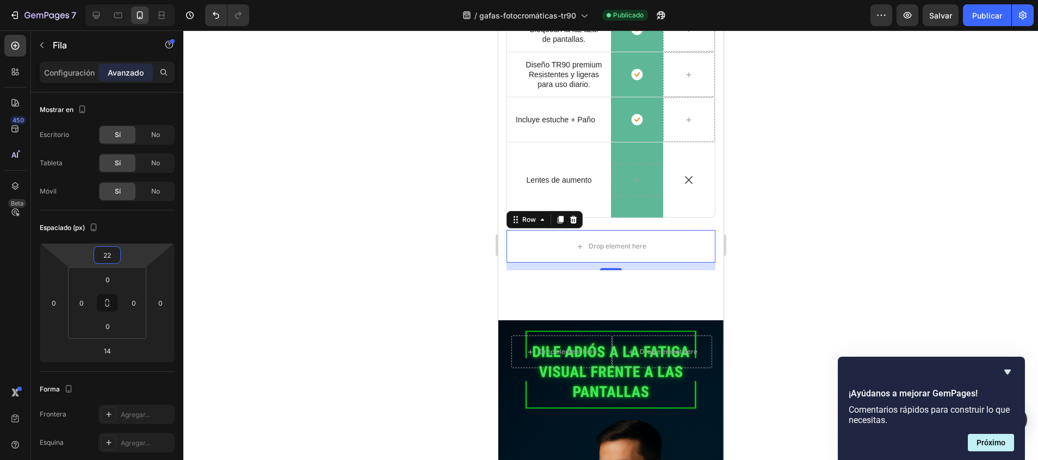
drag, startPoint x: 122, startPoint y: 245, endPoint x: 110, endPoint y: 236, distance: 14.8
click at [110, 0] on html "7 / gafas-fotocromáticas-tr90 Publicado Preview Salvar Publicar 450 Beta Sectio…" at bounding box center [519, 0] width 1038 height 0
click at [996, 25] on button "Publicar" at bounding box center [987, 15] width 48 height 22
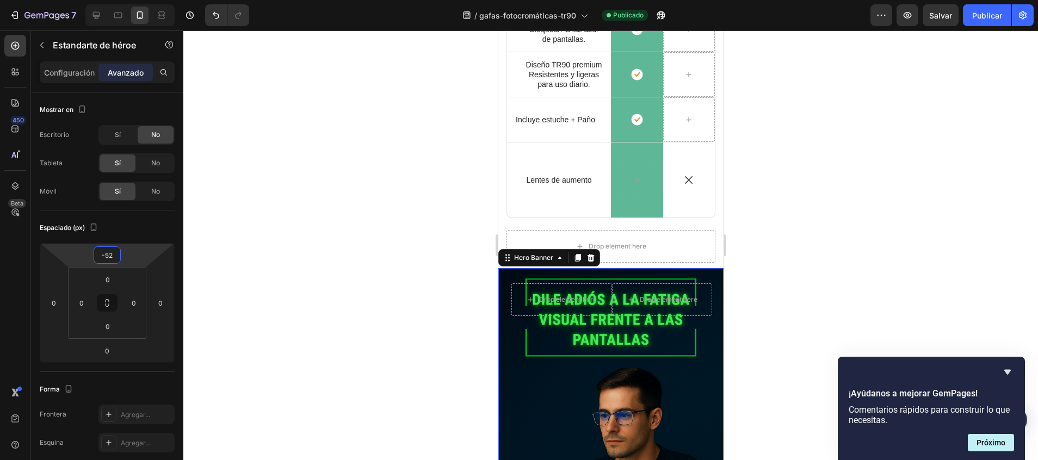
type input "-56"
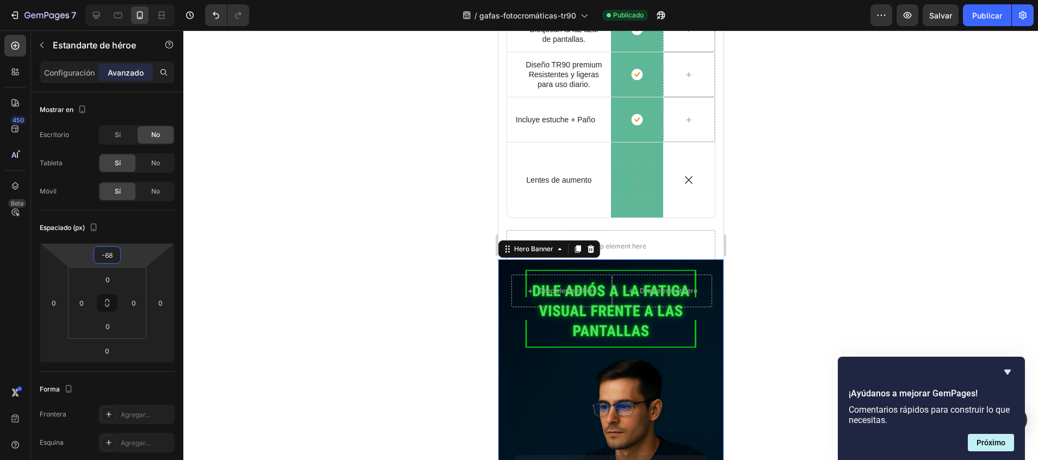
click at [125, 0] on html "7 / gafas-fotocromáticas-tr90 Publicado Preview Salvar Publicar 450 Beta Sectio…" at bounding box center [519, 0] width 1038 height 0
click at [990, 11] on font "Publicar" at bounding box center [987, 15] width 30 height 11
click at [666, 394] on div "Background Image" at bounding box center [610, 428] width 225 height 338
click at [705, 269] on div "Drop element here Drop element here Row" at bounding box center [610, 302] width 225 height 86
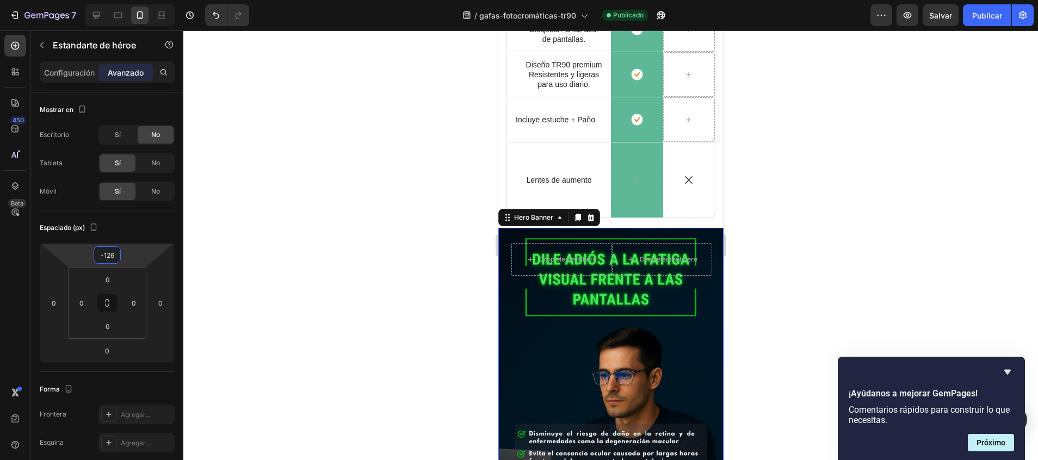
drag, startPoint x: 115, startPoint y: 245, endPoint x: 122, endPoint y: 269, distance: 24.8
click at [122, 0] on html "7 / gafas-fotocromáticas-tr90 Publicado Preview Salvar Publicar 450 Beta Sectio…" at bounding box center [519, 0] width 1038 height 0
click at [997, 18] on font "Publicar" at bounding box center [987, 15] width 30 height 11
click at [519, 336] on div "Background Image" at bounding box center [610, 397] width 225 height 338
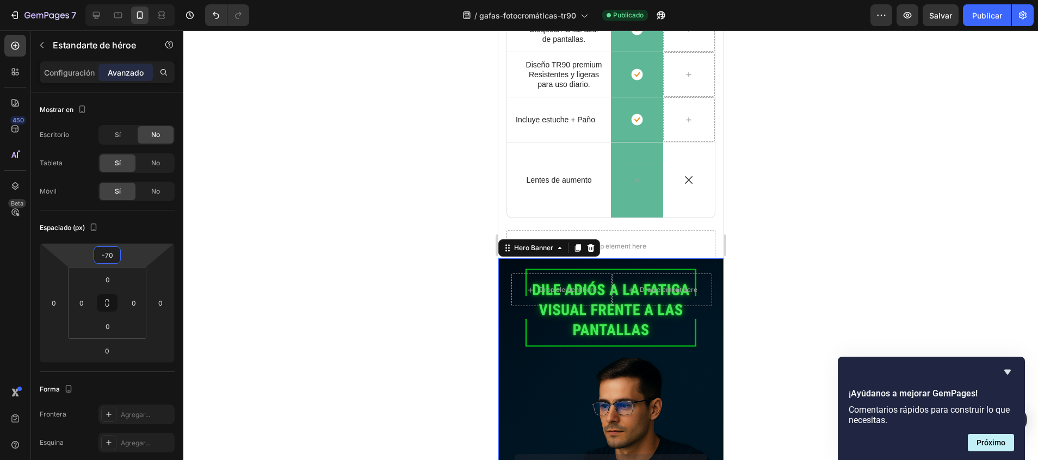
type input "-74"
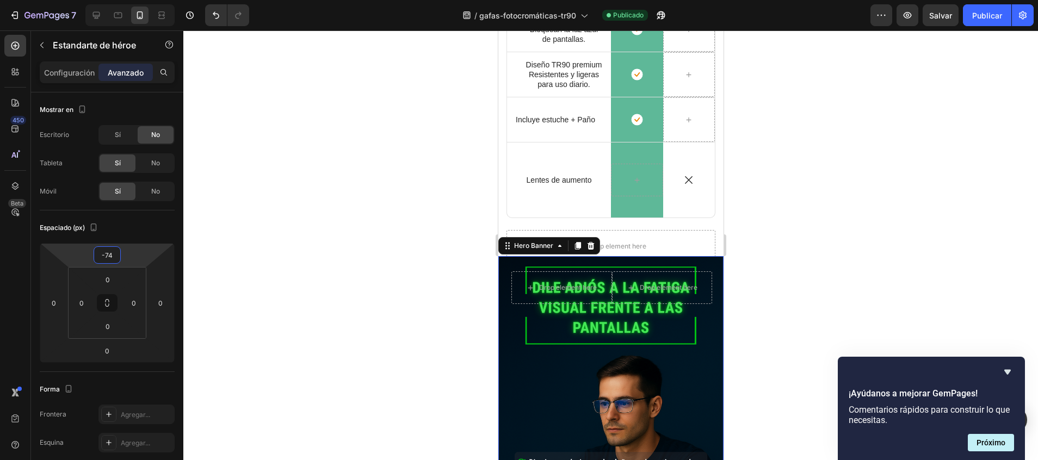
drag, startPoint x: 128, startPoint y: 248, endPoint x: 123, endPoint y: 227, distance: 21.2
click at [123, 0] on html "7 / gafas-fotocromáticas-tr90 Publicado Preview Salvar Publicar 450 Beta Sectio…" at bounding box center [519, 0] width 1038 height 0
click at [697, 221] on div "¿Por qué elegir nuestras gafas? Protección, estilo y comodidad en un solo produ…" at bounding box center [610, 85] width 209 height 372
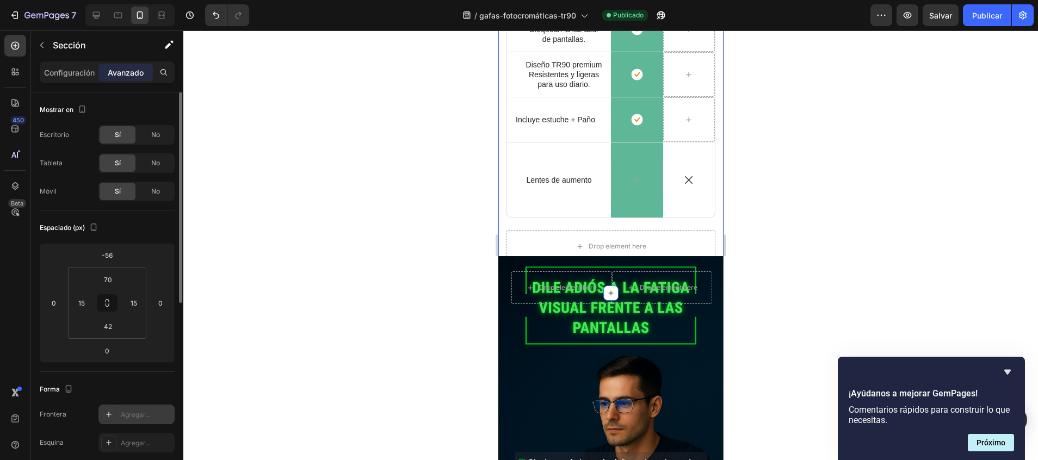
drag, startPoint x: 104, startPoint y: 359, endPoint x: 104, endPoint y: 411, distance: 51.1
click at [104, 411] on div "Mostrar en Escritorio Sí No Tableta Sí No Móvil Sí No Espaciado (px) -56 0 0 0 …" at bounding box center [107, 432] width 135 height 680
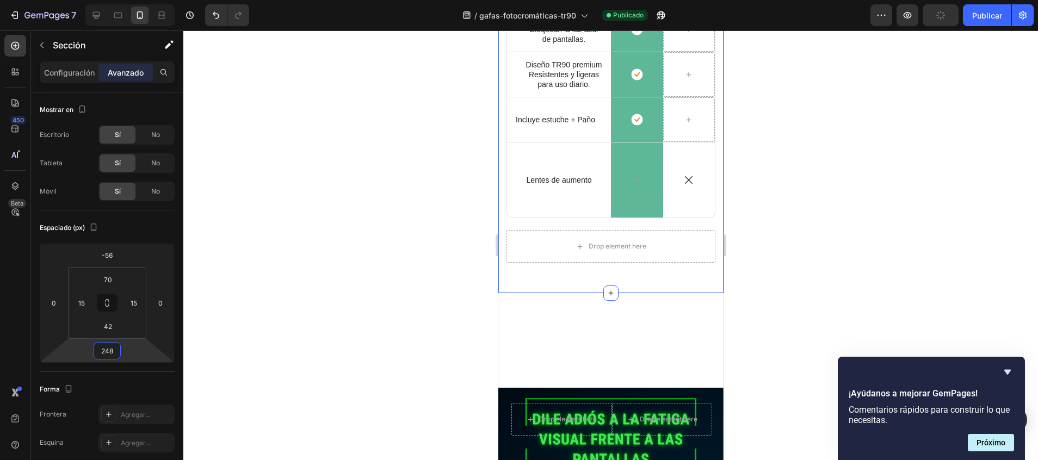
drag, startPoint x: 111, startPoint y: 362, endPoint x: 259, endPoint y: 267, distance: 175.4
click at [119, 0] on html "7 / gafas-fotocromáticas-tr90 Publicado Preview Publicar 450 Beta Sections(18) …" at bounding box center [519, 0] width 1038 height 0
type input "244"
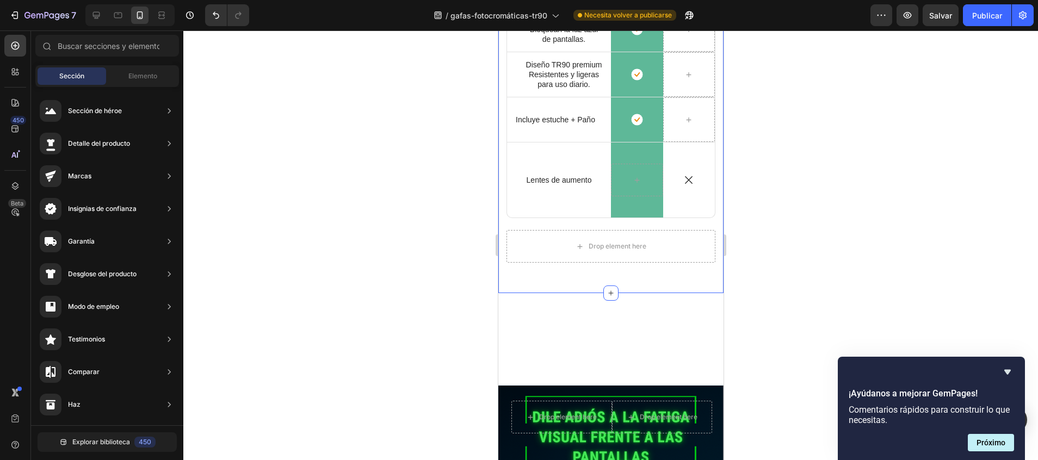
click at [545, 274] on div "¿Por qué elegir nuestras gafas? Protección, estilo y comodidad en un solo produ…" at bounding box center [610, 77] width 225 height 433
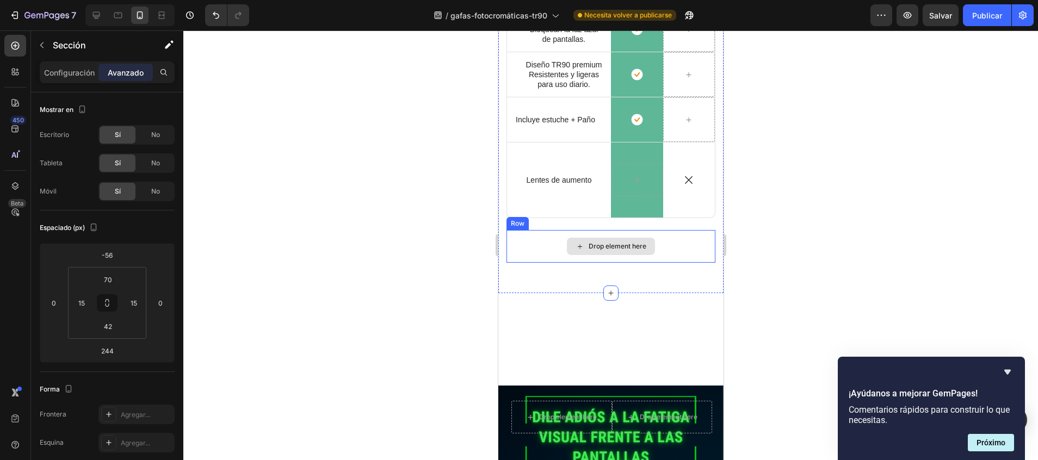
click at [550, 249] on div "Drop element here" at bounding box center [610, 246] width 209 height 33
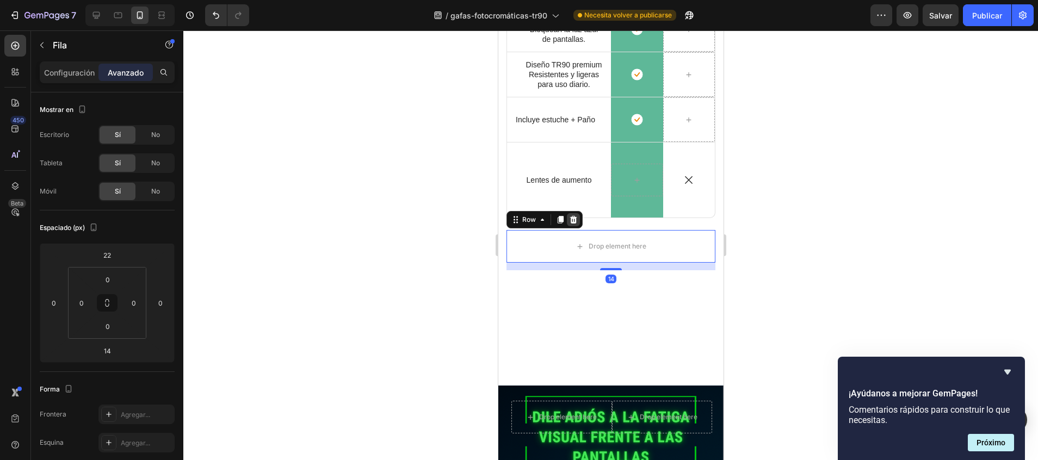
click at [576, 221] on icon at bounding box center [572, 219] width 9 height 9
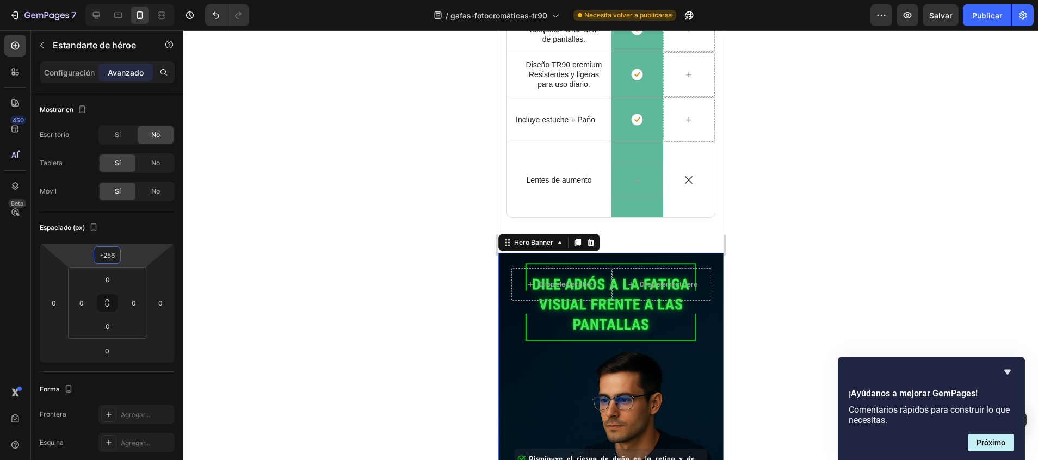
type input "-258"
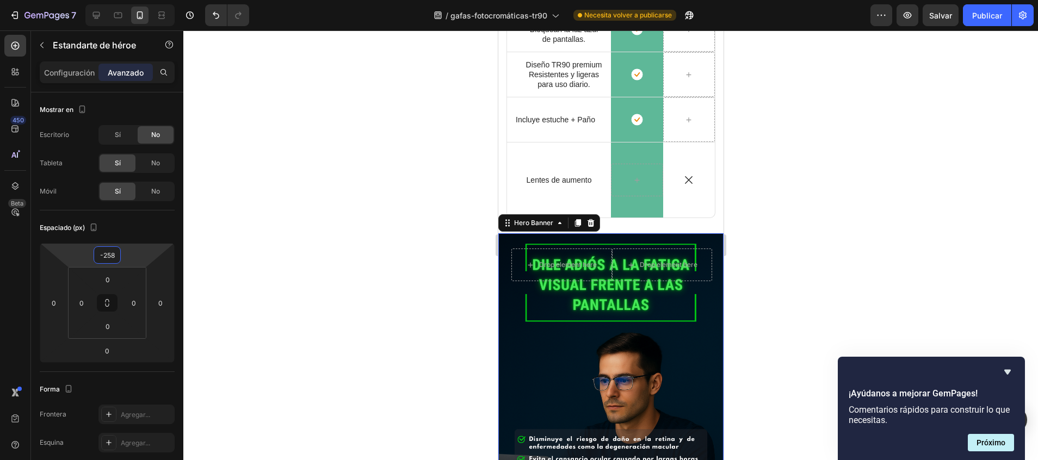
drag, startPoint x: 110, startPoint y: 244, endPoint x: 114, endPoint y: 318, distance: 74.6
click at [114, 0] on html "7 / gafas-fotocromáticas-tr90 Necesita volver a publicarse Preview Salvar Publi…" at bounding box center [519, 0] width 1038 height 0
click at [982, 17] on font "Publicar" at bounding box center [987, 15] width 30 height 11
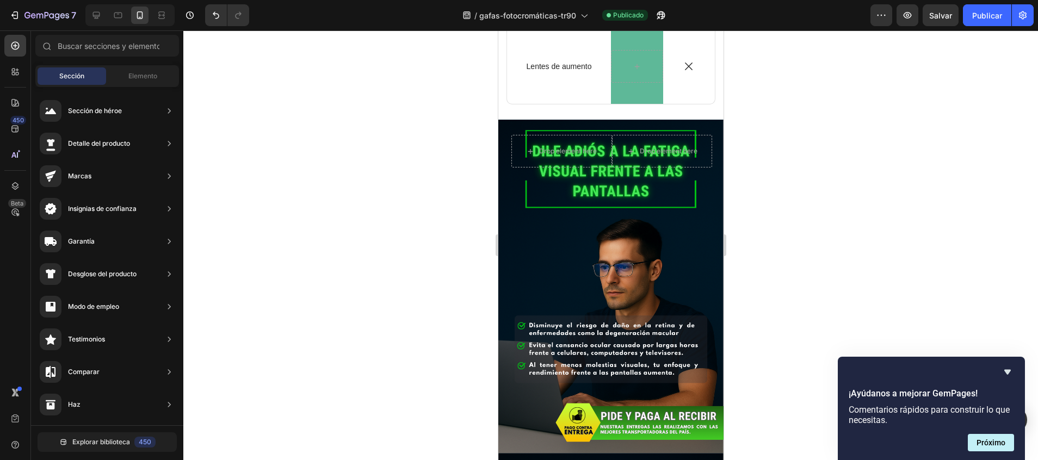
scroll to position [703, 0]
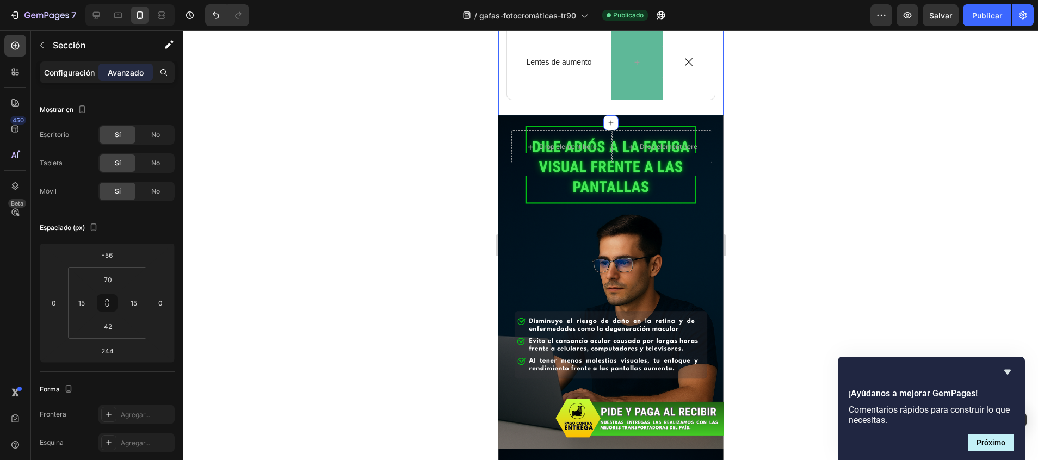
click at [67, 72] on p "Configuración" at bounding box center [69, 72] width 51 height 11
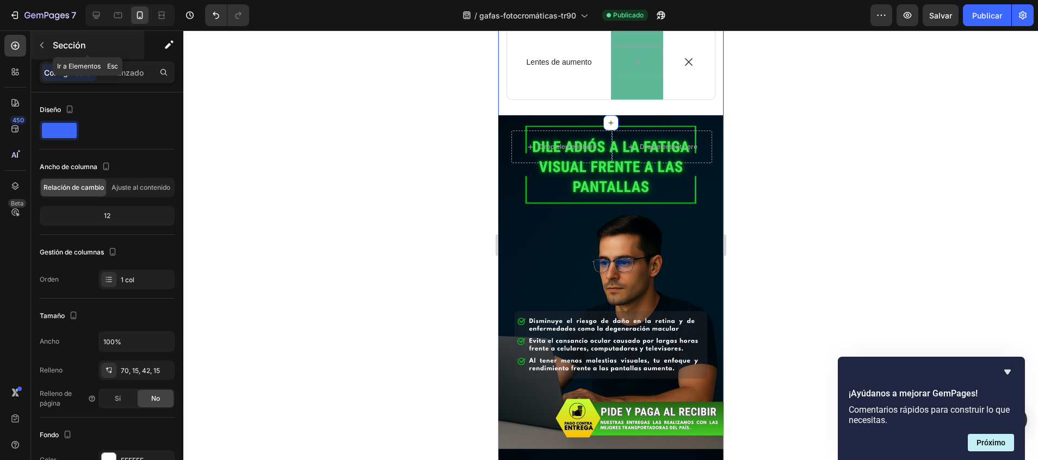
click at [47, 48] on button "button" at bounding box center [41, 44] width 17 height 17
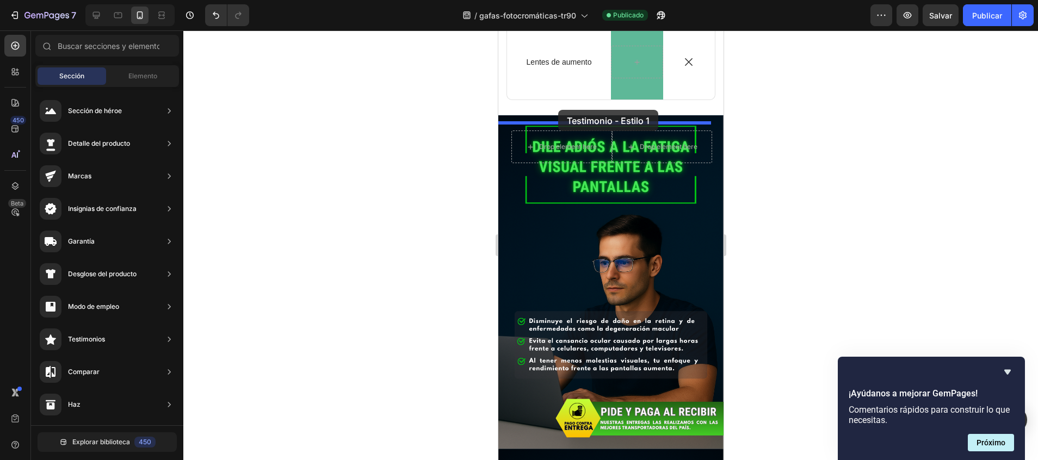
drag, startPoint x: 726, startPoint y: 148, endPoint x: 557, endPoint y: 110, distance: 173.0
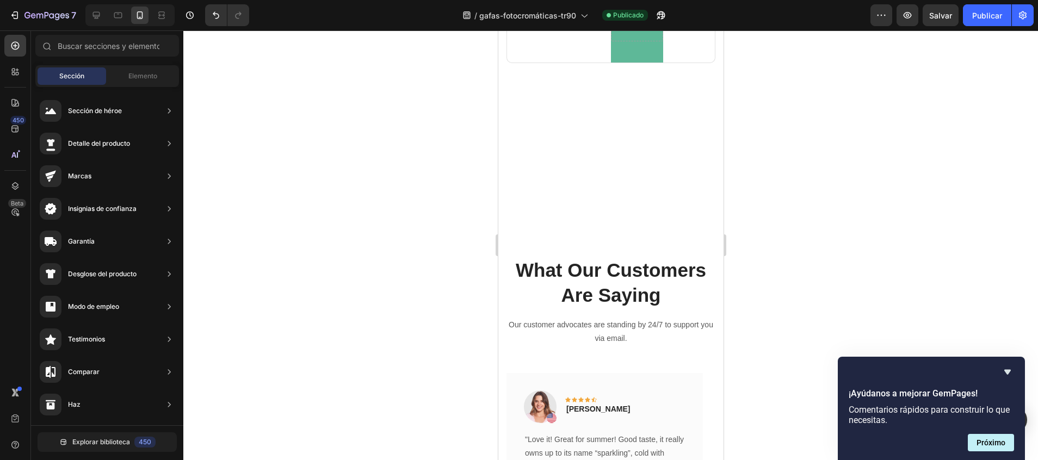
scroll to position [677, 0]
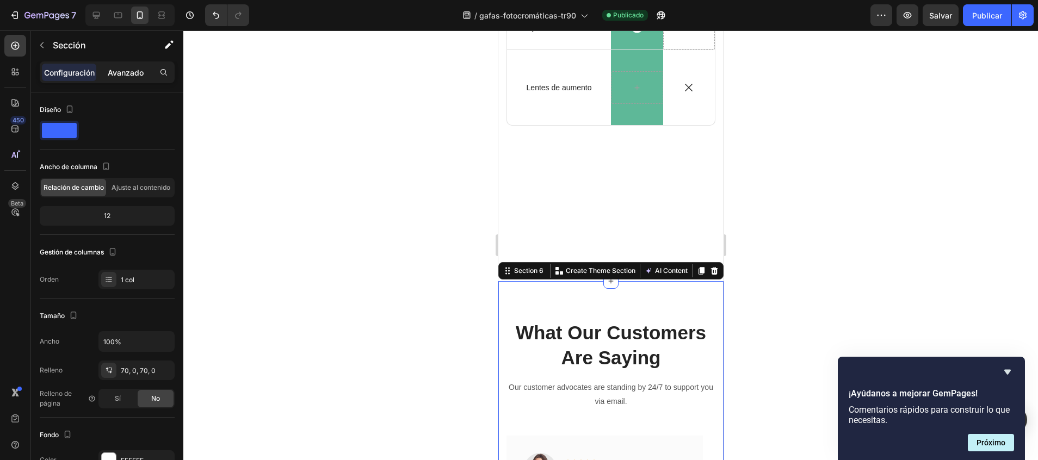
click at [119, 72] on p "Avanzado" at bounding box center [126, 72] width 36 height 11
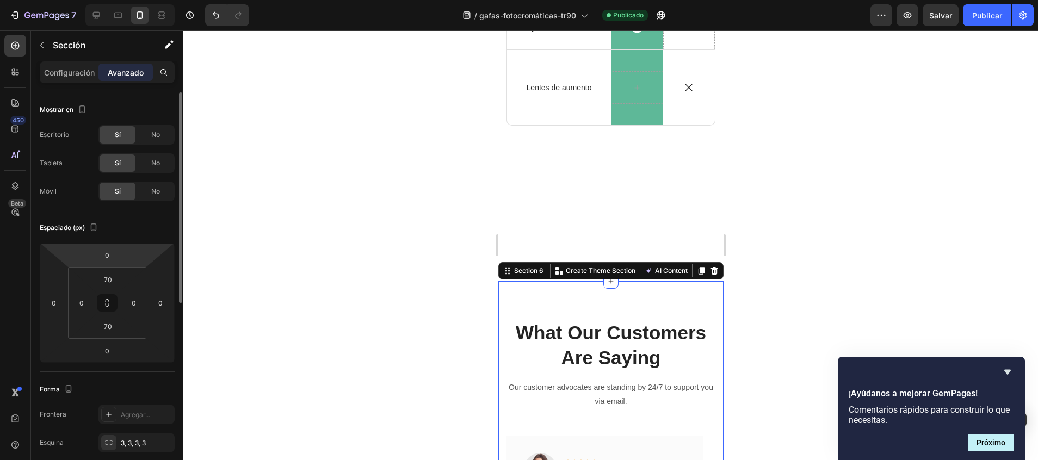
drag, startPoint x: 122, startPoint y: 247, endPoint x: 120, endPoint y: 237, distance: 10.6
click at [122, 0] on html "7 / gafas-fotocromáticas-tr90 Publicado Preview Salvar Publicar 450 Beta Sectio…" at bounding box center [519, 0] width 1038 height 0
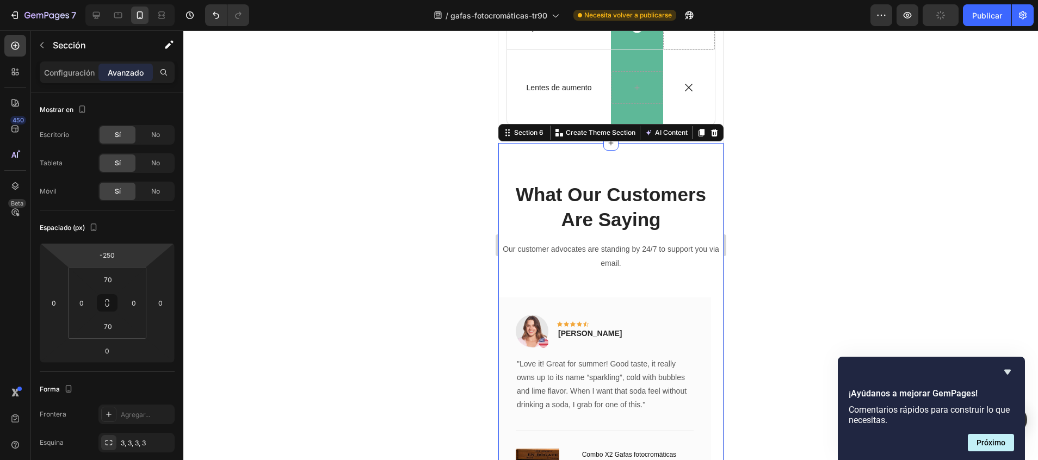
type input "-254"
drag, startPoint x: 120, startPoint y: 245, endPoint x: 117, endPoint y: 299, distance: 54.5
click at [117, 0] on html "7 / gafas-fotocromáticas-tr90 Necesita volver a publicarse Preview Publicar 450…" at bounding box center [519, 0] width 1038 height 0
click at [458, 271] on div at bounding box center [610, 245] width 854 height 430
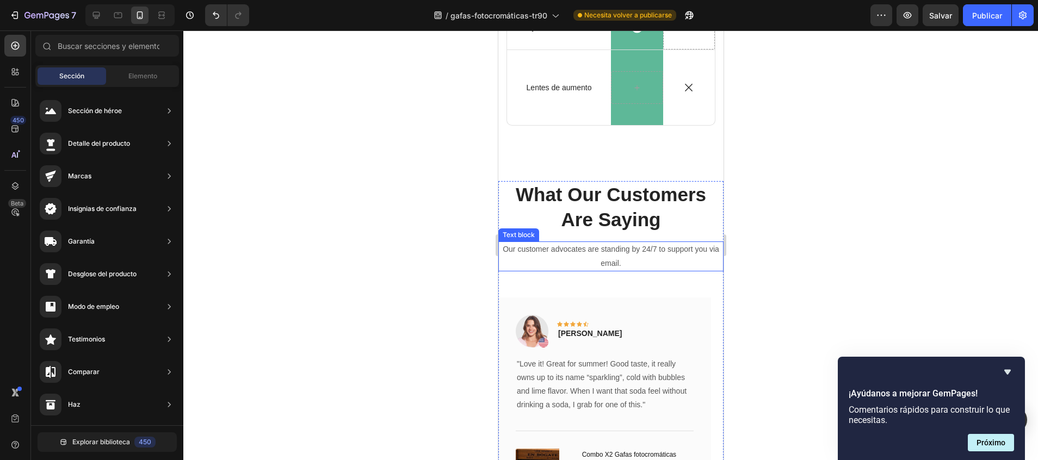
click at [604, 239] on div "What Our Customers Are Saying Heading Our customer advocates are standing by 24…" at bounding box center [610, 361] width 225 height 361
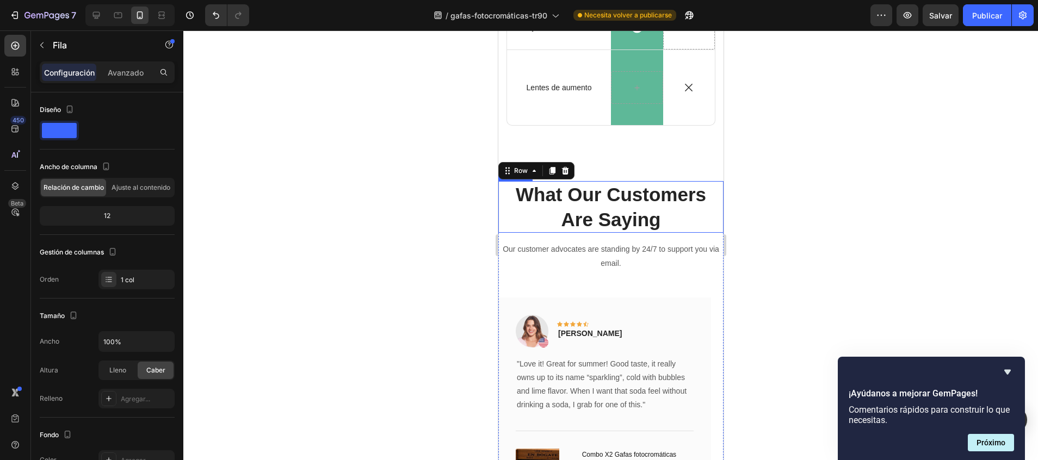
click at [590, 213] on p "What Our Customers Are Saying" at bounding box center [610, 206] width 223 height 49
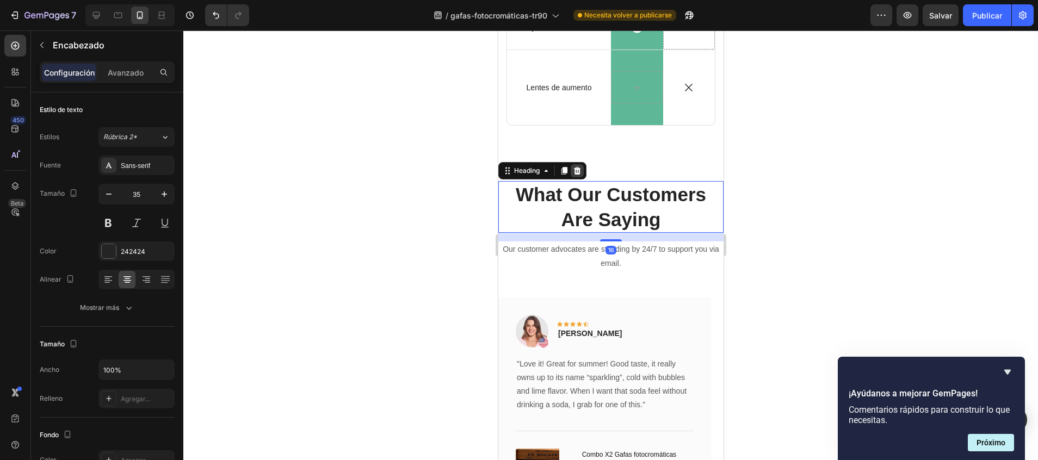
click at [580, 174] on icon at bounding box center [576, 170] width 9 height 9
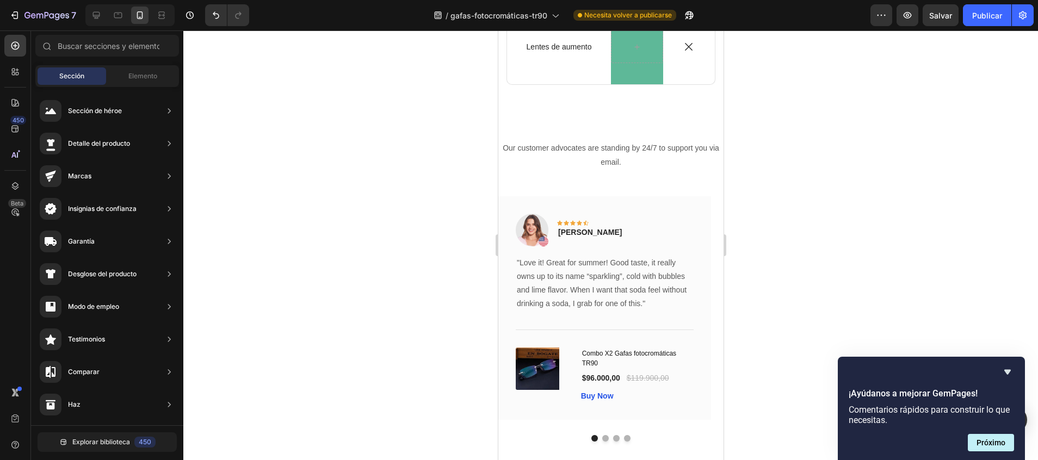
scroll to position [709, 0]
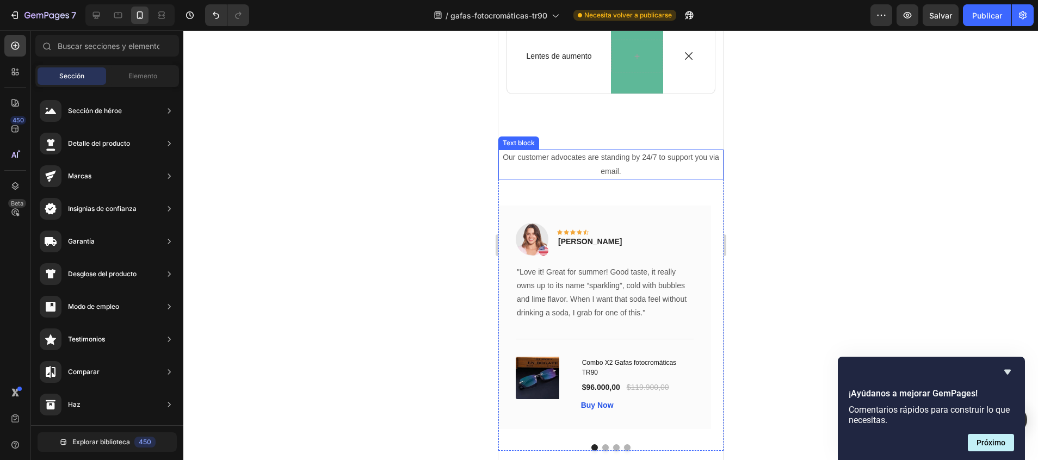
click at [615, 167] on p "Our customer advocates are standing by 24/7 to support you via email." at bounding box center [610, 164] width 223 height 27
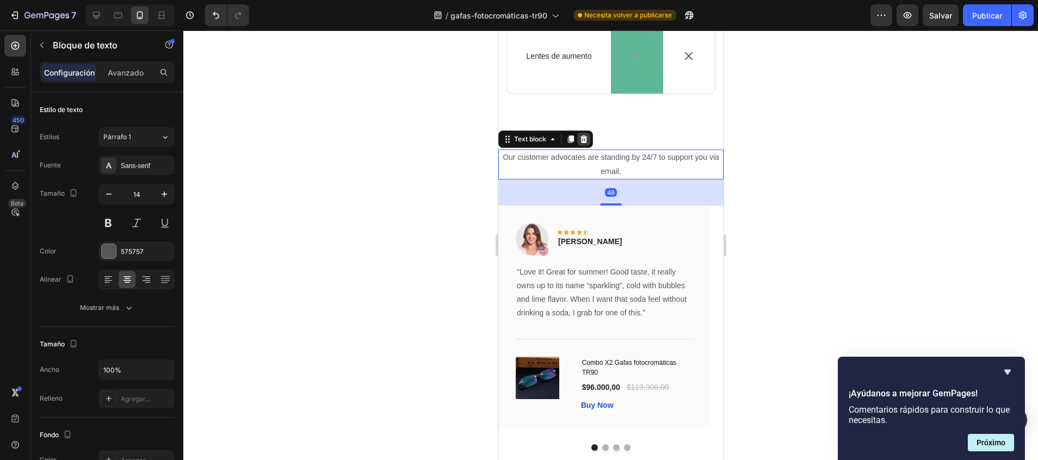
click at [584, 140] on icon at bounding box center [583, 139] width 9 height 9
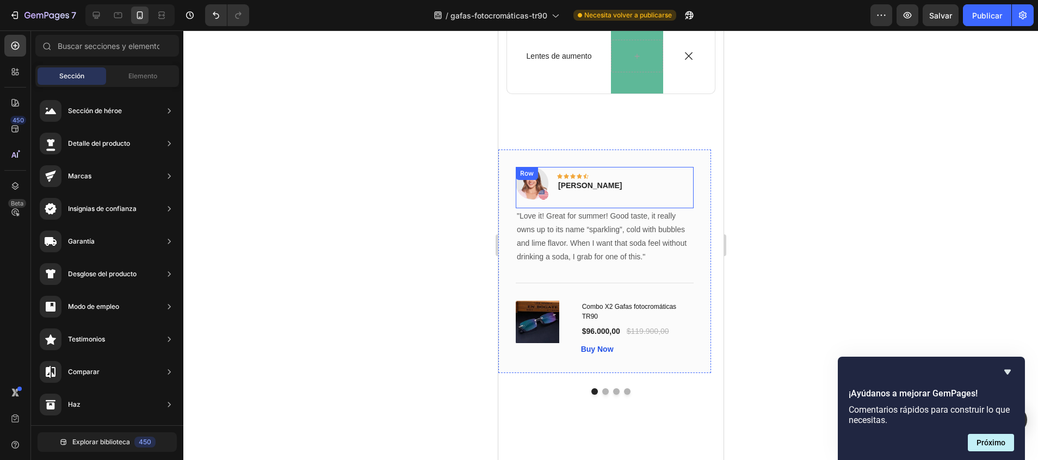
click at [621, 171] on div "Image Icon Icon Icon Icon Icon Row [PERSON_NAME] Text block Row" at bounding box center [604, 187] width 178 height 41
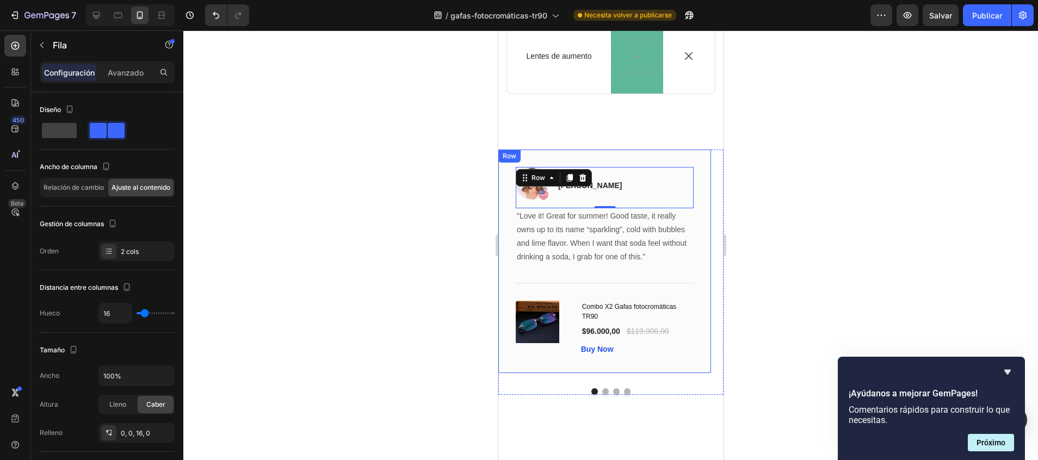
click at [631, 160] on div "Image Icon Icon Icon Icon Icon Row [PERSON_NAME] Text block Row 0 "Love it! Gre…" at bounding box center [604, 262] width 213 height 224
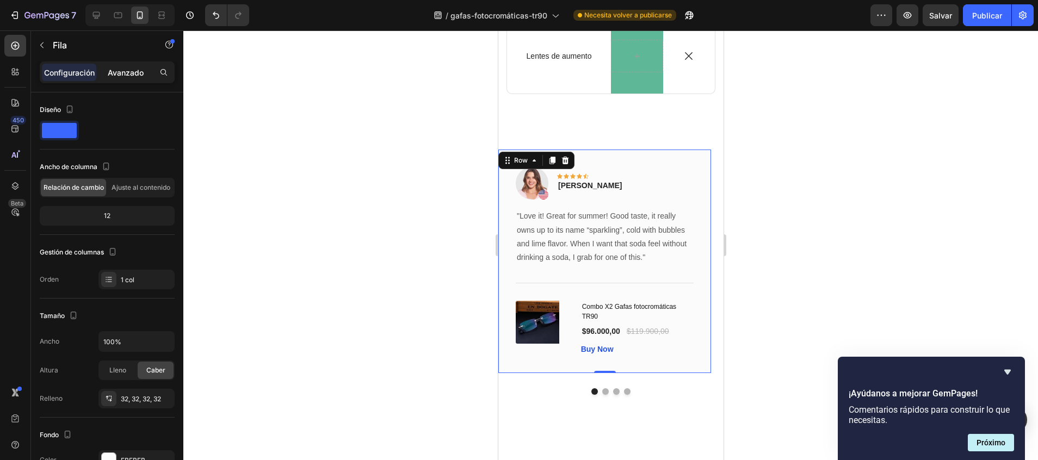
click at [114, 80] on div "Avanzado" at bounding box center [125, 72] width 54 height 17
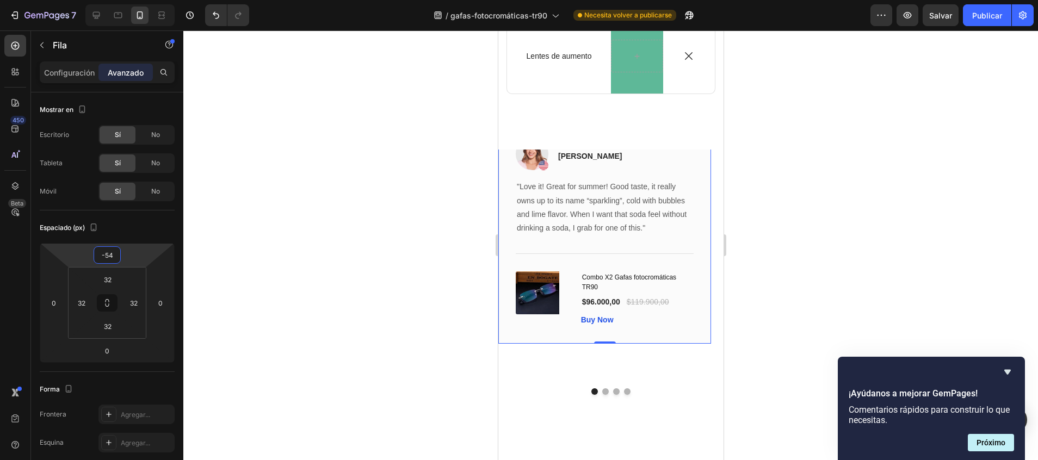
drag, startPoint x: 109, startPoint y: 246, endPoint x: 109, endPoint y: 268, distance: 21.8
click at [109, 0] on html "7 / gafas-fotocromáticas-tr90 Necesita volver a publicarse Preview Salvar Publi…" at bounding box center [519, 0] width 1038 height 0
type input "0"
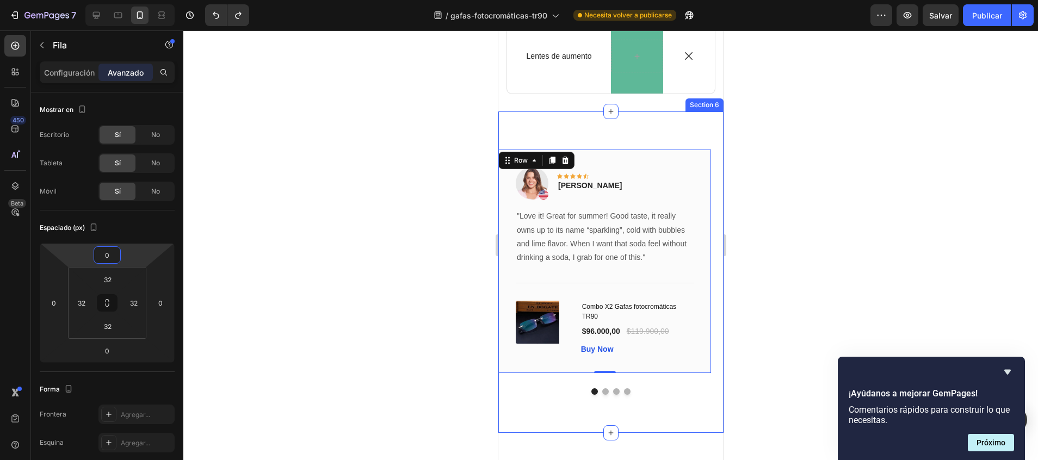
click at [596, 146] on div "Image Icon Icon Icon Icon Icon Row [PERSON_NAME] Text block Row "Love it! Great…" at bounding box center [610, 271] width 225 height 321
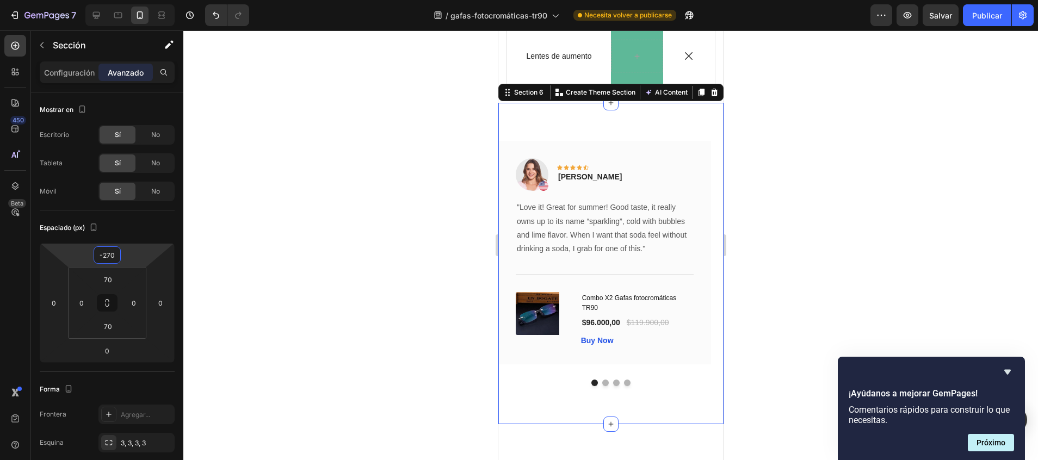
type input "-278"
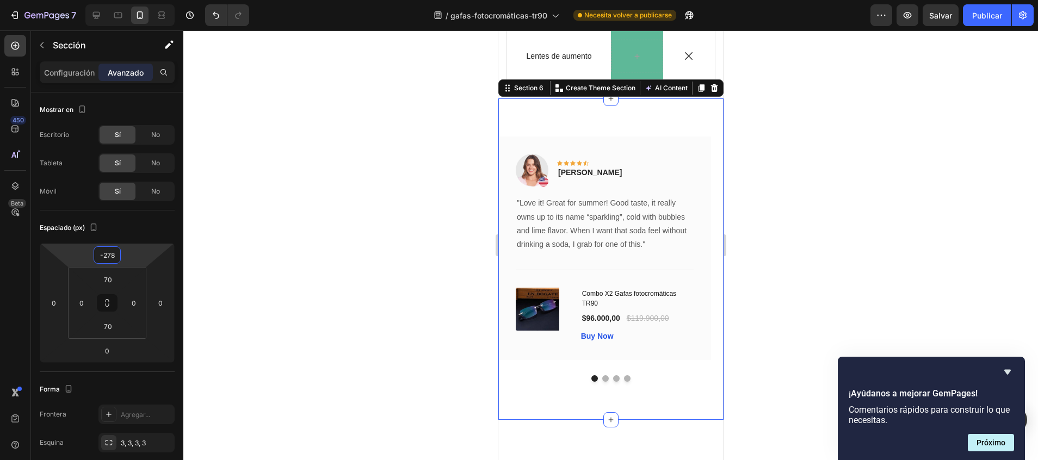
drag, startPoint x: 129, startPoint y: 247, endPoint x: 131, endPoint y: 256, distance: 9.5
click at [131, 0] on html "7 / gafas-fotocromáticas-tr90 Necesita volver a publicarse Preview Salvar Publi…" at bounding box center [519, 0] width 1038 height 0
click at [376, 153] on div at bounding box center [610, 245] width 854 height 430
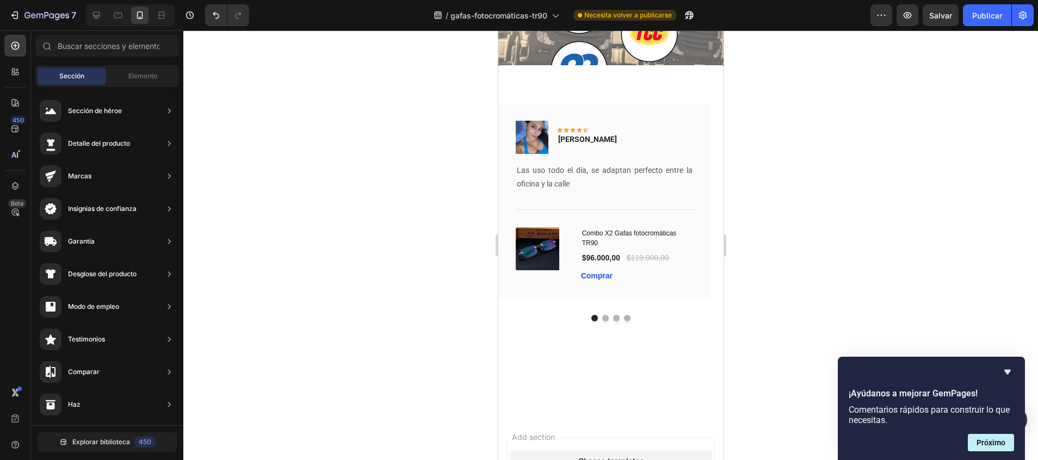
scroll to position [2565, 0]
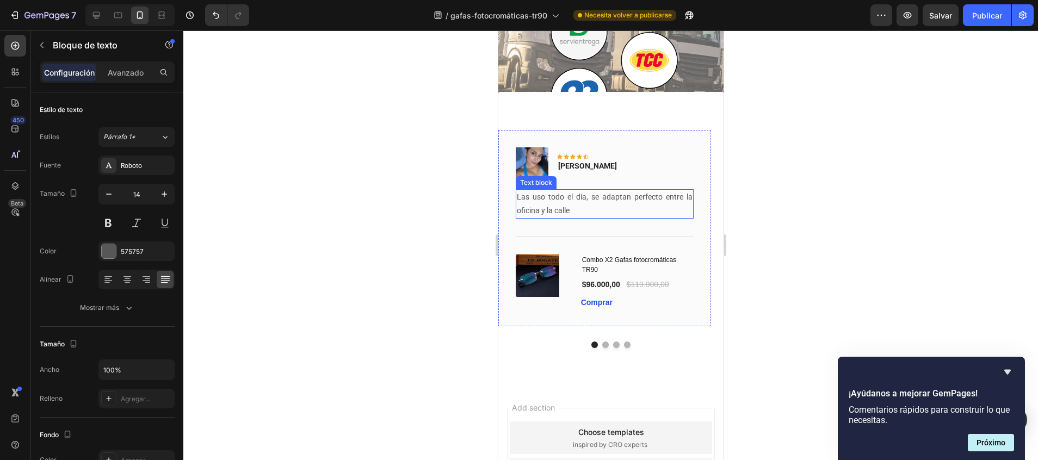
click at [566, 212] on p "Las uso todo el día, se adaptan perfecto entre la oficina y la calle" at bounding box center [604, 203] width 176 height 27
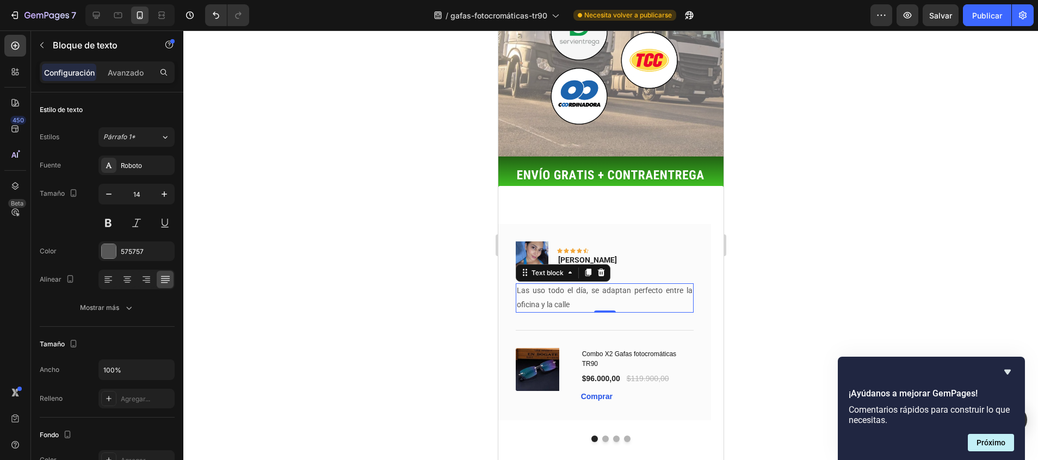
click at [566, 284] on p "Las uso todo el día, se adaptan perfecto entre la oficina y la calle" at bounding box center [604, 297] width 176 height 27
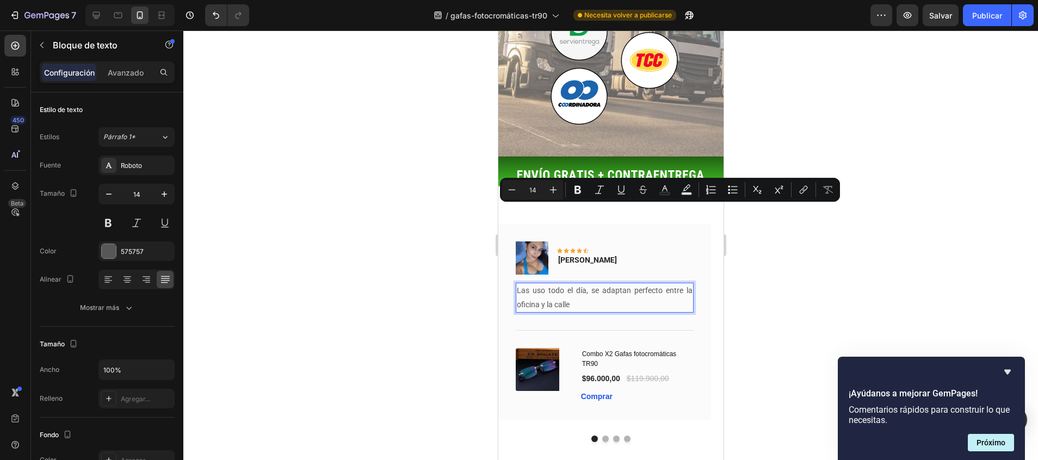
click at [579, 284] on p "Las uso todo el día, se adaptan perfecto entre la oficina y la calle" at bounding box center [604, 297] width 176 height 27
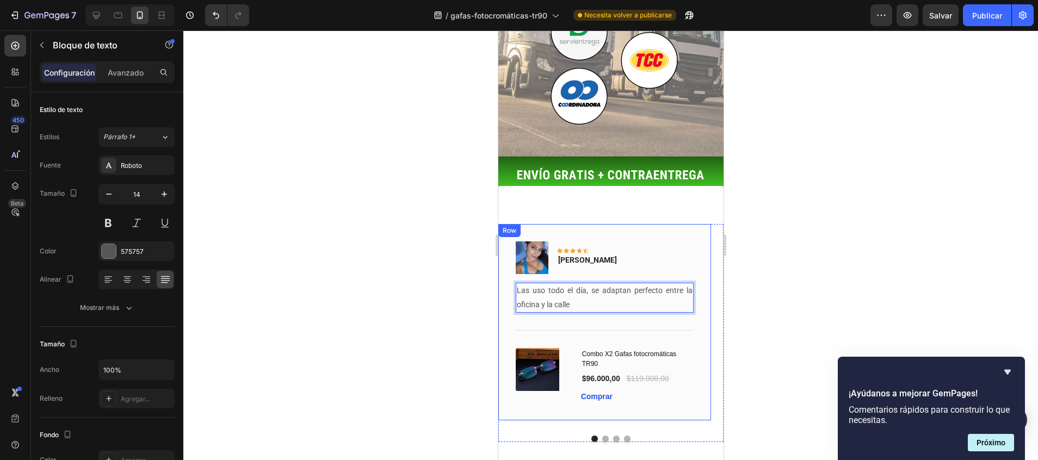
drag, startPoint x: 579, startPoint y: 212, endPoint x: 513, endPoint y: 197, distance: 67.3
click at [513, 224] on div "Image Icon Icon Icon Icon Icon Row [PERSON_NAME] Text block Row Las uso todo el…" at bounding box center [604, 322] width 213 height 196
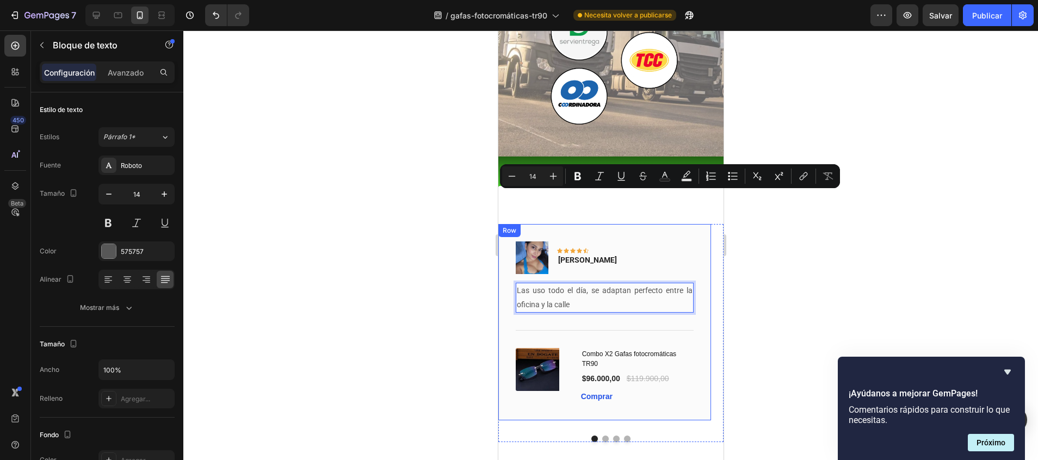
copy p "Las uso todo el día, se adaptan perfecto entre la oficina y la calle"
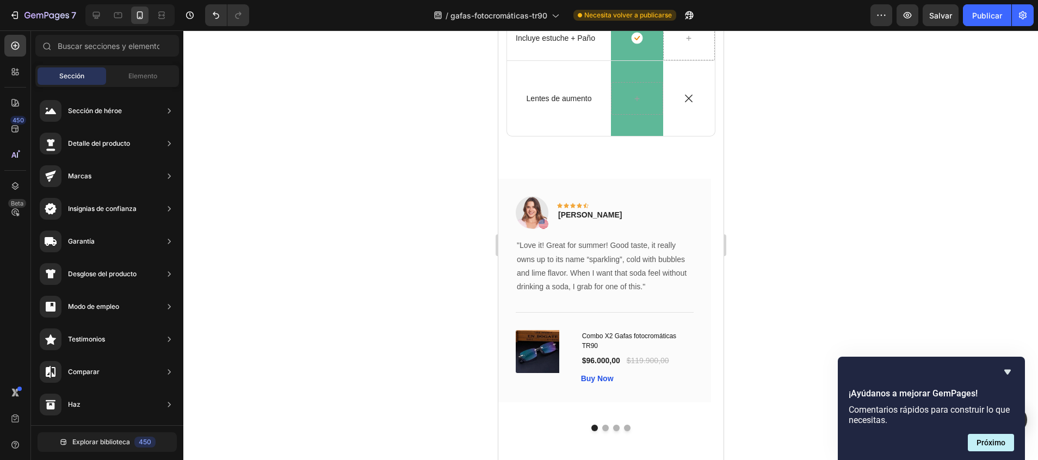
drag, startPoint x: 718, startPoint y: 404, endPoint x: 1221, endPoint y: 210, distance: 538.7
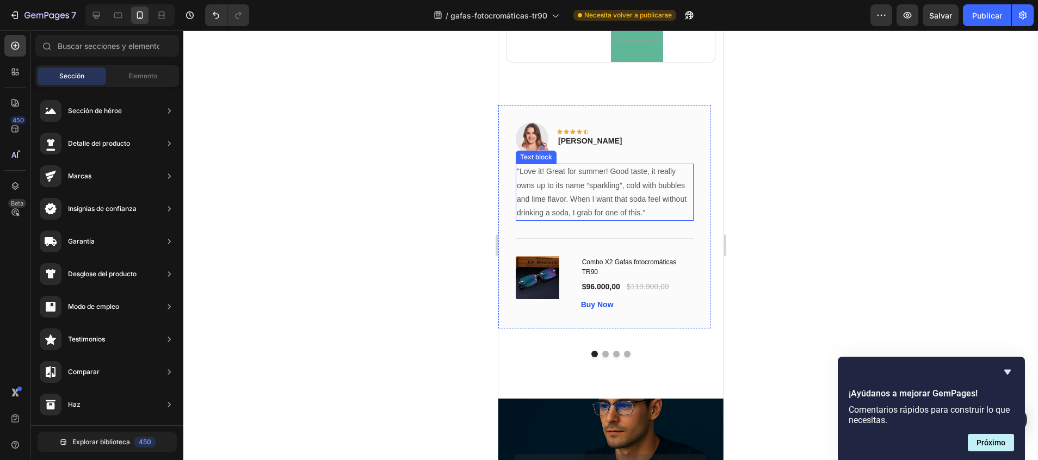
click at [613, 214] on p ""Love it! Great for summer! Good taste, it really owns up to its name “sparklin…" at bounding box center [604, 192] width 176 height 55
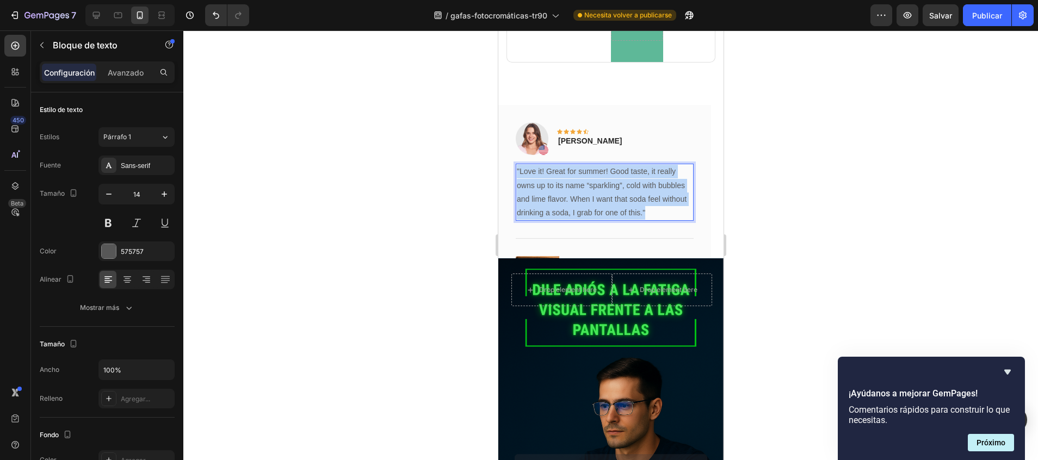
drag, startPoint x: 662, startPoint y: 216, endPoint x: 517, endPoint y: 171, distance: 151.9
click at [517, 171] on p ""Love it! Great for summer! Good taste, it really owns up to its name “sparklin…" at bounding box center [604, 192] width 176 height 55
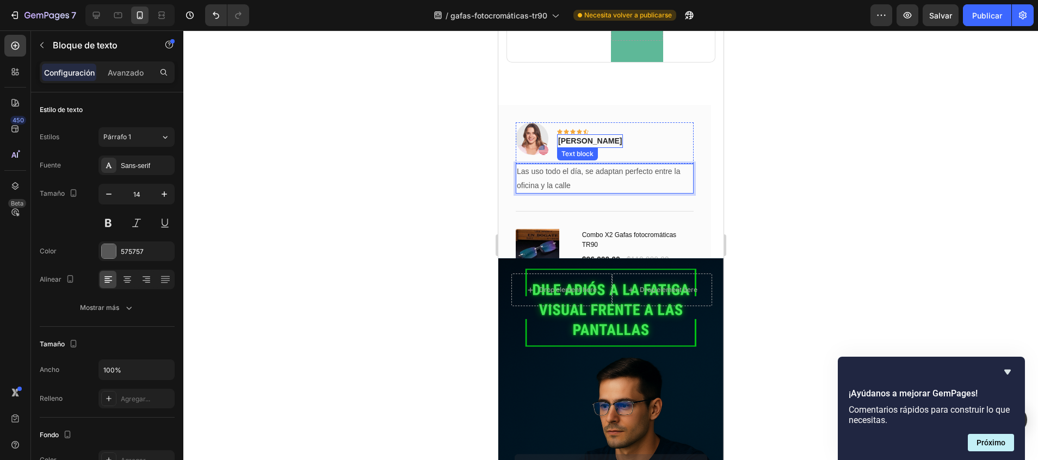
click at [578, 143] on p "[PERSON_NAME]" at bounding box center [589, 140] width 64 height 11
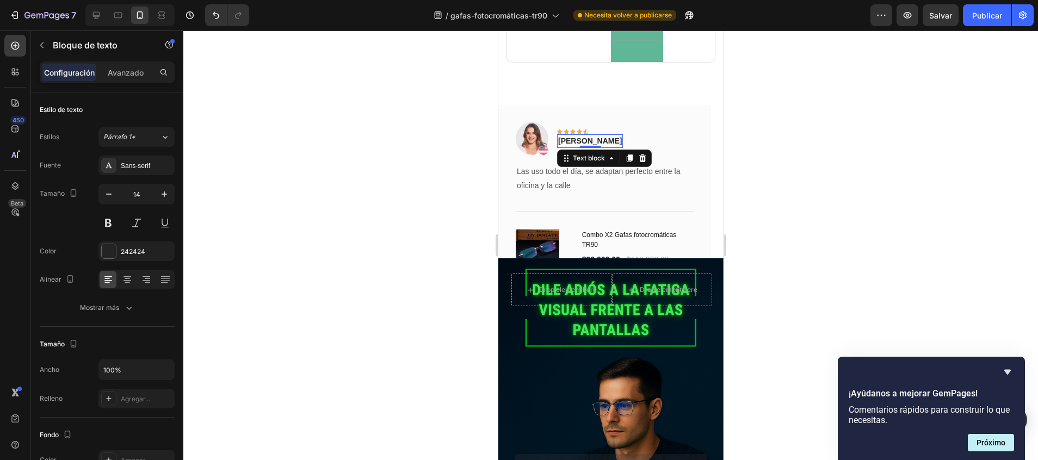
click at [578, 143] on p "[PERSON_NAME]" at bounding box center [589, 140] width 64 height 11
click at [535, 131] on img at bounding box center [531, 138] width 33 height 33
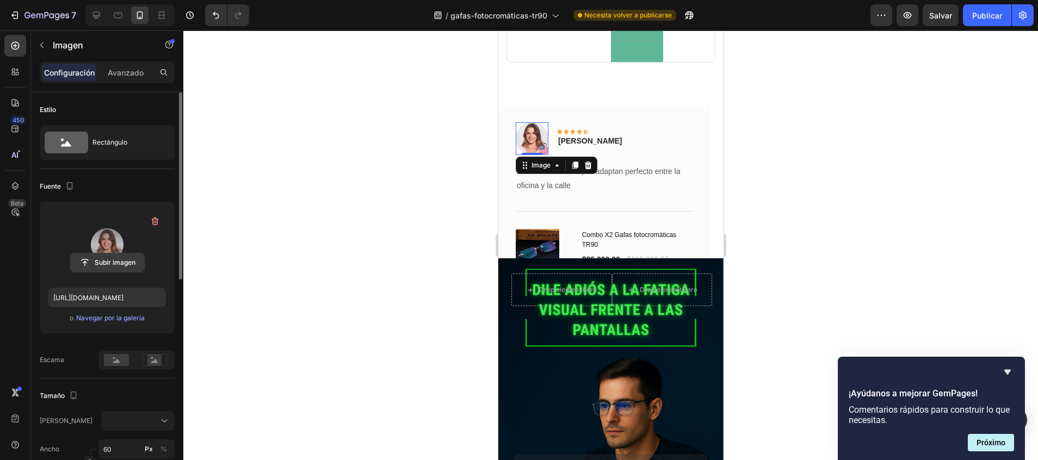
click at [115, 257] on input "file" at bounding box center [107, 262] width 73 height 18
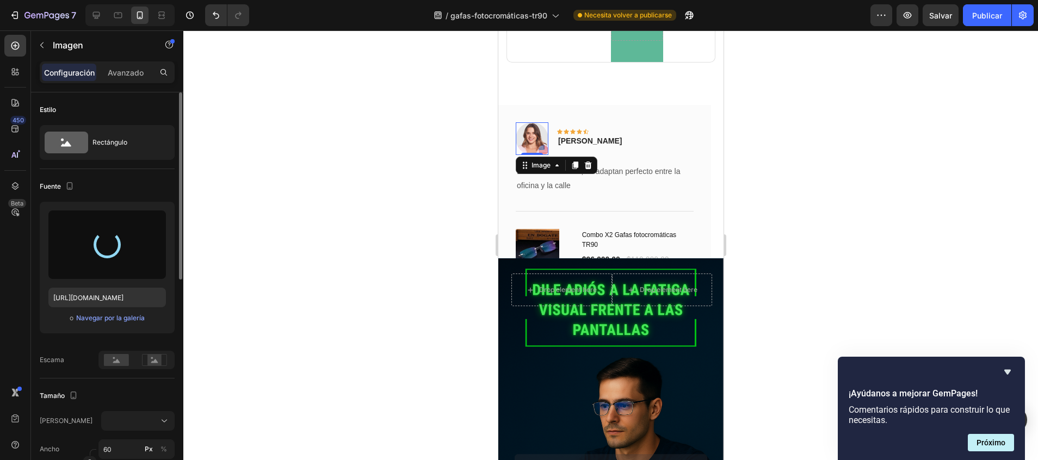
type input "[URL][DOMAIN_NAME]"
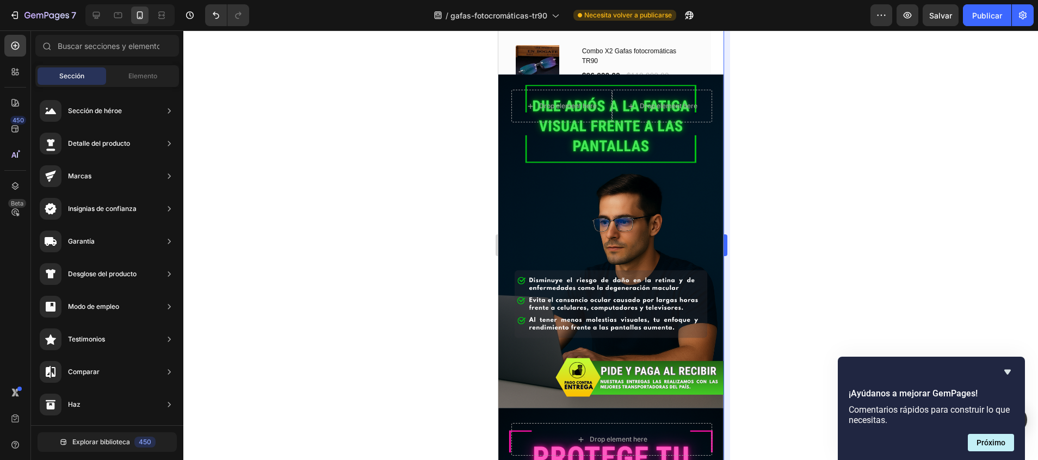
scroll to position [902, 0]
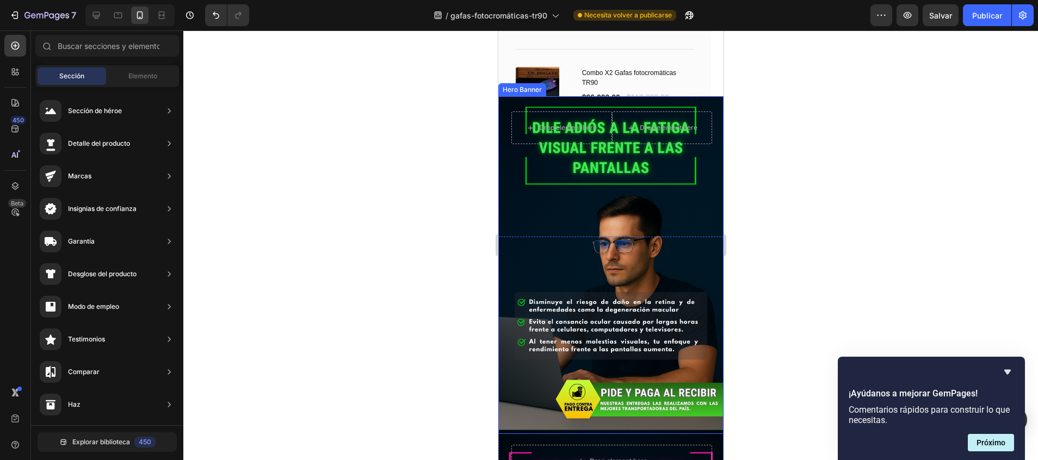
click at [606, 272] on div "Background Image" at bounding box center [610, 265] width 225 height 338
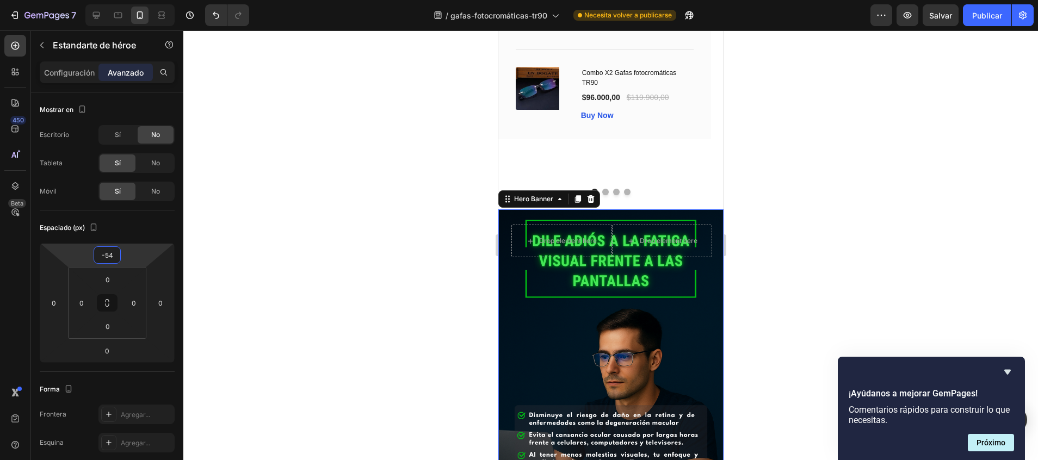
type input "-56"
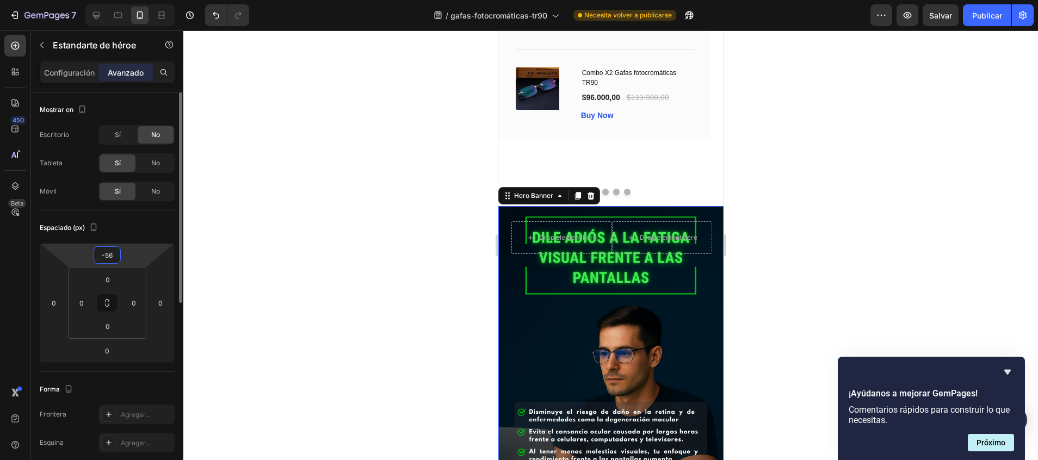
drag, startPoint x: 133, startPoint y: 246, endPoint x: 134, endPoint y: 164, distance: 82.1
click at [134, 0] on html "7 / gafas-fotocromáticas-tr90 Necesita volver a publicarse Preview Salvar Publi…" at bounding box center [519, 0] width 1038 height 0
click at [594, 110] on div "Buy Now" at bounding box center [596, 115] width 33 height 11
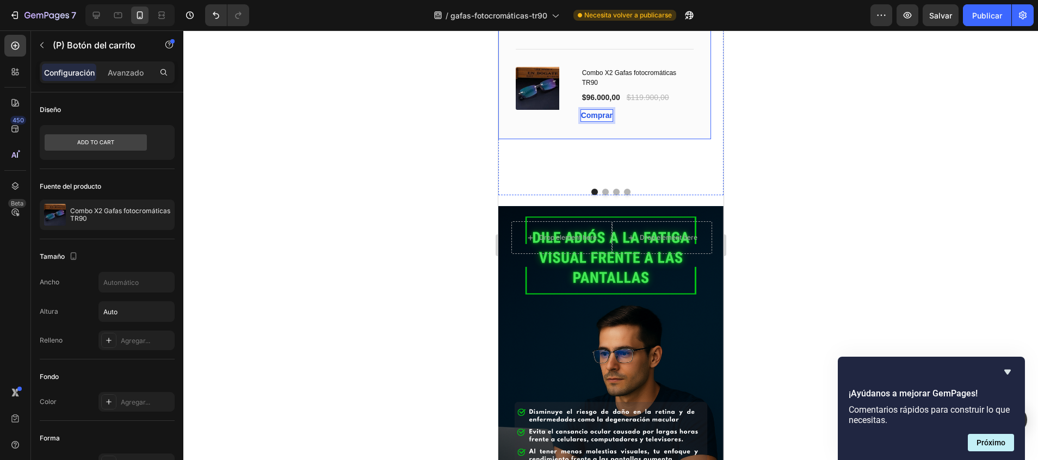
click at [659, 132] on div "Image Icon Icon Icon Icon Icon Row [PERSON_NAME] Text block Row Las uso todo el…" at bounding box center [604, 41] width 213 height 196
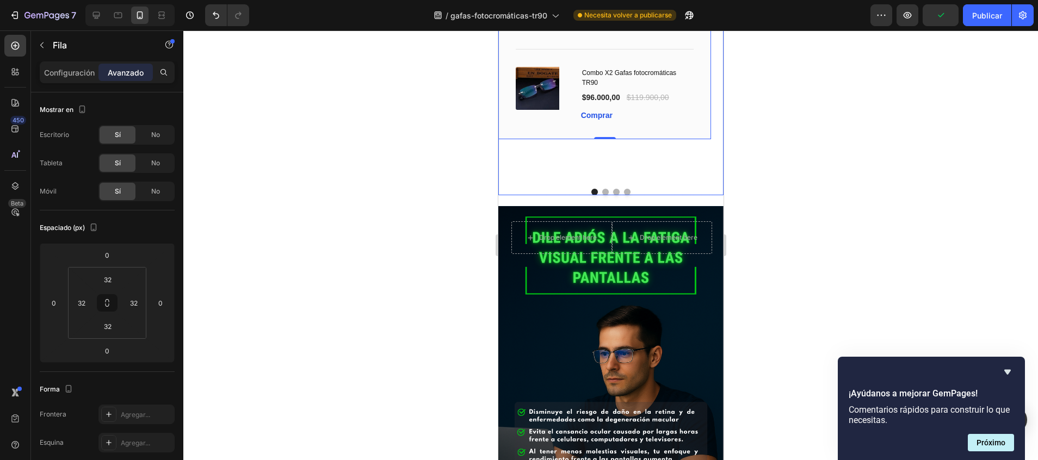
click at [602, 189] on button "Dot" at bounding box center [605, 192] width 7 height 7
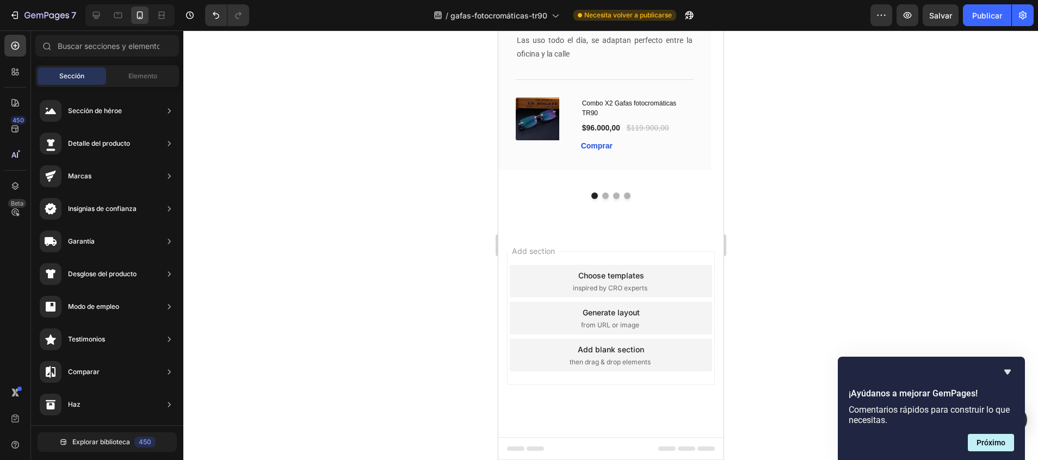
scroll to position [2664, 0]
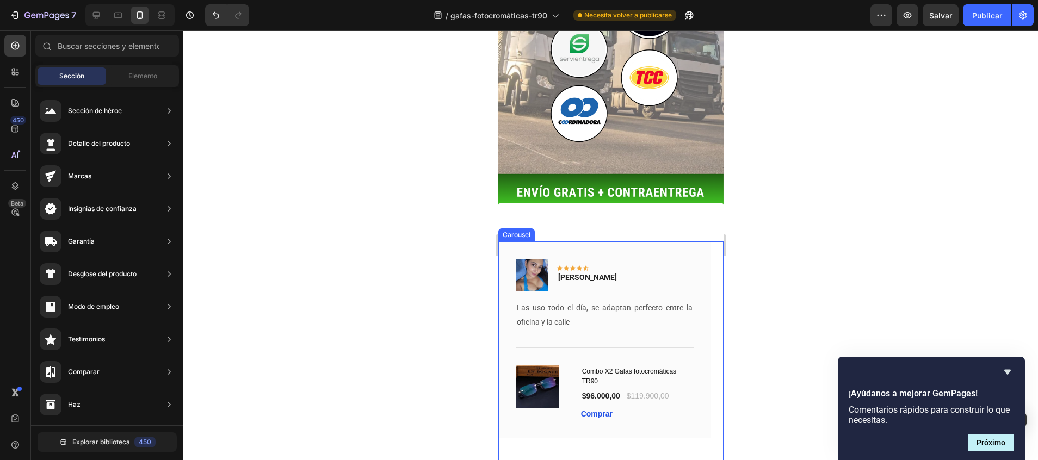
click at [602, 460] on button "Dot" at bounding box center [605, 463] width 7 height 7
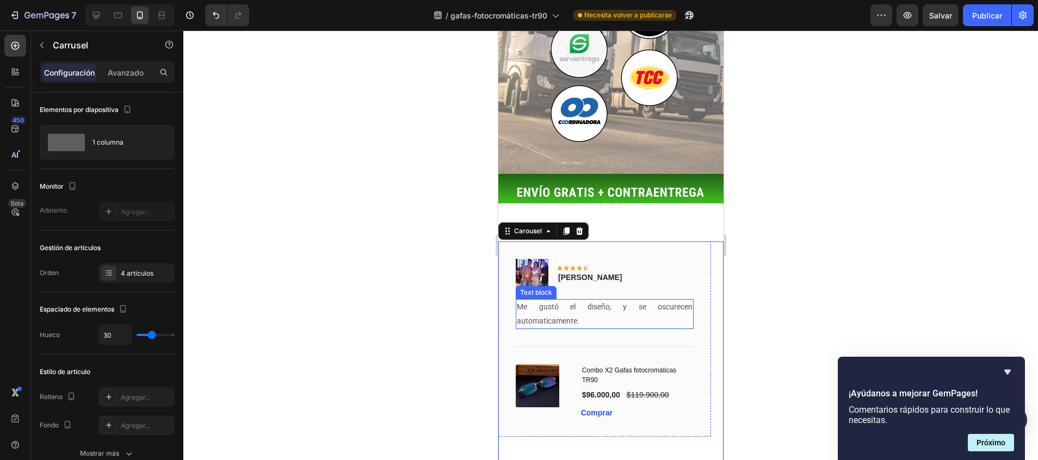
click at [578, 300] on p "Me gustó el diseño, y se oscurecen automaticamente." at bounding box center [604, 313] width 176 height 27
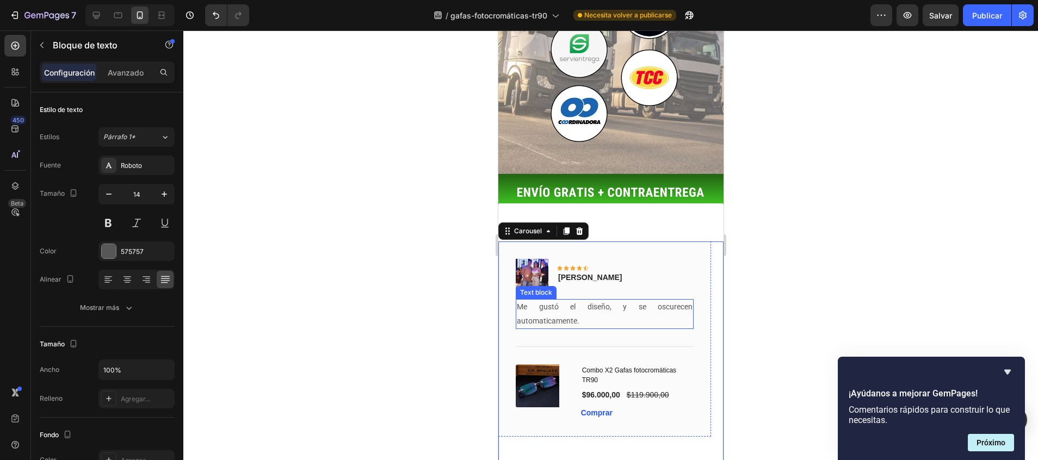
click at [578, 300] on p "Me gustó el diseño, y se oscurecen automaticamente." at bounding box center [604, 313] width 176 height 27
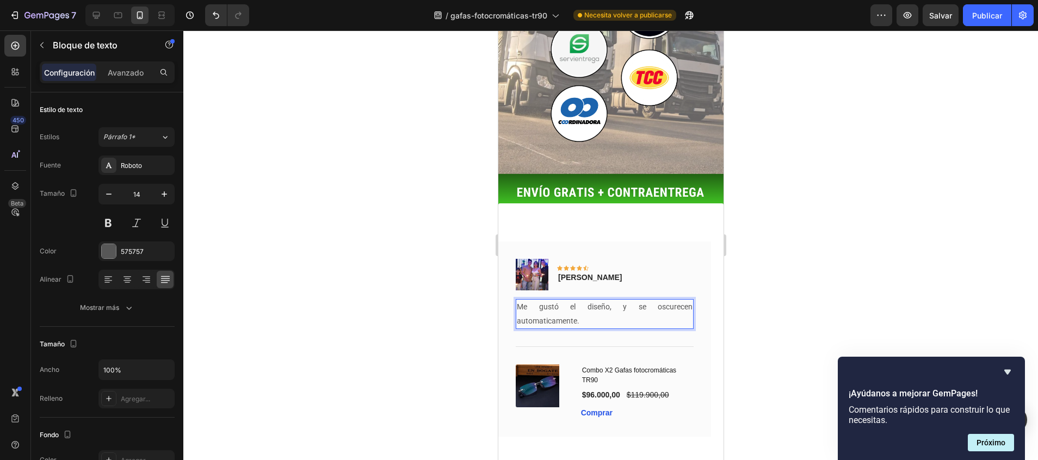
click at [579, 300] on p "Me gustó el diseño, y se oscurecen automaticamente." at bounding box center [604, 313] width 176 height 27
drag, startPoint x: 518, startPoint y: 213, endPoint x: 590, endPoint y: 234, distance: 75.5
click at [590, 299] on div "Me gustó el diseño, y se oscurecen automaticamente." at bounding box center [604, 313] width 178 height 29
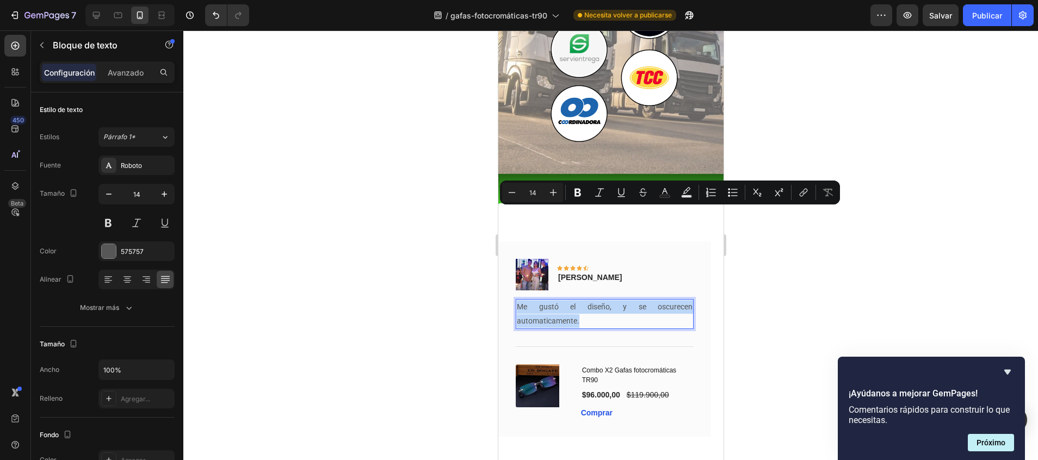
copy p "Me gustó el diseño, y se oscurecen automaticamente."
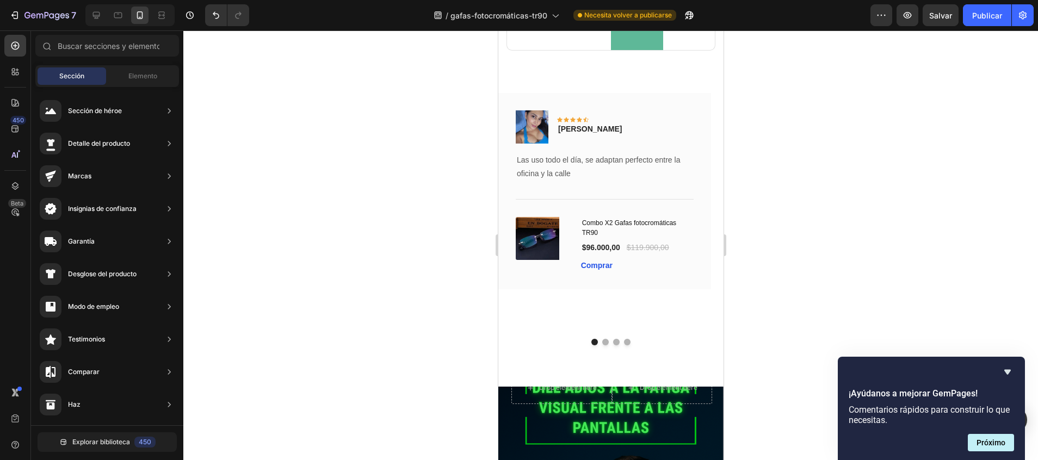
scroll to position [771, 0]
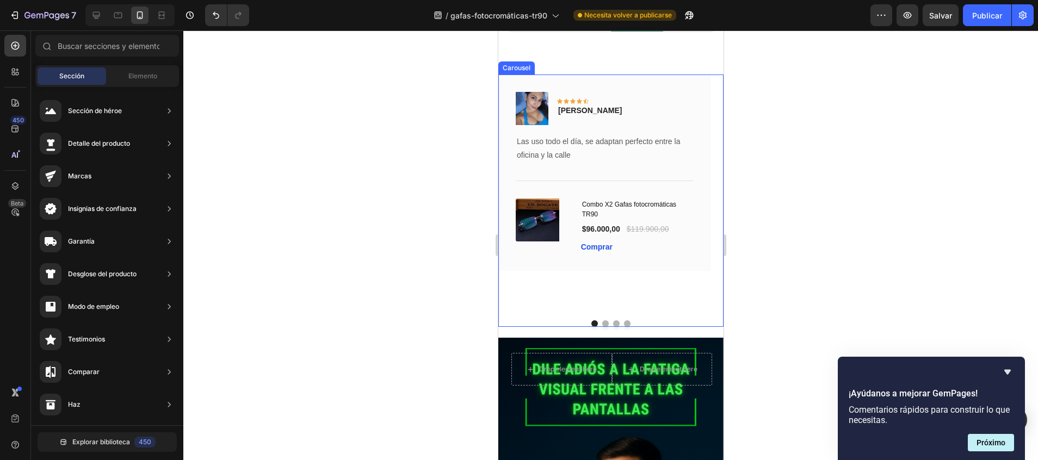
click at [602, 324] on button "Dot" at bounding box center [605, 323] width 7 height 7
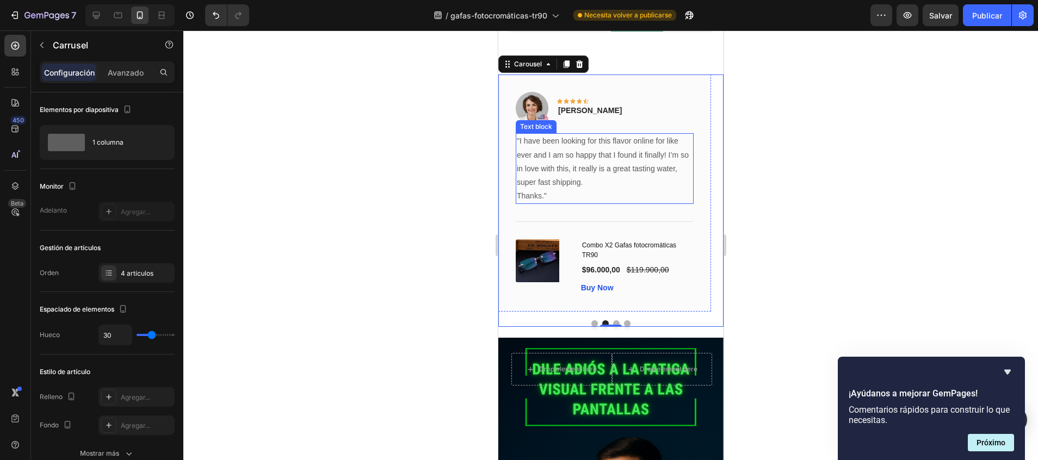
click at [561, 183] on p ""I have been looking for this flavor online for like ever and I am so happy tha…" at bounding box center [604, 161] width 176 height 55
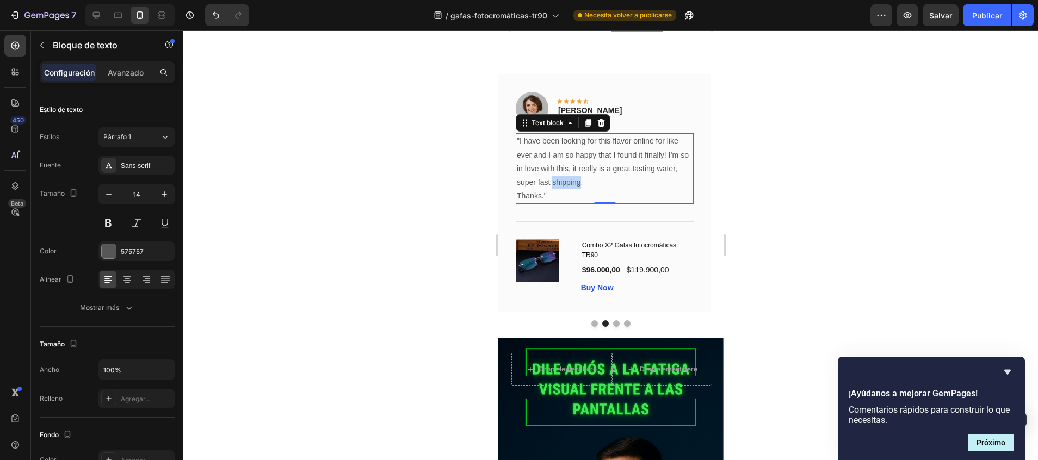
click at [561, 183] on p ""I have been looking for this flavor online for like ever and I am so happy tha…" at bounding box center [604, 161] width 176 height 55
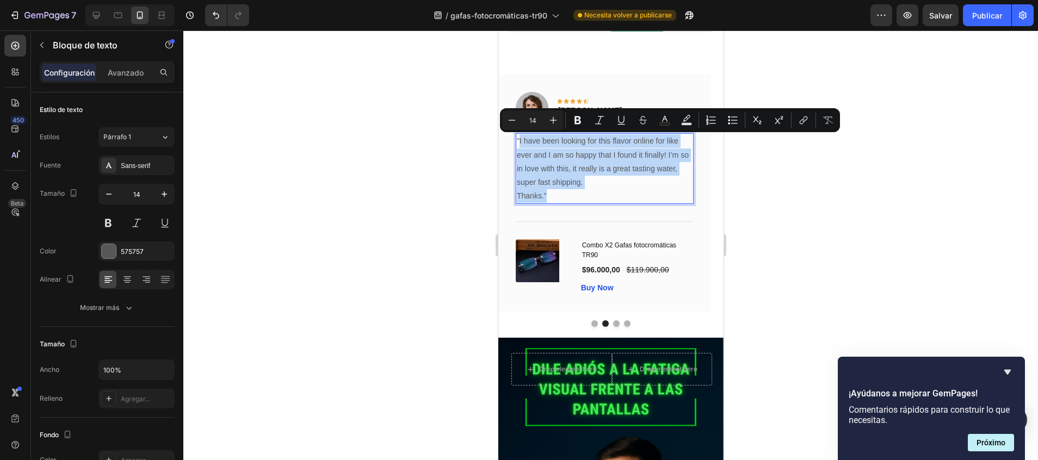
drag, startPoint x: 552, startPoint y: 199, endPoint x: 519, endPoint y: 139, distance: 68.4
click at [519, 139] on div ""I have been looking for this flavor online for like ever and I am so happy tha…" at bounding box center [604, 168] width 178 height 71
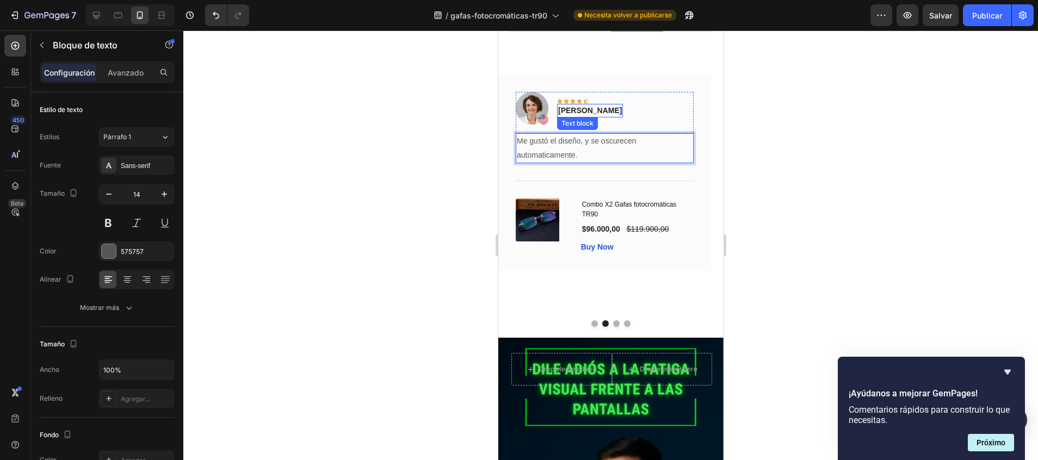
click at [569, 113] on p "[PERSON_NAME]" at bounding box center [589, 110] width 64 height 11
click at [537, 109] on img at bounding box center [531, 108] width 33 height 33
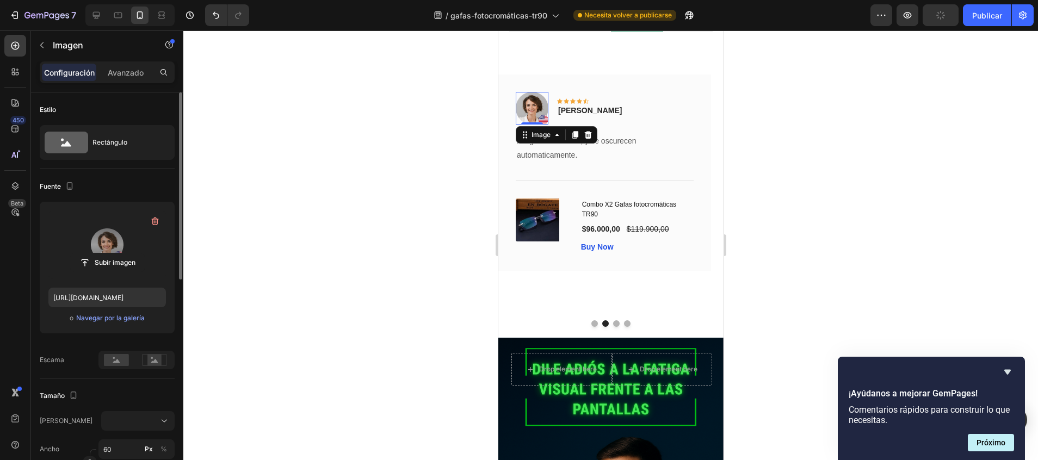
click at [106, 249] on label at bounding box center [106, 244] width 117 height 69
click at [106, 253] on input "file" at bounding box center [107, 262] width 73 height 18
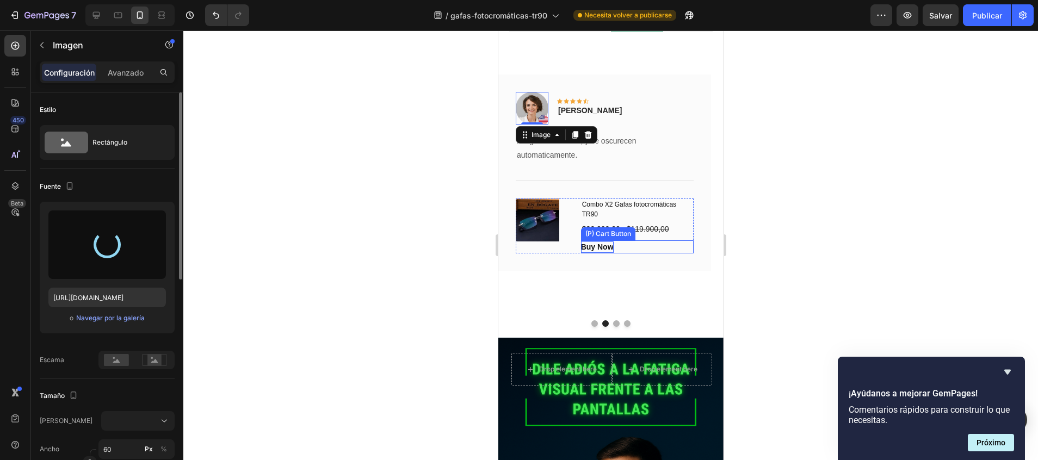
click at [603, 250] on div "Buy Now" at bounding box center [596, 246] width 33 height 11
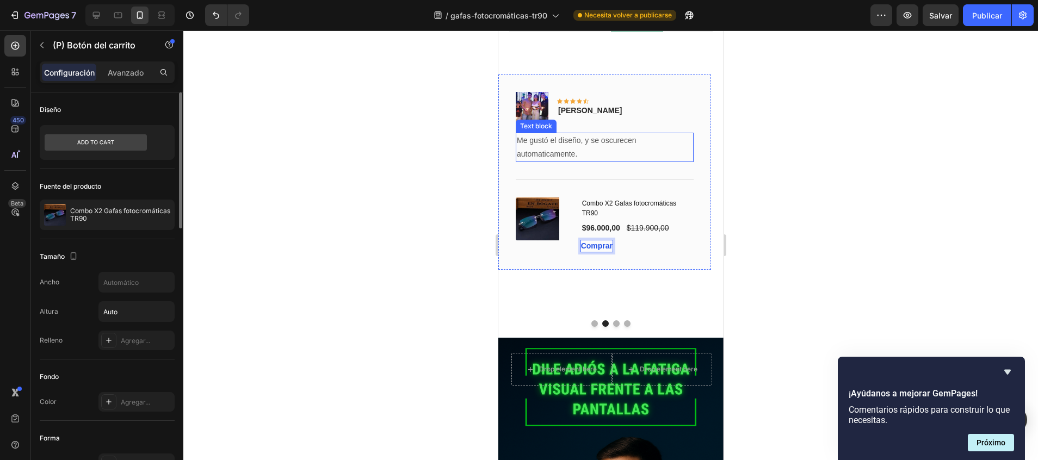
click at [571, 141] on p "Me gustó el diseño, y se oscurecen automaticamente." at bounding box center [604, 147] width 176 height 27
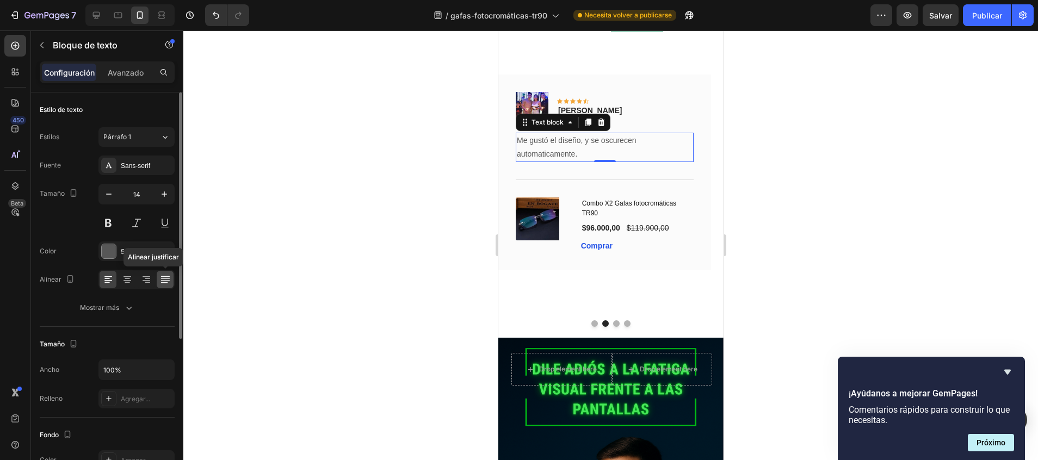
click at [166, 281] on icon at bounding box center [164, 280] width 9 height 1
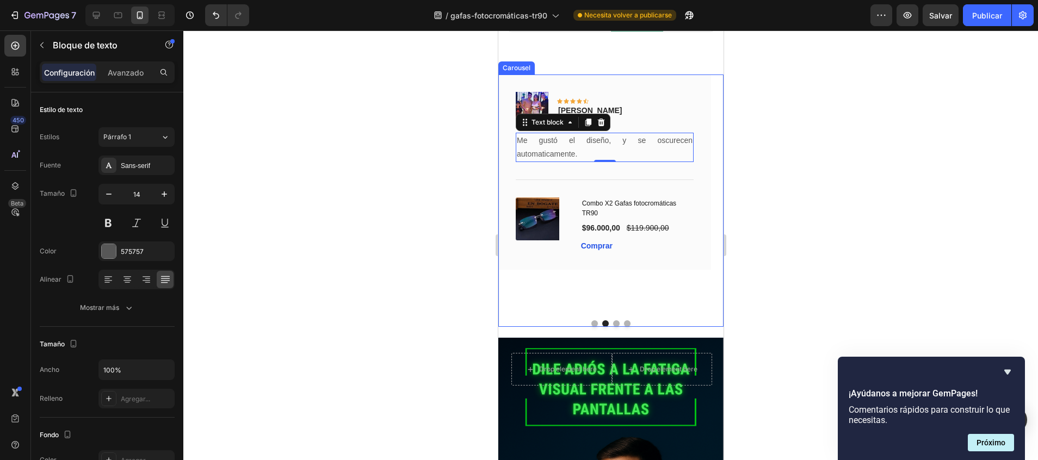
click at [591, 320] on button "Dot" at bounding box center [594, 323] width 7 height 7
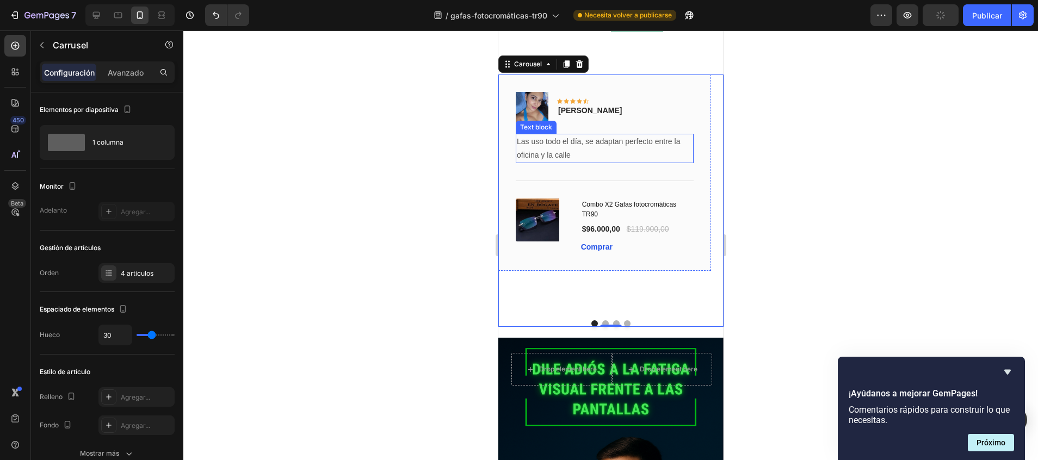
click at [611, 149] on p "Las uso todo el día, se adaptan perfecto entre la oficina y la calle" at bounding box center [604, 148] width 176 height 27
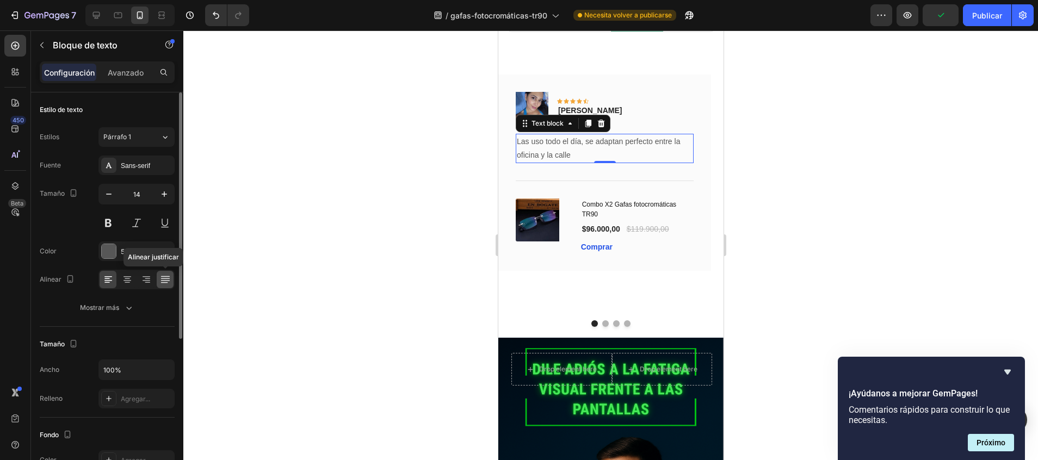
click at [169, 282] on icon at bounding box center [165, 279] width 11 height 11
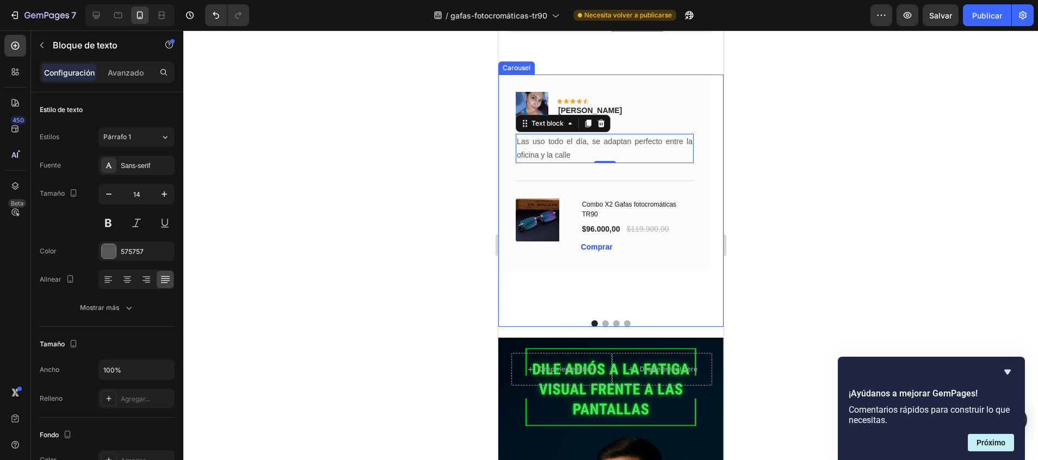
click at [612, 320] on button "Dot" at bounding box center [615, 323] width 7 height 7
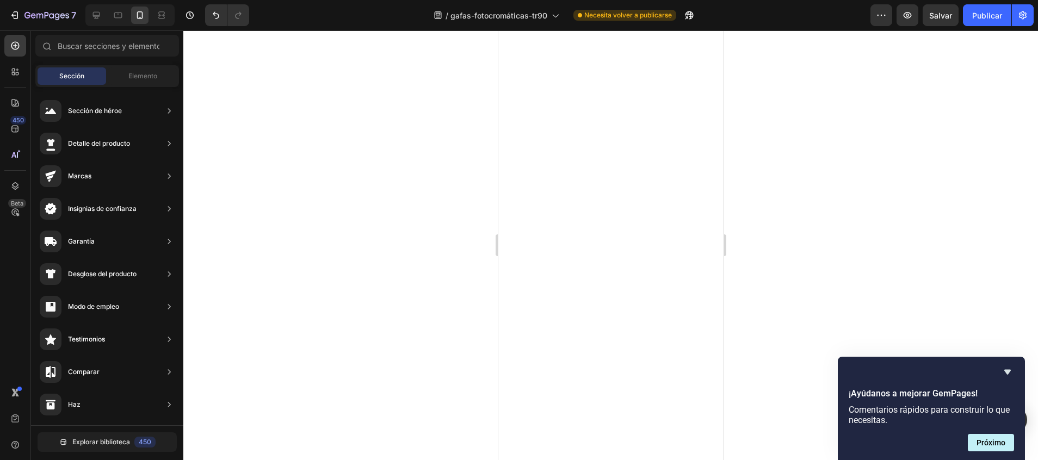
scroll to position [2838, 0]
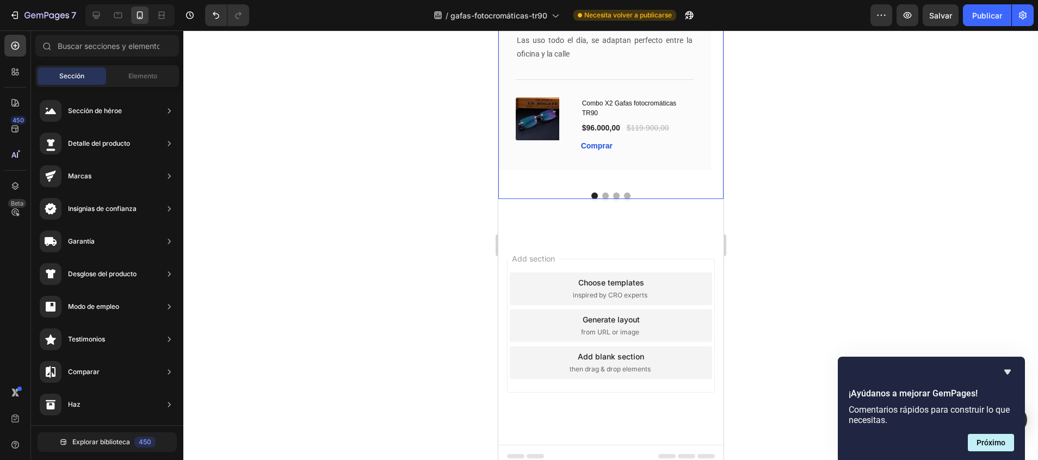
click at [612, 196] on button "Dot" at bounding box center [615, 196] width 7 height 7
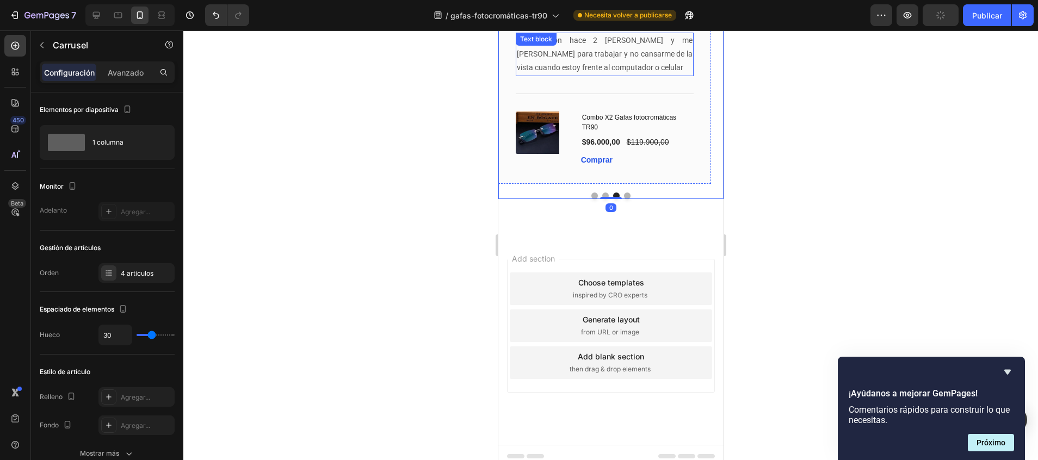
click at [621, 68] on p "Me llegaron hace 2 [PERSON_NAME] y me [PERSON_NAME] para trabajar y no cansarme…" at bounding box center [604, 54] width 176 height 41
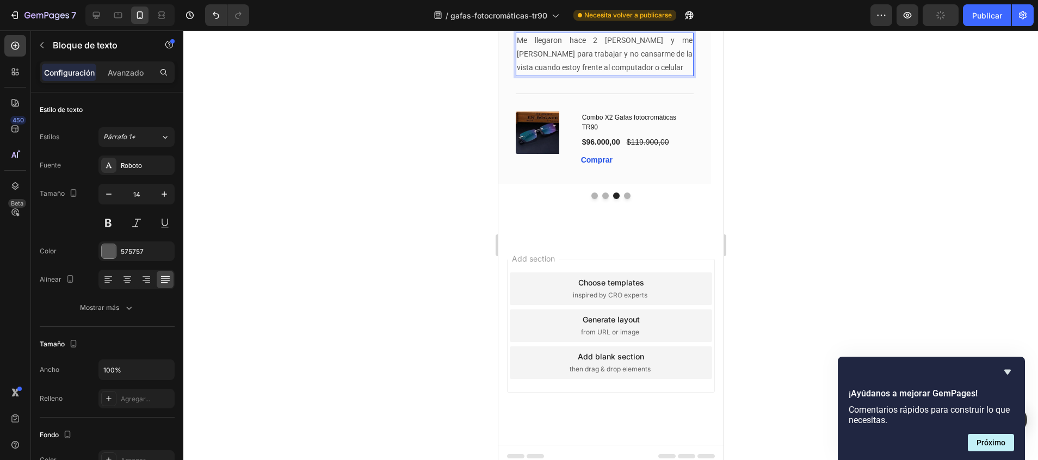
click at [621, 68] on p "Me llegaron hace 2 [PERSON_NAME] y me [PERSON_NAME] para trabajar y no cansarme…" at bounding box center [604, 54] width 176 height 41
drag, startPoint x: 520, startPoint y: 40, endPoint x: 547, endPoint y: 47, distance: 28.0
click at [547, 47] on p "Me llegaron hace 2 [PERSON_NAME] y me [PERSON_NAME] para trabajar y no cansarme…" at bounding box center [604, 54] width 176 height 41
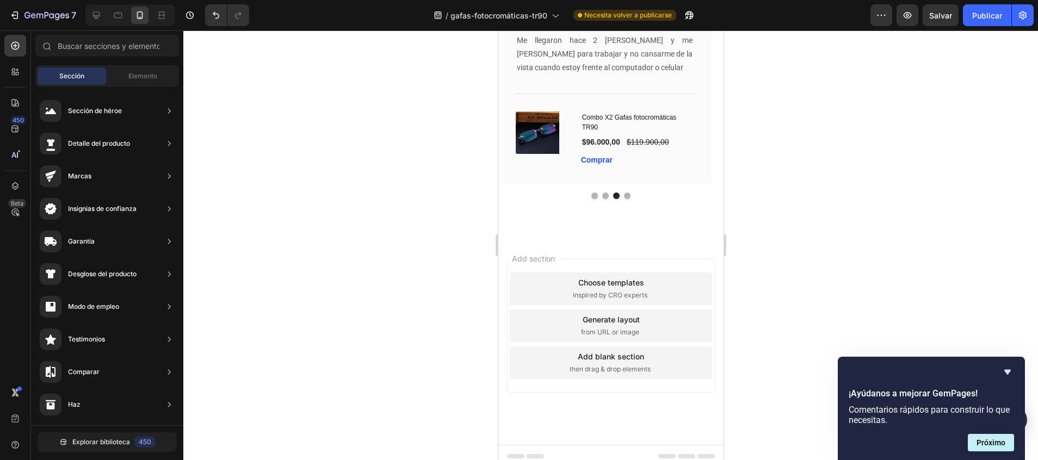
scroll to position [2675, 0]
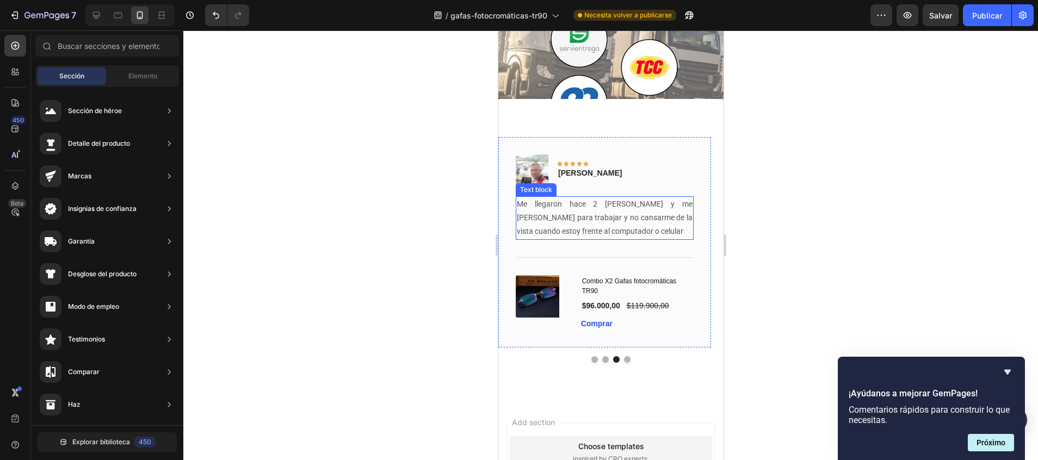
click at [618, 226] on p "Me llegaron hace 2 [PERSON_NAME] y me [PERSON_NAME] para trabajar y no cansarme…" at bounding box center [604, 217] width 176 height 41
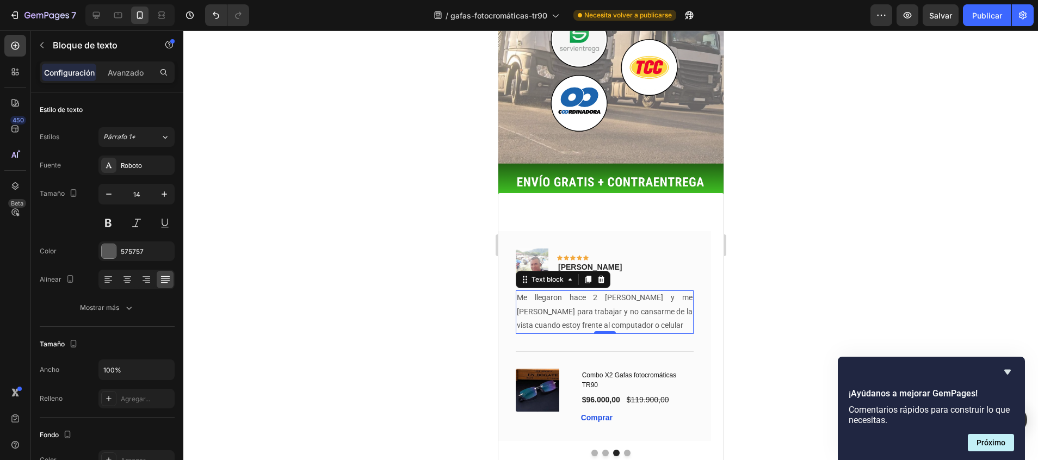
click at [624, 291] on p "Me llegaron hace 2 [PERSON_NAME] y me [PERSON_NAME] para trabajar y no cansarme…" at bounding box center [604, 311] width 176 height 41
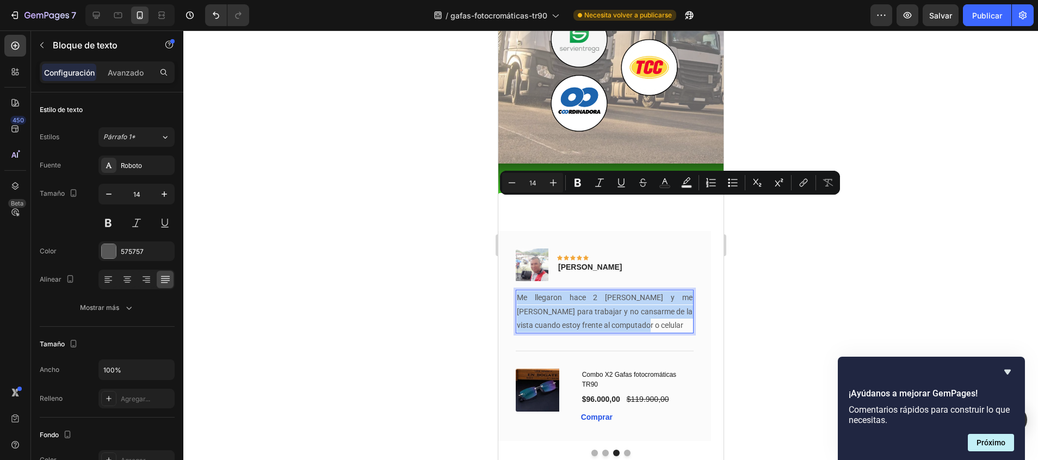
drag, startPoint x: 624, startPoint y: 233, endPoint x: 515, endPoint y: 207, distance: 112.0
click at [515, 290] on div "Me llegaron hace 2 [PERSON_NAME] y me [PERSON_NAME] para trabajar y no cansarme…" at bounding box center [604, 312] width 178 height 44
copy p "Me llegaron hace 2 [PERSON_NAME] y me [PERSON_NAME] para trabajar y no cansarme…"
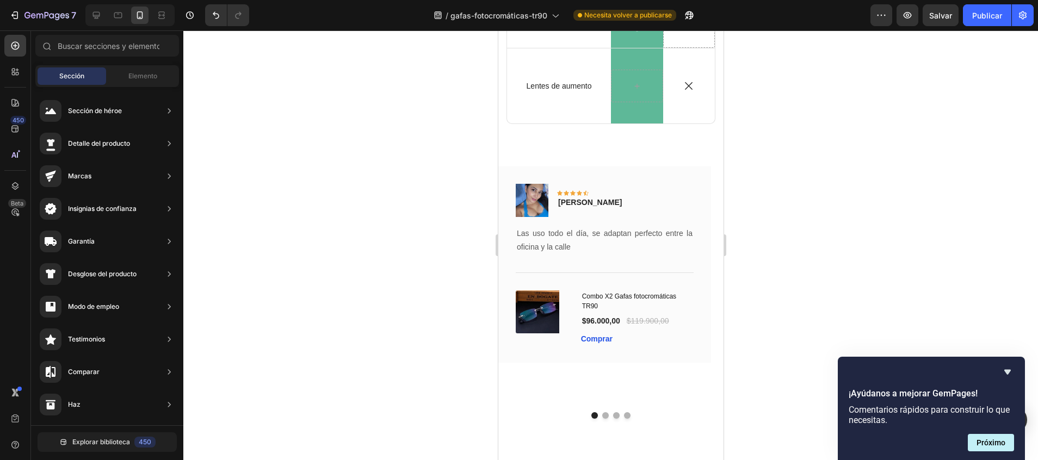
scroll to position [724, 0]
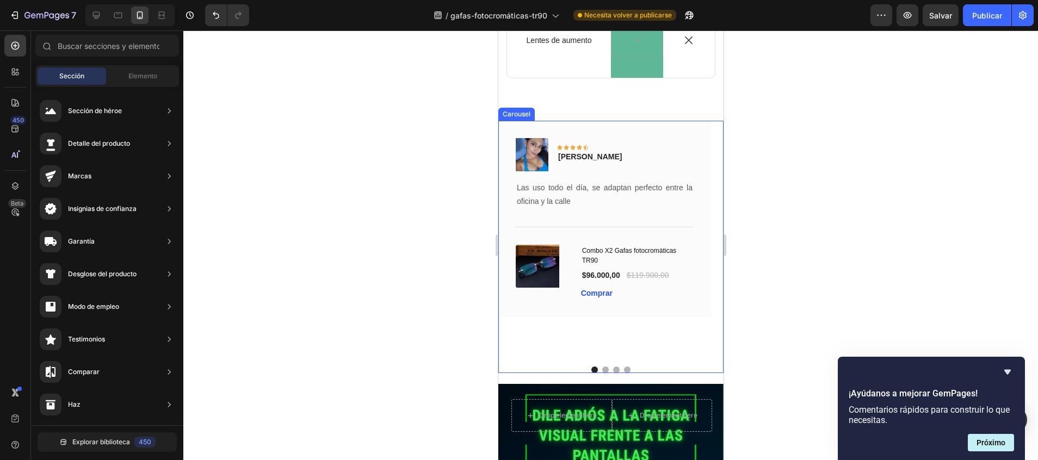
click at [612, 369] on button "Dot" at bounding box center [615, 370] width 7 height 7
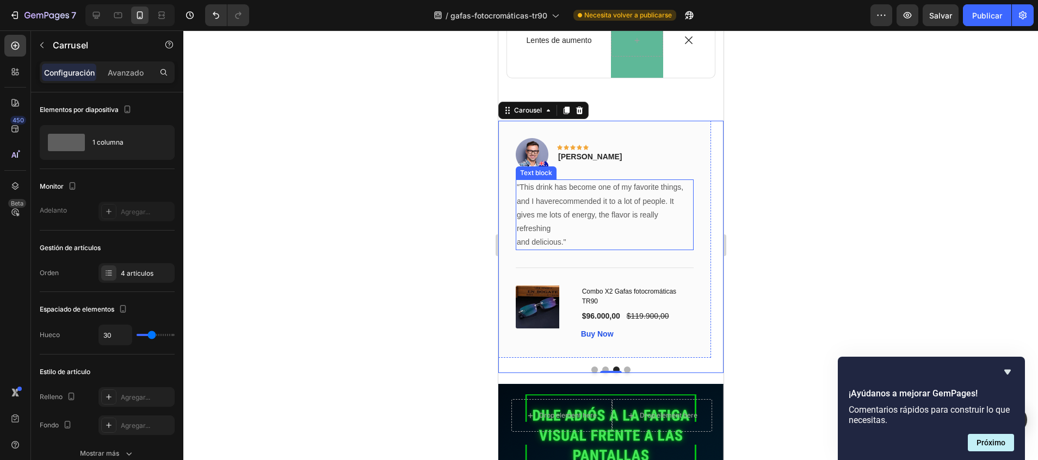
click at [563, 240] on p ""This drink has become one of my favorite things, and I haverecommended it to a…" at bounding box center [604, 215] width 176 height 69
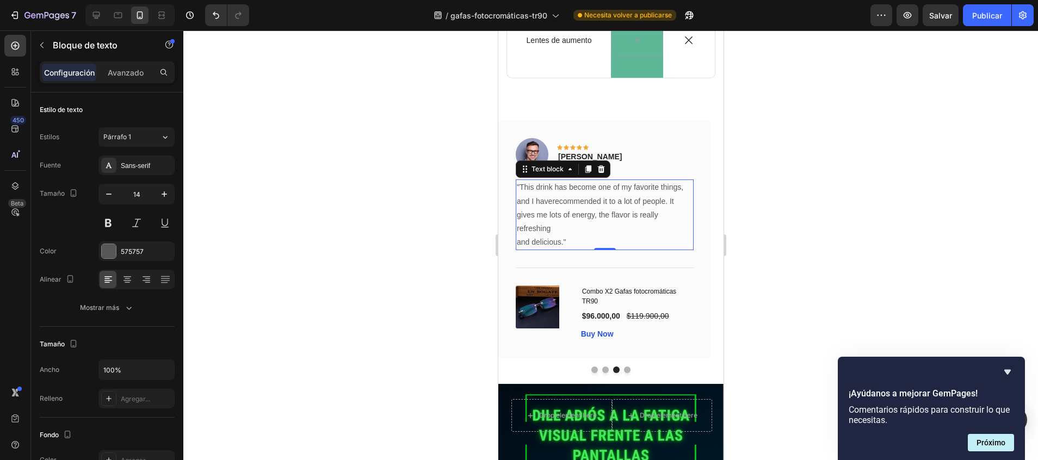
click at [563, 240] on p ""This drink has become one of my favorite things, and I haverecommended it to a…" at bounding box center [604, 215] width 176 height 69
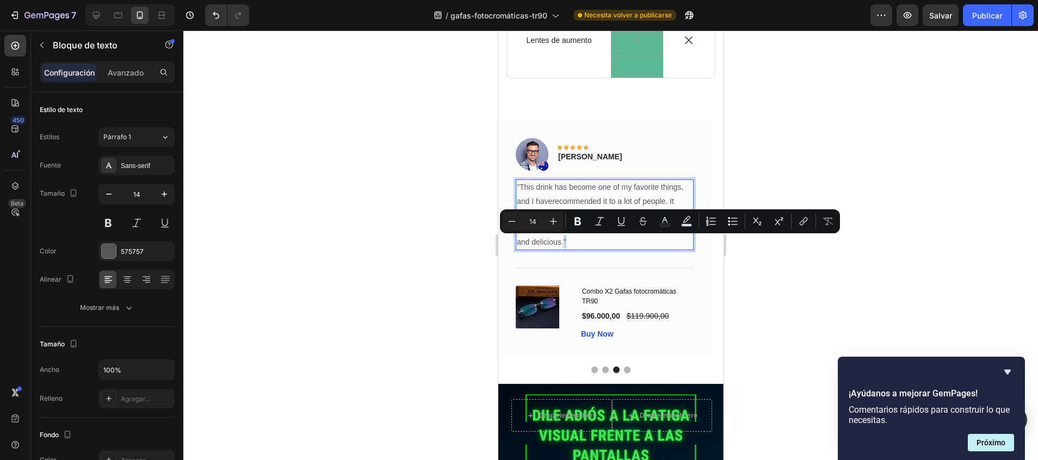
click at [571, 244] on p ""This drink has become one of my favorite things, and I haverecommended it to a…" at bounding box center [604, 215] width 176 height 69
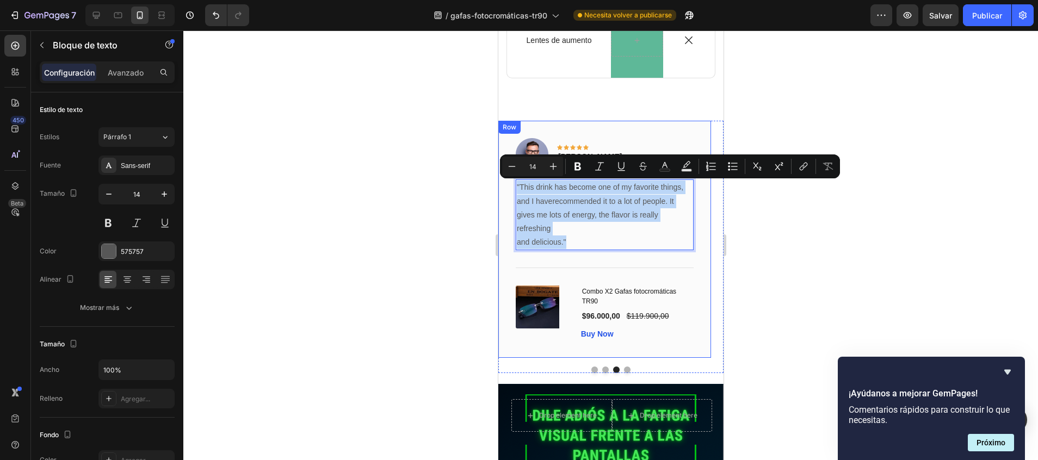
drag, startPoint x: 571, startPoint y: 244, endPoint x: 501, endPoint y: 178, distance: 96.2
click at [501, 178] on div "Image Icon Icon Icon Icon Icon Row [PERSON_NAME] Text block Row "This drink has…" at bounding box center [604, 239] width 213 height 237
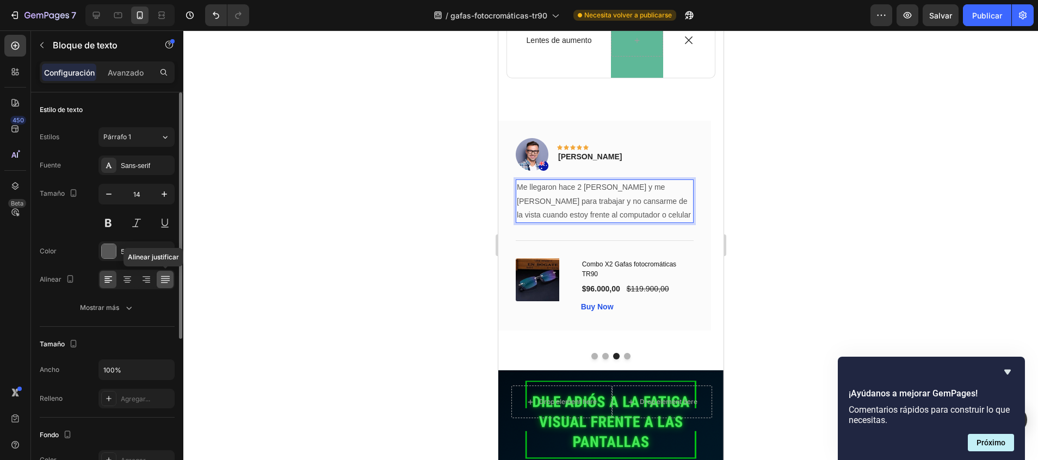
click at [161, 284] on icon at bounding box center [165, 279] width 11 height 11
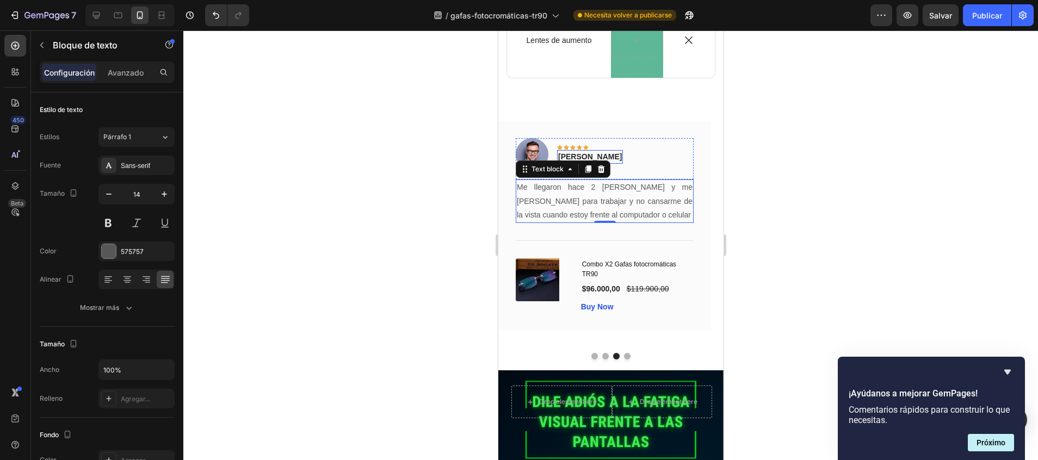
click at [613, 154] on p "[PERSON_NAME]" at bounding box center [589, 156] width 64 height 11
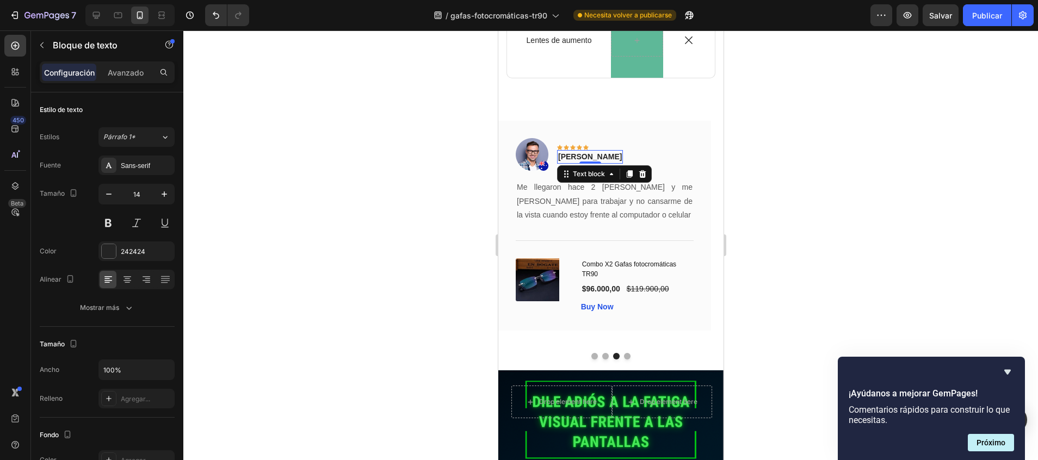
click at [613, 154] on p "[PERSON_NAME]" at bounding box center [589, 156] width 64 height 11
click at [606, 308] on div "Buy Now" at bounding box center [596, 306] width 33 height 11
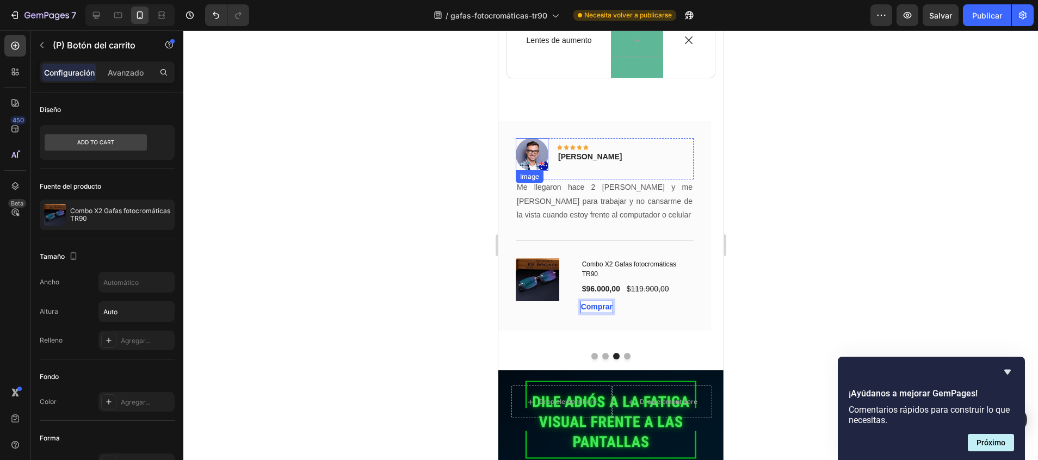
click at [529, 158] on img at bounding box center [531, 154] width 33 height 33
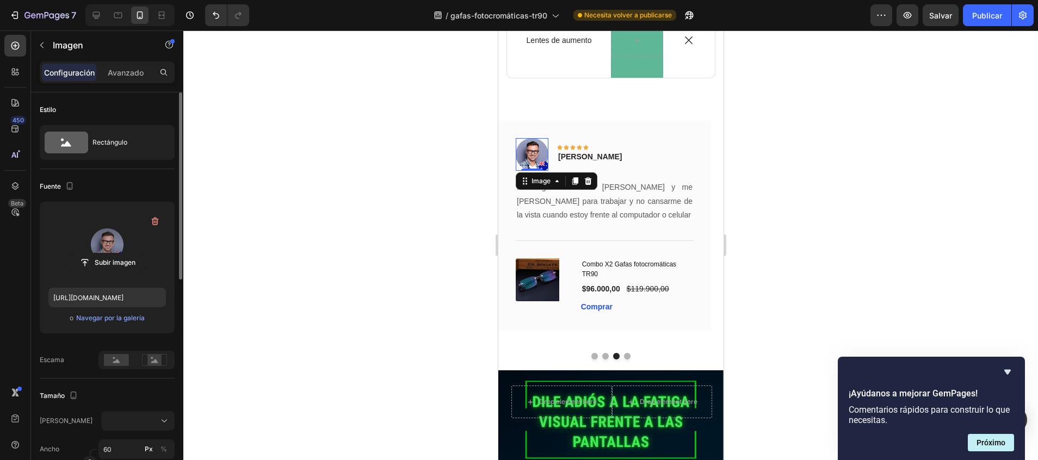
click at [128, 242] on label at bounding box center [106, 244] width 117 height 69
click at [128, 253] on input "file" at bounding box center [107, 262] width 73 height 18
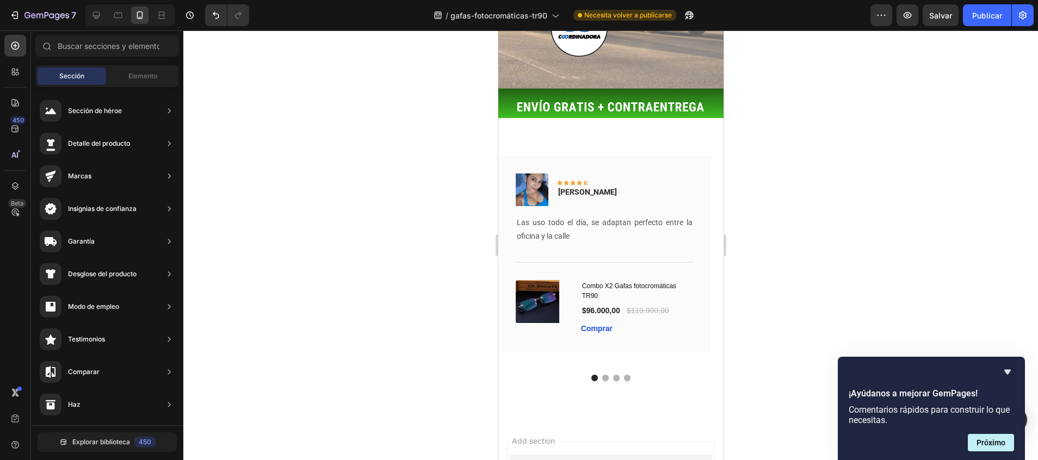
scroll to position [2741, 0]
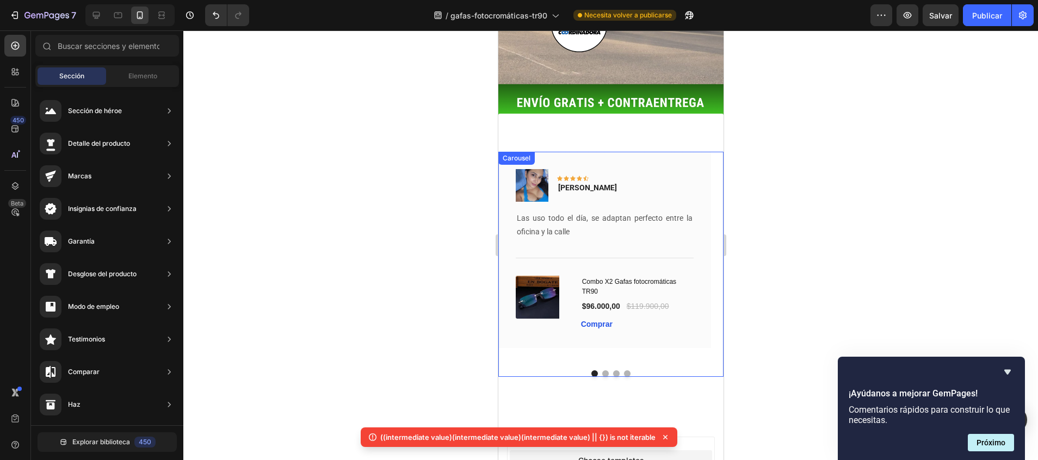
click at [623, 370] on button "Dot" at bounding box center [626, 373] width 7 height 7
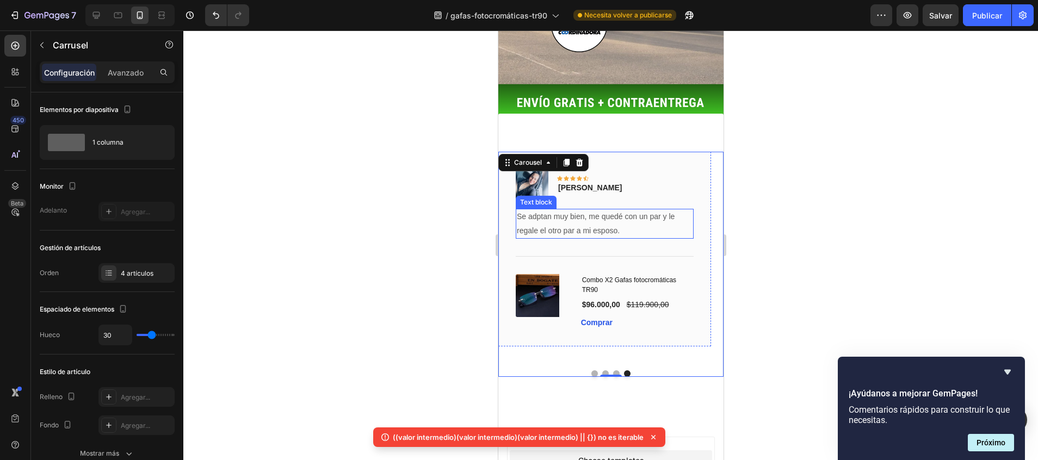
click at [613, 210] on p "Se adptan muy bien, me quedé con un par y le regale el otro par a mi esposo." at bounding box center [604, 223] width 176 height 27
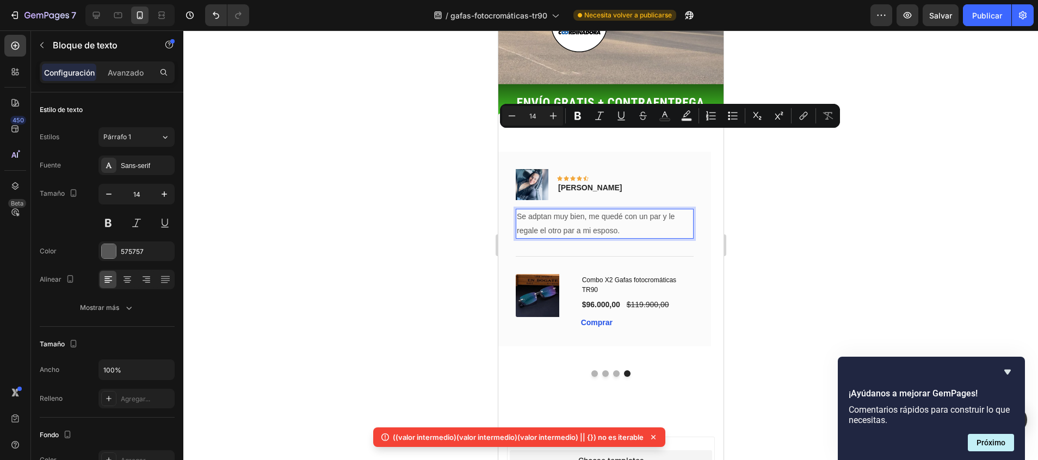
click at [624, 210] on p "Se adptan muy bien, me quedé con un par y le regale el otro par a mi esposo." at bounding box center [604, 223] width 176 height 27
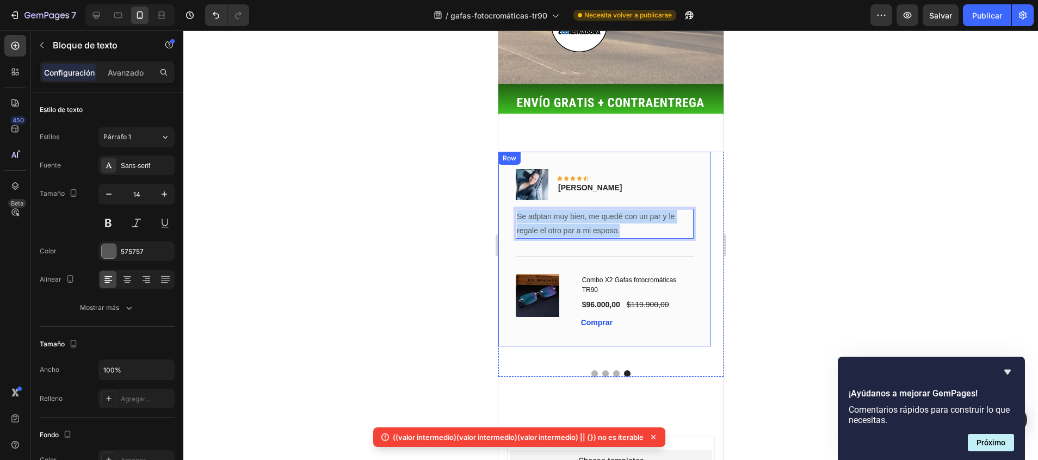
drag, startPoint x: 624, startPoint y: 141, endPoint x: 513, endPoint y: 123, distance: 112.4
click at [513, 152] on div "Image Icon Icon Icon Icon Icon Row [PERSON_NAME] Text block Row Se adptan muy b…" at bounding box center [604, 249] width 213 height 195
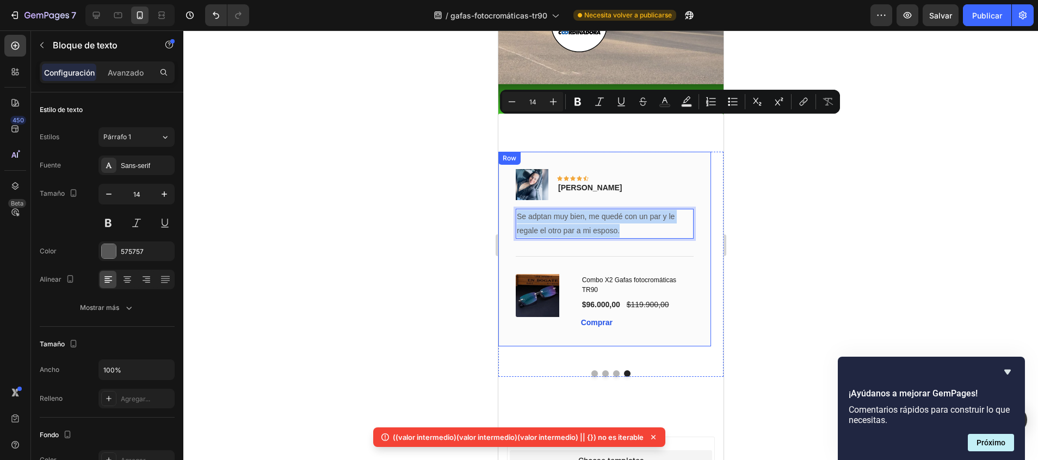
copy p "Se adptan muy bien, me quedé con un par y le regale el otro par a mi esposo."
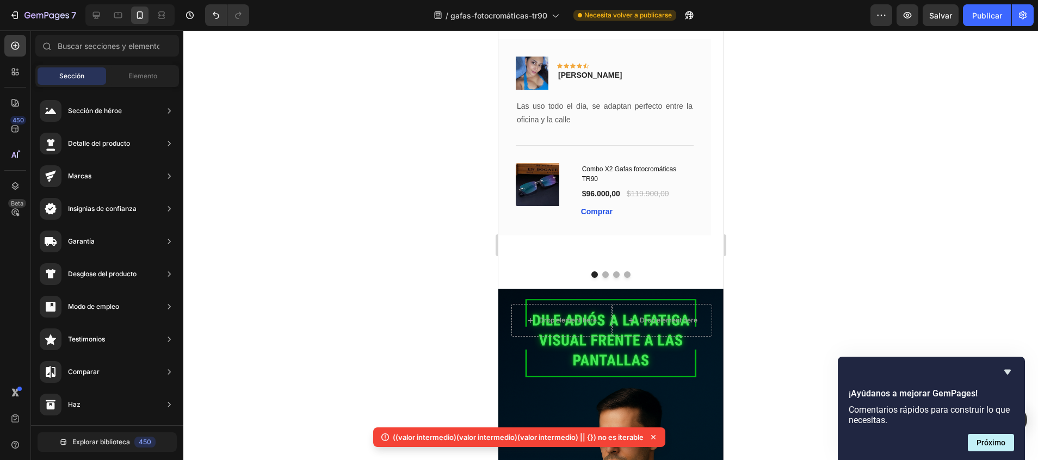
scroll to position [702, 0]
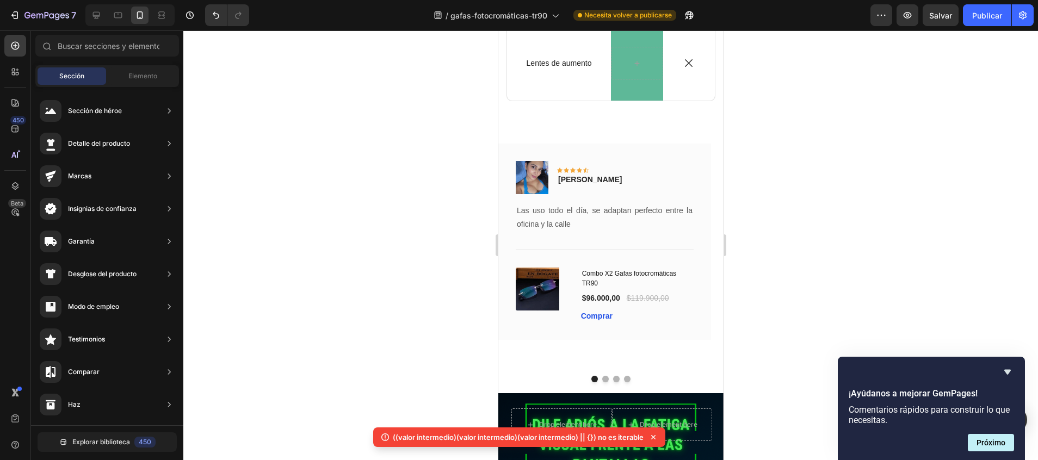
drag, startPoint x: 716, startPoint y: 418, endPoint x: 1224, endPoint y: 204, distance: 551.8
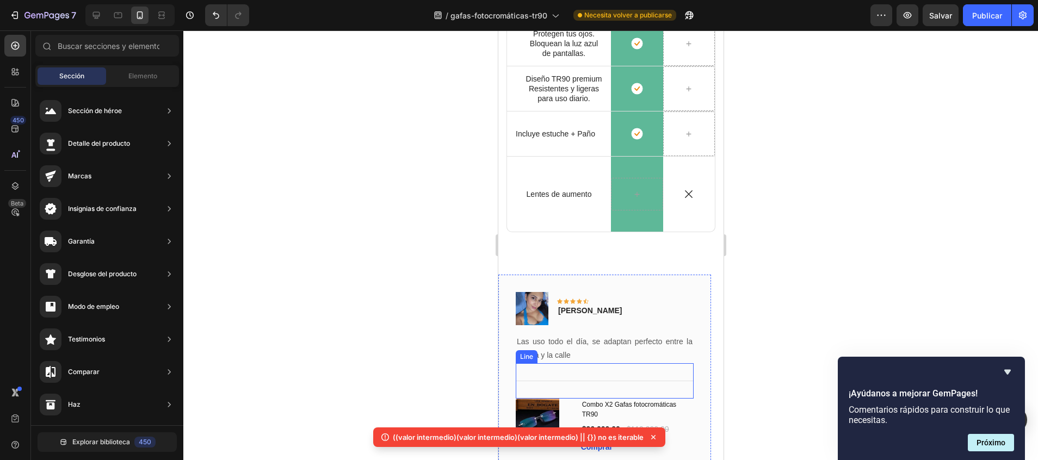
scroll to position [720, 0]
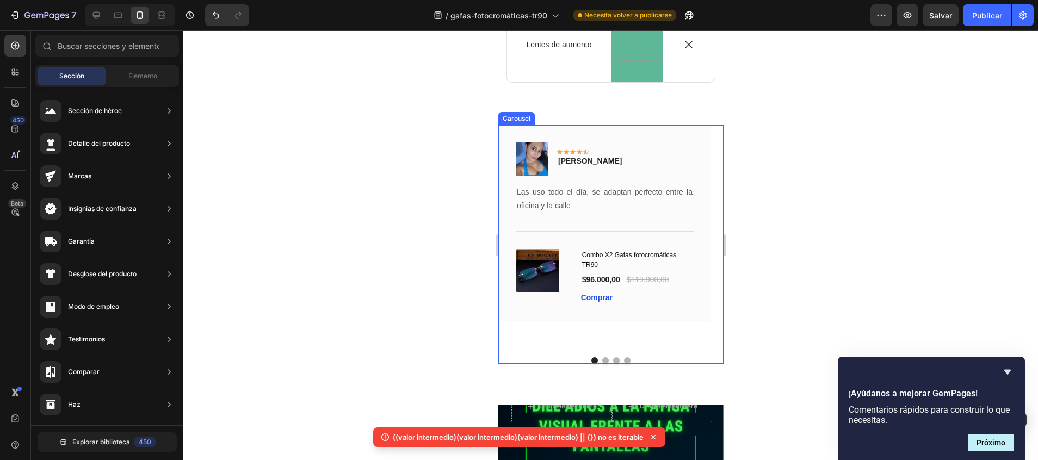
click at [623, 360] on button "Dot" at bounding box center [626, 360] width 7 height 7
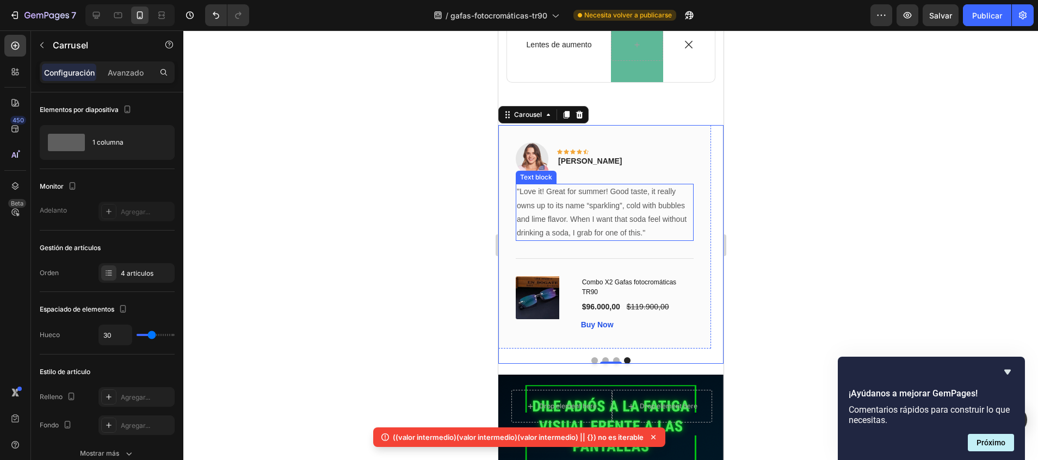
click at [628, 234] on p ""Love it! Great for summer! Good taste, it really owns up to its name “sparklin…" at bounding box center [604, 212] width 176 height 55
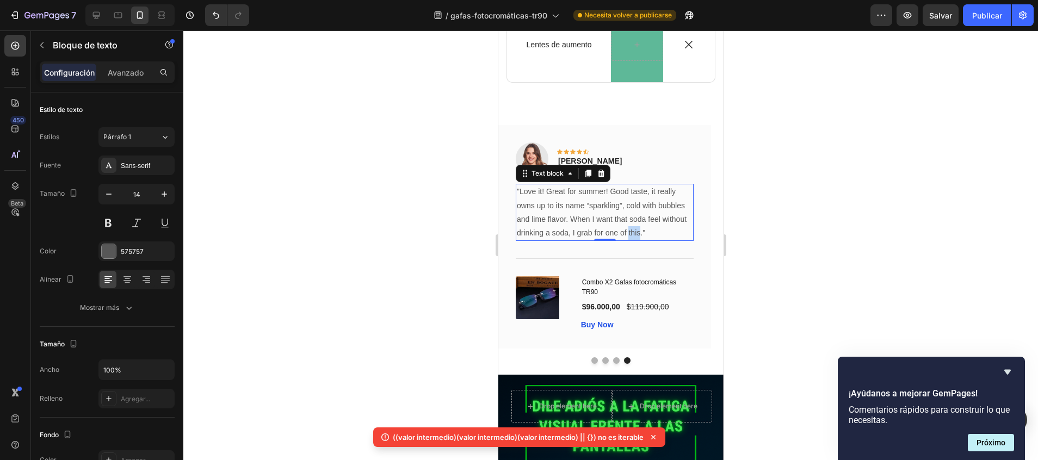
click at [628, 234] on p ""Love it! Great for summer! Good taste, it really owns up to its name “sparklin…" at bounding box center [604, 212] width 176 height 55
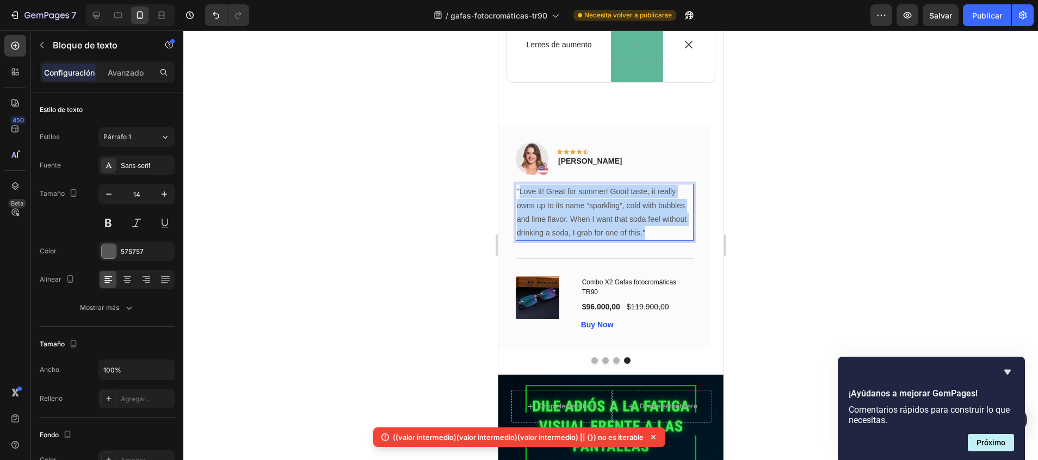
drag, startPoint x: 652, startPoint y: 234, endPoint x: 520, endPoint y: 191, distance: 138.5
click at [520, 191] on p ""Love it! Great for summer! Good taste, it really owns up to its name “sparklin…" at bounding box center [604, 212] width 176 height 55
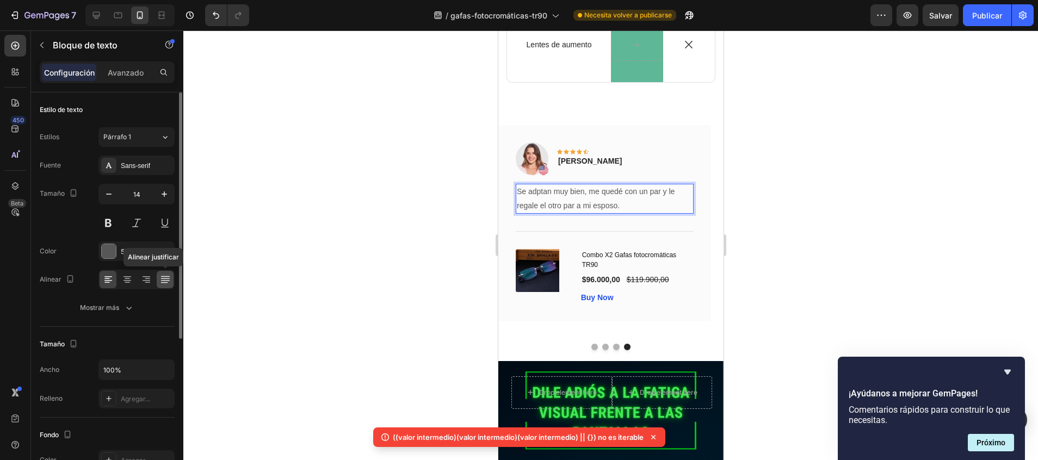
click at [162, 282] on icon at bounding box center [165, 279] width 11 height 11
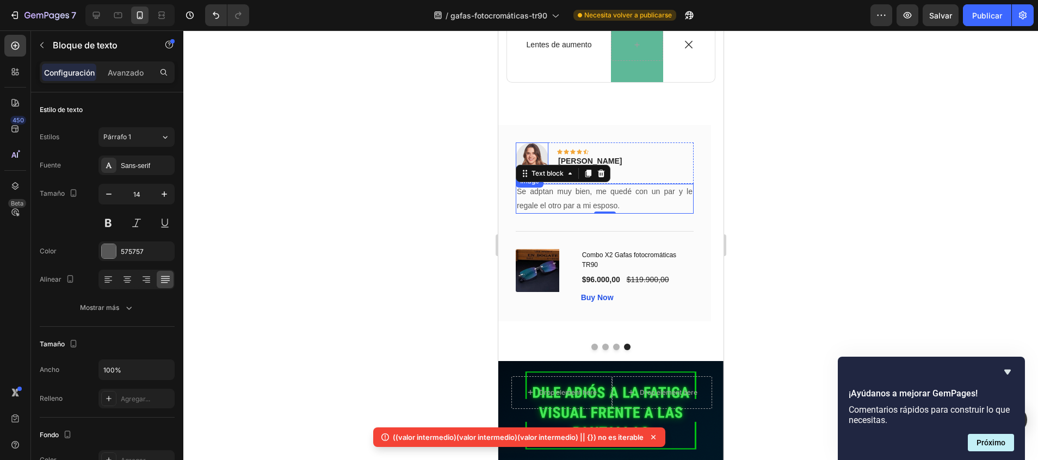
click at [531, 158] on img at bounding box center [531, 158] width 33 height 33
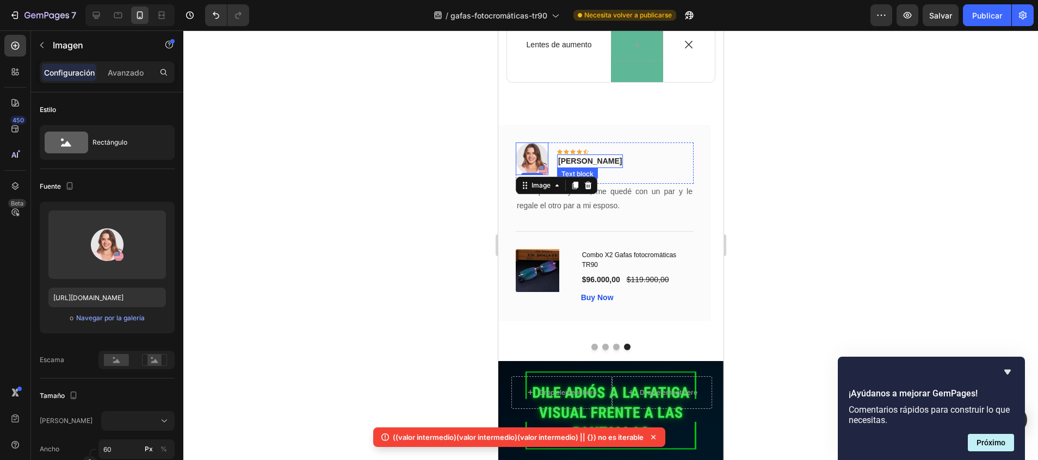
click at [582, 160] on p "[PERSON_NAME]" at bounding box center [589, 161] width 64 height 11
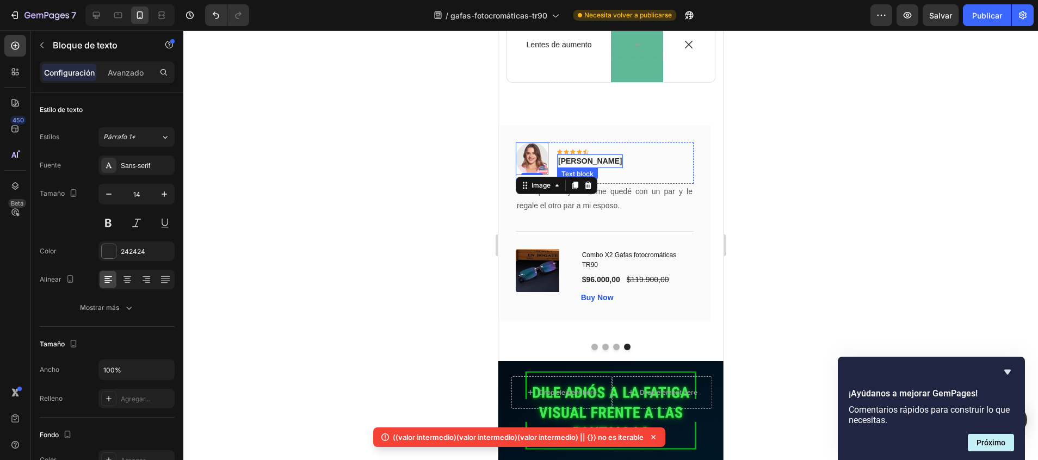
click at [582, 160] on p "[PERSON_NAME]" at bounding box center [589, 161] width 64 height 11
click at [528, 154] on img at bounding box center [531, 158] width 33 height 33
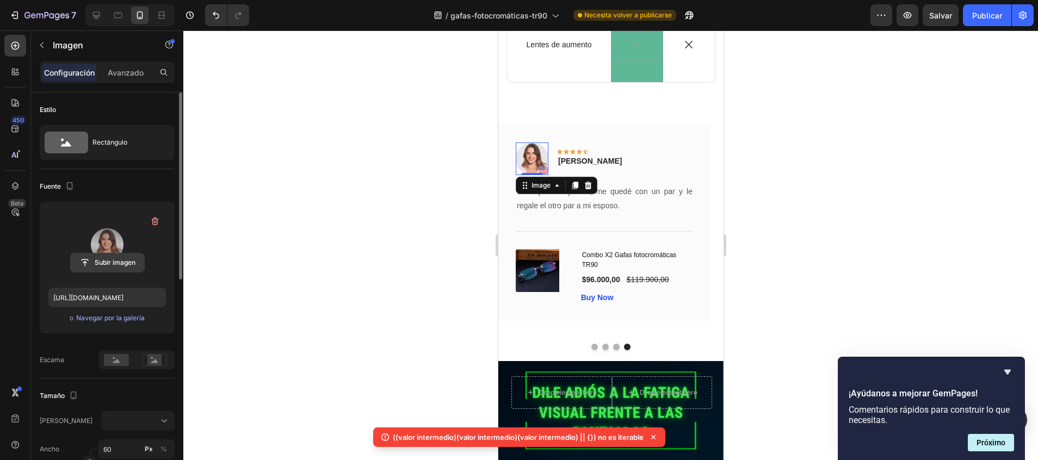
click at [101, 255] on input "file" at bounding box center [107, 262] width 73 height 18
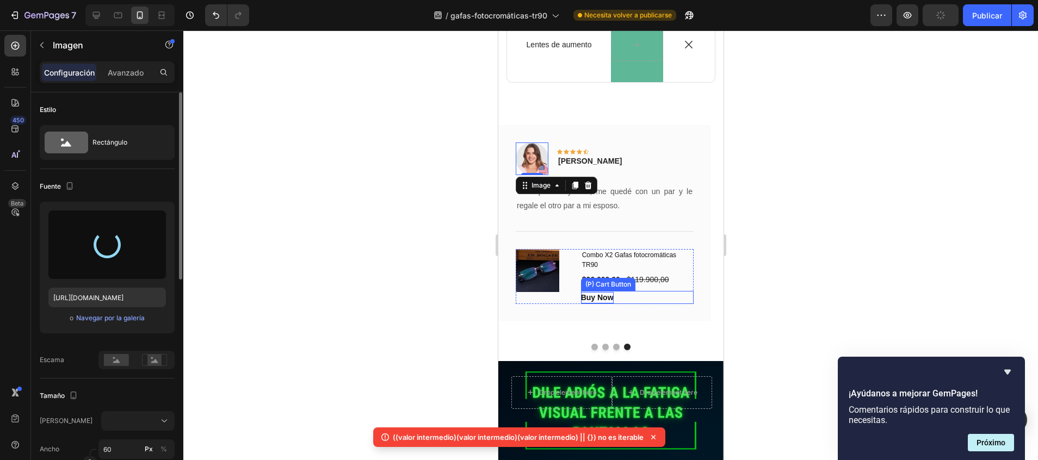
type input "[URL][DOMAIN_NAME]"
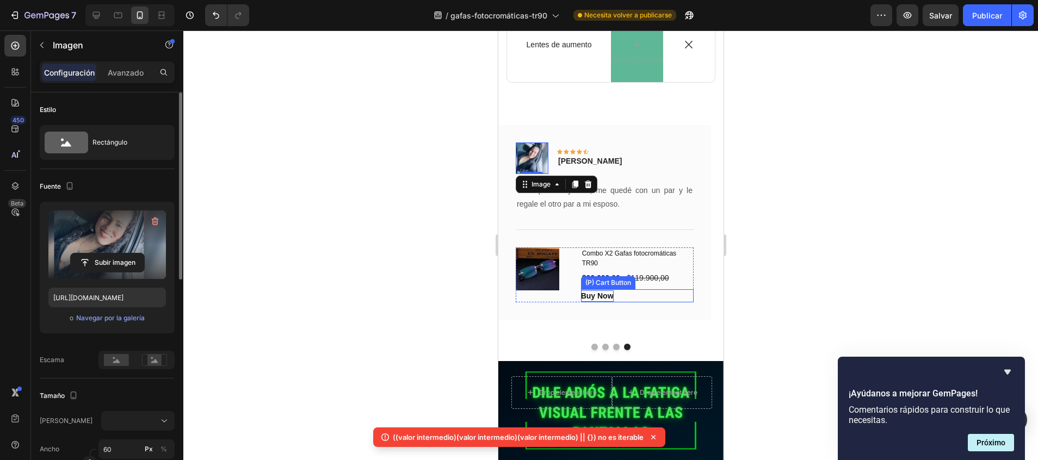
click at [590, 295] on div "Buy Now" at bounding box center [596, 295] width 33 height 11
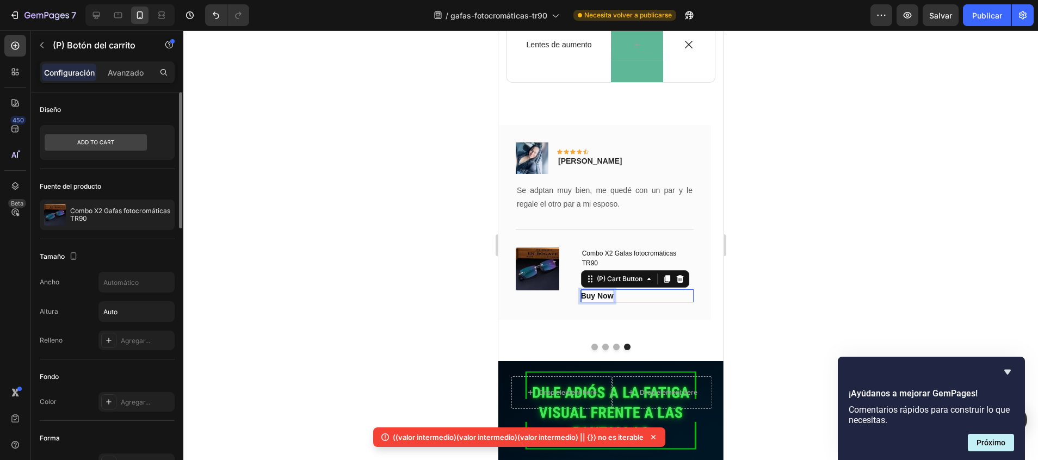
click at [590, 295] on div "Buy Now" at bounding box center [596, 295] width 33 height 11
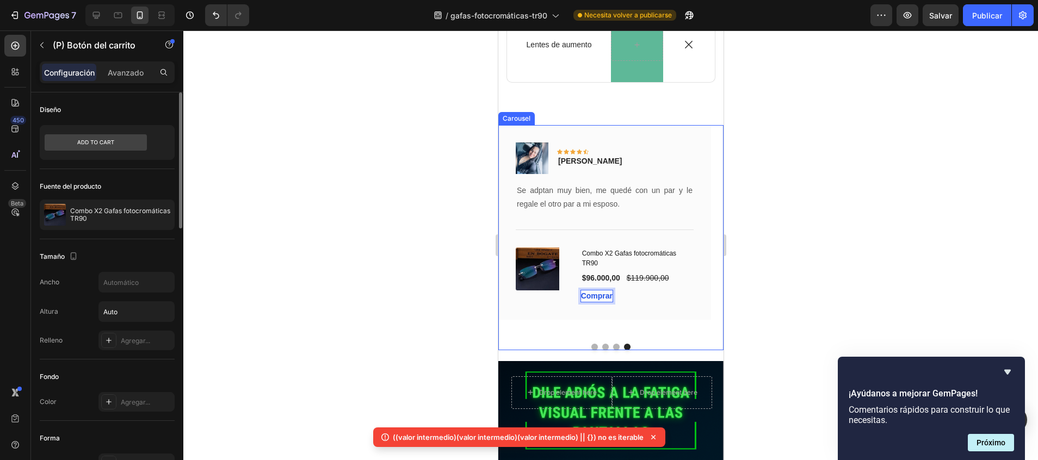
click at [612, 344] on button "Dot" at bounding box center [615, 347] width 7 height 7
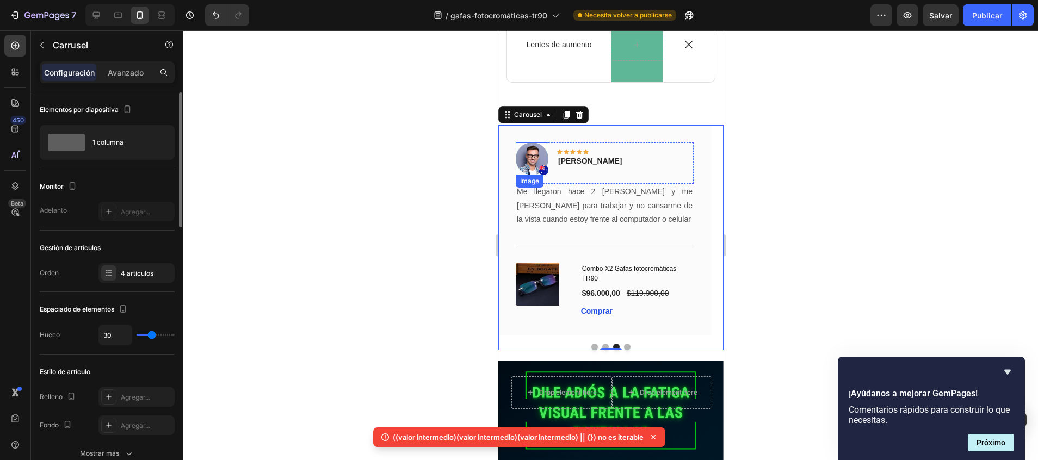
click at [538, 165] on img at bounding box center [531, 158] width 33 height 33
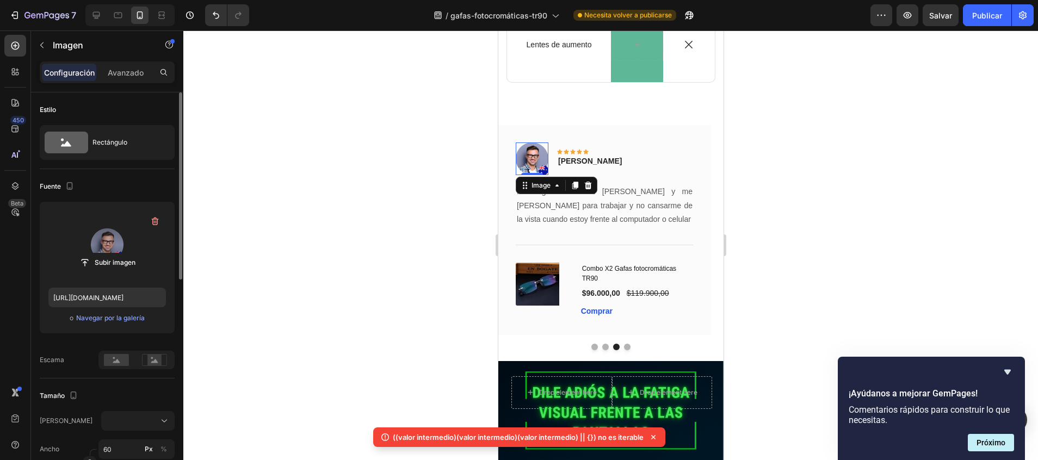
click at [100, 245] on label at bounding box center [106, 244] width 117 height 69
click at [100, 253] on input "file" at bounding box center [107, 262] width 73 height 18
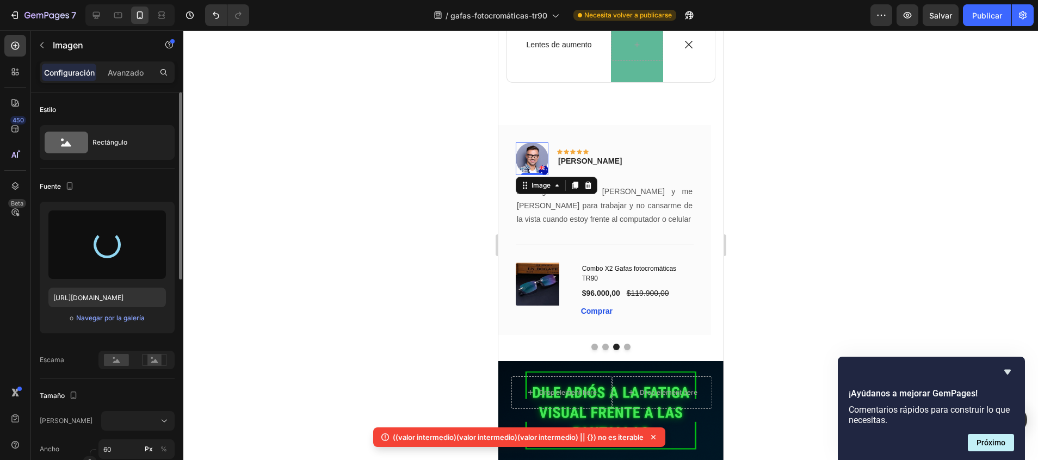
type input "[URL][DOMAIN_NAME]"
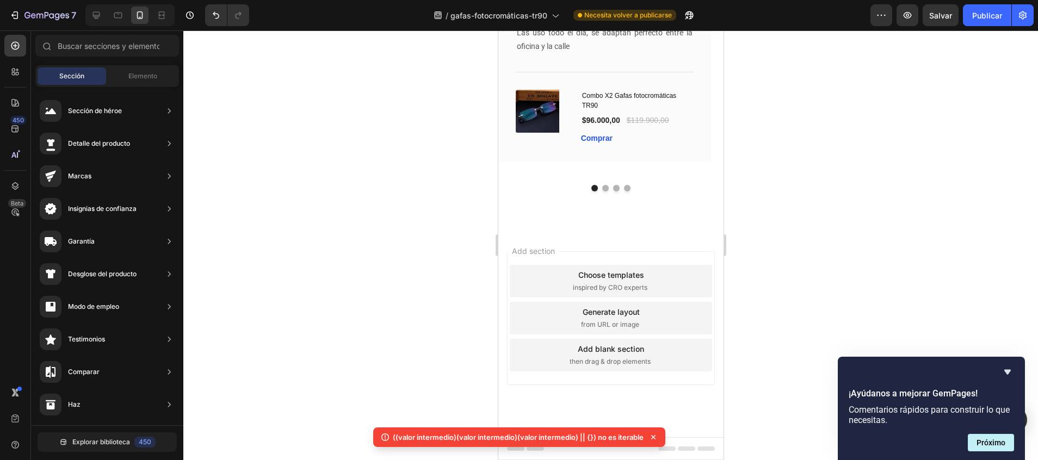
scroll to position [2767, 0]
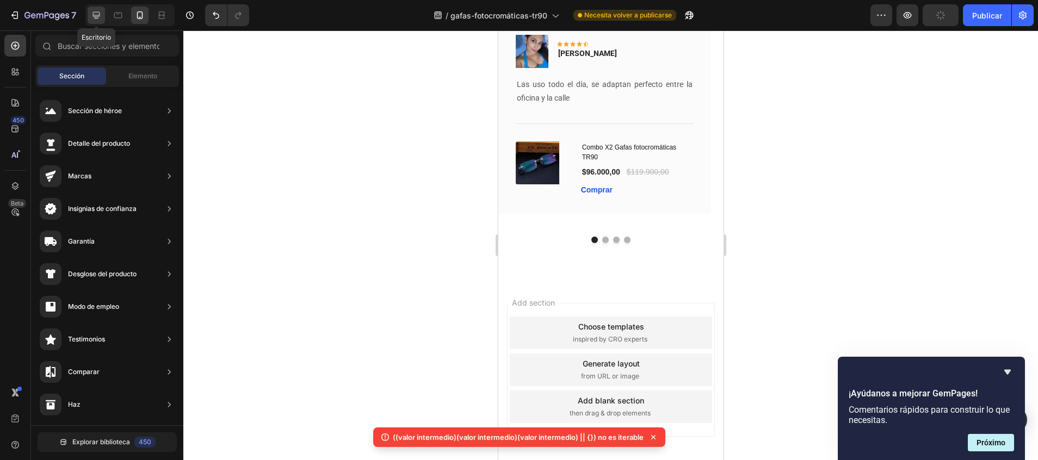
click at [100, 13] on icon at bounding box center [96, 15] width 7 height 7
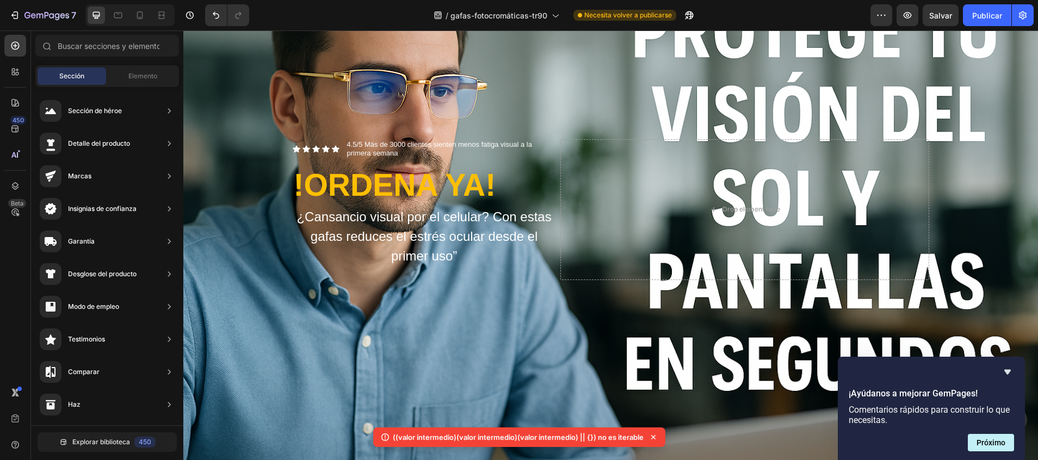
scroll to position [223, 0]
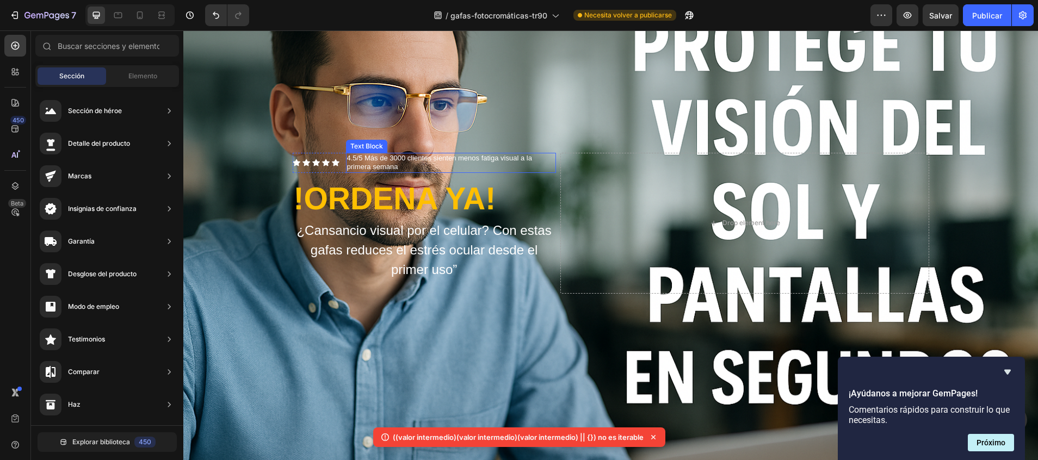
click at [380, 166] on span "4.5/5 Más de 3000 clientes sienten menos fatiga visual a la primera semana" at bounding box center [439, 162] width 185 height 17
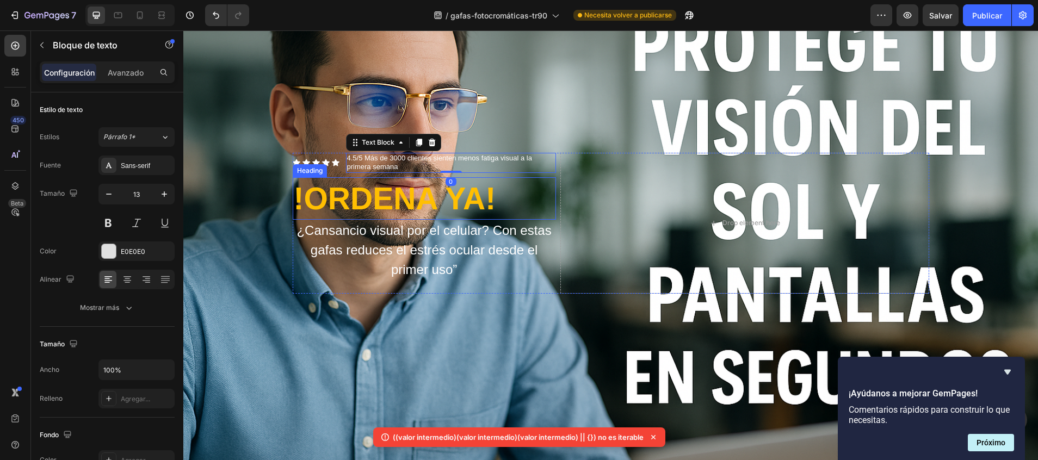
click at [437, 214] on h2 "!ORDENA YA!" at bounding box center [424, 198] width 263 height 42
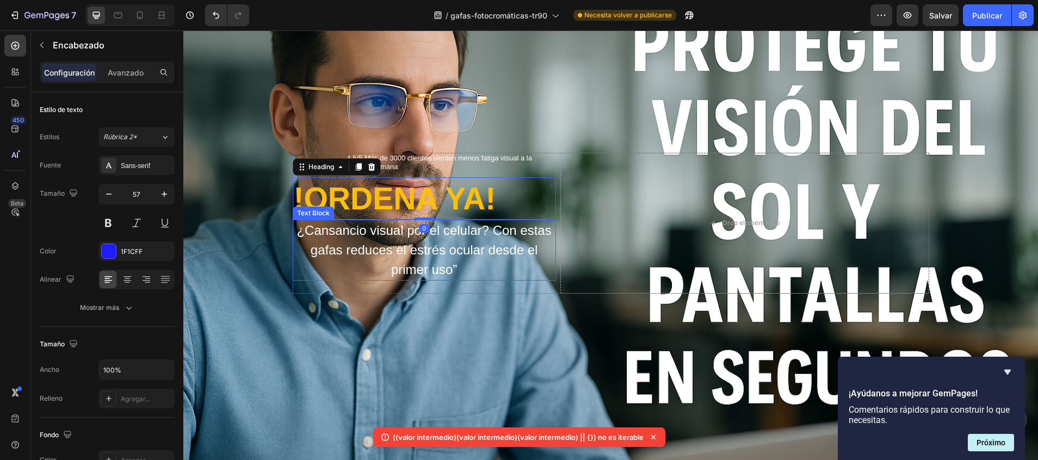
click at [481, 244] on span "¿Cansancio visual por el celular? Con estas gafas reduces el estrés ocular desd…" at bounding box center [423, 250] width 255 height 54
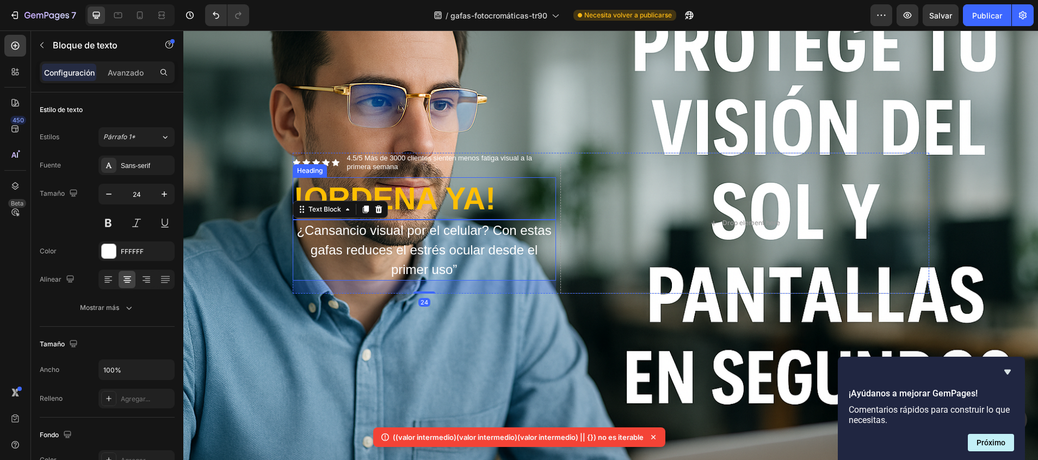
click at [487, 194] on strong "!ORDENA YA!" at bounding box center [395, 198] width 202 height 35
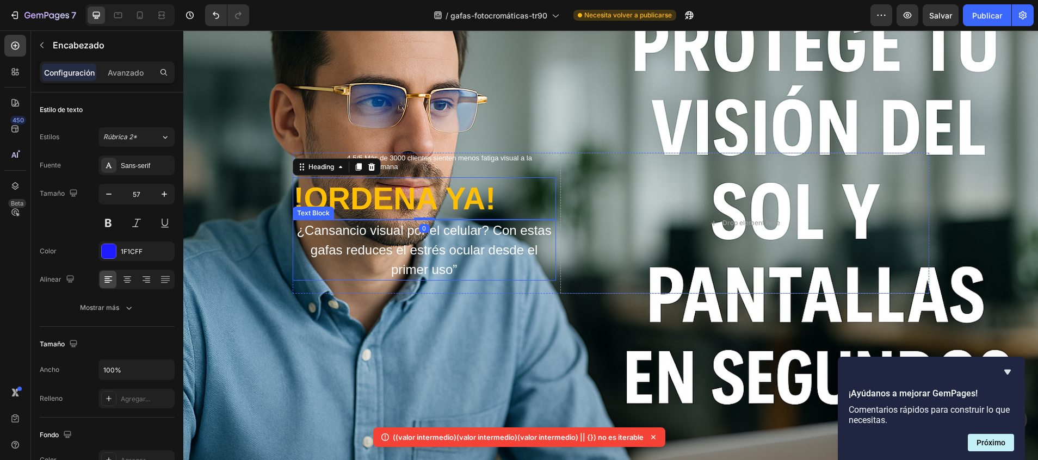
click at [510, 244] on span "¿Cansancio visual por el celular? Con estas gafas reduces el estrés ocular desd…" at bounding box center [423, 250] width 255 height 54
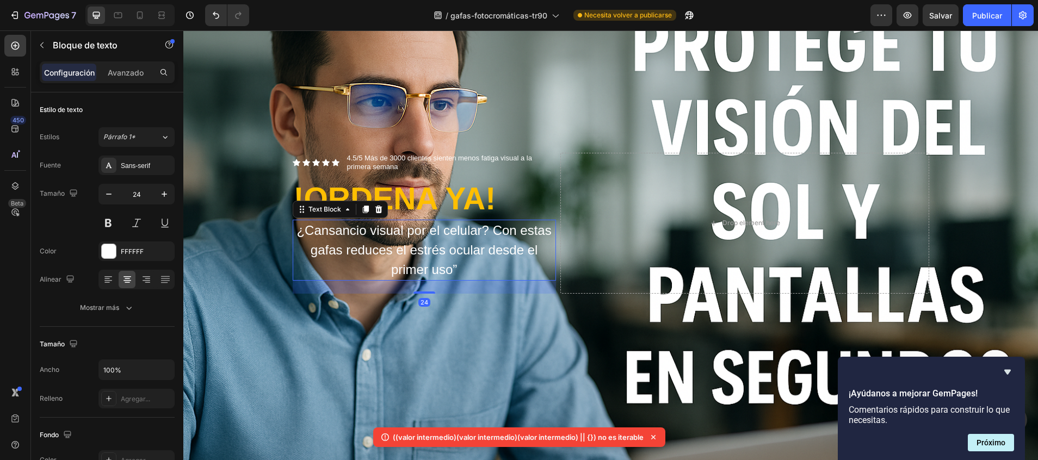
click at [511, 265] on p "¿Cansancio visual por el celular? Con estas gafas reduces el estrés ocular desd…" at bounding box center [424, 250] width 261 height 59
click at [138, 82] on div "Configuración Avanzado" at bounding box center [107, 72] width 135 height 22
click at [132, 76] on p "Avanzado" at bounding box center [126, 72] width 36 height 11
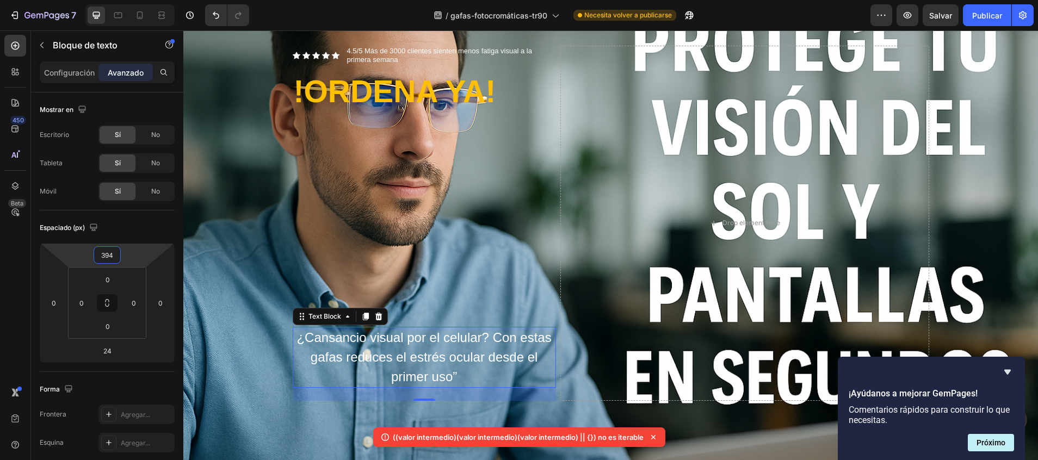
type input "396"
drag, startPoint x: 111, startPoint y: 245, endPoint x: 114, endPoint y: 84, distance: 161.6
click at [114, 0] on html "7 / gafas-fotocromáticas-tr90 Necesita volver a publicarse Preview Salvar Publi…" at bounding box center [519, 0] width 1038 height 0
click at [338, 75] on strong "!ORDENA YA!" at bounding box center [395, 90] width 202 height 35
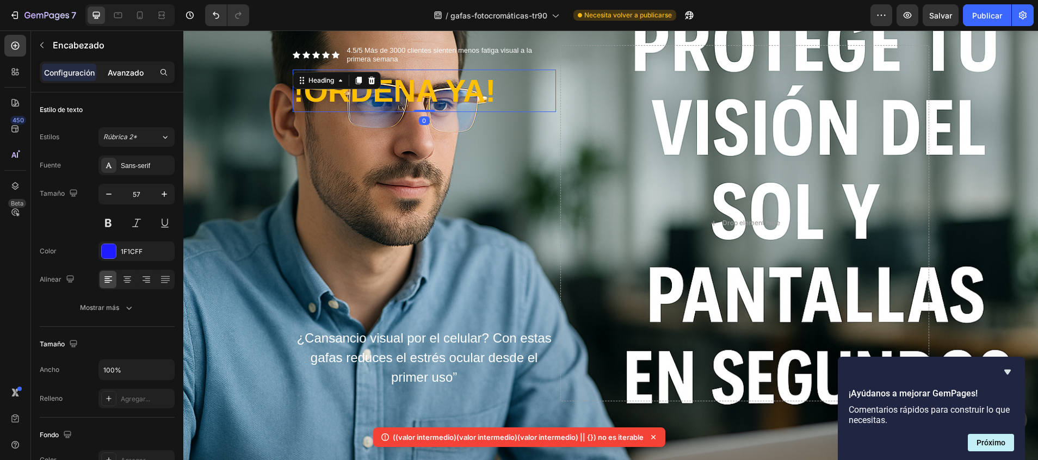
click at [152, 73] on div "Avanzado" at bounding box center [125, 72] width 54 height 17
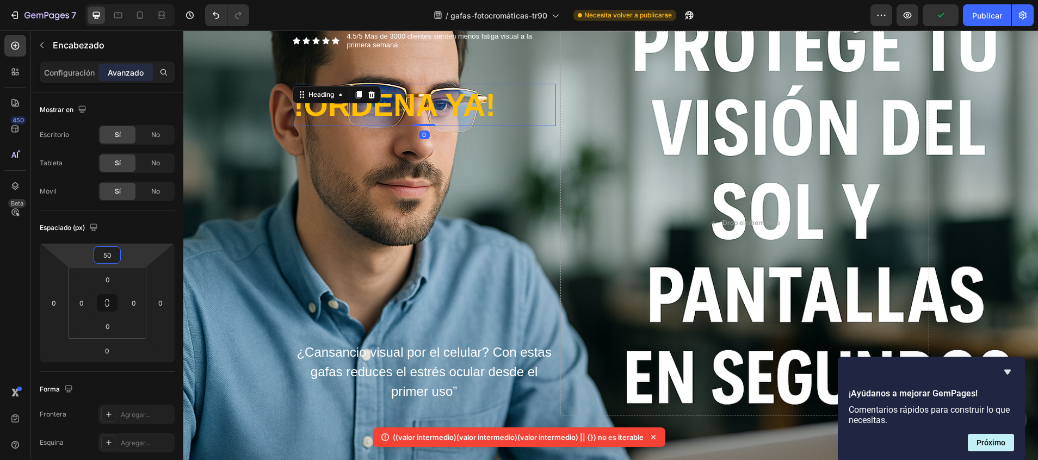
type input "52"
drag, startPoint x: 109, startPoint y: 259, endPoint x: 111, endPoint y: 222, distance: 36.5
click at [111, 0] on html "7 / gafas-fotocromáticas-tr90 Necesita volver a publicarse Preview Salvar Publi…" at bounding box center [519, 0] width 1038 height 0
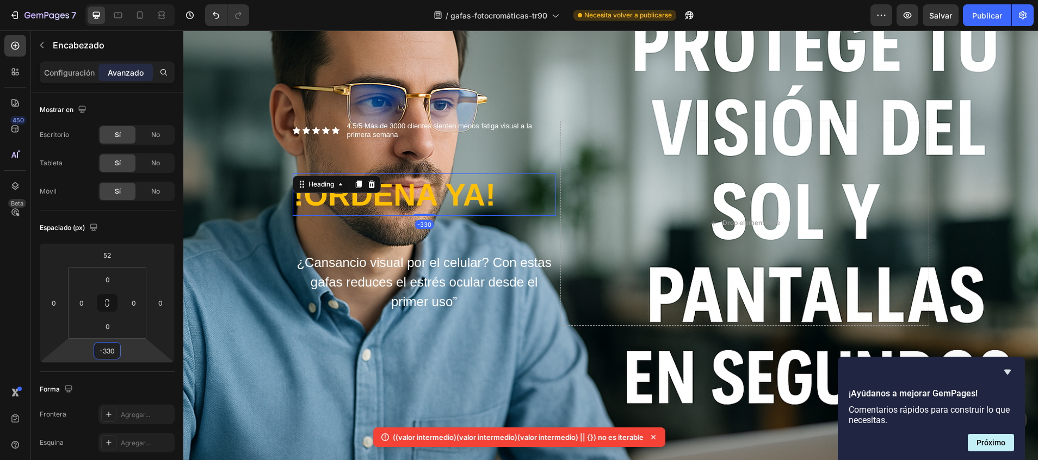
type input "-346"
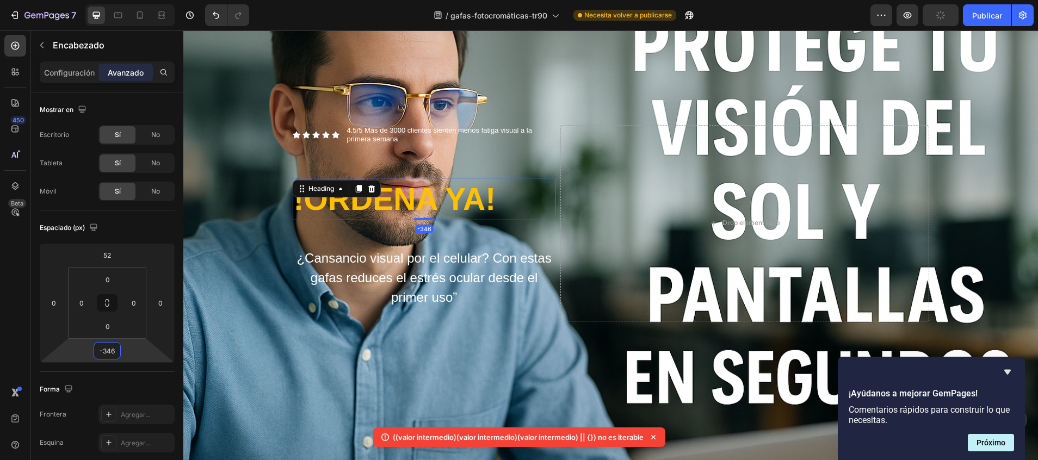
drag, startPoint x: 103, startPoint y: 361, endPoint x: 111, endPoint y: 502, distance: 141.1
click at [111, 0] on html "7 / gafas-fotocromáticas-tr90 Necesita volver a publicarse Preview Publicar 450…" at bounding box center [519, 0] width 1038 height 0
click at [440, 159] on div "Icon Icon Icon Icon Icon Icon List 4.5/5 Más de 3000 clientes sienten menos fat…" at bounding box center [424, 223] width 263 height 197
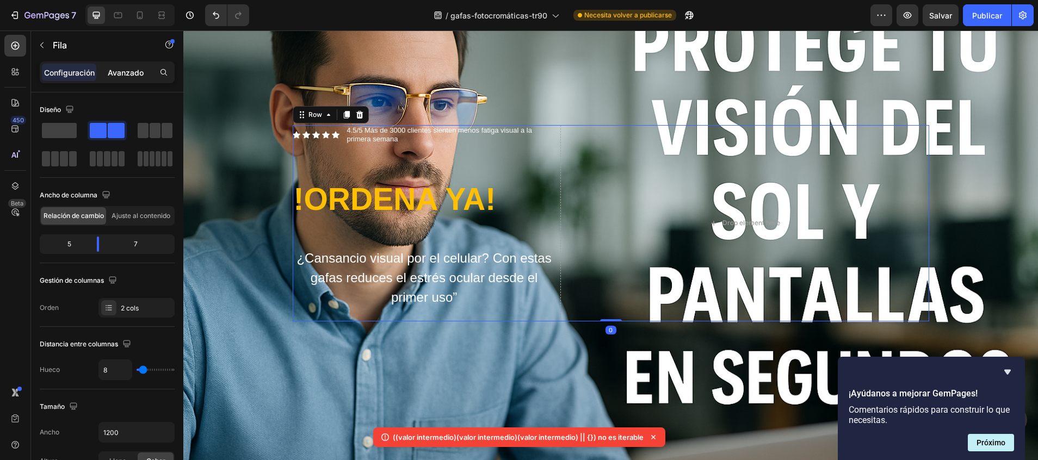
click at [140, 69] on p "Avanzado" at bounding box center [126, 72] width 36 height 11
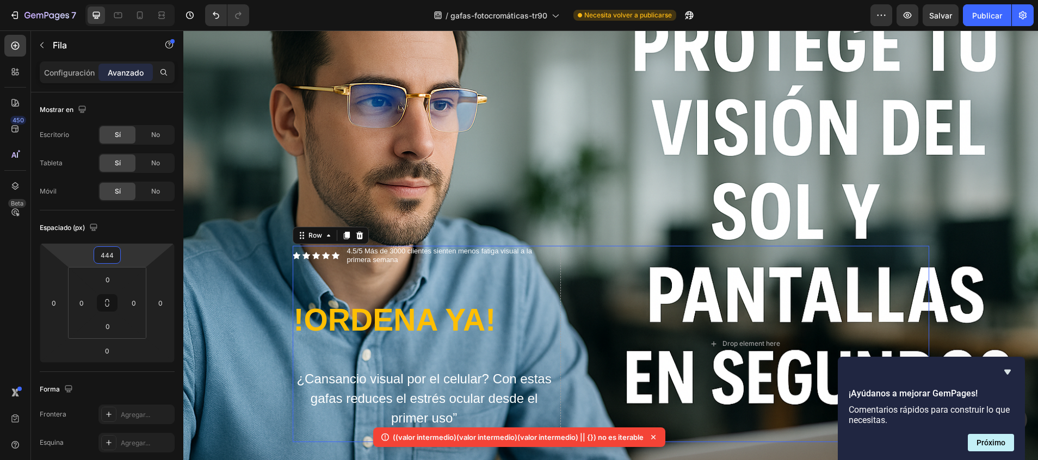
type input "442"
drag, startPoint x: 111, startPoint y: 245, endPoint x: 121, endPoint y: 65, distance: 180.3
click at [121, 0] on html "7 / gafas-fotocromáticas-tr90 Necesita volver a publicarse Preview Salvar Publi…" at bounding box center [519, 0] width 1038 height 0
click at [219, 245] on div "Background Image" at bounding box center [610, 223] width 854 height 569
click at [460, 280] on div "Icon Icon Icon Icon Icon Icon List 4.5/5 Más de 3000 clientes sienten menos fat…" at bounding box center [424, 343] width 263 height 197
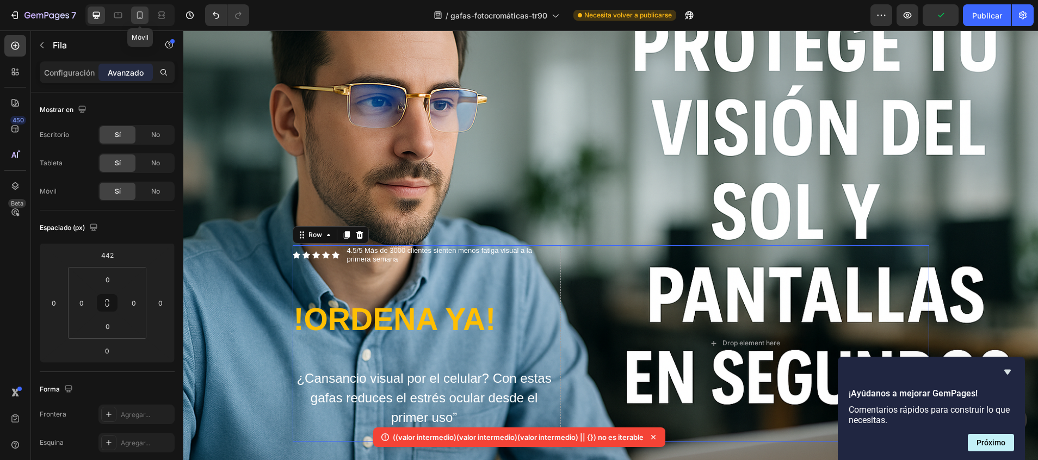
click at [141, 13] on icon at bounding box center [139, 15] width 11 height 11
type input "40"
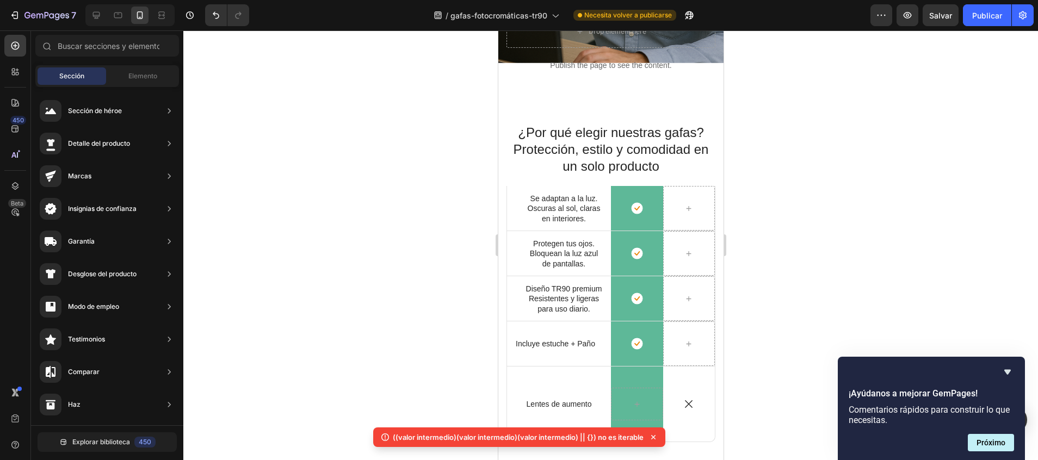
scroll to position [309, 0]
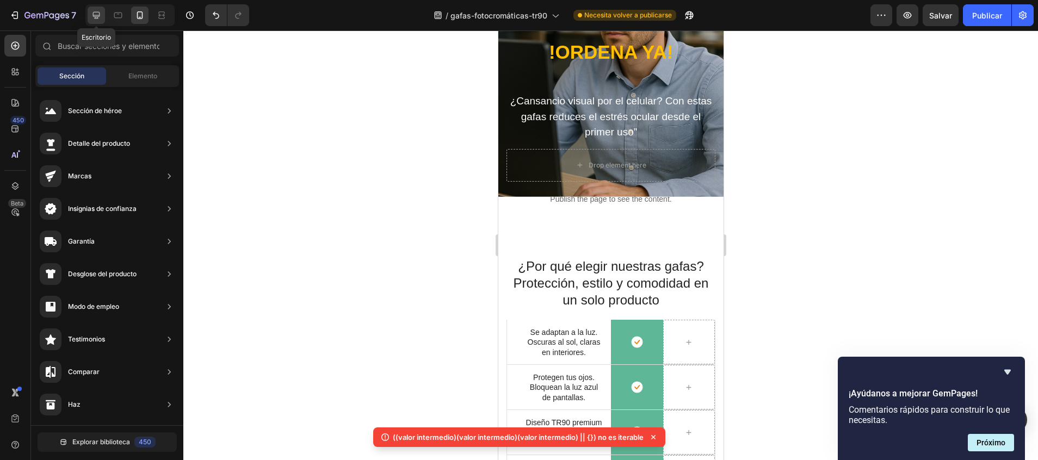
click at [97, 14] on icon at bounding box center [96, 15] width 11 height 11
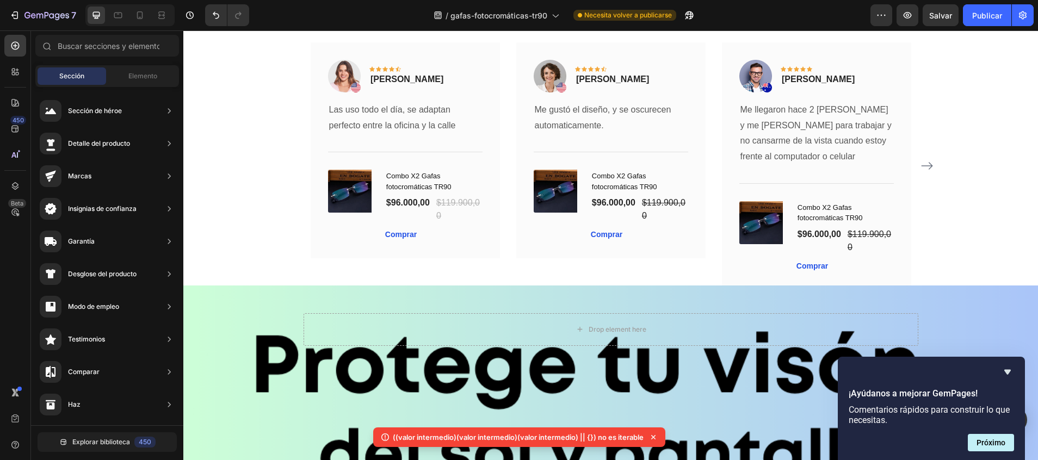
scroll to position [1315, 0]
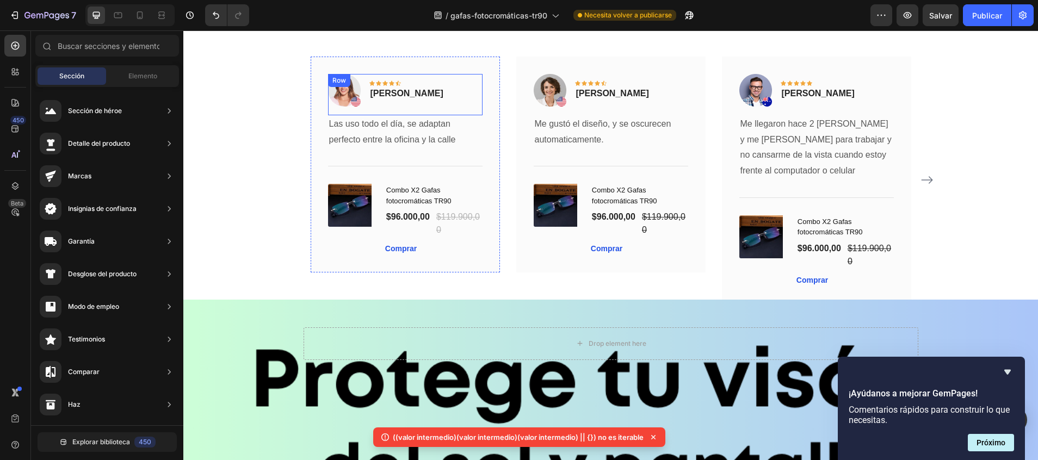
click at [334, 86] on img at bounding box center [344, 90] width 33 height 33
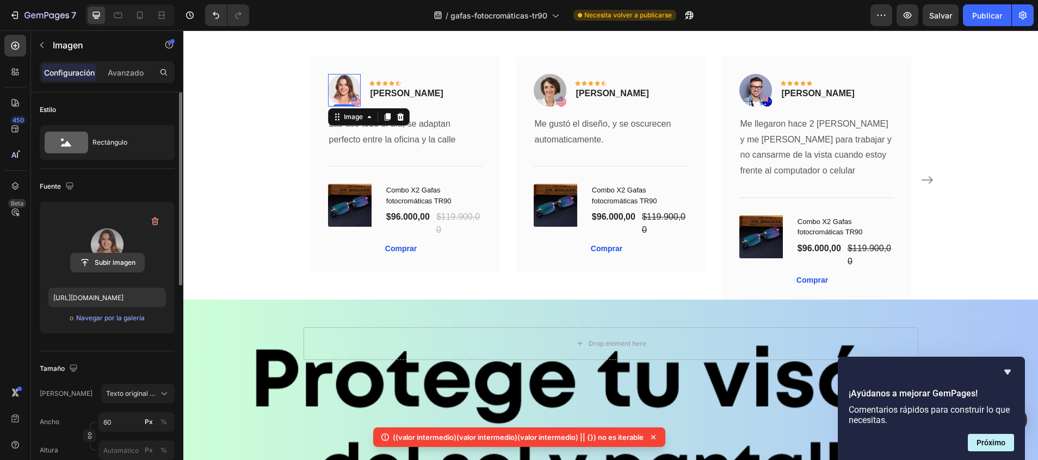
click at [102, 257] on input "file" at bounding box center [107, 262] width 73 height 18
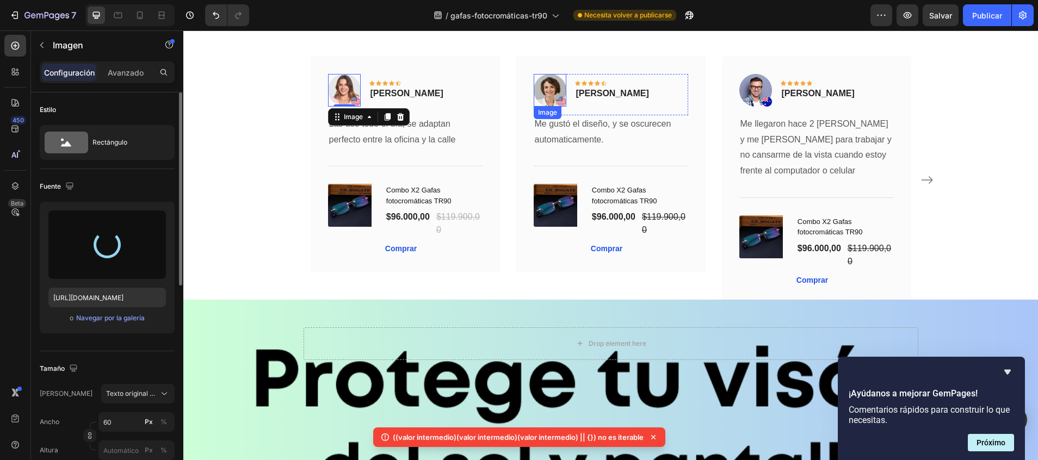
type input "[URL][DOMAIN_NAME]"
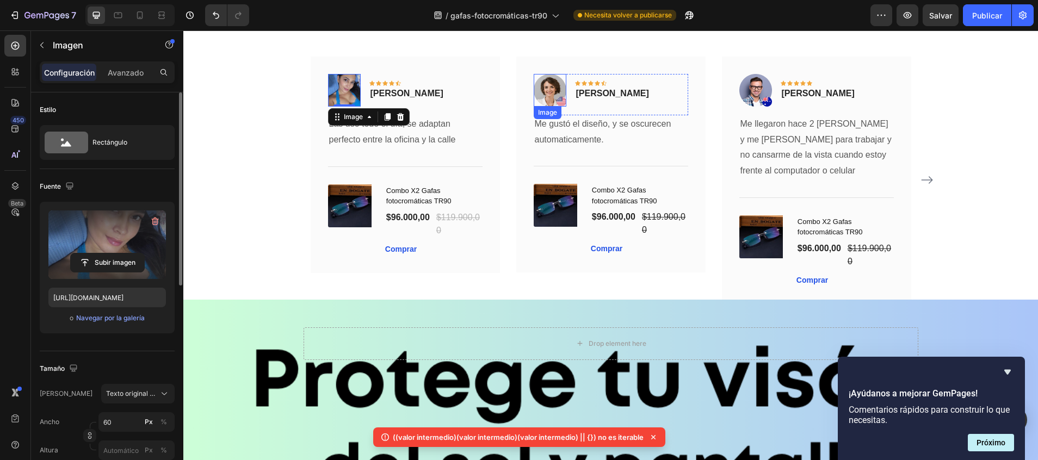
click at [544, 78] on img at bounding box center [550, 90] width 33 height 33
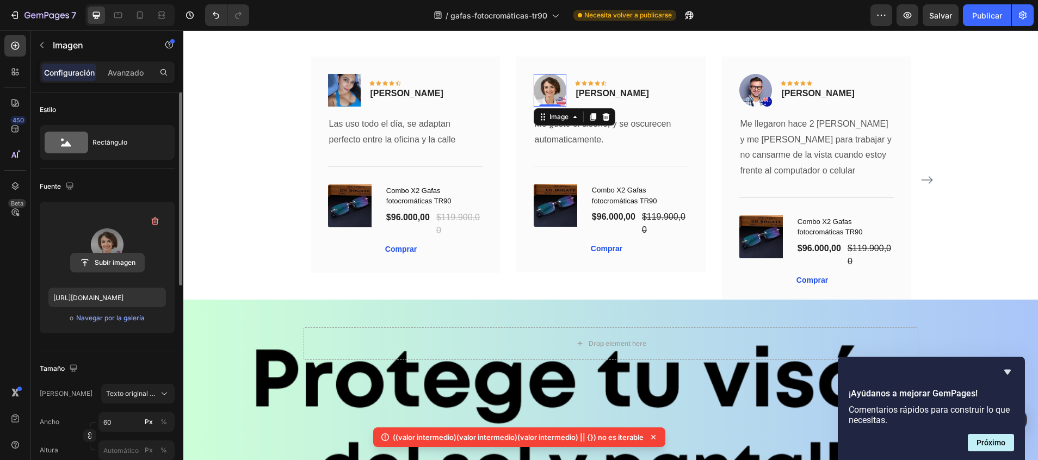
click at [128, 255] on input "file" at bounding box center [107, 262] width 73 height 18
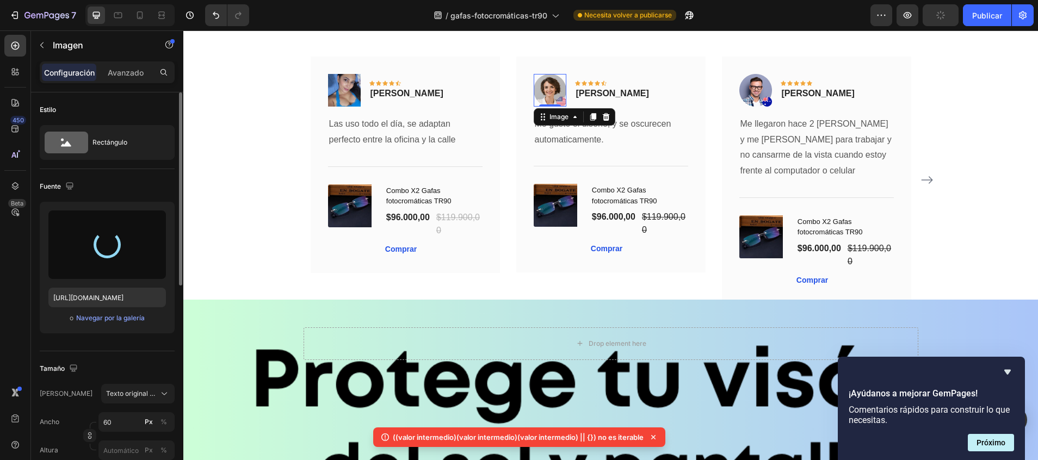
type input "[URL][DOMAIN_NAME]"
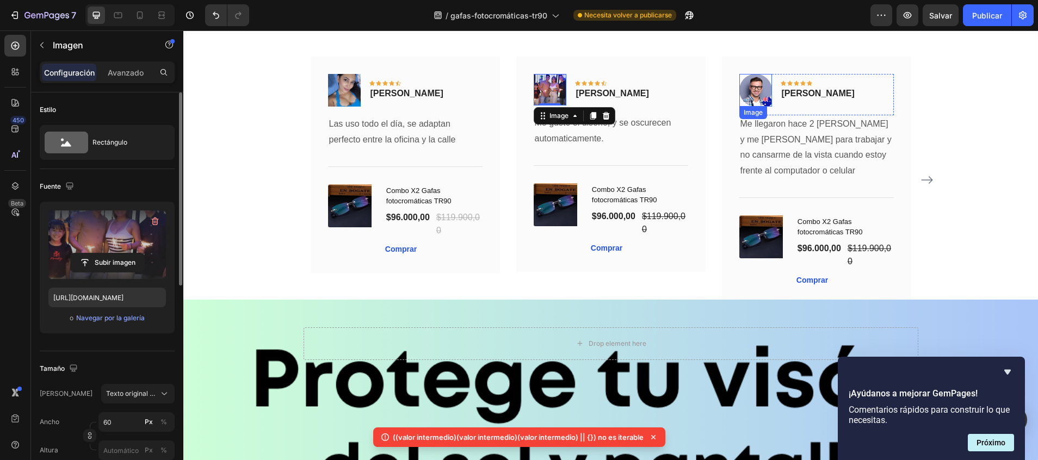
click at [754, 89] on img at bounding box center [755, 90] width 33 height 33
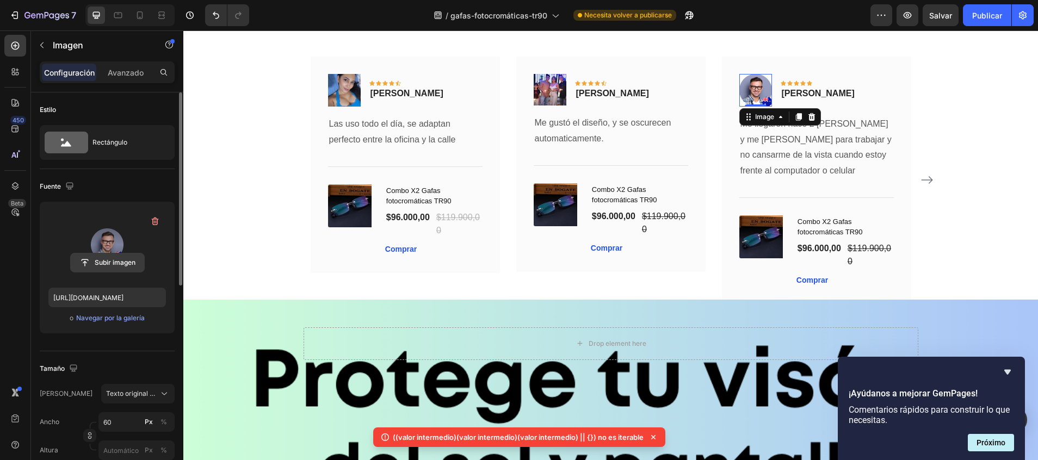
click at [96, 262] on input "file" at bounding box center [107, 262] width 73 height 18
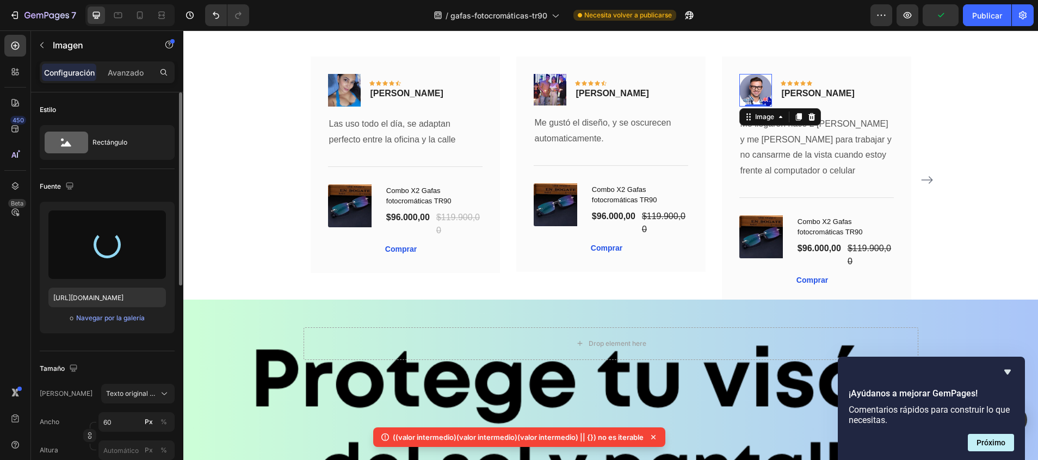
type input "[URL][DOMAIN_NAME]"
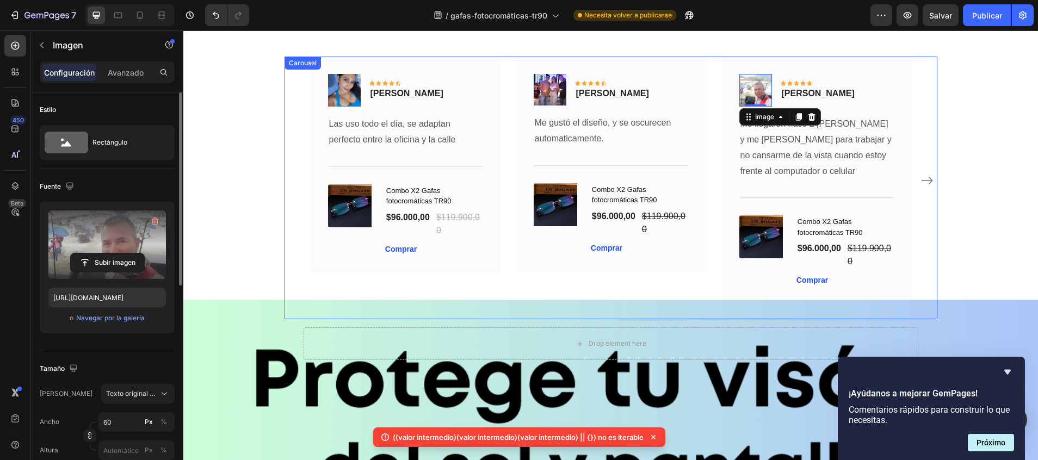
click at [920, 181] on icon "Carousel Next Arrow" at bounding box center [926, 180] width 13 height 13
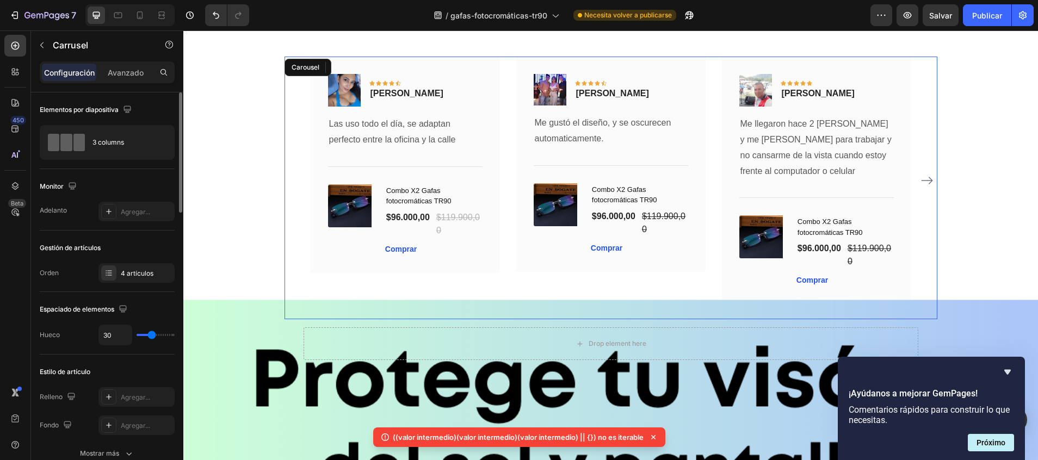
click at [920, 181] on icon "Carousel Next Arrow" at bounding box center [926, 180] width 13 height 13
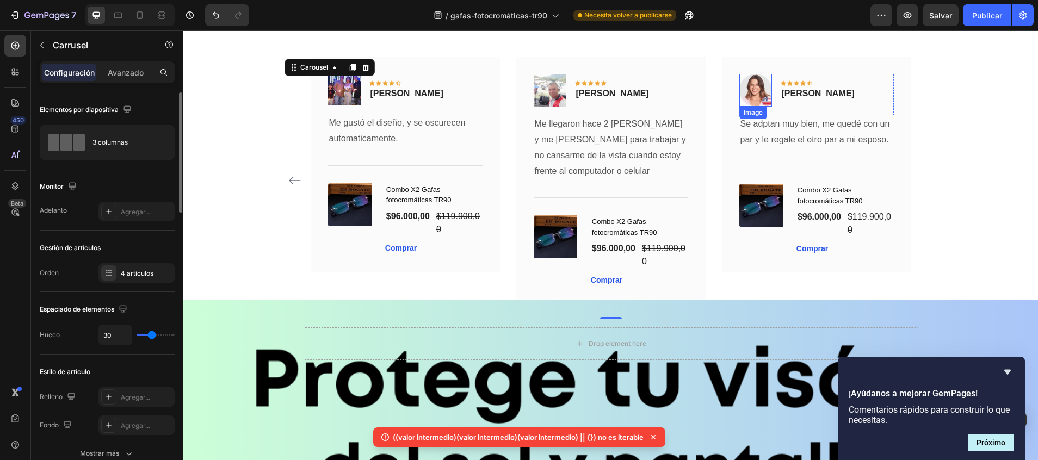
click at [746, 89] on img at bounding box center [755, 90] width 33 height 33
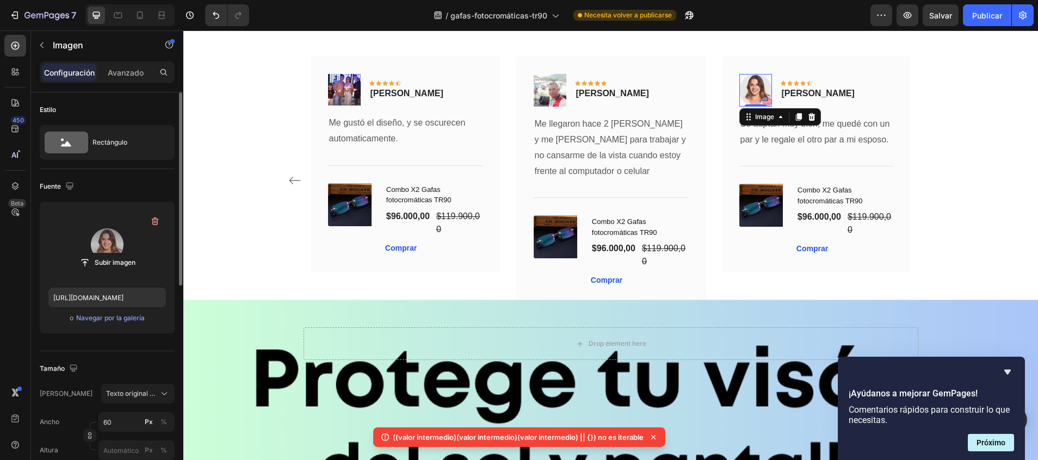
click at [115, 246] on label at bounding box center [106, 244] width 117 height 69
click at [115, 253] on input "file" at bounding box center [107, 262] width 73 height 18
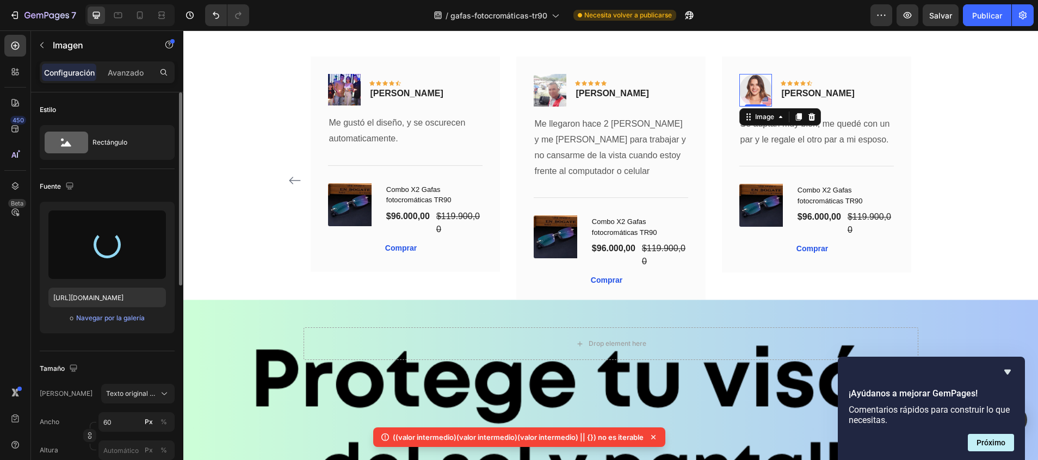
type input "[URL][DOMAIN_NAME]"
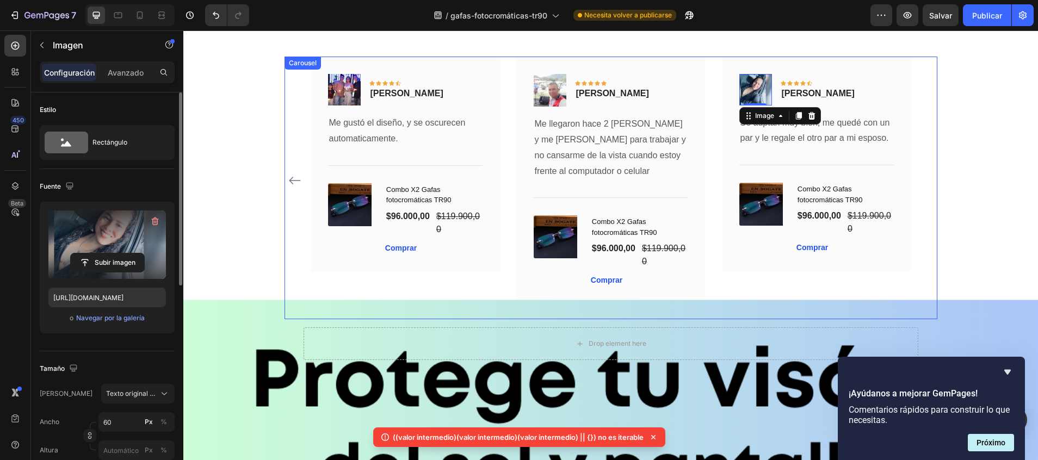
click at [289, 181] on icon "Carousel Back Arrow" at bounding box center [294, 180] width 13 height 13
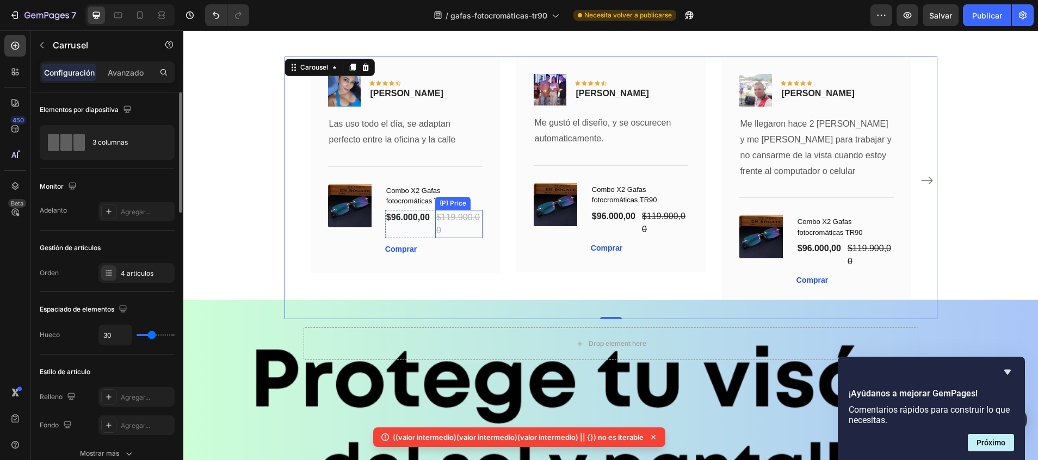
click at [447, 218] on div "$119.900,00" at bounding box center [458, 224] width 47 height 28
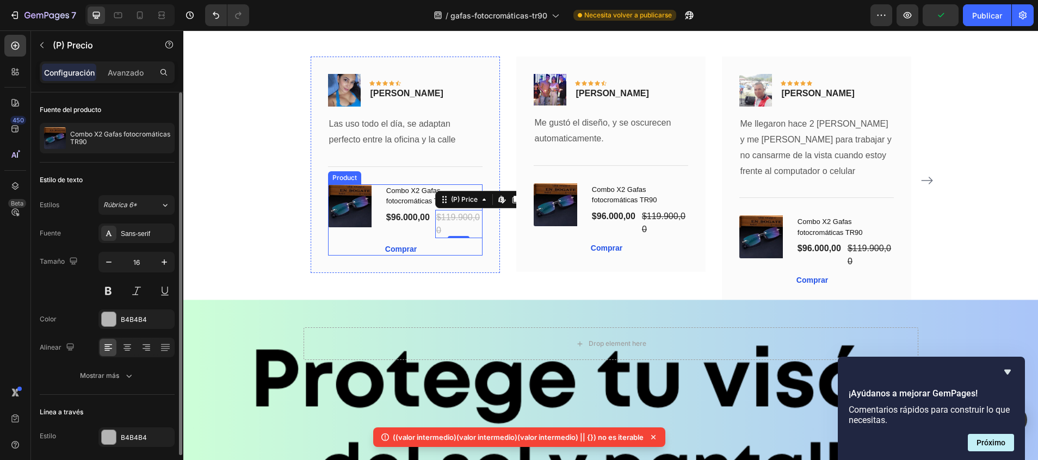
click at [370, 234] on div "(P) Images & Gallery" at bounding box center [352, 219] width 48 height 71
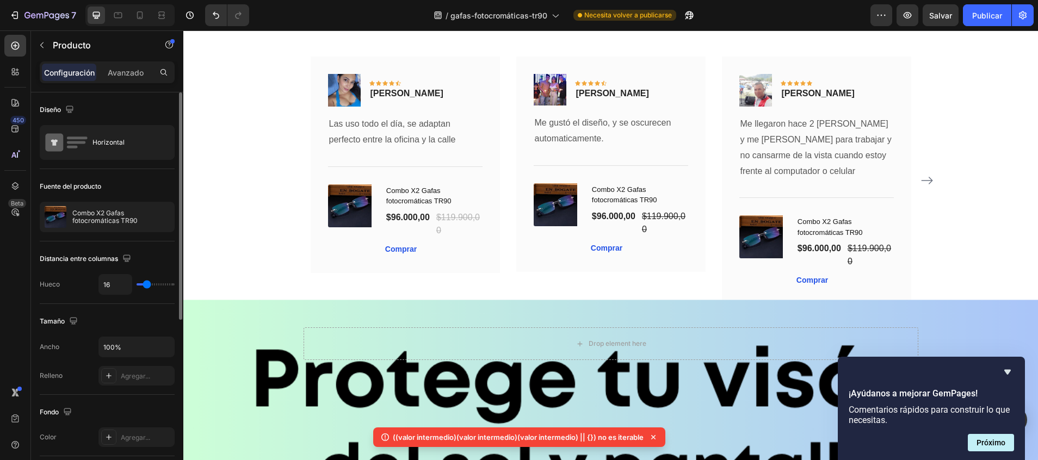
type input "0"
drag, startPoint x: 147, startPoint y: 284, endPoint x: 131, endPoint y: 284, distance: 16.3
type input "0"
click at [137, 284] on input "range" at bounding box center [156, 284] width 38 height 2
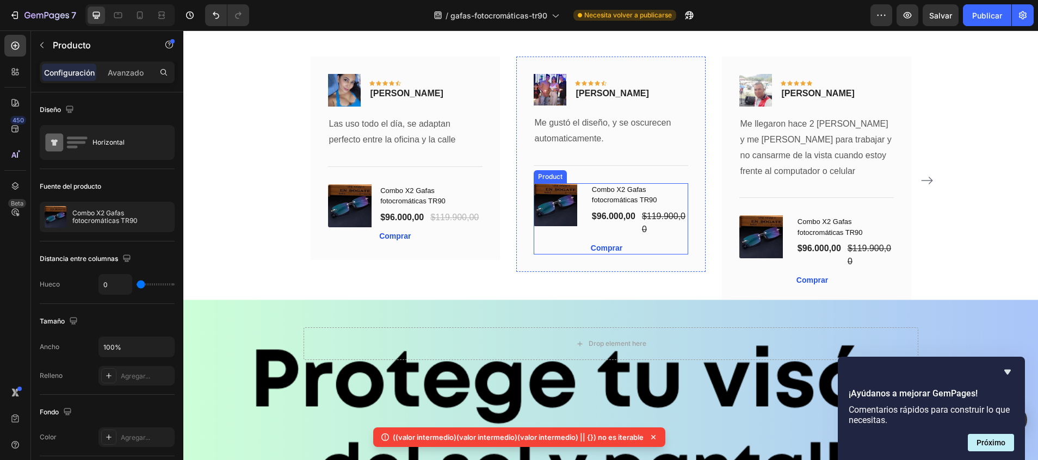
click at [557, 234] on div "(P) Images & Gallery" at bounding box center [558, 218] width 48 height 71
type input "0"
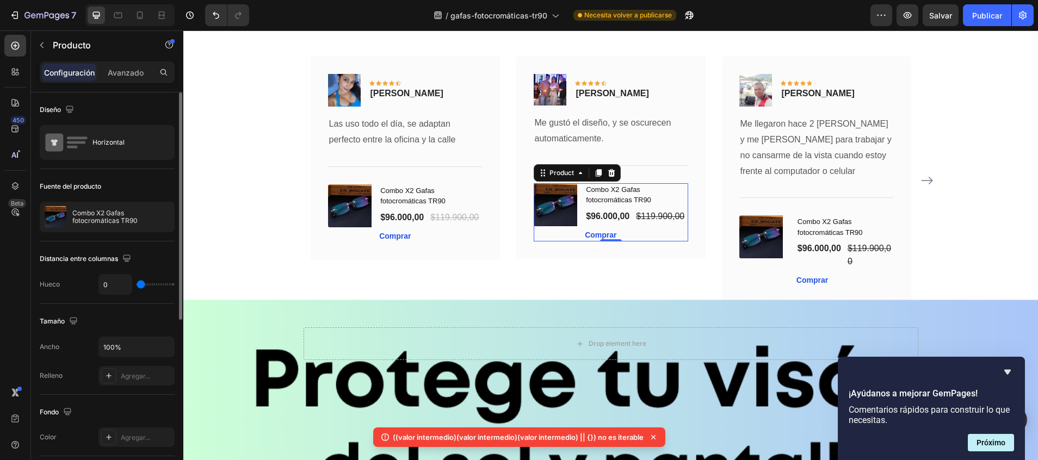
drag, startPoint x: 147, startPoint y: 284, endPoint x: 122, endPoint y: 286, distance: 25.1
type input "0"
click at [137, 286] on input "range" at bounding box center [156, 284] width 38 height 2
click at [758, 268] on div "(P) Images & Gallery" at bounding box center [763, 250] width 48 height 71
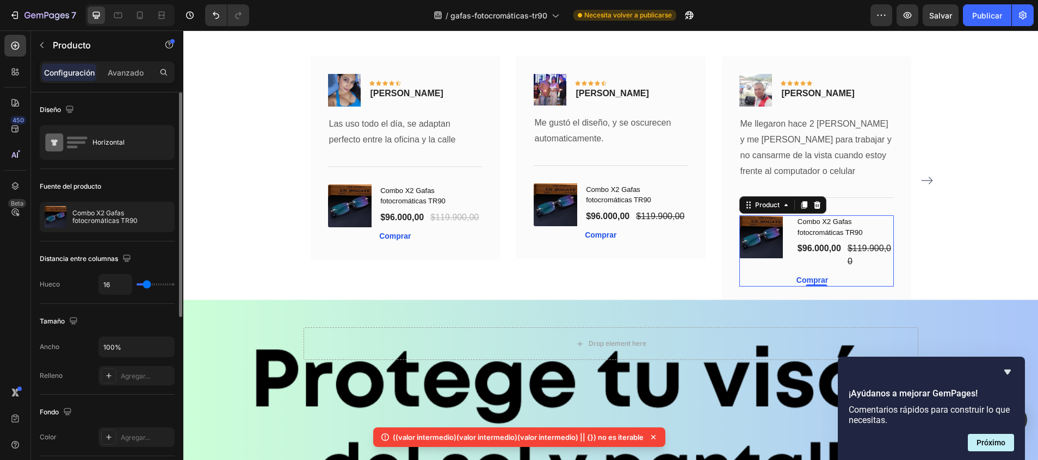
type input "0"
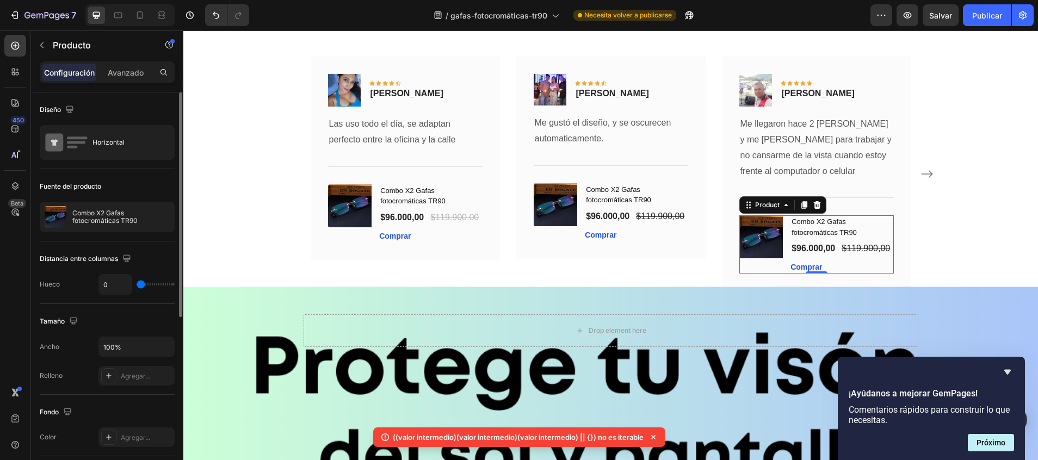
drag, startPoint x: 146, startPoint y: 286, endPoint x: 105, endPoint y: 287, distance: 41.3
type input "0"
click at [137, 286] on input "range" at bounding box center [156, 284] width 38 height 2
click at [925, 166] on button "Carousel Next Arrow" at bounding box center [926, 173] width 17 height 17
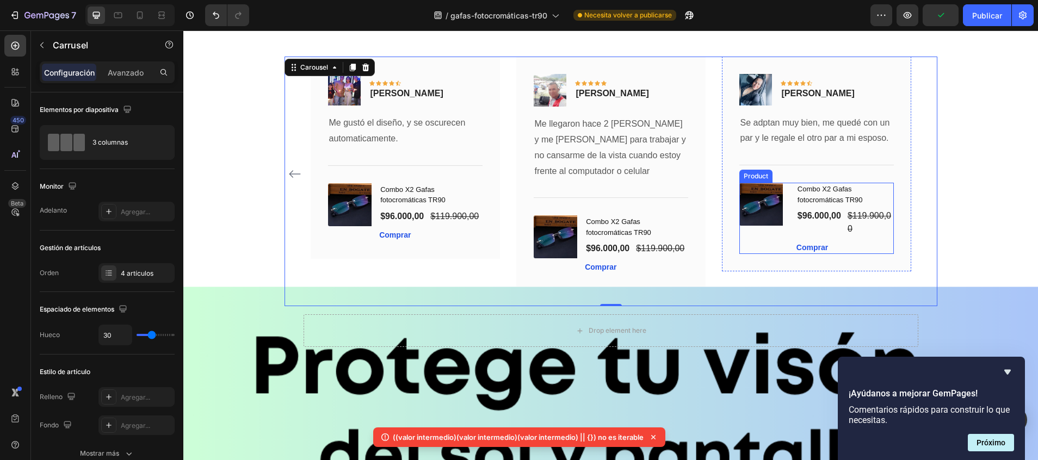
click at [754, 234] on div "(P) Images & Gallery" at bounding box center [763, 218] width 48 height 71
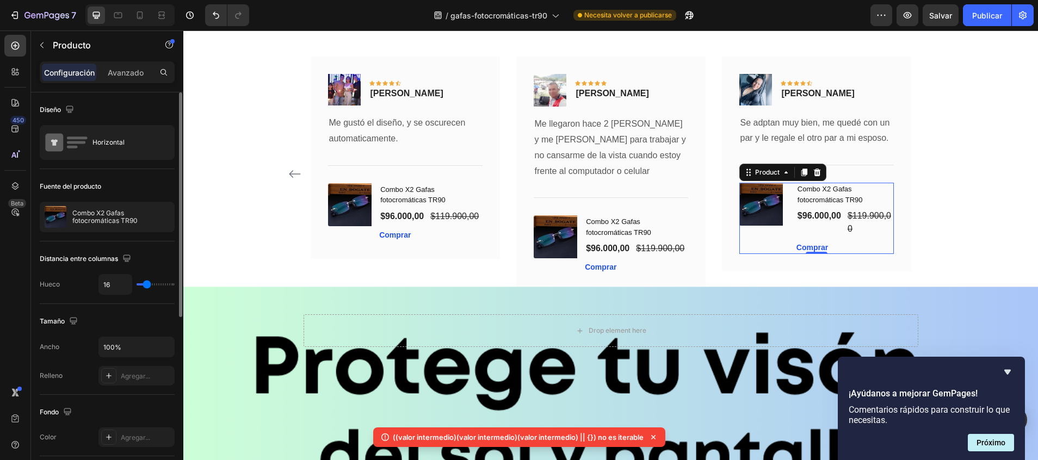
type input "0"
drag, startPoint x: 149, startPoint y: 285, endPoint x: 128, endPoint y: 286, distance: 20.7
type input "0"
click at [137, 286] on input "range" at bounding box center [156, 284] width 38 height 2
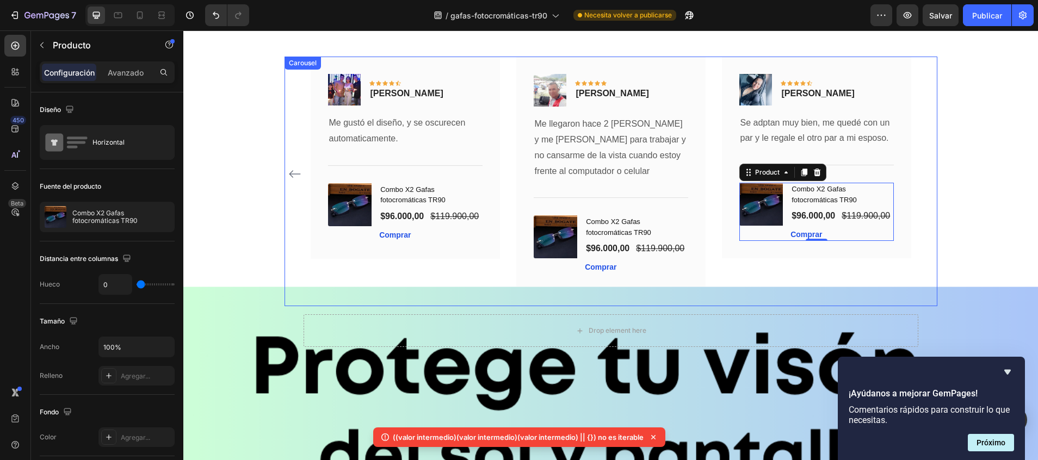
click at [289, 171] on icon "Carousel Back Arrow" at bounding box center [294, 174] width 13 height 13
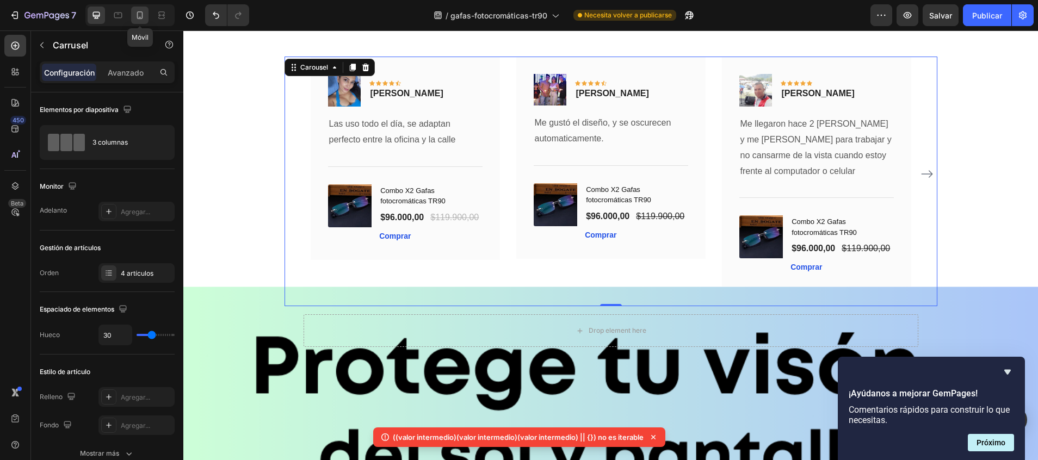
click at [141, 12] on icon at bounding box center [140, 15] width 6 height 8
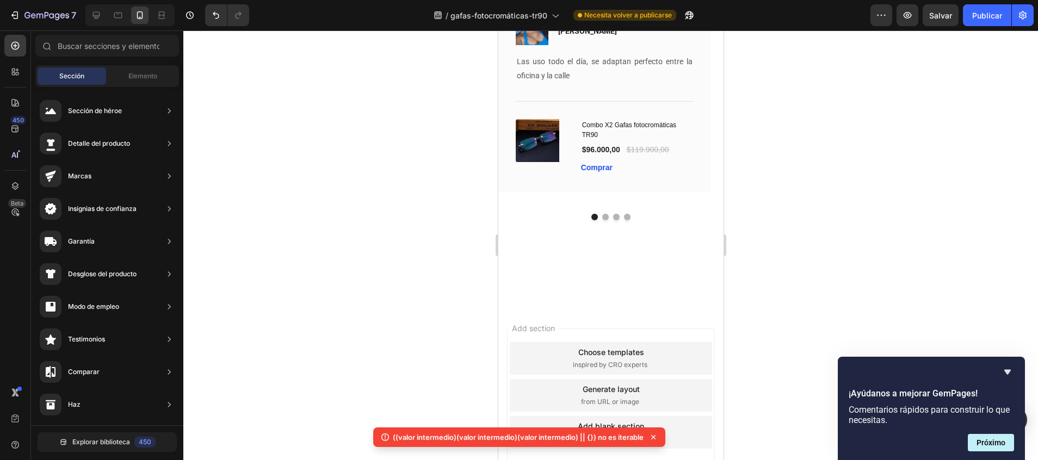
scroll to position [3009, 0]
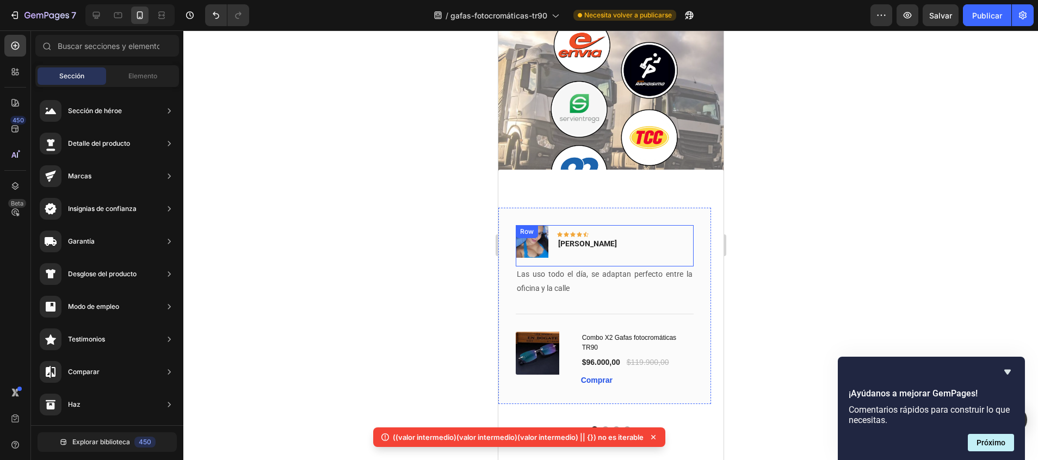
click at [677, 222] on div "Image Icon Icon Icon Icon Icon Row [PERSON_NAME] Text block Row Las uso todo el…" at bounding box center [604, 306] width 213 height 196
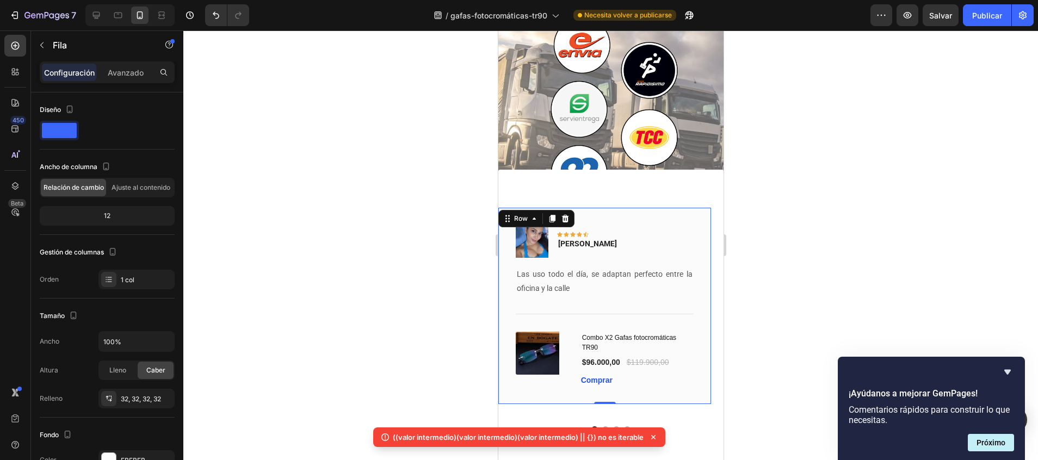
click at [677, 202] on div "Image Icon Icon Icon Icon Icon Row [PERSON_NAME] Text block Row Las uso todo el…" at bounding box center [610, 320] width 225 height 301
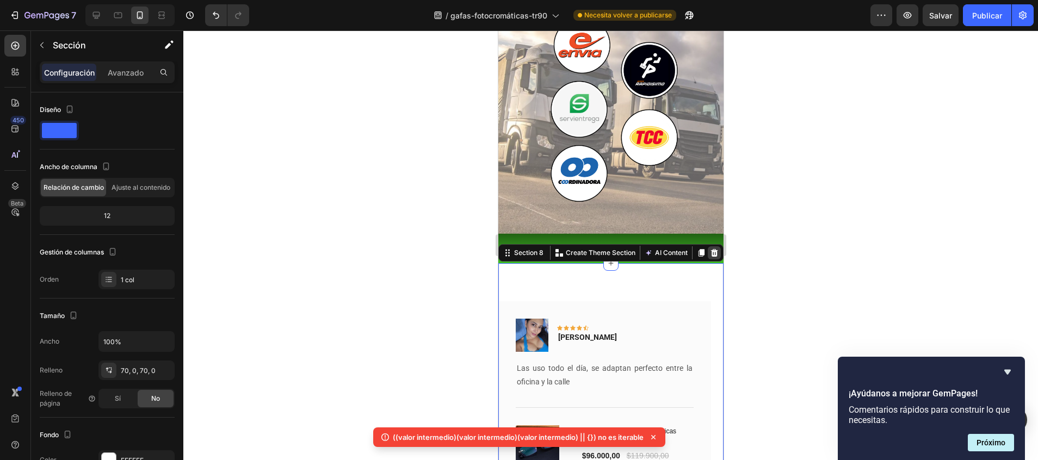
click at [709, 249] on icon at bounding box center [713, 253] width 9 height 9
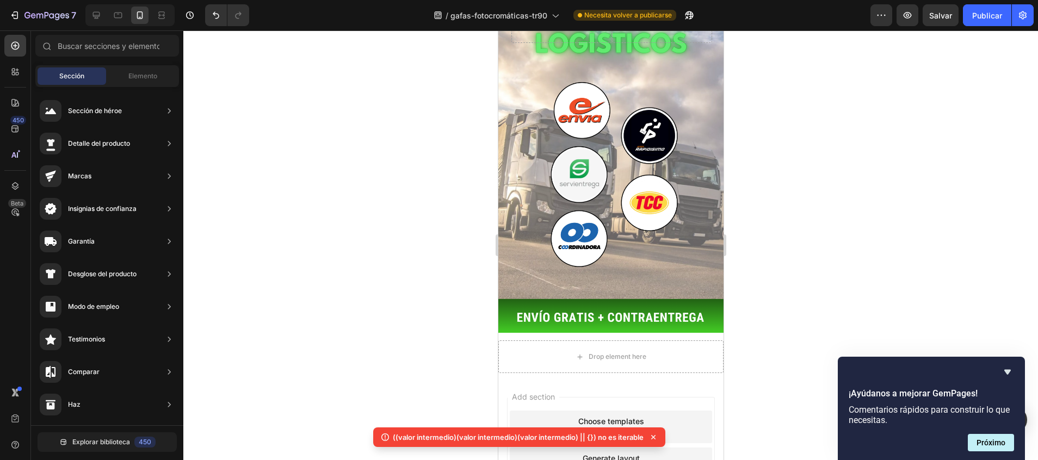
scroll to position [2939, 0]
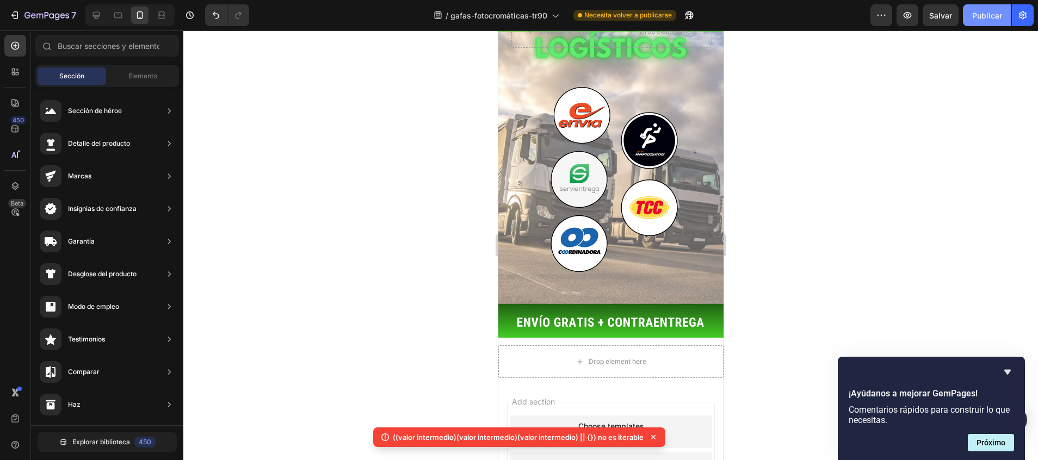
click at [982, 15] on font "Publicar" at bounding box center [987, 15] width 30 height 11
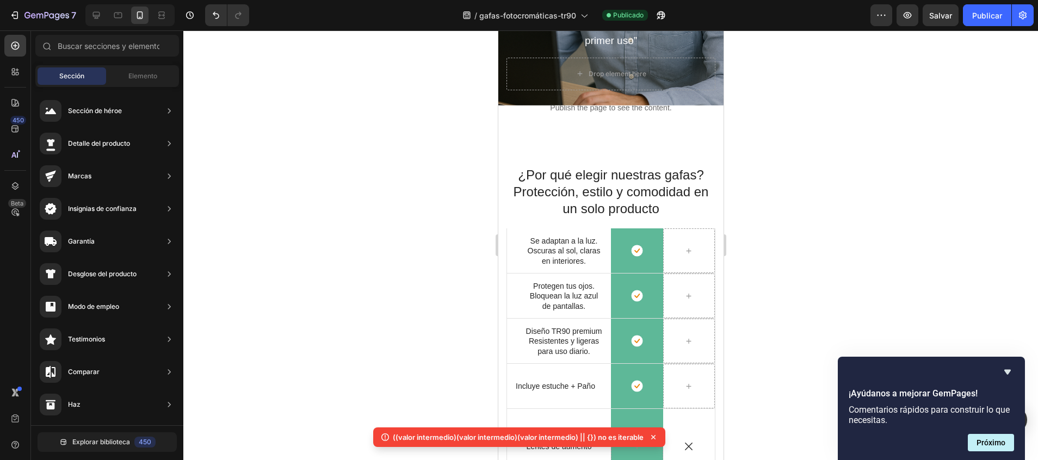
scroll to position [447, 0]
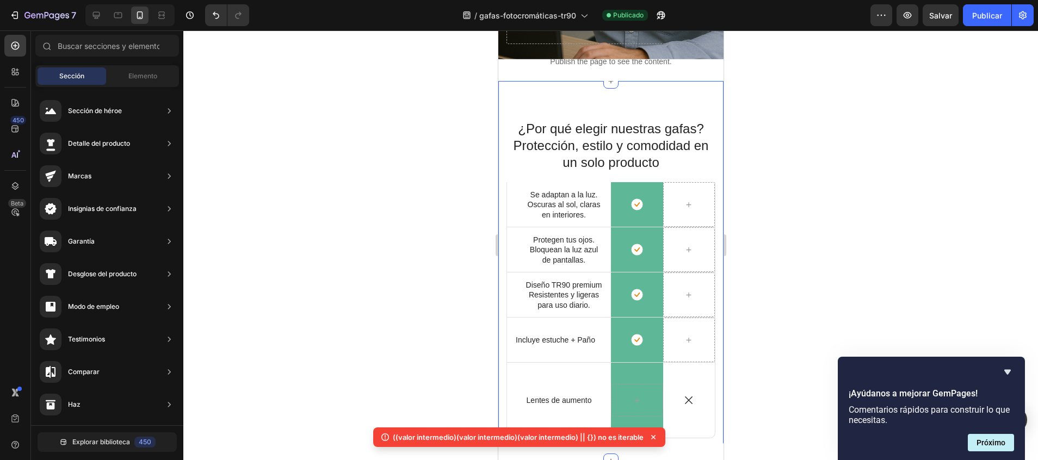
click at [660, 81] on div "¿Por qué elegir nuestras gafas? Protección, estilo y comodidad en un solo produ…" at bounding box center [610, 271] width 225 height 381
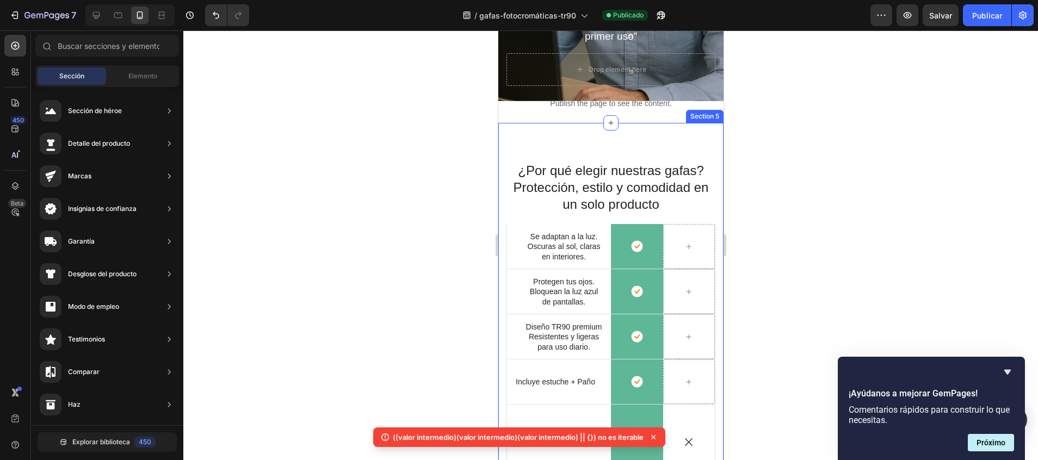
click at [634, 129] on div "¿Por qué elegir nuestras gafas? Protección, estilo y comodidad en un solo produ…" at bounding box center [610, 313] width 225 height 381
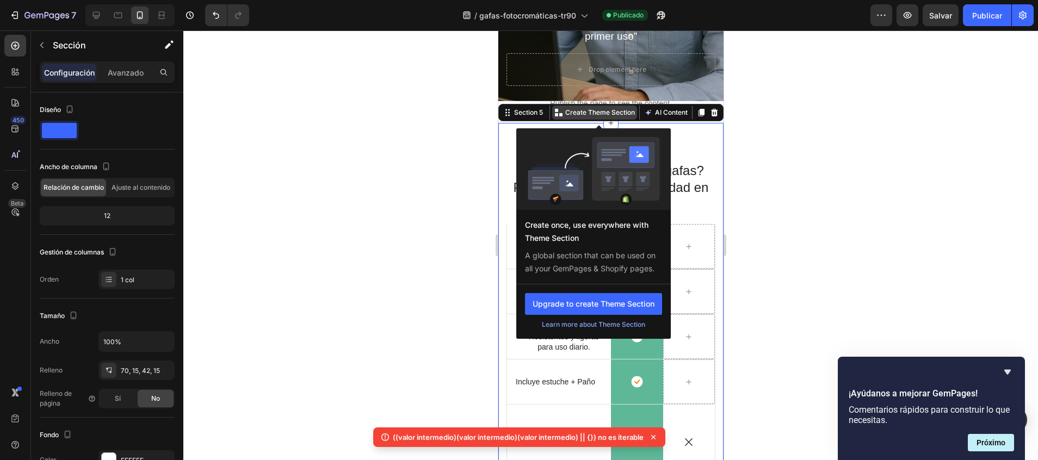
click at [572, 108] on p "Create Theme Section" at bounding box center [600, 113] width 70 height 10
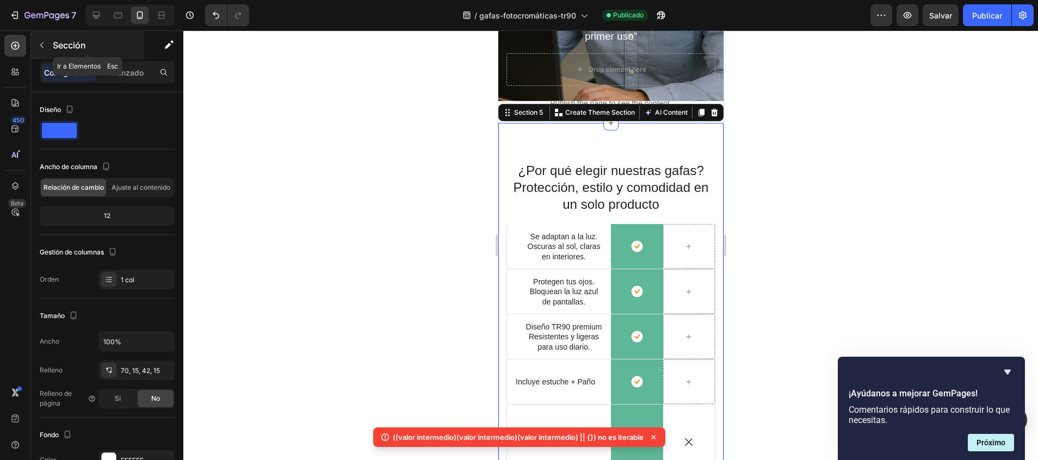
click at [47, 42] on button "button" at bounding box center [41, 44] width 17 height 17
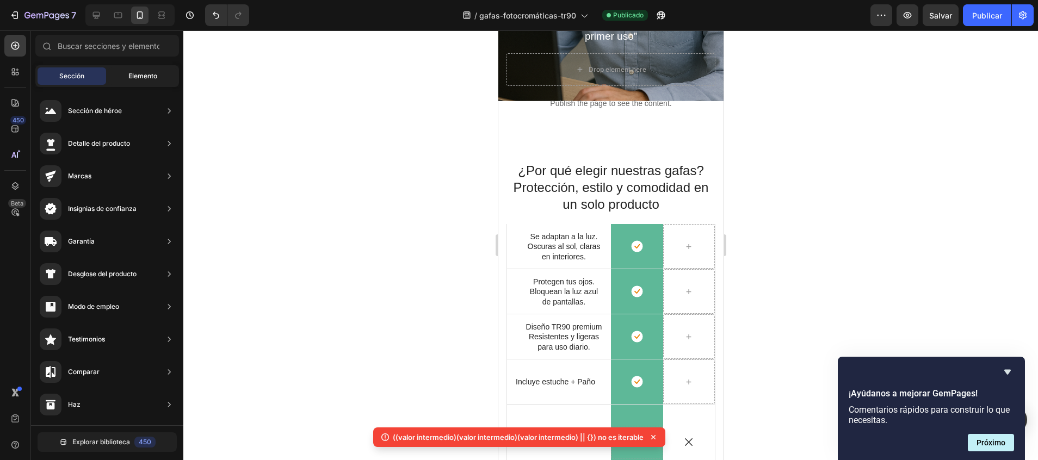
click at [136, 74] on span "Elemento" at bounding box center [142, 76] width 29 height 10
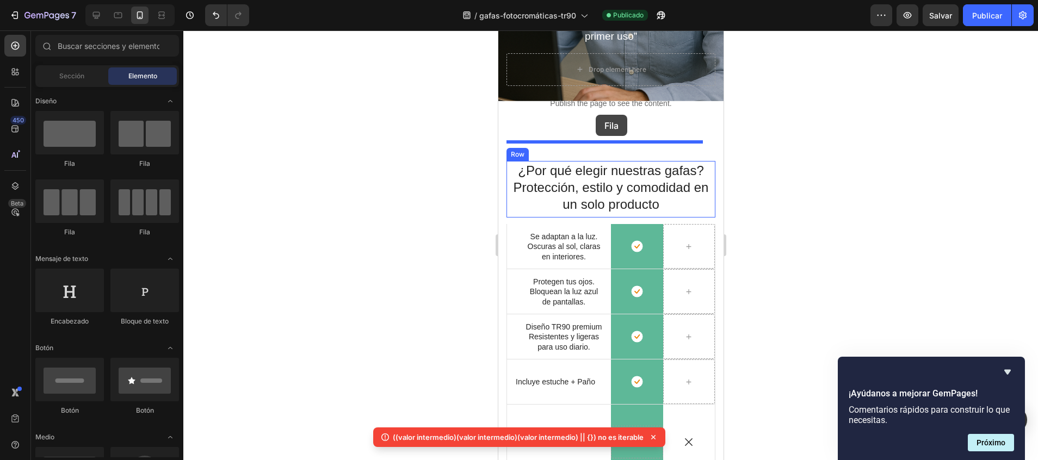
drag, startPoint x: 581, startPoint y: 171, endPoint x: 595, endPoint y: 115, distance: 58.2
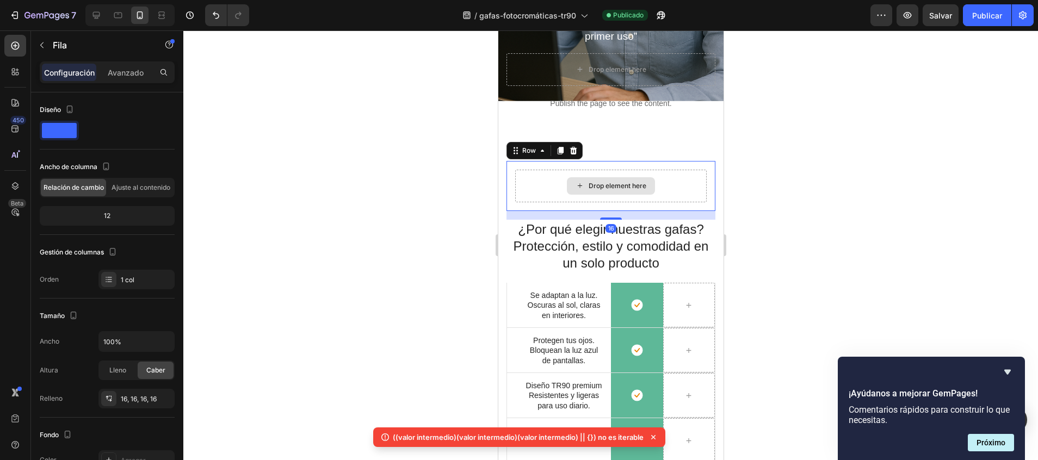
click at [599, 182] on div "Drop element here" at bounding box center [617, 186] width 58 height 9
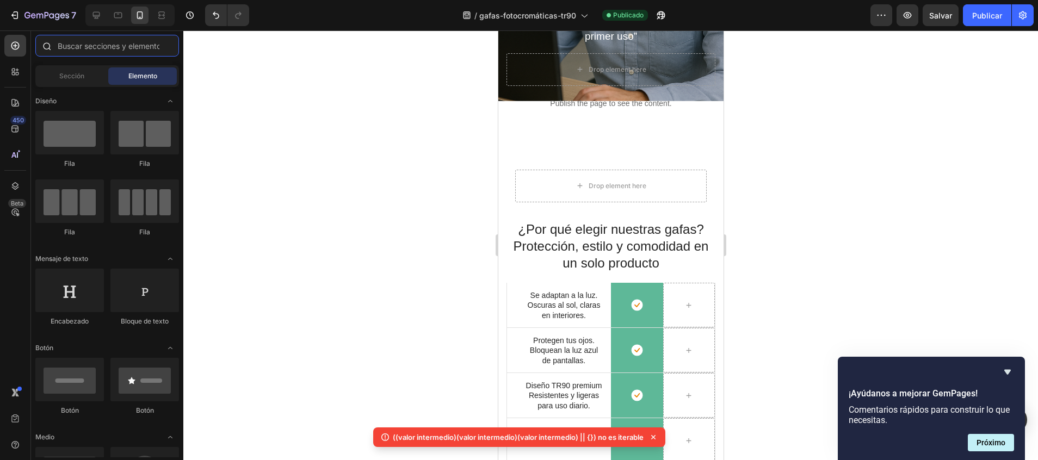
click at [96, 42] on input "text" at bounding box center [107, 46] width 144 height 22
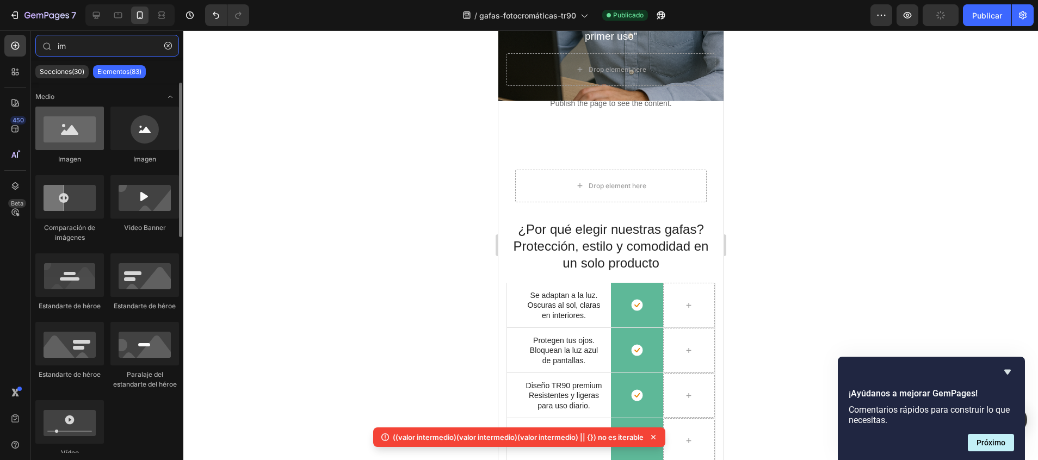
type input "im"
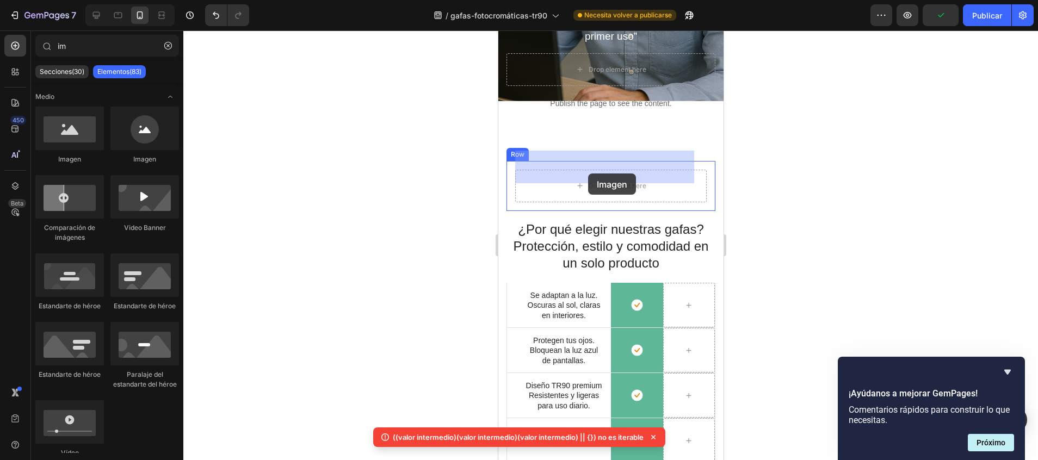
drag, startPoint x: 566, startPoint y: 168, endPoint x: 587, endPoint y: 173, distance: 22.0
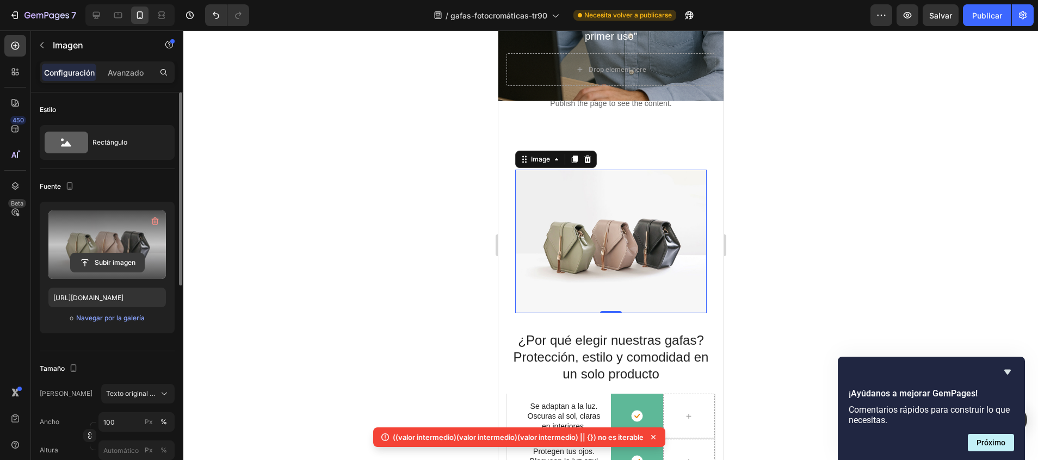
click at [92, 253] on input "file" at bounding box center [107, 262] width 73 height 18
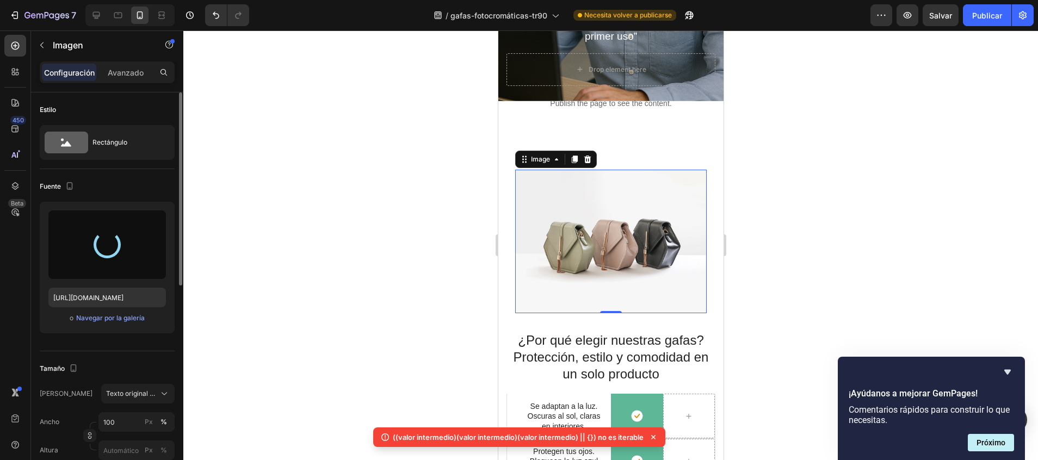
type input "https://cdn.shopify.com/s/files/1/0747/5517/8715/files/gempages_585141558085419…"
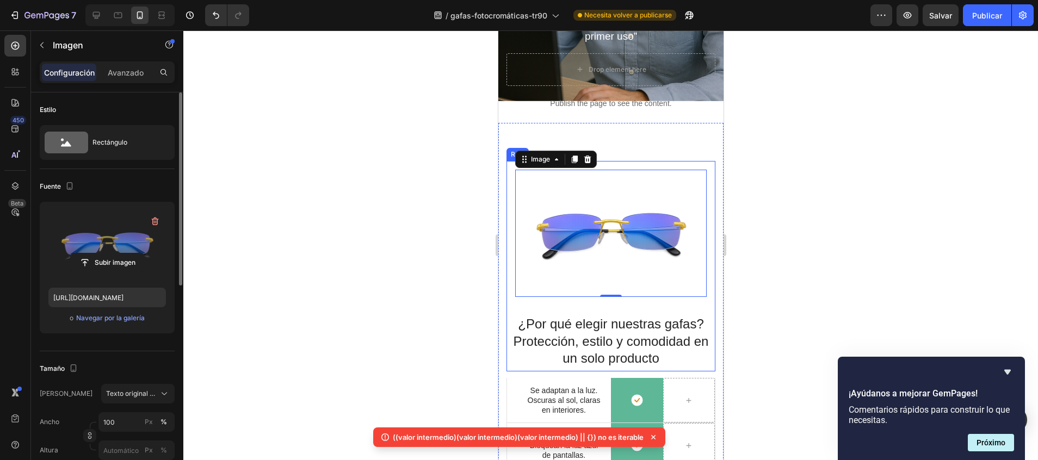
click at [691, 286] on div "Image 0 Row ¿Por qué elegir nuestras gafas? Protección, estilo y comodidad en u…" at bounding box center [610, 266] width 209 height 210
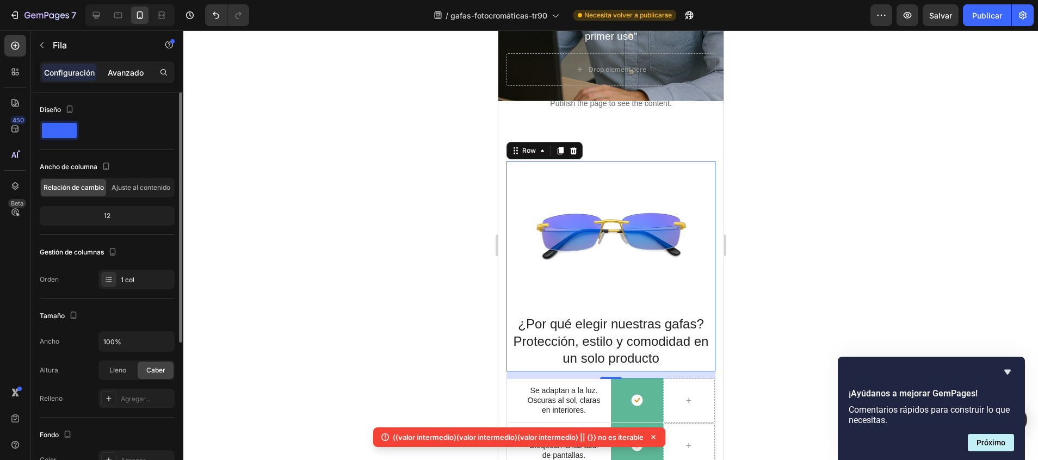
click at [116, 77] on p "Avanzado" at bounding box center [126, 72] width 36 height 11
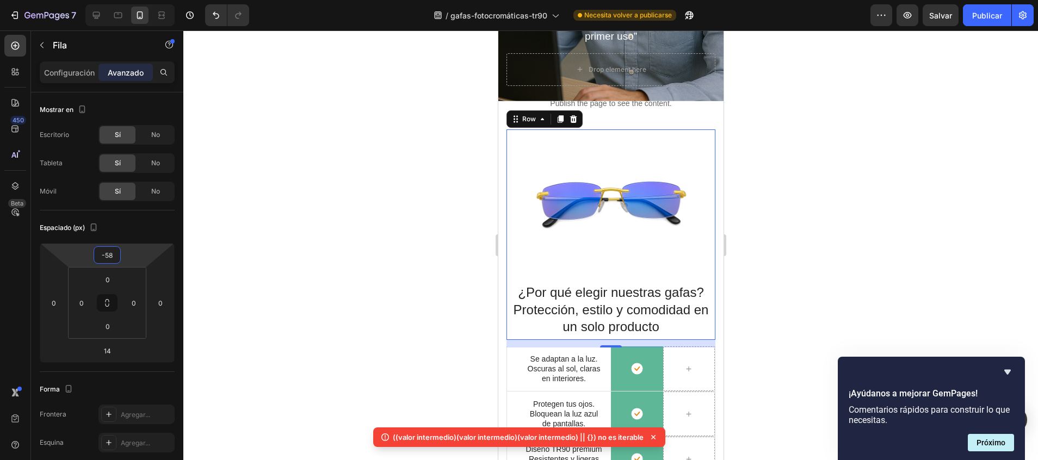
type input "-62"
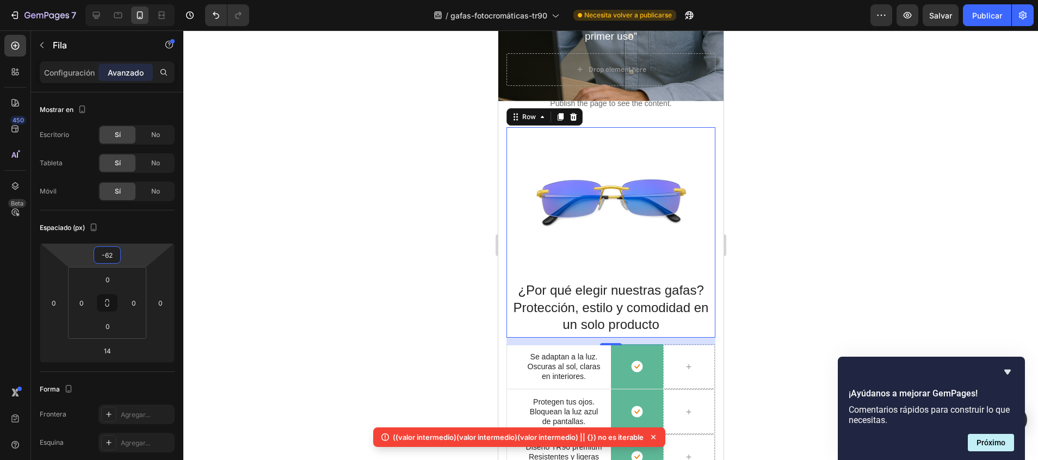
drag, startPoint x: 121, startPoint y: 246, endPoint x: 121, endPoint y: 271, distance: 25.0
click at [121, 0] on html "7 / gafas-fotocromáticas-tr90 Necesita volver a publicarse Preview Salvar Publi…" at bounding box center [519, 0] width 1038 height 0
click at [571, 282] on h2 "¿Por qué elegir nuestras gafas? Protección, estilo y comodidad en un solo produ…" at bounding box center [610, 307] width 209 height 53
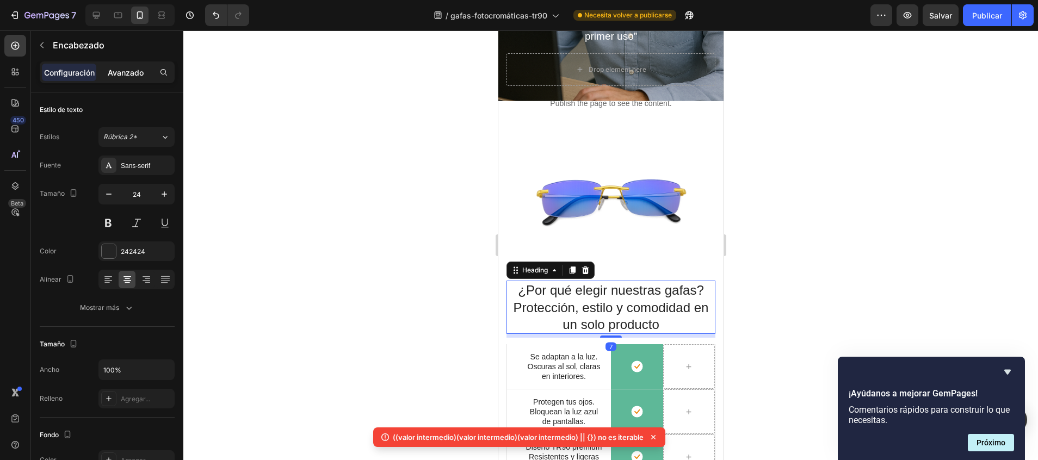
click at [128, 79] on div "Avanzado" at bounding box center [125, 72] width 54 height 17
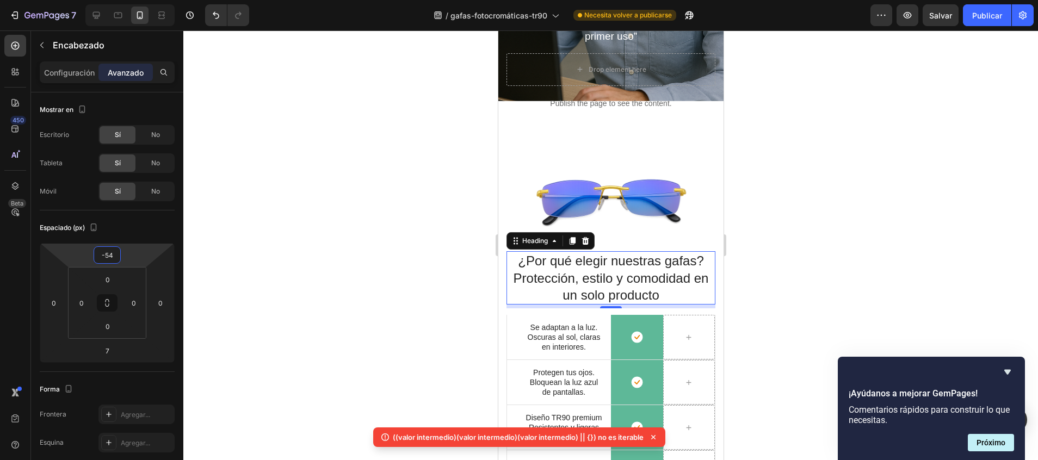
type input "-56"
drag, startPoint x: 117, startPoint y: 244, endPoint x: 116, endPoint y: 267, distance: 22.9
click at [116, 0] on html "7 / gafas-fotocromáticas-tr90 Necesita volver a publicarse Preview Salvar Publi…" at bounding box center [519, 0] width 1038 height 0
click at [337, 199] on div at bounding box center [610, 245] width 854 height 430
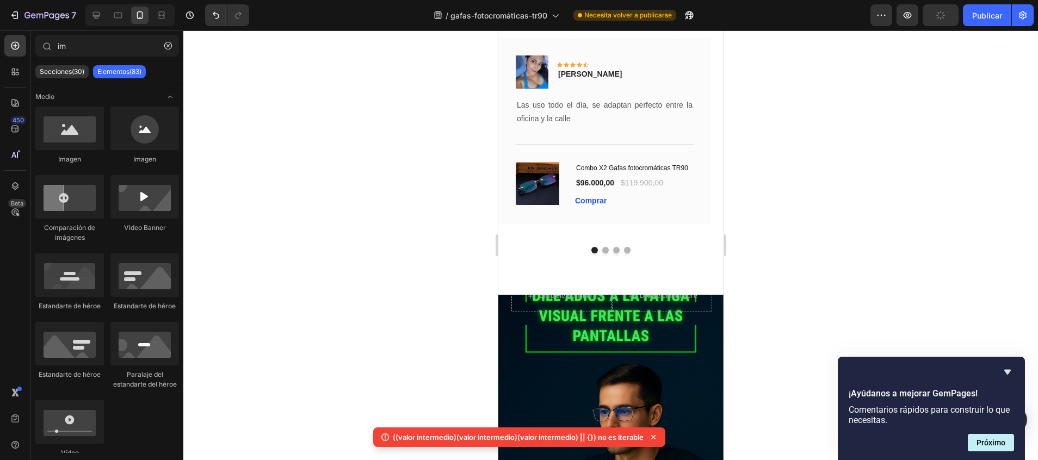
scroll to position [917, 0]
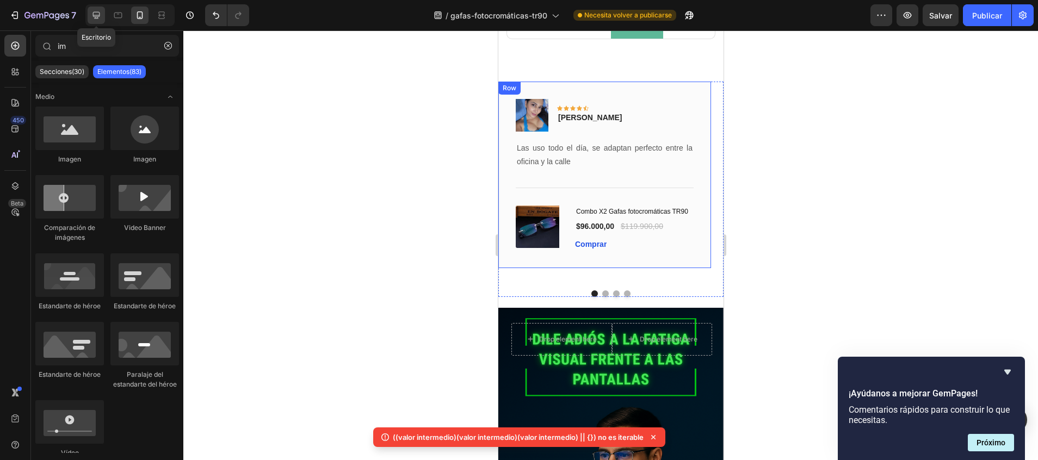
click at [97, 11] on icon at bounding box center [96, 15] width 11 height 11
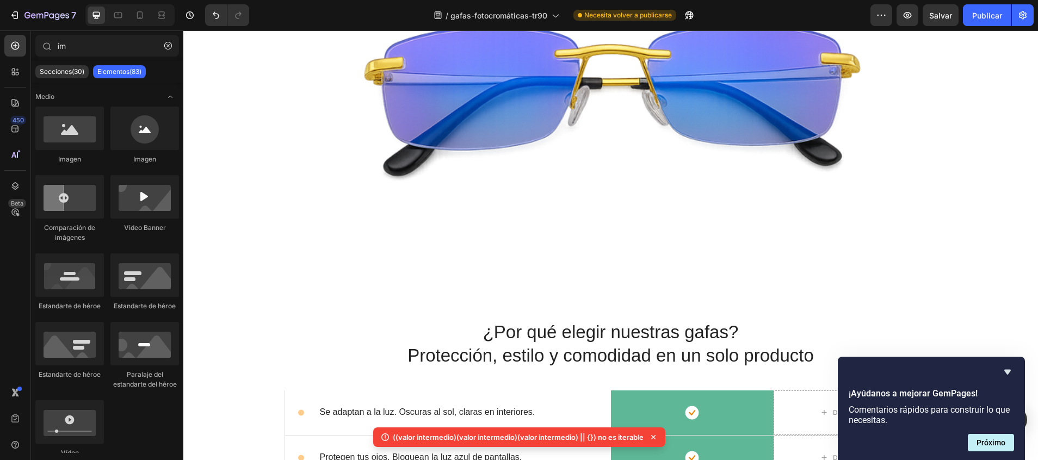
scroll to position [591, 0]
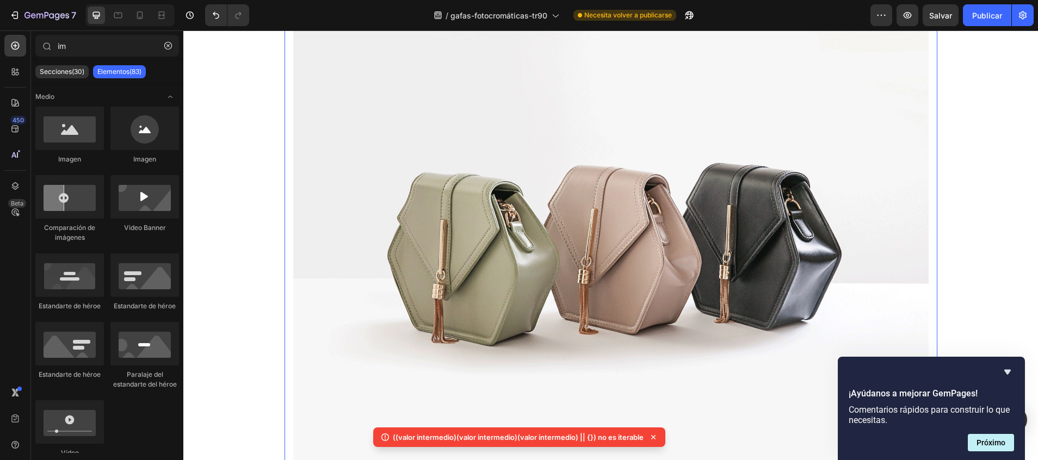
click at [486, 253] on img at bounding box center [610, 238] width 635 height 476
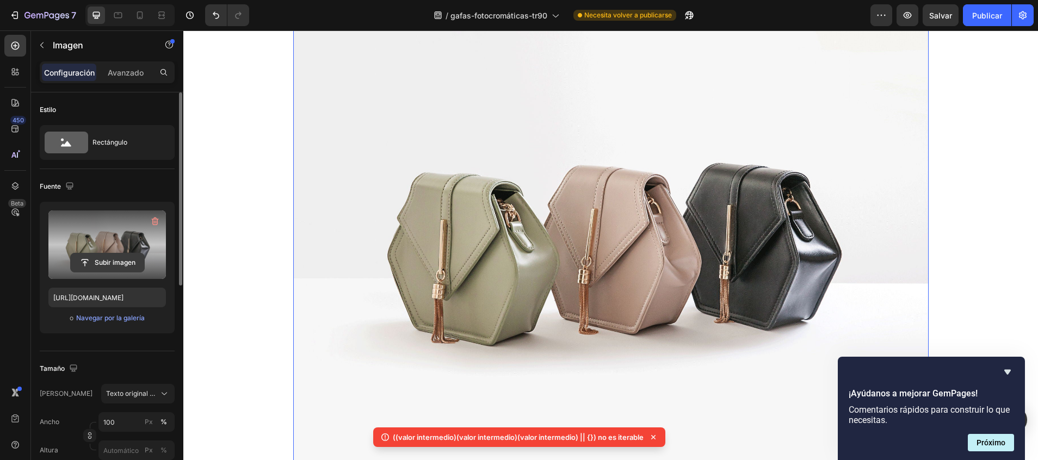
click at [109, 254] on input "file" at bounding box center [107, 262] width 73 height 18
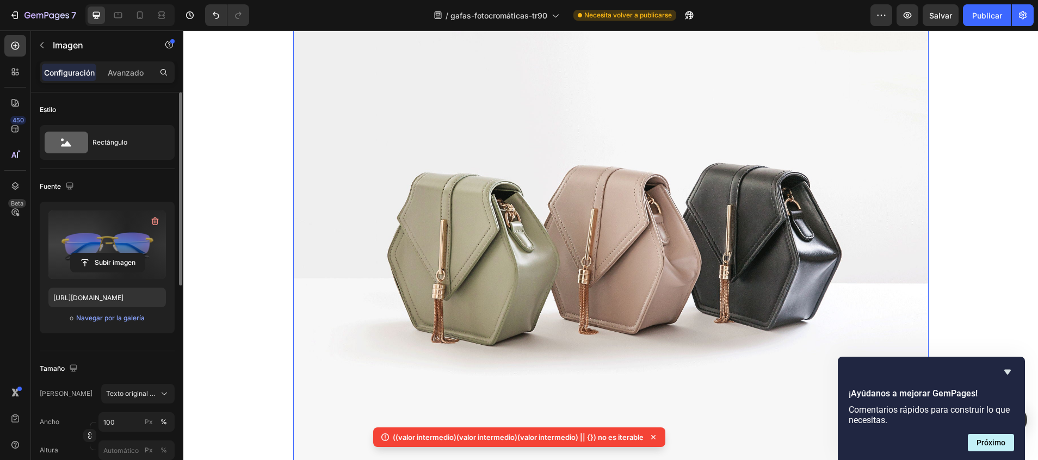
type input "https://cdn.shopify.com/s/files/1/0747/5517/8715/files/gempages_585141558085419…"
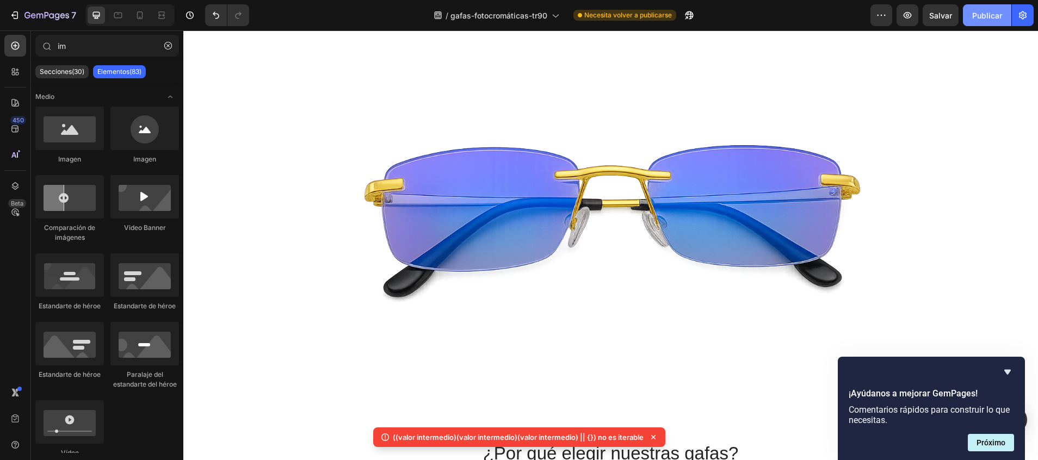
click at [980, 16] on font "Publicar" at bounding box center [987, 15] width 30 height 11
click at [140, 13] on icon at bounding box center [139, 15] width 11 height 11
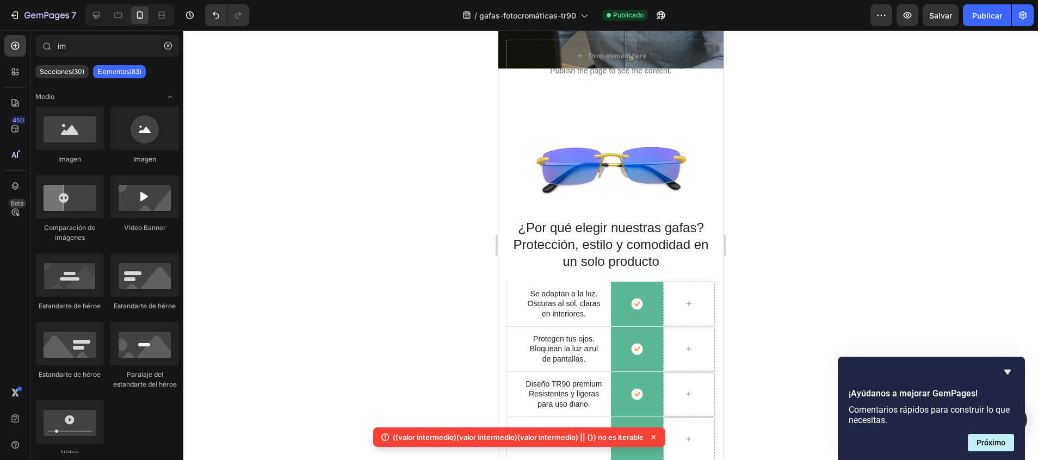
scroll to position [392, 0]
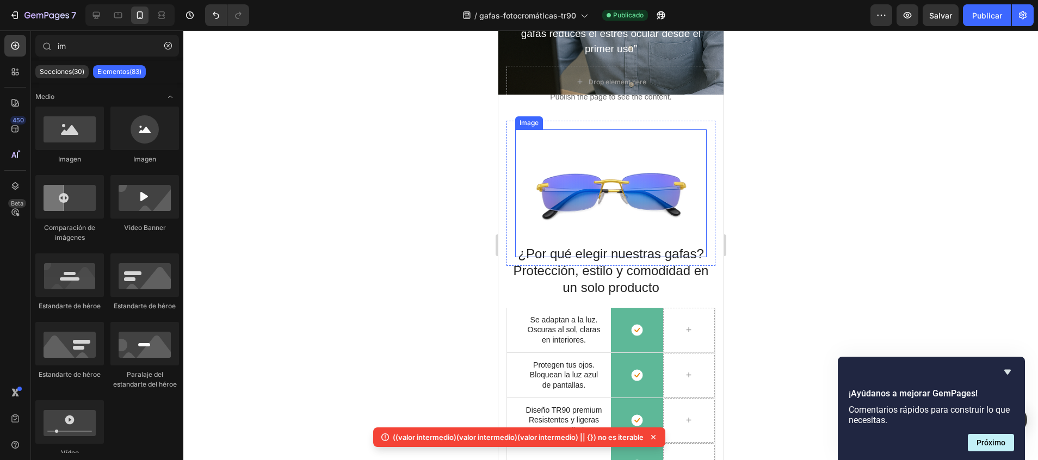
click at [615, 147] on img at bounding box center [609, 193] width 191 height 128
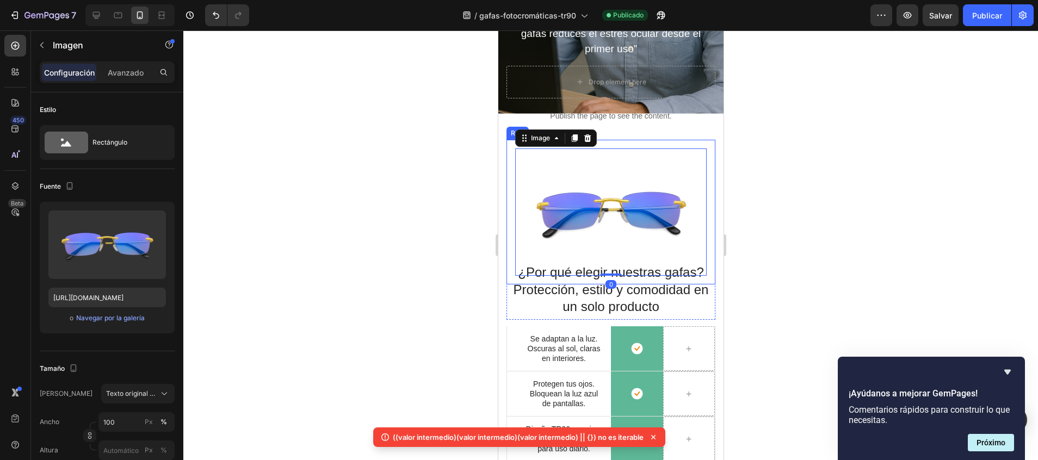
click at [622, 140] on div "Image 0 Row" at bounding box center [610, 212] width 209 height 145
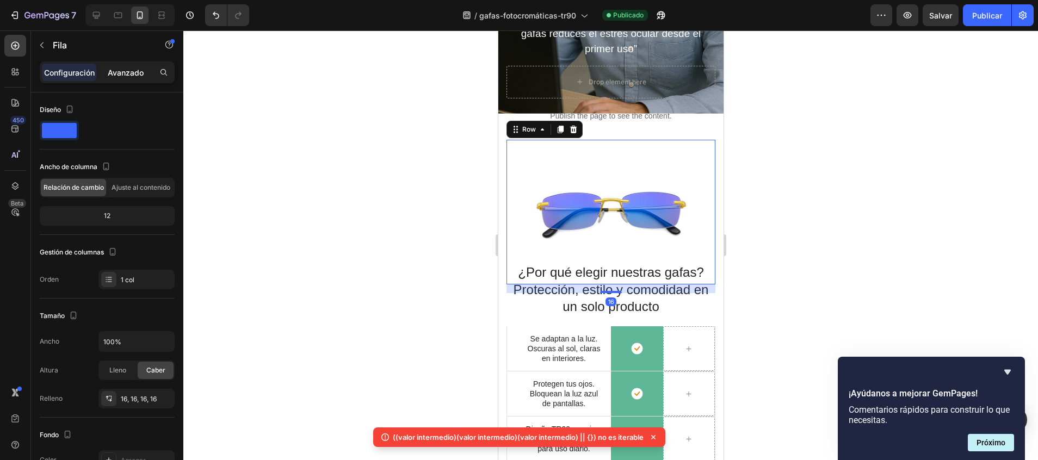
click at [125, 78] on div "Avanzado" at bounding box center [125, 72] width 54 height 17
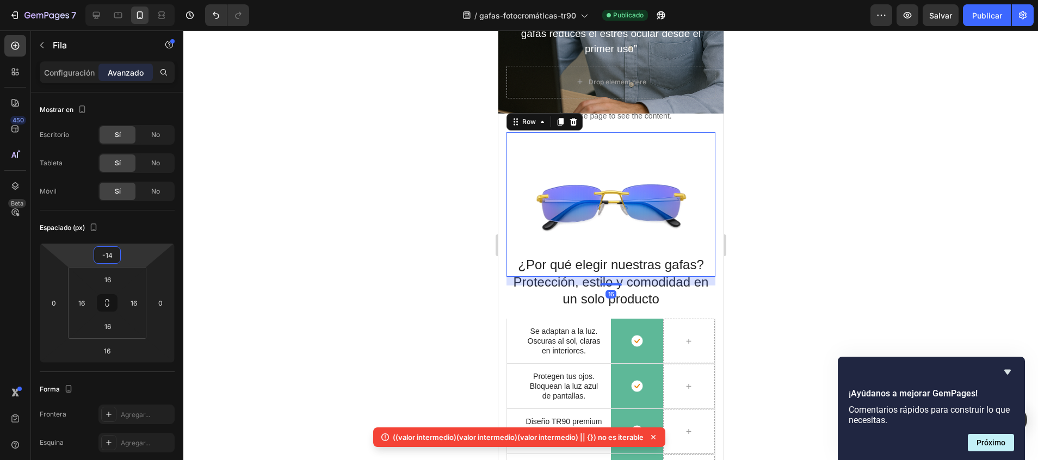
type input "-16"
drag, startPoint x: 111, startPoint y: 246, endPoint x: 111, endPoint y: 252, distance: 6.5
click at [111, 0] on html "7 / gafas-fotocromáticas-tr90 Publicado Preview Salvar Publicar 450 Beta im Sec…" at bounding box center [519, 0] width 1038 height 0
click at [987, 15] on font "Publicar" at bounding box center [987, 15] width 30 height 11
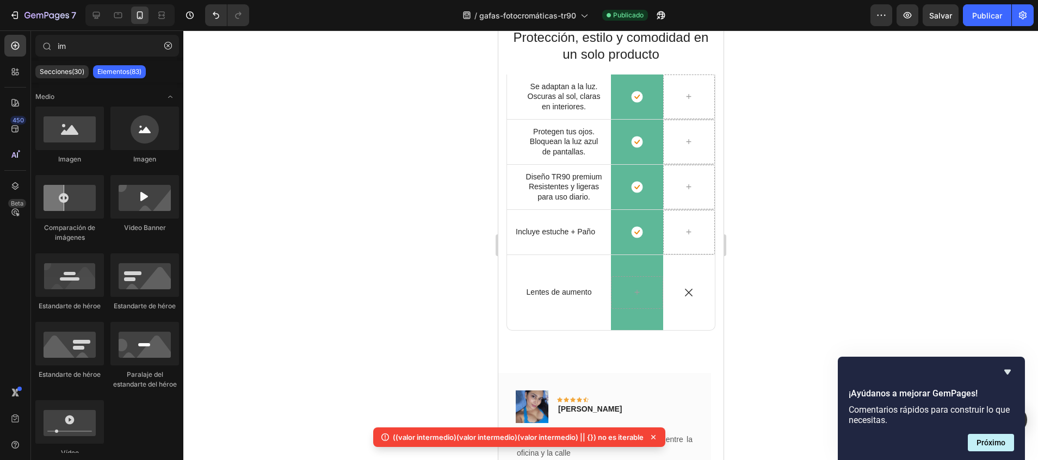
scroll to position [738, 0]
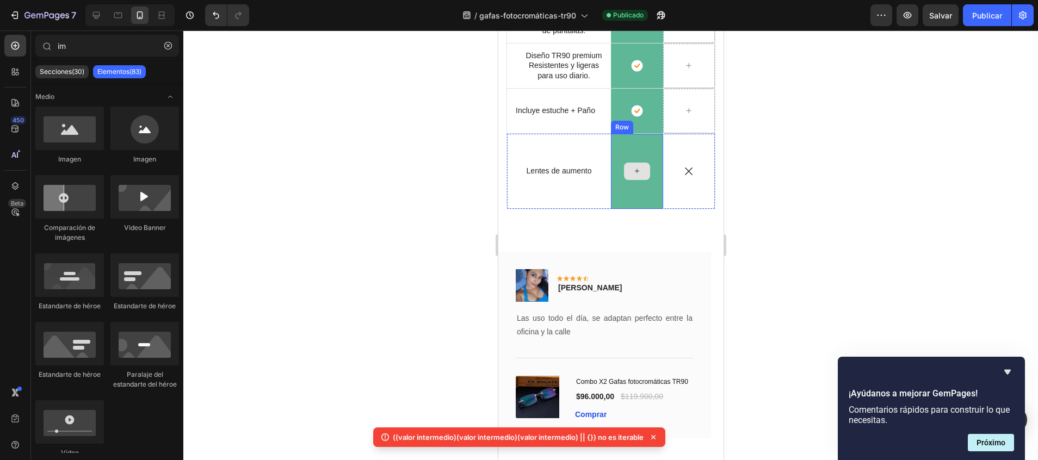
click at [640, 175] on div at bounding box center [636, 171] width 52 height 33
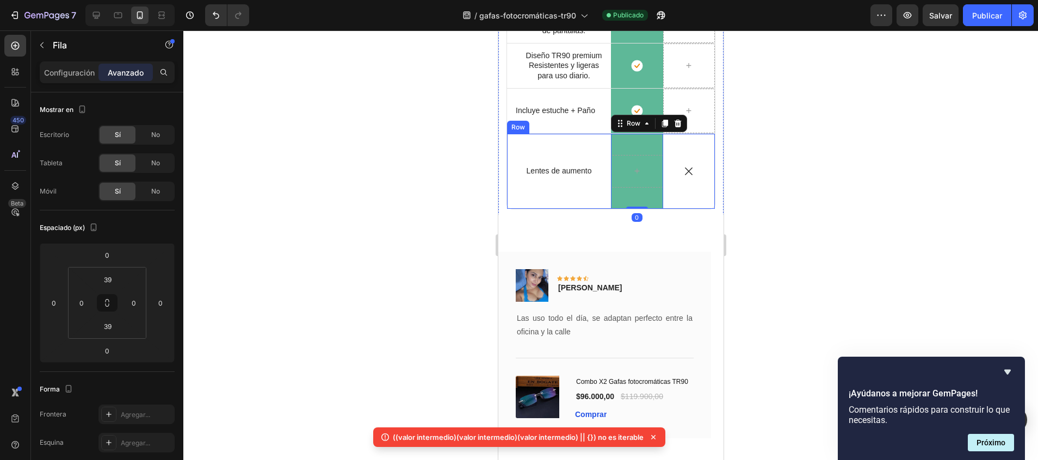
click at [673, 175] on div "Icon" at bounding box center [688, 171] width 52 height 75
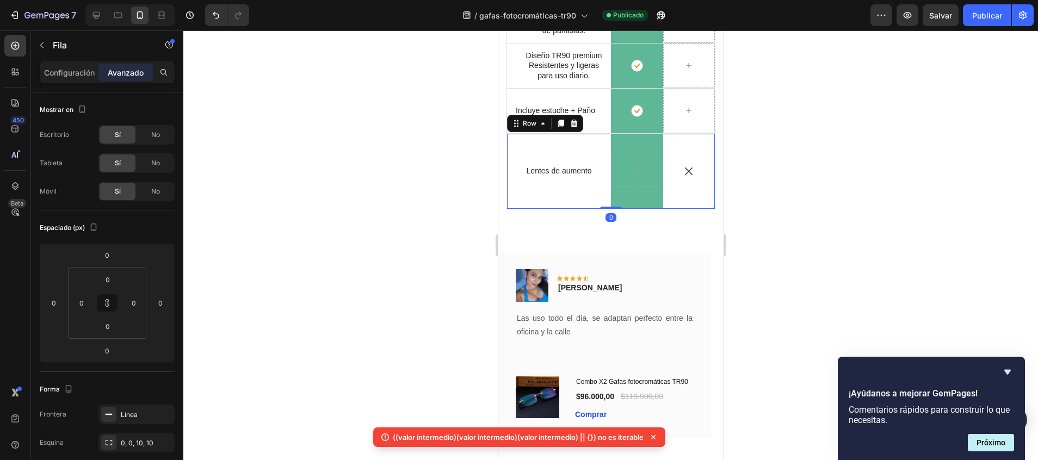
click at [634, 175] on div at bounding box center [636, 171] width 52 height 33
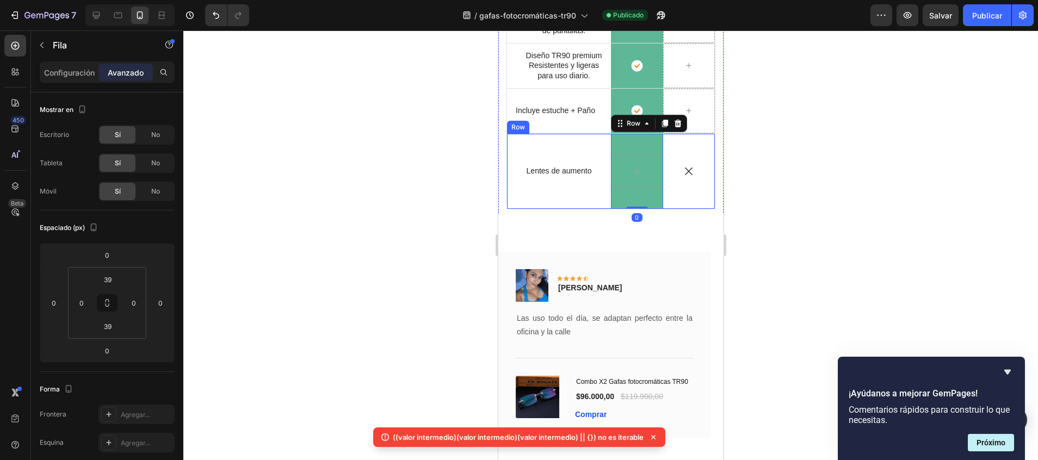
click at [677, 183] on div "Icon" at bounding box center [688, 171] width 52 height 75
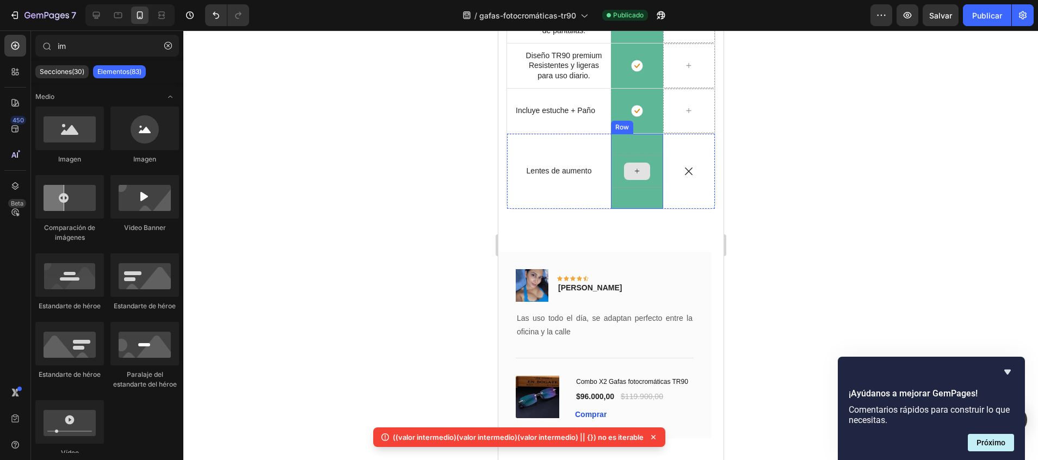
click at [636, 170] on div at bounding box center [636, 171] width 26 height 17
click at [632, 166] on icon at bounding box center [636, 170] width 9 height 9
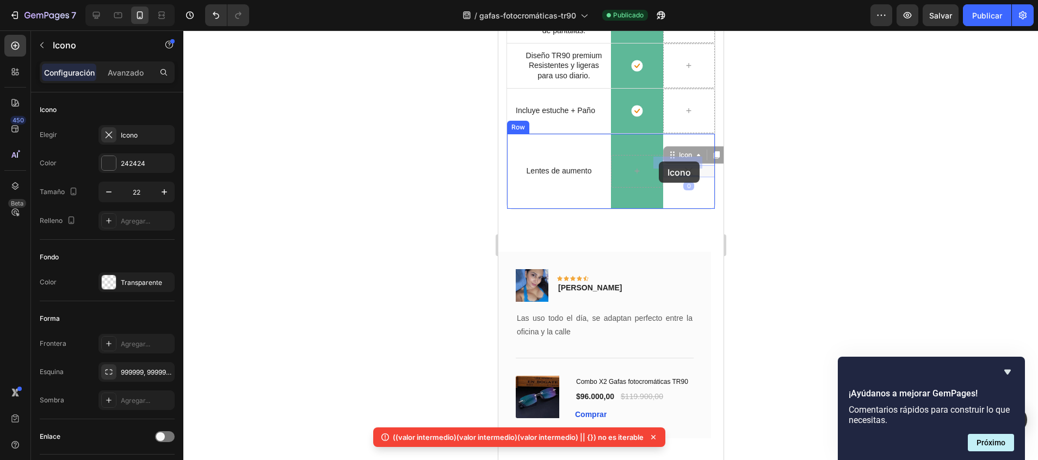
drag, startPoint x: 676, startPoint y: 162, endPoint x: 660, endPoint y: 162, distance: 16.3
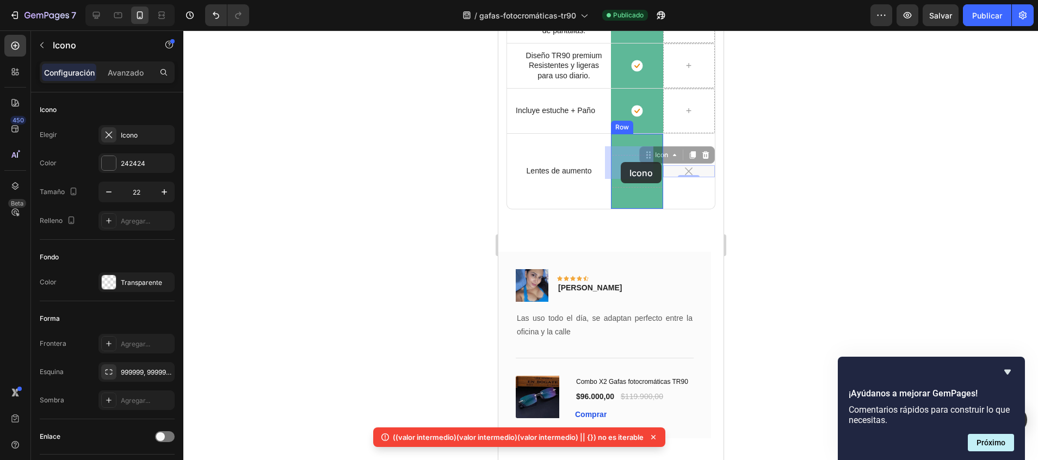
drag, startPoint x: 635, startPoint y: 147, endPoint x: 620, endPoint y: 162, distance: 20.8
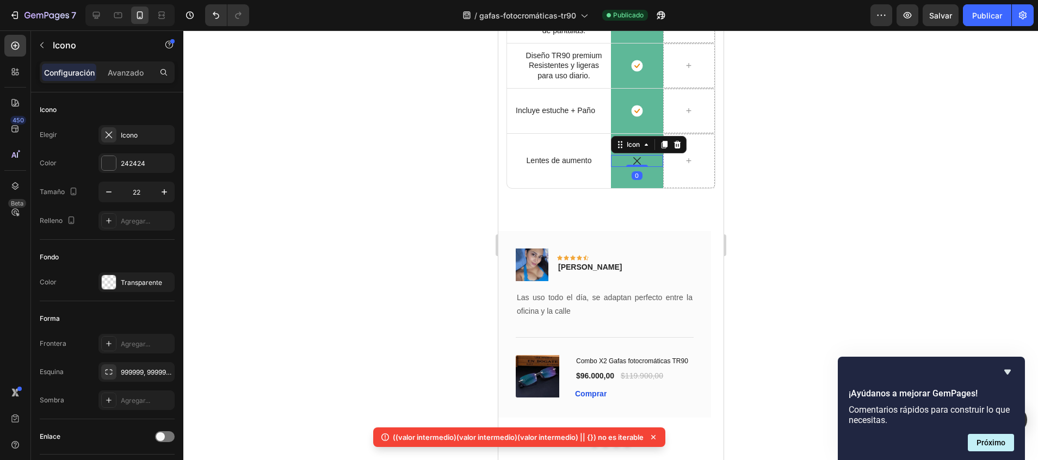
click at [796, 173] on div at bounding box center [610, 245] width 854 height 430
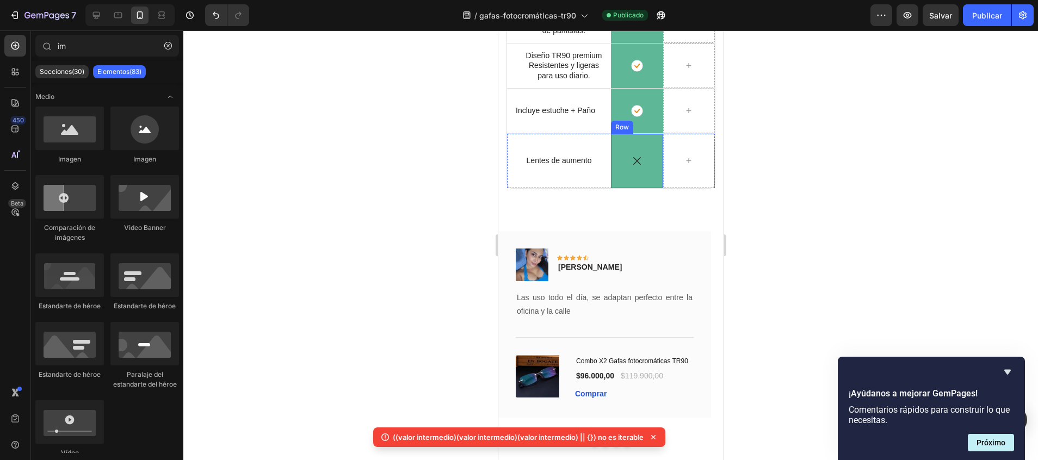
click at [638, 165] on div "Icon Row" at bounding box center [636, 161] width 52 height 54
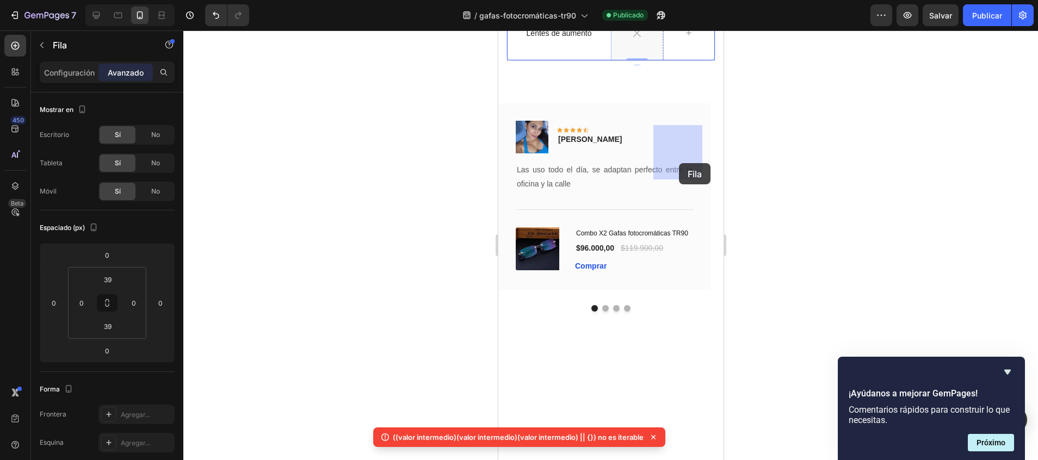
scroll to position [738, 0]
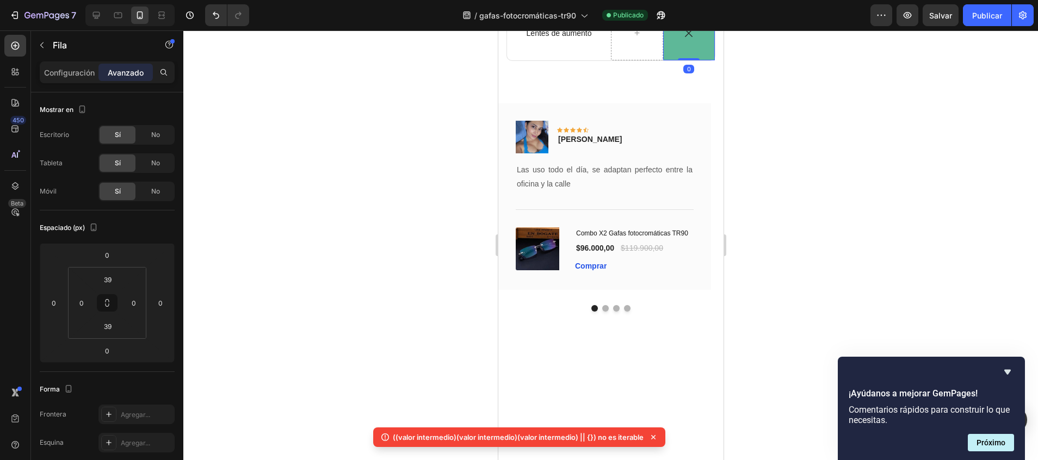
click at [802, 170] on div at bounding box center [610, 245] width 854 height 430
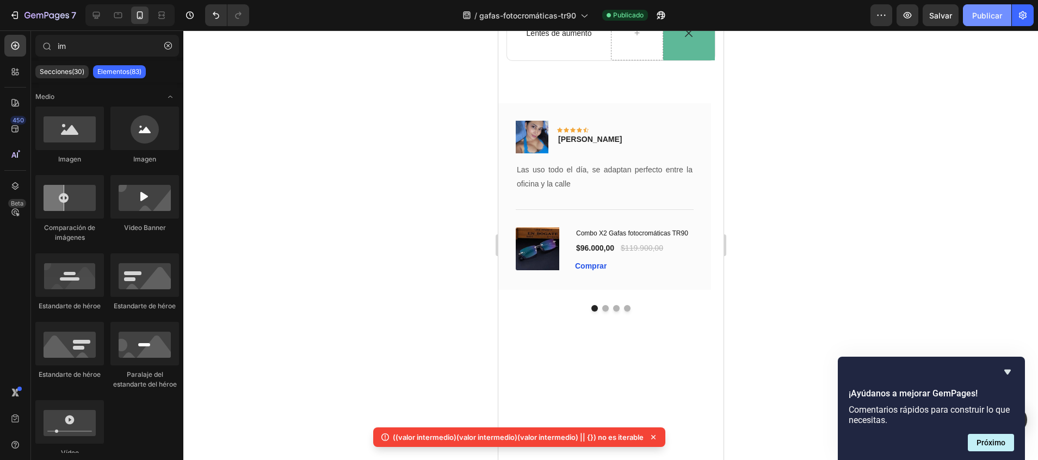
click at [977, 21] on button "Publicar" at bounding box center [987, 15] width 48 height 22
click at [681, 60] on div "Icon Row" at bounding box center [688, 33] width 52 height 54
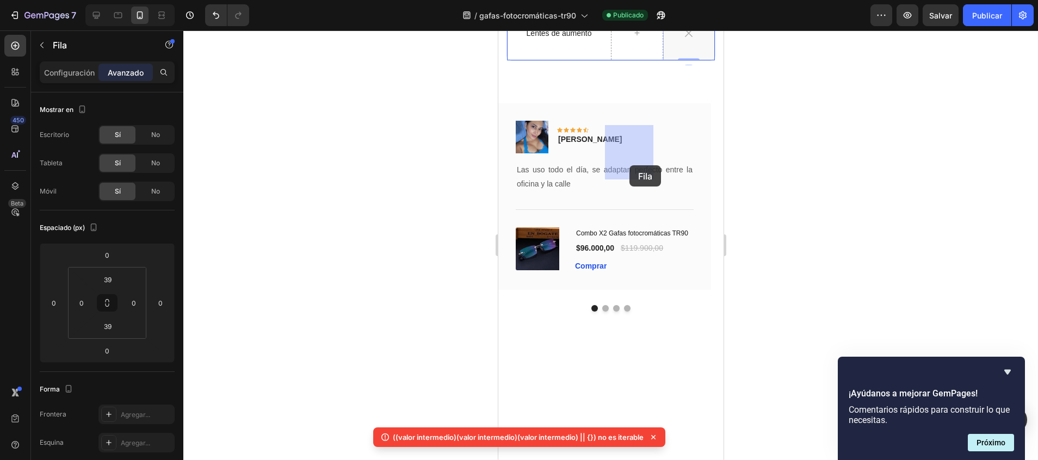
drag, startPoint x: 681, startPoint y: 173, endPoint x: 629, endPoint y: 165, distance: 52.8
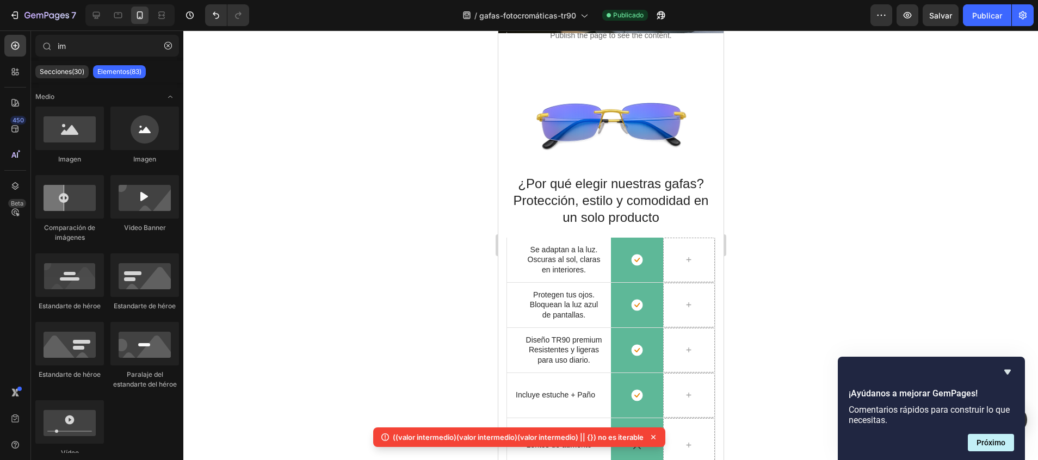
scroll to position [505, 0]
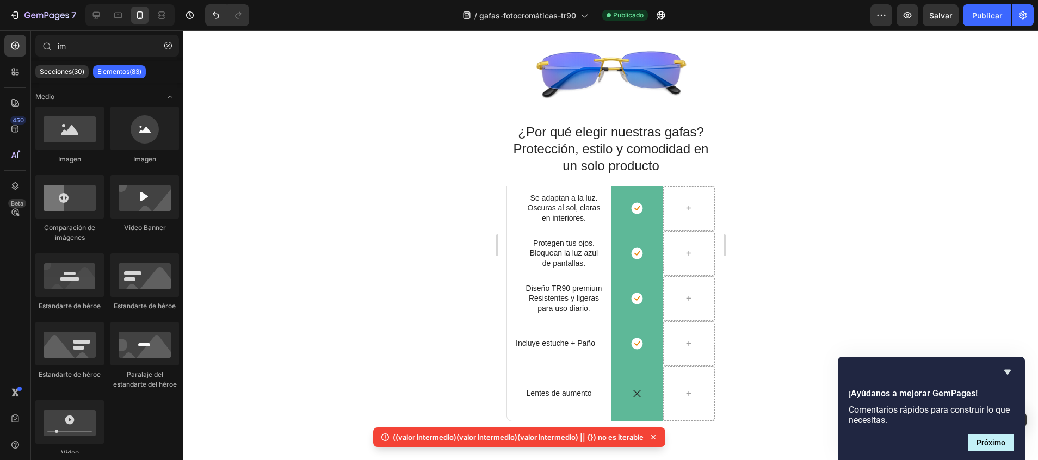
click at [776, 199] on div at bounding box center [610, 245] width 854 height 430
click at [689, 213] on div at bounding box center [688, 208] width 52 height 45
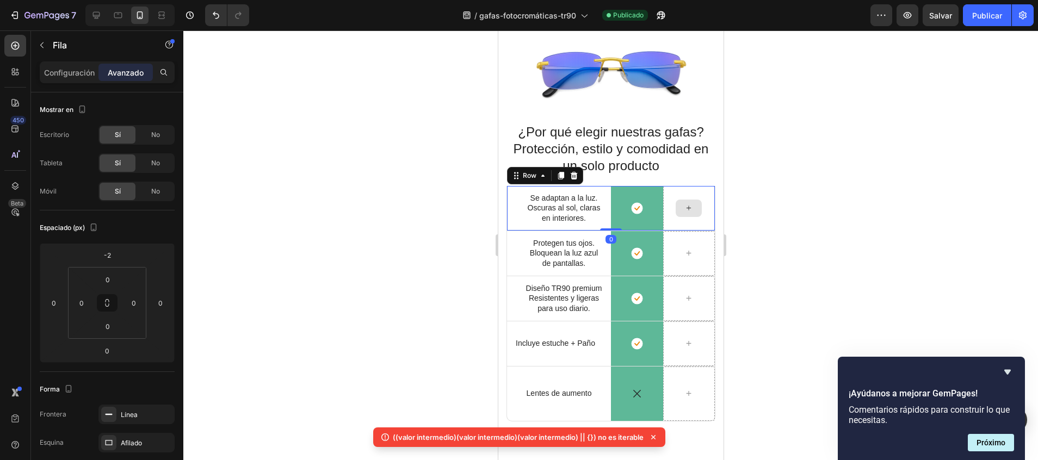
click at [690, 186] on div at bounding box center [688, 208] width 52 height 45
click at [683, 252] on div at bounding box center [688, 253] width 26 height 17
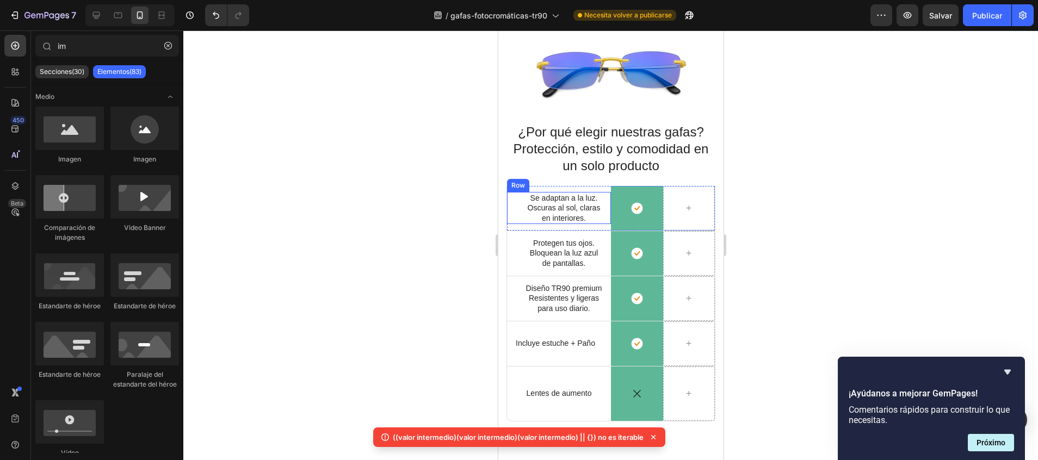
click at [519, 192] on div "Se adaptan a la luz. Oscuras al sol, claras en interiores. Text Block" at bounding box center [558, 208] width 89 height 32
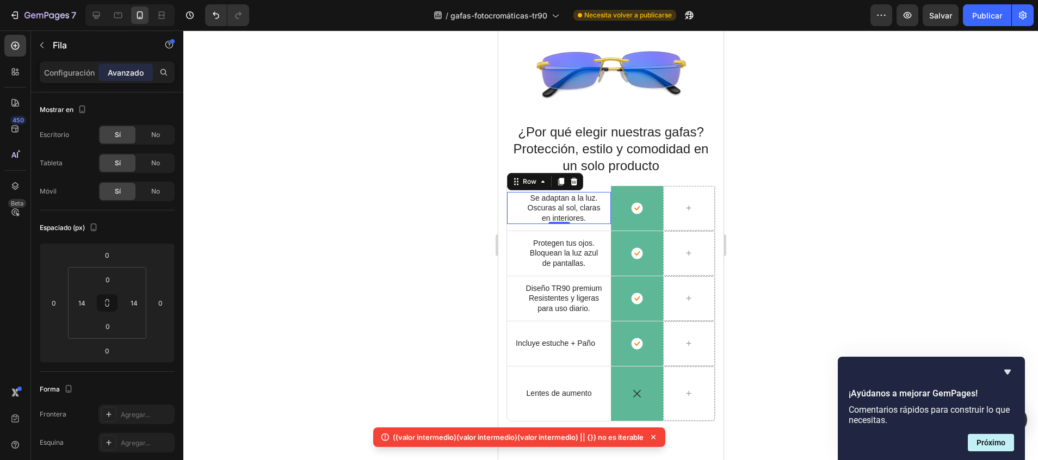
click at [821, 178] on div at bounding box center [610, 245] width 854 height 430
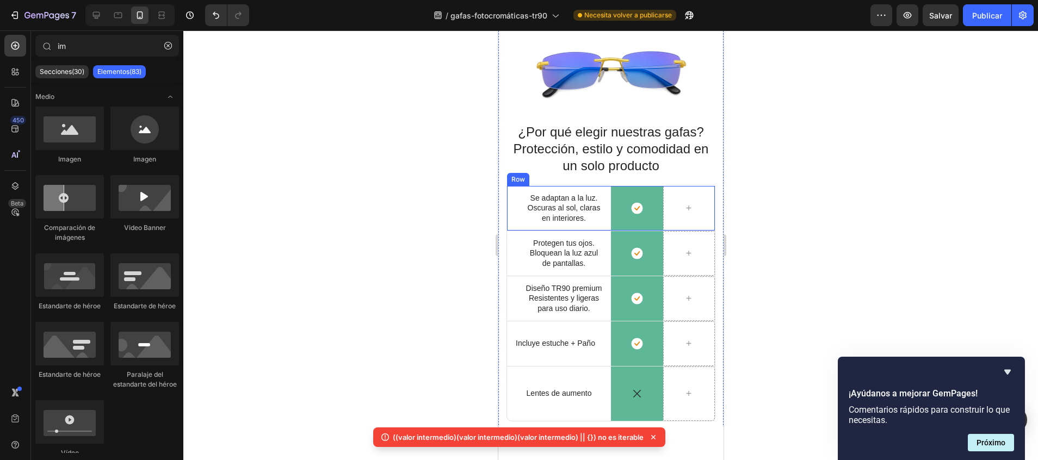
click at [515, 186] on div "Icon Se adaptan a la luz. Oscuras al sol, claras en interiores. Text Block Row" at bounding box center [558, 208] width 104 height 45
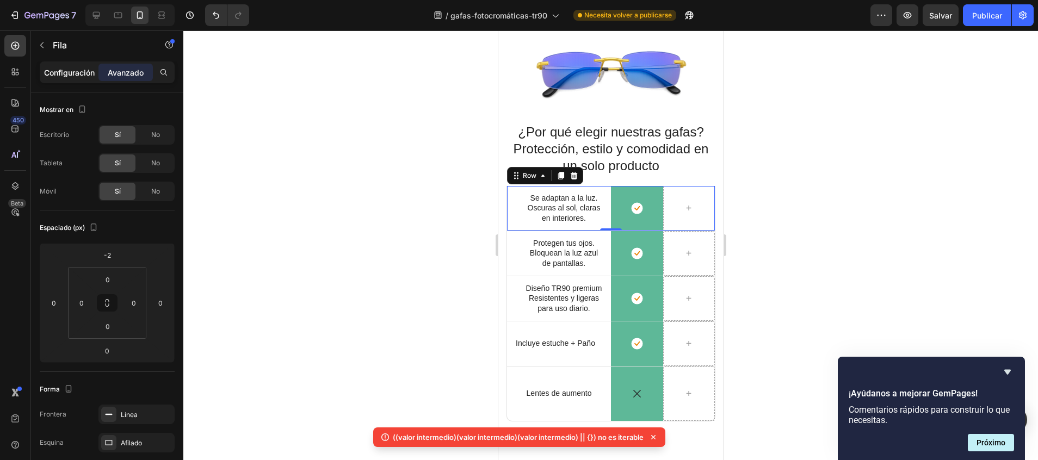
click at [66, 74] on p "Configuración" at bounding box center [69, 72] width 51 height 11
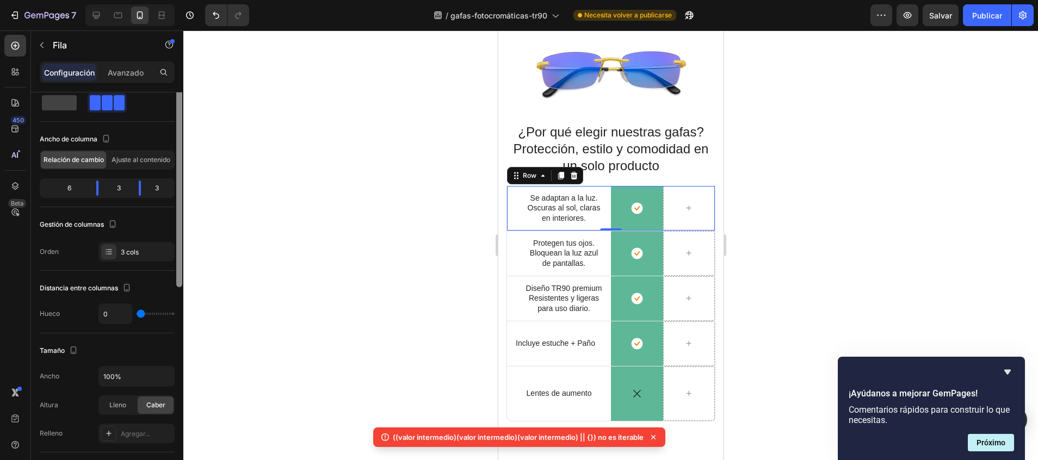
drag, startPoint x: 178, startPoint y: 191, endPoint x: 177, endPoint y: 208, distance: 16.4
click at [177, 208] on div at bounding box center [179, 182] width 6 height 209
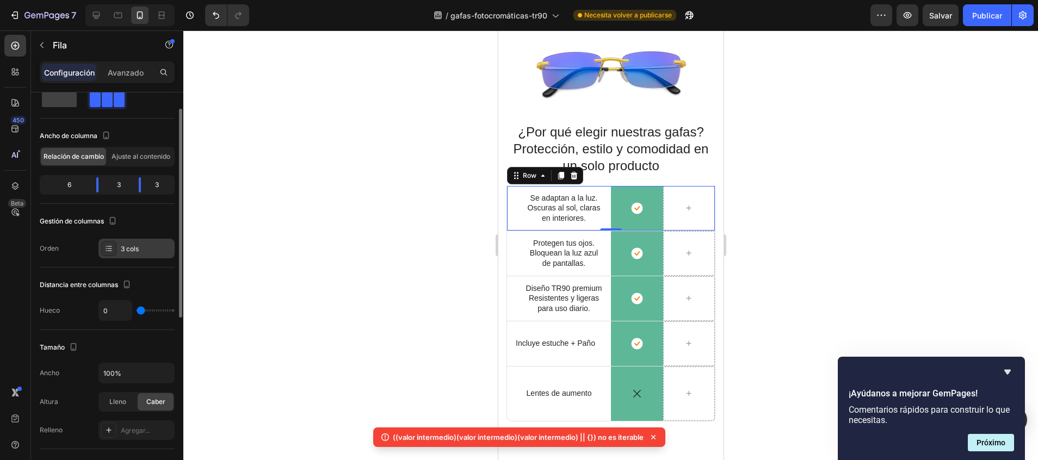
click at [139, 246] on div "3 cols" at bounding box center [146, 249] width 51 height 10
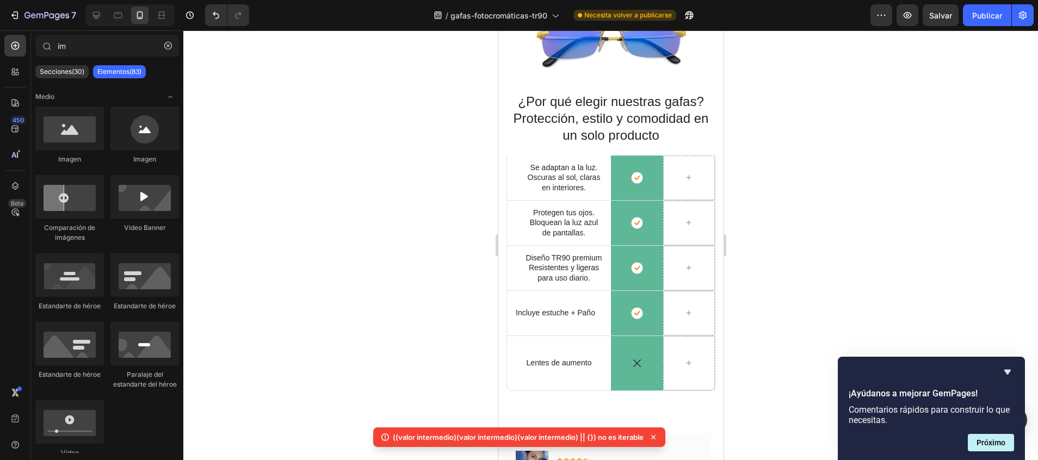
scroll to position [540, 0]
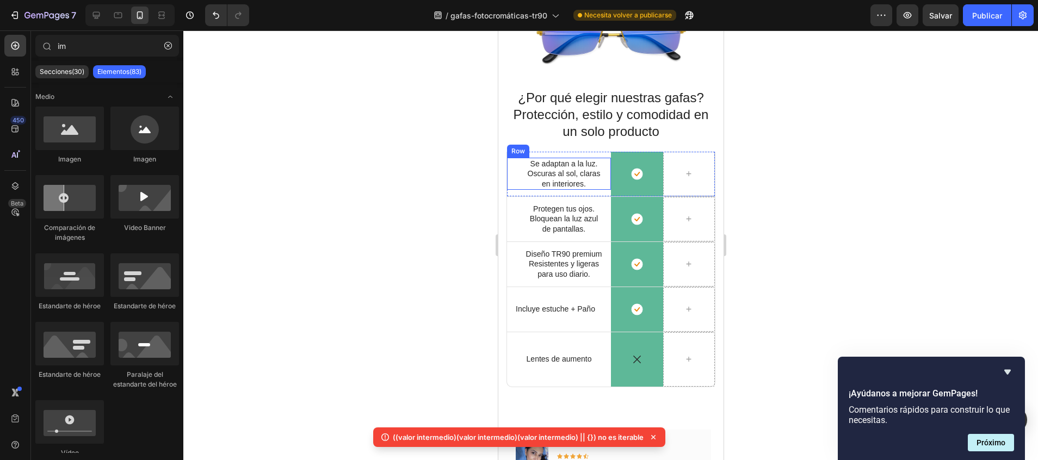
click at [520, 158] on div "Se adaptan a la luz. Oscuras al sol, claras en interiores. Text Block" at bounding box center [558, 174] width 89 height 32
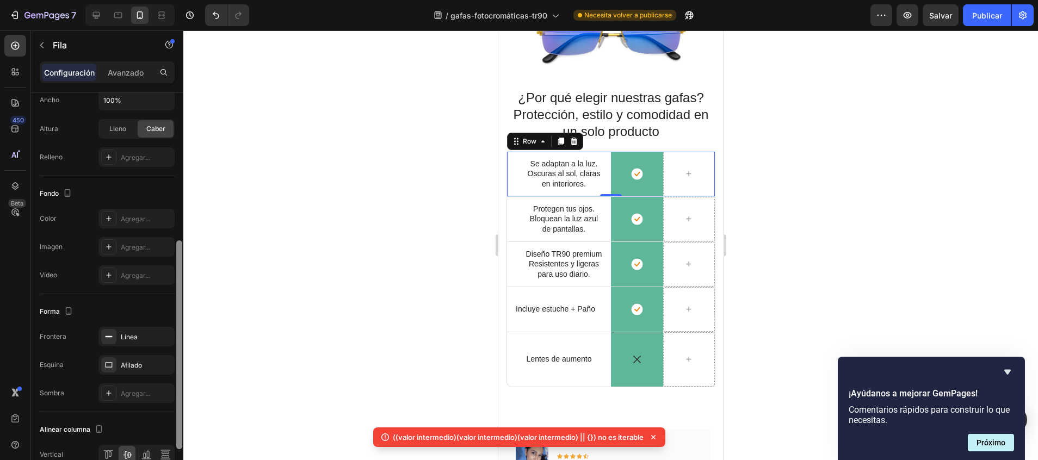
scroll to position [361, 0]
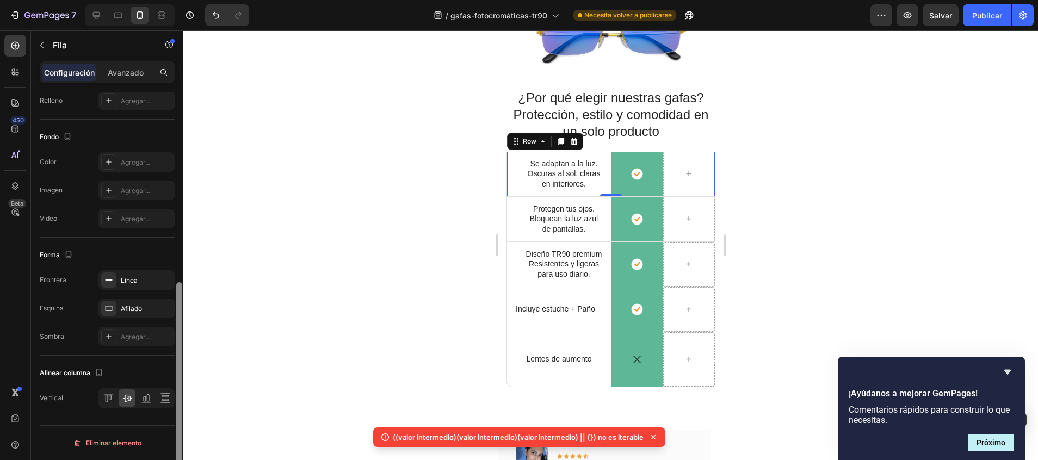
drag, startPoint x: 178, startPoint y: 194, endPoint x: 174, endPoint y: 402, distance: 208.9
click at [174, 402] on div "Diseño Ancho de columna Relación de cambio Ajuste al contenido 6 3 3 Gestión de…" at bounding box center [107, 291] width 152 height 399
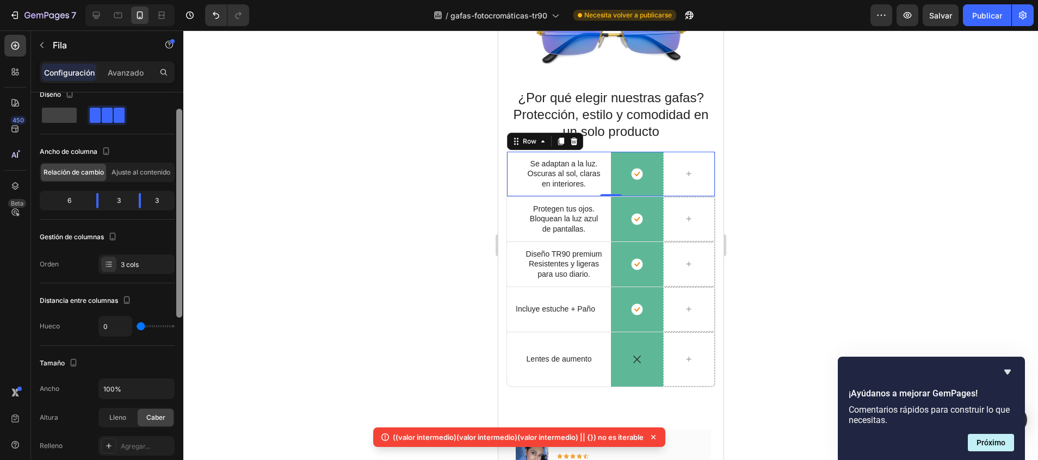
scroll to position [0, 0]
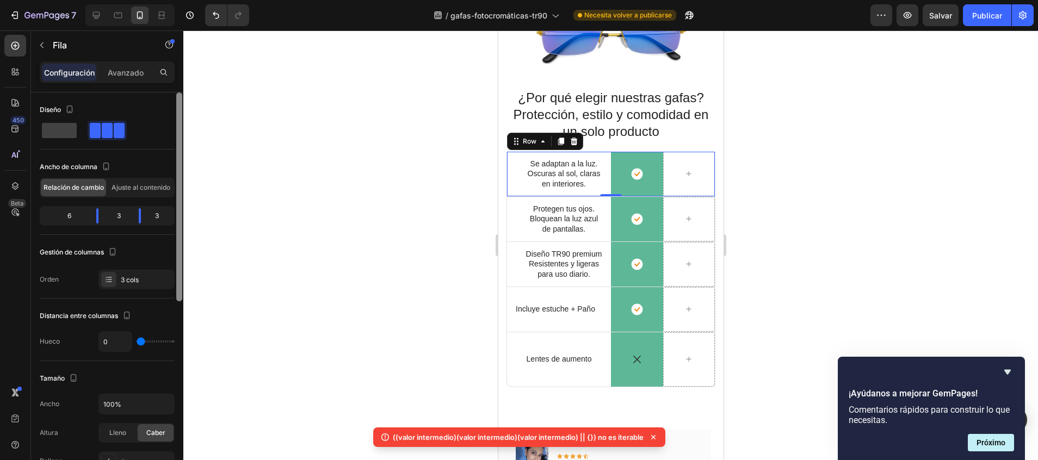
drag, startPoint x: 182, startPoint y: 316, endPoint x: 171, endPoint y: 107, distance: 209.1
click at [171, 107] on div "Diseño Ancho de columna Relación de cambio Ajuste al contenido 6 3 3 Gestión de…" at bounding box center [107, 291] width 152 height 399
click at [129, 191] on span "Ajuste al contenido" at bounding box center [140, 188] width 59 height 10
click at [300, 234] on div at bounding box center [610, 245] width 854 height 430
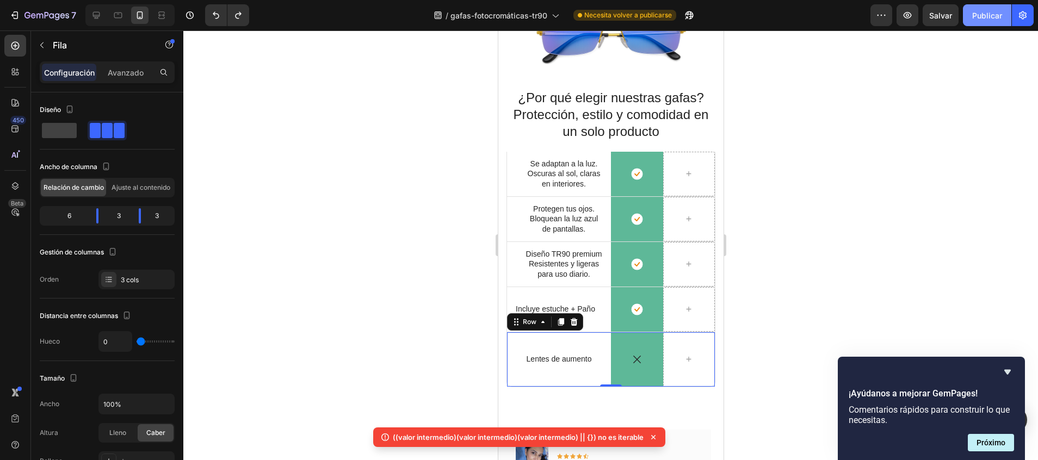
click at [997, 14] on font "Publicar" at bounding box center [987, 15] width 30 height 11
click at [680, 363] on div at bounding box center [688, 359] width 52 height 54
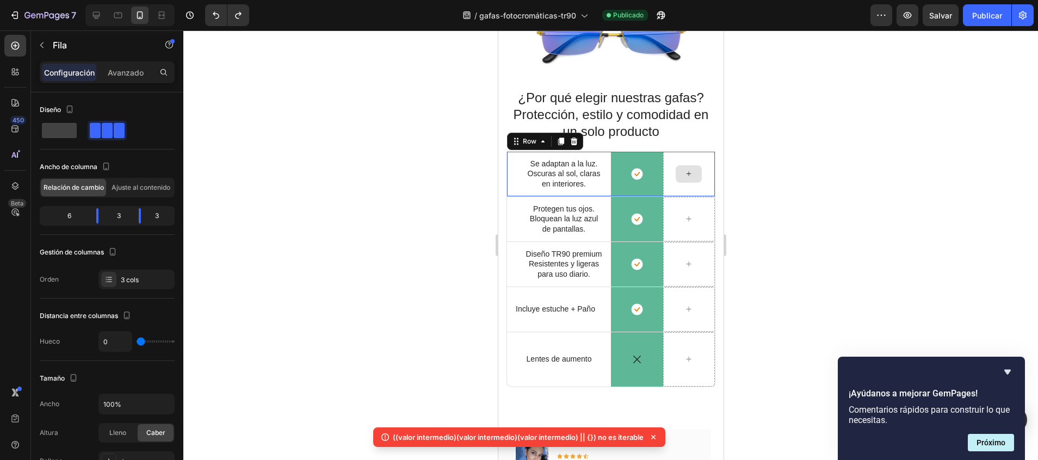
click at [689, 182] on div at bounding box center [688, 174] width 52 height 45
click at [91, 128] on span at bounding box center [95, 130] width 11 height 15
click at [65, 131] on span at bounding box center [59, 130] width 35 height 15
click at [644, 176] on div "Icon Row" at bounding box center [636, 174] width 52 height 45
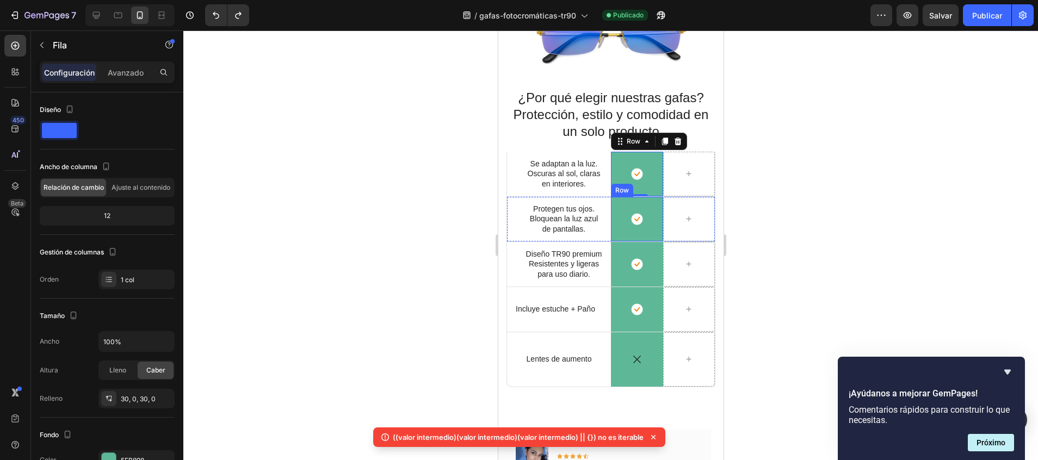
click at [643, 224] on div "Icon Row" at bounding box center [636, 219] width 52 height 45
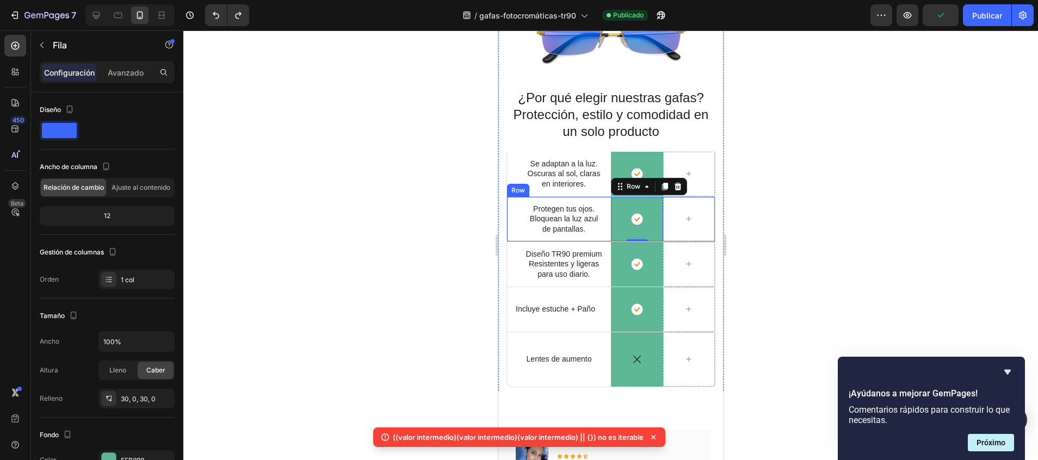
click at [592, 230] on div "Icon Protegen tus ojos. Bloquean la luz azul de pantallas. Text Block Row" at bounding box center [558, 219] width 104 height 45
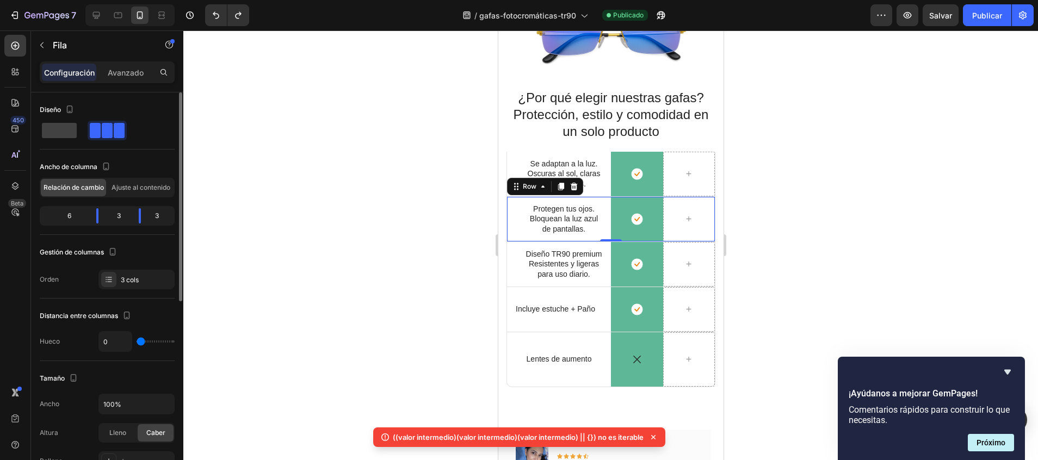
click at [160, 216] on div "3" at bounding box center [161, 215] width 23 height 15
click at [158, 216] on div "3" at bounding box center [161, 215] width 23 height 15
click at [154, 214] on div "3" at bounding box center [161, 215] width 23 height 15
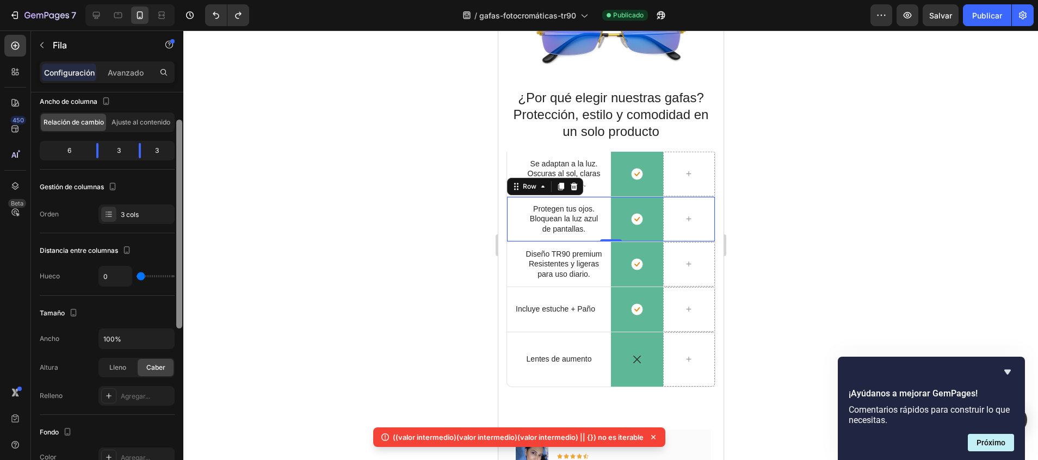
scroll to position [61, 0]
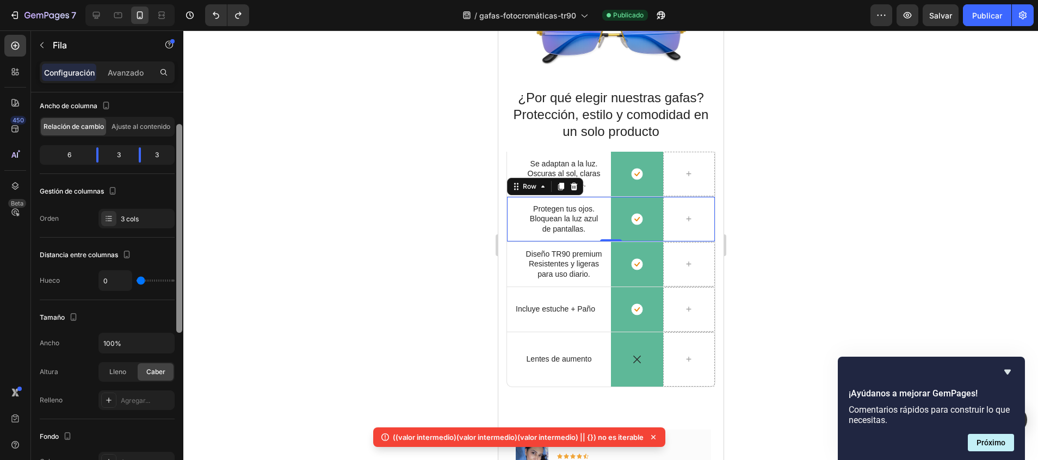
drag, startPoint x: 178, startPoint y: 231, endPoint x: 171, endPoint y: 263, distance: 32.9
click at [171, 263] on div "Diseño Ancho de columna Relación de cambio Ajuste al contenido 6 3 3 Gestión de…" at bounding box center [107, 291] width 152 height 399
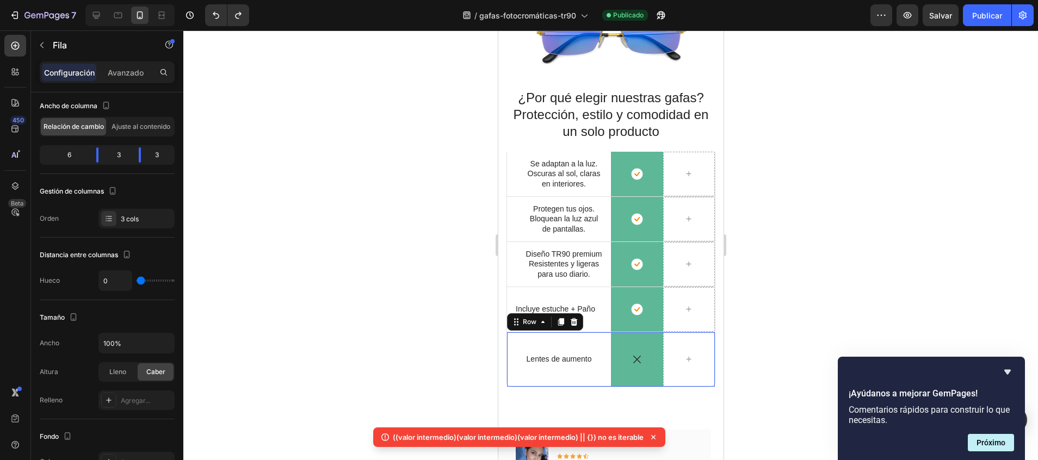
click at [555, 376] on div "Icon Lentes de aumento Text Block Row" at bounding box center [558, 359] width 104 height 54
click at [701, 137] on div "Image Row ¿Por qué elegir nuestras gafas? Protección, estilo y comodidad en un …" at bounding box center [610, 197] width 209 height 380
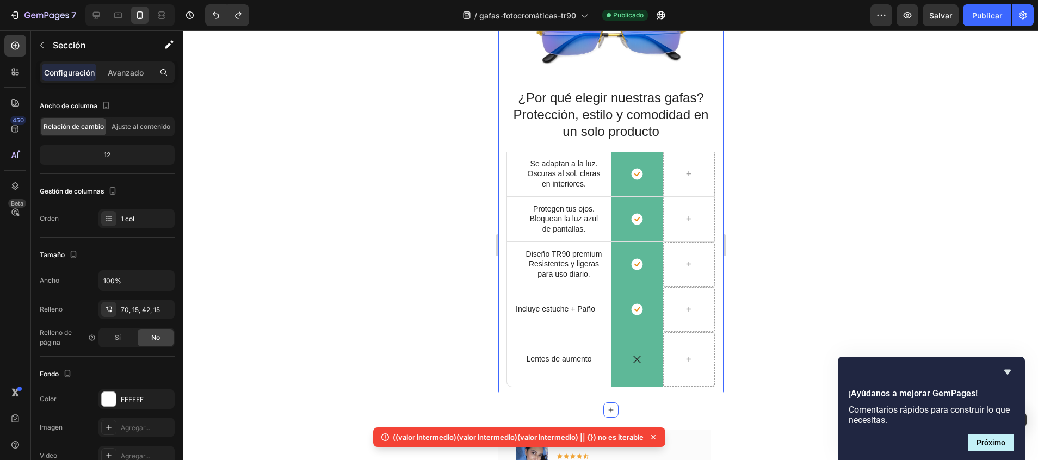
scroll to position [0, 0]
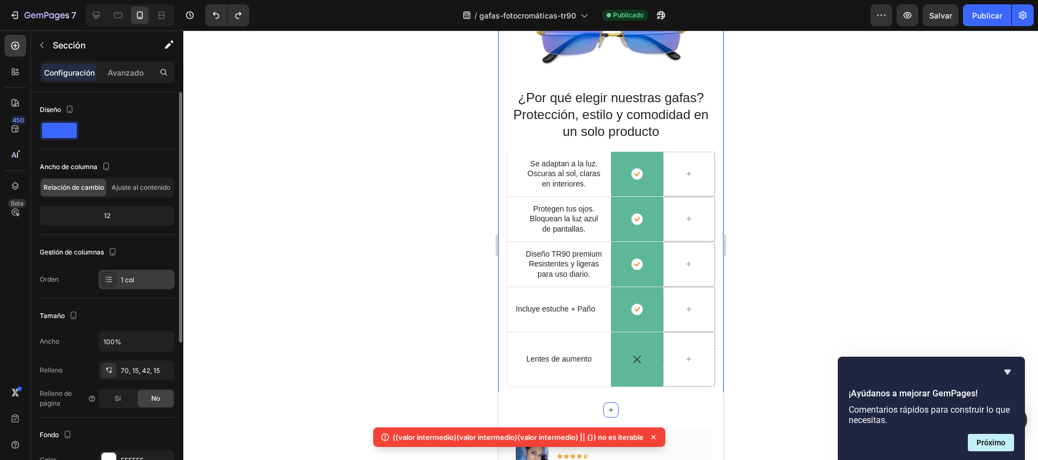
click at [128, 281] on div "1 col" at bounding box center [146, 280] width 51 height 10
click at [320, 140] on div at bounding box center [610, 245] width 854 height 430
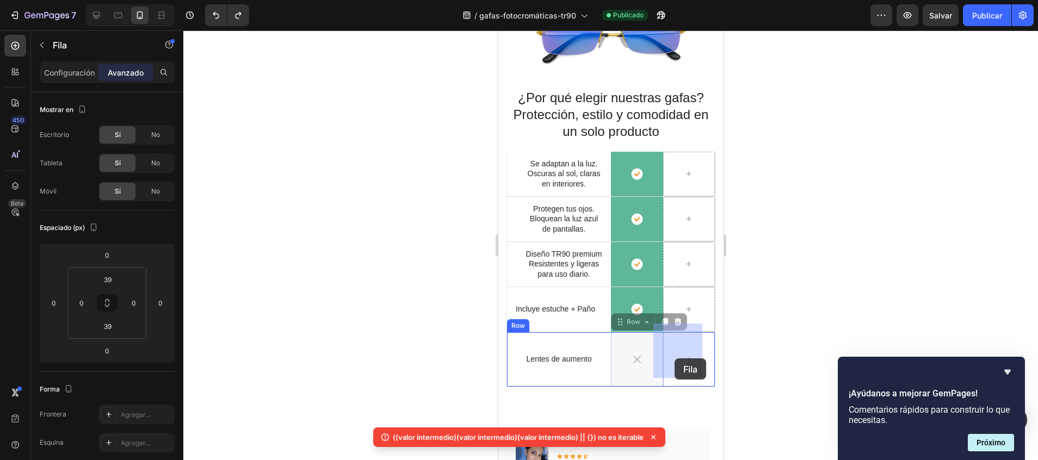
drag, startPoint x: 625, startPoint y: 368, endPoint x: 671, endPoint y: 358, distance: 47.1
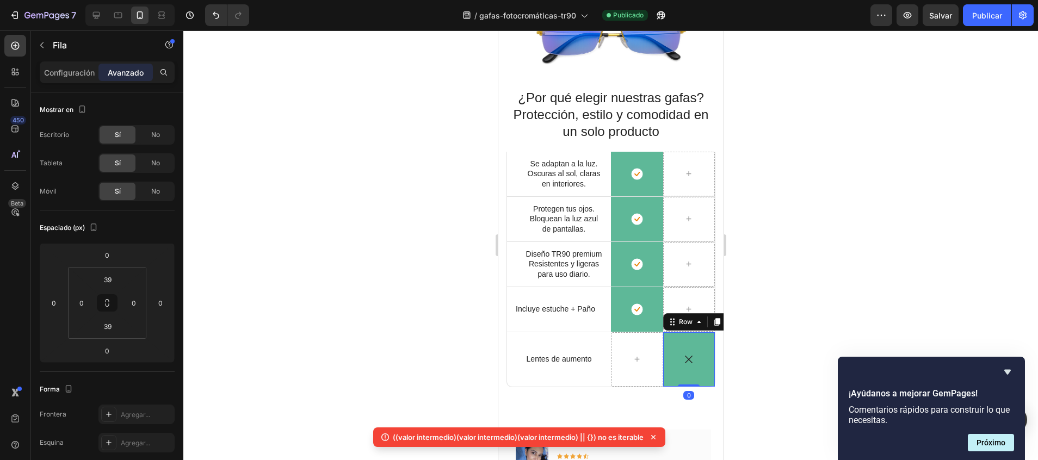
click at [790, 336] on div at bounding box center [610, 245] width 854 height 430
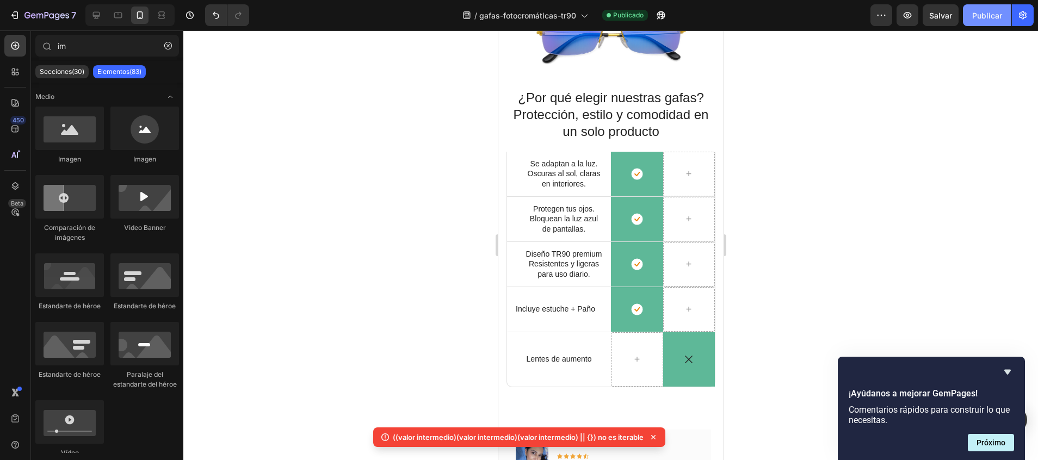
click at [981, 22] on button "Publicar" at bounding box center [987, 15] width 48 height 22
click at [422, 311] on div at bounding box center [610, 245] width 854 height 430
click at [97, 10] on icon at bounding box center [96, 15] width 11 height 11
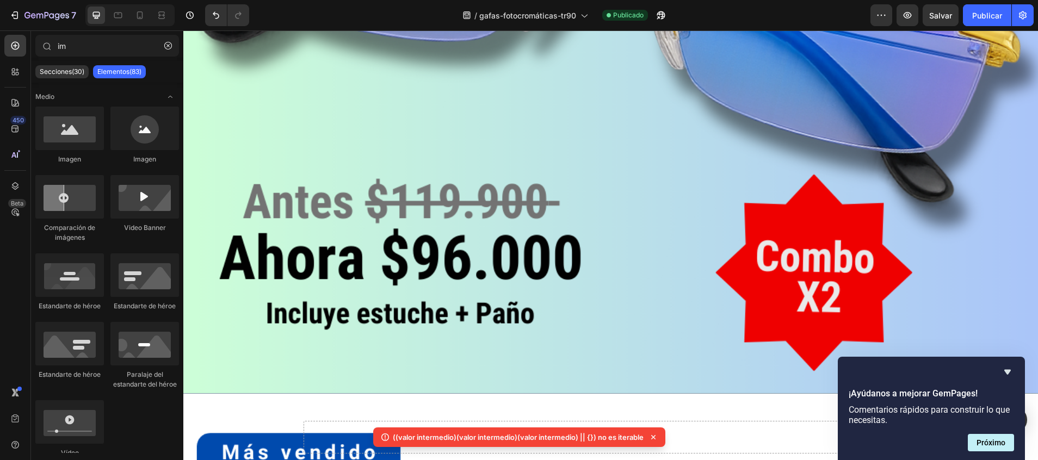
scroll to position [1737, 0]
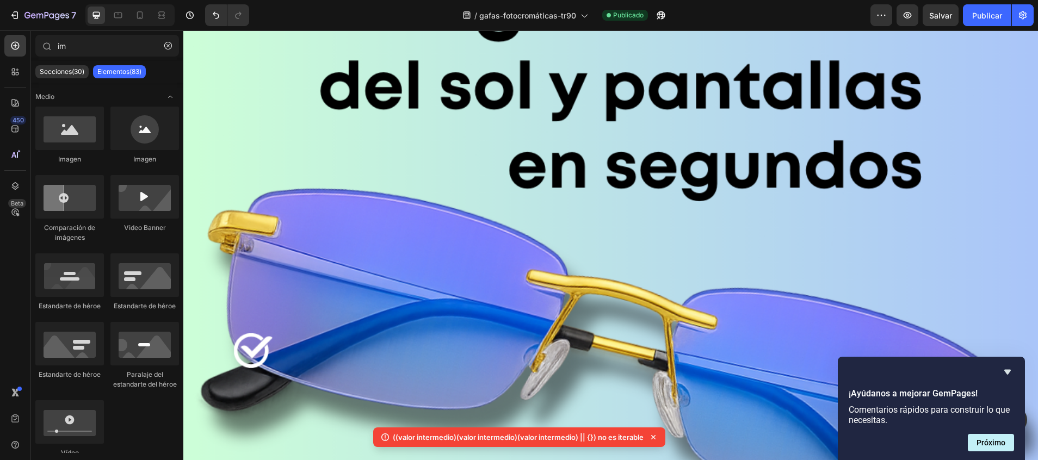
click at [761, 165] on div "Background Image" at bounding box center [610, 345] width 854 height 854
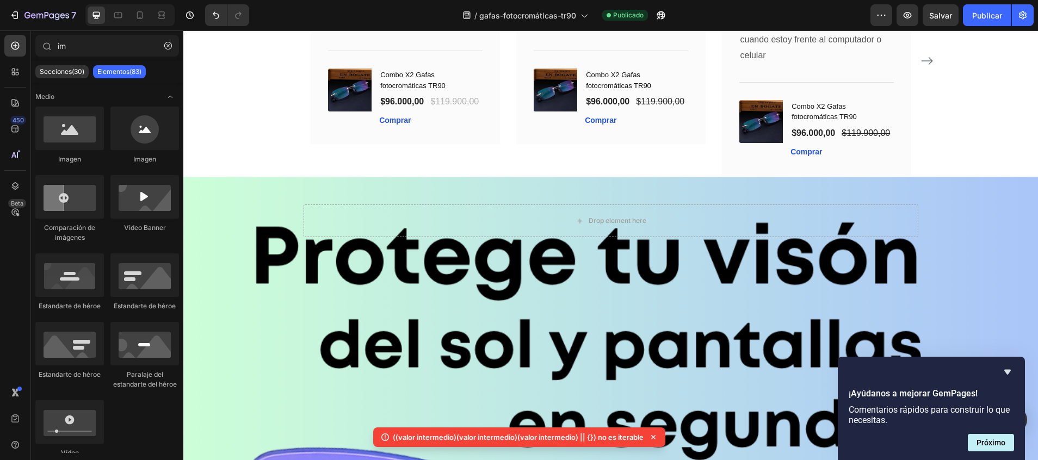
scroll to position [1437, 0]
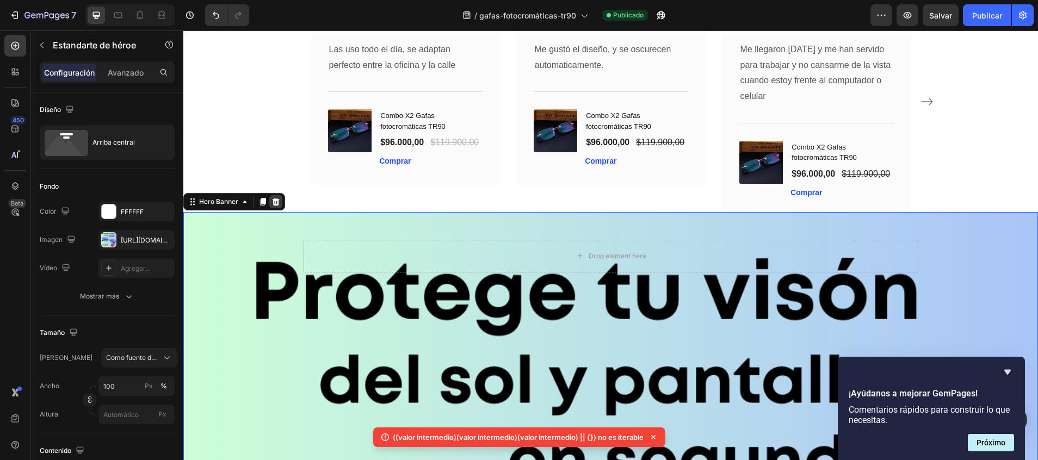
click at [277, 206] on icon at bounding box center [275, 202] width 7 height 8
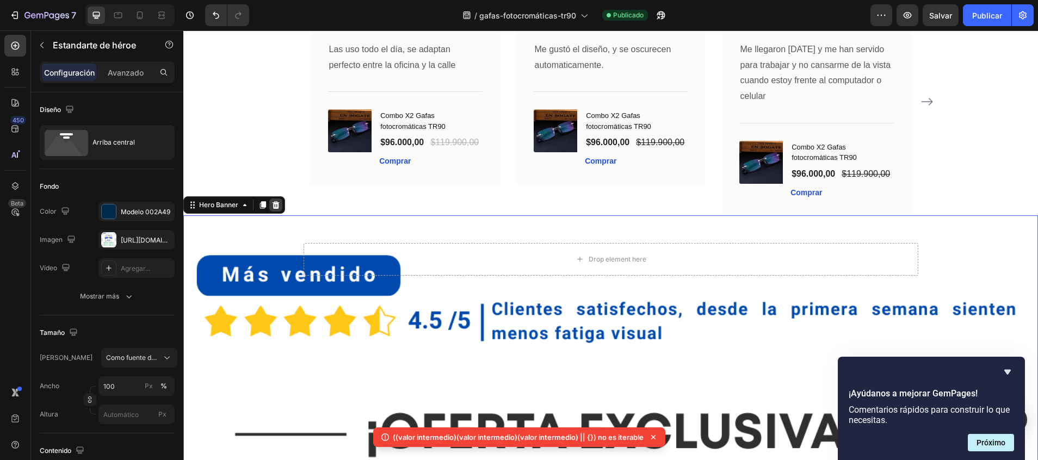
click at [276, 209] on icon at bounding box center [275, 205] width 7 height 8
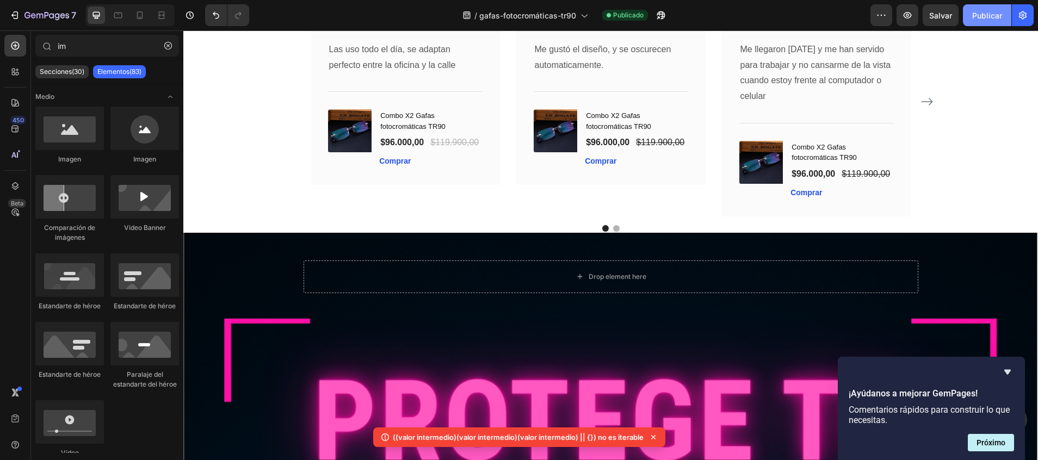
click at [981, 12] on font "Publicar" at bounding box center [987, 15] width 30 height 11
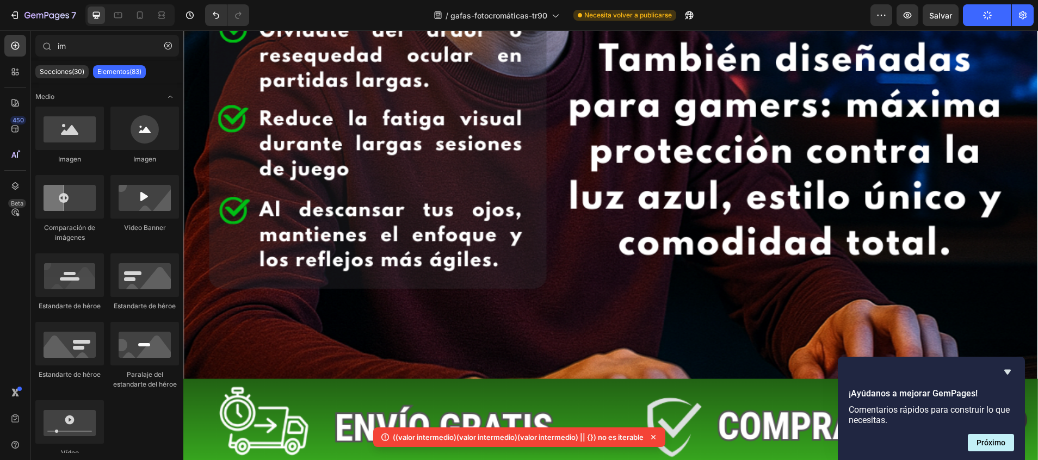
scroll to position [2737, 0]
